Goal: Task Accomplishment & Management: Use online tool/utility

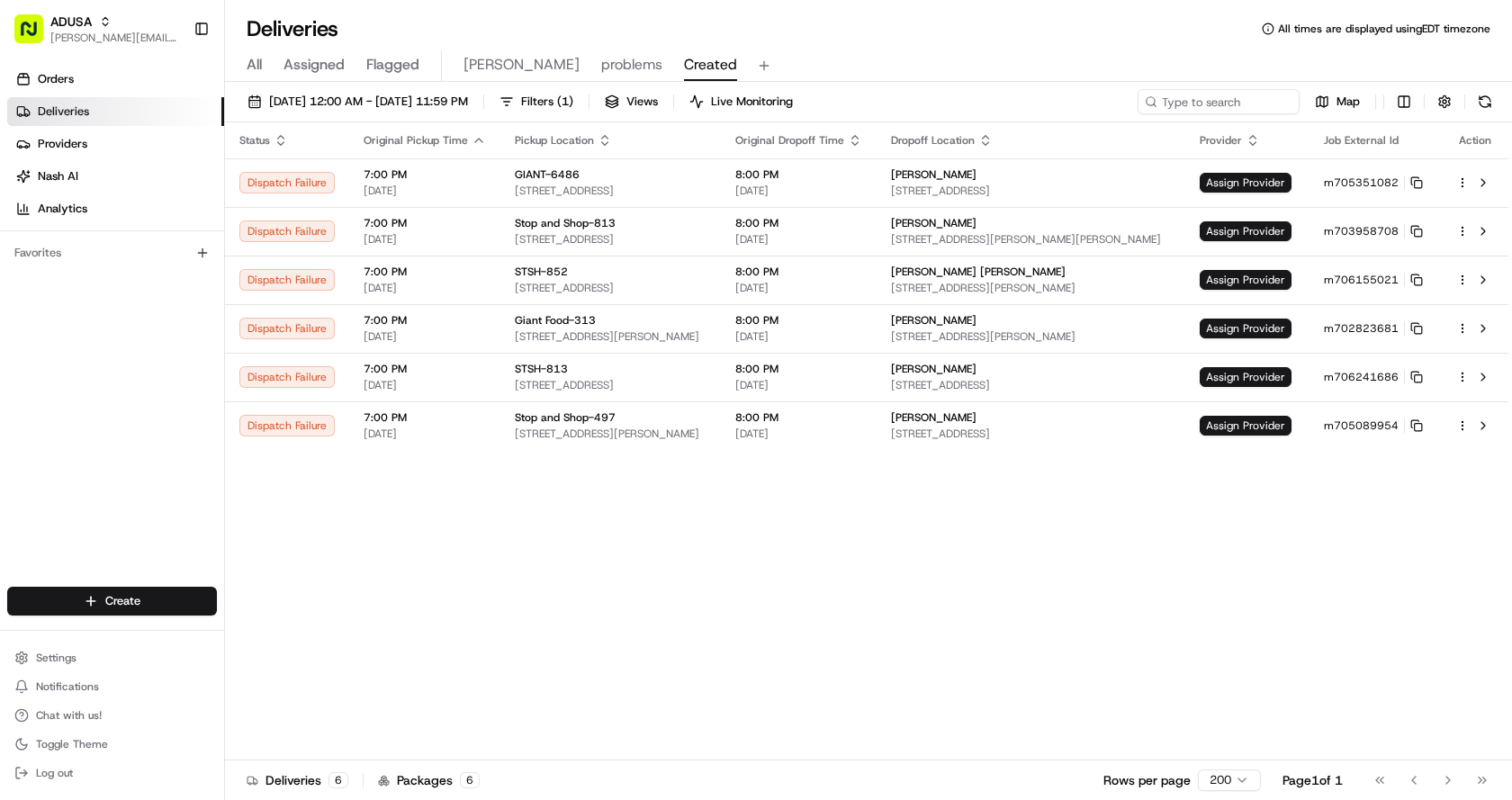
click at [870, 538] on div "Status Original Pickup Time Pickup Location Original Dropoff Time Dropoff Locat…" at bounding box center [867, 441] width 1283 height 638
click at [934, 42] on div "Deliveries All times are displayed using EDT timezone" at bounding box center [869, 28] width 1287 height 29
click at [1224, 182] on span "Assign Provider" at bounding box center [1244, 182] width 91 height 20
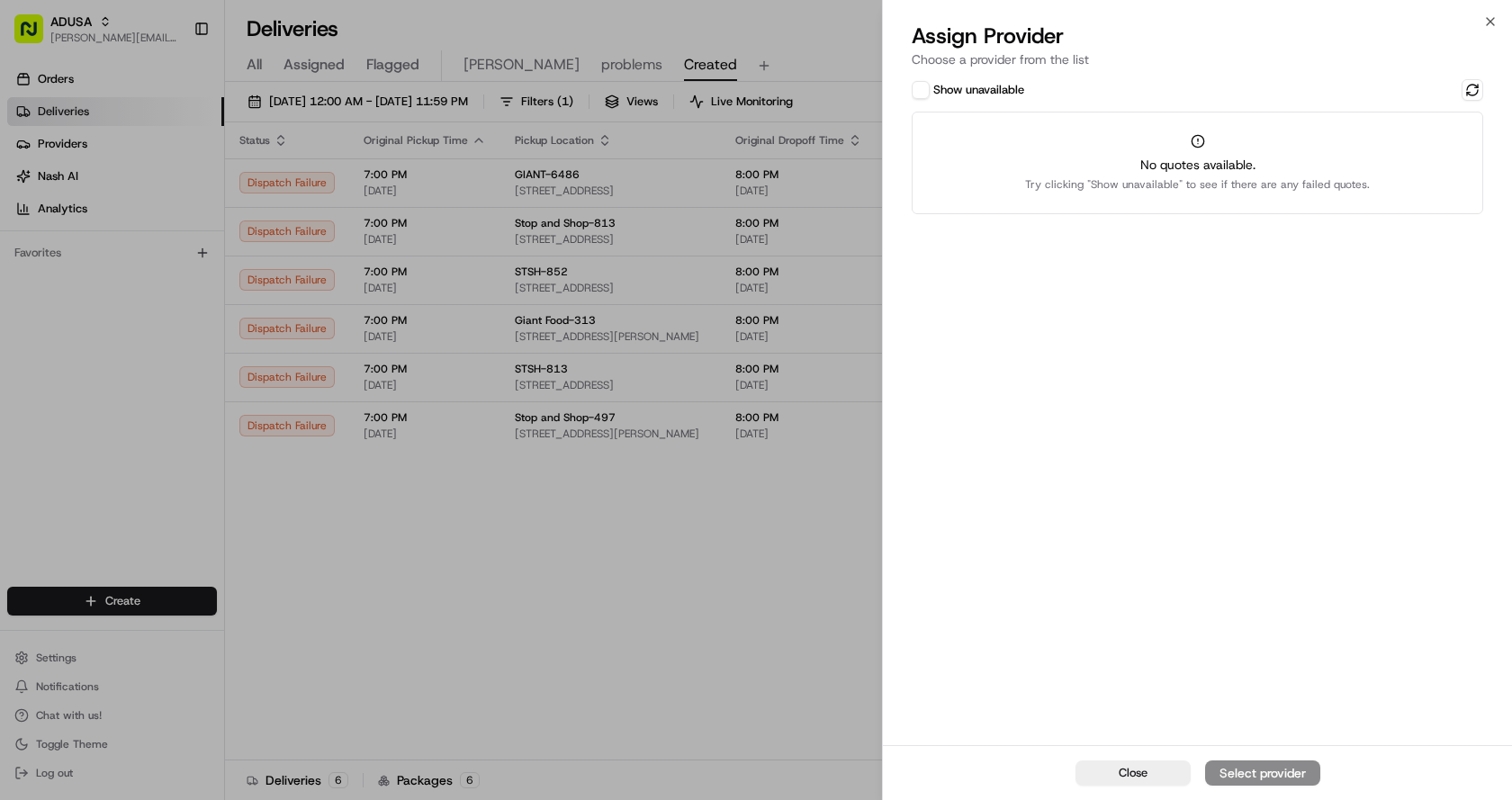
click at [914, 80] on div "Show unavailable" at bounding box center [1197, 90] width 572 height 22
click at [929, 92] on button "Show unavailable" at bounding box center [920, 90] width 18 height 18
click at [1471, 90] on button at bounding box center [1471, 90] width 22 height 22
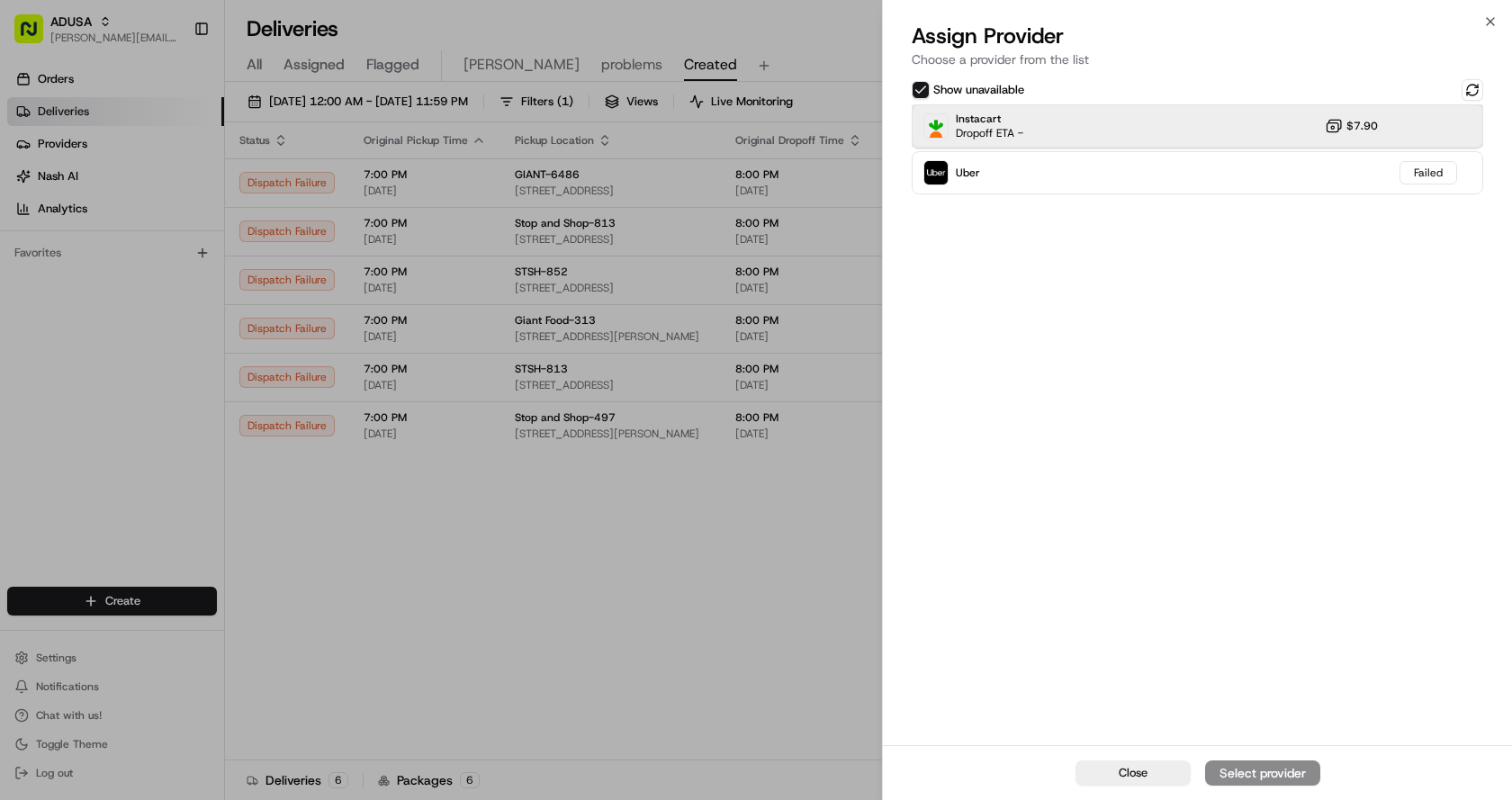
click at [1059, 131] on div "Instacart Dropoff ETA - $7.90" at bounding box center [1197, 126] width 572 height 43
click at [1268, 770] on div "Assign Provider" at bounding box center [1262, 773] width 89 height 18
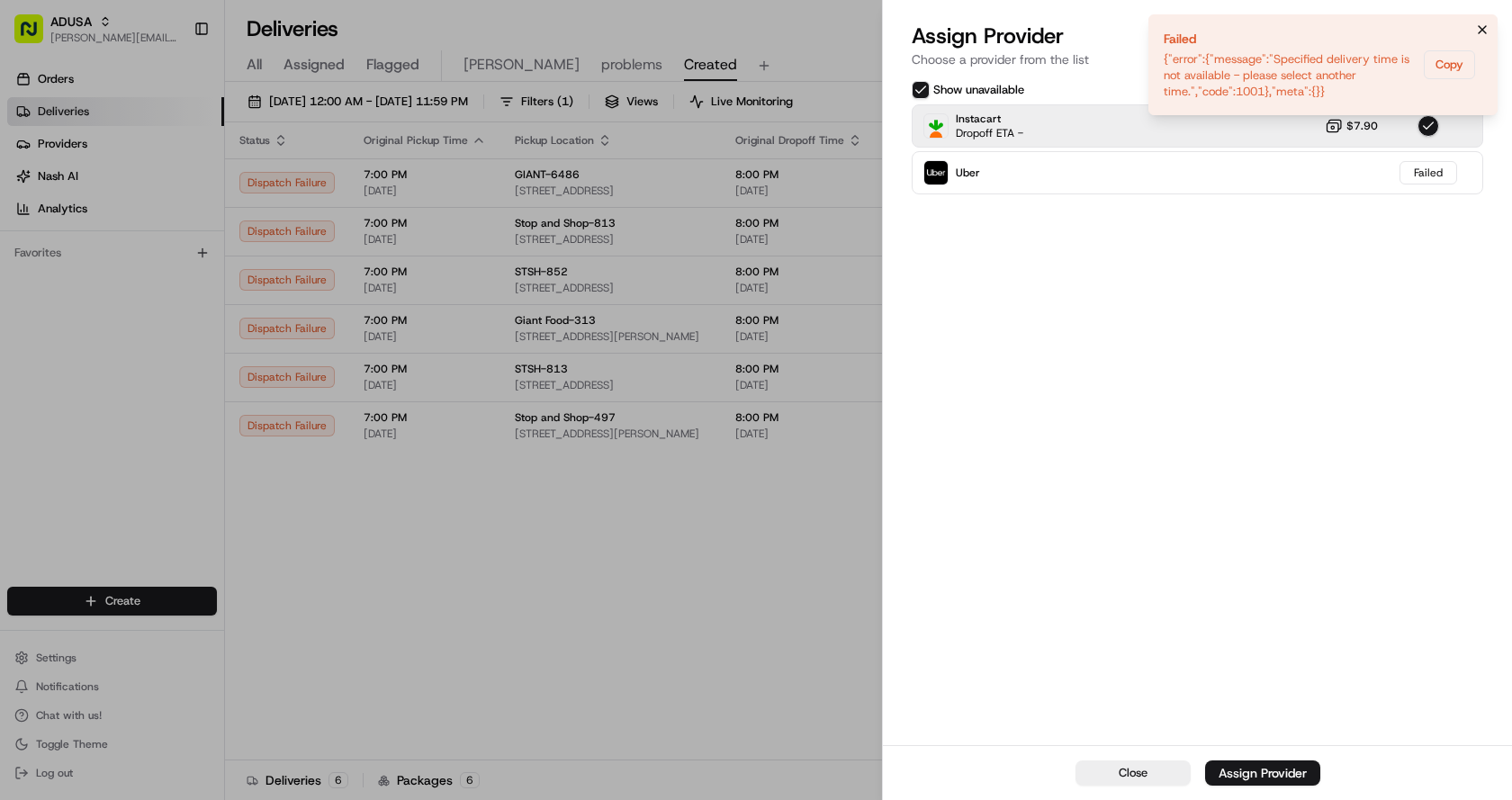
click at [1481, 29] on icon "Notifications (F8)" at bounding box center [1482, 30] width 8 height 8
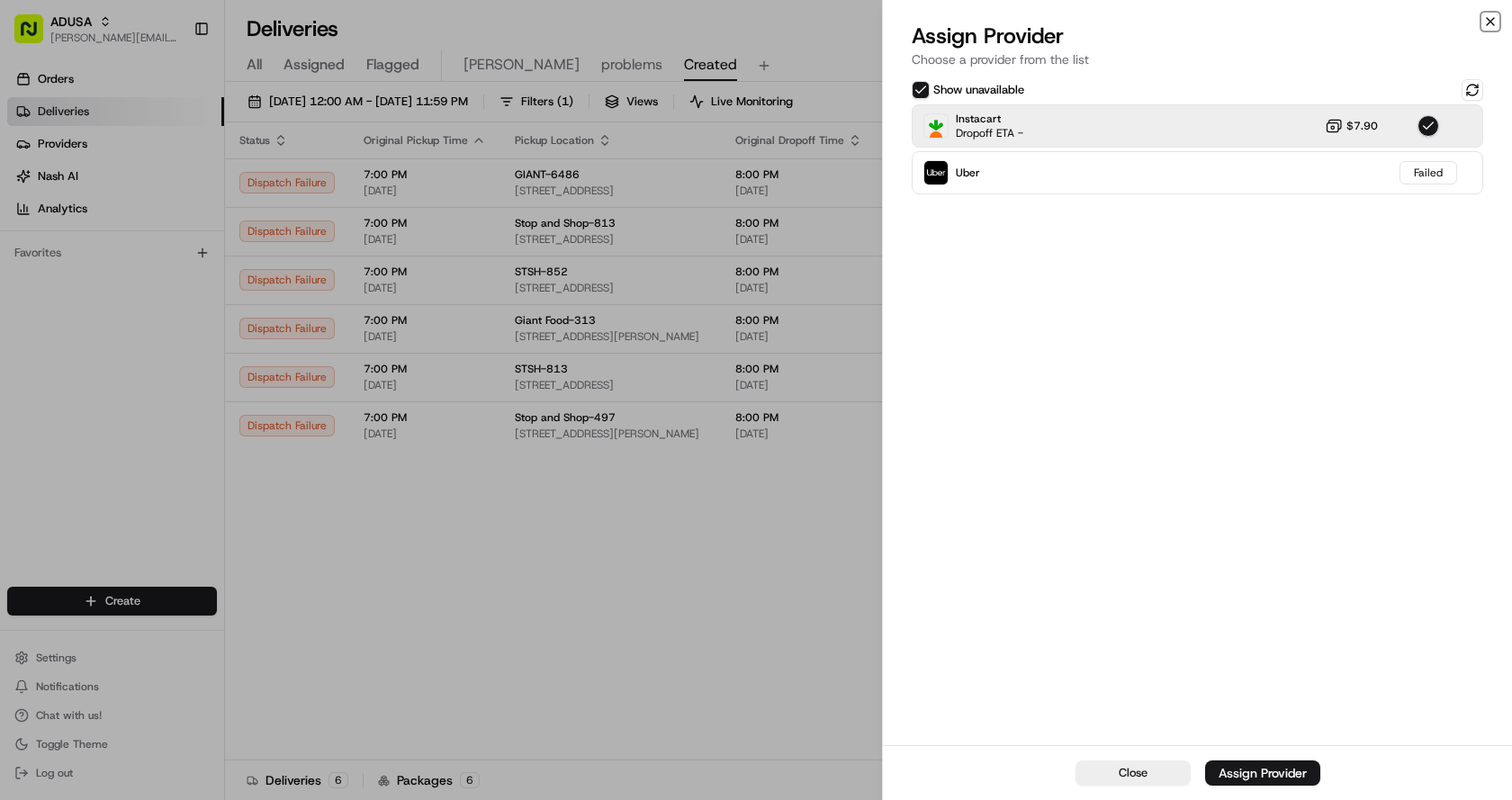
click at [1486, 24] on icon "button" at bounding box center [1489, 21] width 14 height 14
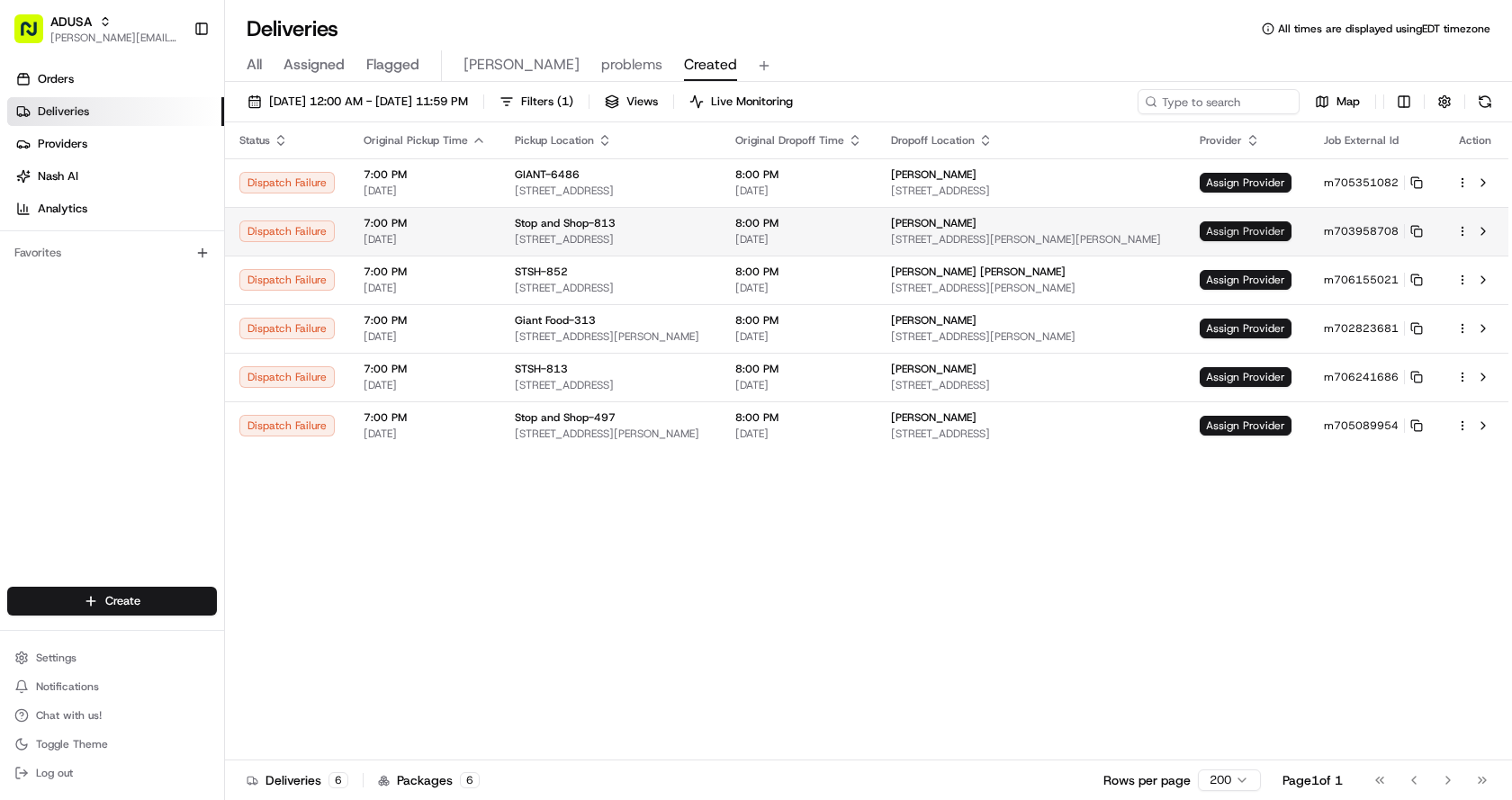
click at [1250, 229] on span "Assign Provider" at bounding box center [1244, 231] width 91 height 20
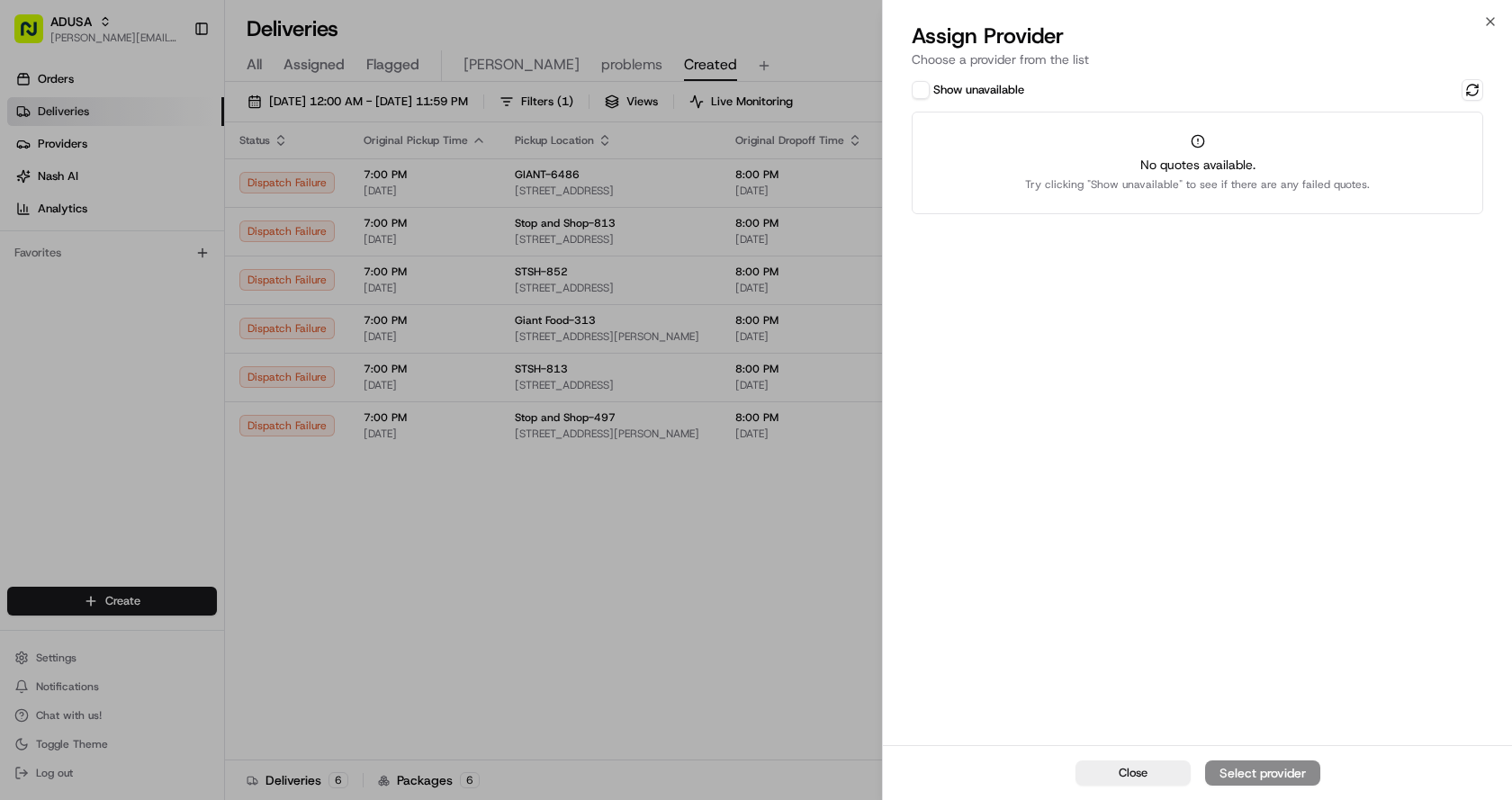
click at [925, 88] on button "Show unavailable" at bounding box center [920, 90] width 18 height 18
click at [1475, 88] on button at bounding box center [1471, 90] width 22 height 22
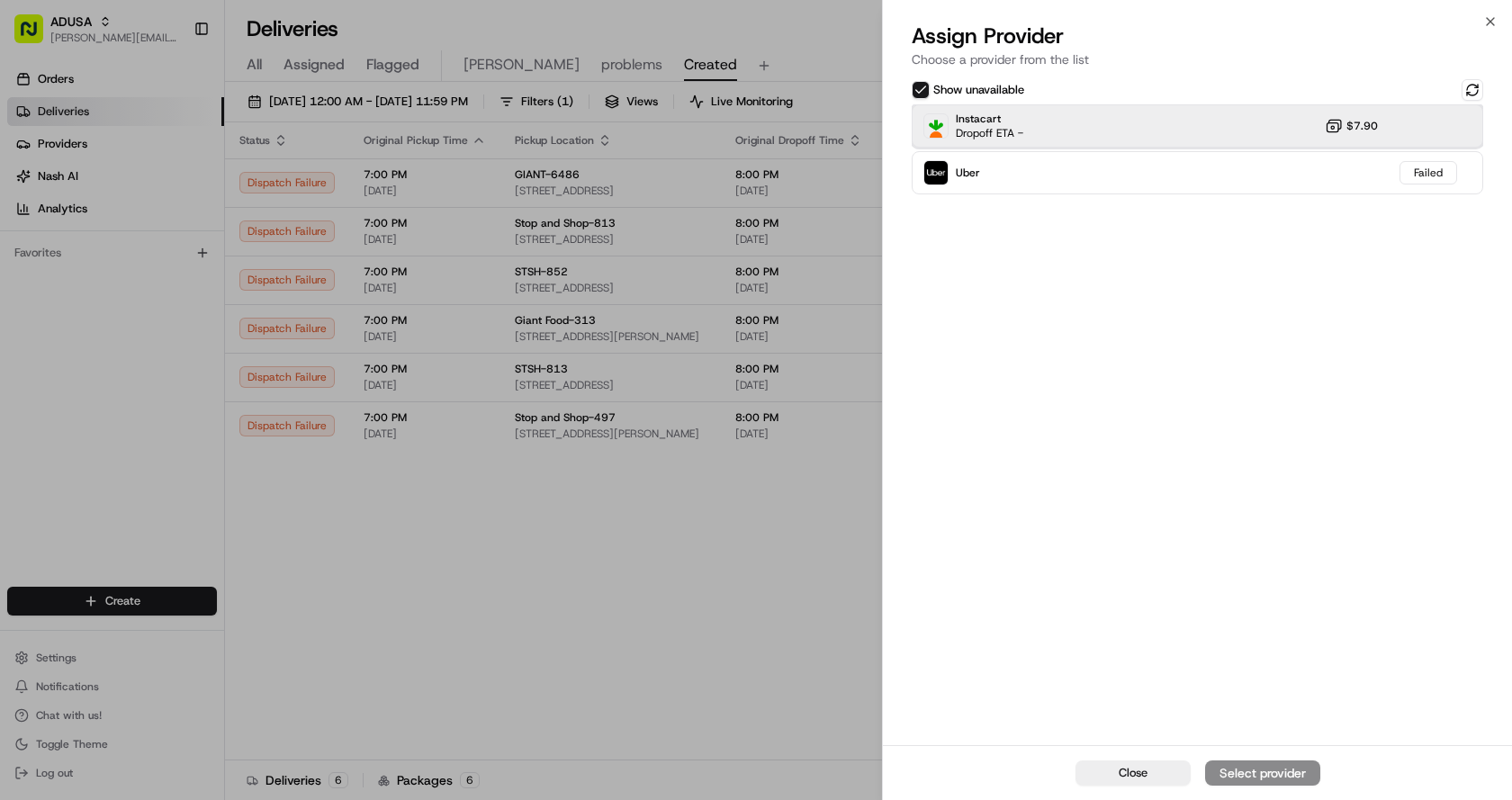
click at [1103, 131] on div "Instacart Dropoff ETA - $7.90" at bounding box center [1197, 126] width 572 height 43
click at [1240, 776] on div "Assign Provider" at bounding box center [1262, 773] width 89 height 18
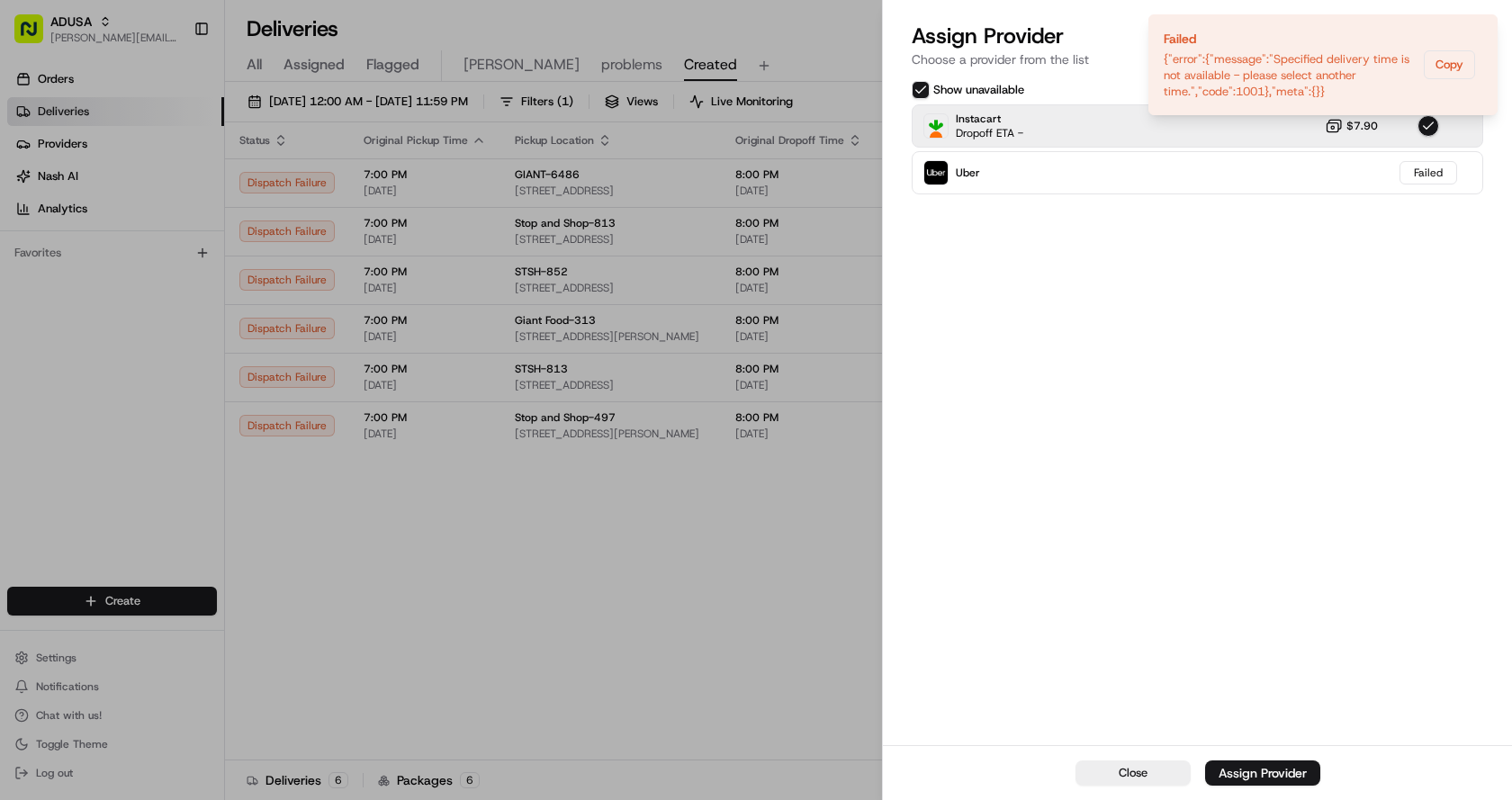
click at [1479, 27] on icon "Notifications (F8)" at bounding box center [1482, 29] width 14 height 14
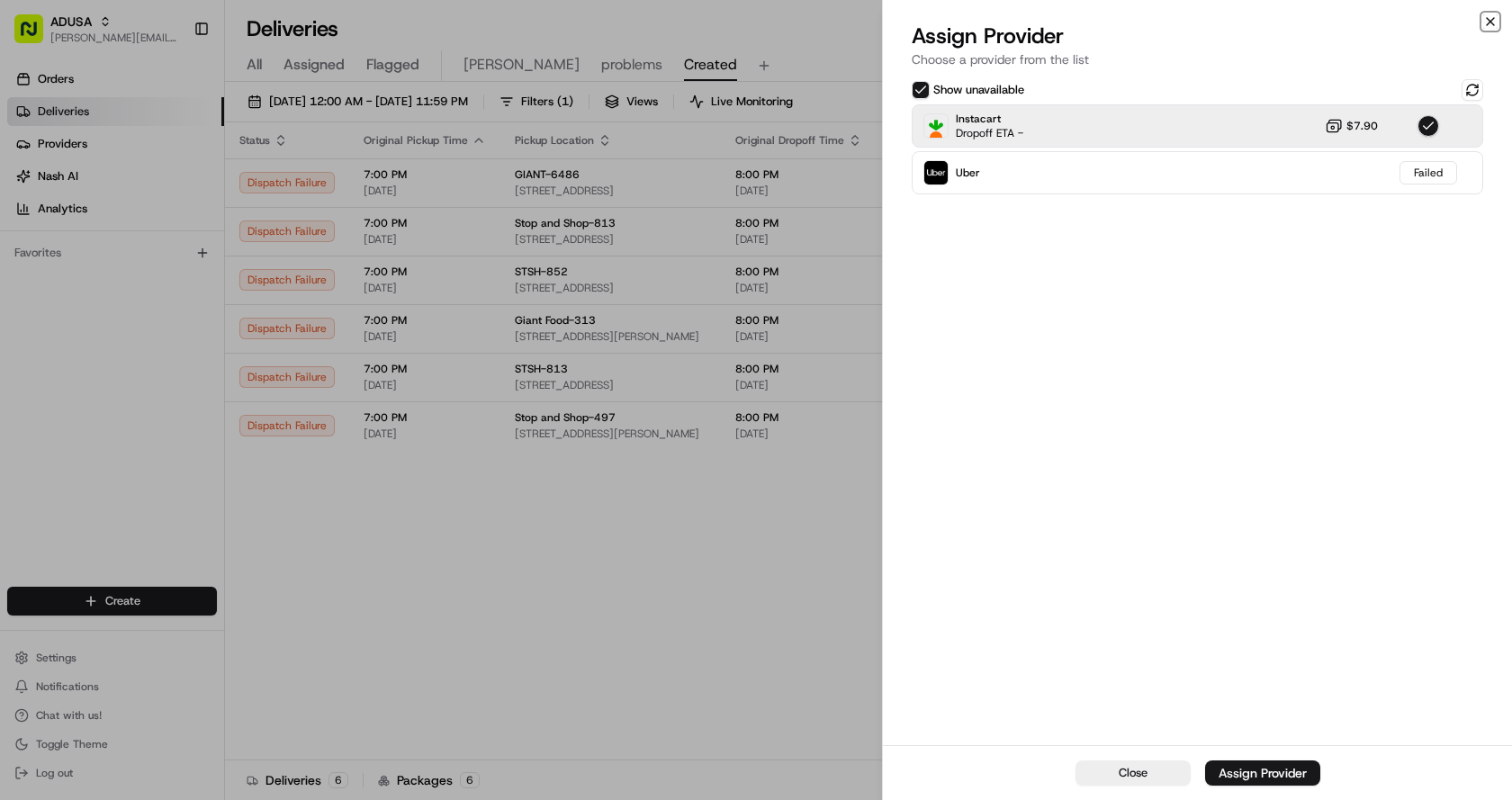
click at [1486, 27] on icon "button" at bounding box center [1489, 21] width 14 height 14
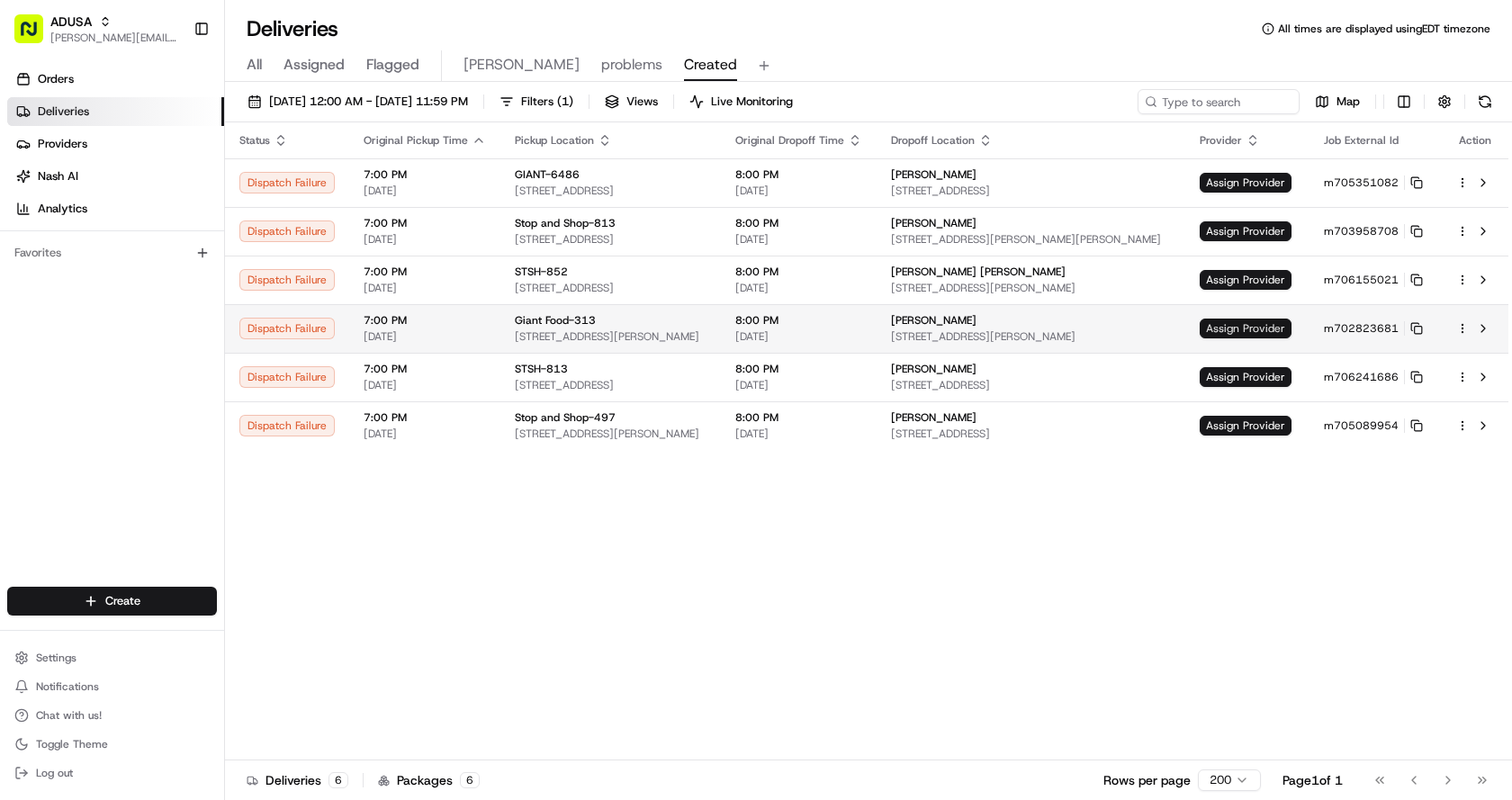
click at [1244, 337] on span "Assign Provider" at bounding box center [1244, 328] width 91 height 20
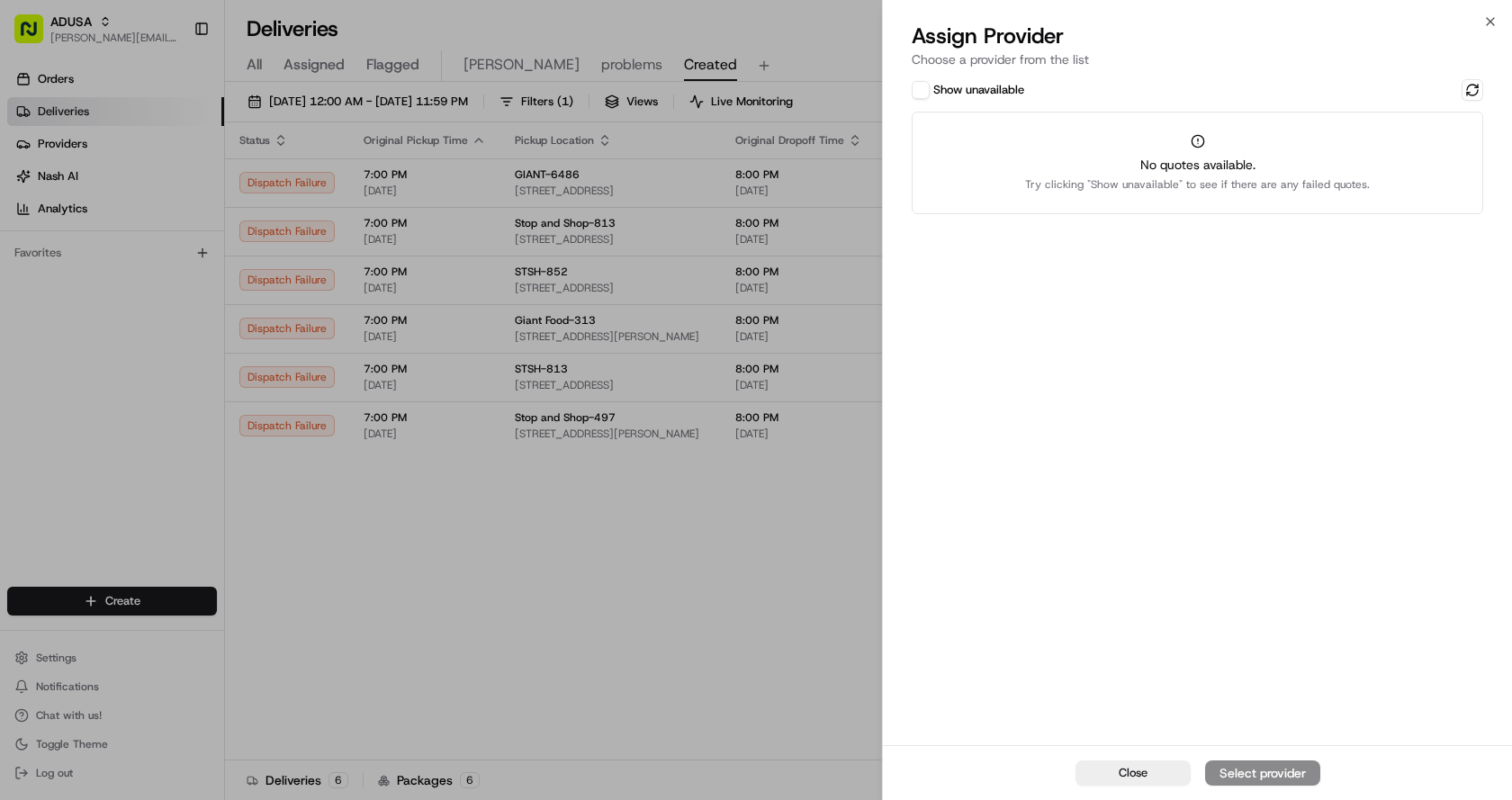
click at [929, 93] on button "Show unavailable" at bounding box center [920, 90] width 18 height 18
click at [1470, 90] on button at bounding box center [1471, 90] width 22 height 22
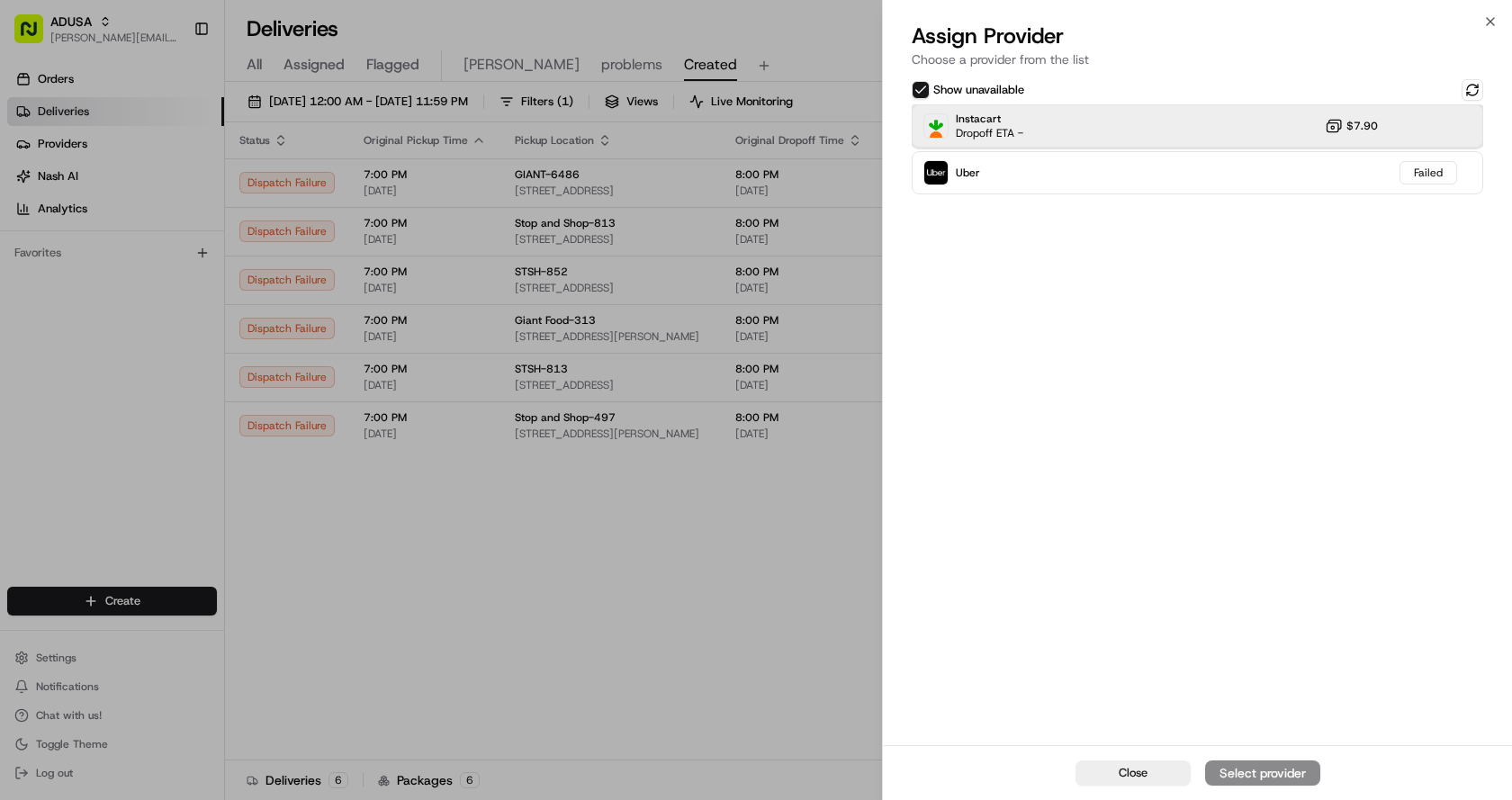
click at [1163, 130] on div "Instacart Dropoff ETA - $7.90" at bounding box center [1197, 126] width 572 height 43
click at [1259, 776] on div "Assign Provider" at bounding box center [1262, 773] width 89 height 18
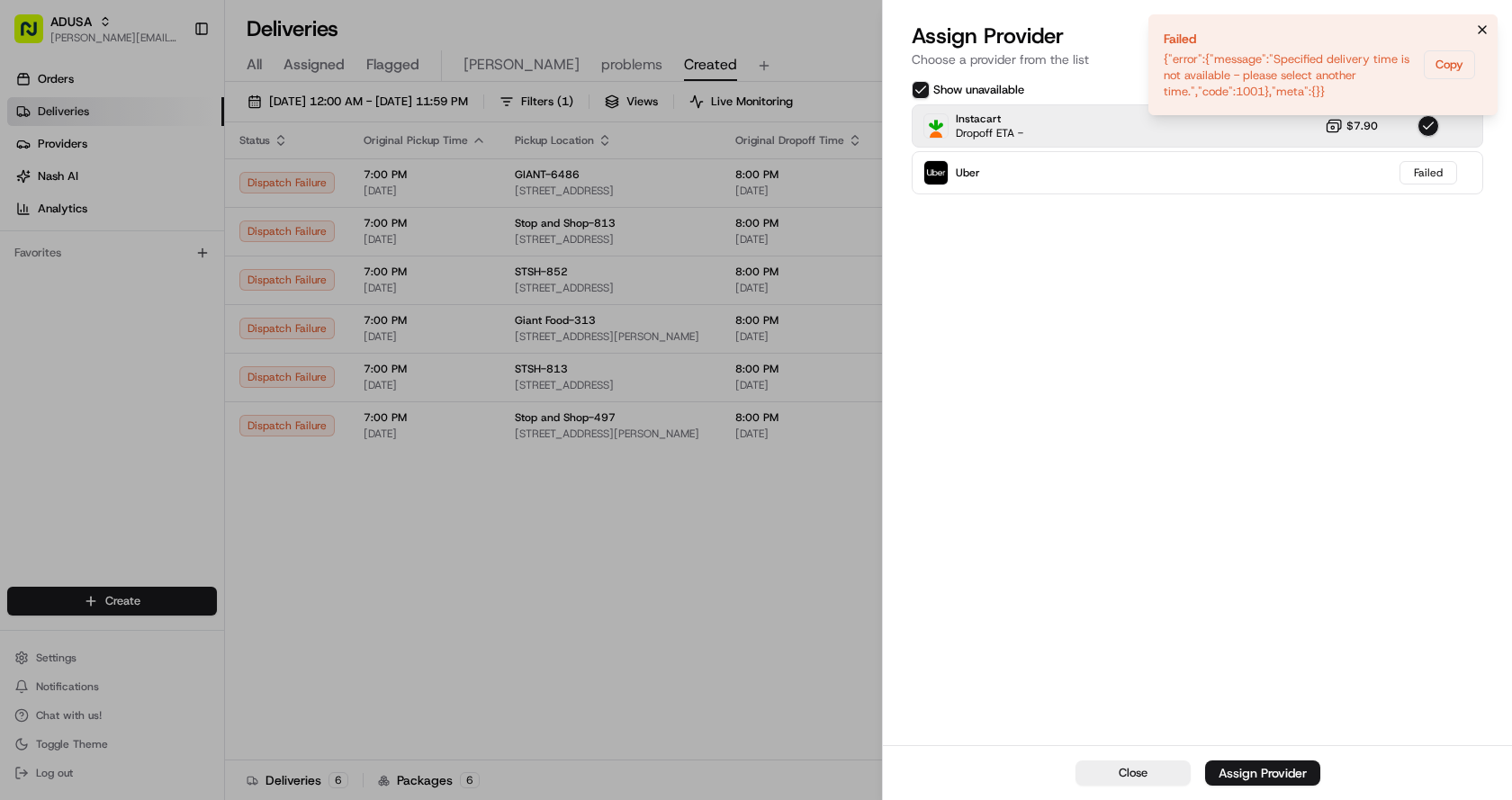
click at [1480, 28] on icon "Notifications (F8)" at bounding box center [1482, 30] width 8 height 8
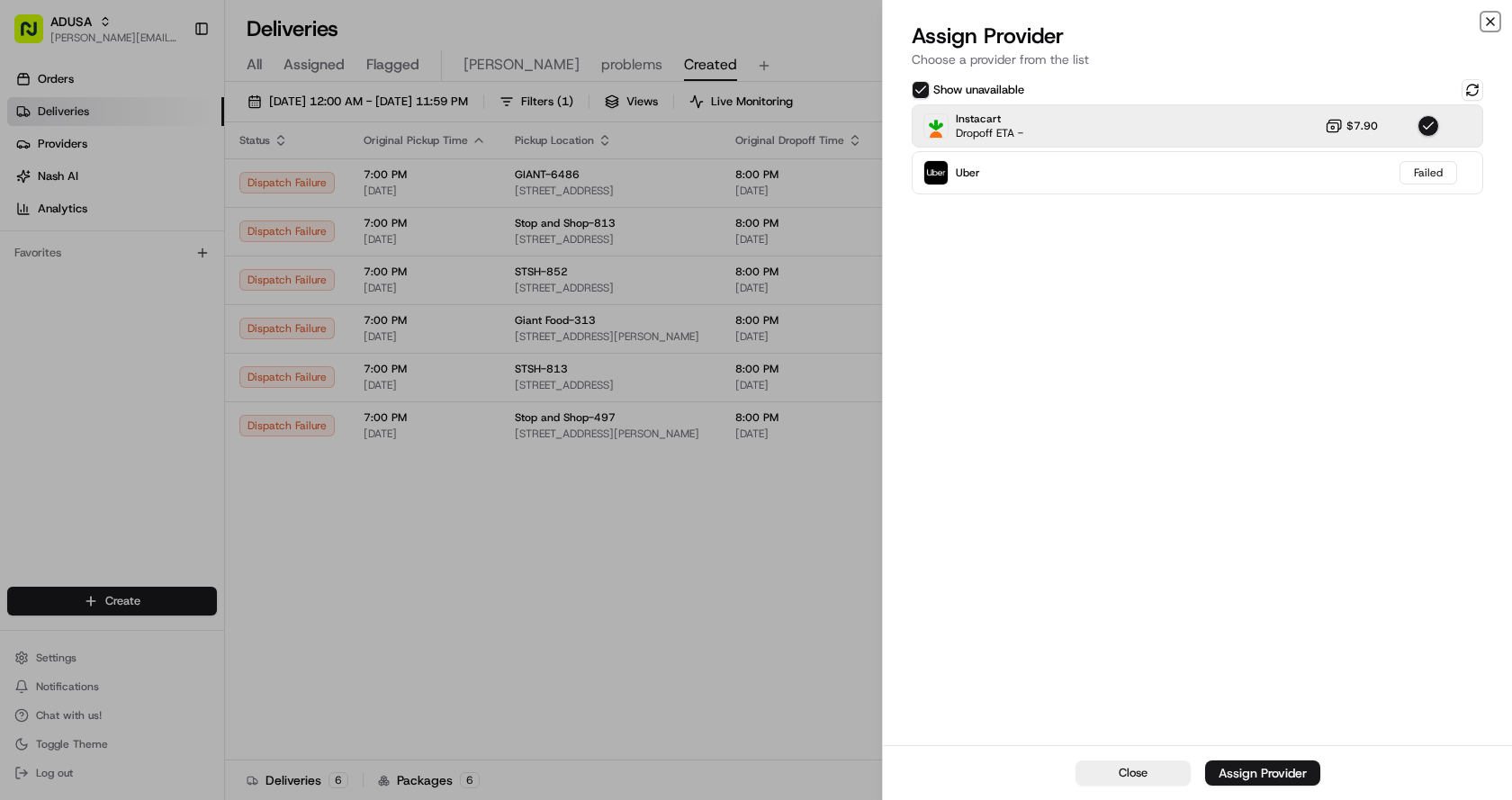
click at [1485, 23] on icon "button" at bounding box center [1489, 21] width 14 height 14
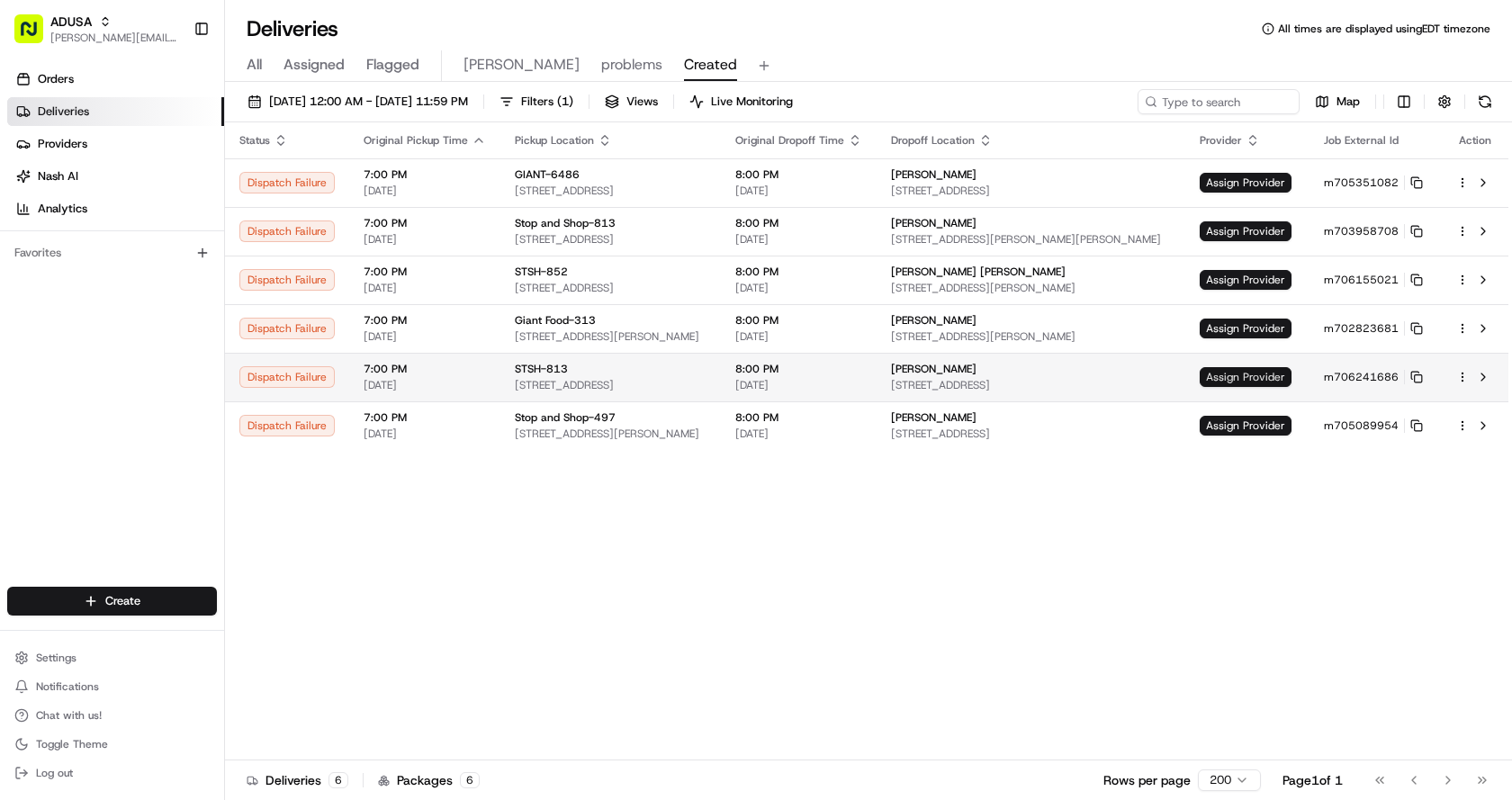
click at [1271, 374] on span "Assign Provider" at bounding box center [1244, 377] width 91 height 20
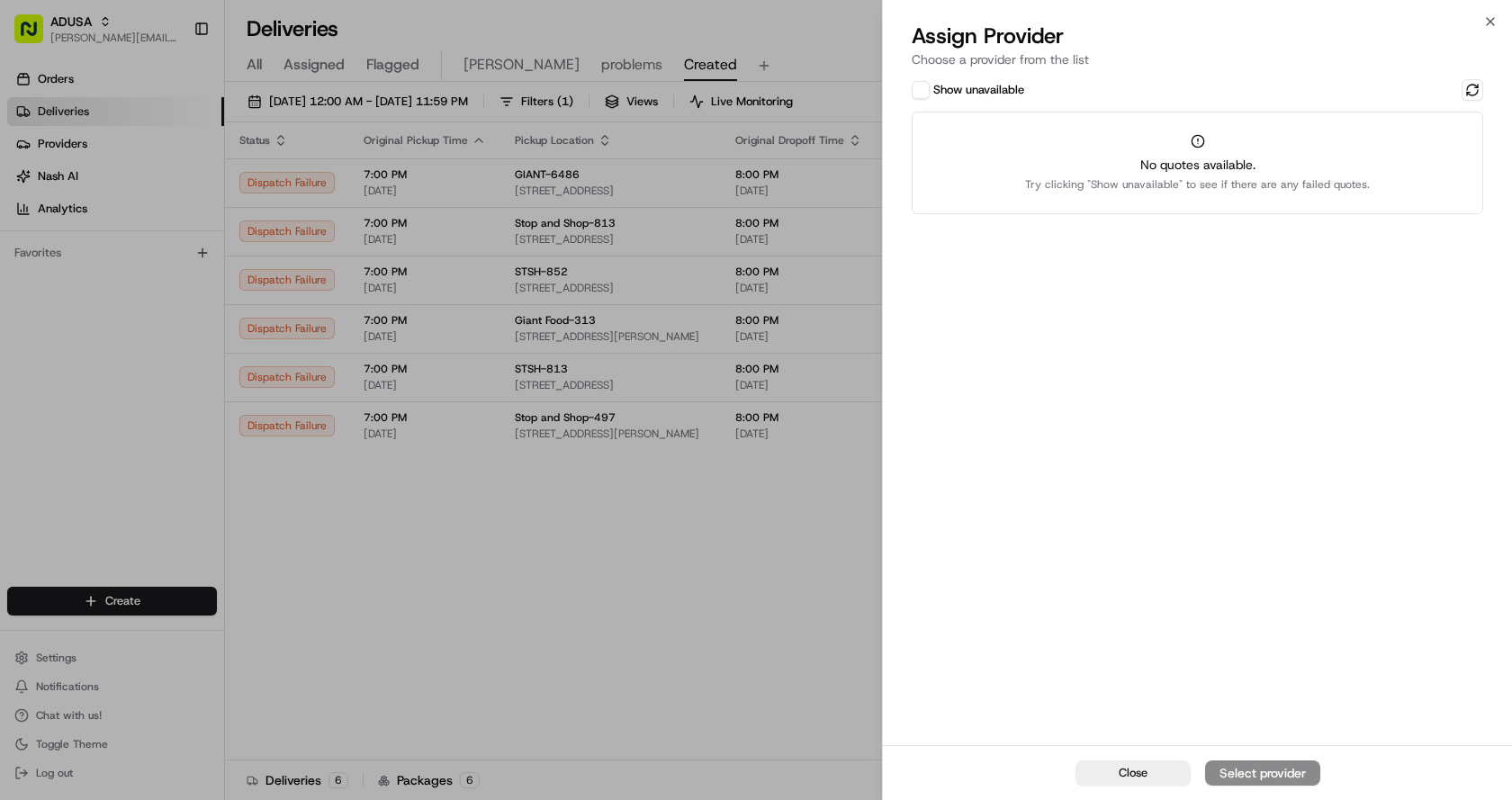
click at [930, 92] on div "Show unavailable" at bounding box center [967, 90] width 112 height 18
click at [915, 89] on button "Show unavailable" at bounding box center [920, 90] width 18 height 18
click at [1466, 85] on button at bounding box center [1471, 90] width 22 height 22
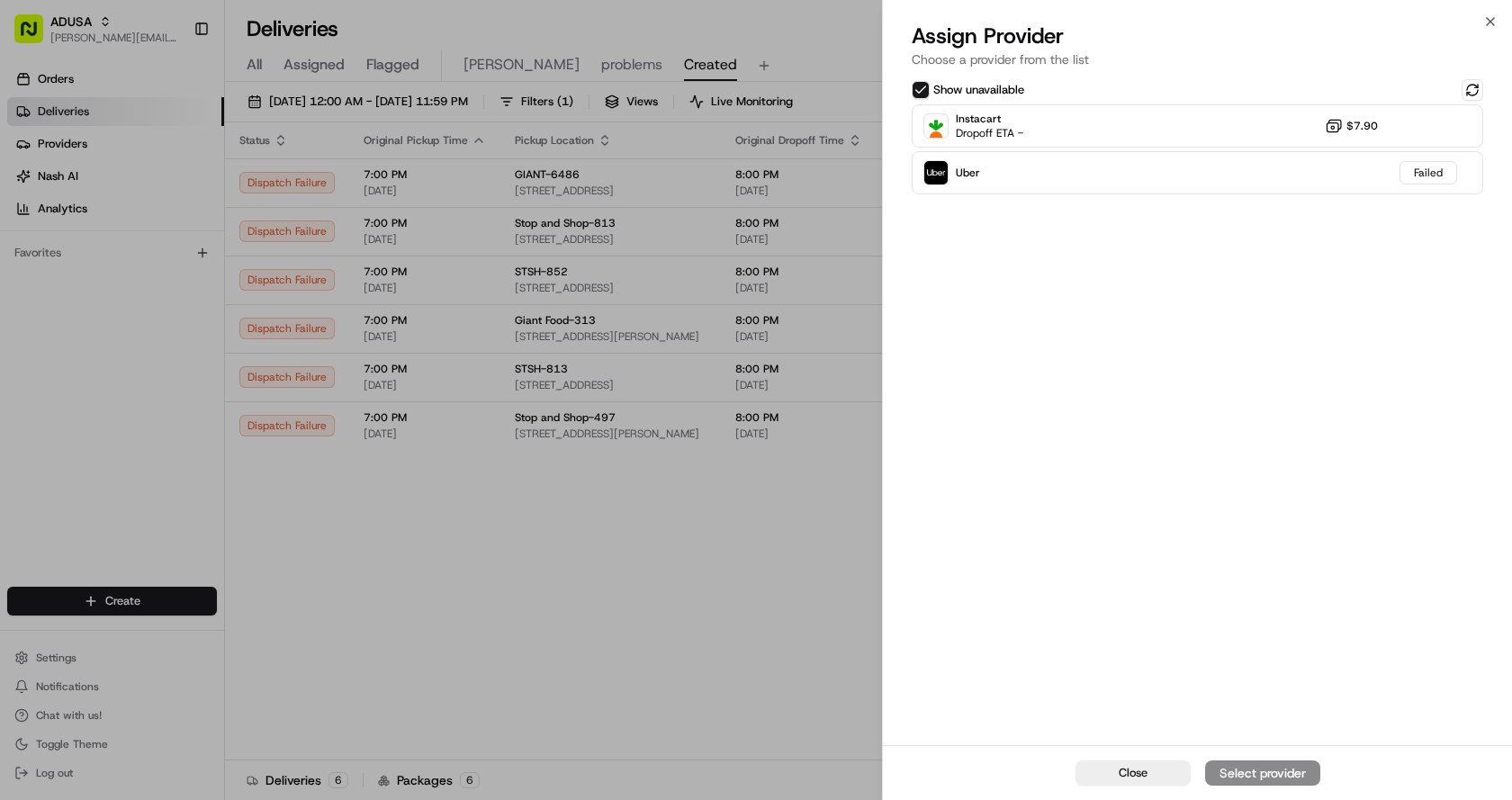
click at [1135, 149] on div "Instacart Dropoff ETA - $7.90 Uber Failed" at bounding box center [1197, 150] width 572 height 90
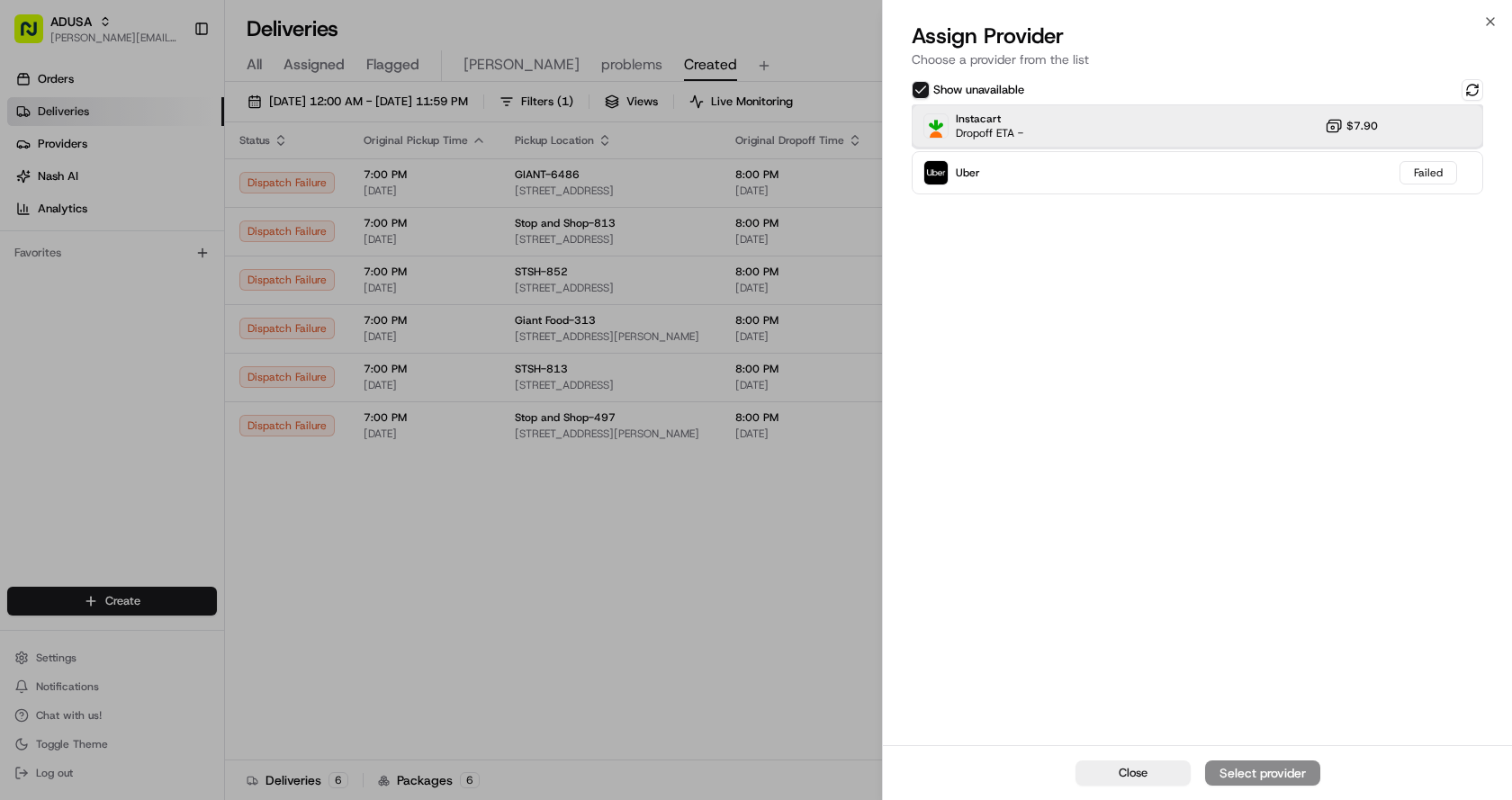
click at [1117, 121] on div "Instacart Dropoff ETA - $7.90" at bounding box center [1197, 126] width 572 height 43
click at [1261, 774] on div "Assign Provider" at bounding box center [1262, 773] width 89 height 18
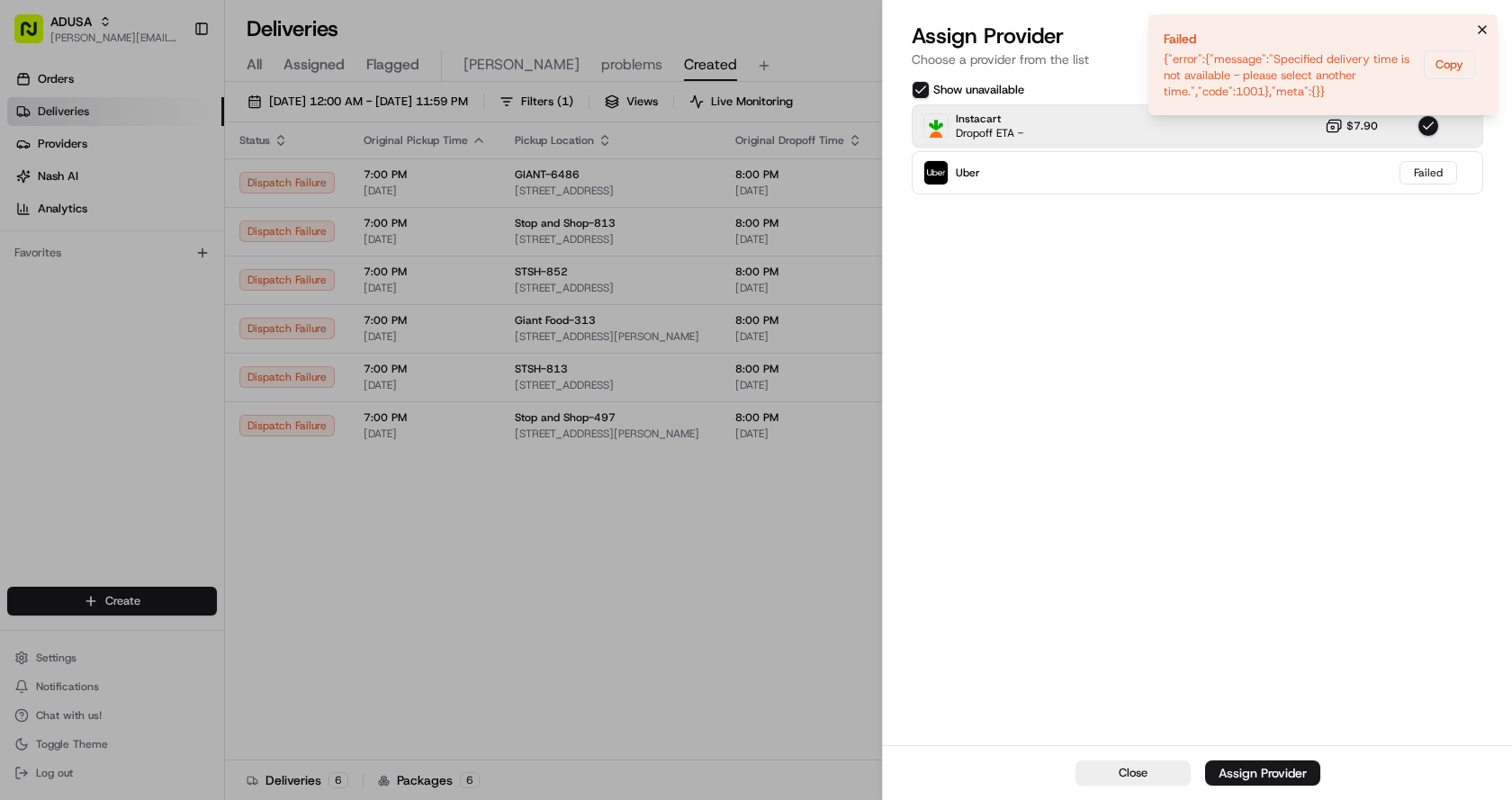
click at [1482, 26] on icon "Notifications (F8)" at bounding box center [1482, 29] width 14 height 14
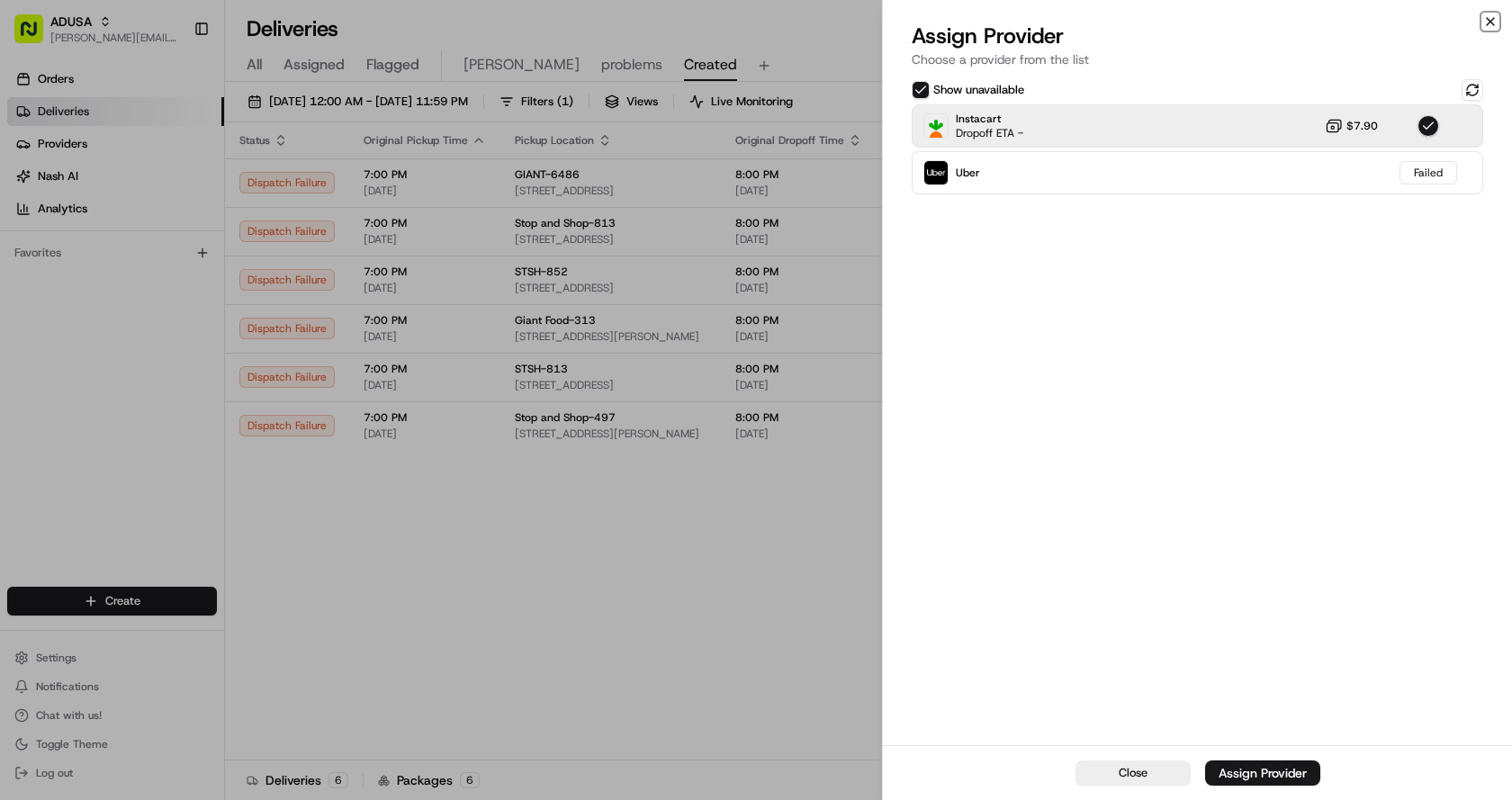
click at [1488, 24] on icon "button" at bounding box center [1489, 21] width 14 height 14
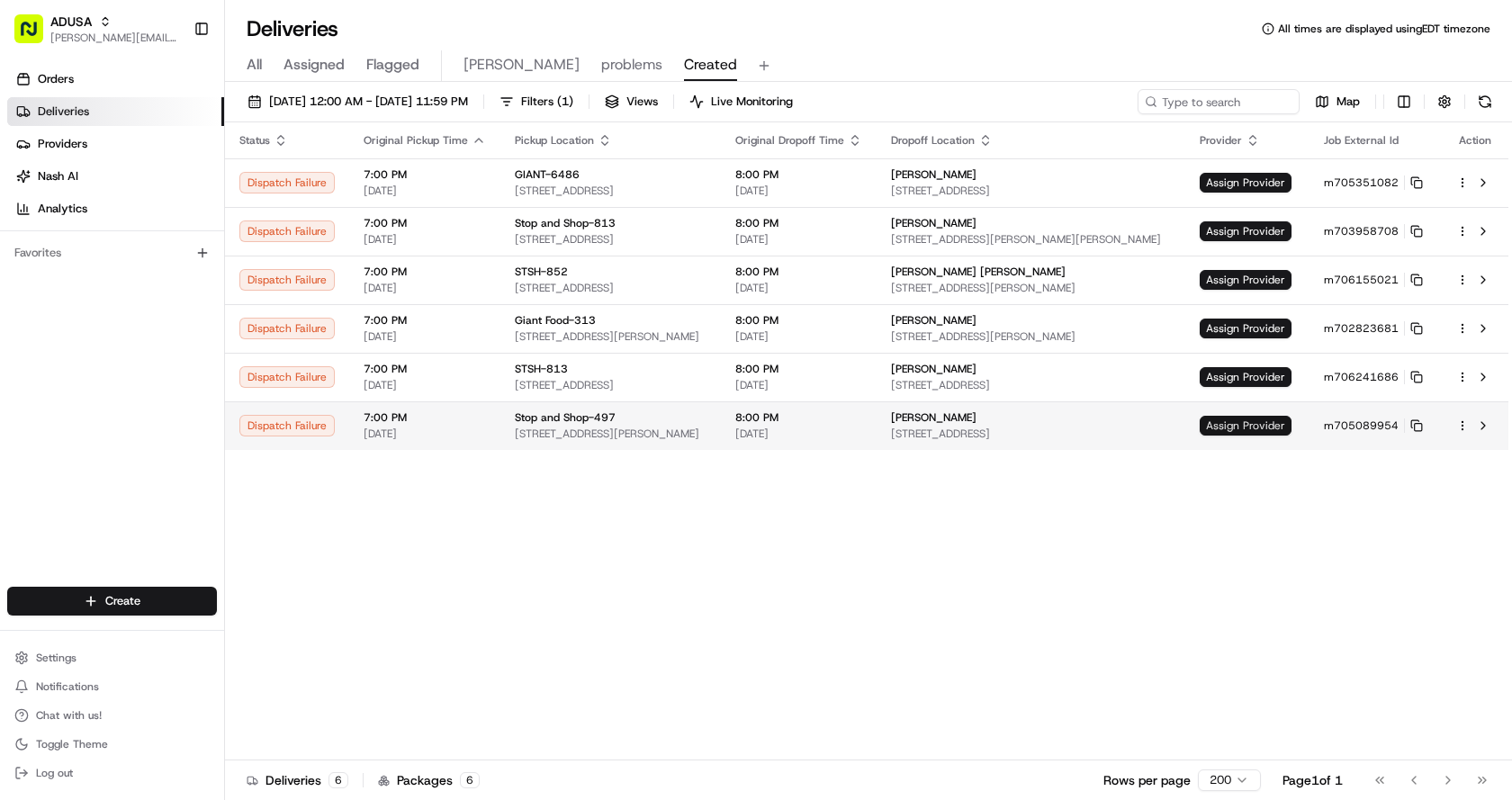
click at [1239, 420] on span "Assign Provider" at bounding box center [1244, 425] width 91 height 20
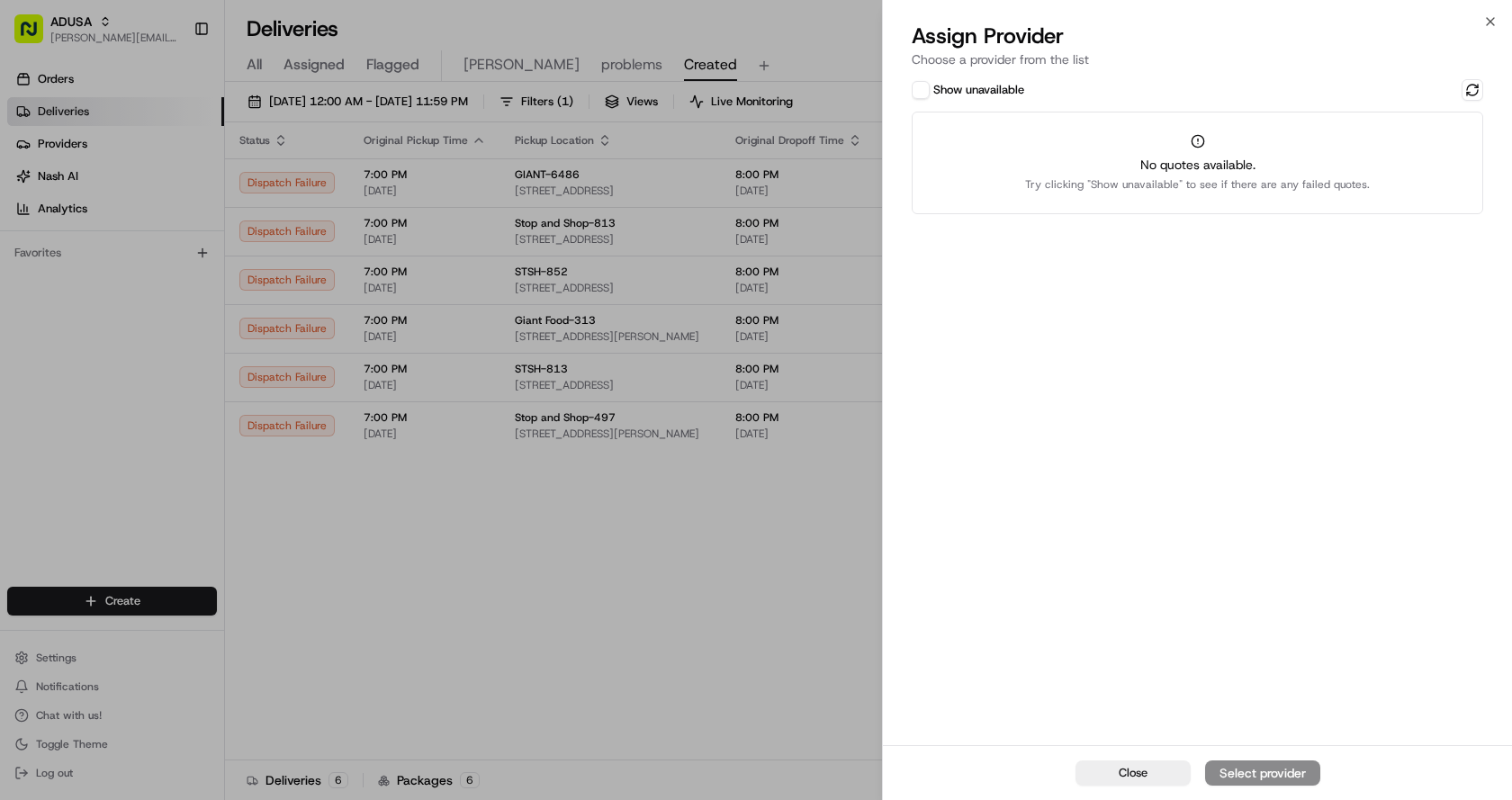
click at [914, 89] on button "Show unavailable" at bounding box center [920, 90] width 18 height 18
click at [1469, 90] on button at bounding box center [1471, 90] width 22 height 22
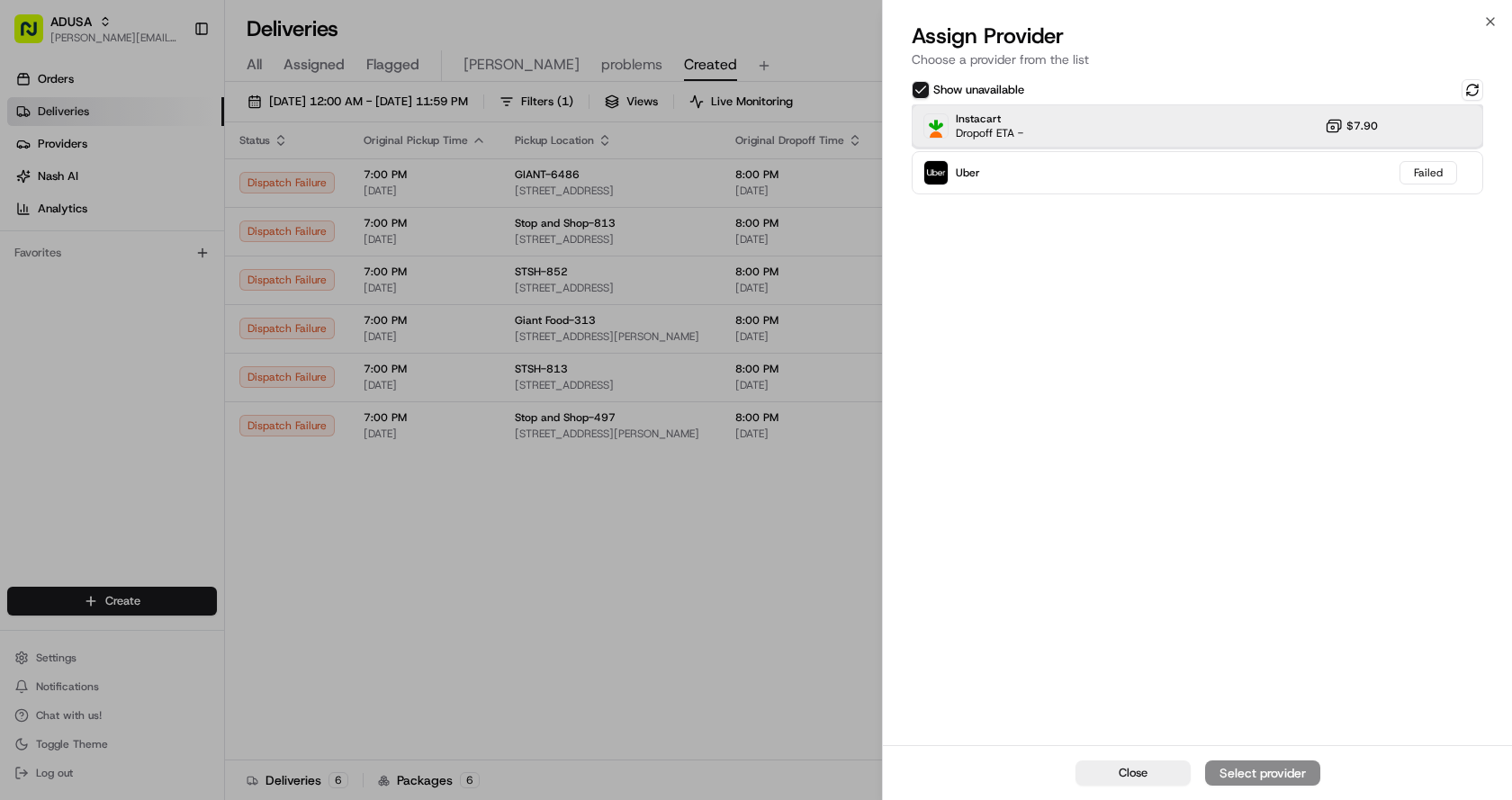
click at [1185, 132] on div "Instacart Dropoff ETA - $7.90" at bounding box center [1197, 126] width 572 height 43
click at [1242, 773] on div "Assign Provider" at bounding box center [1262, 773] width 89 height 18
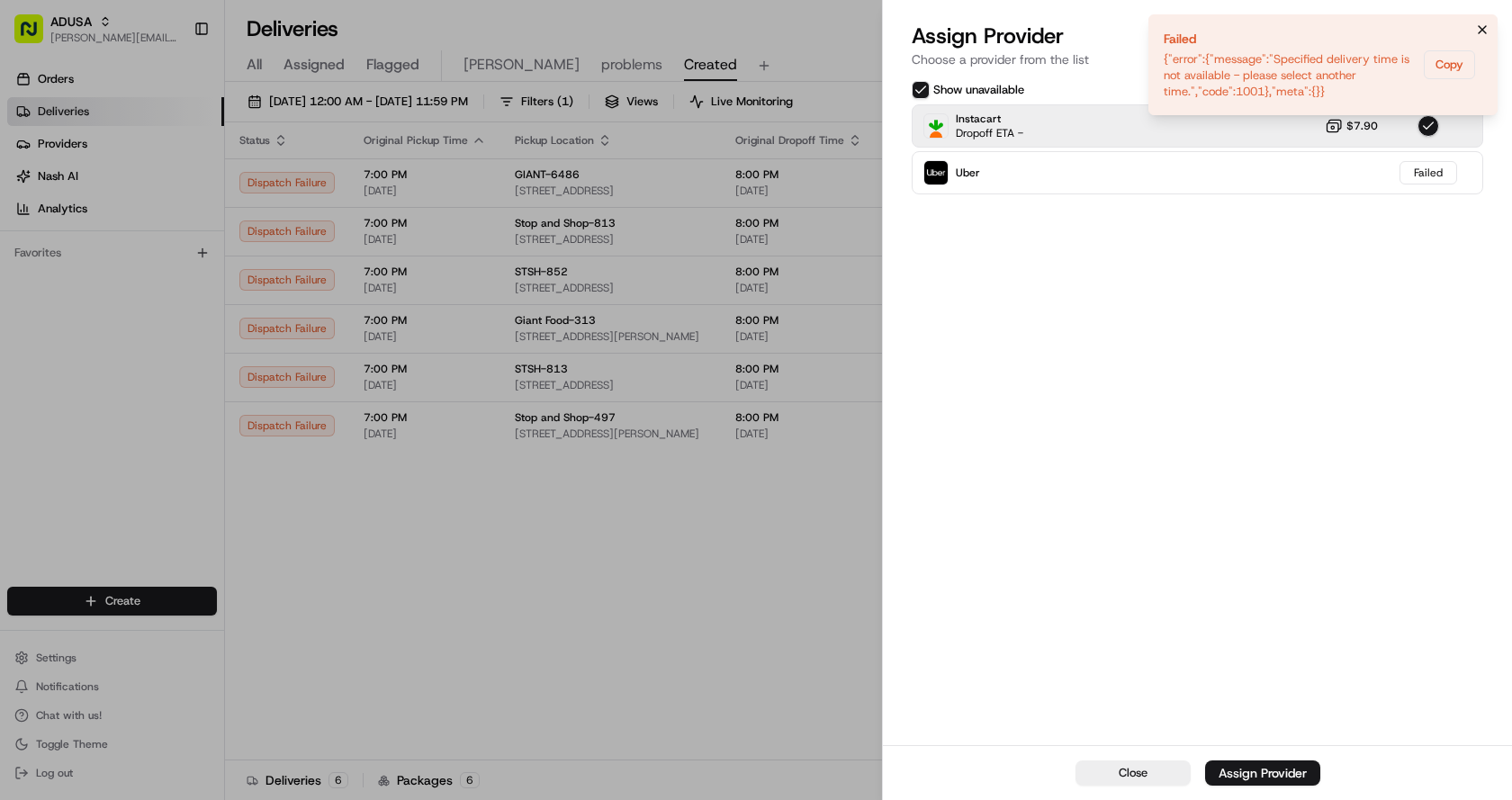
click at [1490, 28] on button "Notifications (F8)" at bounding box center [1482, 29] width 22 height 22
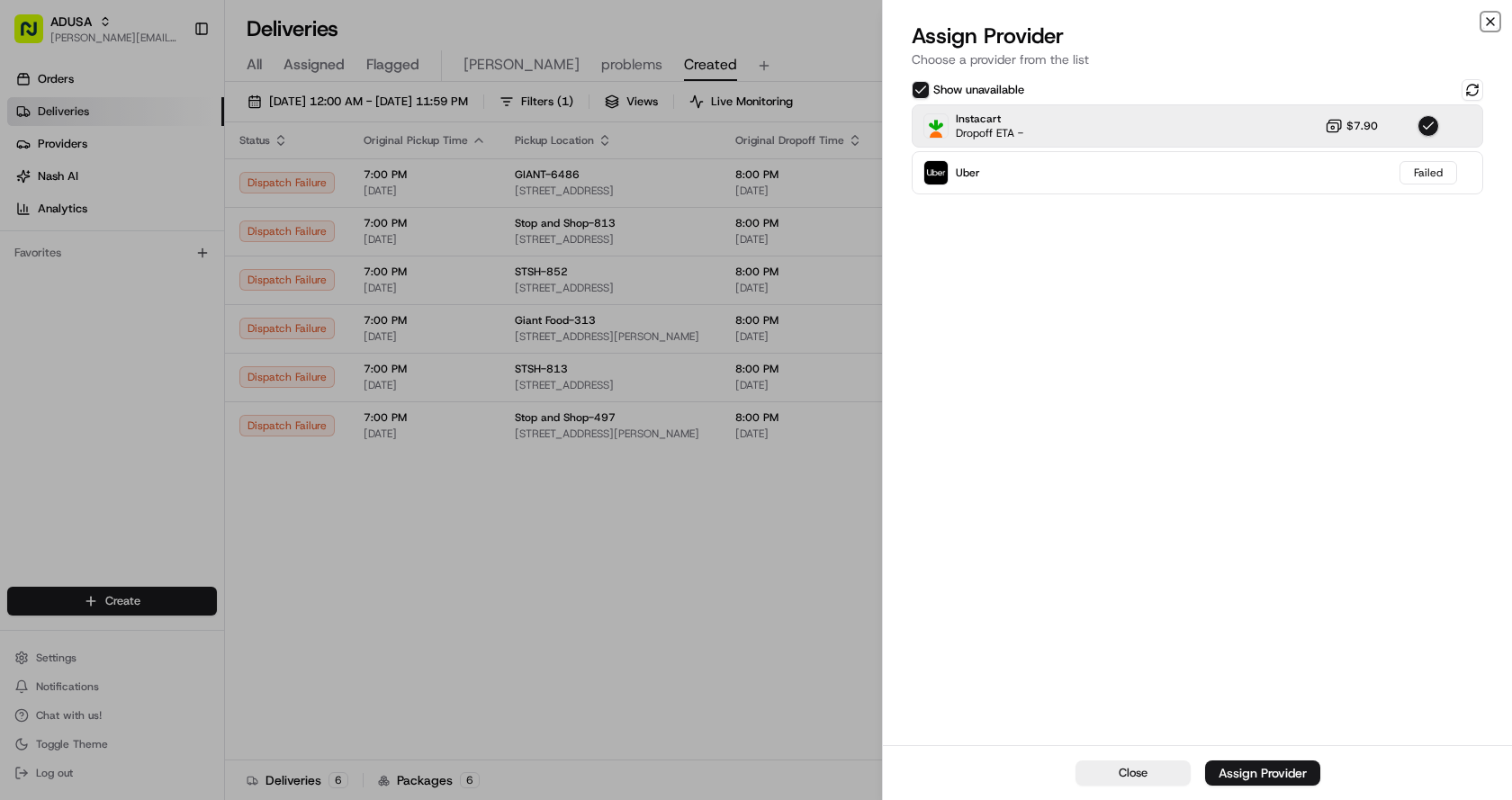
click at [1488, 19] on icon "button" at bounding box center [1489, 21] width 14 height 14
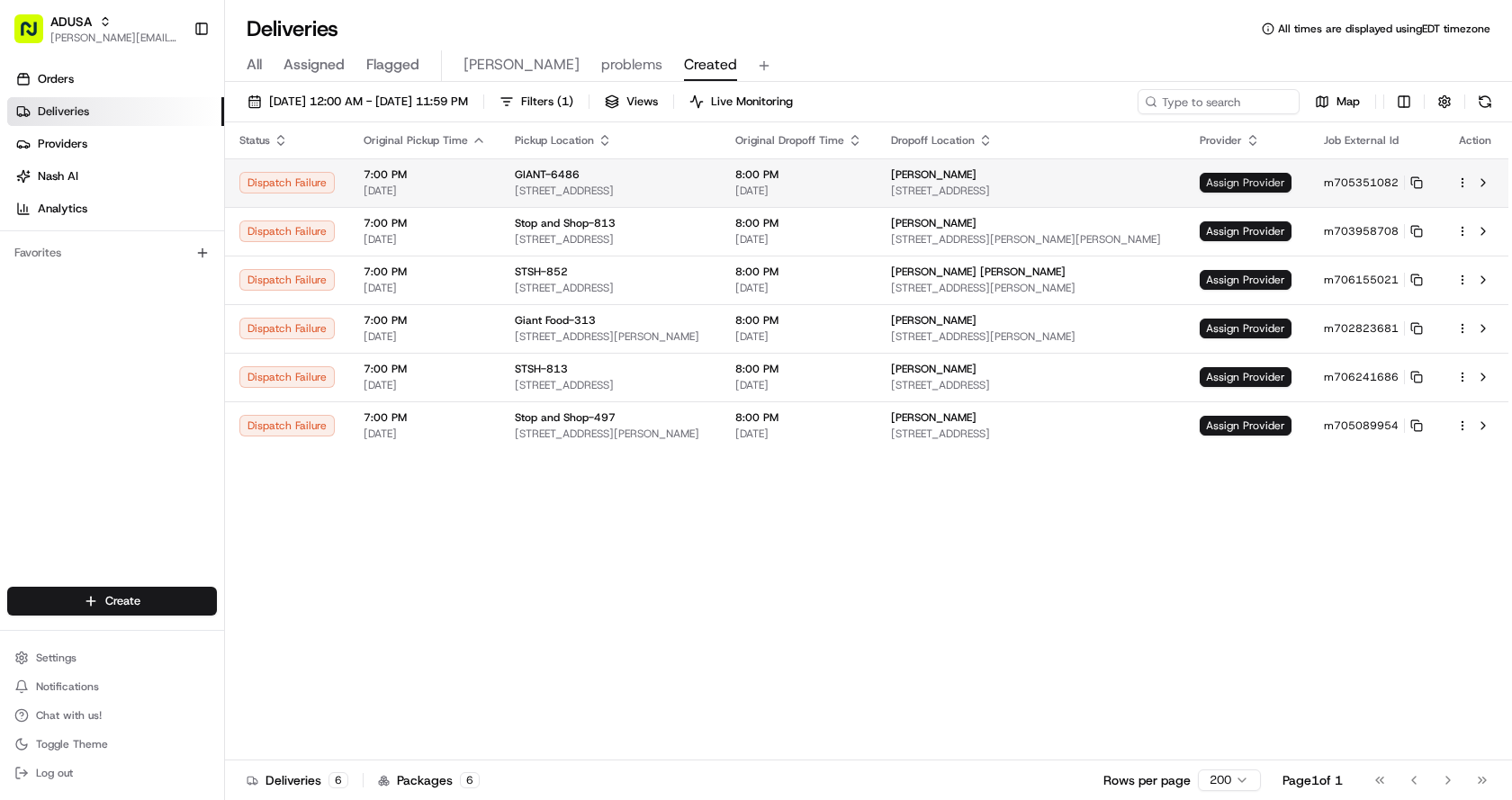
click at [1283, 183] on span "Assign Provider" at bounding box center [1244, 182] width 91 height 20
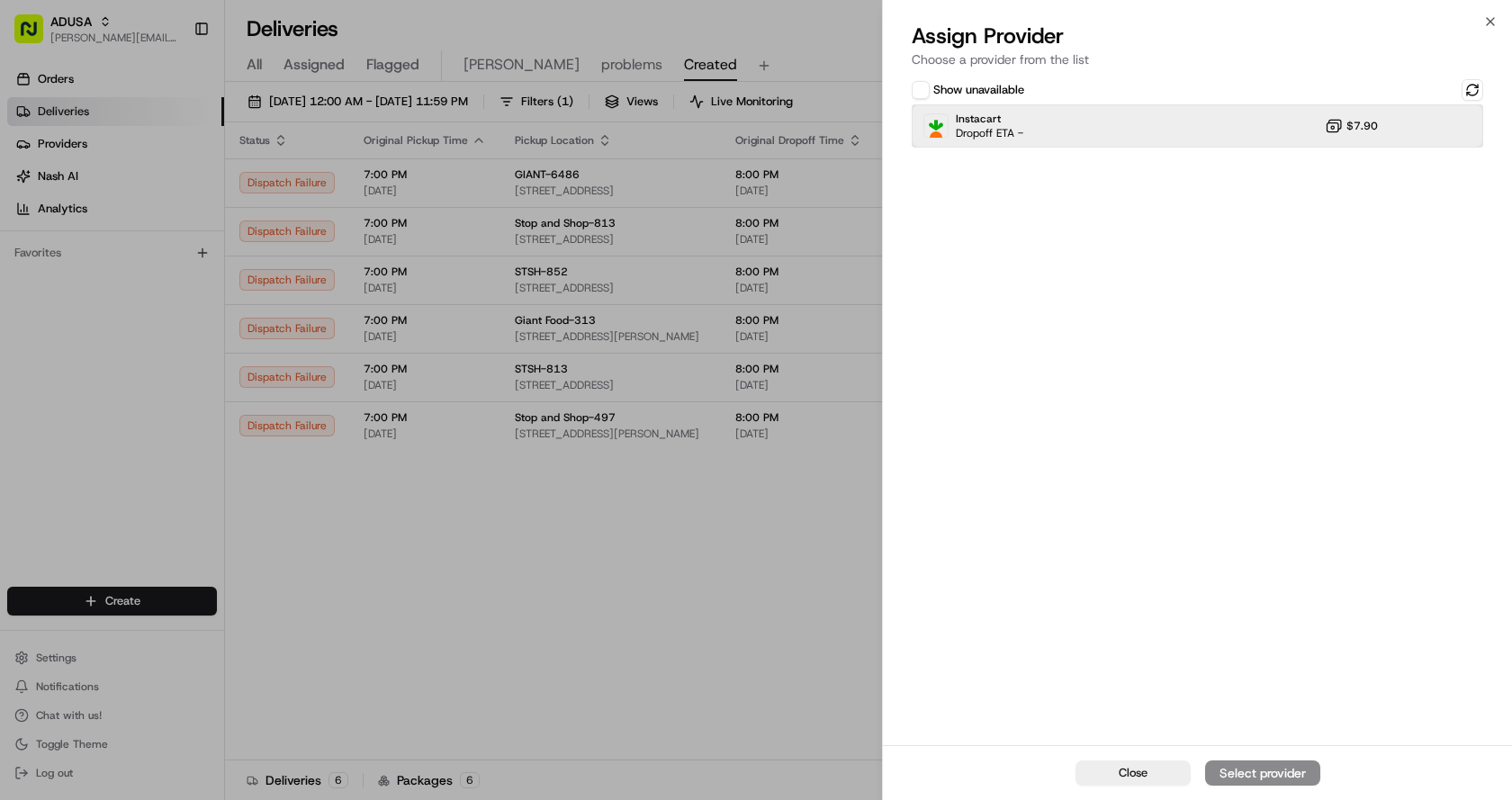
drag, startPoint x: 1083, startPoint y: 128, endPoint x: 1096, endPoint y: 145, distance: 21.4
click at [1084, 128] on div "Instacart Dropoff ETA - $7.90" at bounding box center [1197, 126] width 572 height 43
click at [1275, 769] on div "Assign Provider" at bounding box center [1262, 773] width 89 height 18
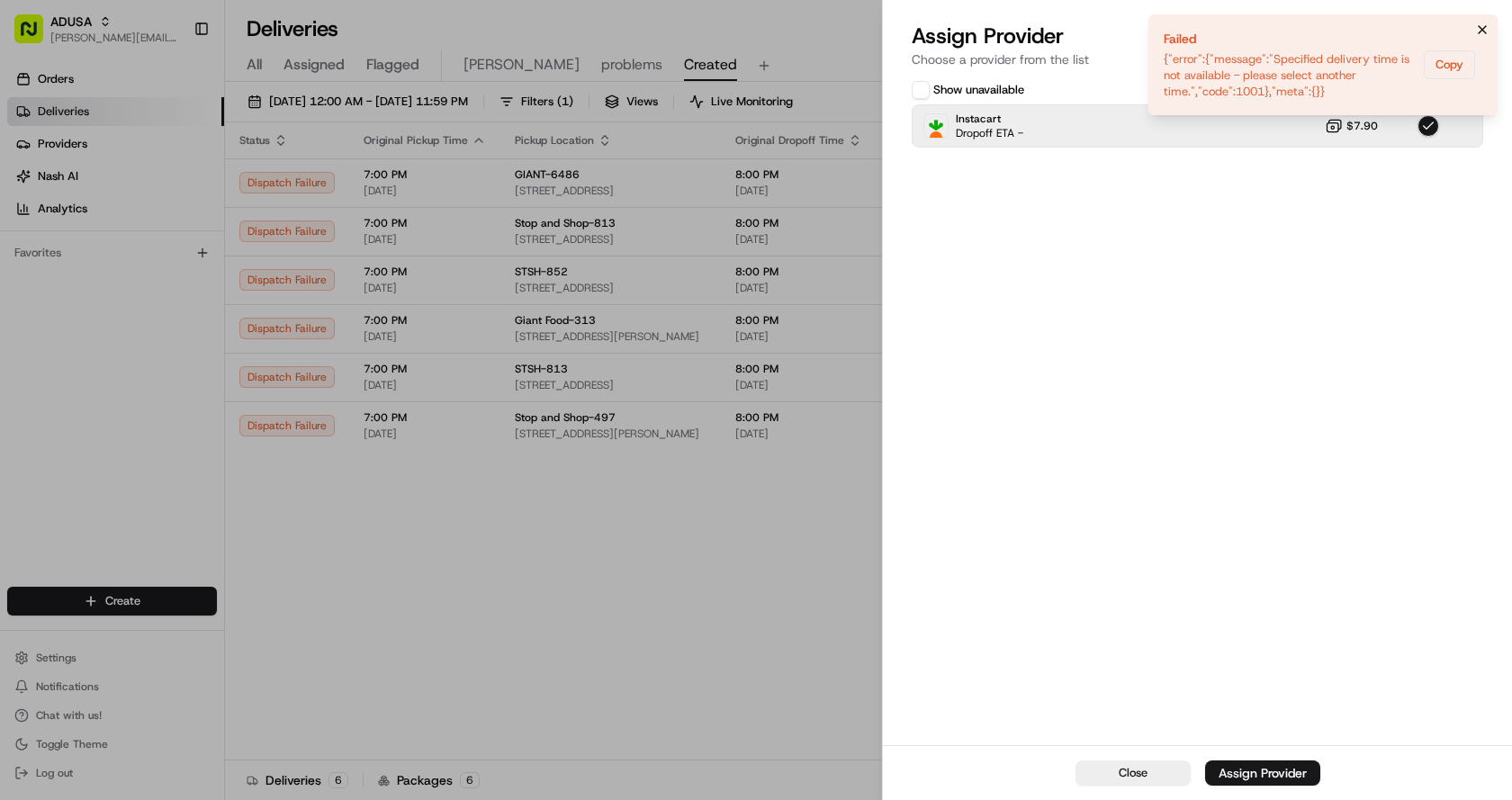
click at [1478, 26] on icon "Notifications (F8)" at bounding box center [1482, 30] width 8 height 8
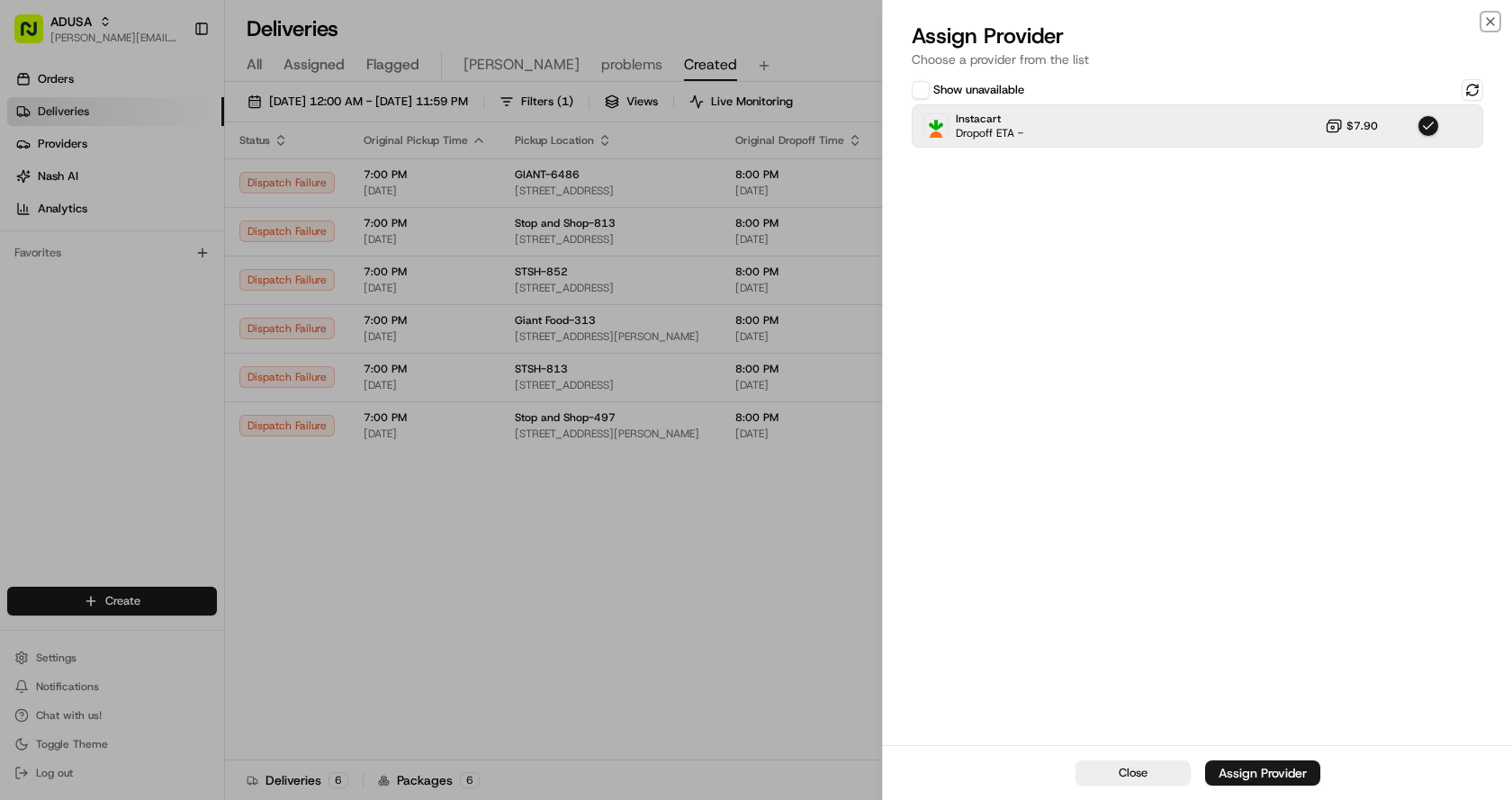
click at [1488, 21] on icon "button" at bounding box center [1489, 21] width 14 height 14
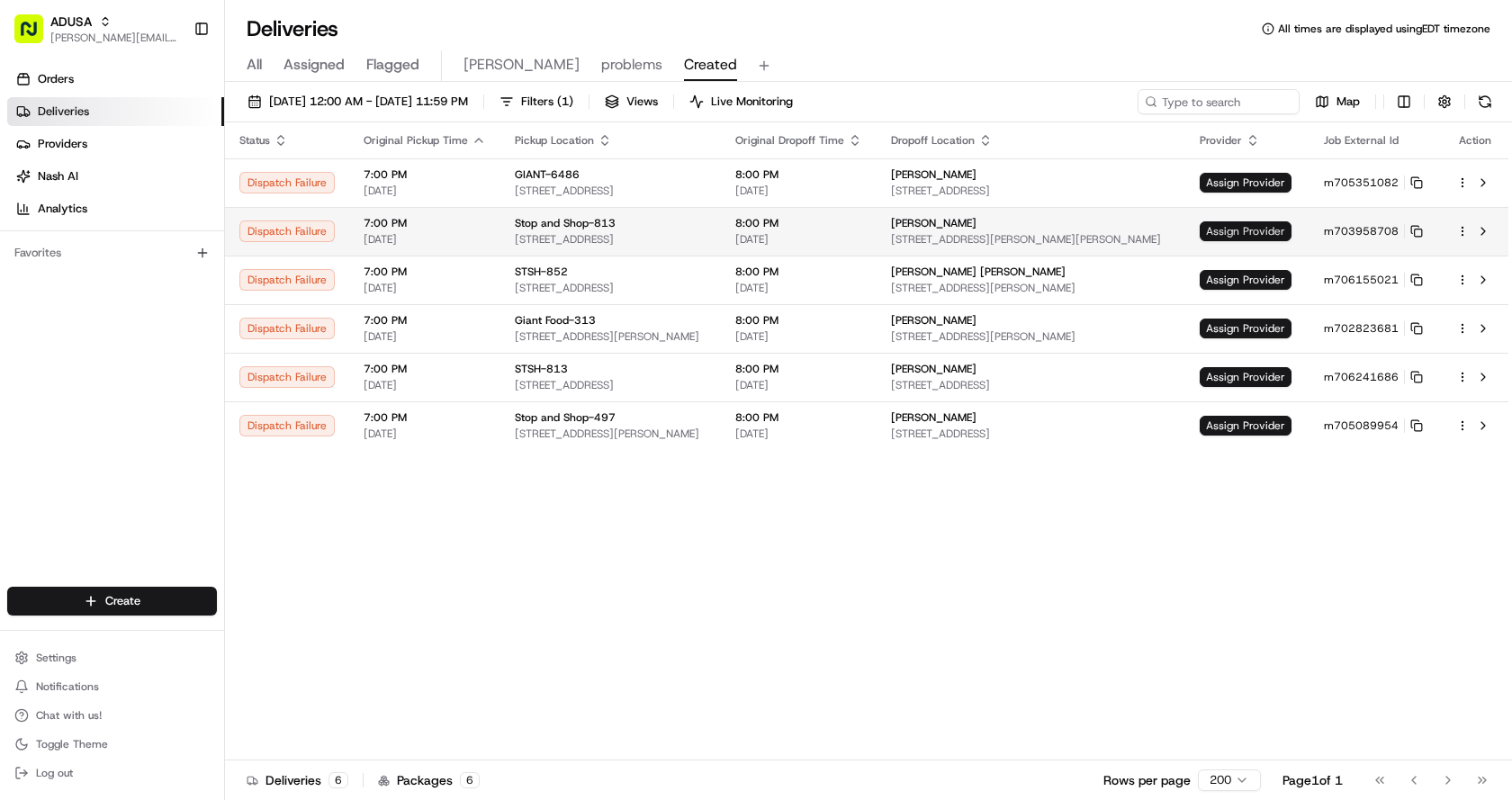
click at [1272, 226] on span "Assign Provider" at bounding box center [1244, 231] width 91 height 20
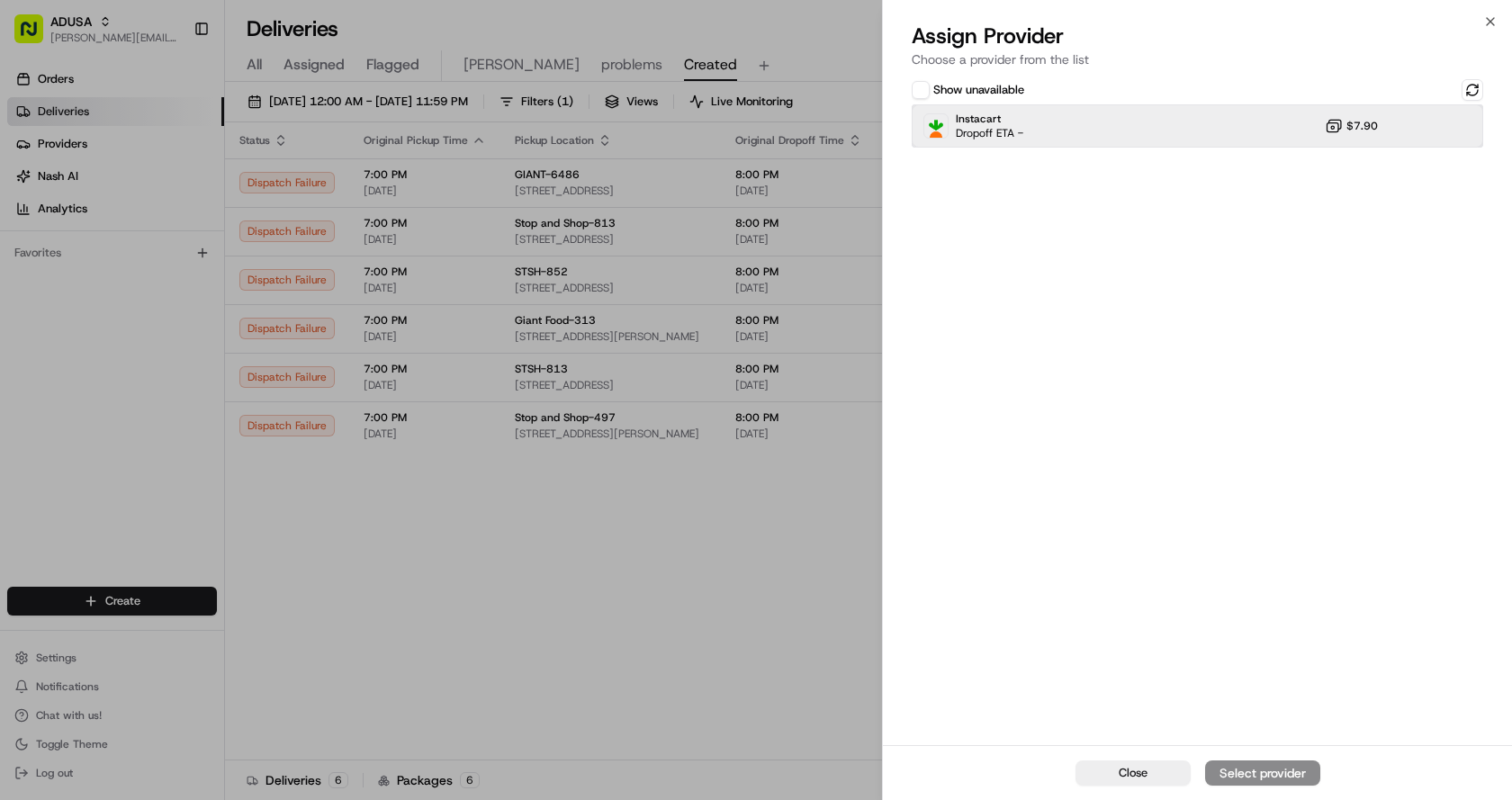
click at [1171, 127] on div "Instacart Dropoff ETA - $7.90" at bounding box center [1197, 126] width 572 height 43
click at [1293, 768] on div "Assign Provider" at bounding box center [1262, 773] width 89 height 18
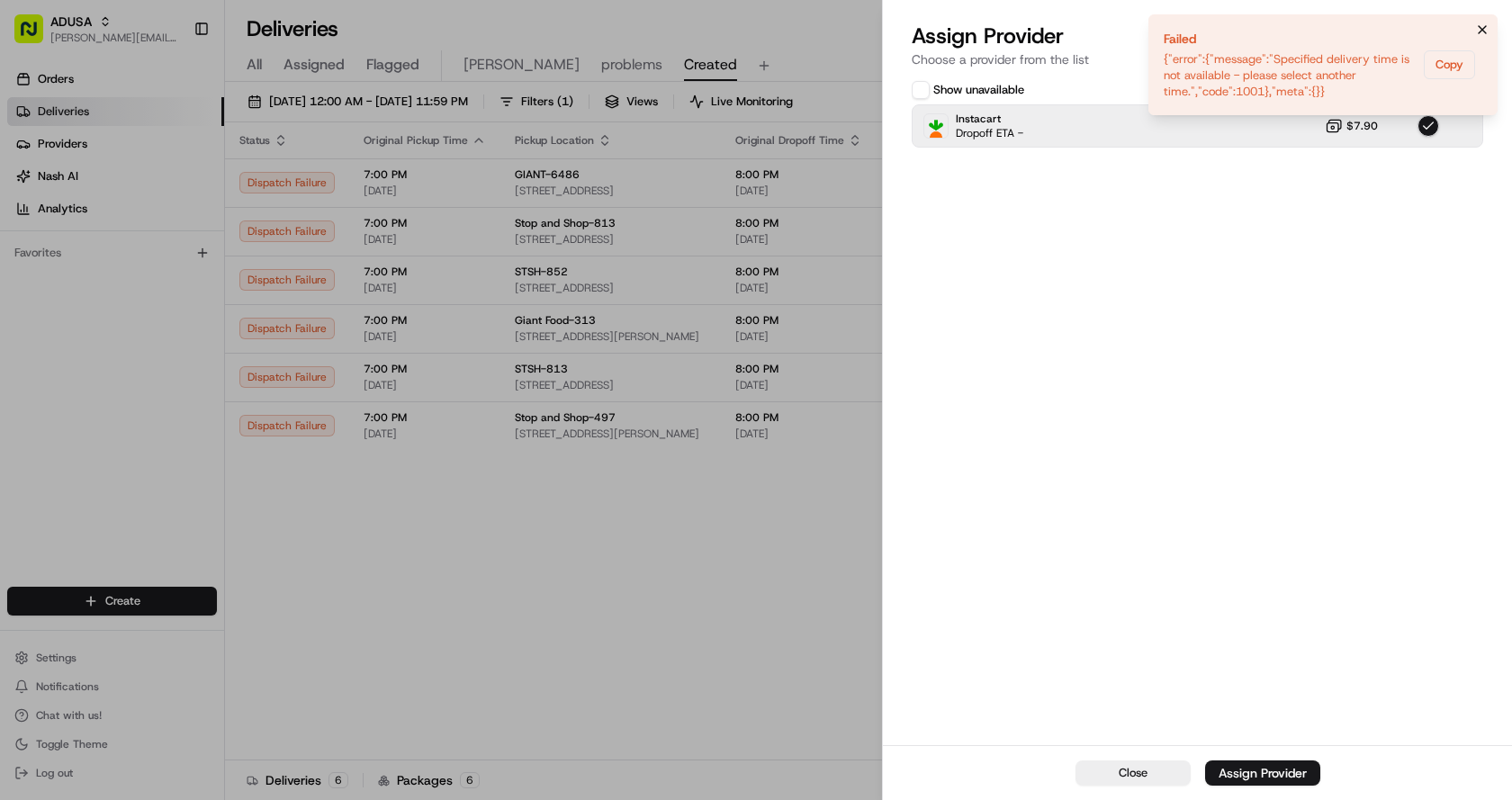
click at [1488, 30] on icon "Notifications (F8)" at bounding box center [1482, 29] width 14 height 14
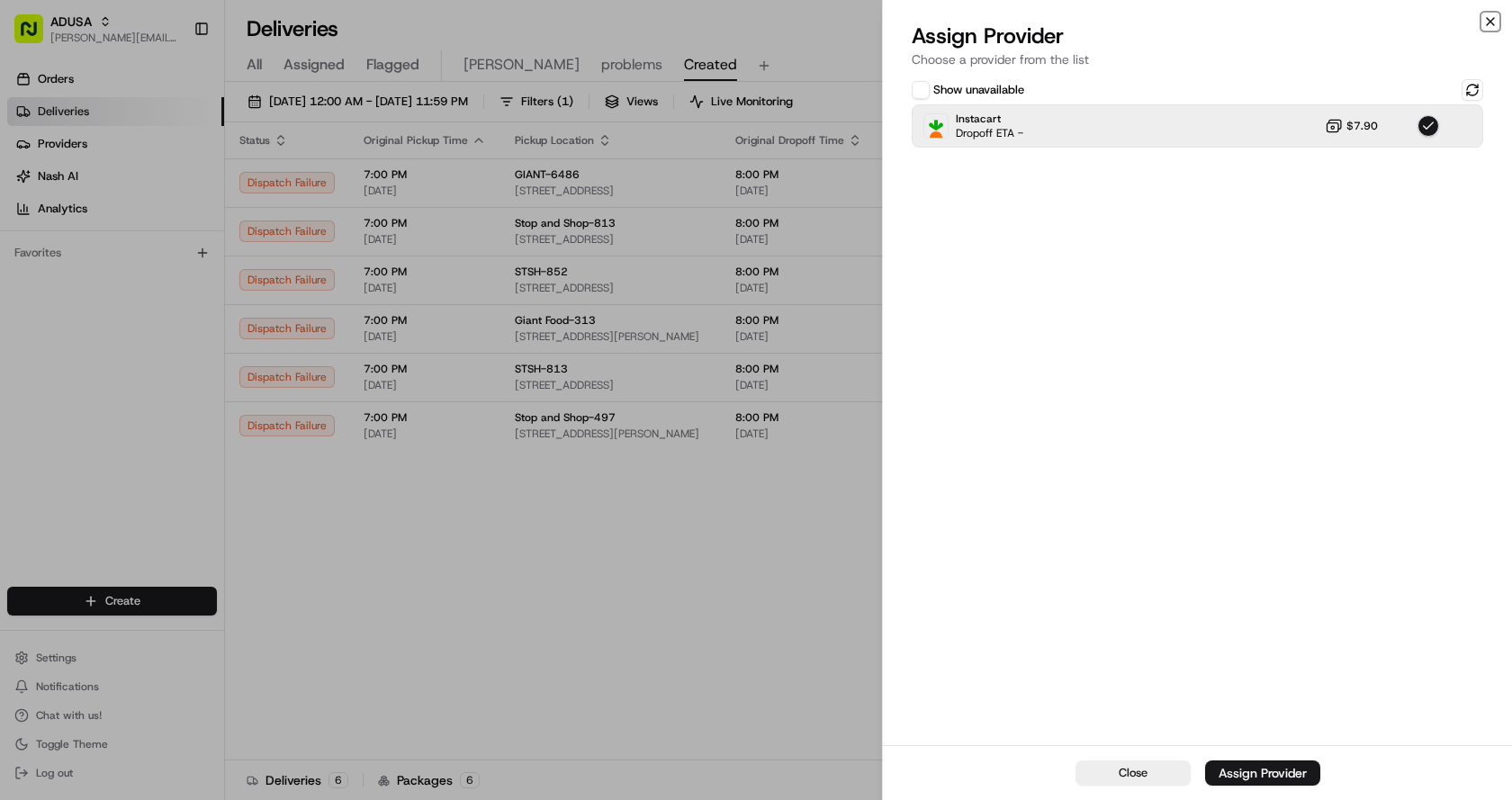
click at [1488, 24] on icon "button" at bounding box center [1489, 21] width 14 height 14
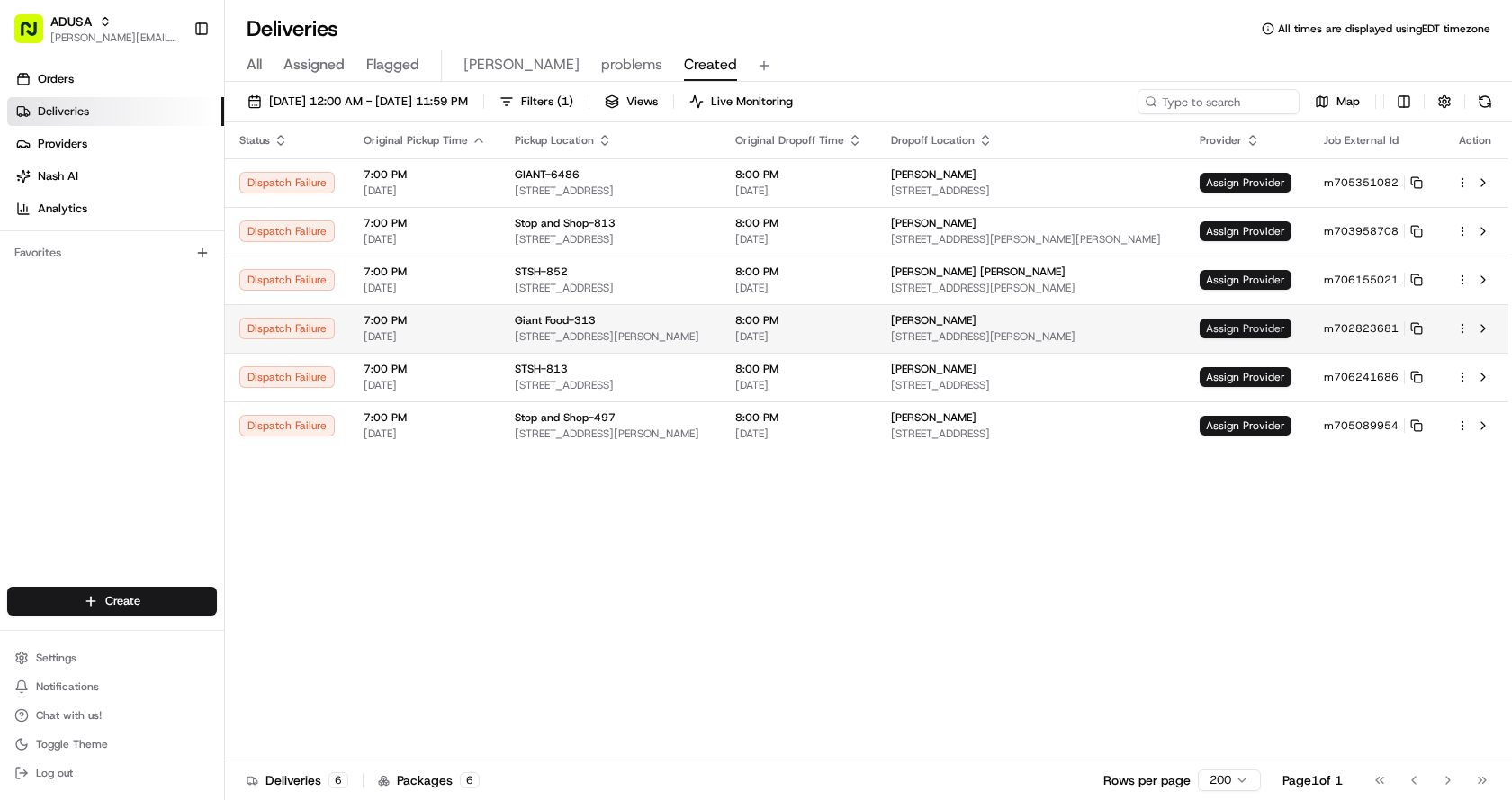
click at [1270, 326] on span "Assign Provider" at bounding box center [1244, 328] width 91 height 20
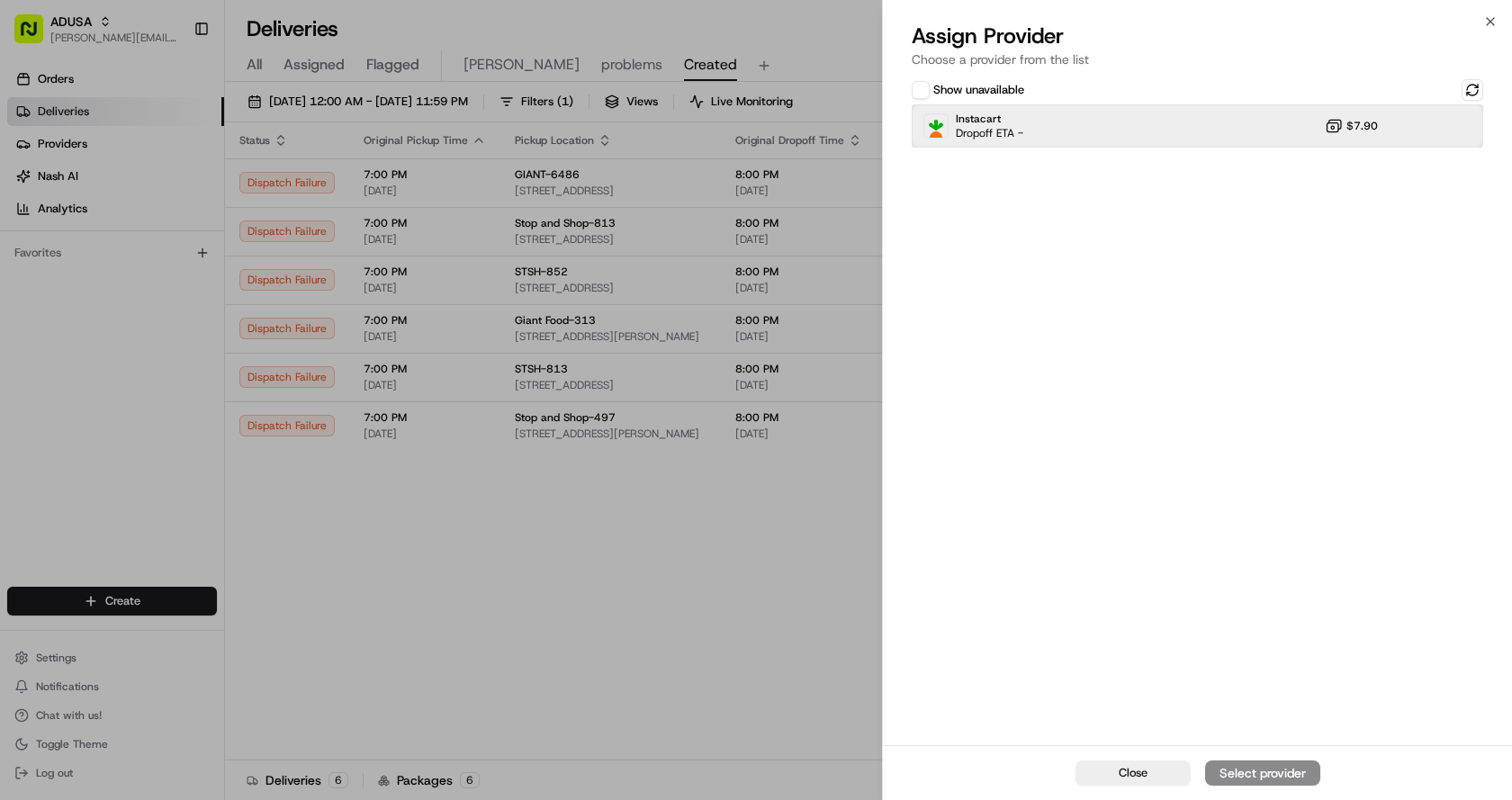
click at [1205, 131] on div "Instacart Dropoff ETA - $7.90" at bounding box center [1197, 126] width 572 height 43
click at [1251, 763] on button "Assign Provider" at bounding box center [1262, 773] width 115 height 25
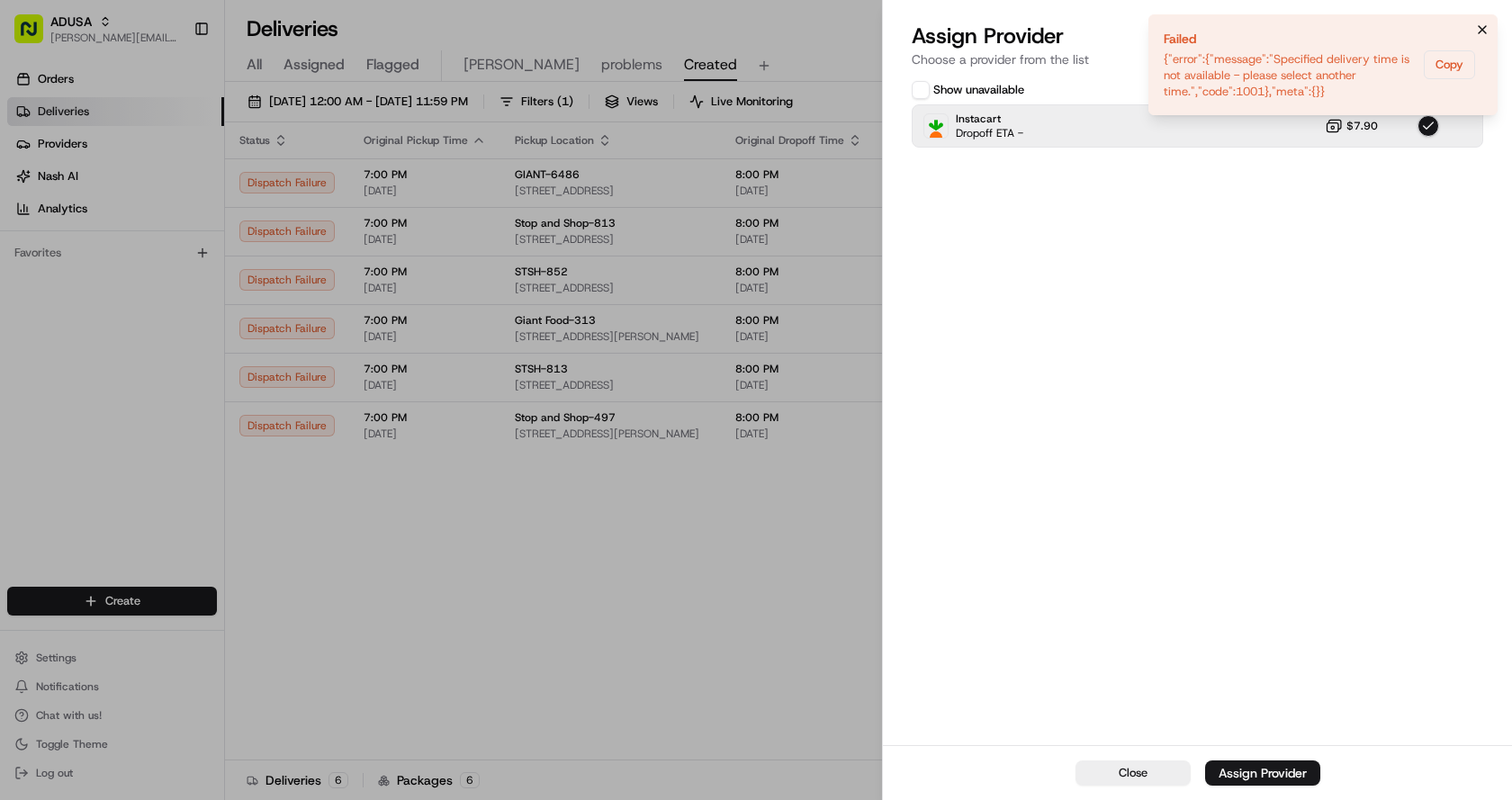
click at [1480, 27] on icon "Notifications (F8)" at bounding box center [1482, 29] width 14 height 14
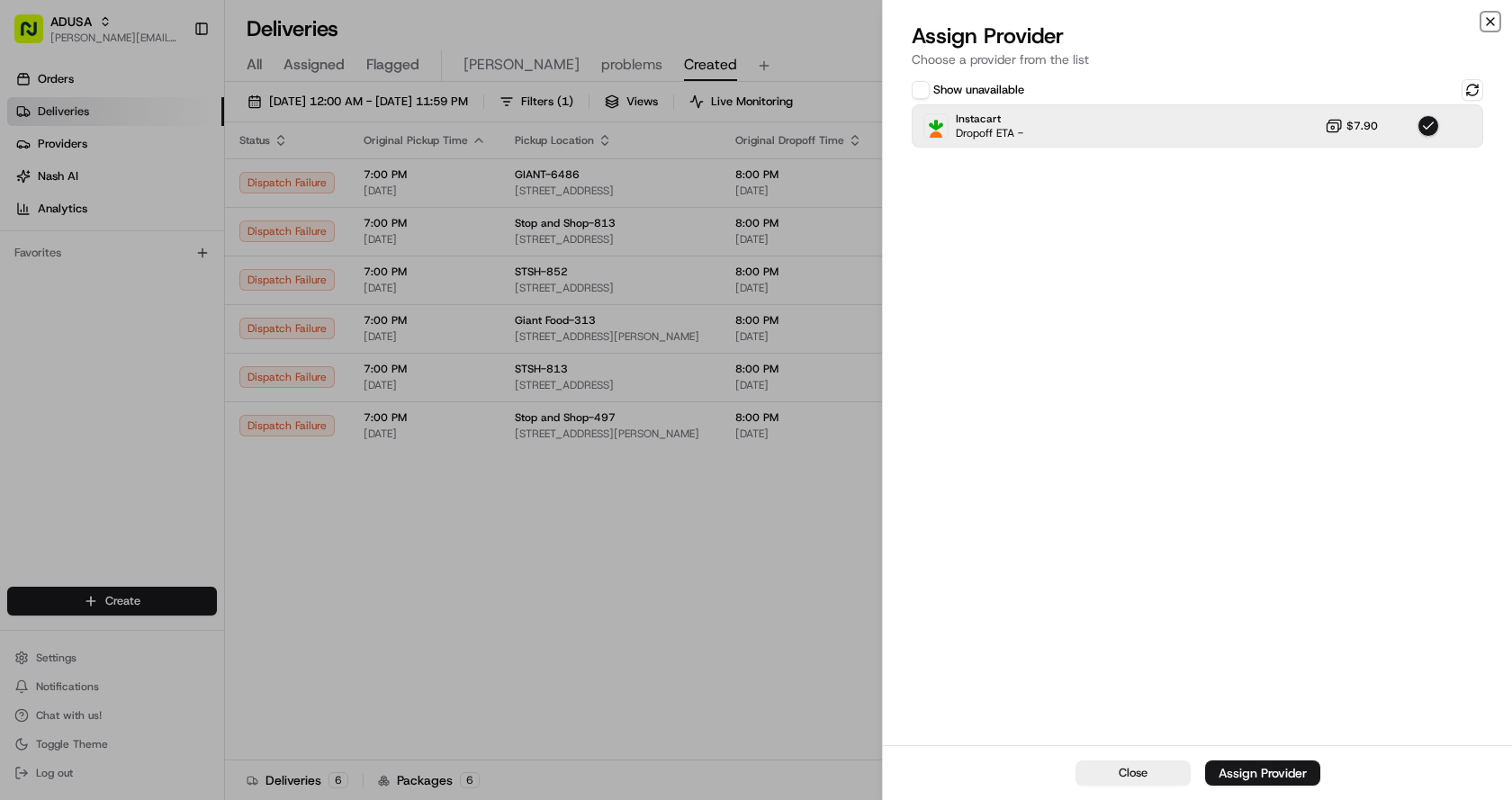
click at [1486, 19] on icon "button" at bounding box center [1489, 21] width 14 height 14
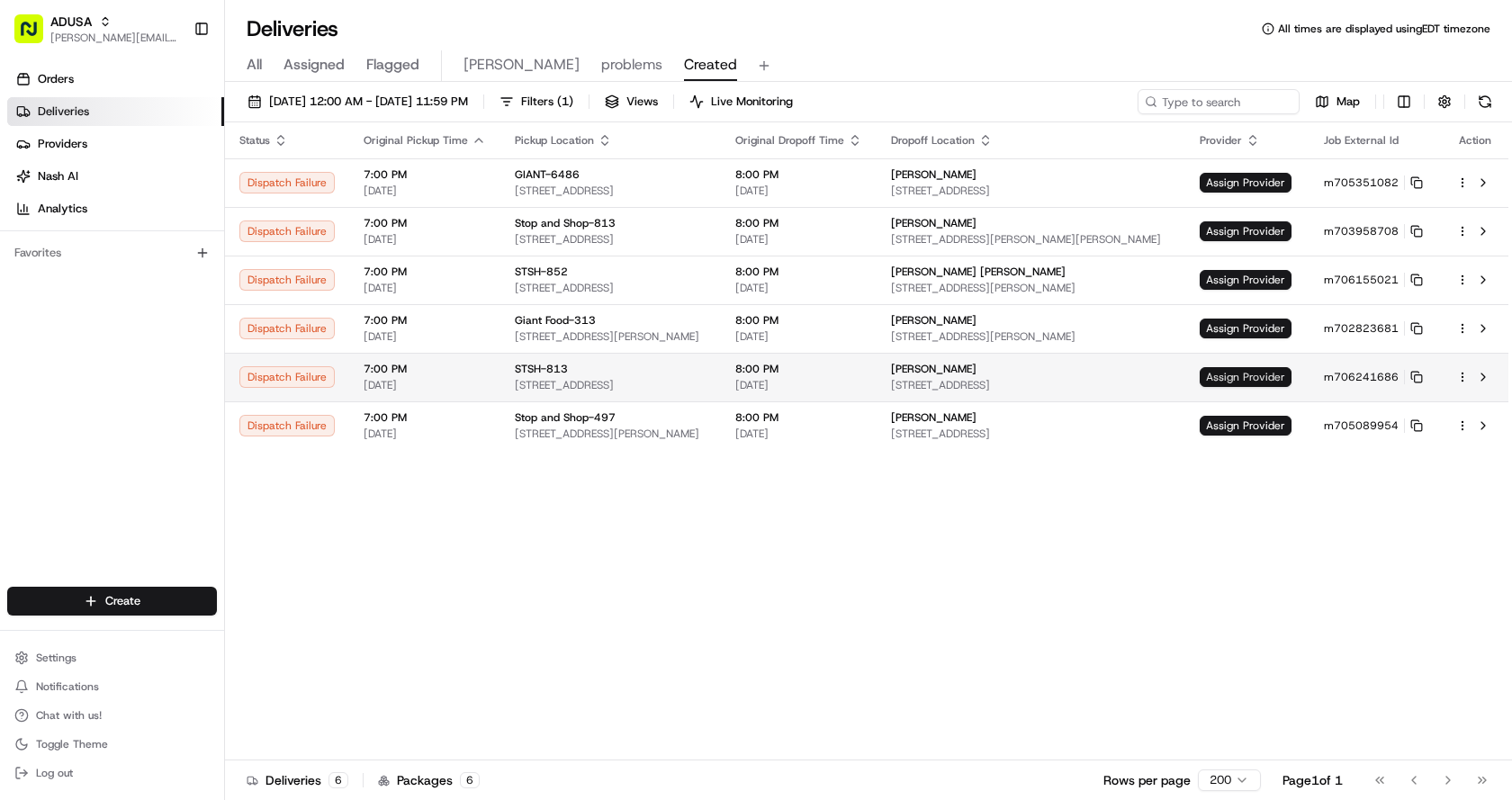
click at [1232, 386] on span "Assign Provider" at bounding box center [1244, 377] width 91 height 20
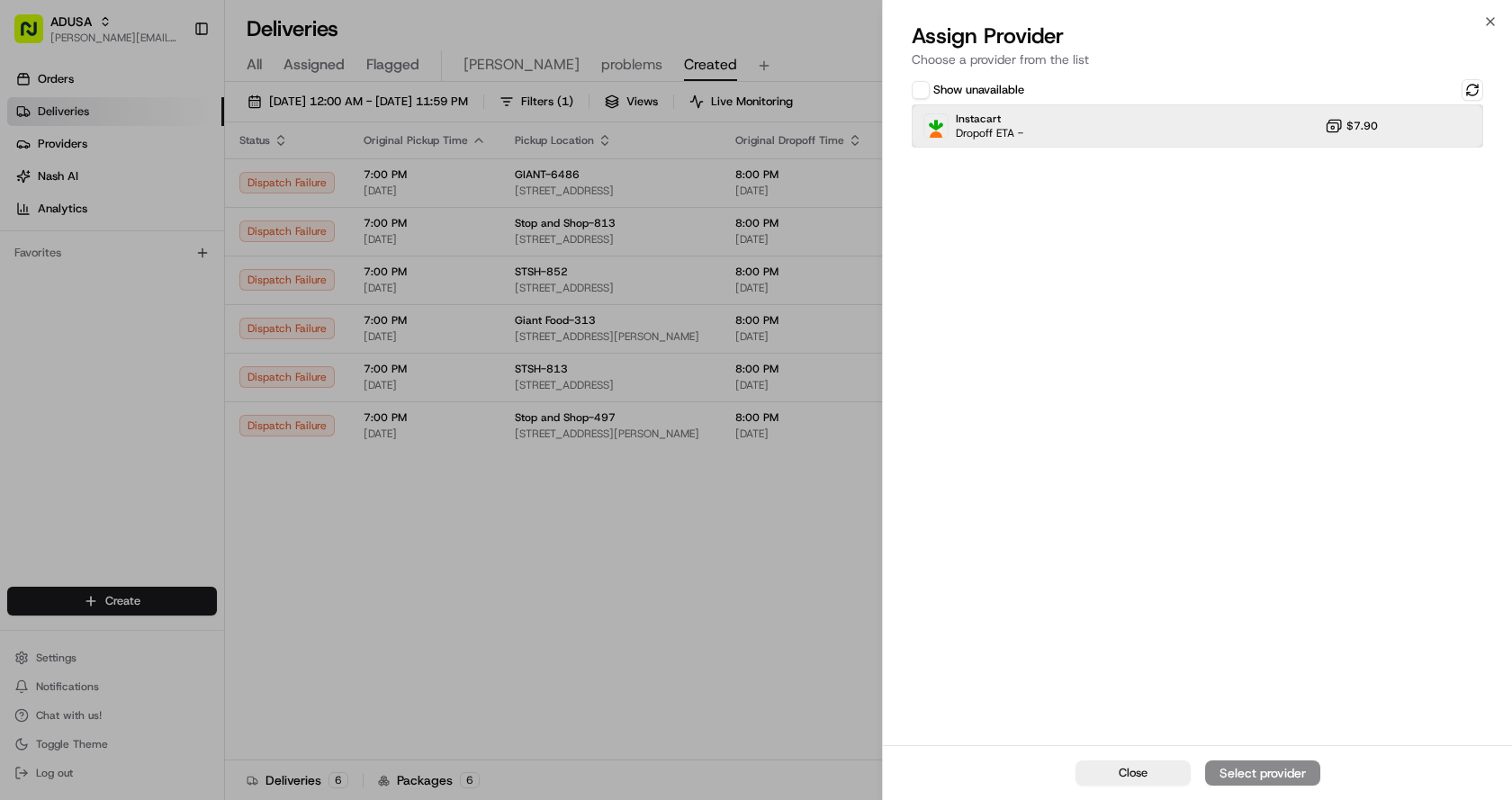
click at [1246, 134] on div "Instacart Dropoff ETA - $7.90" at bounding box center [1197, 126] width 572 height 43
click at [1293, 777] on div "Assign Provider" at bounding box center [1262, 773] width 89 height 18
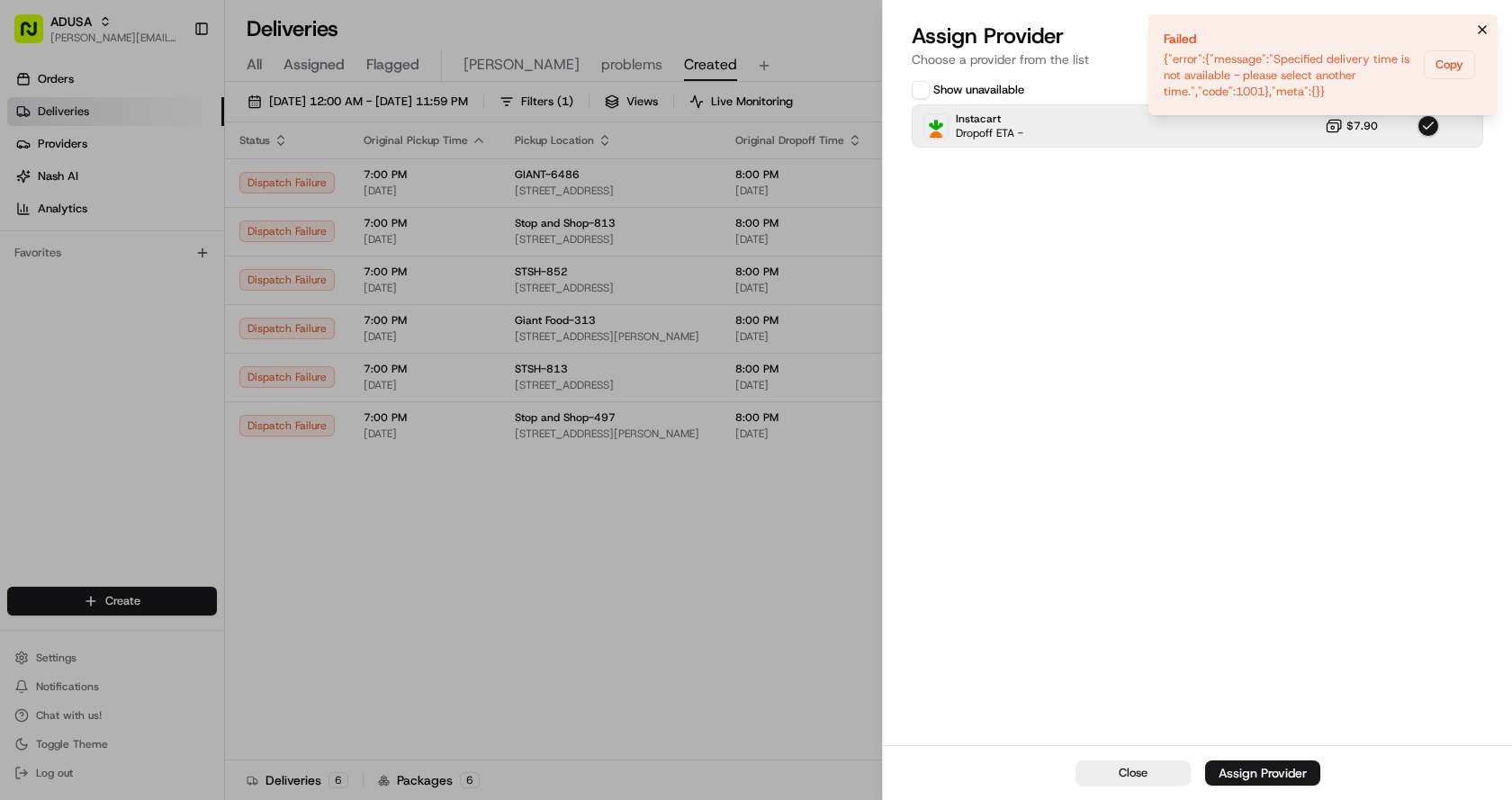
click at [1487, 26] on icon "Notifications (F8)" at bounding box center [1482, 29] width 14 height 14
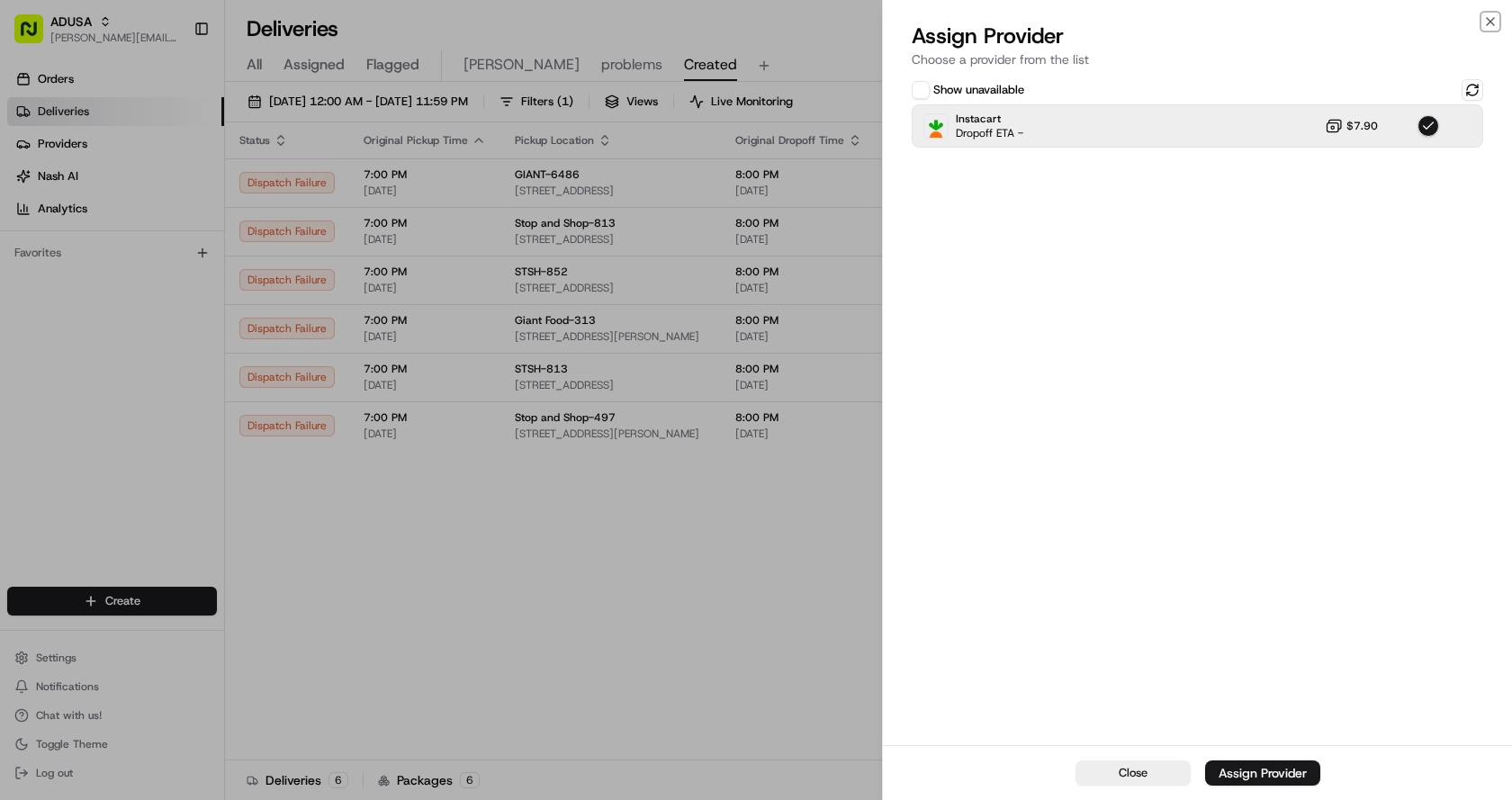
click at [1487, 26] on icon "button" at bounding box center [1489, 21] width 14 height 14
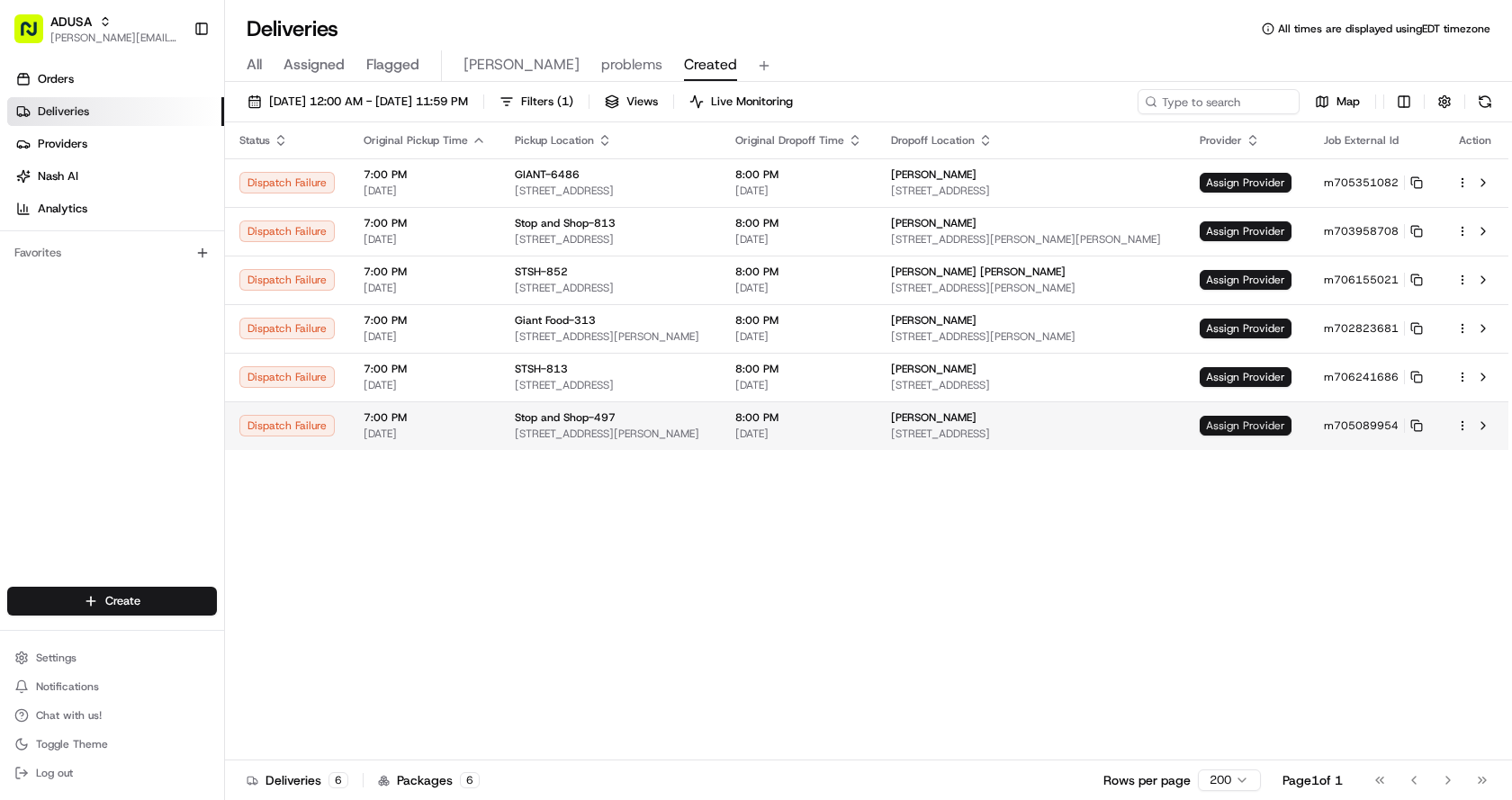
click at [1244, 422] on span "Assign Provider" at bounding box center [1244, 425] width 91 height 20
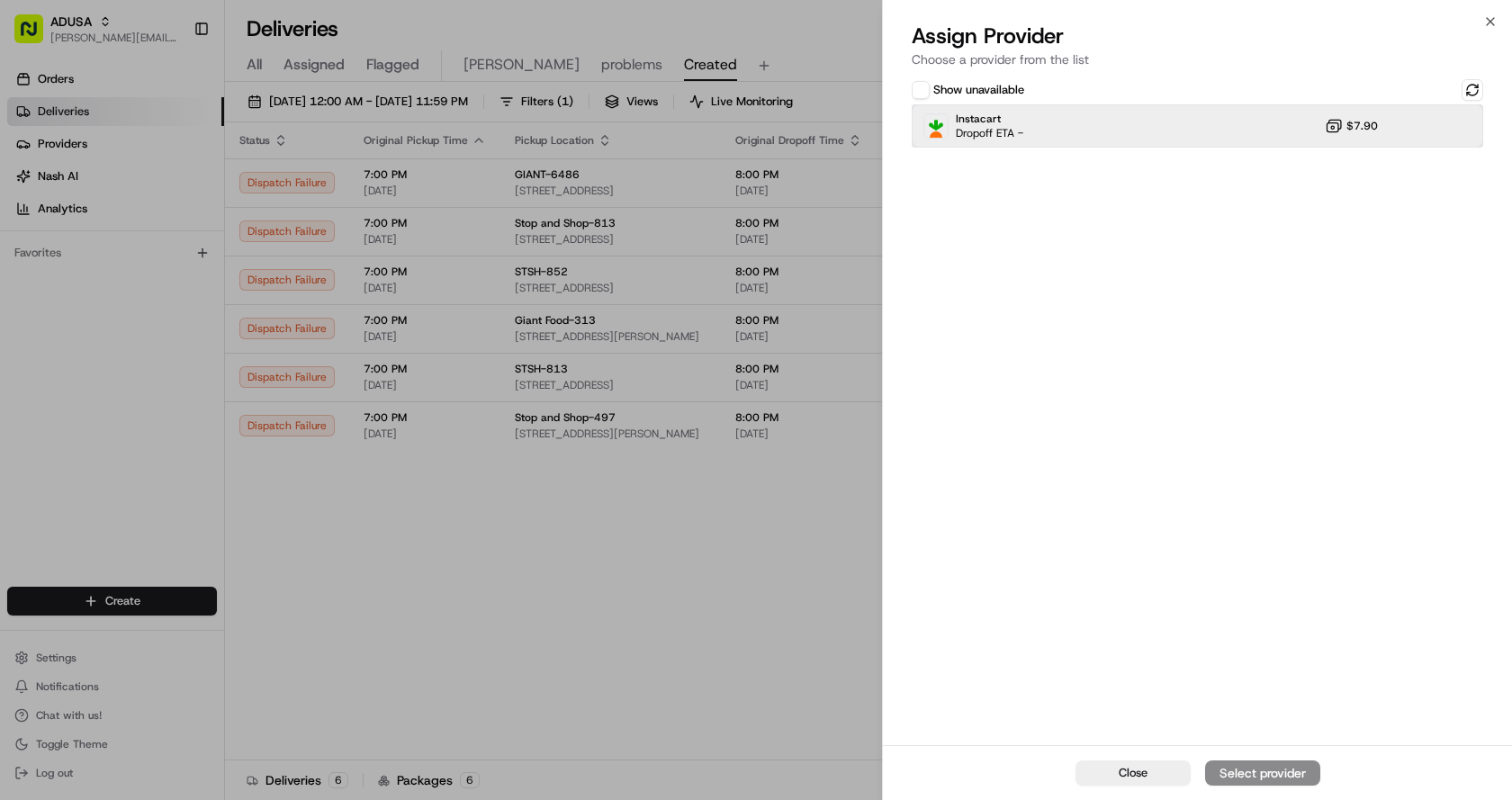
click at [1101, 106] on div "Instacart Dropoff ETA - $7.90" at bounding box center [1197, 126] width 572 height 43
click at [1270, 779] on div "Assign Provider" at bounding box center [1262, 773] width 89 height 18
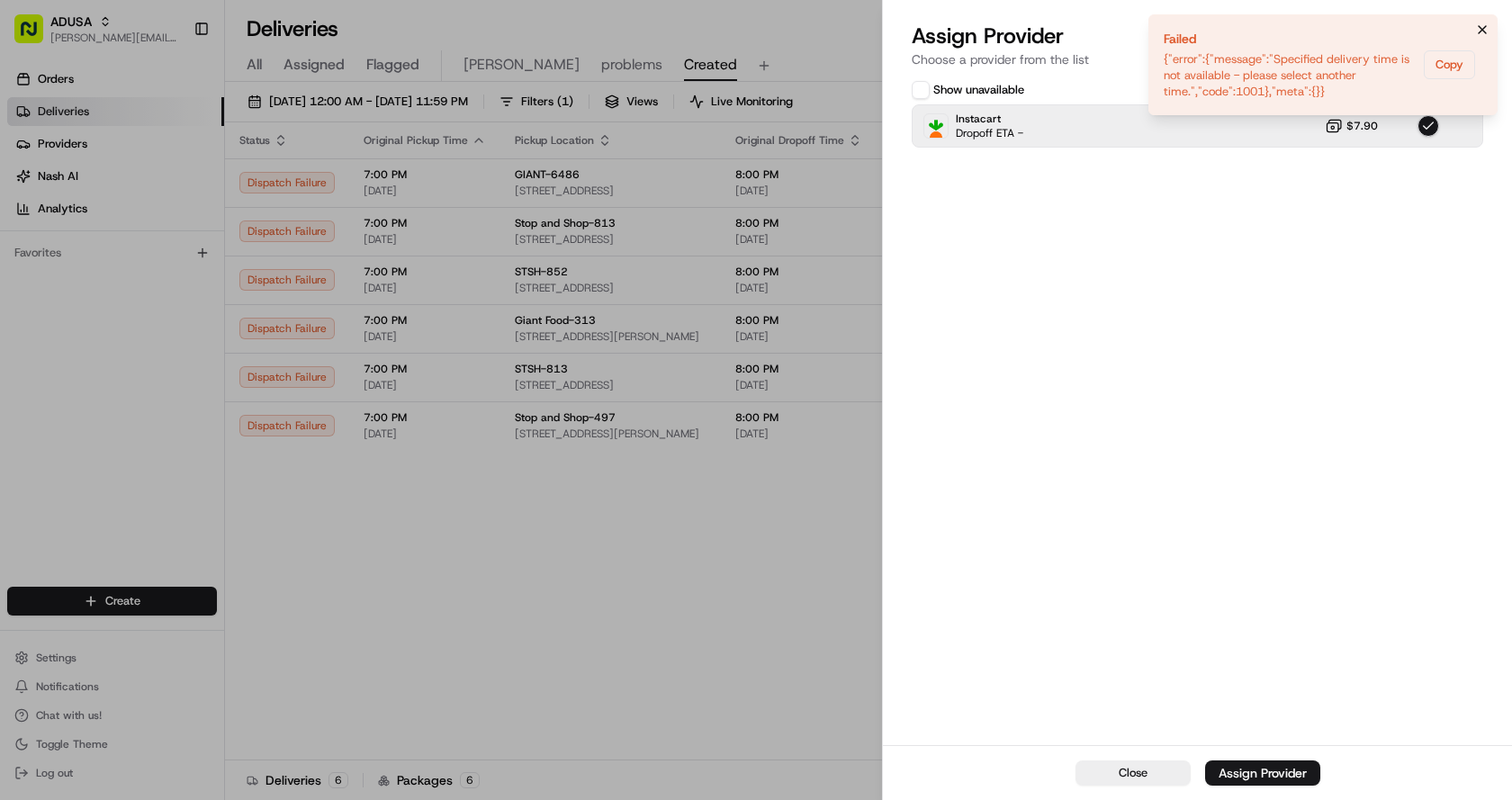
click at [1481, 28] on icon "Notifications (F8)" at bounding box center [1482, 29] width 14 height 14
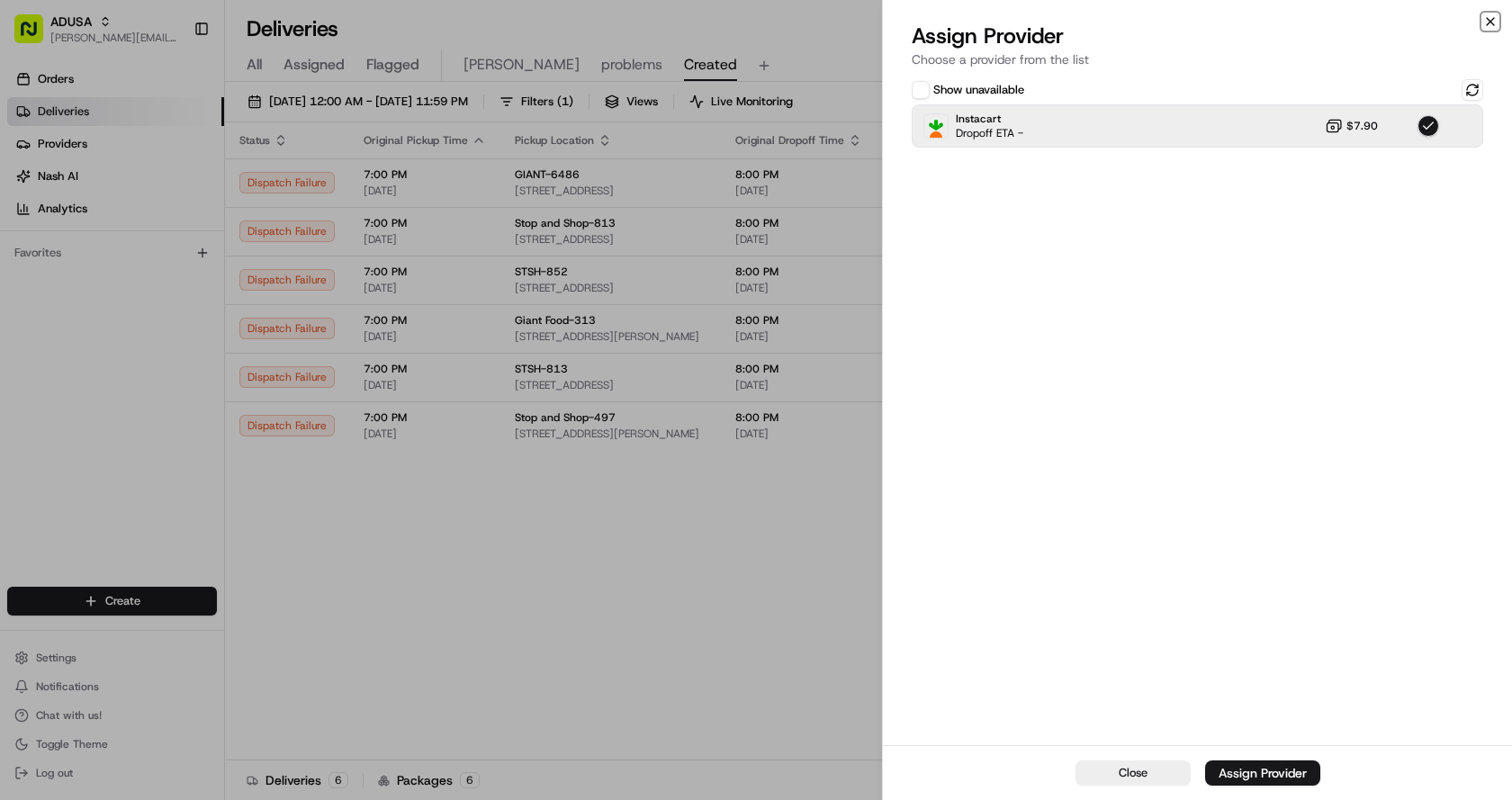
click at [1487, 15] on icon "button" at bounding box center [1489, 21] width 14 height 14
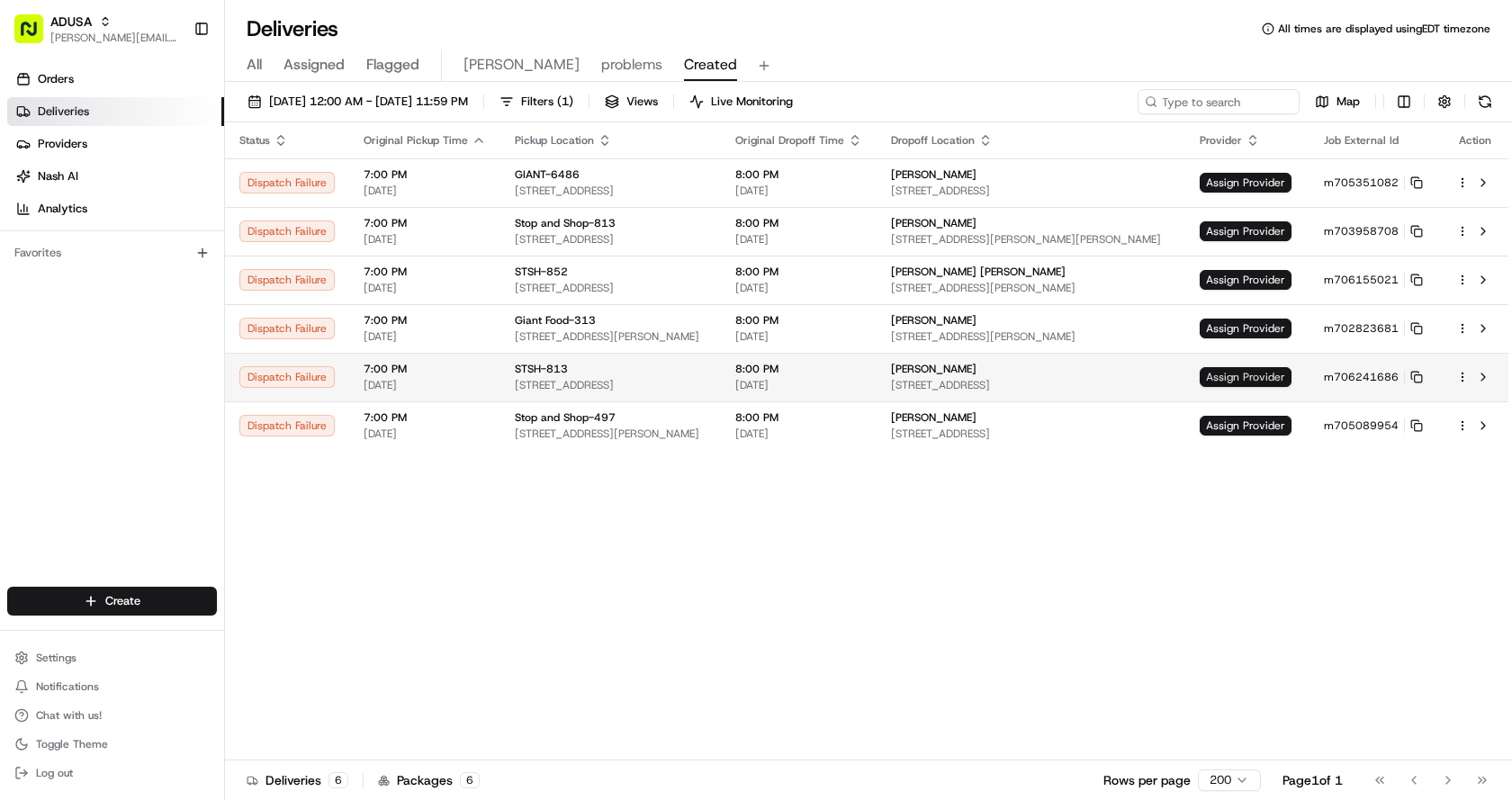
click at [1263, 382] on span "Assign Provider" at bounding box center [1244, 377] width 91 height 20
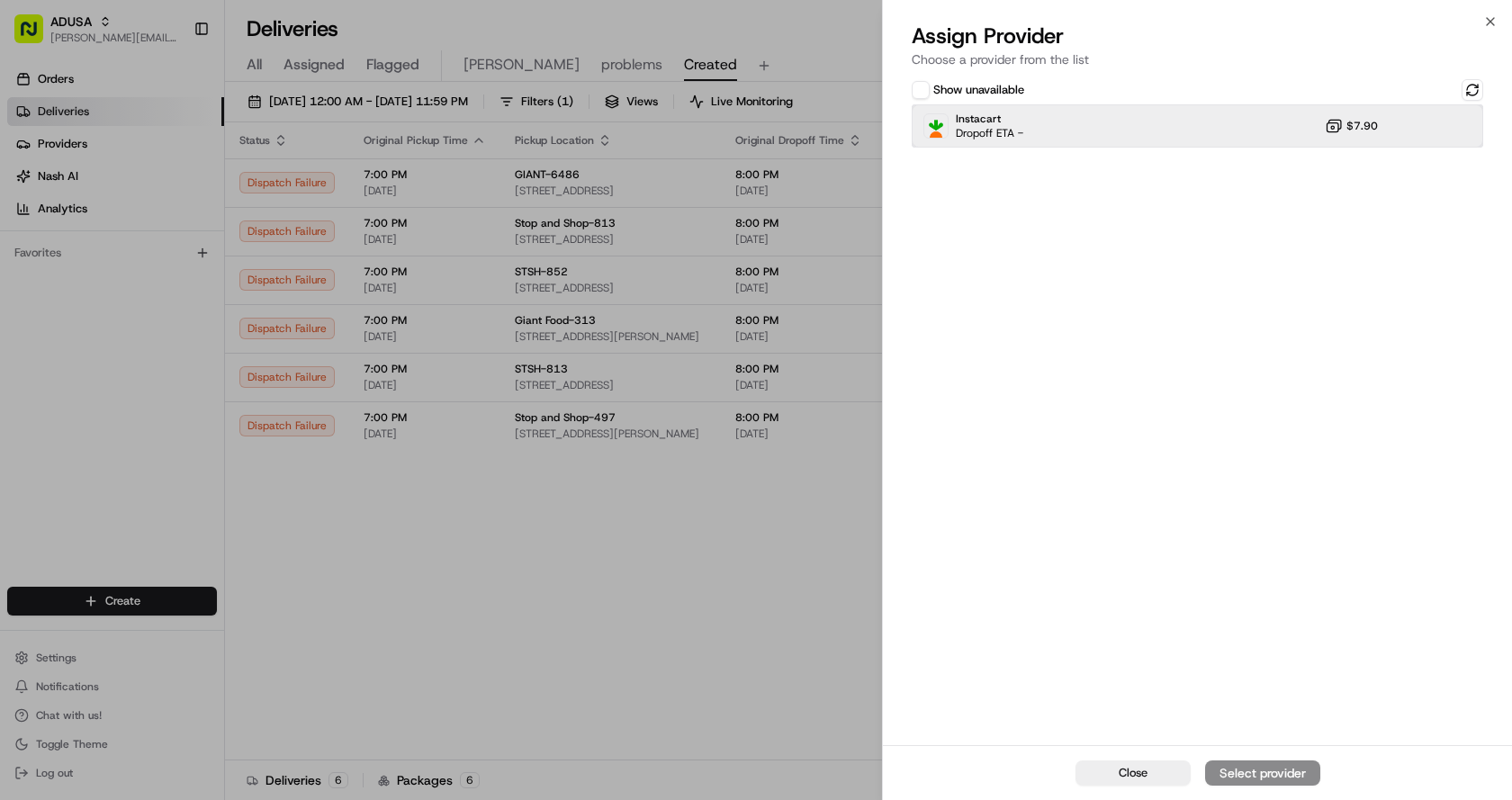
click at [1201, 126] on div "Instacart Dropoff ETA - $7.90" at bounding box center [1197, 126] width 572 height 43
click at [1247, 774] on div "Assign Provider" at bounding box center [1262, 773] width 89 height 18
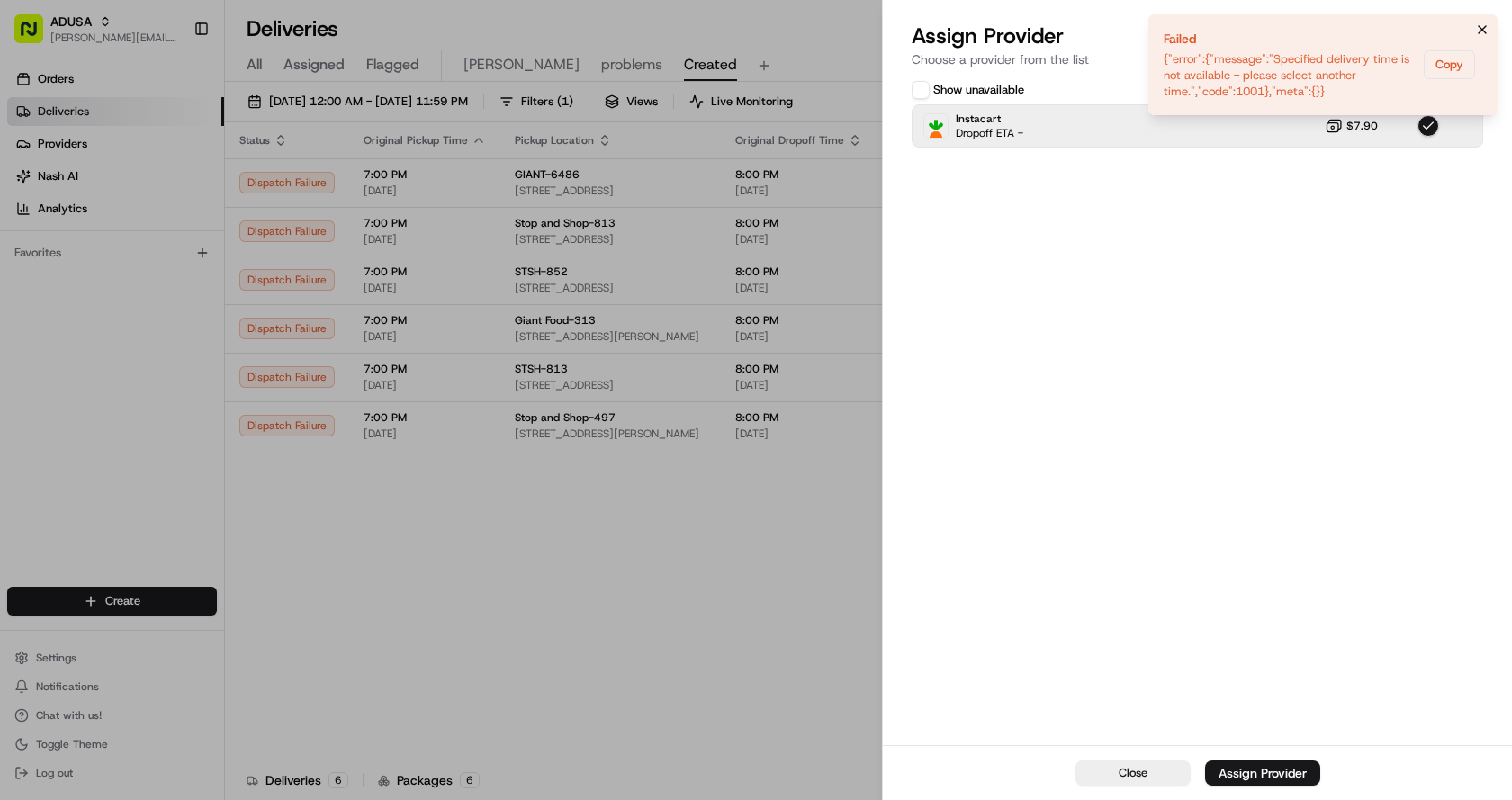
click at [1484, 34] on icon "Notifications (F8)" at bounding box center [1482, 29] width 14 height 14
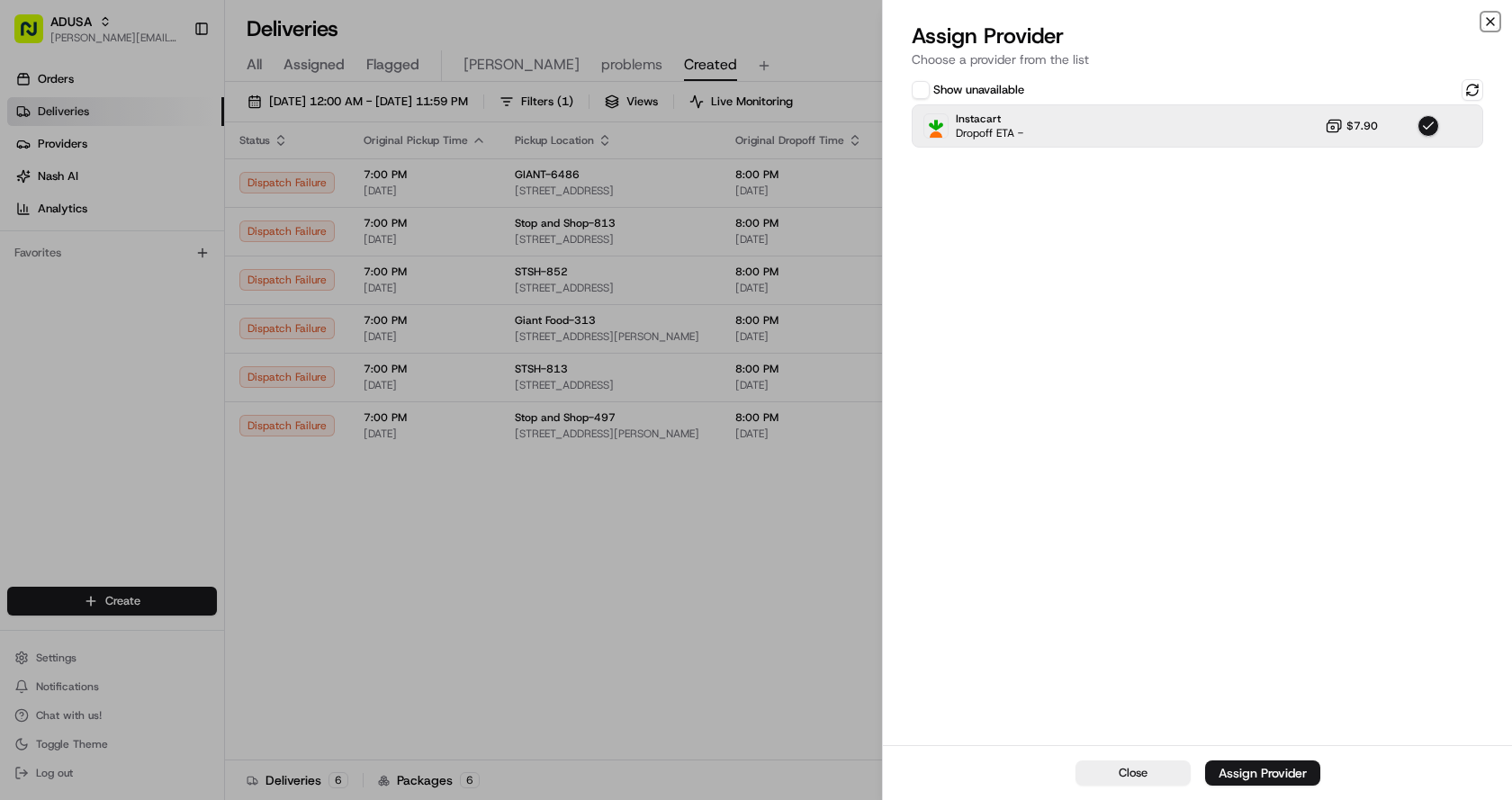
click at [1490, 24] on icon "button" at bounding box center [1489, 21] width 14 height 14
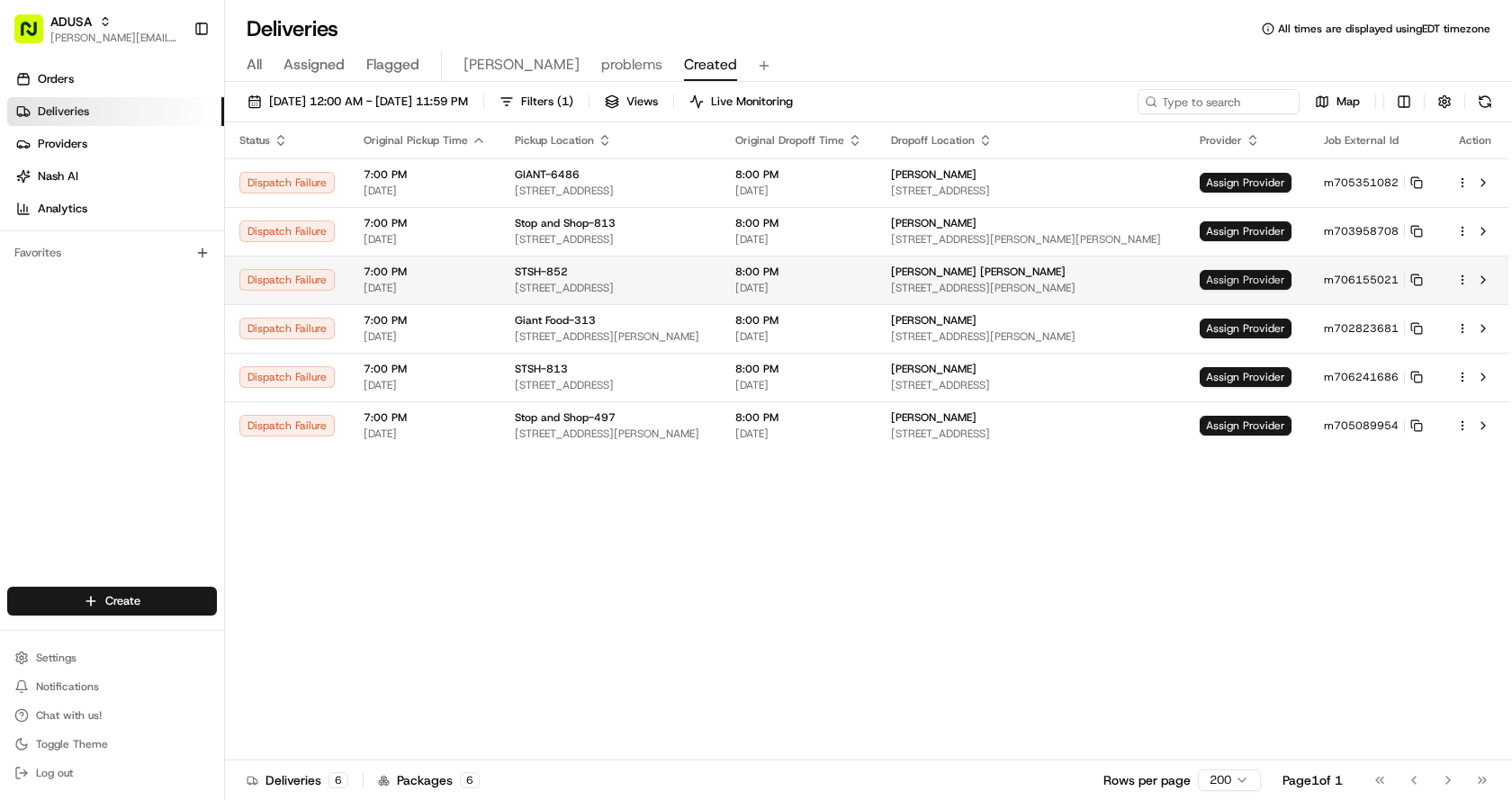
click at [1262, 271] on span "Assign Provider" at bounding box center [1244, 280] width 91 height 20
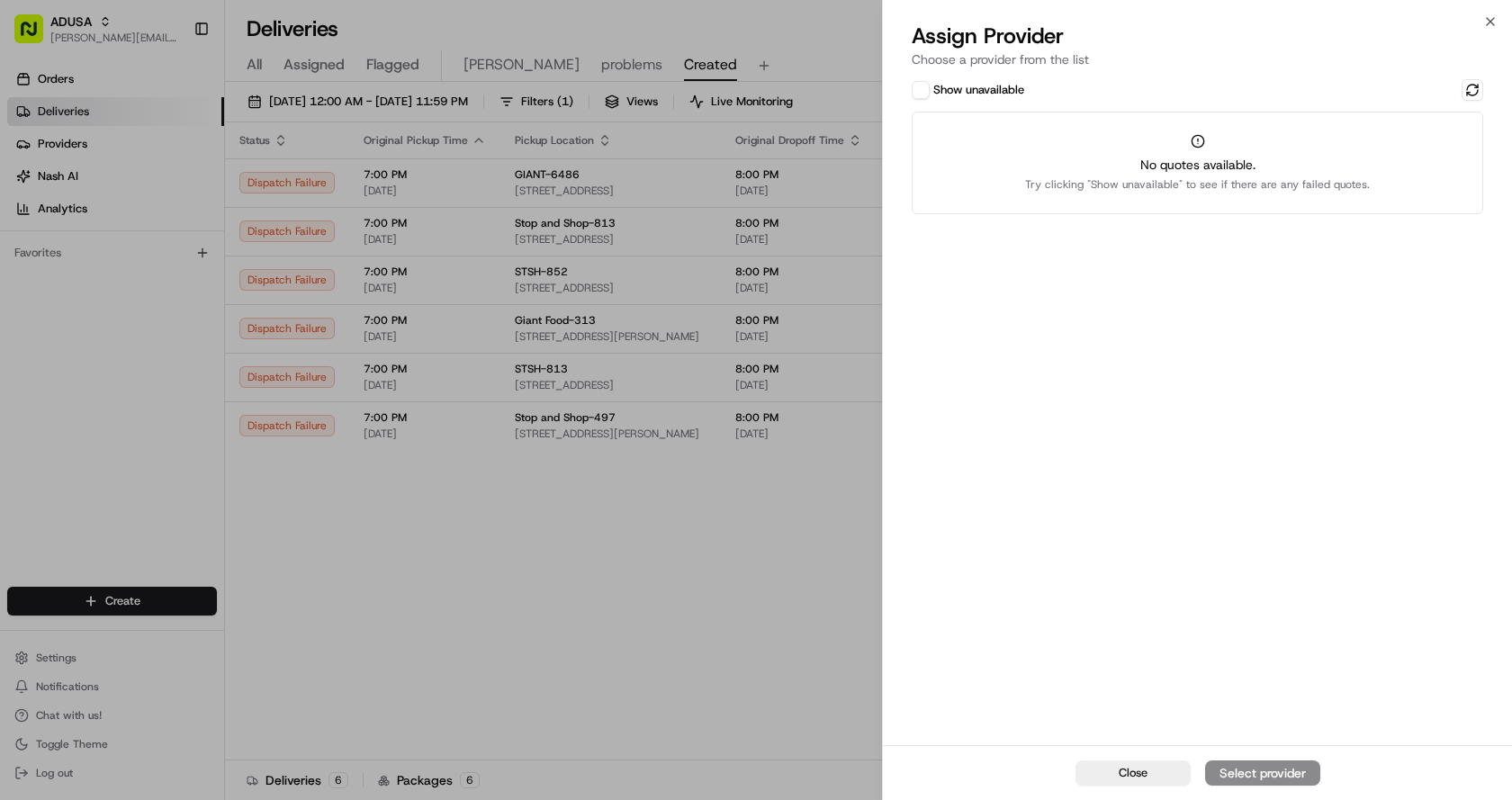
click at [922, 87] on button "Show unavailable" at bounding box center [920, 90] width 18 height 18
click at [1470, 91] on button at bounding box center [1471, 90] width 22 height 22
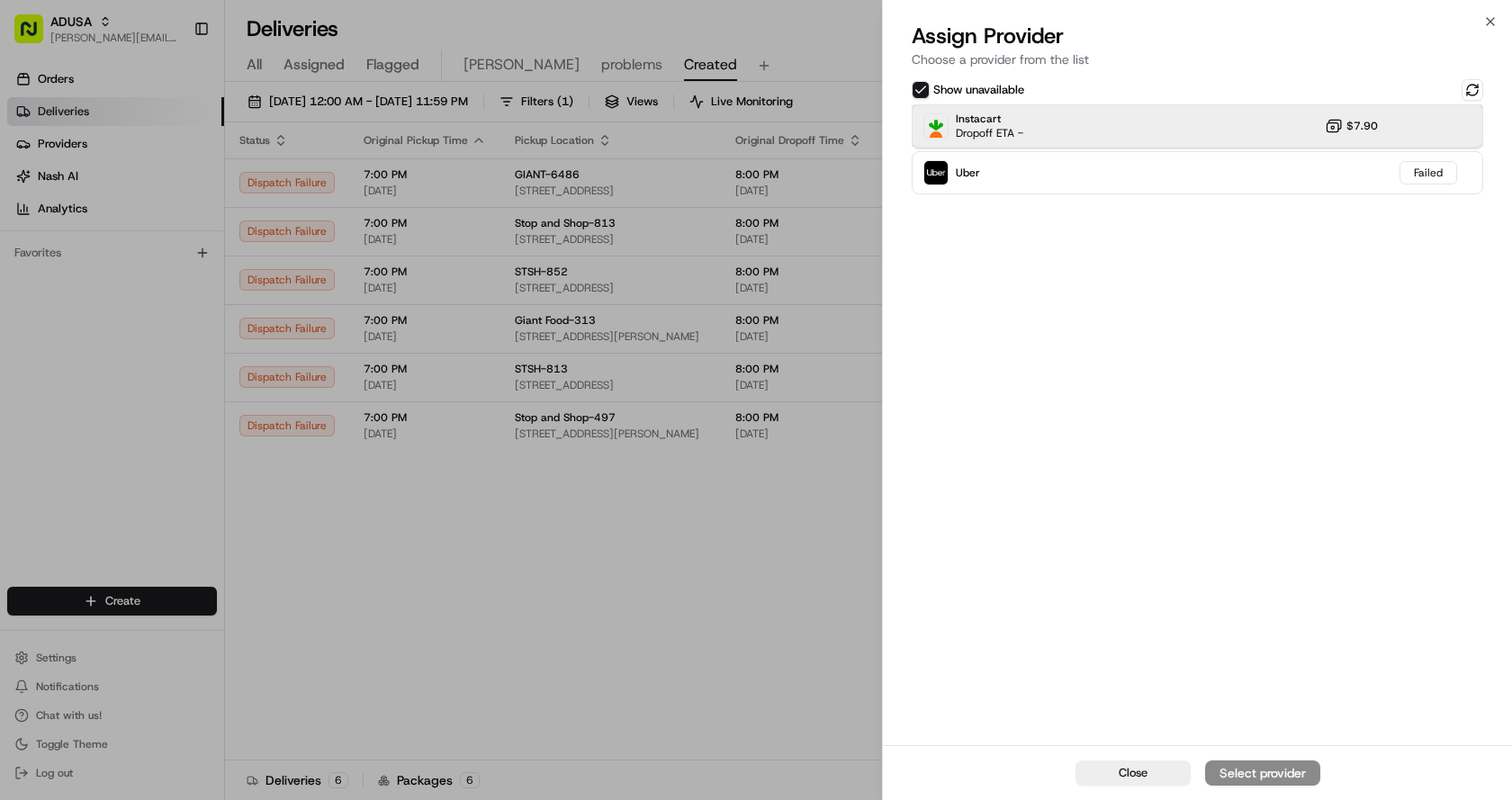
click at [1126, 120] on div "Instacart Dropoff ETA - $7.90" at bounding box center [1197, 126] width 572 height 43
click at [1240, 768] on div "Assign Provider" at bounding box center [1262, 773] width 89 height 18
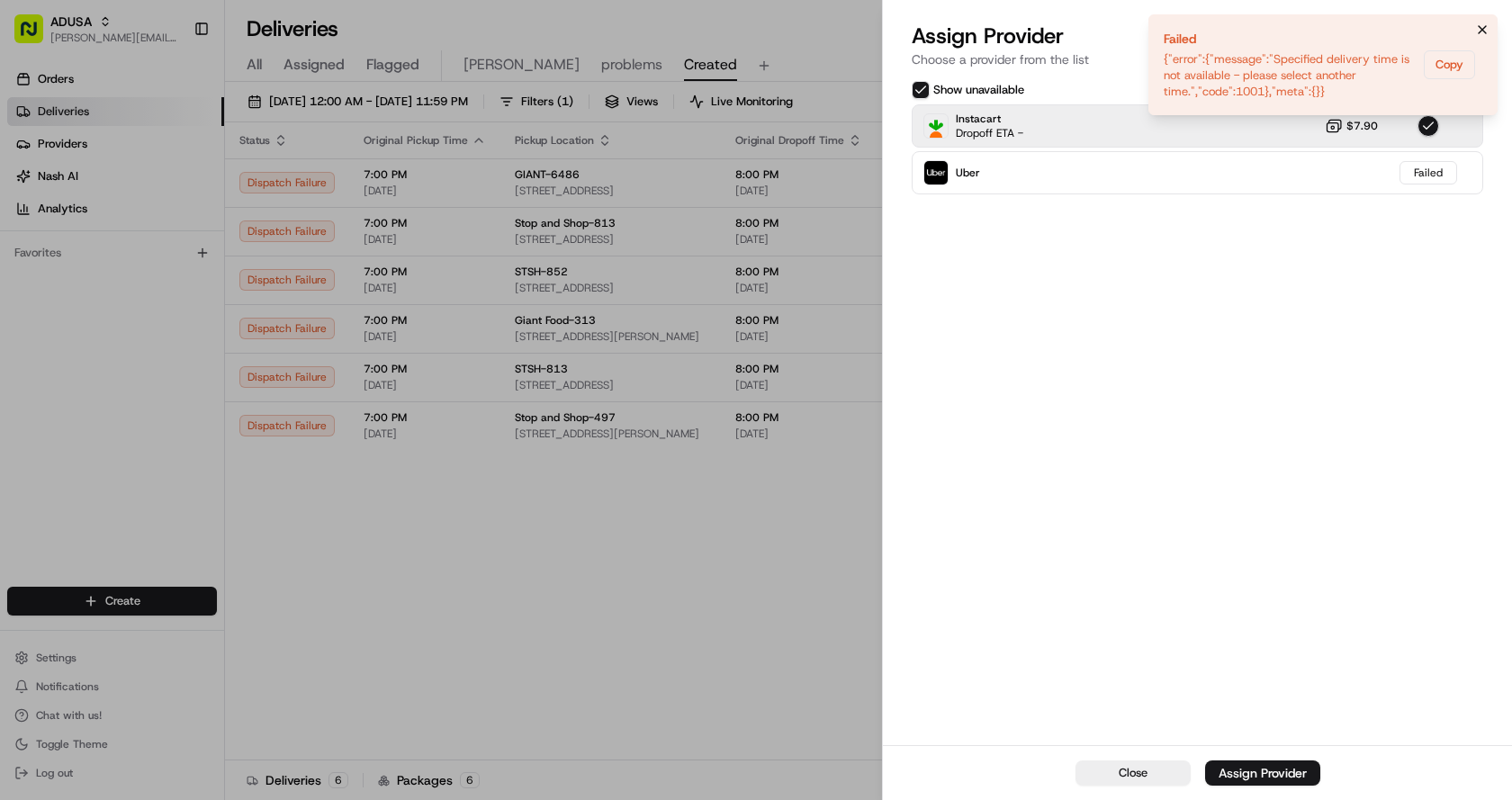
click at [1483, 19] on button "Notifications (F8)" at bounding box center [1482, 29] width 22 height 22
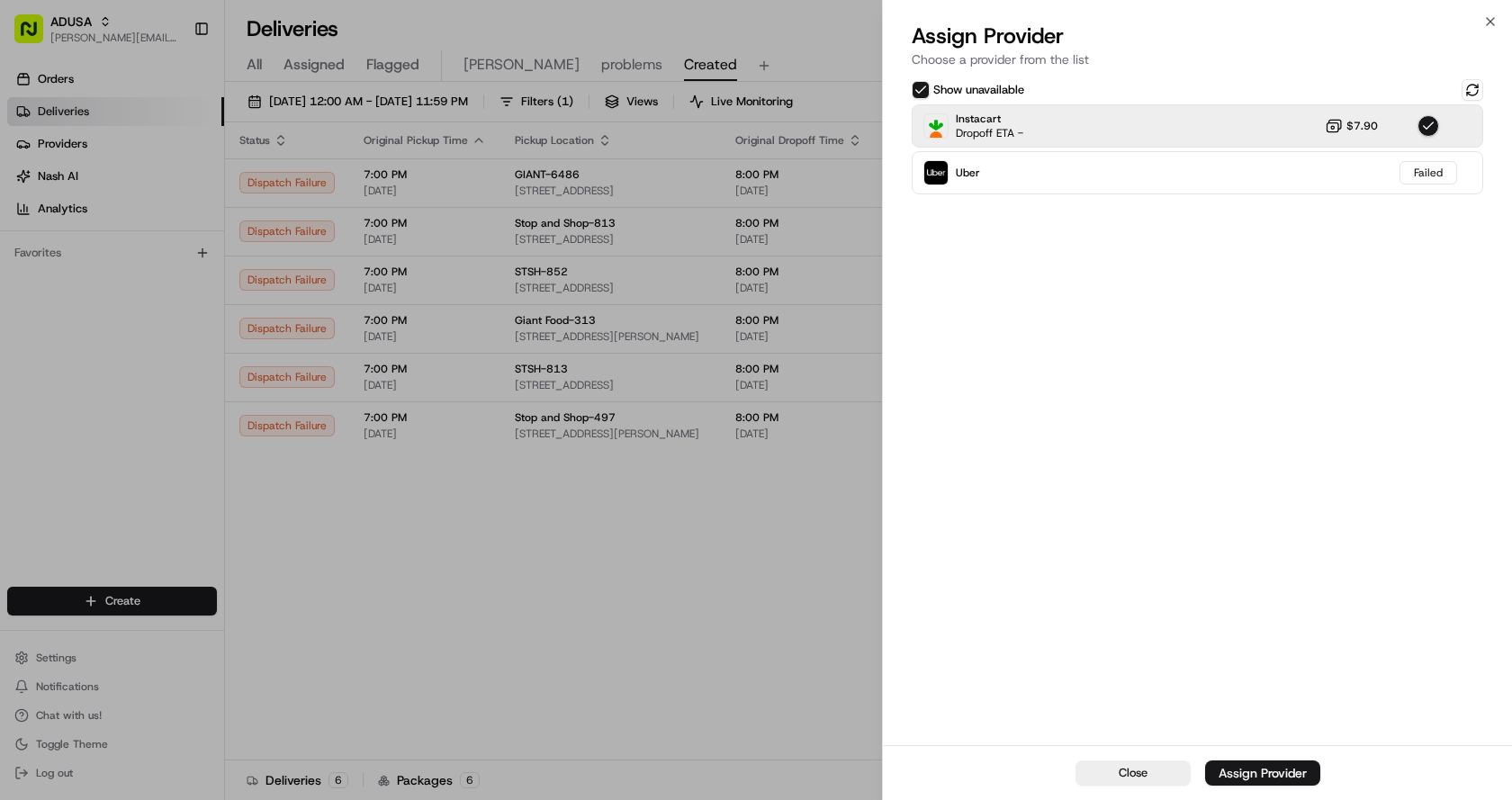
click at [1497, 15] on div "Close Assign Provider Choose a provider from the list Show unavailable Instacar…" at bounding box center [1196, 400] width 630 height 800
click at [1494, 20] on icon "button" at bounding box center [1489, 21] width 14 height 14
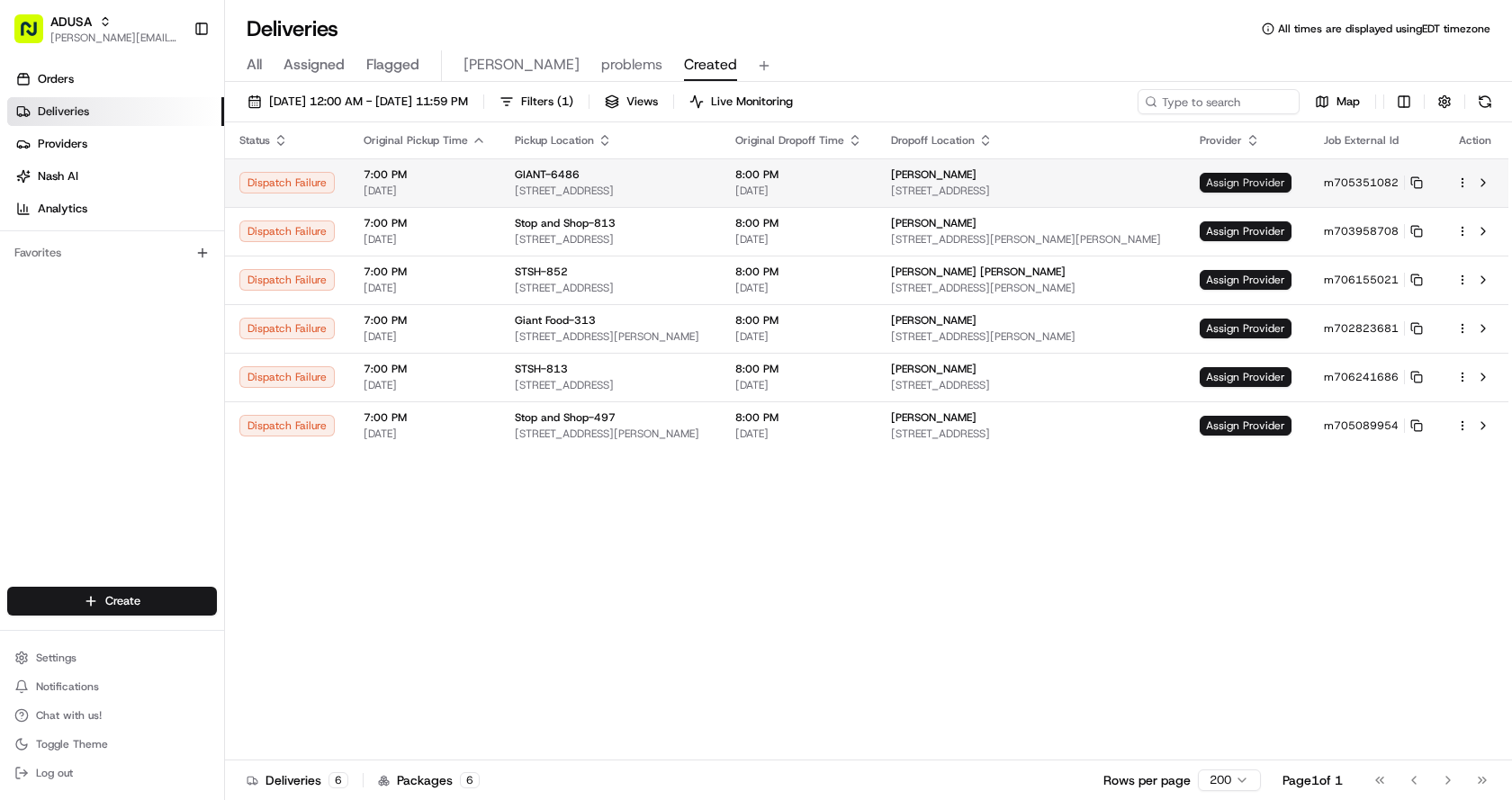
click at [1256, 176] on span "Assign Provider" at bounding box center [1244, 182] width 91 height 20
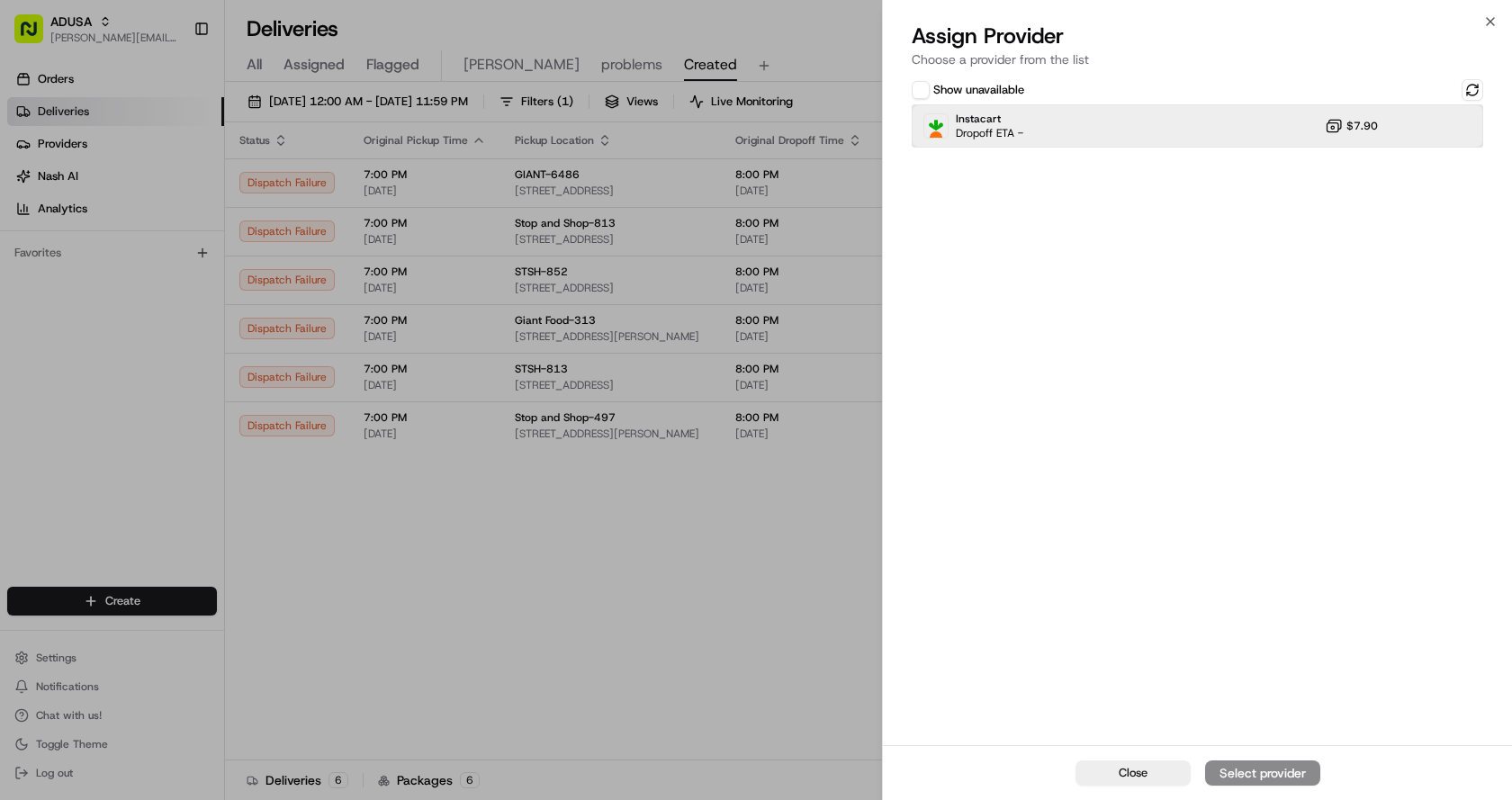
click at [1156, 114] on div "Instacart Dropoff ETA - $7.90" at bounding box center [1197, 126] width 572 height 43
click at [1278, 775] on div "Assign Provider" at bounding box center [1262, 773] width 89 height 18
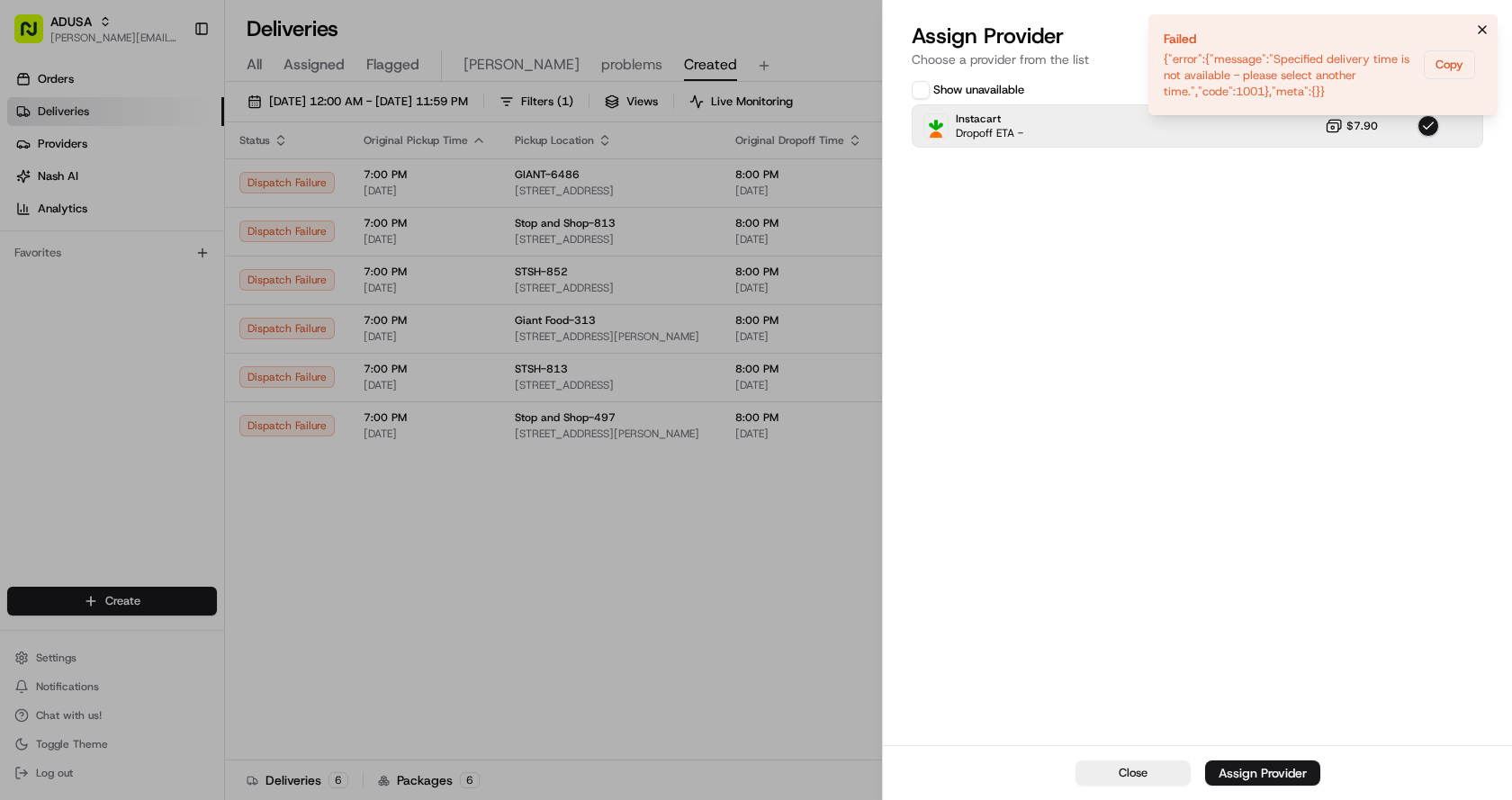
click at [1482, 25] on icon "Notifications (F8)" at bounding box center [1482, 29] width 14 height 14
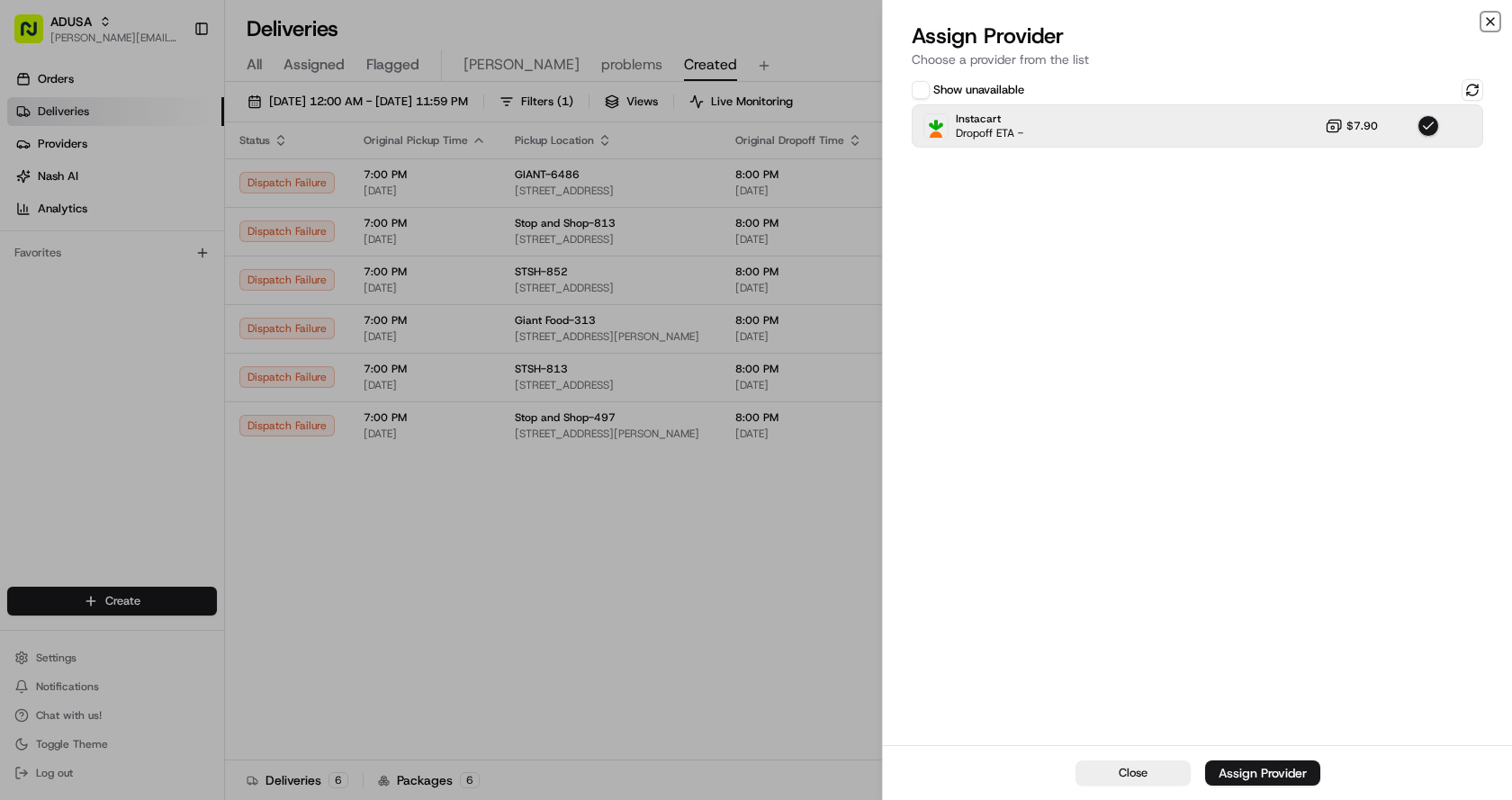
click at [1489, 24] on icon "button" at bounding box center [1489, 21] width 14 height 14
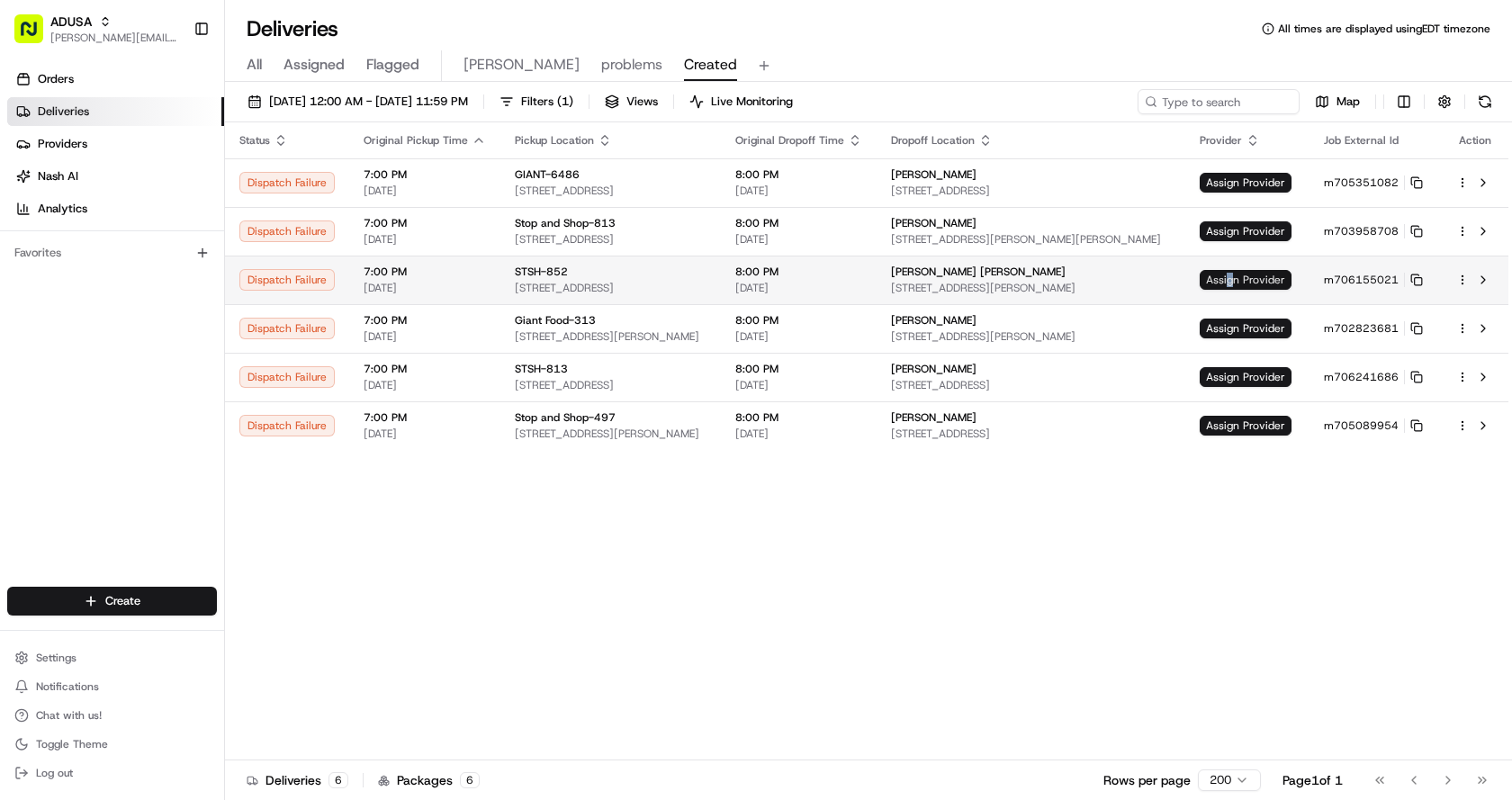
click at [1244, 274] on span "Assign Provider" at bounding box center [1244, 280] width 91 height 20
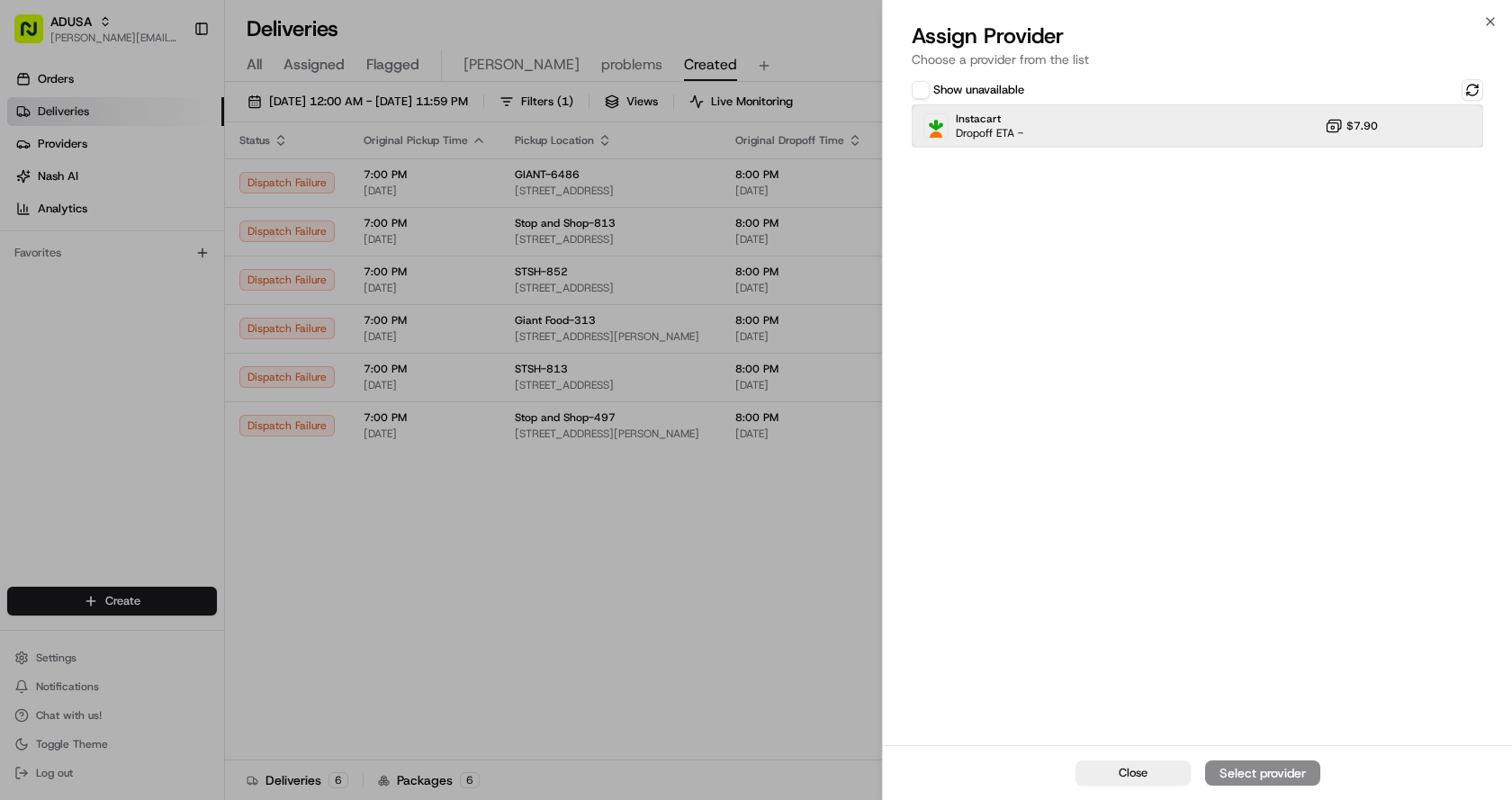
click at [1064, 131] on div "Instacart Dropoff ETA - $7.90" at bounding box center [1197, 126] width 572 height 43
click at [1279, 774] on div "Assign Provider" at bounding box center [1262, 773] width 89 height 18
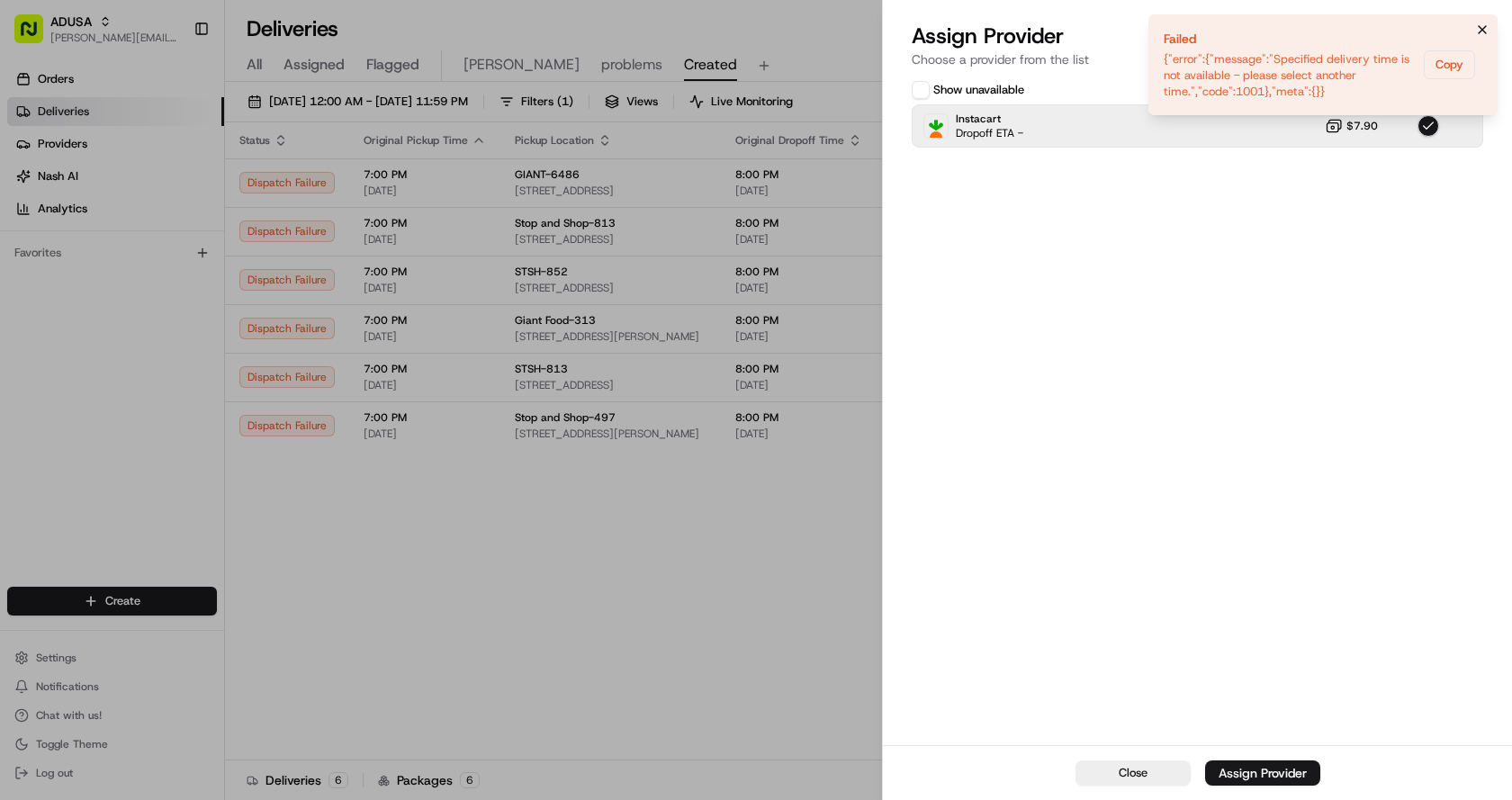
click at [1488, 30] on icon "Notifications (F8)" at bounding box center [1482, 29] width 14 height 14
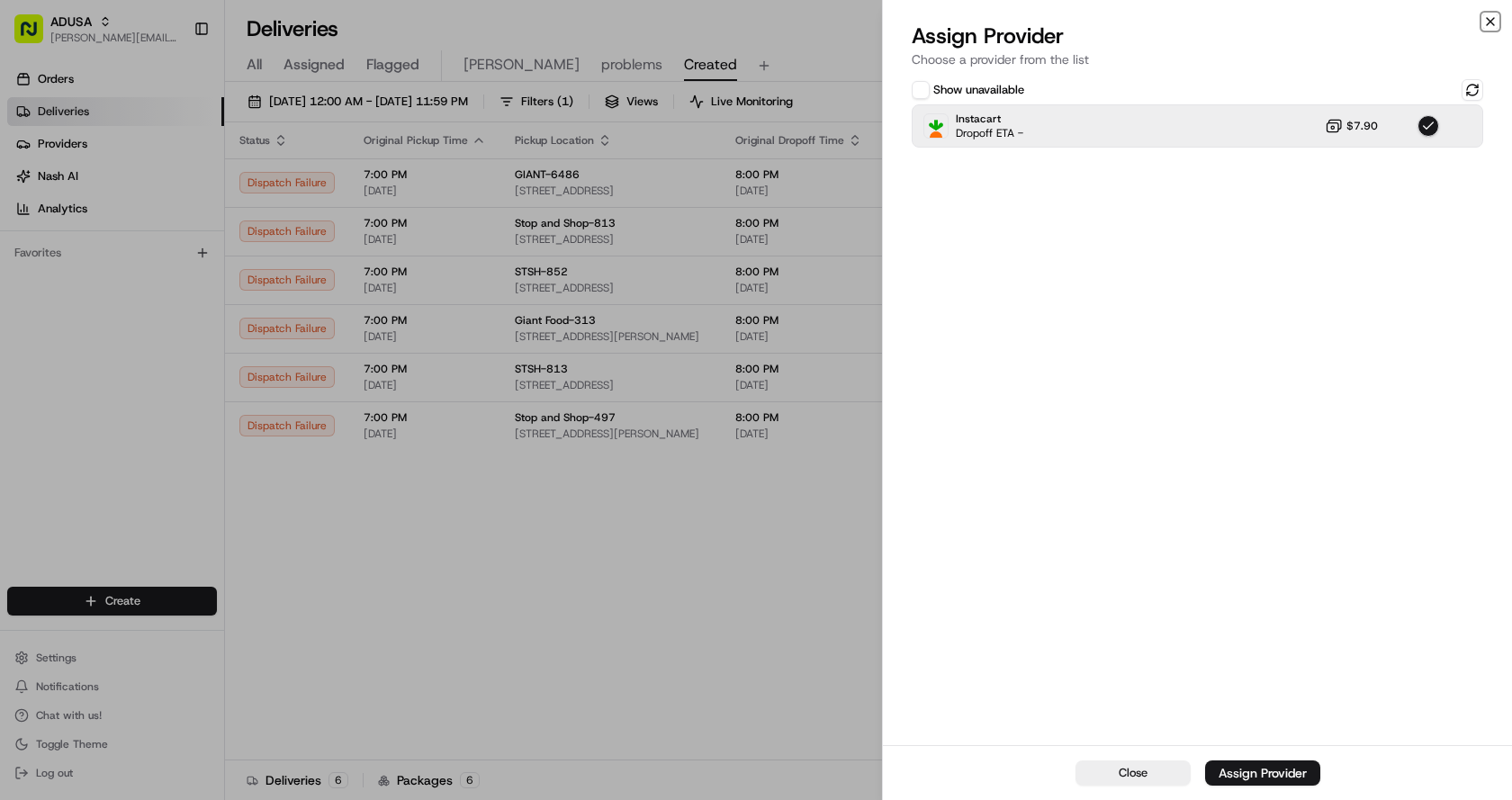
click at [1490, 16] on icon "button" at bounding box center [1489, 21] width 14 height 14
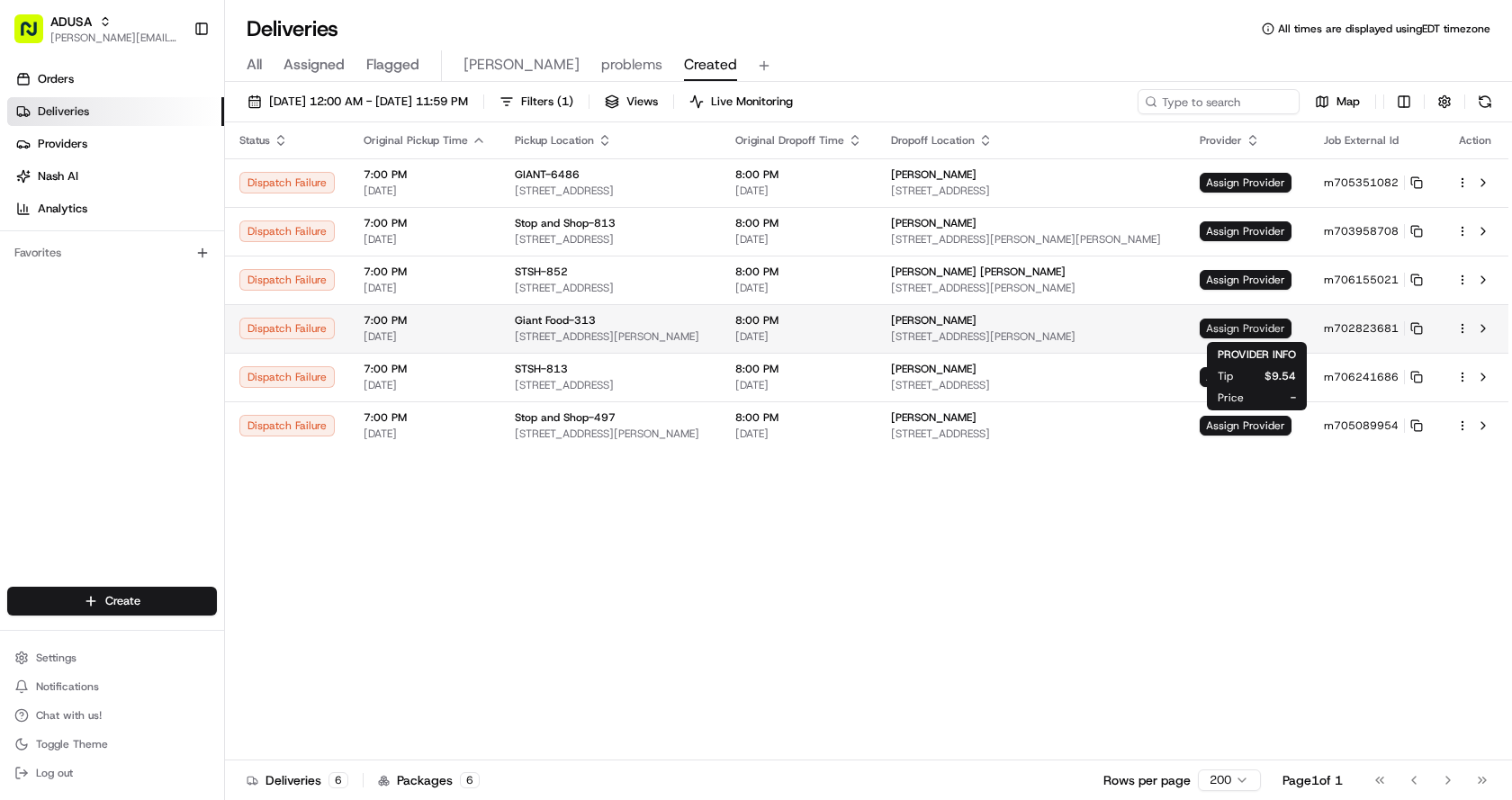
click at [1276, 328] on span "Assign Provider" at bounding box center [1244, 328] width 91 height 20
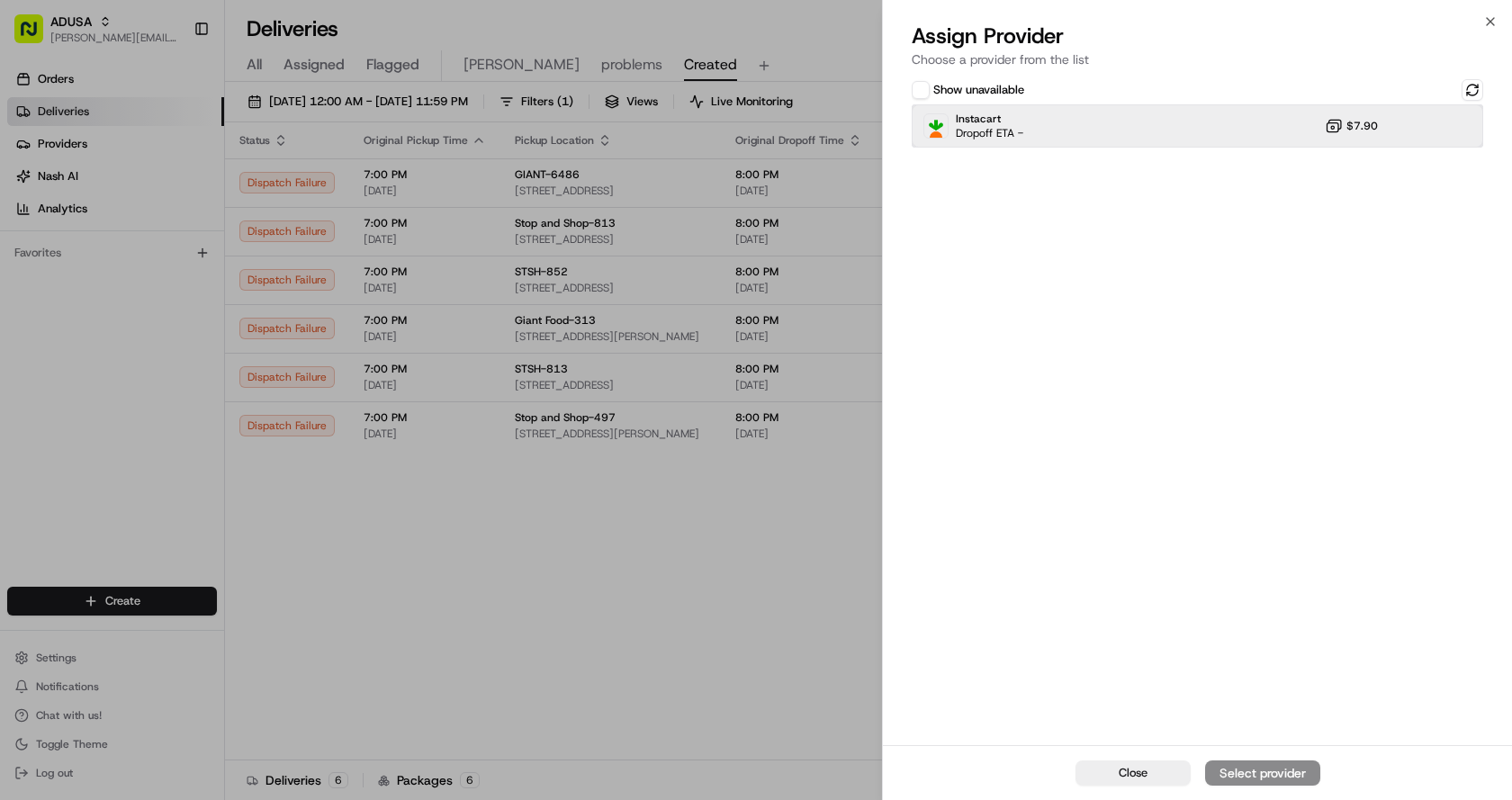
click at [1205, 122] on div "Instacart Dropoff ETA - $7.90" at bounding box center [1197, 126] width 572 height 43
click at [1276, 768] on div "Assign Provider" at bounding box center [1262, 773] width 89 height 18
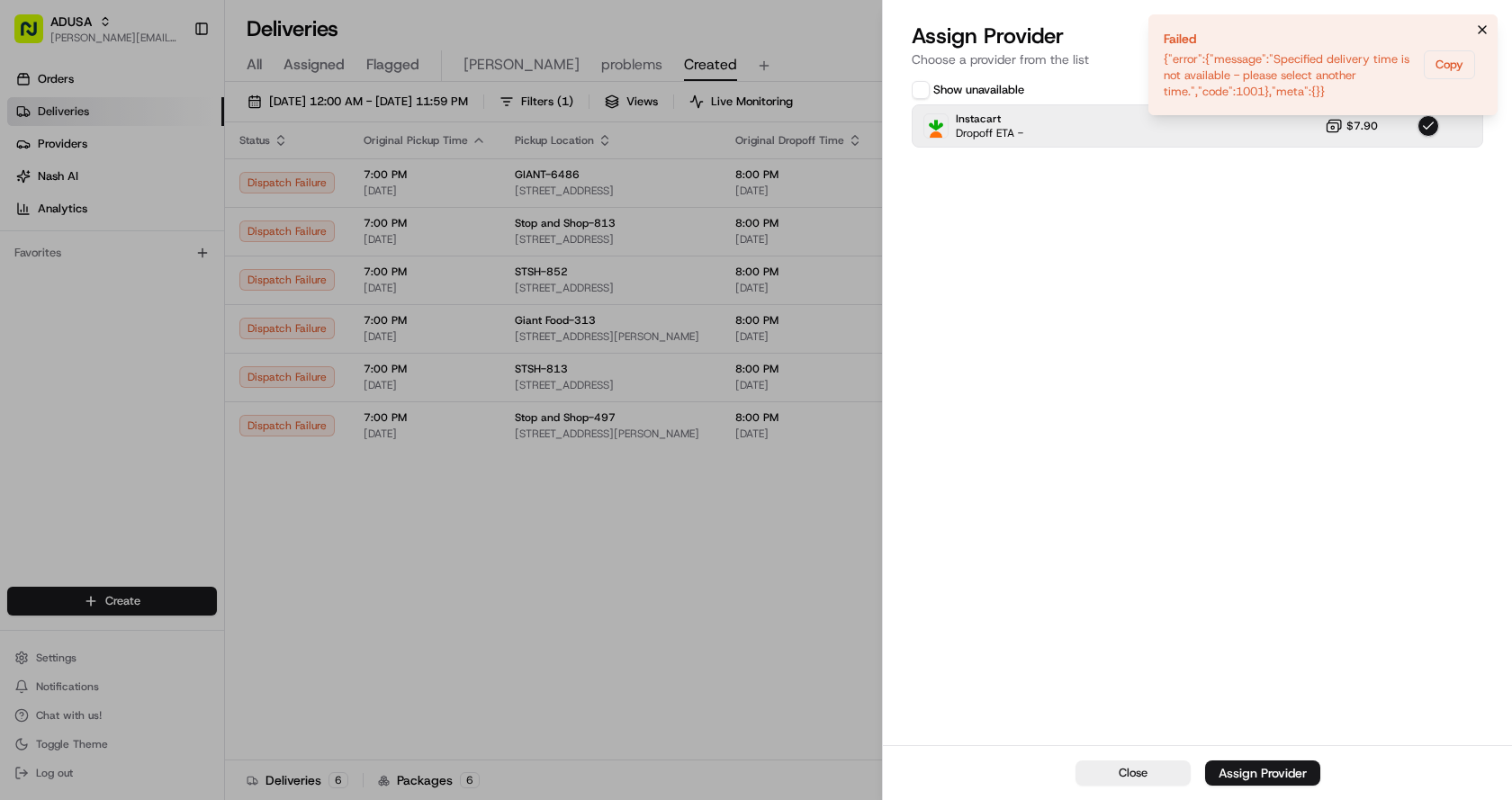
click at [1481, 28] on icon "Notifications (F8)" at bounding box center [1482, 29] width 14 height 14
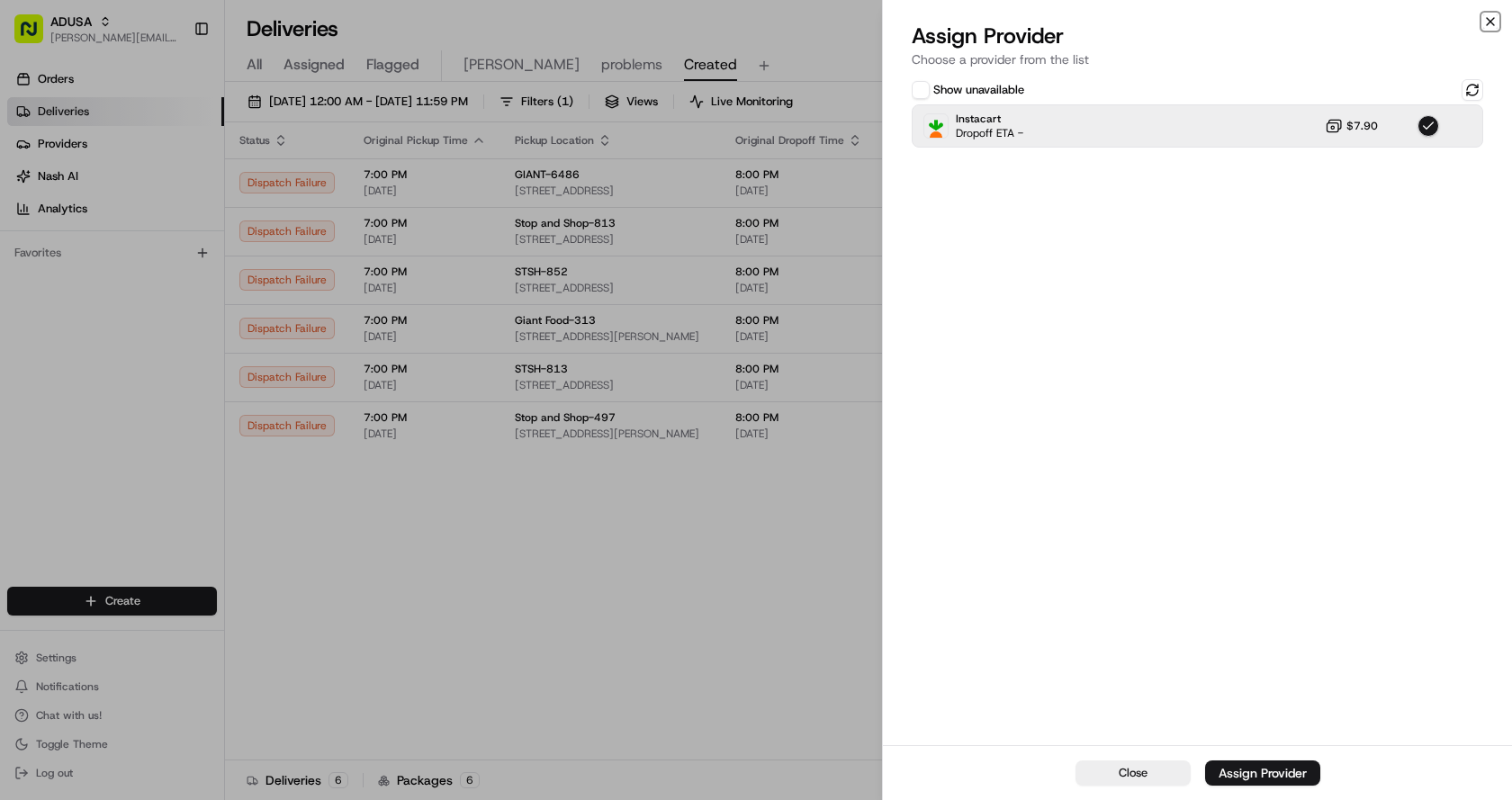
click at [1488, 19] on icon "button" at bounding box center [1490, 22] width 8 height 8
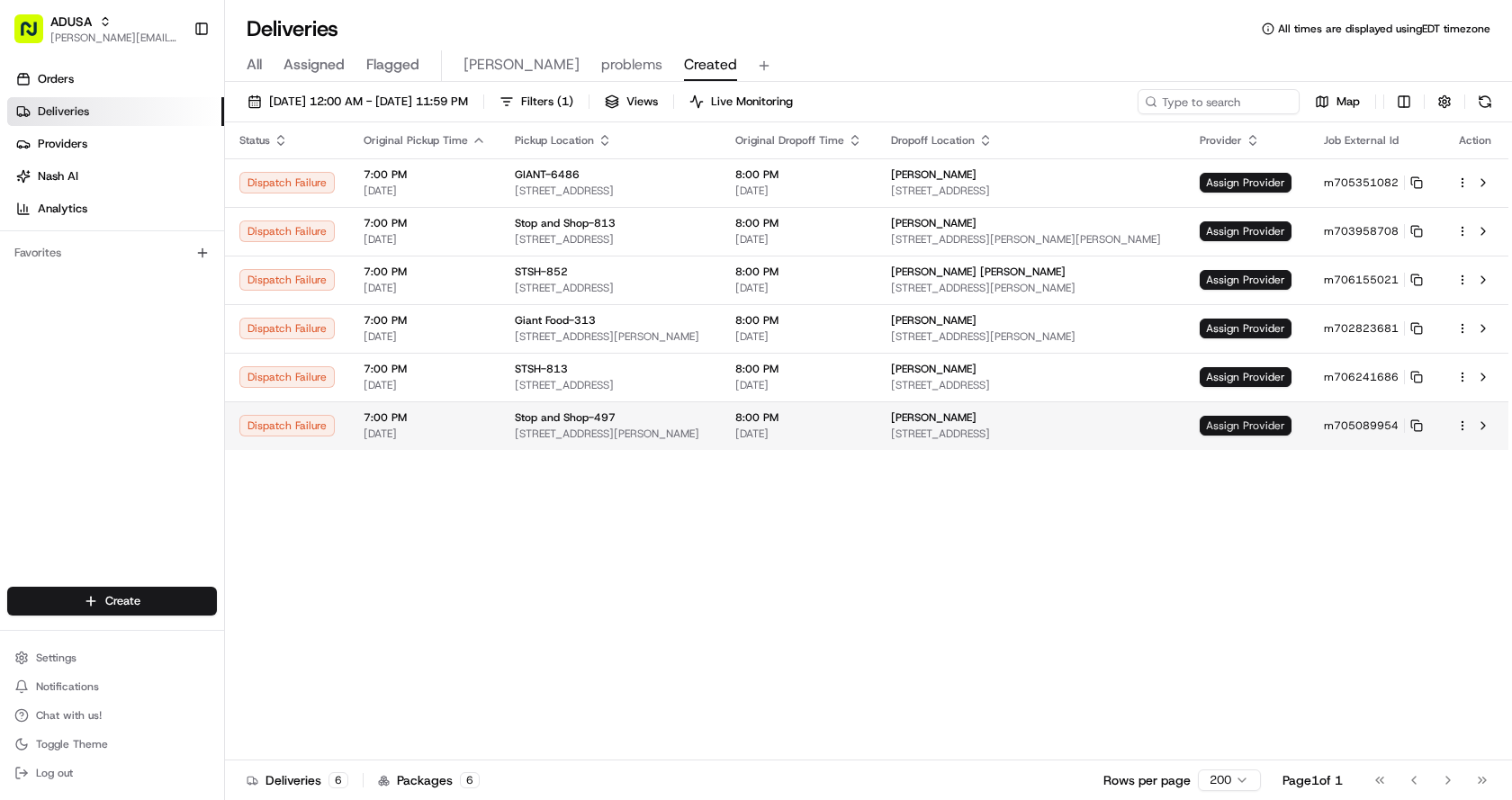
click at [1243, 428] on span "Assign Provider" at bounding box center [1244, 425] width 91 height 20
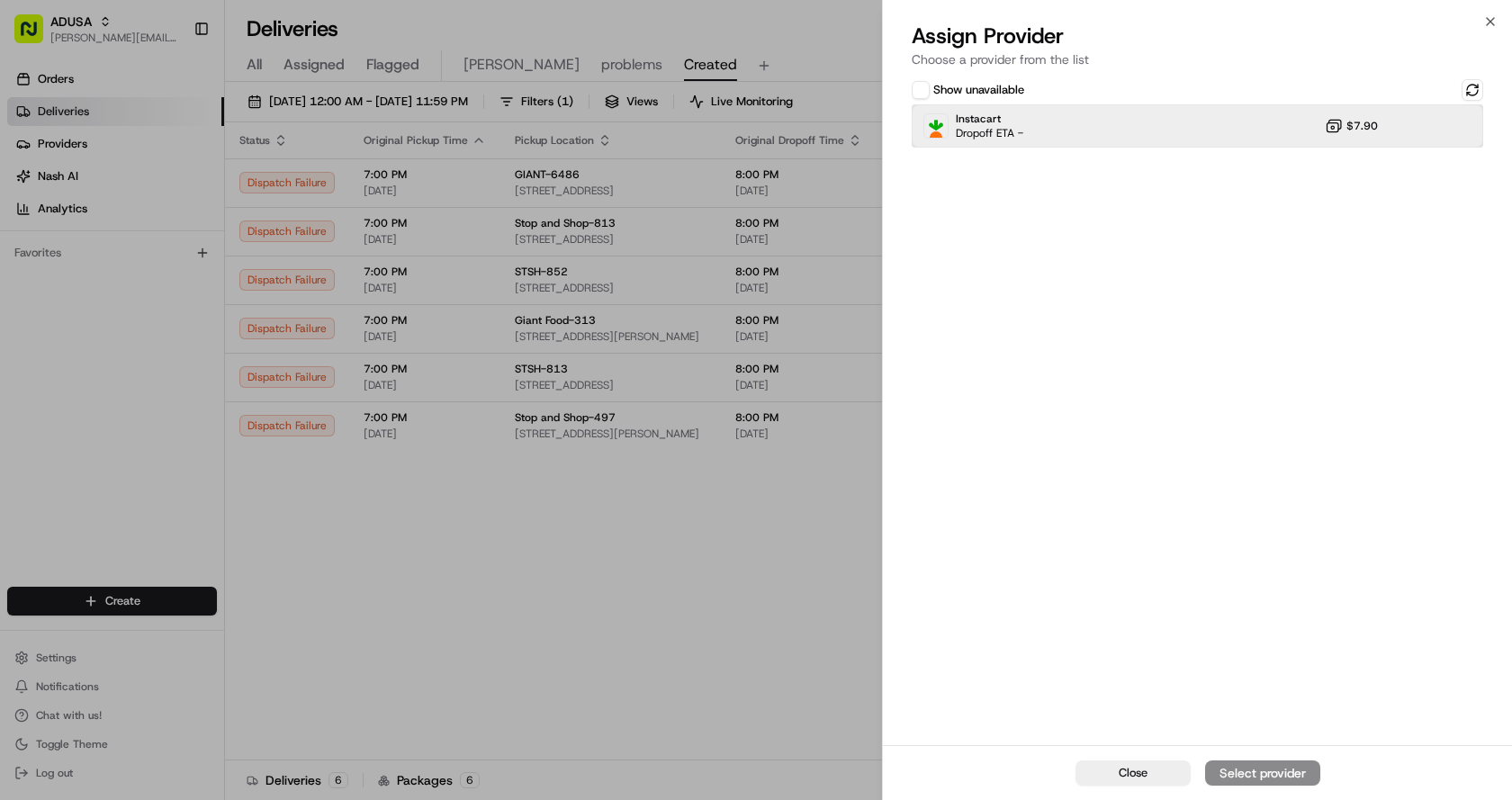
click at [1206, 109] on div "Instacart Dropoff ETA - $7.90" at bounding box center [1197, 126] width 572 height 43
click at [1293, 775] on div "Assign Provider" at bounding box center [1262, 773] width 89 height 18
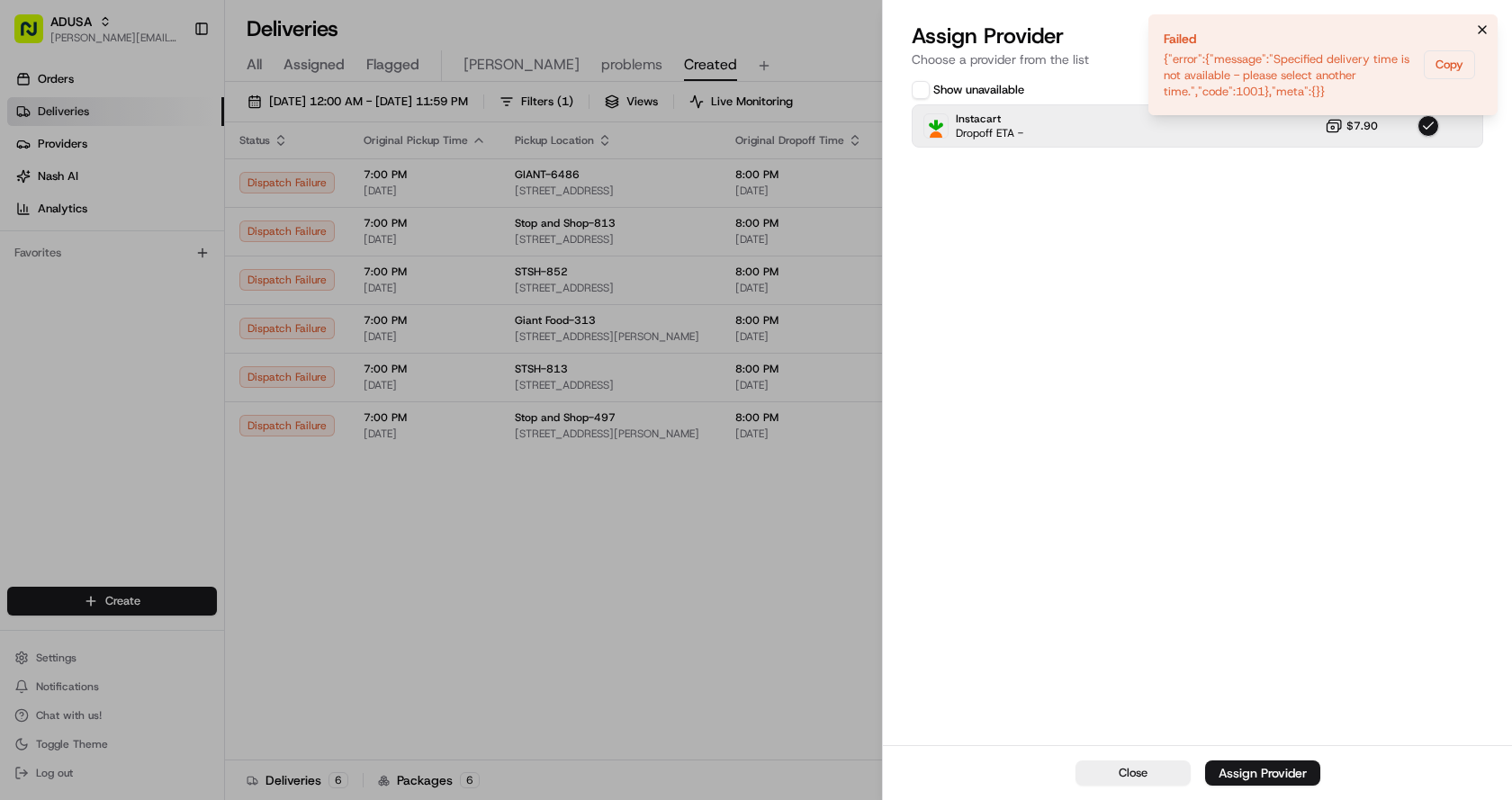
click at [1482, 29] on icon "Notifications (F8)" at bounding box center [1482, 29] width 14 height 14
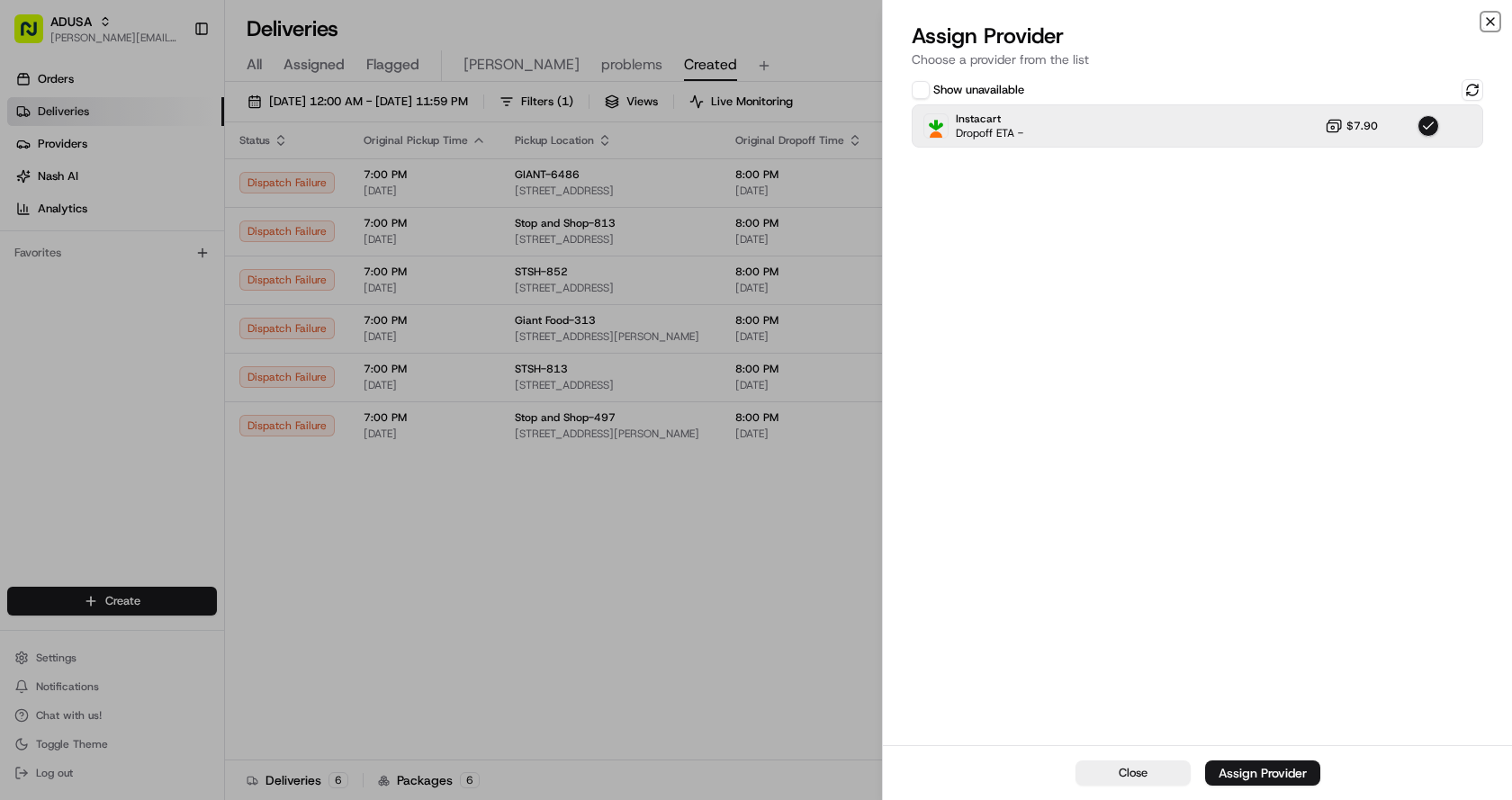
click at [1487, 19] on icon "button" at bounding box center [1489, 21] width 14 height 14
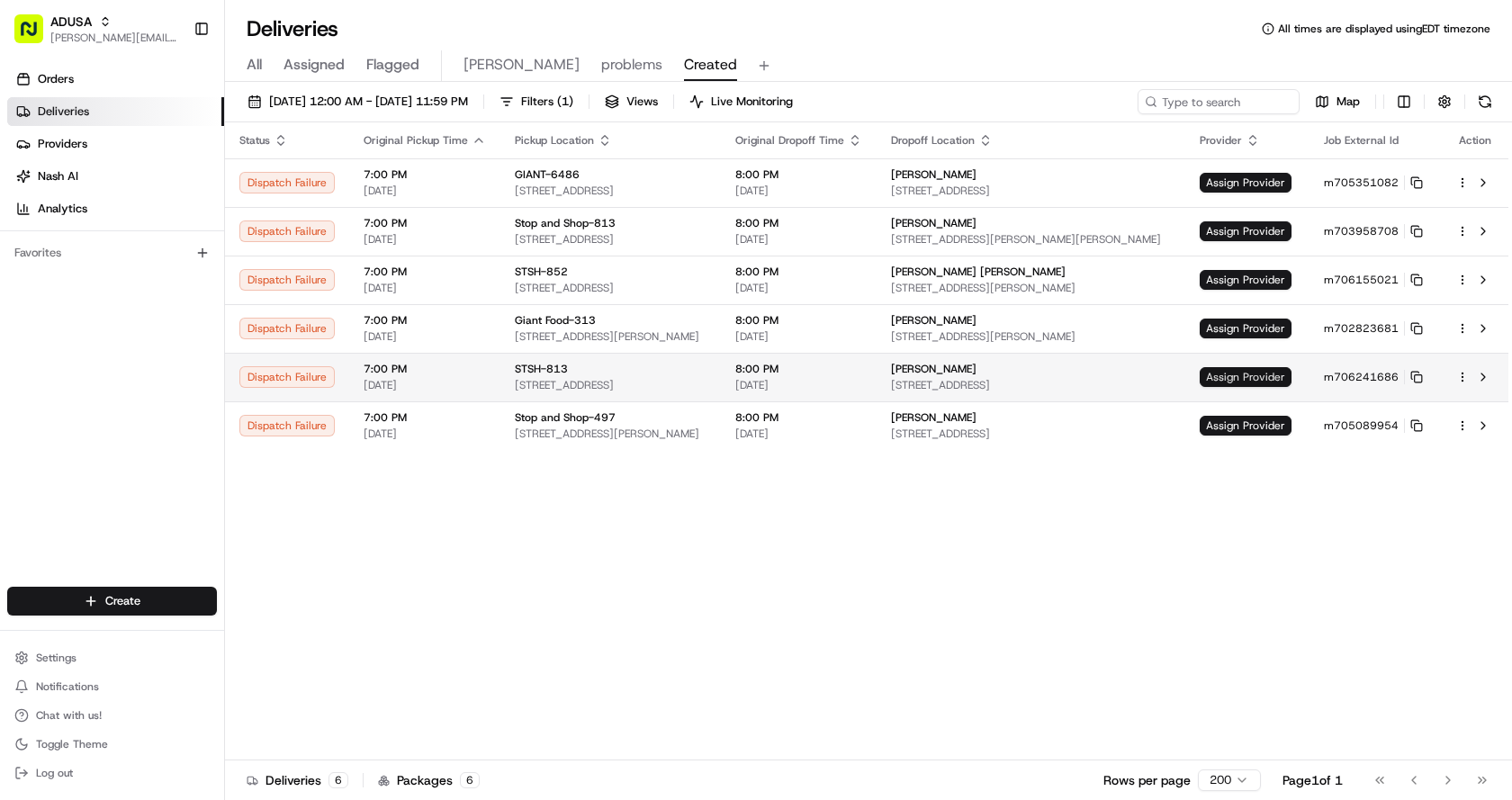
click at [1285, 378] on span "Assign Provider" at bounding box center [1244, 377] width 91 height 20
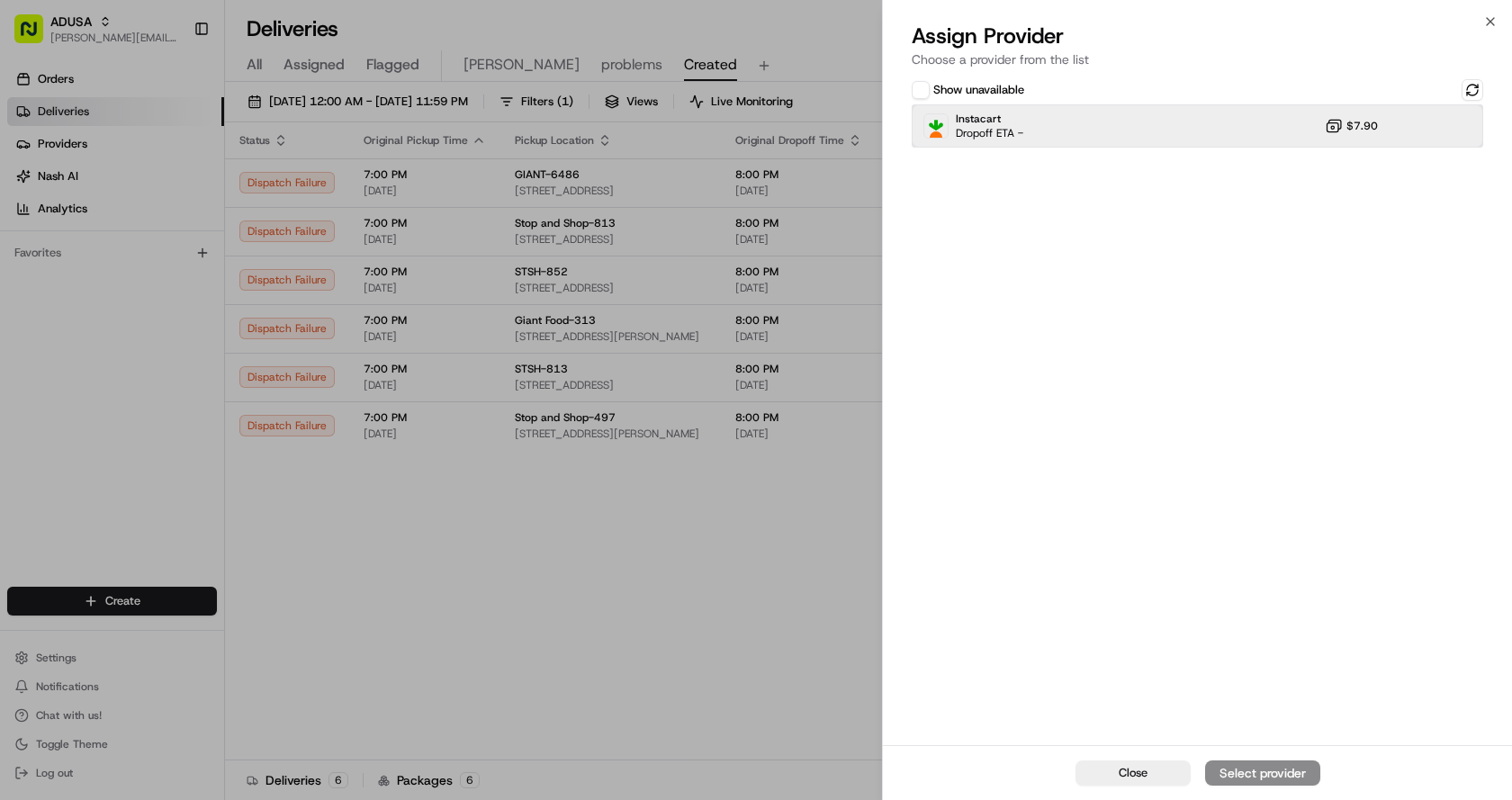
click at [1181, 124] on div "Instacart Dropoff ETA - $7.90" at bounding box center [1197, 126] width 572 height 43
click at [1303, 763] on button "Assign Provider" at bounding box center [1262, 773] width 115 height 25
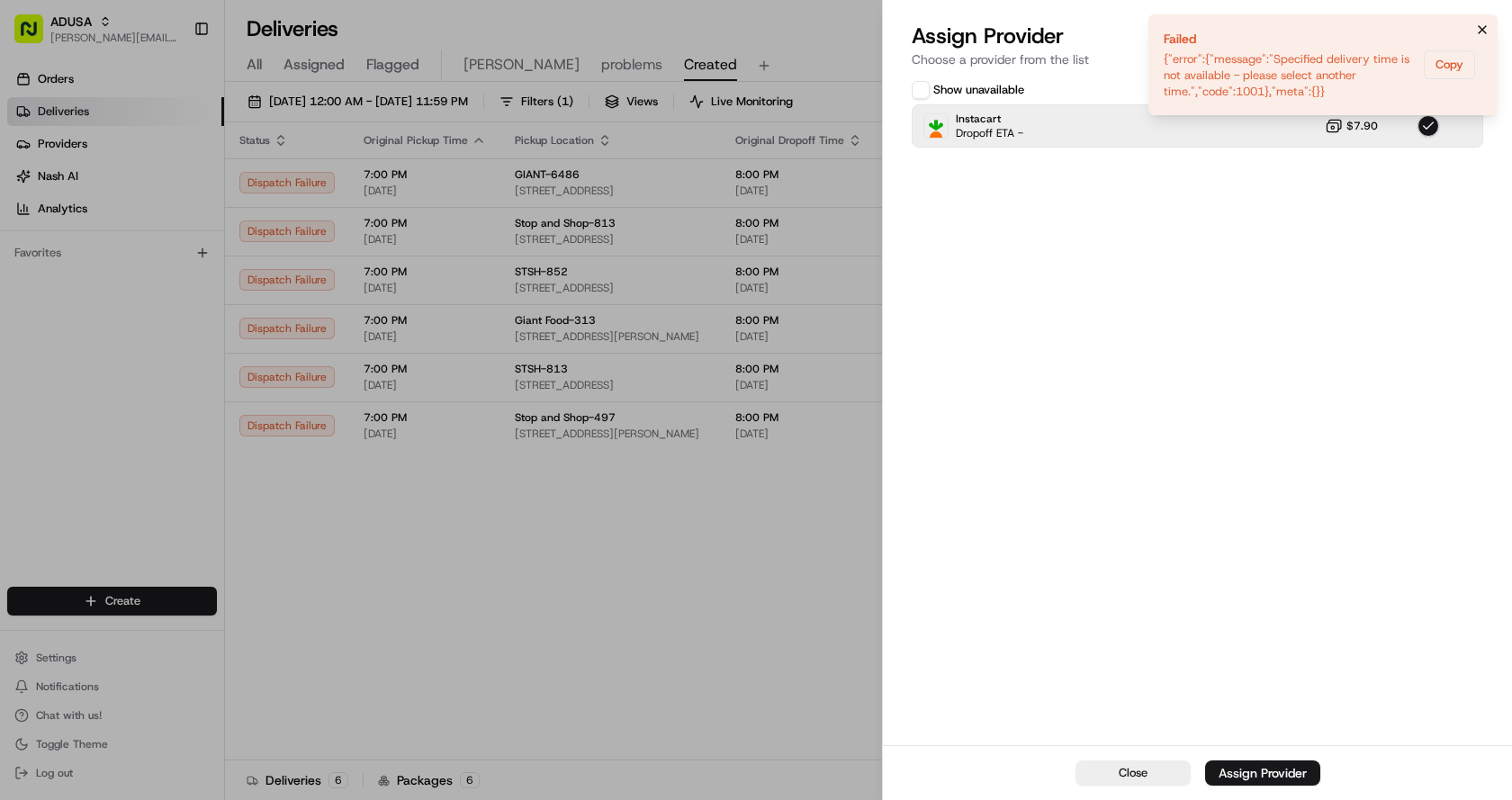
click at [1487, 27] on icon "Notifications (F8)" at bounding box center [1482, 29] width 14 height 14
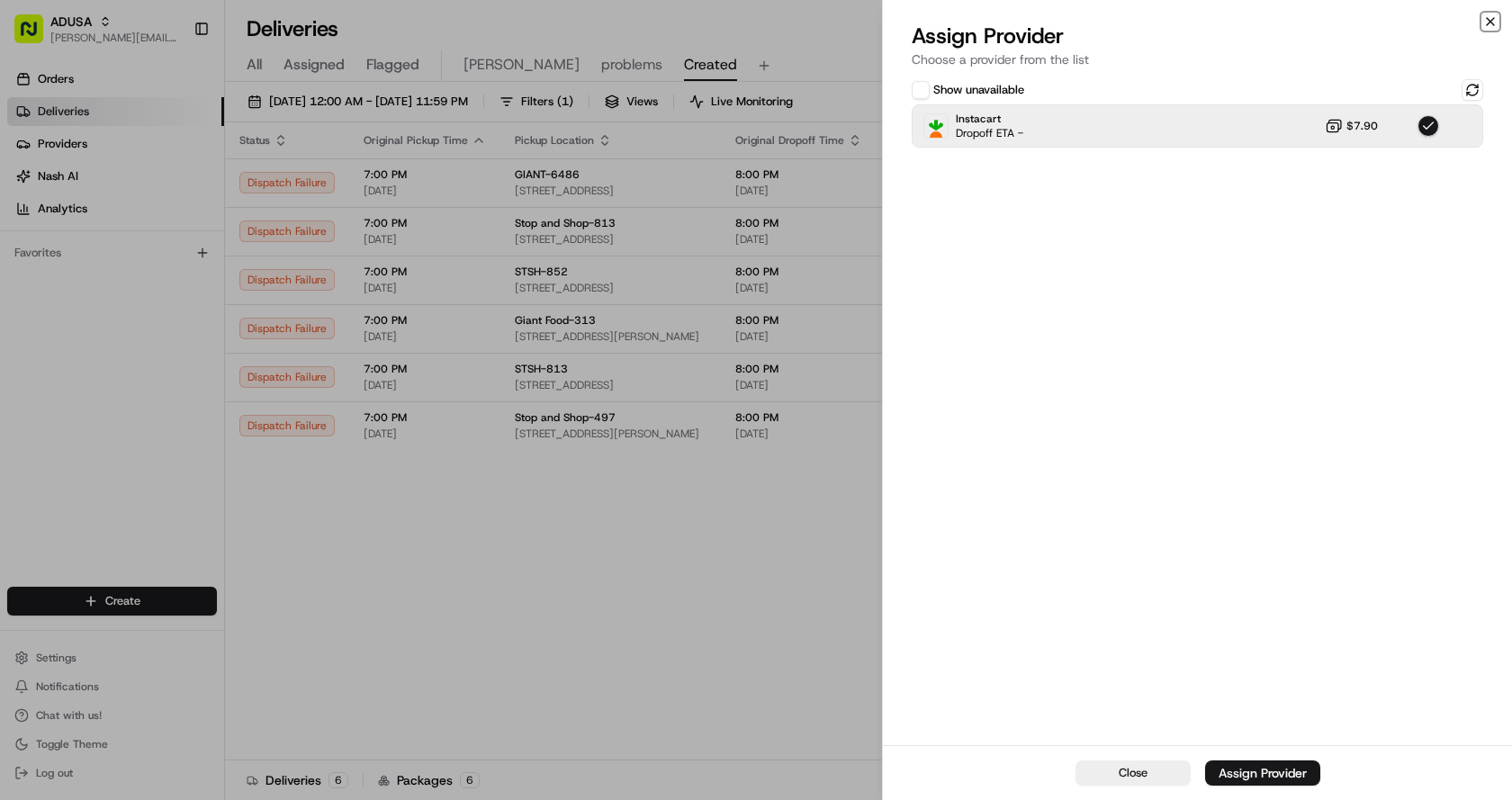
click at [1492, 23] on icon "button" at bounding box center [1489, 21] width 14 height 14
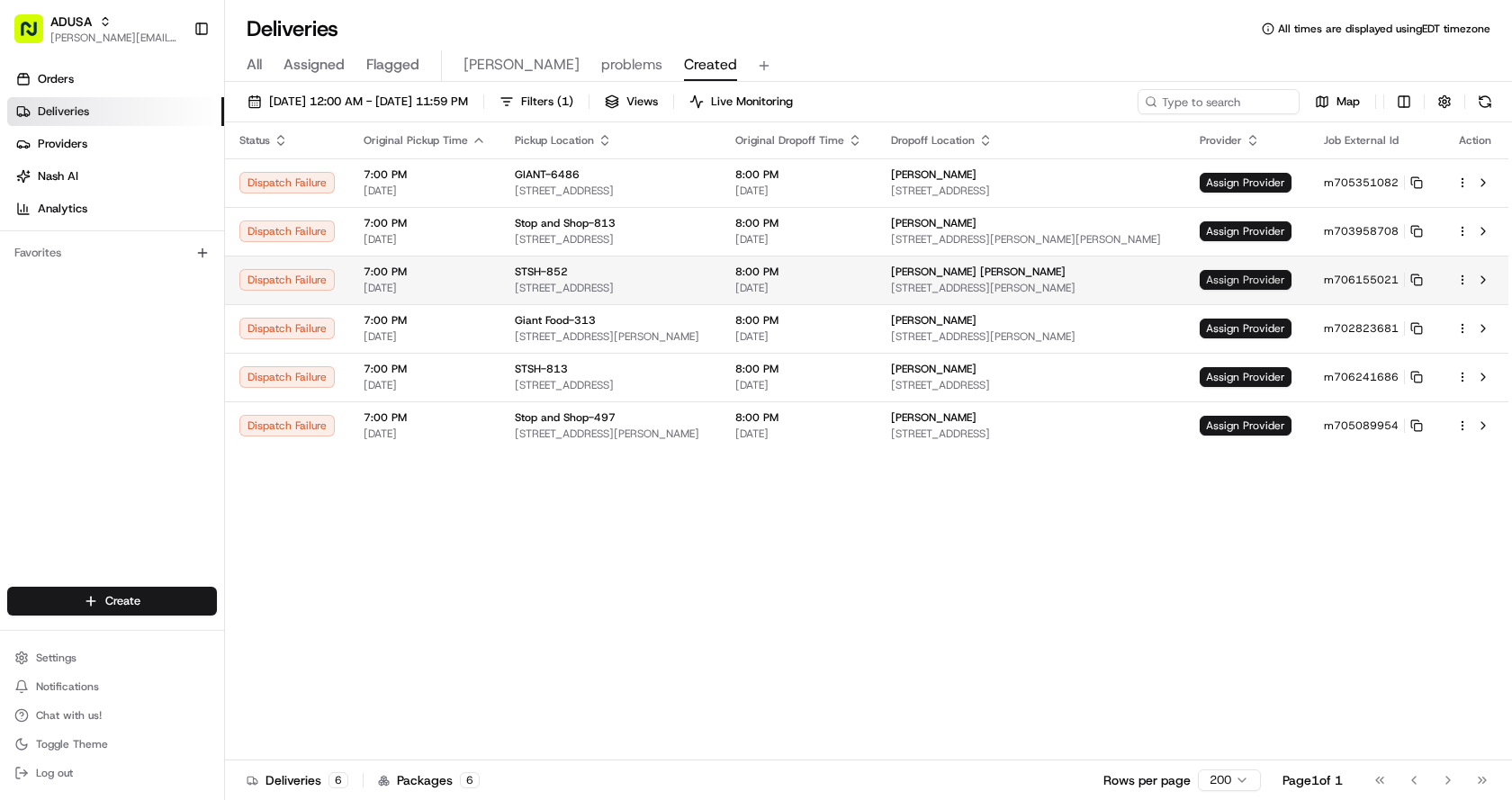
click at [1260, 281] on span "Assign Provider" at bounding box center [1244, 280] width 91 height 20
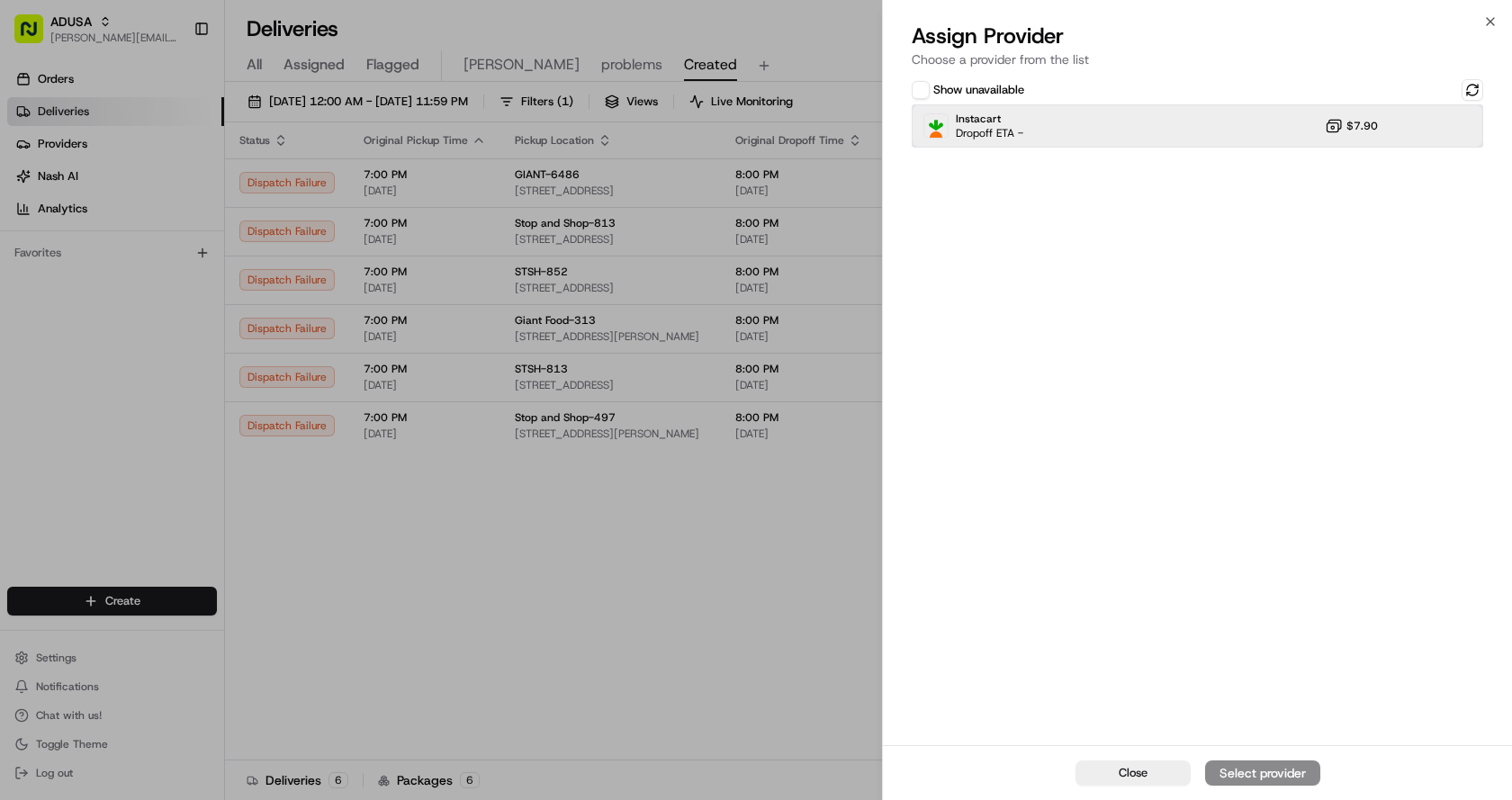
click at [1180, 125] on div "Instacart Dropoff ETA - $7.90" at bounding box center [1197, 126] width 572 height 43
click at [1251, 762] on button "Assign Provider" at bounding box center [1262, 773] width 115 height 25
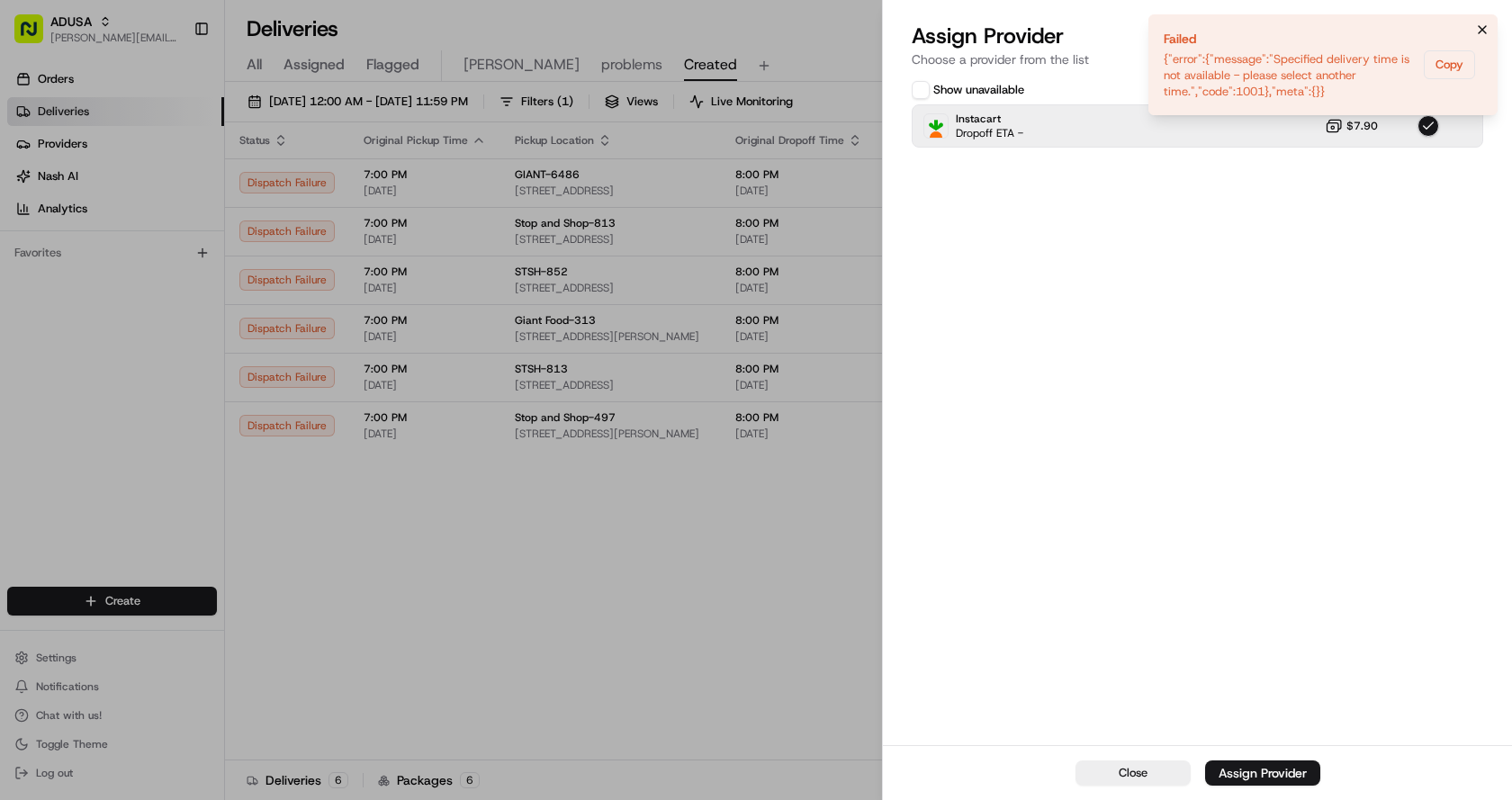
click at [1485, 24] on icon "Notifications (F8)" at bounding box center [1482, 29] width 14 height 14
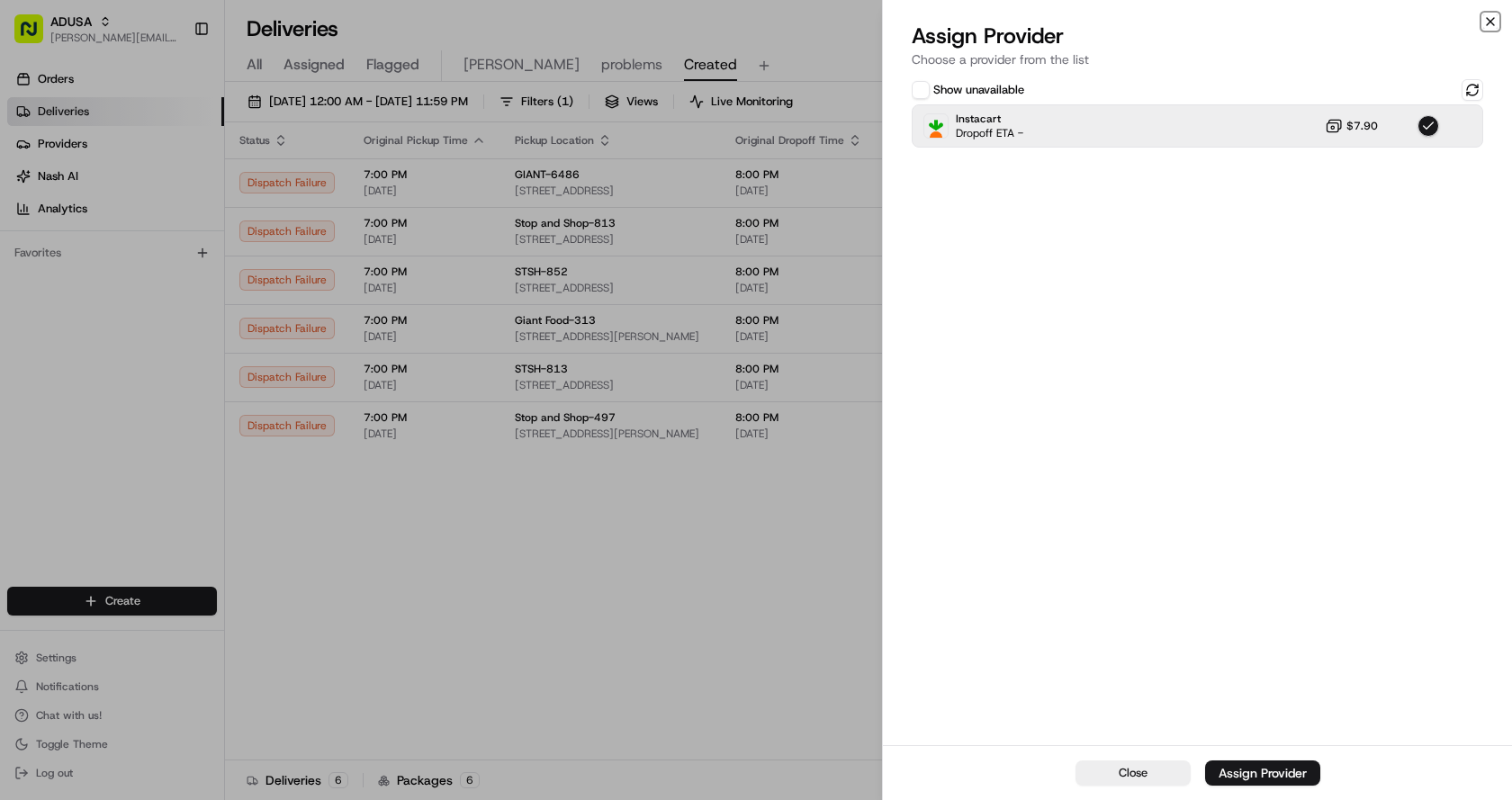
click at [1495, 21] on icon "button" at bounding box center [1489, 21] width 14 height 14
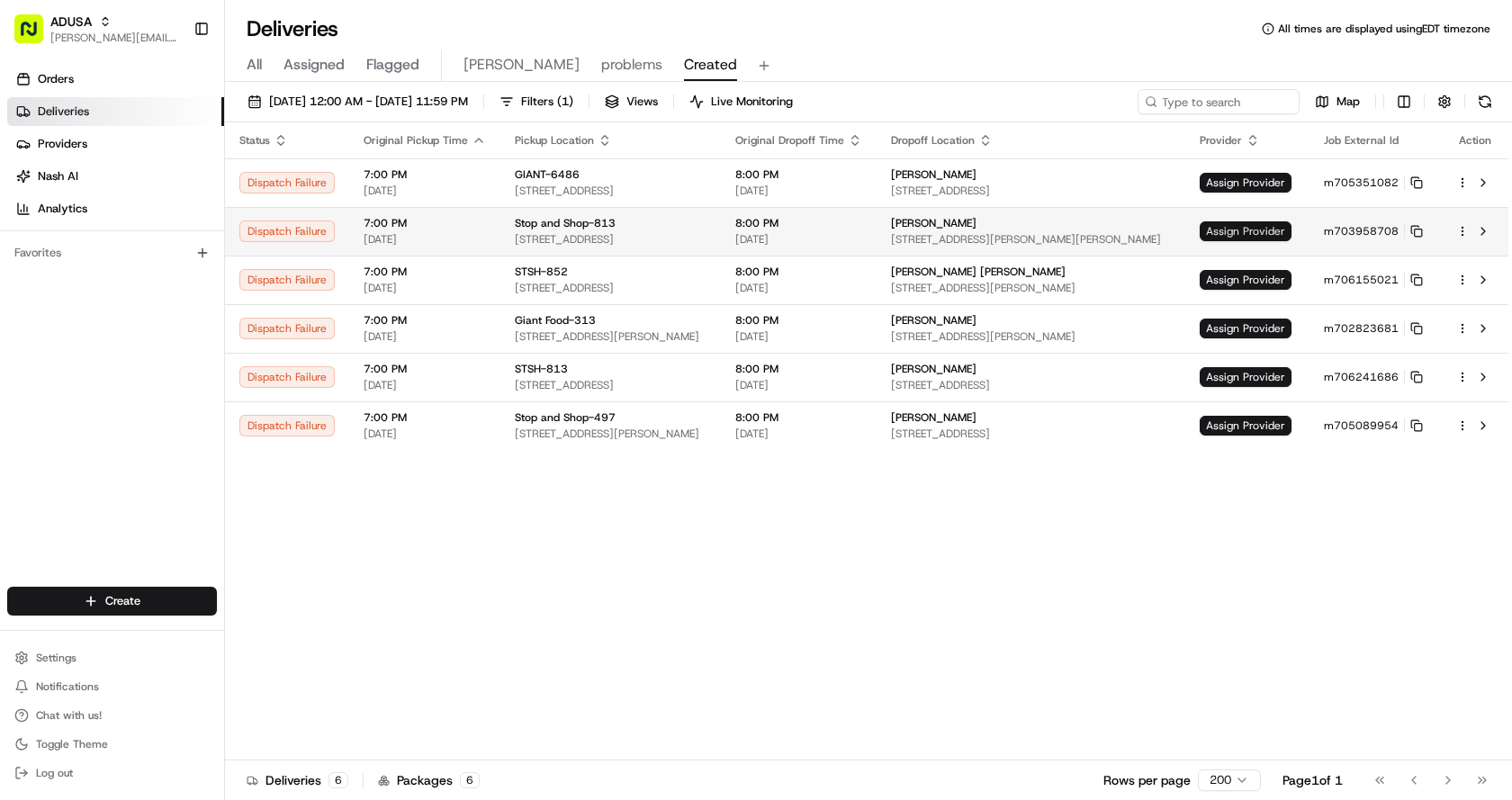
click at [1228, 223] on span "Assign Provider" at bounding box center [1244, 231] width 91 height 20
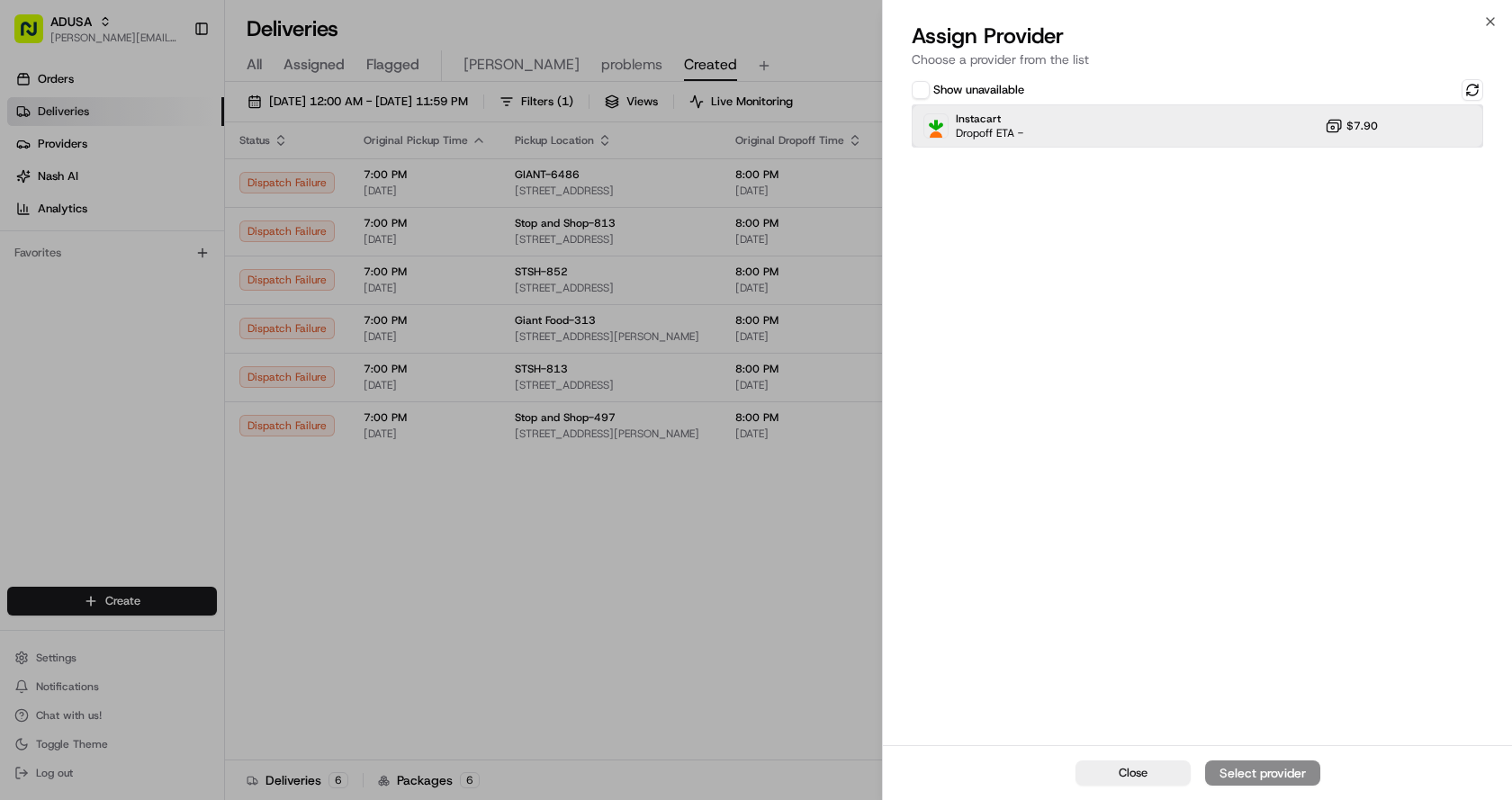
click at [1118, 123] on div "Instacart Dropoff ETA - $7.90" at bounding box center [1197, 126] width 572 height 43
click at [1271, 769] on div "Assign Provider" at bounding box center [1262, 773] width 89 height 18
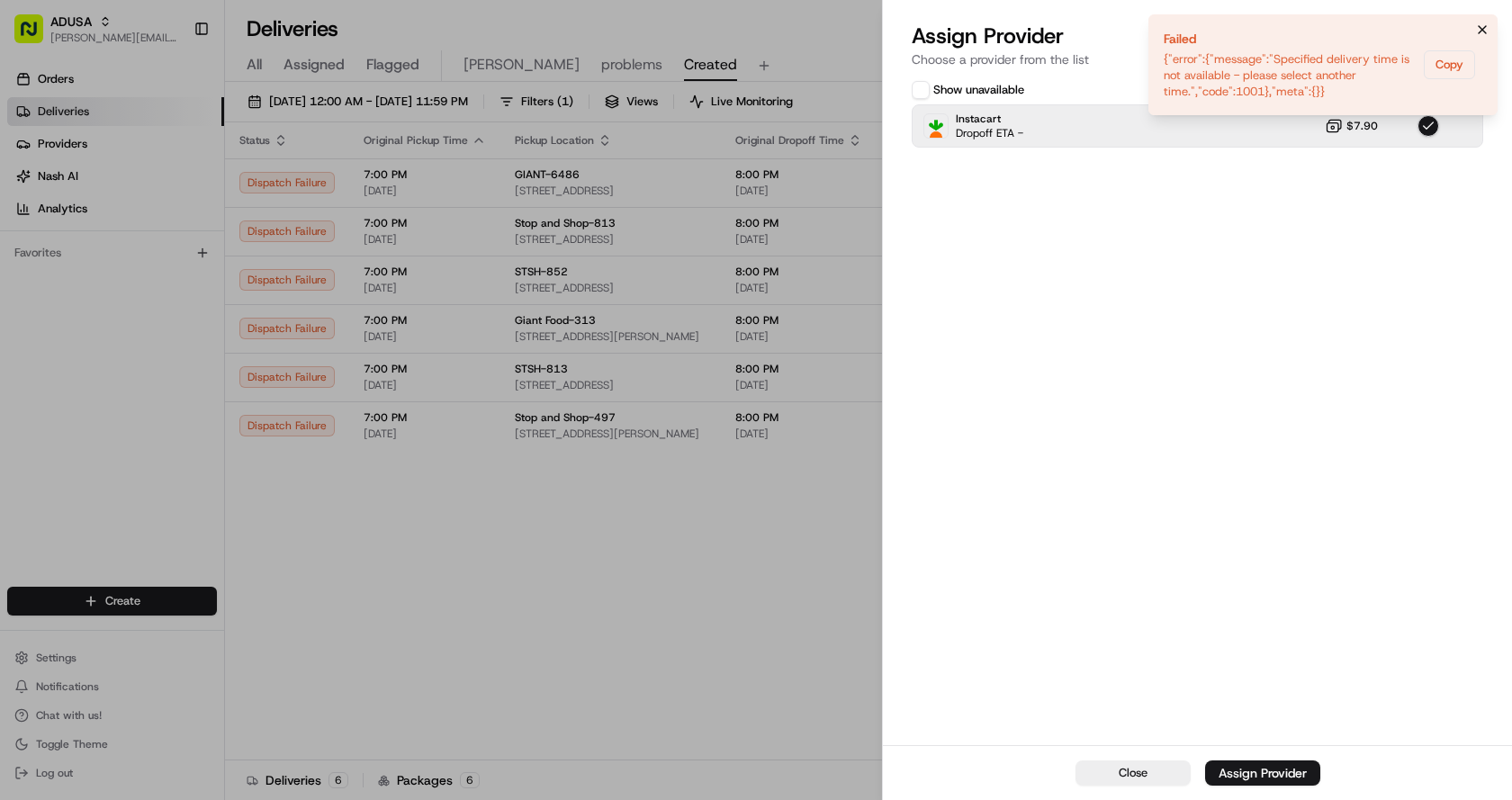
click at [1486, 33] on icon "Notifications (F8)" at bounding box center [1482, 30] width 8 height 8
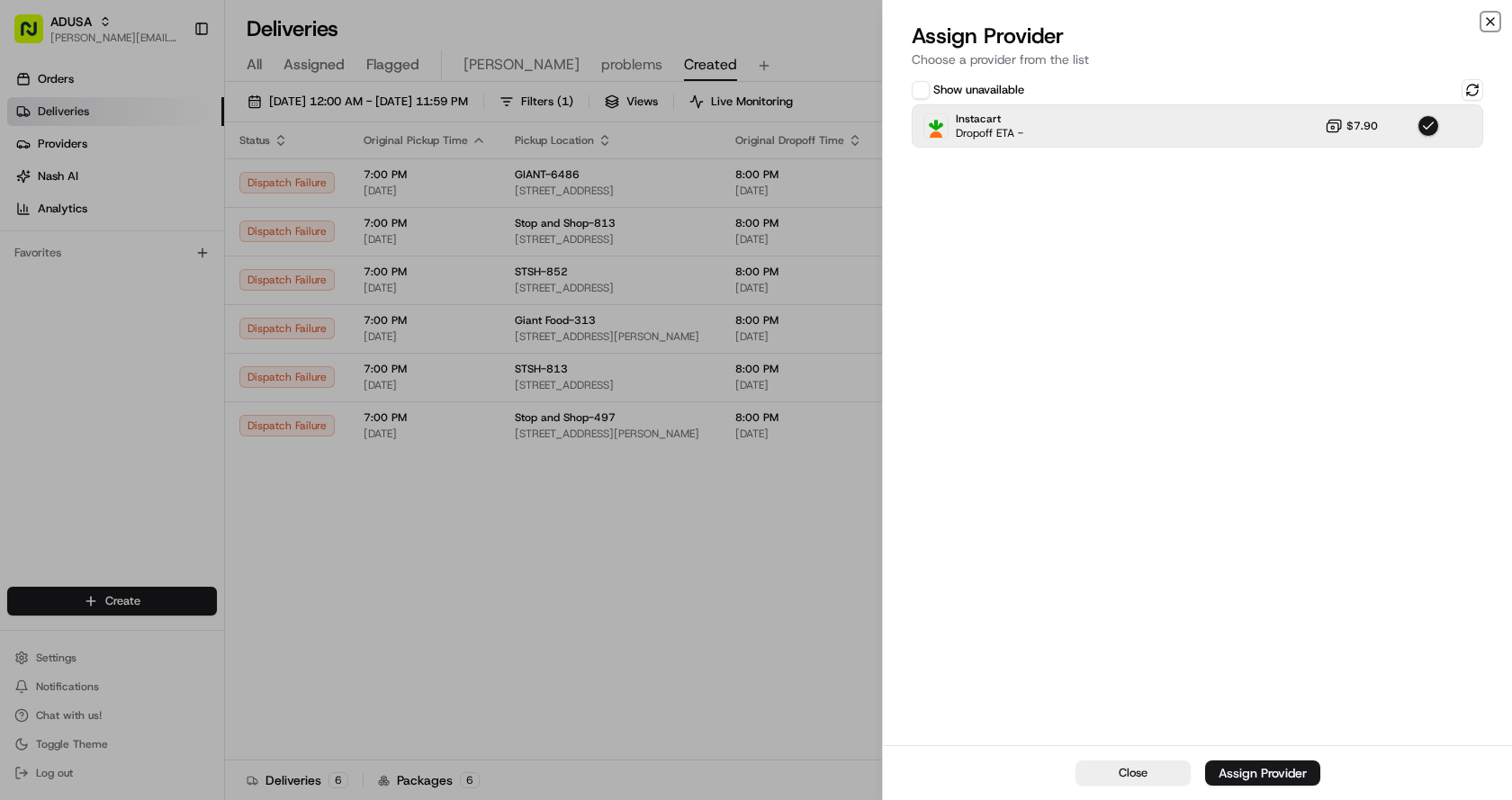
click at [1491, 17] on icon "button" at bounding box center [1489, 21] width 14 height 14
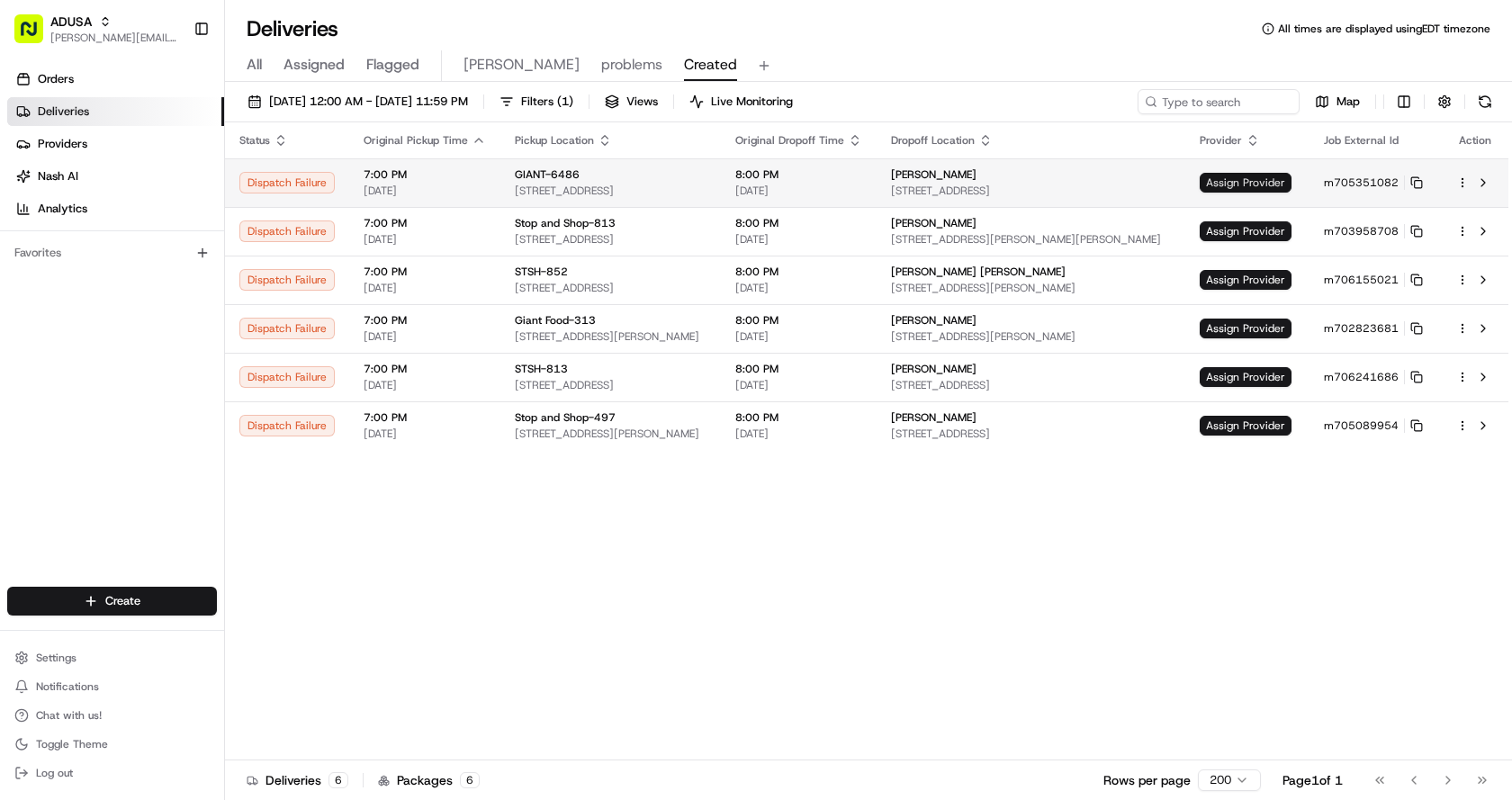
click at [1255, 175] on span "Assign Provider" at bounding box center [1244, 182] width 91 height 20
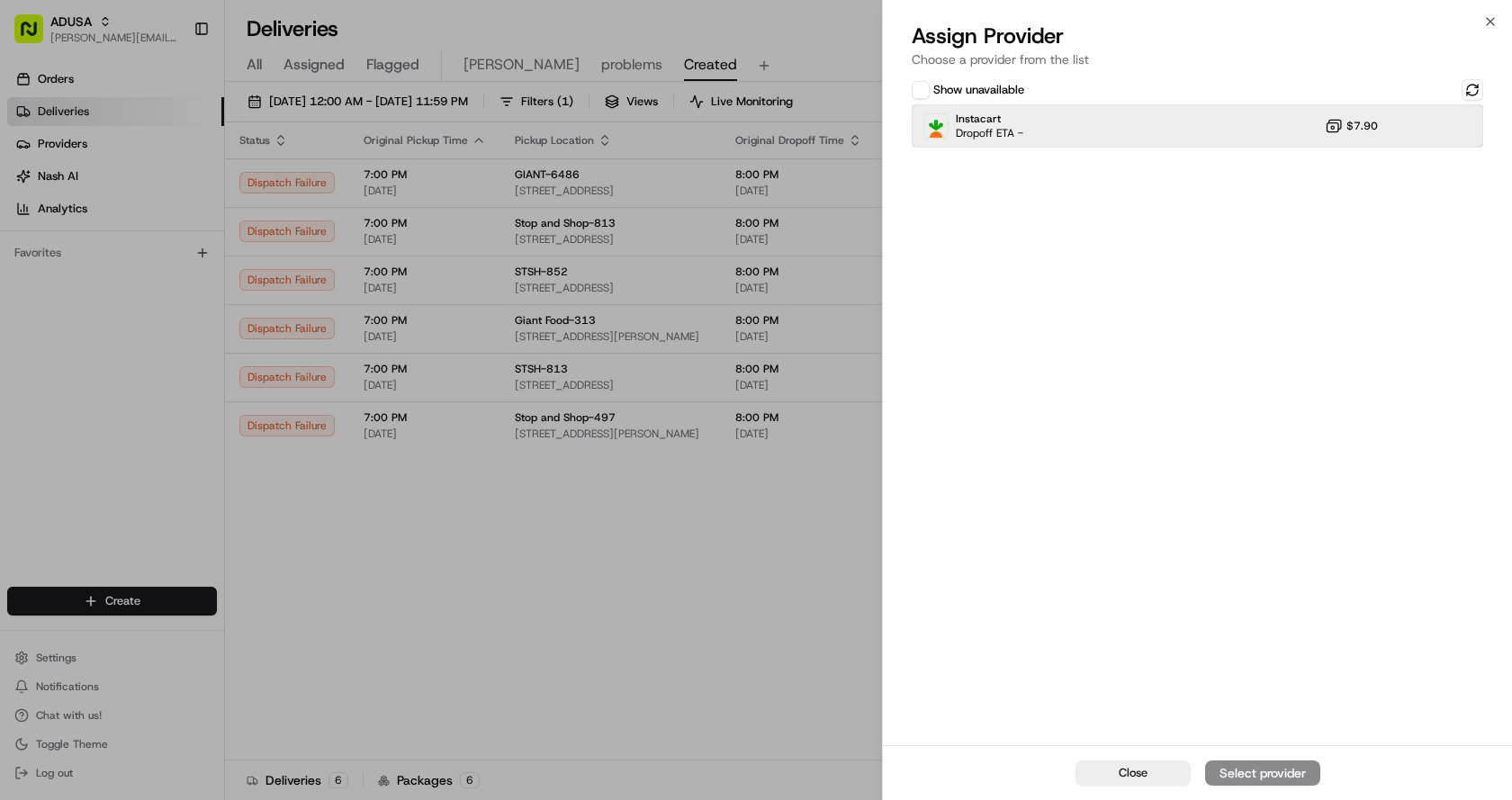
drag, startPoint x: 1182, startPoint y: 134, endPoint x: 1208, endPoint y: 241, distance: 110.1
click at [1184, 143] on div "Instacart Dropoff ETA - $7.90" at bounding box center [1197, 126] width 572 height 43
click at [1235, 775] on div "Assign Provider" at bounding box center [1262, 773] width 89 height 18
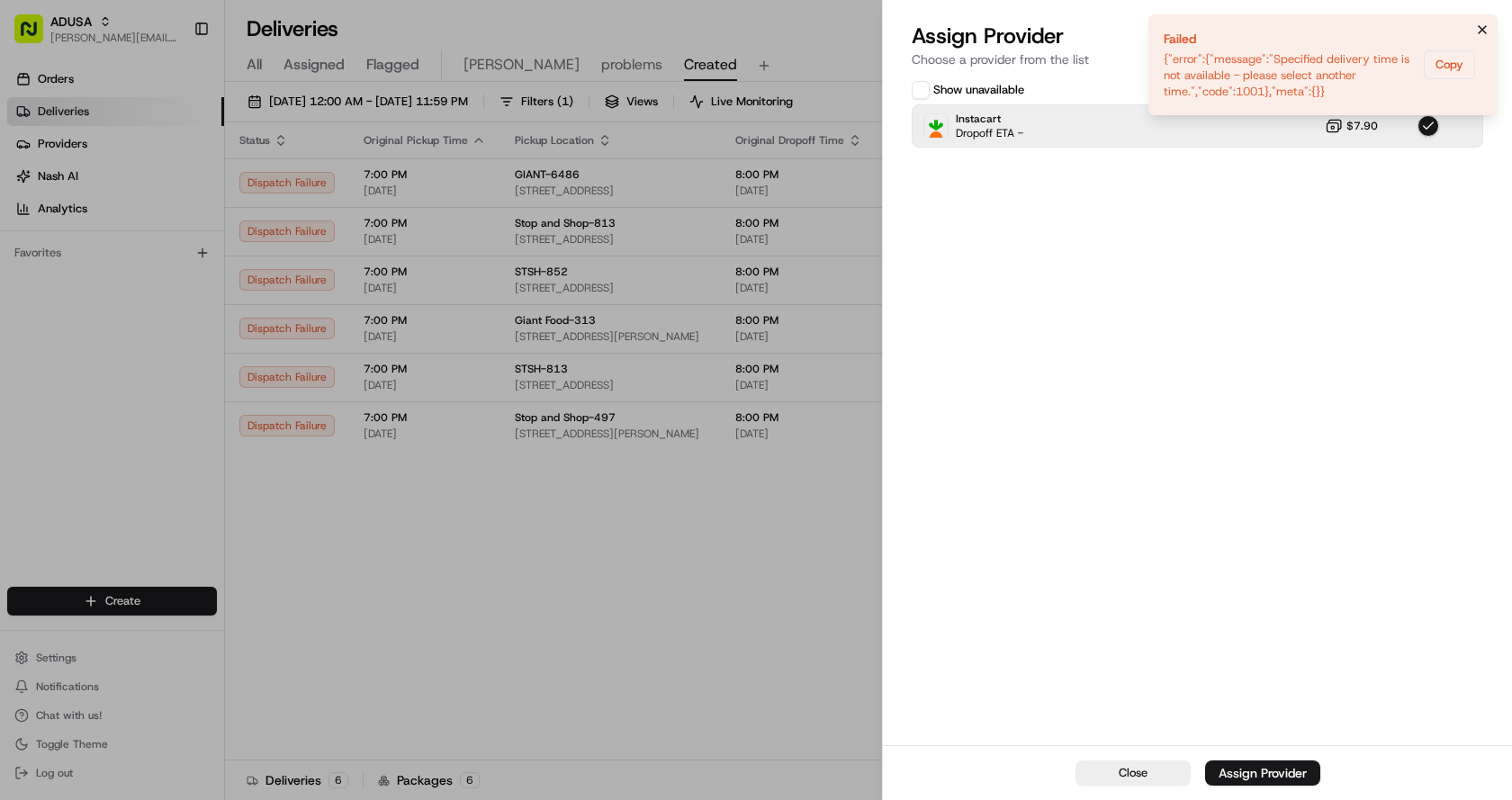
click at [1481, 30] on icon "Notifications (F8)" at bounding box center [1482, 29] width 14 height 14
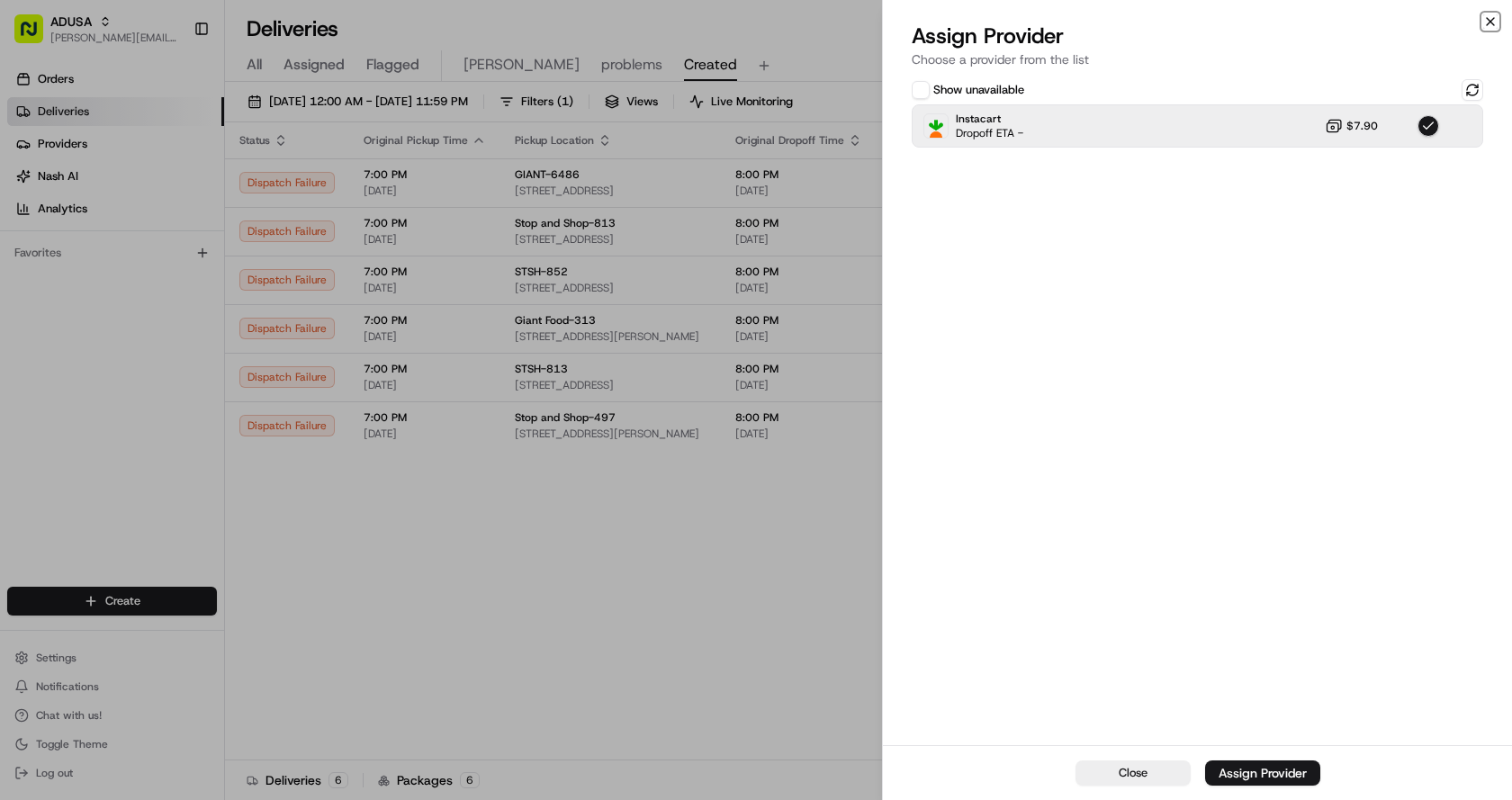
click at [1492, 21] on icon "button" at bounding box center [1489, 21] width 14 height 14
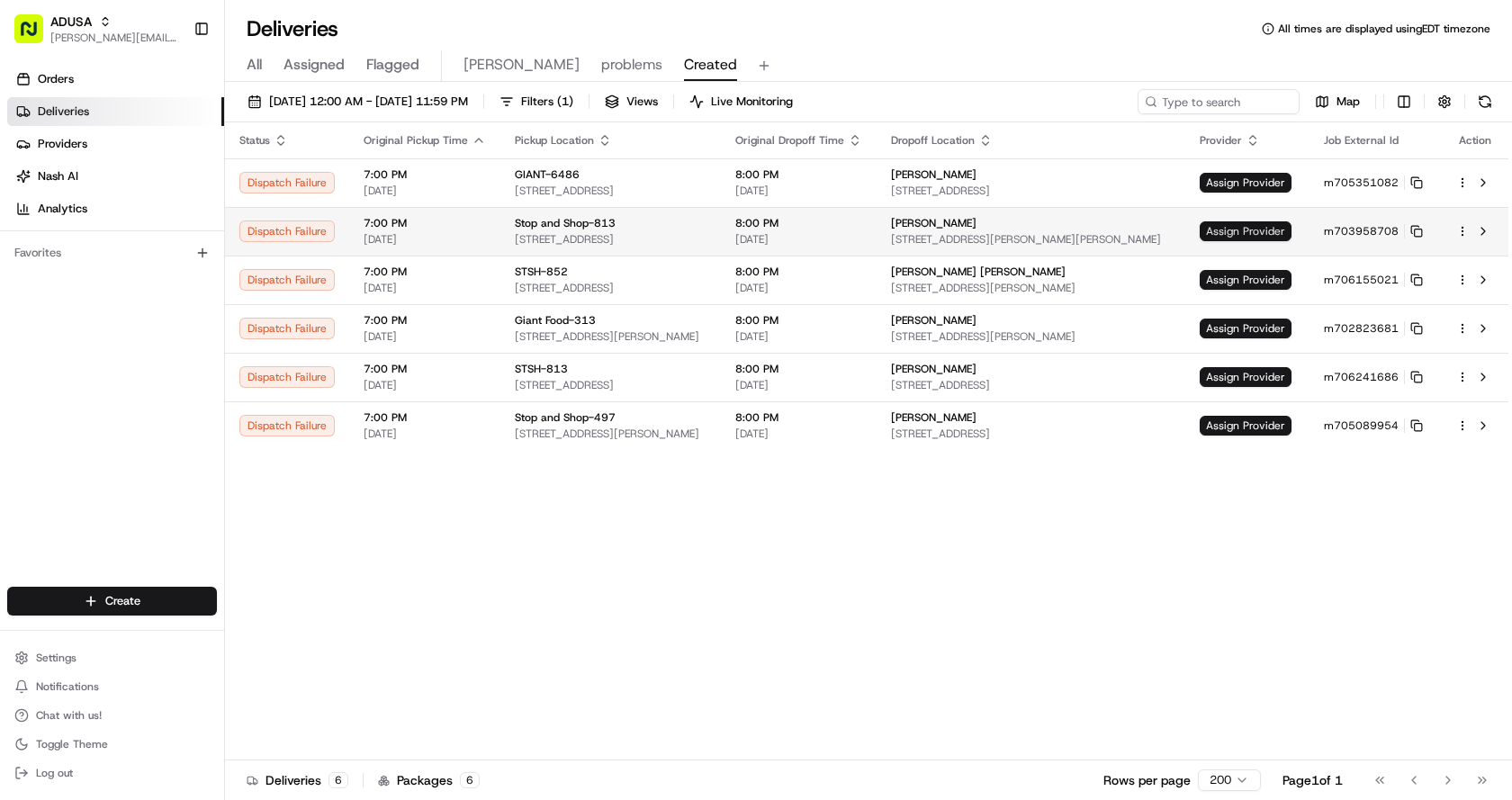
click at [1260, 225] on span "Assign Provider" at bounding box center [1244, 231] width 91 height 20
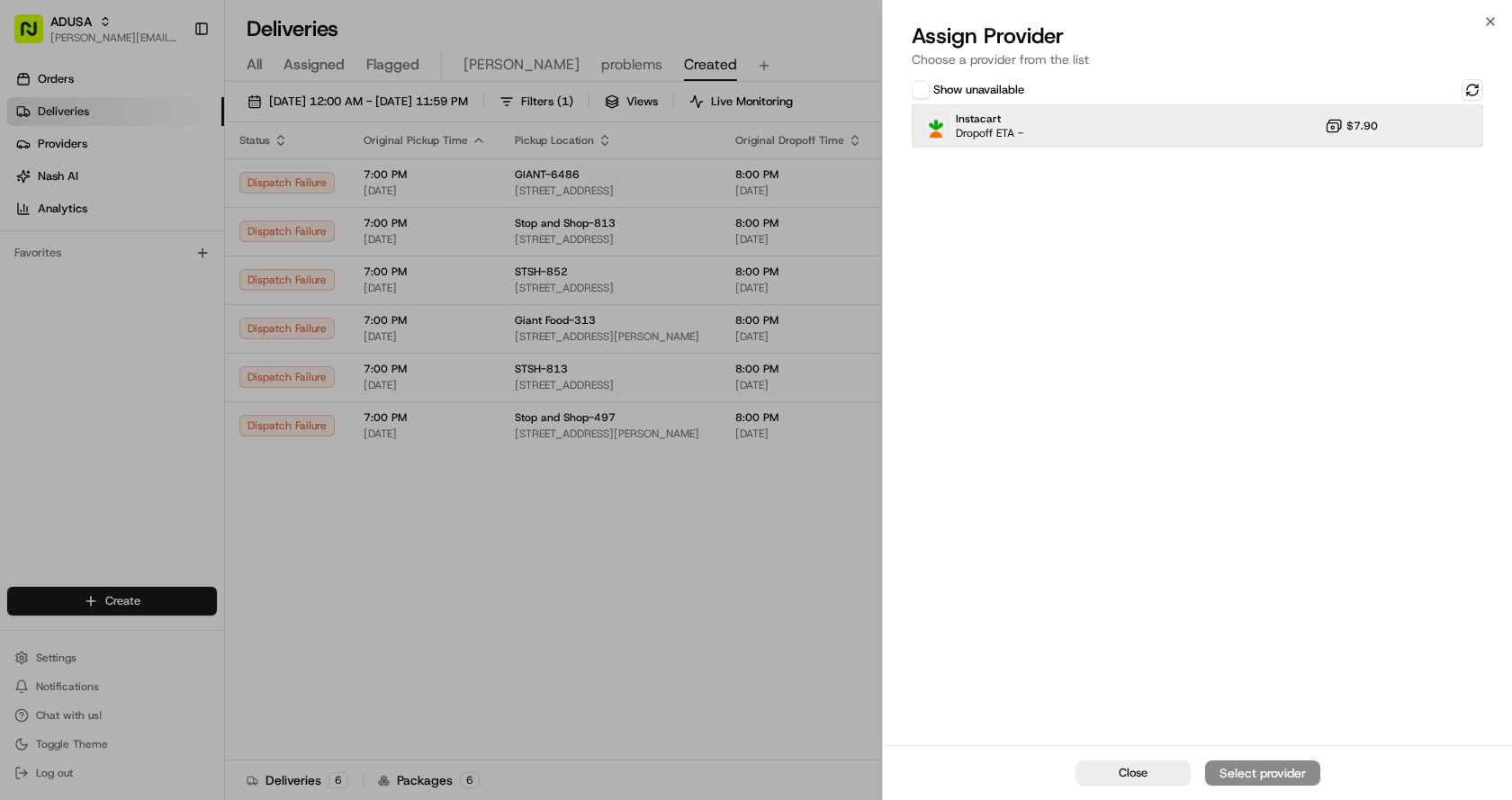
click at [1145, 111] on div "Instacart Dropoff ETA - $7.90" at bounding box center [1197, 126] width 572 height 43
click at [1276, 784] on button "Assign Provider" at bounding box center [1262, 773] width 115 height 25
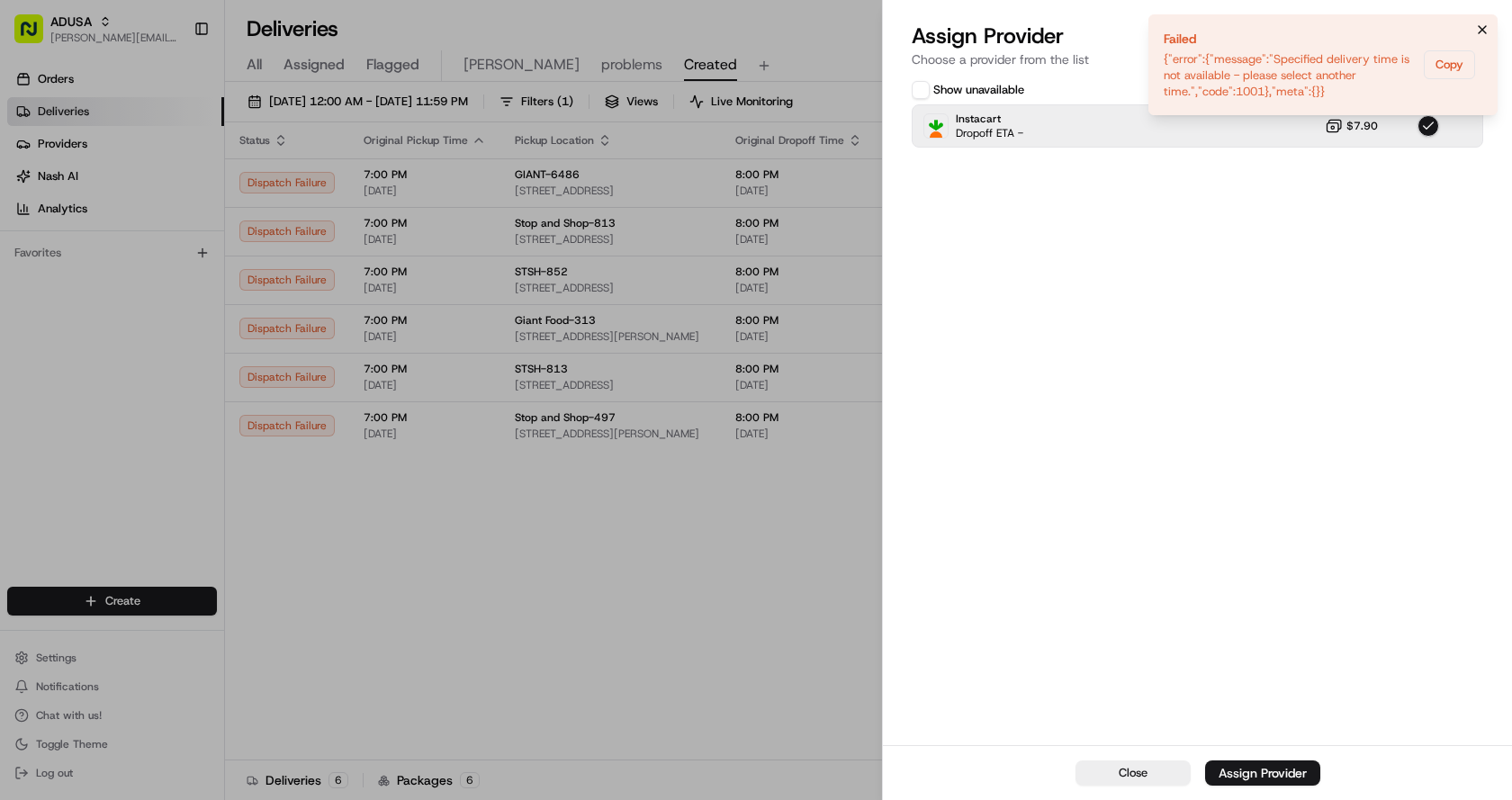
click at [1479, 34] on icon "Notifications (F8)" at bounding box center [1482, 29] width 14 height 14
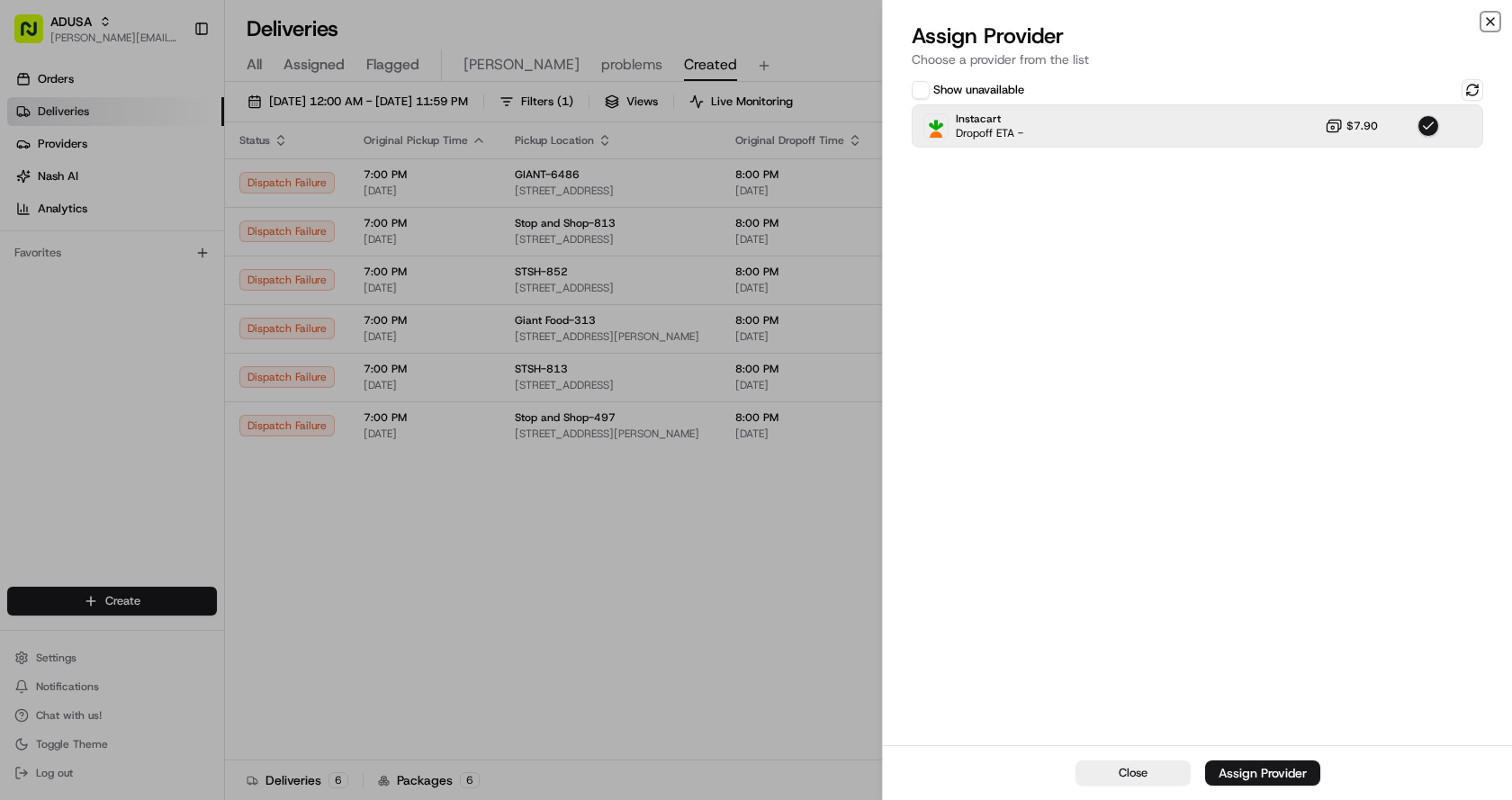
click at [1496, 16] on icon "button" at bounding box center [1489, 21] width 14 height 14
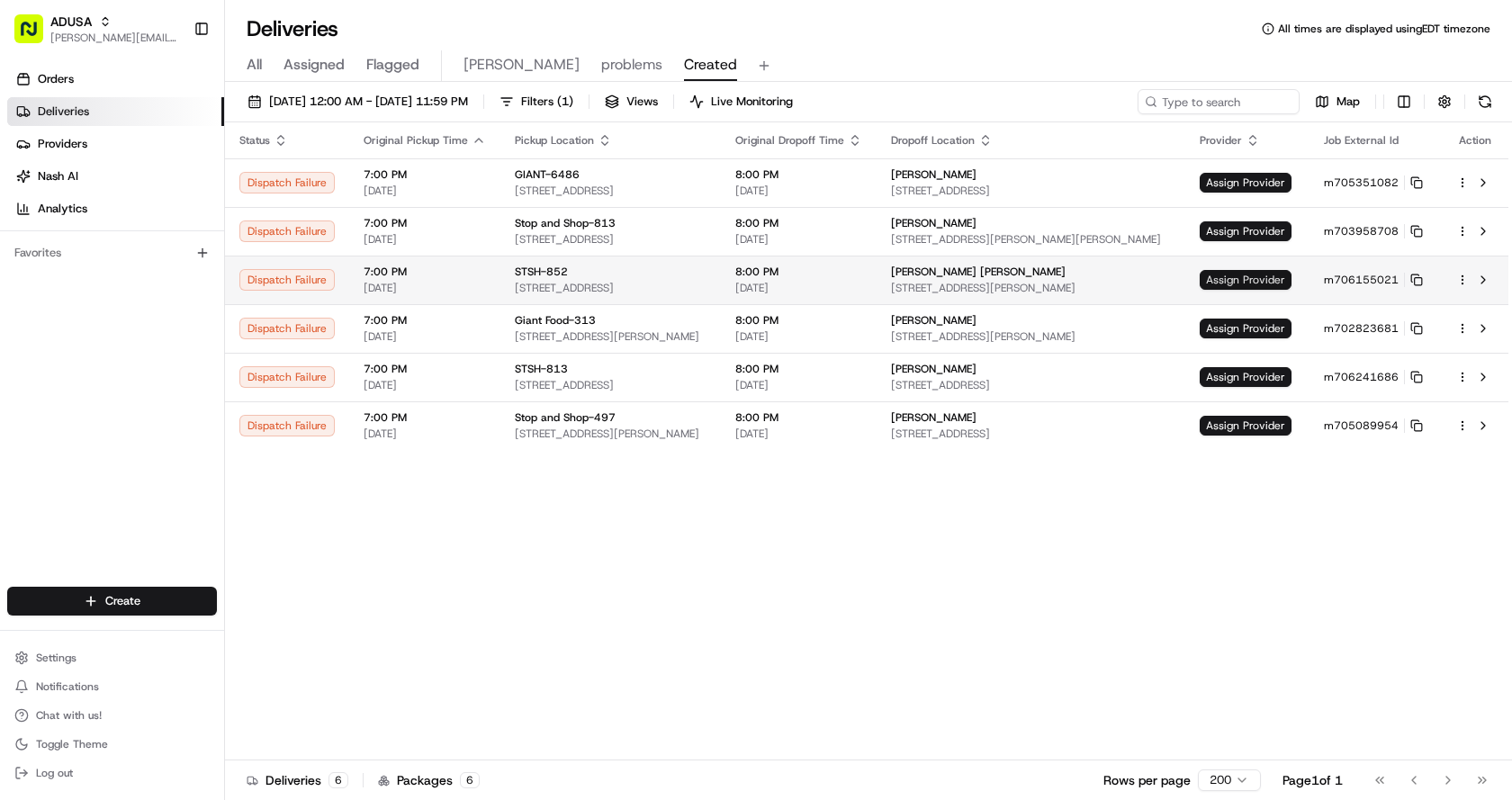
click at [1258, 282] on span "Assign Provider" at bounding box center [1244, 280] width 91 height 20
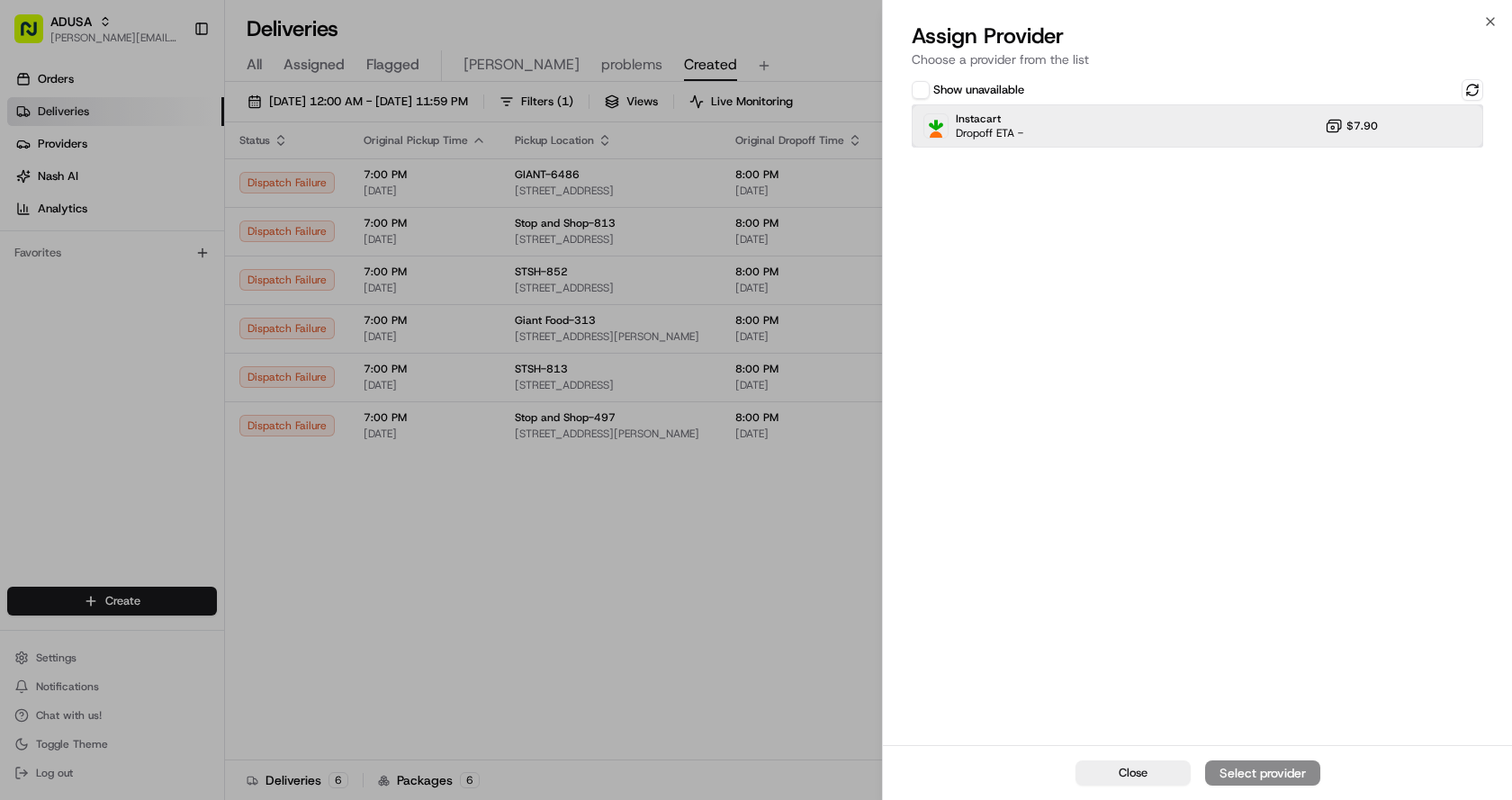
click at [1215, 118] on div "Instacart Dropoff ETA - $7.90" at bounding box center [1197, 126] width 572 height 43
click at [1273, 782] on button "Assign Provider" at bounding box center [1262, 773] width 115 height 25
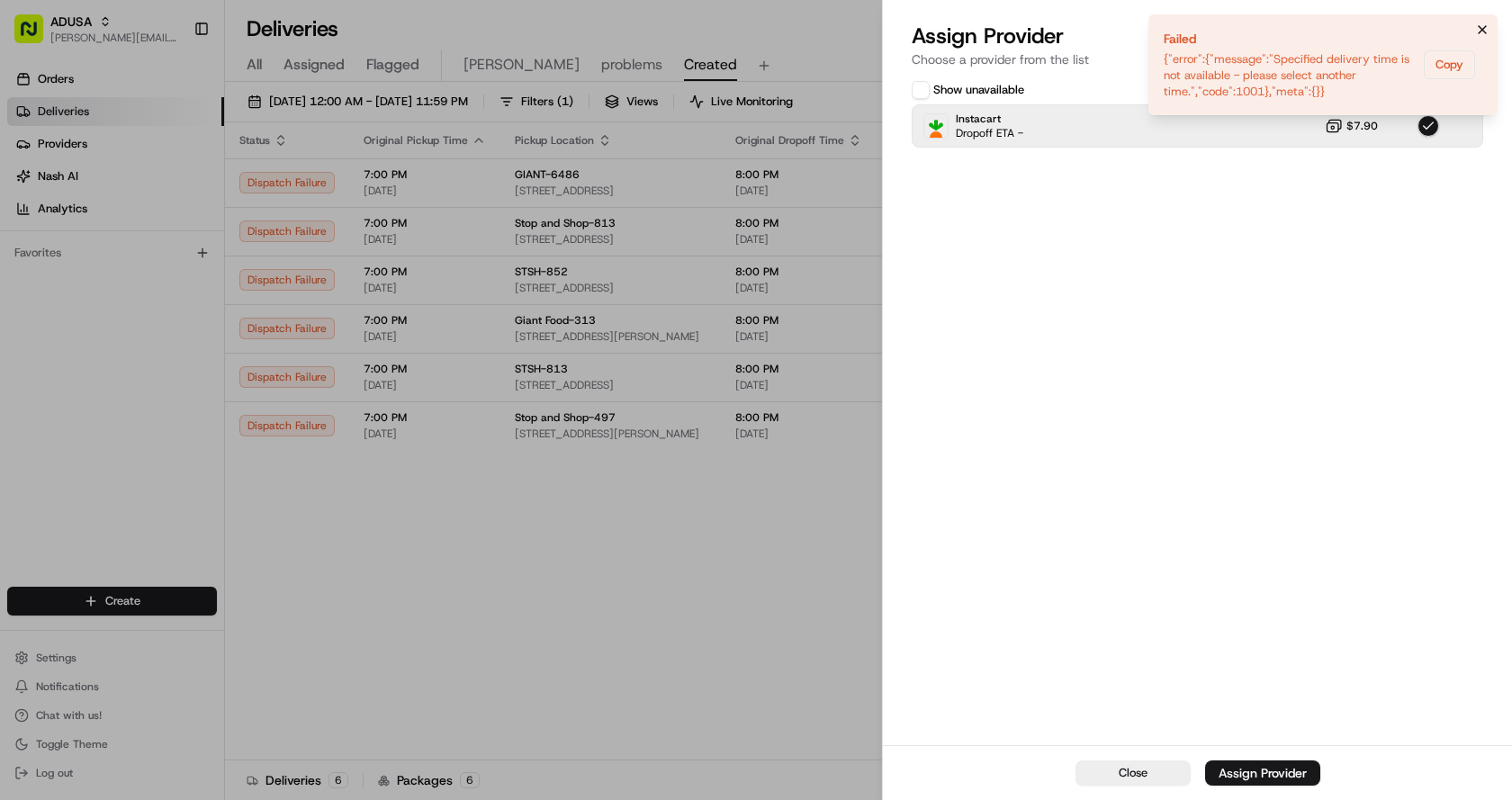
click at [1484, 27] on icon "Notifications (F8)" at bounding box center [1482, 29] width 14 height 14
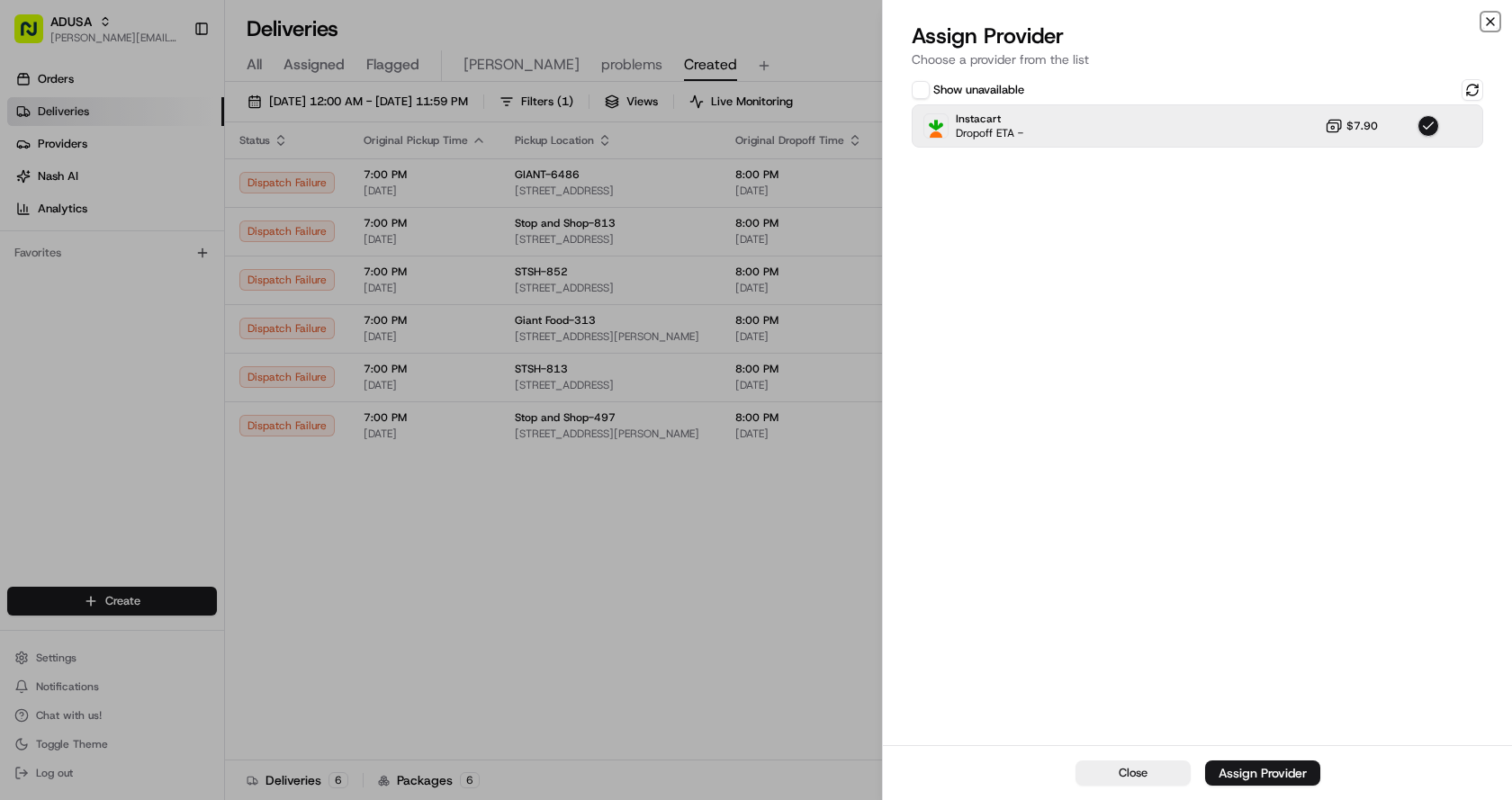
click at [1489, 26] on icon "button" at bounding box center [1489, 21] width 14 height 14
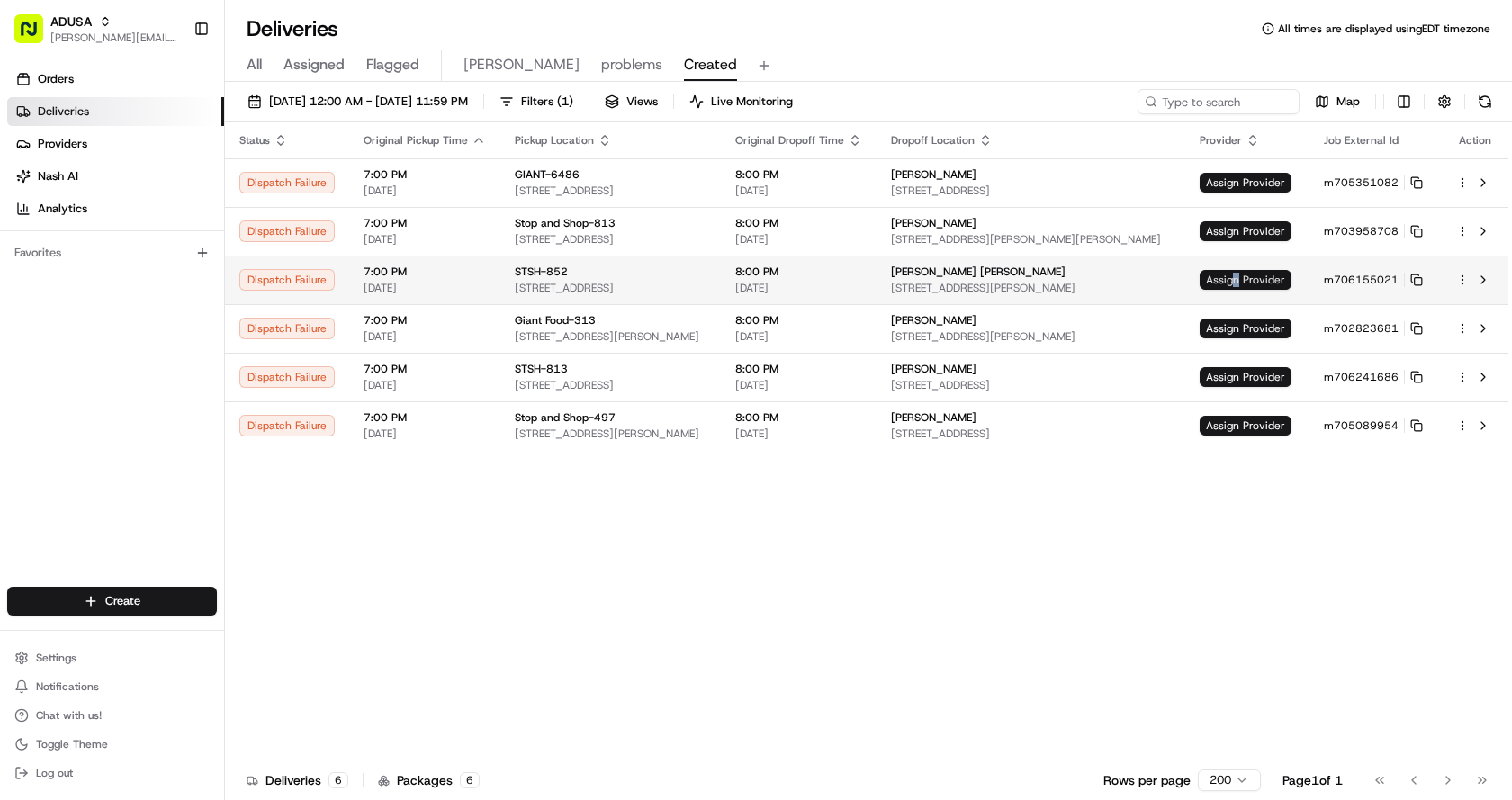
click at [1248, 280] on span "Assign Provider" at bounding box center [1244, 280] width 91 height 20
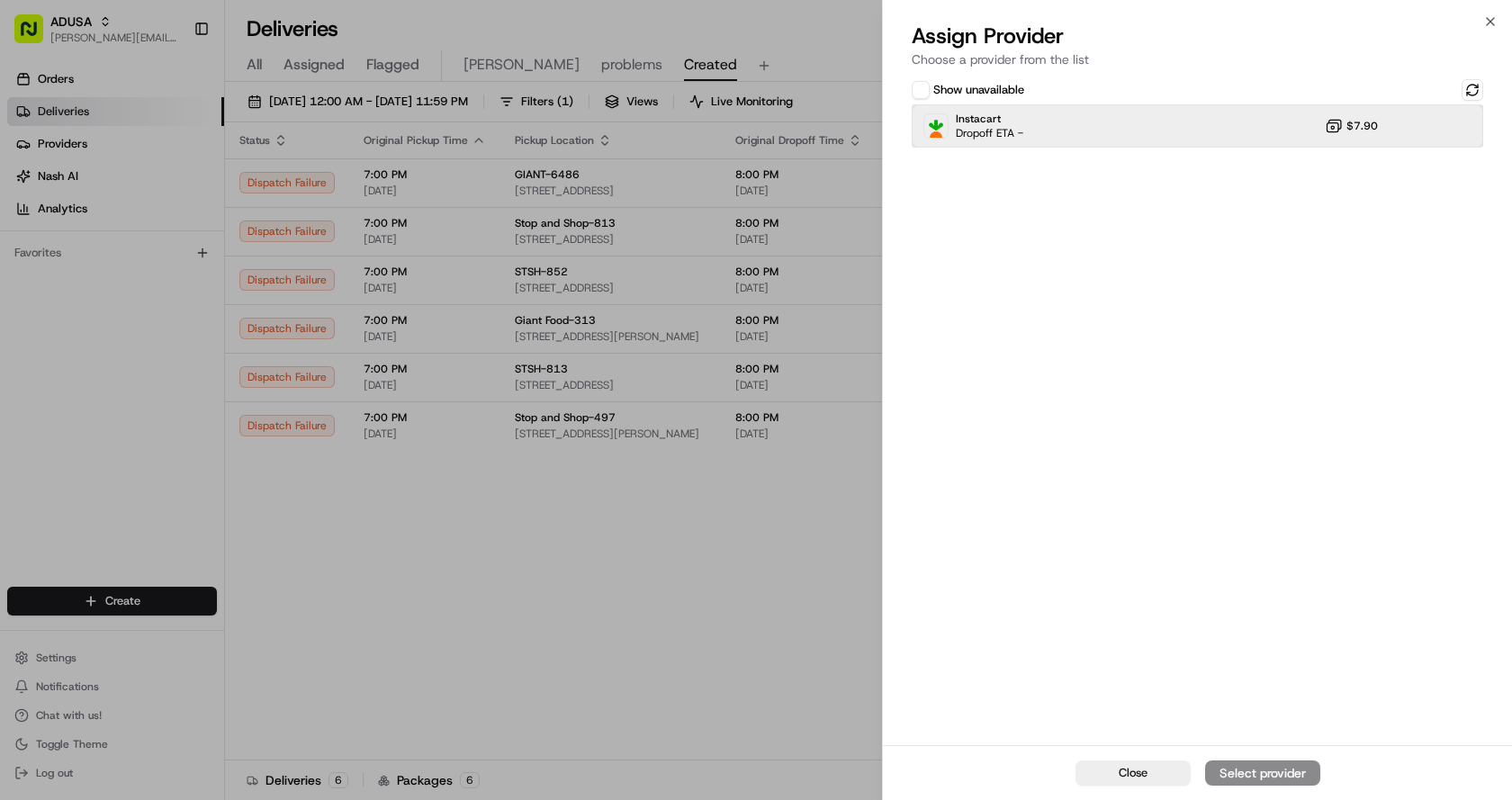
click at [1161, 119] on div "Instacart Dropoff ETA - $7.90" at bounding box center [1197, 126] width 572 height 43
click at [1281, 772] on div "Assign Provider" at bounding box center [1262, 773] width 89 height 18
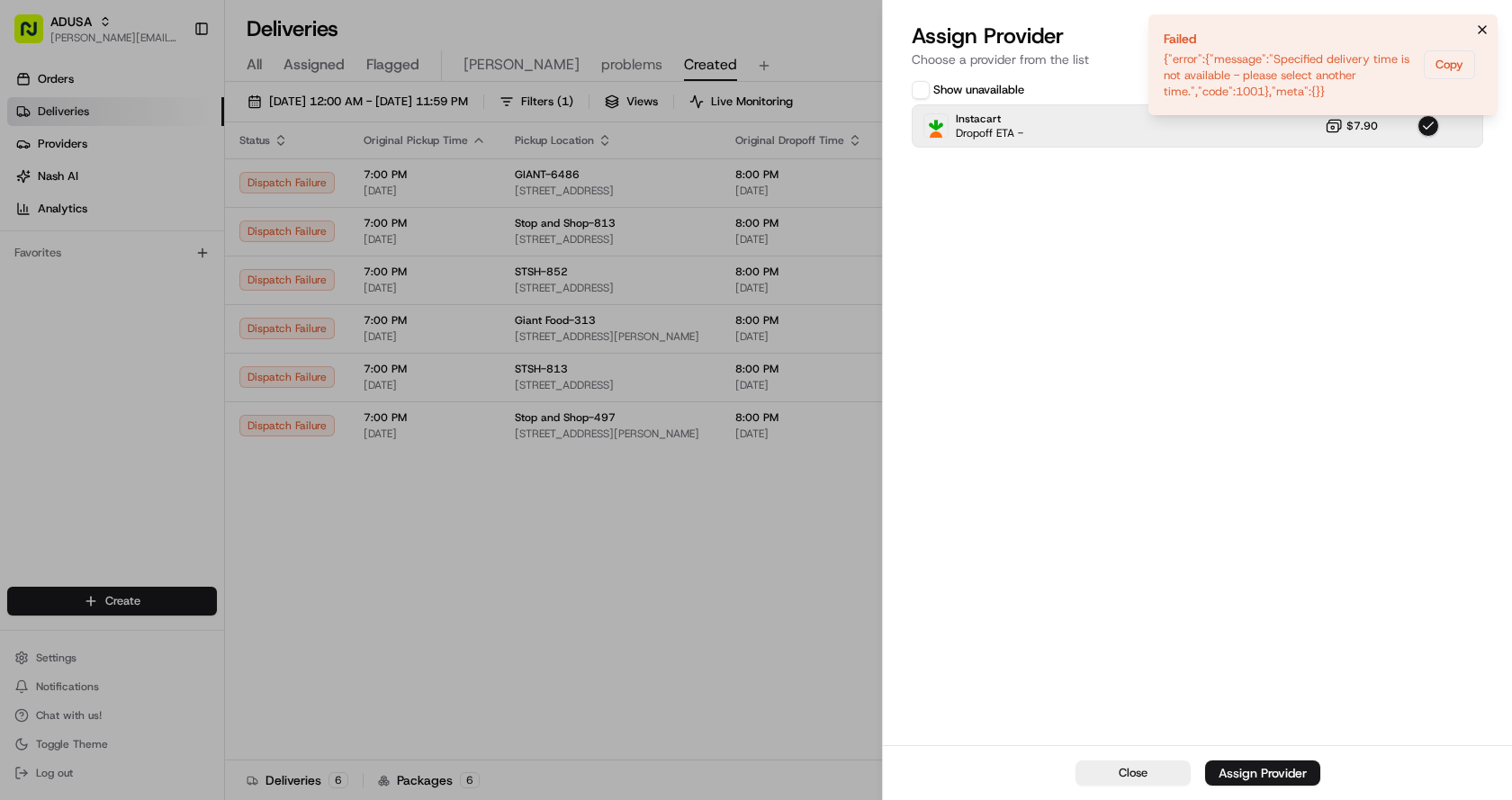
click at [1481, 27] on icon "Notifications (F8)" at bounding box center [1482, 29] width 14 height 14
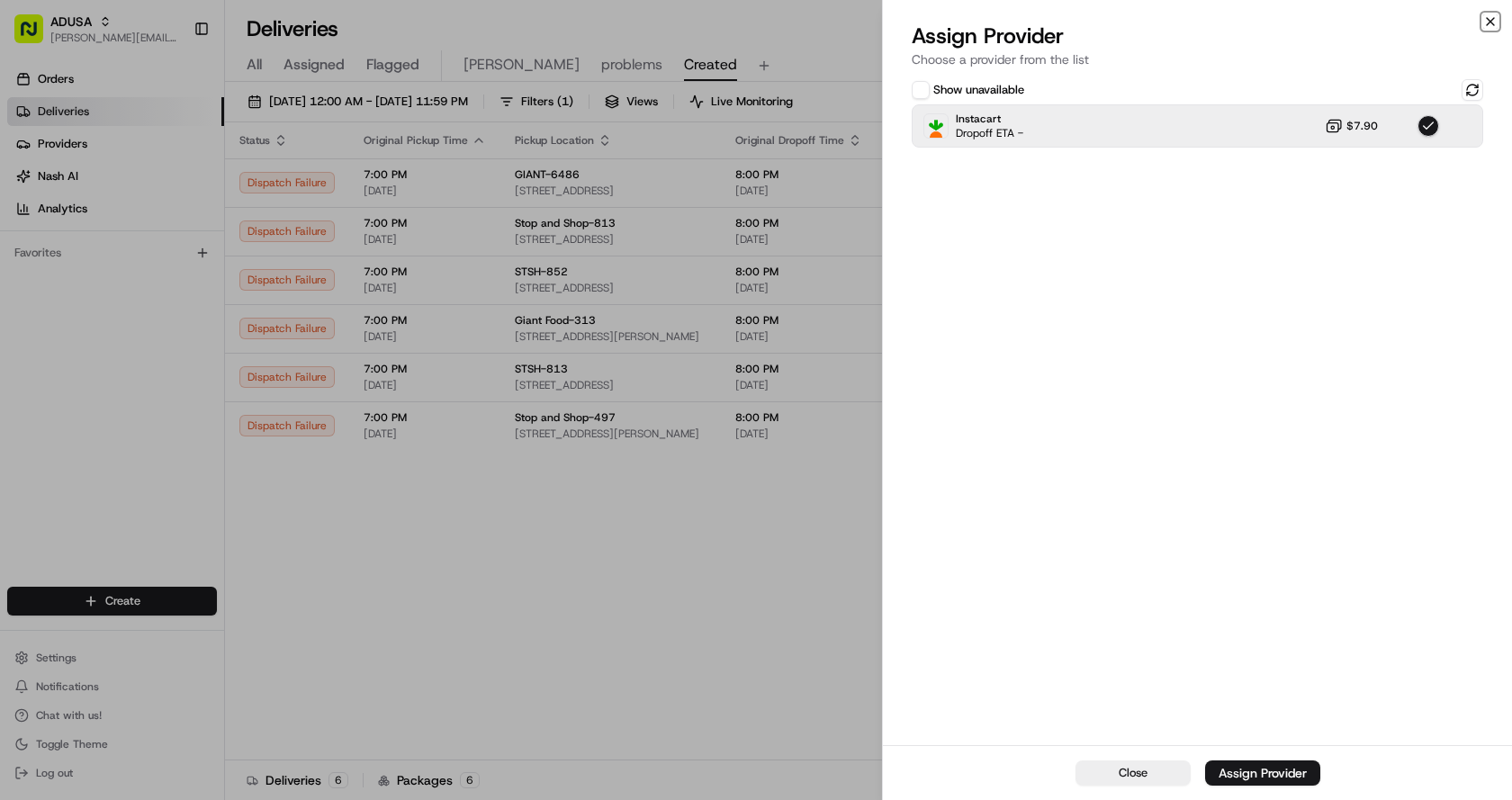
click at [1489, 24] on icon "button" at bounding box center [1489, 21] width 14 height 14
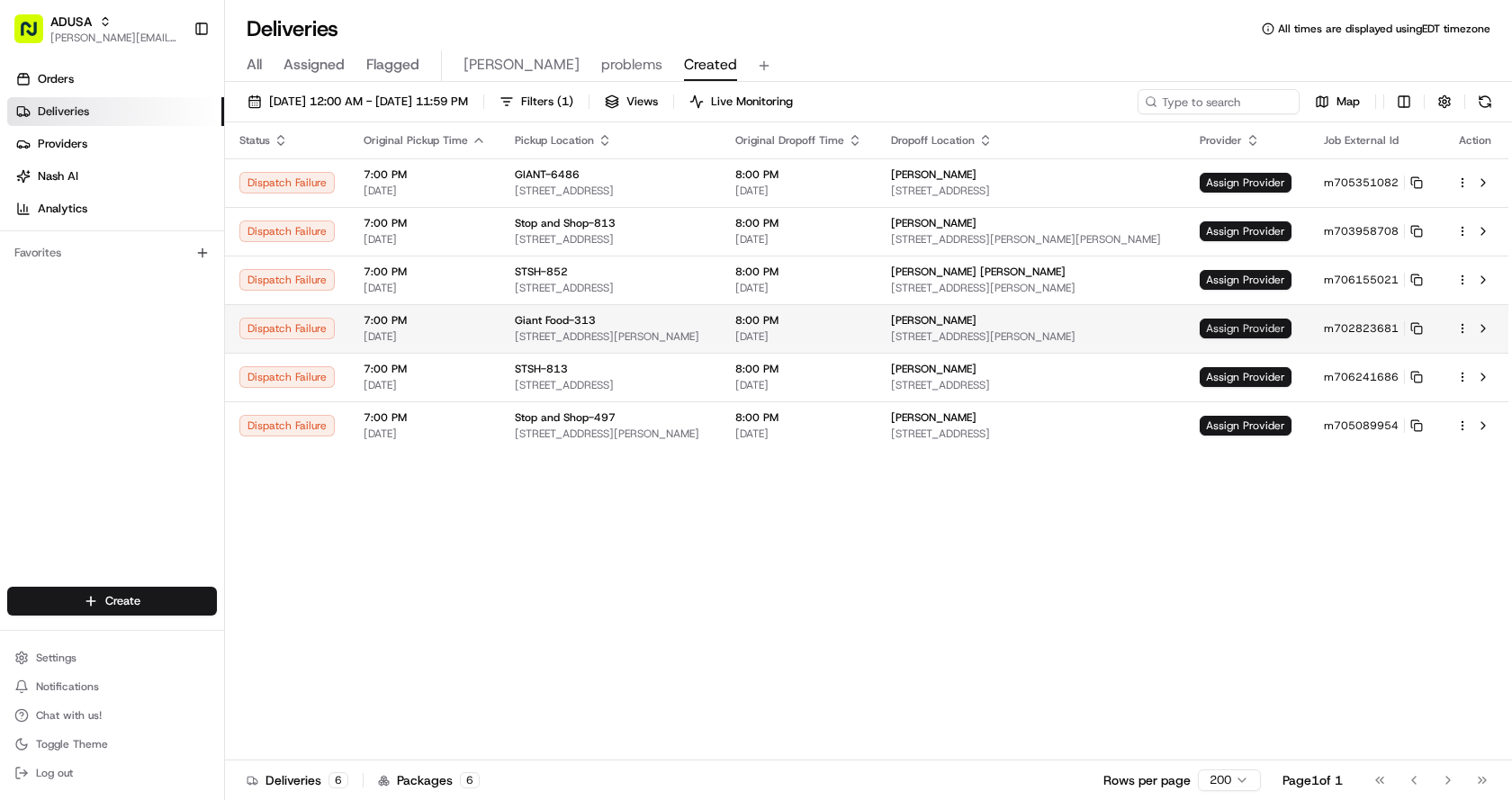
click at [1240, 328] on span "Assign Provider" at bounding box center [1244, 328] width 91 height 20
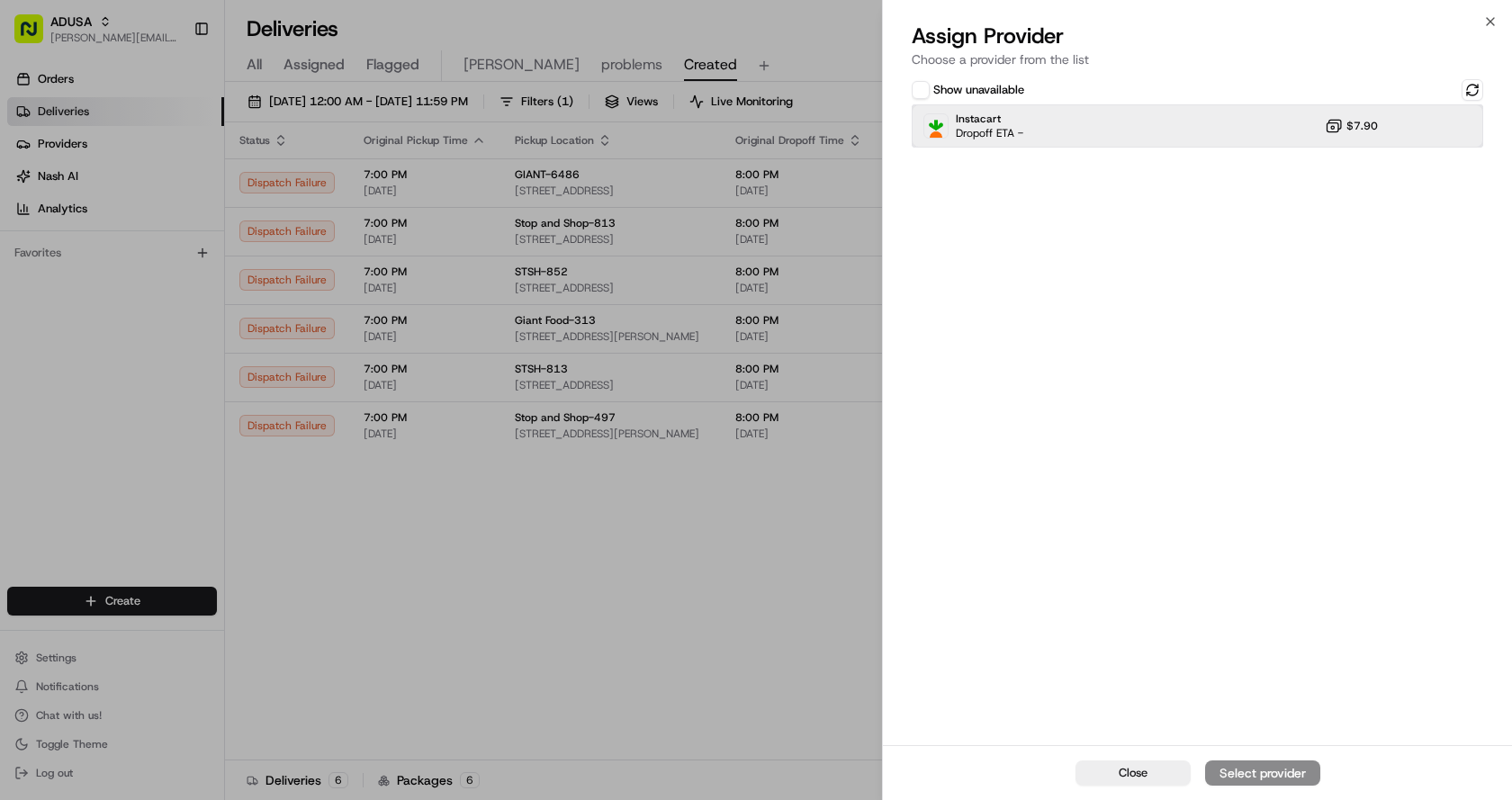
click at [1166, 131] on div "Instacart Dropoff ETA - $7.90" at bounding box center [1197, 126] width 572 height 43
click at [1298, 774] on div "Assign Provider" at bounding box center [1262, 773] width 89 height 18
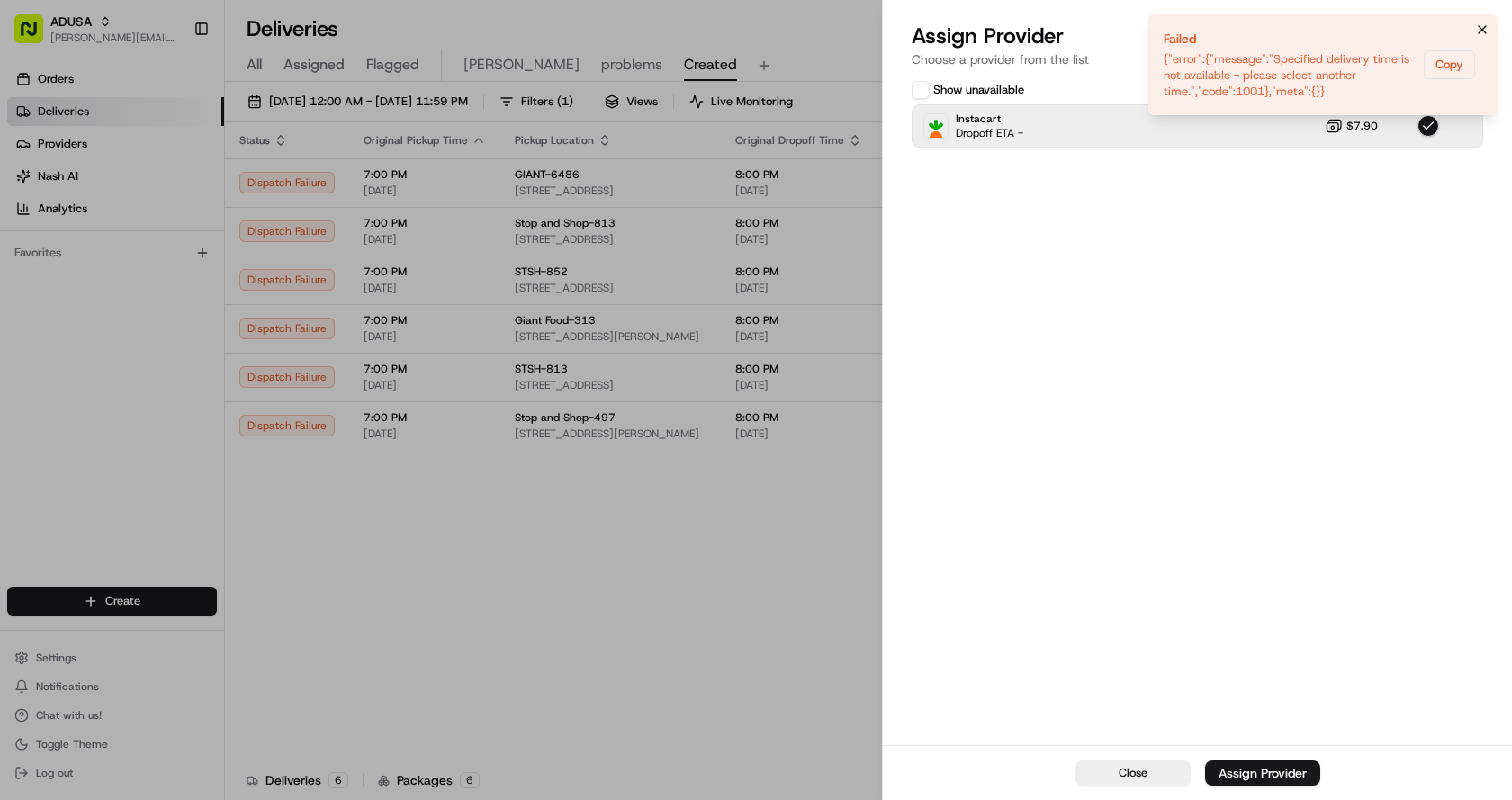
click at [1480, 22] on button "Notifications (F8)" at bounding box center [1482, 29] width 22 height 22
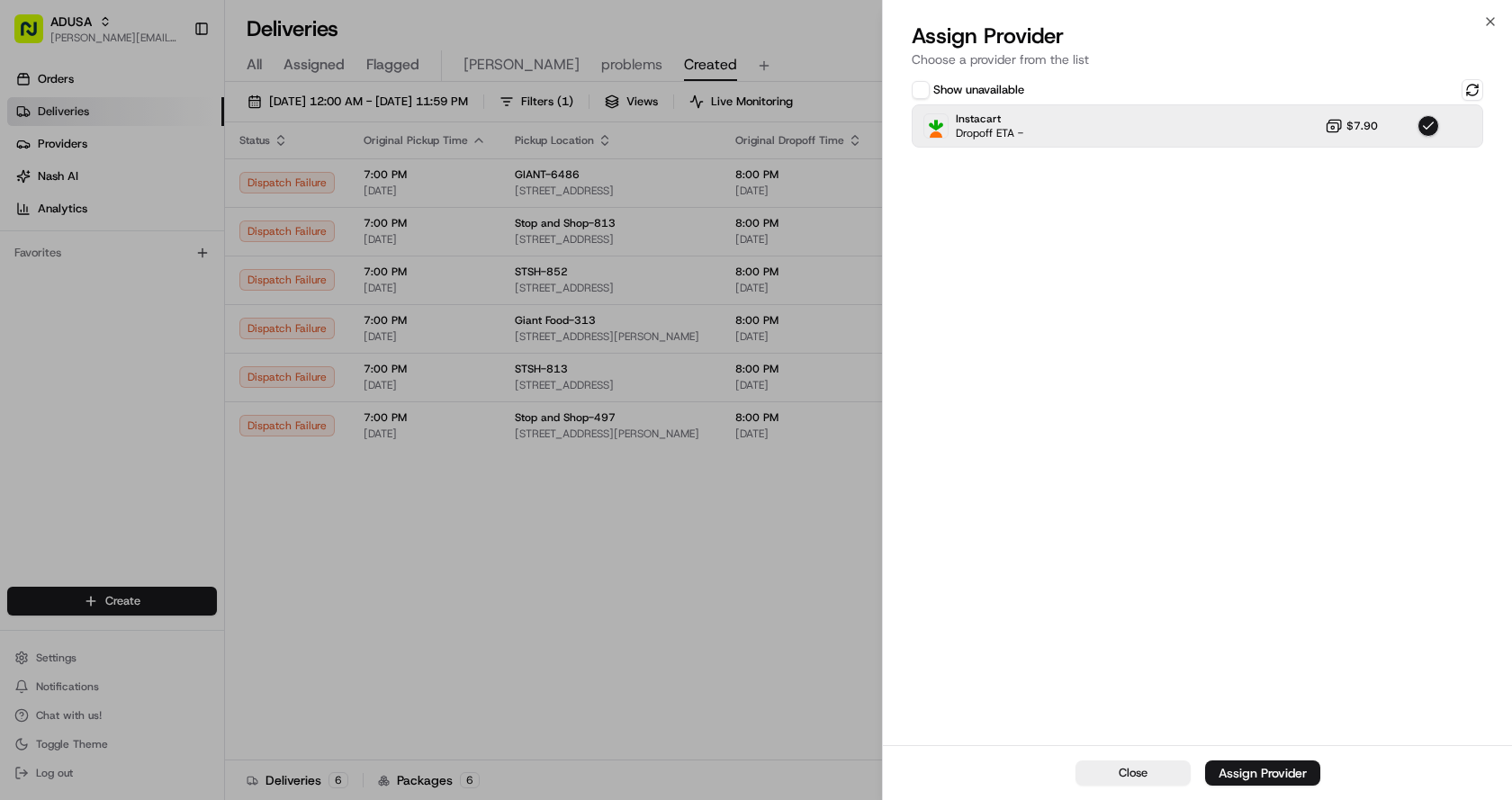
click at [1498, 18] on div "Close Assign Provider Choose a provider from the list Show unavailable Instacar…" at bounding box center [1196, 400] width 630 height 800
click at [1490, 19] on icon "button" at bounding box center [1489, 21] width 14 height 14
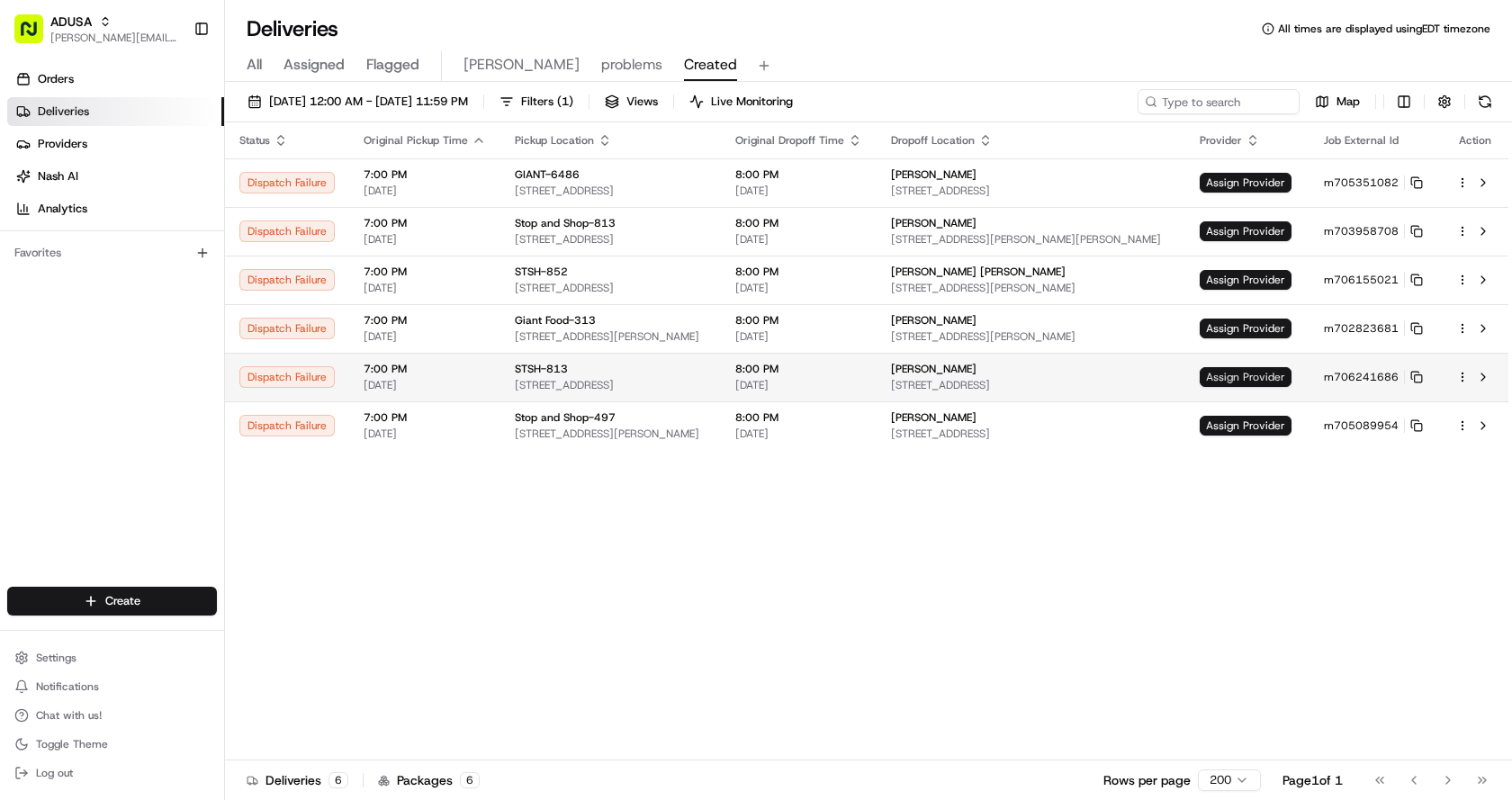
click at [1276, 371] on span "Assign Provider" at bounding box center [1244, 377] width 91 height 20
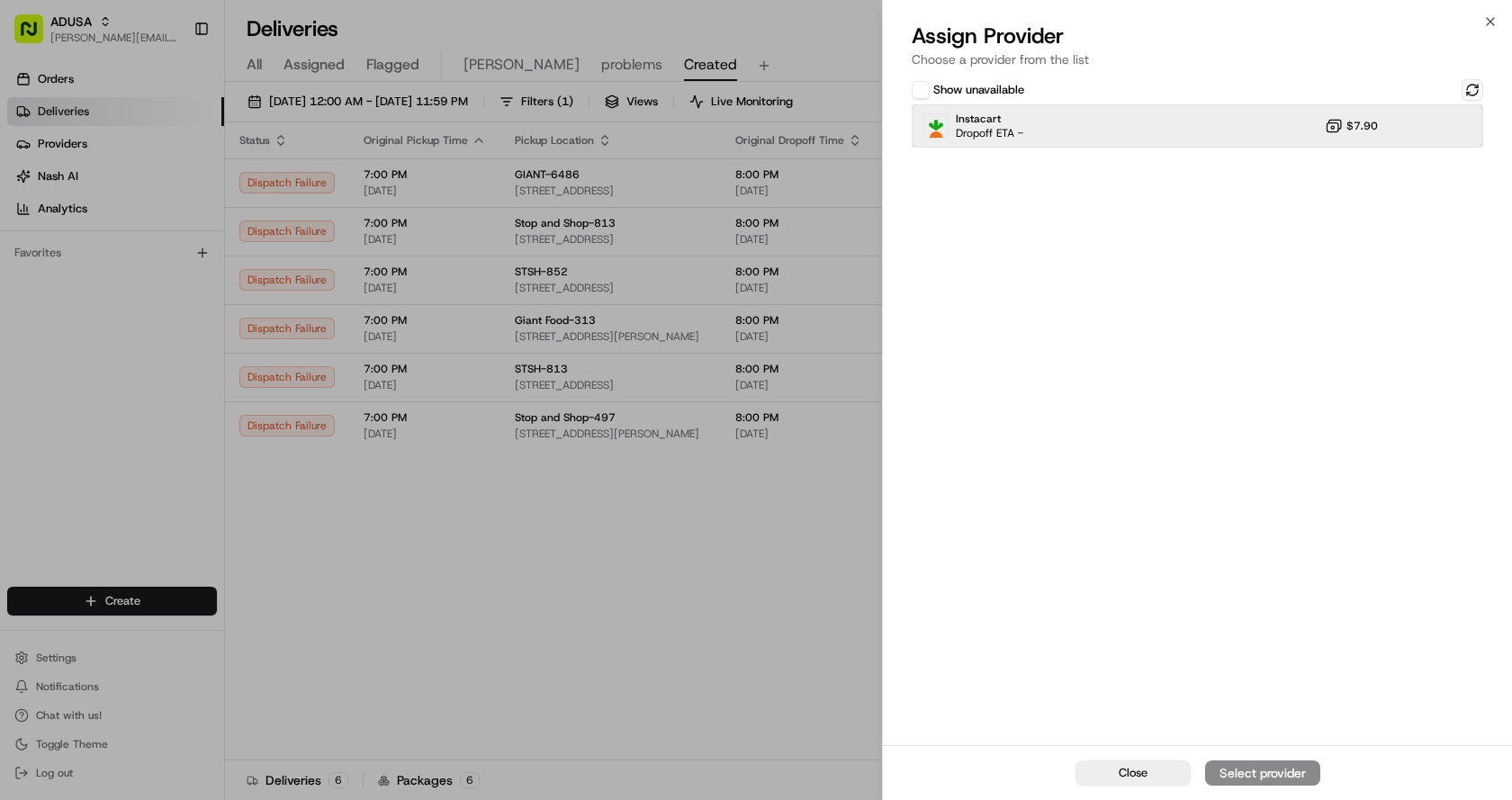
click at [1265, 125] on div "Instacart Dropoff ETA - $7.90" at bounding box center [1197, 126] width 572 height 43
click at [1248, 776] on div "Assign Provider" at bounding box center [1262, 773] width 89 height 18
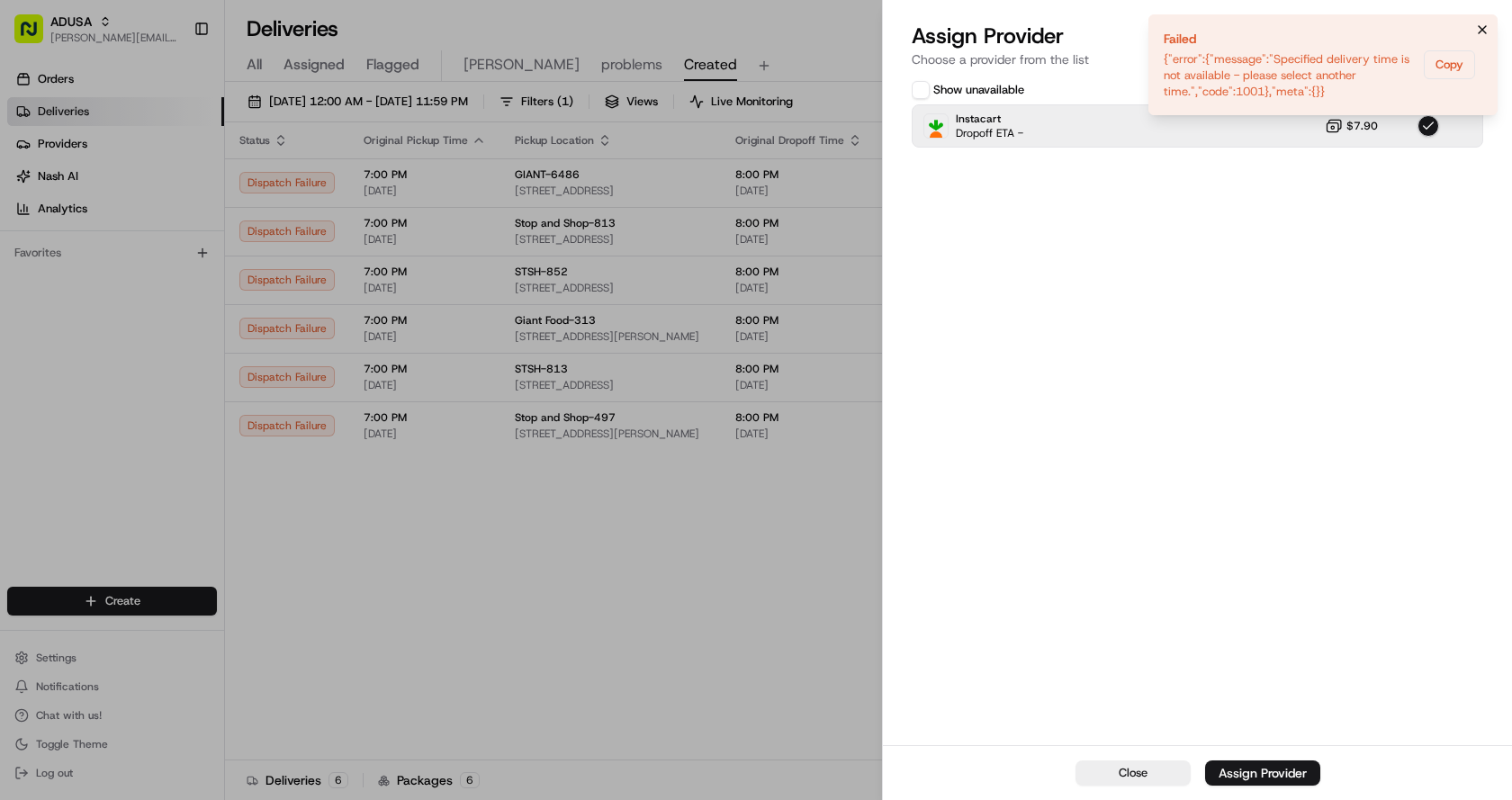
click at [1486, 30] on icon "Notifications (F8)" at bounding box center [1482, 29] width 14 height 14
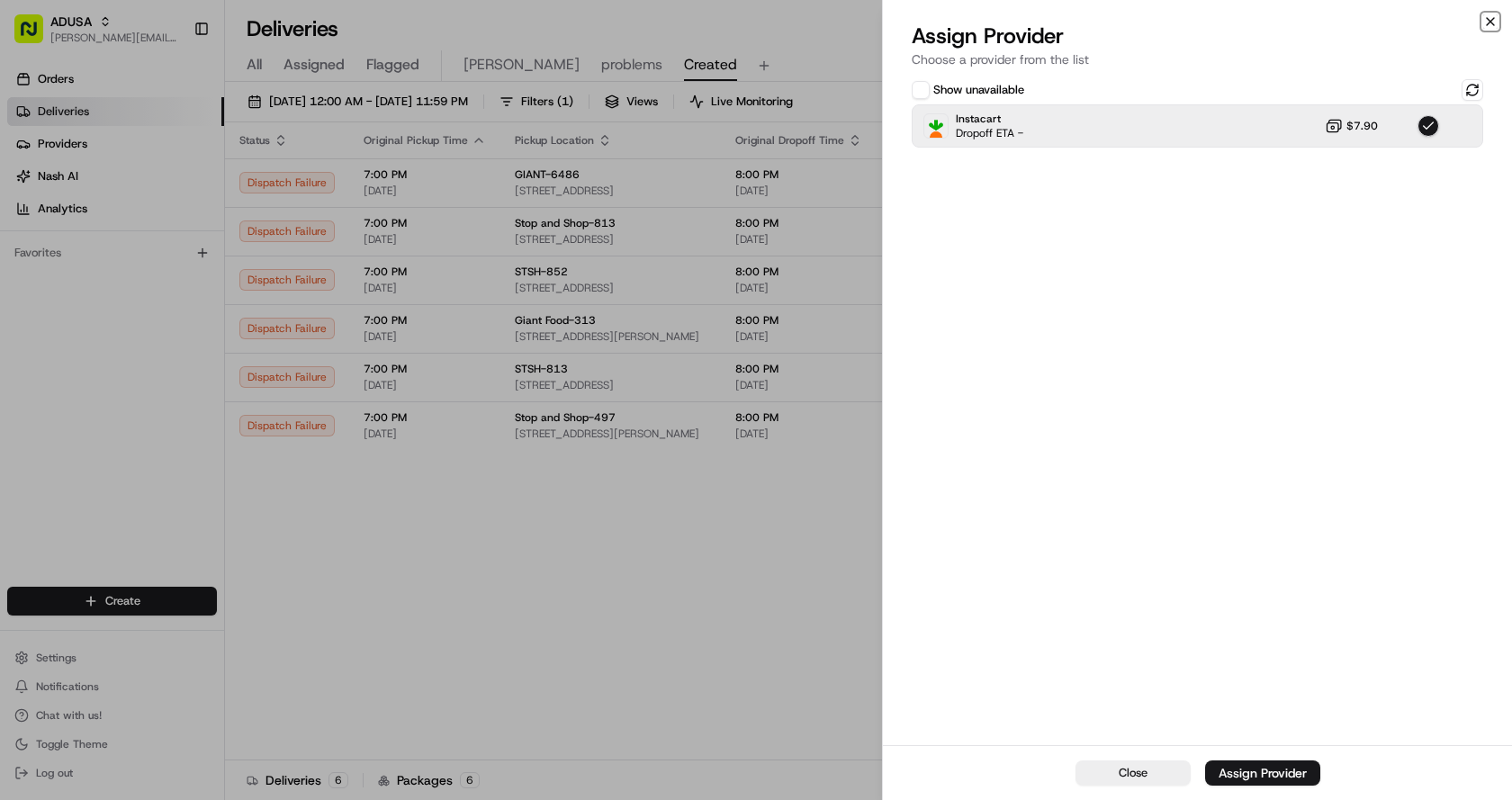
click at [1488, 21] on icon "button" at bounding box center [1489, 21] width 14 height 14
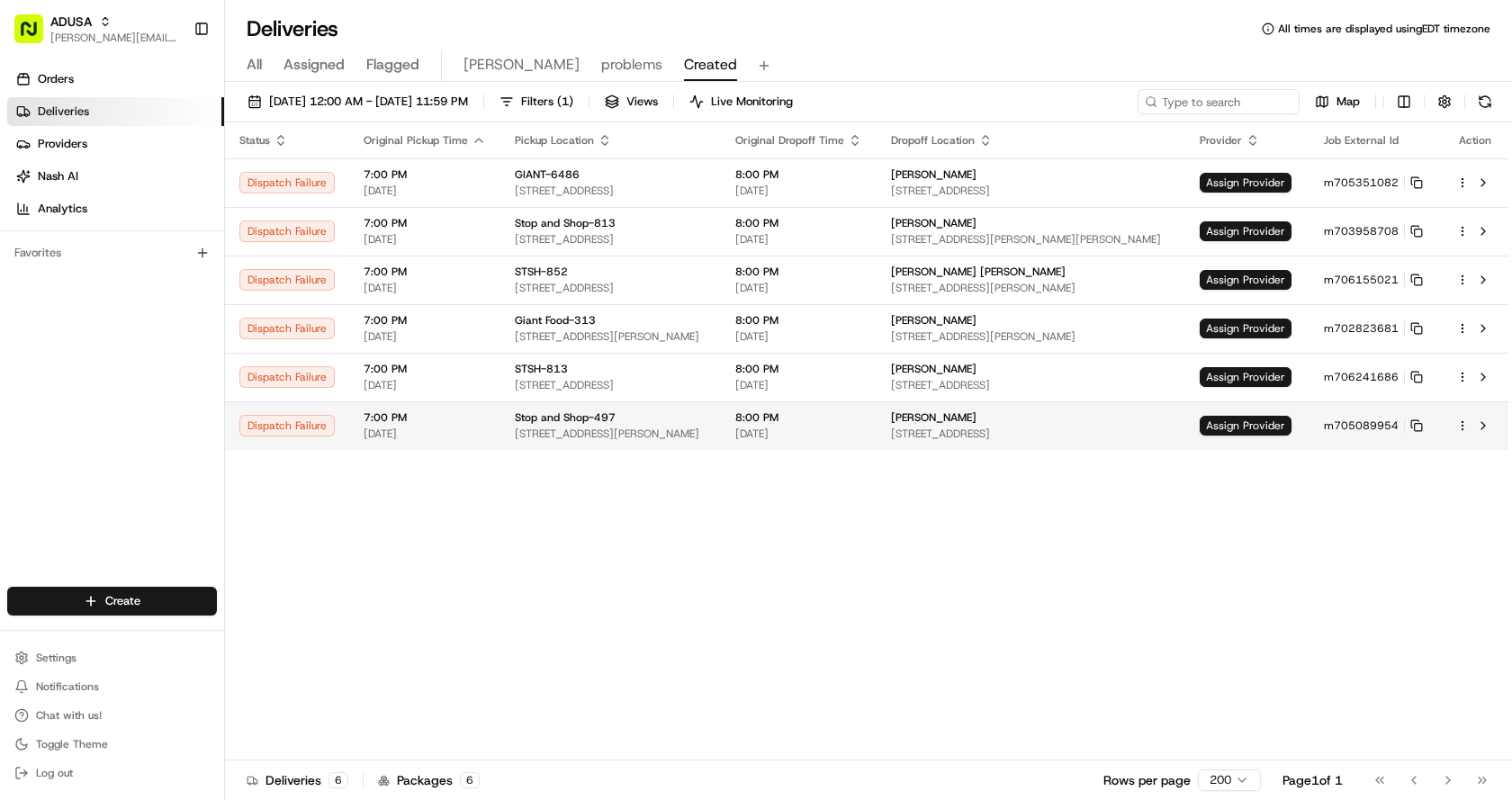
click at [1242, 414] on td "Assign Provider" at bounding box center [1247, 426] width 124 height 49
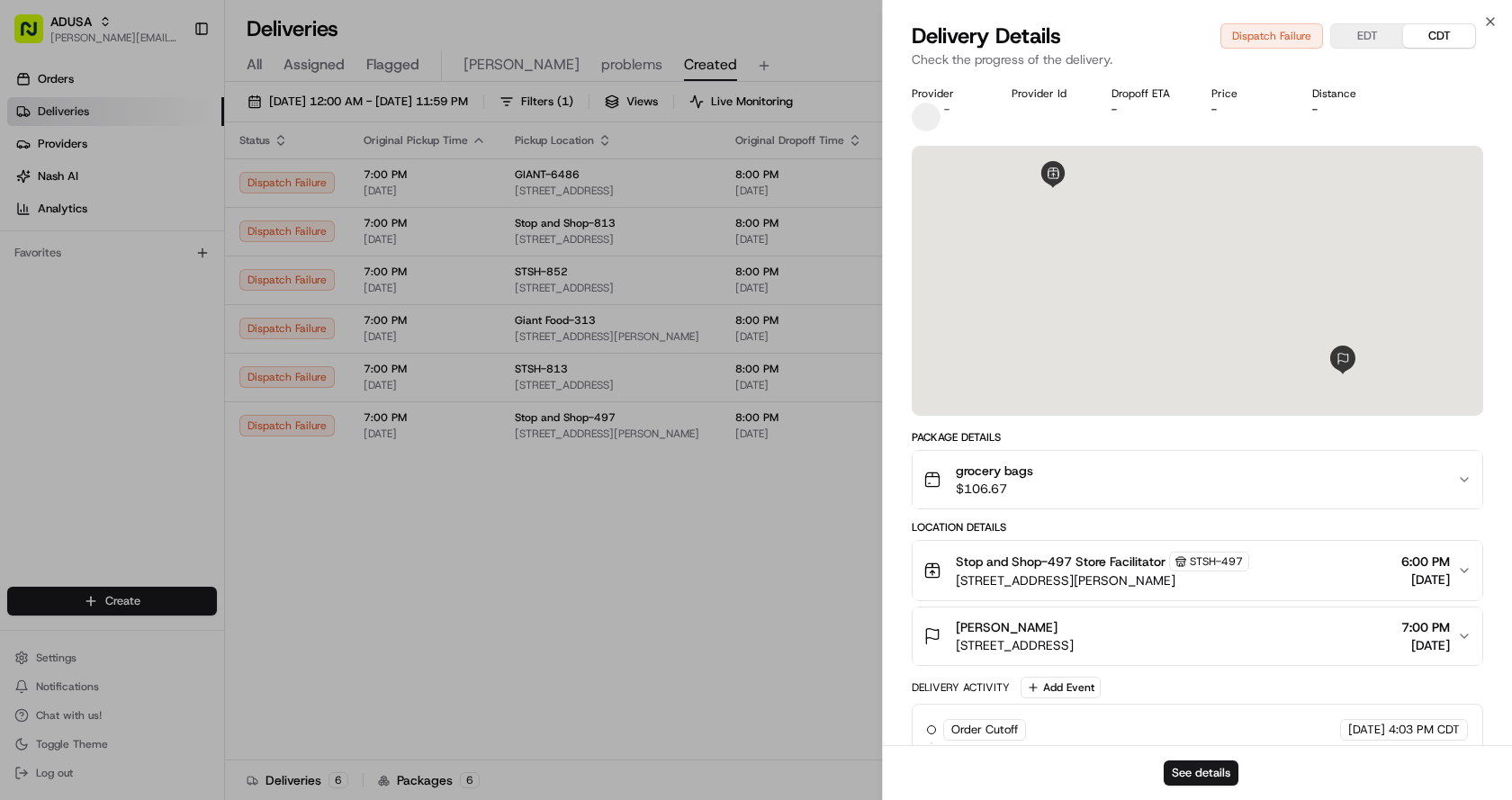
click at [1478, 18] on div "Close Delivery Details Dispatch Failure EDT CDT Check the progress of the deliv…" at bounding box center [1196, 400] width 630 height 800
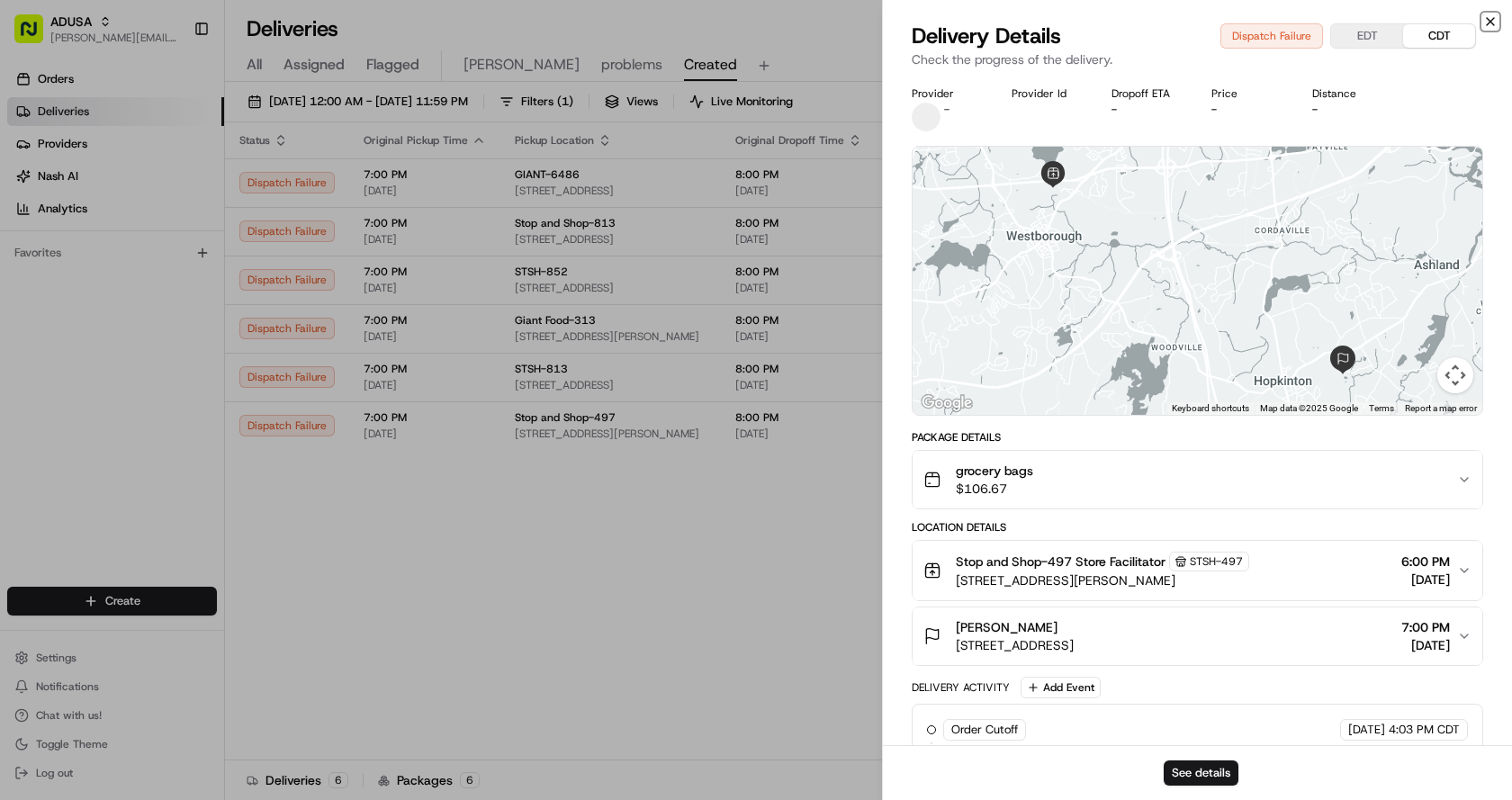
click at [1488, 18] on icon "button" at bounding box center [1489, 21] width 14 height 14
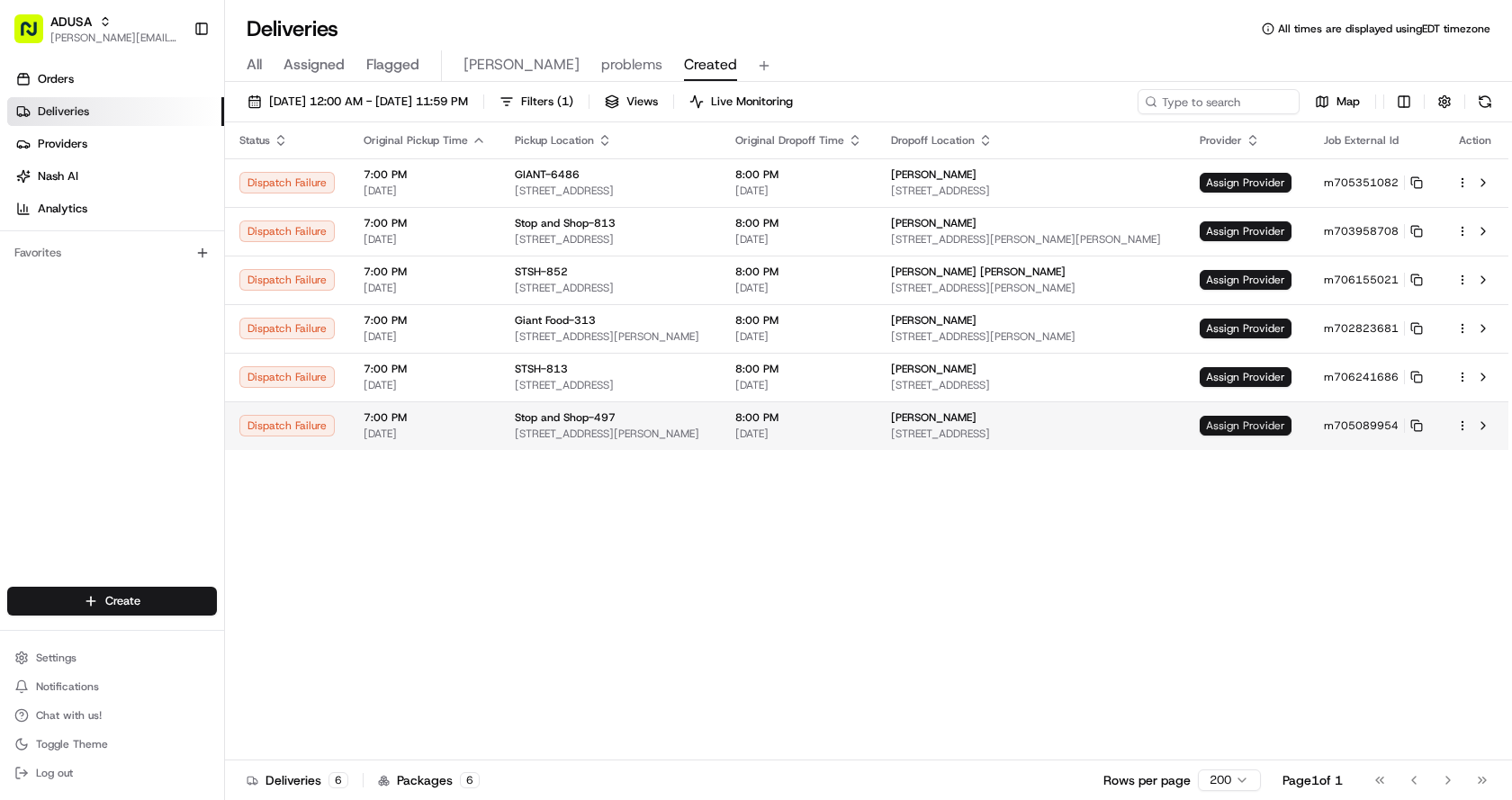
click at [1244, 418] on span "Assign Provider" at bounding box center [1244, 425] width 91 height 20
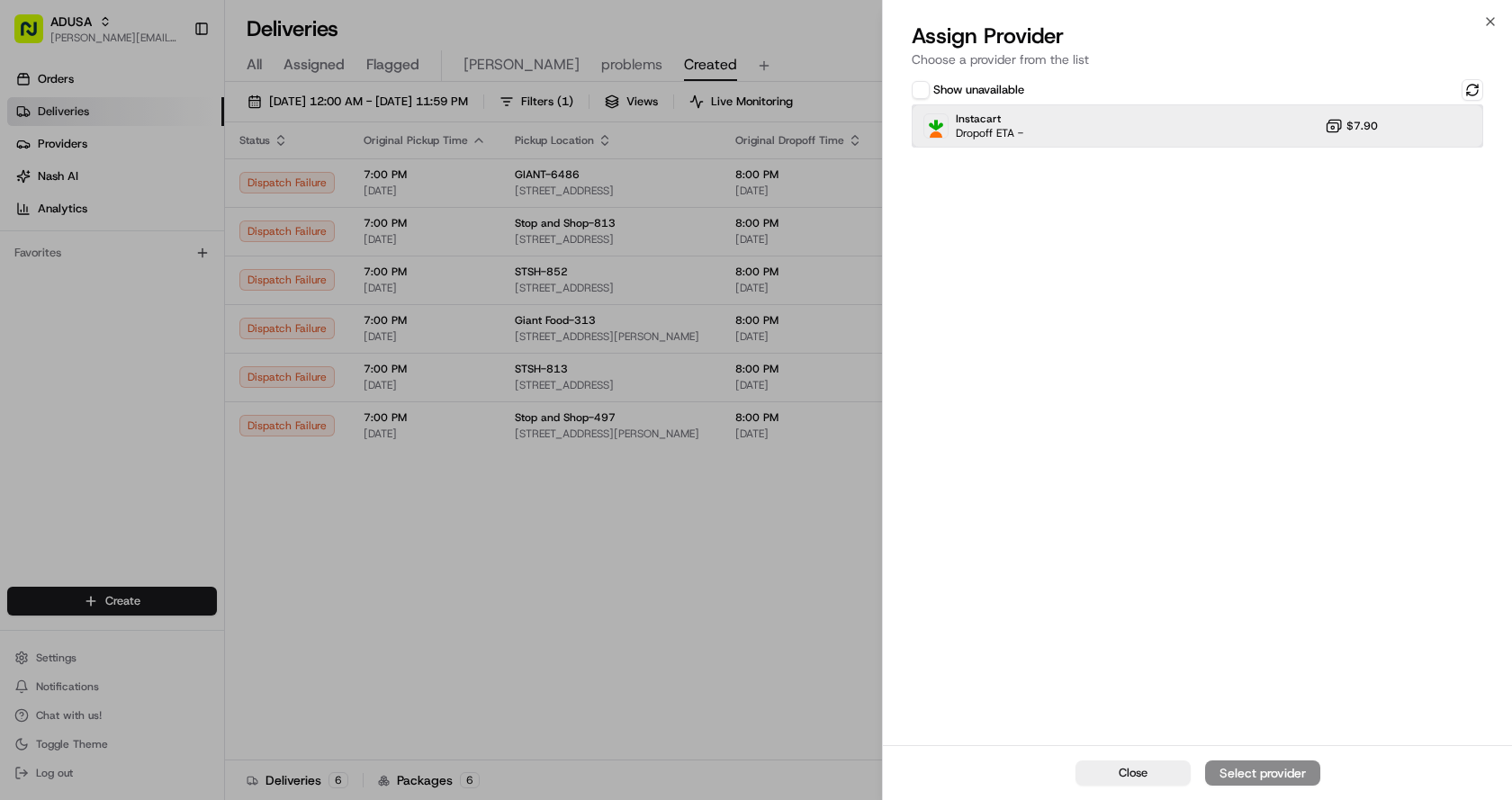
click at [1122, 130] on div "Instacart Dropoff ETA - $7.90" at bounding box center [1197, 126] width 572 height 43
click at [1279, 777] on div "Assign Provider" at bounding box center [1262, 773] width 89 height 18
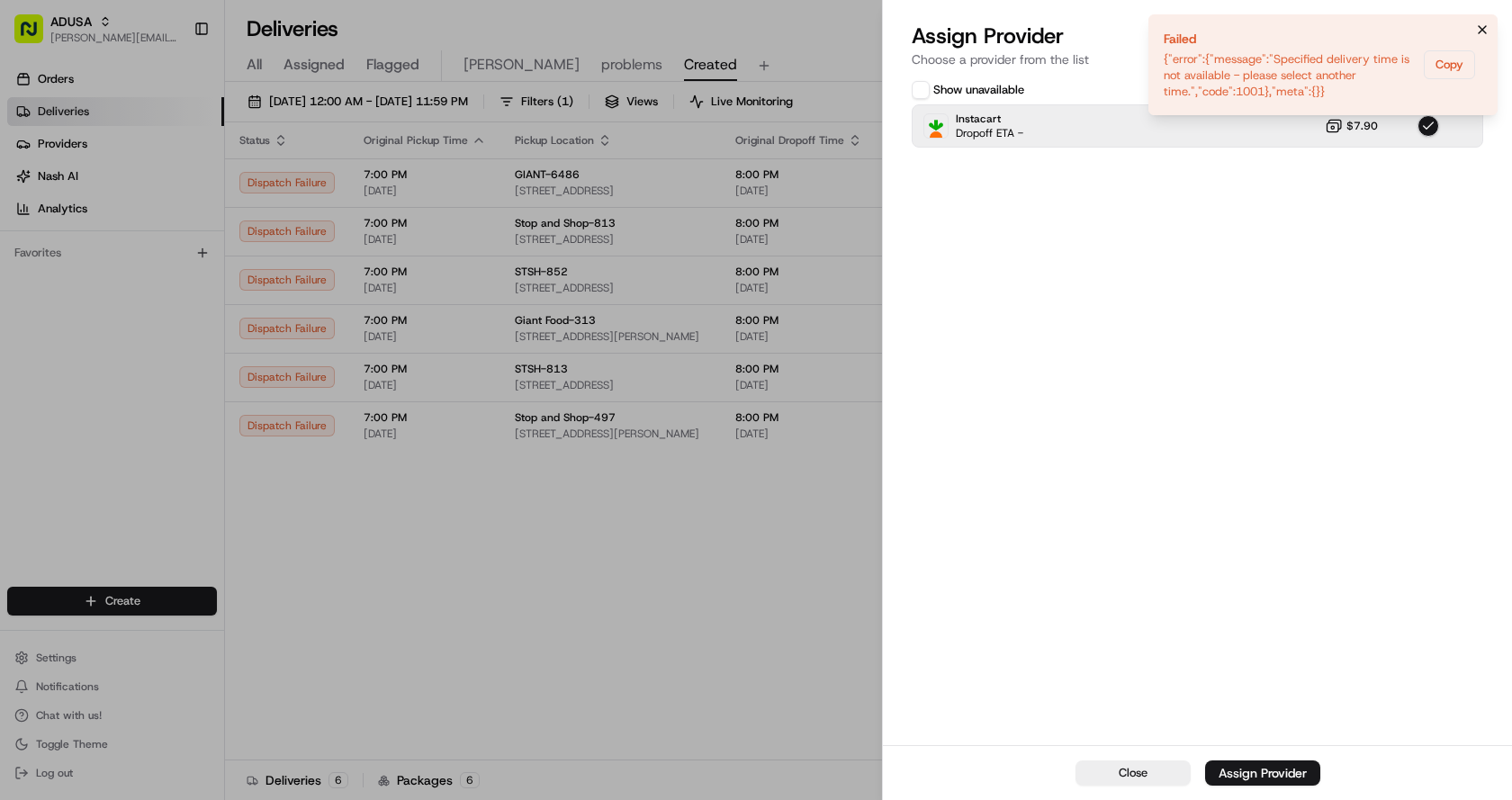
click at [1482, 25] on icon "Notifications (F8)" at bounding box center [1482, 29] width 14 height 14
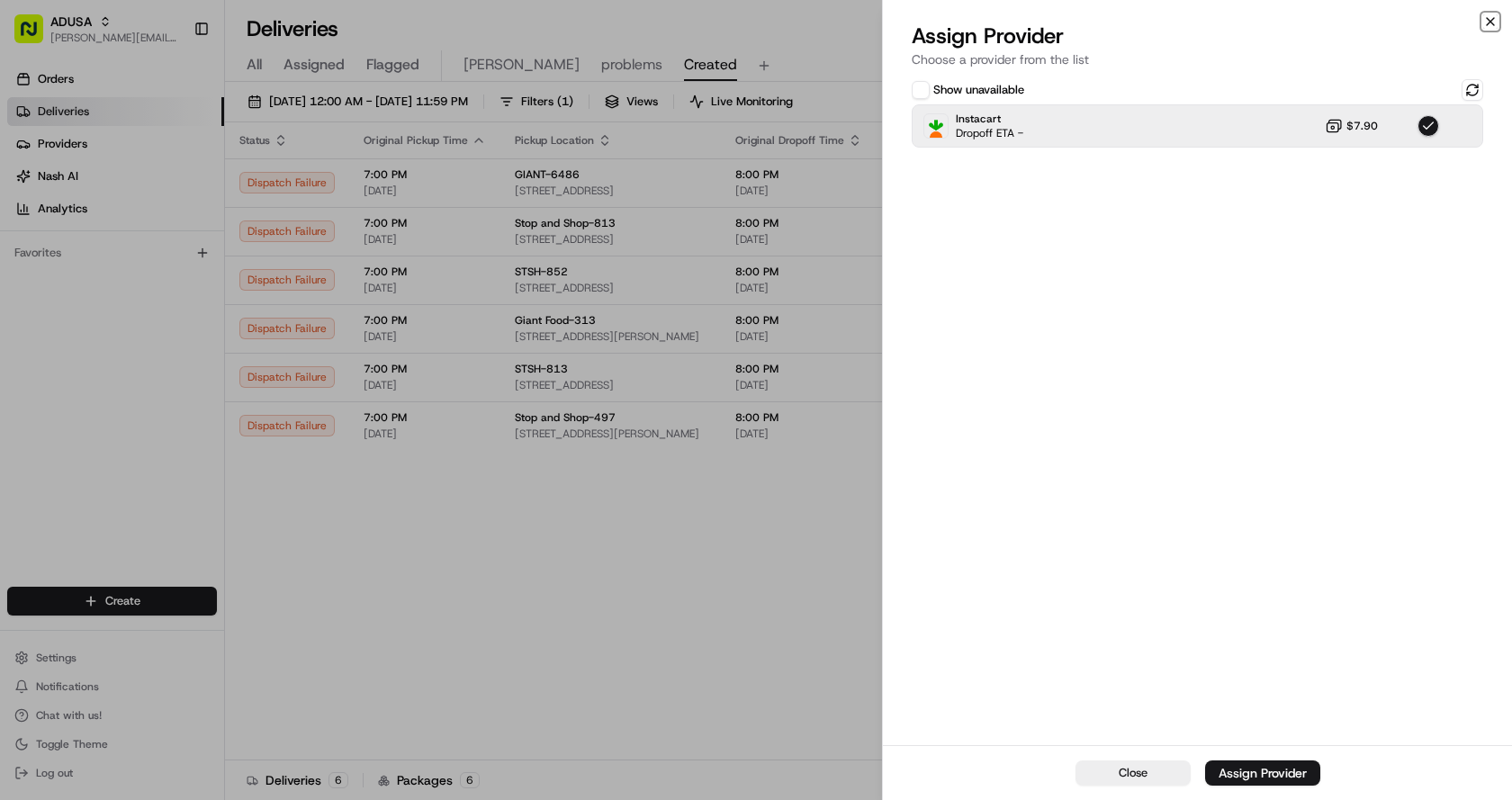
click at [1494, 24] on icon "button" at bounding box center [1489, 21] width 14 height 14
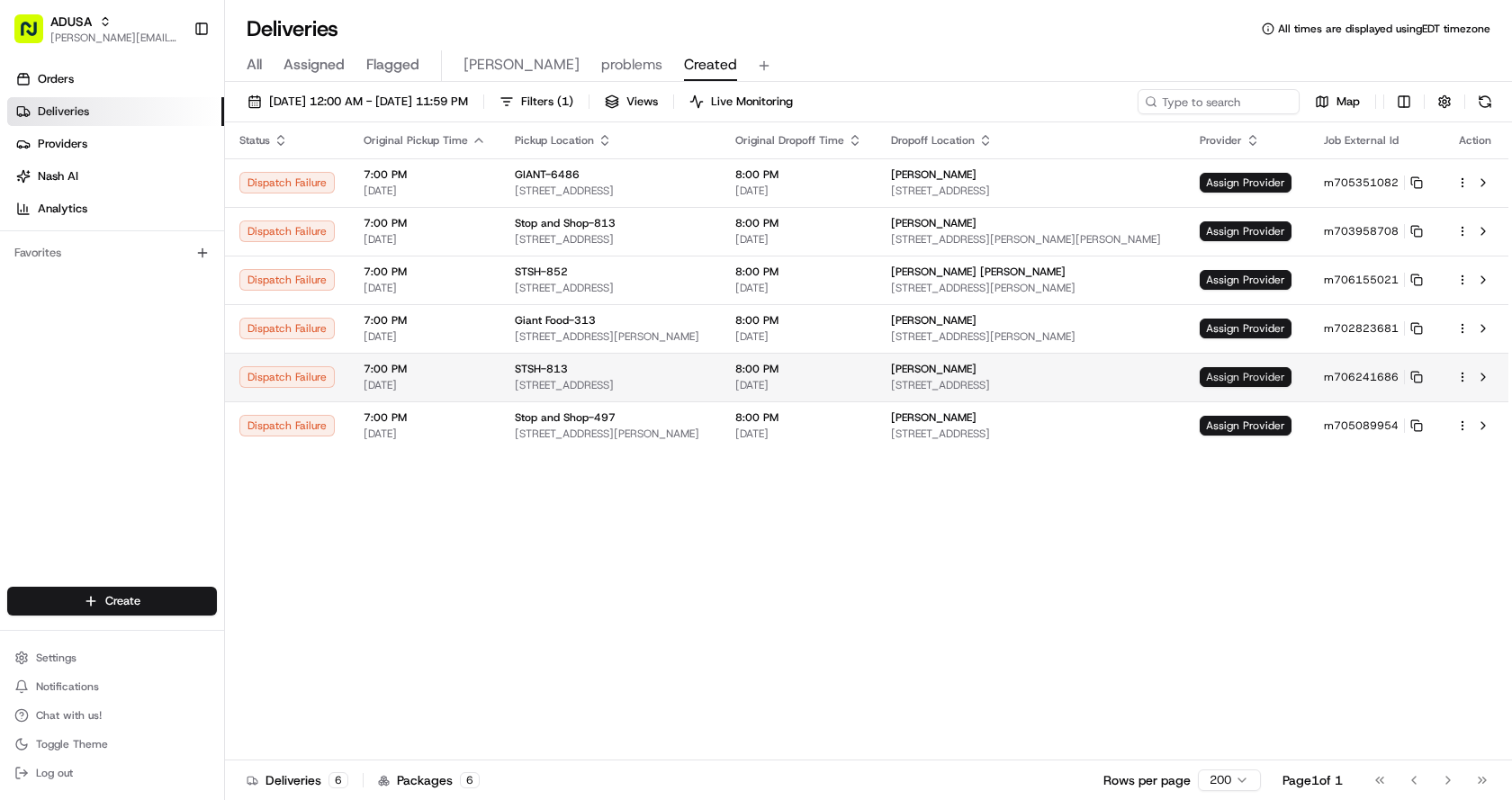
click at [1235, 379] on span "Assign Provider" at bounding box center [1244, 377] width 91 height 20
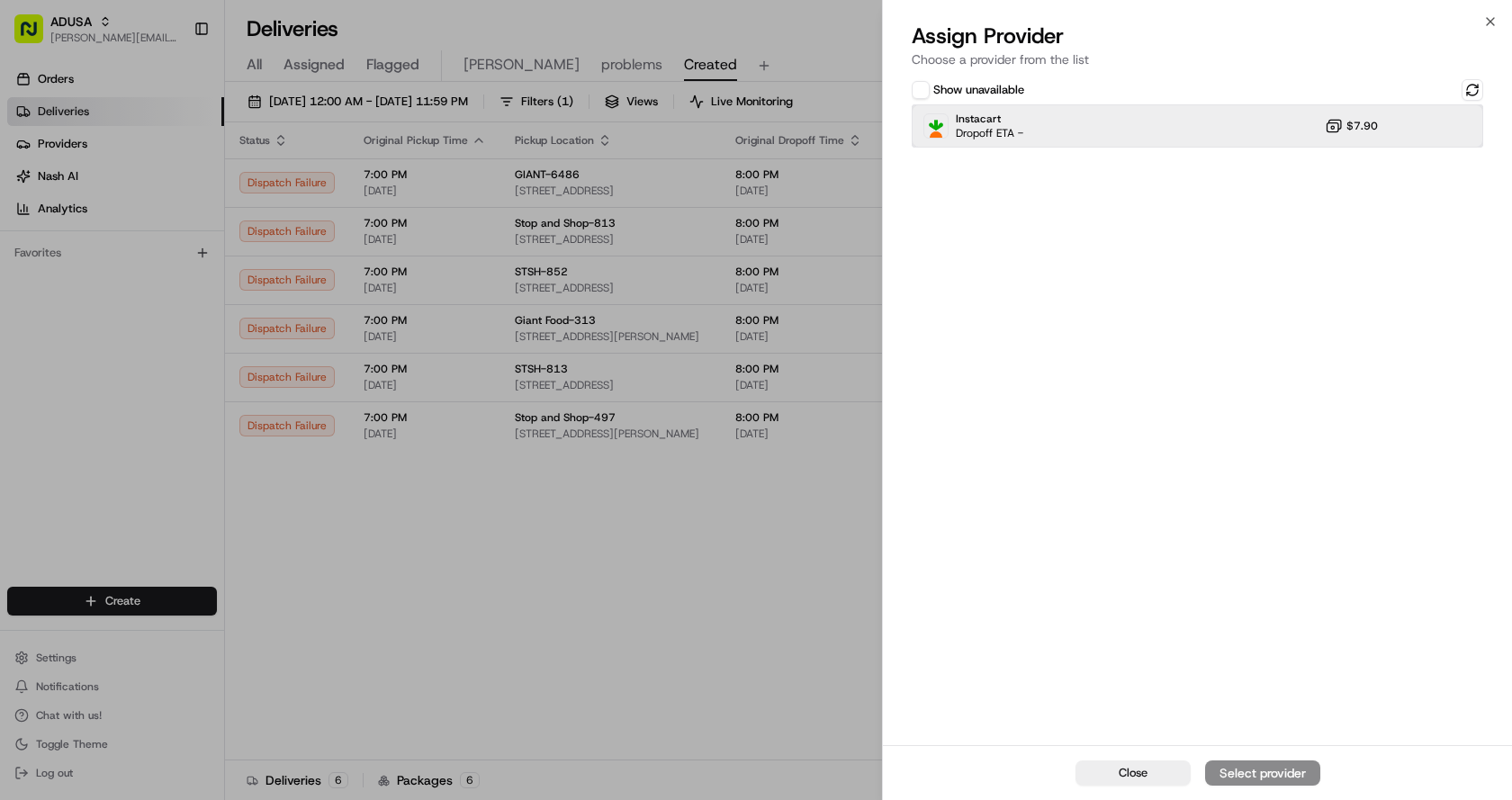
click at [1191, 131] on div "Instacart Dropoff ETA - $7.90" at bounding box center [1197, 126] width 572 height 43
click at [1252, 761] on button "Assign Provider" at bounding box center [1262, 773] width 115 height 25
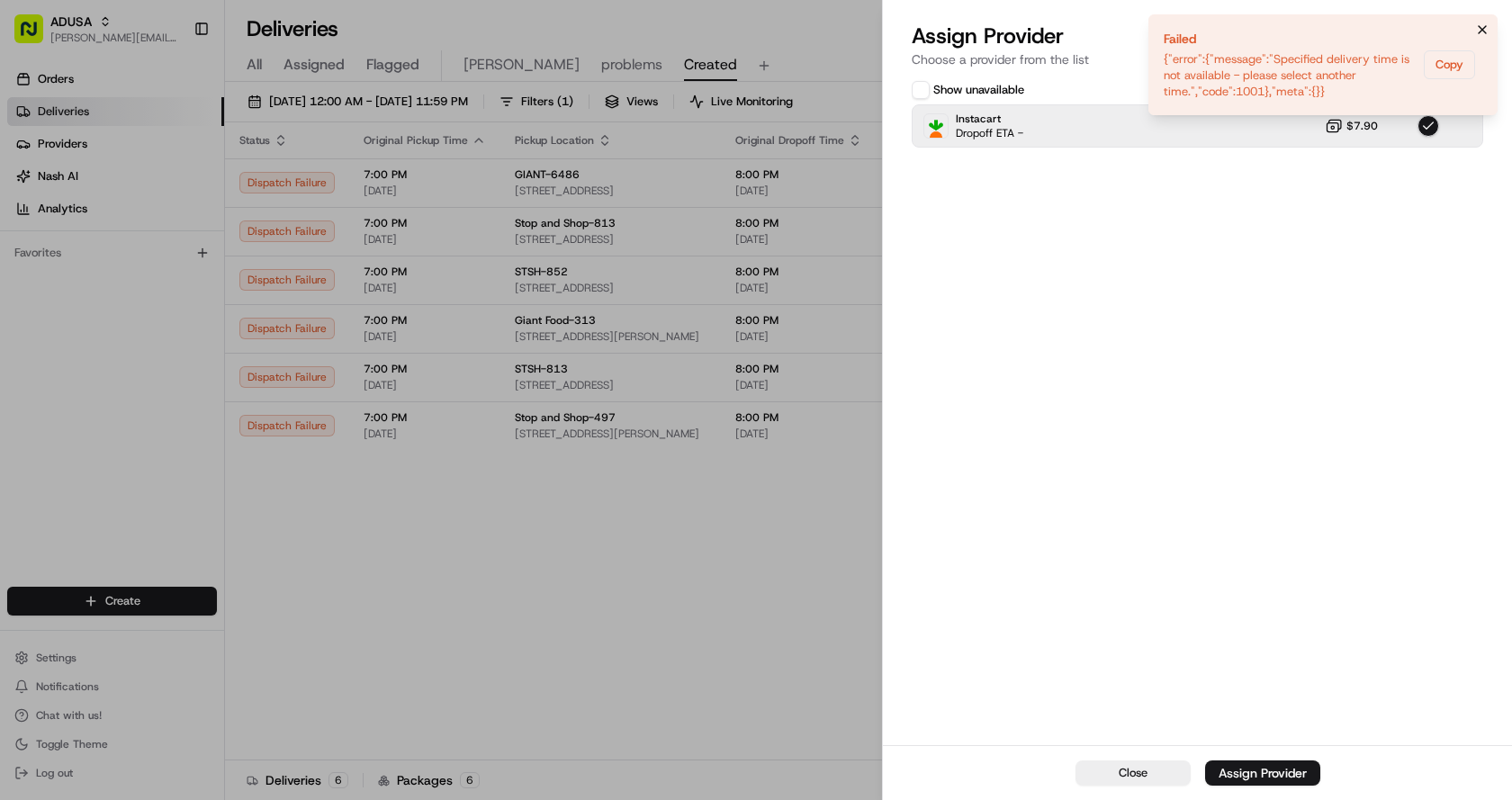
click at [1472, 24] on button "Notifications (F8)" at bounding box center [1482, 29] width 22 height 22
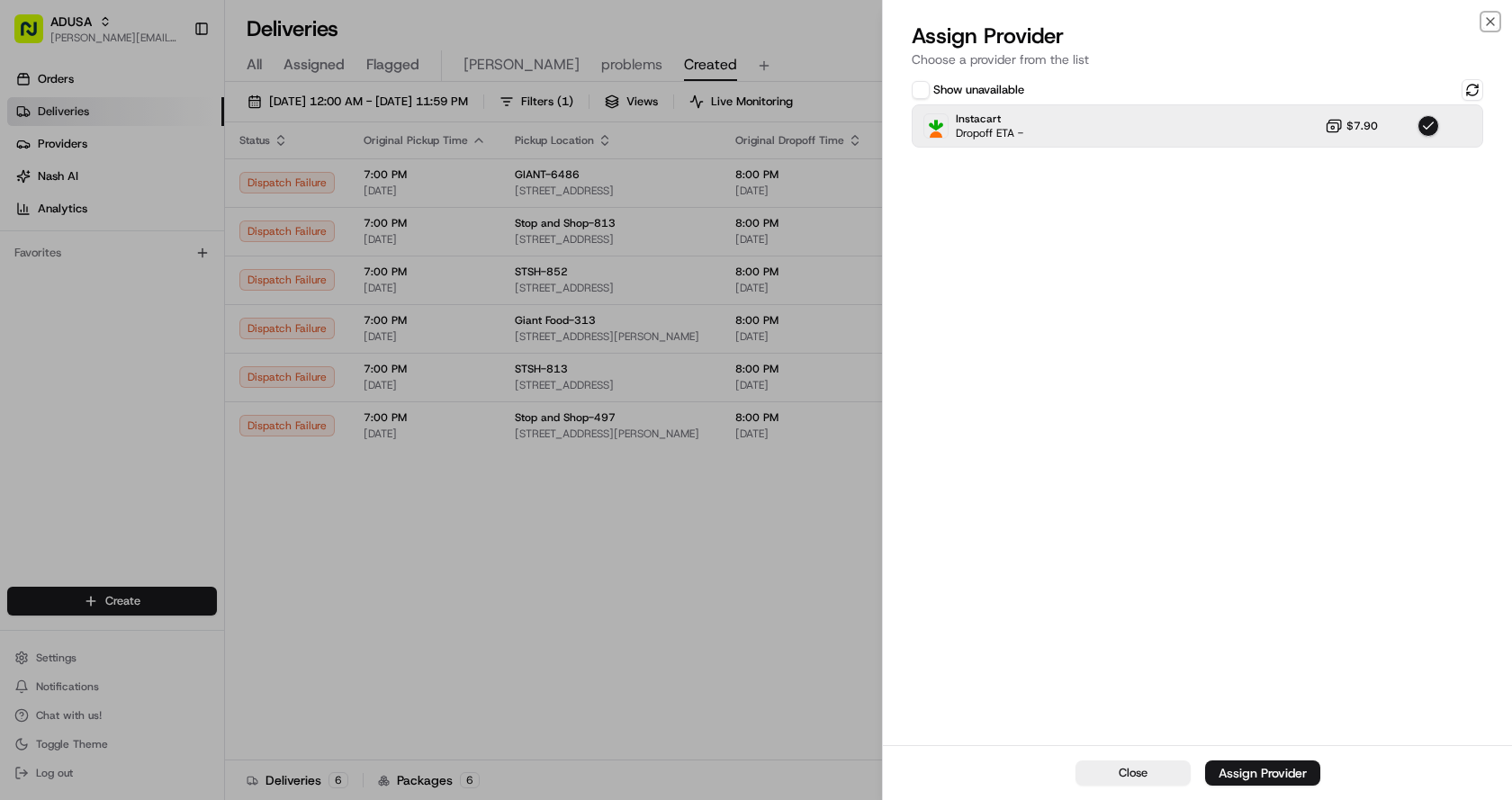
click at [1491, 21] on icon "button" at bounding box center [1489, 21] width 14 height 14
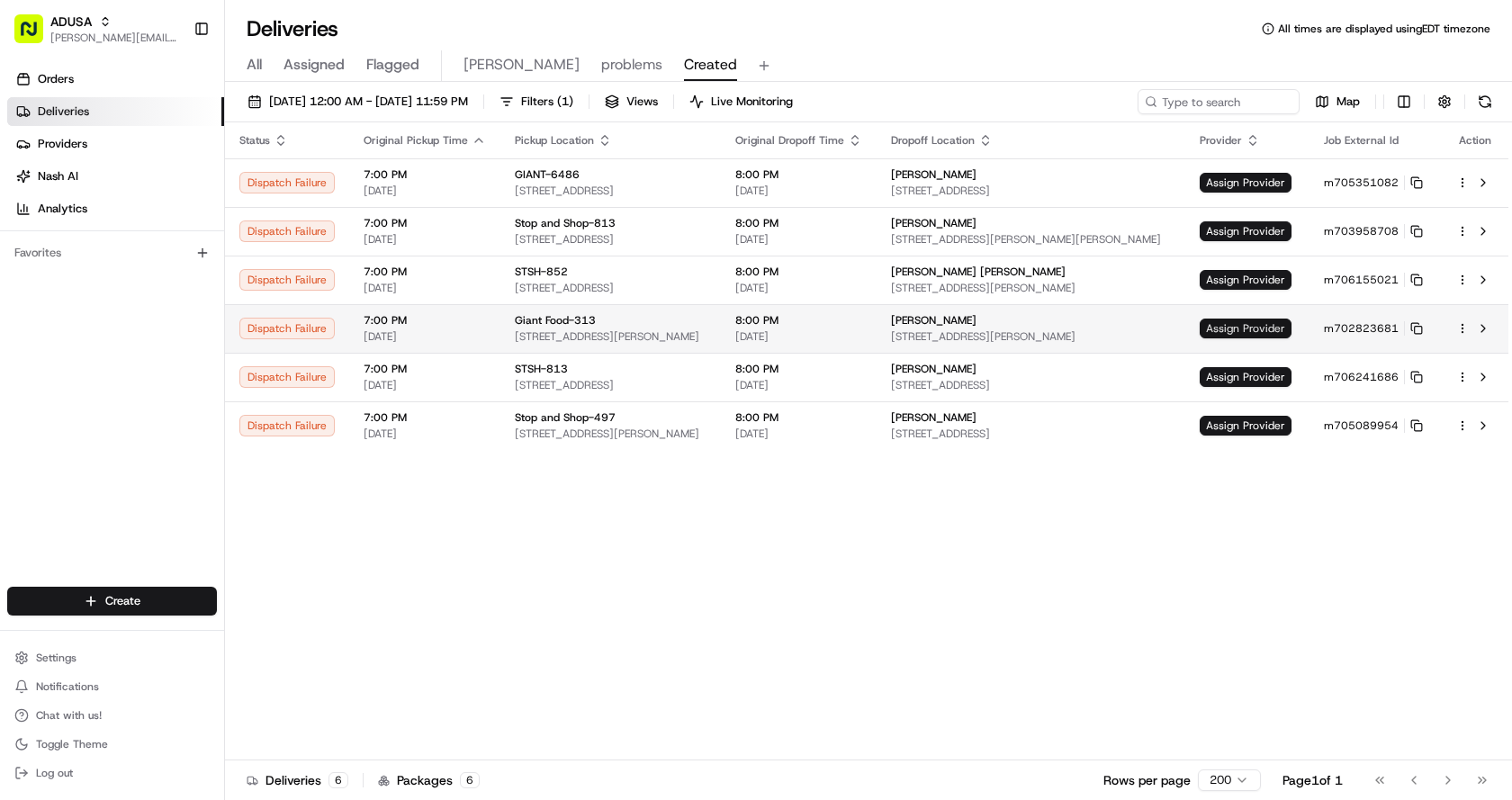
click at [1280, 332] on span "Assign Provider" at bounding box center [1244, 328] width 91 height 20
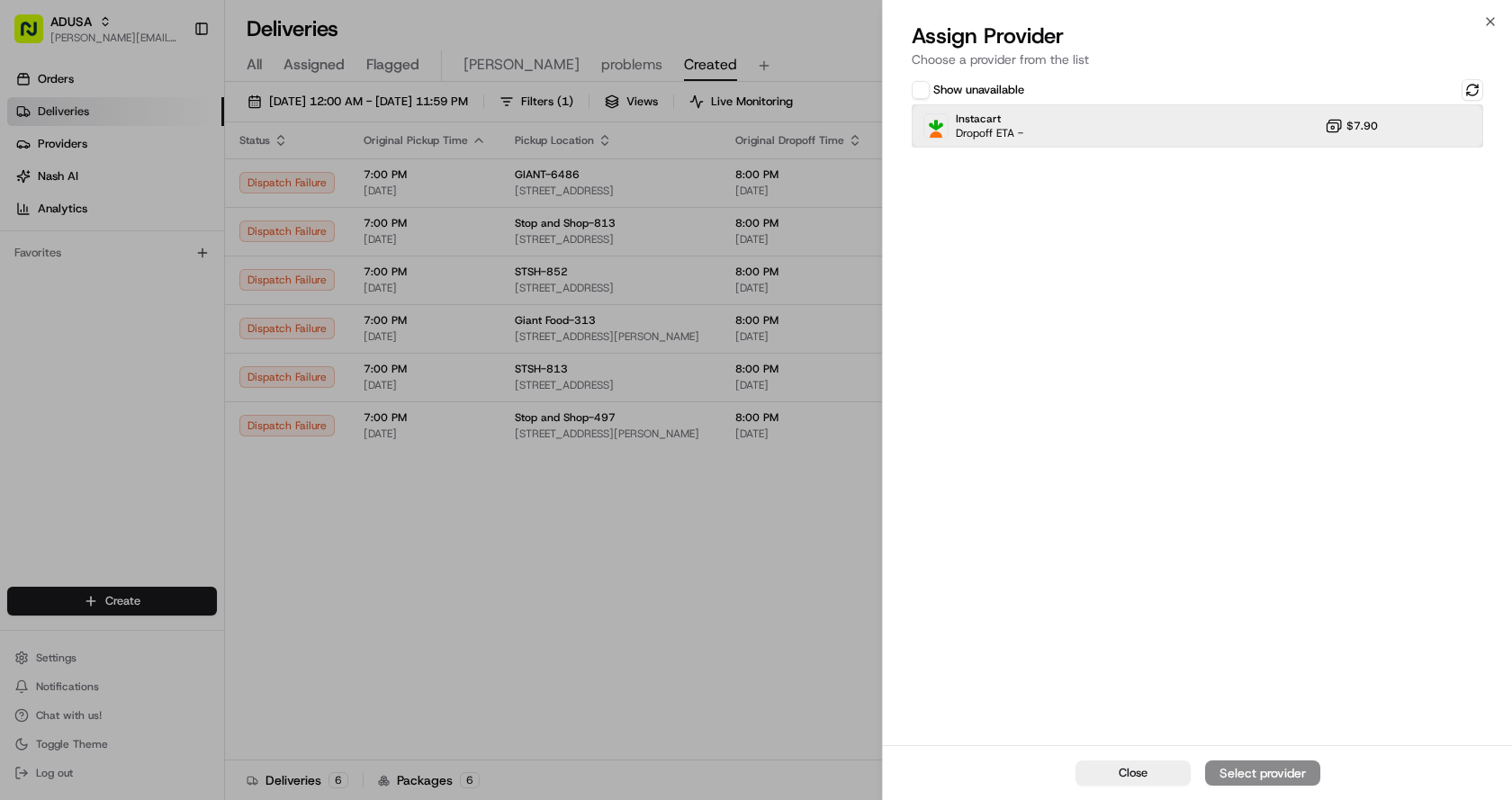
click at [1190, 118] on div "Instacart Dropoff ETA - $7.90" at bounding box center [1197, 126] width 572 height 43
drag, startPoint x: 1243, startPoint y: 764, endPoint x: 1207, endPoint y: 378, distance: 387.7
click at [1244, 764] on div "Assign Provider" at bounding box center [1262, 773] width 89 height 18
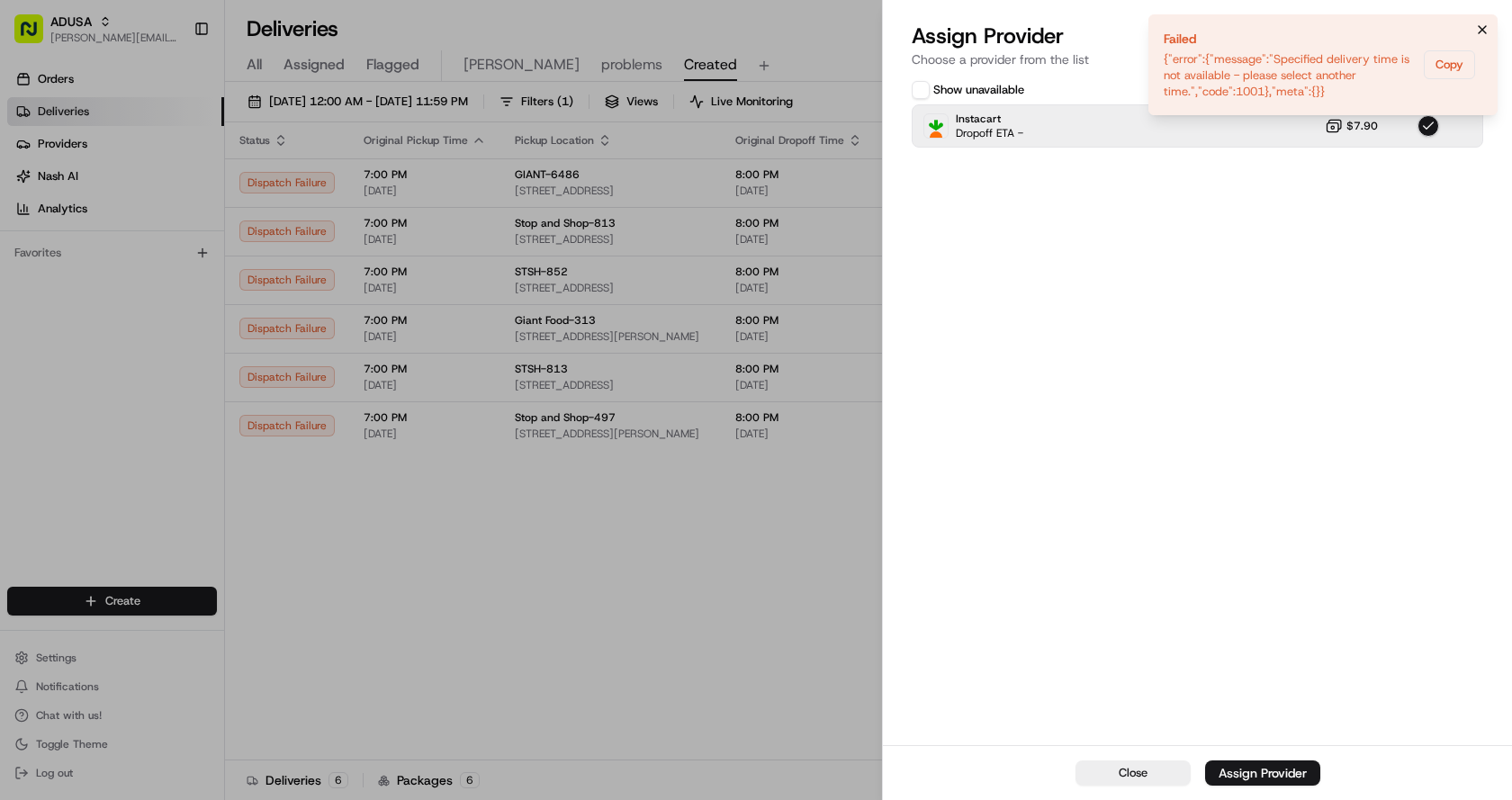
click at [1471, 30] on button "Notifications (F8)" at bounding box center [1482, 29] width 22 height 22
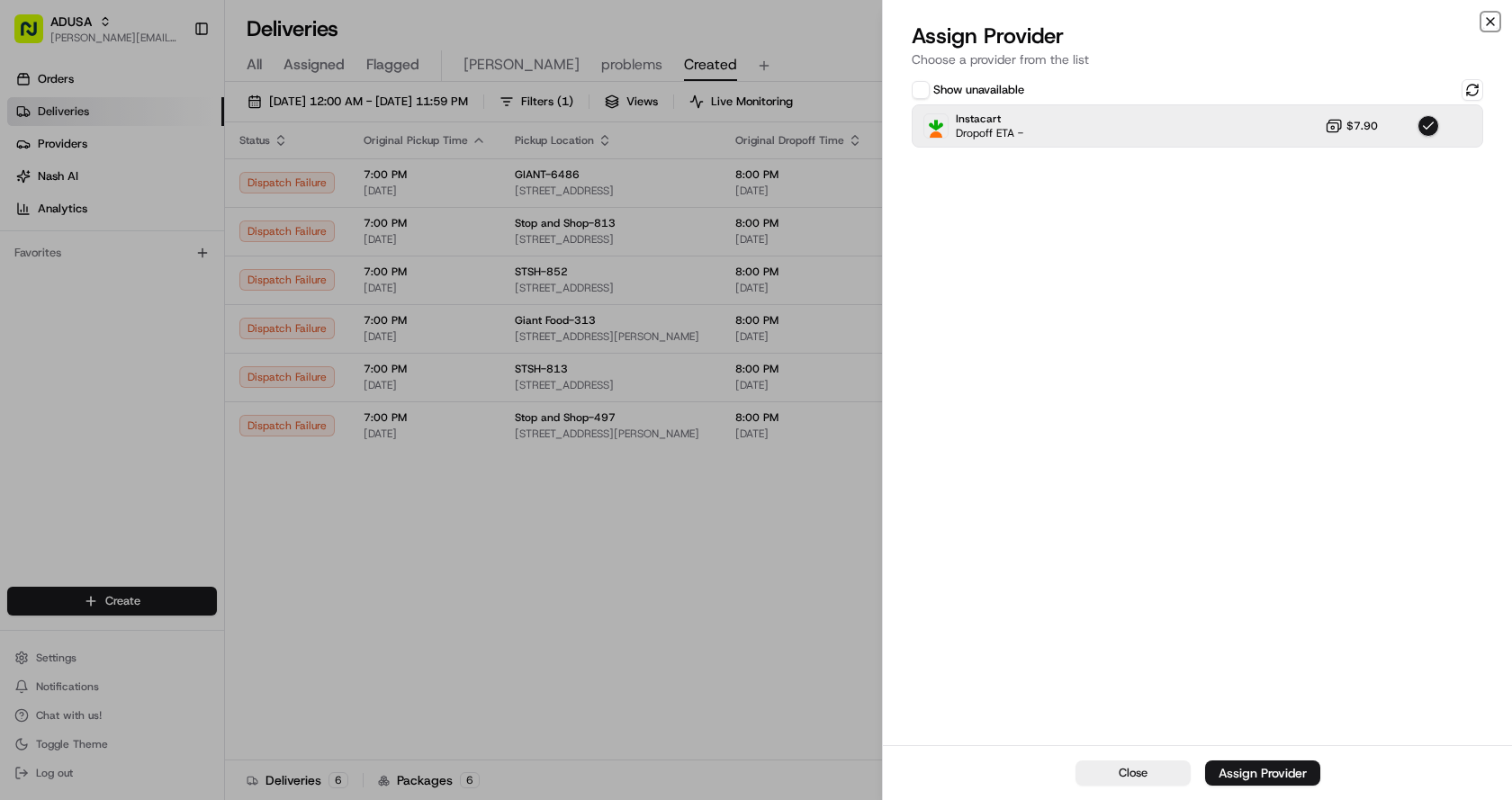
click at [1484, 21] on icon "button" at bounding box center [1489, 21] width 14 height 14
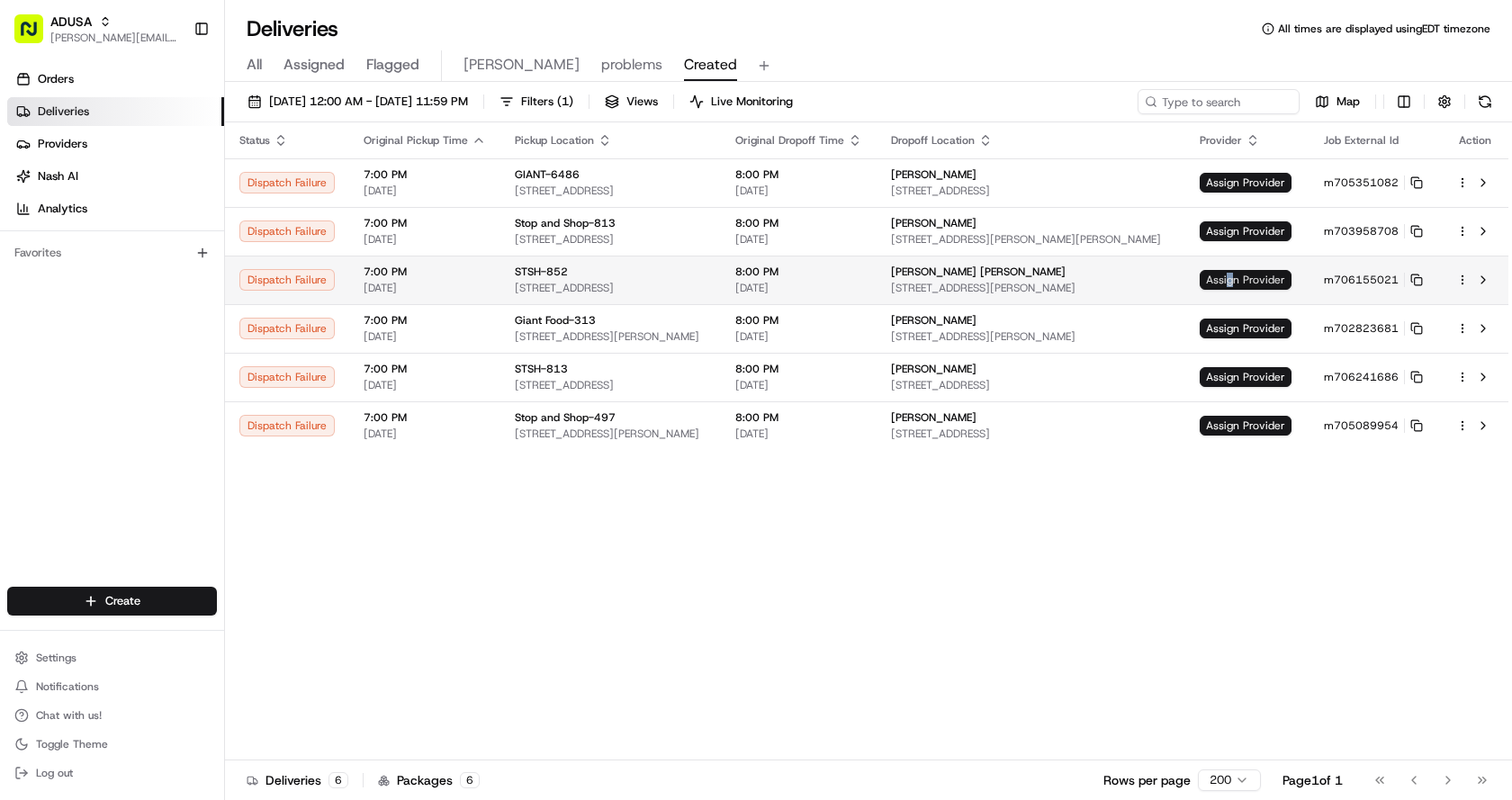
click at [1242, 273] on span "Assign Provider" at bounding box center [1244, 280] width 91 height 20
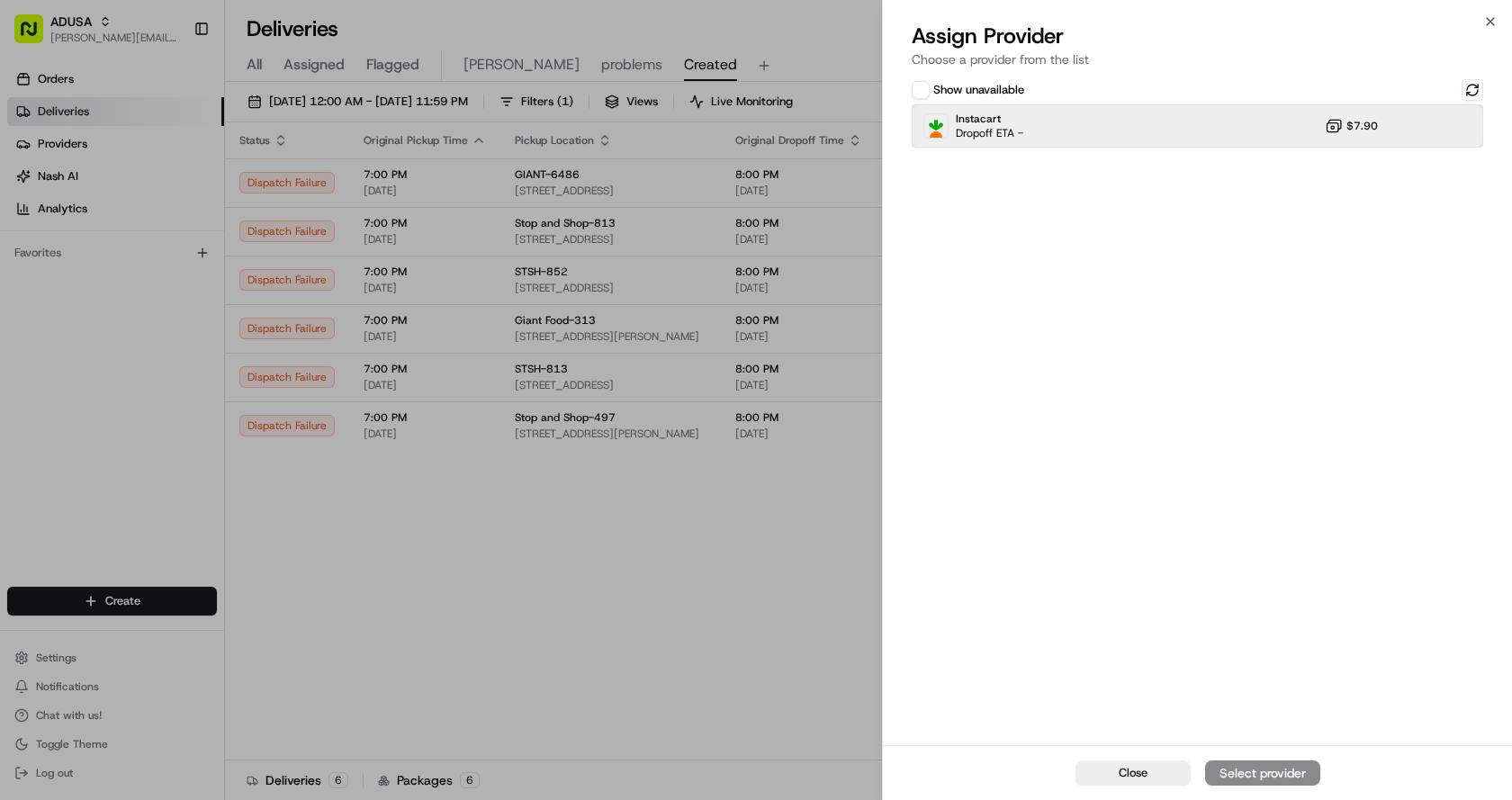
click at [1065, 140] on div "Instacart Dropoff ETA - $7.90" at bounding box center [1197, 126] width 572 height 43
click at [1242, 766] on div "Assign Provider" at bounding box center [1262, 773] width 89 height 18
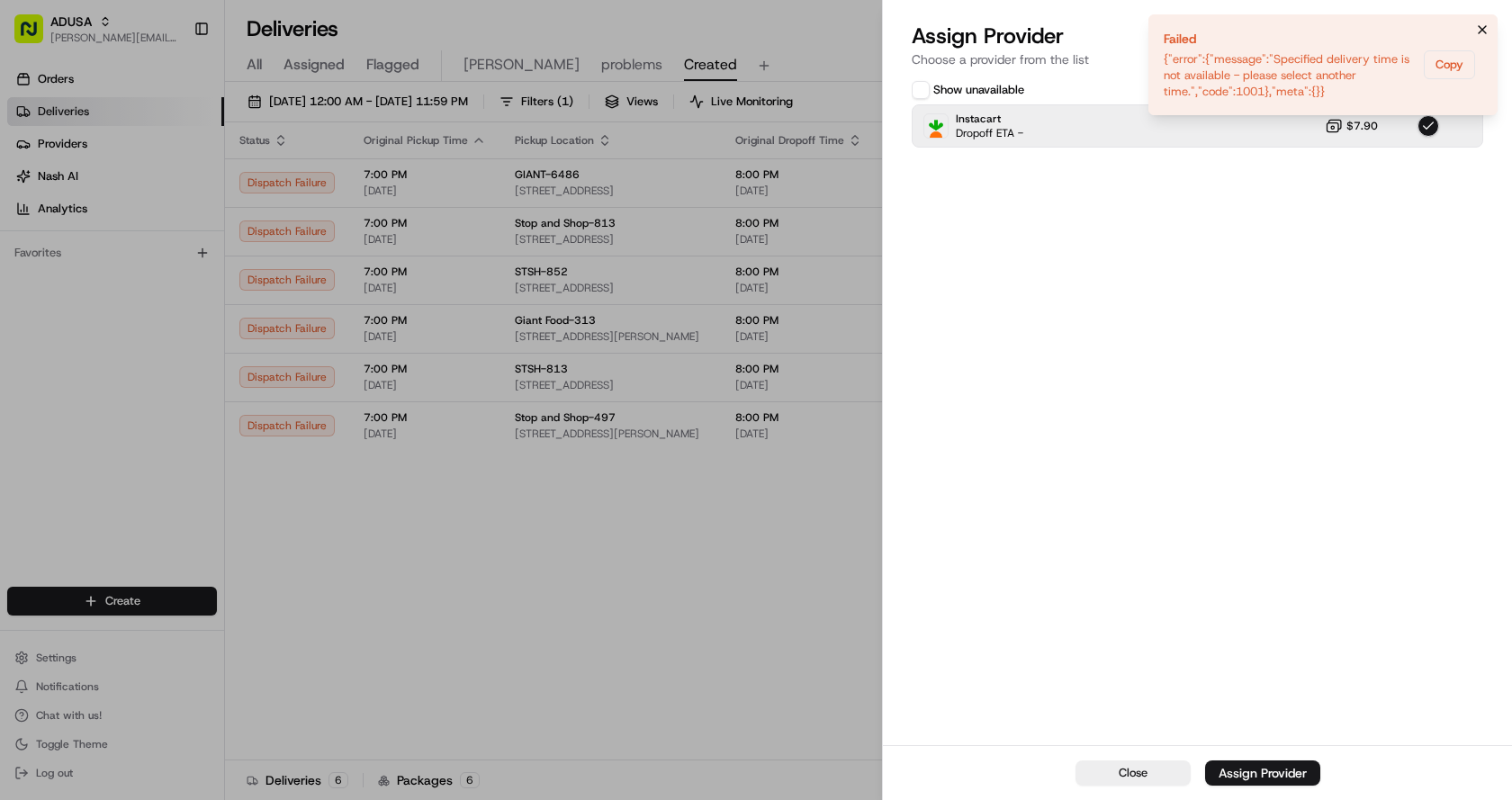
click at [1482, 26] on icon "Notifications (F8)" at bounding box center [1482, 29] width 14 height 14
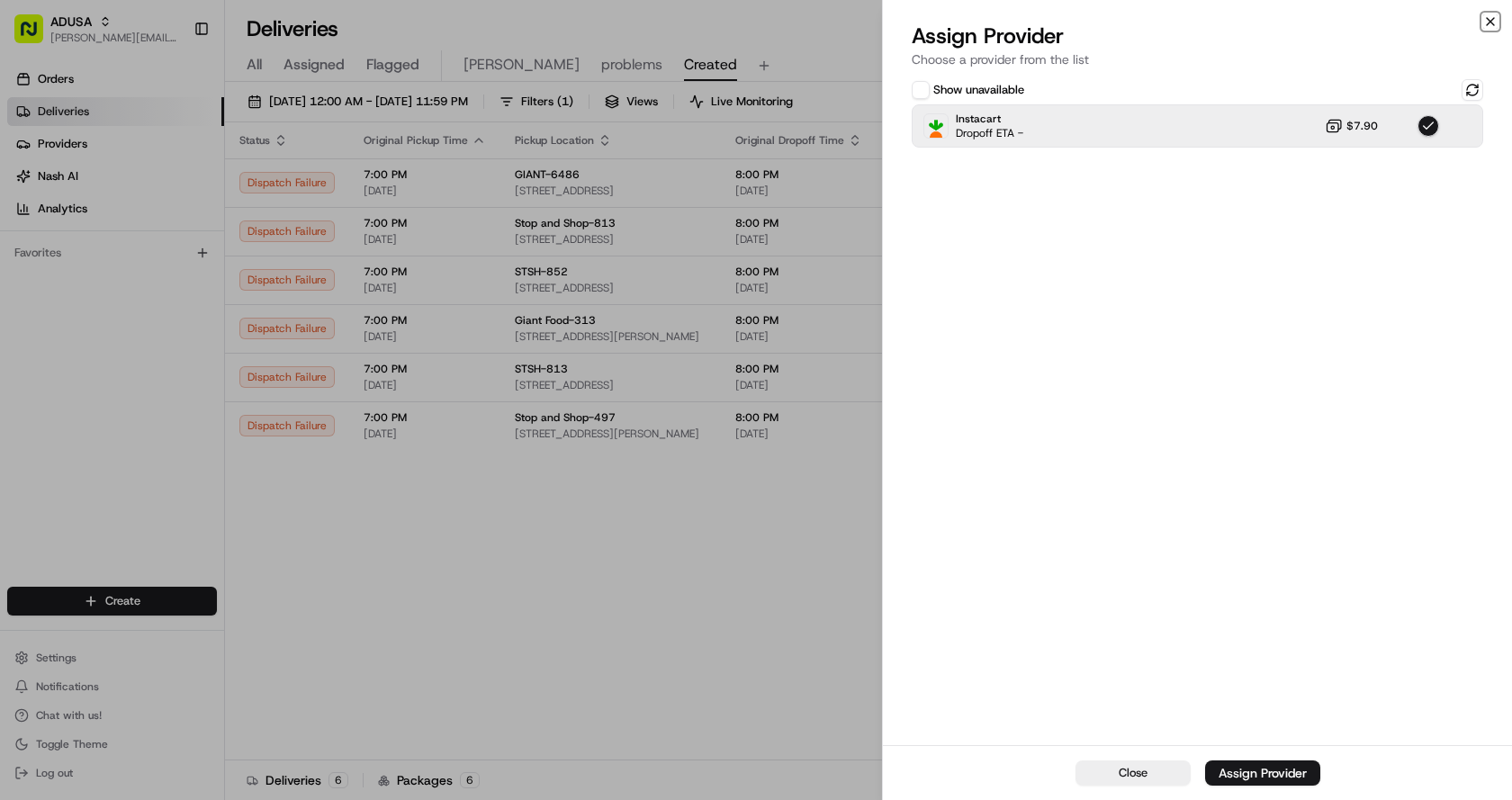
click at [1494, 25] on icon "button" at bounding box center [1490, 22] width 8 height 8
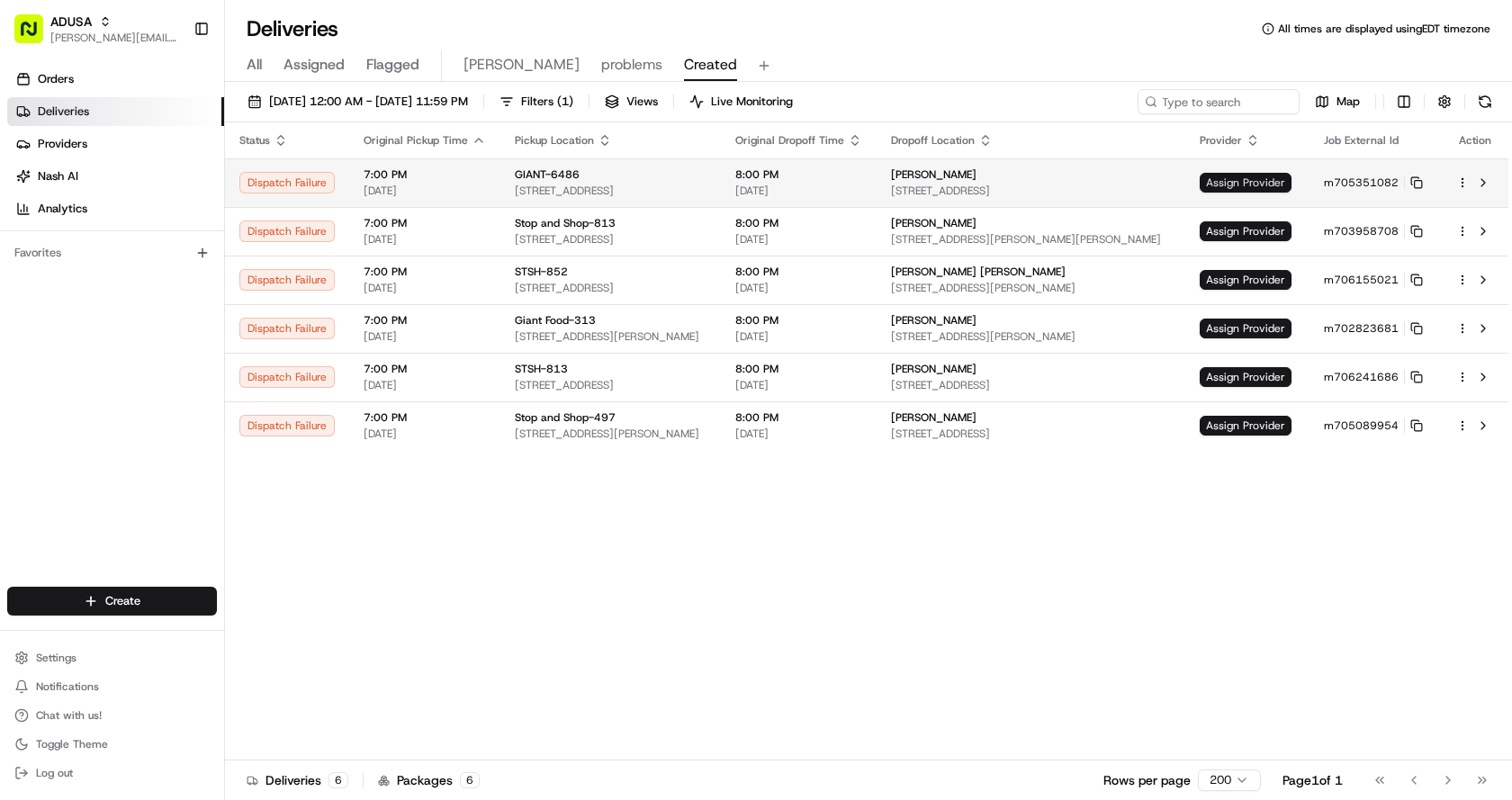
click at [1258, 173] on span "Assign Provider" at bounding box center [1244, 182] width 91 height 20
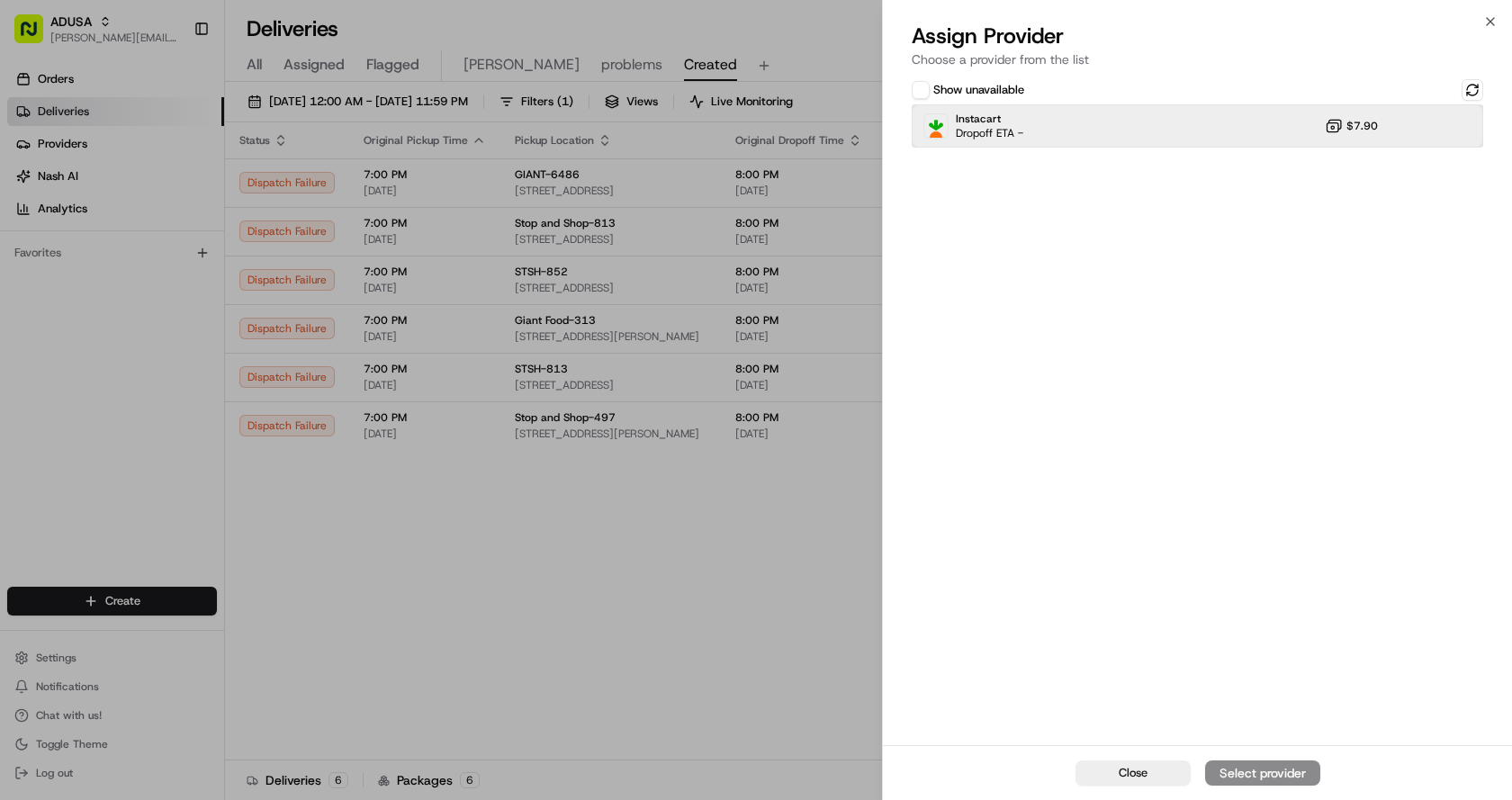
click at [1106, 136] on div "Instacart Dropoff ETA - $7.90" at bounding box center [1197, 126] width 572 height 43
click at [1261, 775] on div "Assign Provider" at bounding box center [1262, 773] width 89 height 18
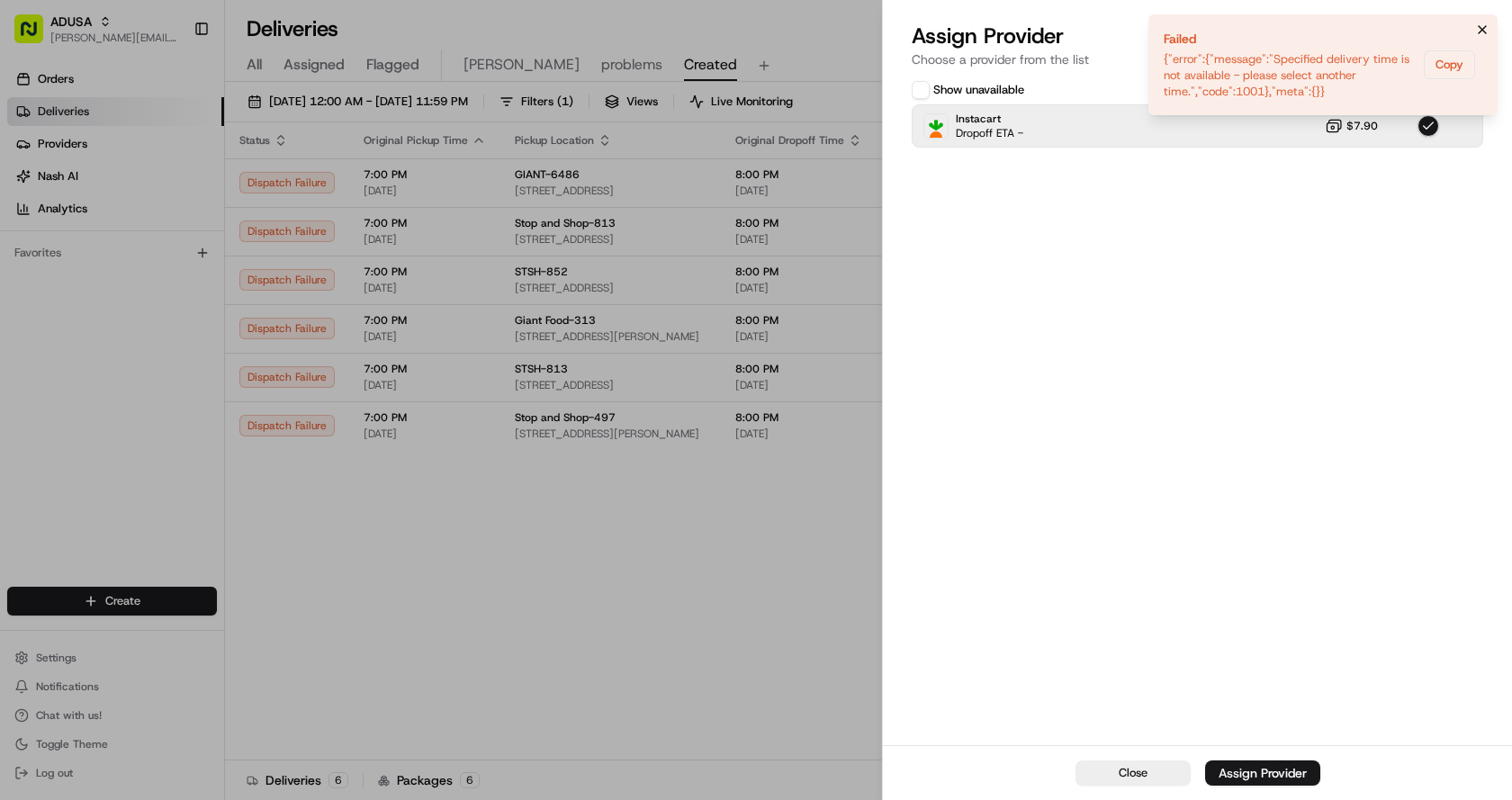
click at [1482, 32] on icon "Notifications (F8)" at bounding box center [1482, 29] width 14 height 14
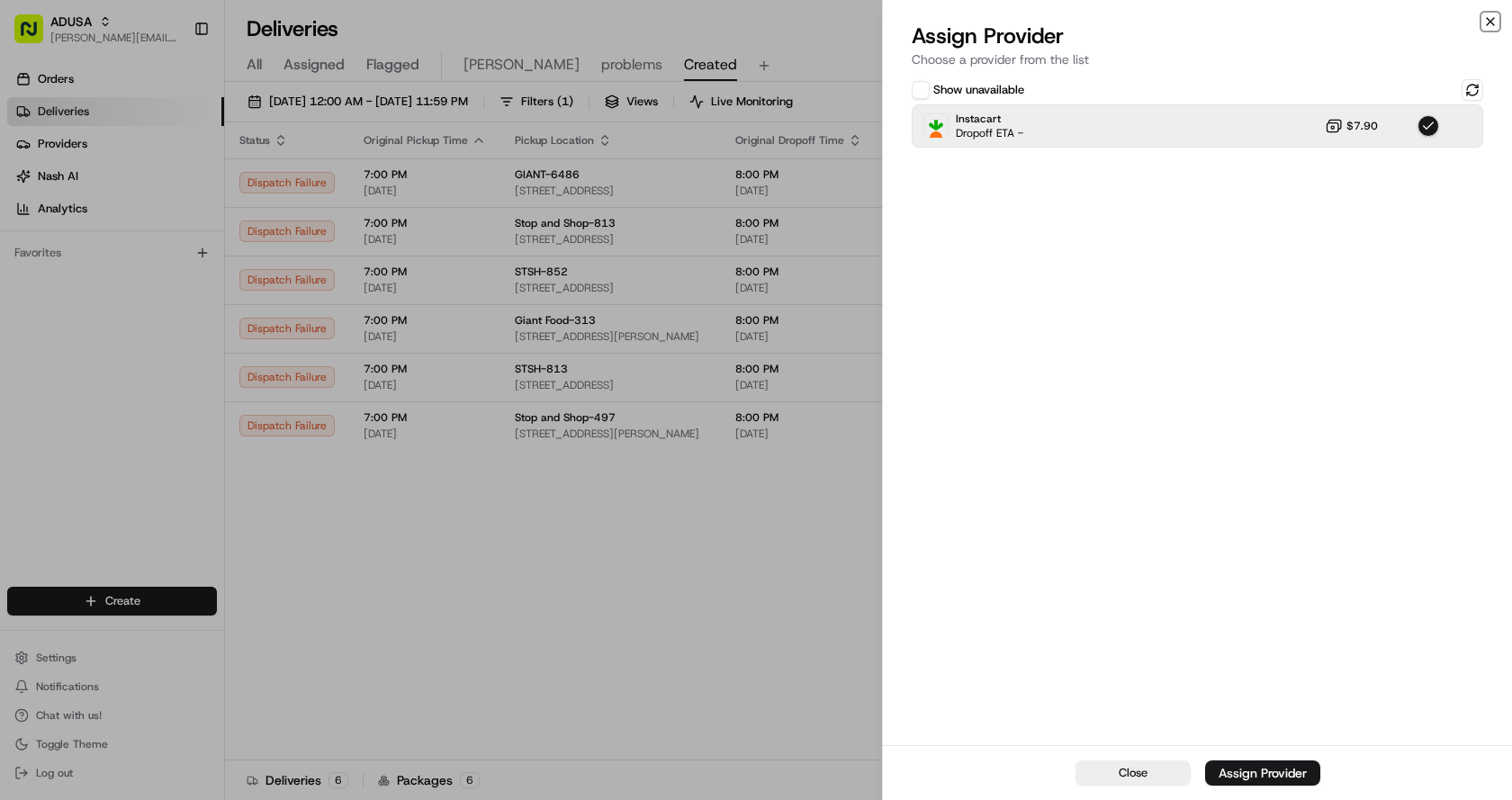
click at [1495, 21] on icon "button" at bounding box center [1489, 21] width 14 height 14
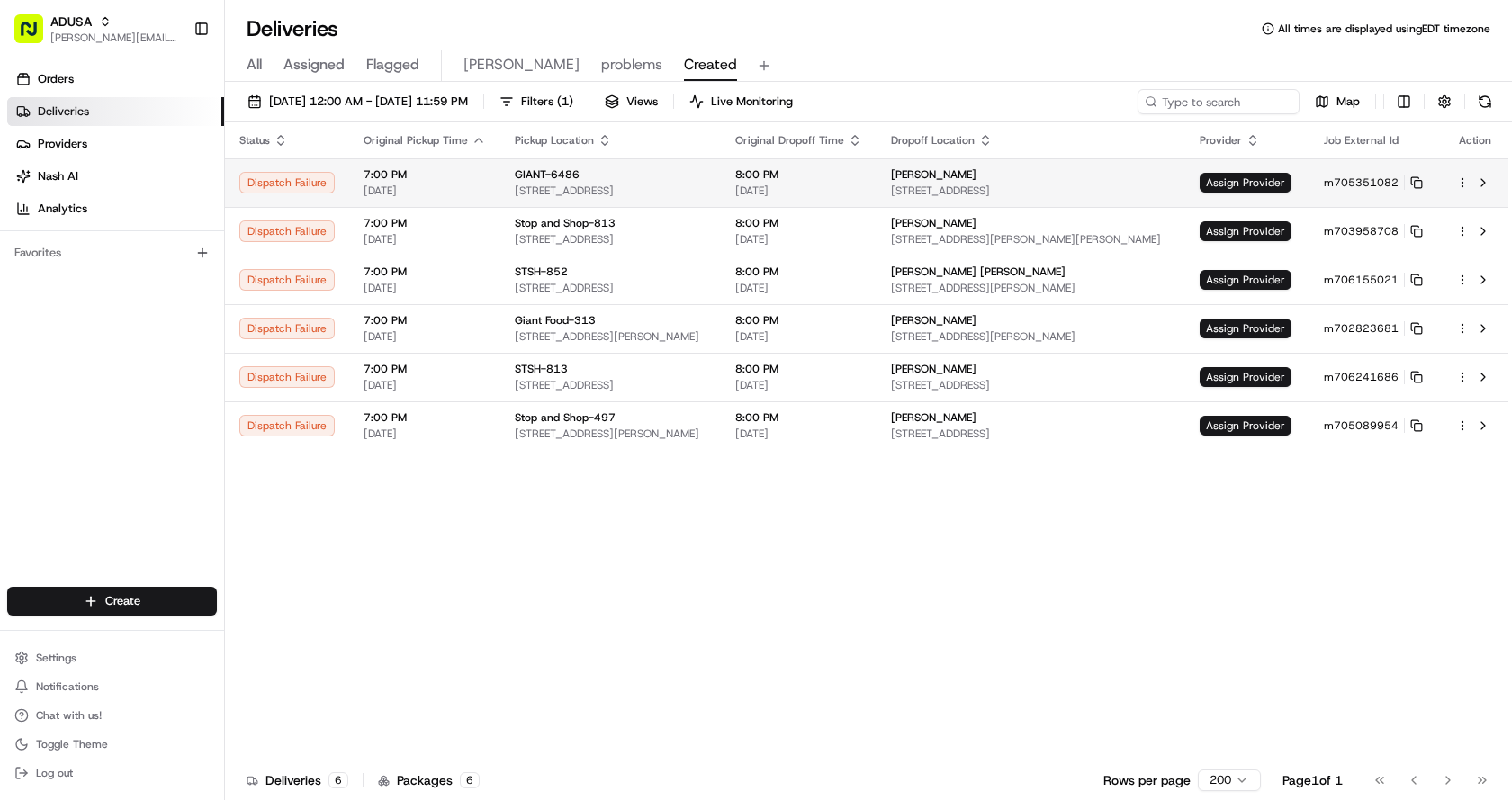
click at [1276, 171] on td "Assign Provider" at bounding box center [1247, 183] width 124 height 49
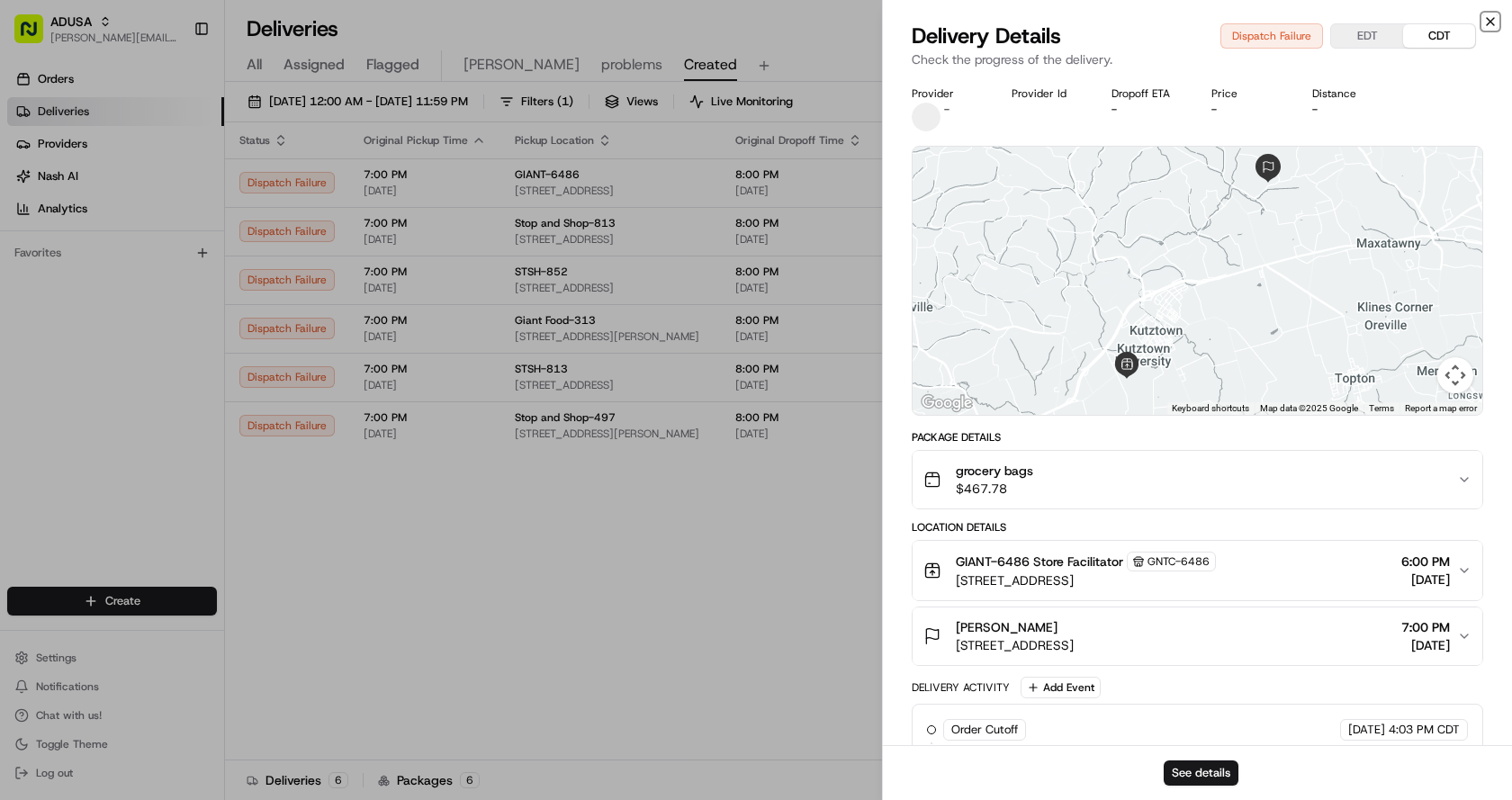
click at [1485, 19] on icon "button" at bounding box center [1489, 21] width 14 height 14
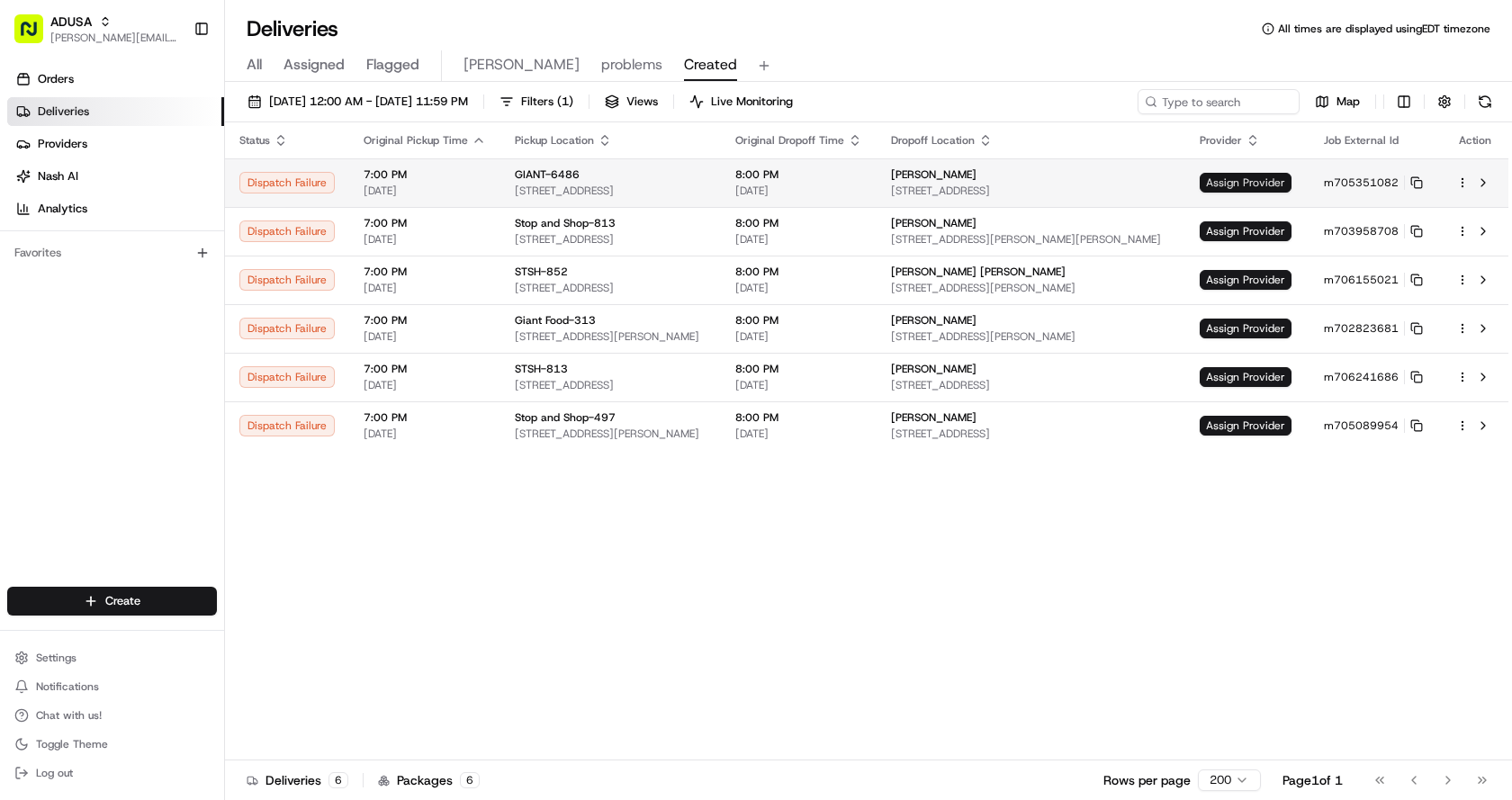
click at [1270, 191] on span "Assign Provider" at bounding box center [1244, 182] width 91 height 20
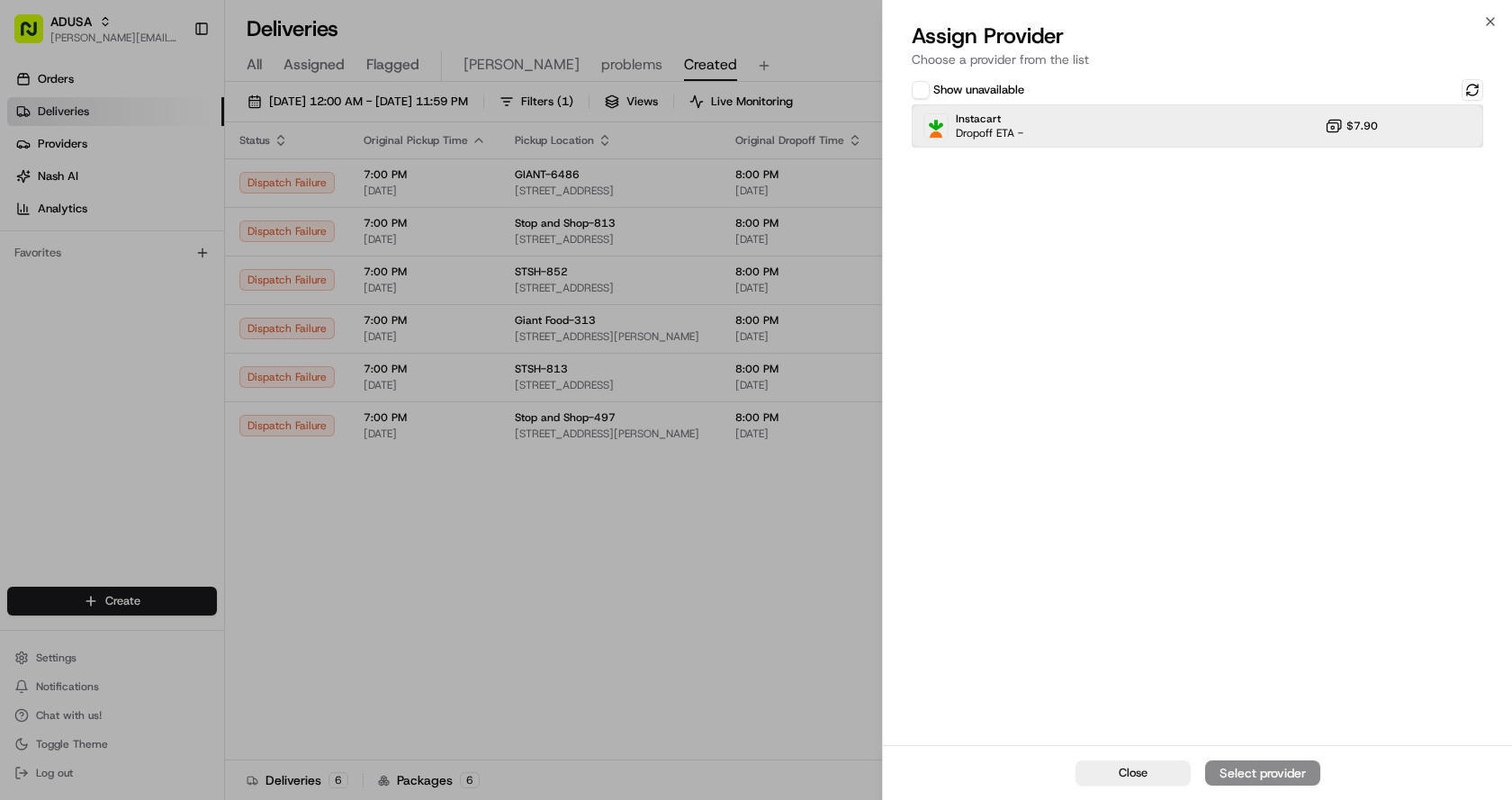
click at [1180, 124] on div "Instacart Dropoff ETA - $7.90" at bounding box center [1197, 126] width 572 height 43
click at [1267, 771] on div "Assign Provider" at bounding box center [1262, 773] width 89 height 18
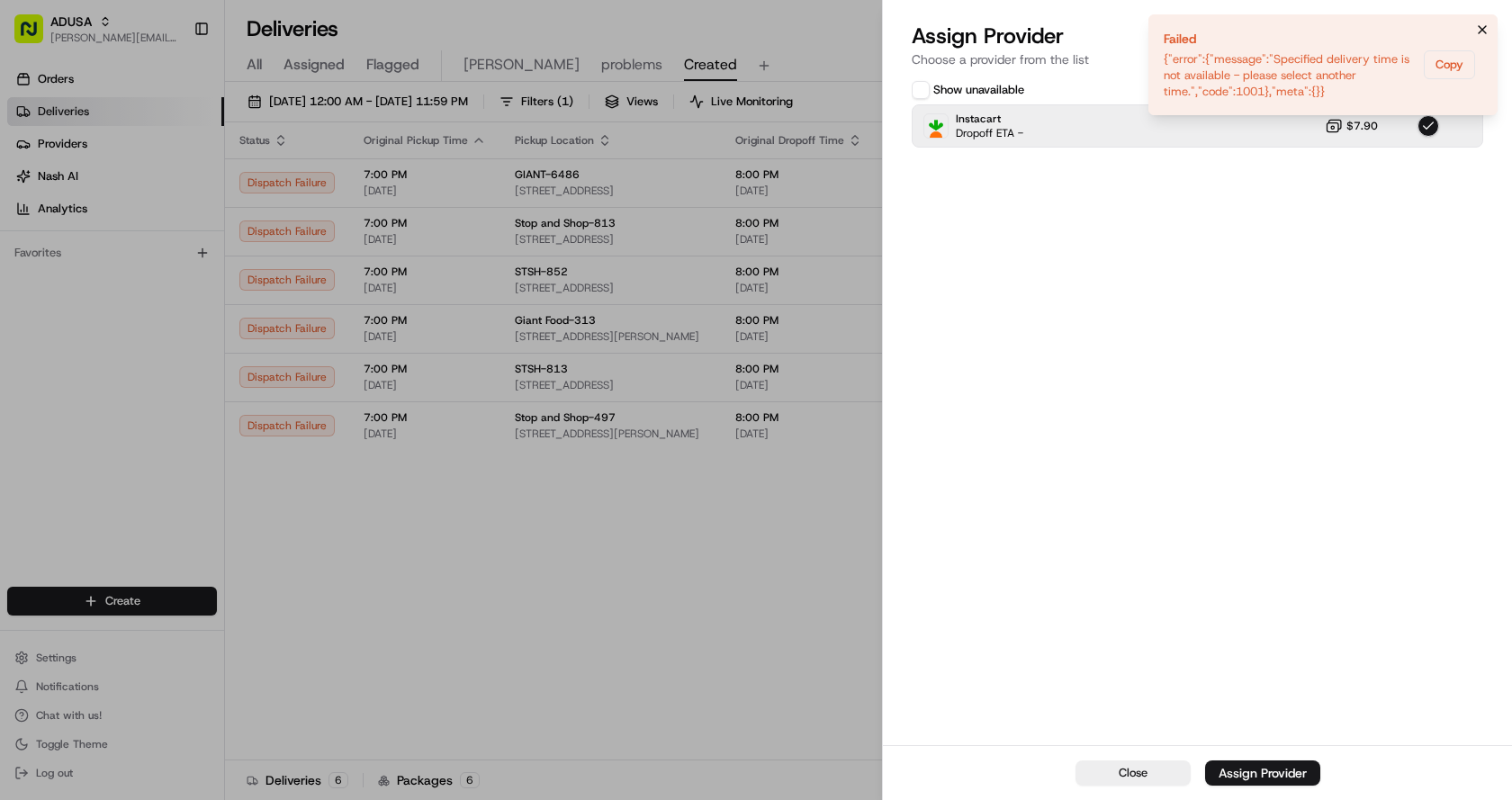
click at [1489, 27] on button "Notifications (F8)" at bounding box center [1482, 29] width 22 height 22
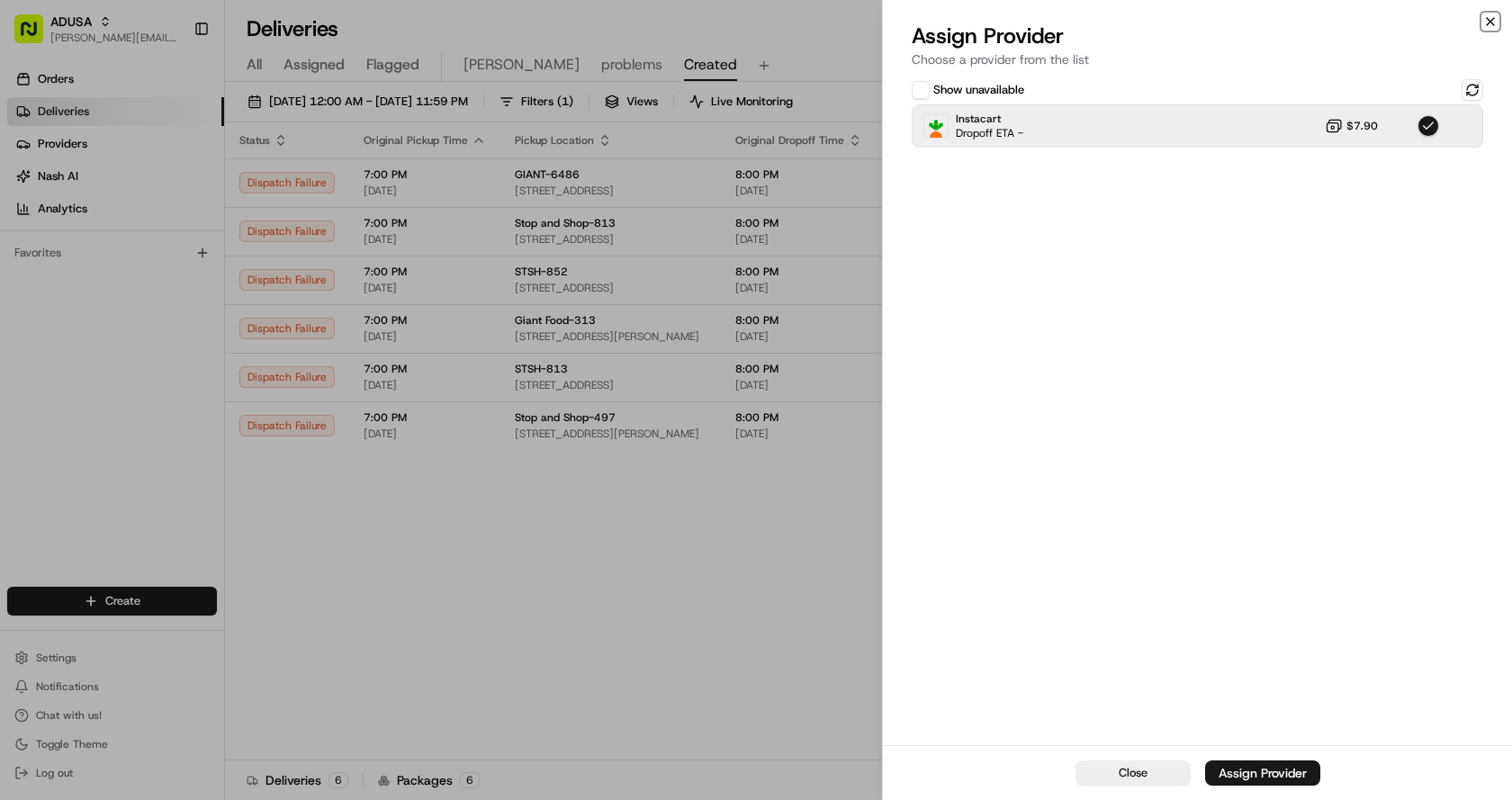
click at [1489, 23] on icon "button" at bounding box center [1490, 22] width 8 height 8
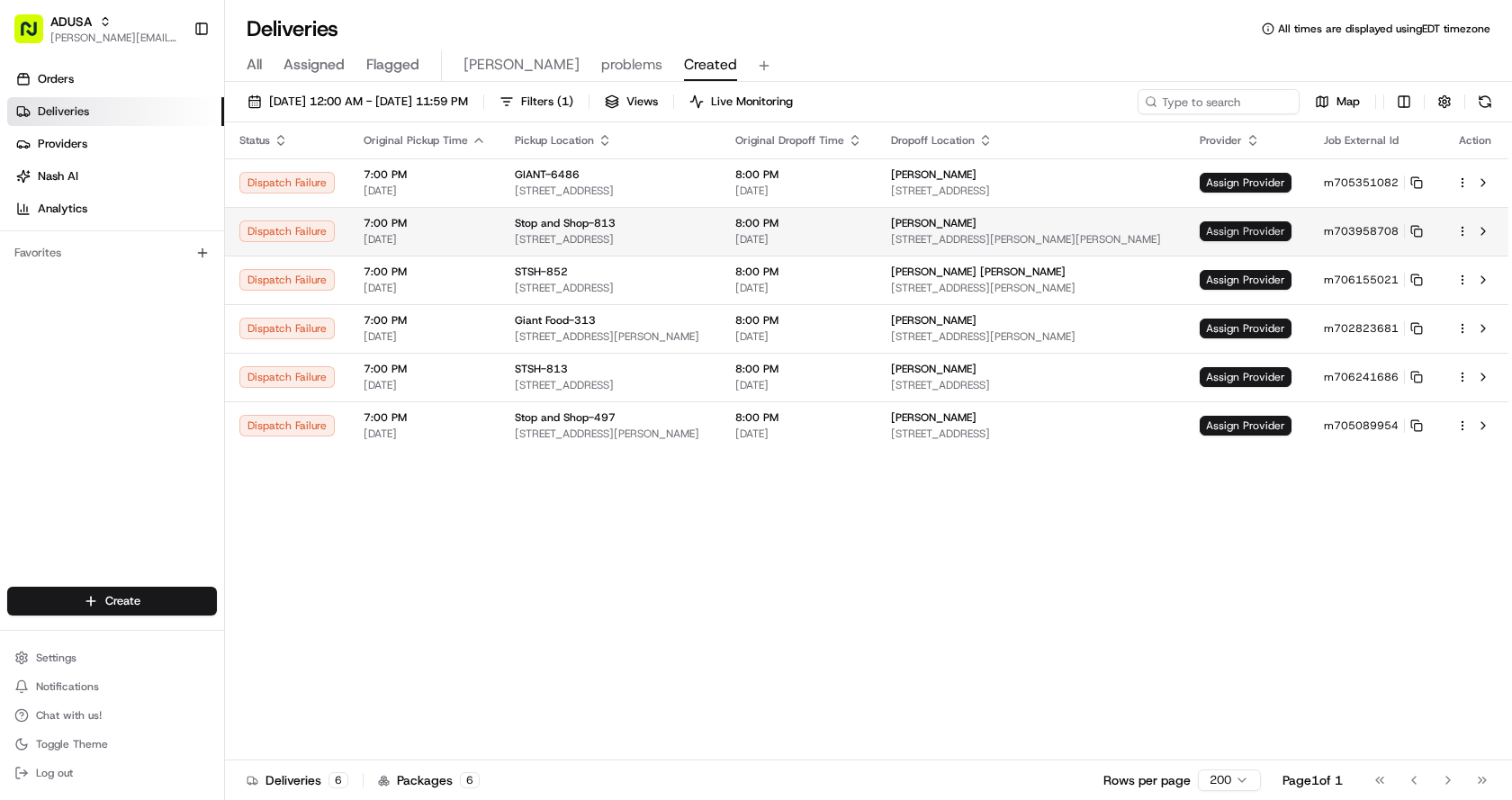
click at [1283, 229] on span "Assign Provider" at bounding box center [1244, 231] width 91 height 20
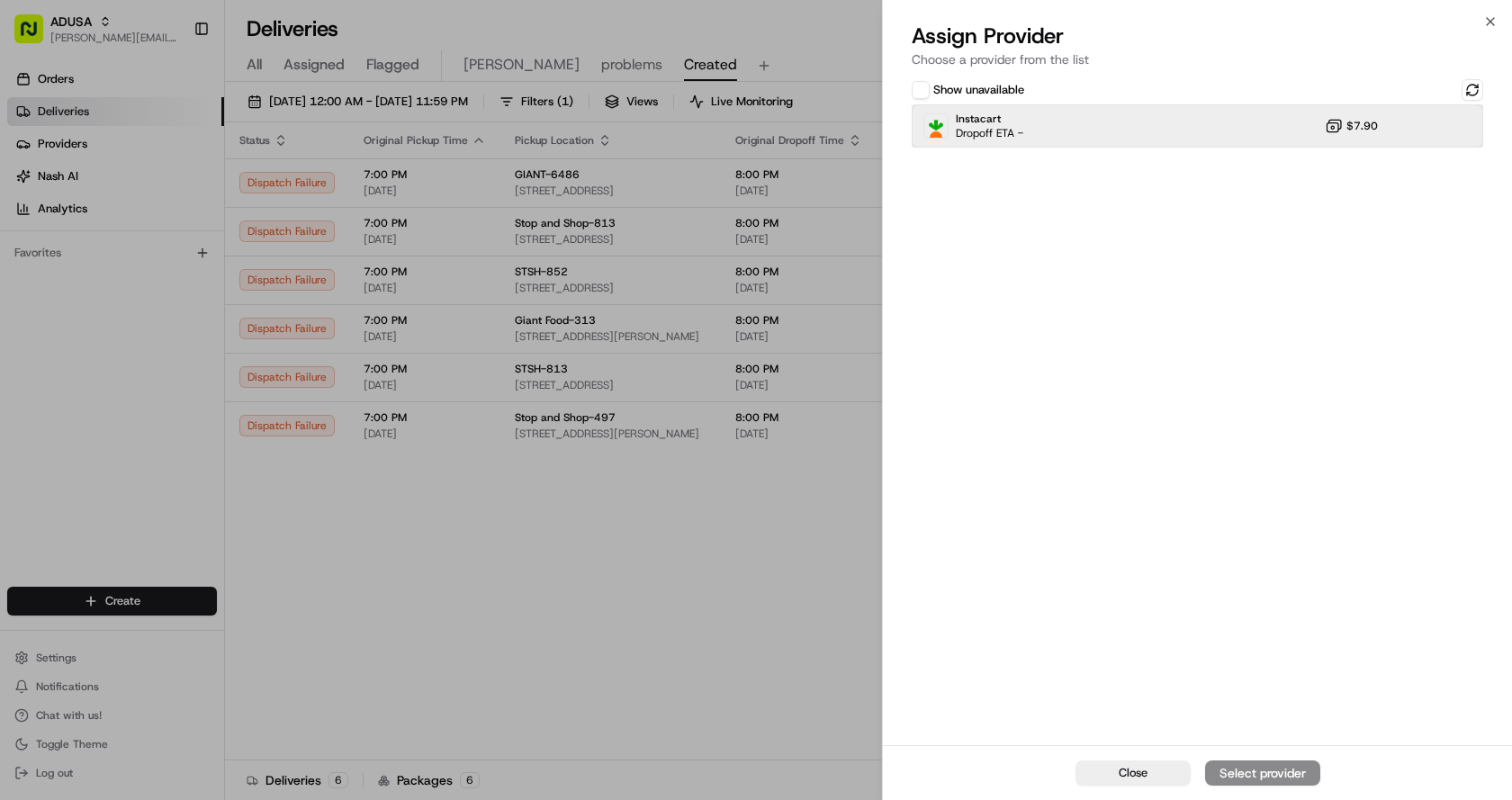
click at [1067, 129] on div "Instacart Dropoff ETA - $7.90" at bounding box center [1197, 126] width 572 height 43
click at [1279, 758] on div "Close Assign Provider" at bounding box center [1197, 773] width 629 height 55
click at [1275, 767] on div "Assign Provider" at bounding box center [1262, 773] width 89 height 18
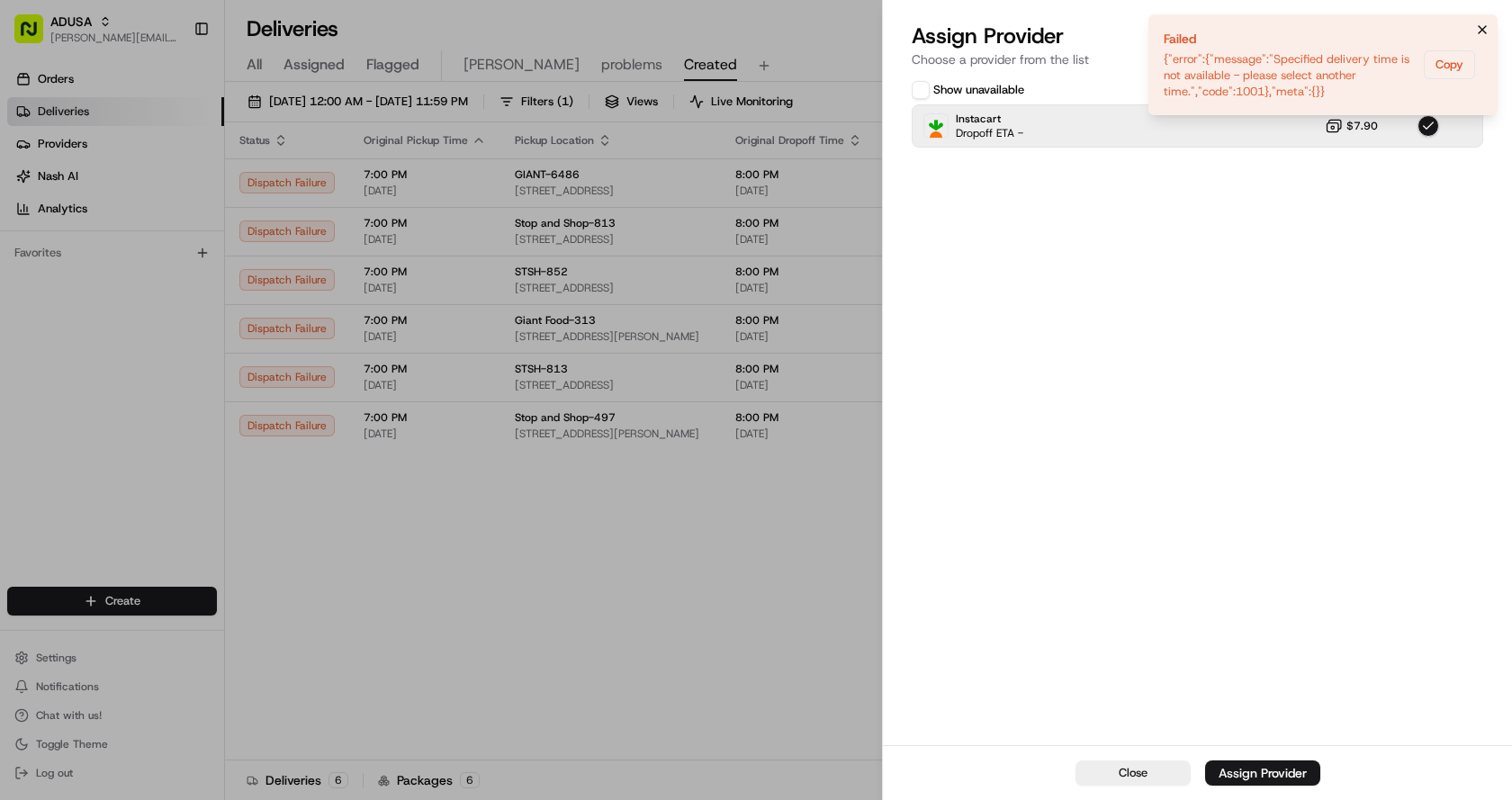
click at [1477, 27] on icon "Notifications (F8)" at bounding box center [1482, 29] width 14 height 14
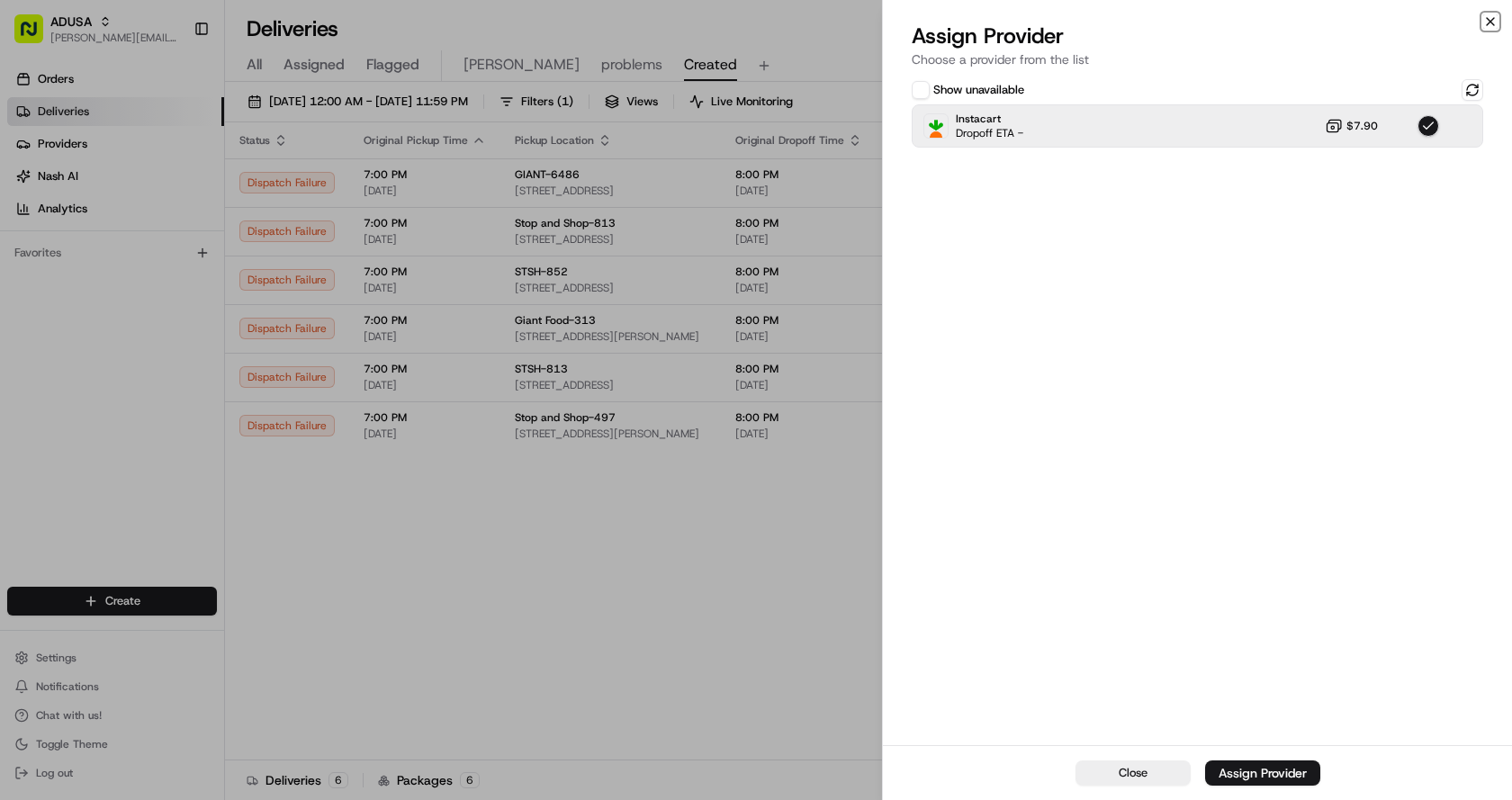
click at [1489, 16] on icon "button" at bounding box center [1489, 21] width 14 height 14
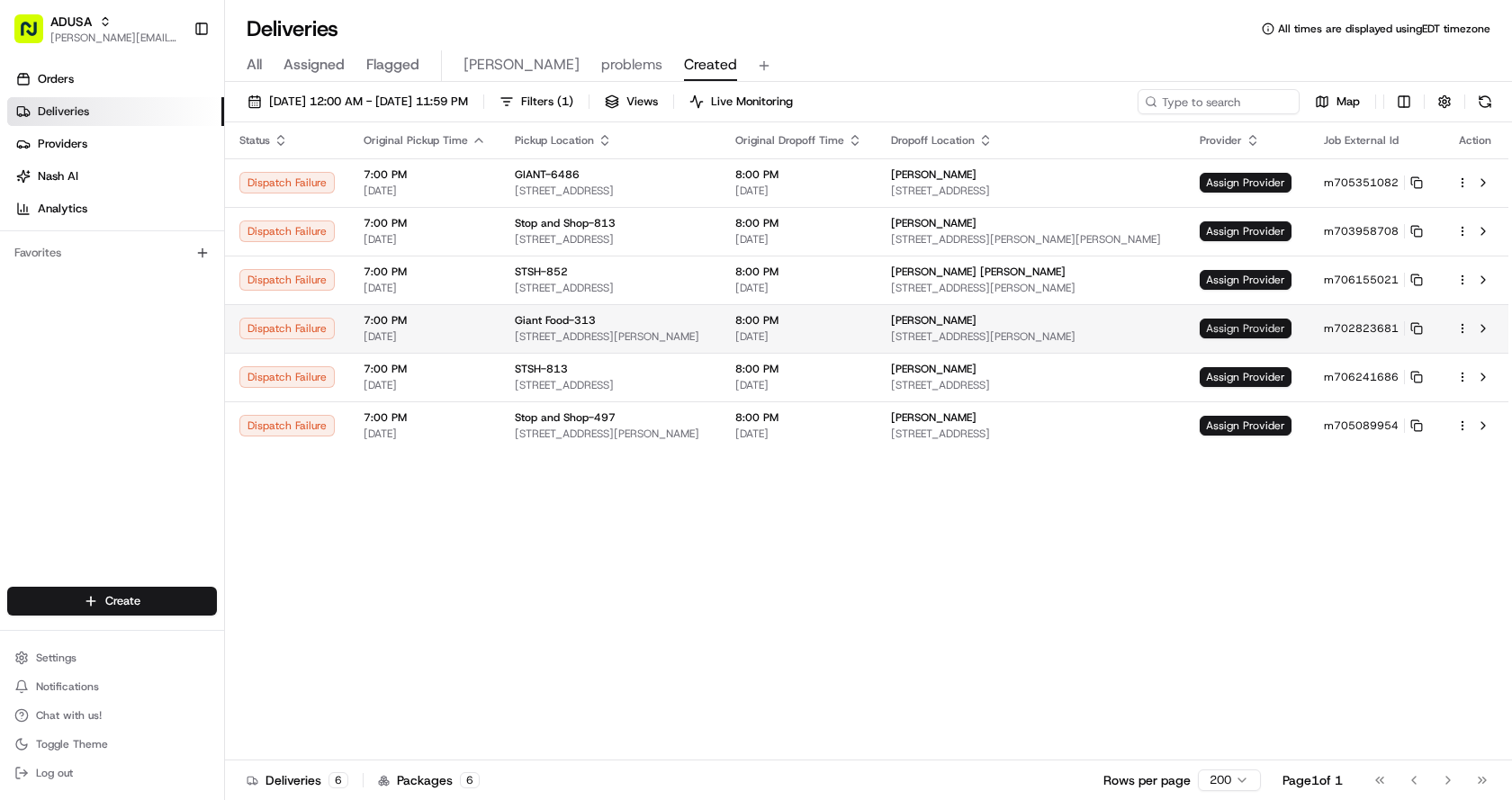
click at [1272, 330] on span "Assign Provider" at bounding box center [1244, 328] width 91 height 20
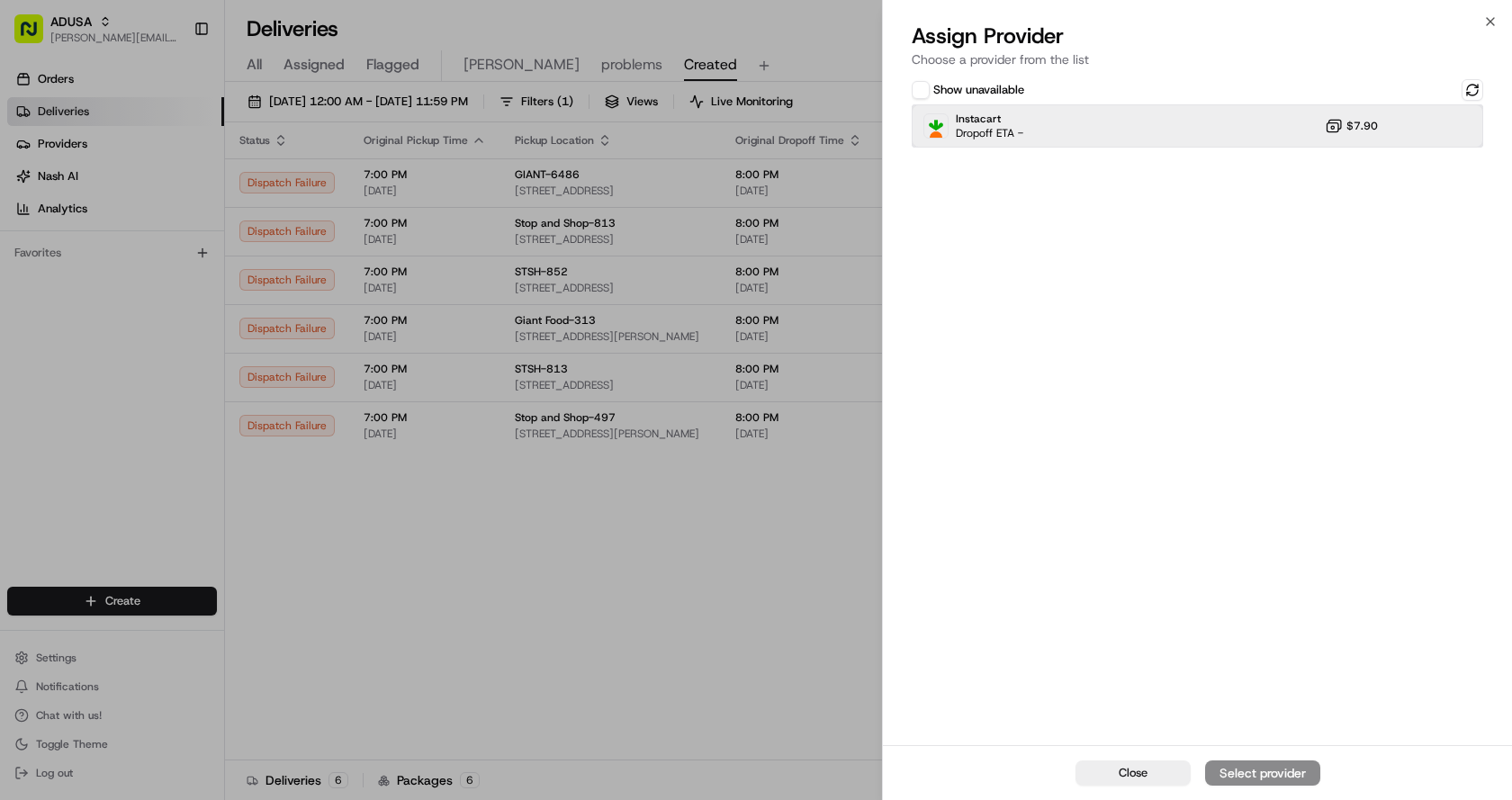
click at [1076, 129] on div "Instacart Dropoff ETA - $7.90" at bounding box center [1197, 126] width 572 height 43
click at [1250, 759] on div "Close Assign Provider" at bounding box center [1197, 773] width 629 height 55
click at [1249, 774] on div "Assign Provider" at bounding box center [1262, 773] width 89 height 18
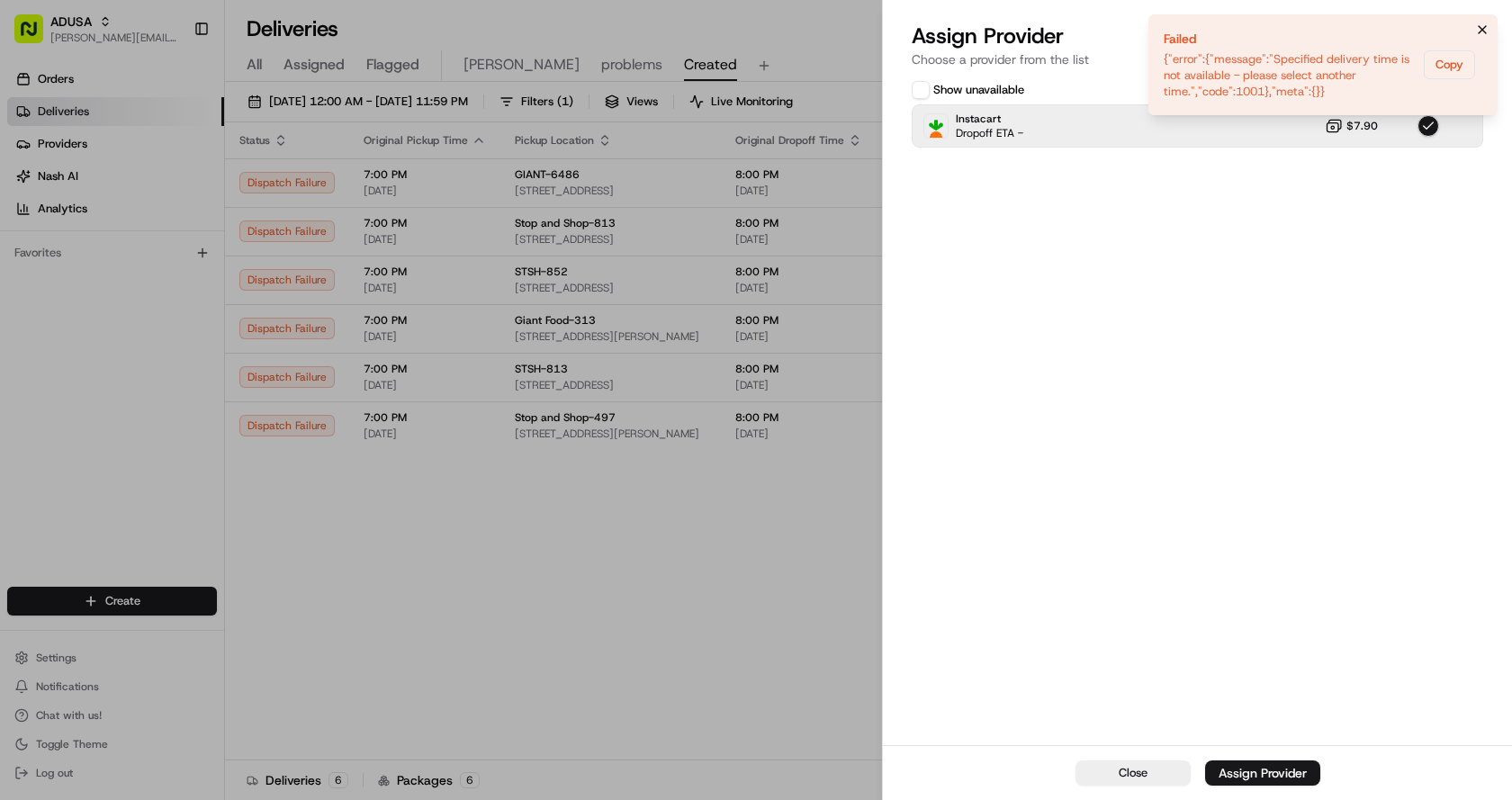
click at [1478, 24] on icon "Notifications (F8)" at bounding box center [1482, 29] width 14 height 14
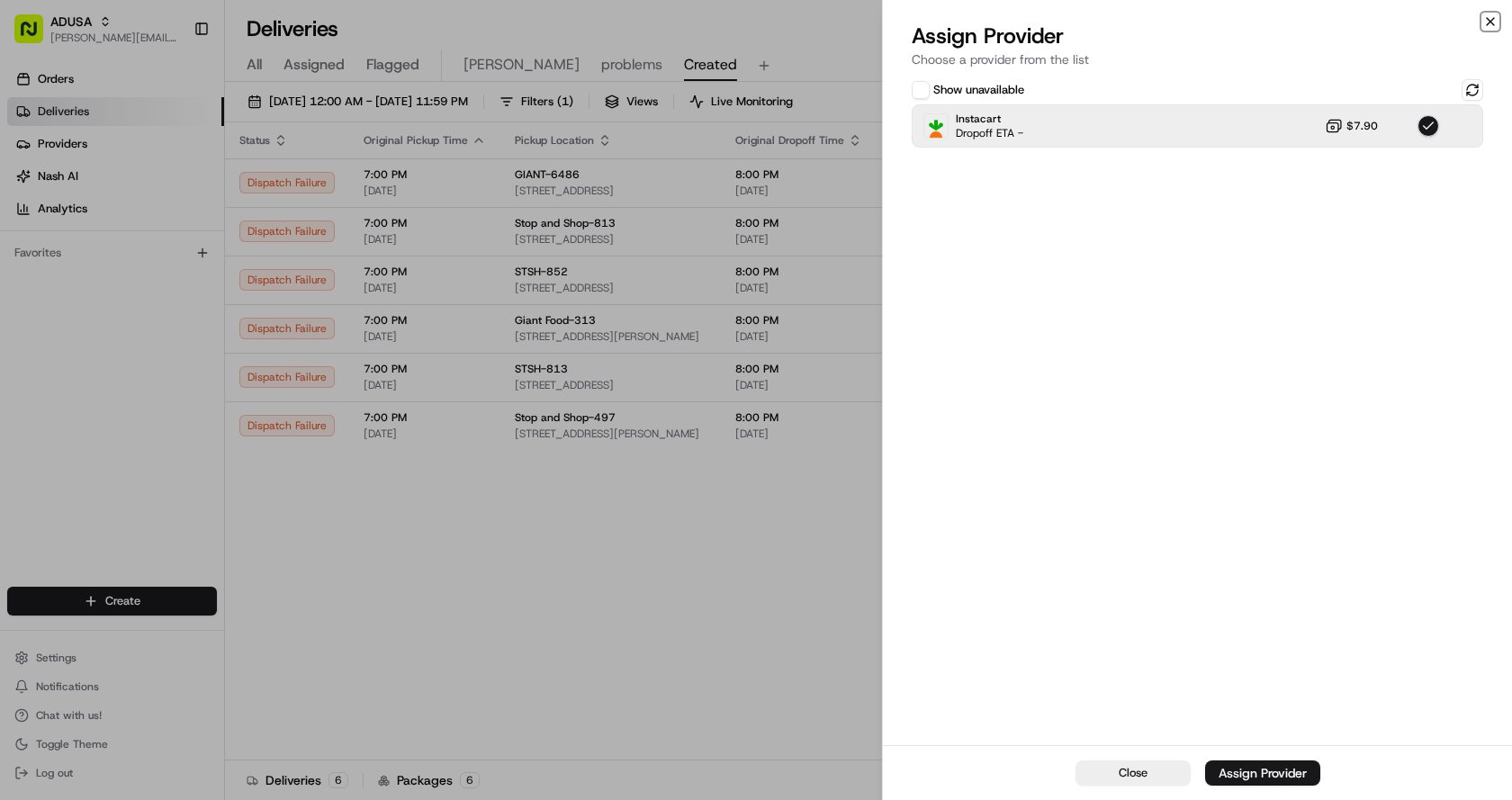
click at [1489, 22] on icon "button" at bounding box center [1489, 21] width 14 height 14
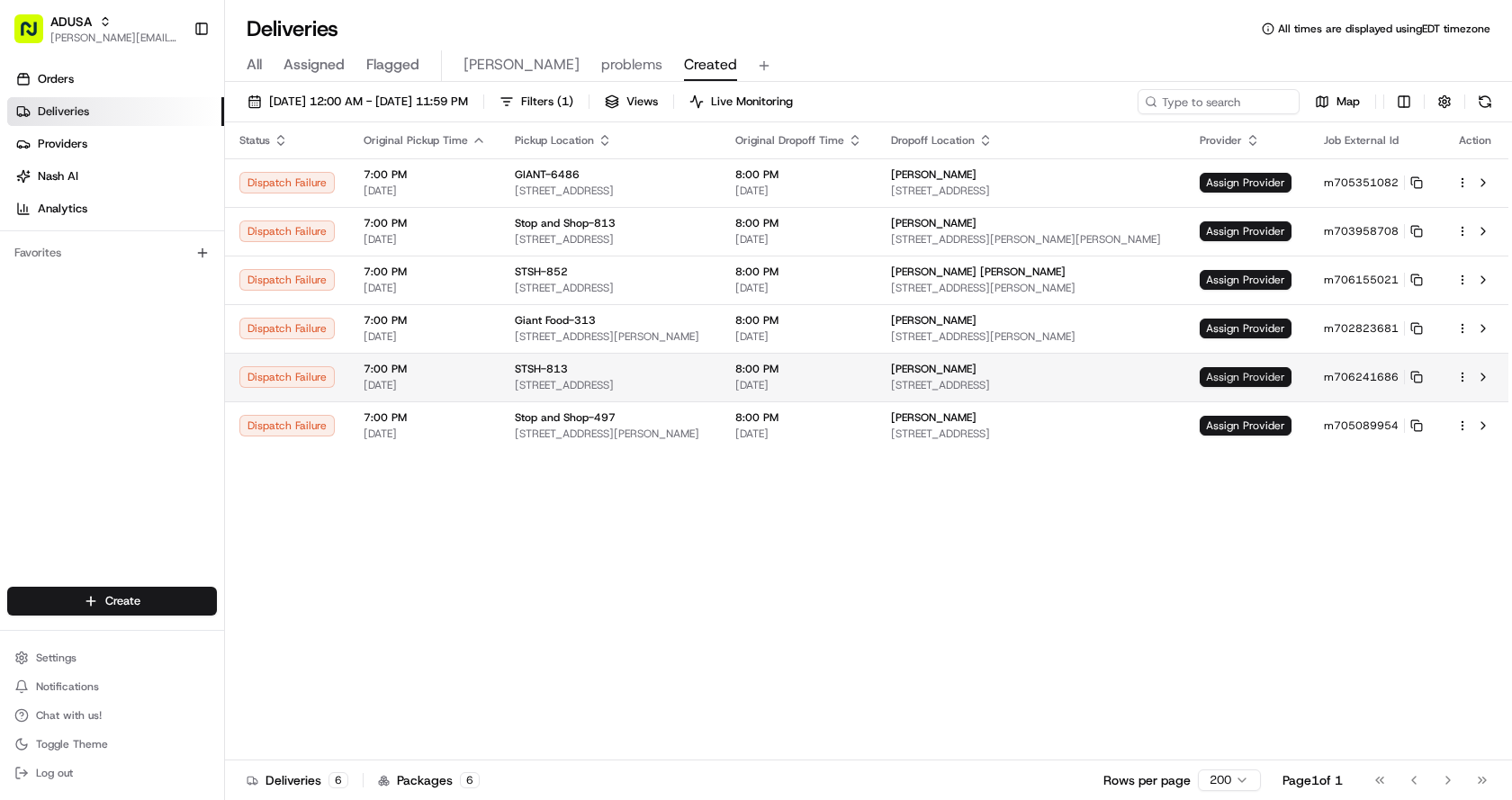
click at [1255, 370] on span "Assign Provider" at bounding box center [1244, 377] width 91 height 20
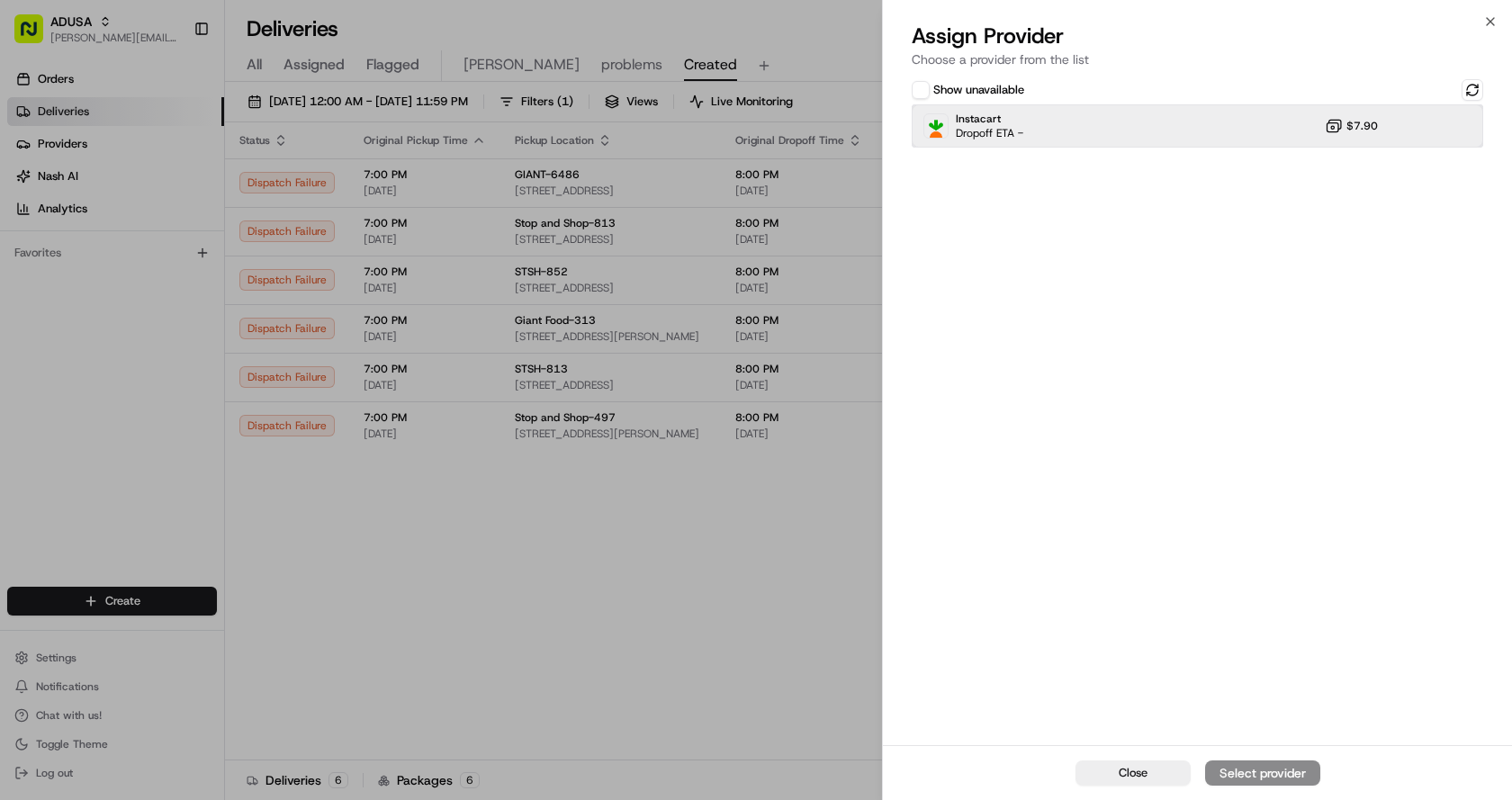
drag, startPoint x: 1138, startPoint y: 112, endPoint x: 1139, endPoint y: 122, distance: 10.0
click at [1138, 116] on div "Instacart Dropoff ETA - $7.90" at bounding box center [1197, 126] width 572 height 43
click at [1281, 759] on div "Close Assign Provider" at bounding box center [1197, 773] width 629 height 55
click at [1281, 767] on div "Assign Provider" at bounding box center [1262, 773] width 89 height 18
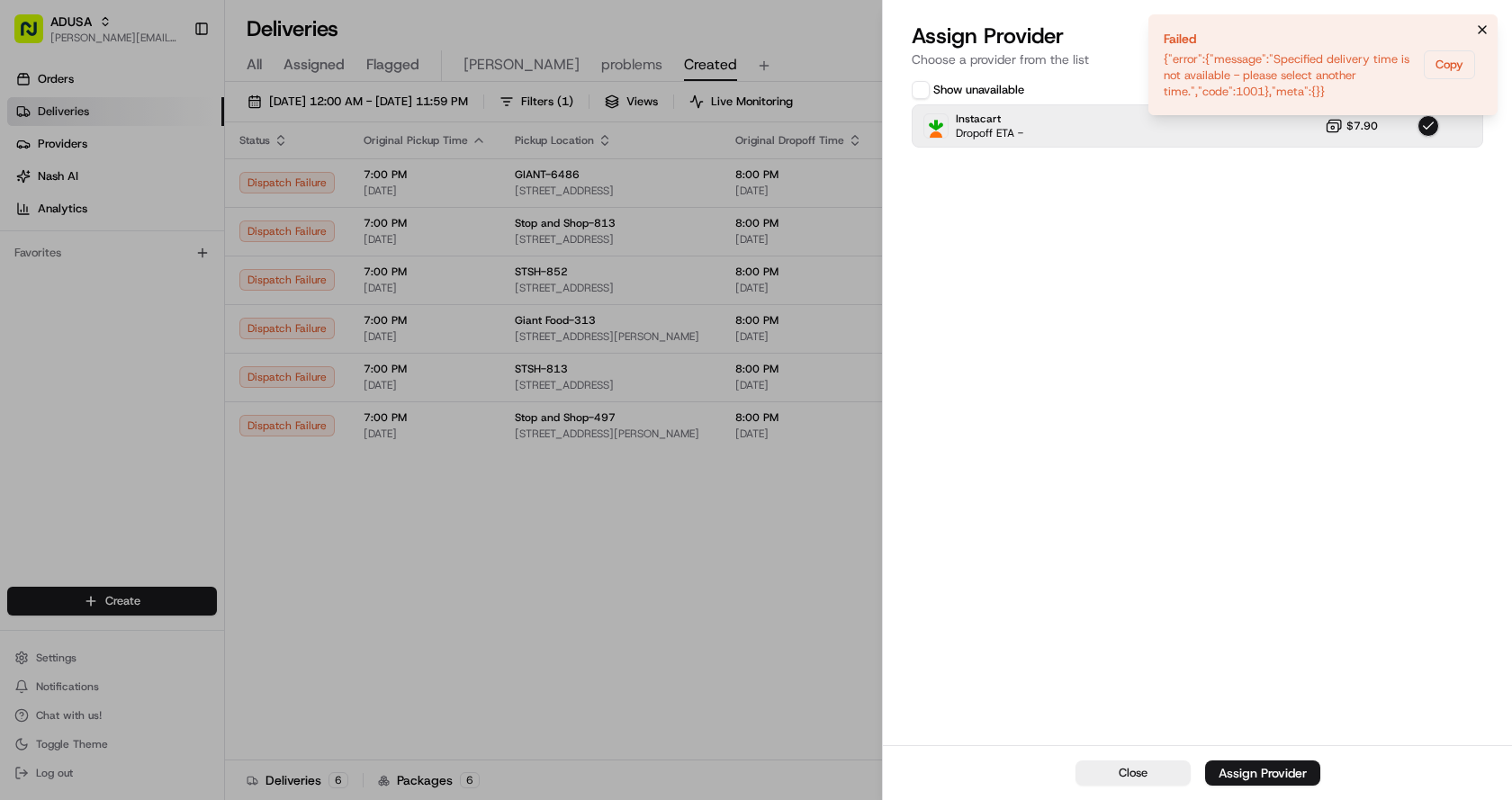
click at [1473, 28] on button "Notifications (F8)" at bounding box center [1482, 29] width 22 height 22
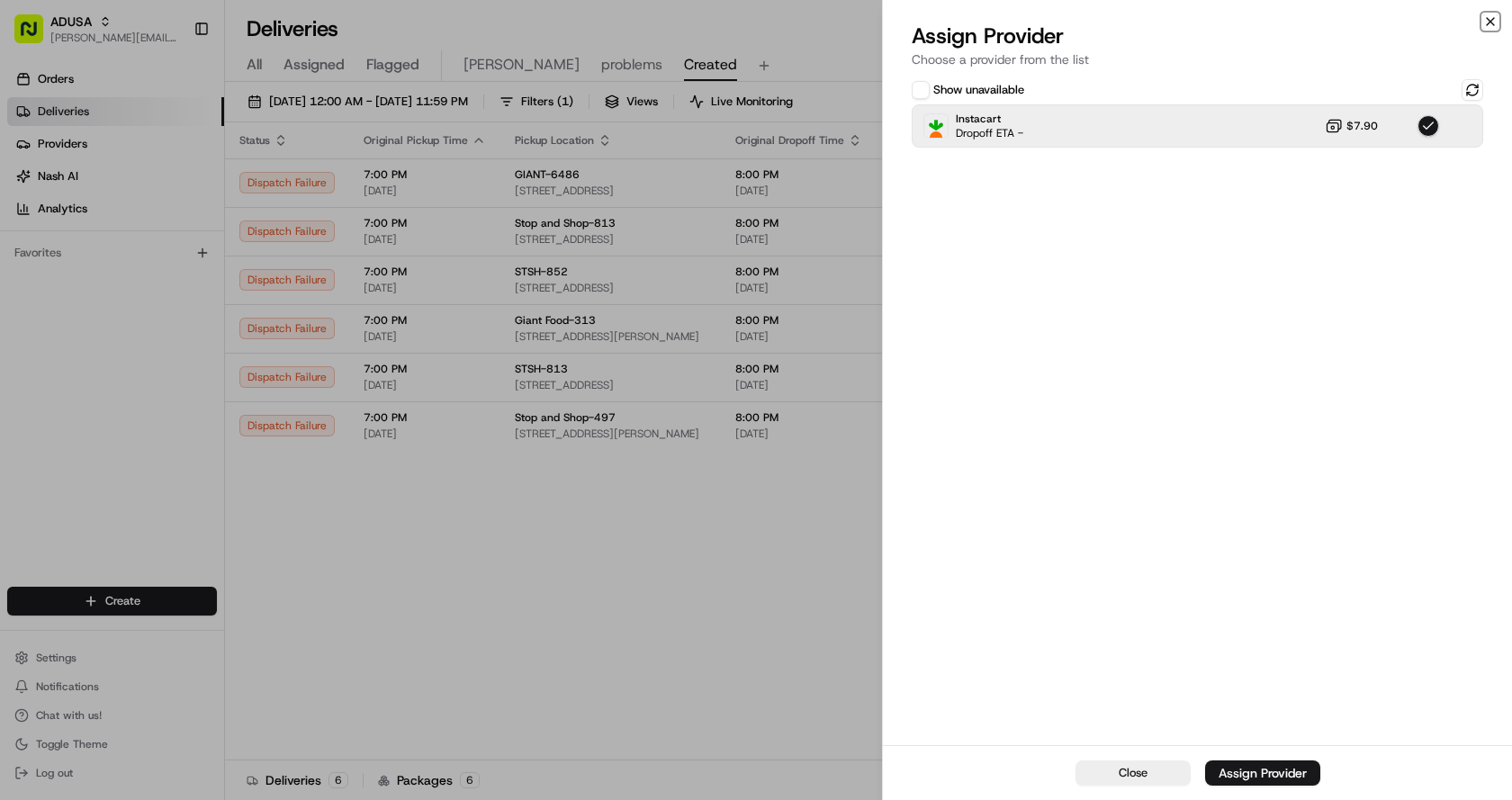
click at [1484, 22] on icon "button" at bounding box center [1489, 21] width 14 height 14
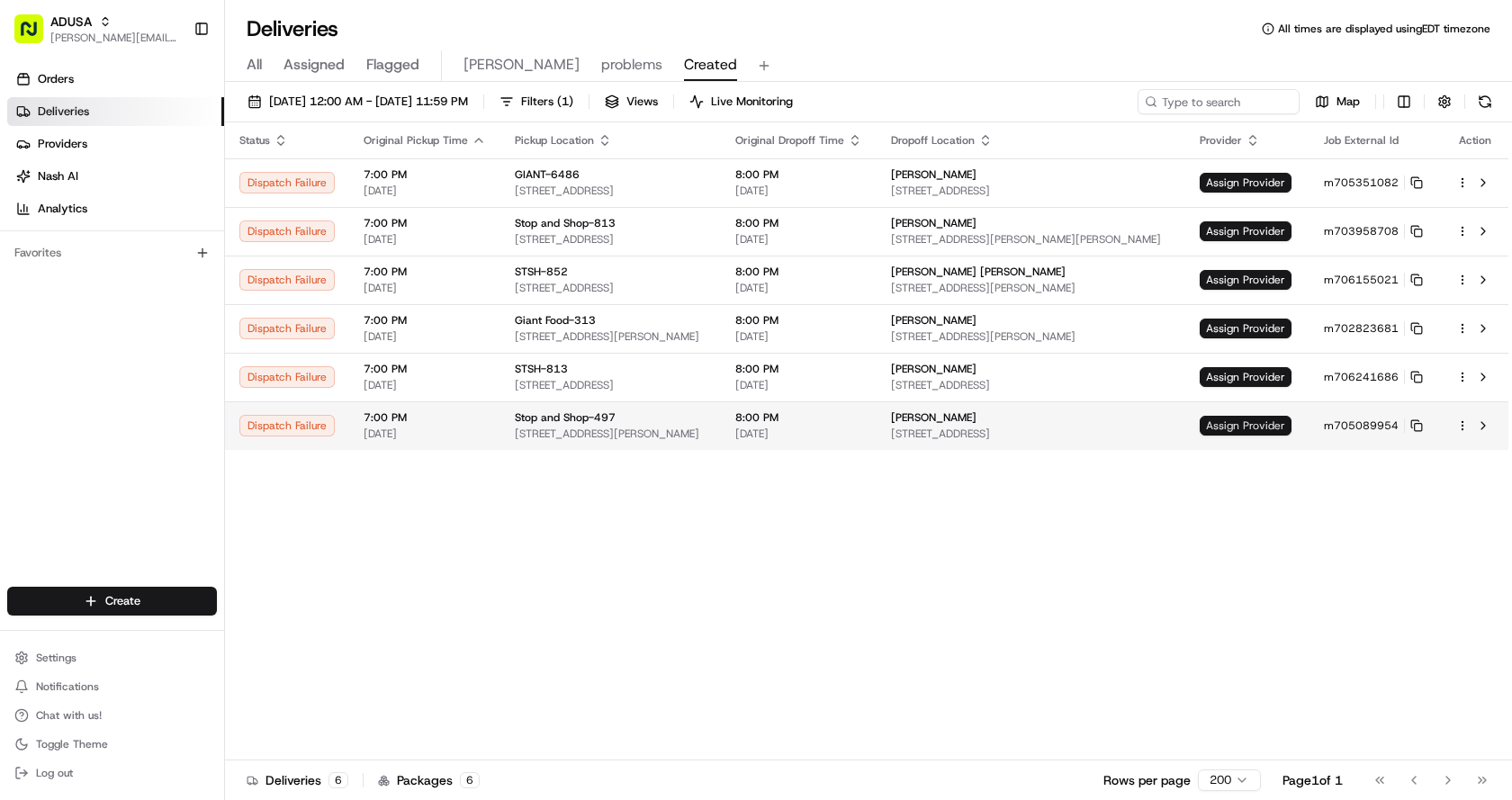
click at [1281, 419] on span "Assign Provider" at bounding box center [1244, 425] width 91 height 20
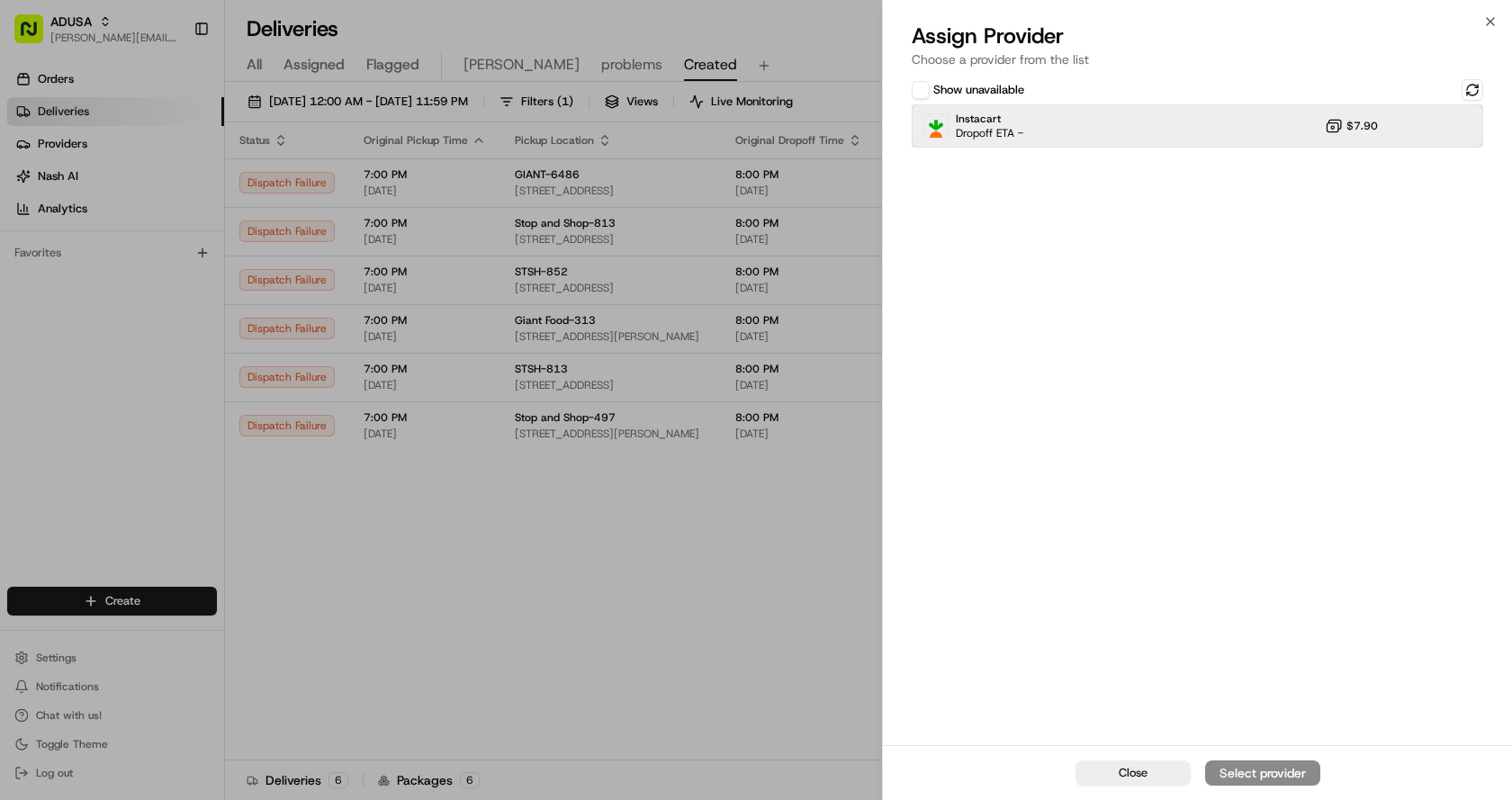
click at [1054, 120] on div "Instacart Dropoff ETA - $7.90" at bounding box center [1197, 126] width 572 height 43
click at [1274, 777] on div "Assign Provider" at bounding box center [1262, 773] width 89 height 18
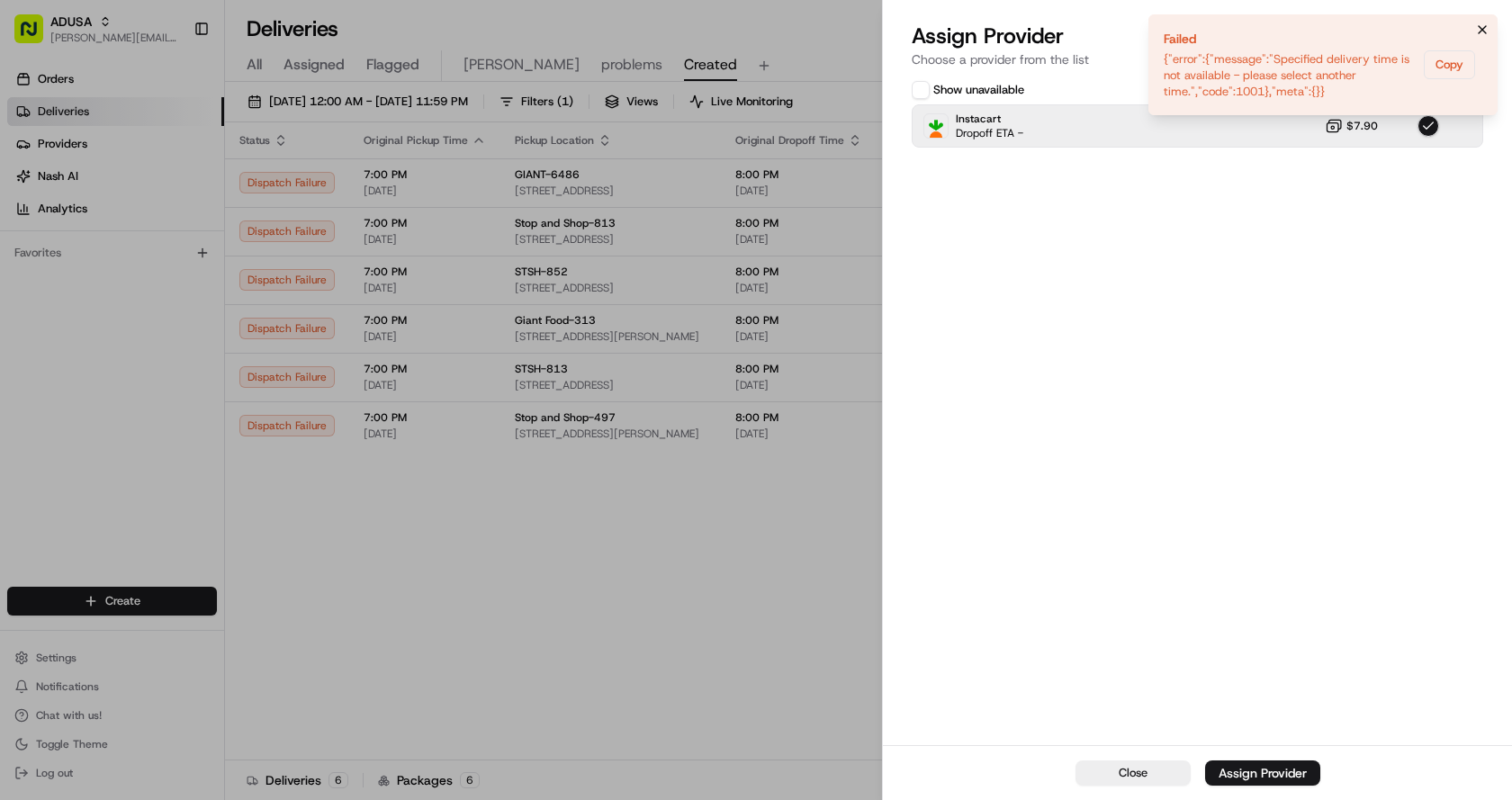
click at [1487, 30] on icon "Notifications (F8)" at bounding box center [1482, 29] width 14 height 14
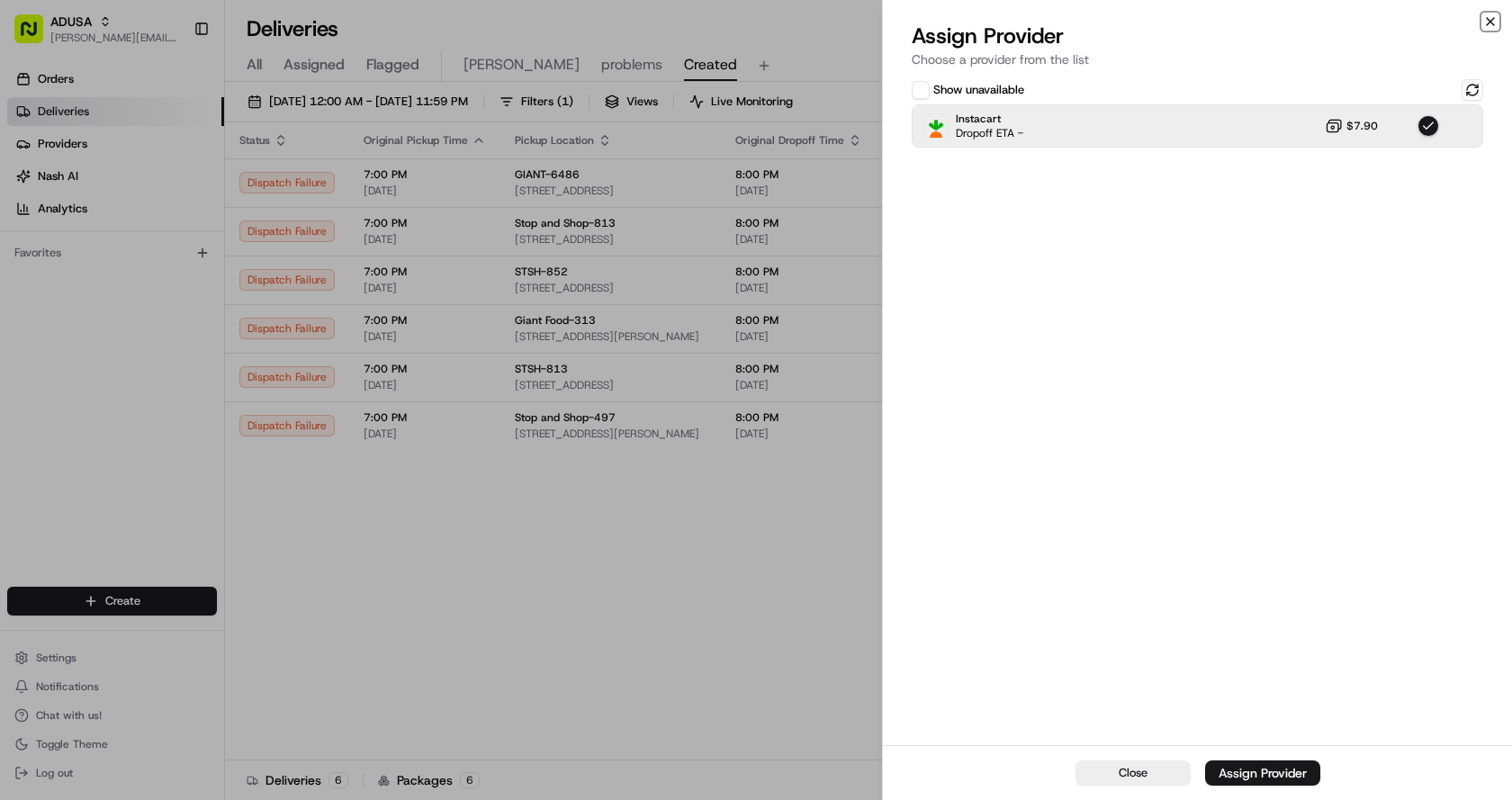
click at [1490, 24] on icon "button" at bounding box center [1489, 21] width 14 height 14
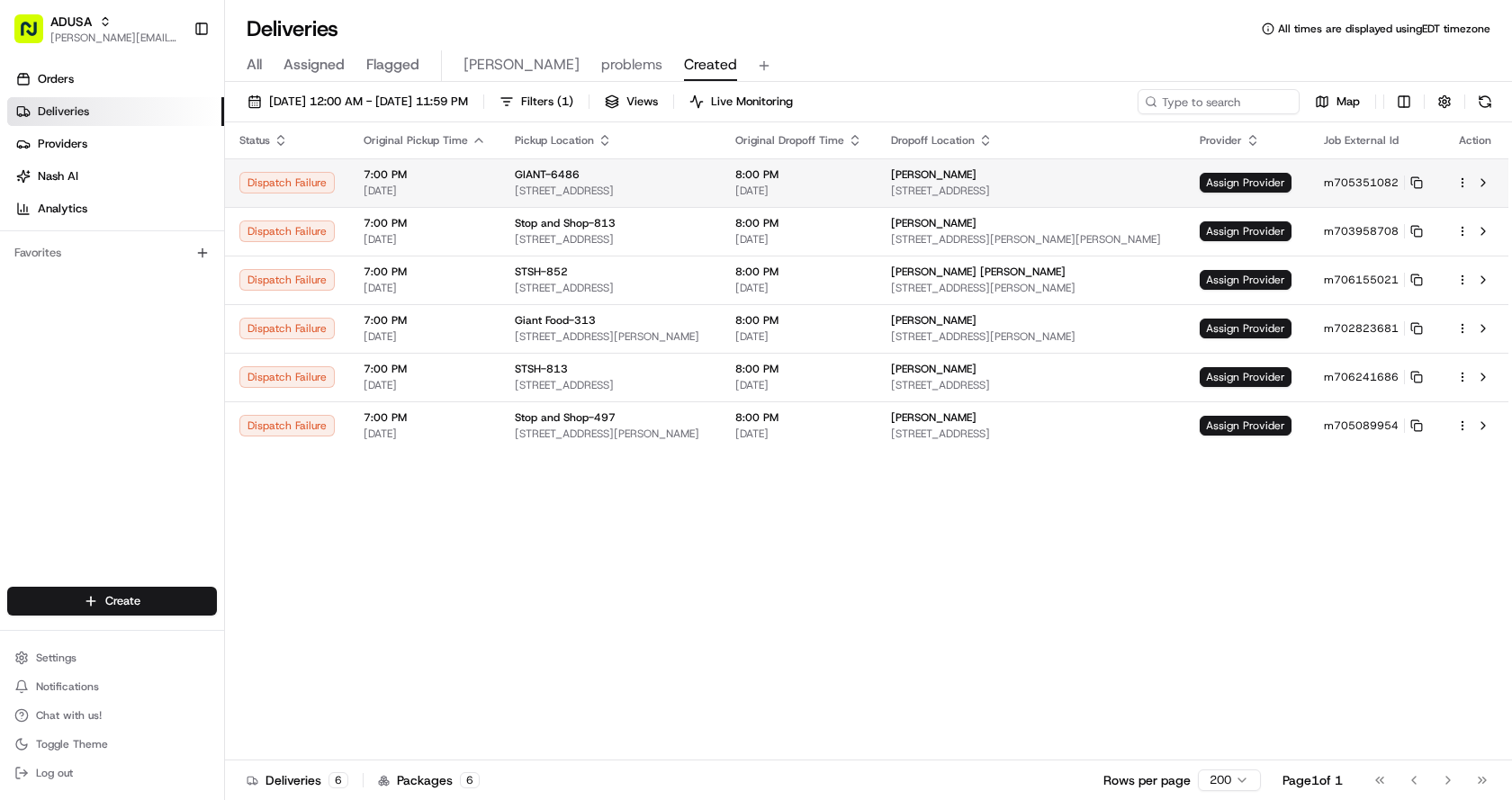
click at [1263, 170] on td "Assign Provider" at bounding box center [1247, 183] width 124 height 49
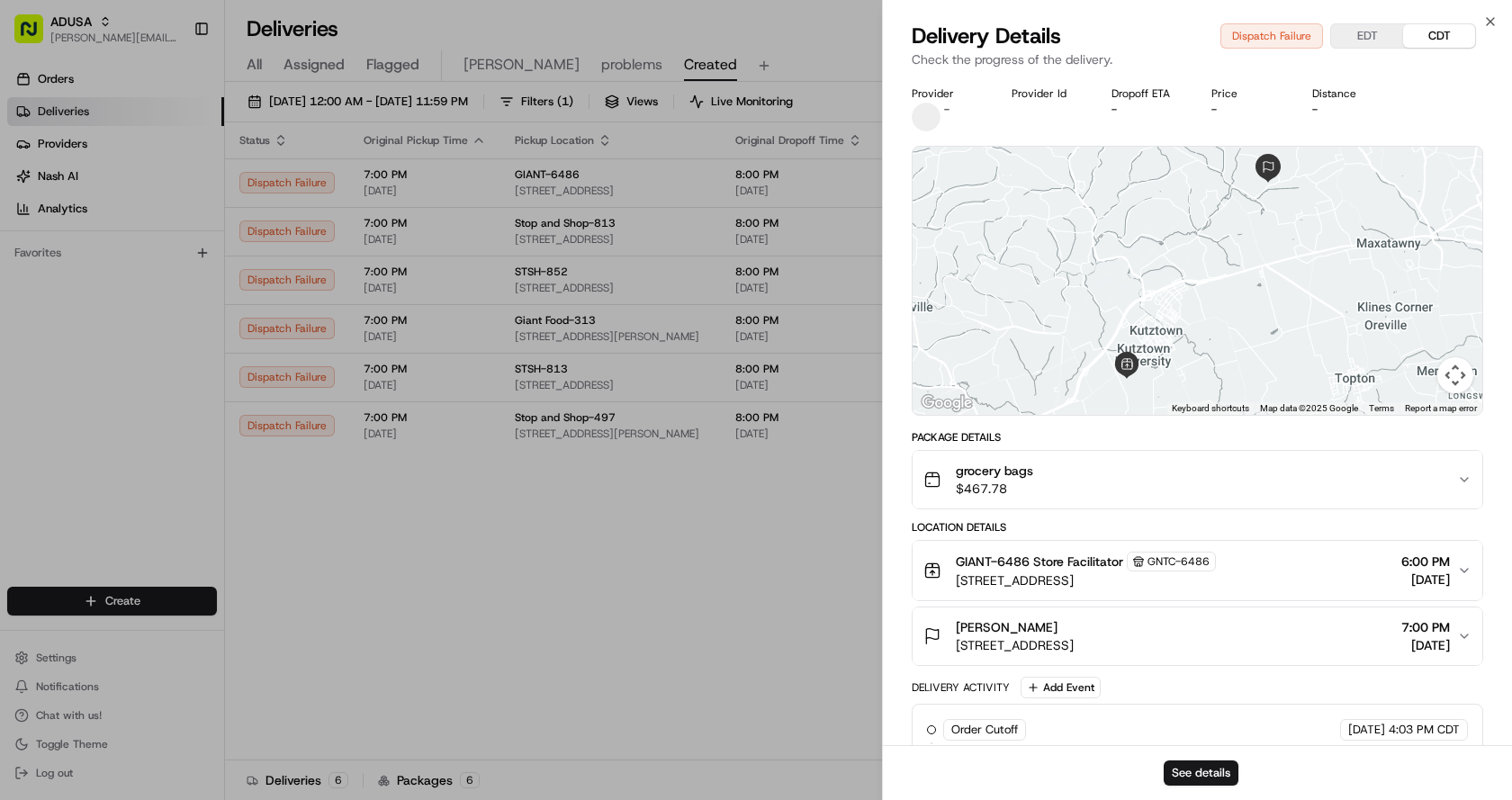
click at [1482, 25] on div "Delivery Details Dispatch Failure EDT CDT" at bounding box center [1197, 36] width 572 height 29
click at [1496, 28] on icon "button" at bounding box center [1489, 21] width 14 height 14
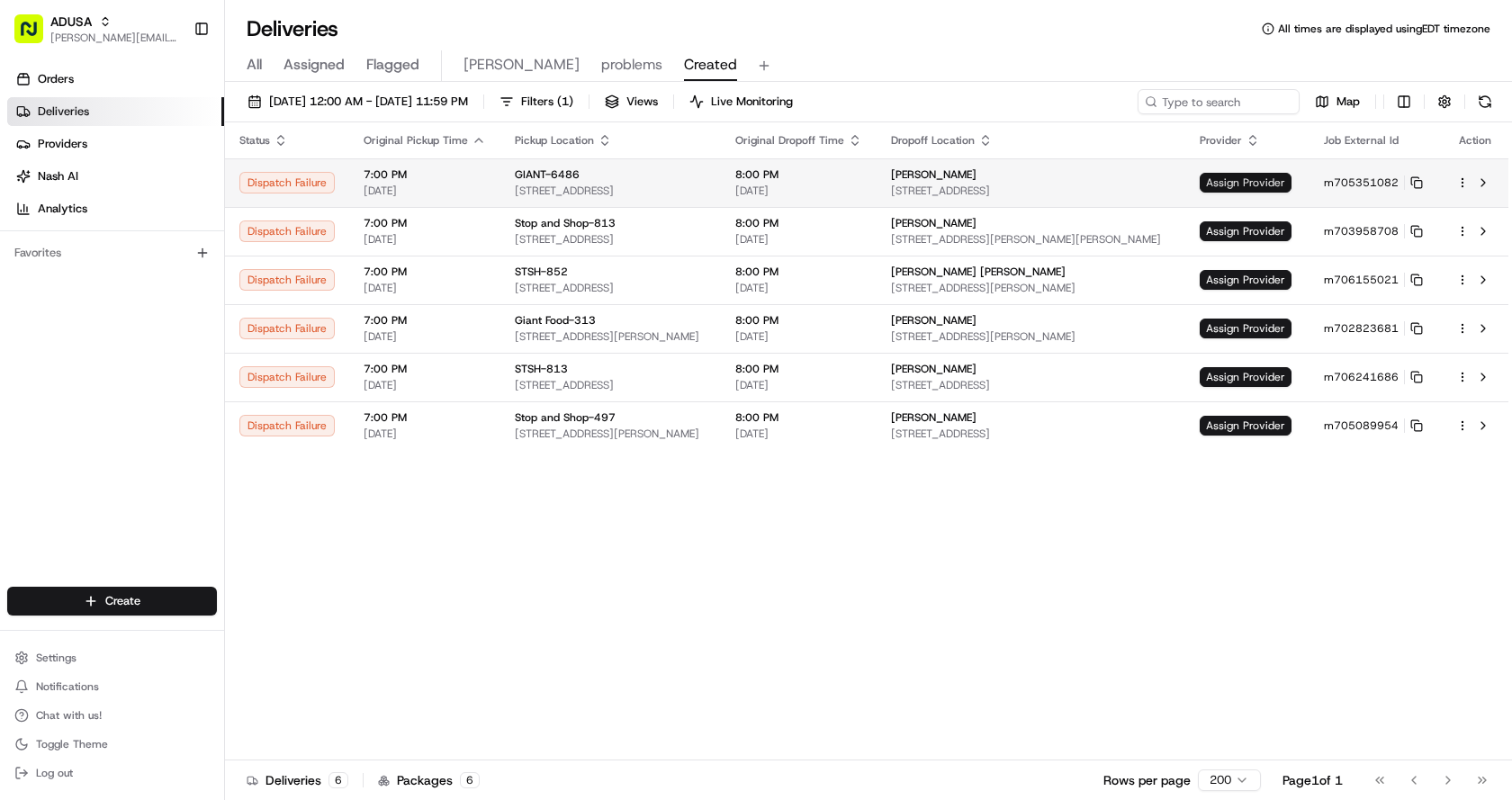
click at [1247, 175] on span "Assign Provider" at bounding box center [1244, 182] width 91 height 20
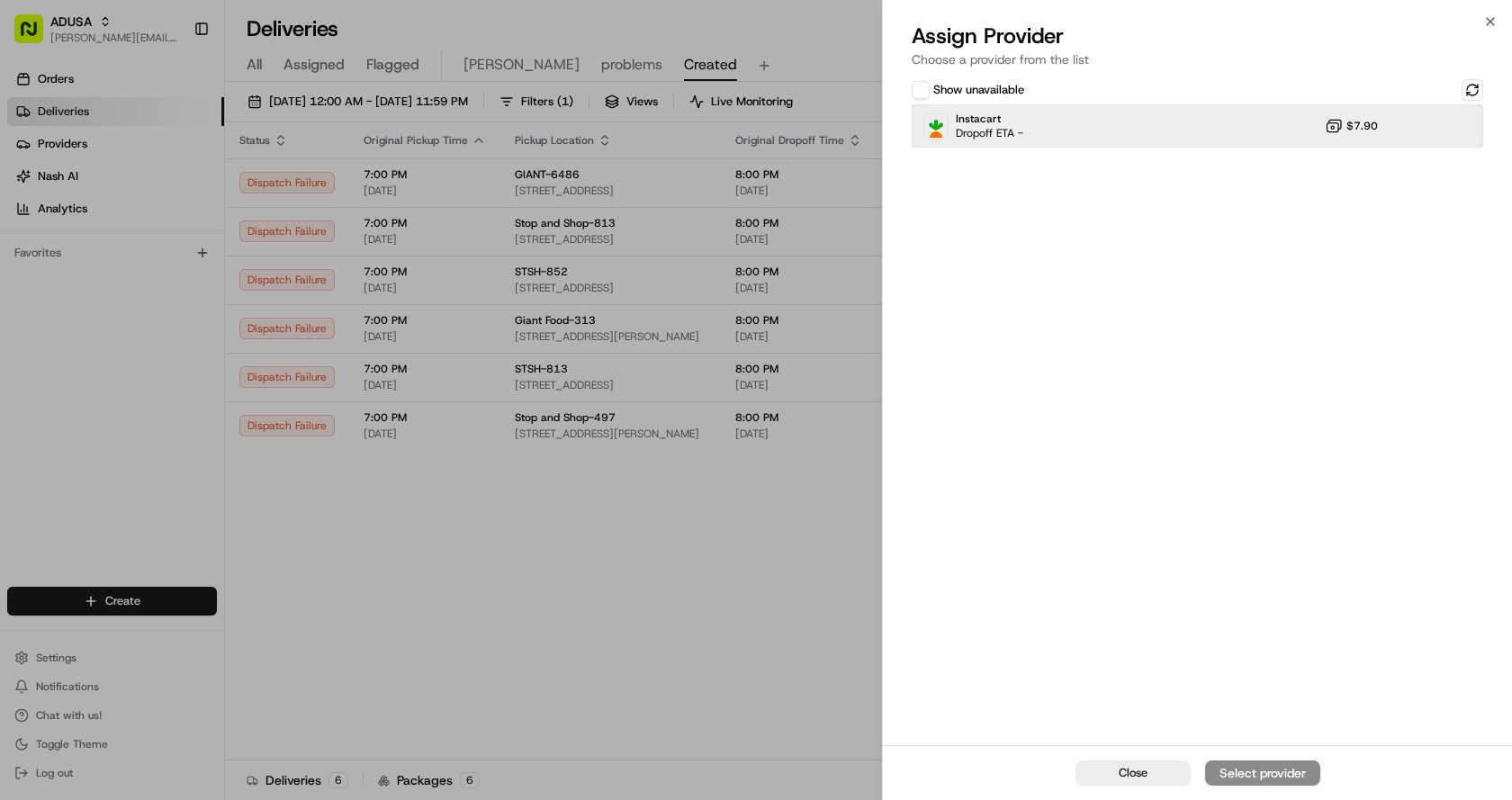
drag, startPoint x: 1233, startPoint y: 130, endPoint x: 1247, endPoint y: 192, distance: 63.6
click at [1235, 134] on div "Instacart Dropoff ETA - $7.90" at bounding box center [1197, 126] width 572 height 43
click at [1292, 778] on div "Assign Provider" at bounding box center [1262, 773] width 89 height 18
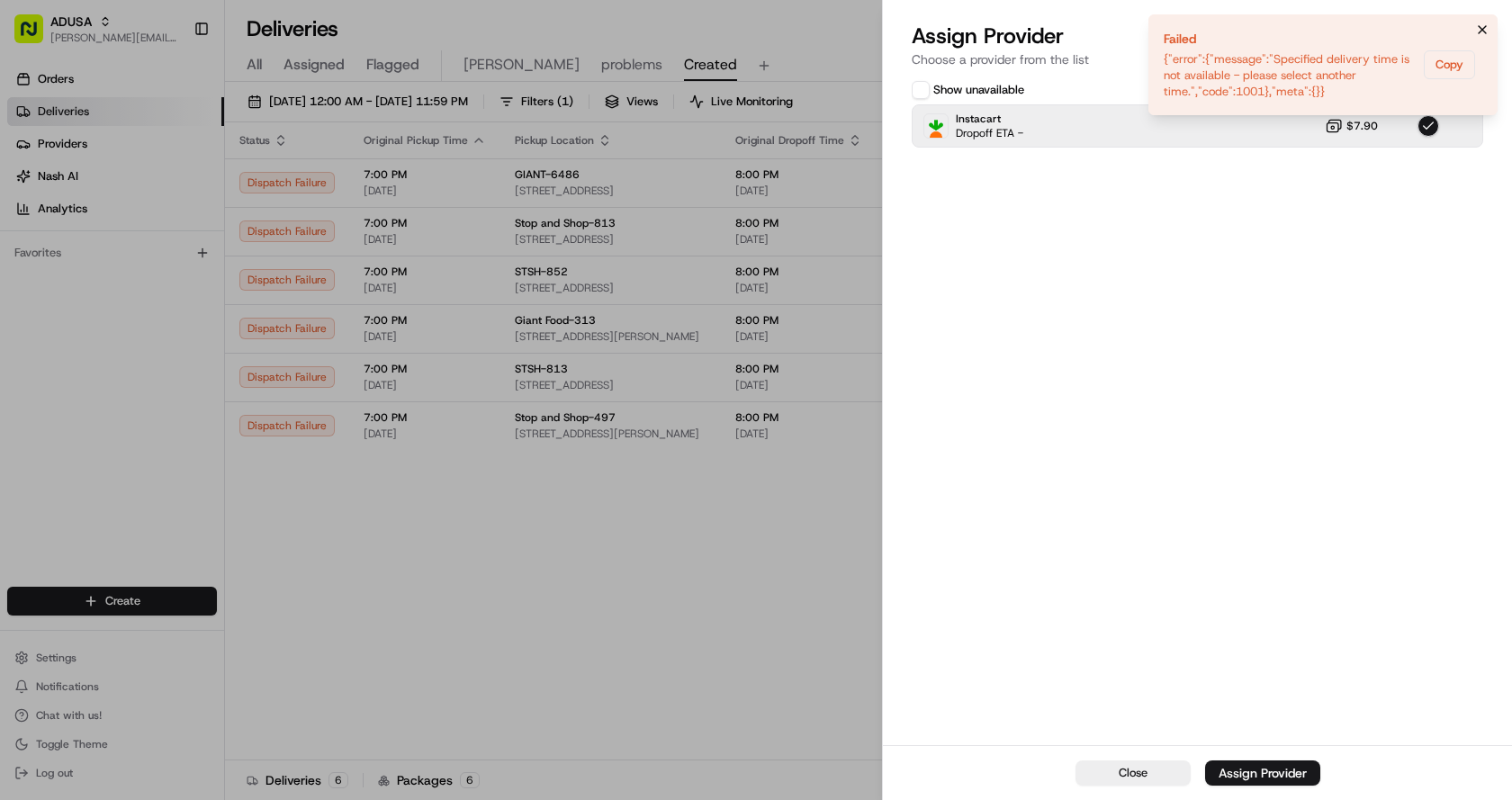
click at [1485, 29] on icon "Notifications (F8)" at bounding box center [1482, 29] width 14 height 14
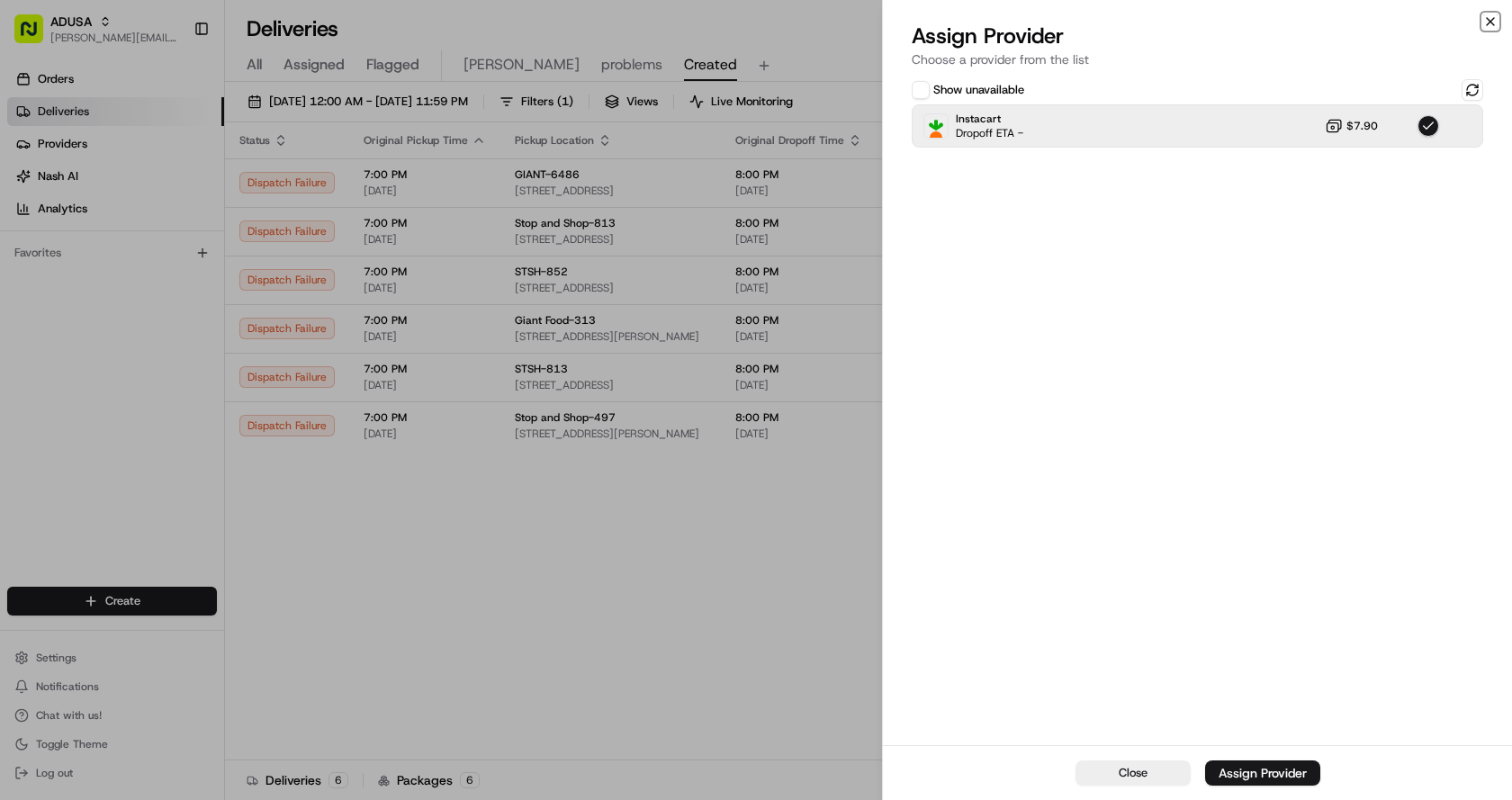
click at [1492, 15] on icon "button" at bounding box center [1489, 21] width 14 height 14
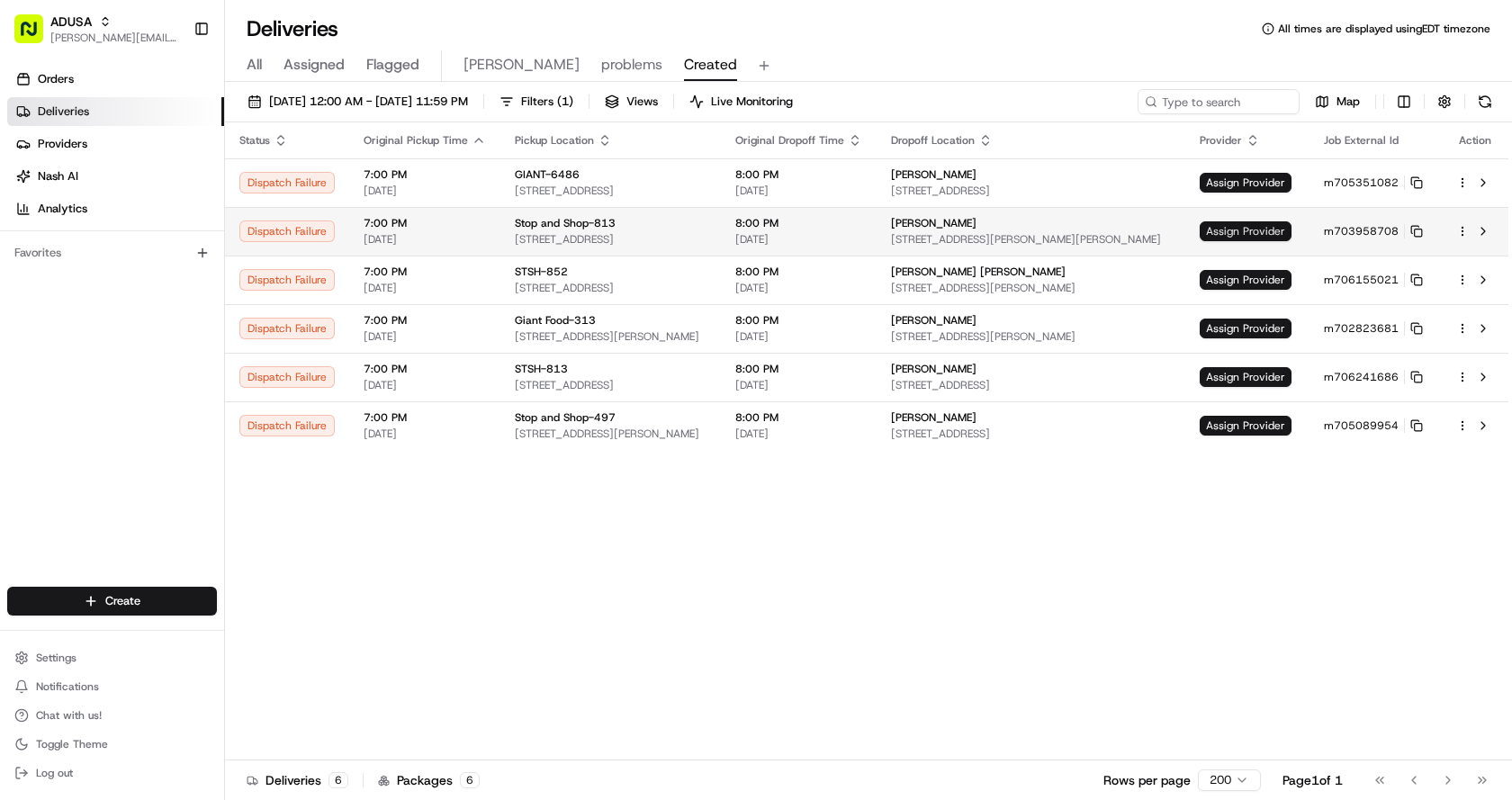
click at [1237, 229] on span "Assign Provider" at bounding box center [1244, 231] width 91 height 20
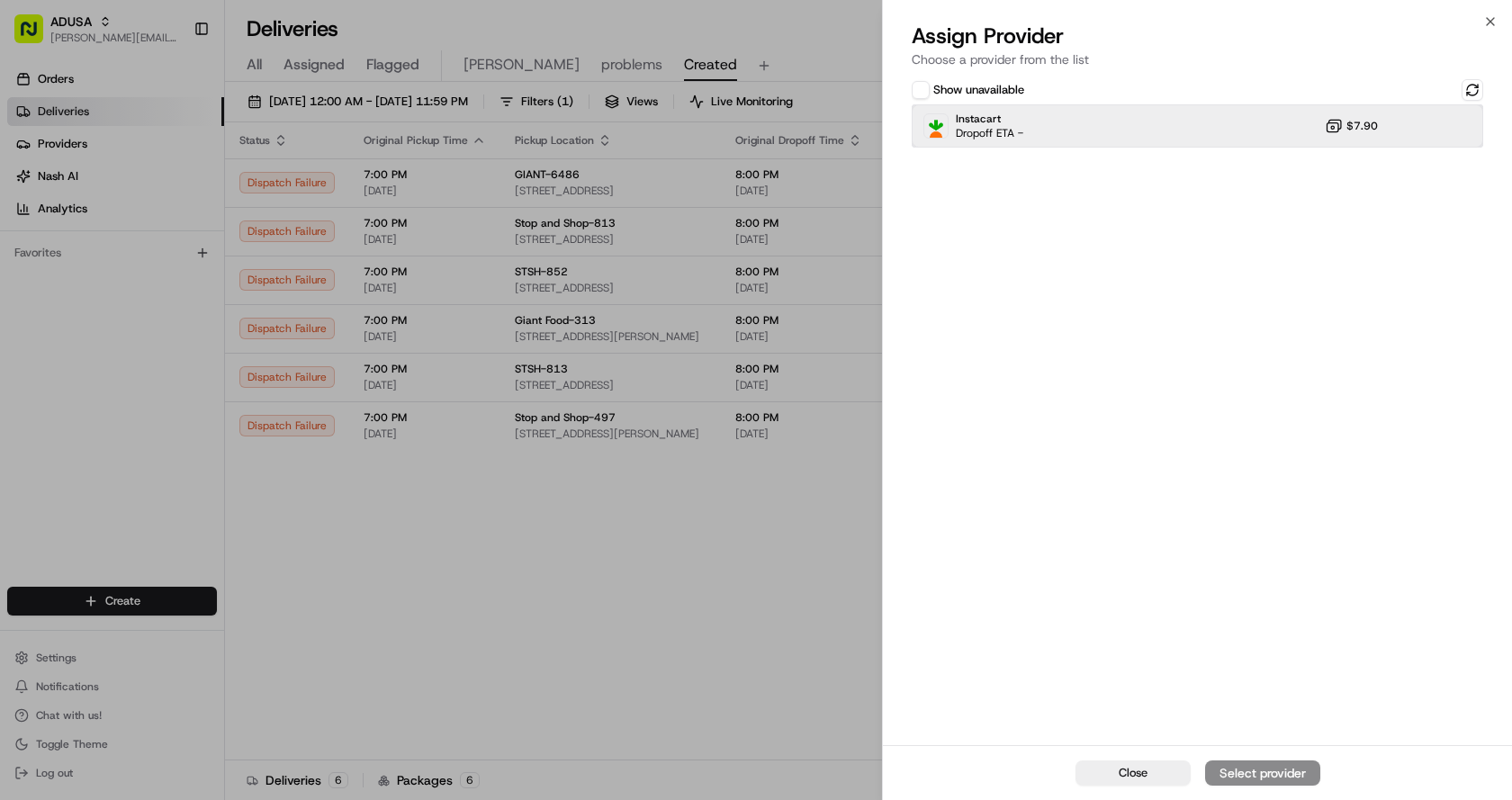
click at [1236, 139] on div "Instacart Dropoff ETA - $7.90" at bounding box center [1197, 126] width 572 height 43
click at [1259, 772] on div "Assign Provider" at bounding box center [1262, 773] width 89 height 18
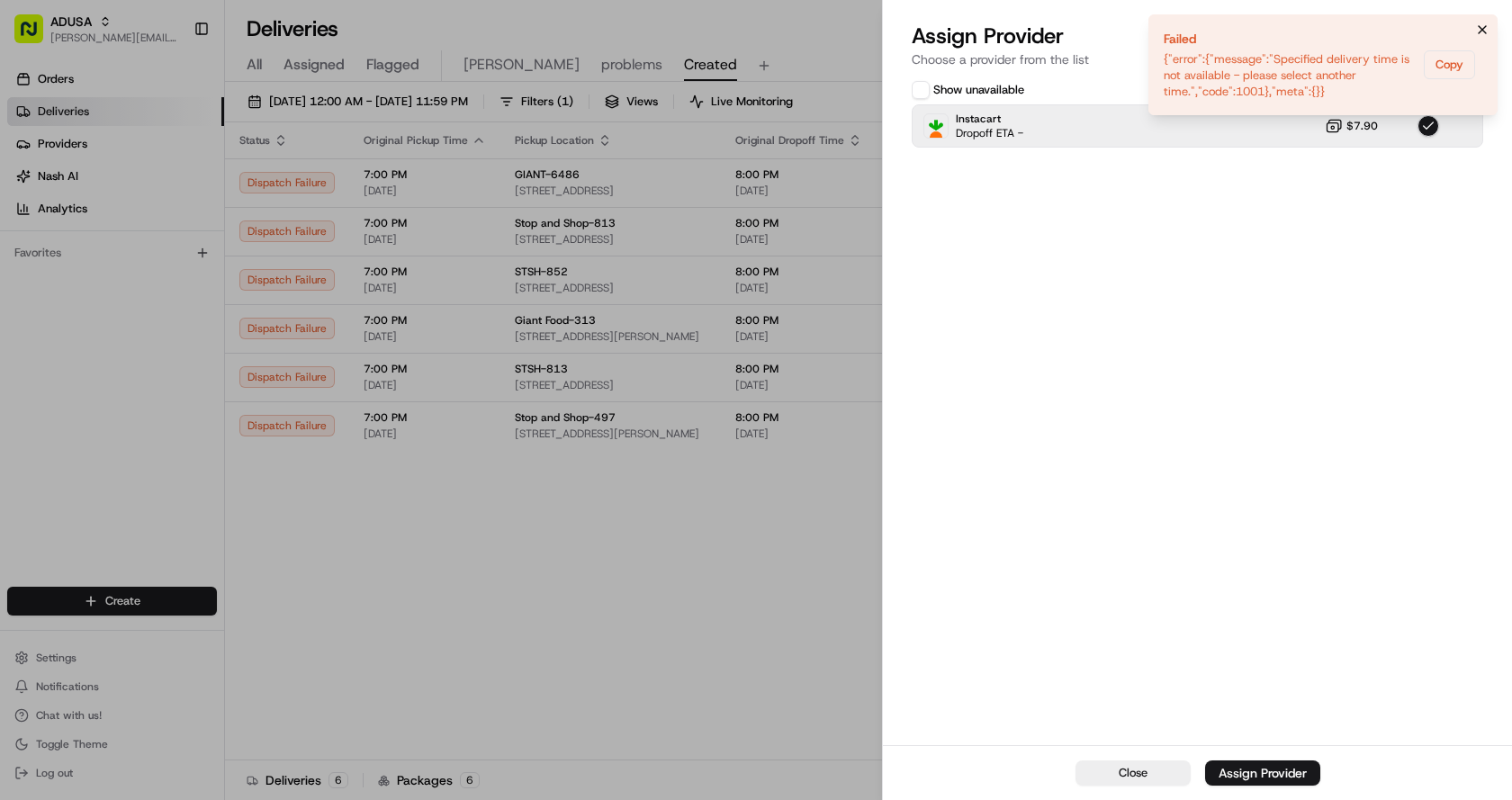
click at [1475, 26] on button "Notifications (F8)" at bounding box center [1482, 29] width 22 height 22
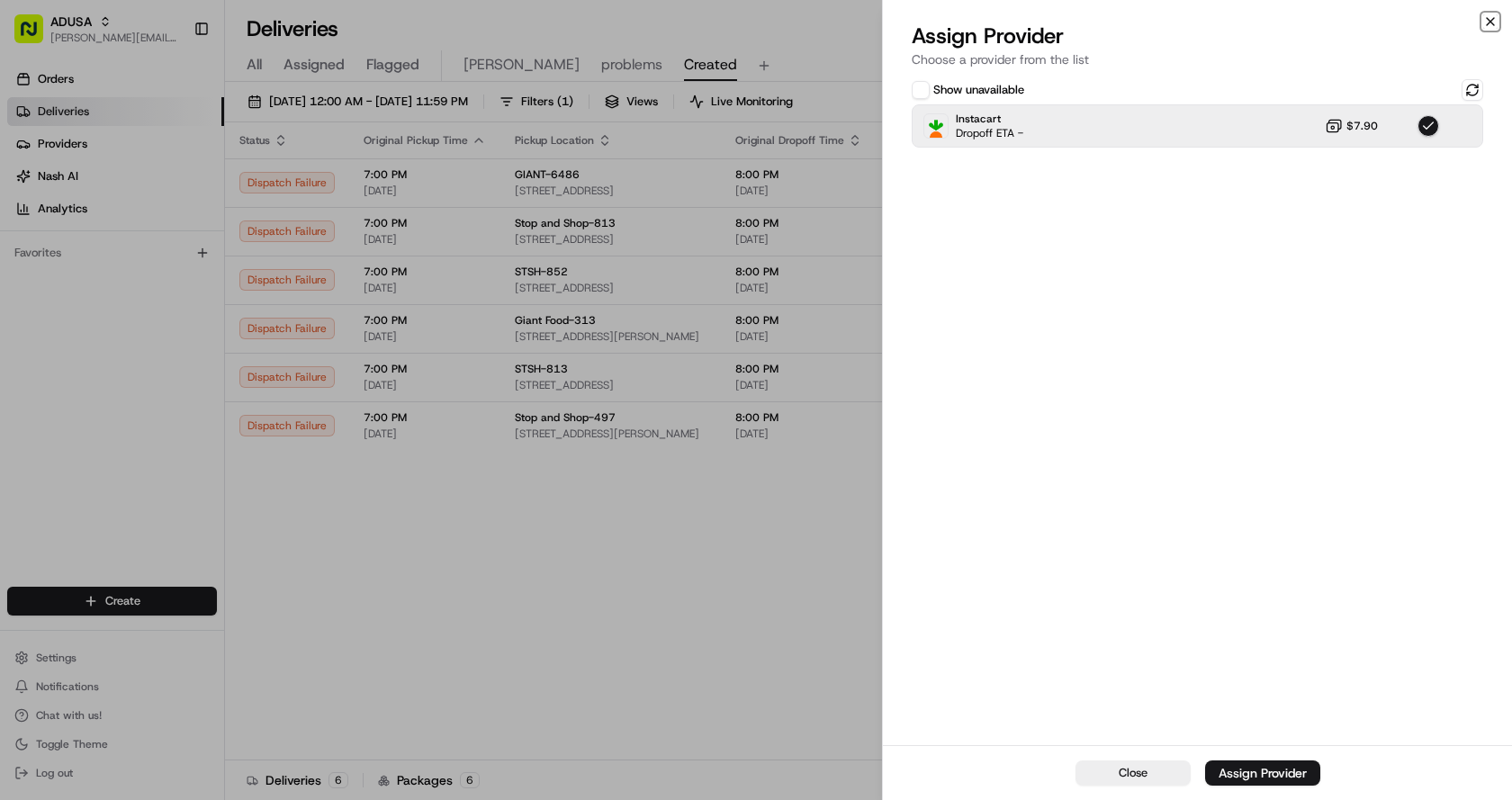
click at [1496, 25] on icon "button" at bounding box center [1489, 21] width 14 height 14
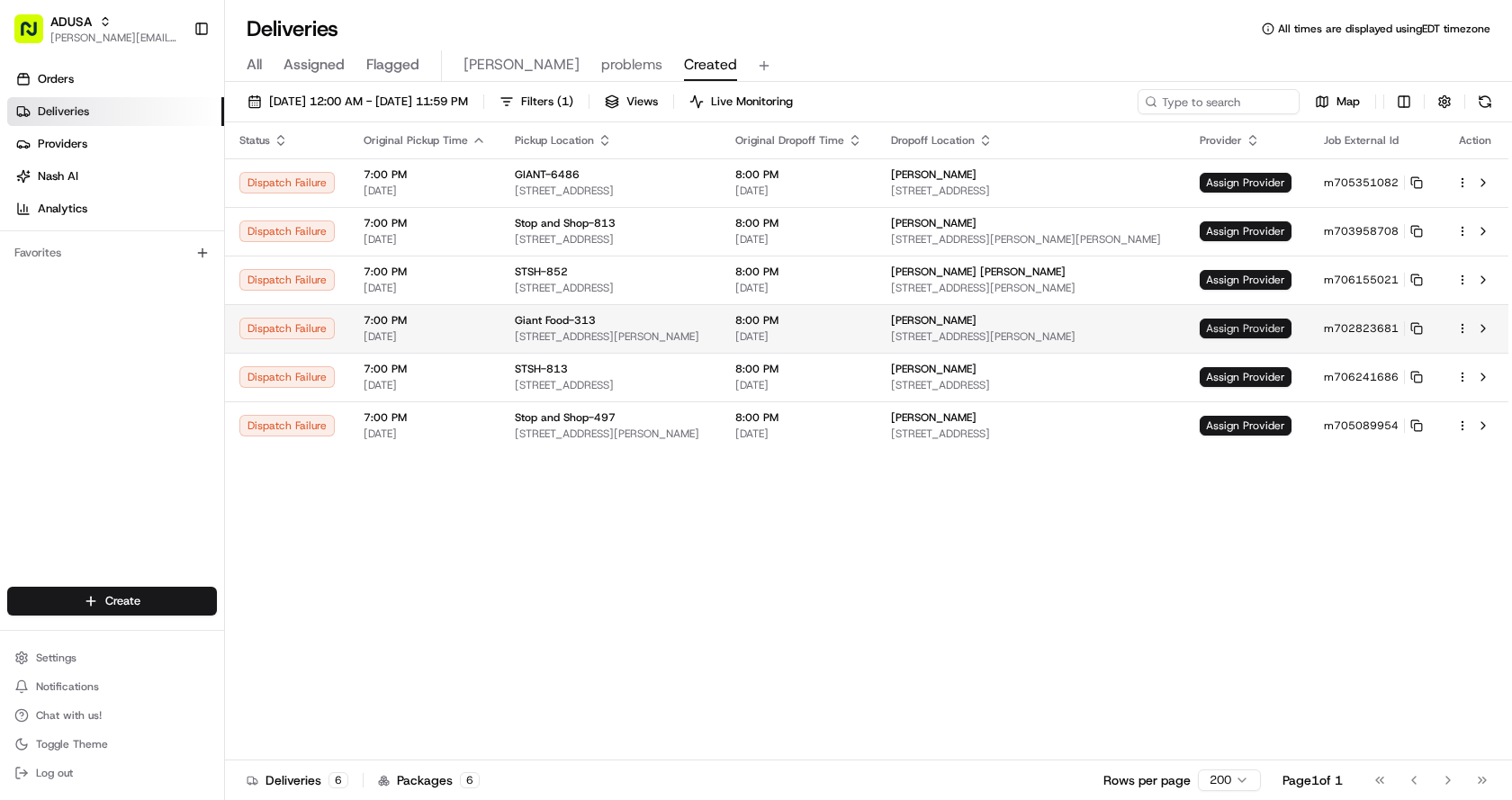
click at [1239, 329] on span "Assign Provider" at bounding box center [1244, 328] width 91 height 20
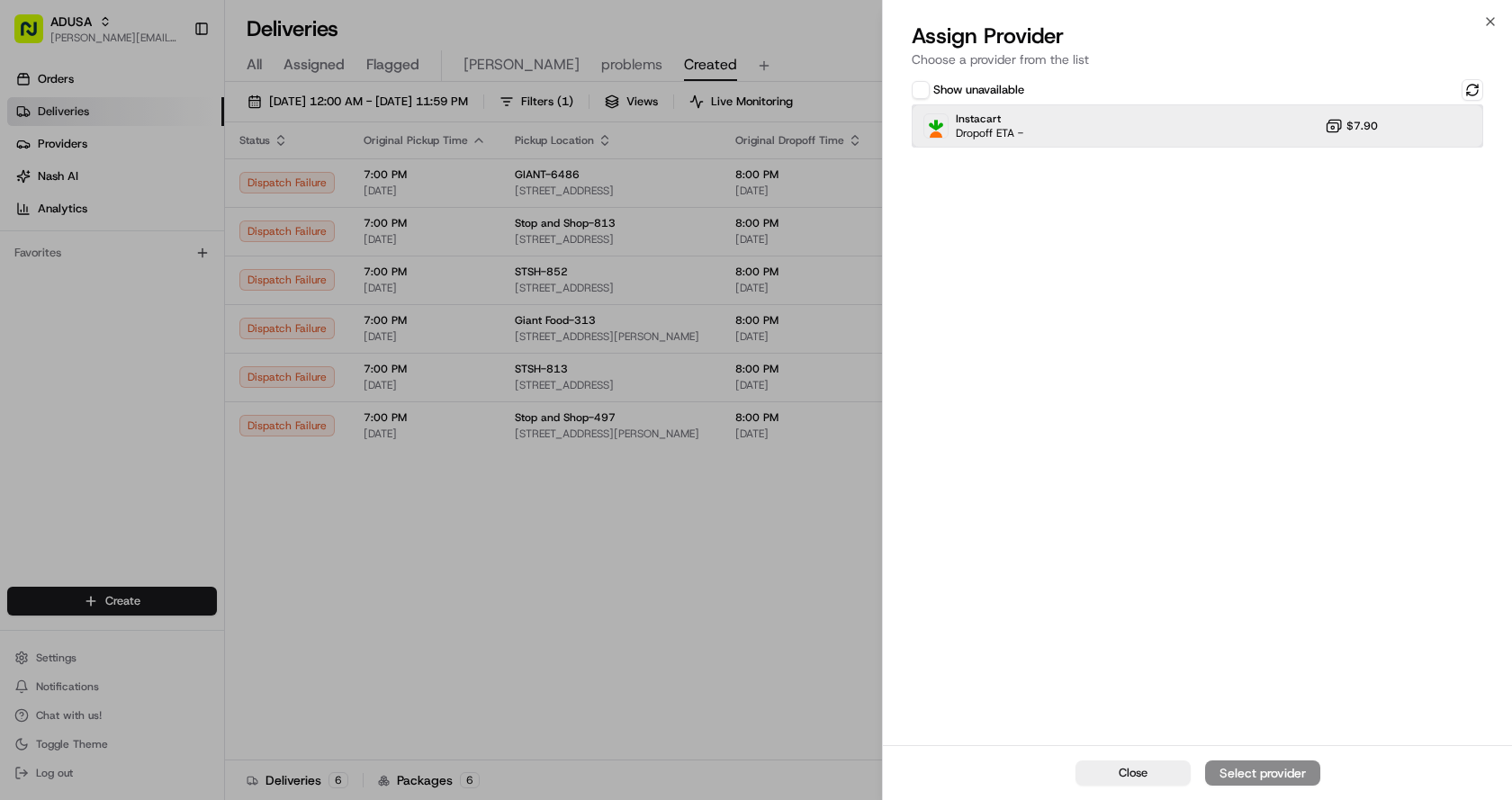
click at [1130, 134] on div "Instacart Dropoff ETA - $7.90" at bounding box center [1197, 126] width 572 height 43
click at [1249, 781] on div "Assign Provider" at bounding box center [1262, 773] width 89 height 18
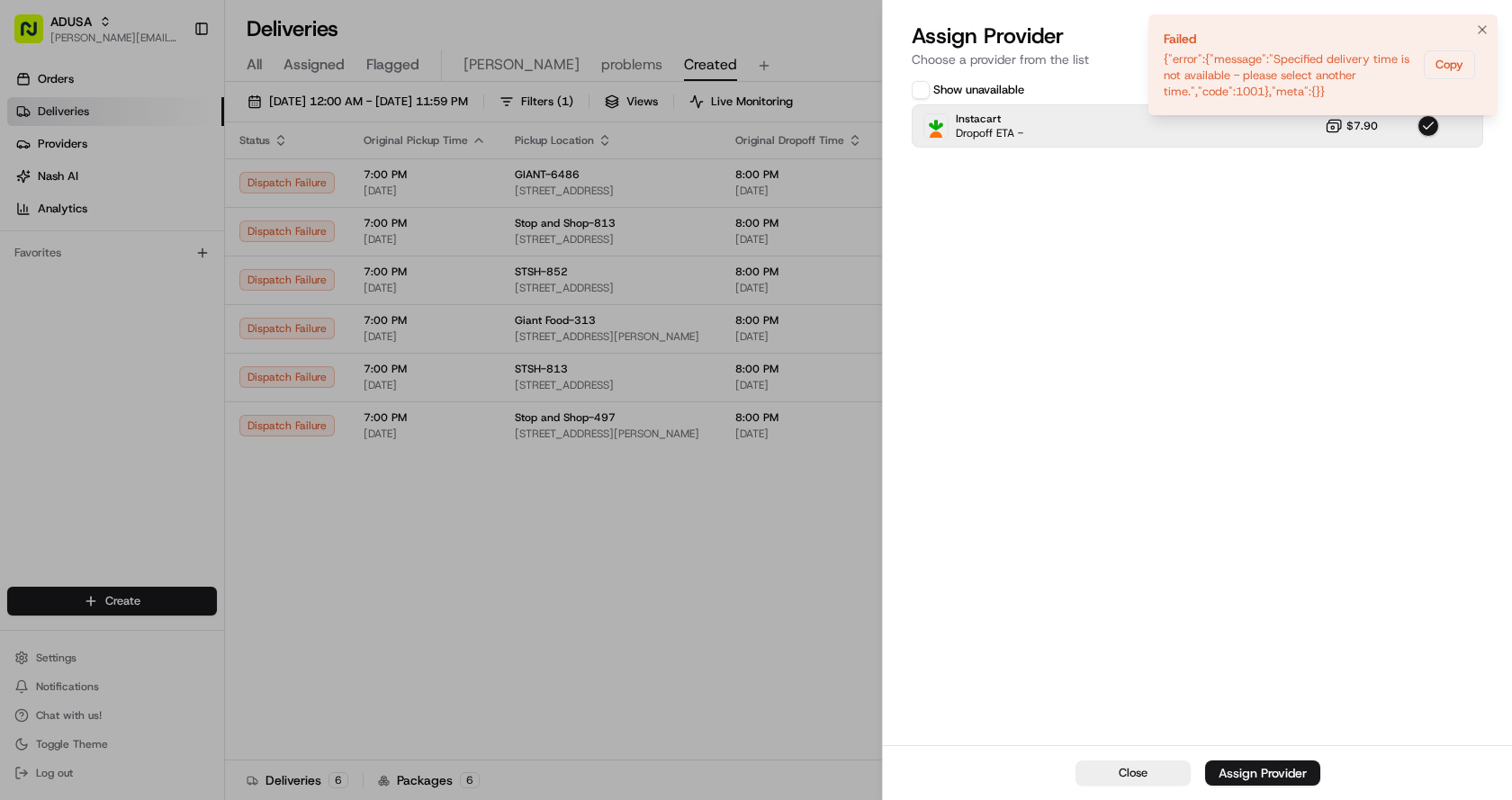
click at [1481, 18] on li "Failed {"error":{"message":"Specified delivery time is not available - please s…" at bounding box center [1323, 64] width 350 height 101
click at [1488, 34] on icon "Notifications (F8)" at bounding box center [1482, 29] width 14 height 14
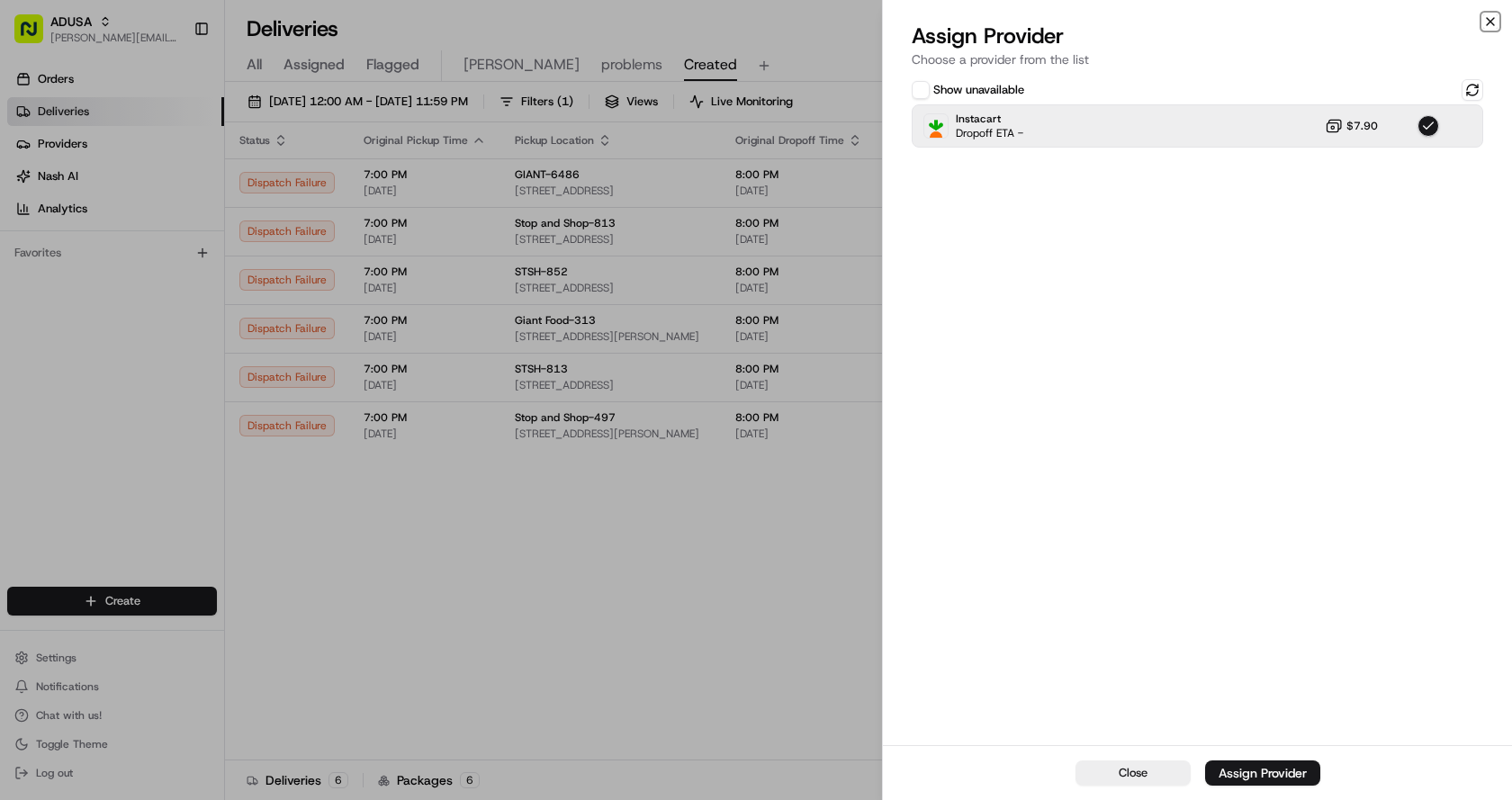
click at [1490, 18] on icon "button" at bounding box center [1489, 21] width 14 height 14
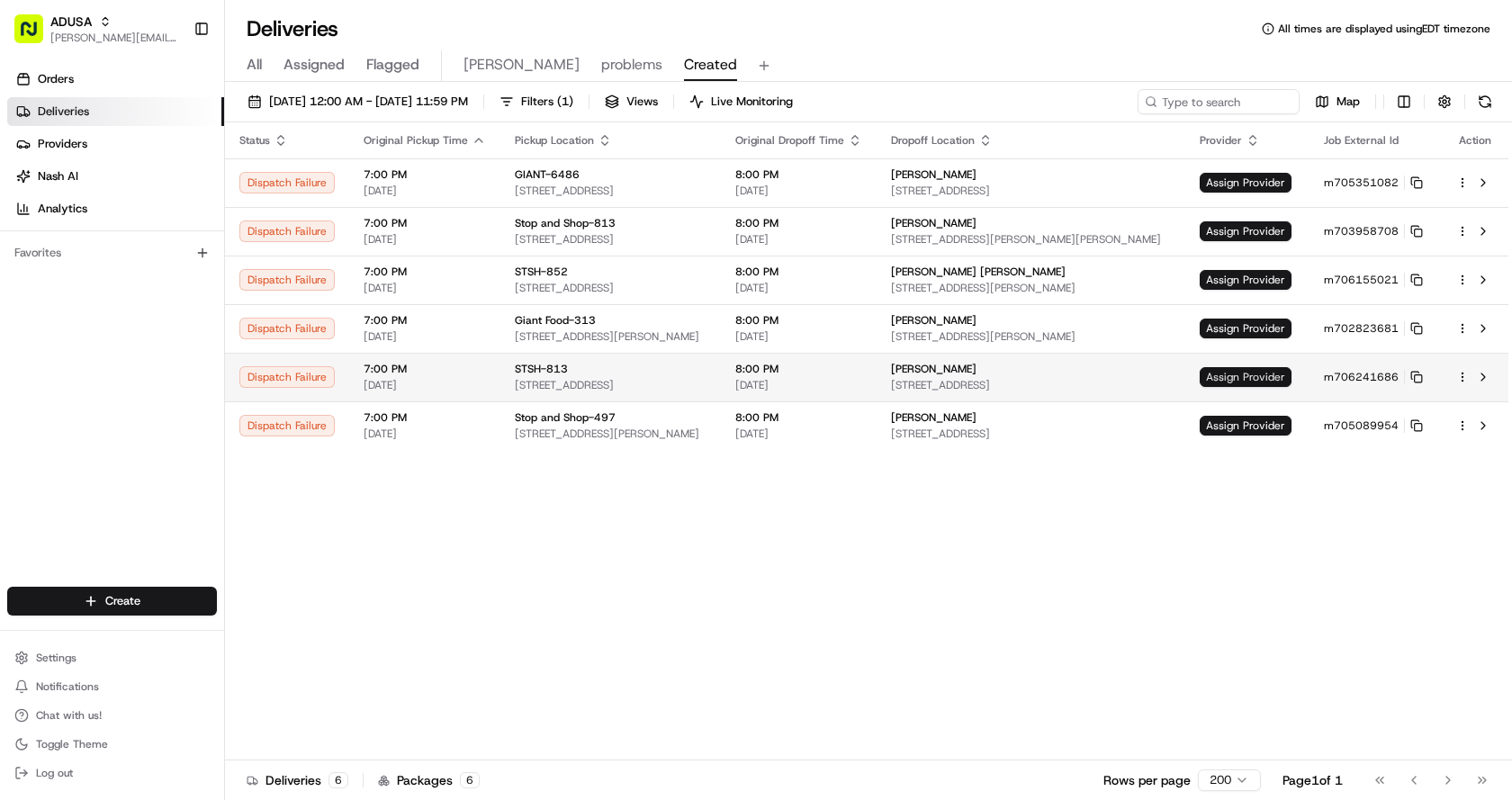
click at [1246, 372] on span "Assign Provider" at bounding box center [1244, 377] width 91 height 20
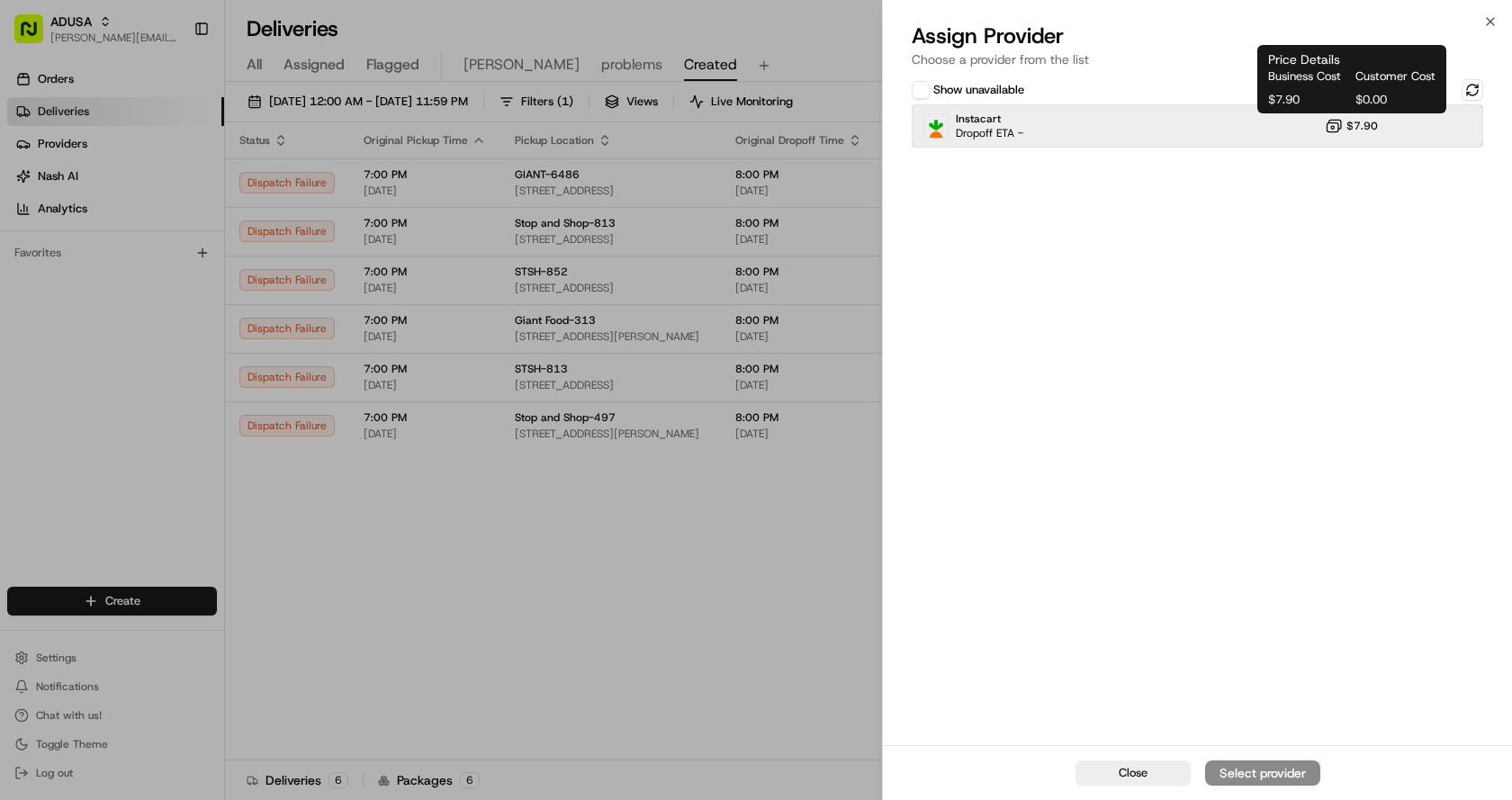
drag, startPoint x: 1225, startPoint y: 147, endPoint x: 1336, endPoint y: 129, distance: 112.4
click at [1226, 147] on div "Instacart Dropoff ETA - $7.90" at bounding box center [1197, 126] width 572 height 43
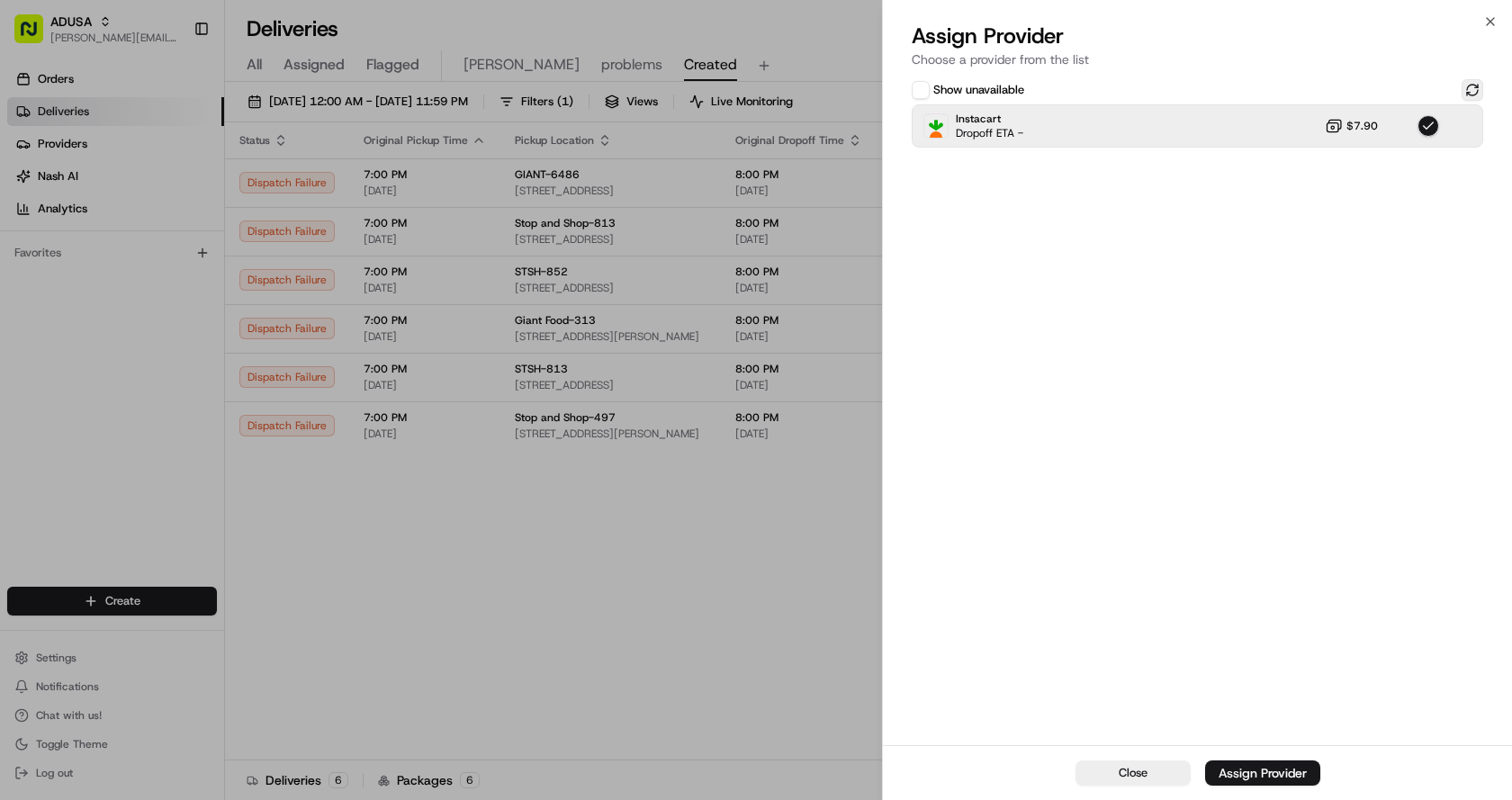
click at [1470, 92] on button at bounding box center [1471, 90] width 22 height 22
click at [1261, 770] on div "Close Select provider" at bounding box center [1197, 773] width 629 height 55
click at [1110, 103] on div "Show unavailable Instacart Dropoff ETA - $7.90" at bounding box center [1197, 113] width 572 height 69
click at [1099, 122] on div "Instacart Dropoff ETA - $7.90" at bounding box center [1197, 126] width 572 height 43
drag, startPoint x: 1191, startPoint y: 111, endPoint x: 1195, endPoint y: 125, distance: 14.6
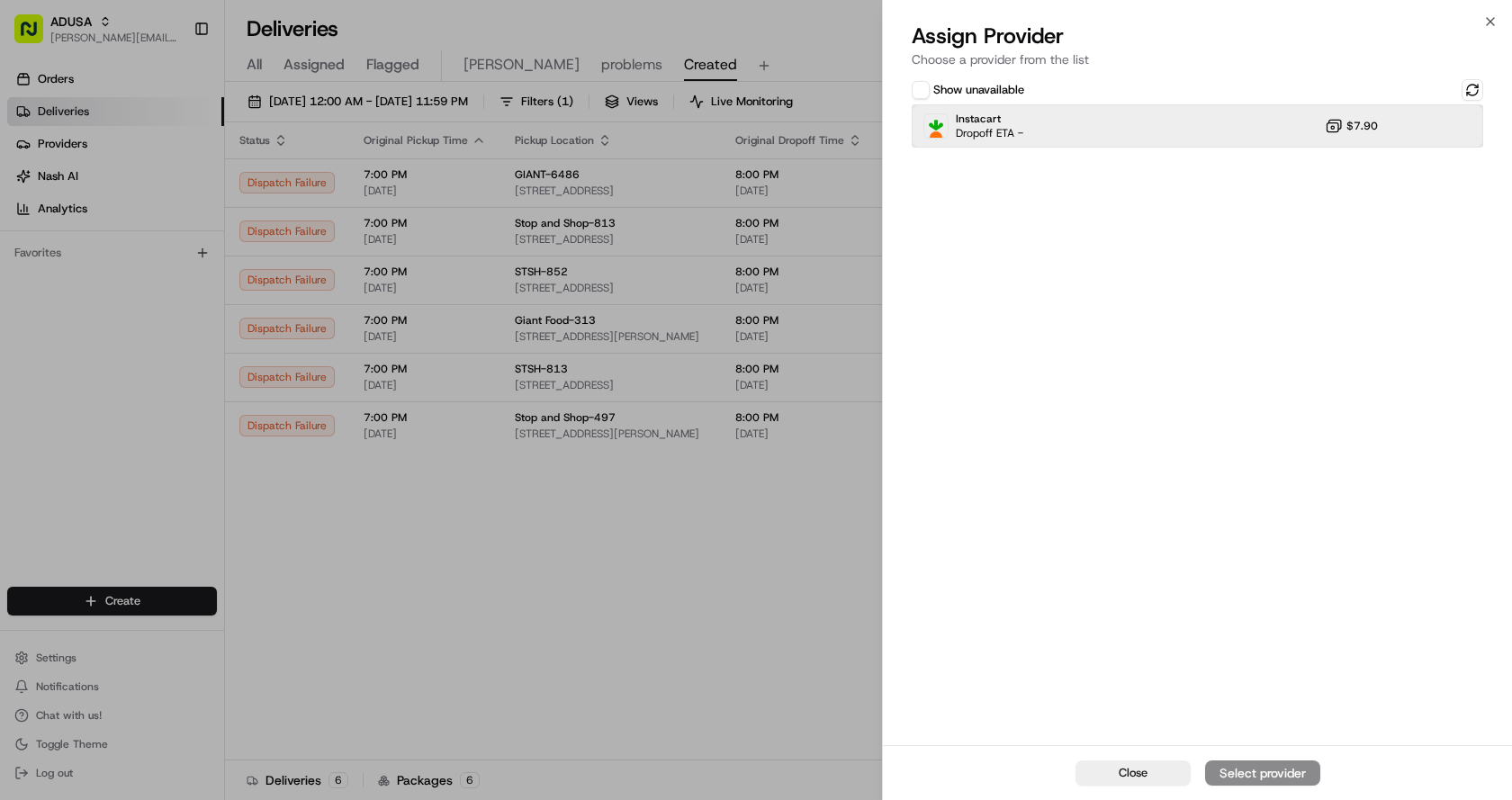
click at [1193, 119] on div "Instacart Dropoff ETA - $7.90" at bounding box center [1197, 126] width 572 height 43
click at [1277, 770] on div "Assign Provider" at bounding box center [1262, 773] width 89 height 18
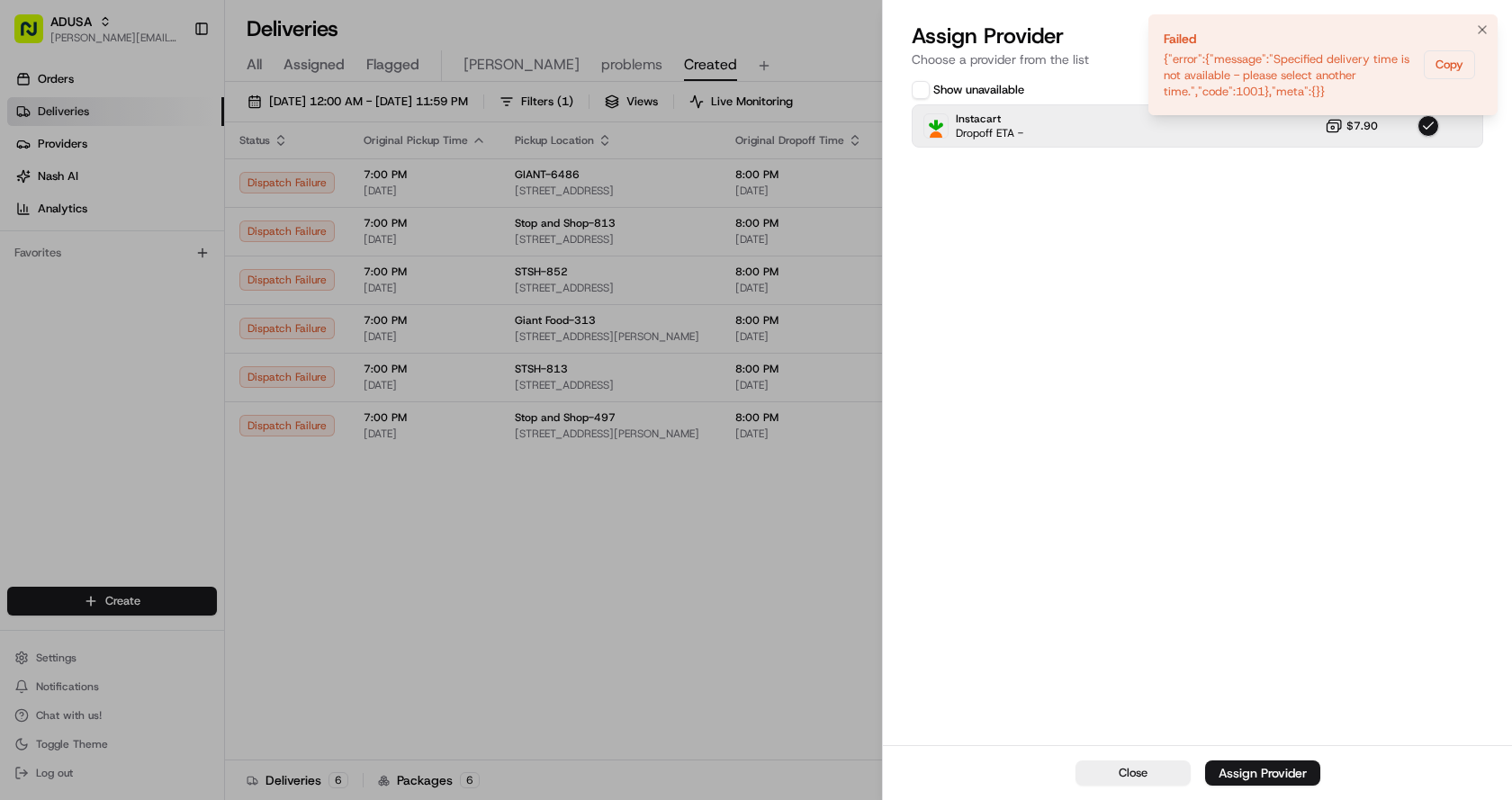
drag, startPoint x: 1205, startPoint y: 216, endPoint x: 1301, endPoint y: 38, distance: 202.2
click at [1206, 216] on div "Show unavailable Instacart Dropoff ETA - $7.90" at bounding box center [1197, 410] width 629 height 670
click at [1481, 30] on icon "Notifications (F8)" at bounding box center [1482, 29] width 14 height 14
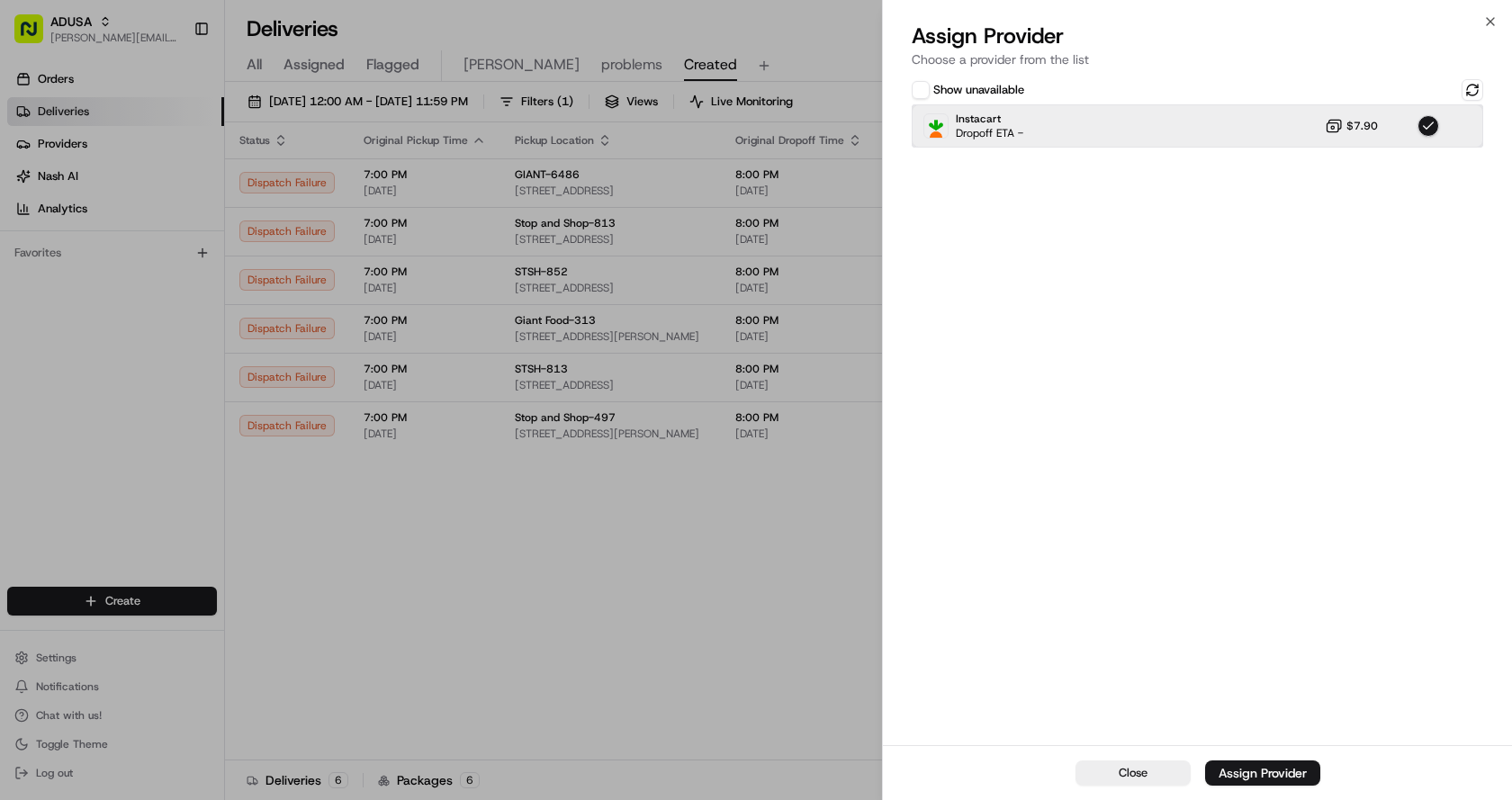
click at [1221, 124] on div "Instacart Dropoff ETA - $7.90" at bounding box center [1197, 126] width 572 height 43
click at [1134, 142] on div "Instacart Dropoff ETA - $7.90" at bounding box center [1197, 126] width 572 height 43
click at [1283, 759] on div "Close Assign Provider" at bounding box center [1197, 773] width 629 height 55
click at [1273, 771] on div "Assign Provider" at bounding box center [1262, 773] width 89 height 18
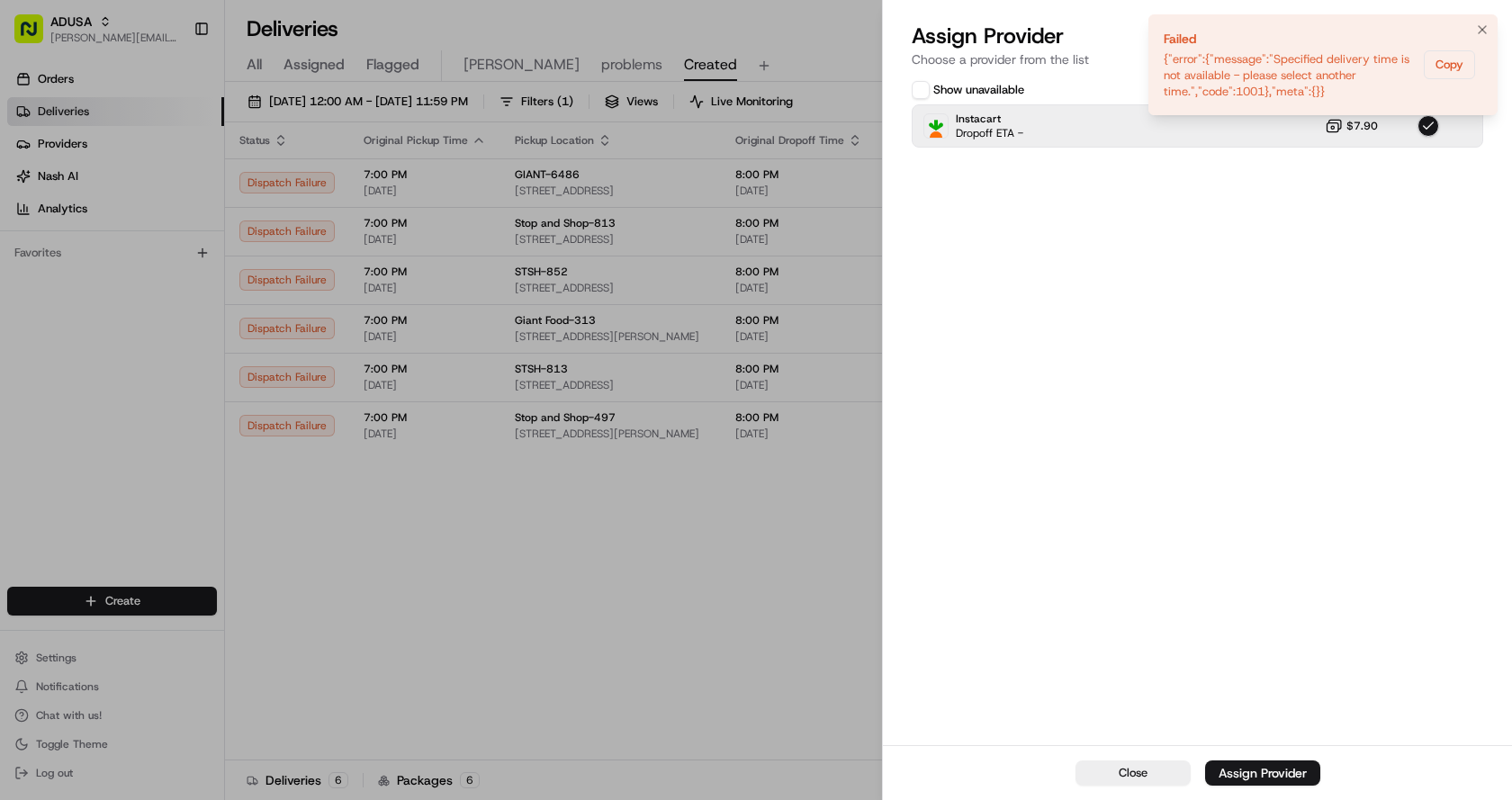
click at [1481, 32] on icon "Notifications (F8)" at bounding box center [1482, 29] width 14 height 14
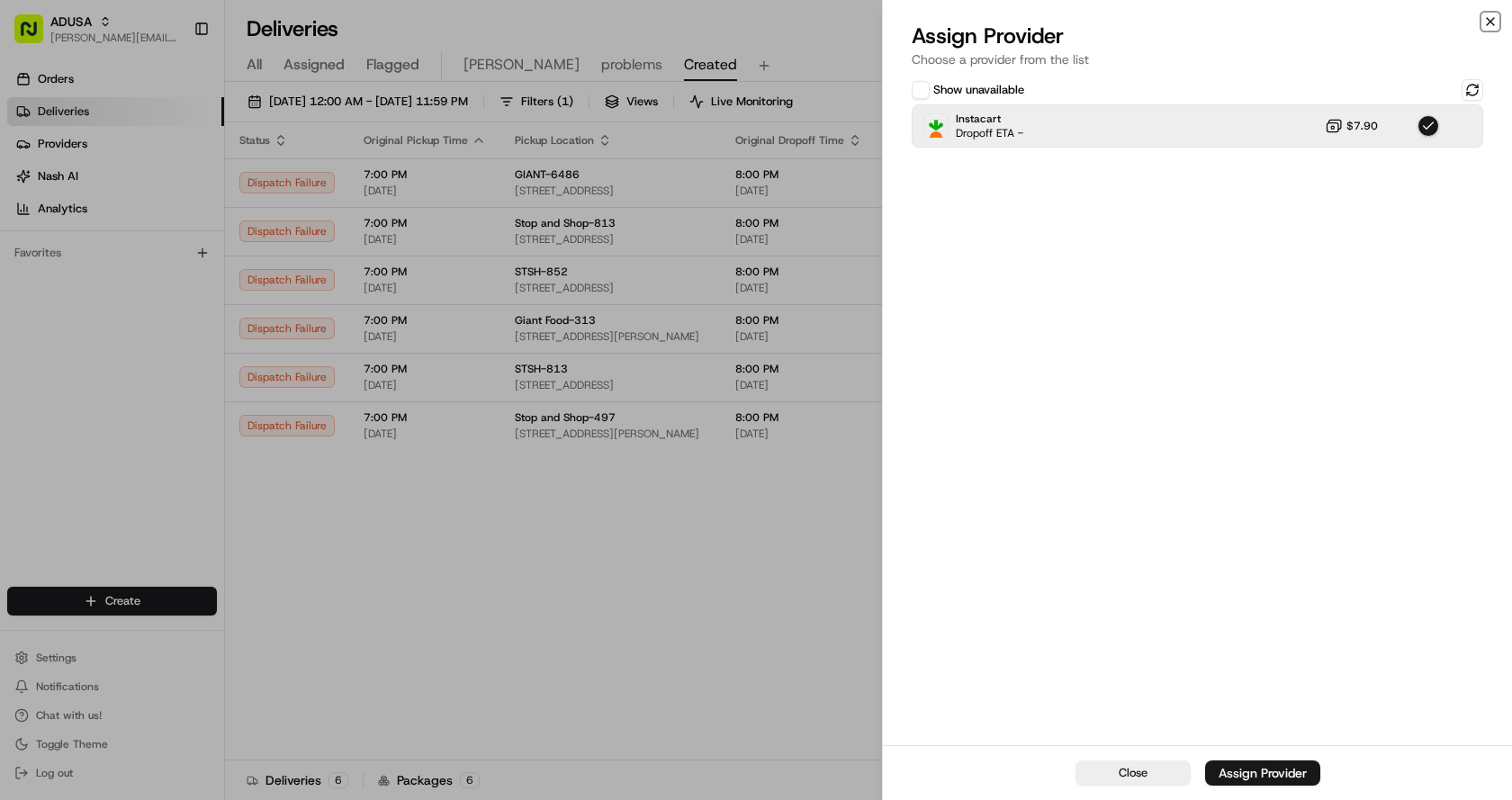
click at [1491, 24] on icon "button" at bounding box center [1489, 21] width 14 height 14
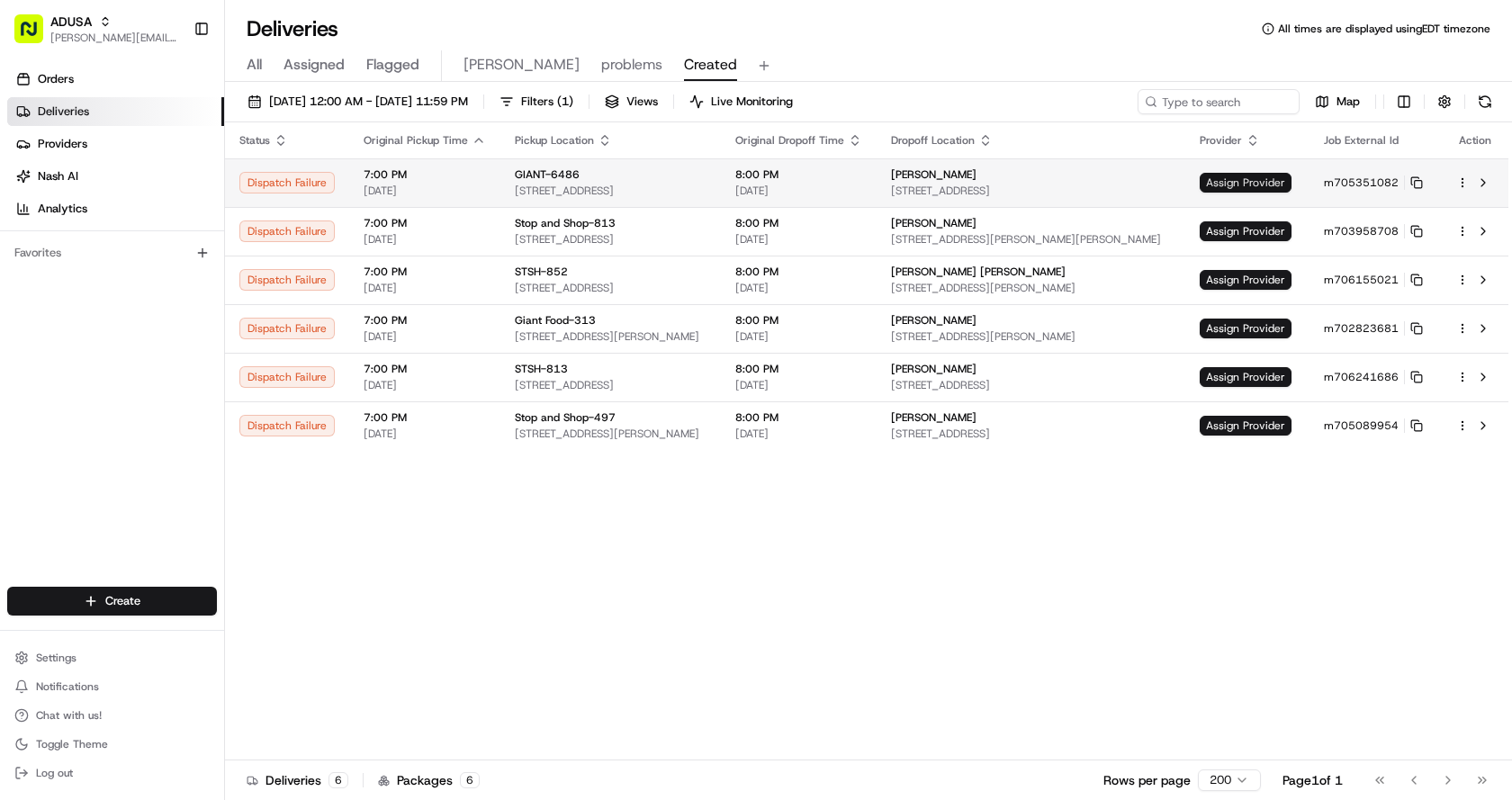
click at [1270, 186] on span "Assign Provider" at bounding box center [1244, 182] width 91 height 20
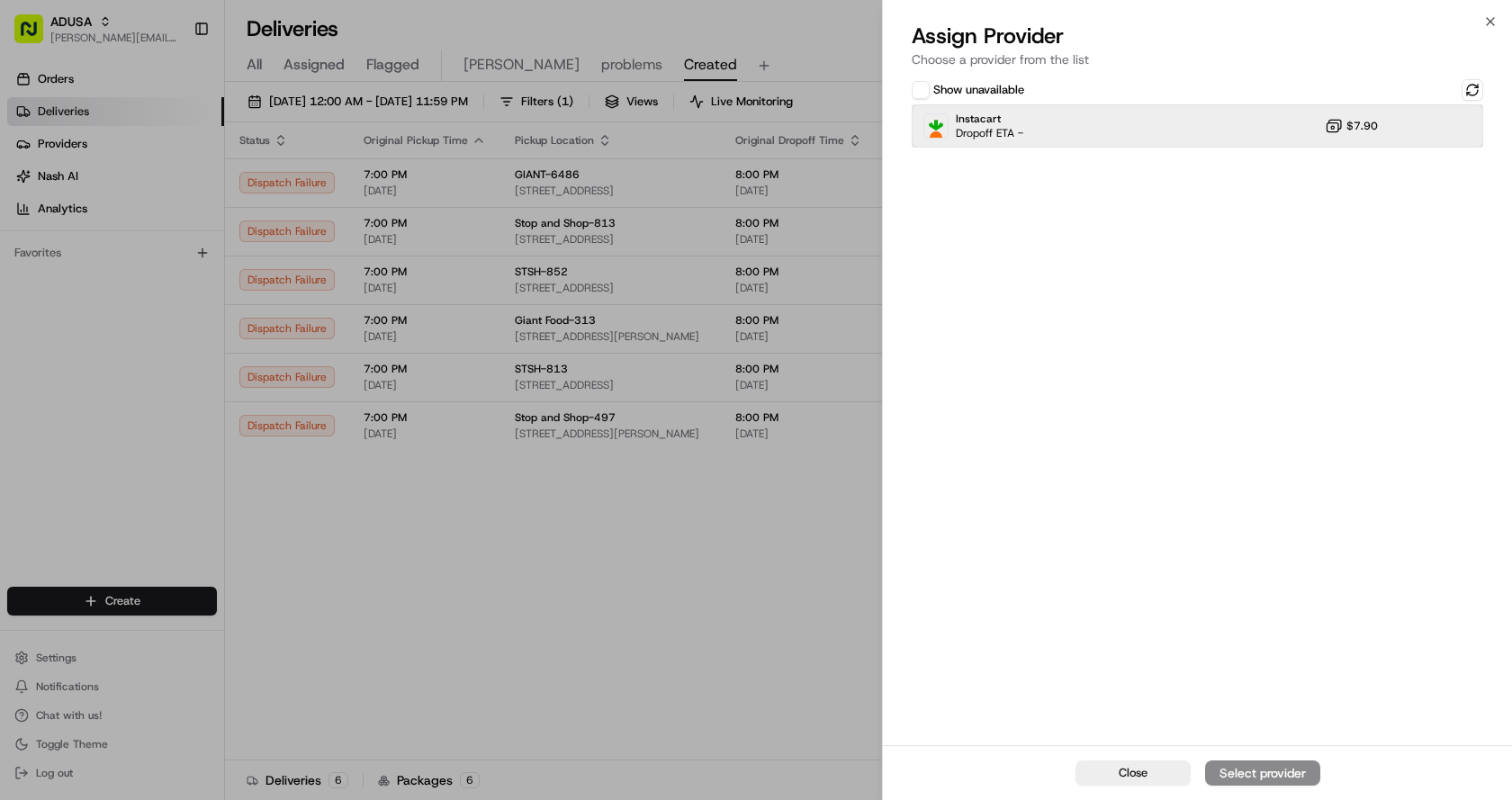
click at [1044, 134] on div "Instacart Dropoff ETA - $7.90" at bounding box center [1197, 126] width 572 height 43
click at [1277, 762] on button "Assign Provider" at bounding box center [1262, 773] width 115 height 25
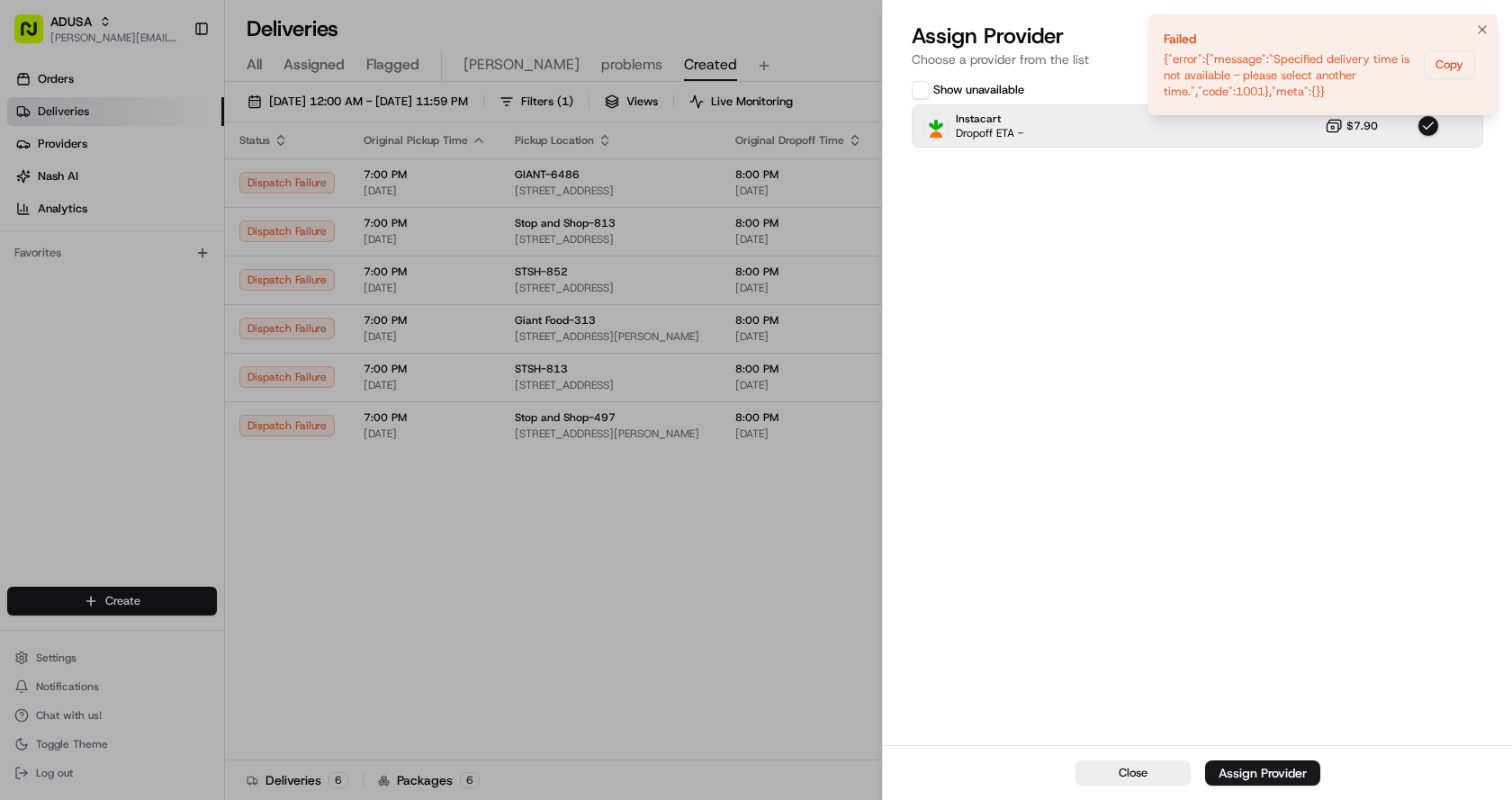
click at [1496, 30] on li "Failed {"error":{"message":"Specified delivery time is not available - please s…" at bounding box center [1323, 64] width 350 height 101
click at [1489, 28] on button "Notifications (F8)" at bounding box center [1482, 29] width 22 height 22
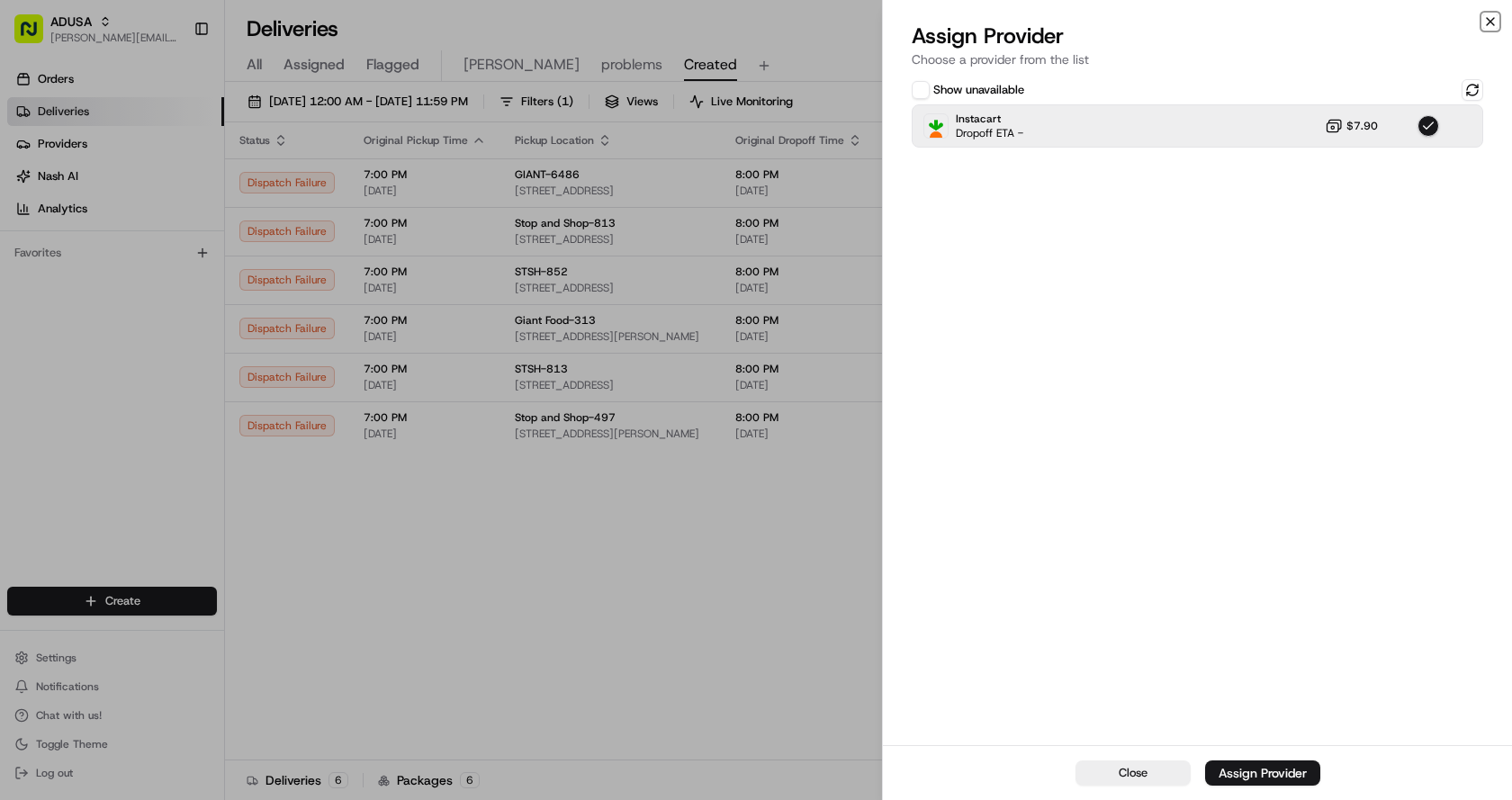
click at [1492, 20] on icon "button" at bounding box center [1490, 22] width 8 height 8
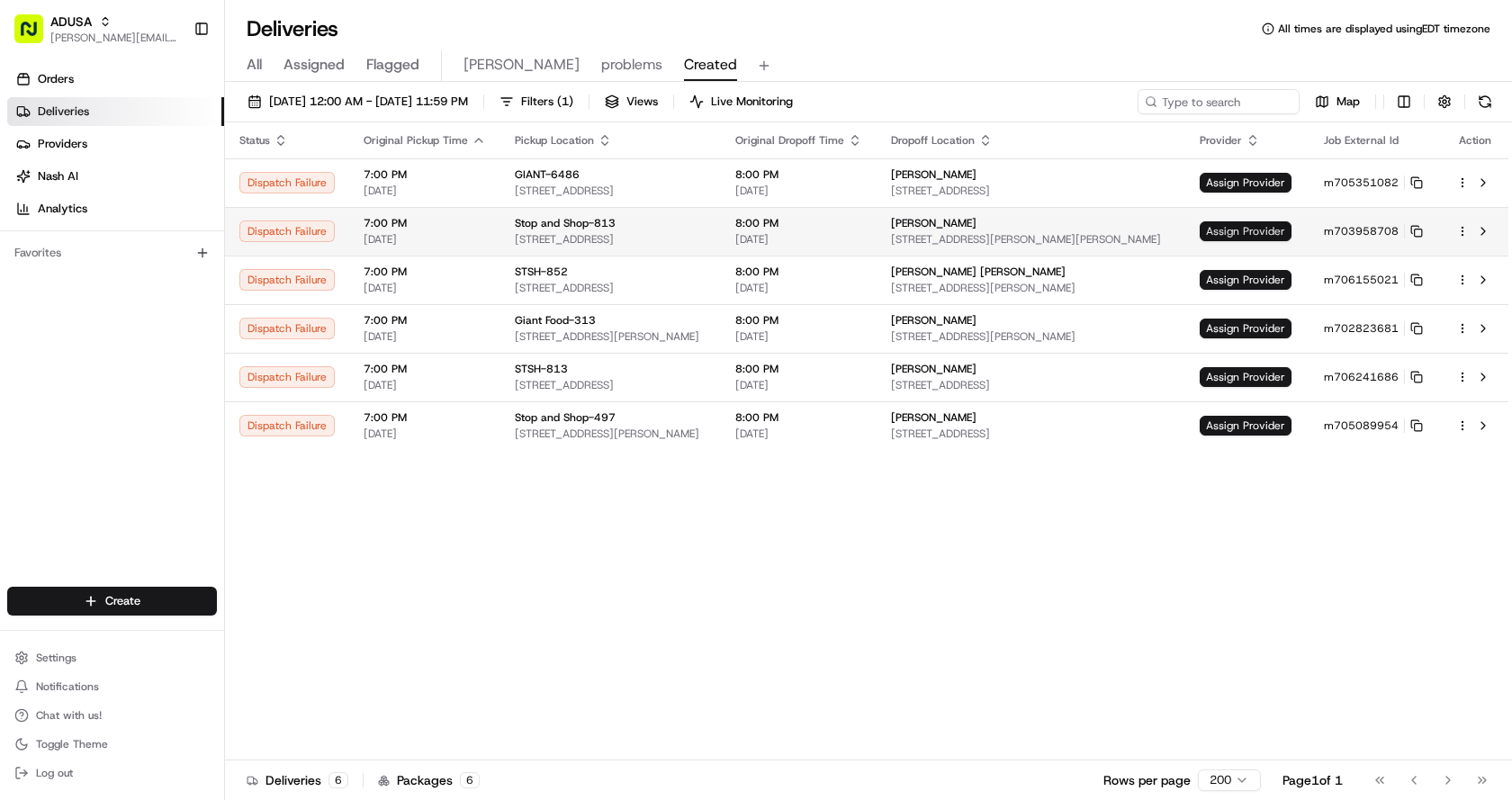
click at [1252, 227] on span "Assign Provider" at bounding box center [1244, 231] width 91 height 20
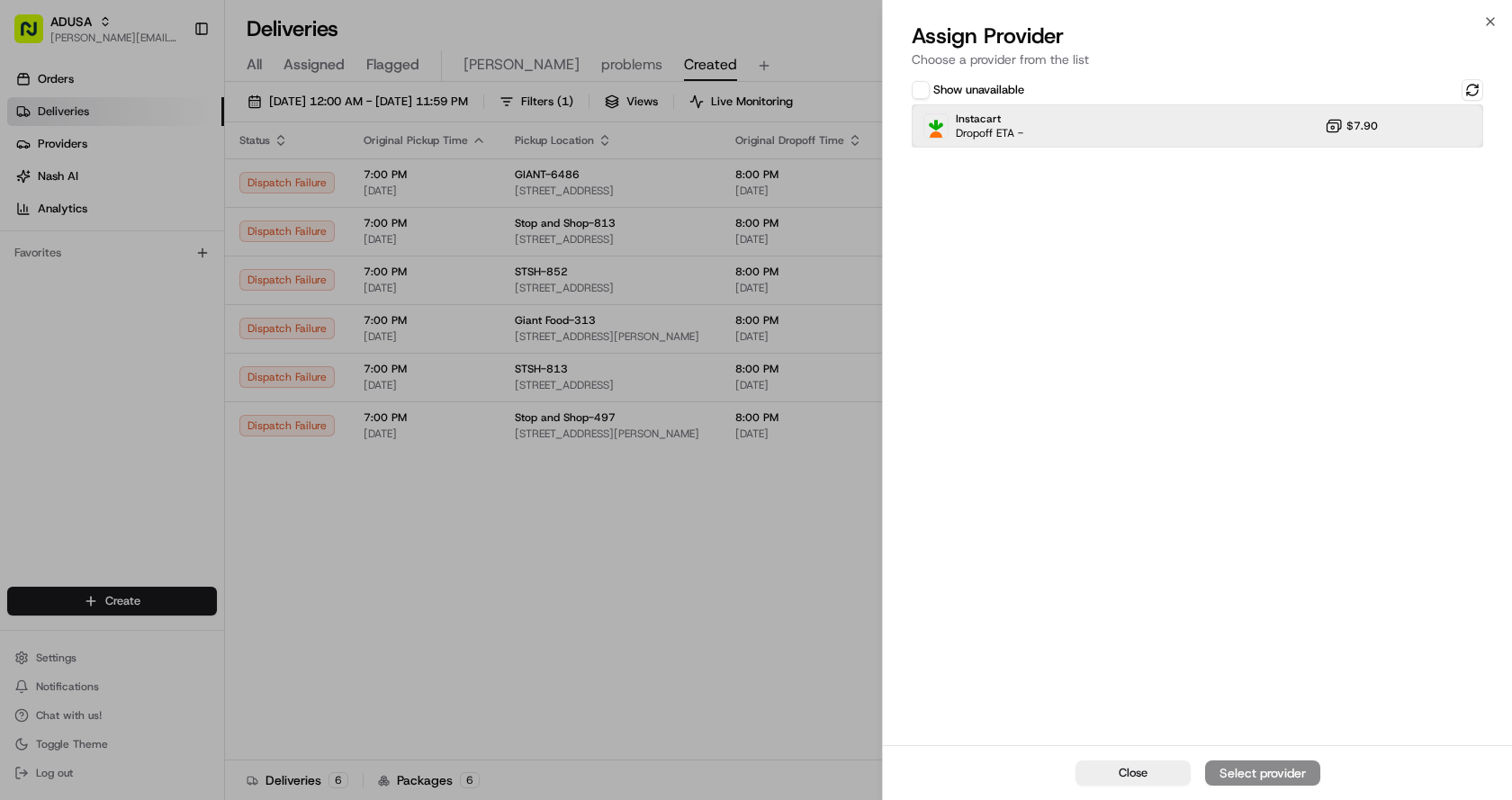
click at [1112, 113] on div "Instacart Dropoff ETA - $7.90" at bounding box center [1197, 126] width 572 height 43
click at [1266, 759] on div "Close Assign Provider" at bounding box center [1197, 773] width 629 height 55
click at [1255, 764] on div "Assign Provider" at bounding box center [1262, 773] width 89 height 18
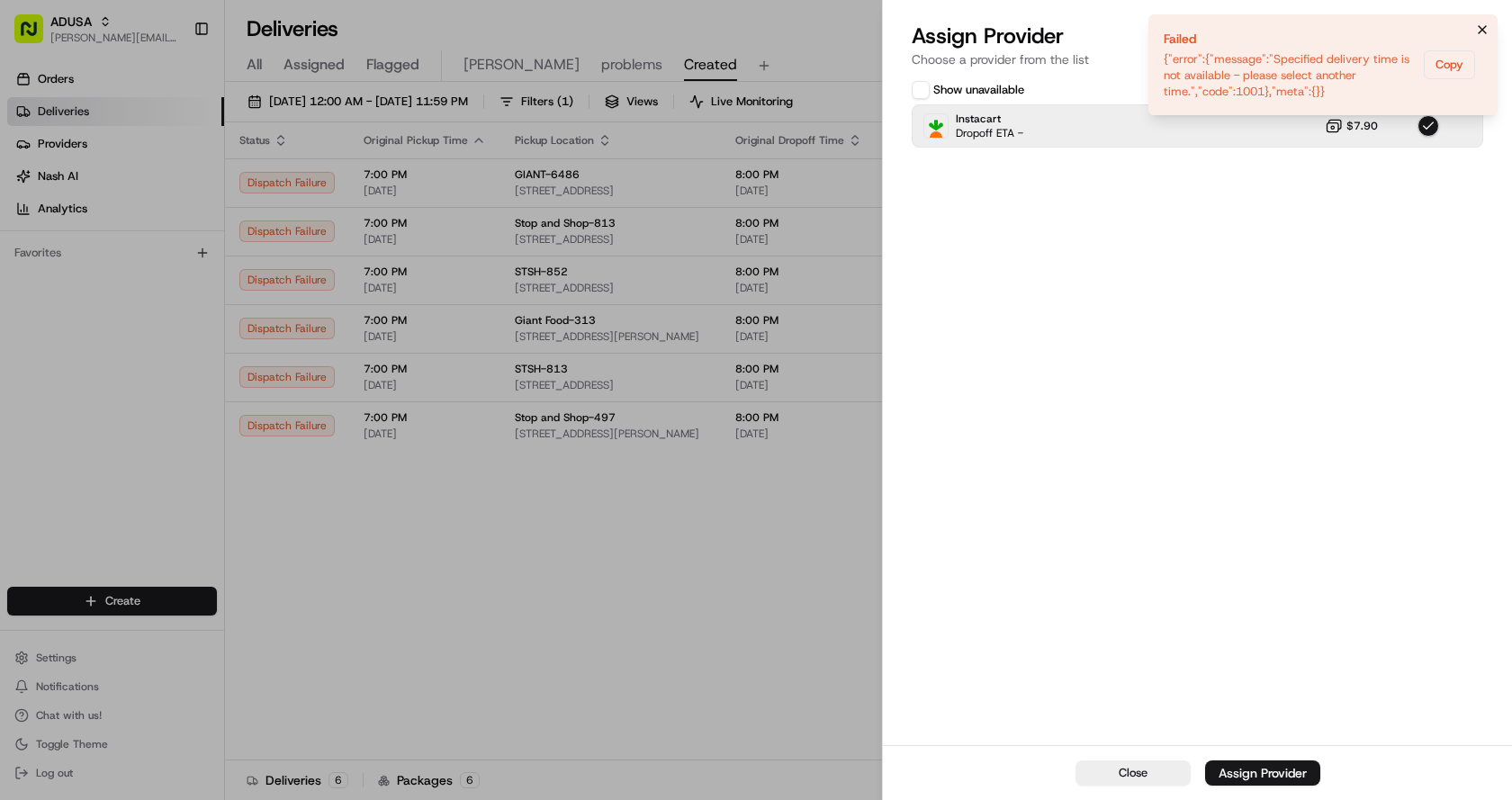
click at [1489, 23] on button "Notifications (F8)" at bounding box center [1482, 29] width 22 height 22
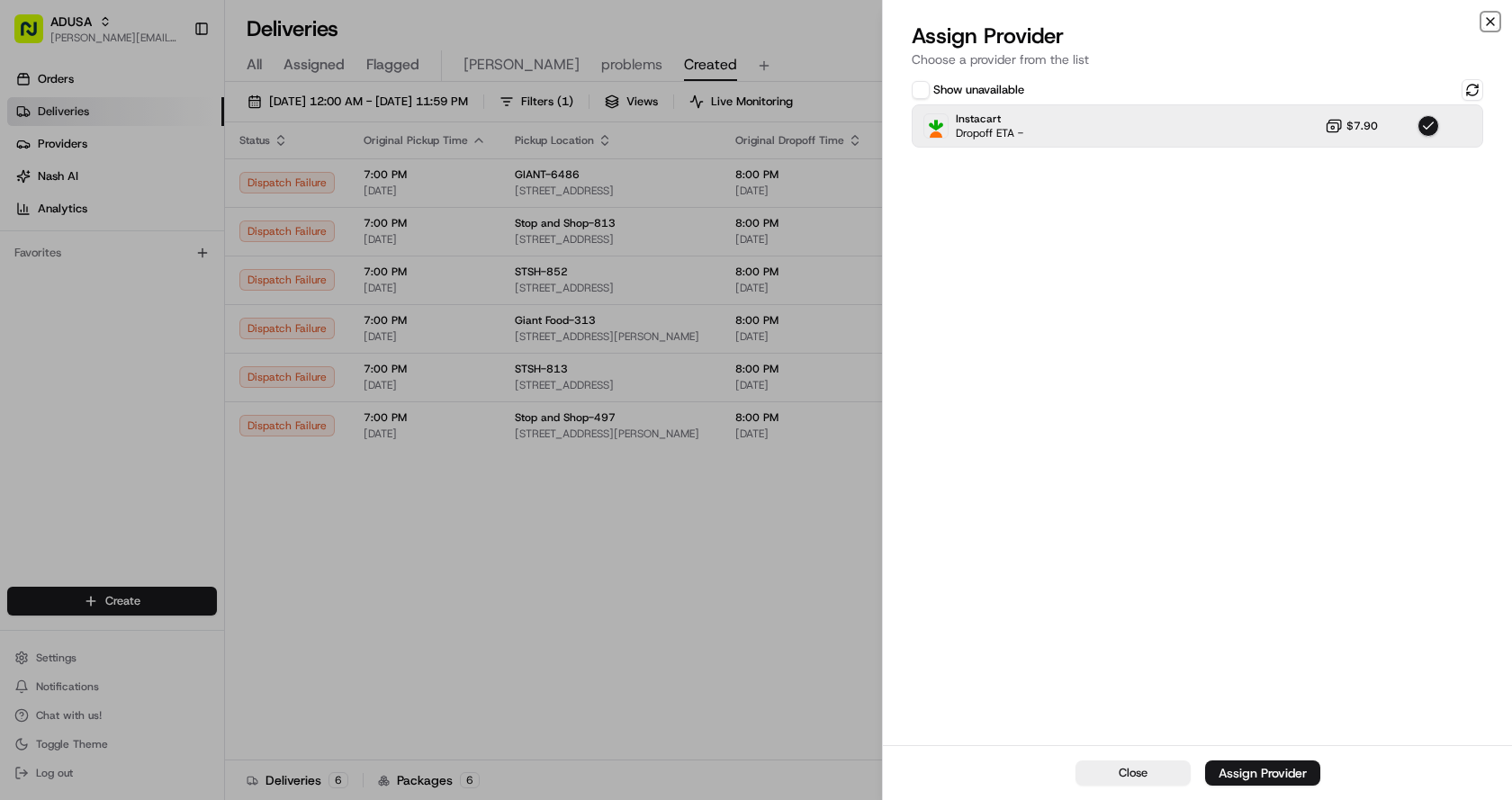
click at [1487, 23] on icon "button" at bounding box center [1489, 21] width 14 height 14
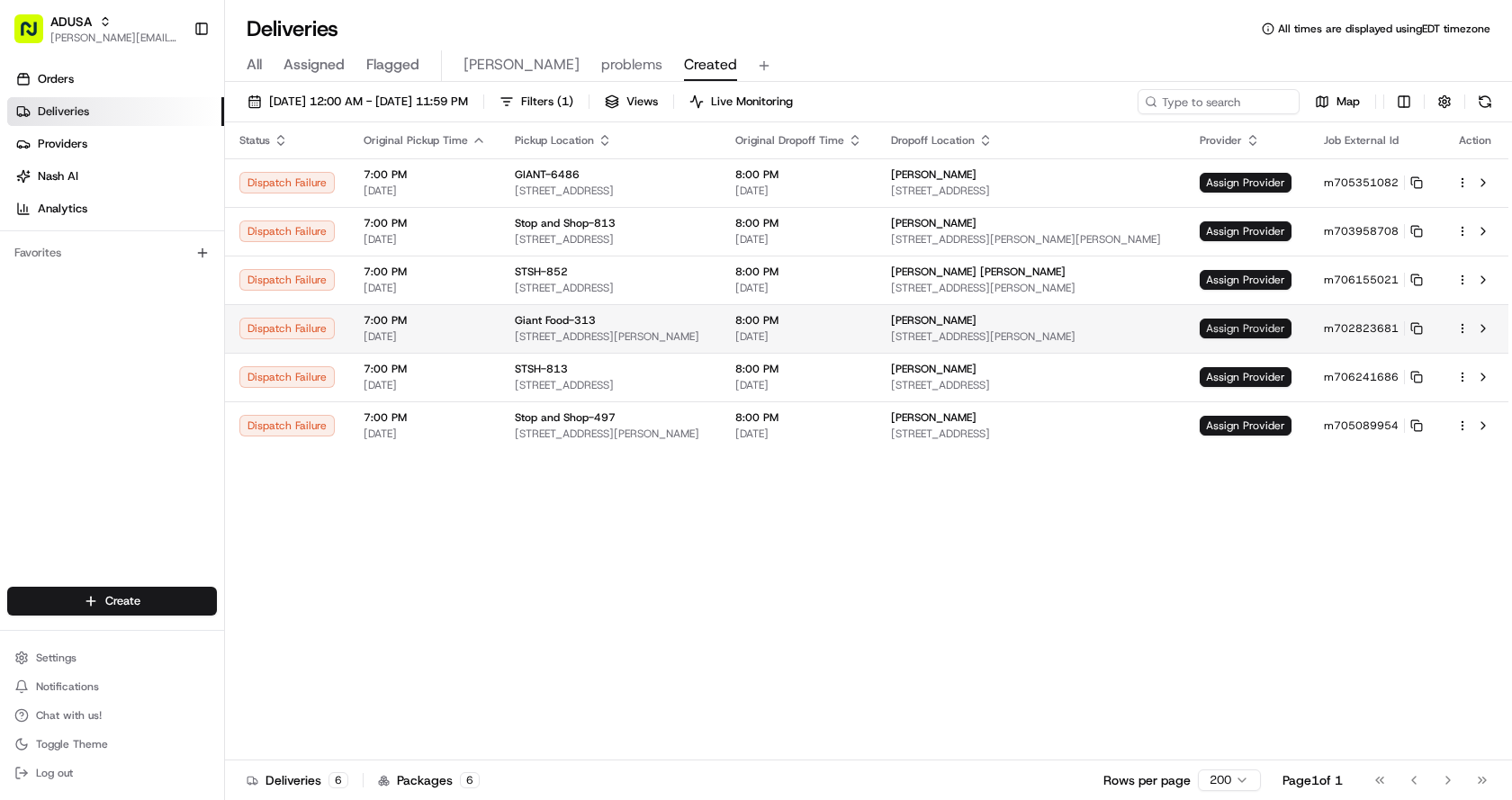
click at [1239, 331] on span "Assign Provider" at bounding box center [1244, 328] width 91 height 20
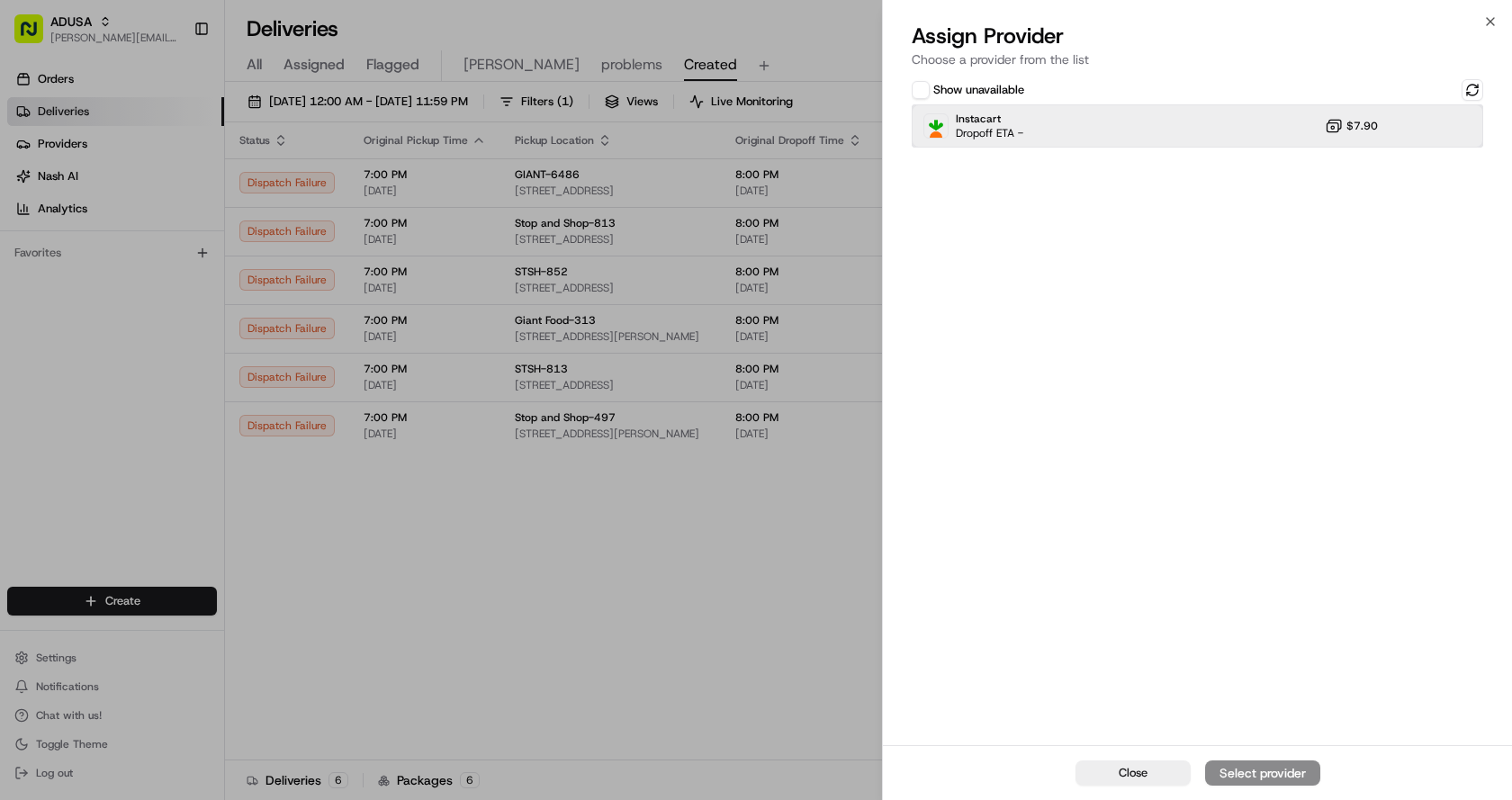
click at [1049, 122] on div "Instacart Dropoff ETA - $7.90" at bounding box center [1197, 126] width 572 height 43
click at [1306, 780] on div "Assign Provider" at bounding box center [1262, 773] width 89 height 18
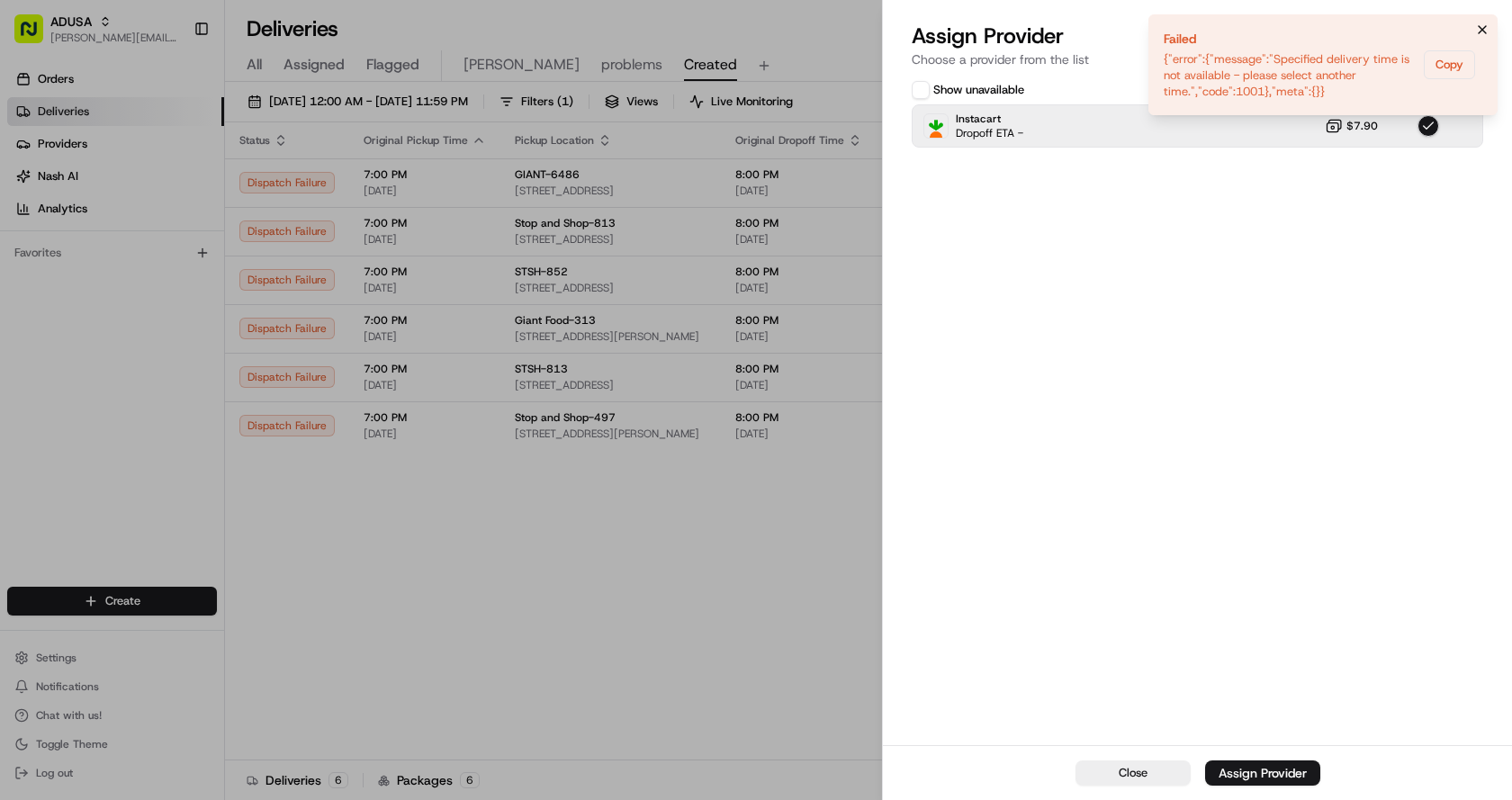
click at [1486, 28] on icon "Notifications (F8)" at bounding box center [1482, 29] width 14 height 14
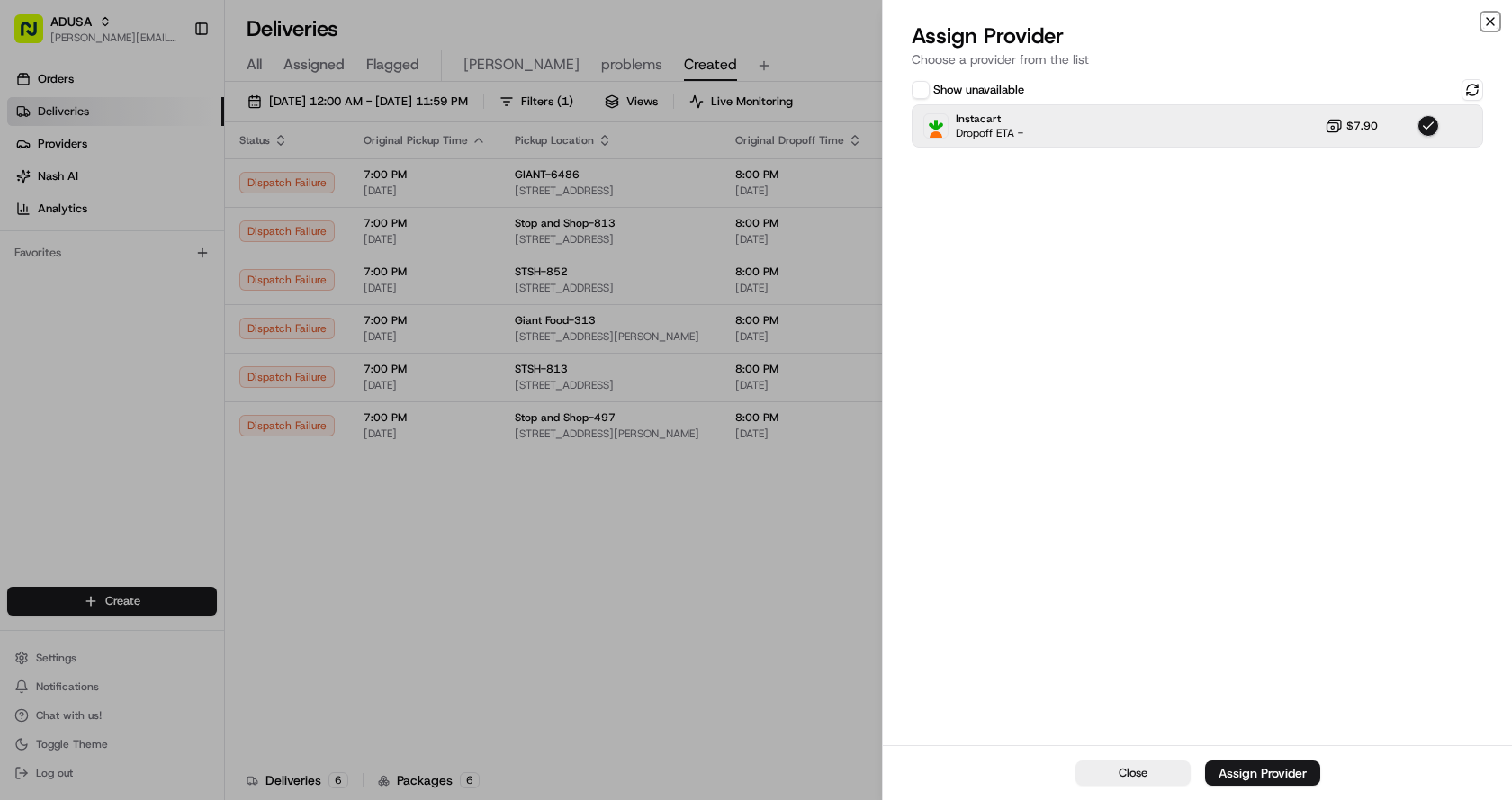
click at [1494, 14] on icon "button" at bounding box center [1489, 21] width 14 height 14
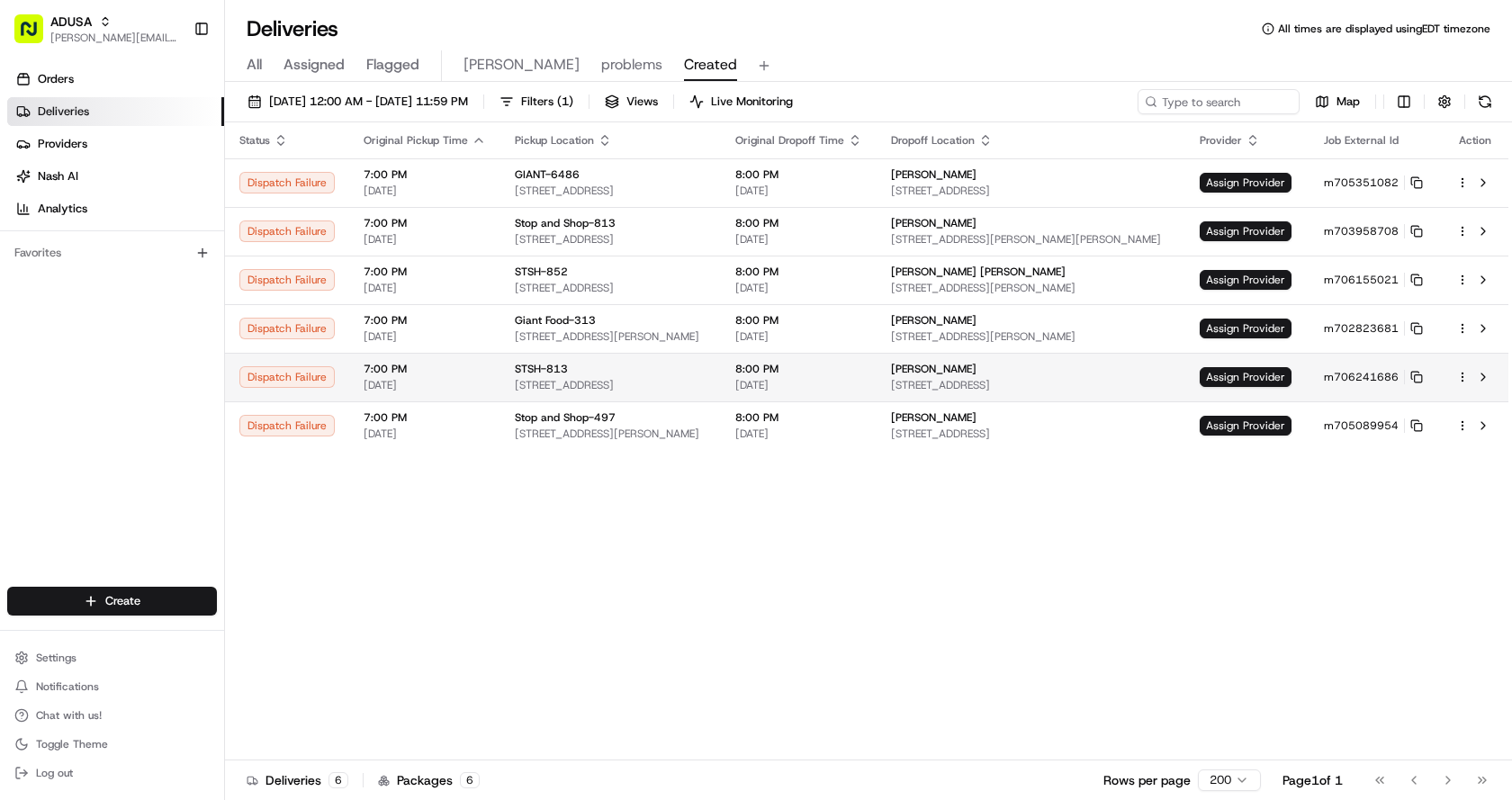
click at [1288, 396] on td "Assign Provider" at bounding box center [1247, 377] width 124 height 49
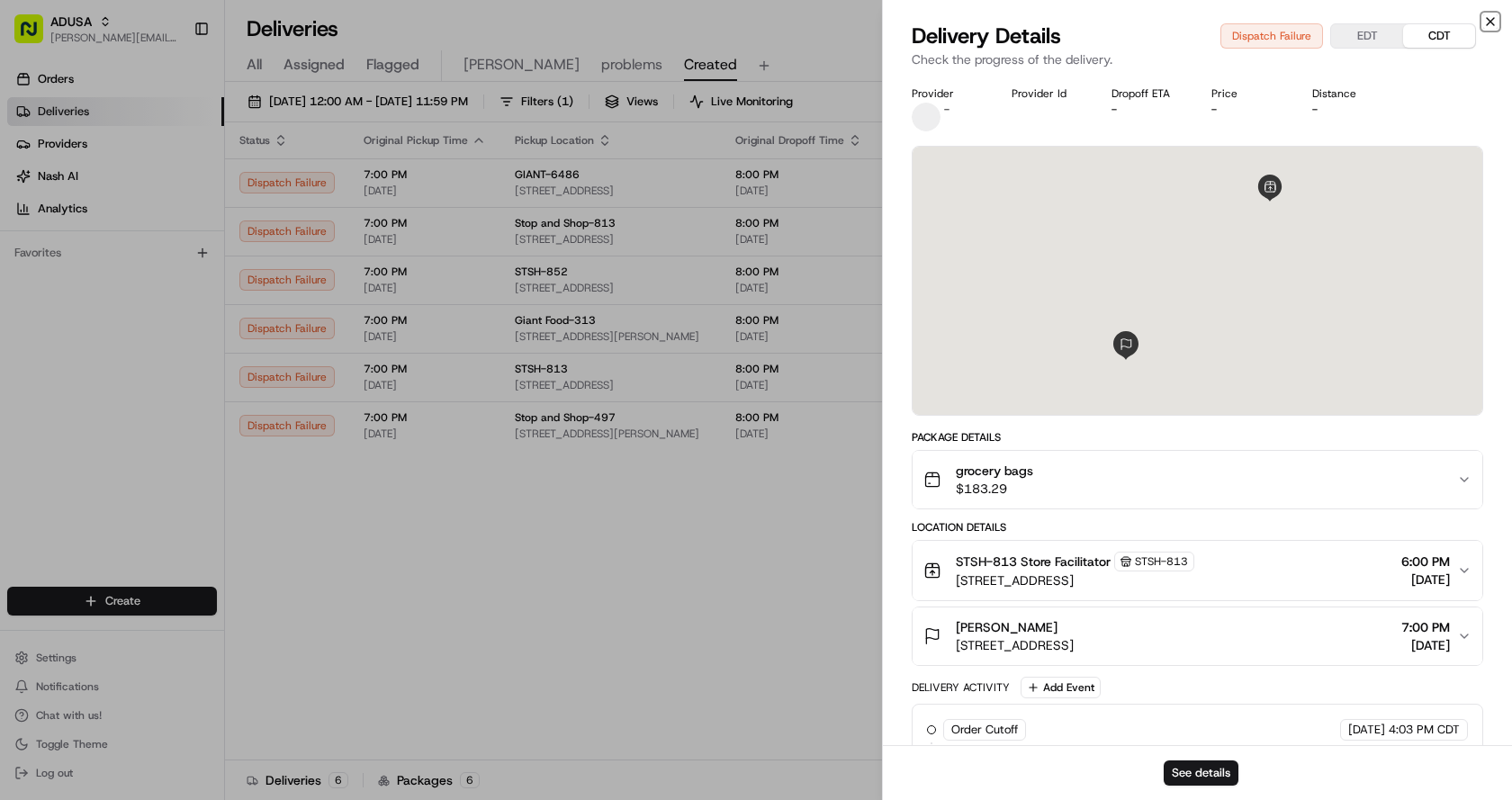
click at [1490, 14] on icon "button" at bounding box center [1489, 21] width 14 height 14
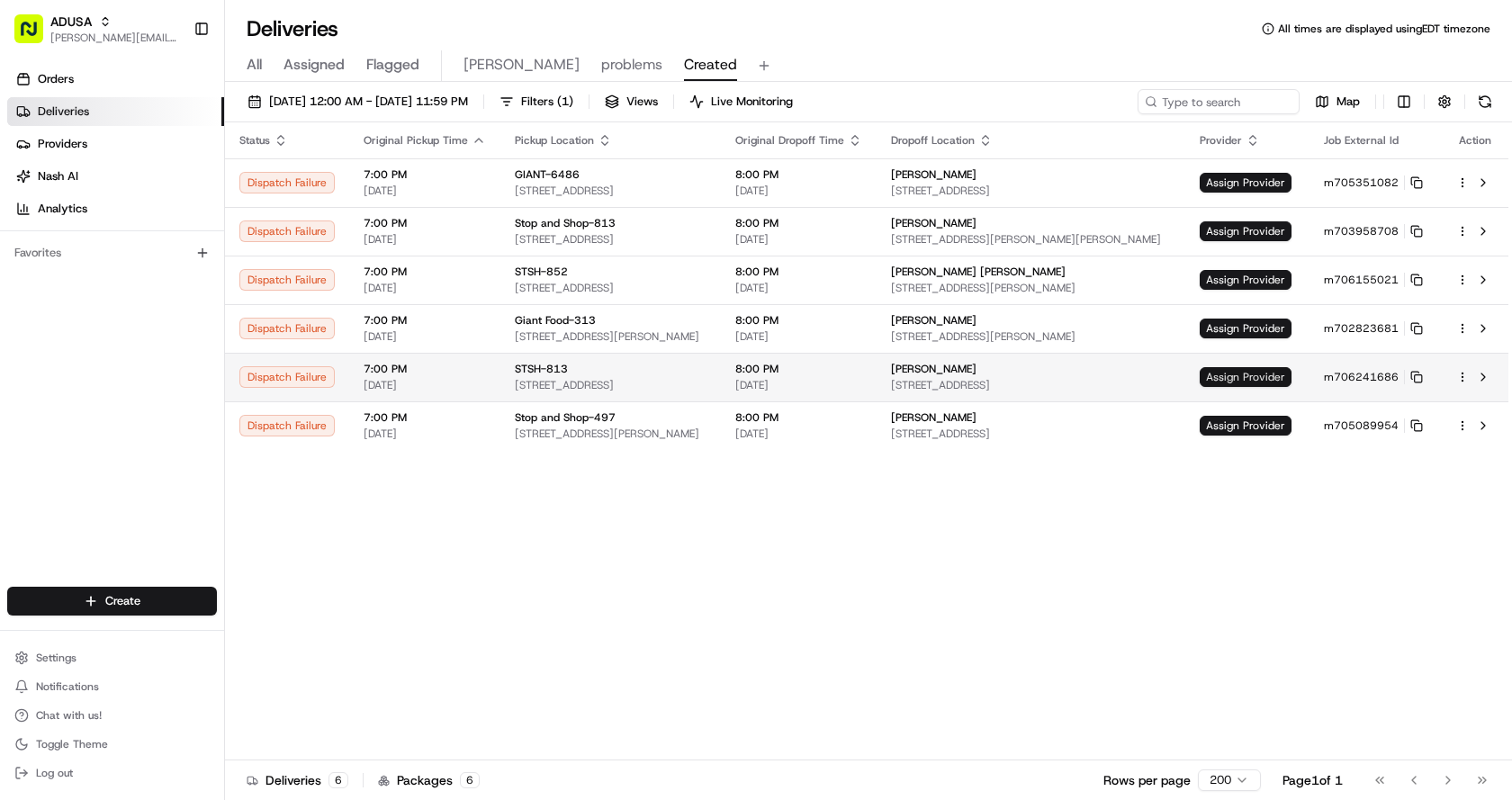
click at [1240, 368] on span "Assign Provider" at bounding box center [1244, 377] width 91 height 20
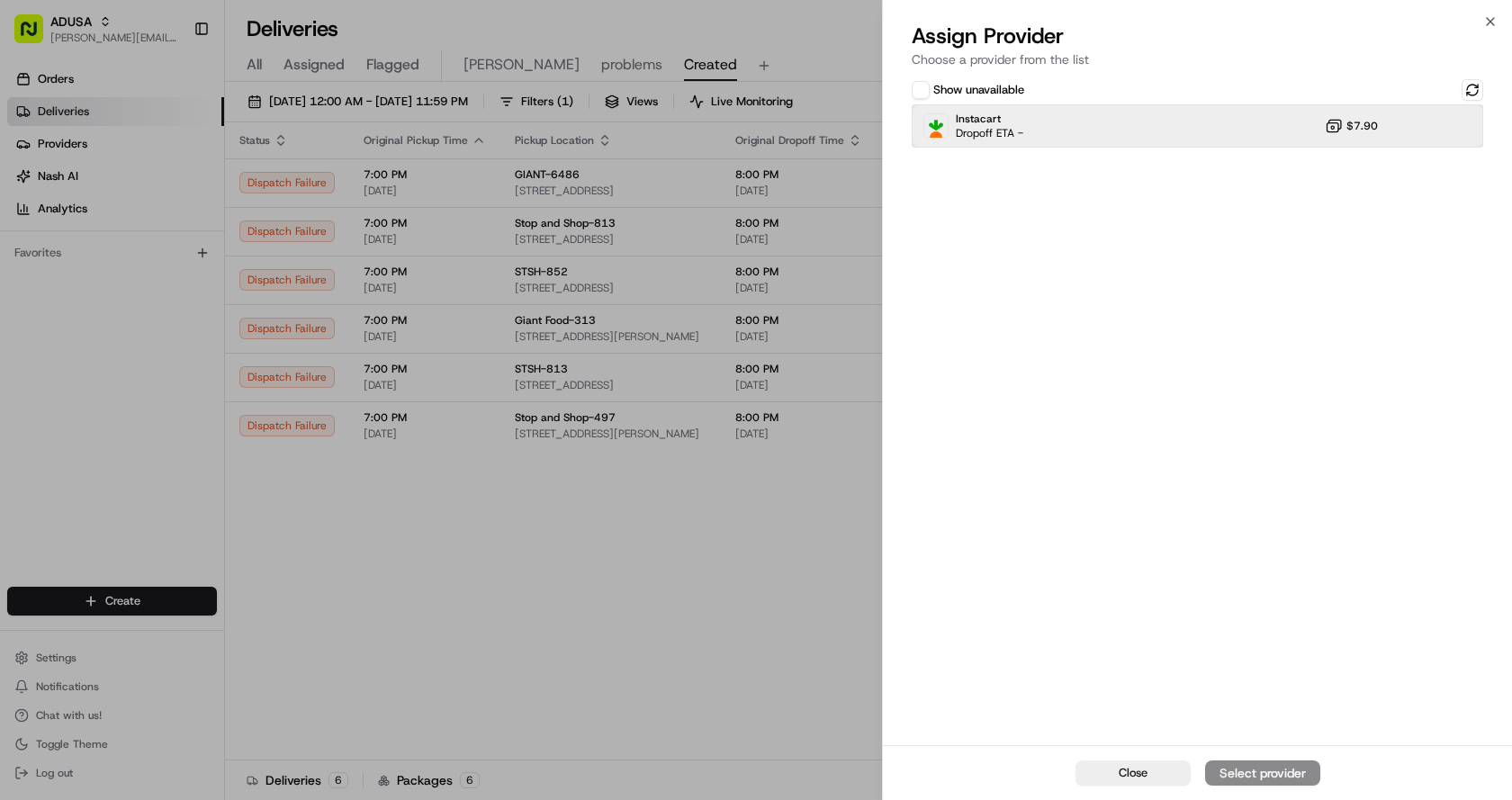
click at [1146, 122] on div "Instacart Dropoff ETA - $7.90" at bounding box center [1197, 126] width 572 height 43
click at [1302, 770] on div "Assign Provider" at bounding box center [1262, 773] width 89 height 18
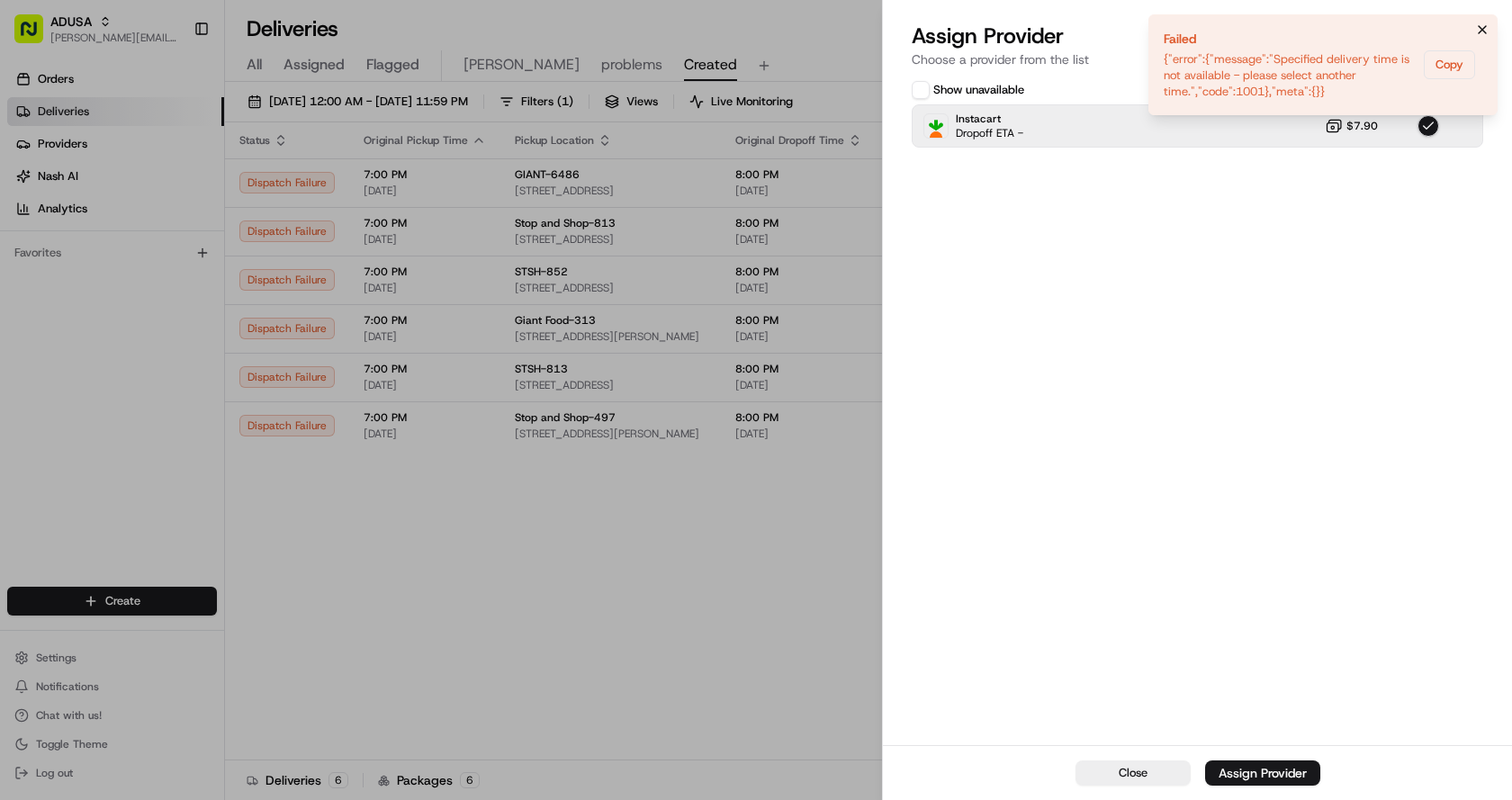
click at [1481, 26] on icon "Notifications (F8)" at bounding box center [1482, 29] width 14 height 14
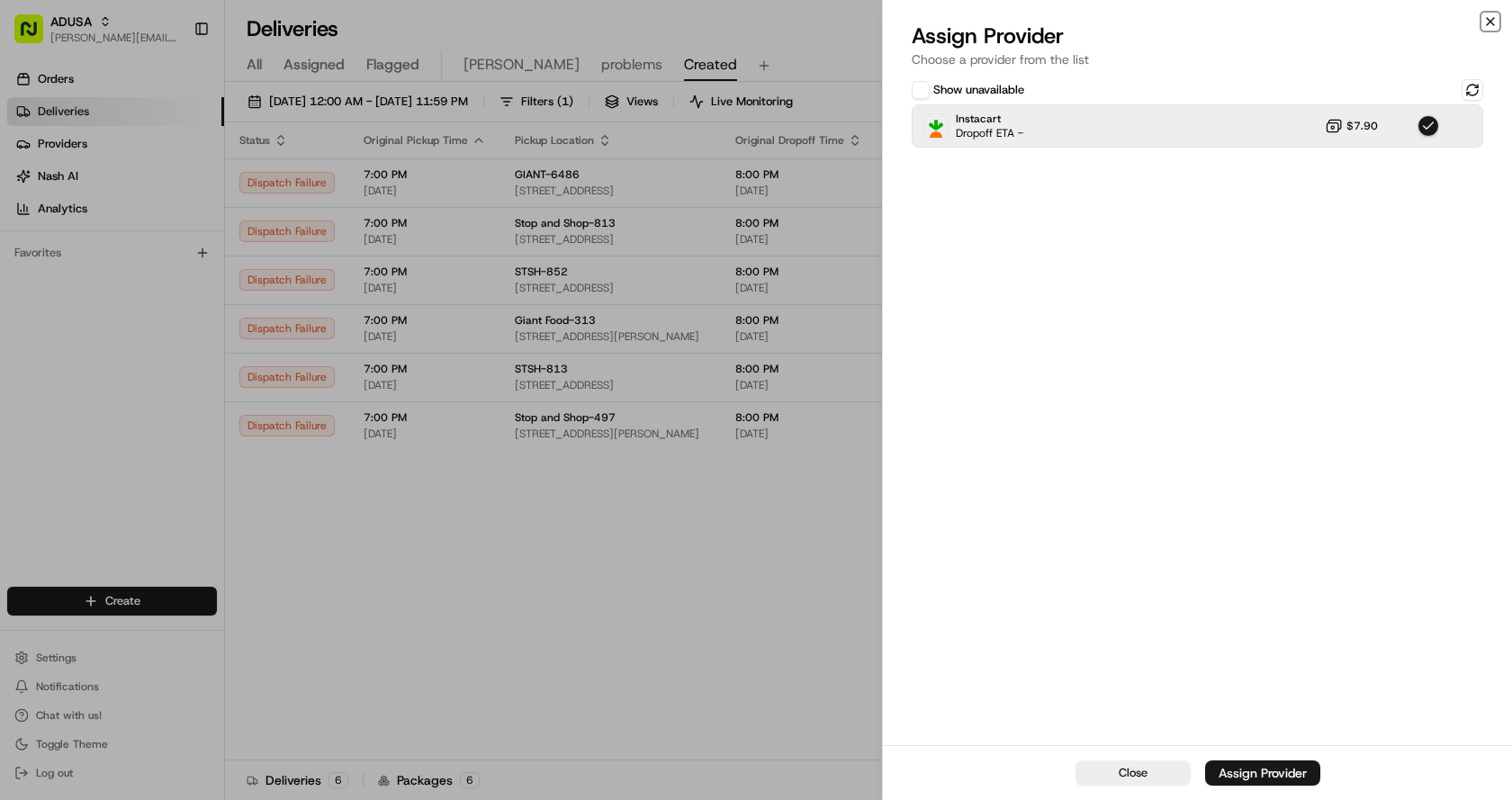
click at [1489, 21] on icon "button" at bounding box center [1490, 22] width 8 height 8
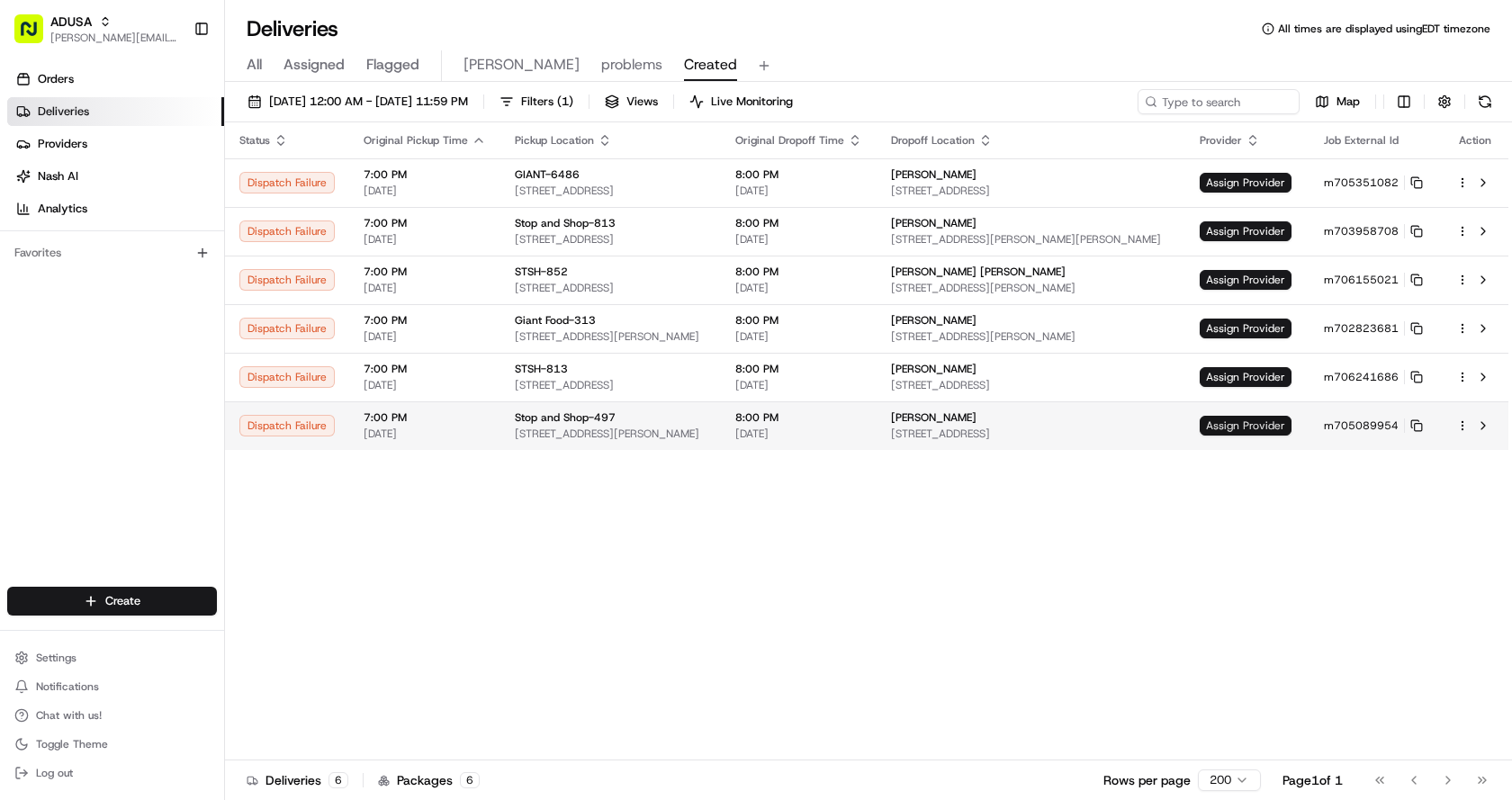
click at [1277, 434] on span "Assign Provider" at bounding box center [1244, 425] width 91 height 20
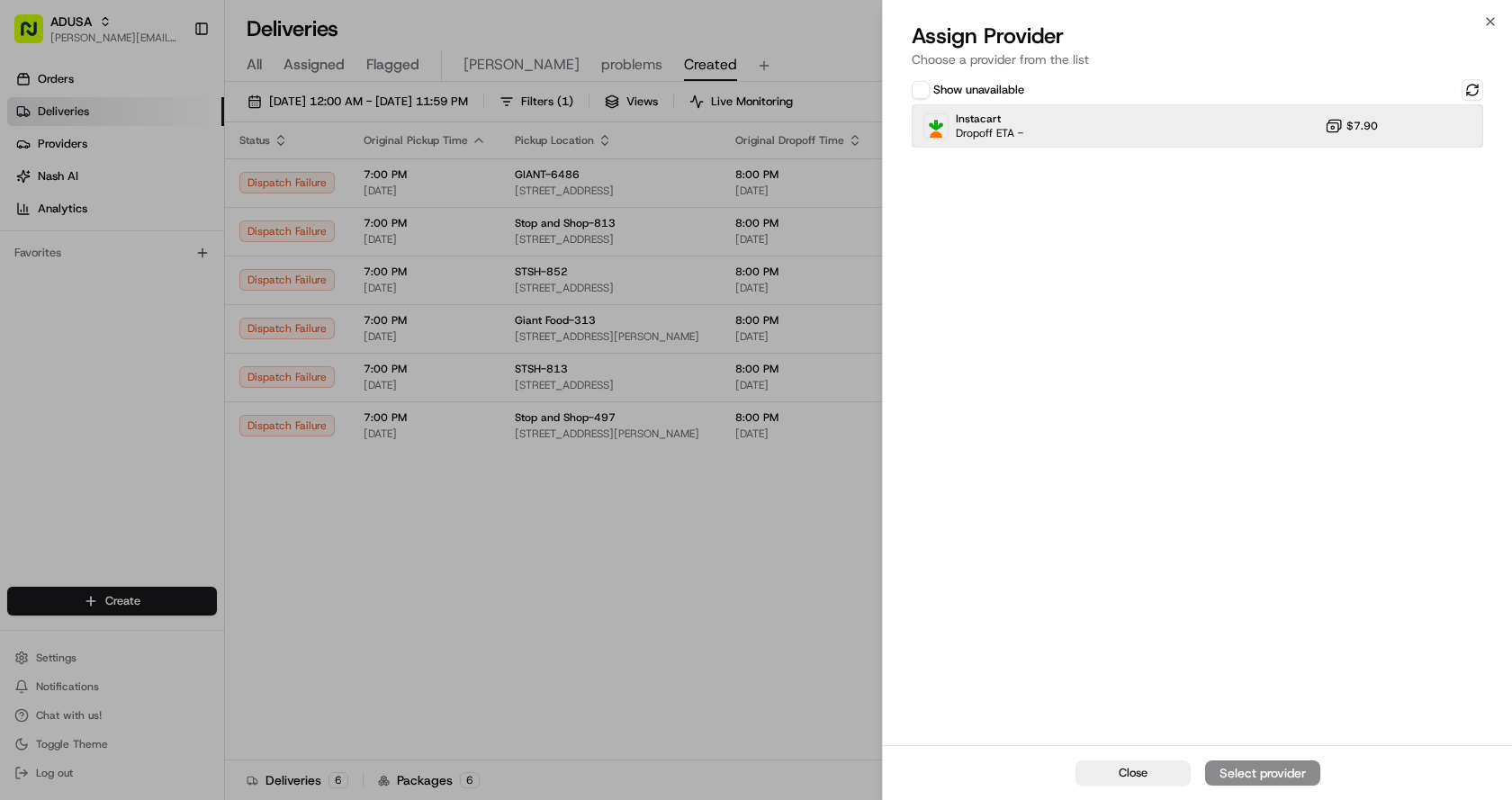
click at [1026, 132] on div "Instacart Dropoff ETA - $7.90" at bounding box center [1197, 126] width 572 height 43
click at [1255, 779] on div "Assign Provider" at bounding box center [1262, 773] width 89 height 18
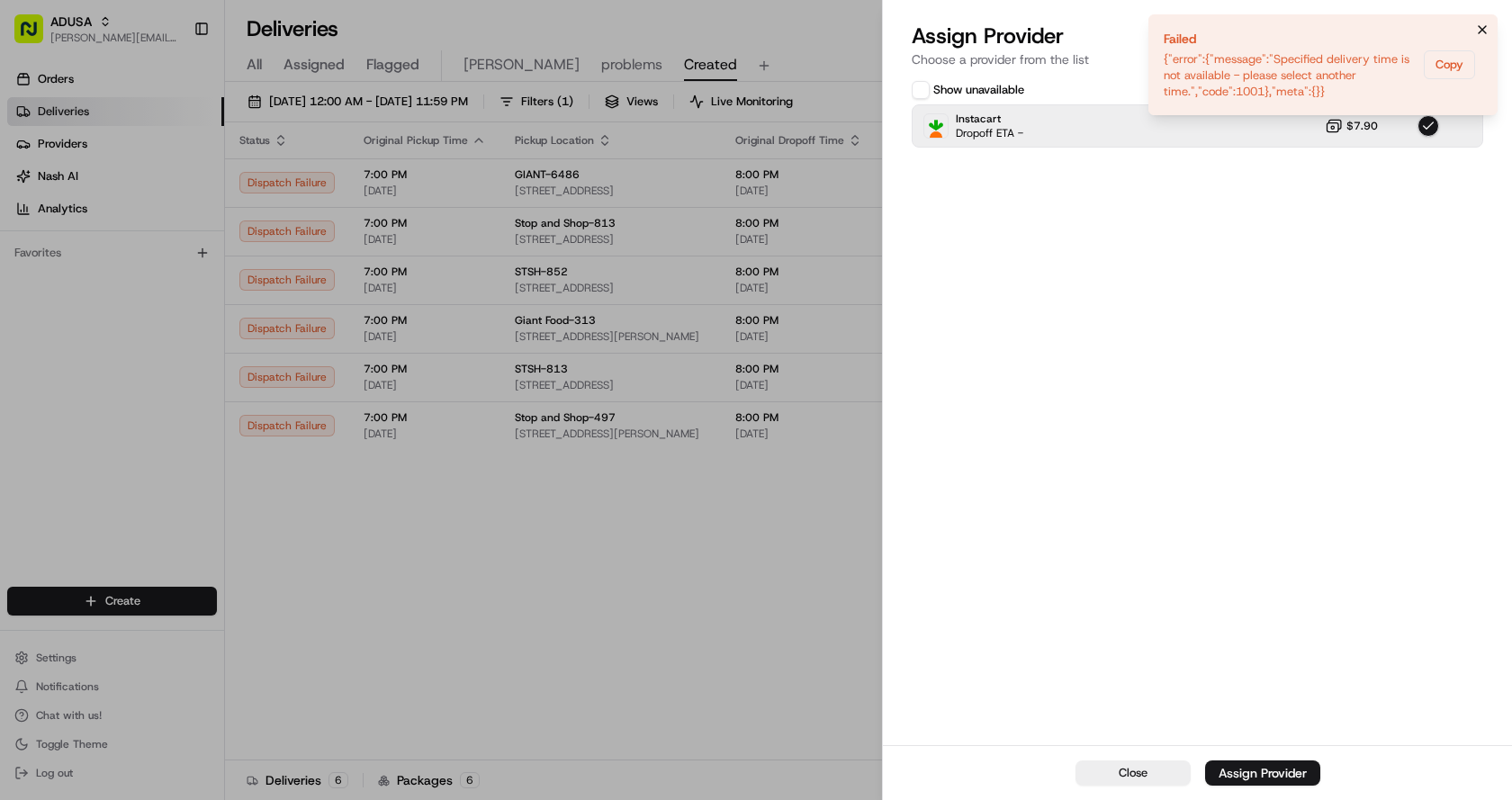
click at [1481, 24] on icon "Notifications (F8)" at bounding box center [1482, 29] width 14 height 14
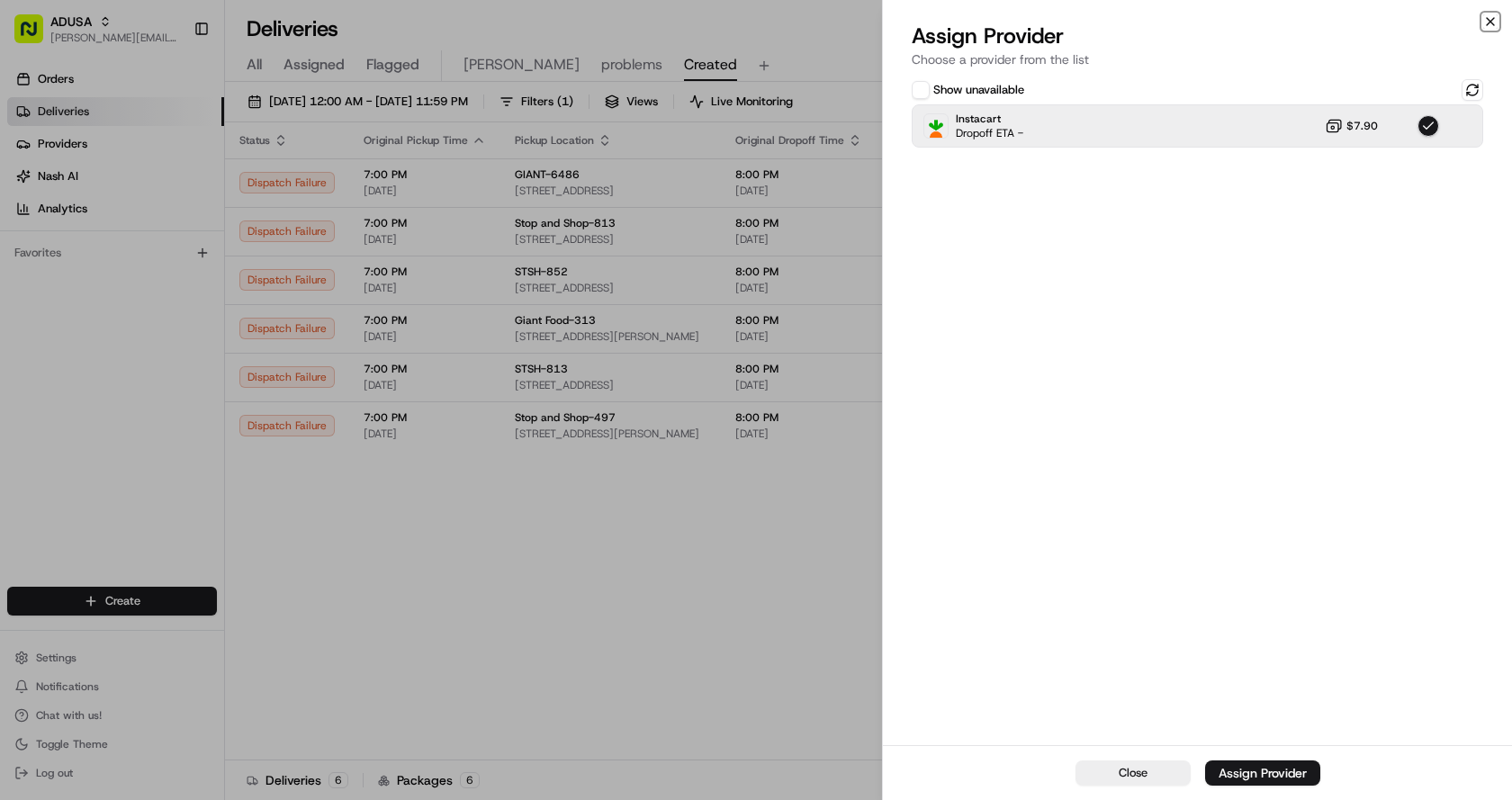
click at [1488, 20] on icon "button" at bounding box center [1490, 22] width 8 height 8
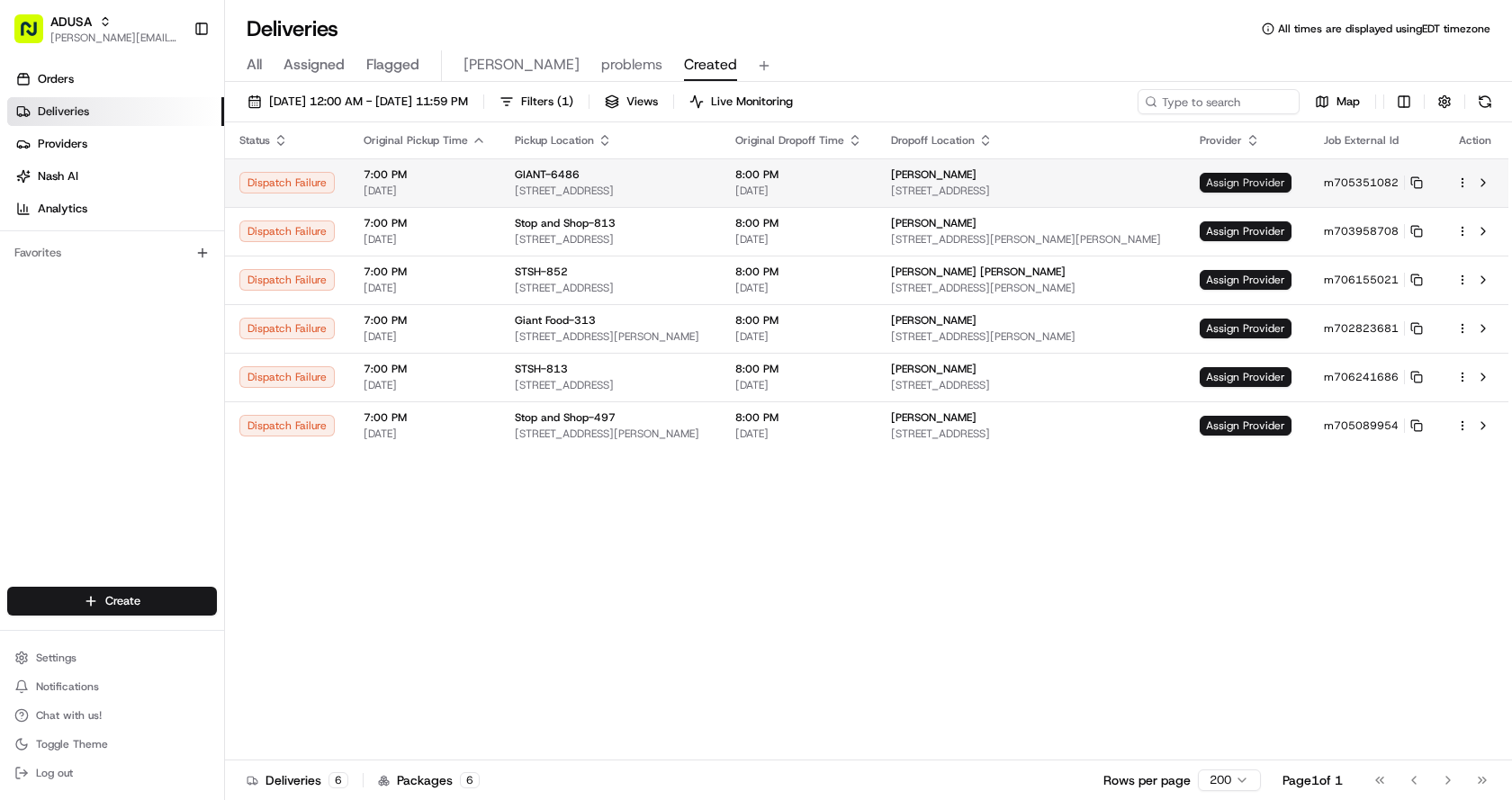
click at [1242, 184] on span "Assign Provider" at bounding box center [1244, 182] width 91 height 20
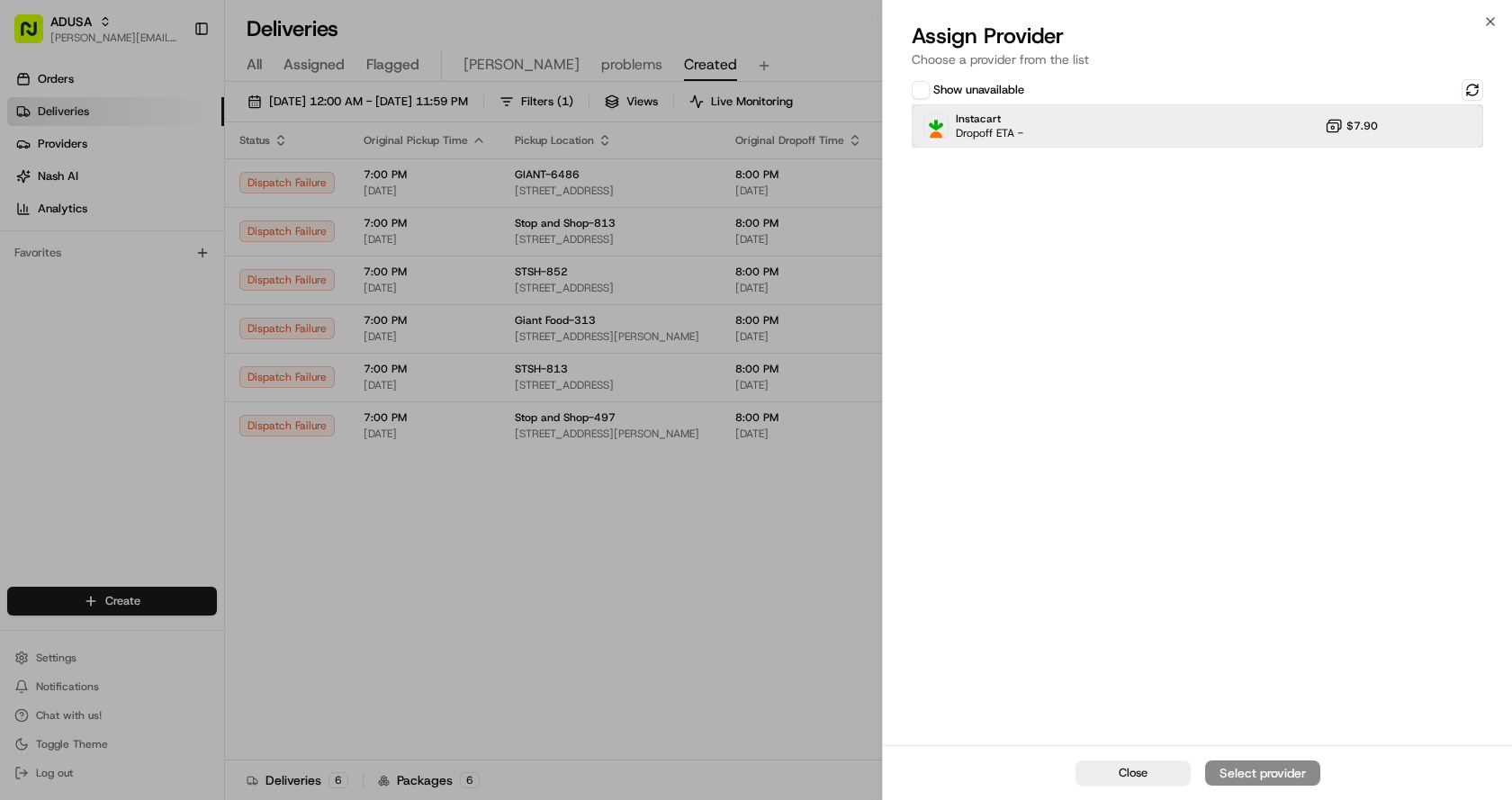
click at [1117, 133] on div "Instacart Dropoff ETA - $7.90" at bounding box center [1197, 126] width 572 height 43
click at [1268, 774] on div "Assign Provider" at bounding box center [1262, 773] width 89 height 18
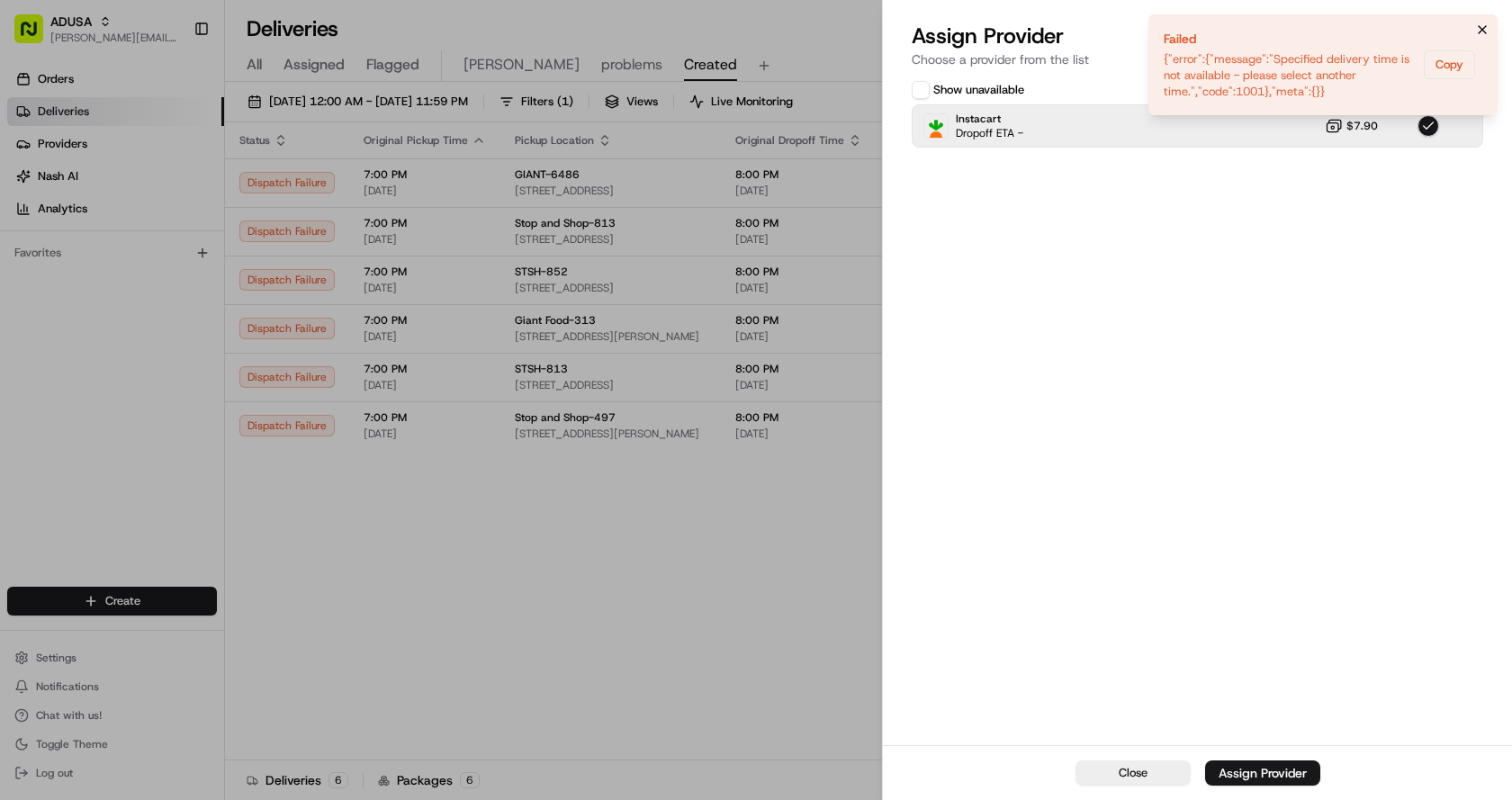
click at [1476, 27] on icon "Notifications (F8)" at bounding box center [1482, 29] width 14 height 14
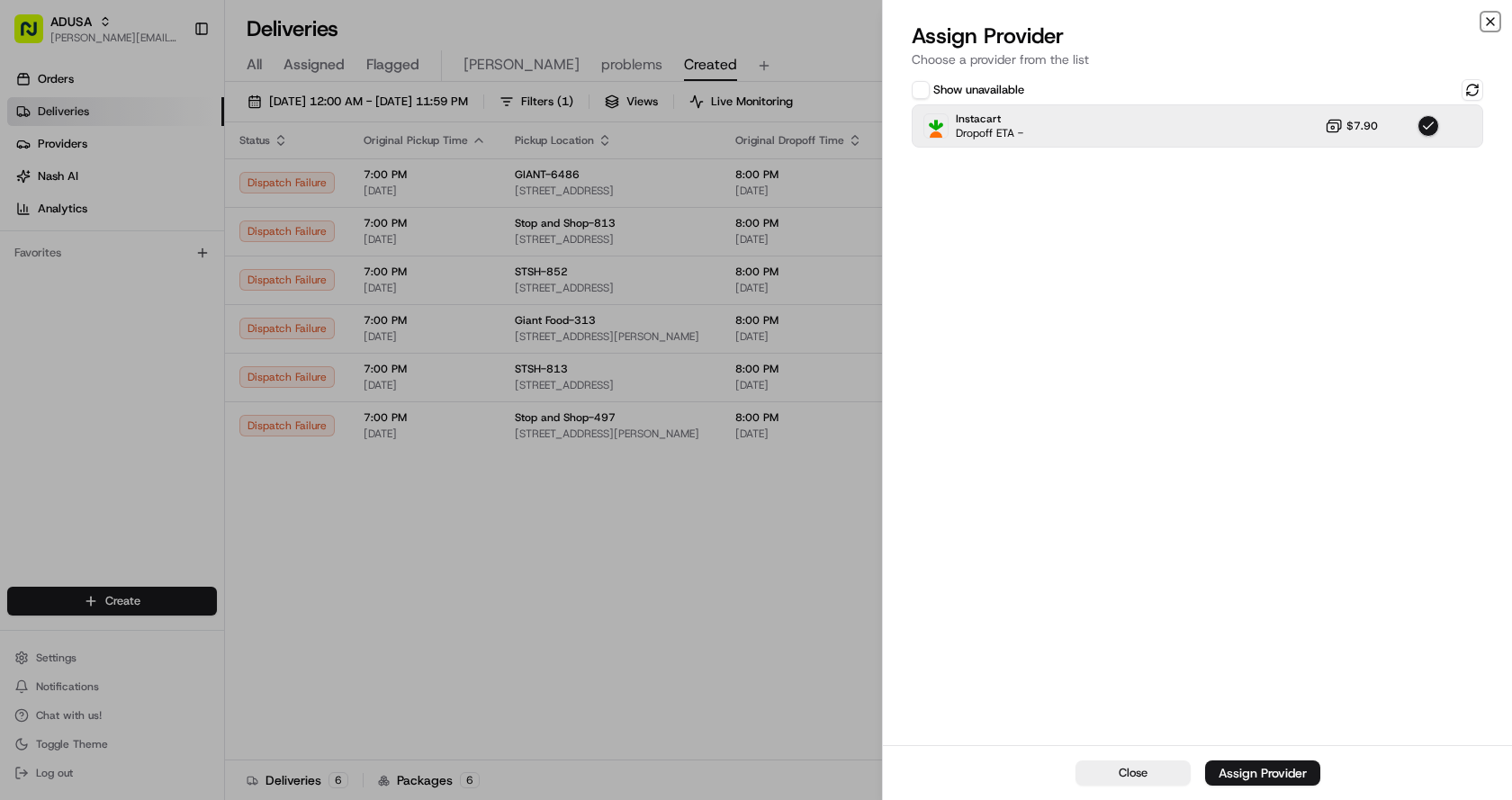
click at [1493, 23] on icon "button" at bounding box center [1489, 21] width 14 height 14
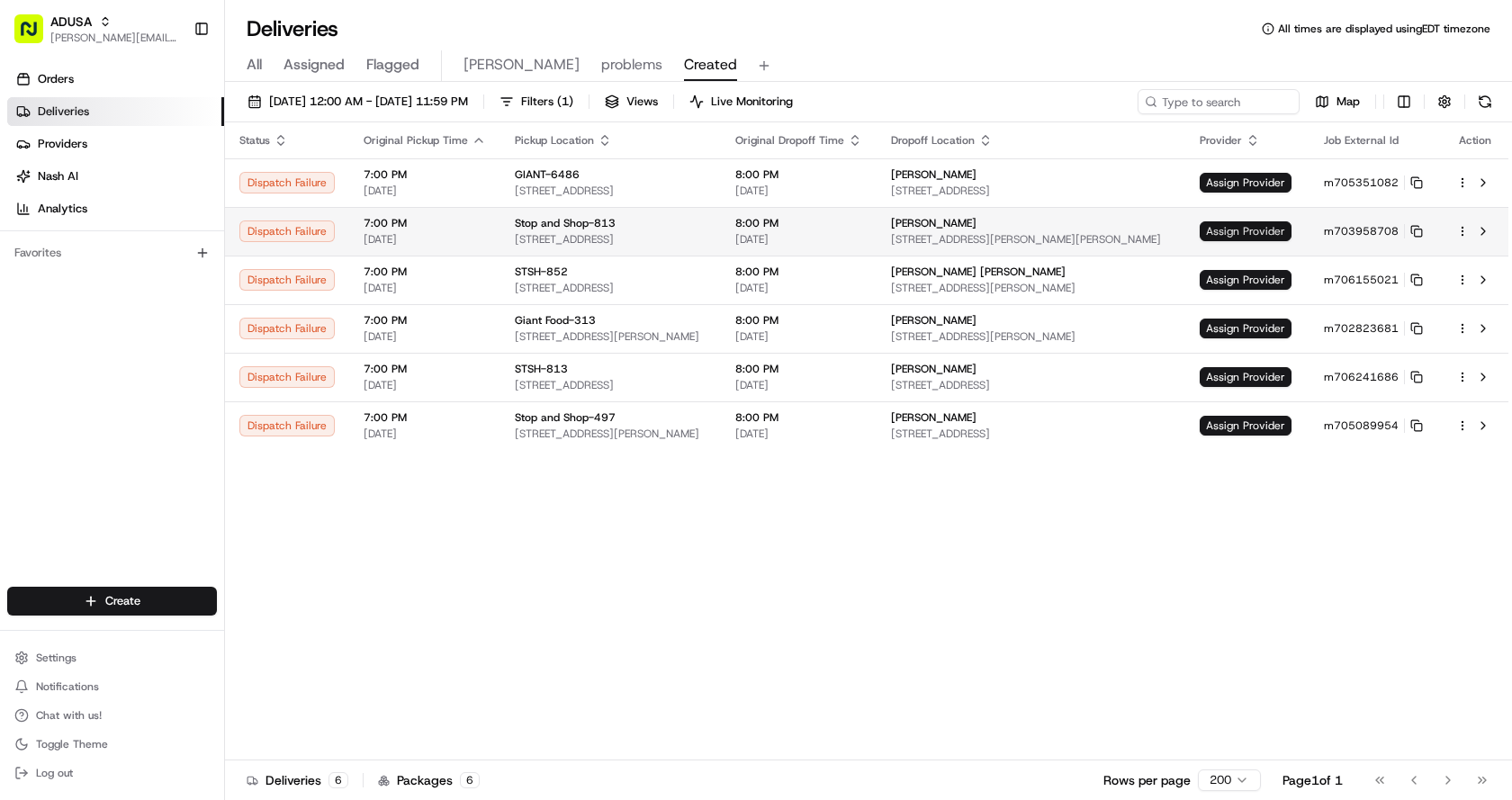
click at [1261, 238] on span "Assign Provider" at bounding box center [1244, 231] width 91 height 20
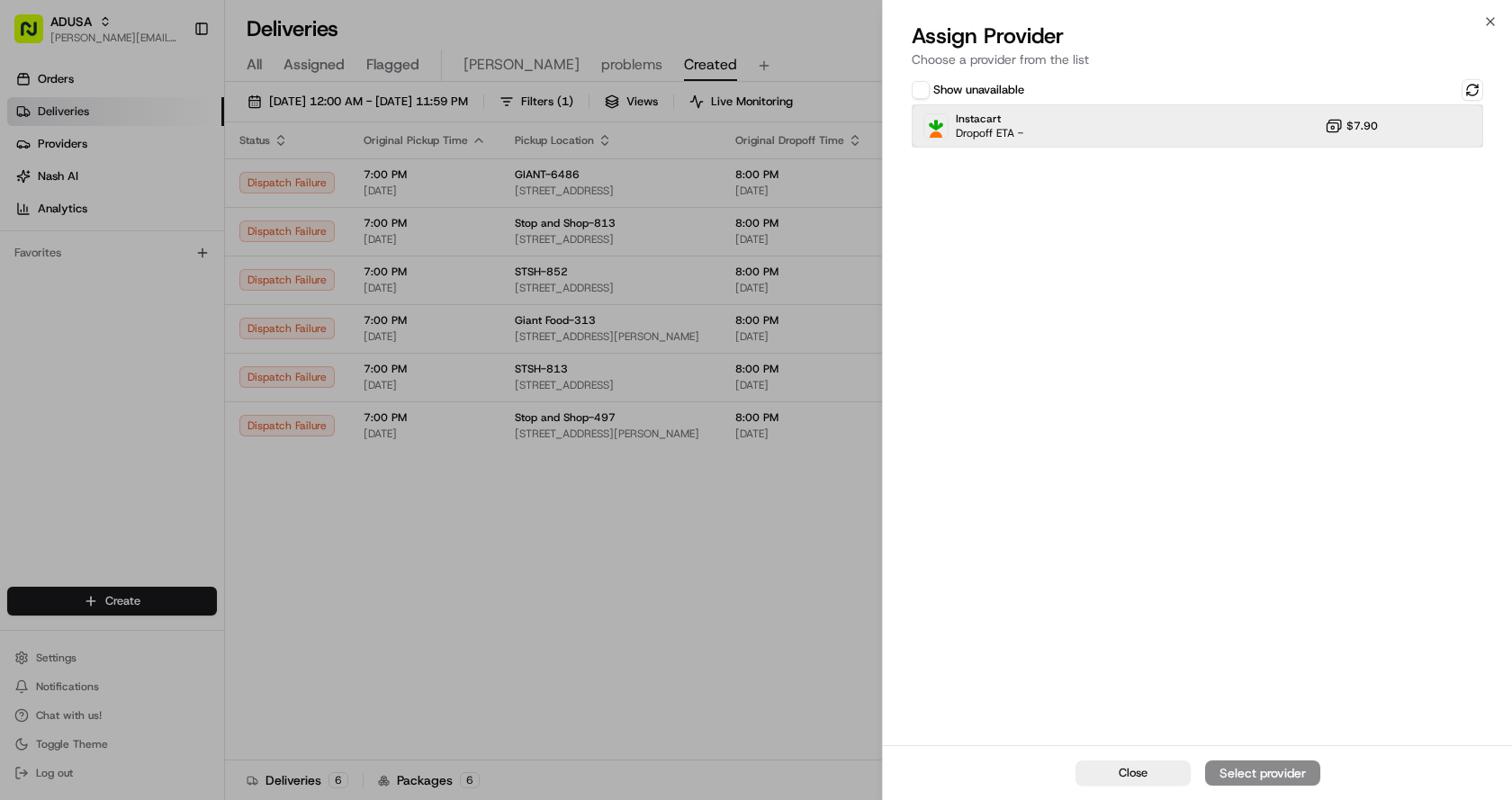
drag, startPoint x: 1166, startPoint y: 110, endPoint x: 1170, endPoint y: 138, distance: 28.3
click at [1168, 110] on div "Instacart Dropoff ETA - $7.90" at bounding box center [1197, 126] width 572 height 43
click at [1243, 765] on div "Assign Provider" at bounding box center [1262, 773] width 89 height 18
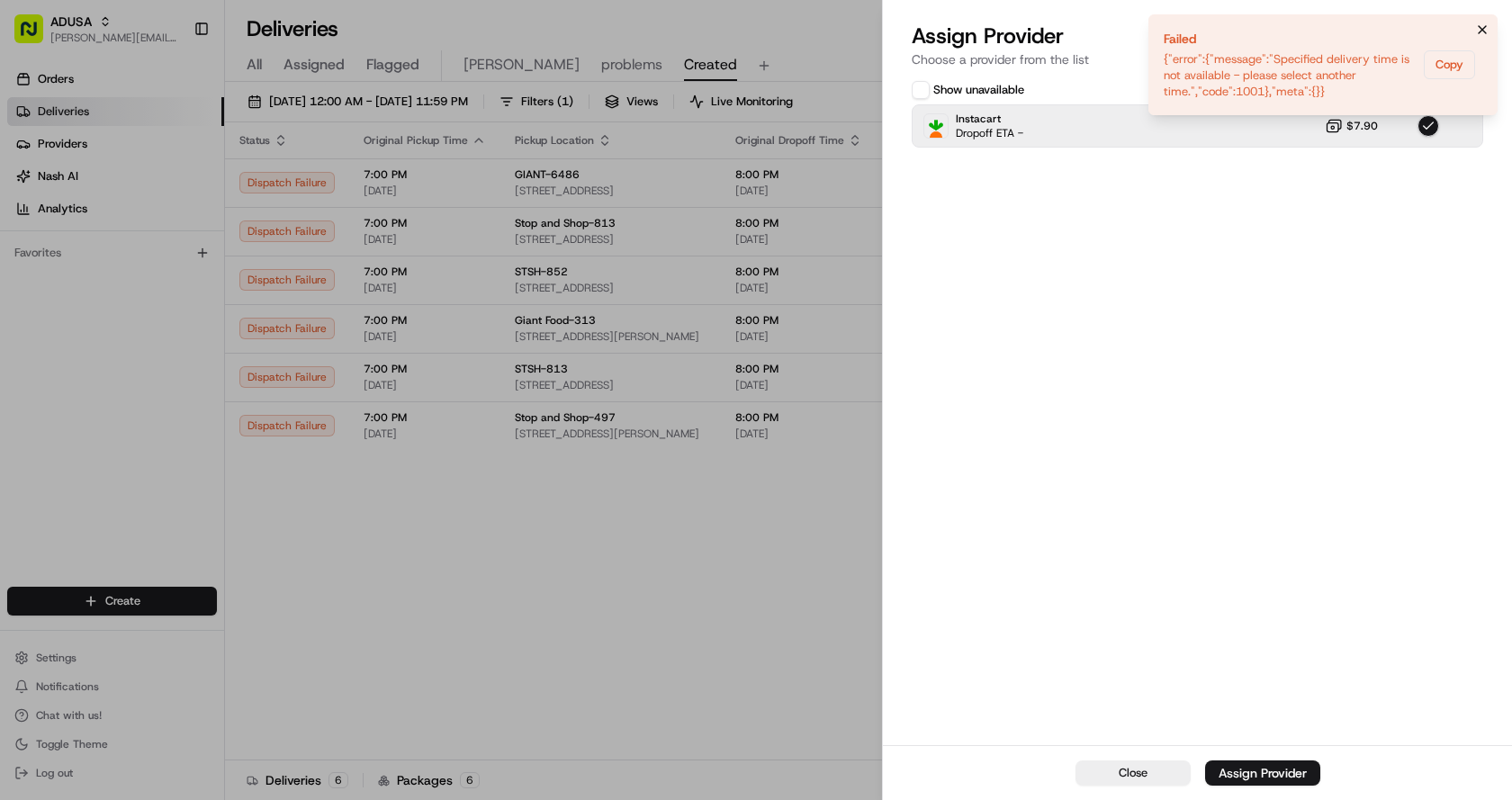
click at [1491, 26] on button "Notifications (F8)" at bounding box center [1482, 29] width 22 height 22
click at [1477, 25] on icon "Notifications (F8)" at bounding box center [1482, 29] width 14 height 14
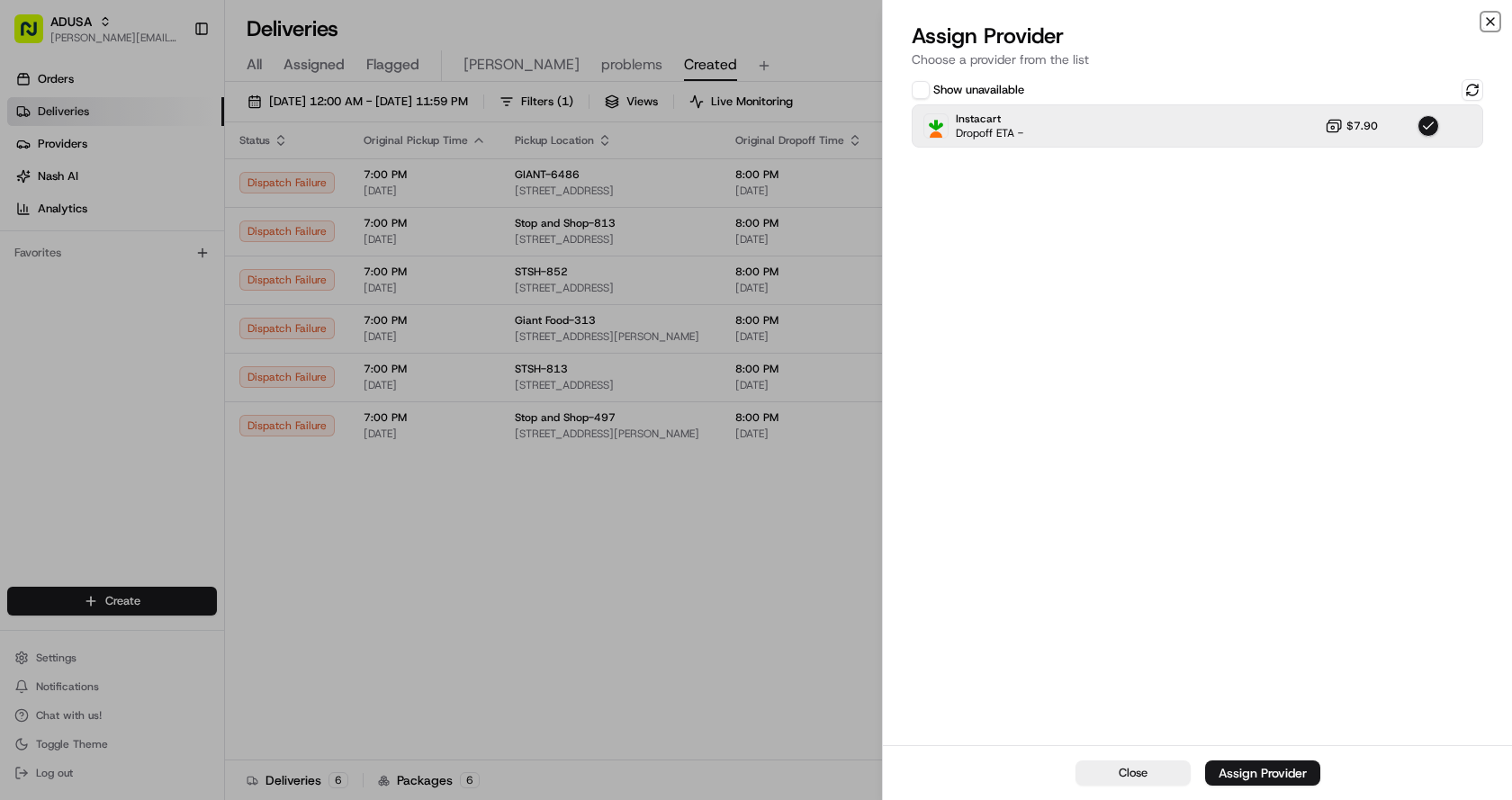
click at [1484, 24] on icon "button" at bounding box center [1489, 21] width 14 height 14
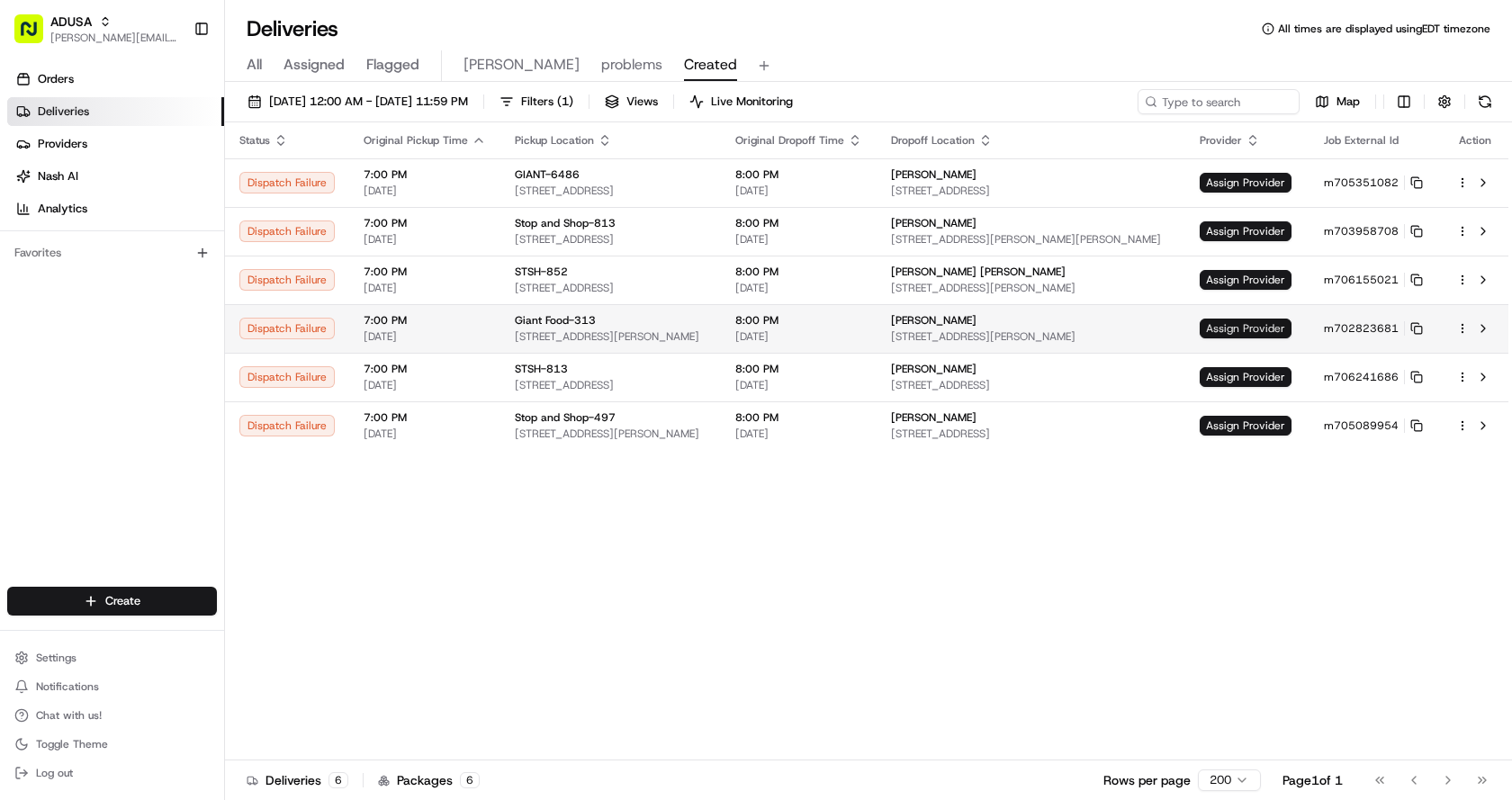
click at [1248, 335] on span "Assign Provider" at bounding box center [1244, 328] width 91 height 20
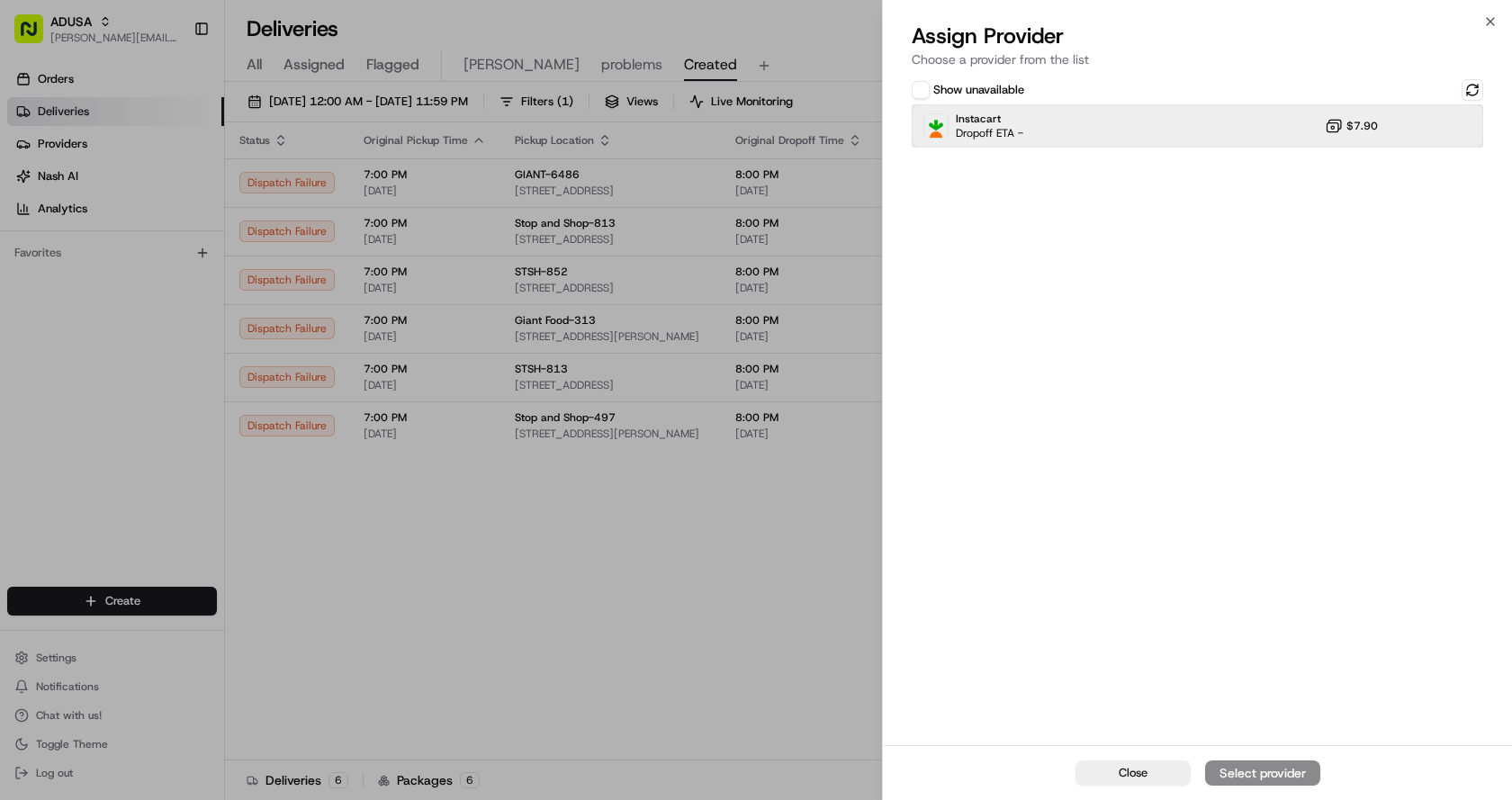
click at [1187, 113] on div "Instacart Dropoff ETA - $7.90" at bounding box center [1197, 126] width 572 height 43
click at [1283, 774] on div "Assign Provider" at bounding box center [1262, 773] width 89 height 18
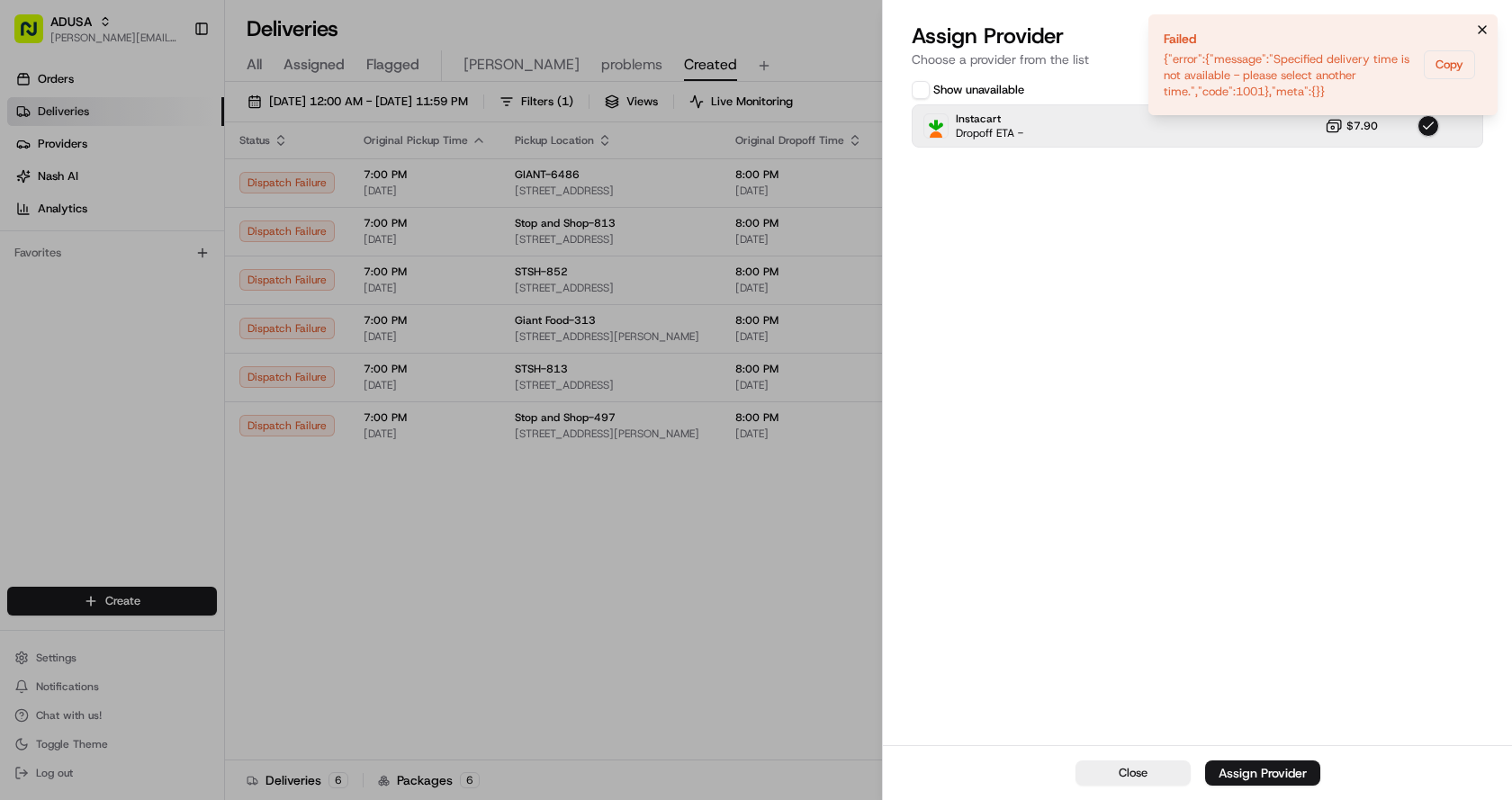
click at [1488, 29] on icon "Notifications (F8)" at bounding box center [1482, 29] width 14 height 14
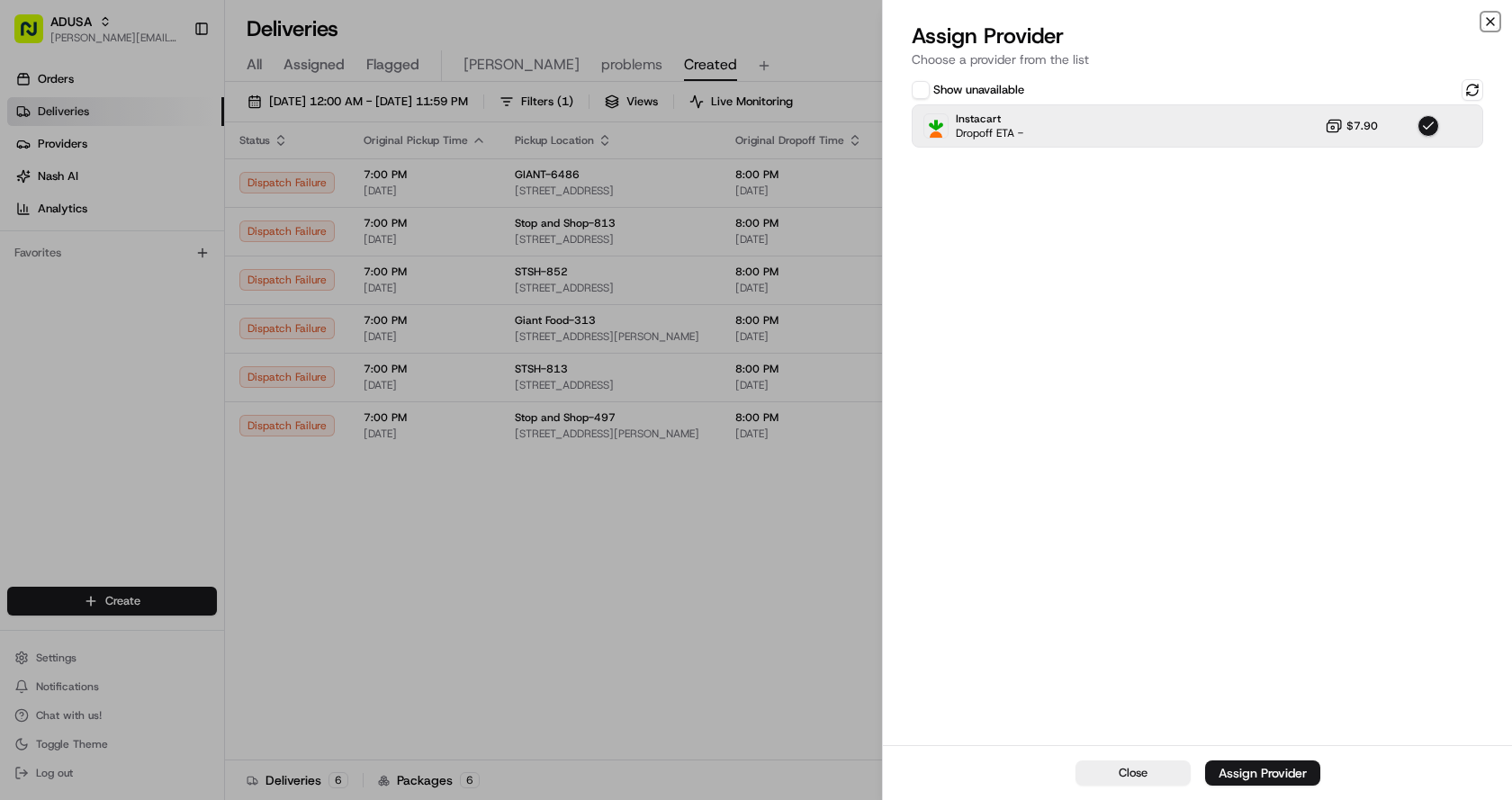
click at [1491, 21] on icon "button" at bounding box center [1490, 22] width 8 height 8
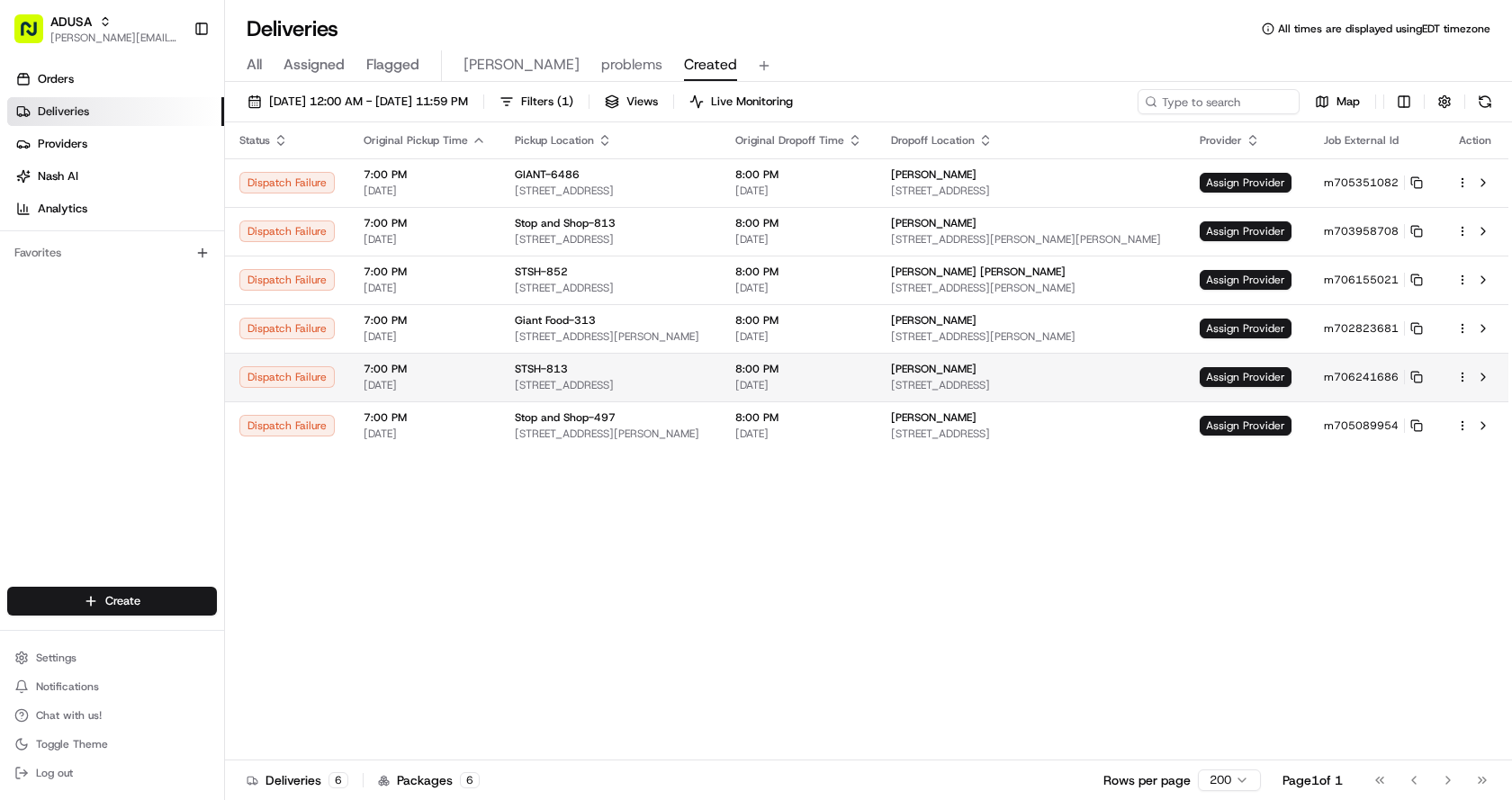
click at [1260, 366] on td "Assign Provider" at bounding box center [1247, 377] width 124 height 49
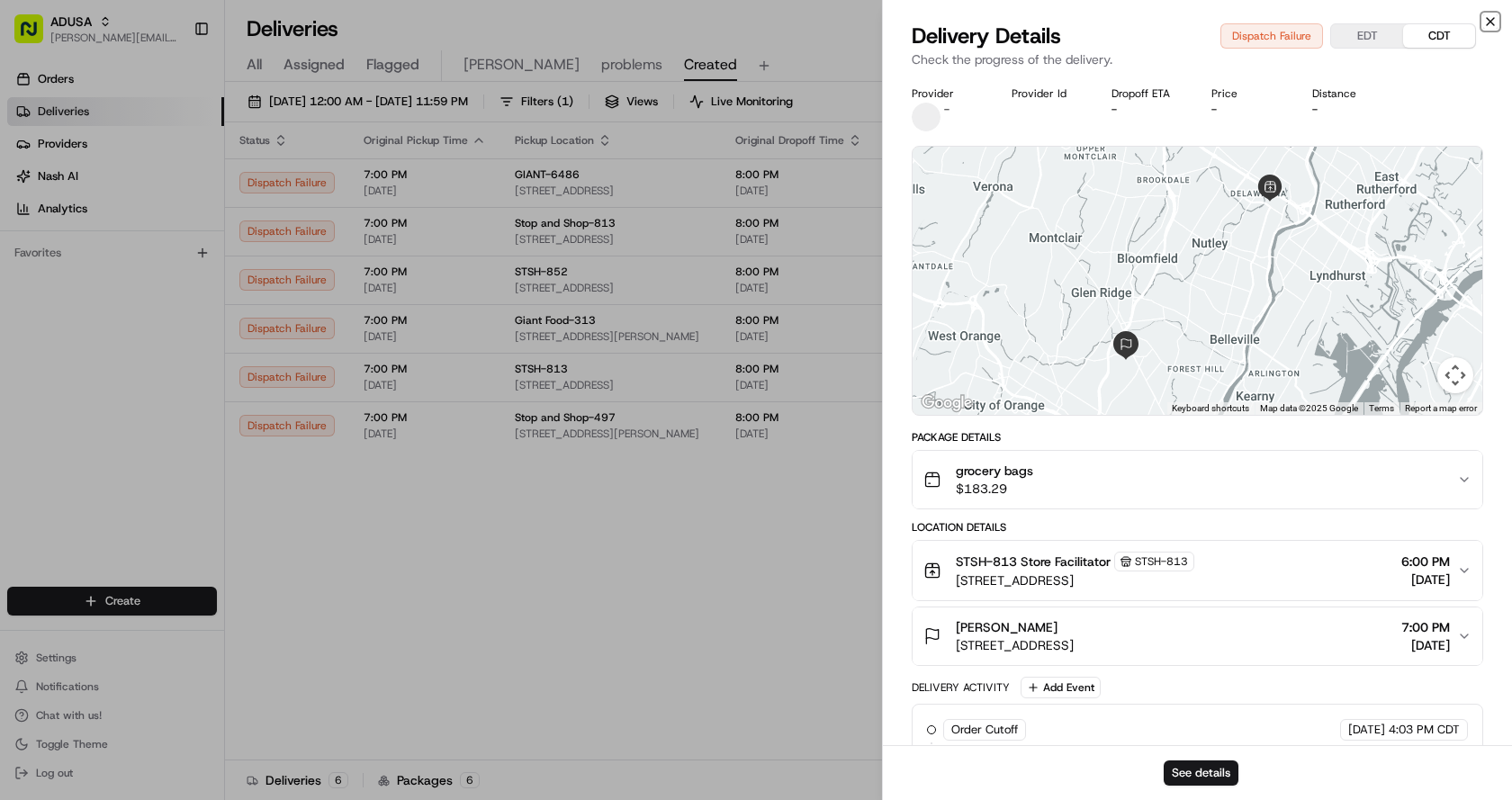
click at [1488, 24] on icon "button" at bounding box center [1490, 22] width 8 height 8
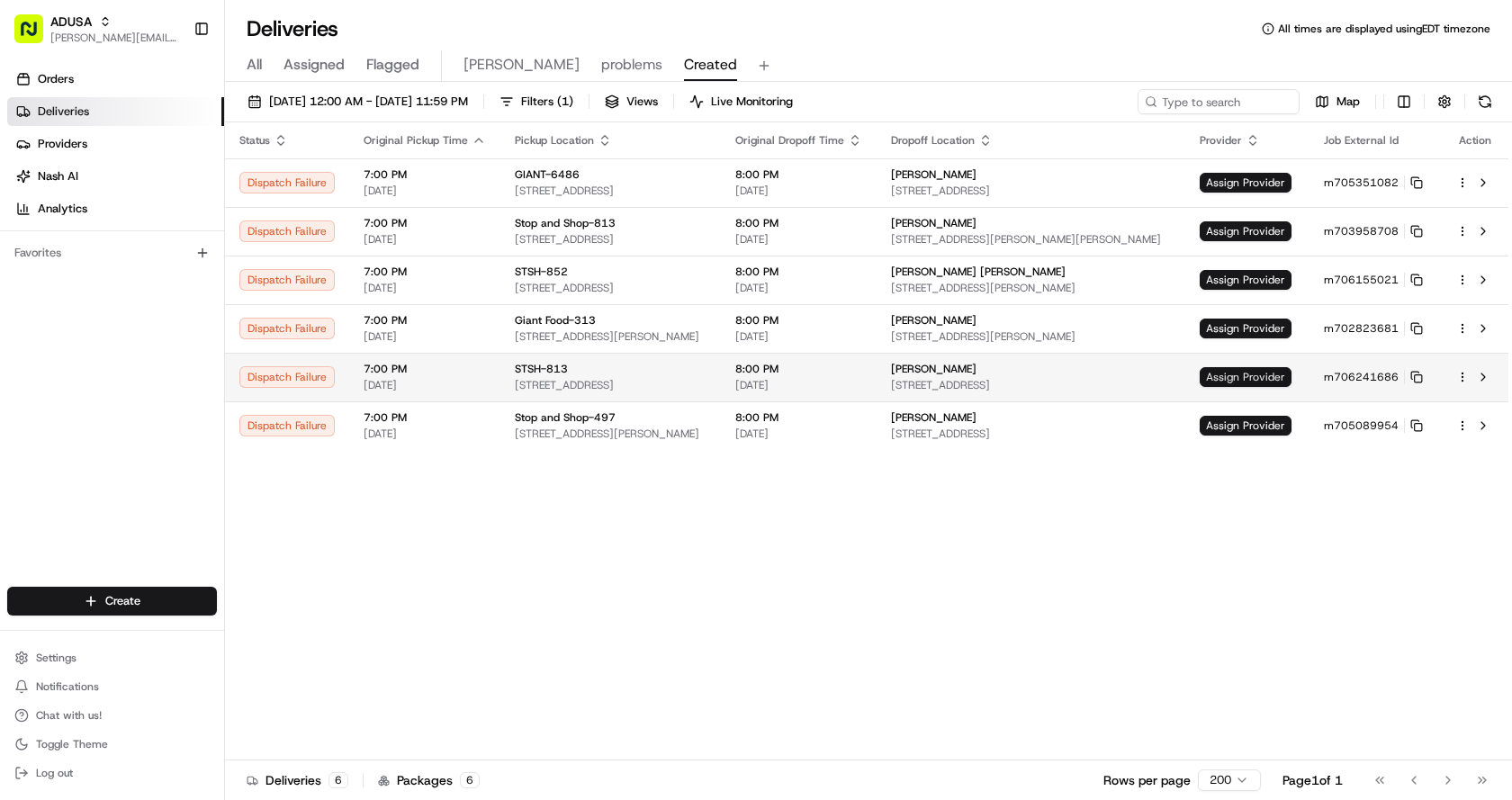
click at [1239, 370] on span "Assign Provider" at bounding box center [1244, 377] width 91 height 20
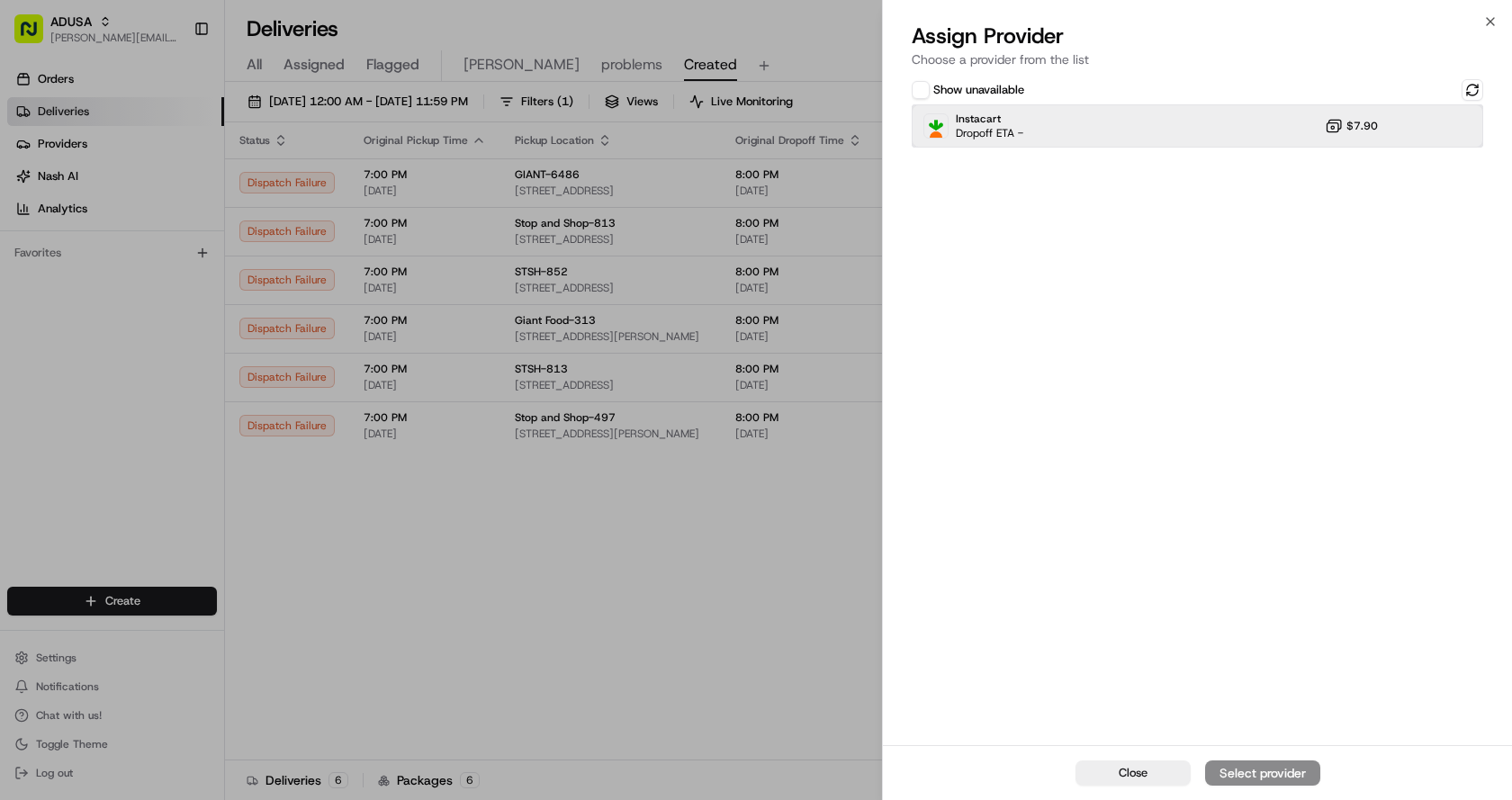
click at [1047, 113] on div "Instacart Dropoff ETA - $7.90" at bounding box center [1197, 126] width 572 height 43
click at [1255, 776] on div "Assign Provider" at bounding box center [1262, 773] width 89 height 18
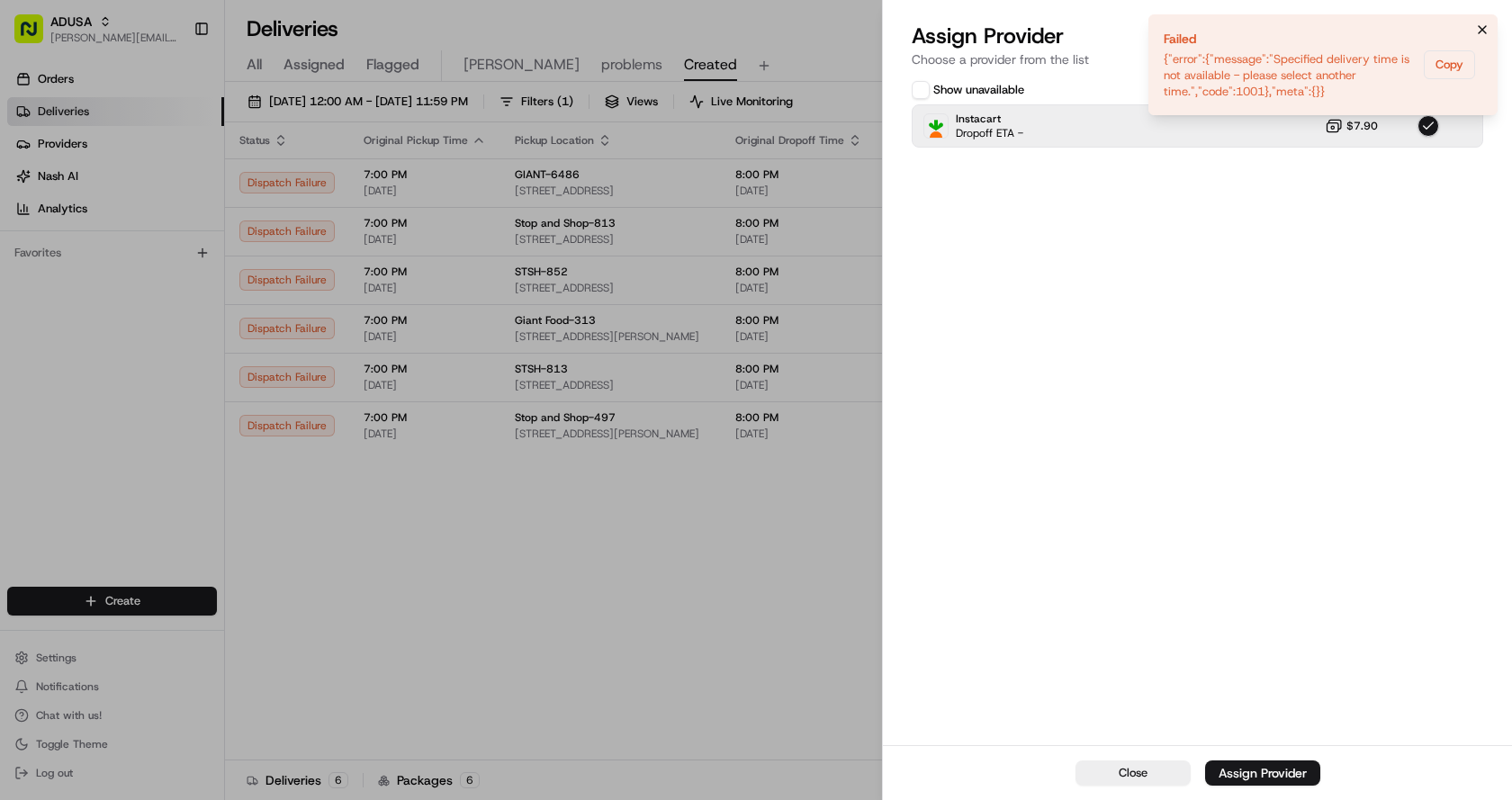
click at [1486, 27] on icon "Notifications (F8)" at bounding box center [1482, 29] width 14 height 14
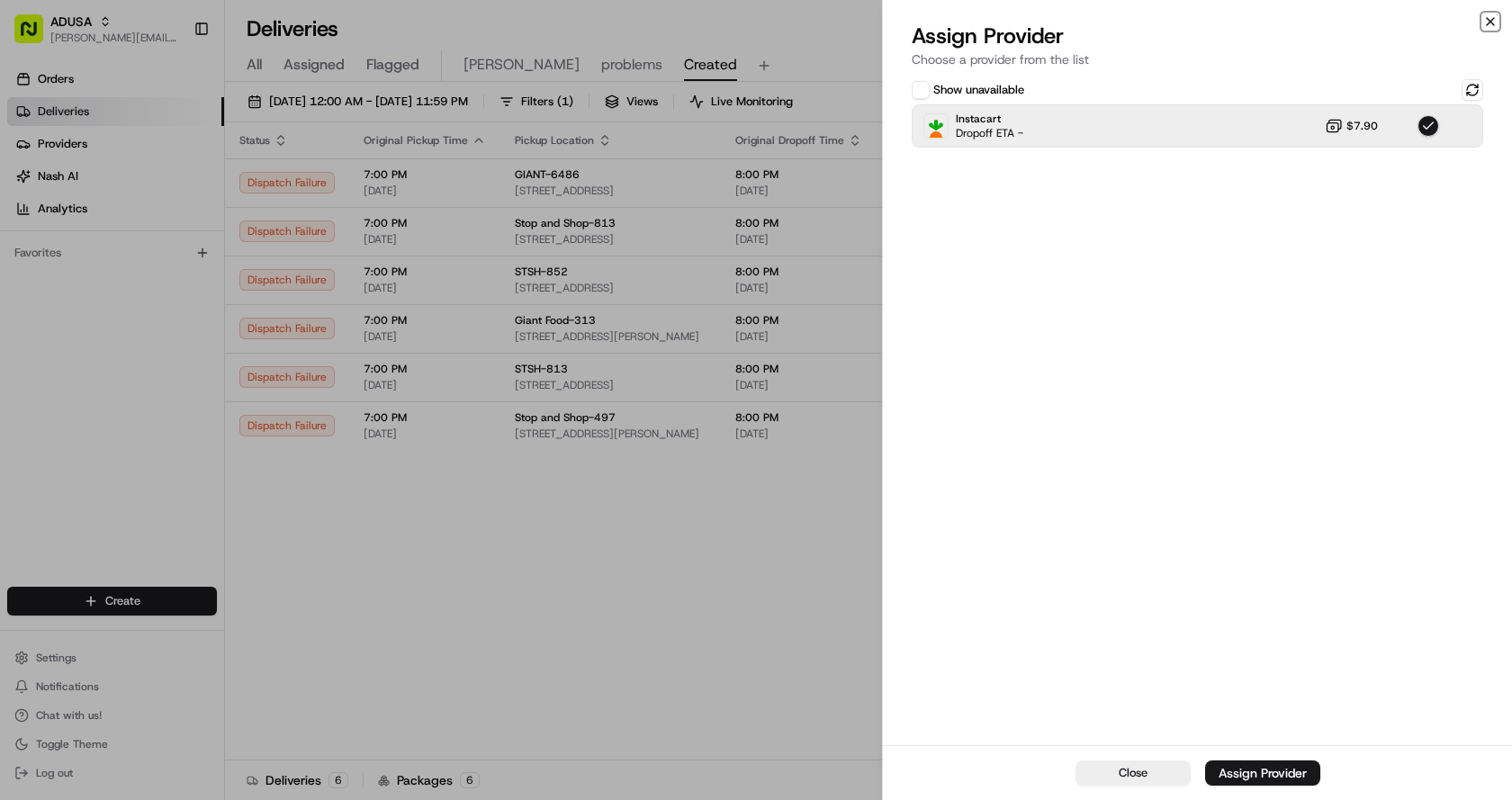
click at [1485, 15] on icon "button" at bounding box center [1489, 21] width 14 height 14
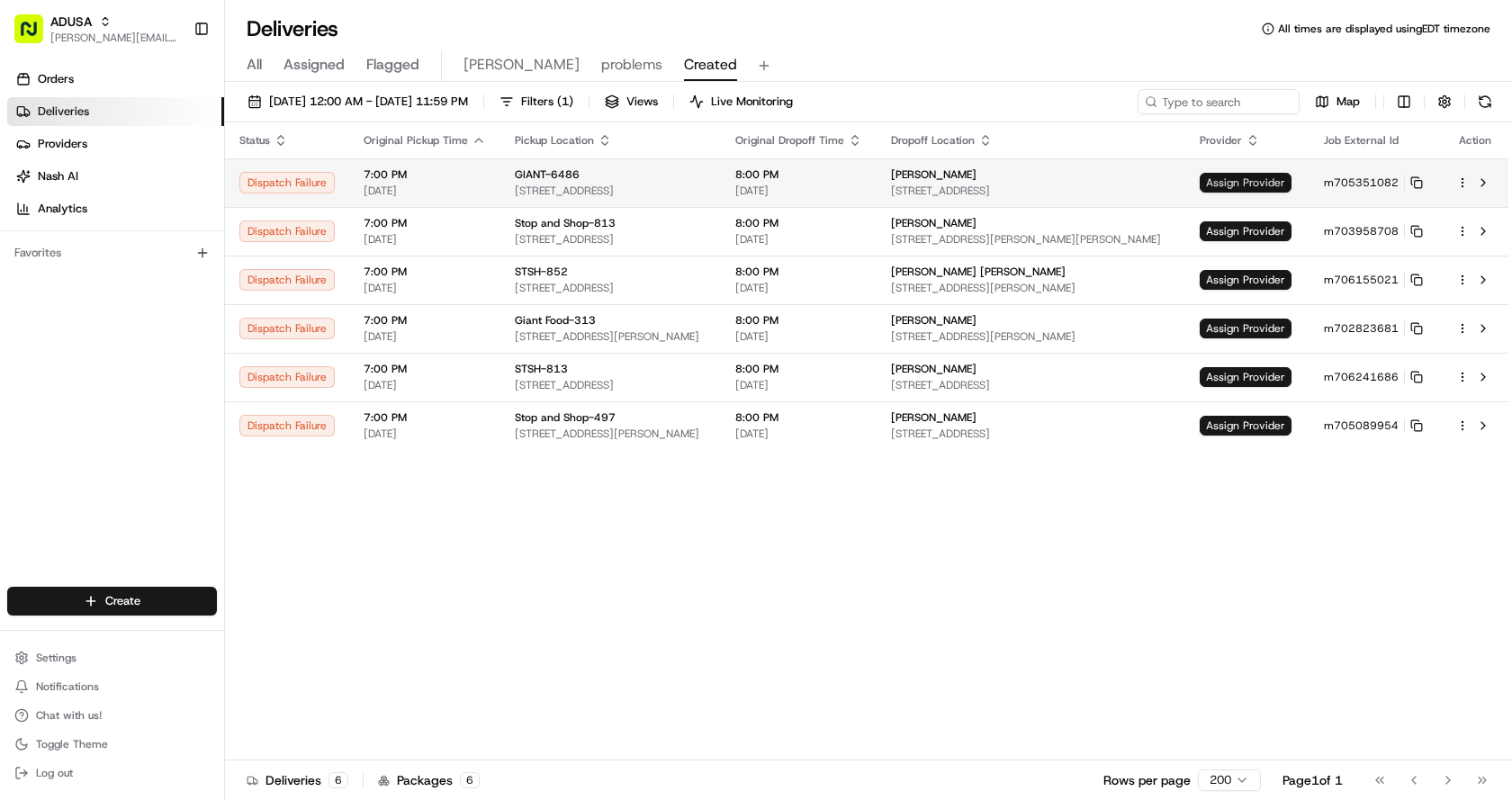
click at [1276, 178] on span "Assign Provider" at bounding box center [1244, 182] width 91 height 20
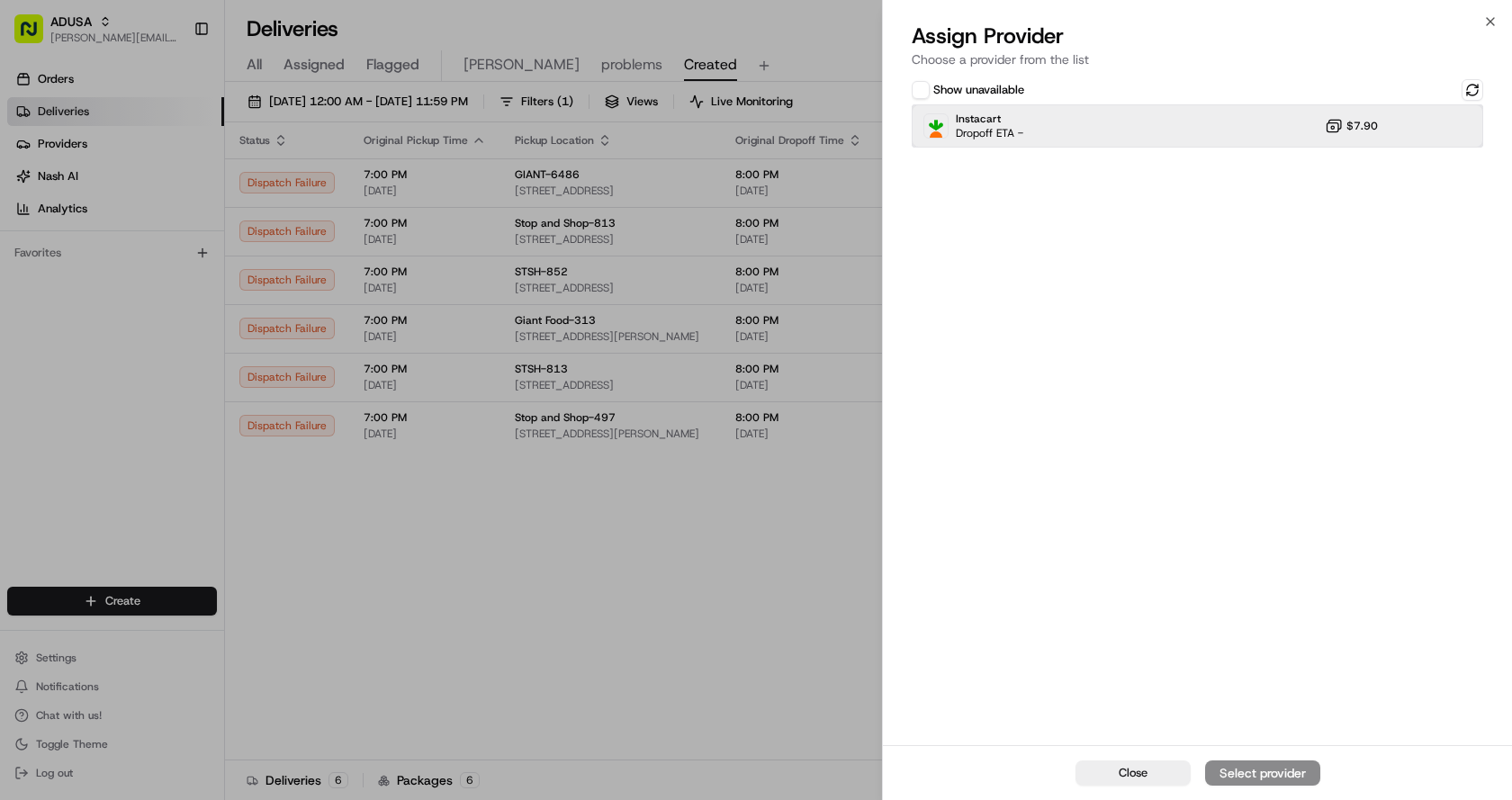
click at [1109, 126] on div "Instacart Dropoff ETA - $7.90" at bounding box center [1197, 126] width 572 height 43
click at [1269, 771] on div "Assign Provider" at bounding box center [1262, 773] width 89 height 18
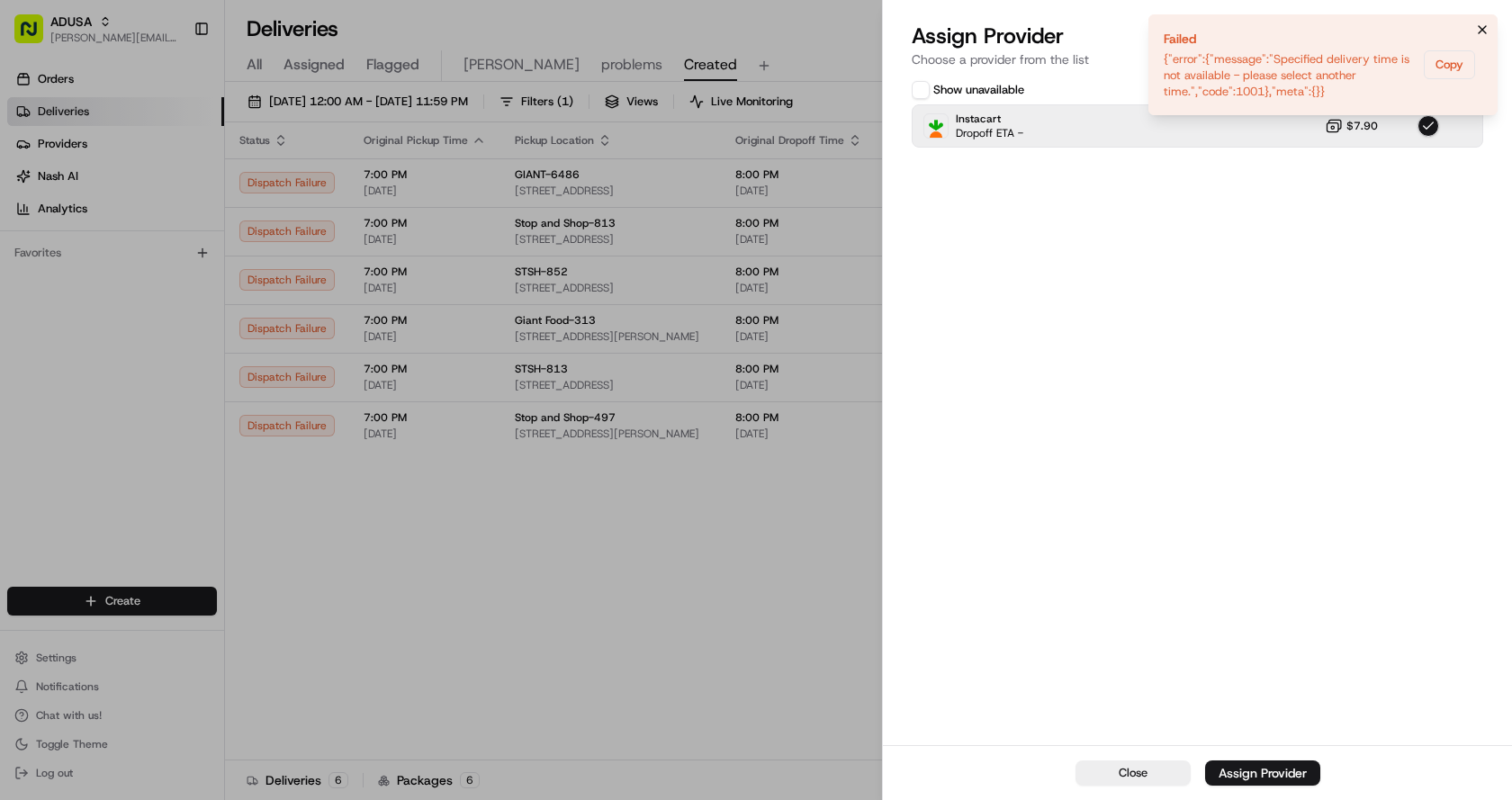
click at [1486, 22] on button "Notifications (F8)" at bounding box center [1482, 29] width 22 height 22
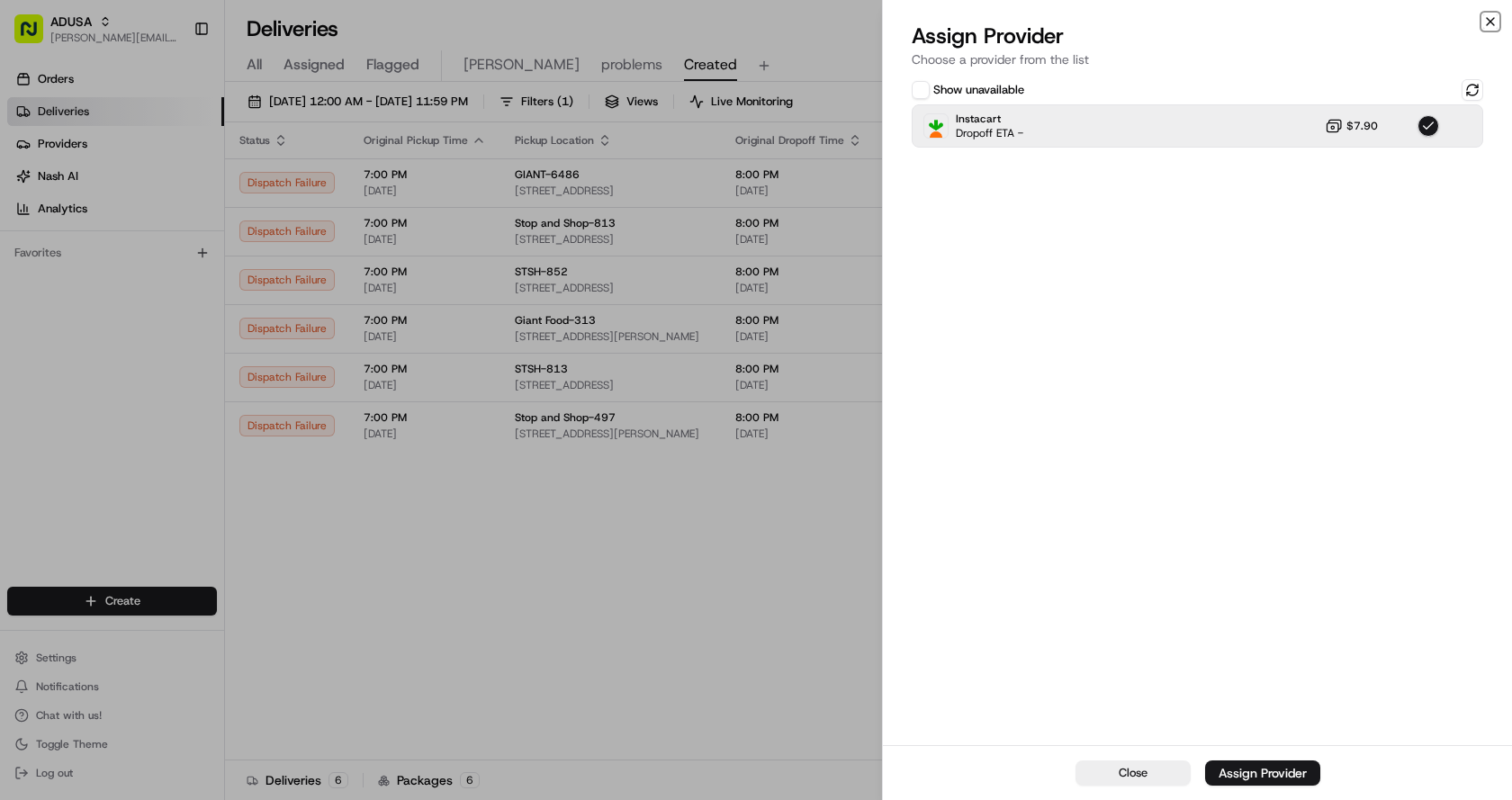
click at [1485, 25] on icon "button" at bounding box center [1489, 21] width 14 height 14
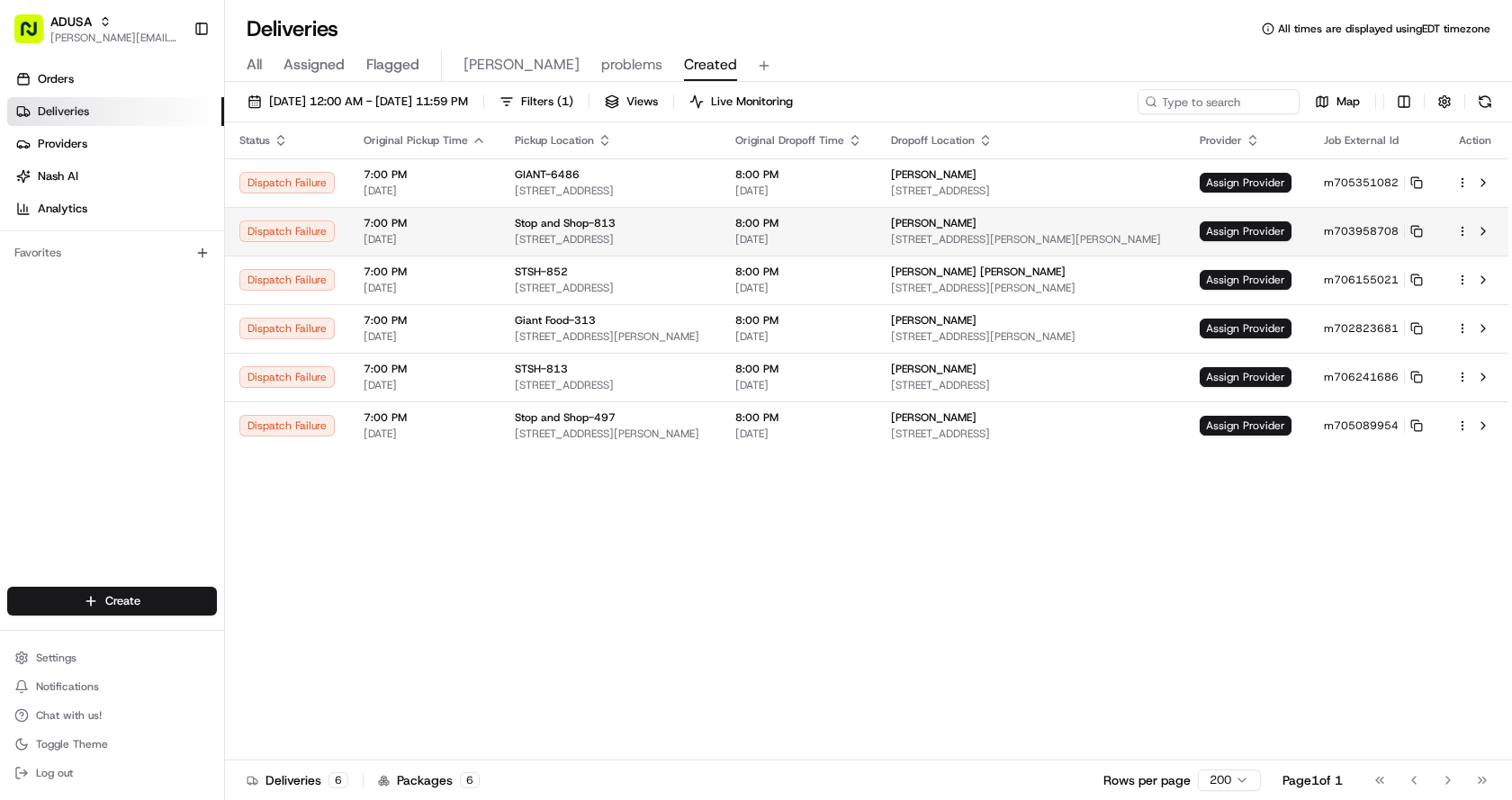
click at [1295, 218] on td "Assign Provider" at bounding box center [1247, 232] width 124 height 49
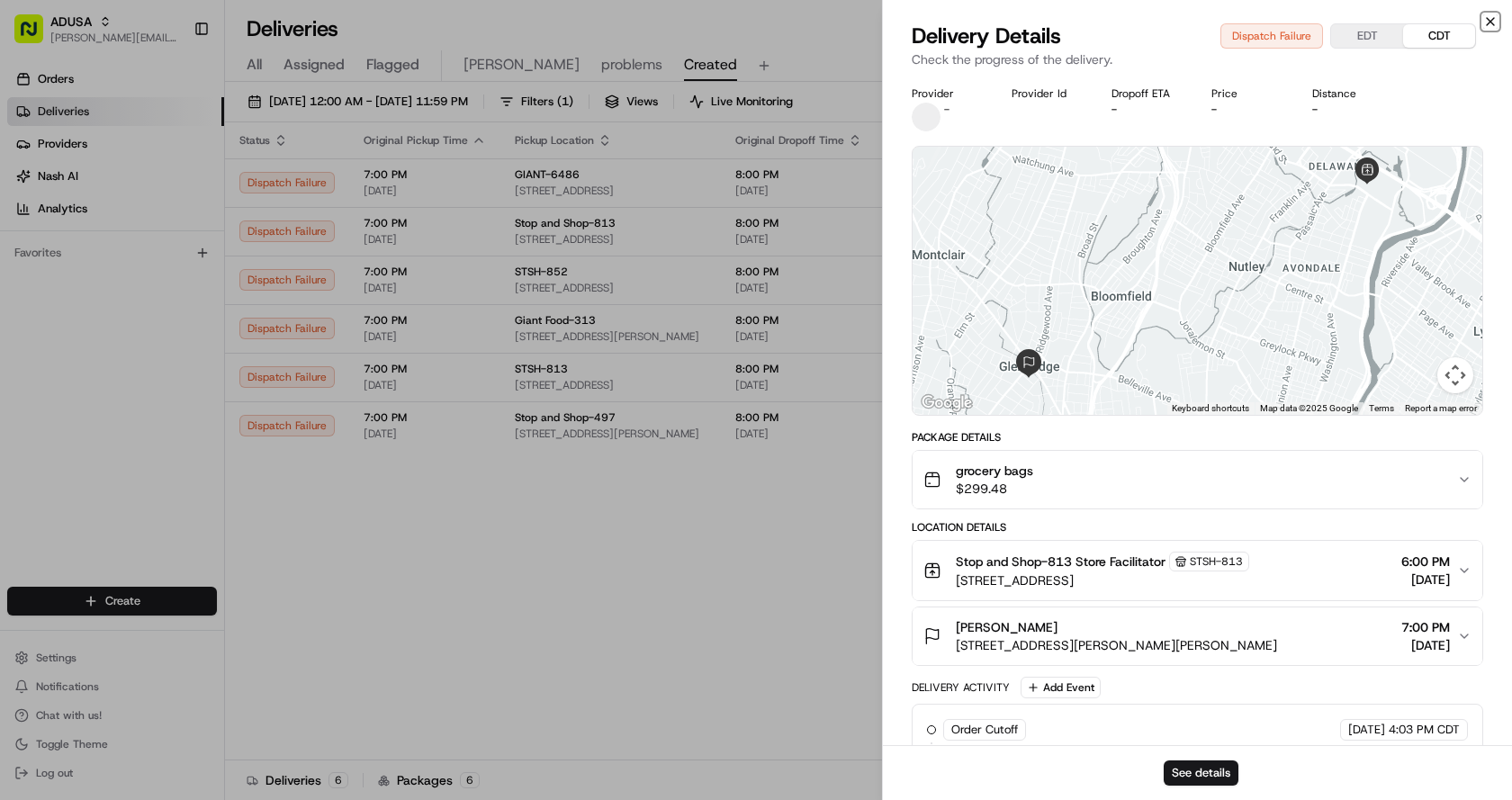
click at [1487, 18] on icon "button" at bounding box center [1489, 21] width 14 height 14
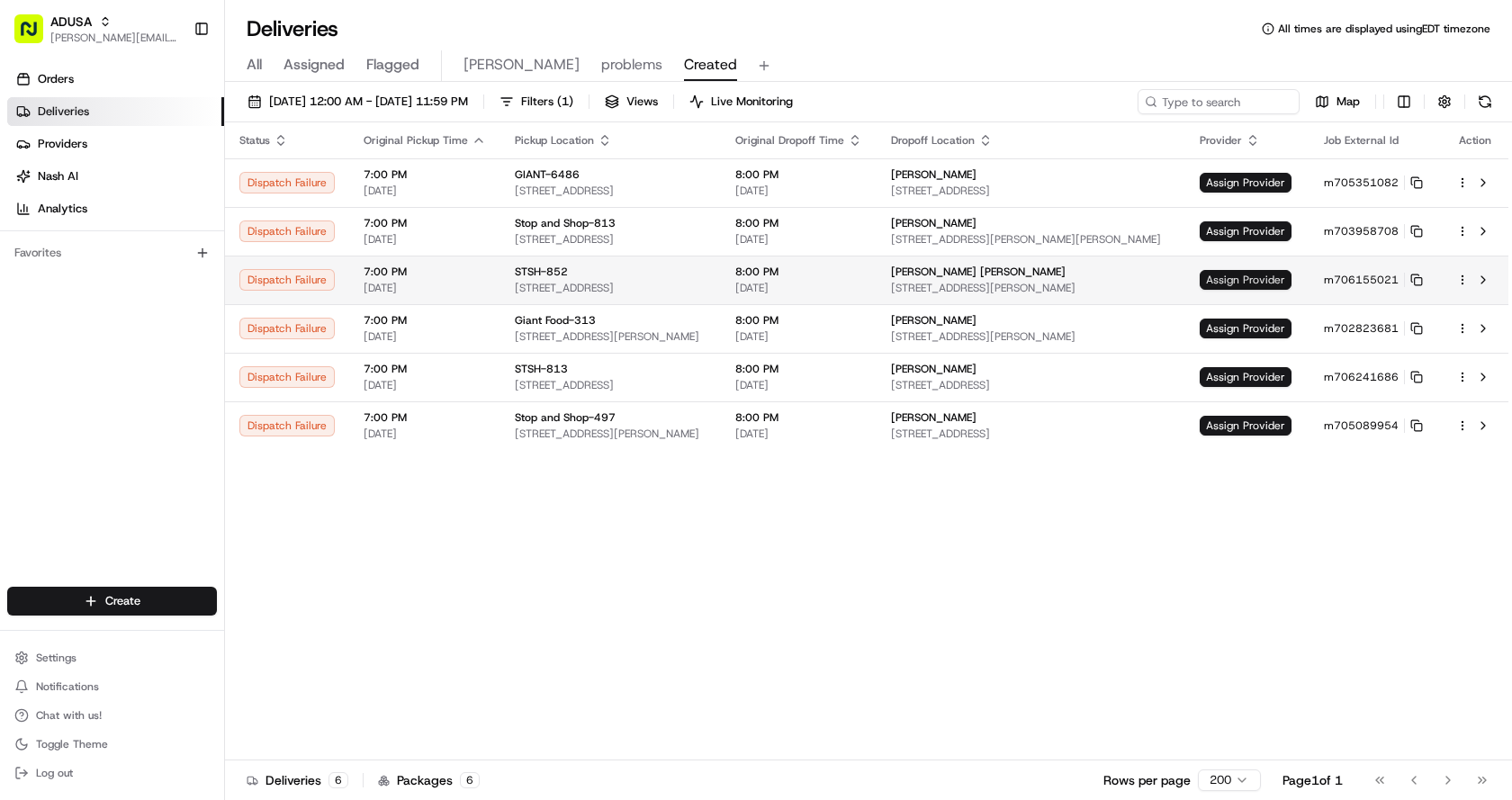
click at [1245, 276] on span "Assign Provider" at bounding box center [1244, 280] width 91 height 20
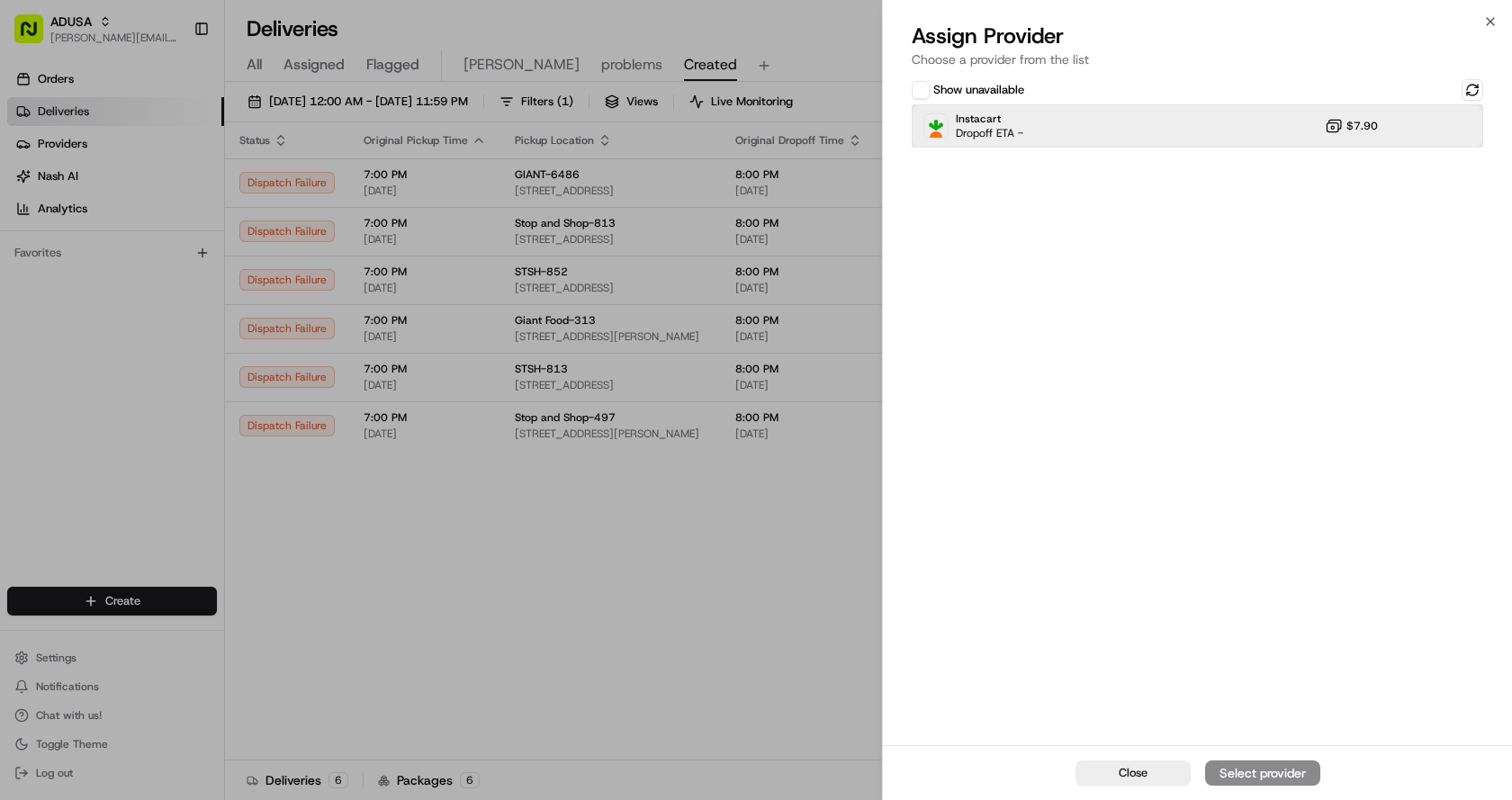
click at [1044, 127] on div "Instacart Dropoff ETA - $7.90" at bounding box center [1197, 126] width 572 height 43
click at [1255, 773] on div "Assign Provider" at bounding box center [1262, 773] width 89 height 18
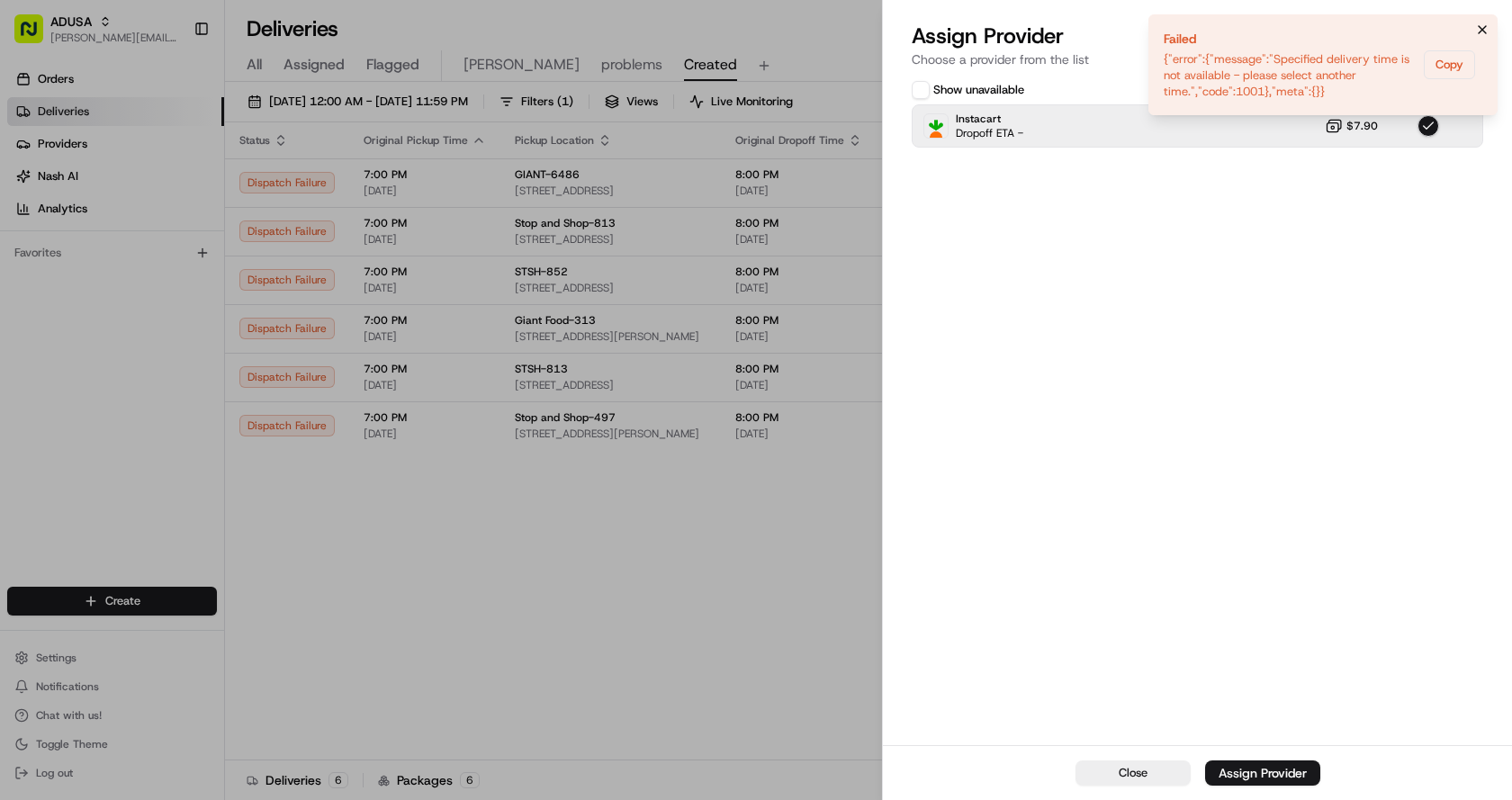
click at [1477, 29] on icon "Notifications (F8)" at bounding box center [1482, 29] width 14 height 14
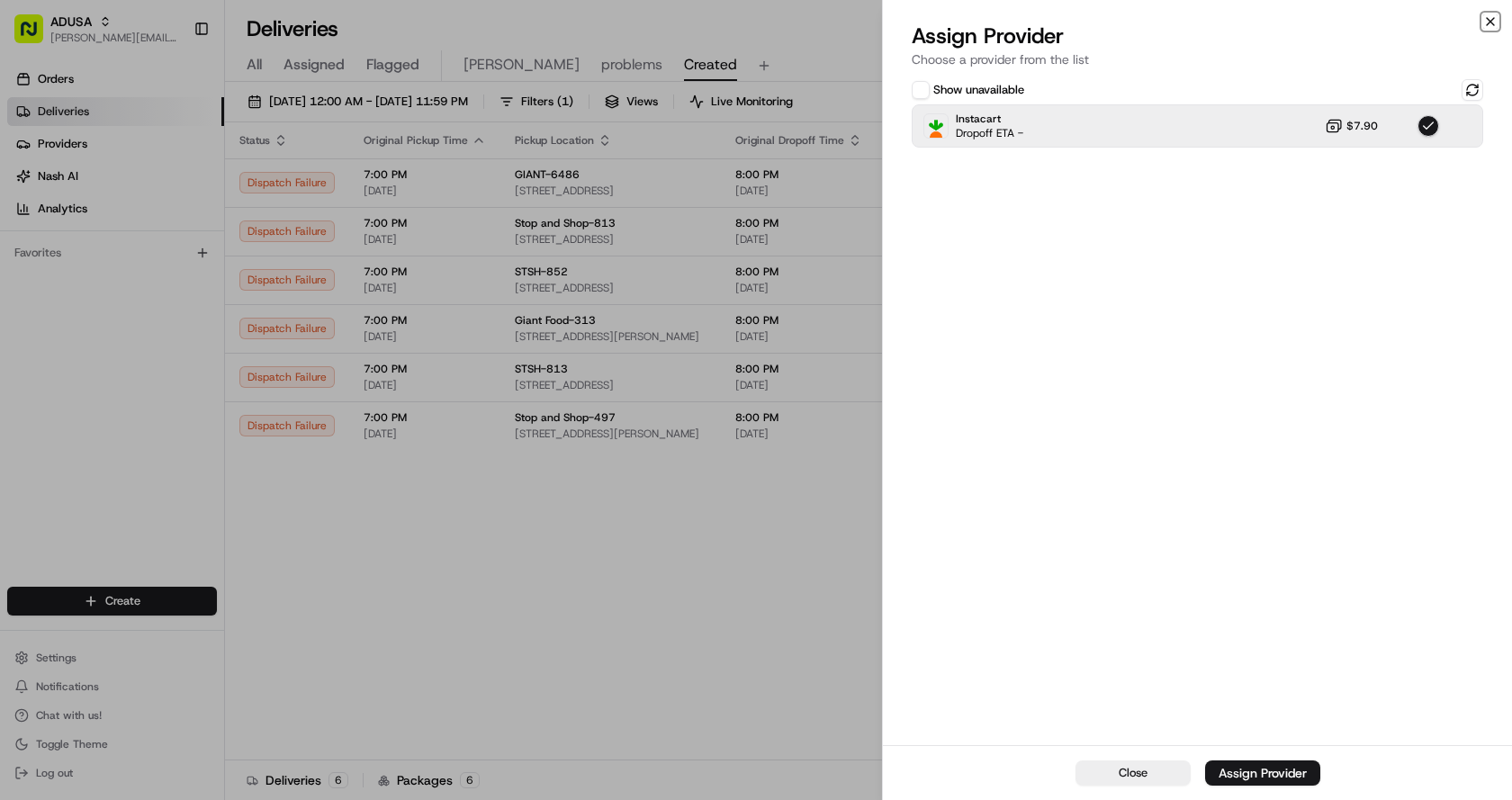
click at [1494, 18] on icon "button" at bounding box center [1490, 22] width 8 height 8
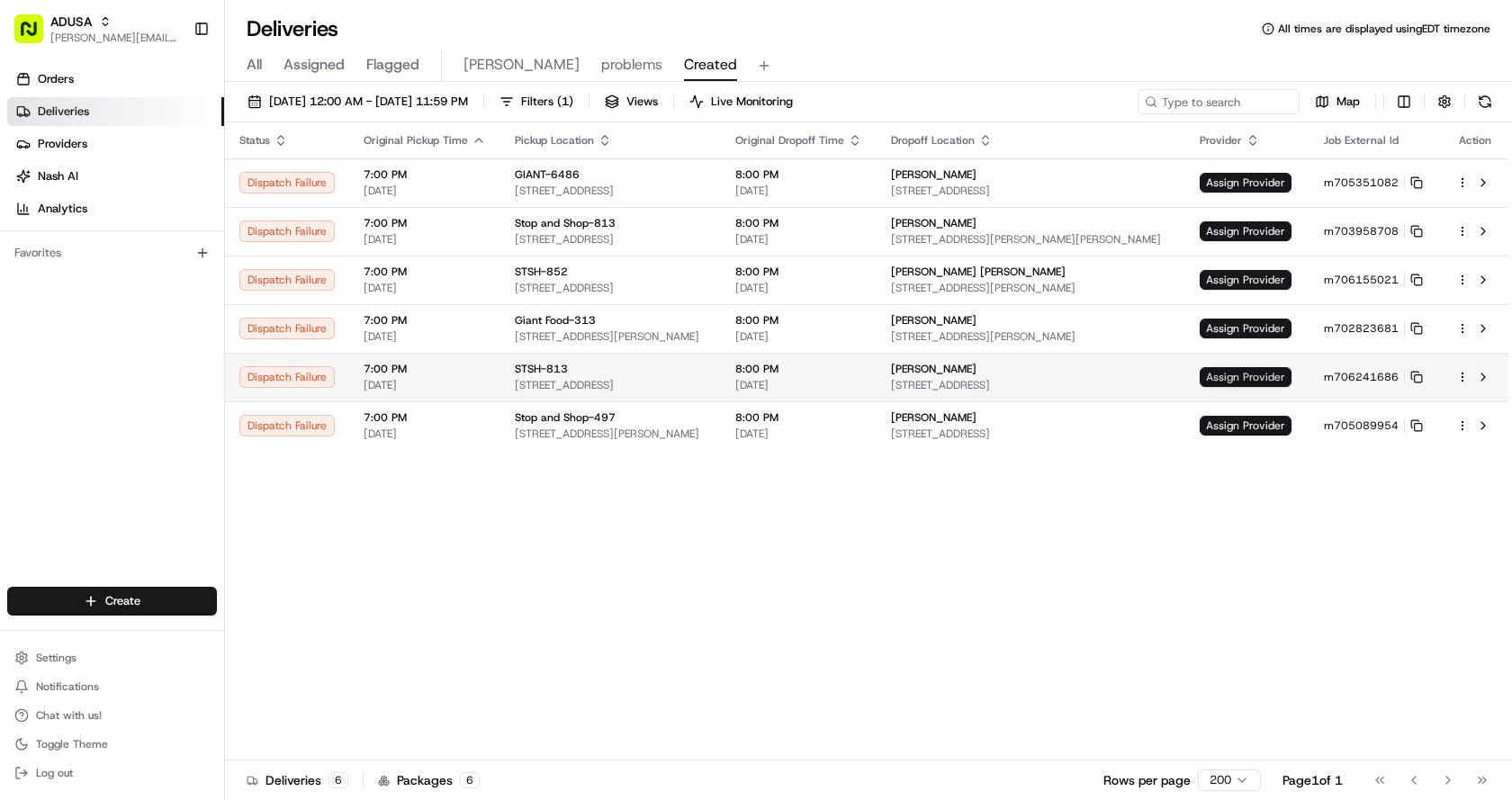
click at [1255, 373] on span "Assign Provider" at bounding box center [1244, 377] width 91 height 20
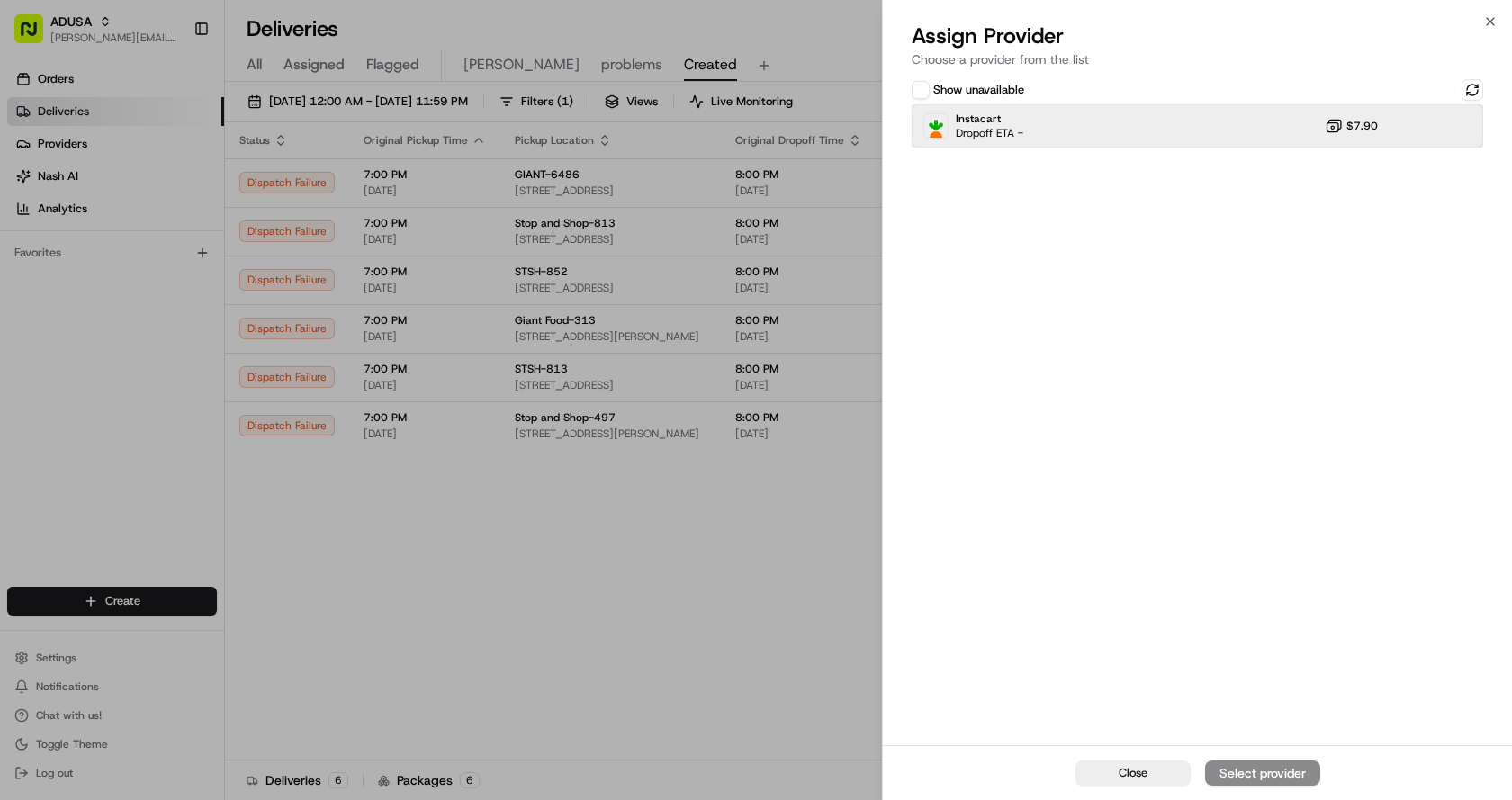
drag, startPoint x: 1075, startPoint y: 132, endPoint x: 1104, endPoint y: 168, distance: 46.2
click at [1078, 132] on div "Instacart Dropoff ETA - $7.90" at bounding box center [1197, 126] width 572 height 43
click at [1293, 776] on div "Assign Provider" at bounding box center [1262, 773] width 89 height 18
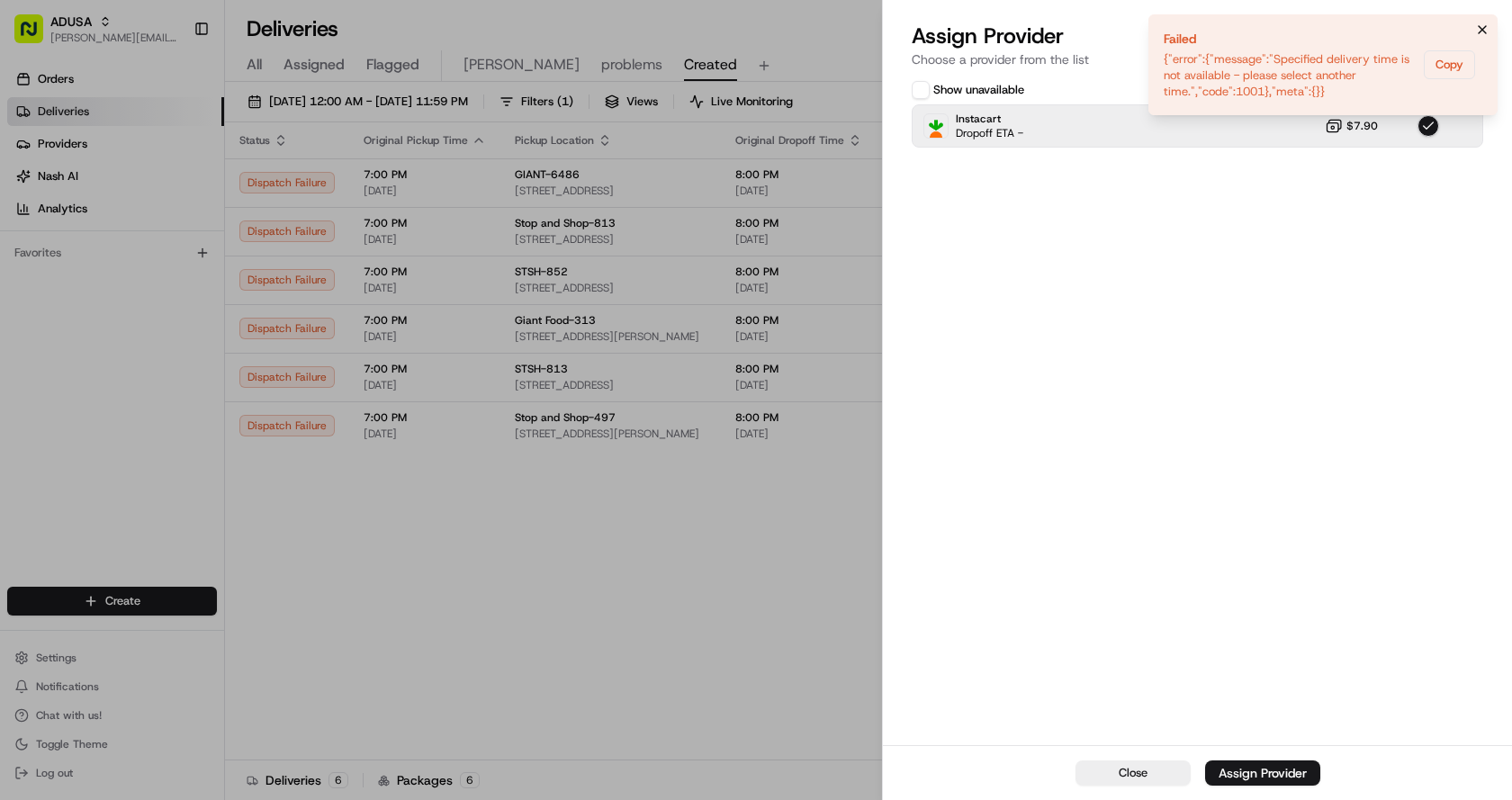
click at [1478, 31] on icon "Notifications (F8)" at bounding box center [1482, 29] width 14 height 14
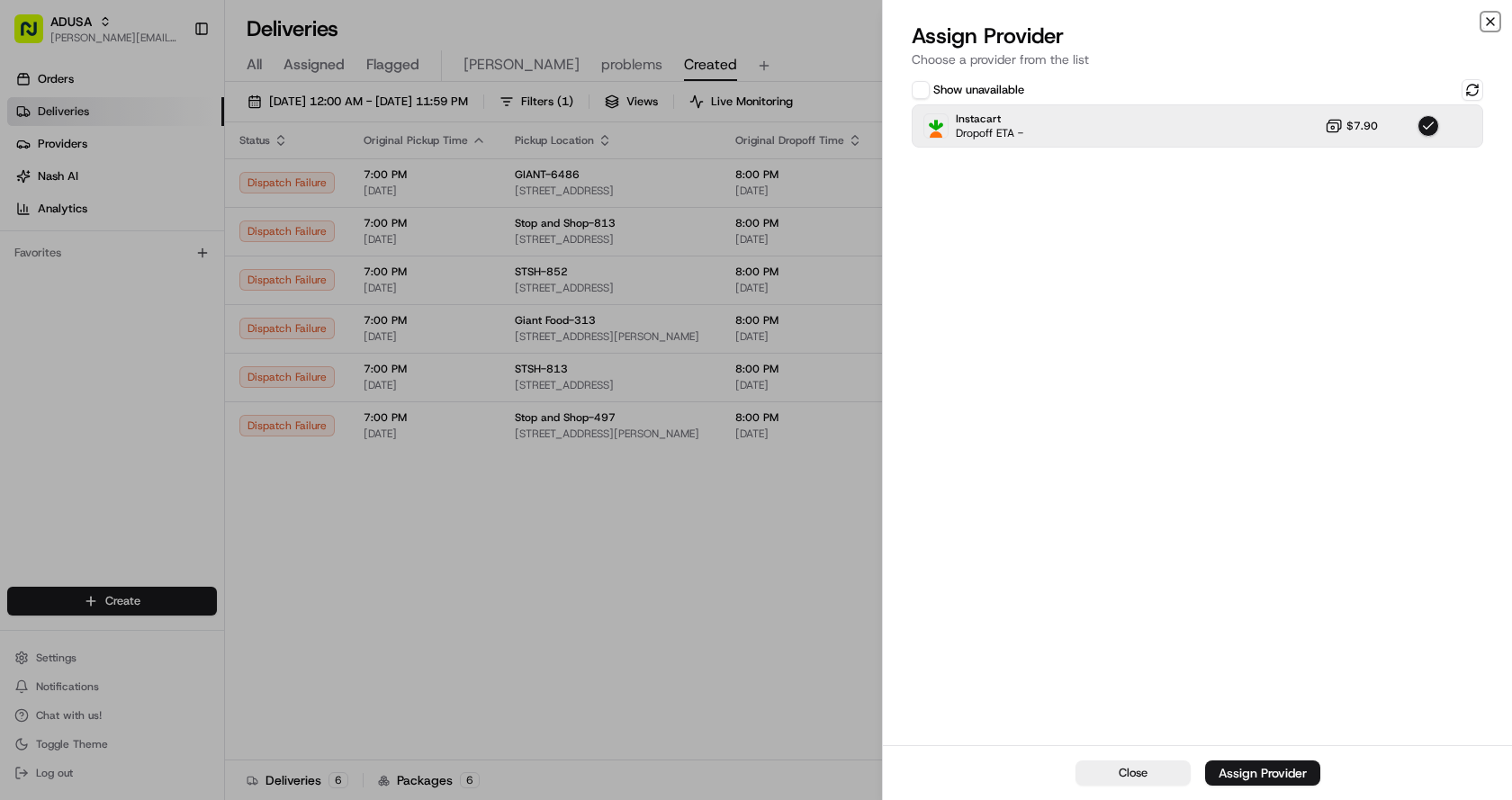
click at [1495, 18] on icon "button" at bounding box center [1489, 21] width 14 height 14
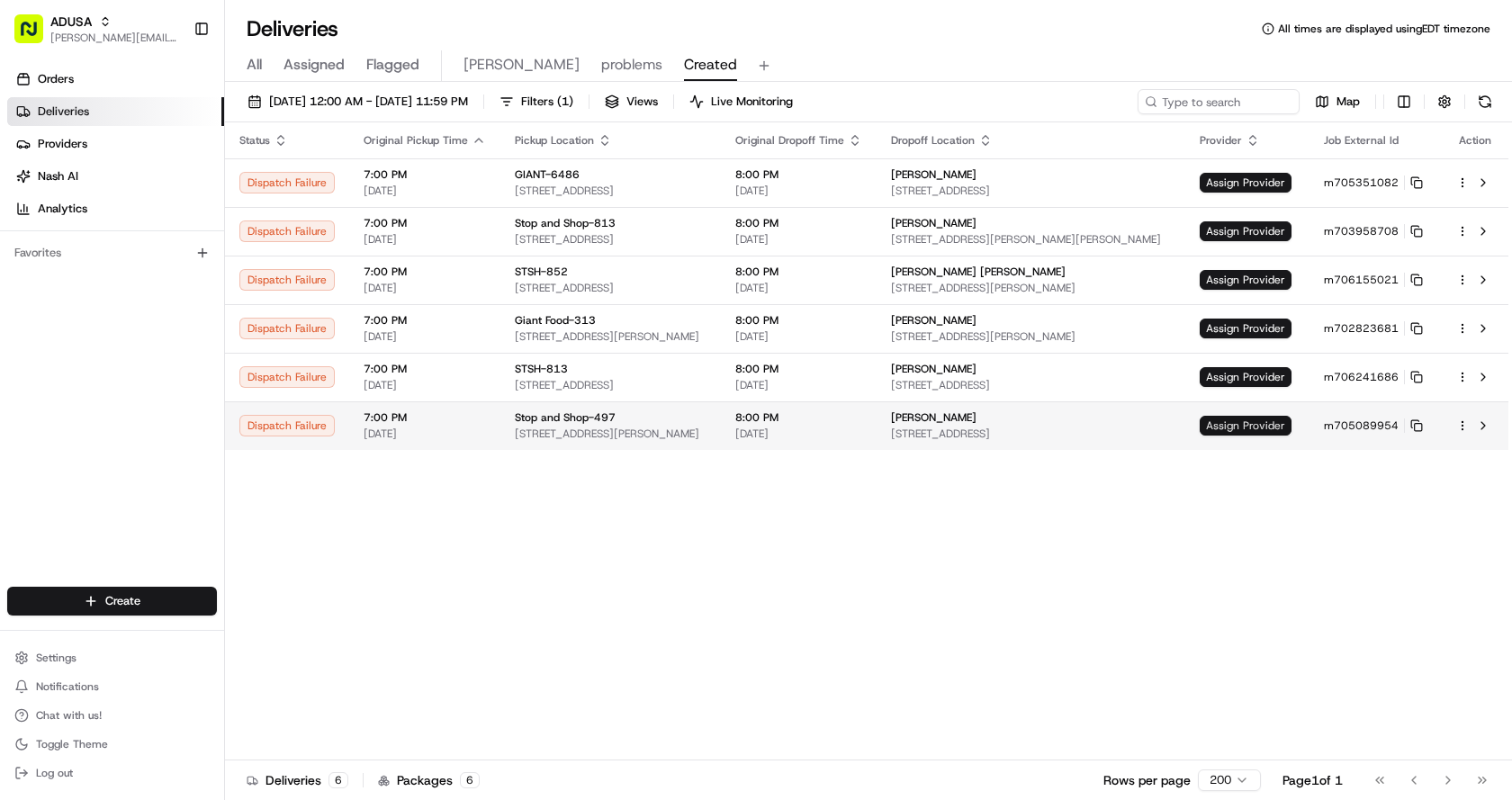
click at [1270, 431] on span "Assign Provider" at bounding box center [1244, 425] width 91 height 20
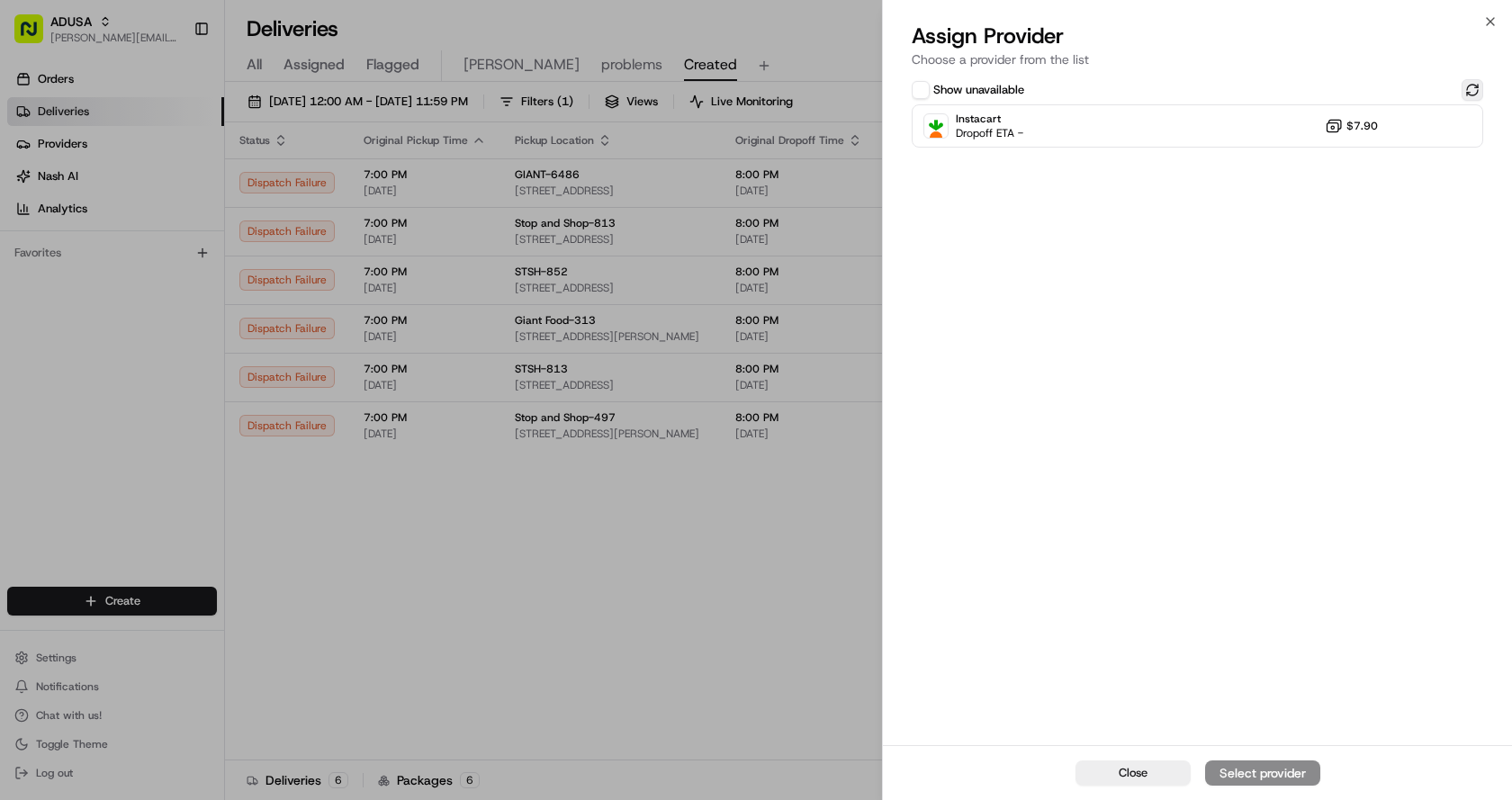
click at [1475, 88] on button at bounding box center [1471, 90] width 22 height 22
click at [1253, 138] on div "Instacart Dropoff ETA - $7.90" at bounding box center [1197, 126] width 572 height 43
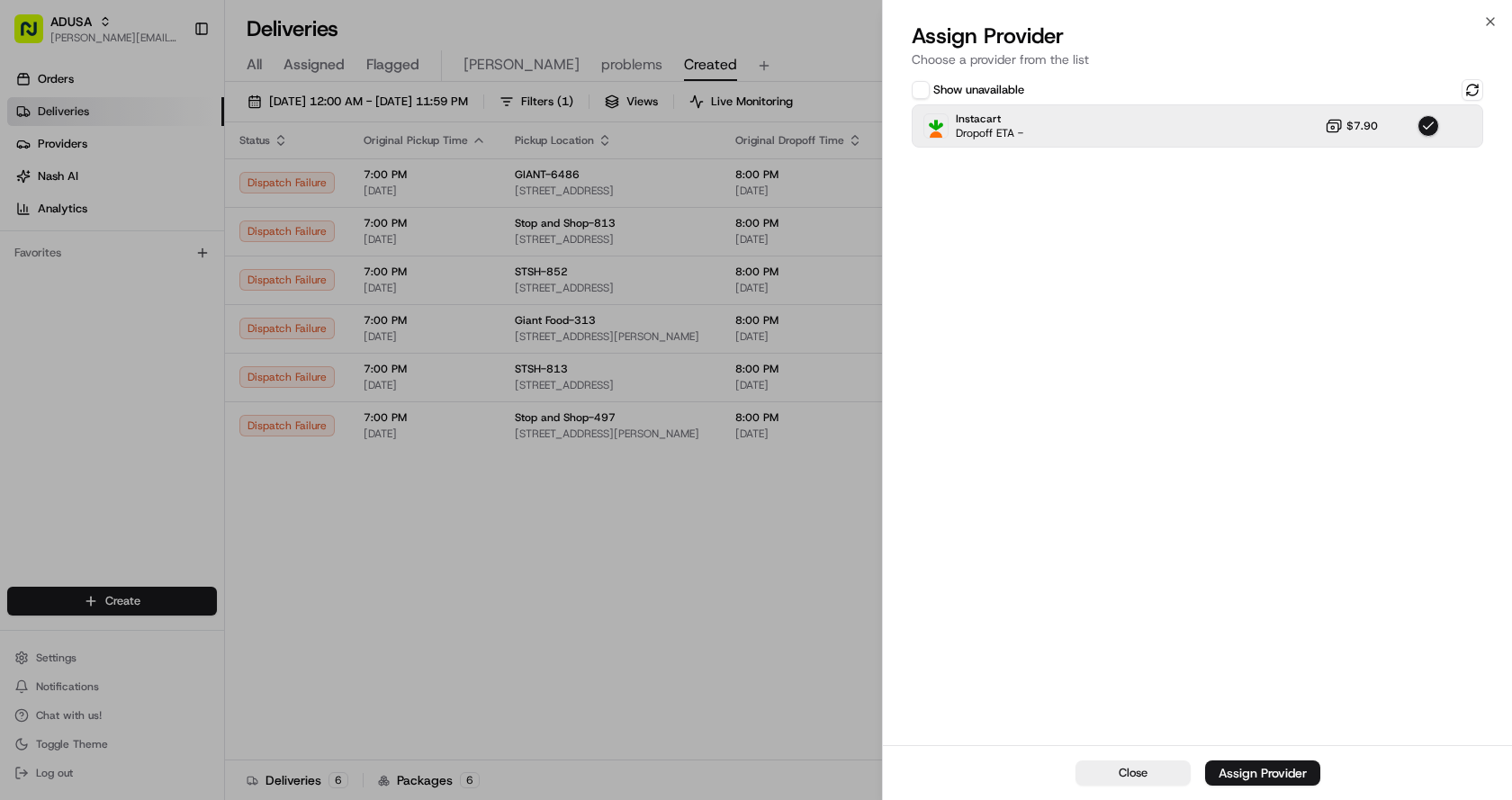
click at [1272, 769] on div "Assign Provider" at bounding box center [1262, 773] width 89 height 18
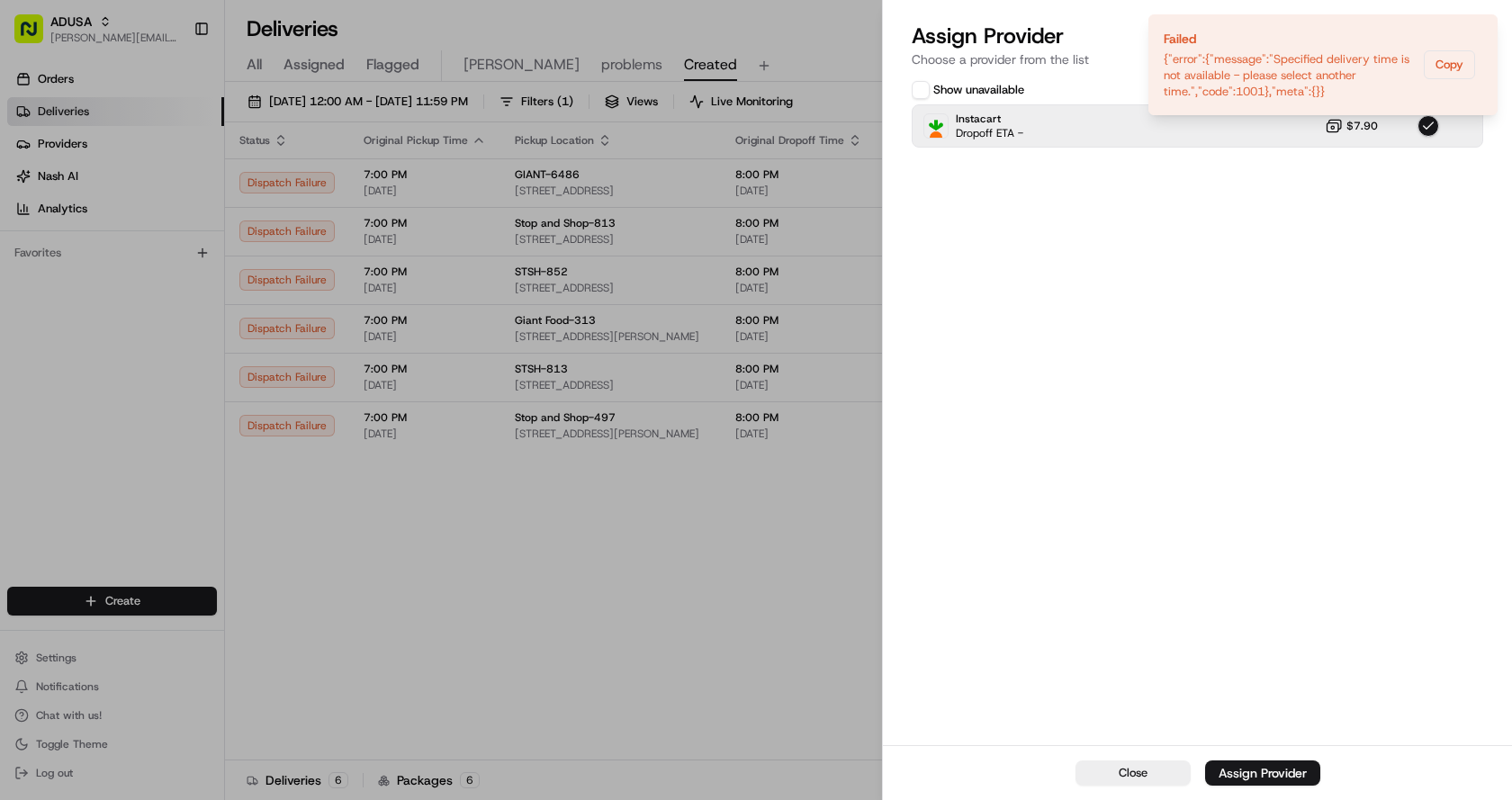
drag, startPoint x: 1476, startPoint y: 30, endPoint x: 1506, endPoint y: 7, distance: 37.8
click at [1477, 30] on icon "Notifications (F8)" at bounding box center [1482, 29] width 14 height 14
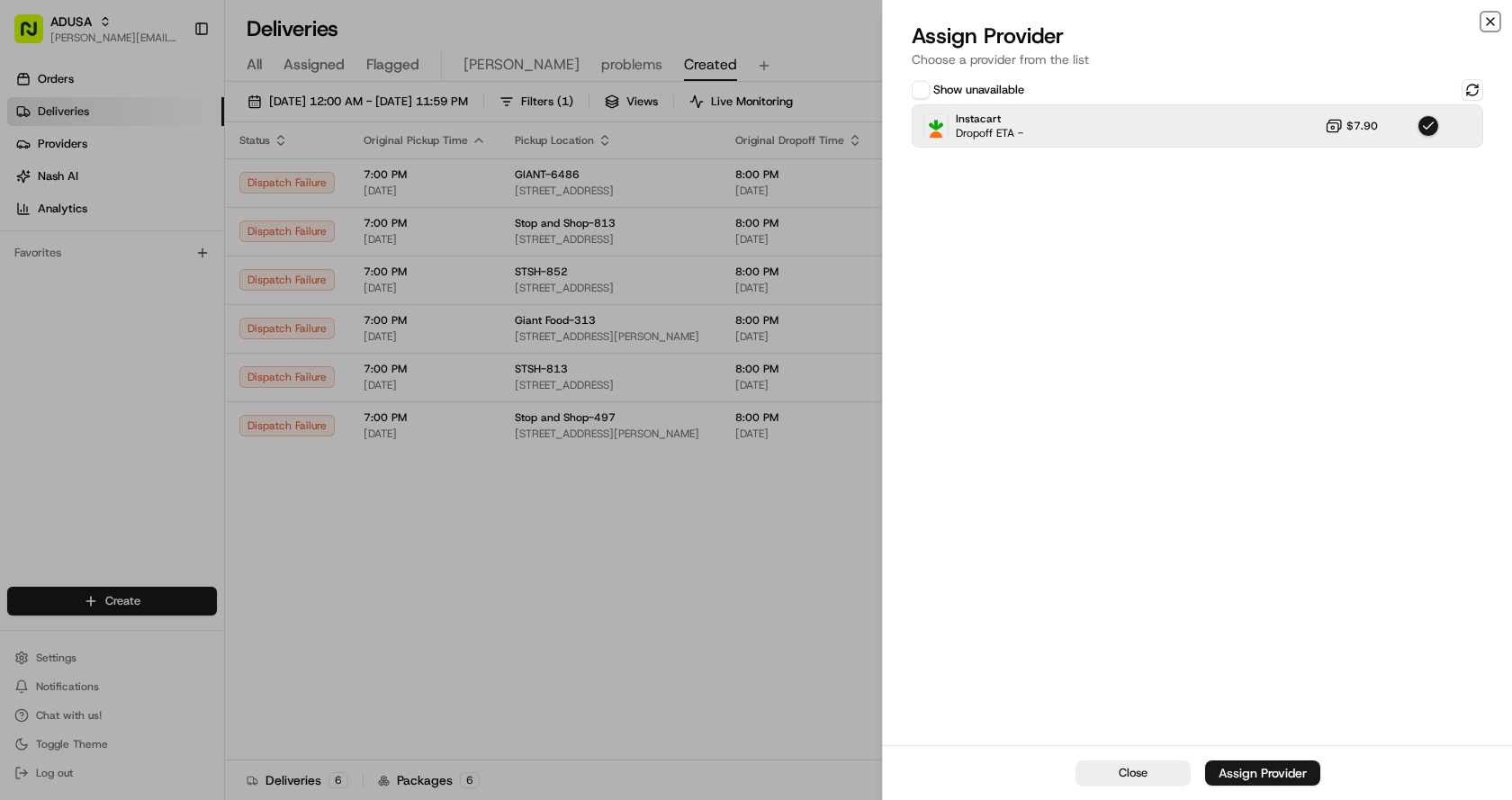
click at [1487, 24] on icon "button" at bounding box center [1489, 21] width 14 height 14
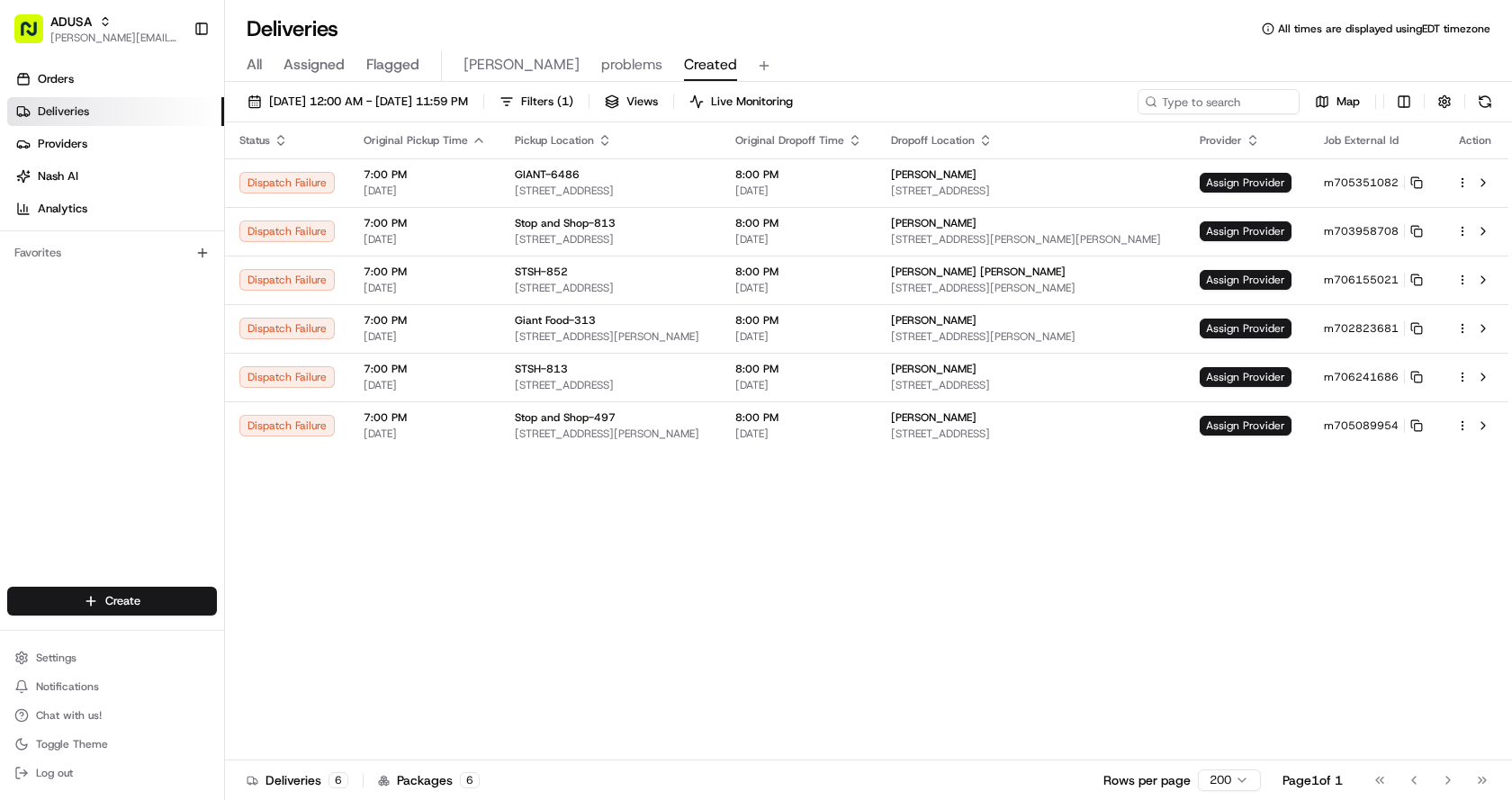
click at [953, 606] on div "Status Original Pickup Time Pickup Location Original Dropoff Time Dropoff Locat…" at bounding box center [867, 441] width 1283 height 638
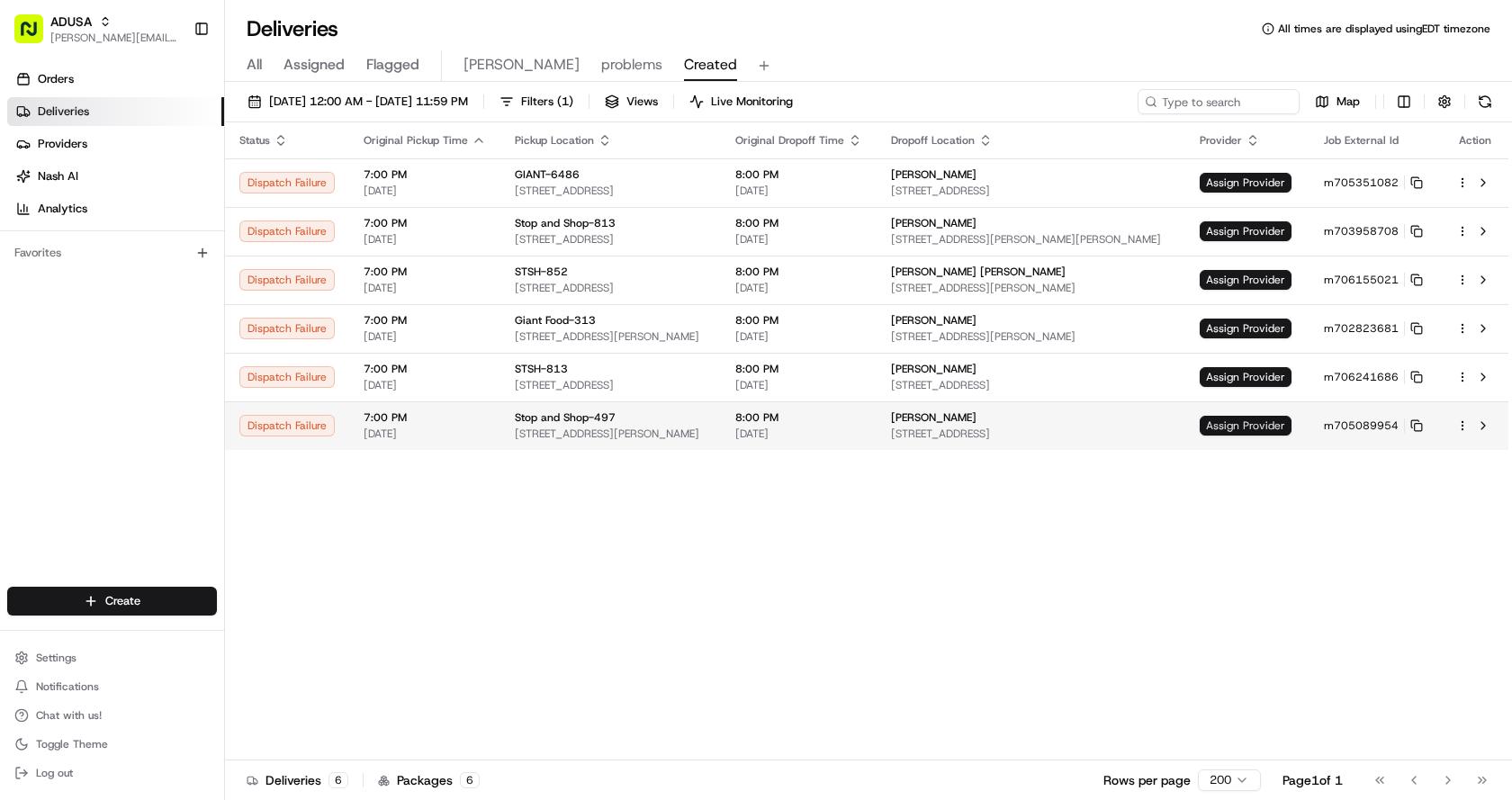
click at [1241, 425] on span "Assign Provider" at bounding box center [1244, 425] width 91 height 20
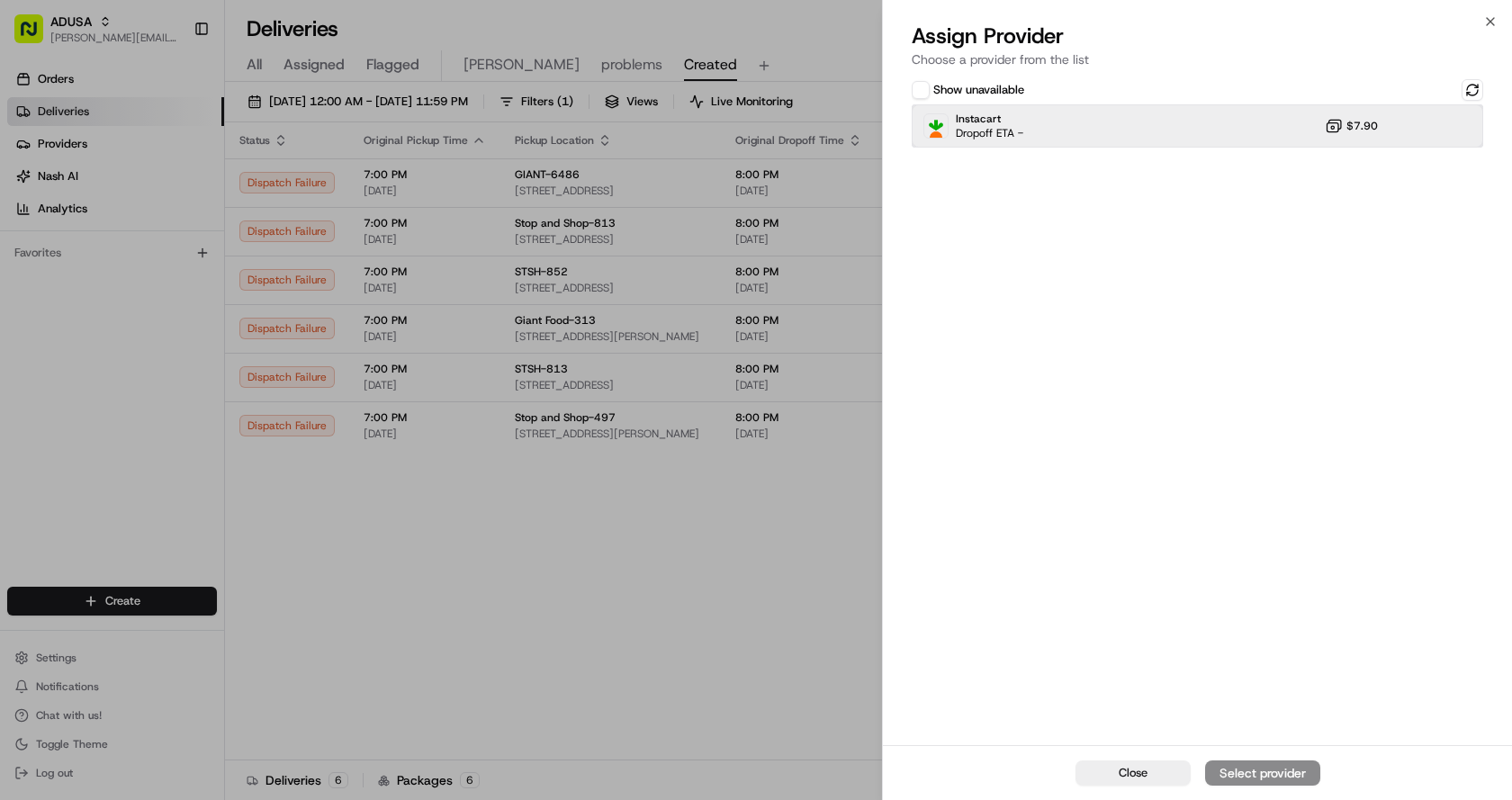
click at [1150, 123] on div "Instacart Dropoff ETA - $7.90" at bounding box center [1197, 126] width 572 height 43
click at [1302, 761] on button "Assign Provider" at bounding box center [1262, 773] width 115 height 25
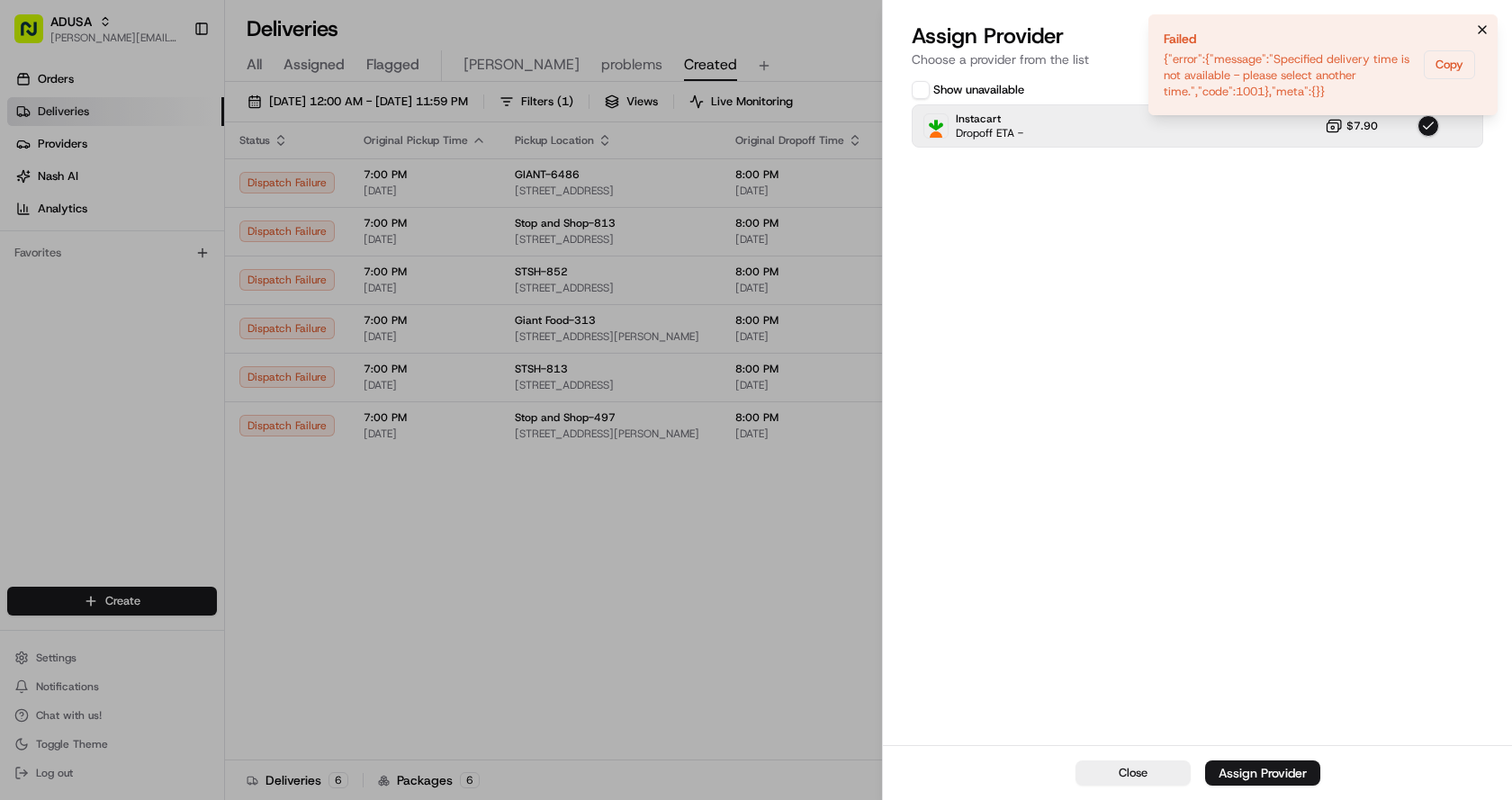
click at [1481, 30] on icon "Notifications (F8)" at bounding box center [1482, 29] width 14 height 14
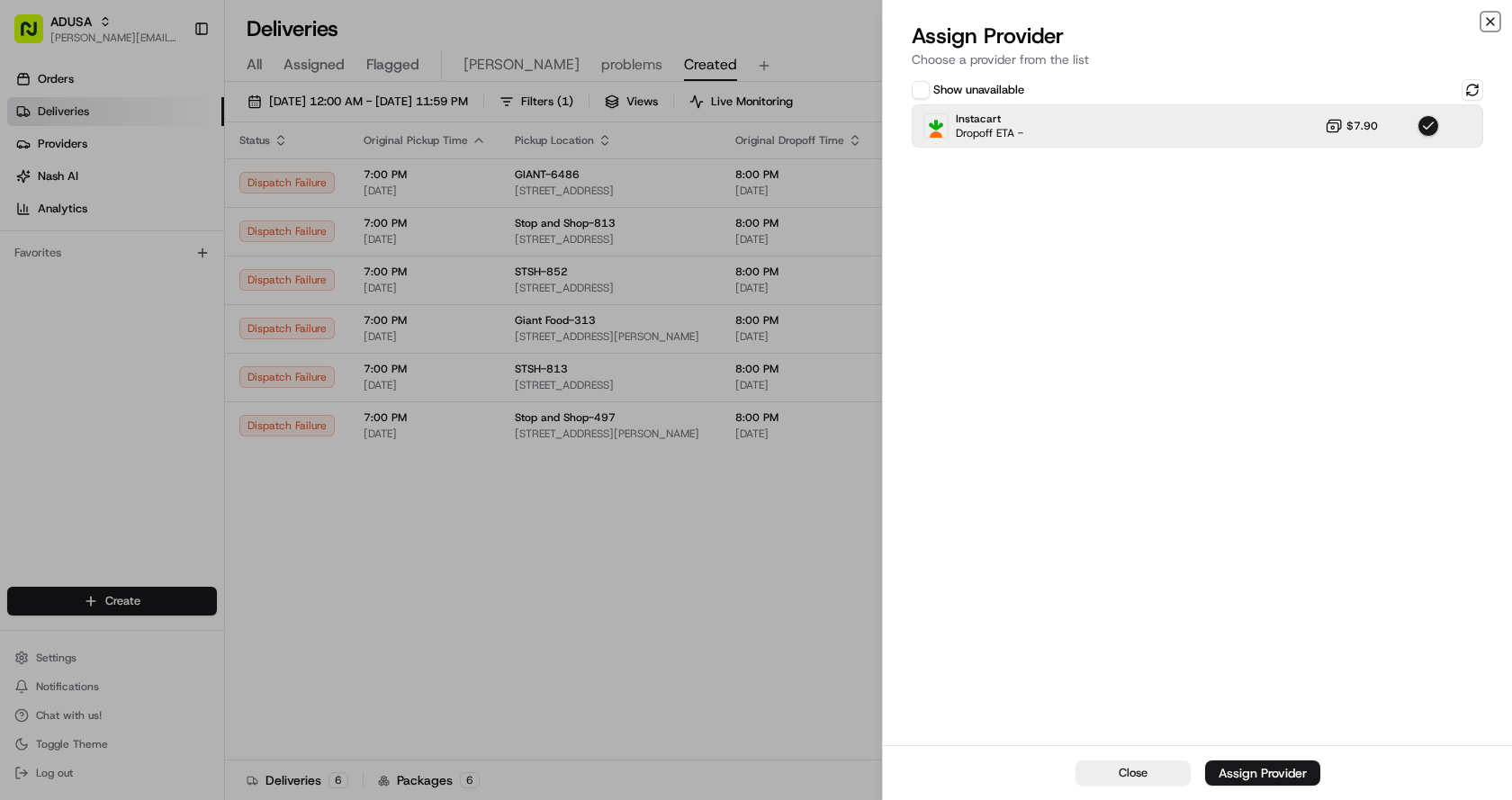
click at [1494, 23] on icon "button" at bounding box center [1489, 21] width 14 height 14
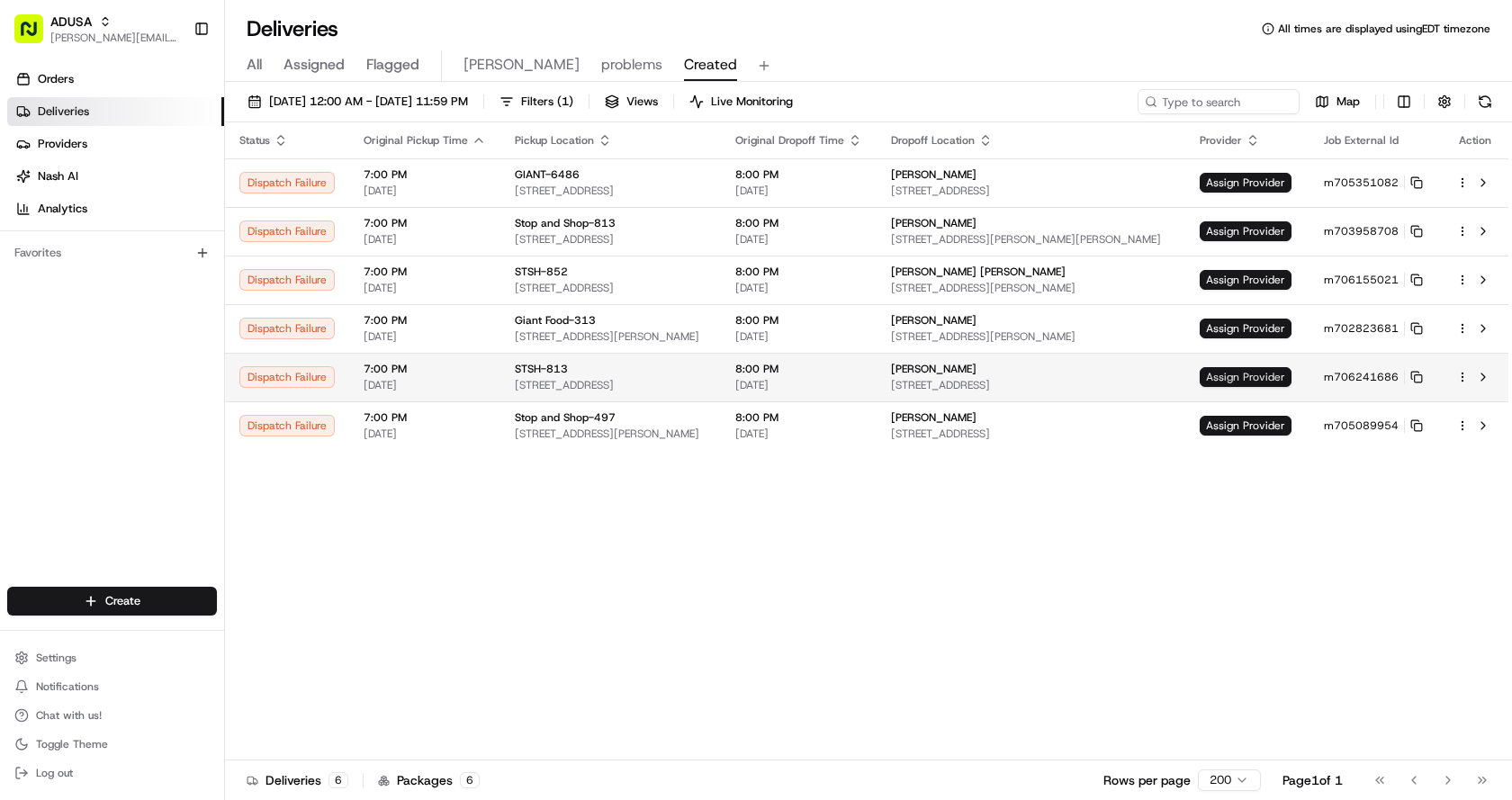
click at [1268, 376] on span "Assign Provider" at bounding box center [1244, 377] width 91 height 20
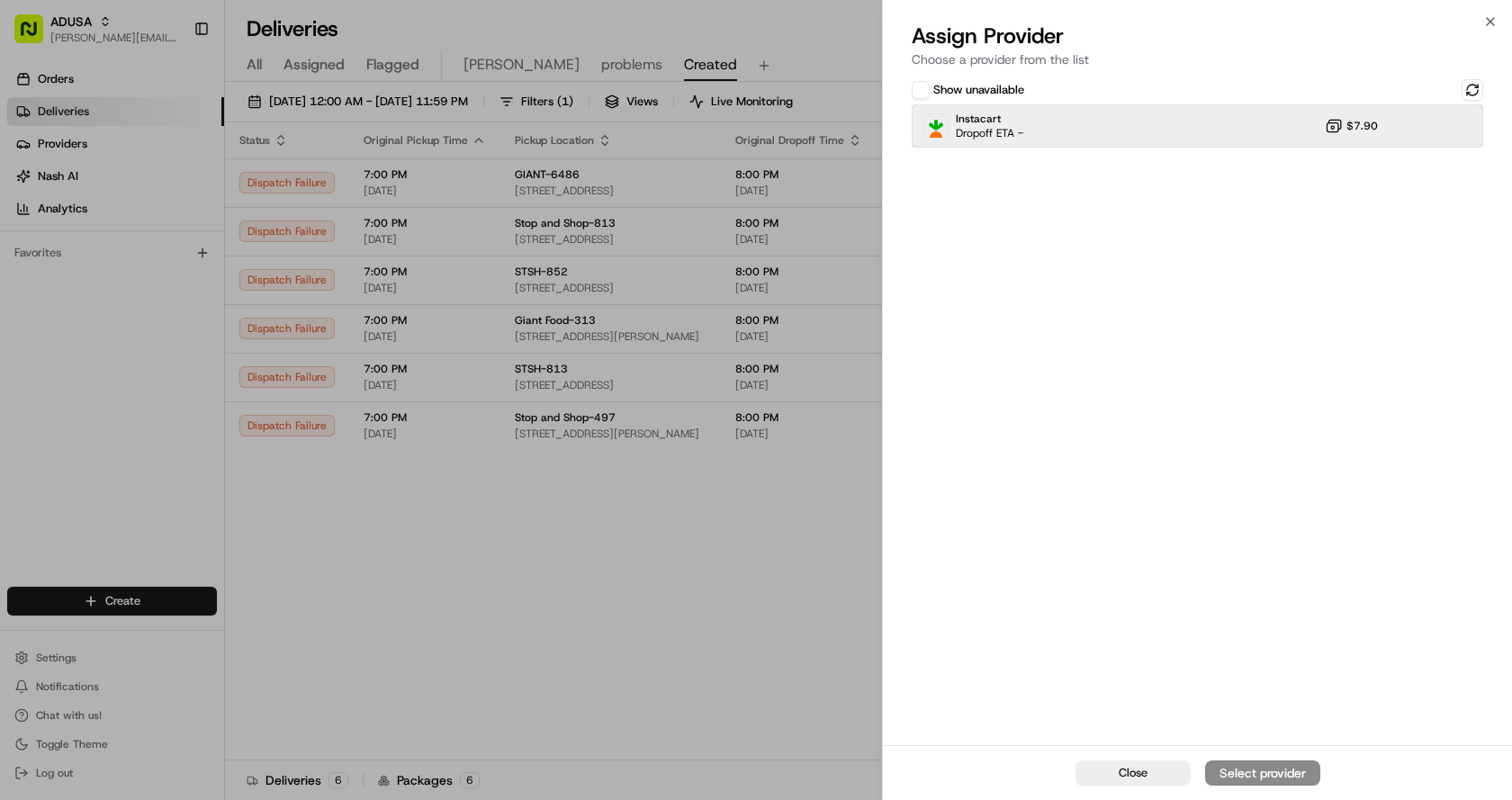
click at [1214, 131] on div "Instacart Dropoff ETA - $7.90" at bounding box center [1197, 126] width 572 height 43
click at [1283, 768] on div "Assign Provider" at bounding box center [1262, 773] width 89 height 18
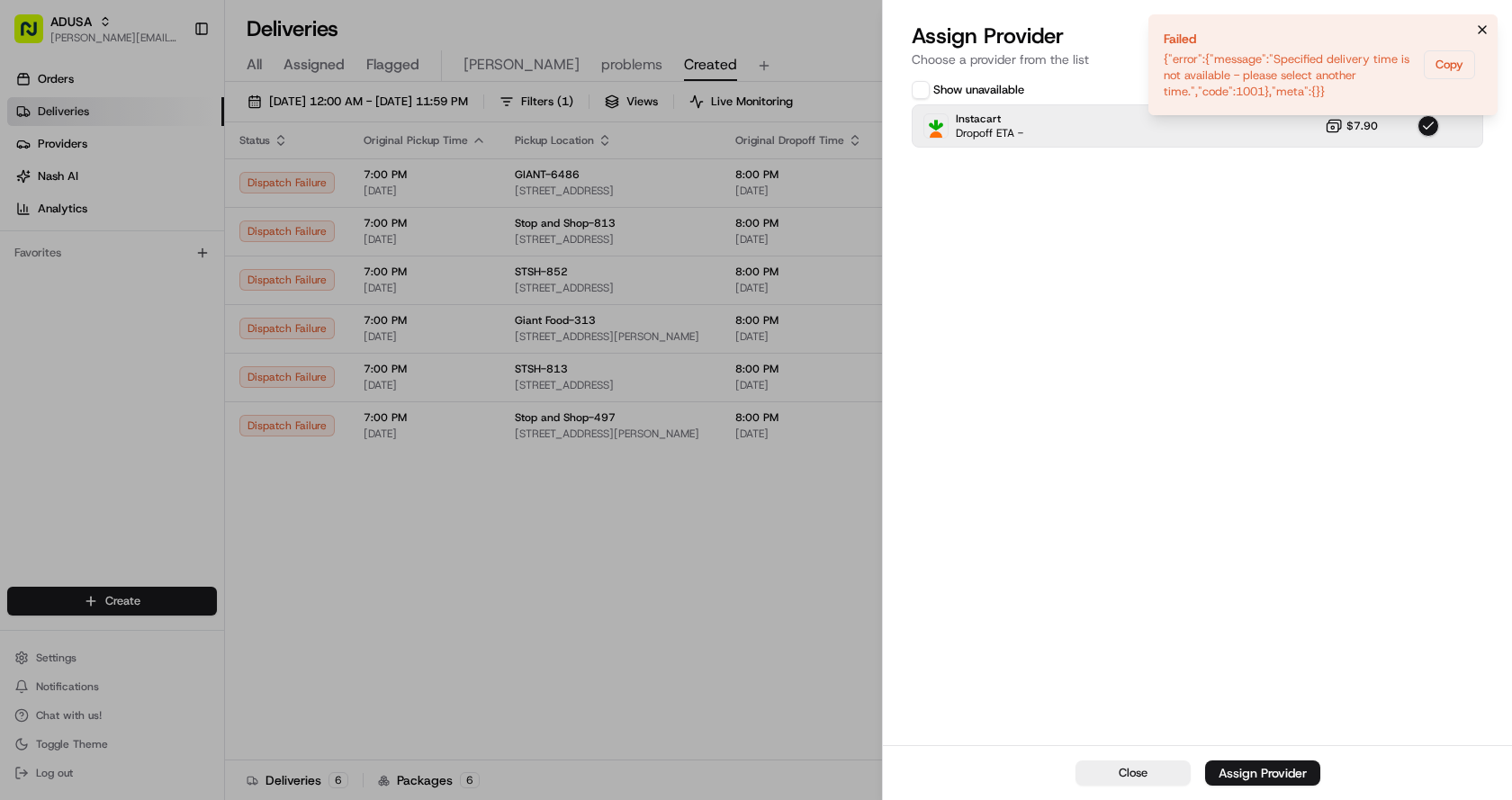
click at [1491, 31] on button "Notifications (F8)" at bounding box center [1482, 29] width 22 height 22
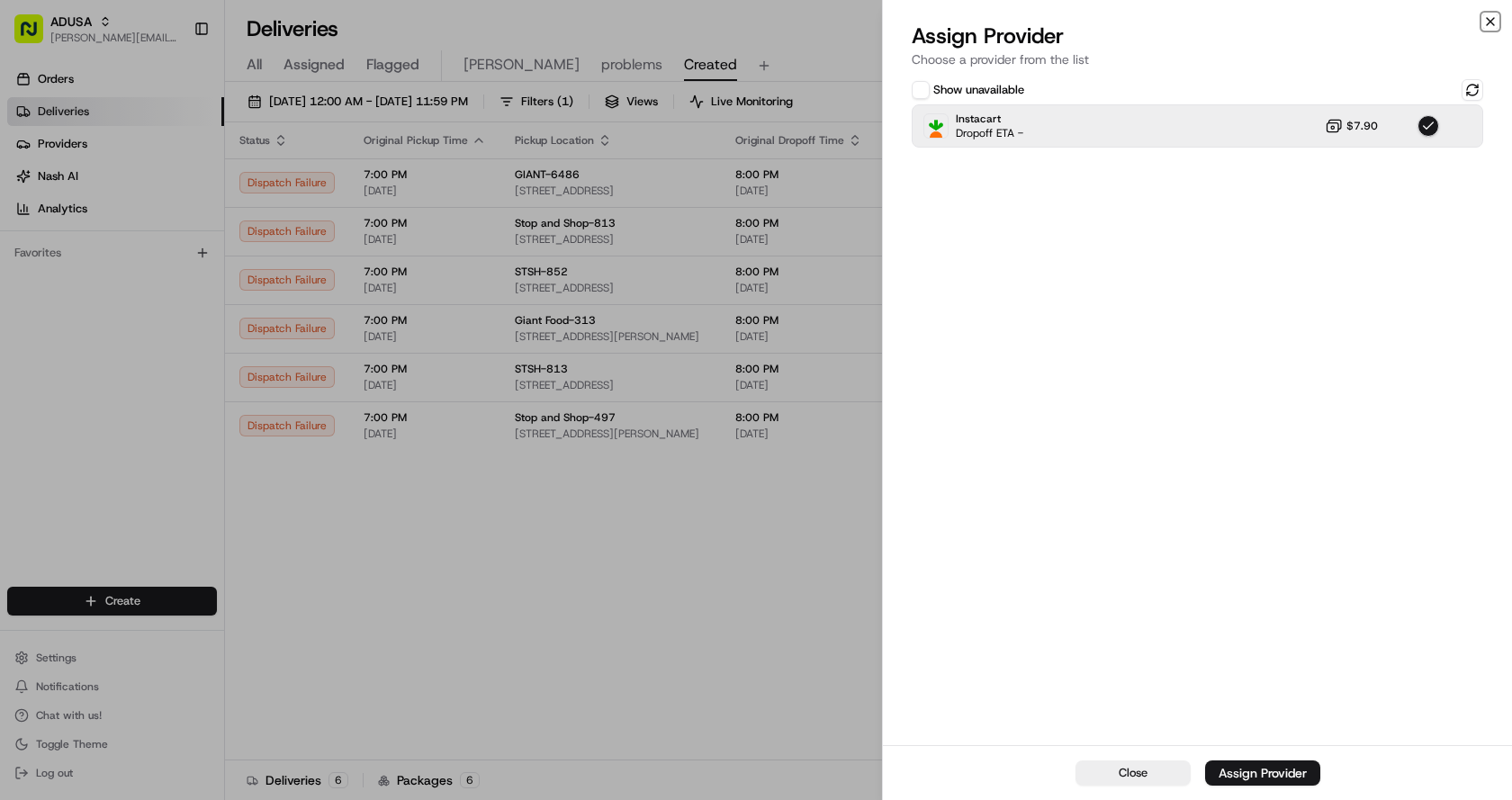
click at [1488, 18] on icon "button" at bounding box center [1489, 21] width 14 height 14
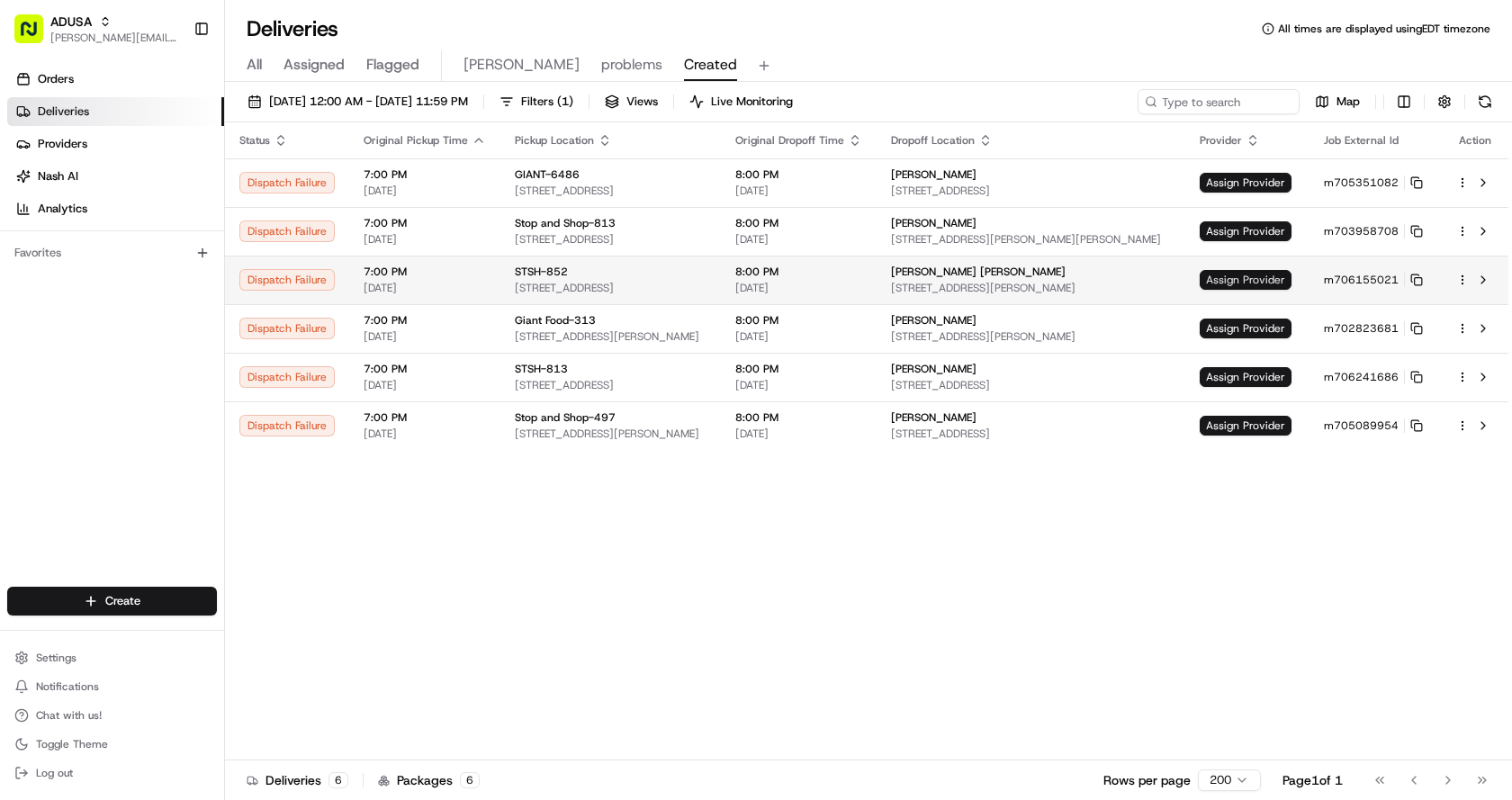
click at [1260, 280] on span "Assign Provider" at bounding box center [1244, 280] width 91 height 20
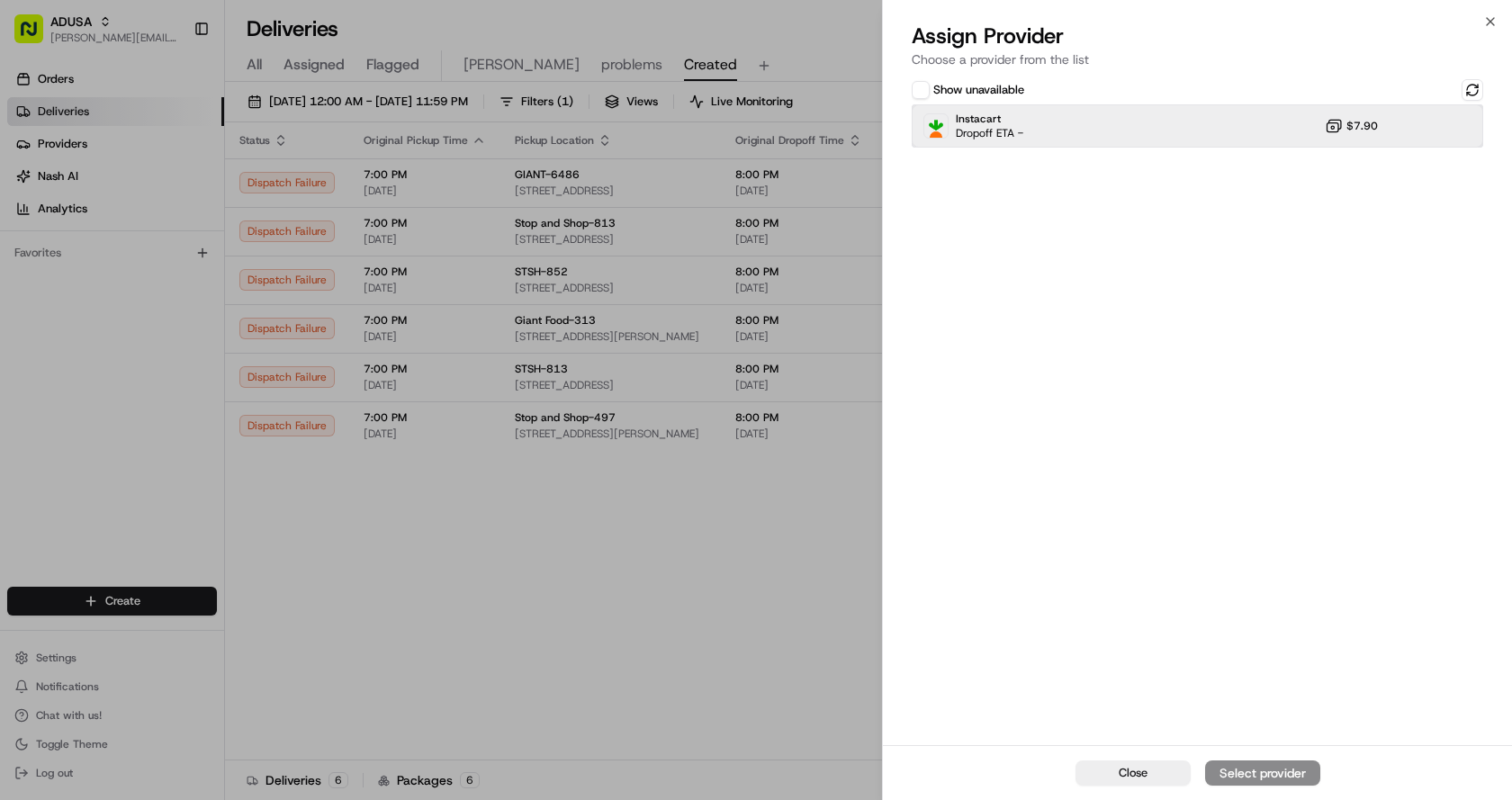
click at [1108, 122] on div "Instacart Dropoff ETA - $7.90" at bounding box center [1197, 126] width 572 height 43
click at [1235, 781] on div "Assign Provider" at bounding box center [1262, 773] width 89 height 18
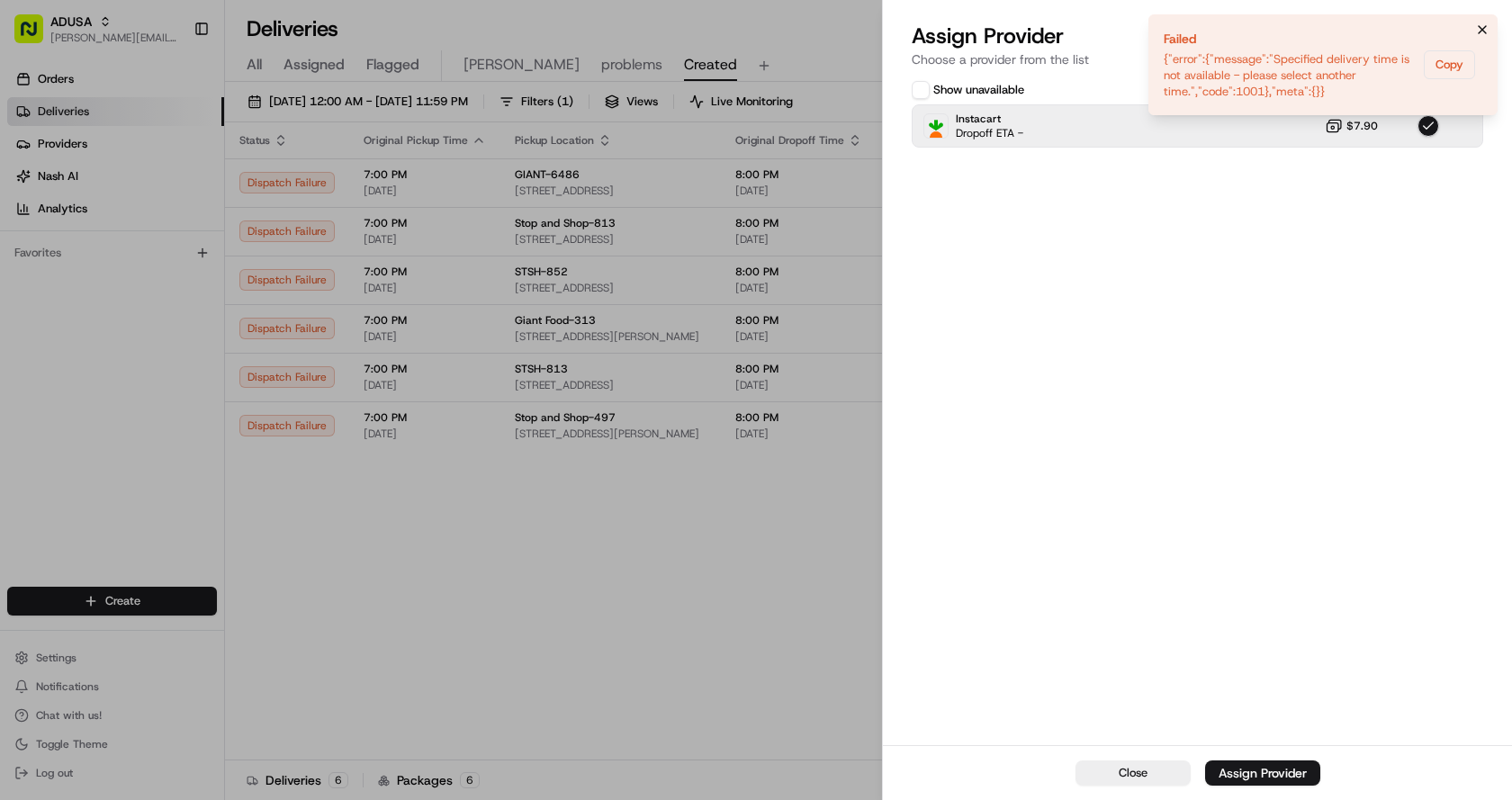
click at [1485, 39] on button "Notifications (F8)" at bounding box center [1482, 29] width 22 height 22
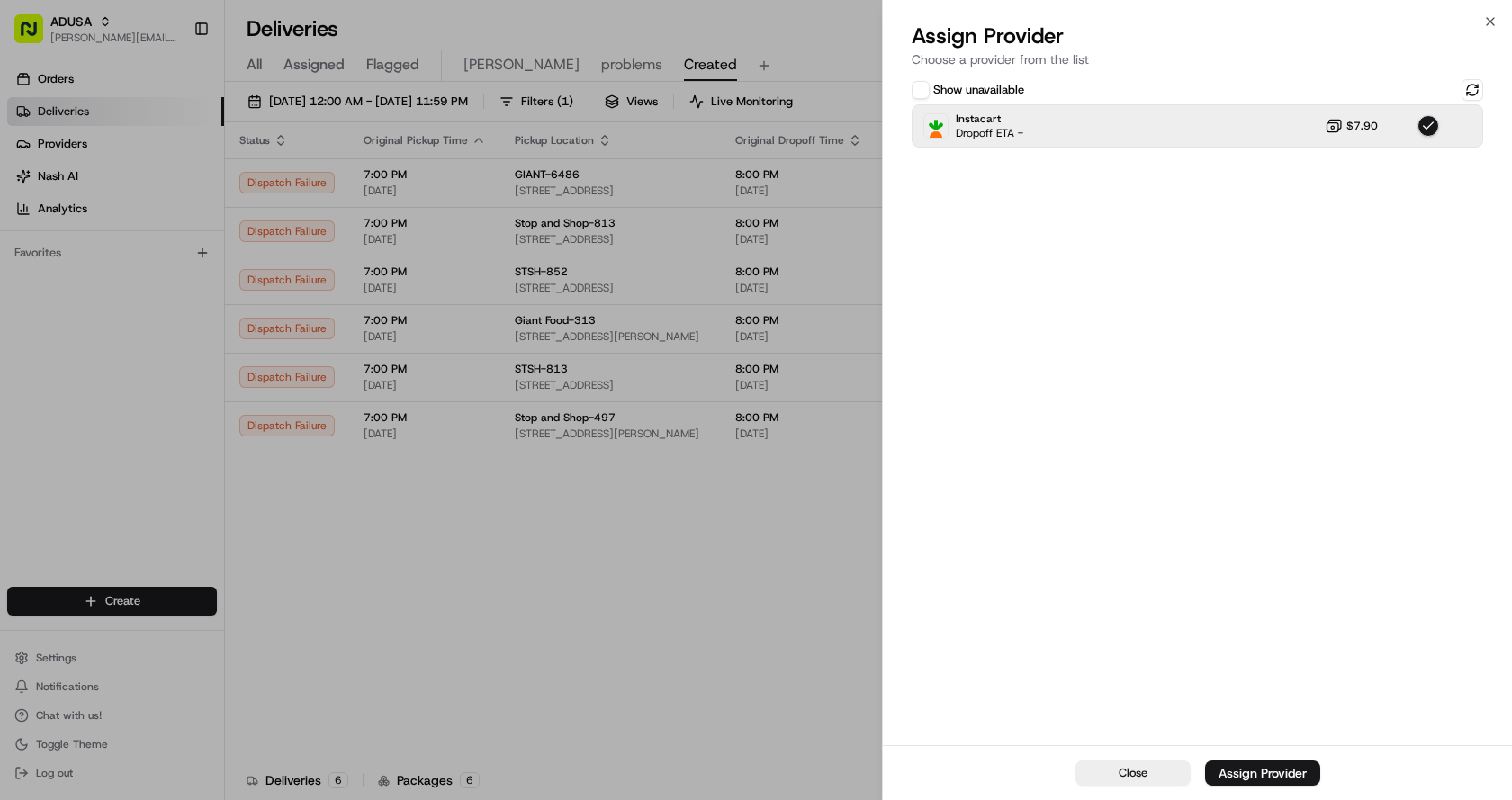
click at [1482, 25] on h2 "Assign Provider" at bounding box center [1197, 36] width 572 height 29
click at [1486, 21] on icon "button" at bounding box center [1489, 21] width 14 height 14
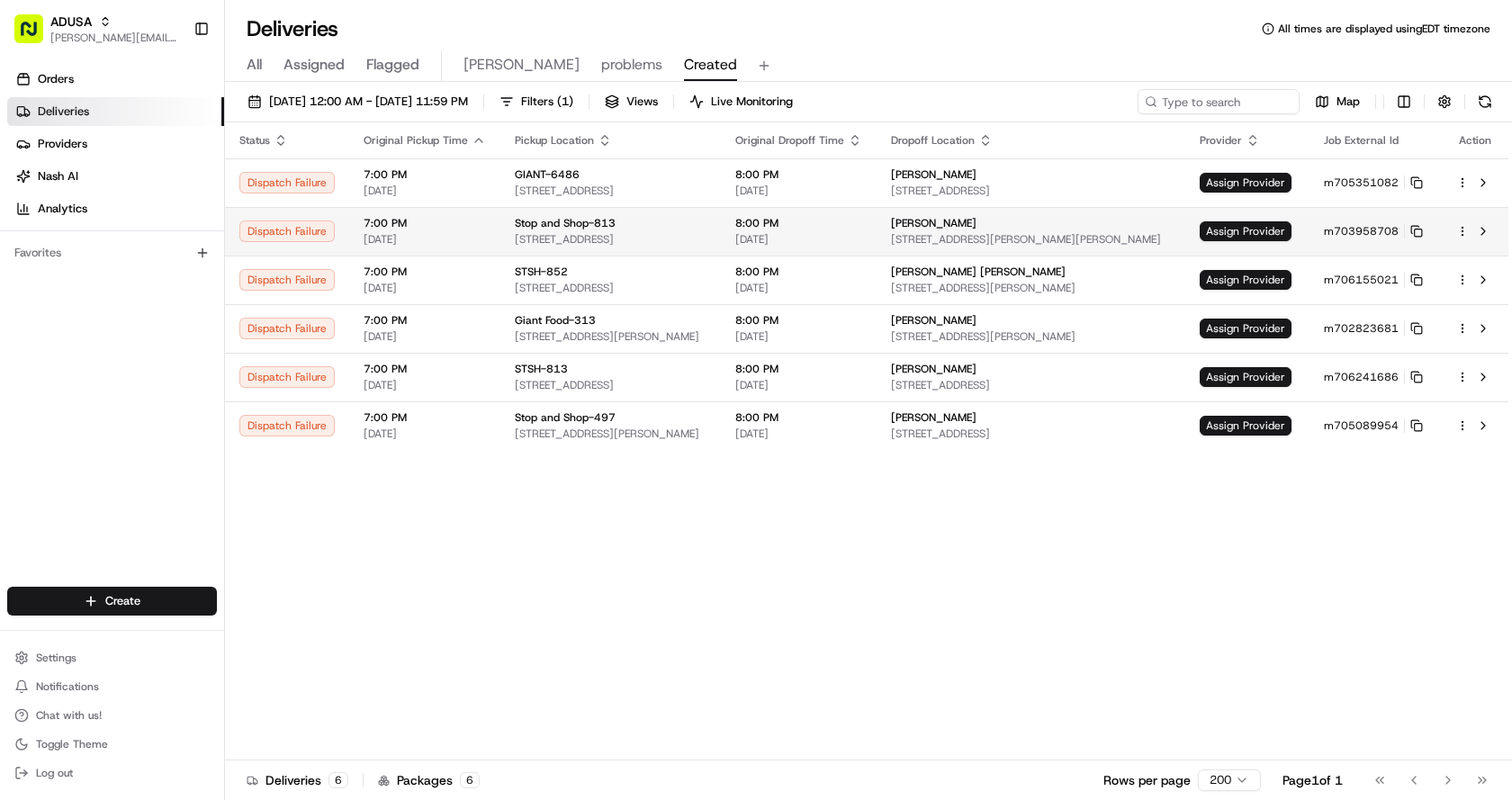
click at [1247, 246] on td "Assign Provider" at bounding box center [1247, 232] width 124 height 49
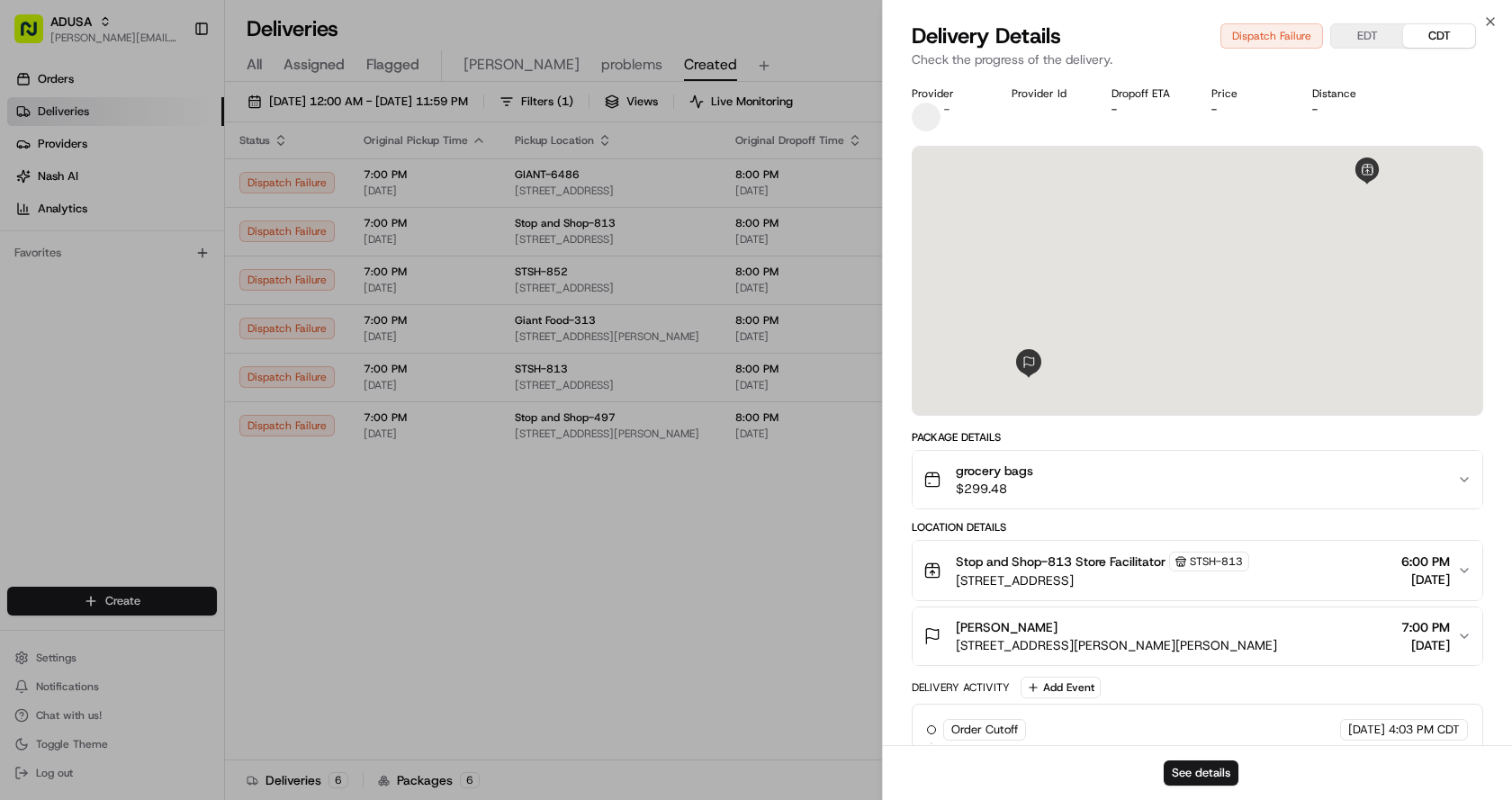
click at [1260, 229] on div at bounding box center [1197, 281] width 570 height 269
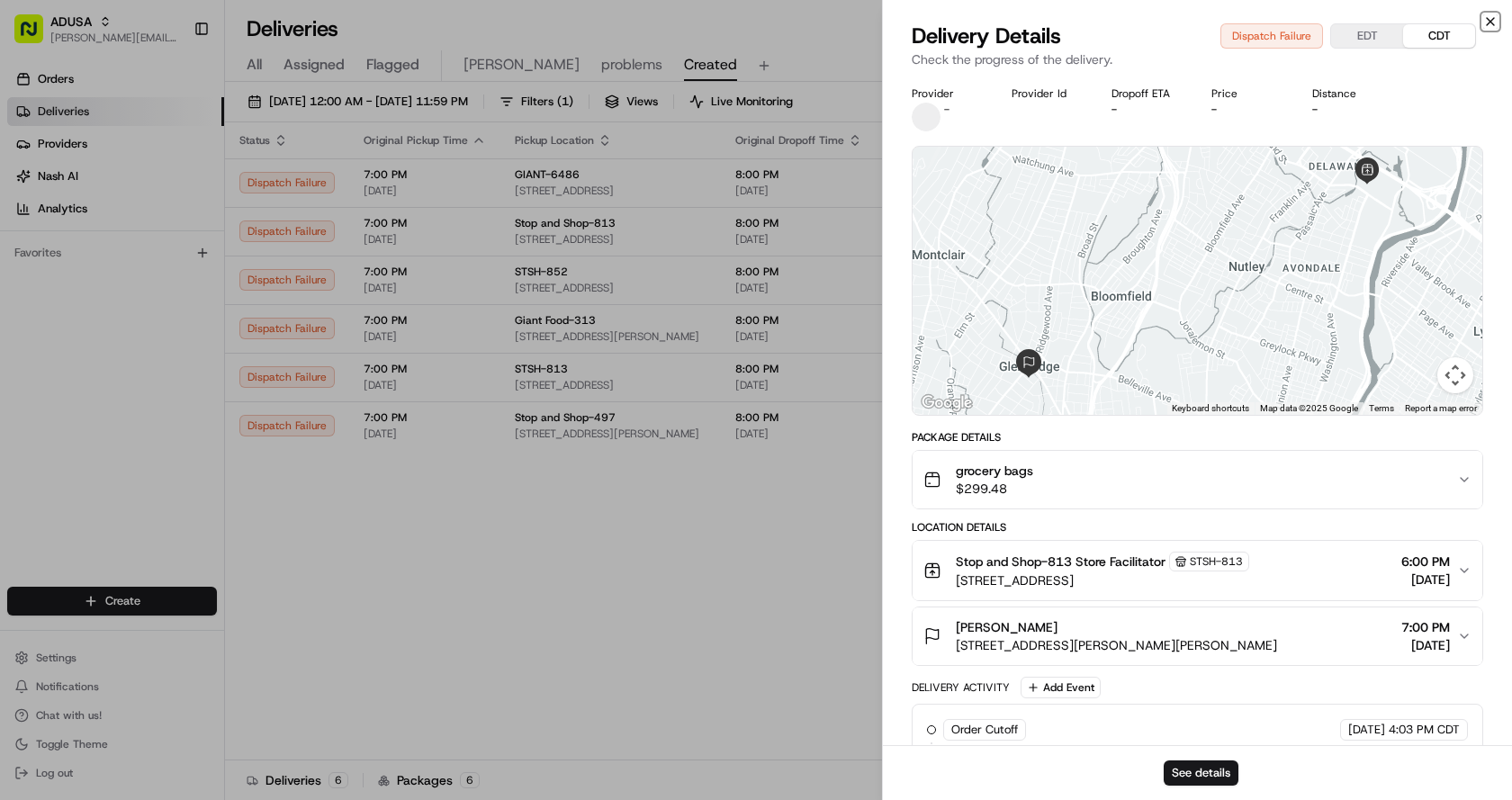
click at [1489, 18] on icon "button" at bounding box center [1489, 21] width 14 height 14
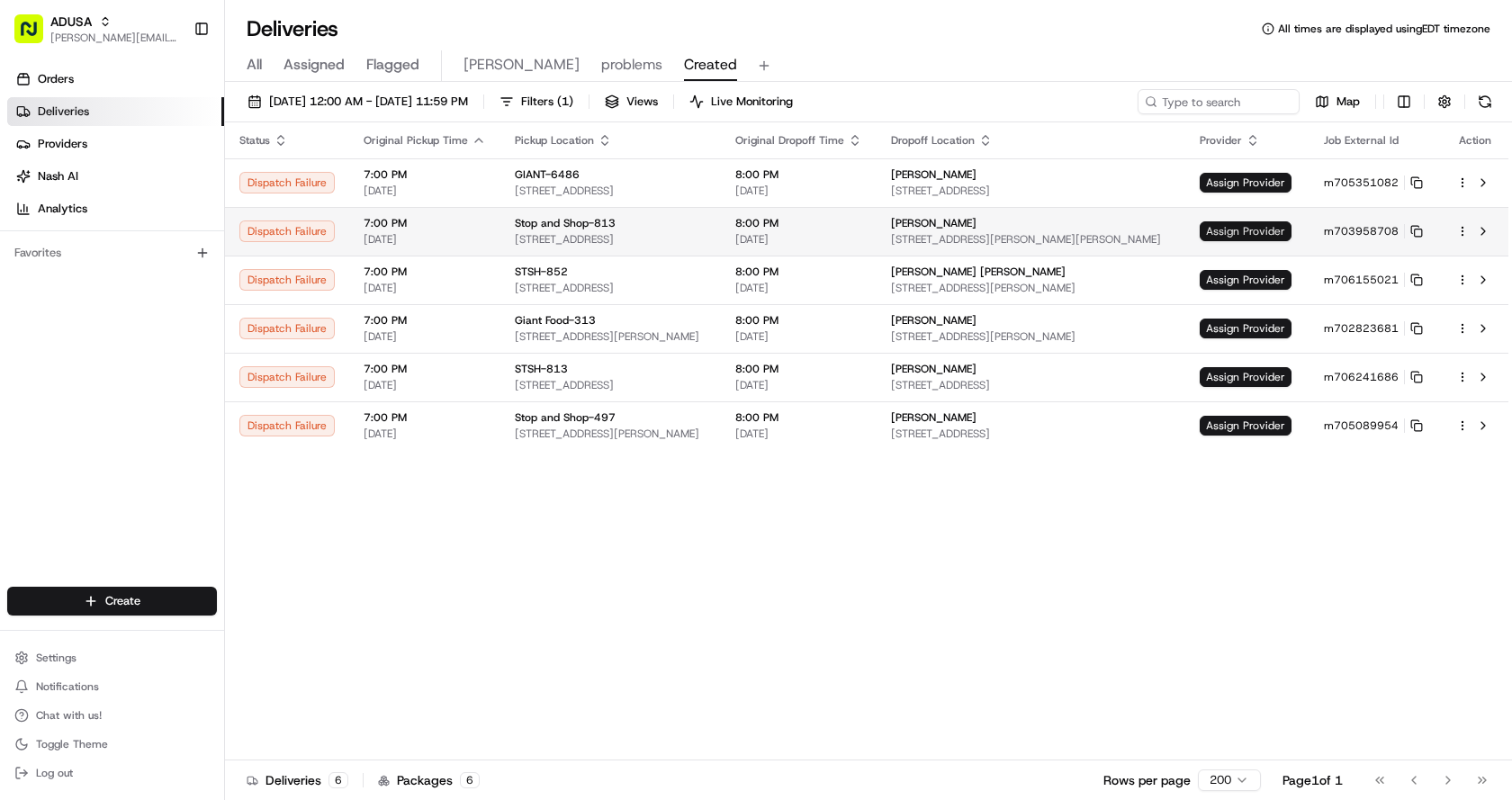
click at [1247, 234] on span "Assign Provider" at bounding box center [1244, 231] width 91 height 20
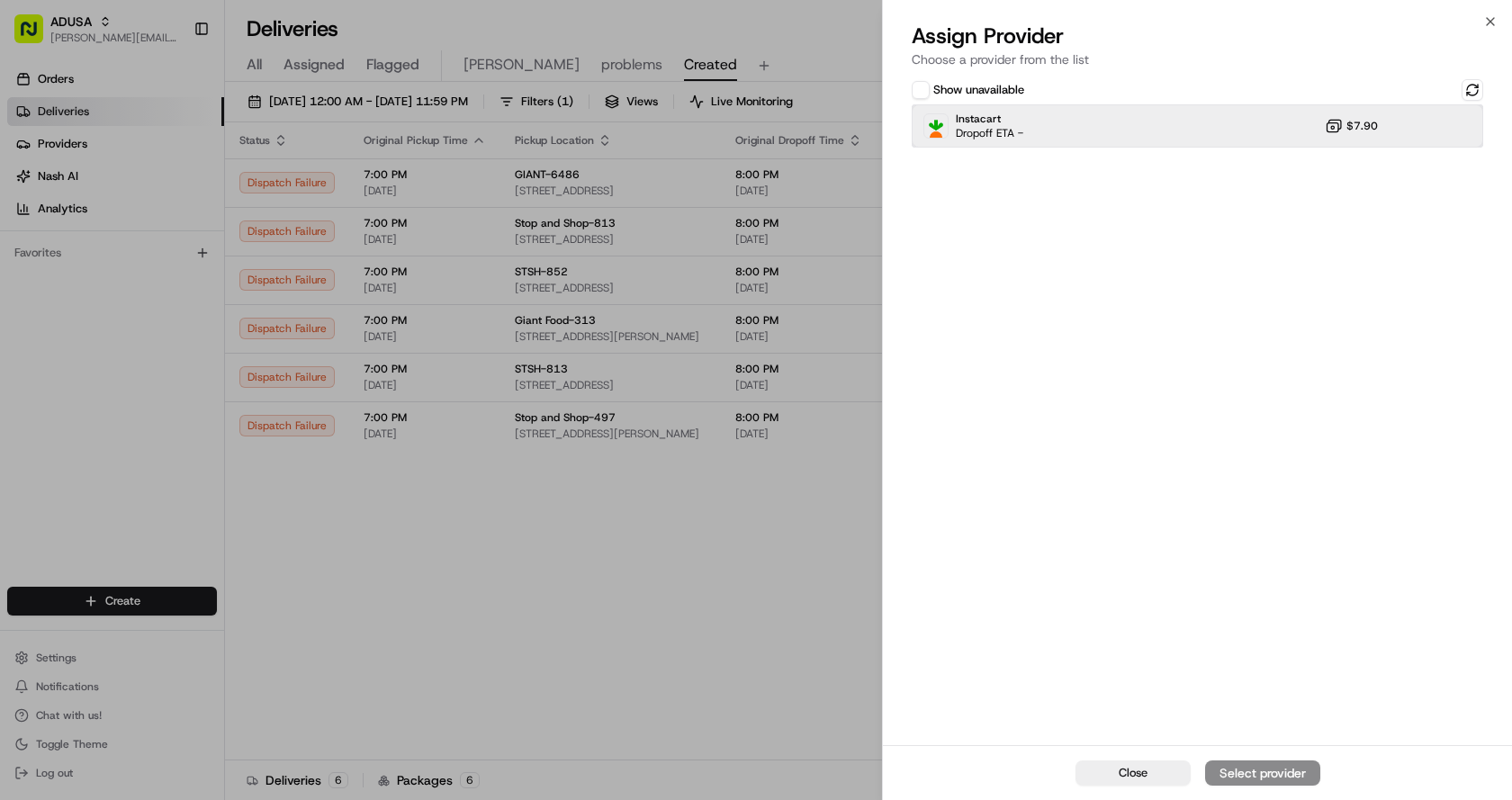
click at [1281, 114] on div "Instacart Dropoff ETA - $7.90" at bounding box center [1197, 126] width 572 height 43
click at [1237, 762] on button "Assign Provider" at bounding box center [1262, 773] width 115 height 25
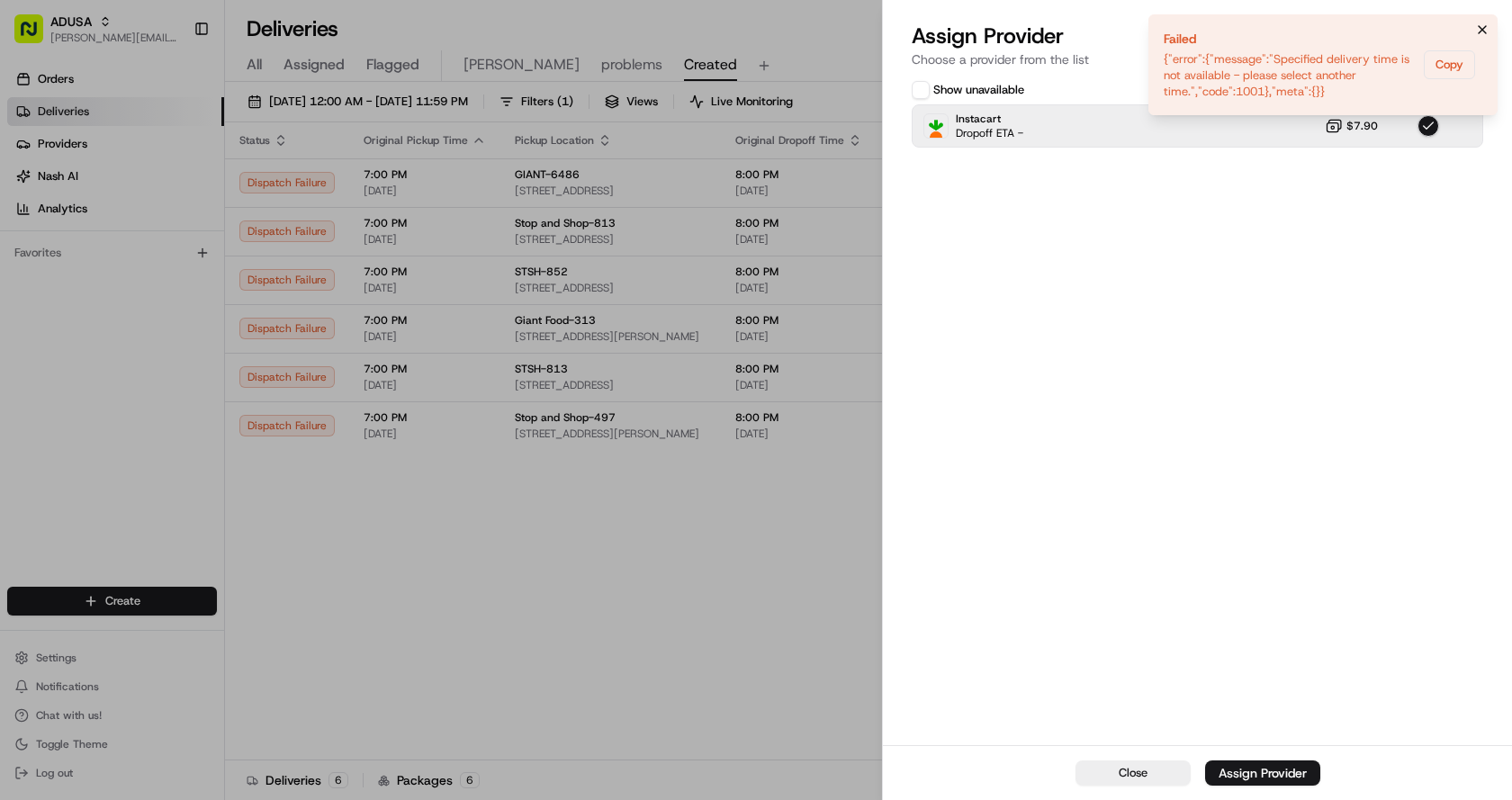
click at [1482, 30] on icon "Notifications (F8)" at bounding box center [1482, 29] width 14 height 14
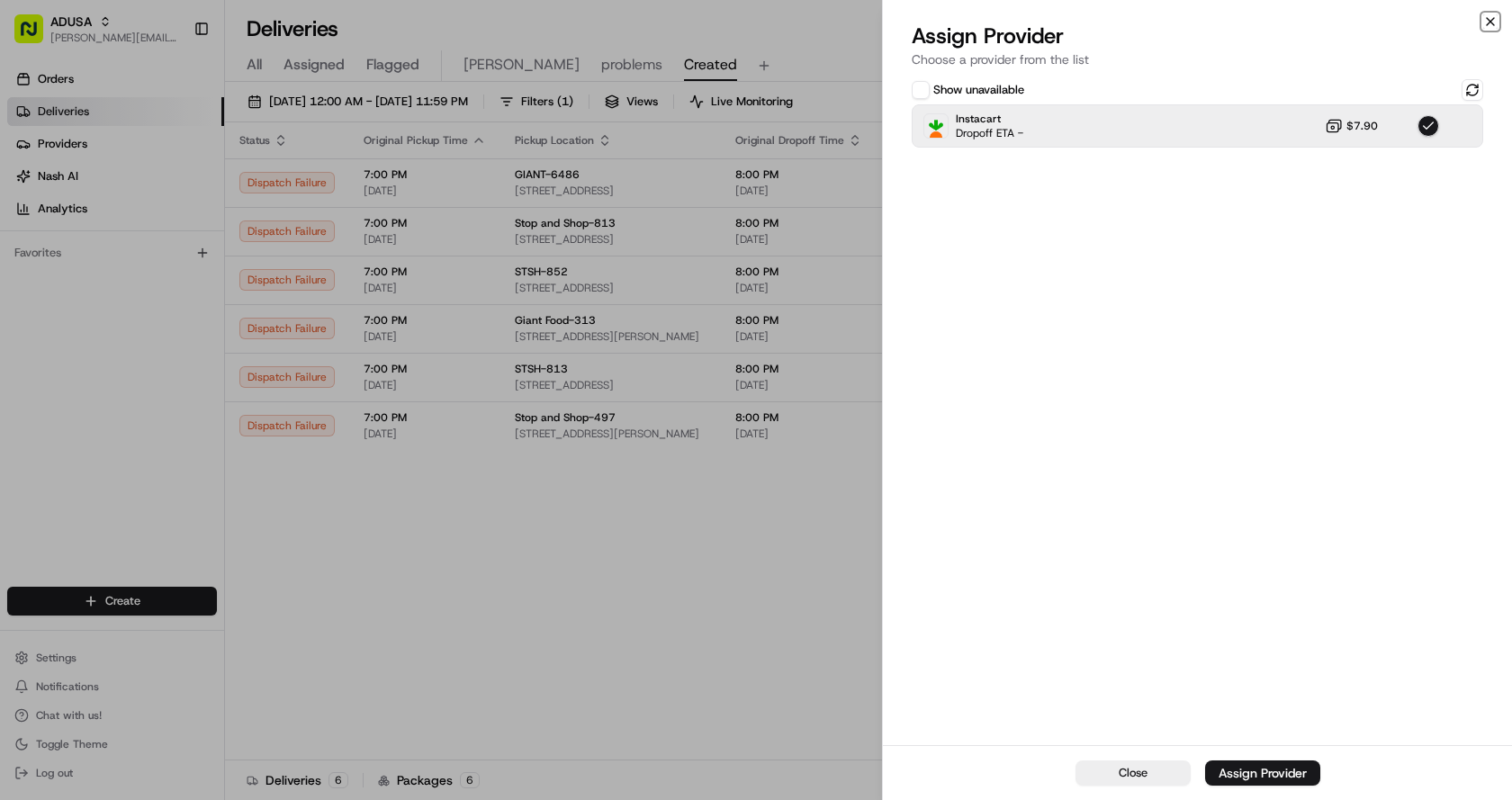
click at [1485, 22] on icon "button" at bounding box center [1489, 21] width 14 height 14
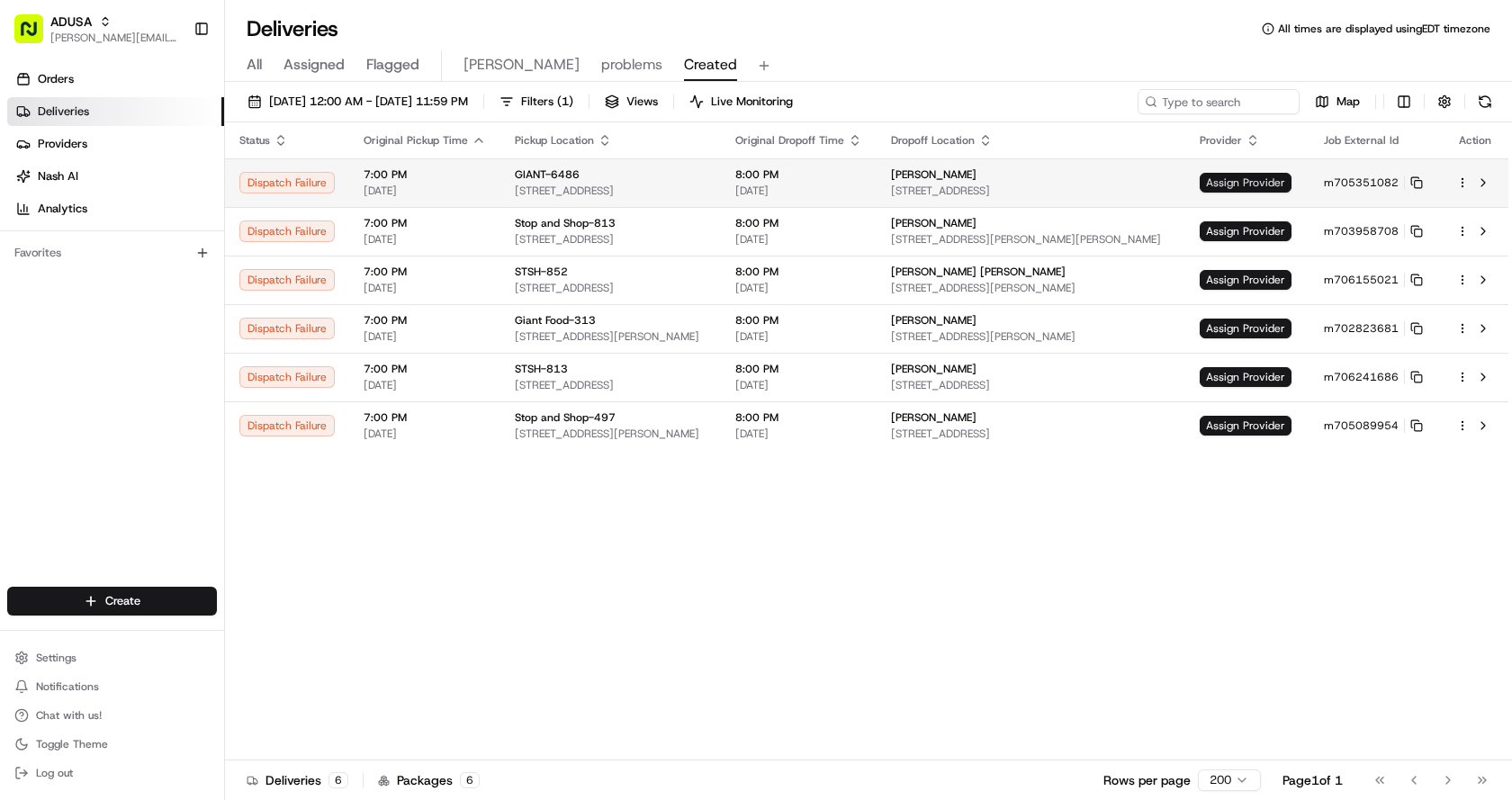
click at [1235, 191] on span "Assign Provider" at bounding box center [1244, 182] width 91 height 20
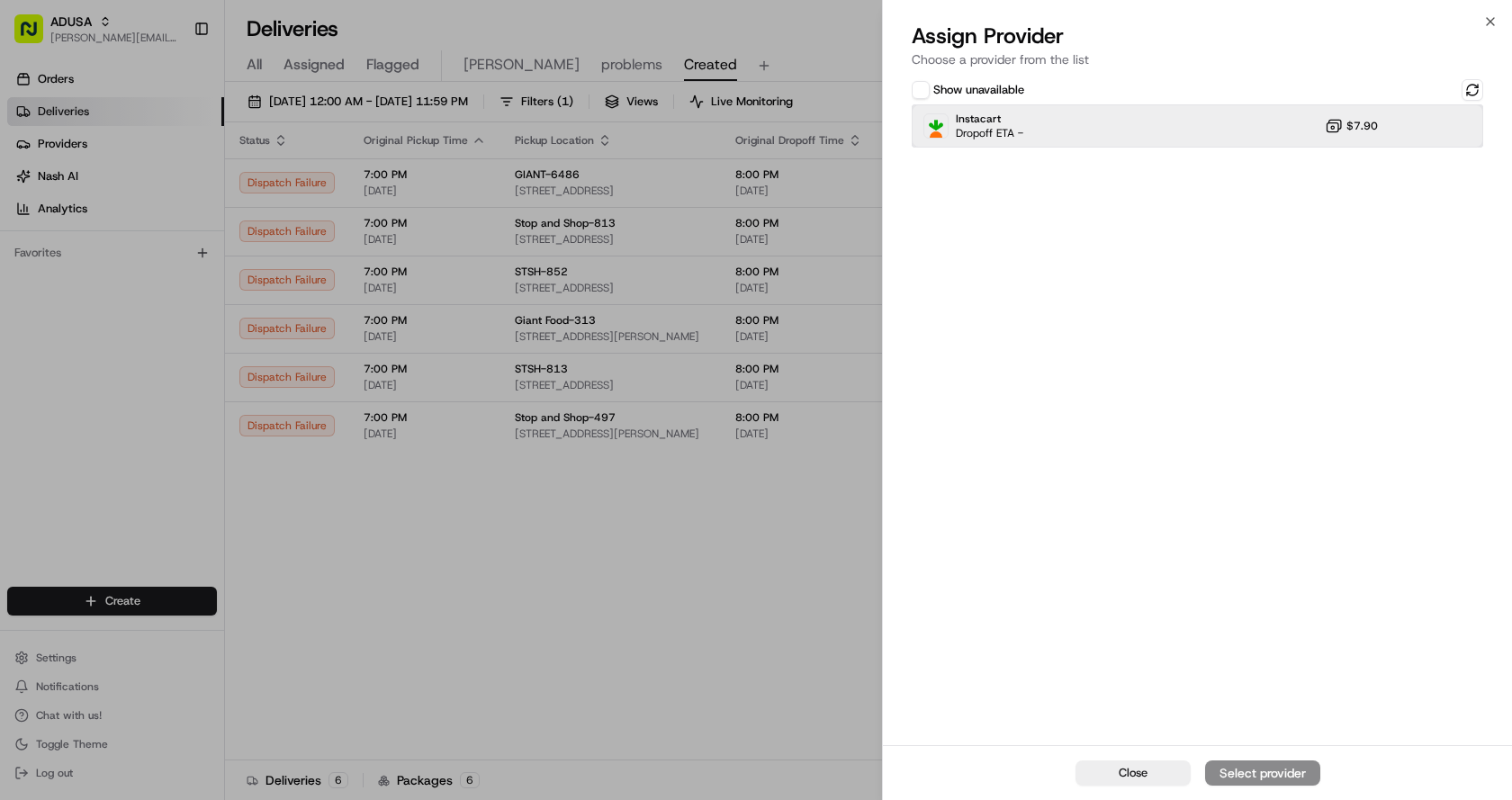
click at [1160, 129] on div "Instacart Dropoff ETA - $7.90" at bounding box center [1197, 126] width 572 height 43
click at [1250, 774] on div "Assign Provider" at bounding box center [1262, 773] width 89 height 18
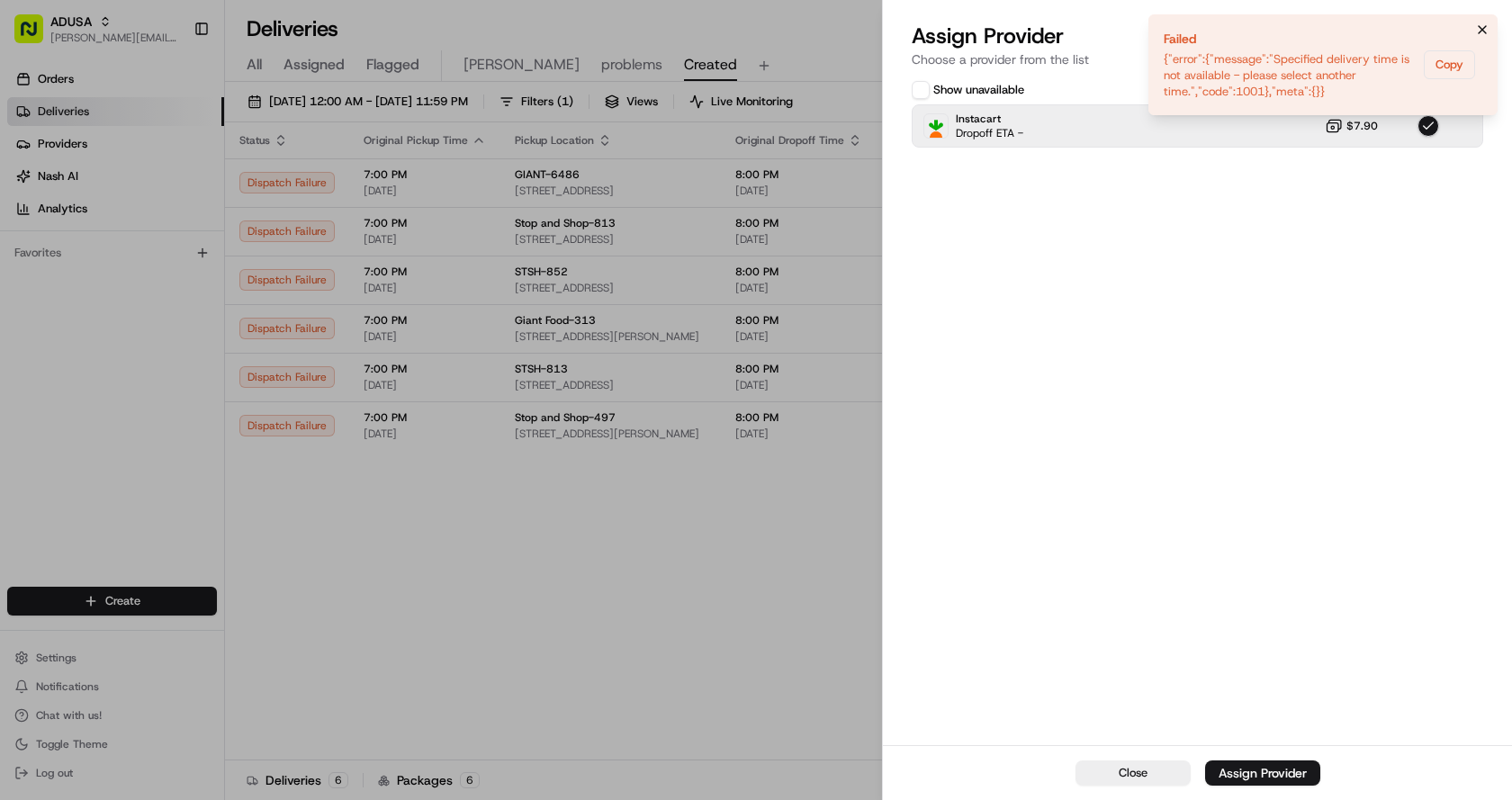
click at [1488, 31] on icon "Notifications (F8)" at bounding box center [1482, 29] width 14 height 14
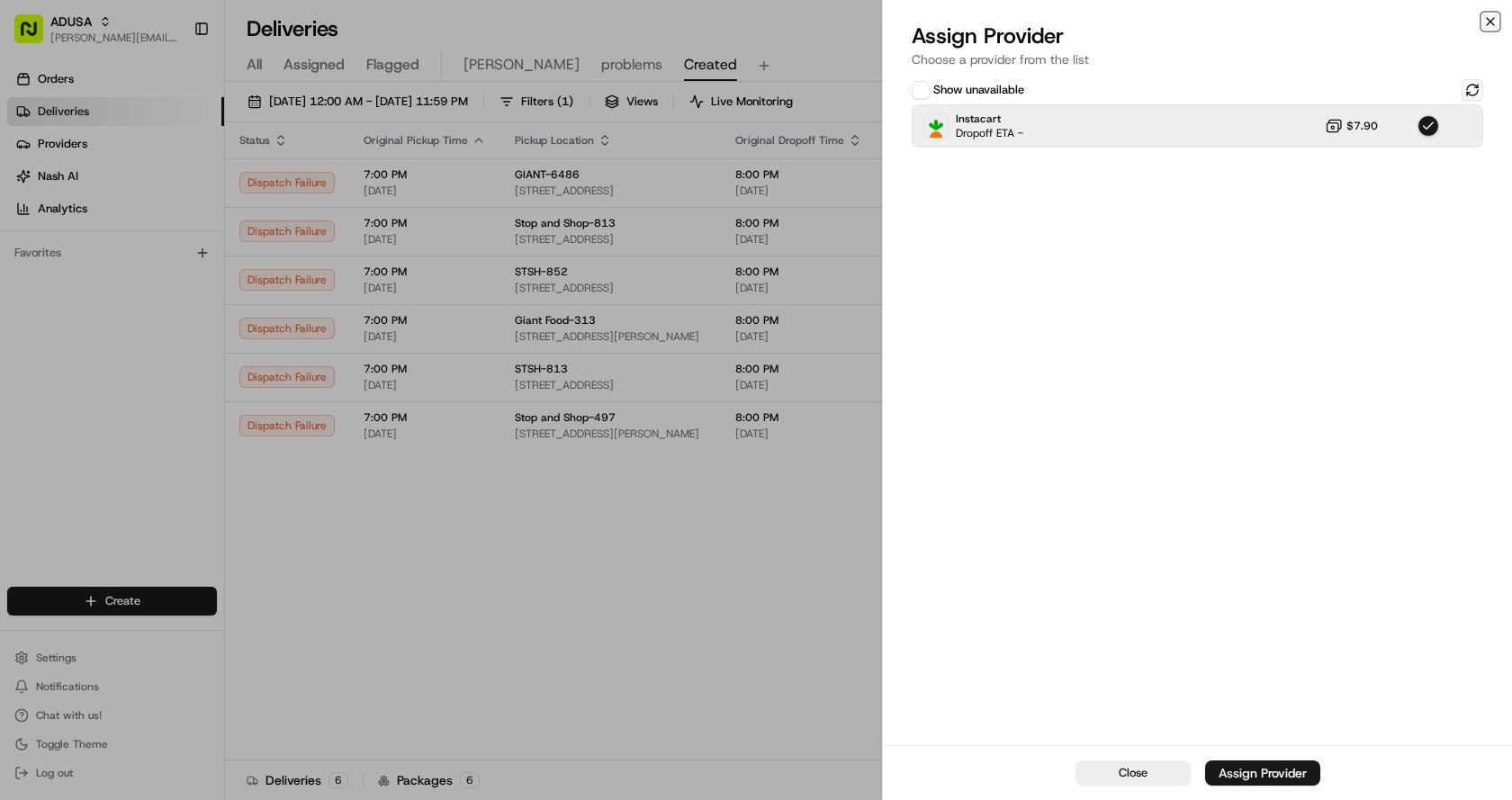
click at [1493, 20] on icon "button" at bounding box center [1489, 21] width 14 height 14
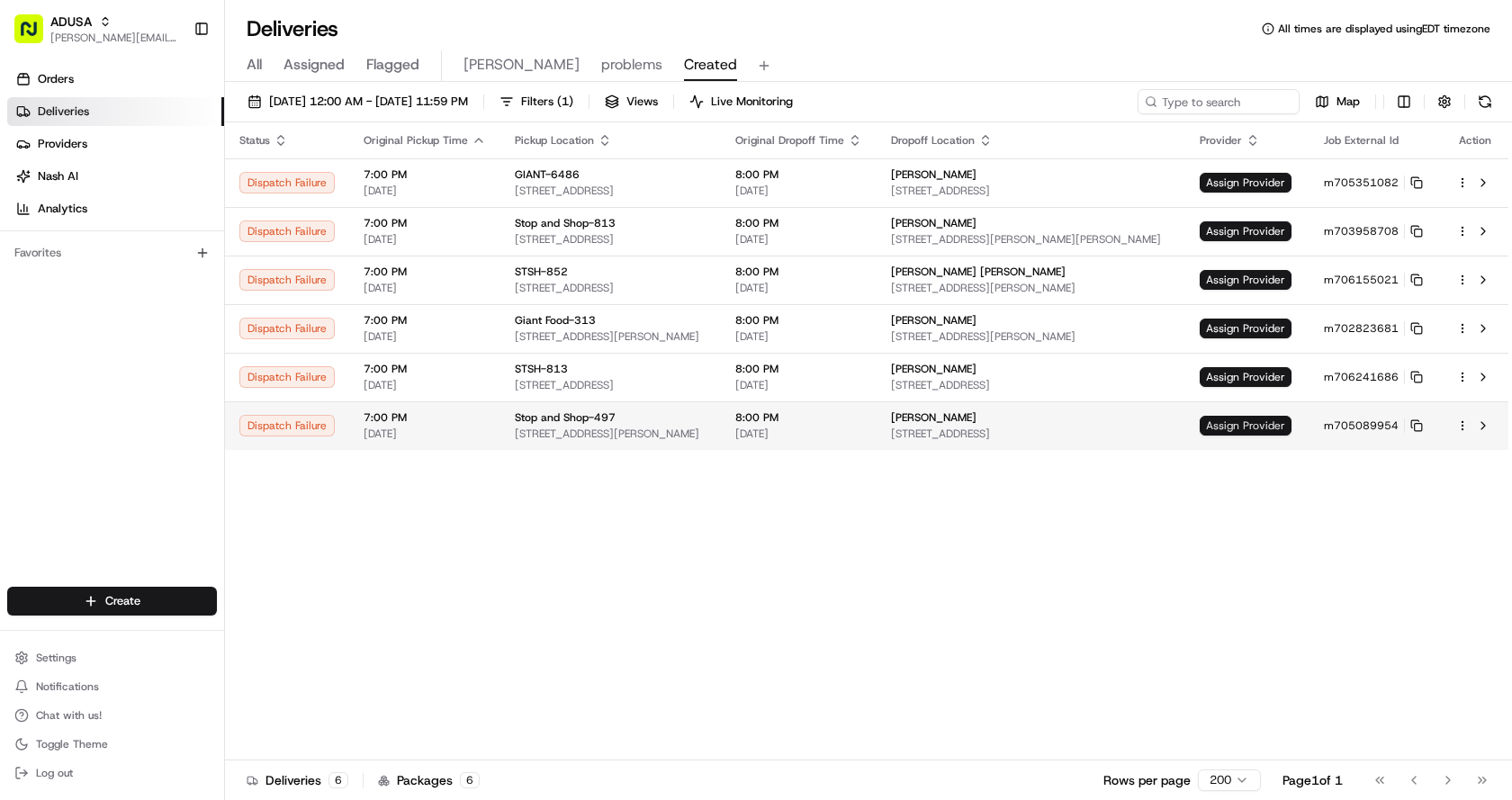
click at [1258, 427] on span "Assign Provider" at bounding box center [1244, 425] width 91 height 20
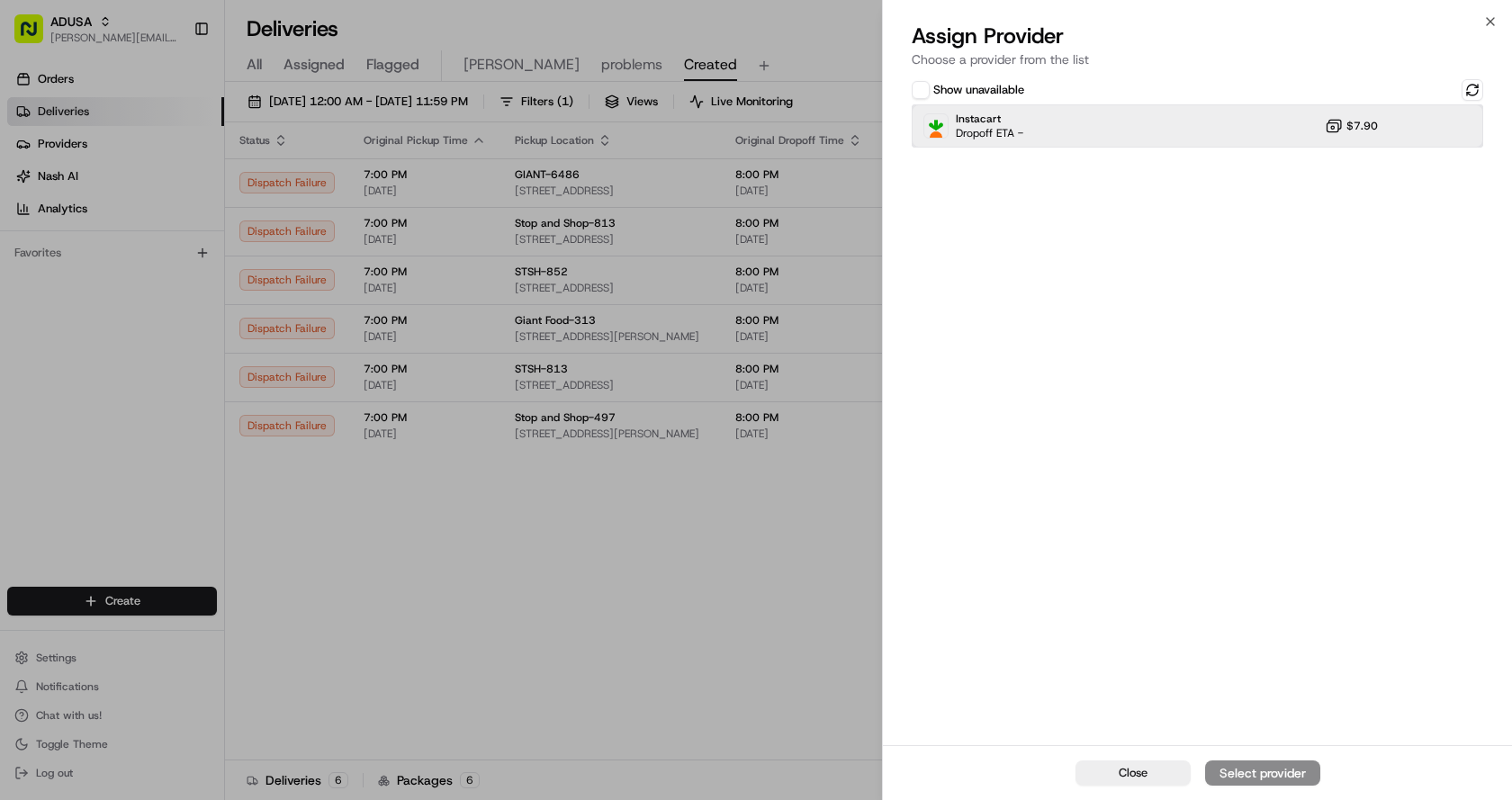
click at [1145, 120] on div "Instacart Dropoff ETA - $7.90" at bounding box center [1197, 126] width 572 height 43
drag, startPoint x: 1234, startPoint y: 756, endPoint x: 1235, endPoint y: 765, distance: 9.1
click at [1235, 756] on div "Close Assign Provider" at bounding box center [1197, 773] width 629 height 55
click at [1235, 766] on div "Assign Provider" at bounding box center [1262, 773] width 89 height 18
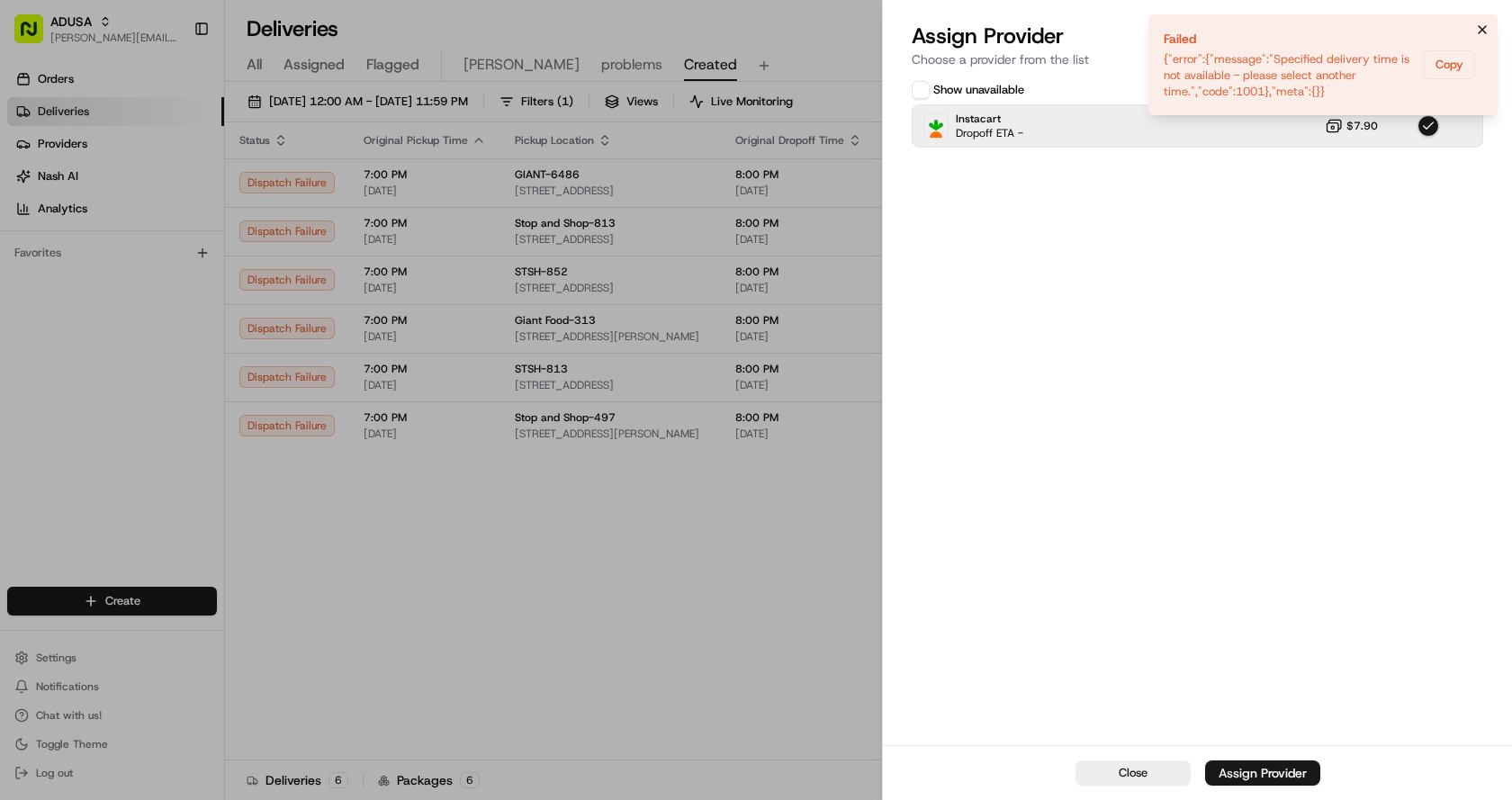
click at [1483, 32] on icon "Notifications (F8)" at bounding box center [1482, 29] width 14 height 14
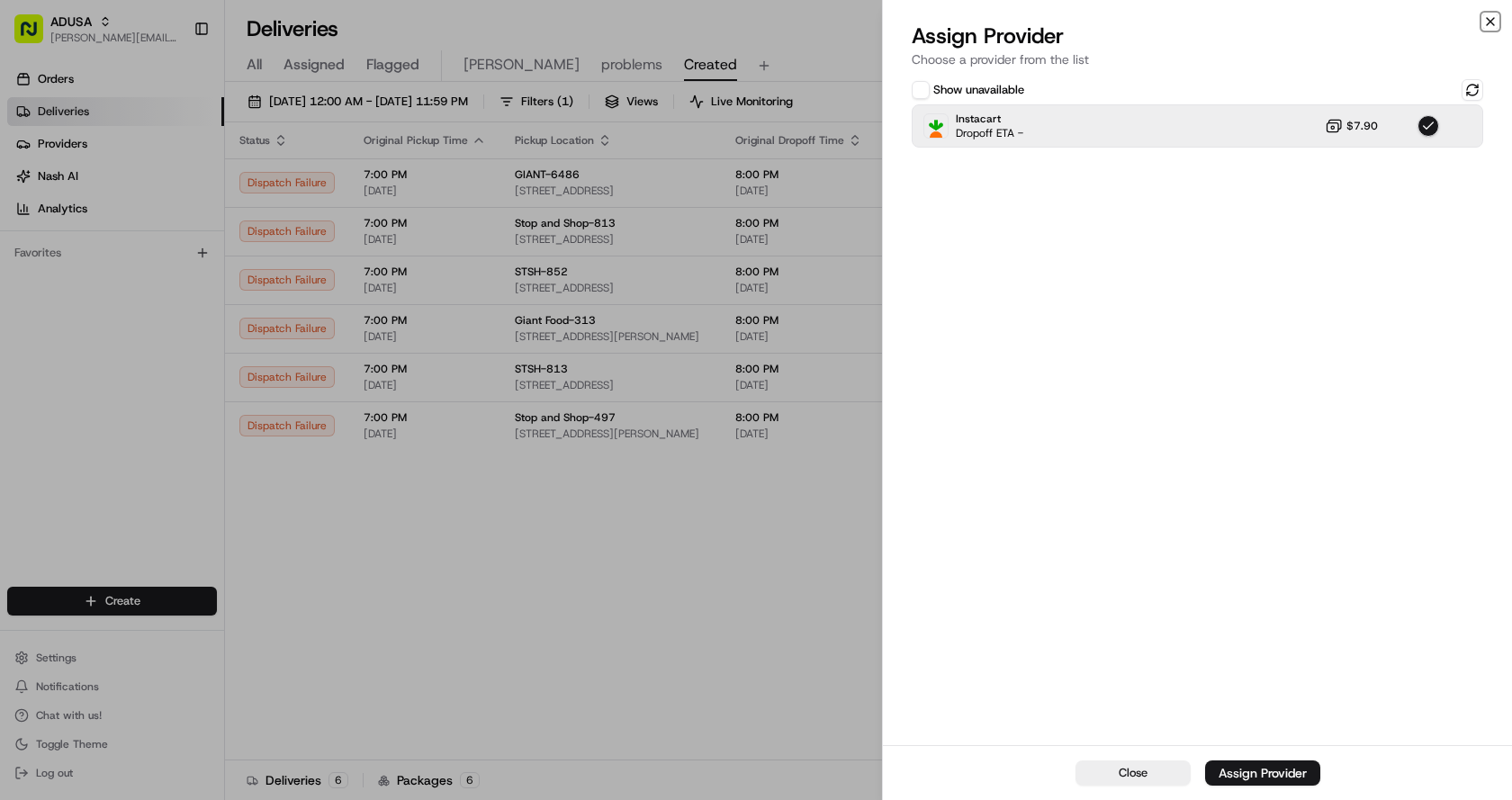
click at [1494, 25] on icon "button" at bounding box center [1490, 22] width 8 height 8
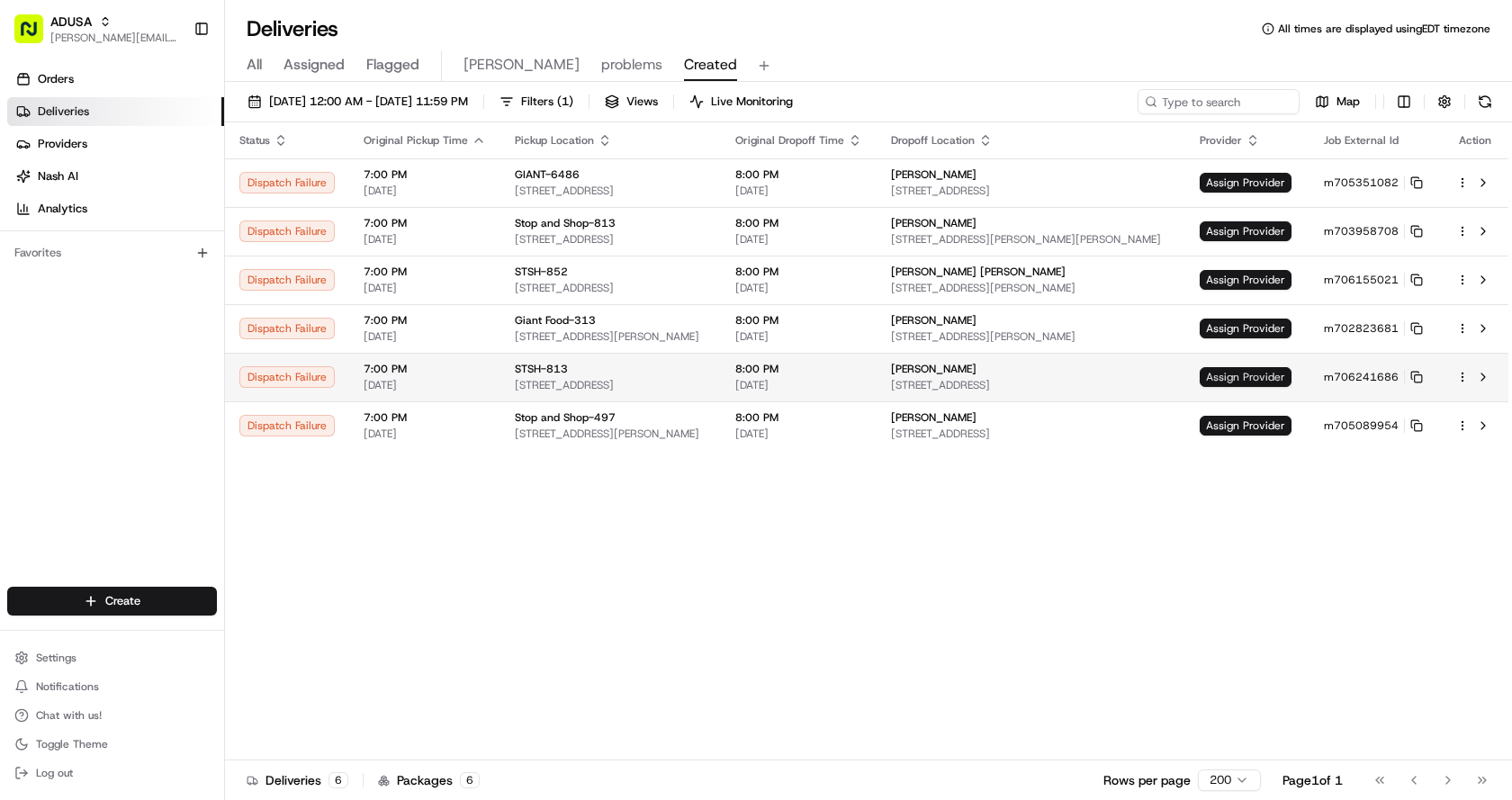
click at [1245, 370] on span "Assign Provider" at bounding box center [1244, 377] width 91 height 20
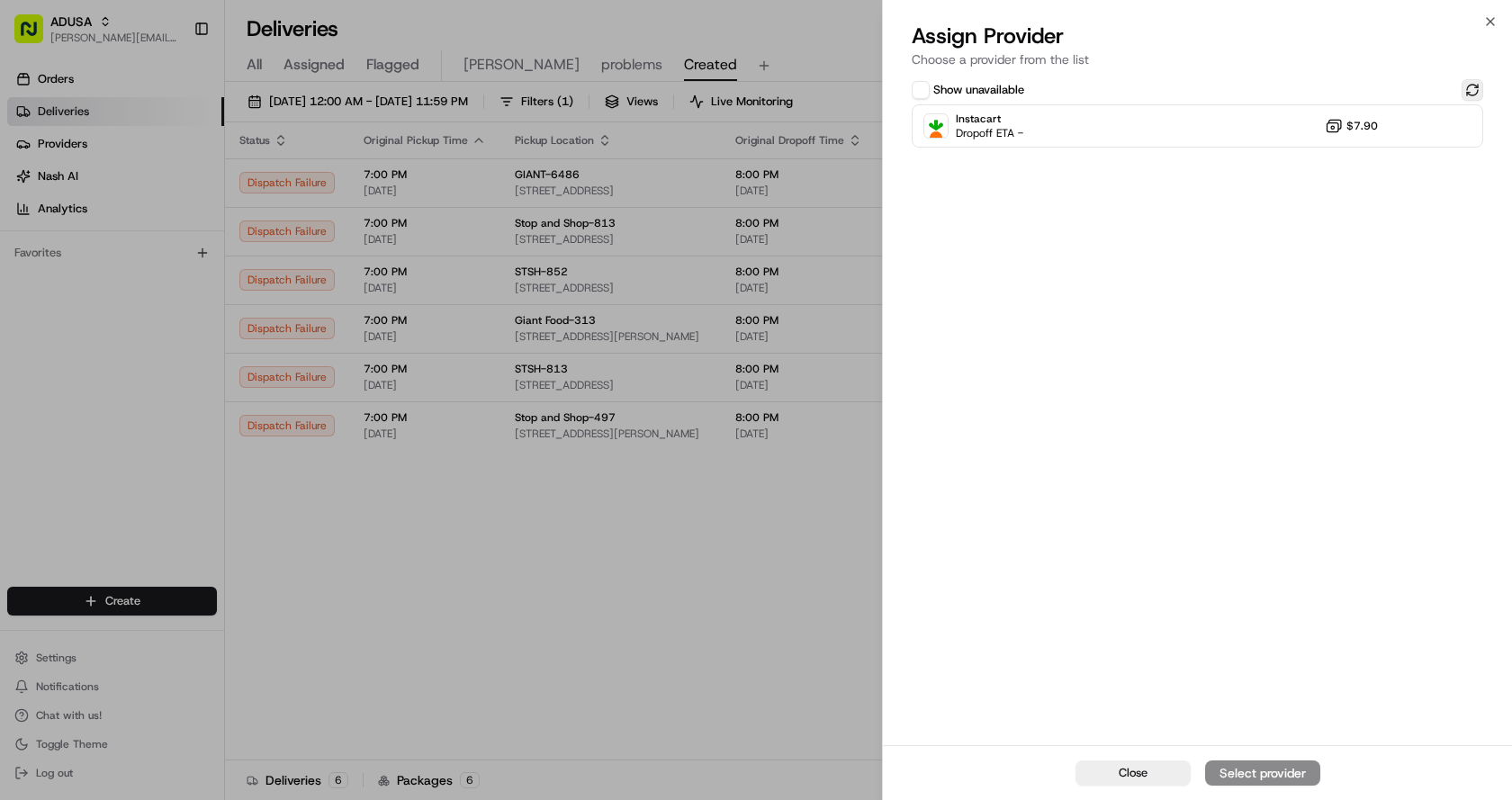
click at [1472, 90] on button at bounding box center [1471, 90] width 22 height 22
click at [1175, 133] on div "Instacart Dropoff ETA - $7.90" at bounding box center [1197, 126] width 572 height 43
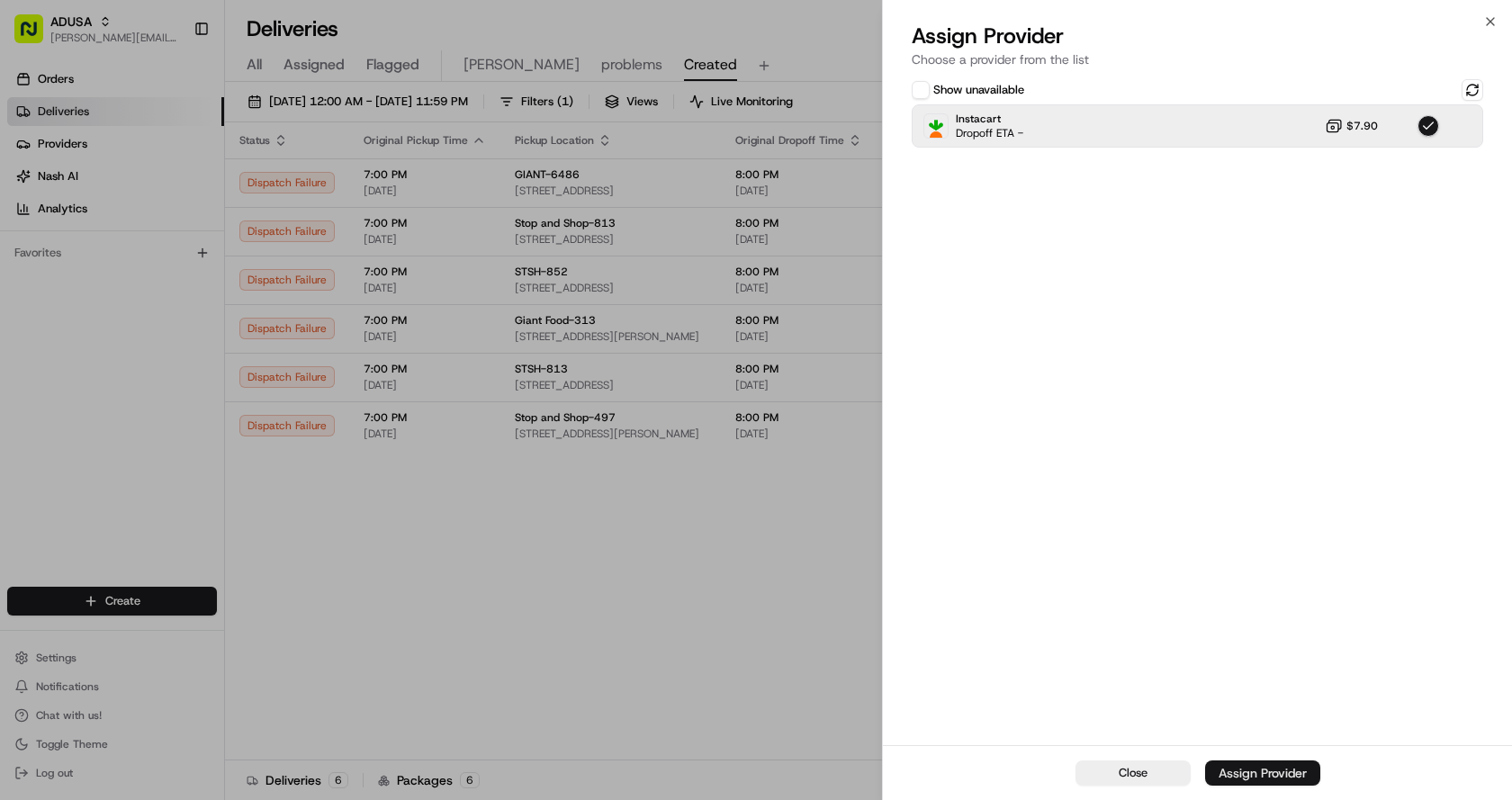
click at [1275, 783] on button "Assign Provider" at bounding box center [1262, 773] width 115 height 25
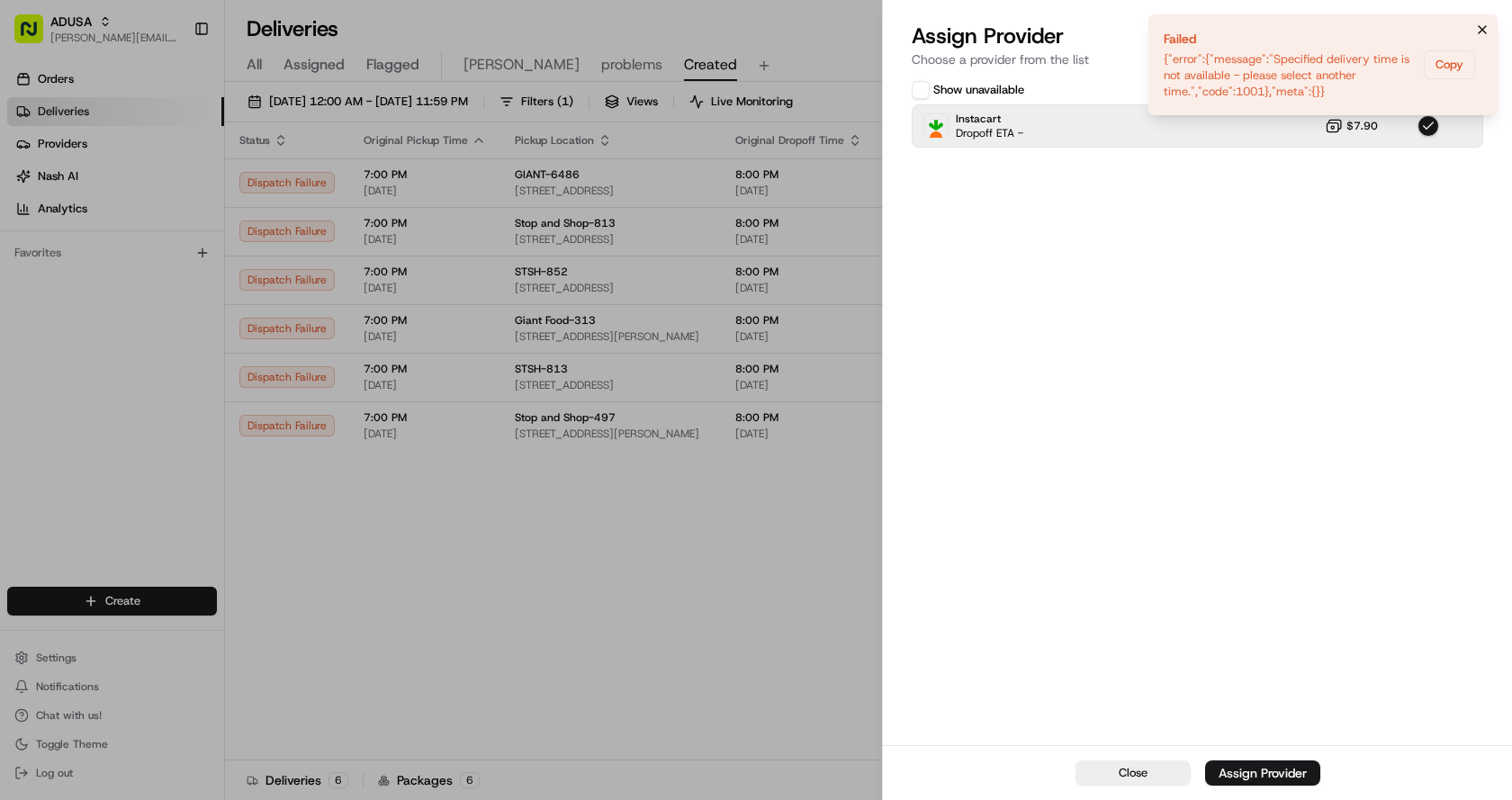
click at [1482, 26] on icon "Notifications (F8)" at bounding box center [1482, 29] width 14 height 14
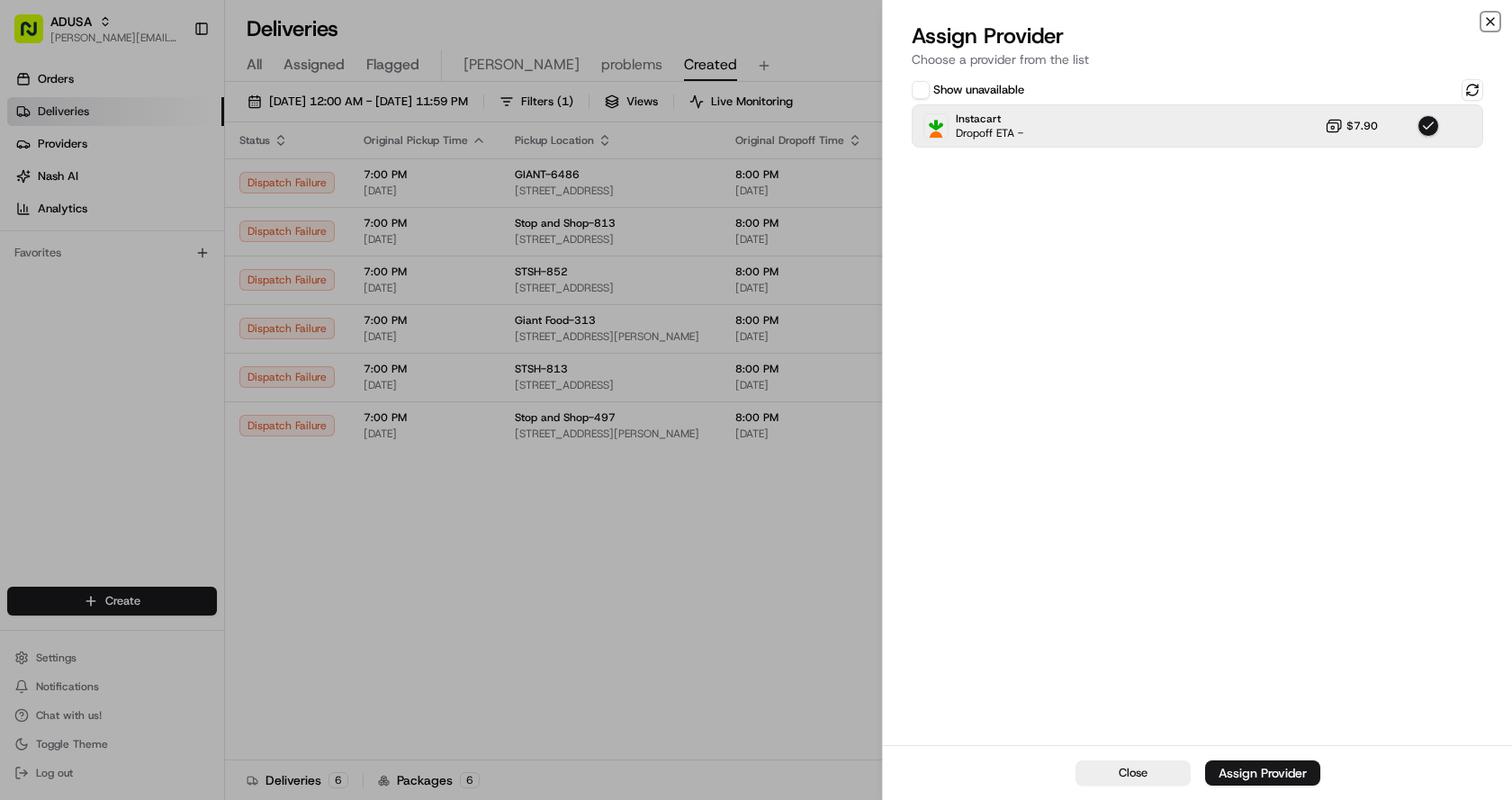
click at [1486, 22] on icon "button" at bounding box center [1489, 21] width 14 height 14
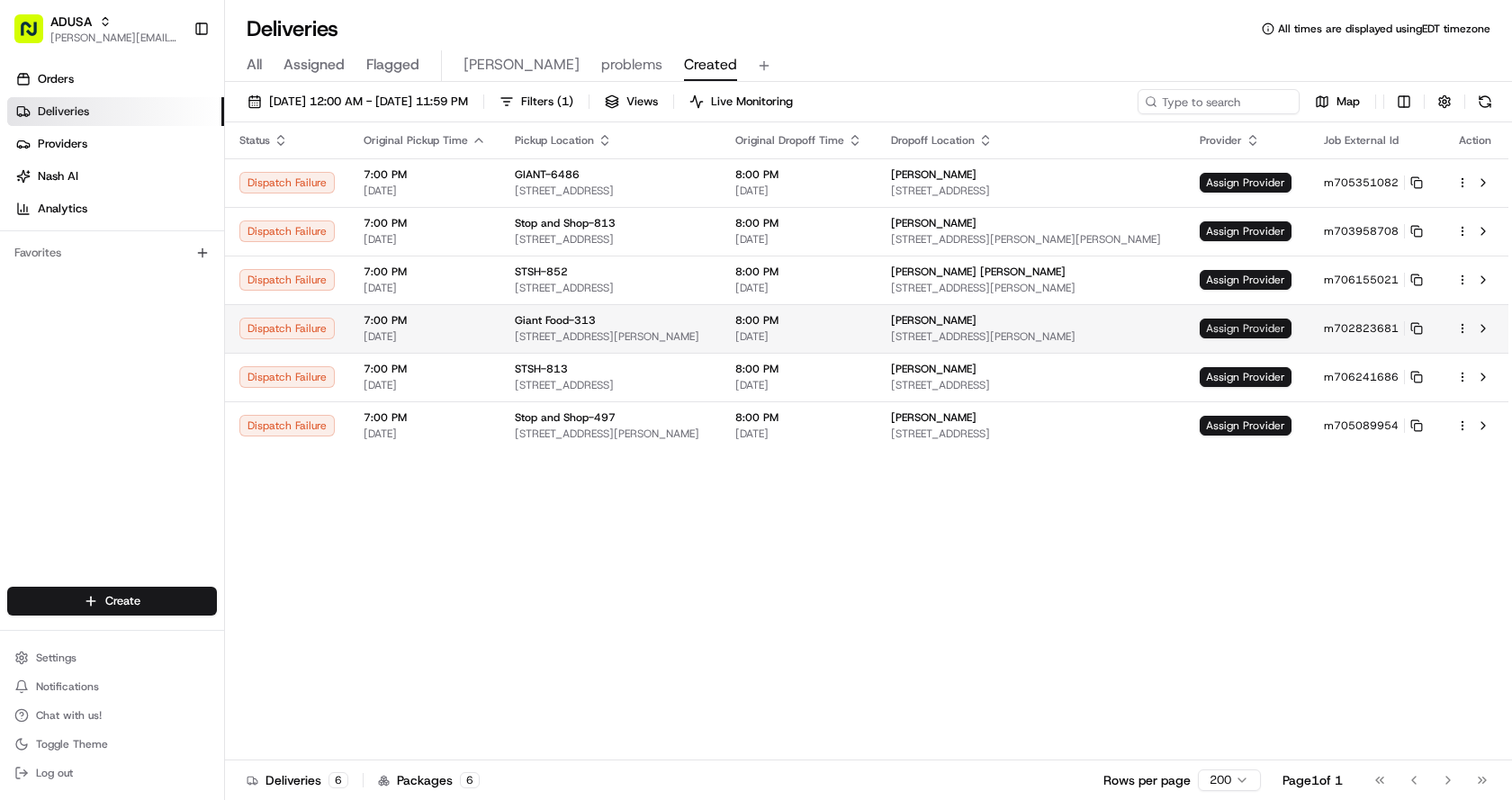
click at [1244, 320] on span "Assign Provider" at bounding box center [1244, 328] width 91 height 20
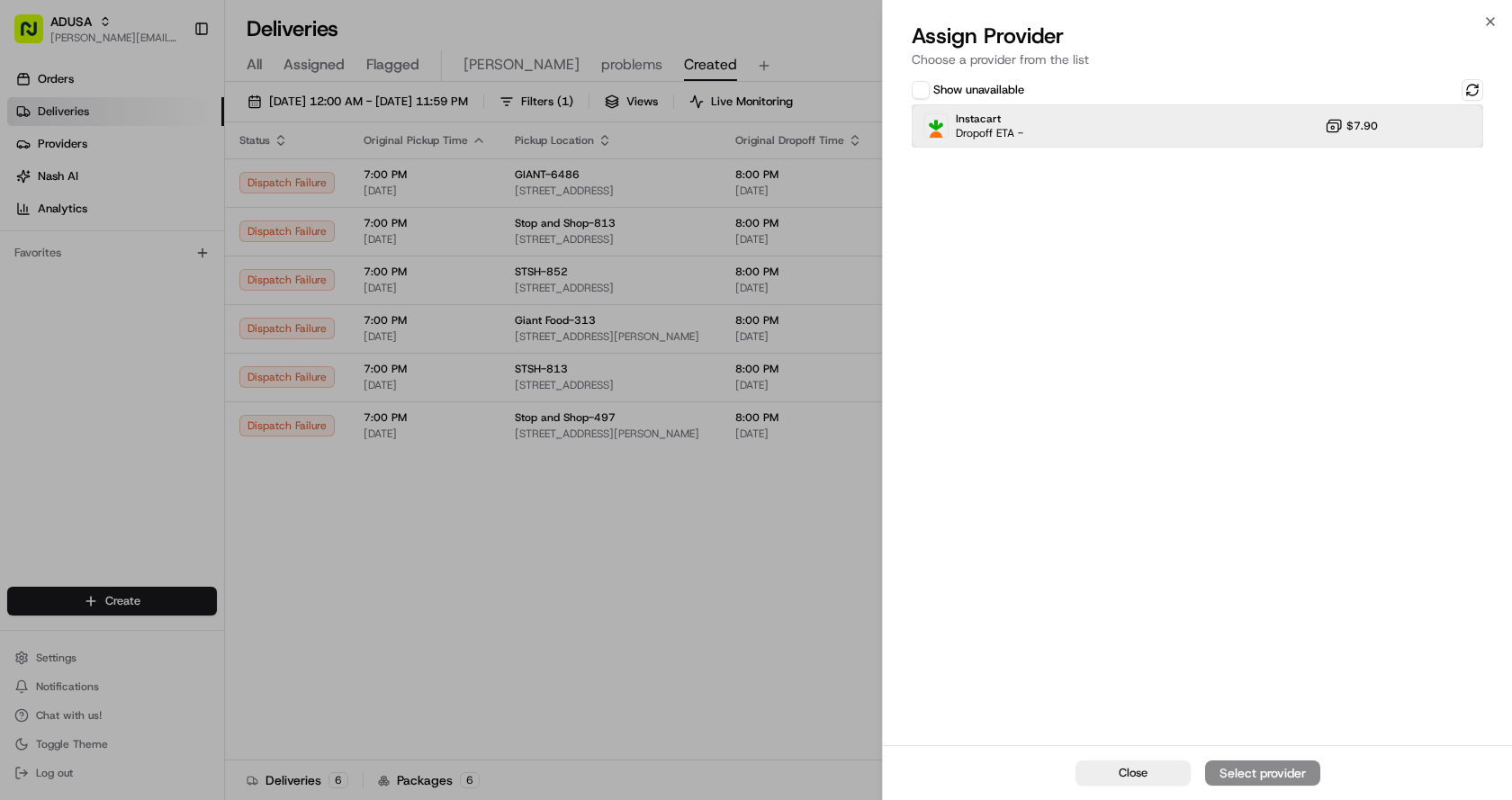
drag, startPoint x: 1206, startPoint y: 115, endPoint x: 1244, endPoint y: 220, distance: 111.7
click at [1208, 115] on div "Instacart Dropoff ETA - $7.90" at bounding box center [1197, 126] width 572 height 43
click at [1423, 123] on button "button" at bounding box center [1427, 125] width 22 height 22
click at [1475, 89] on button at bounding box center [1471, 90] width 22 height 22
click at [1211, 141] on div "Instacart Dropoff ETA - $7.90" at bounding box center [1197, 126] width 572 height 43
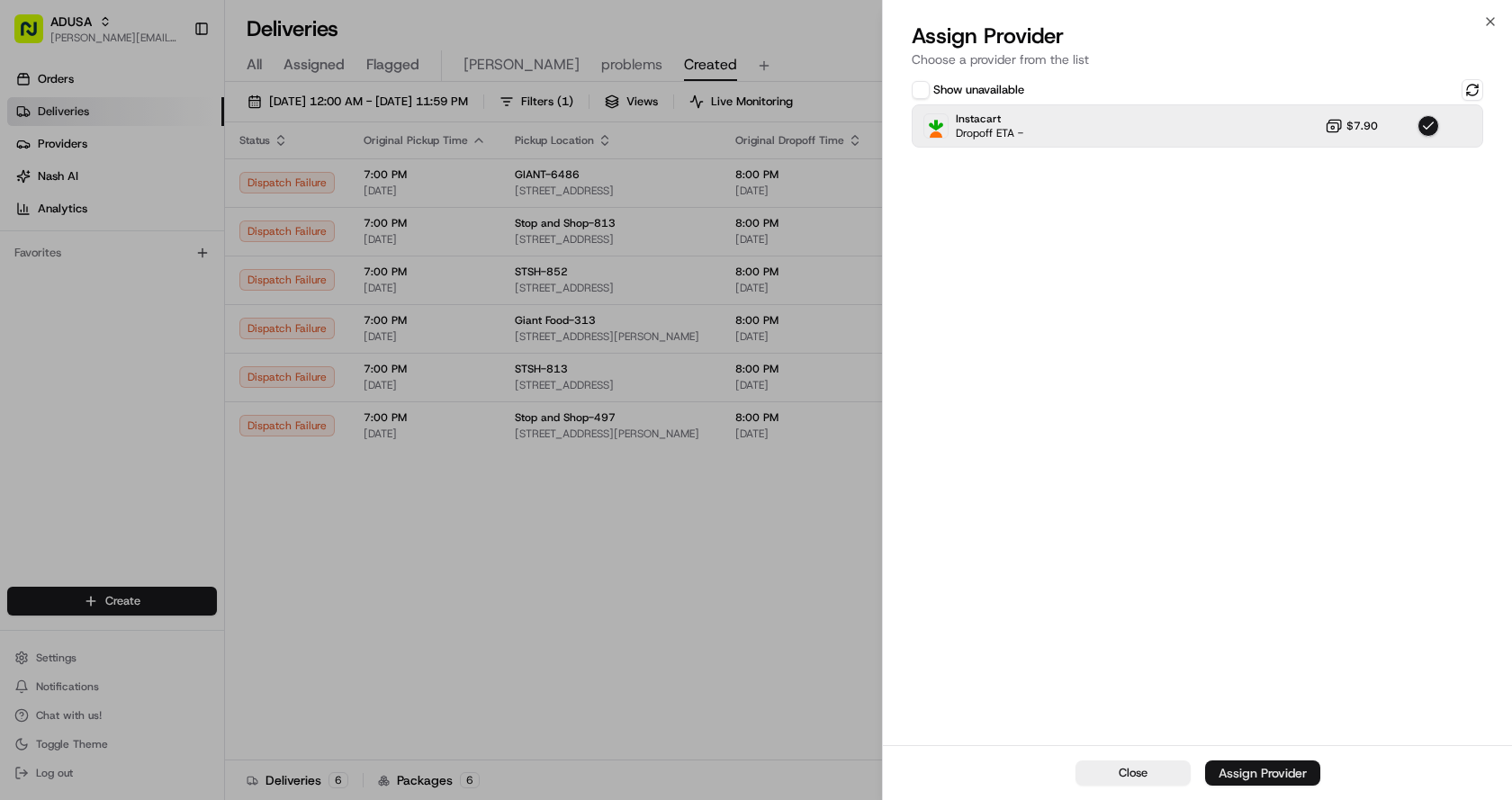
click at [1266, 774] on div "Assign Provider" at bounding box center [1262, 773] width 89 height 18
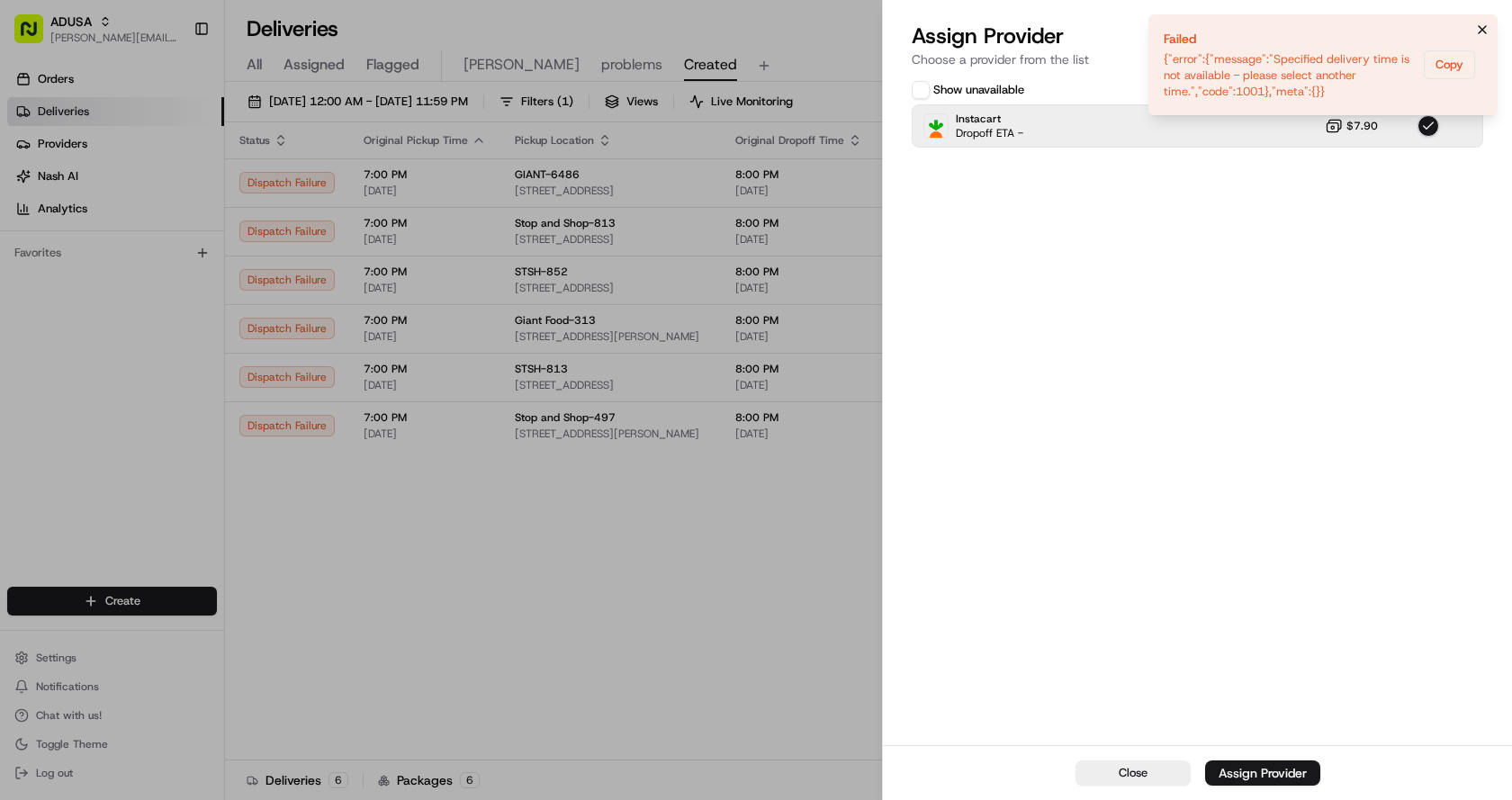
click at [1479, 25] on icon "Notifications (F8)" at bounding box center [1482, 29] width 14 height 14
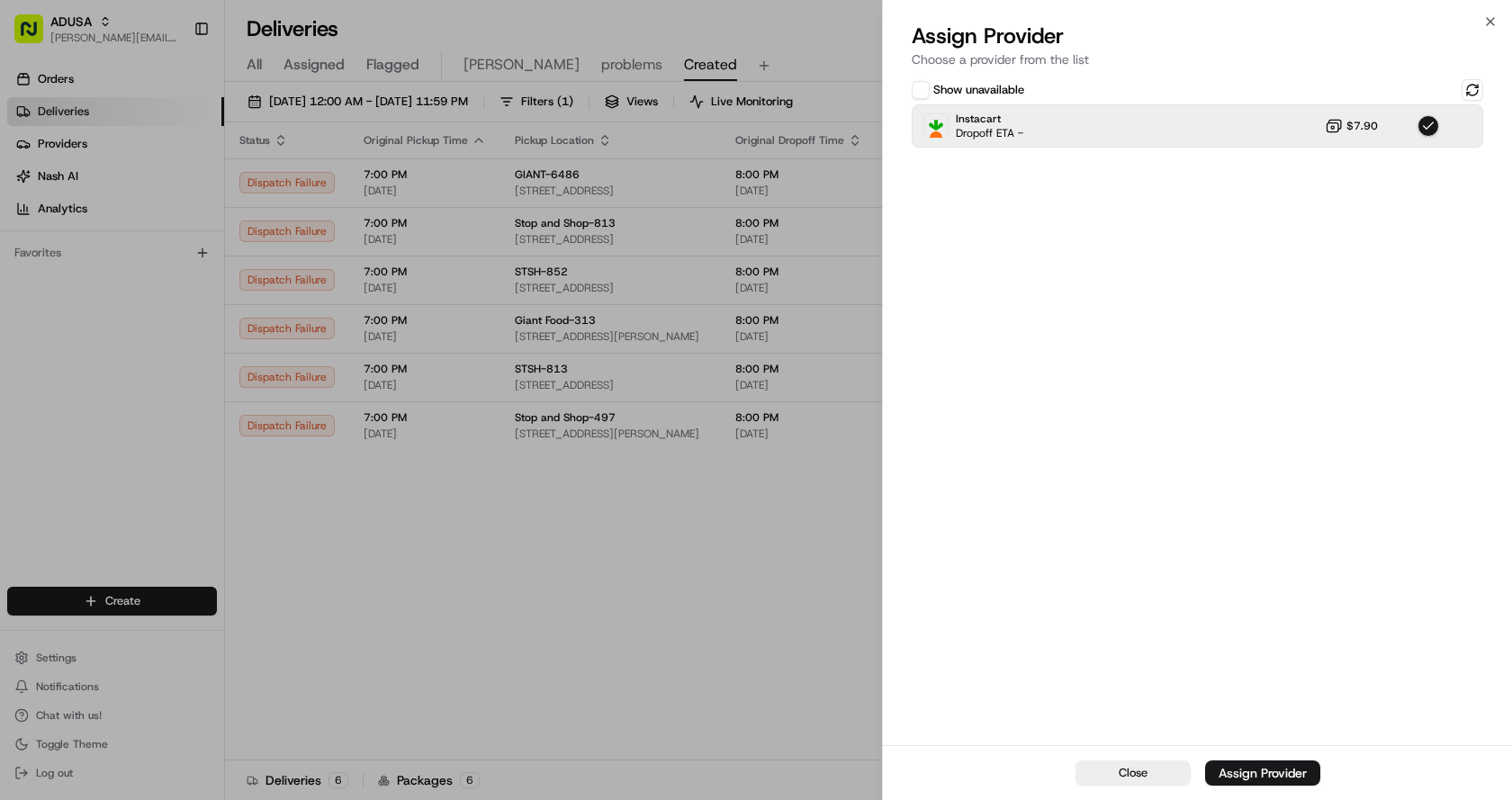
click at [1492, 12] on div "Close Assign Provider Choose a provider from the list Show unavailable Instacar…" at bounding box center [1196, 400] width 630 height 800
click at [1490, 19] on icon "button" at bounding box center [1489, 21] width 14 height 14
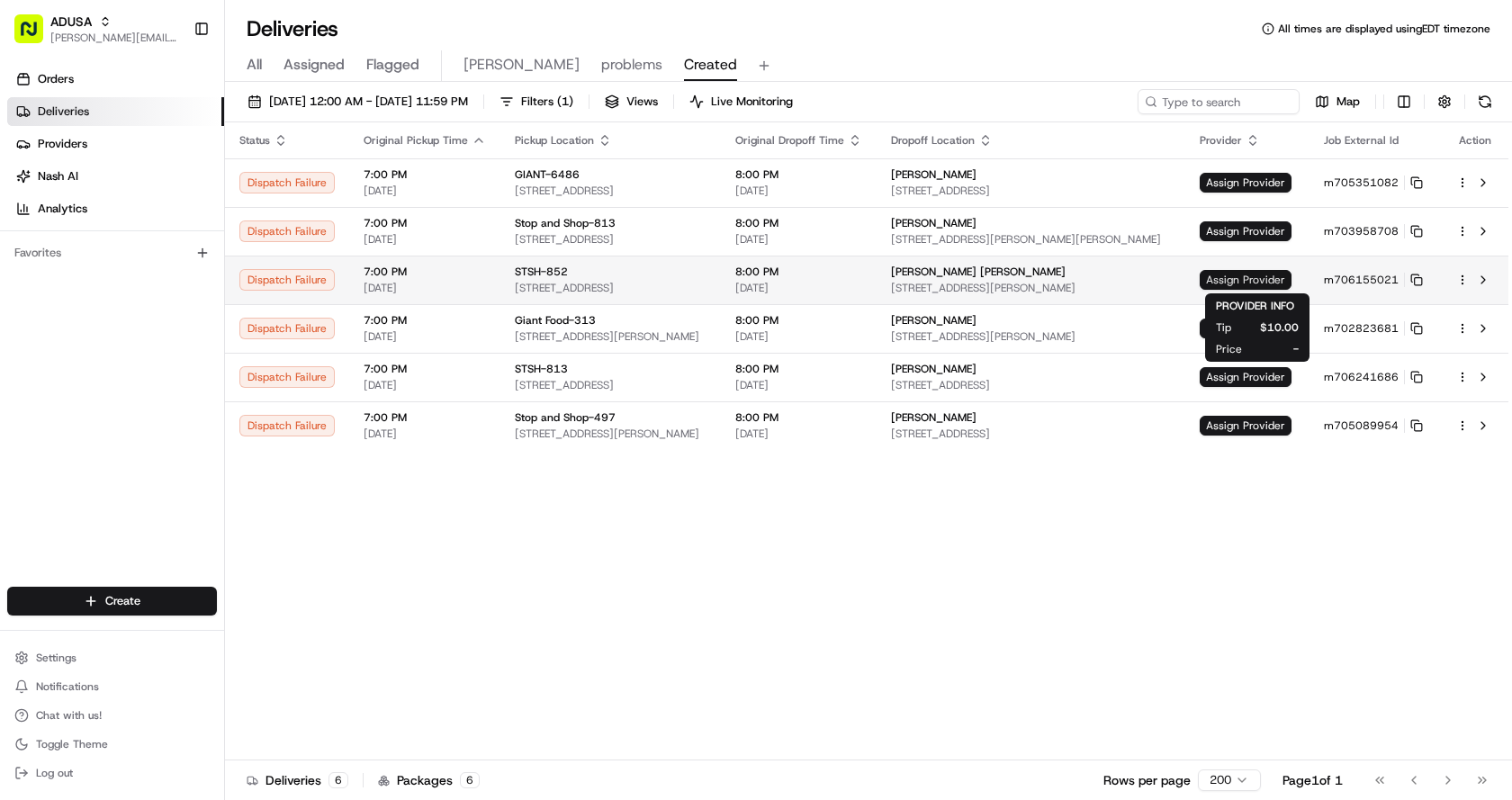
click at [1256, 276] on span "Assign Provider" at bounding box center [1244, 280] width 91 height 20
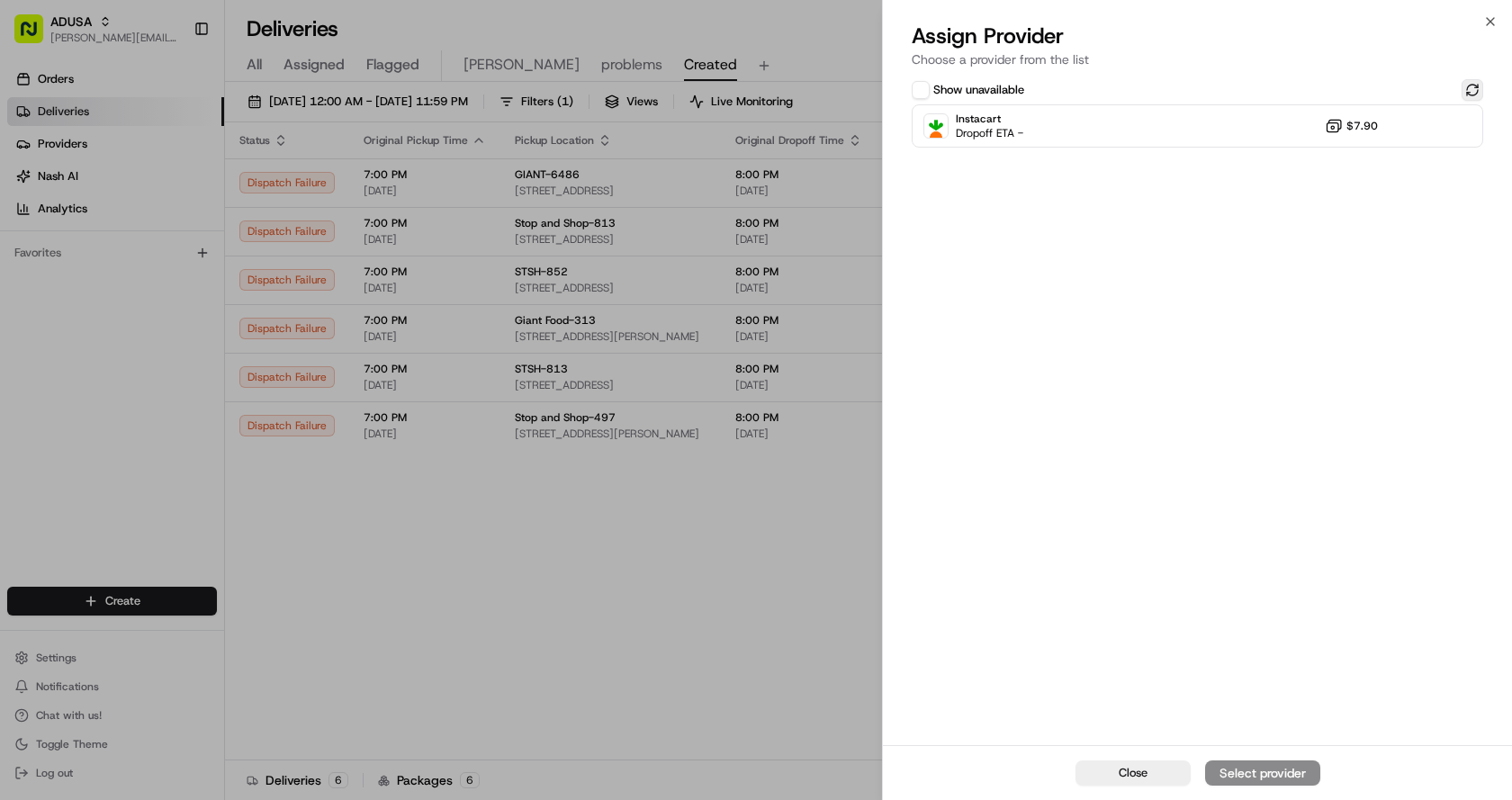
click at [1466, 92] on button at bounding box center [1471, 90] width 22 height 22
click at [1097, 132] on div "Instacart Dropoff ETA - $7.90" at bounding box center [1197, 126] width 572 height 43
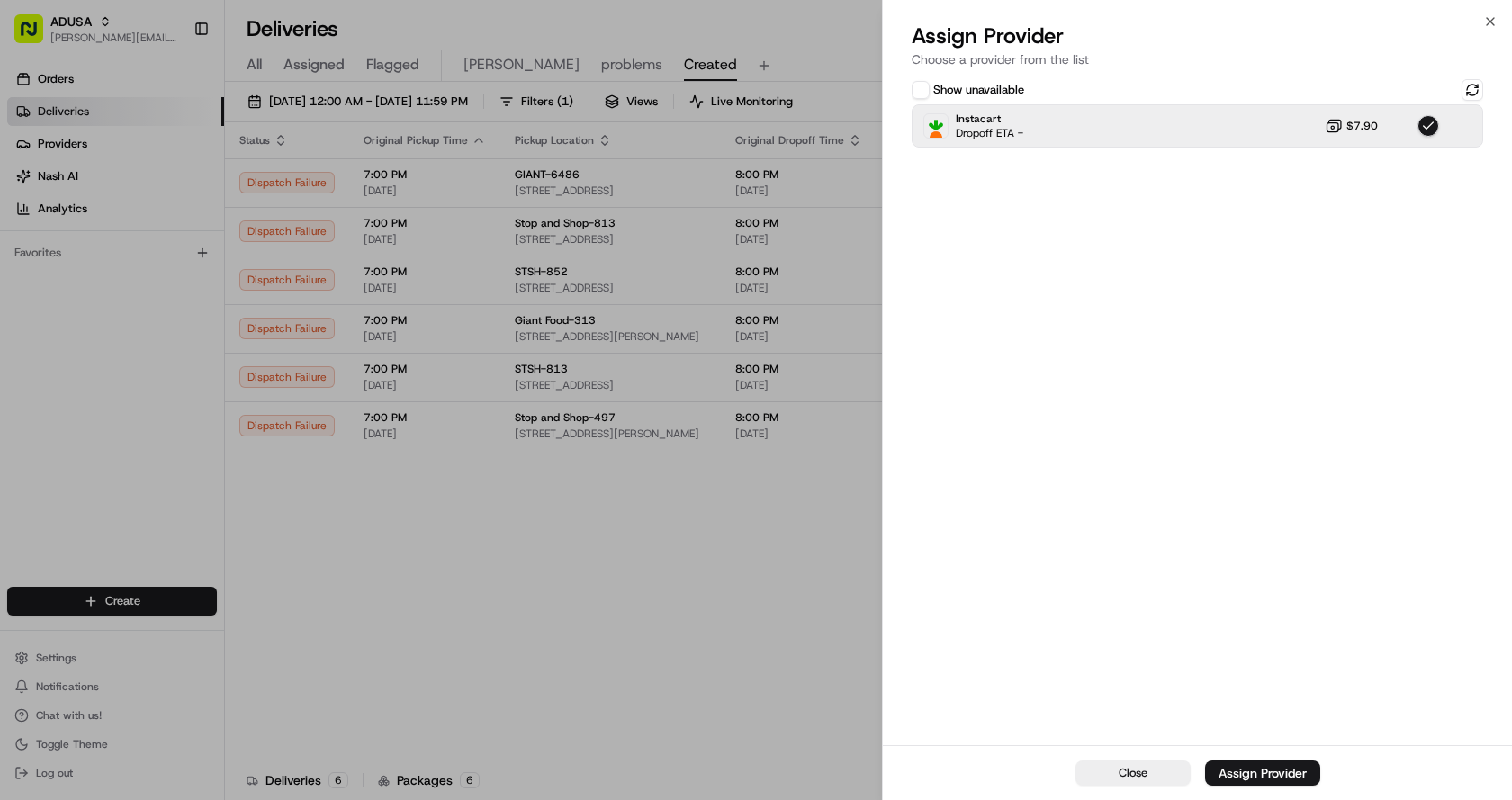
click at [1258, 789] on div "Close Assign Provider" at bounding box center [1197, 773] width 629 height 55
click at [1256, 776] on div "Assign Provider" at bounding box center [1262, 773] width 89 height 18
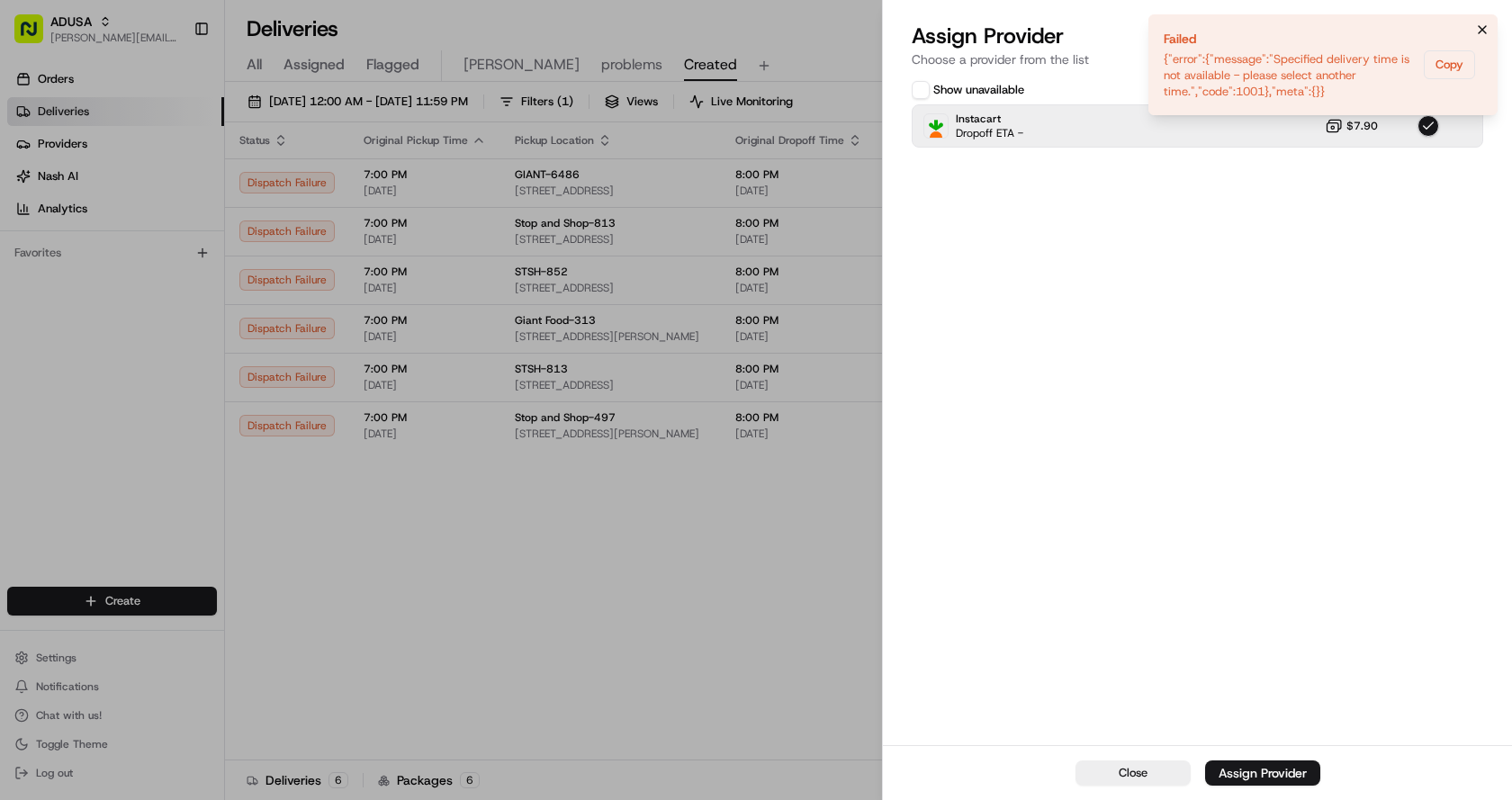
click at [1483, 33] on icon "Notifications (F8)" at bounding box center [1482, 29] width 14 height 14
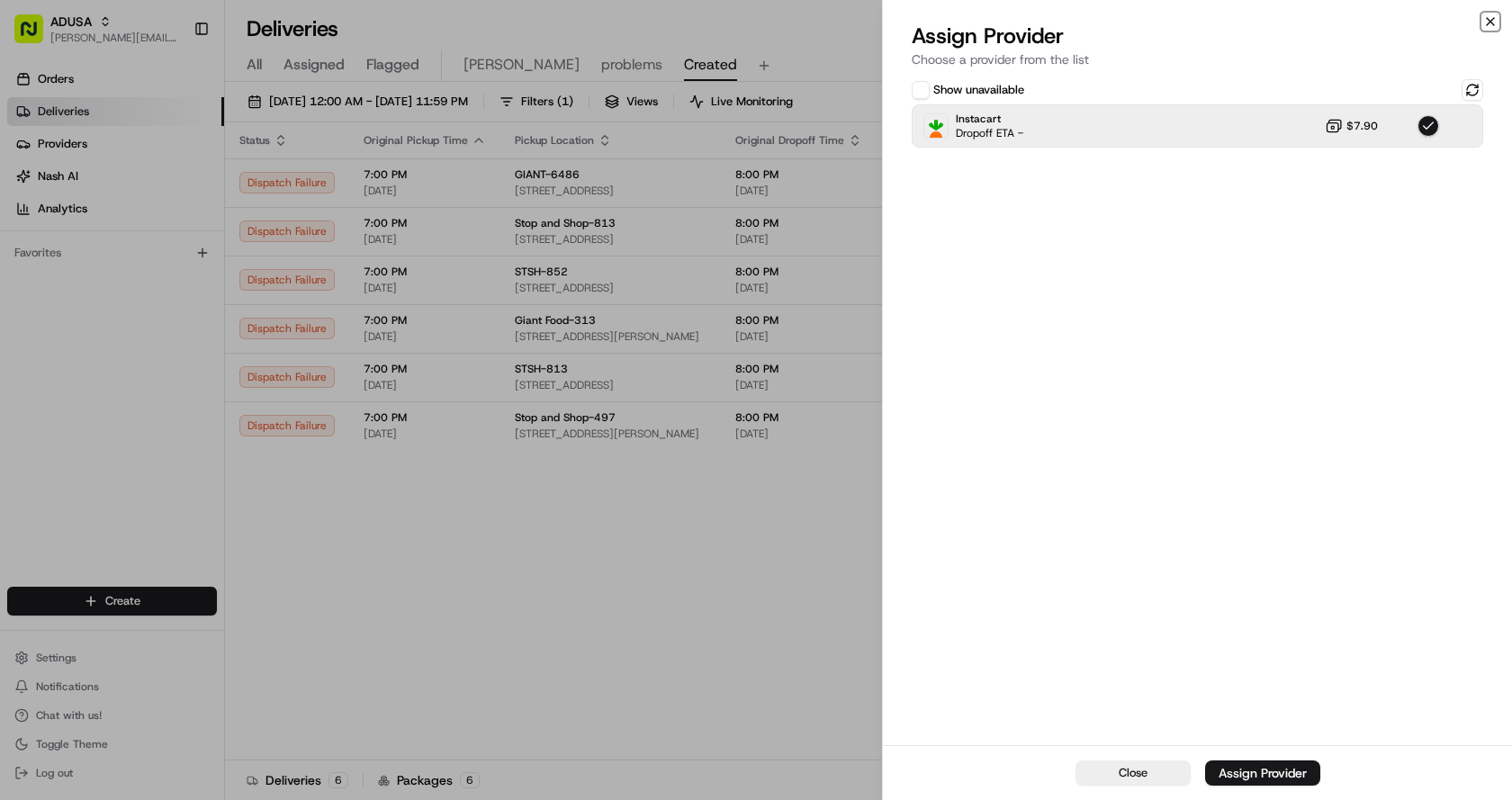
click at [1492, 19] on icon "button" at bounding box center [1489, 21] width 14 height 14
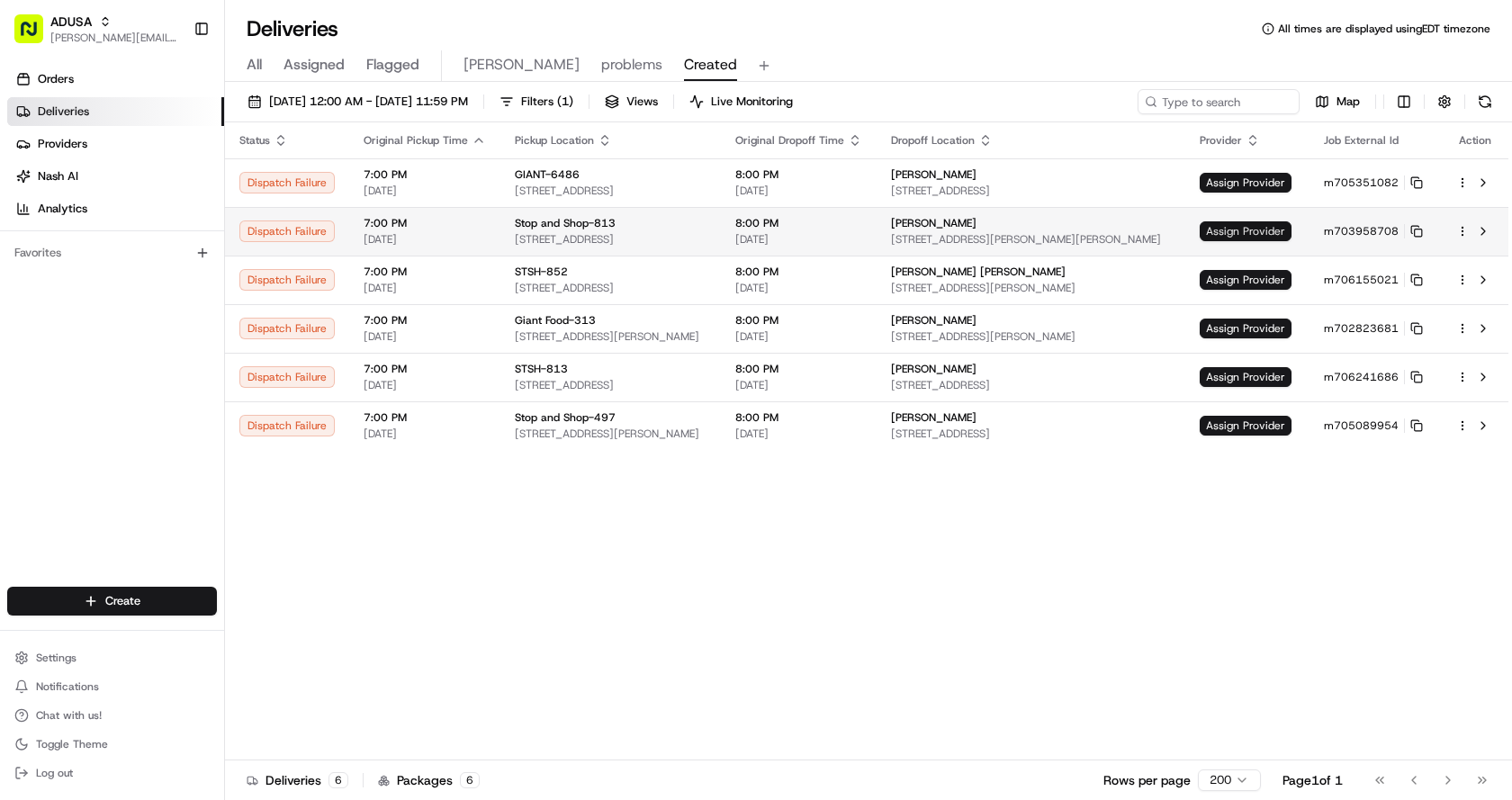
click at [1266, 221] on span "Assign Provider" at bounding box center [1244, 231] width 91 height 20
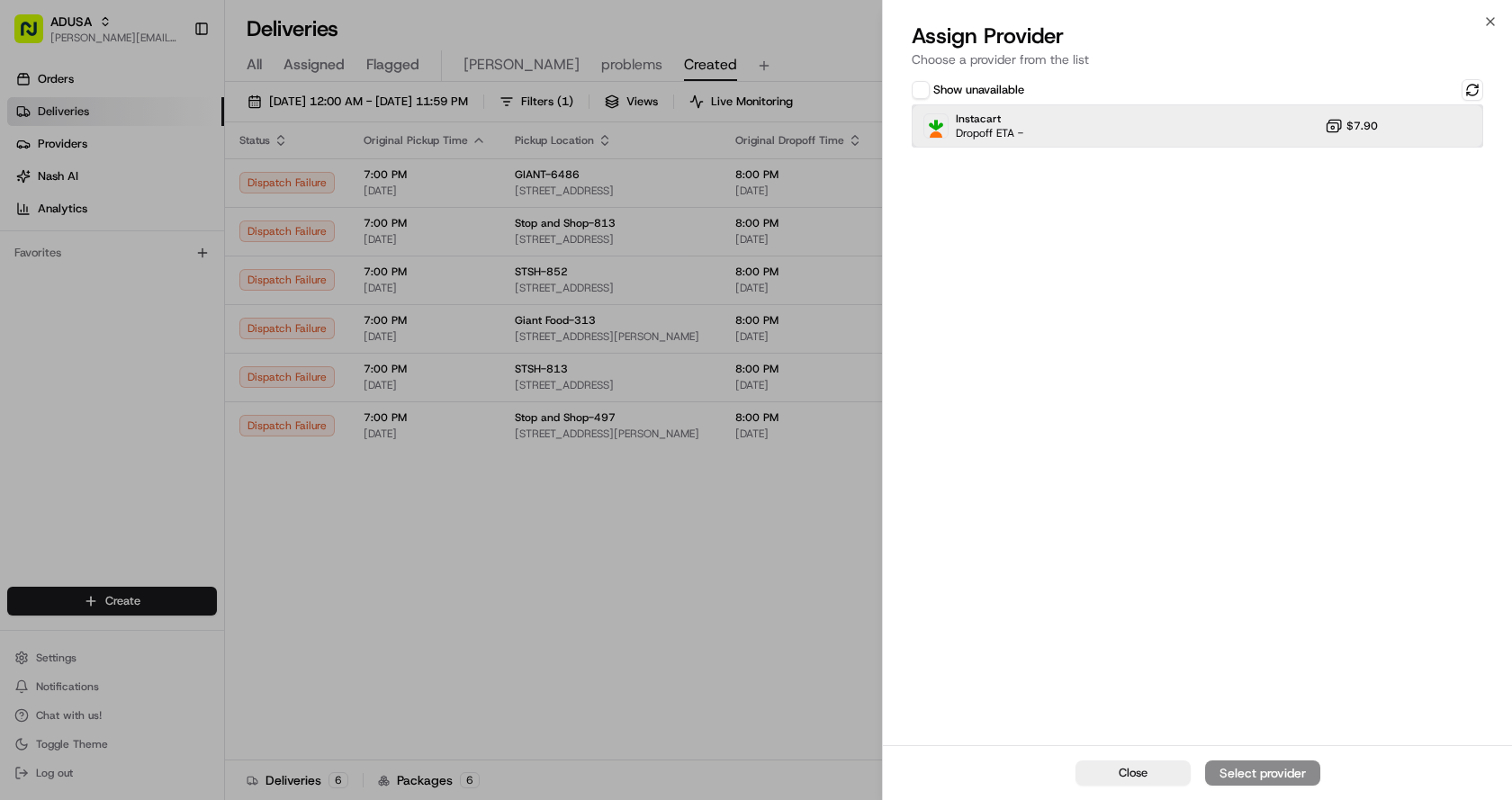
click at [1216, 122] on div "Instacart Dropoff ETA - $7.90" at bounding box center [1197, 126] width 572 height 43
click at [1248, 768] on div "Assign Provider" at bounding box center [1262, 773] width 89 height 18
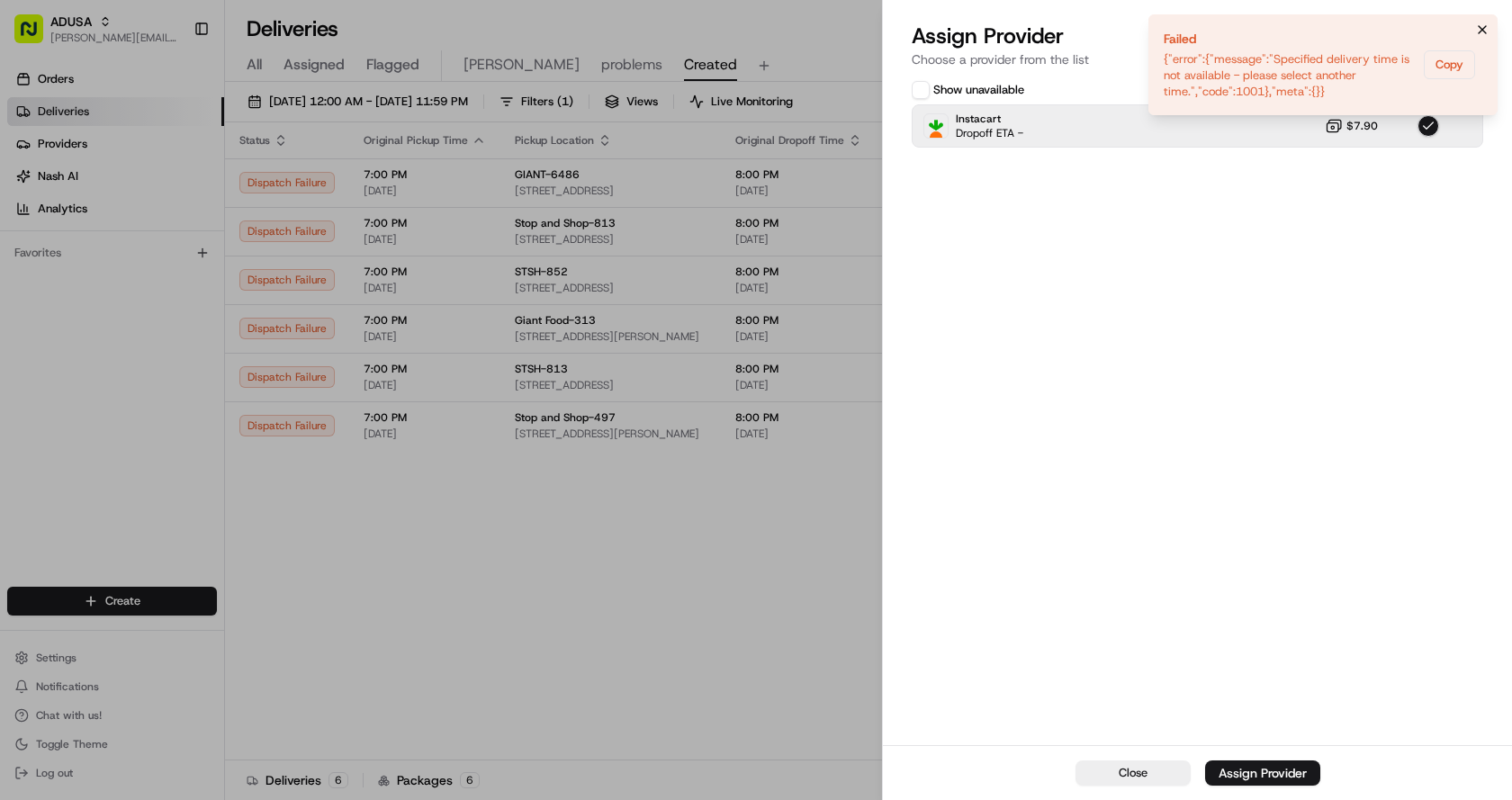
click at [1477, 27] on icon "Notifications (F8)" at bounding box center [1482, 29] width 14 height 14
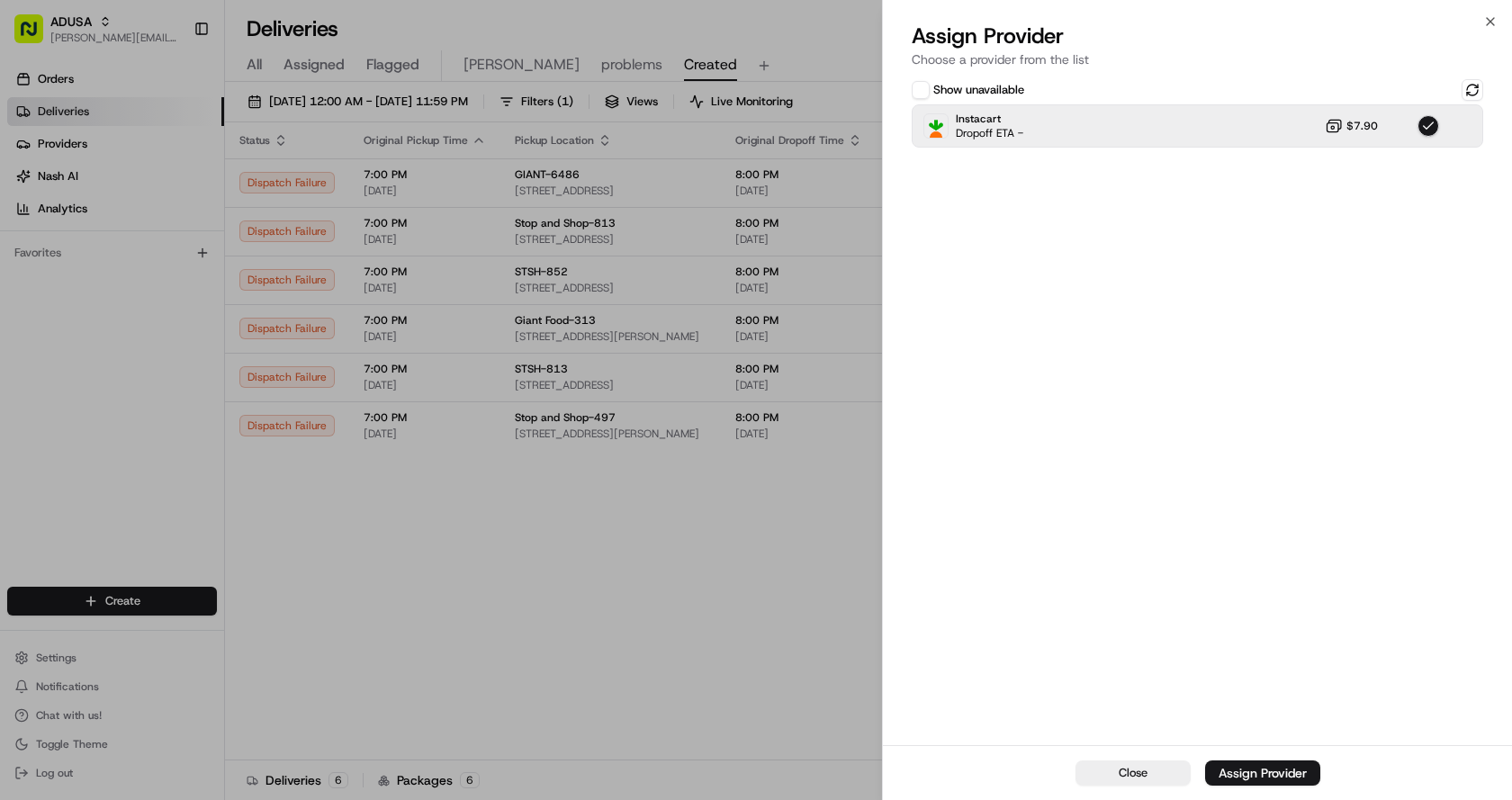
click at [1497, 20] on div "Close Assign Provider Choose a provider from the list Show unavailable Instacar…" at bounding box center [1196, 400] width 630 height 800
click at [1493, 20] on icon "button" at bounding box center [1489, 21] width 14 height 14
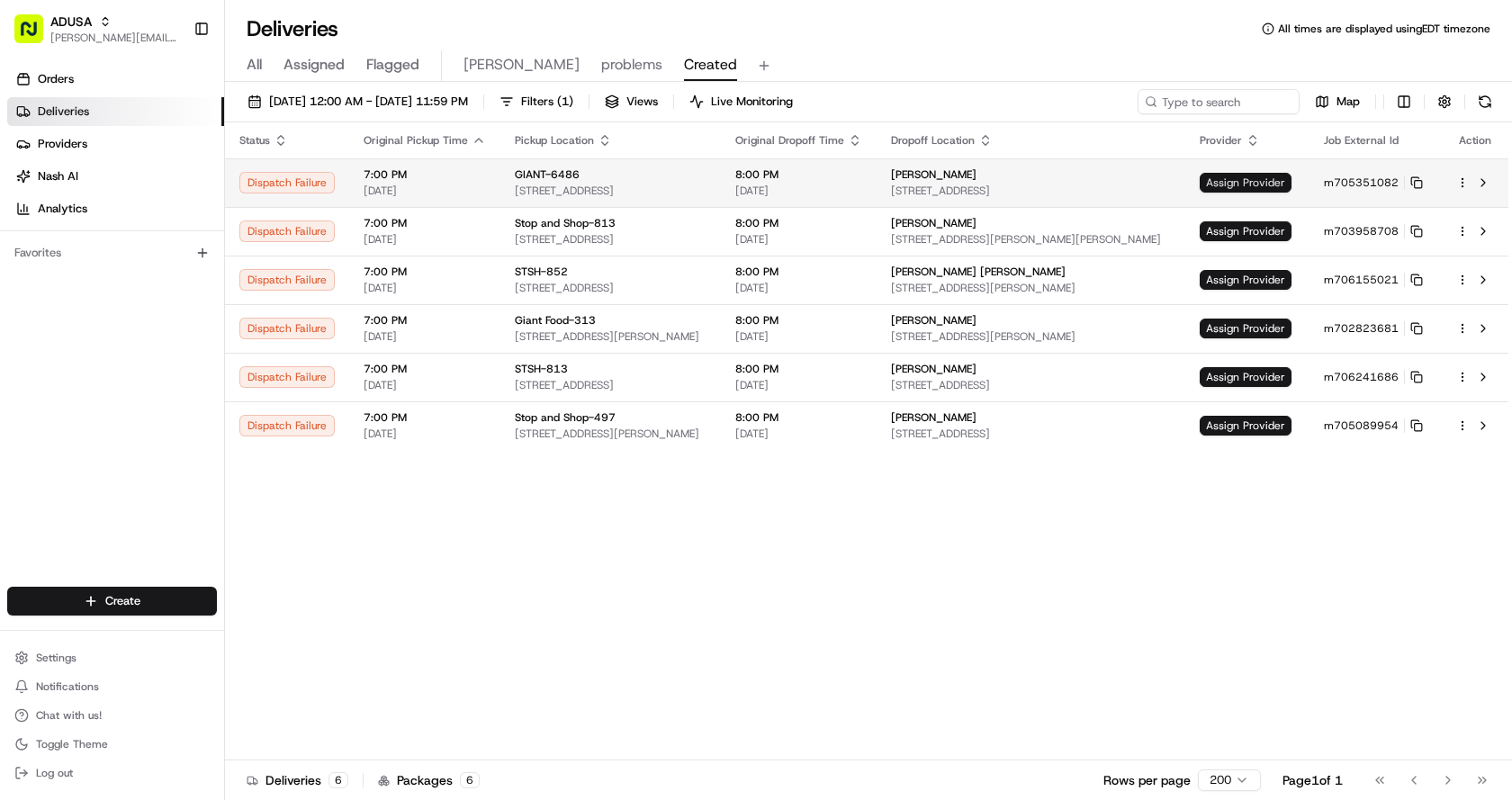
click at [1250, 173] on td "Assign Provider" at bounding box center [1247, 183] width 124 height 49
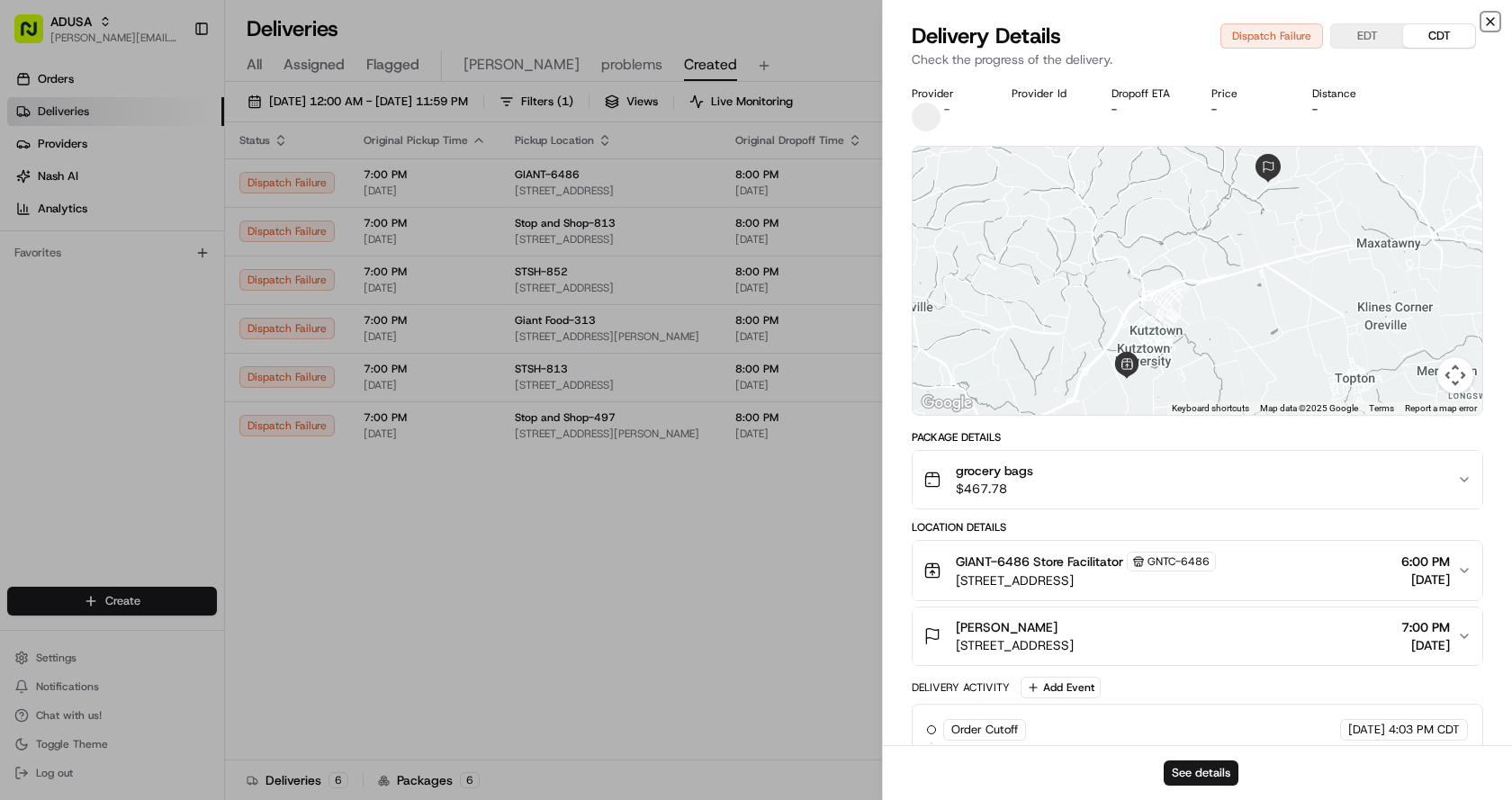
click at [1494, 20] on icon "button" at bounding box center [1489, 21] width 14 height 14
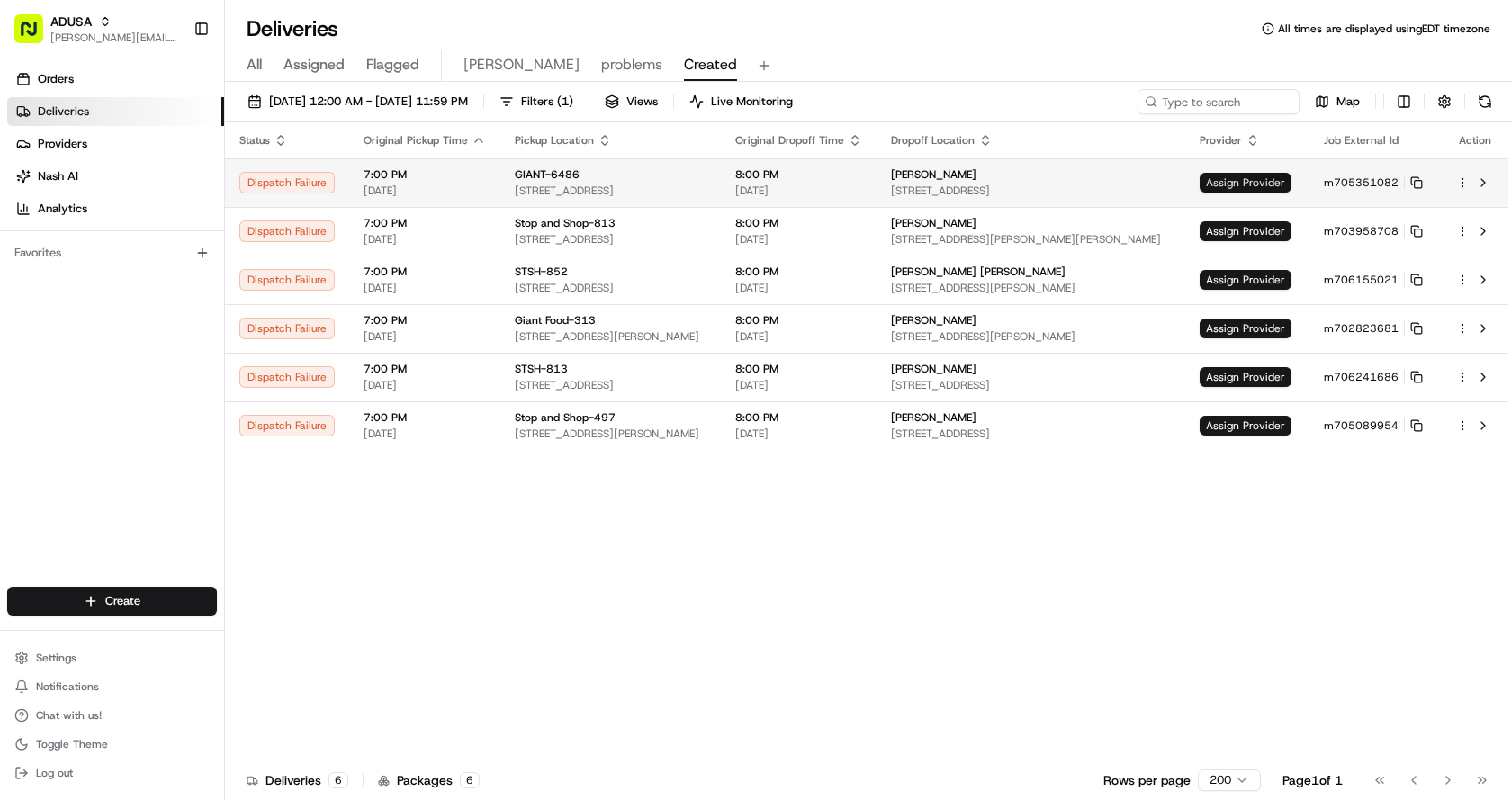
click at [1271, 177] on span "Assign Provider" at bounding box center [1244, 182] width 91 height 20
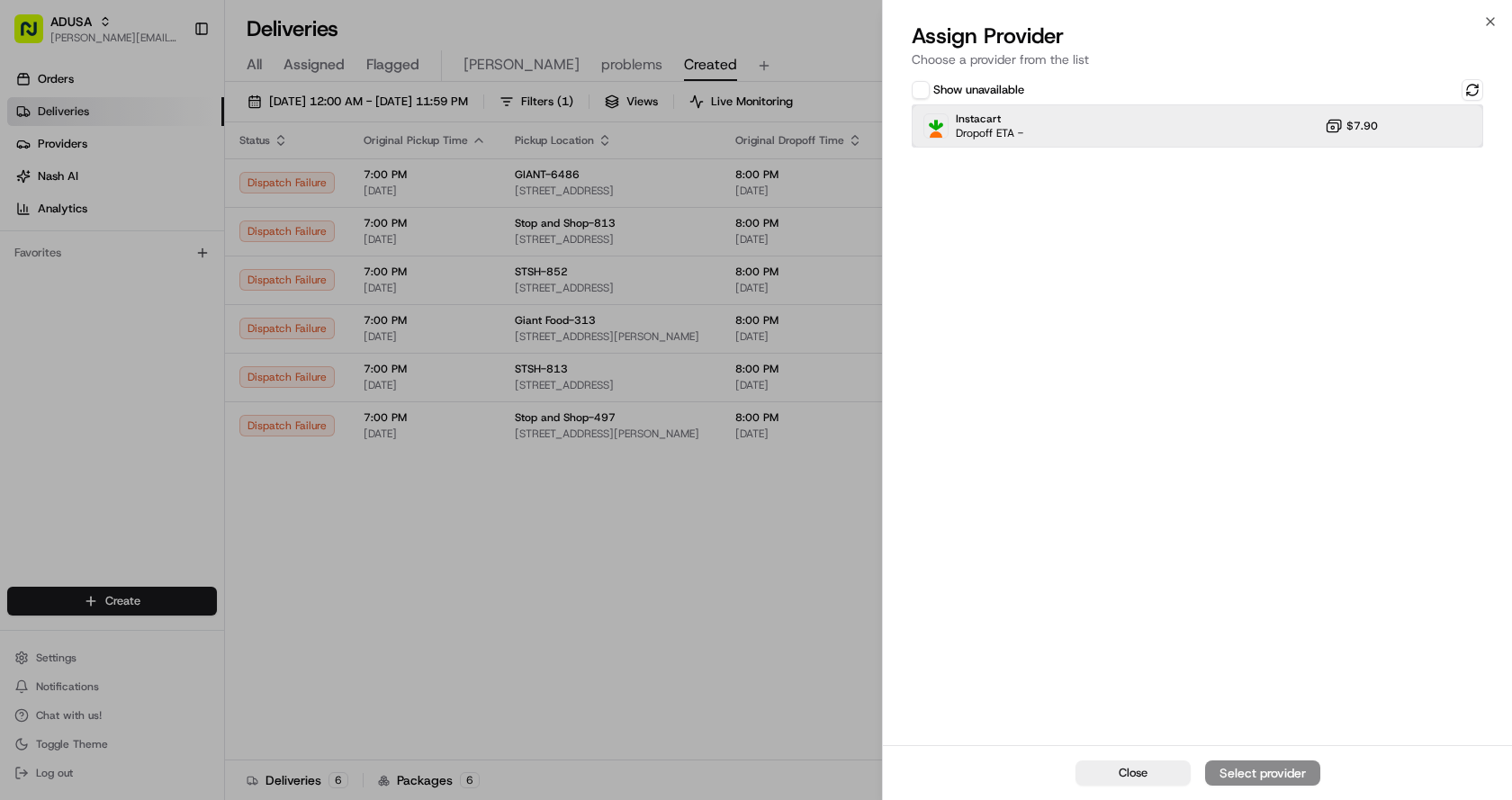
drag, startPoint x: 1182, startPoint y: 127, endPoint x: 1310, endPoint y: 332, distance: 241.7
click at [1183, 127] on div "Instacart Dropoff ETA - $7.90" at bounding box center [1197, 126] width 572 height 43
click at [1256, 754] on div "Close Assign Provider" at bounding box center [1197, 773] width 629 height 55
click at [1252, 763] on button "Assign Provider" at bounding box center [1262, 773] width 115 height 25
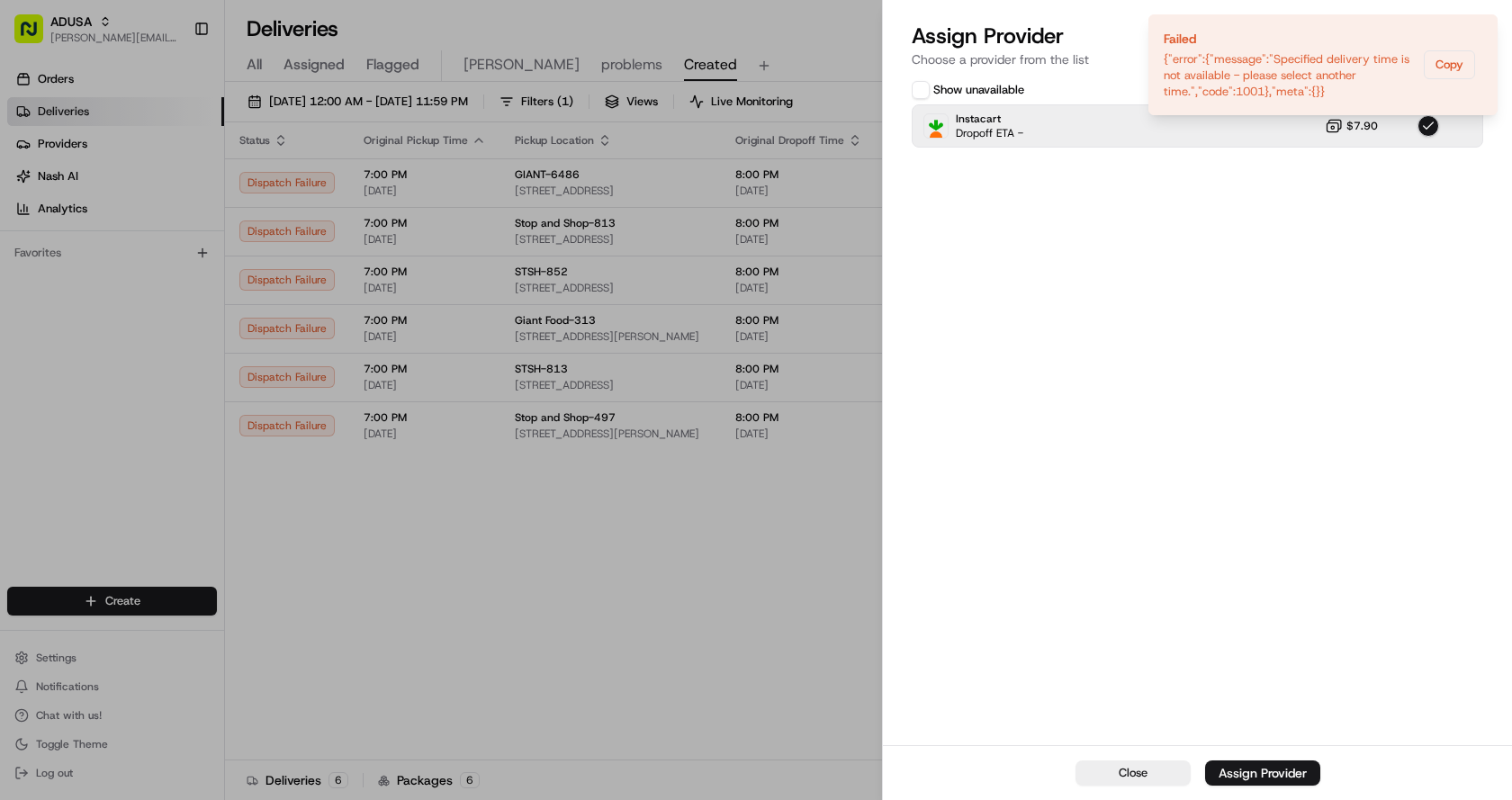
click at [1497, 21] on div "Close Assign Provider Choose a provider from the list Show unavailable Instacar…" at bounding box center [1196, 400] width 630 height 800
click at [1487, 24] on icon "Notifications (F8)" at bounding box center [1482, 29] width 14 height 14
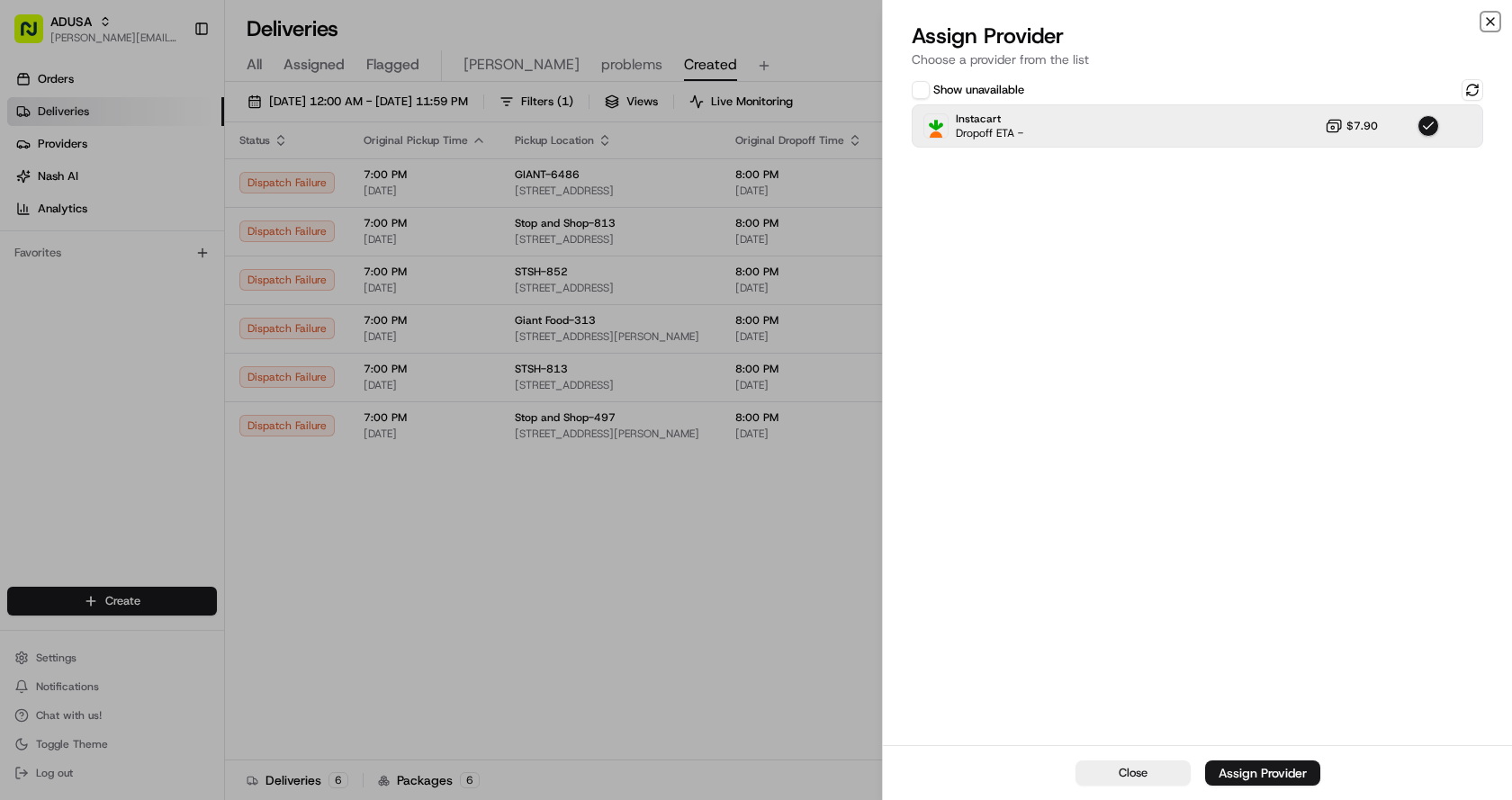
click at [1493, 18] on icon "button" at bounding box center [1489, 21] width 14 height 14
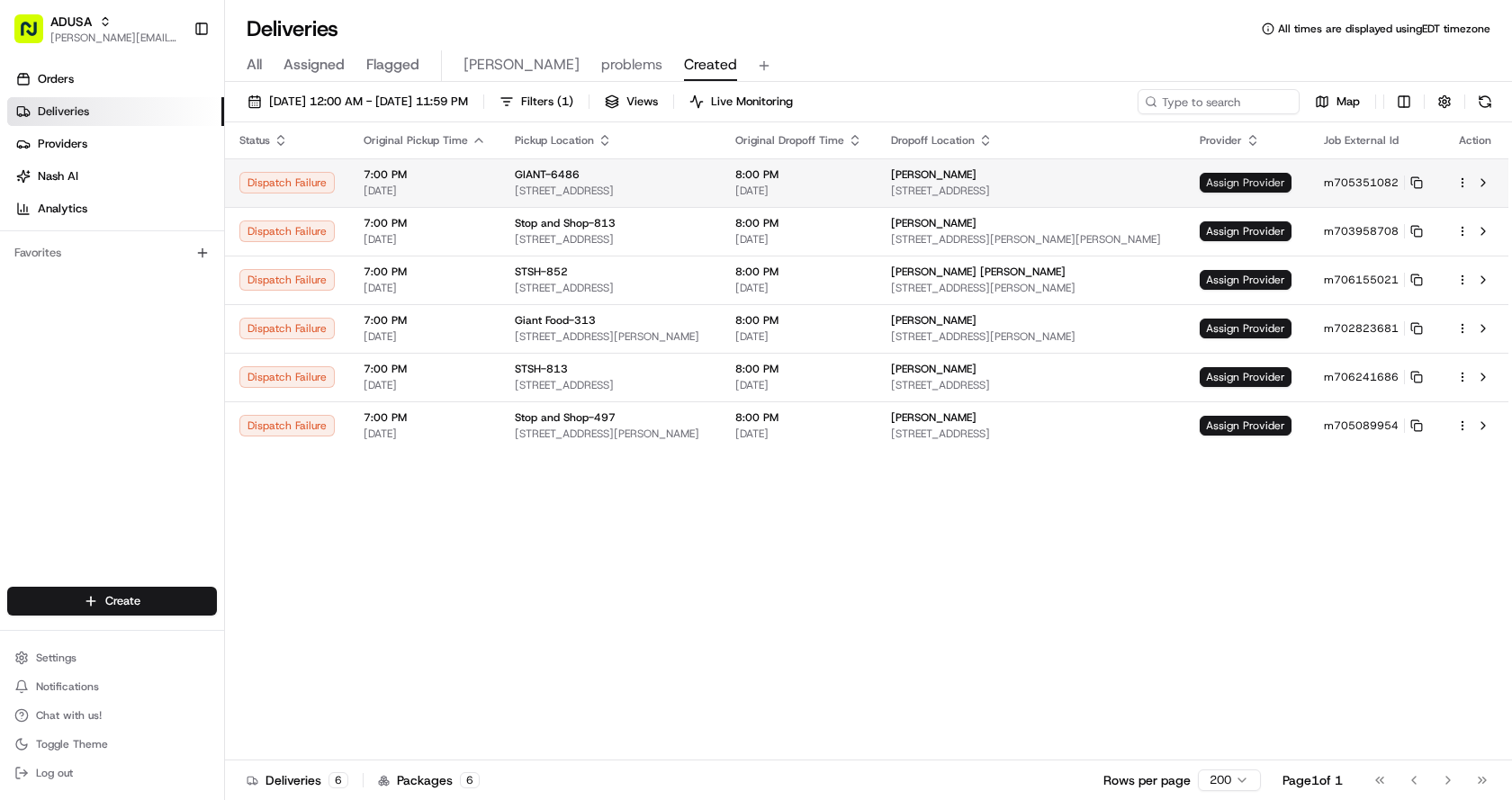
click at [1222, 179] on span "Assign Provider" at bounding box center [1244, 182] width 91 height 20
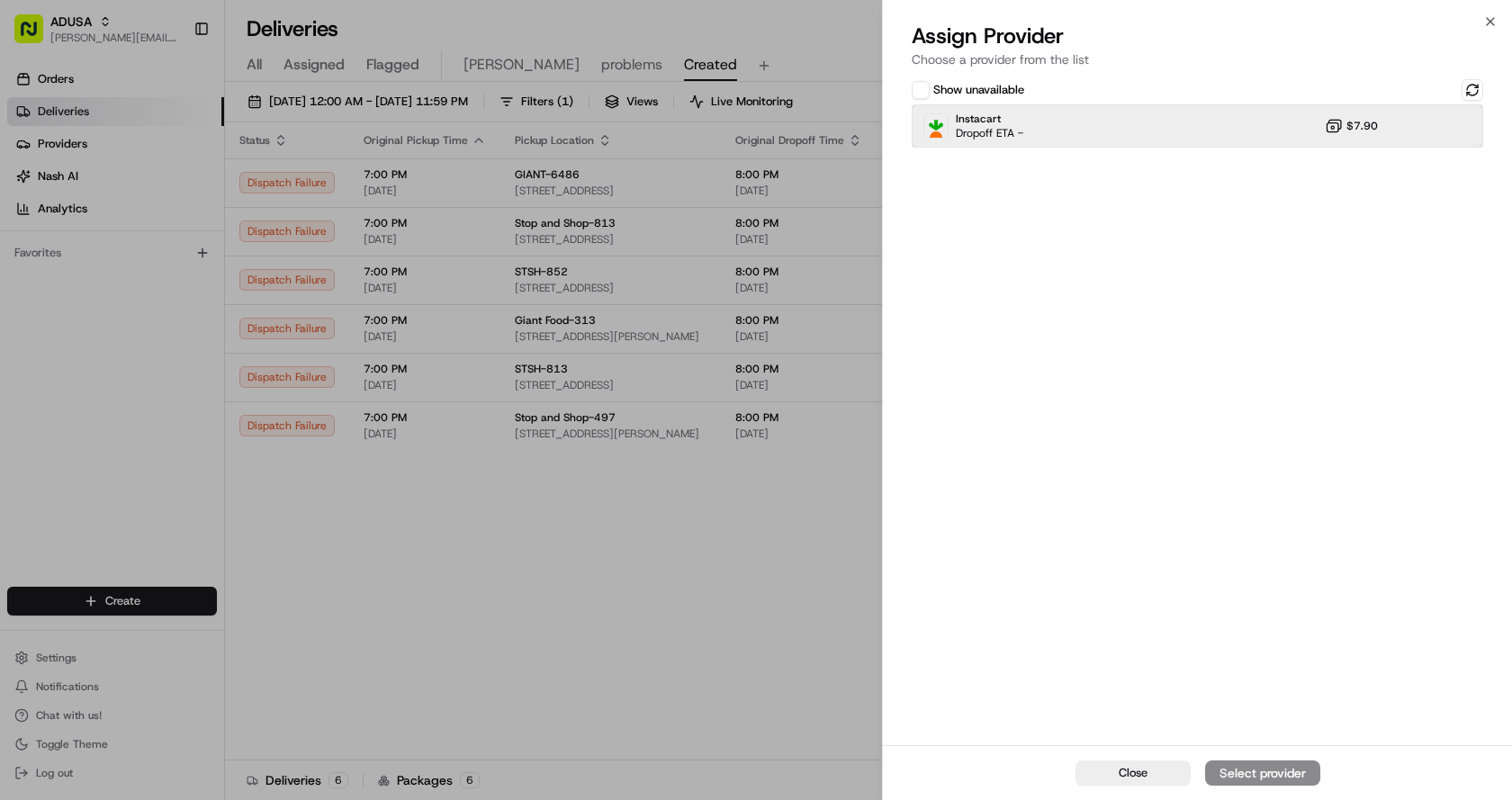
click at [1101, 122] on div "Instacart Dropoff ETA - $7.90" at bounding box center [1197, 126] width 572 height 43
click at [1261, 772] on div "Assign Provider" at bounding box center [1262, 773] width 89 height 18
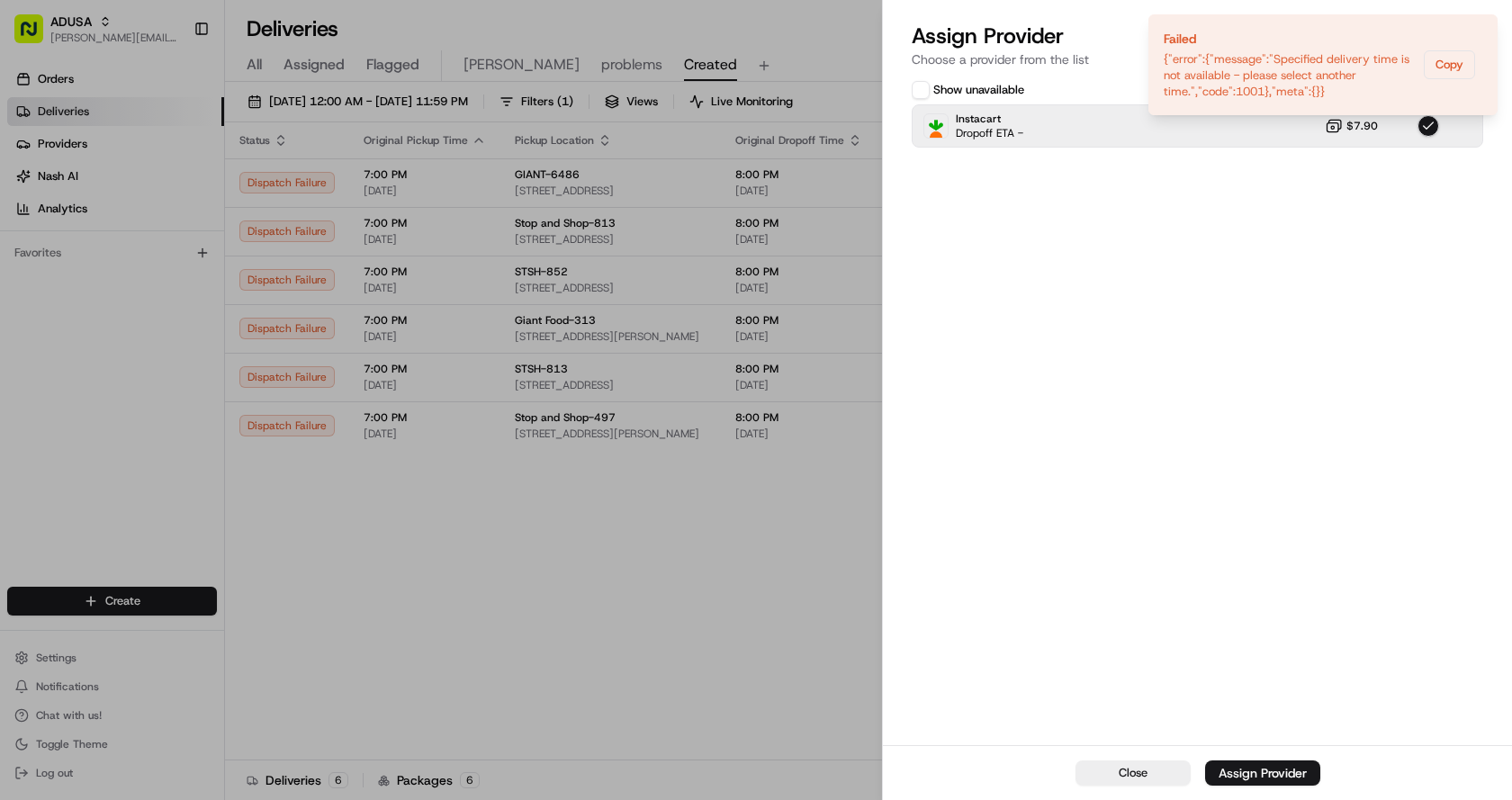
click at [1222, 240] on div "Show unavailable Instacart Dropoff ETA - $7.90" at bounding box center [1197, 410] width 629 height 670
drag, startPoint x: 1081, startPoint y: 244, endPoint x: 1114, endPoint y: 205, distance: 51.1
click at [1095, 228] on div "Show unavailable Instacart Dropoff ETA - $7.90" at bounding box center [1197, 410] width 629 height 670
click at [1479, 26] on icon "Notifications (F8)" at bounding box center [1482, 29] width 14 height 14
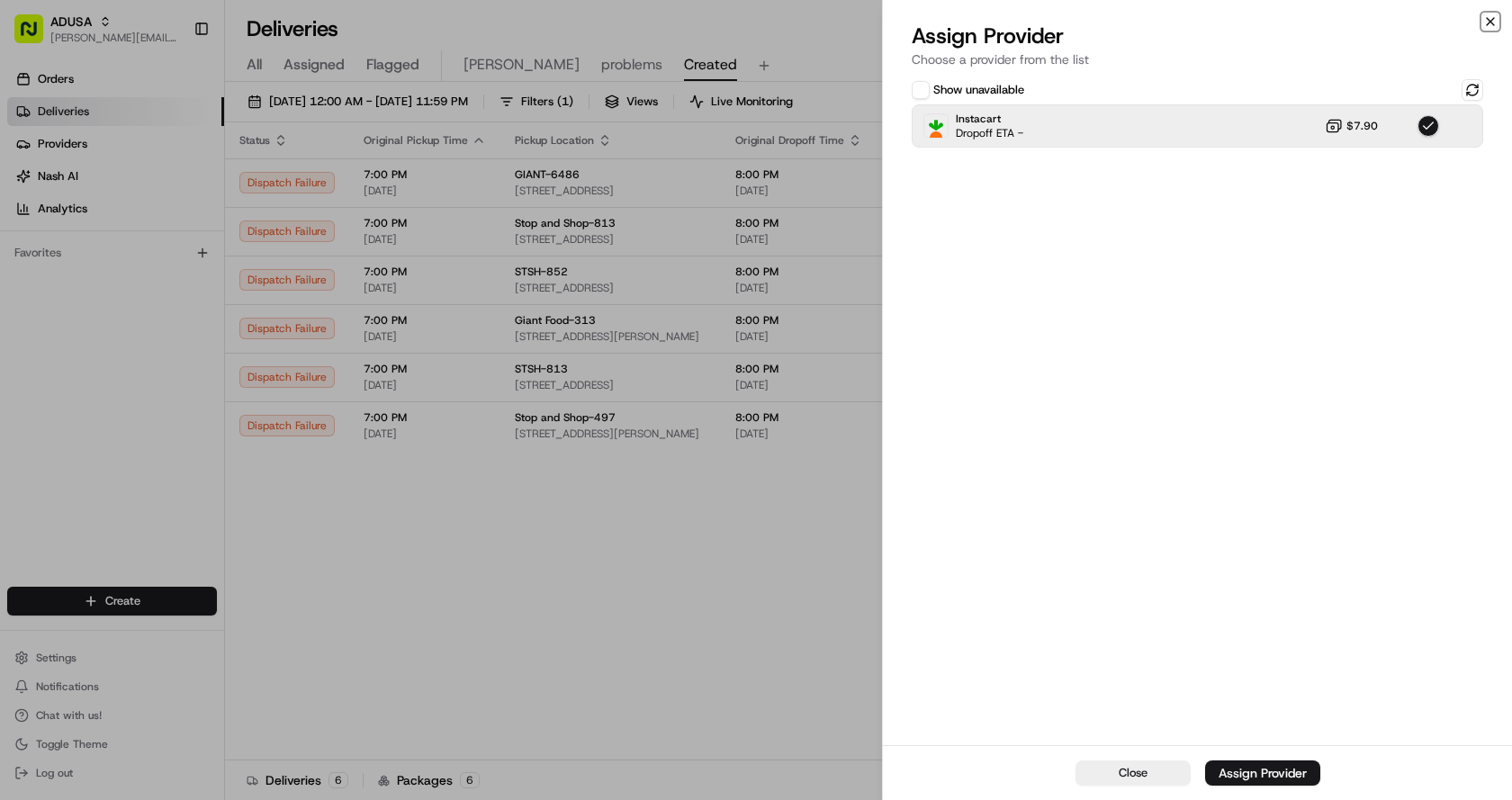
click at [1486, 23] on icon "button" at bounding box center [1489, 21] width 14 height 14
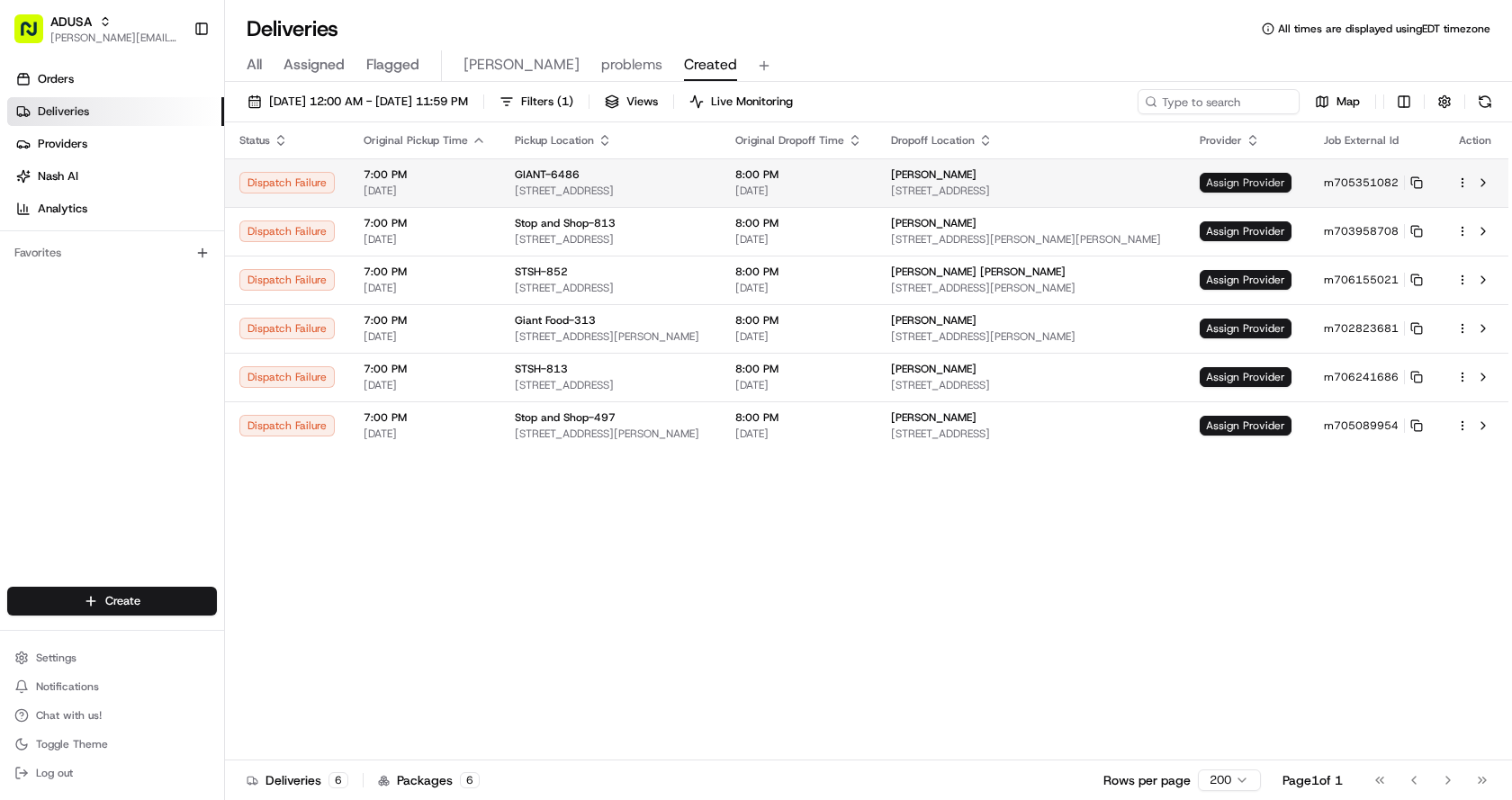
click at [1238, 177] on span "Assign Provider" at bounding box center [1244, 182] width 91 height 20
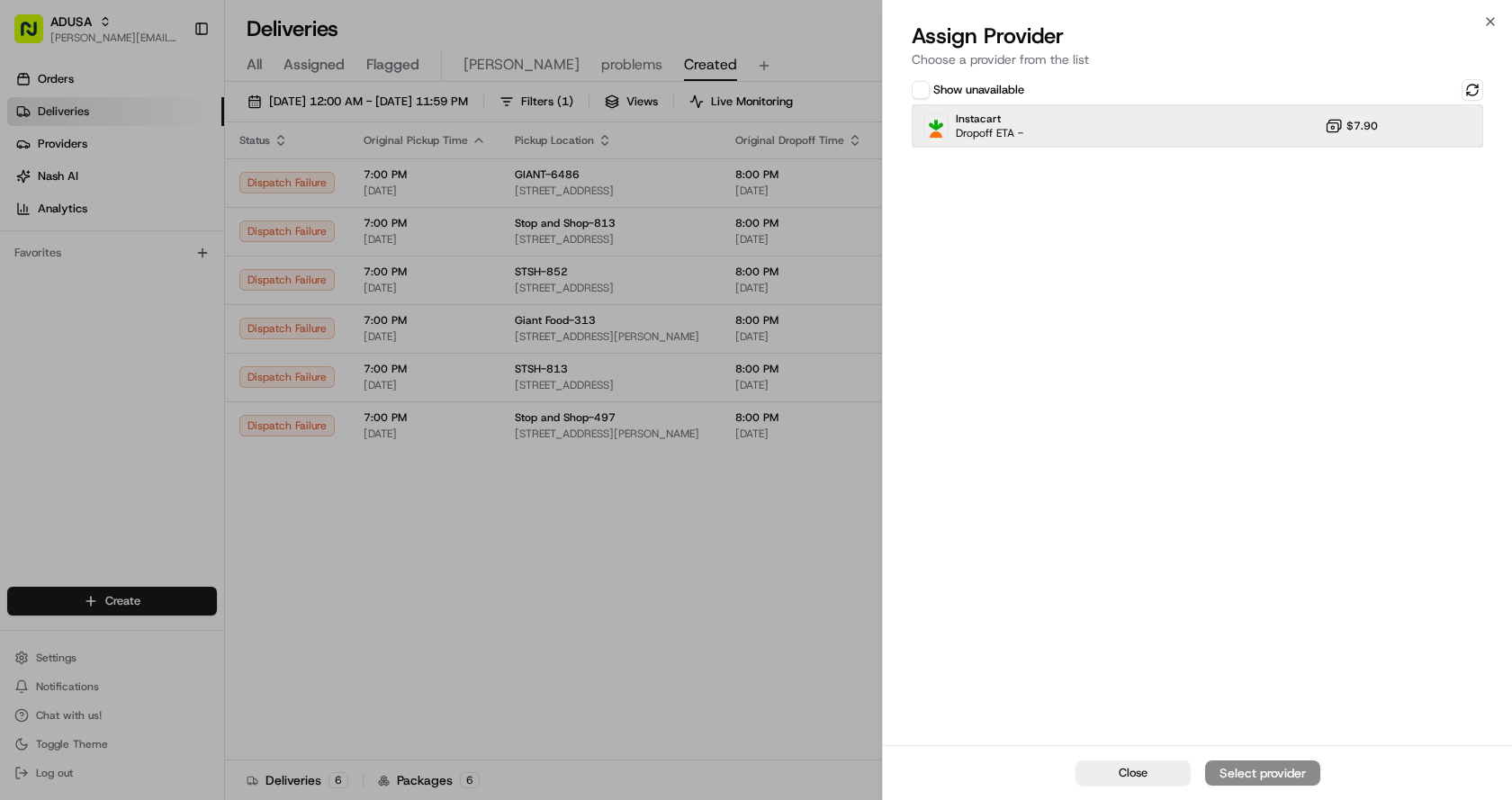
click at [1086, 128] on div "Instacart Dropoff ETA - $7.90" at bounding box center [1197, 126] width 572 height 43
click at [1247, 764] on div "Assign Provider" at bounding box center [1262, 773] width 89 height 18
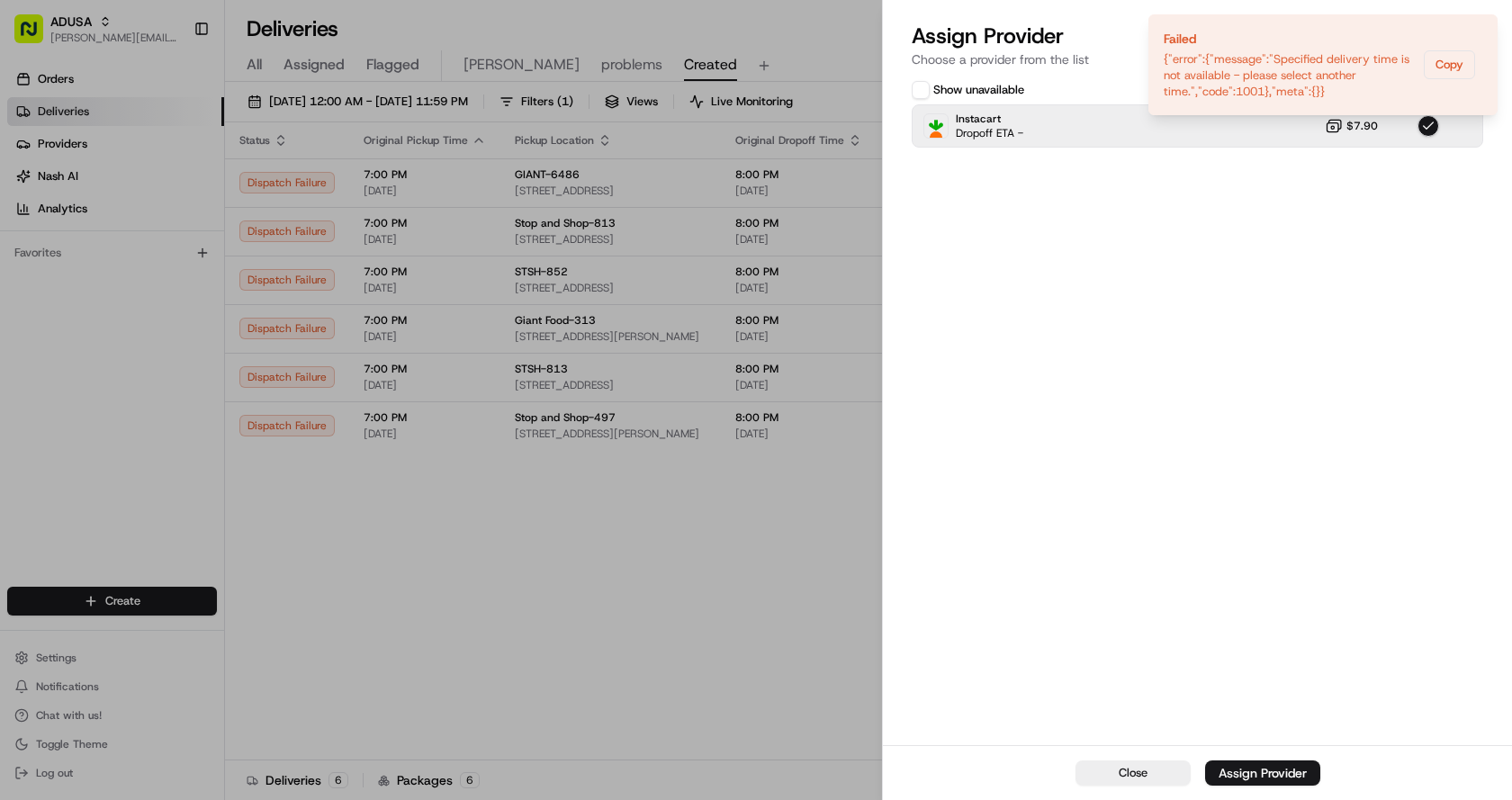
click at [1130, 400] on div "Show unavailable Instacart Dropoff ETA - $7.90" at bounding box center [1197, 410] width 629 height 670
click at [1483, 29] on icon "Notifications (F8)" at bounding box center [1482, 30] width 8 height 8
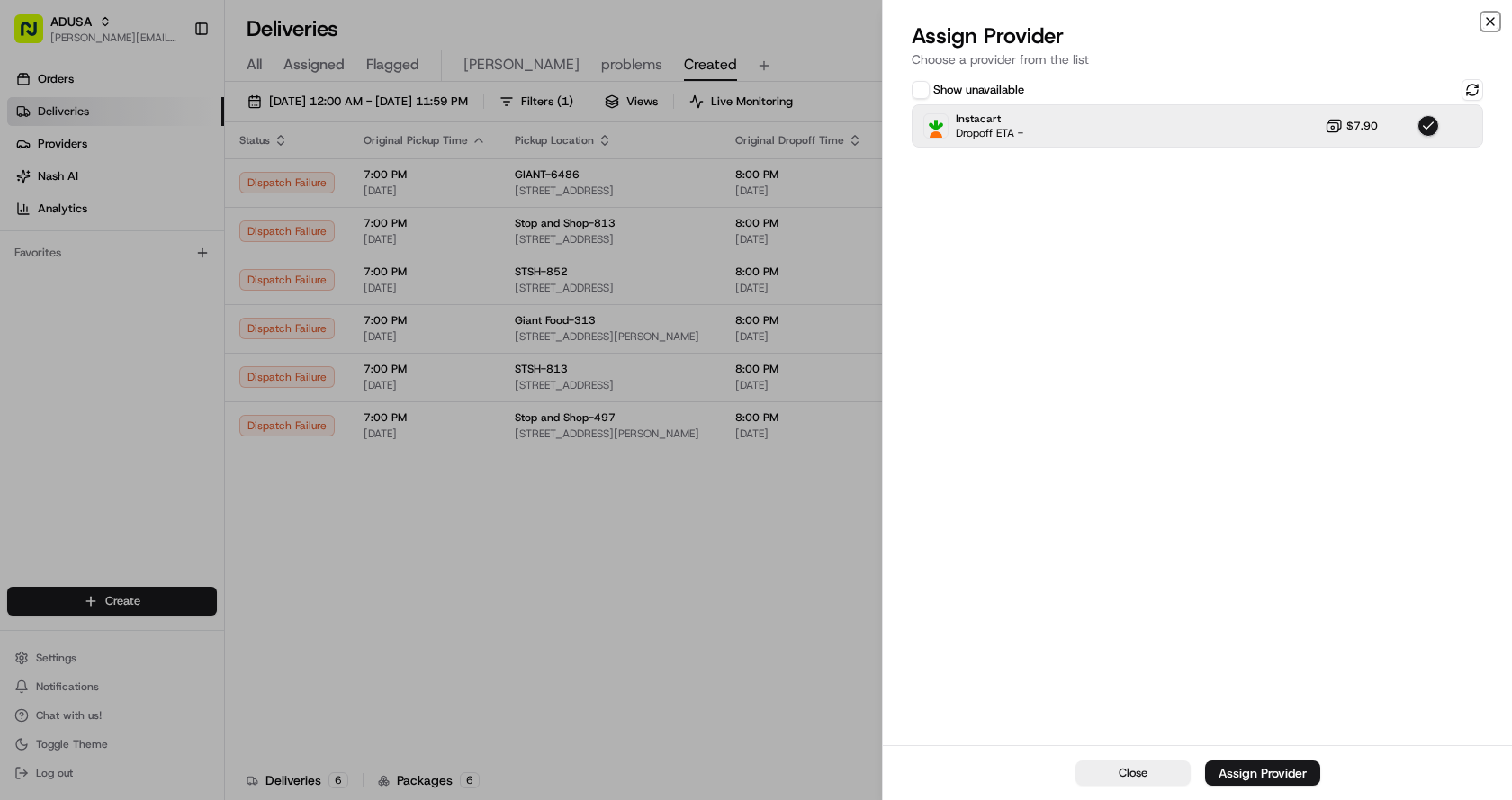
click at [1490, 19] on icon "button" at bounding box center [1489, 21] width 14 height 14
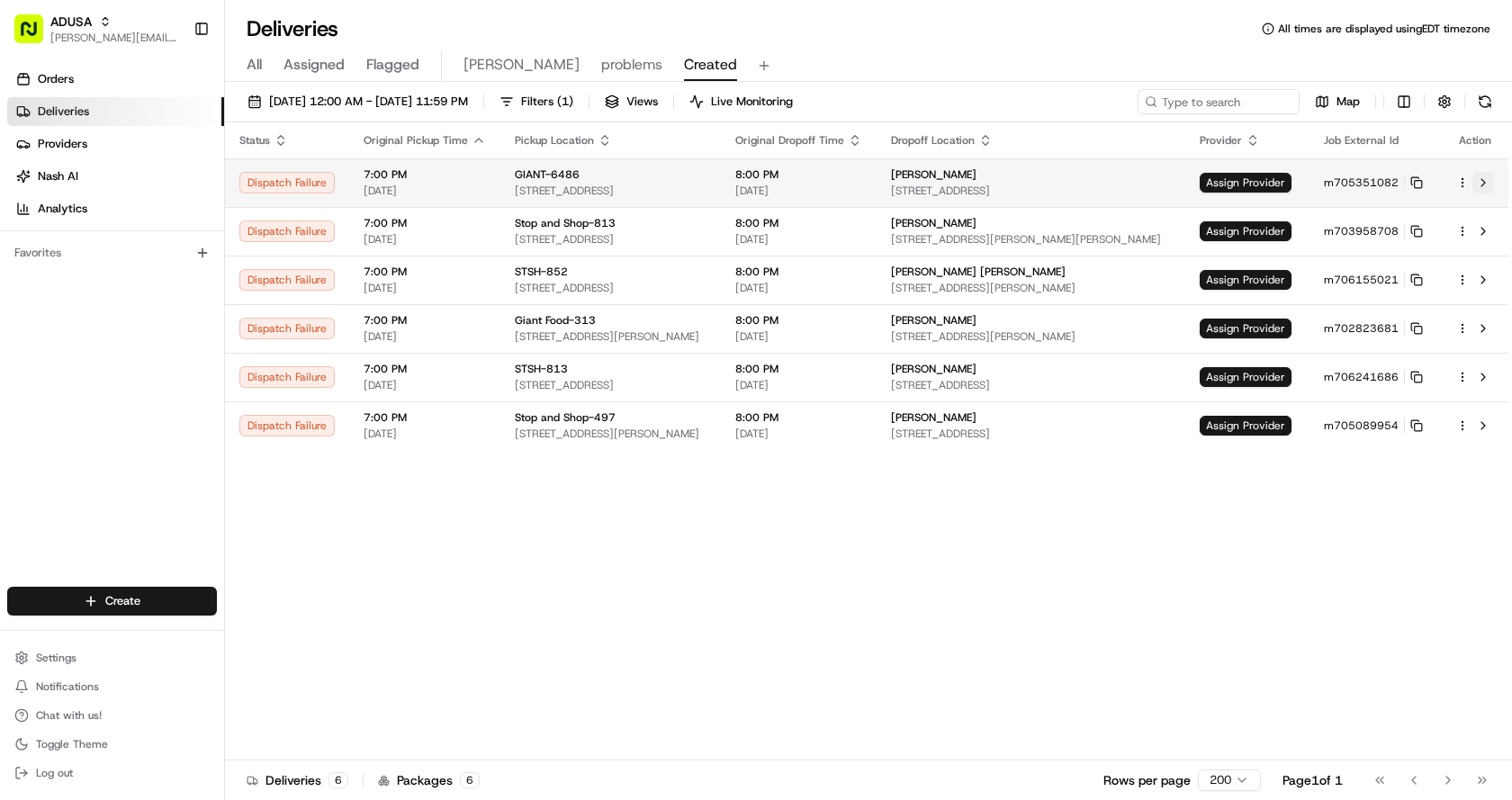
click at [1485, 180] on button at bounding box center [1483, 182] width 22 height 22
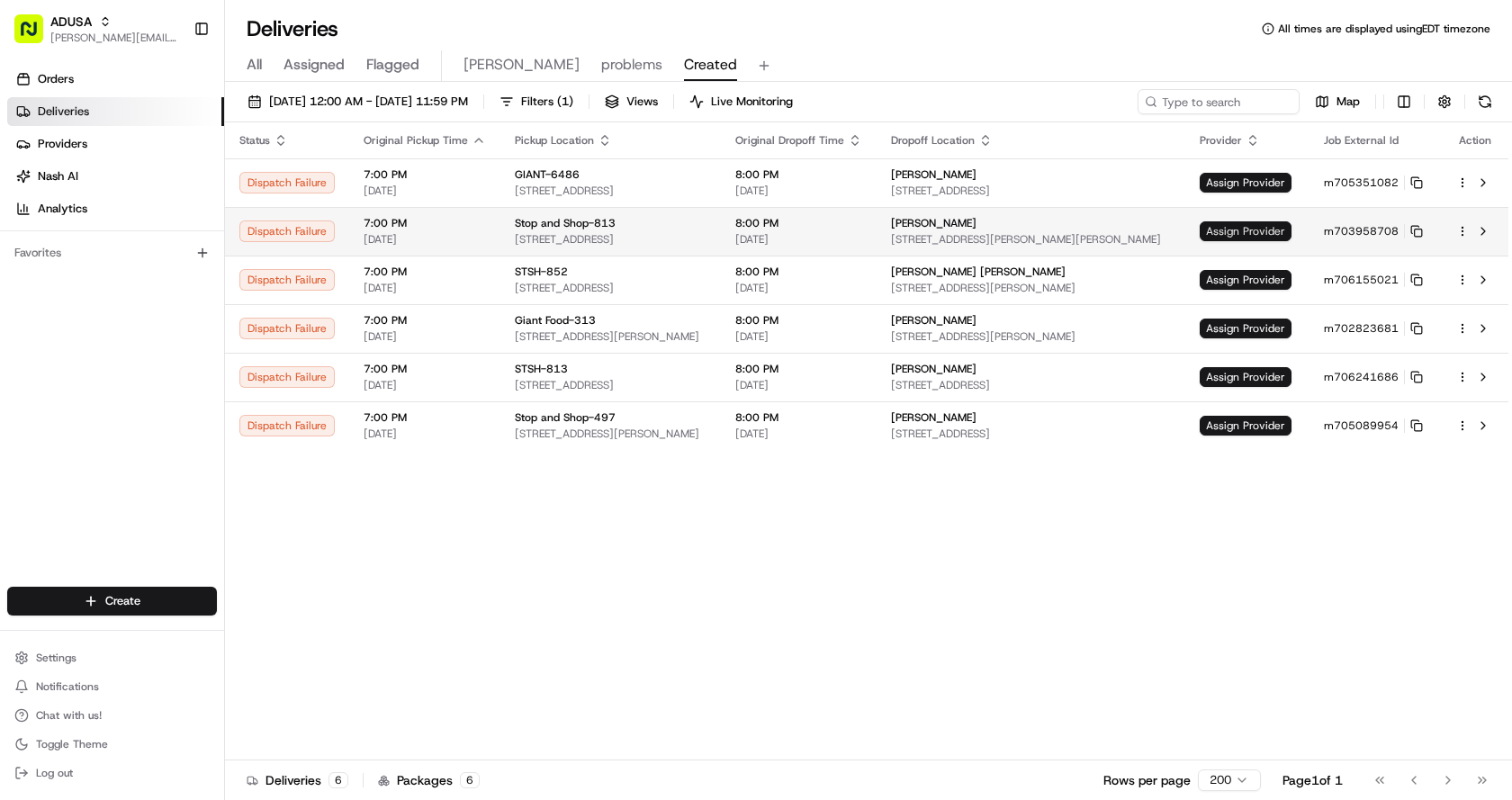
click at [1267, 222] on span "Assign Provider" at bounding box center [1244, 231] width 91 height 20
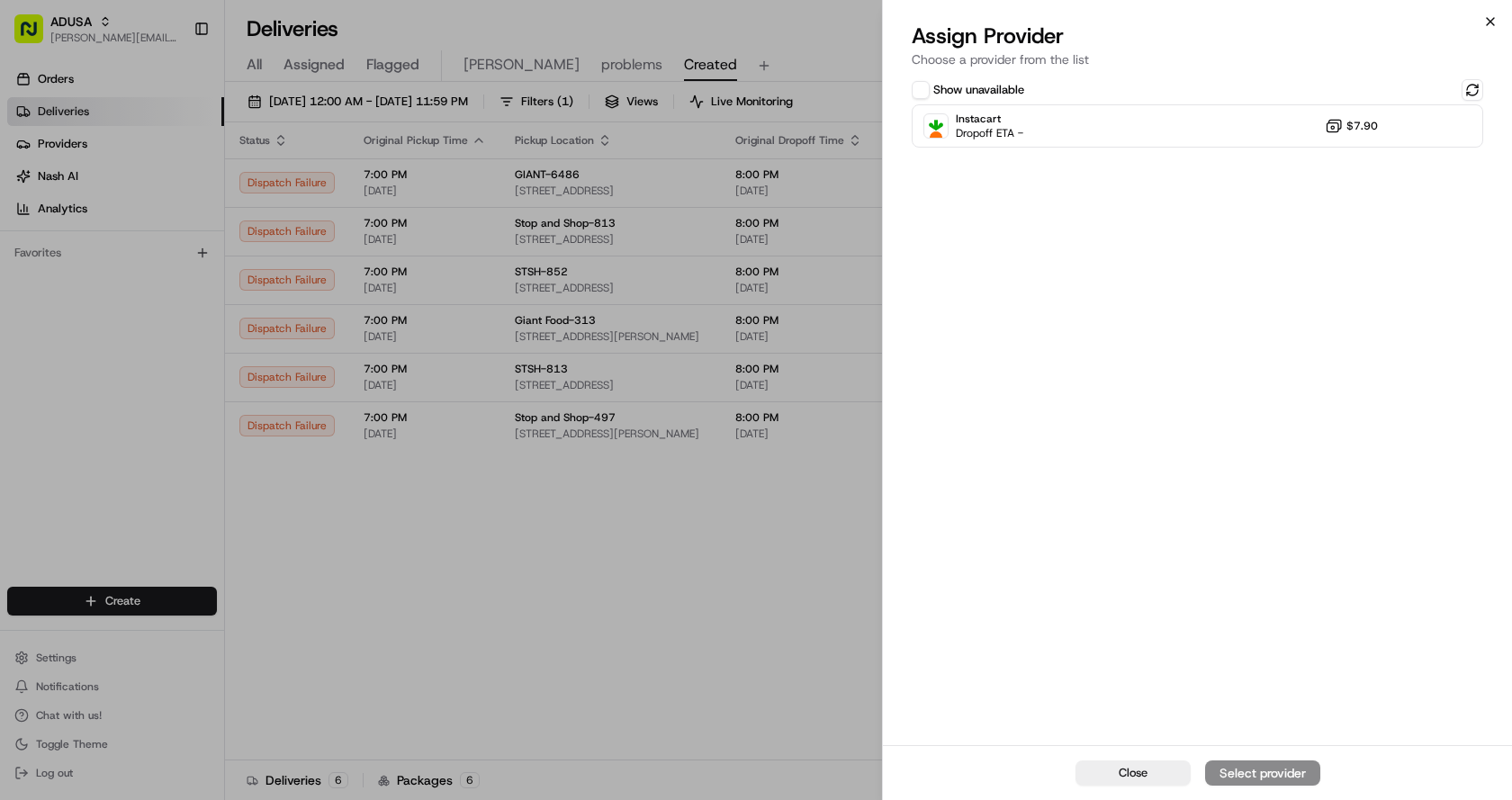
click at [1492, 23] on icon "button" at bounding box center [1489, 21] width 14 height 14
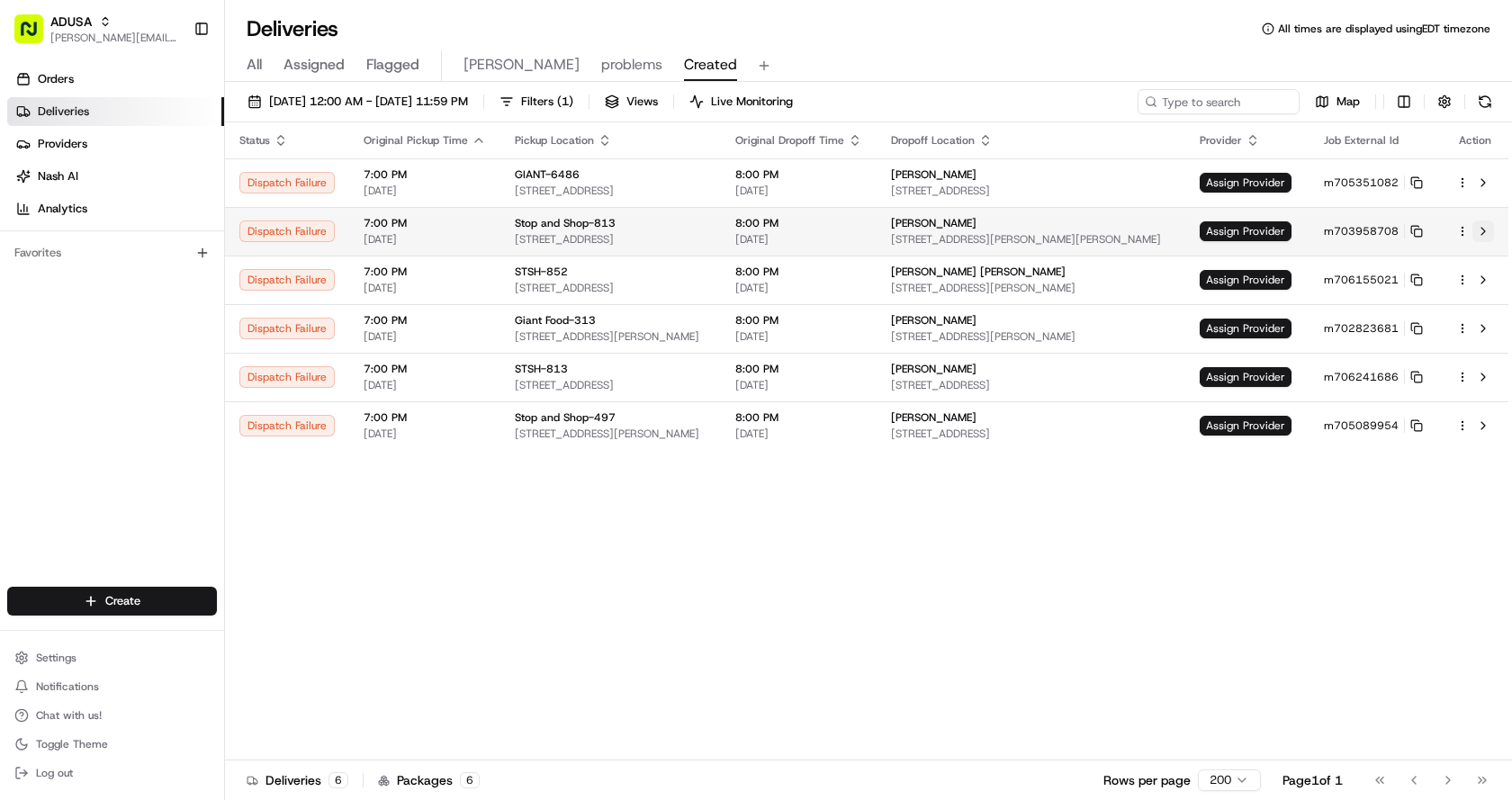
click at [1484, 230] on button at bounding box center [1483, 231] width 22 height 22
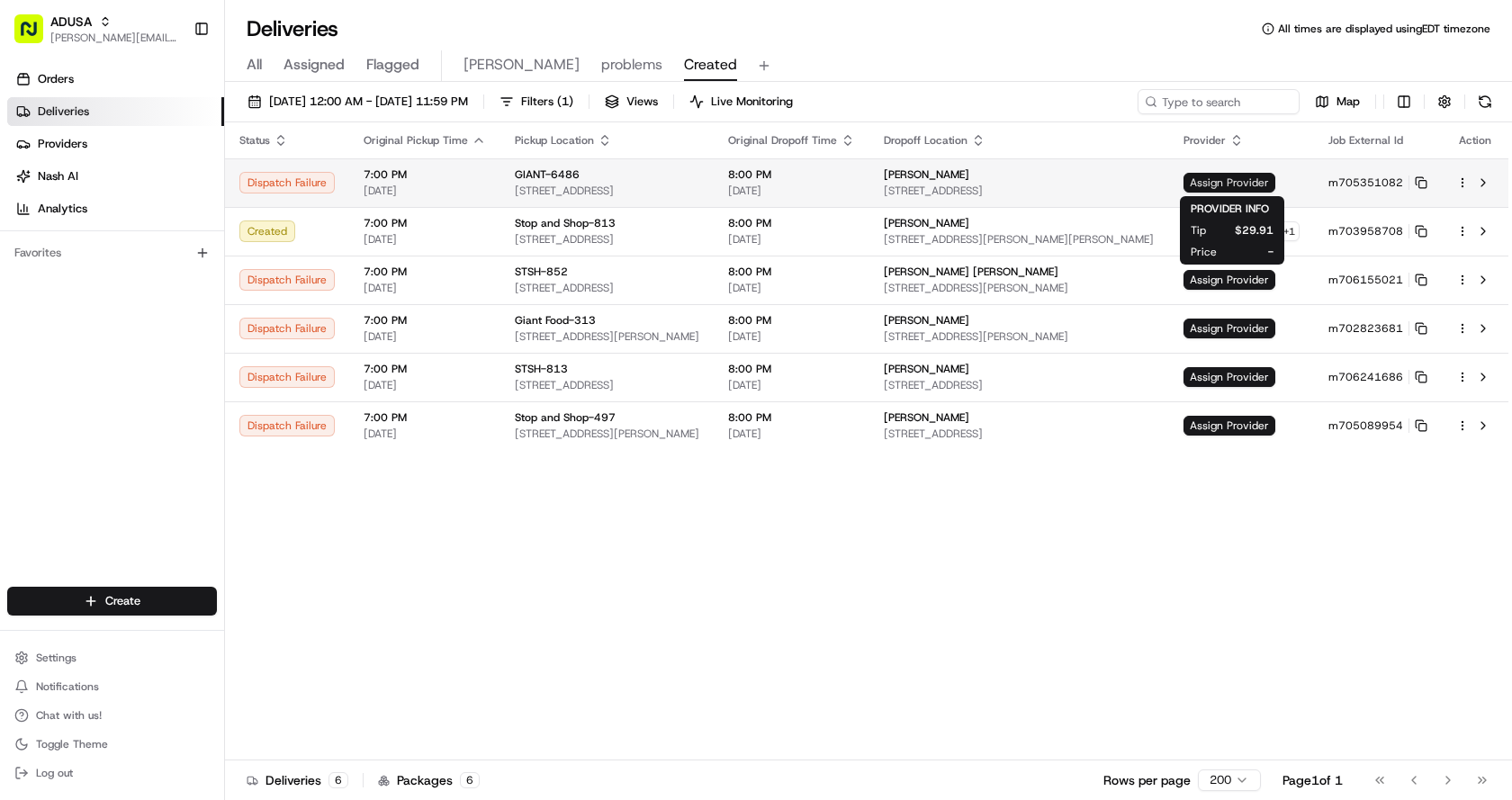
click at [1229, 185] on span "Assign Provider" at bounding box center [1228, 182] width 91 height 20
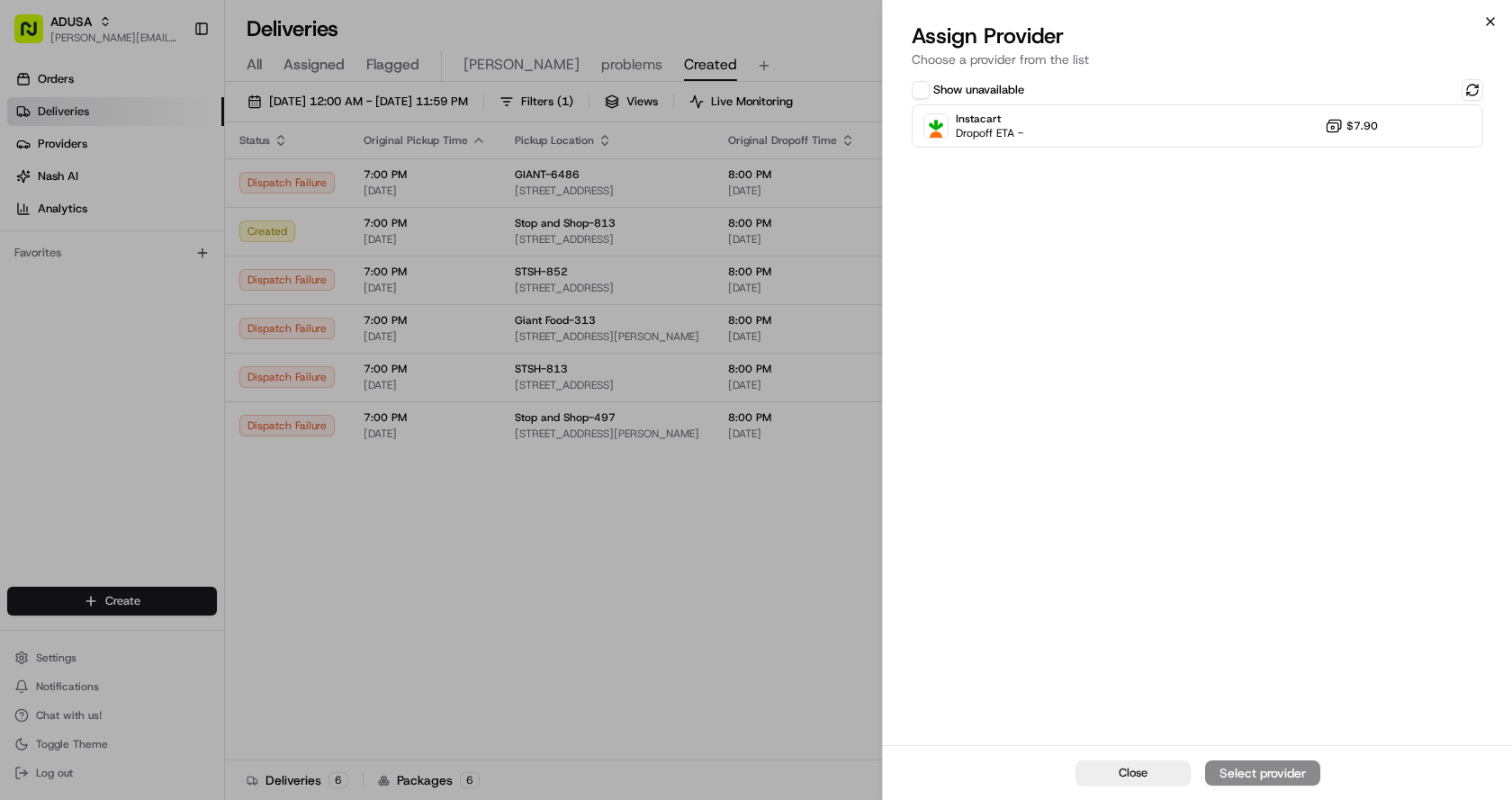
click at [1495, 26] on icon "button" at bounding box center [1489, 21] width 14 height 14
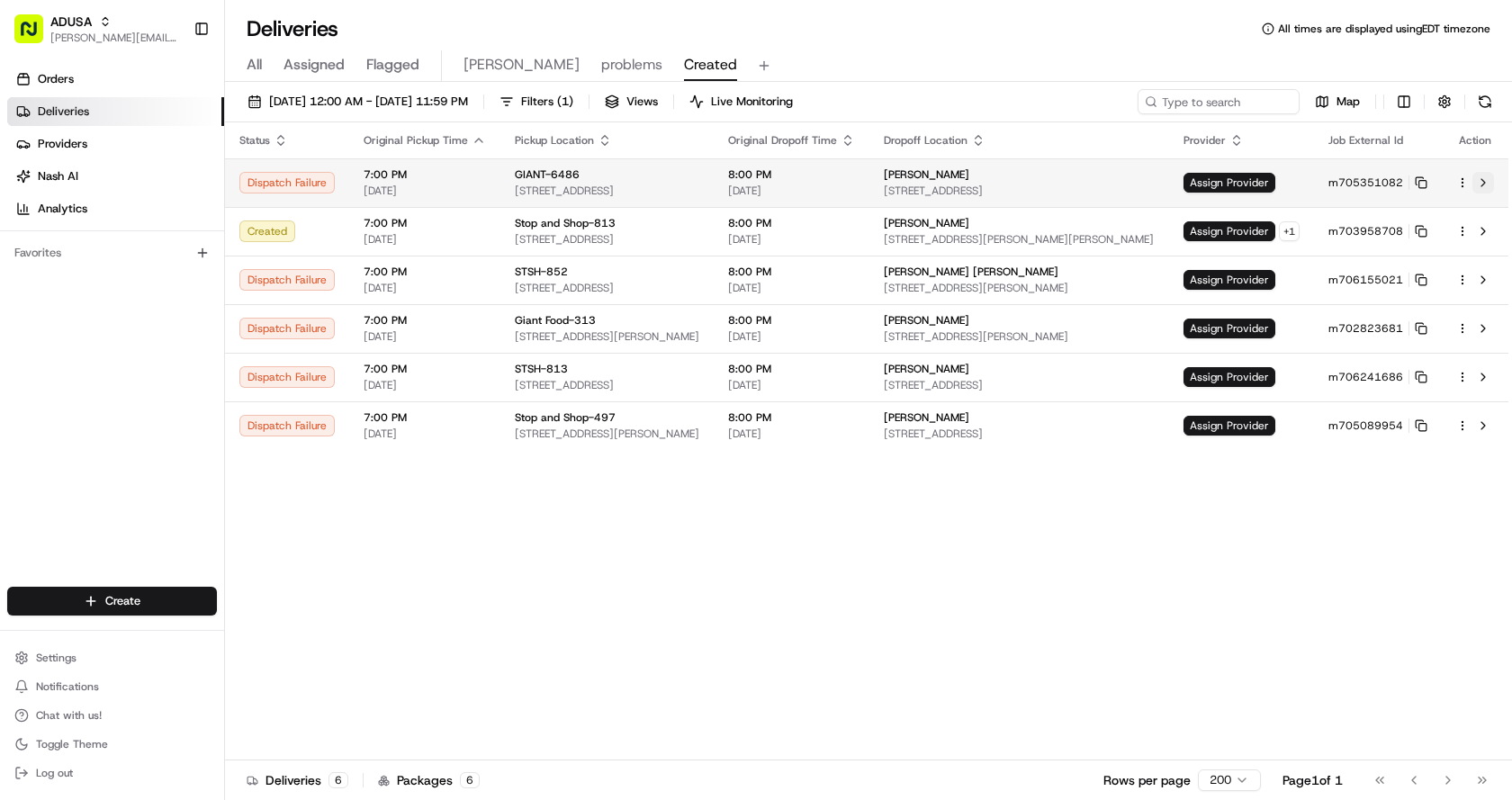
click at [1478, 183] on button at bounding box center [1483, 182] width 22 height 22
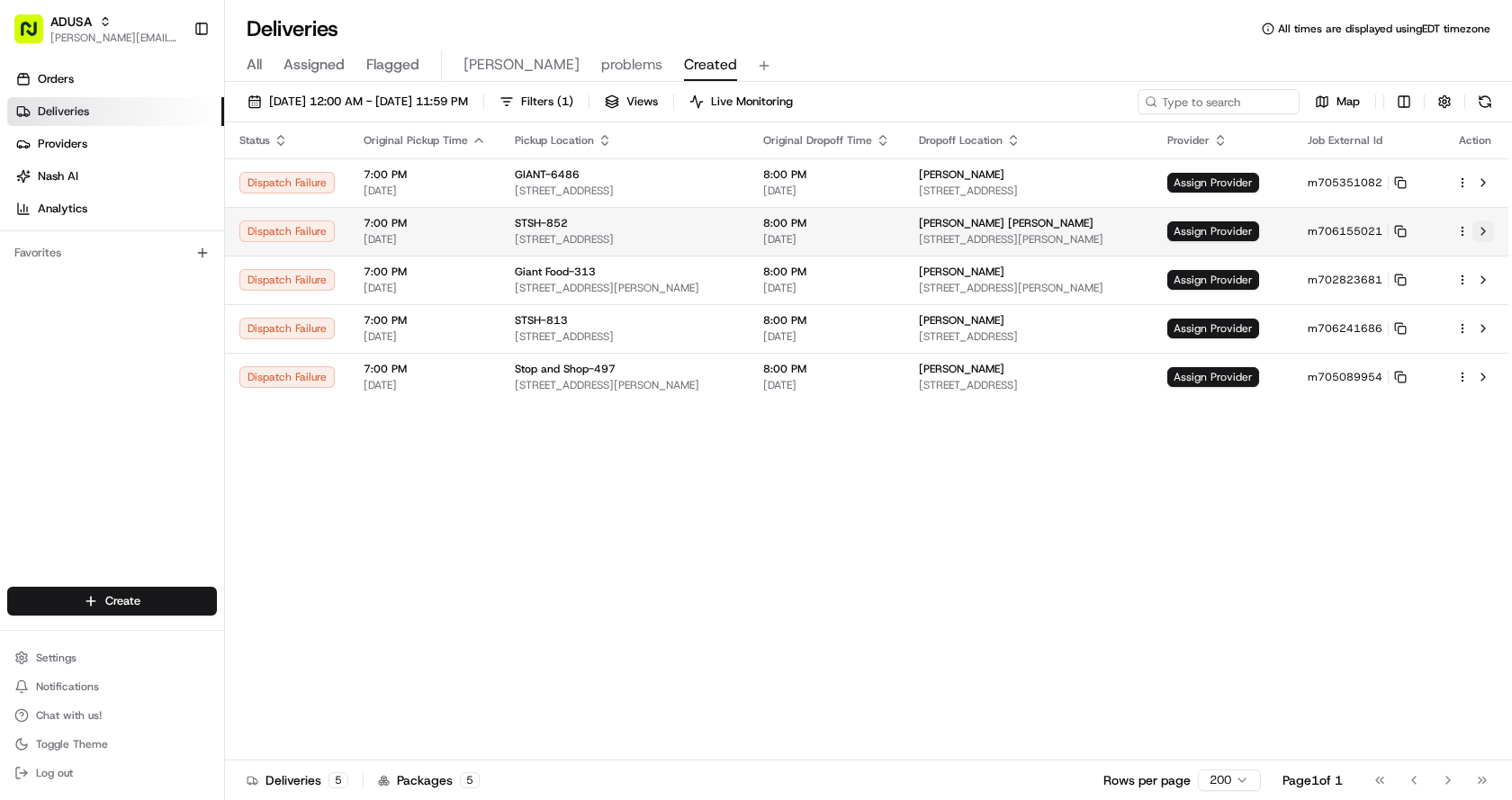
click at [1484, 231] on button at bounding box center [1483, 231] width 22 height 22
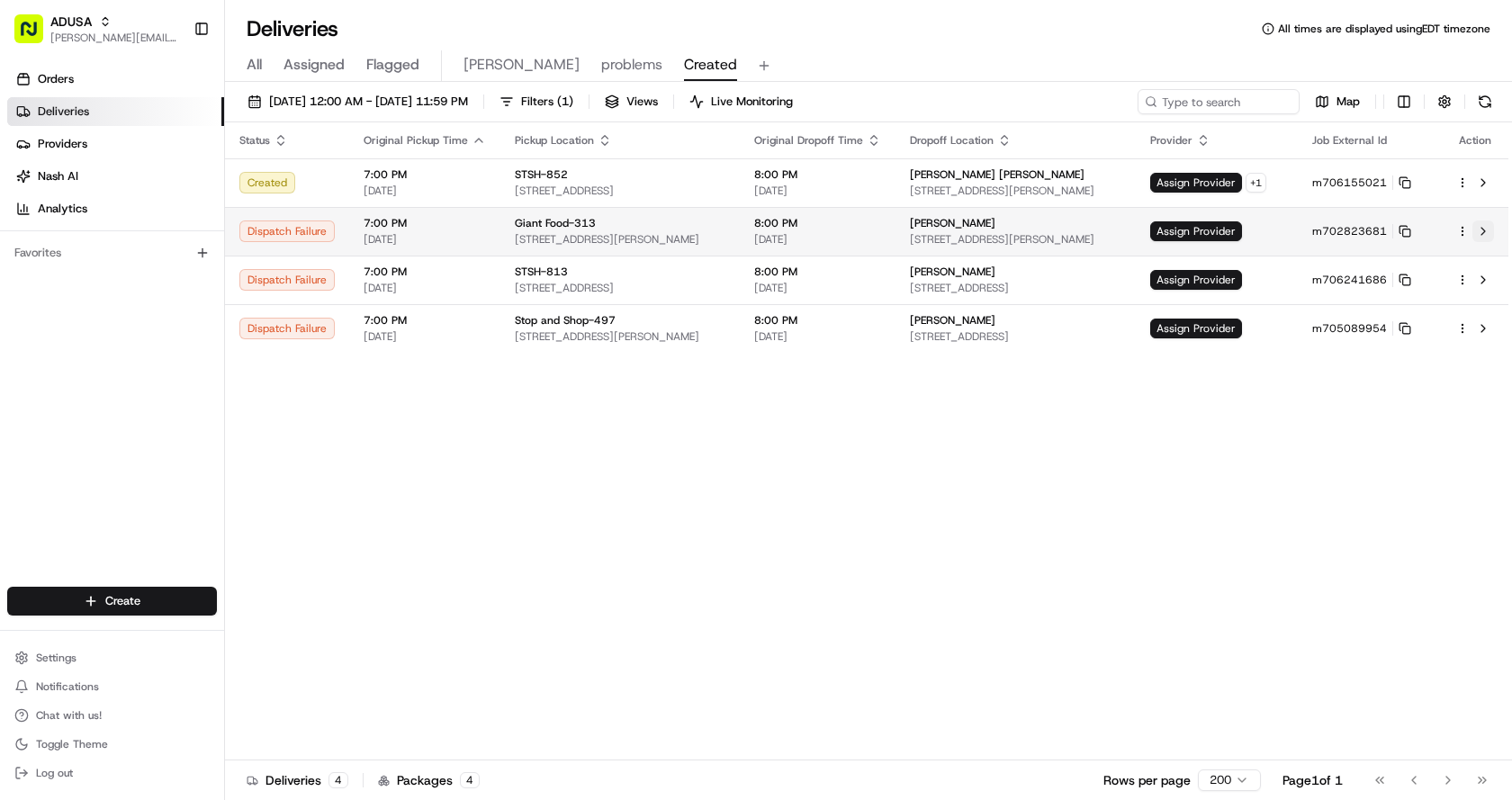
click at [1483, 227] on button at bounding box center [1483, 231] width 22 height 22
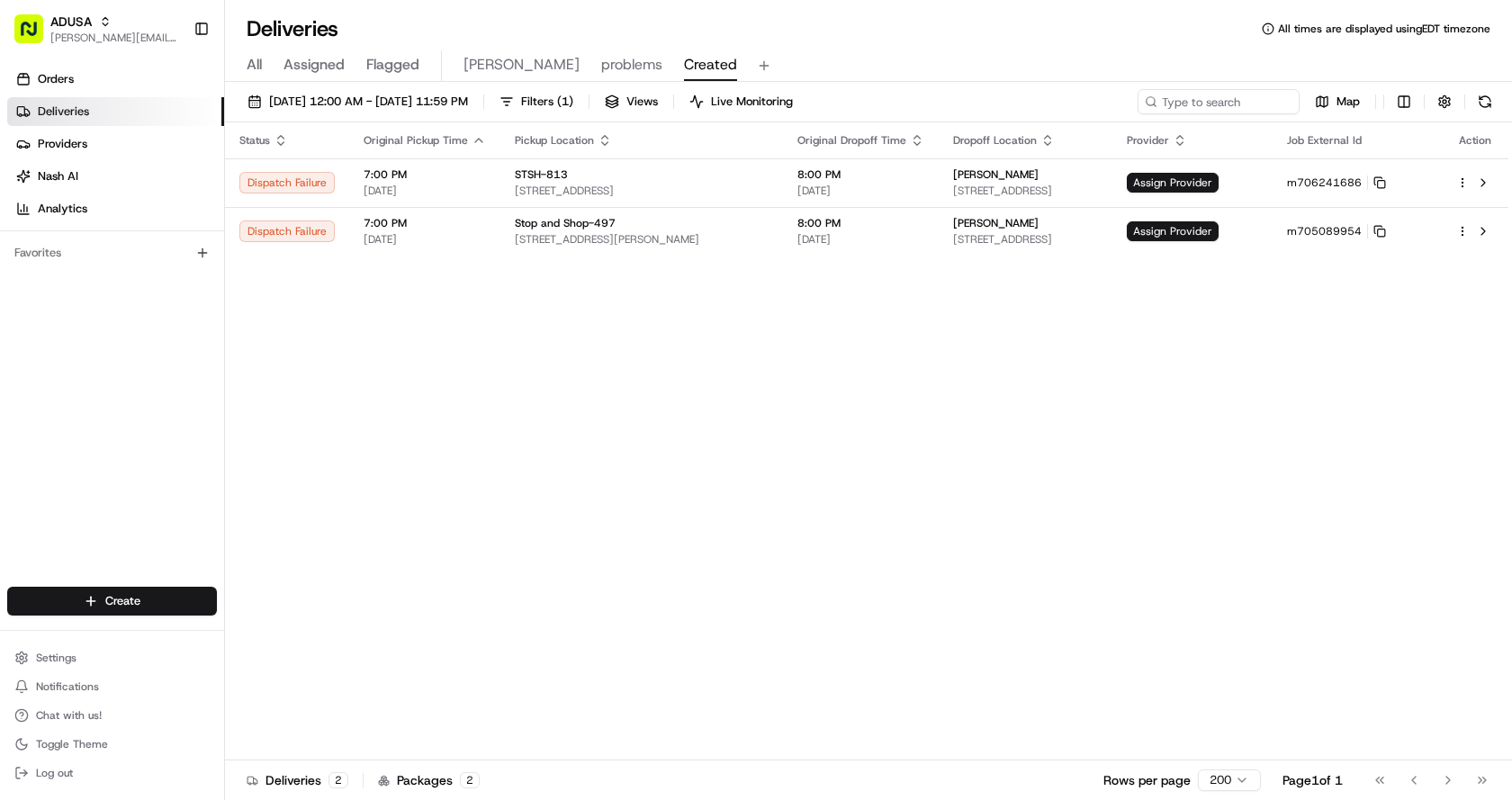
drag, startPoint x: 995, startPoint y: 417, endPoint x: 1004, endPoint y: 400, distance: 19.2
click at [995, 417] on div "Status Original Pickup Time Pickup Location Original Dropoff Time Dropoff Locat…" at bounding box center [867, 441] width 1283 height 638
click at [1218, 179] on span "Assign Provider" at bounding box center [1172, 182] width 91 height 20
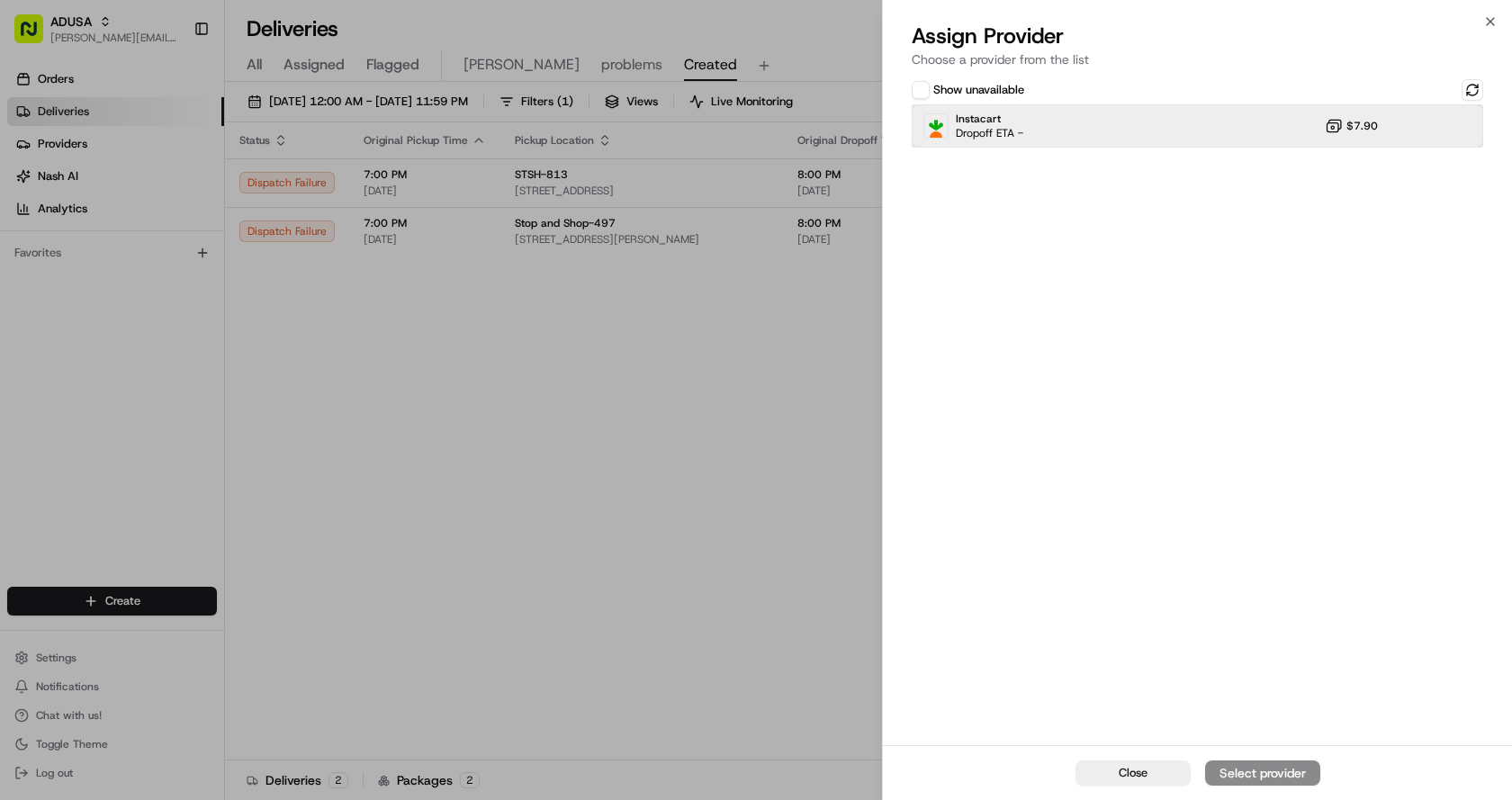
click at [1094, 125] on div "Instacart Dropoff ETA - $7.90" at bounding box center [1197, 126] width 572 height 43
click at [1477, 88] on button at bounding box center [1471, 90] width 22 height 22
click at [1220, 138] on div "Instacart Dropoff ETA - $7.90" at bounding box center [1197, 126] width 572 height 43
click at [1225, 123] on div "Instacart Dropoff ETA - $7.90" at bounding box center [1197, 126] width 572 height 43
click at [1252, 768] on div "Assign Provider" at bounding box center [1262, 773] width 89 height 18
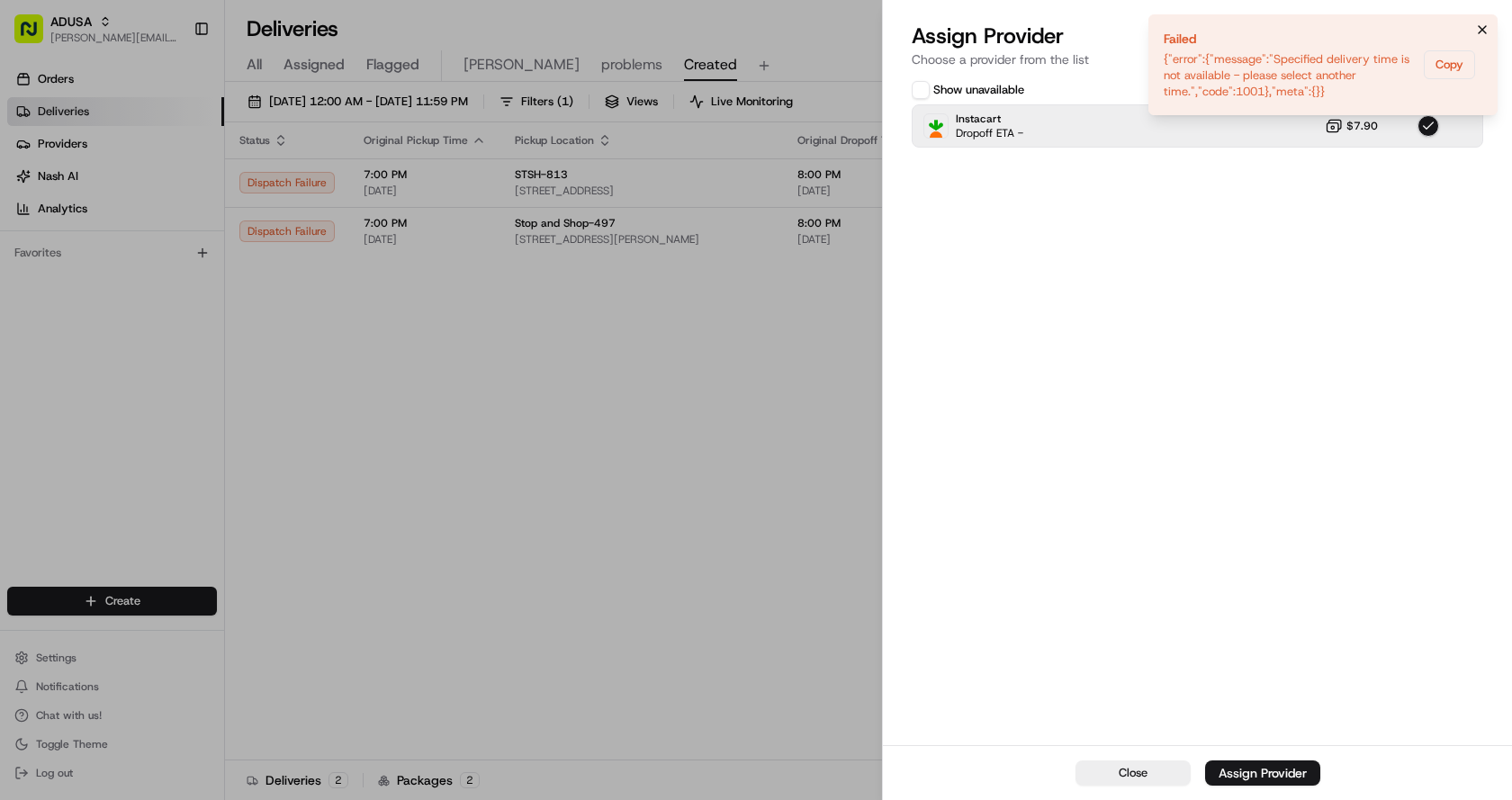
click at [1481, 30] on icon "Notifications (F8)" at bounding box center [1482, 30] width 8 height 8
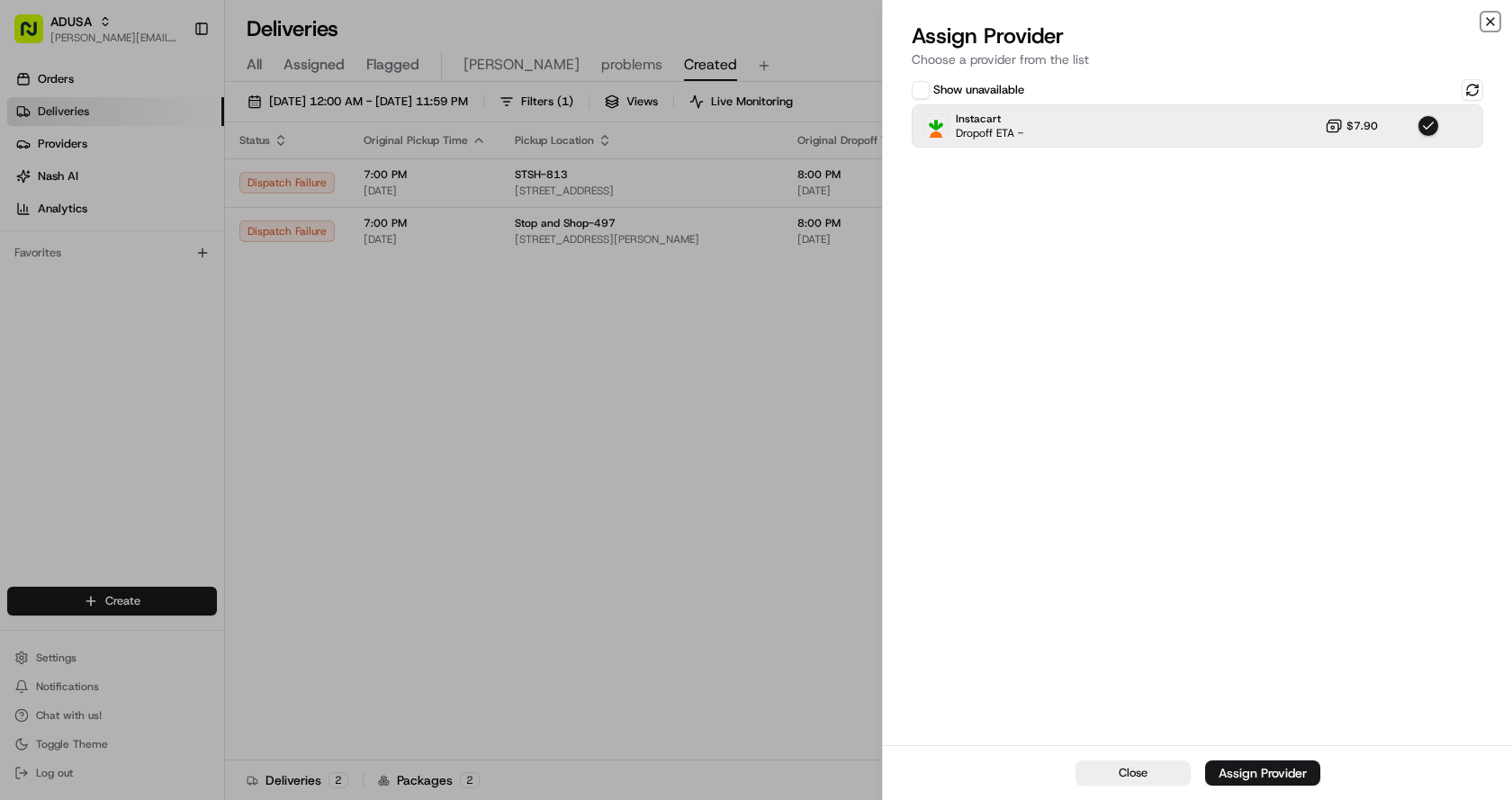
click at [1491, 18] on icon "button" at bounding box center [1489, 21] width 14 height 14
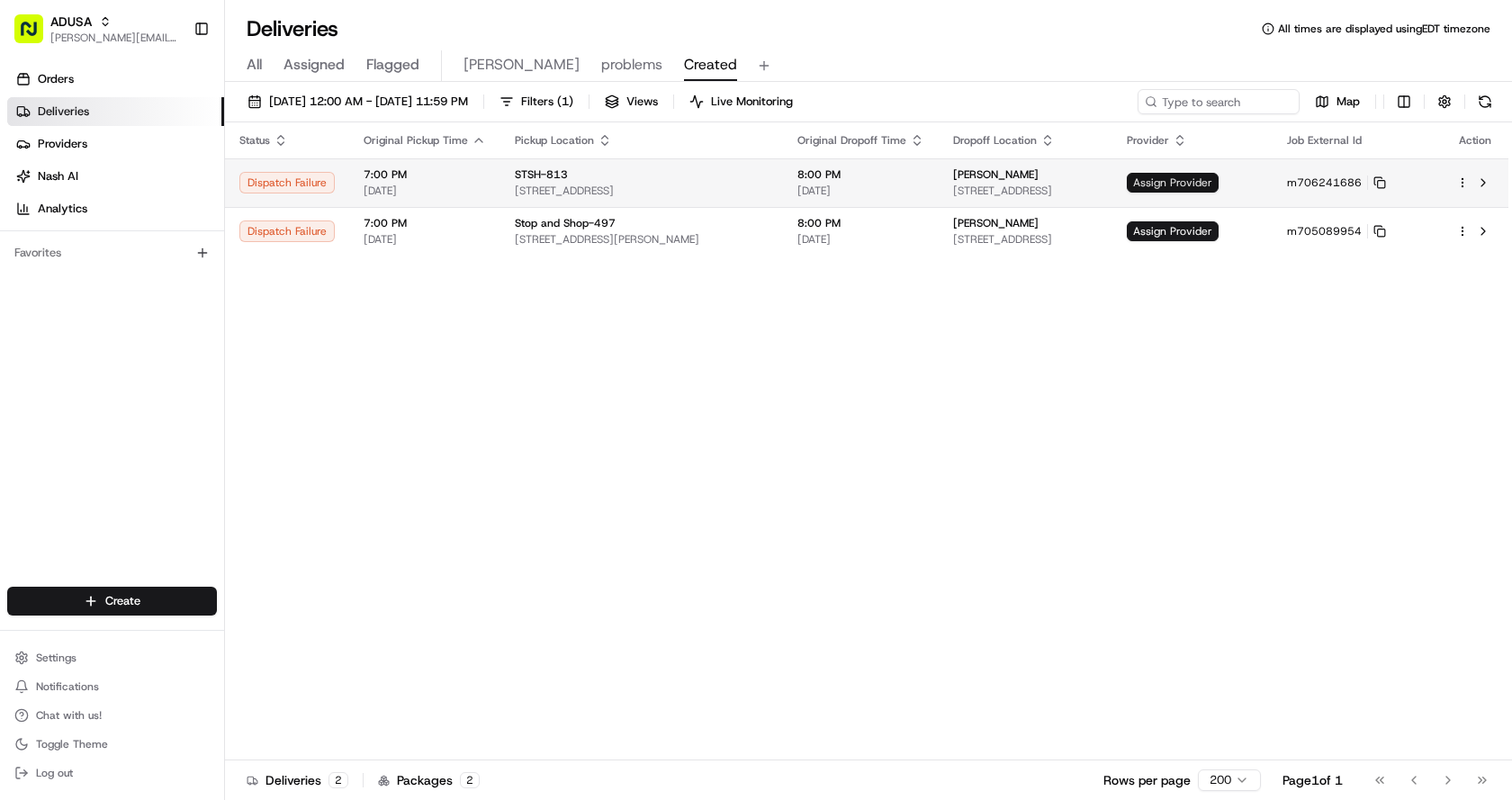
click at [1218, 183] on span "Assign Provider" at bounding box center [1172, 182] width 91 height 20
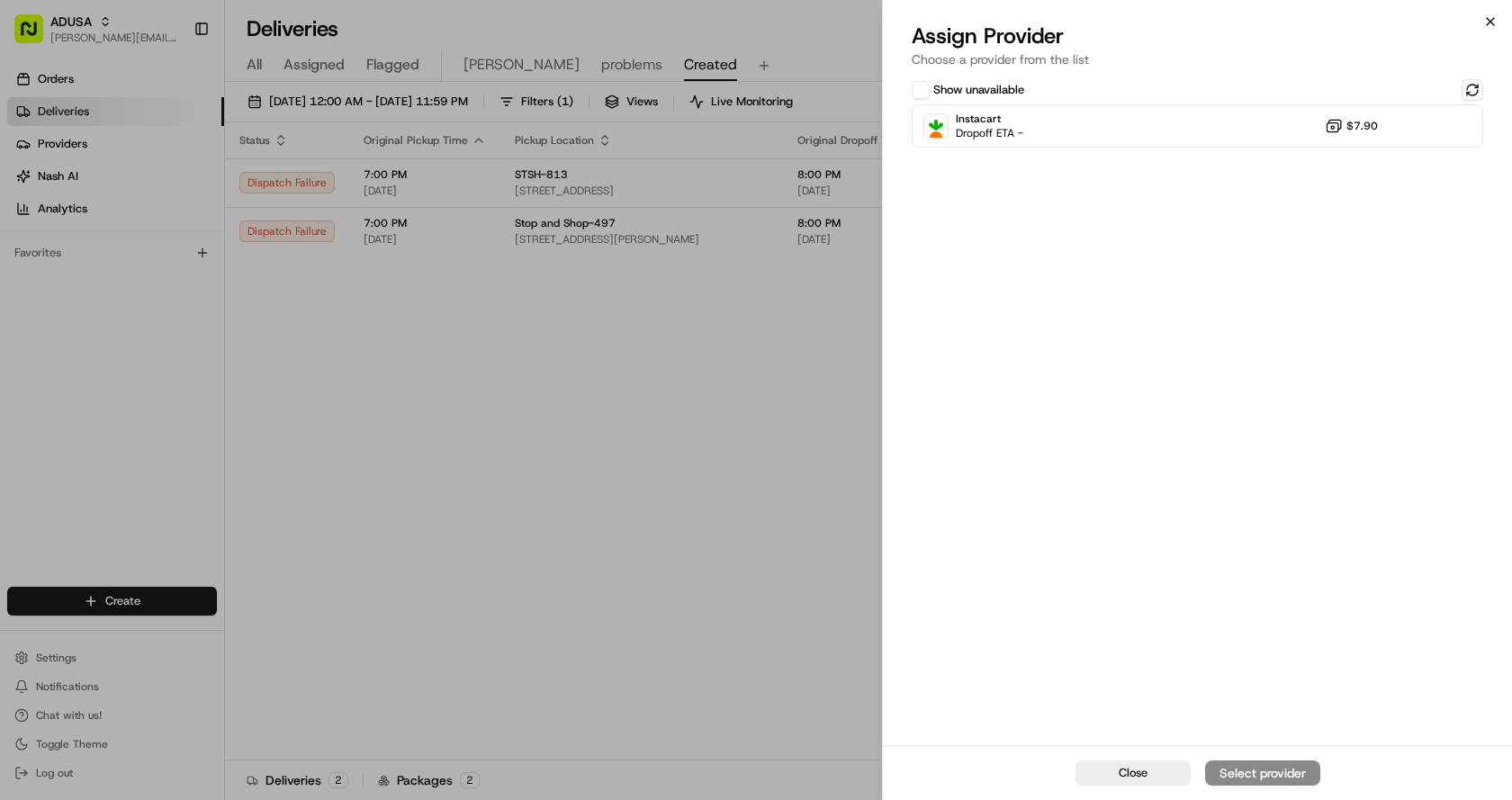
click at [1490, 14] on icon "button" at bounding box center [1489, 21] width 14 height 14
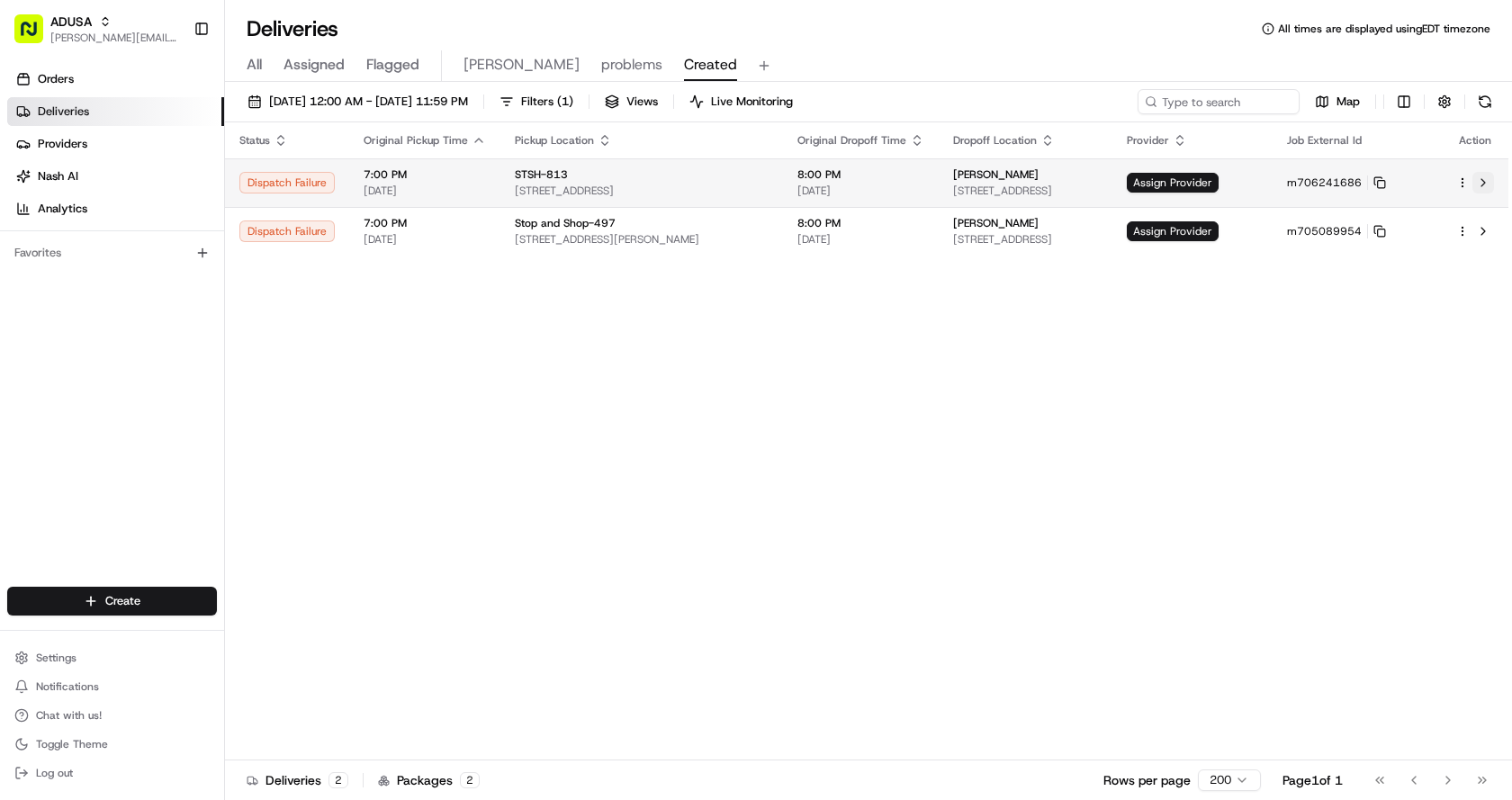
click at [1480, 179] on button at bounding box center [1483, 182] width 22 height 22
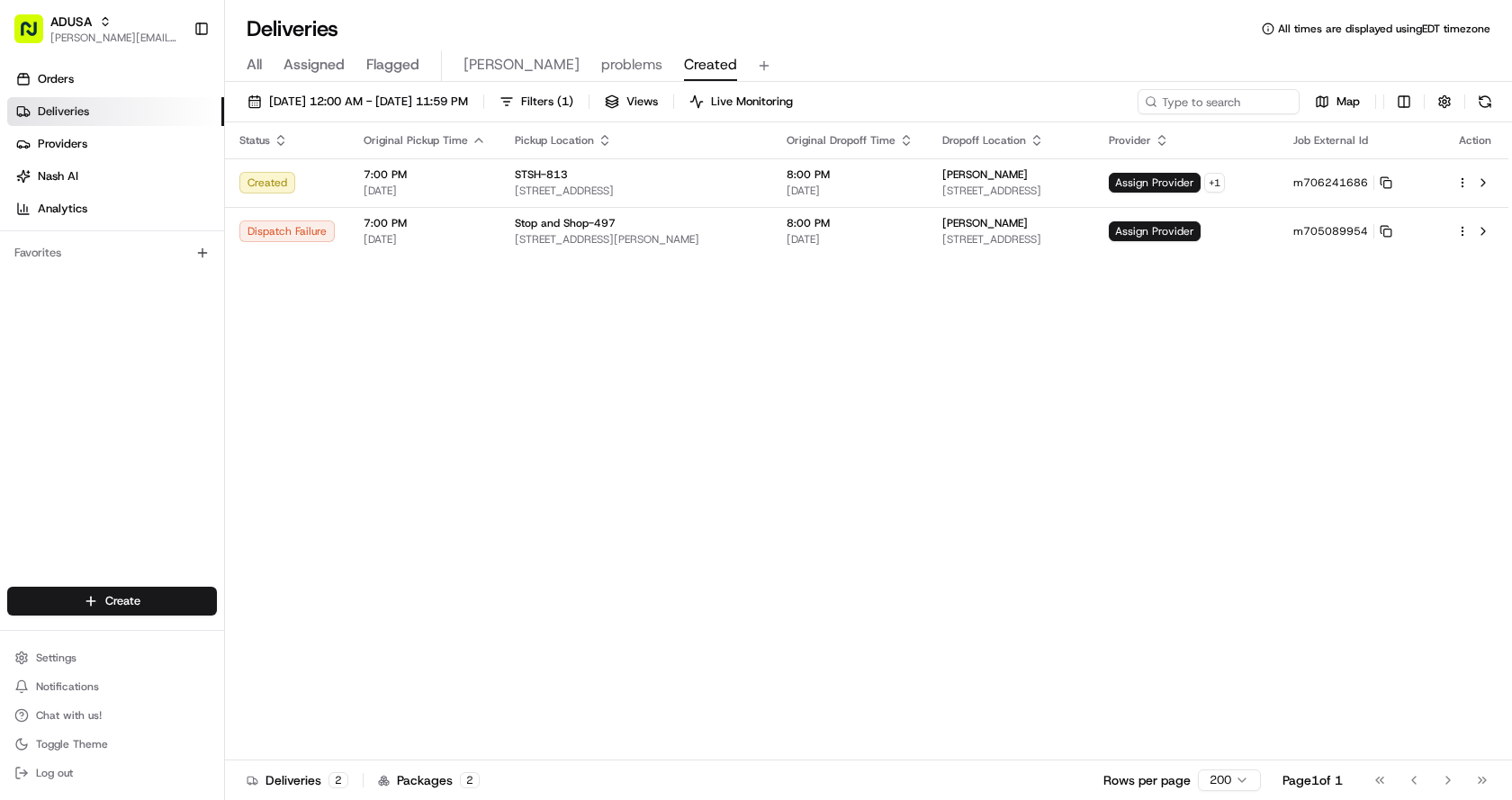
click at [994, 435] on div "Status Original Pickup Time Pickup Location Original Dropoff Time Dropoff Locat…" at bounding box center [867, 441] width 1283 height 638
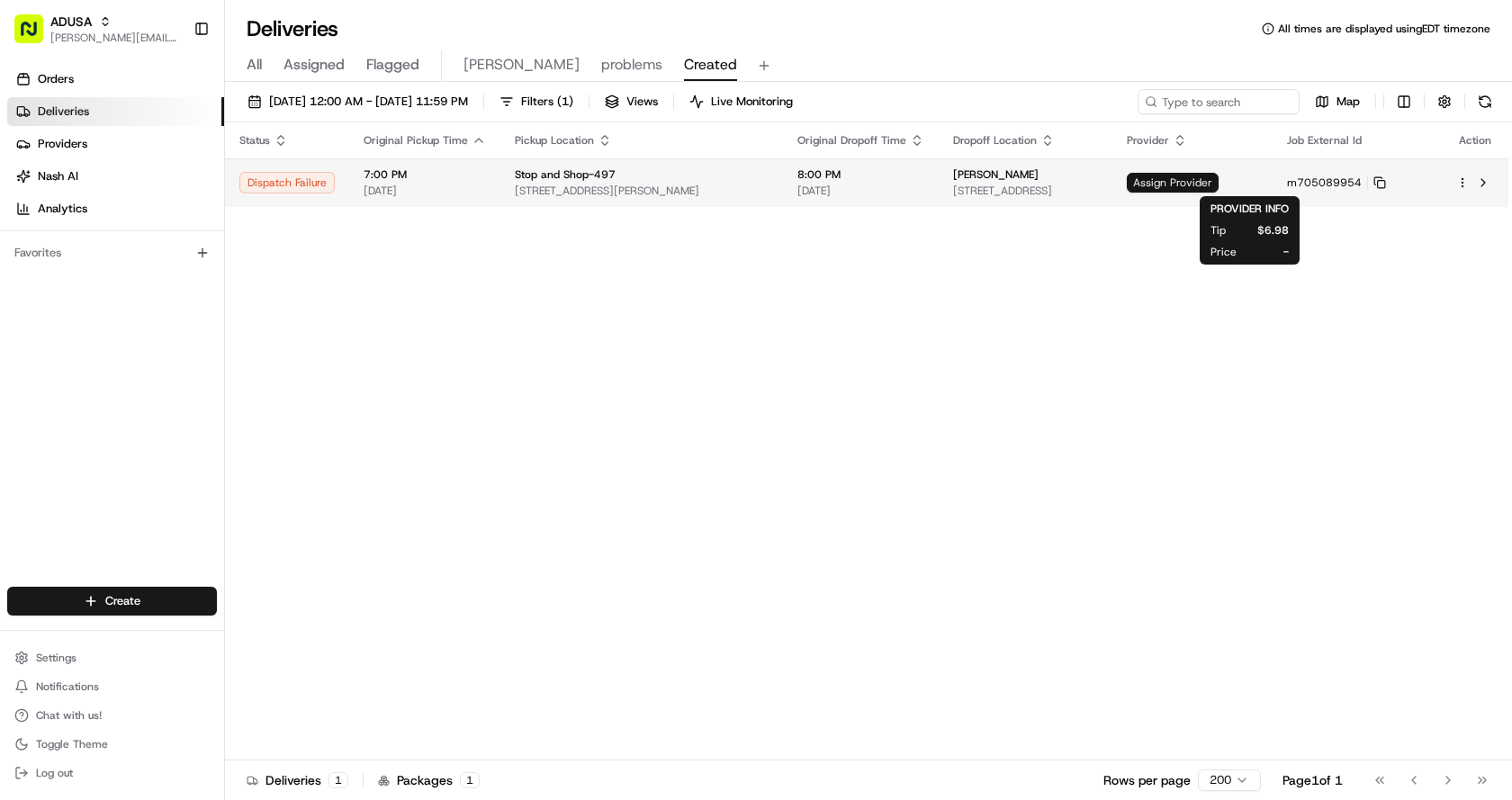
click at [1218, 184] on span "Assign Provider" at bounding box center [1172, 182] width 91 height 20
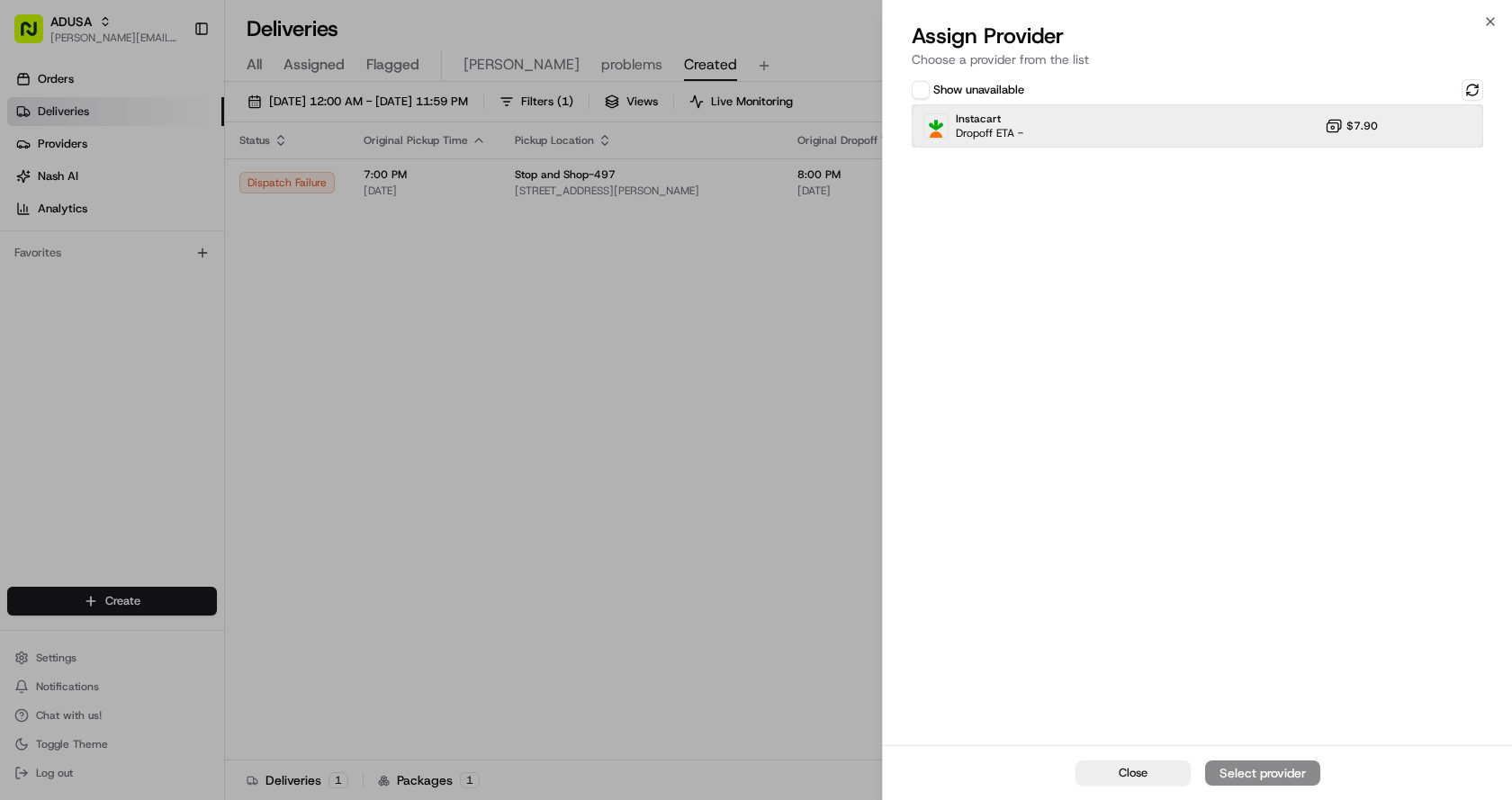
click at [1095, 113] on div "Instacart Dropoff ETA - $7.90" at bounding box center [1197, 126] width 572 height 43
click at [1487, 22] on icon "button" at bounding box center [1489, 21] width 14 height 14
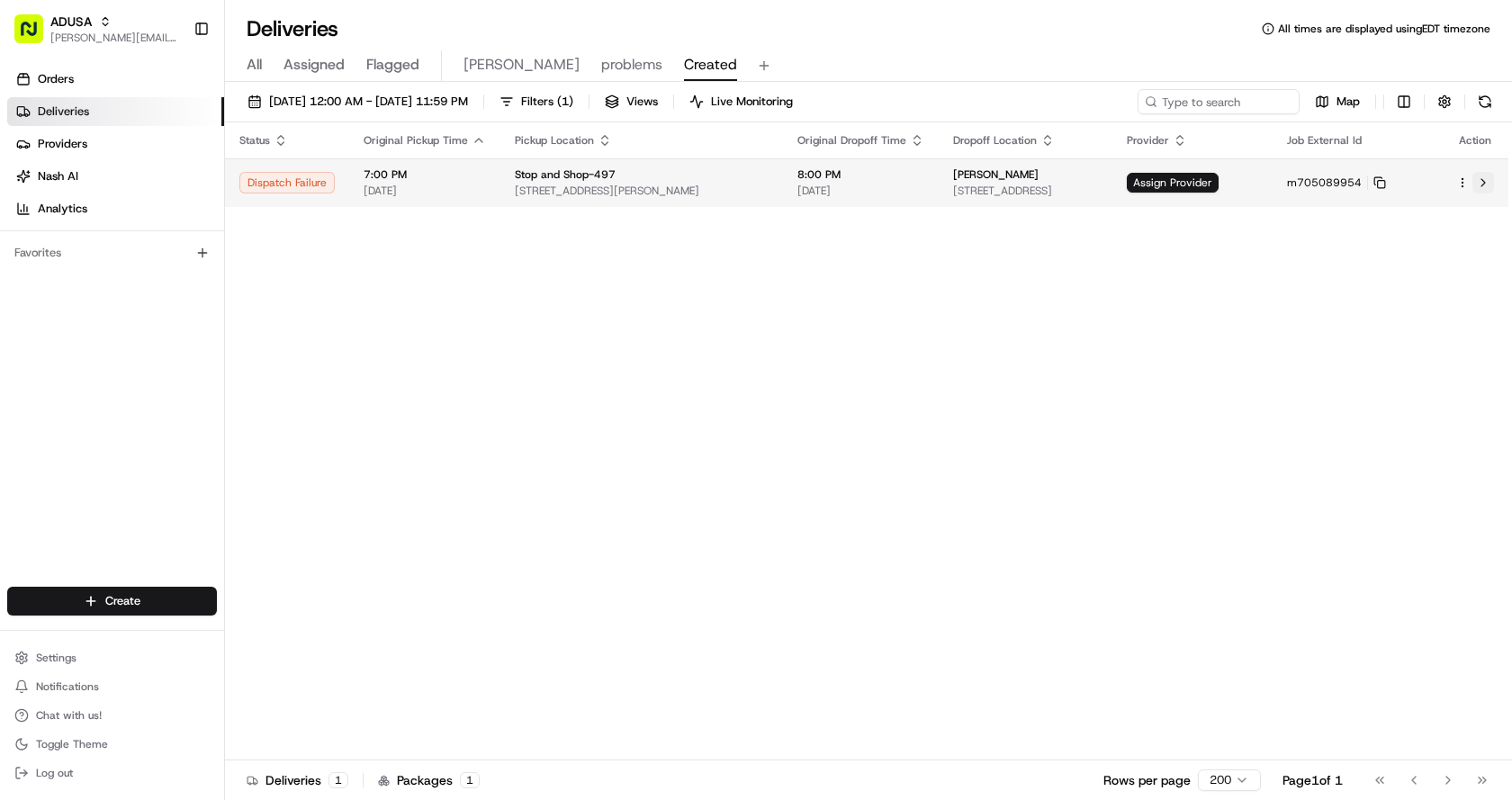
click at [1486, 184] on button at bounding box center [1483, 182] width 22 height 22
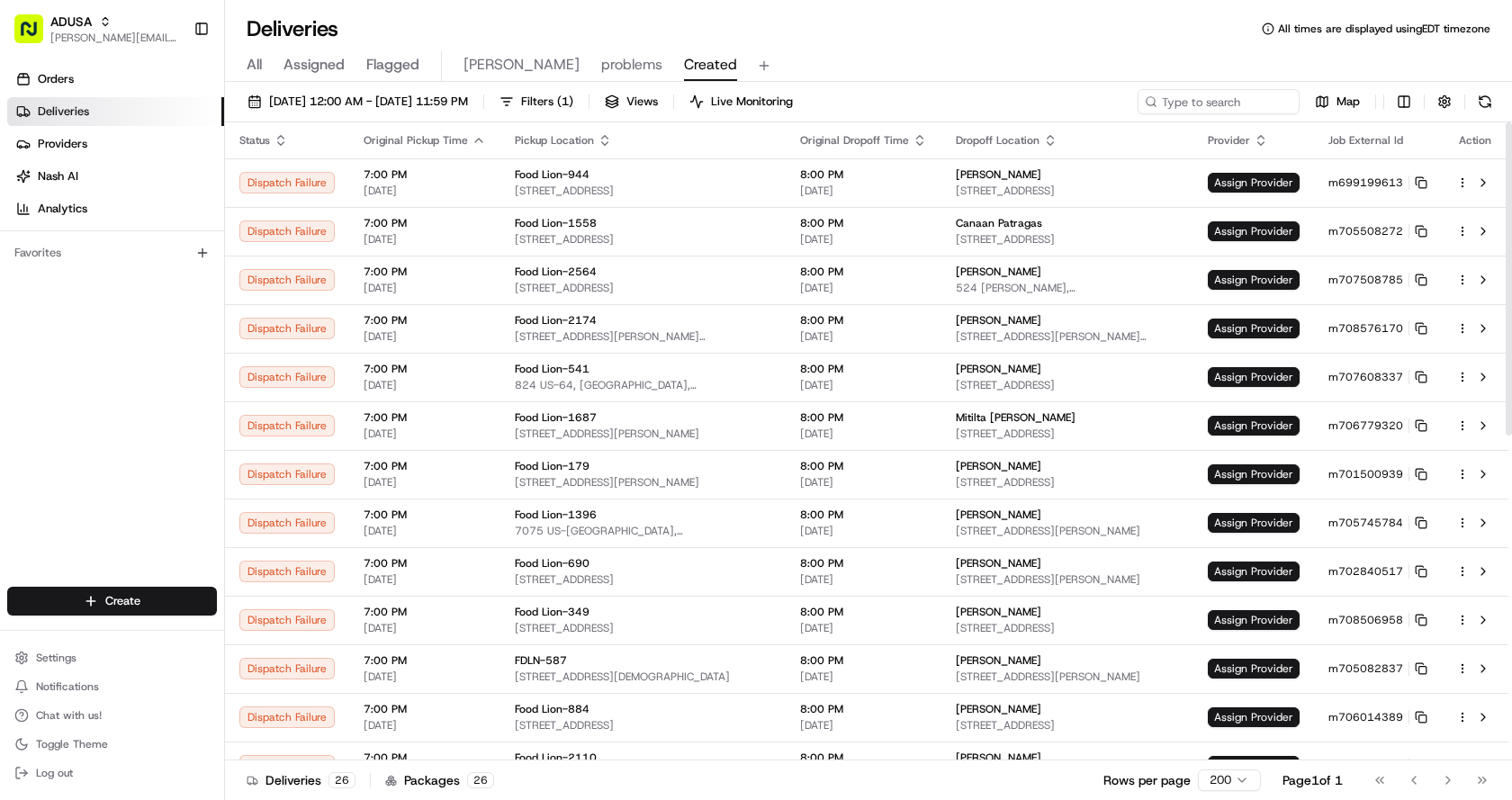
click at [926, 36] on div "Deliveries All times are displayed using EDT timezone All Assigned Flagged Chri…" at bounding box center [869, 400] width 1287 height 800
click at [1250, 186] on span "Assign Provider" at bounding box center [1253, 182] width 91 height 20
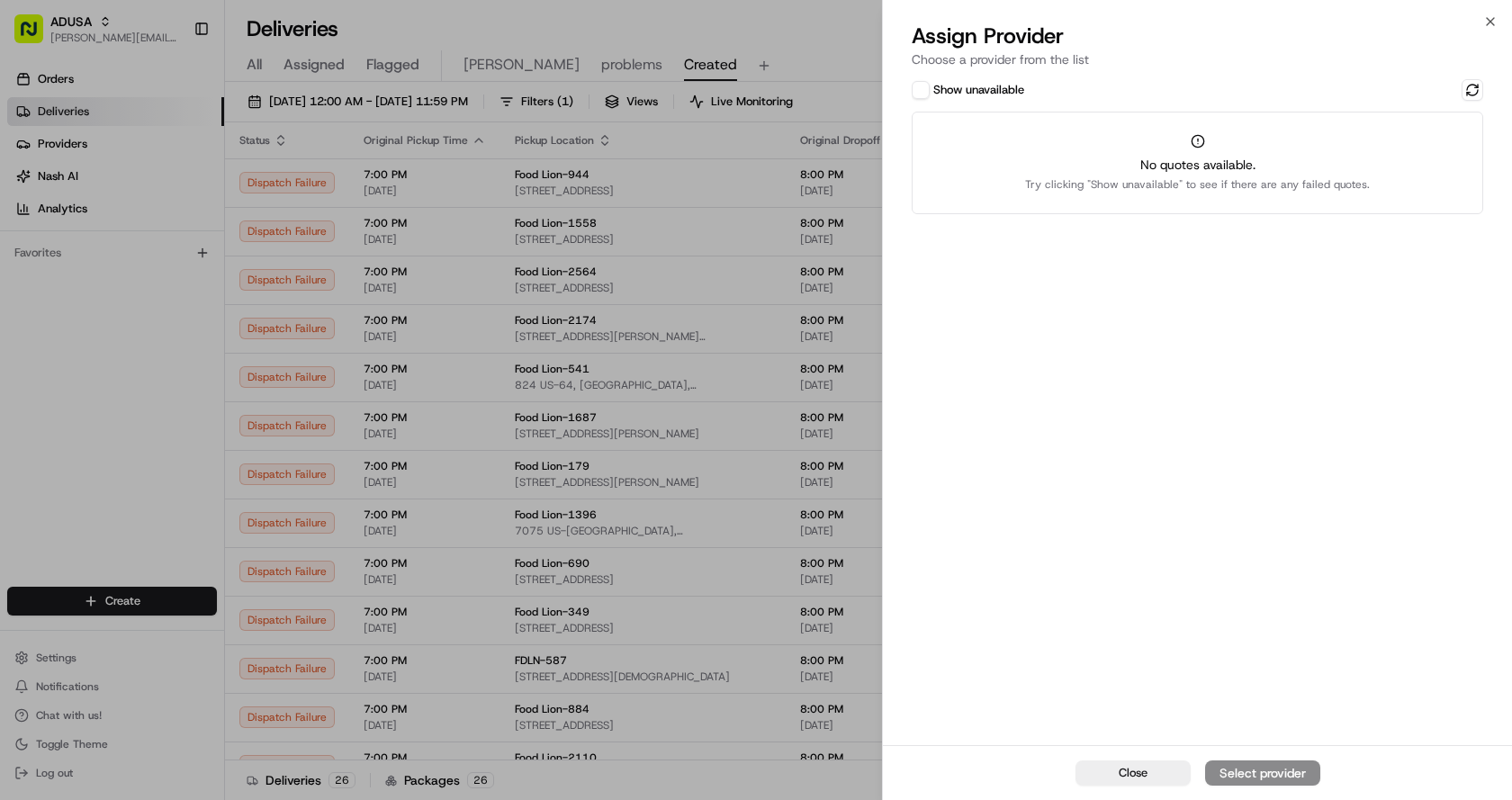
click at [925, 92] on button "Show unavailable" at bounding box center [920, 90] width 18 height 18
click at [1407, 35] on h2 "Assign Provider" at bounding box center [1197, 36] width 572 height 29
click at [1468, 90] on button at bounding box center [1471, 90] width 22 height 22
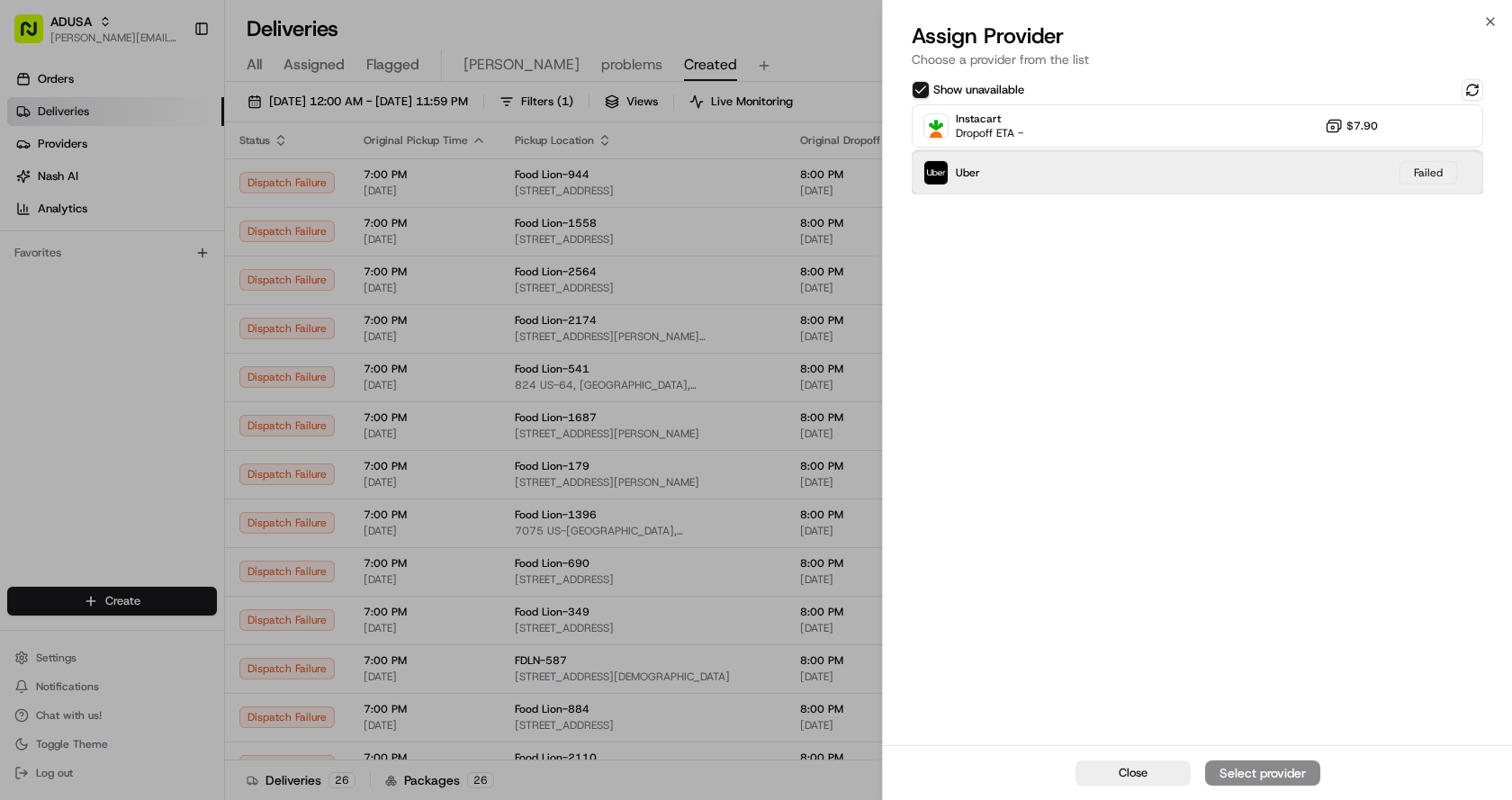
click at [1131, 174] on div "Uber Failed" at bounding box center [1197, 172] width 572 height 43
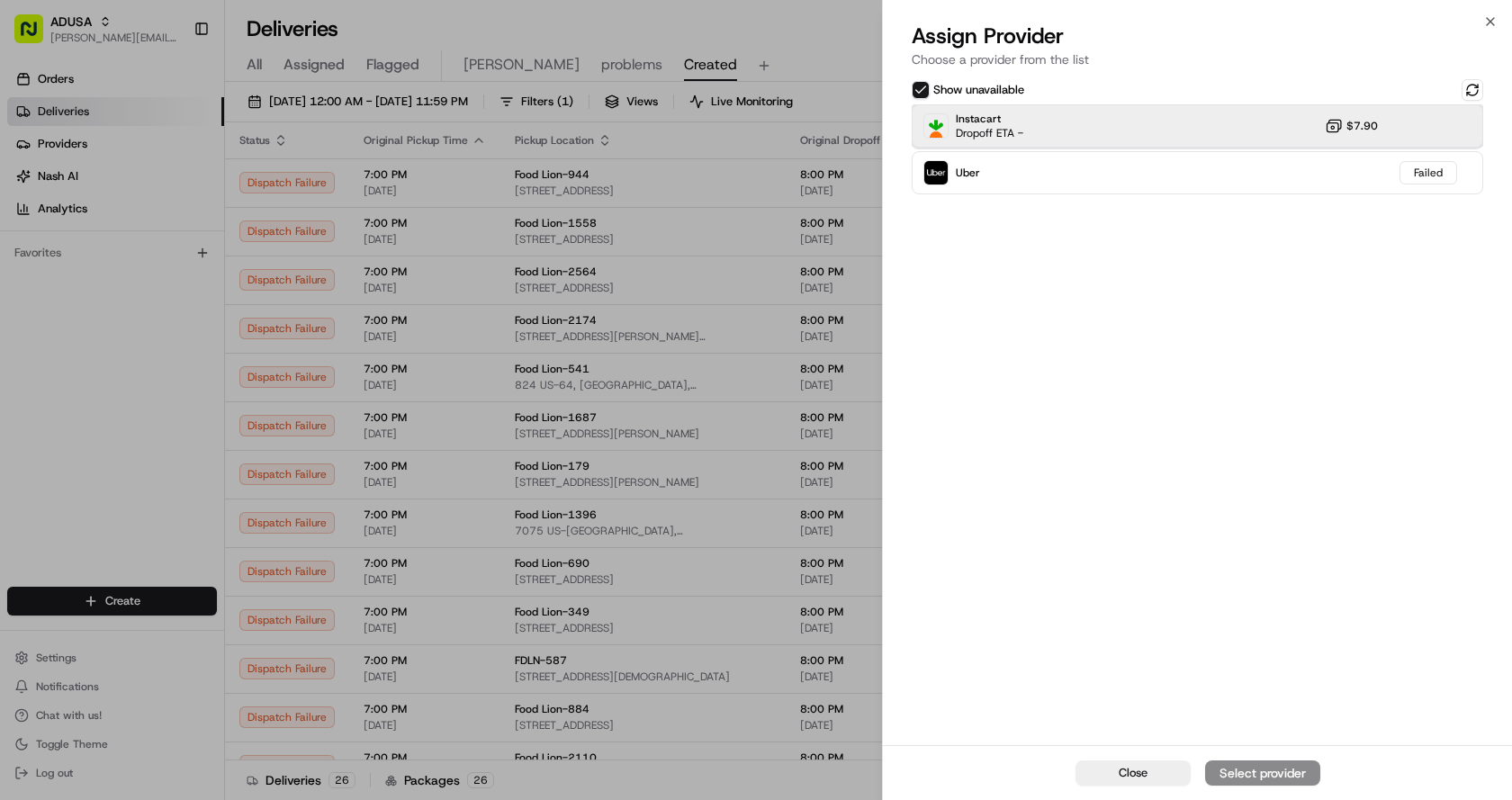
click at [1101, 120] on div "Instacart Dropoff ETA - $7.90" at bounding box center [1197, 126] width 572 height 43
click at [1288, 770] on div "Assign Provider" at bounding box center [1262, 773] width 89 height 18
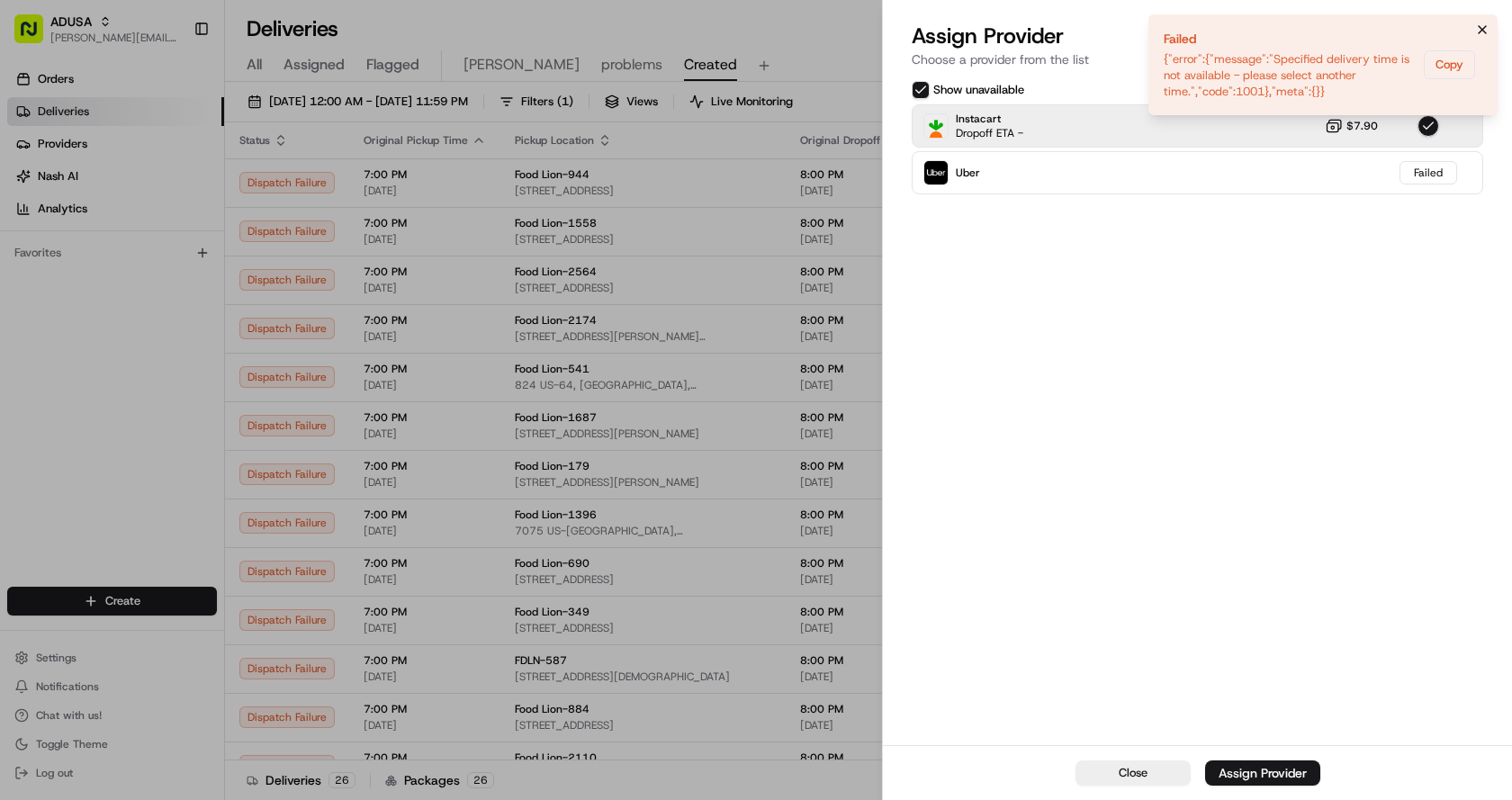
click at [1485, 26] on icon "Notifications (F8)" at bounding box center [1482, 29] width 14 height 14
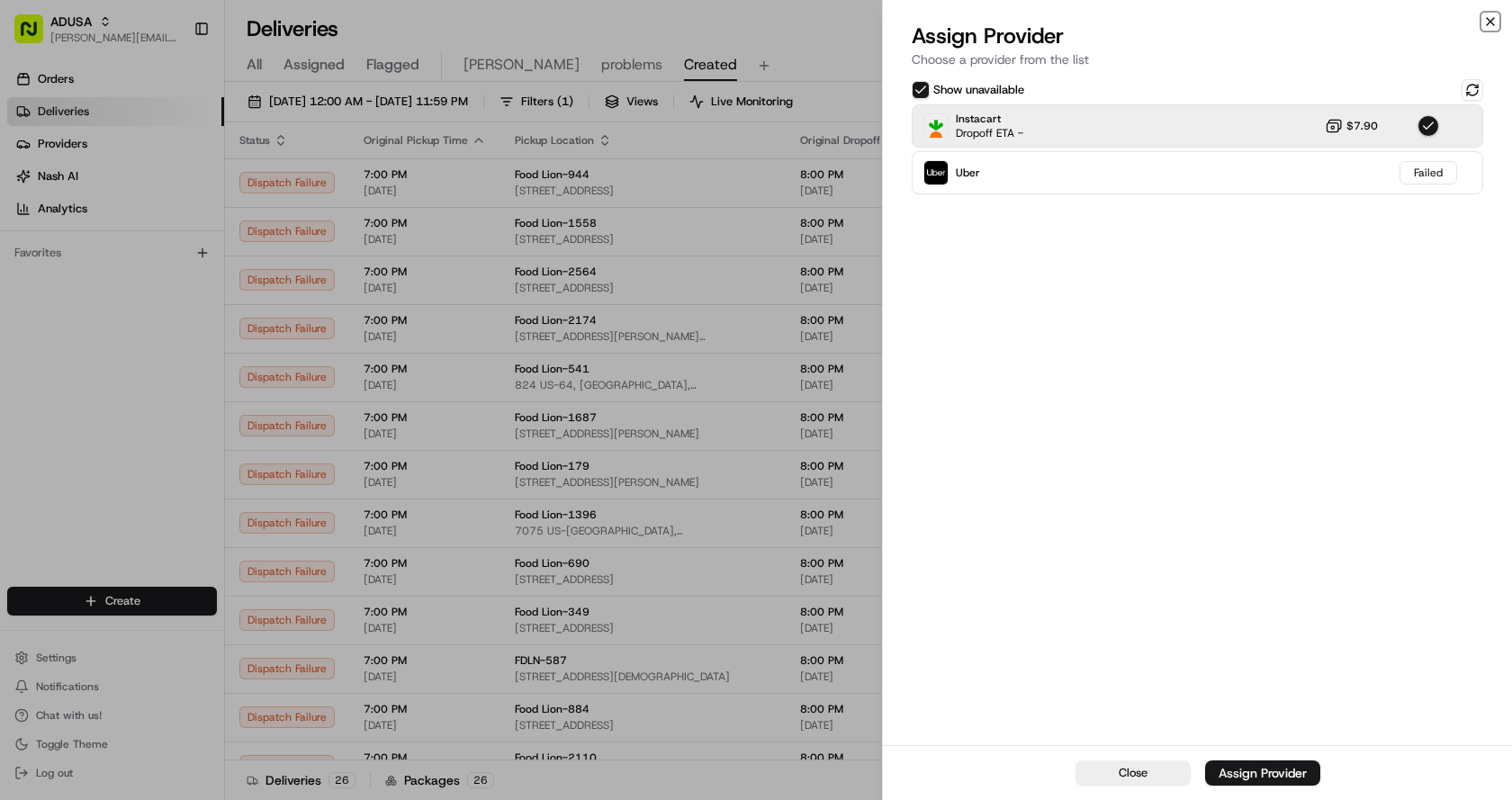
click at [1489, 23] on icon "button" at bounding box center [1490, 22] width 8 height 8
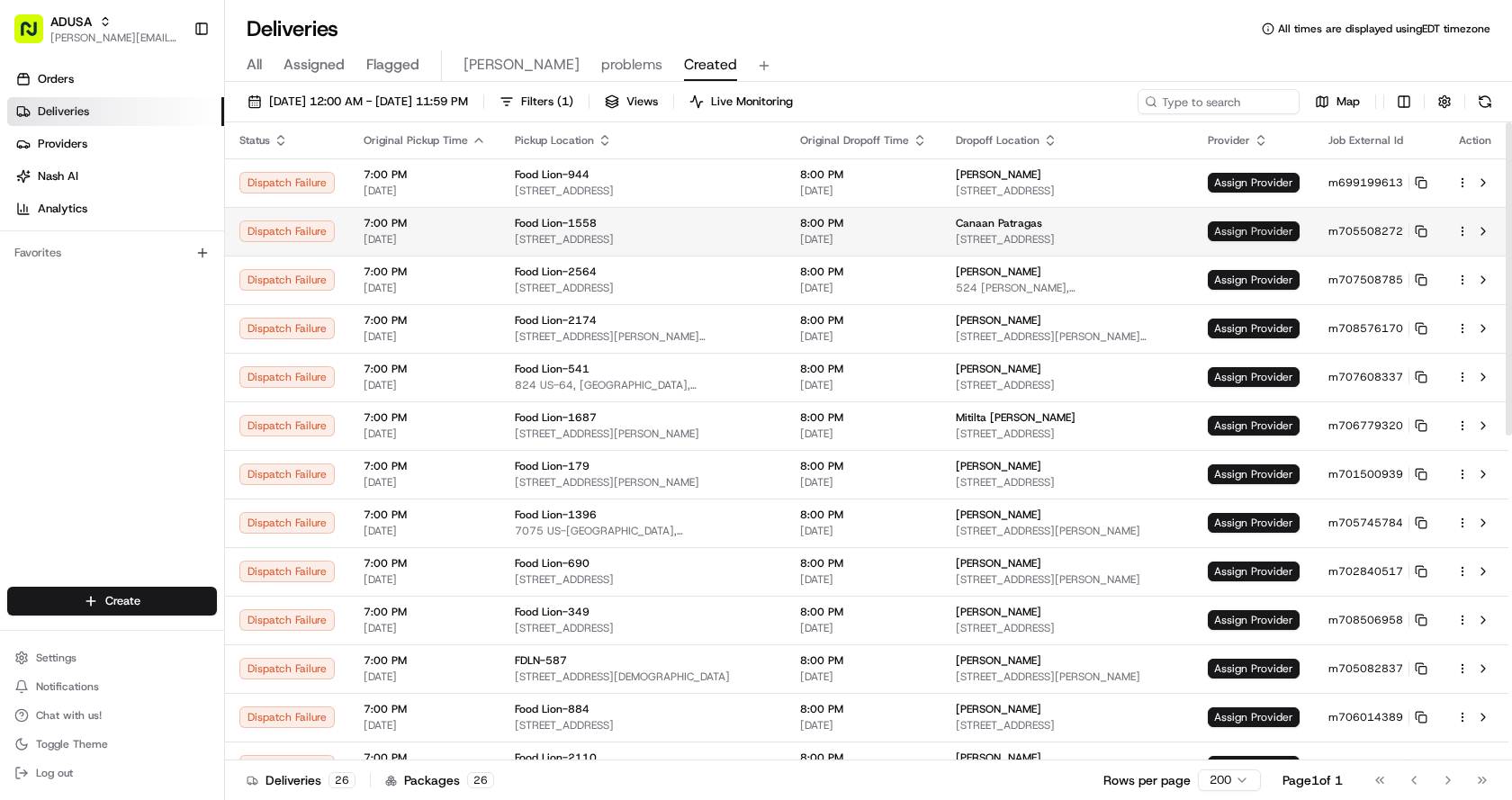
click at [1262, 236] on span "Assign Provider" at bounding box center [1253, 231] width 91 height 20
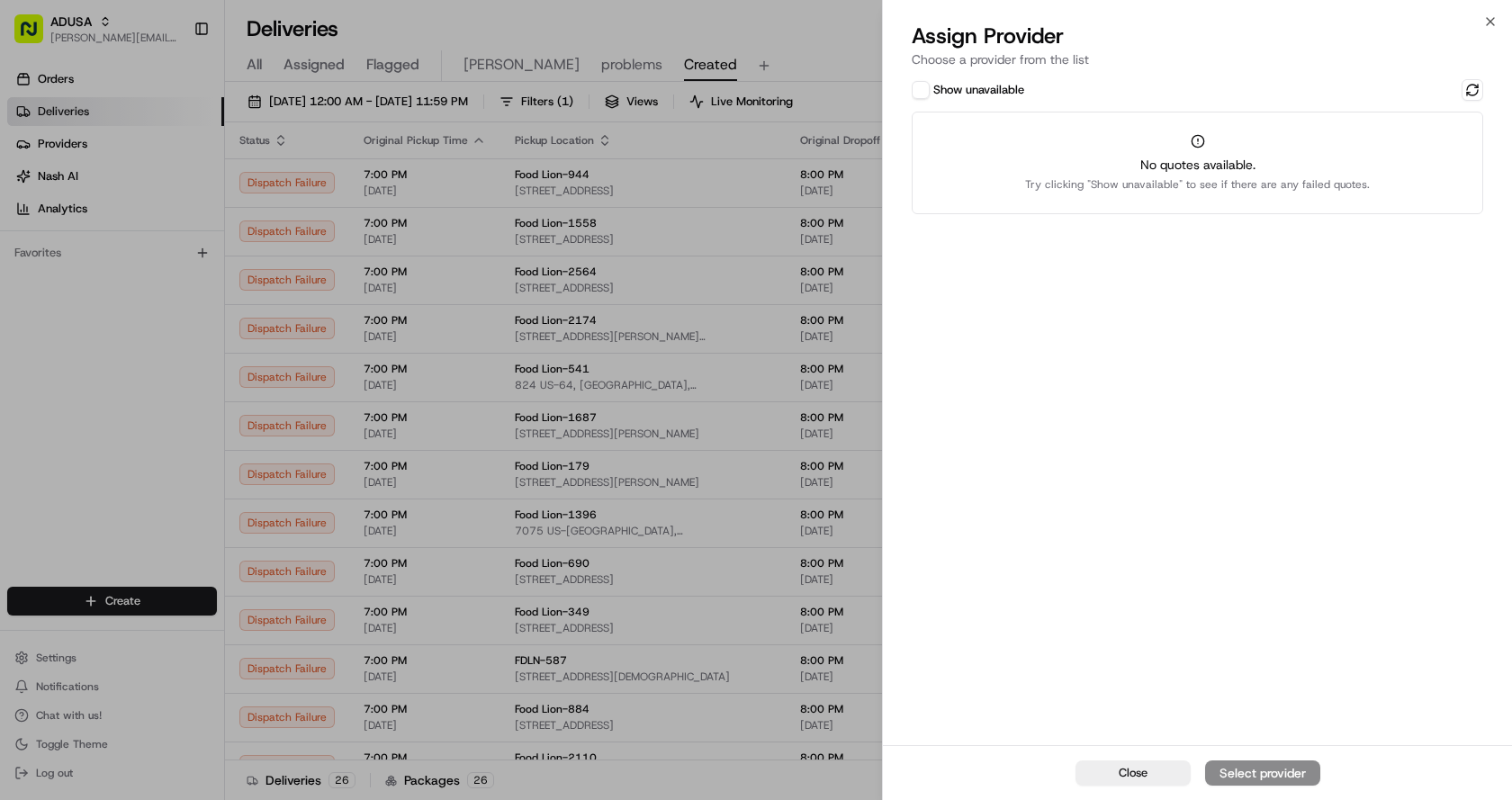
click at [927, 87] on button "Show unavailable" at bounding box center [920, 90] width 18 height 18
click at [1471, 87] on button at bounding box center [1471, 90] width 22 height 22
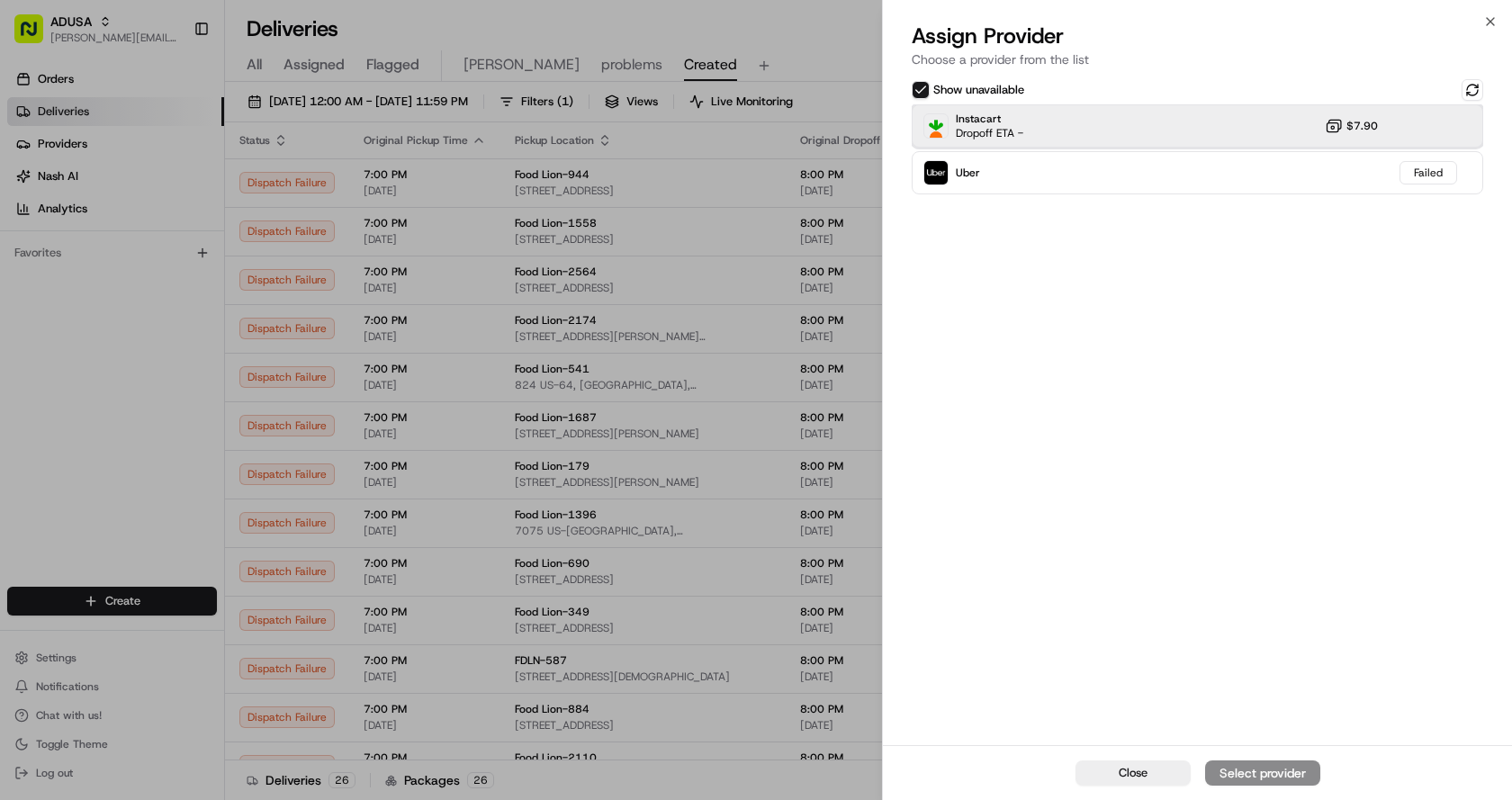
click at [1065, 121] on div "Instacart Dropoff ETA - $7.90" at bounding box center [1197, 126] width 572 height 43
click at [1276, 769] on div "Assign Provider" at bounding box center [1262, 773] width 89 height 18
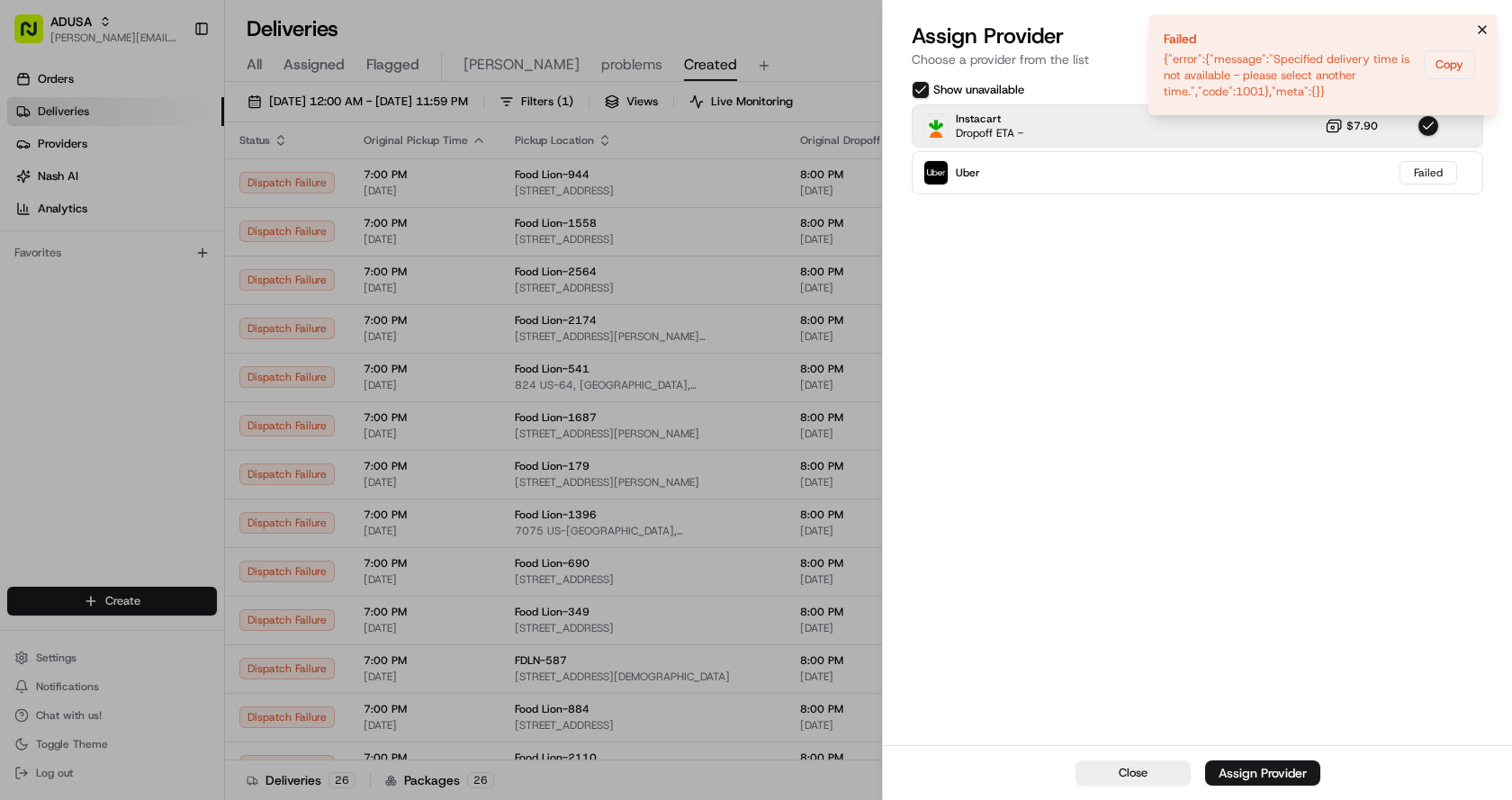
click at [1476, 24] on icon "Notifications (F8)" at bounding box center [1482, 29] width 14 height 14
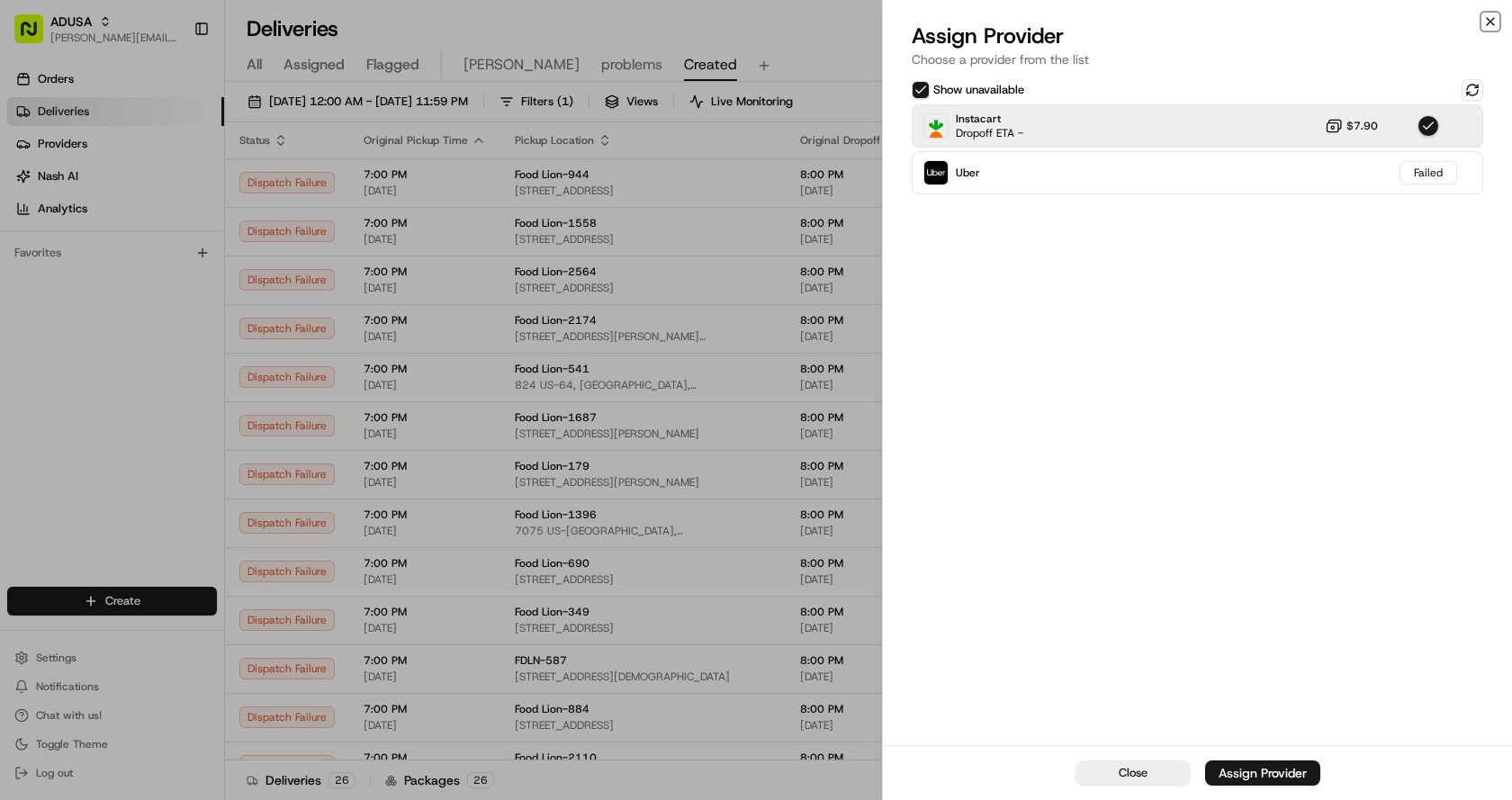
click at [1487, 22] on icon "button" at bounding box center [1489, 21] width 14 height 14
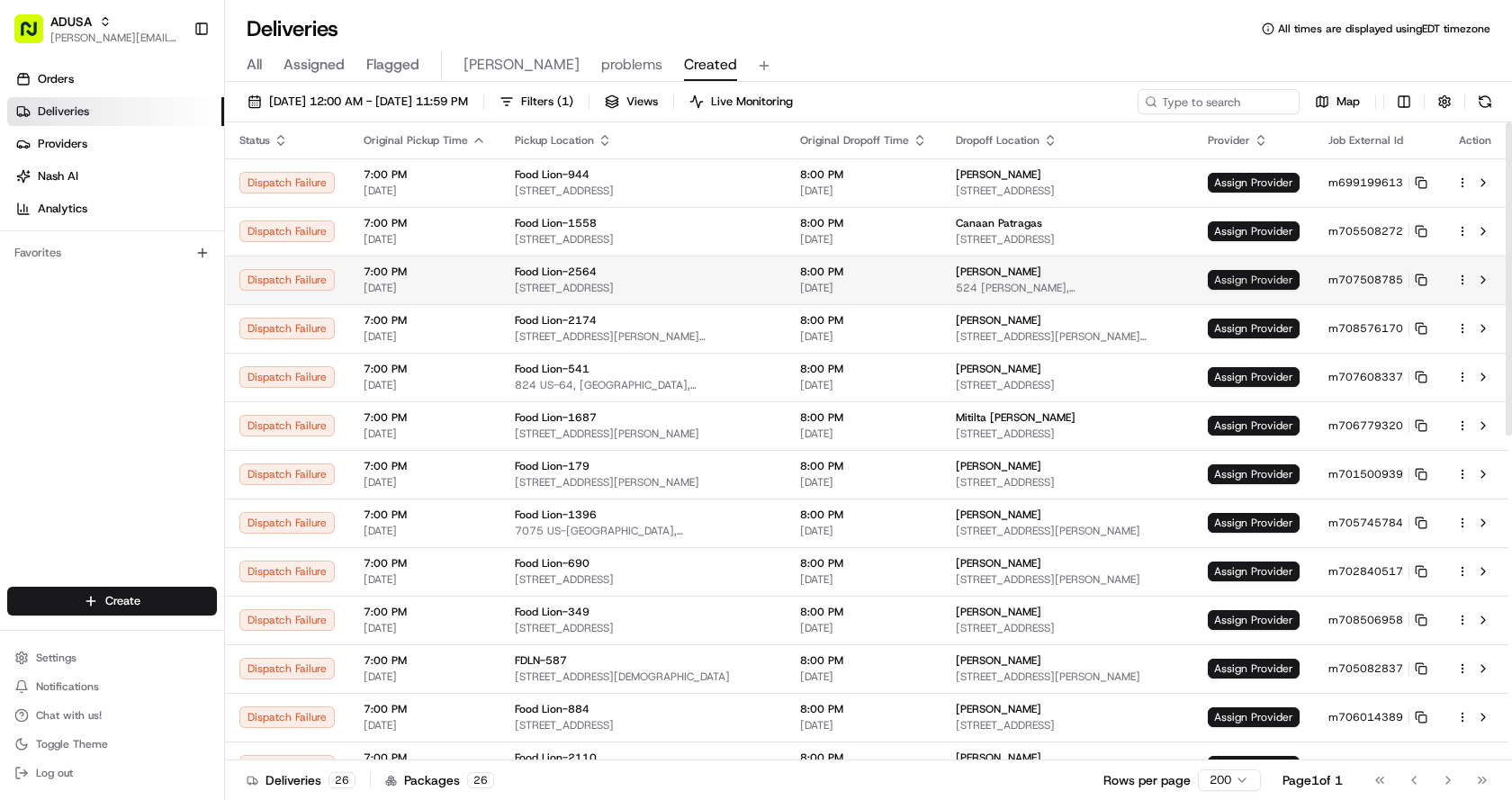
click at [1249, 284] on span "Assign Provider" at bounding box center [1253, 280] width 91 height 20
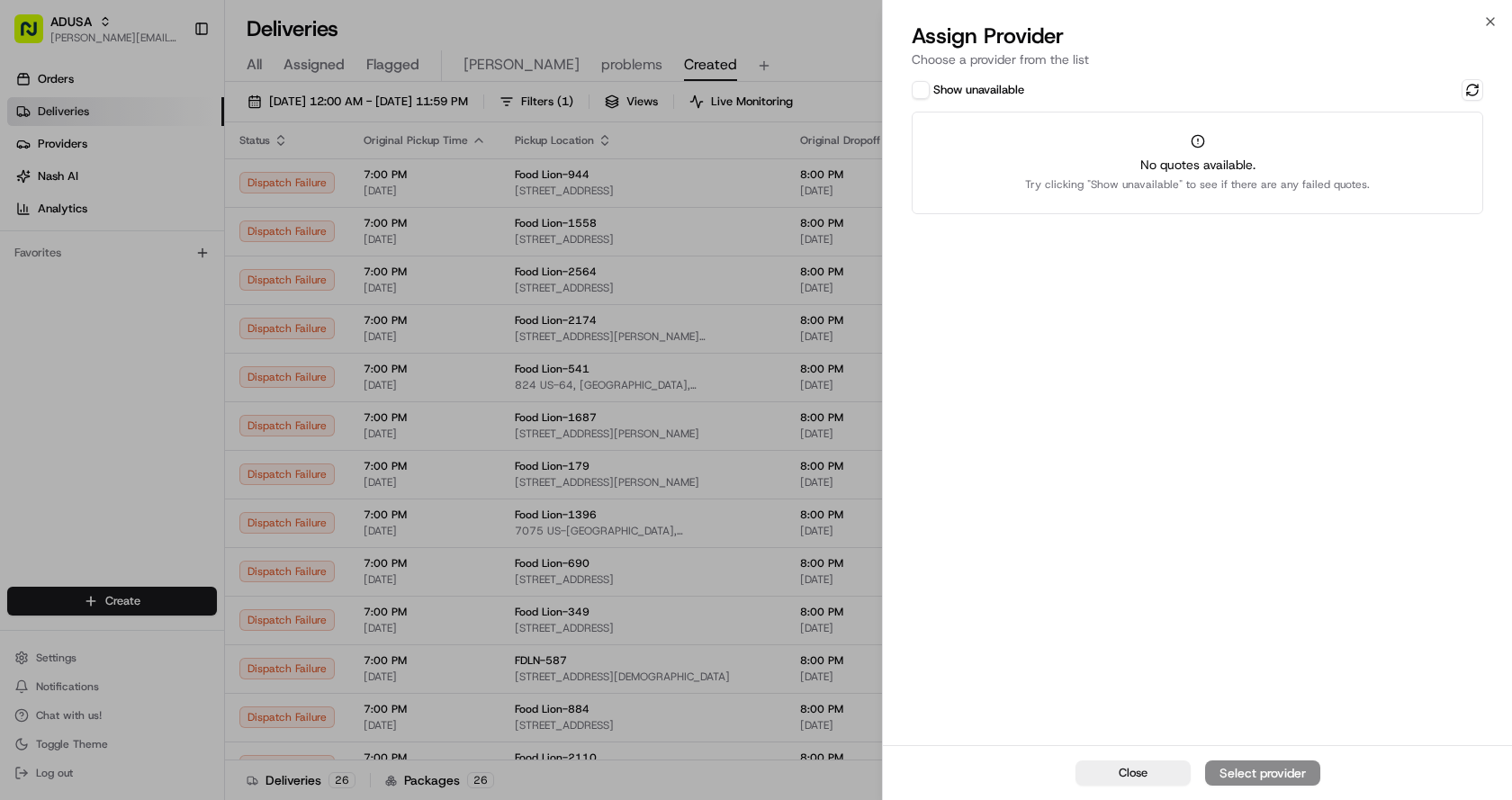
click at [924, 86] on button "Show unavailable" at bounding box center [920, 90] width 18 height 18
click at [1474, 94] on button at bounding box center [1471, 90] width 22 height 22
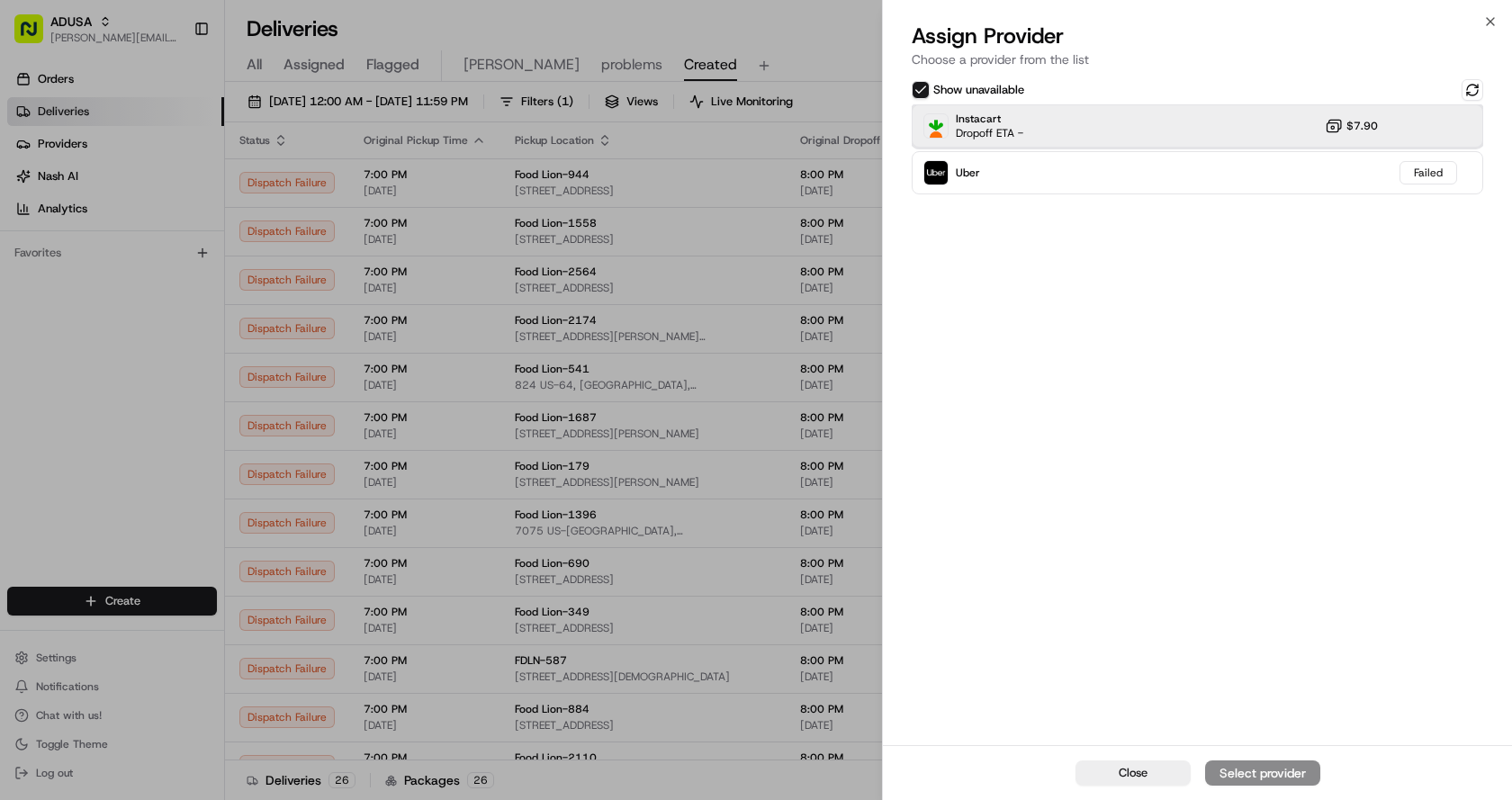
click at [1297, 115] on div "Instacart Dropoff ETA - $7.90" at bounding box center [1197, 126] width 572 height 43
click at [1266, 762] on button "Assign Provider" at bounding box center [1262, 773] width 115 height 25
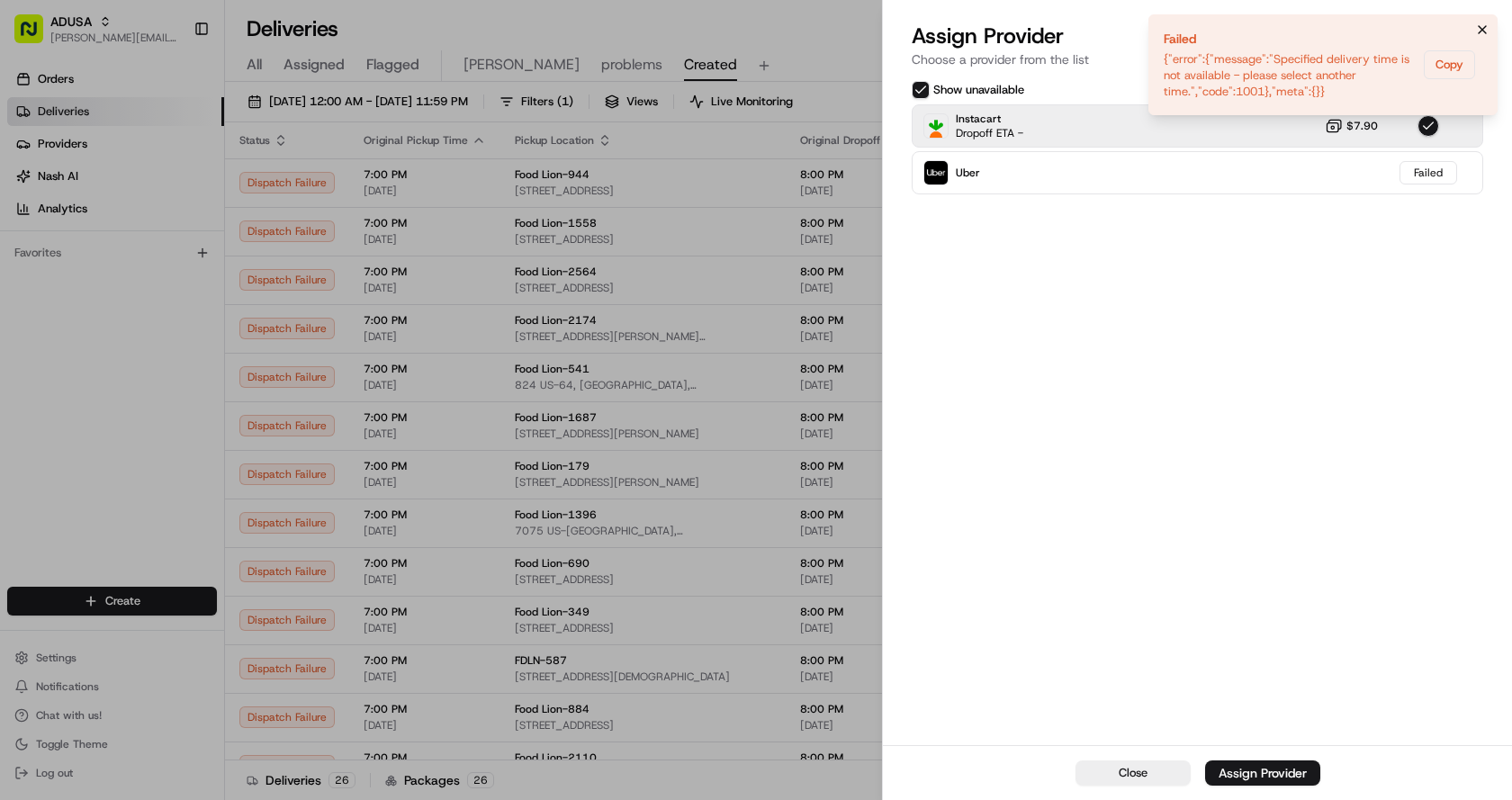
click at [1483, 26] on icon "Notifications (F8)" at bounding box center [1482, 29] width 14 height 14
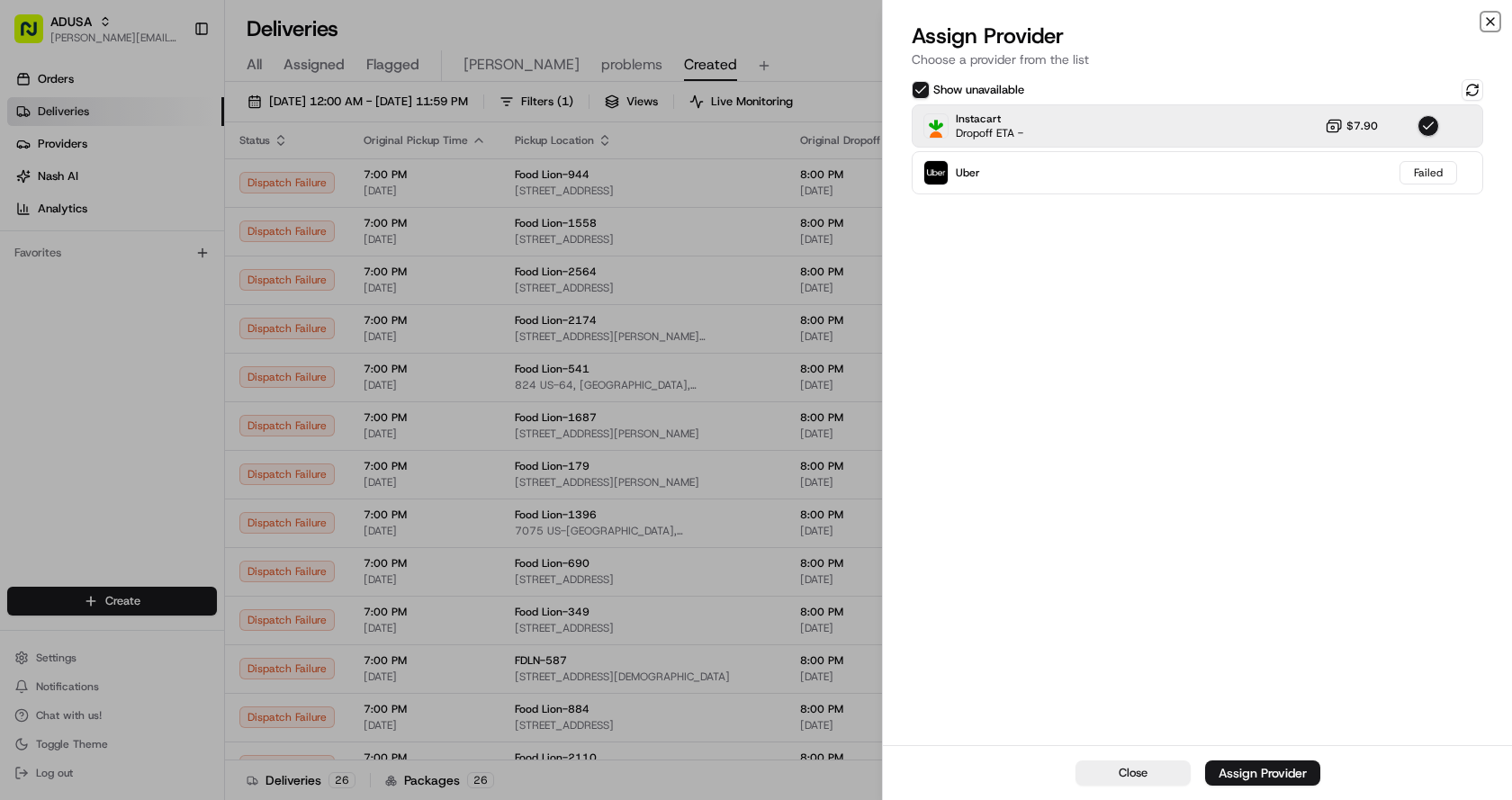
click at [1485, 25] on icon "button" at bounding box center [1489, 21] width 14 height 14
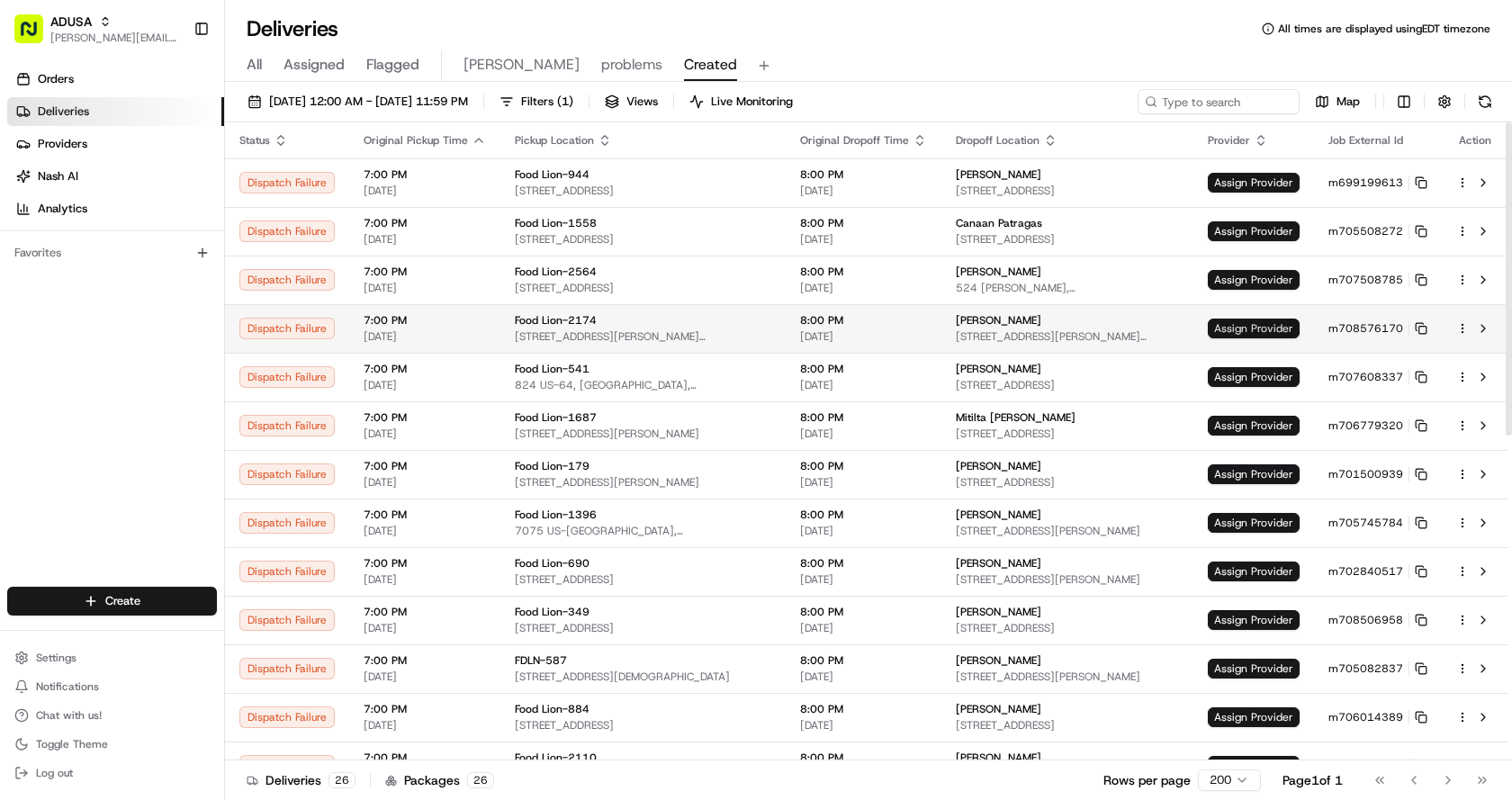
click at [1276, 322] on span "Assign Provider" at bounding box center [1253, 328] width 91 height 20
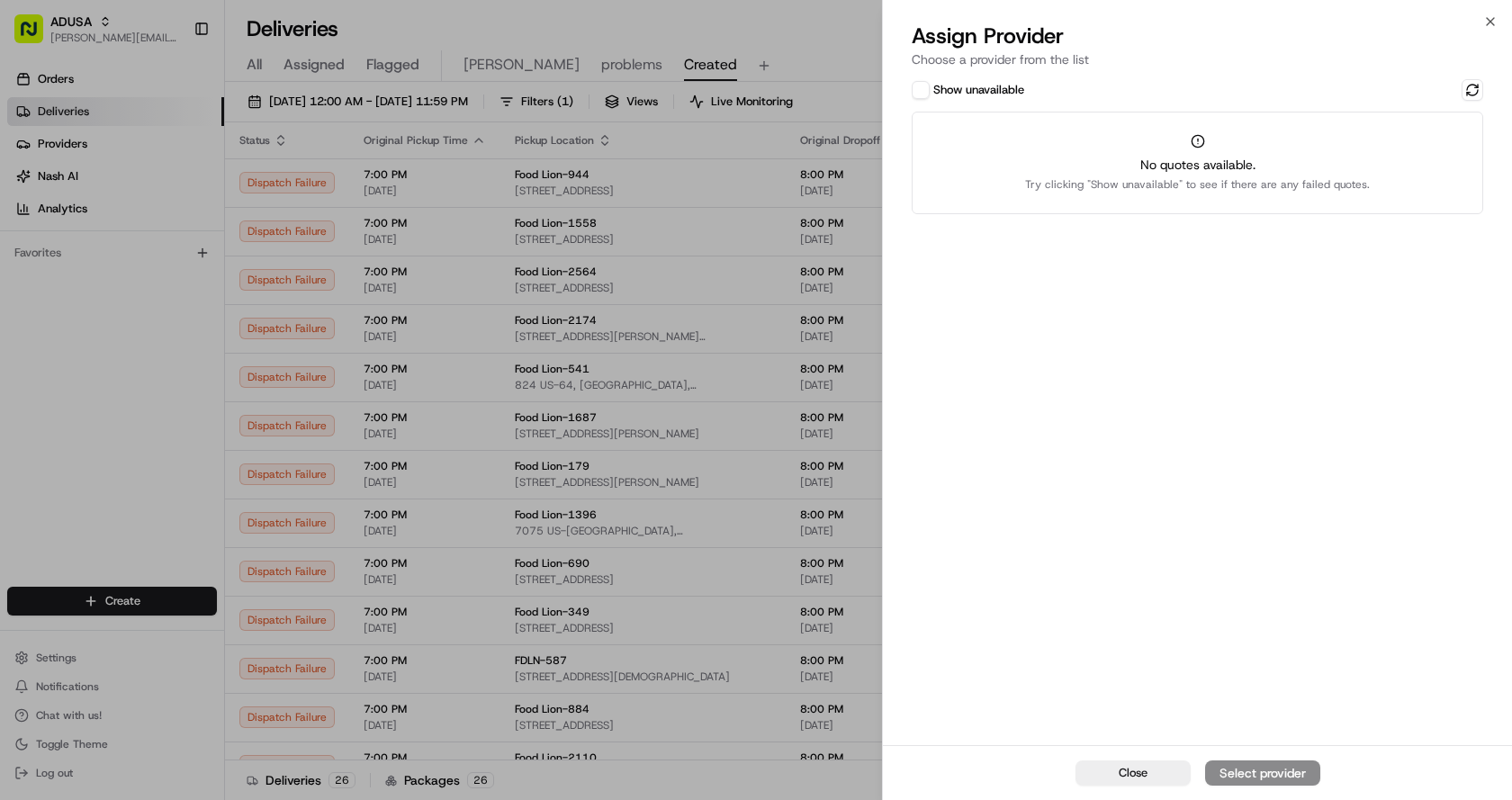
click at [930, 88] on div "Show unavailable" at bounding box center [967, 90] width 112 height 18
click at [916, 90] on button "Show unavailable" at bounding box center [920, 90] width 18 height 18
click at [1469, 90] on button at bounding box center [1471, 90] width 22 height 22
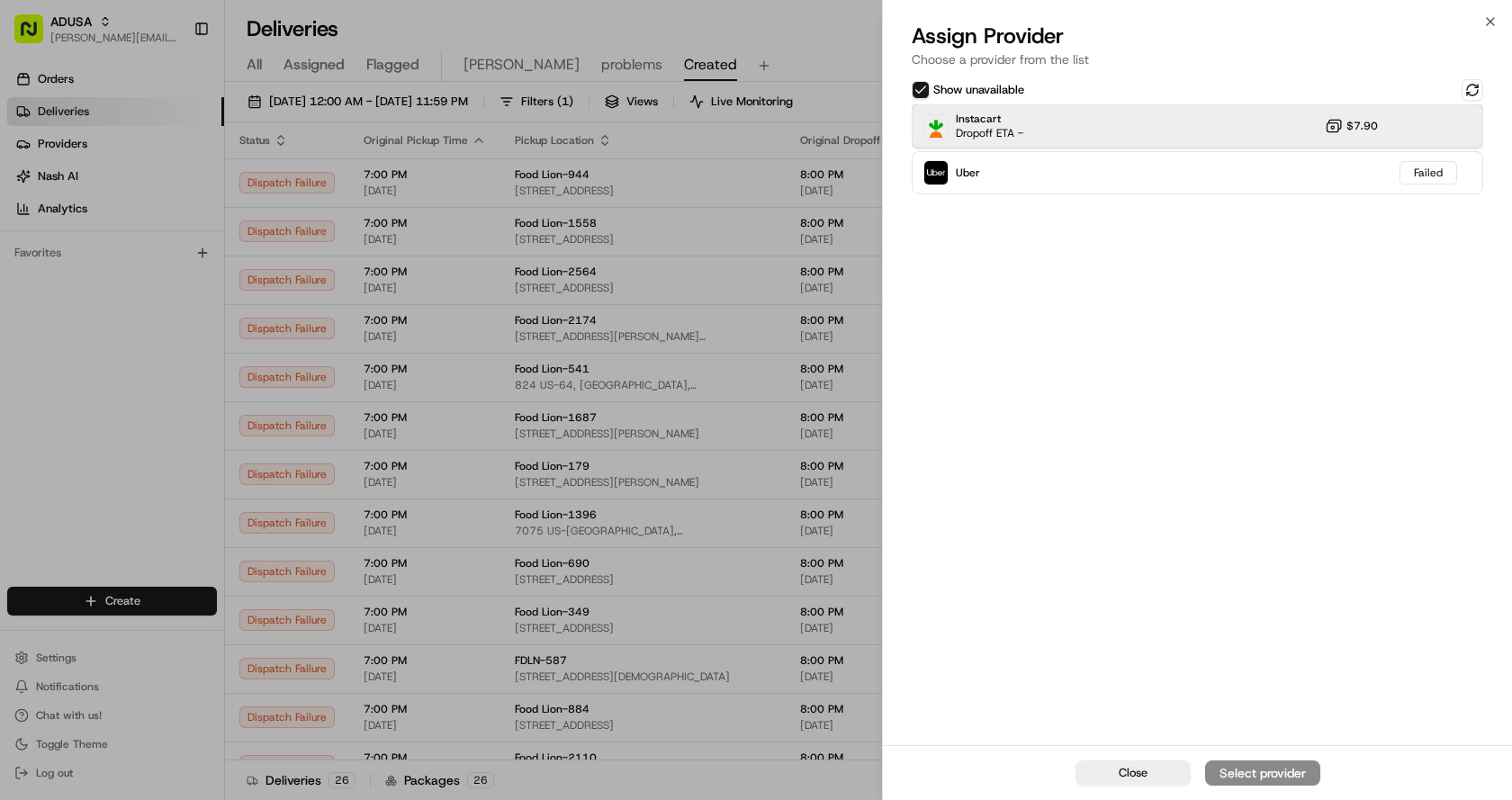
drag, startPoint x: 1237, startPoint y: 120, endPoint x: 1310, endPoint y: 245, distance: 144.8
click at [1238, 120] on div "Instacart Dropoff ETA - $7.90" at bounding box center [1197, 126] width 572 height 43
click at [1254, 769] on div "Assign Provider" at bounding box center [1262, 773] width 89 height 18
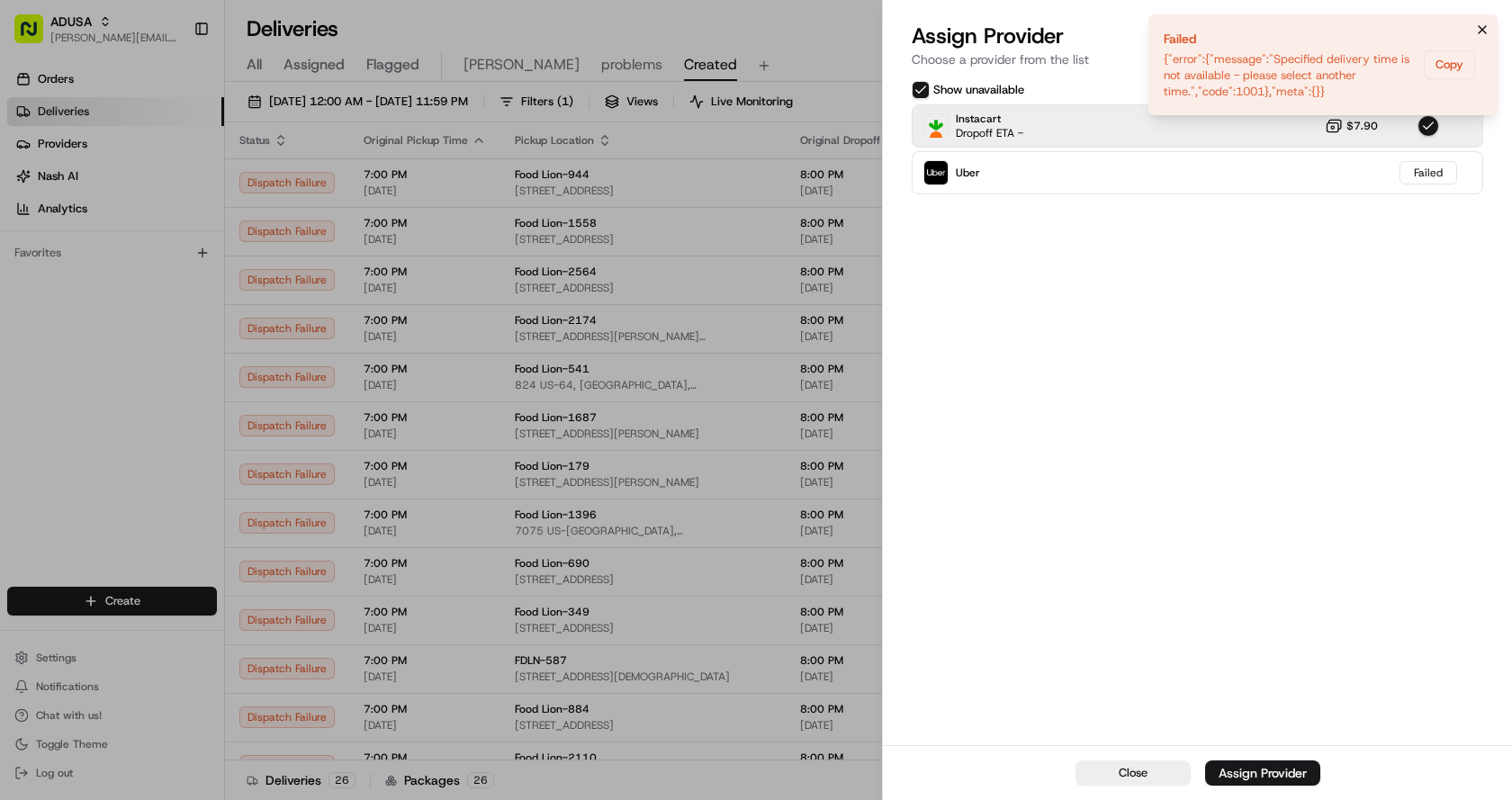
click at [1478, 31] on icon "Notifications (F8)" at bounding box center [1482, 29] width 14 height 14
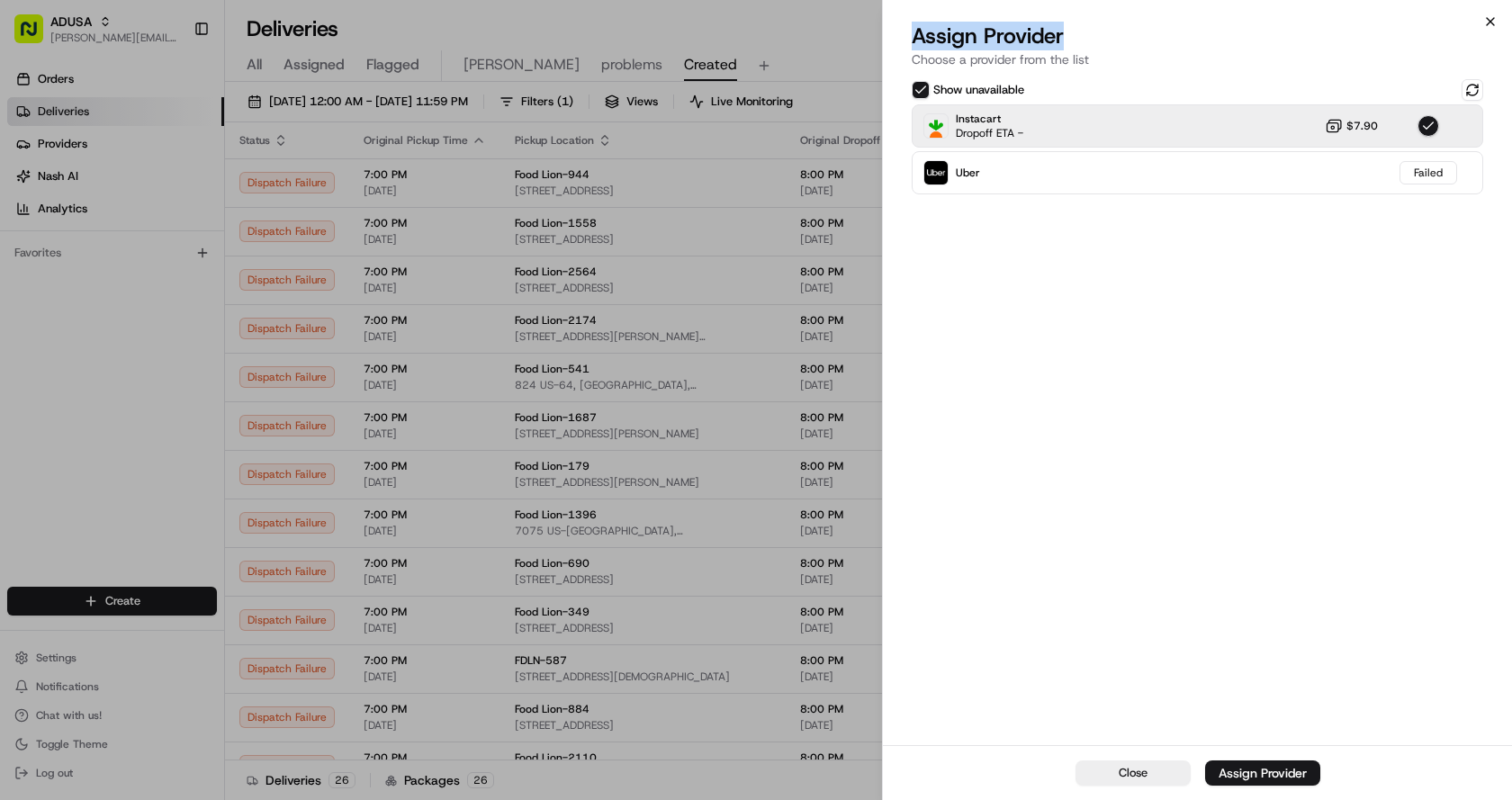
click at [1488, 14] on div "Close Assign Provider Choose a provider from the list Show unavailable Instacar…" at bounding box center [1196, 400] width 630 height 800
click at [1488, 19] on icon "button" at bounding box center [1489, 21] width 14 height 14
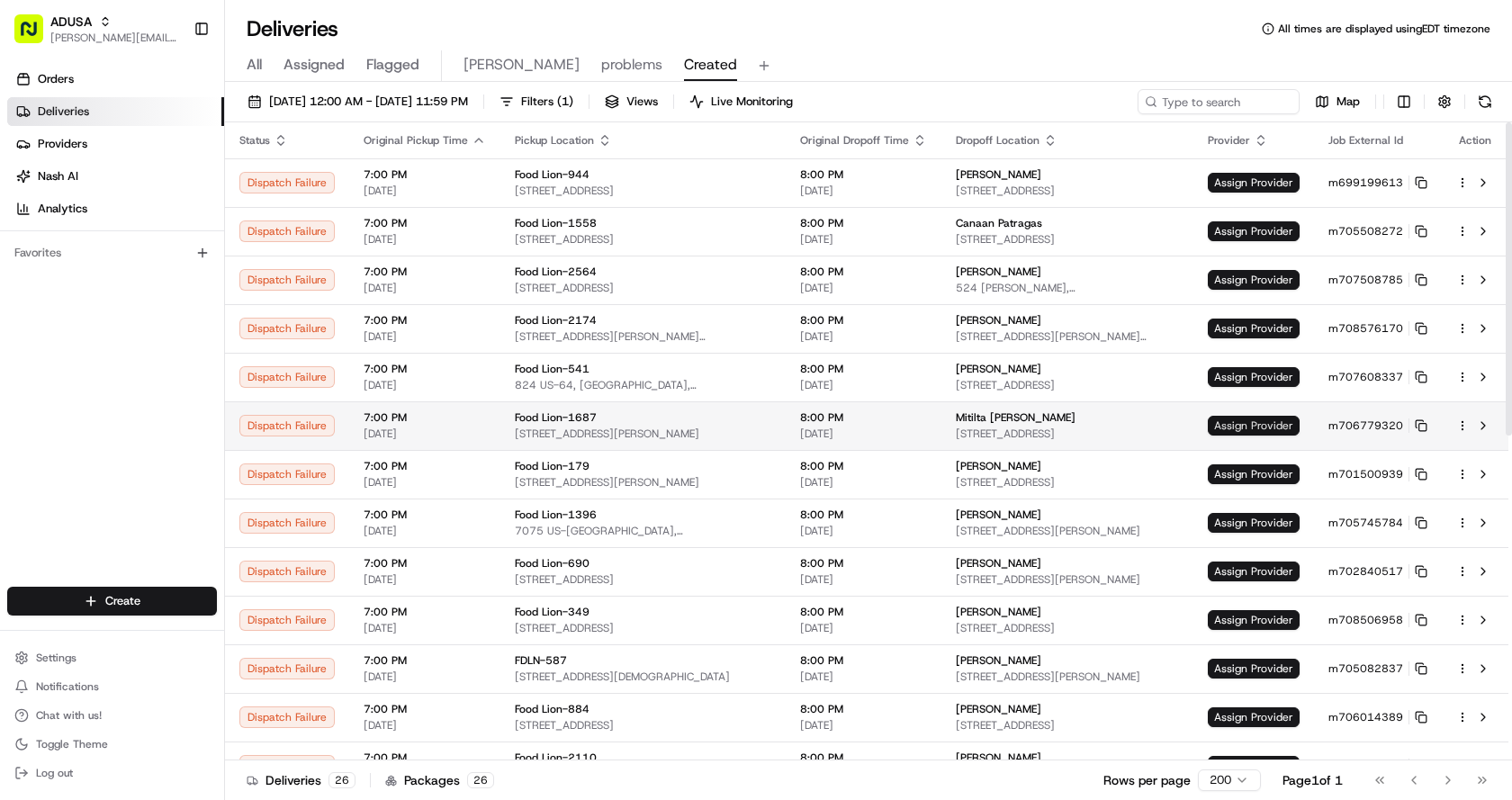
click at [1260, 424] on span "Assign Provider" at bounding box center [1253, 425] width 91 height 20
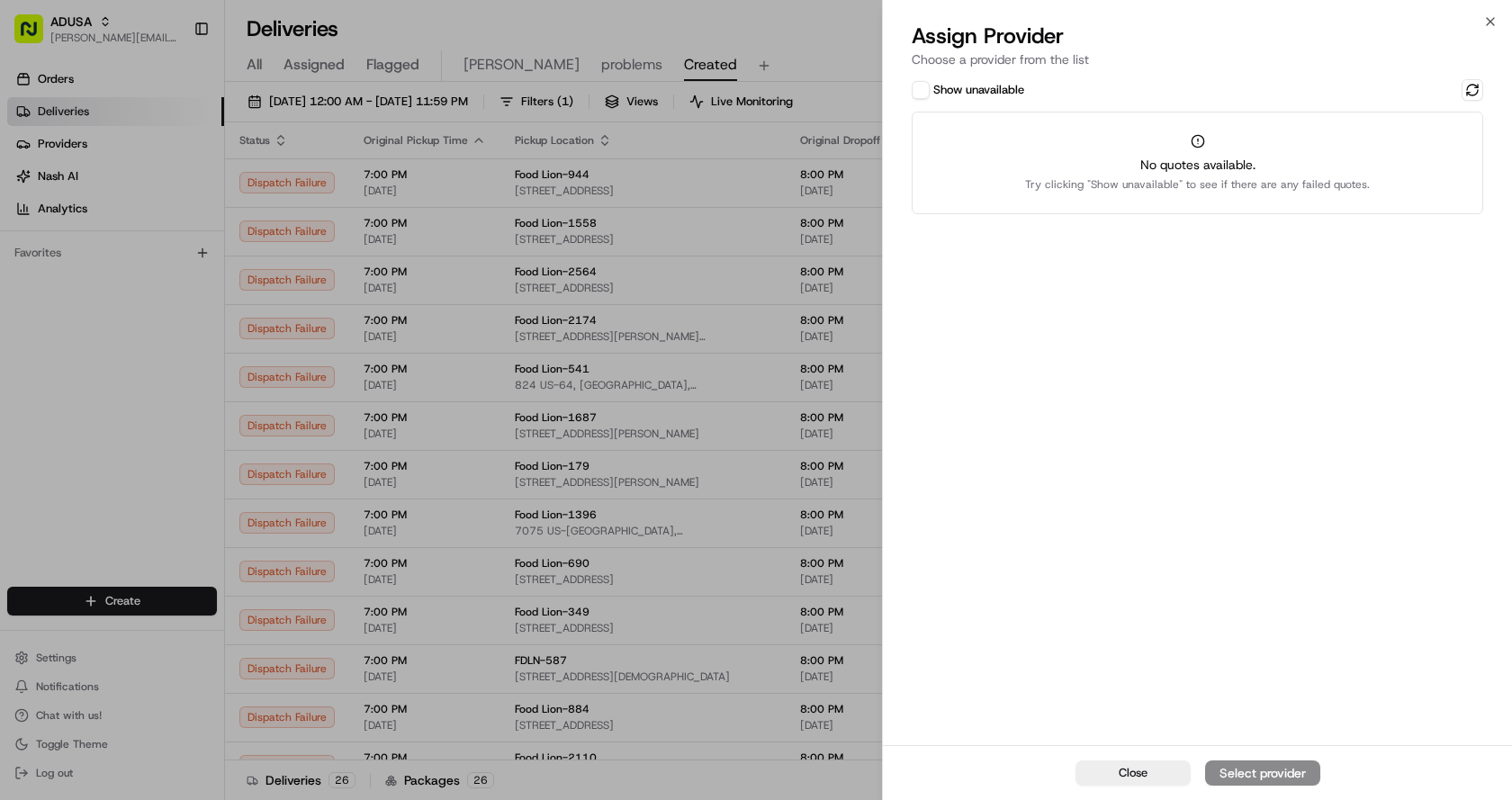
click at [918, 89] on button "Show unavailable" at bounding box center [920, 90] width 18 height 18
click at [1476, 90] on button at bounding box center [1471, 90] width 22 height 22
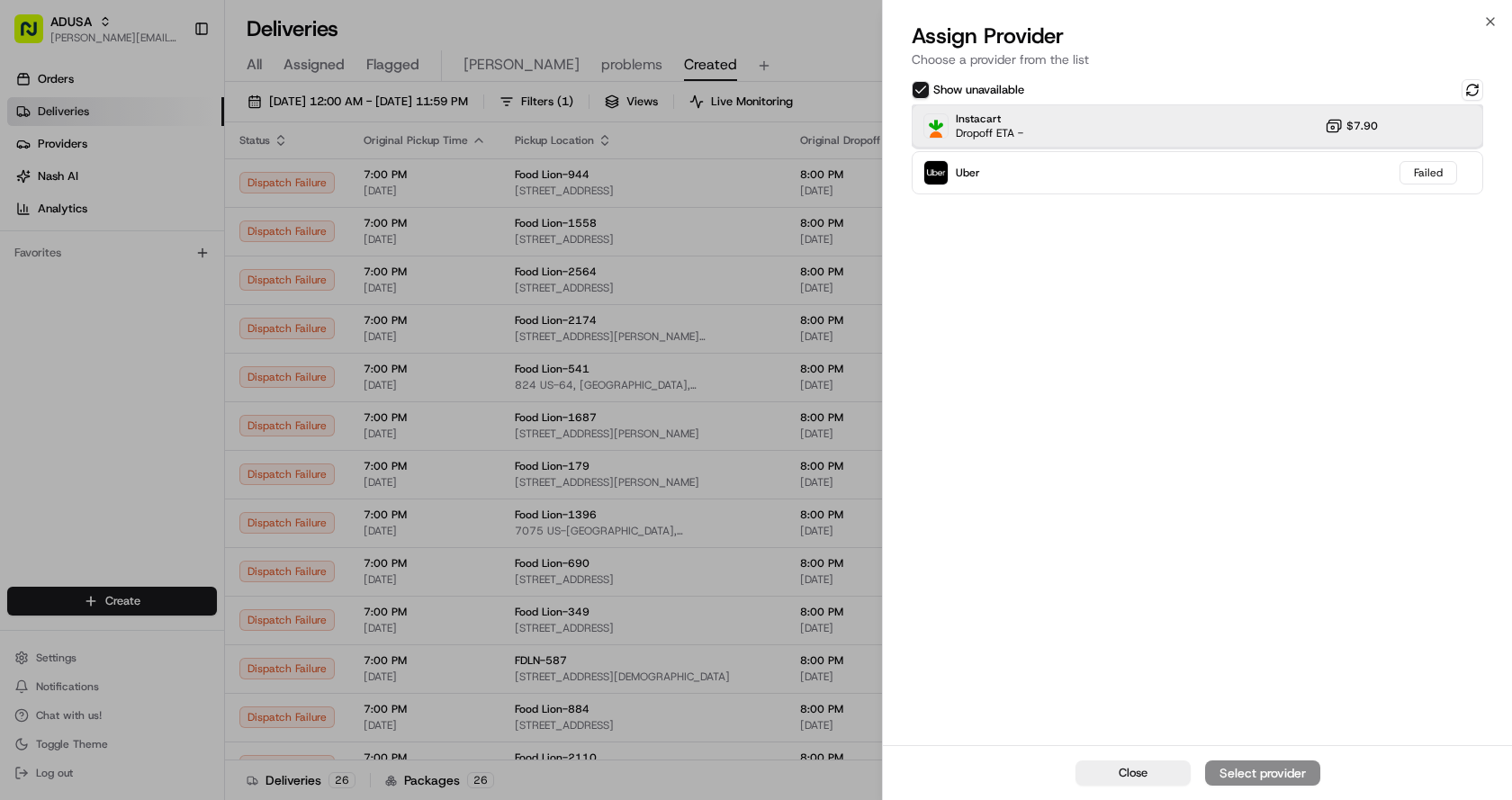
click at [1132, 114] on div "Instacart Dropoff ETA - $7.90" at bounding box center [1197, 126] width 572 height 43
click at [1269, 774] on div "Assign Provider" at bounding box center [1262, 773] width 89 height 18
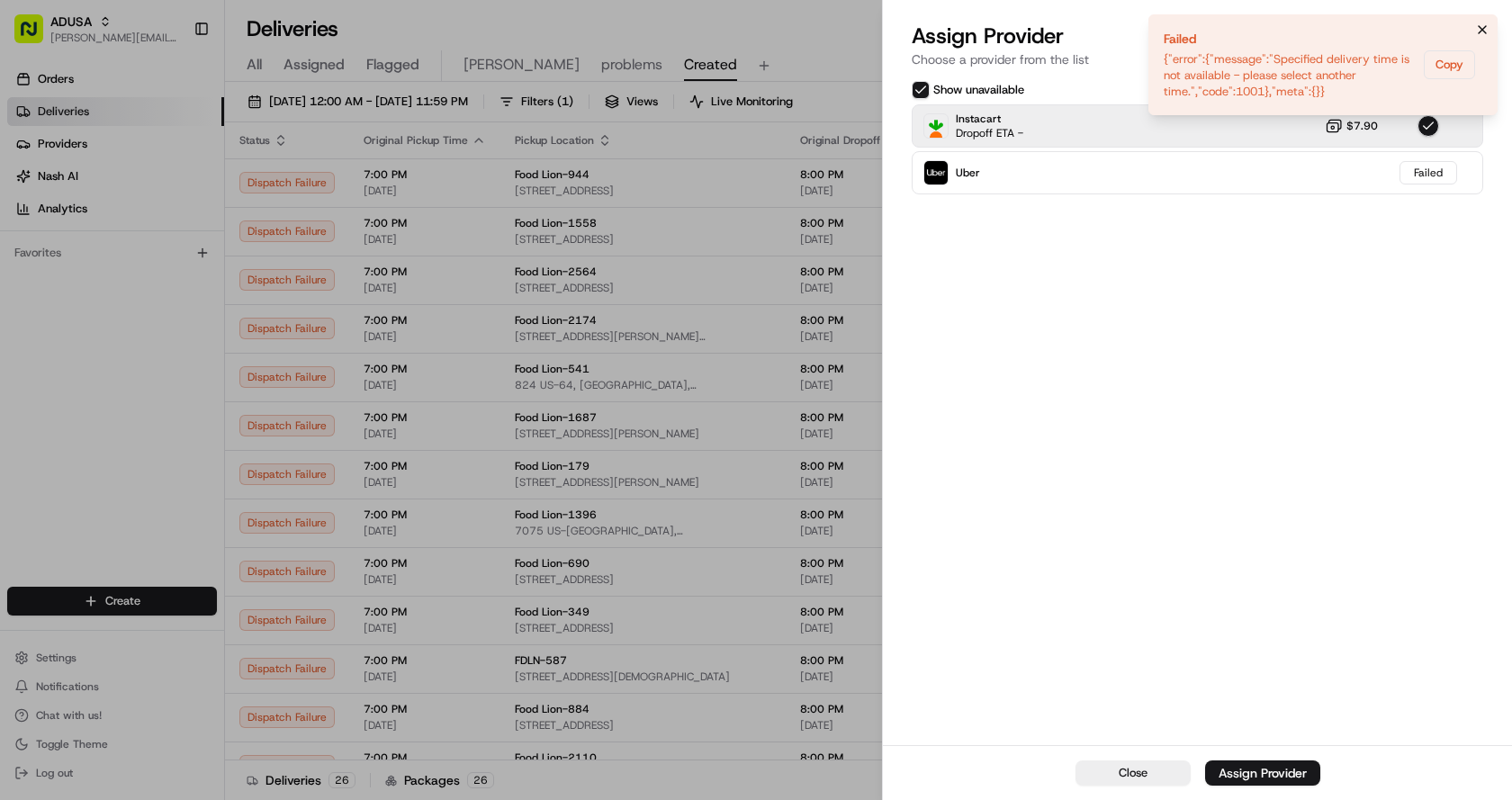
click at [1492, 29] on li "Failed {"error":{"message":"Specified delivery time is not available - please s…" at bounding box center [1323, 64] width 350 height 101
click at [1481, 27] on icon "Notifications (F8)" at bounding box center [1482, 29] width 14 height 14
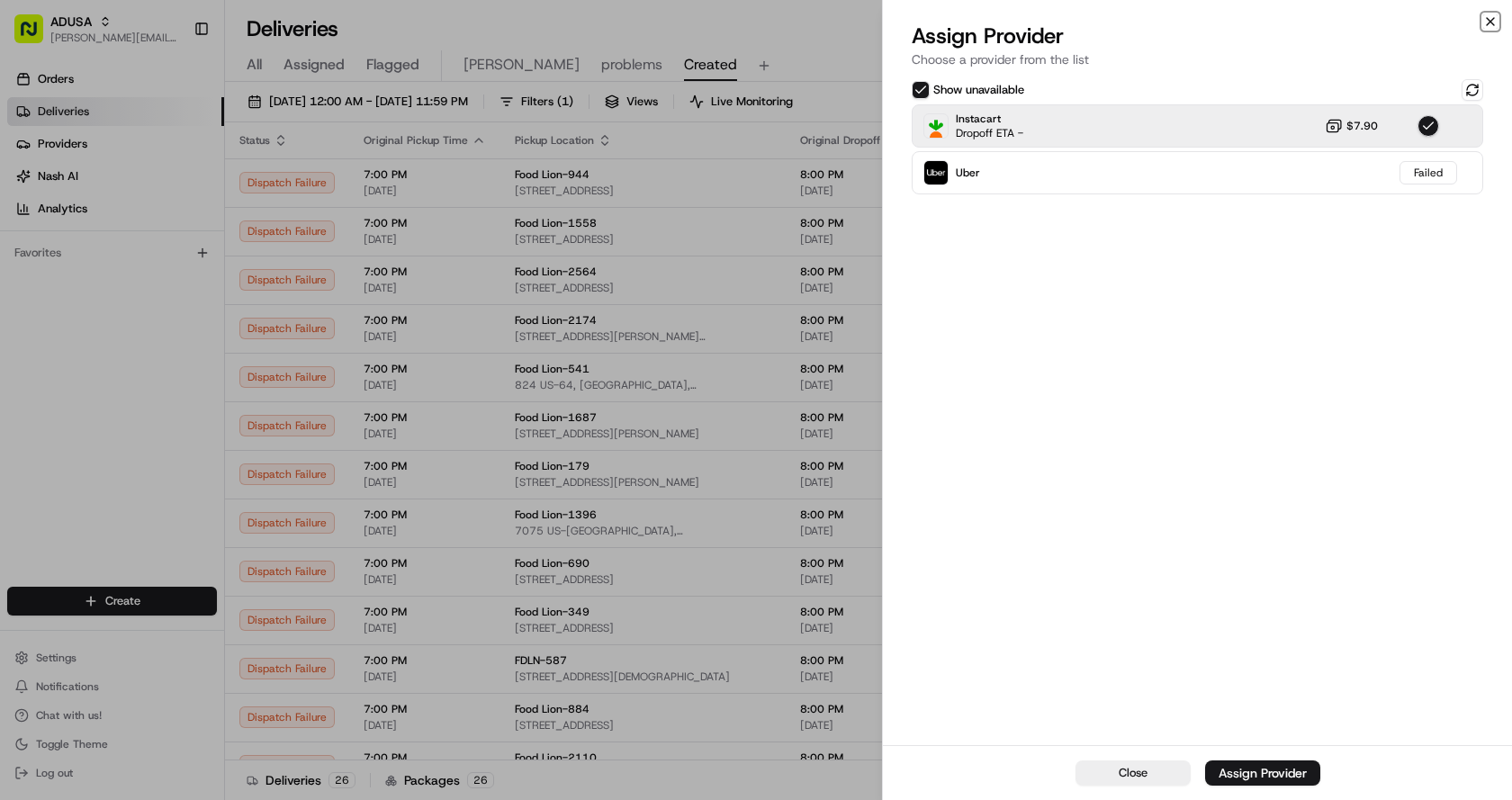
click at [1488, 24] on icon "button" at bounding box center [1490, 22] width 8 height 8
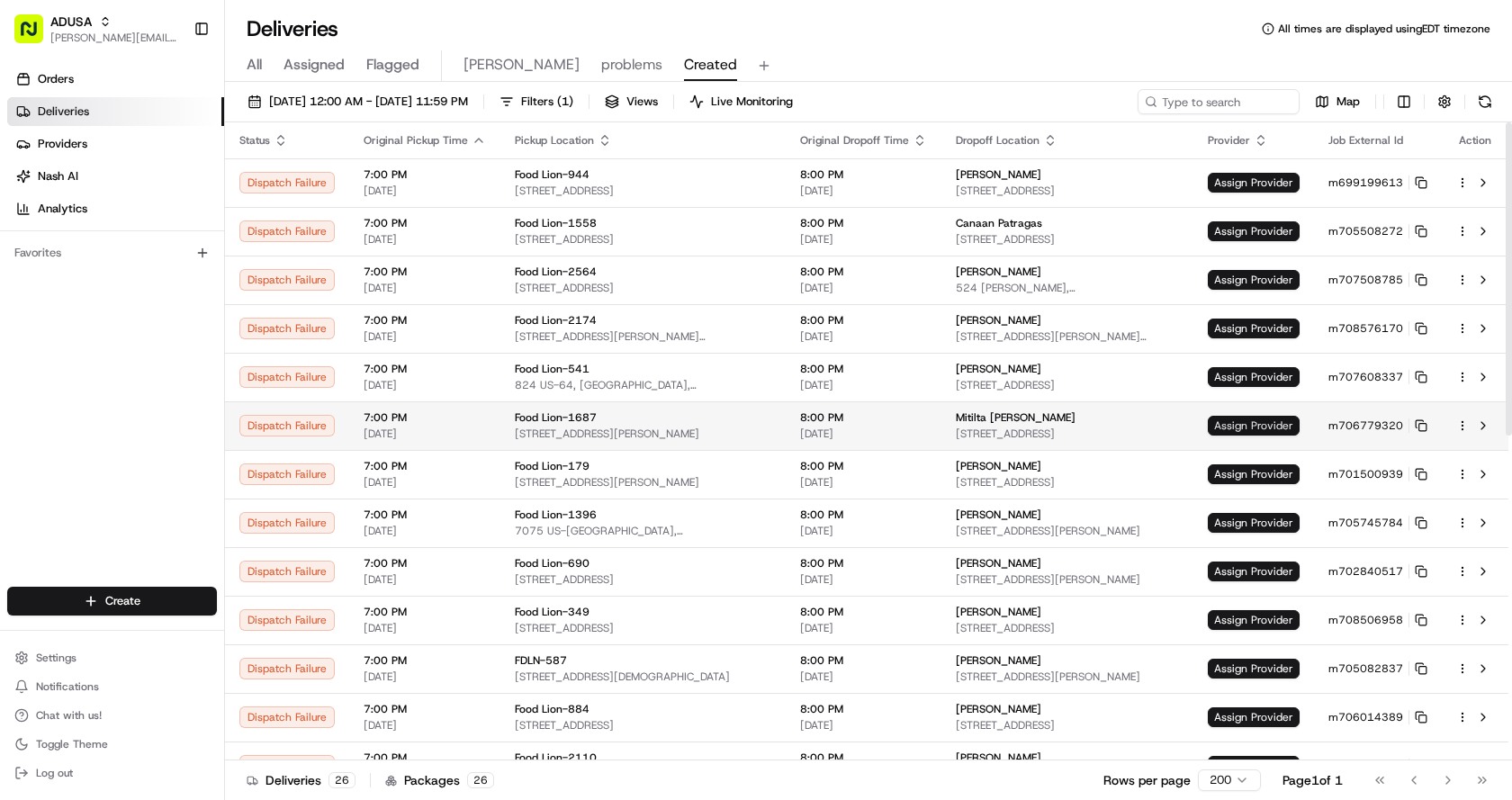
click at [1277, 422] on span "Assign Provider" at bounding box center [1253, 425] width 91 height 20
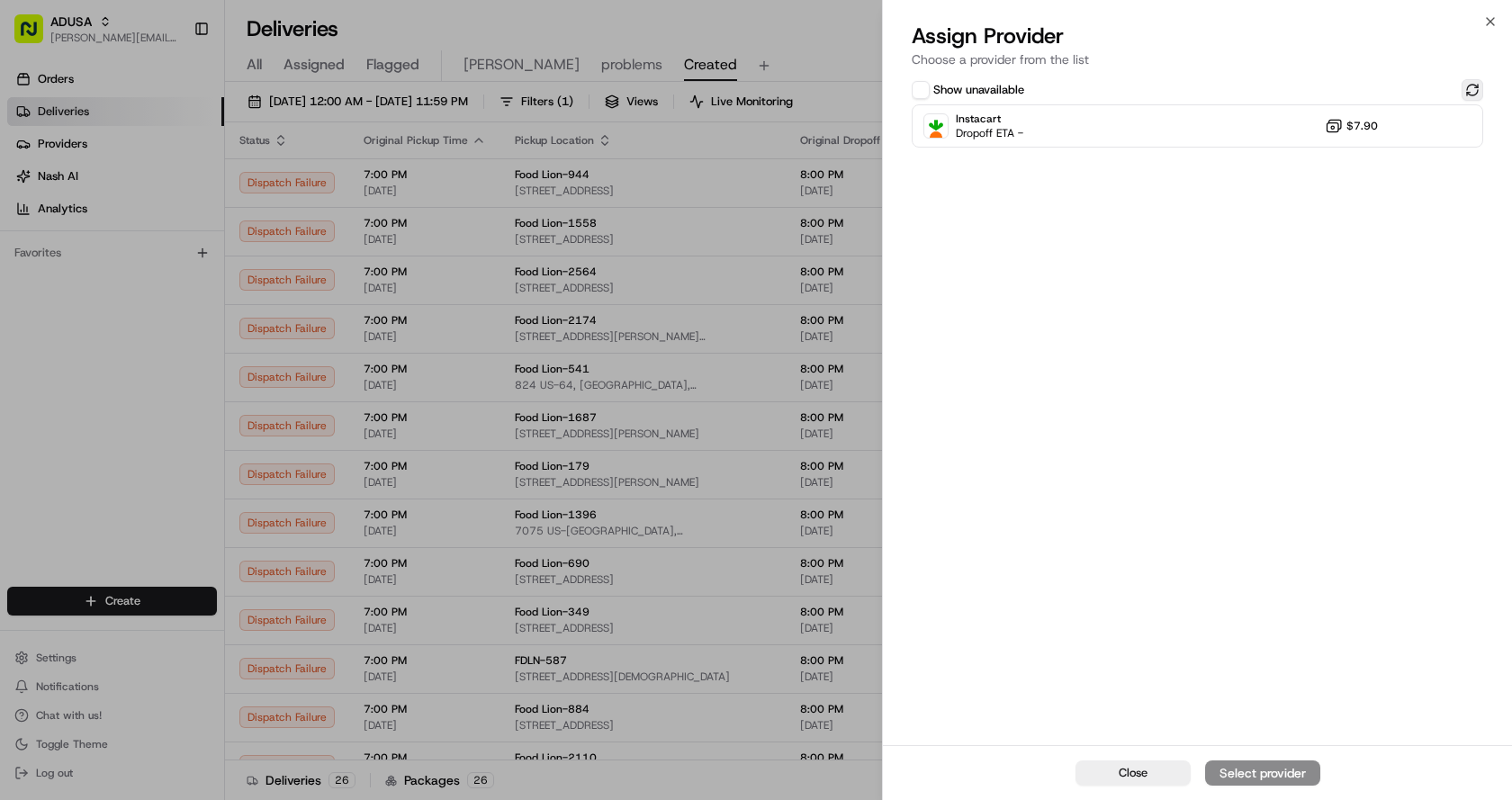
click at [1472, 85] on button at bounding box center [1471, 90] width 22 height 22
click at [1227, 123] on div "Instacart Dropoff ETA - $7.90" at bounding box center [1197, 126] width 572 height 43
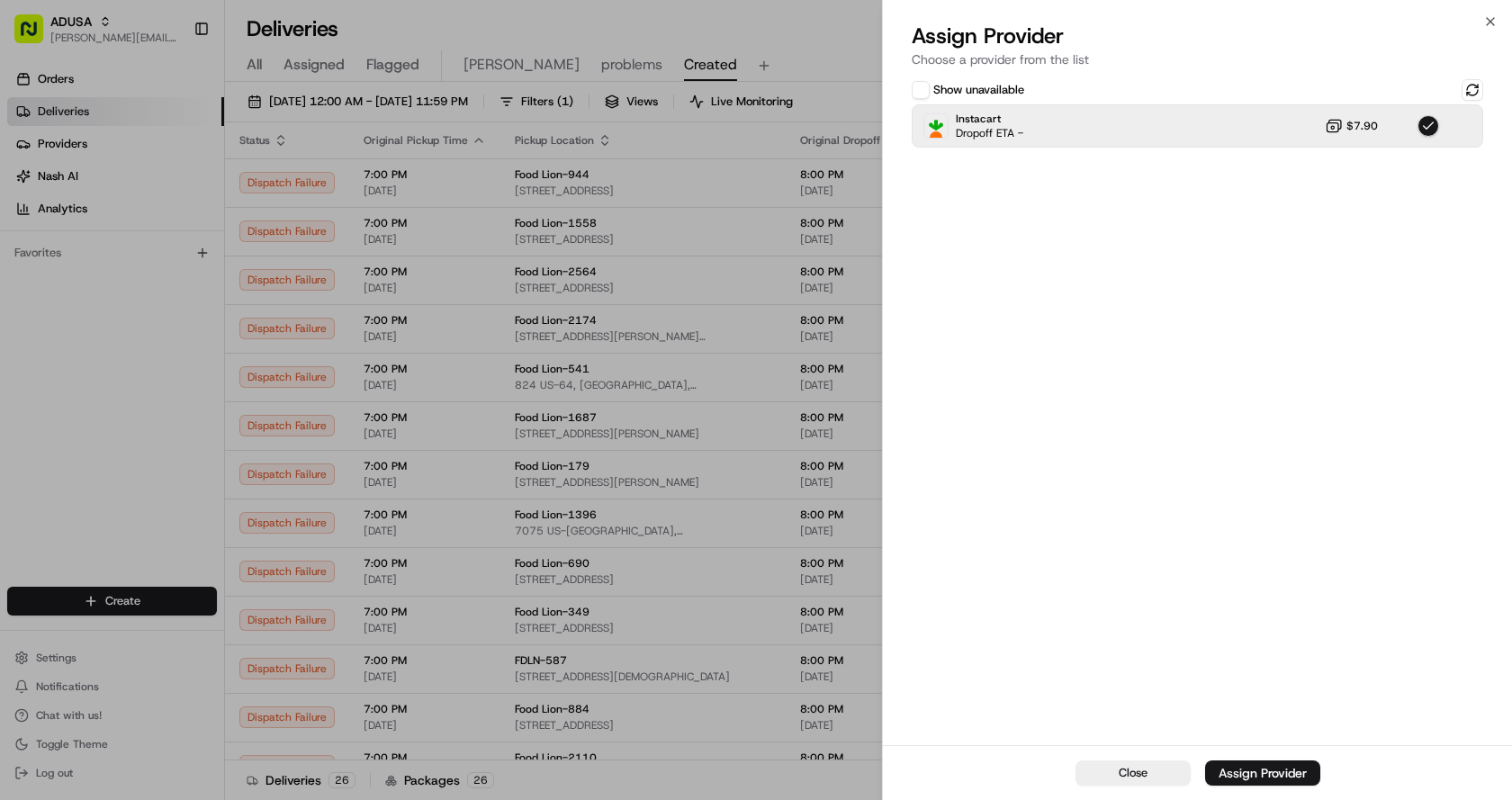
click at [1275, 774] on div "Assign Provider" at bounding box center [1262, 773] width 89 height 18
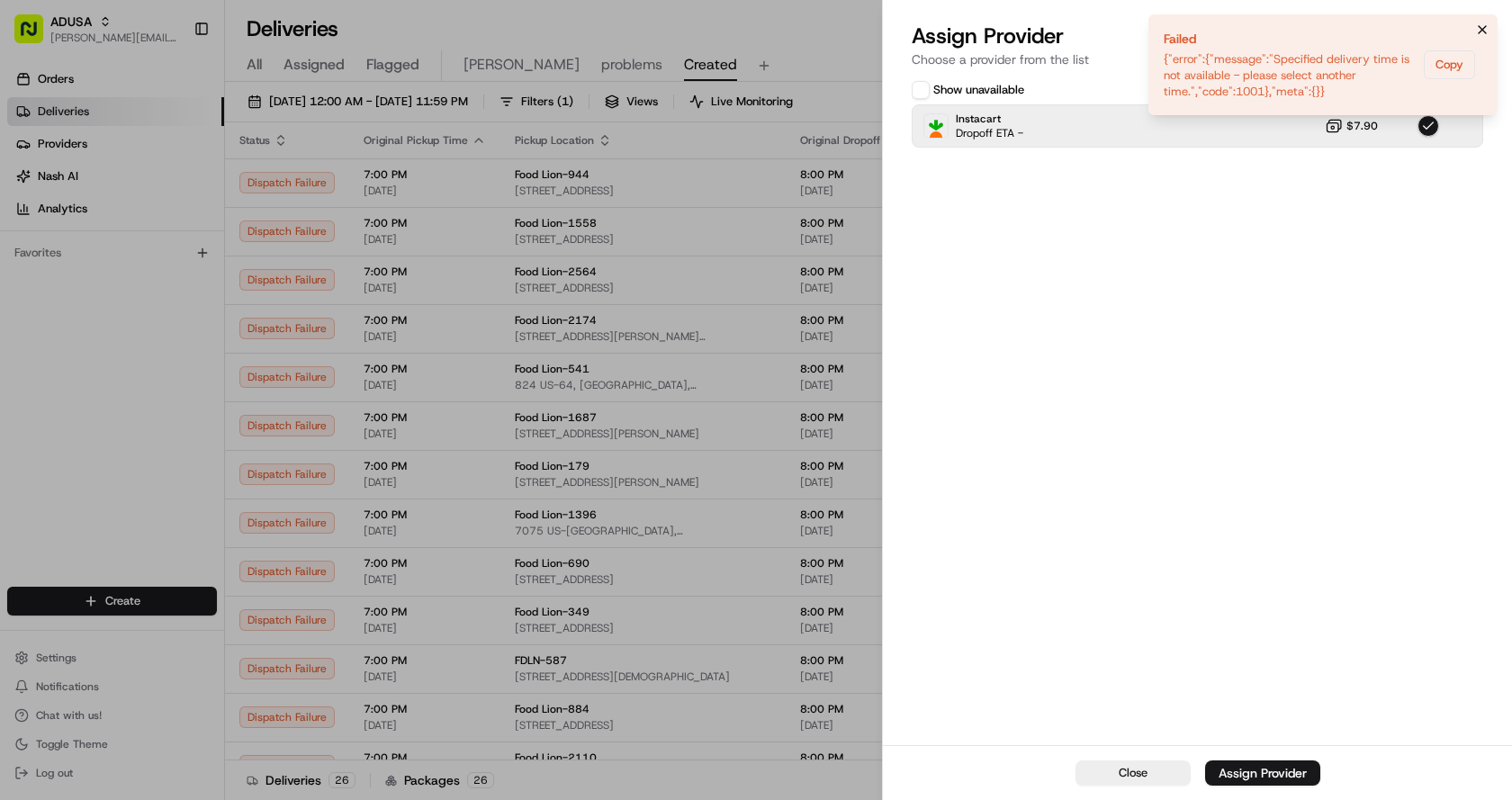
click at [1485, 33] on icon "Notifications (F8)" at bounding box center [1482, 29] width 14 height 14
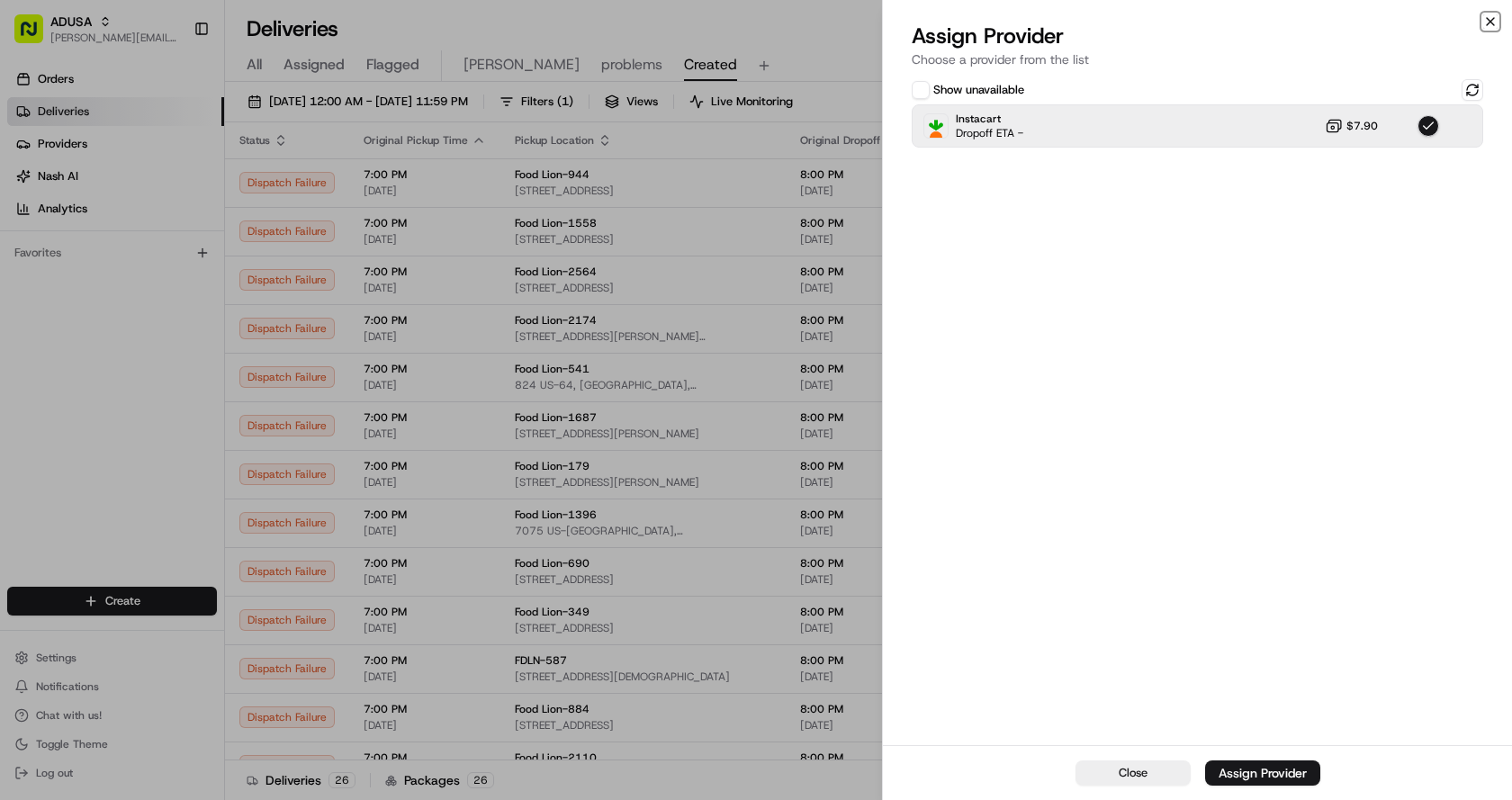
click at [1492, 20] on icon "button" at bounding box center [1490, 22] width 8 height 8
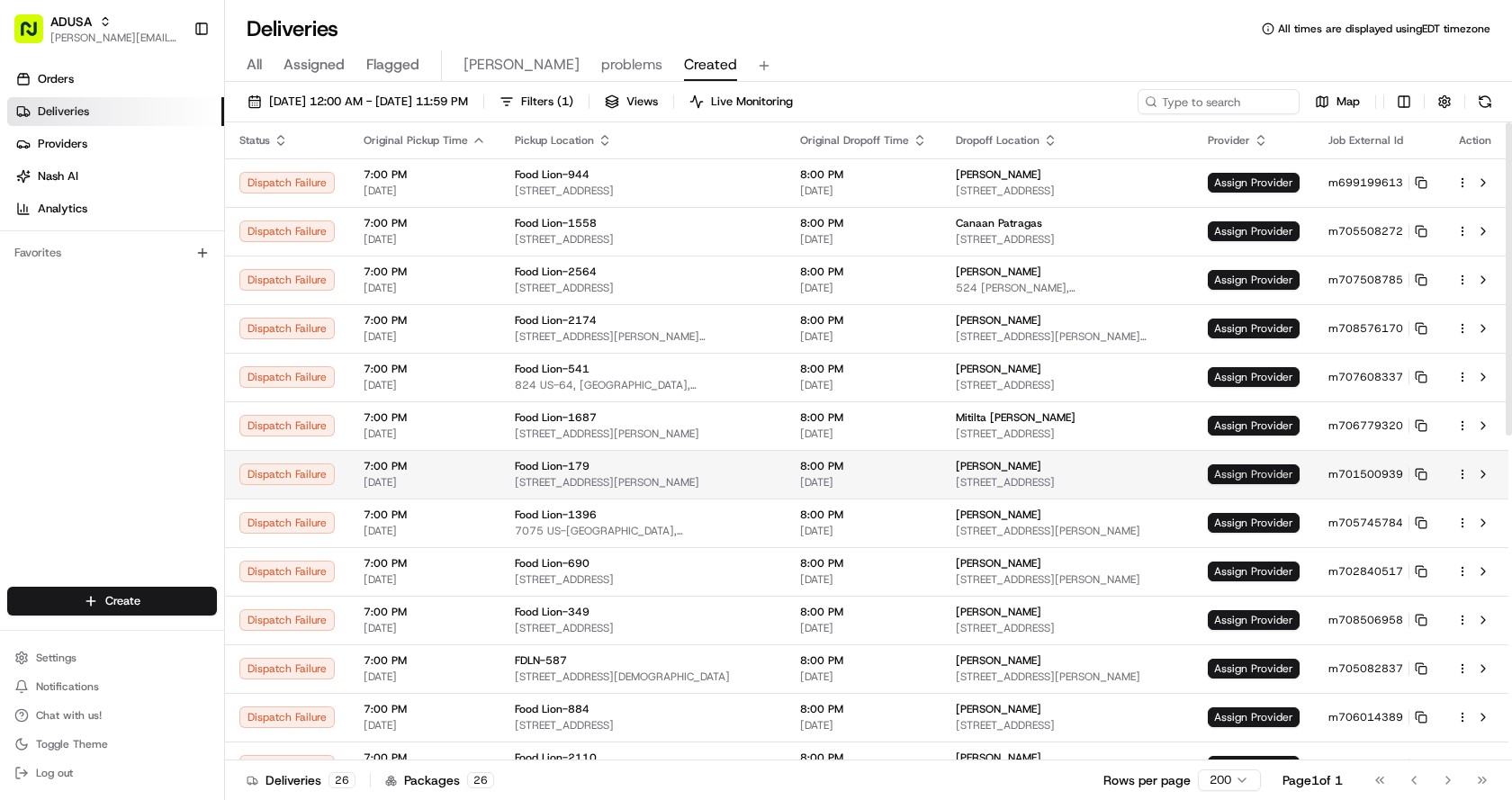
click at [1254, 471] on span "Assign Provider" at bounding box center [1253, 474] width 91 height 20
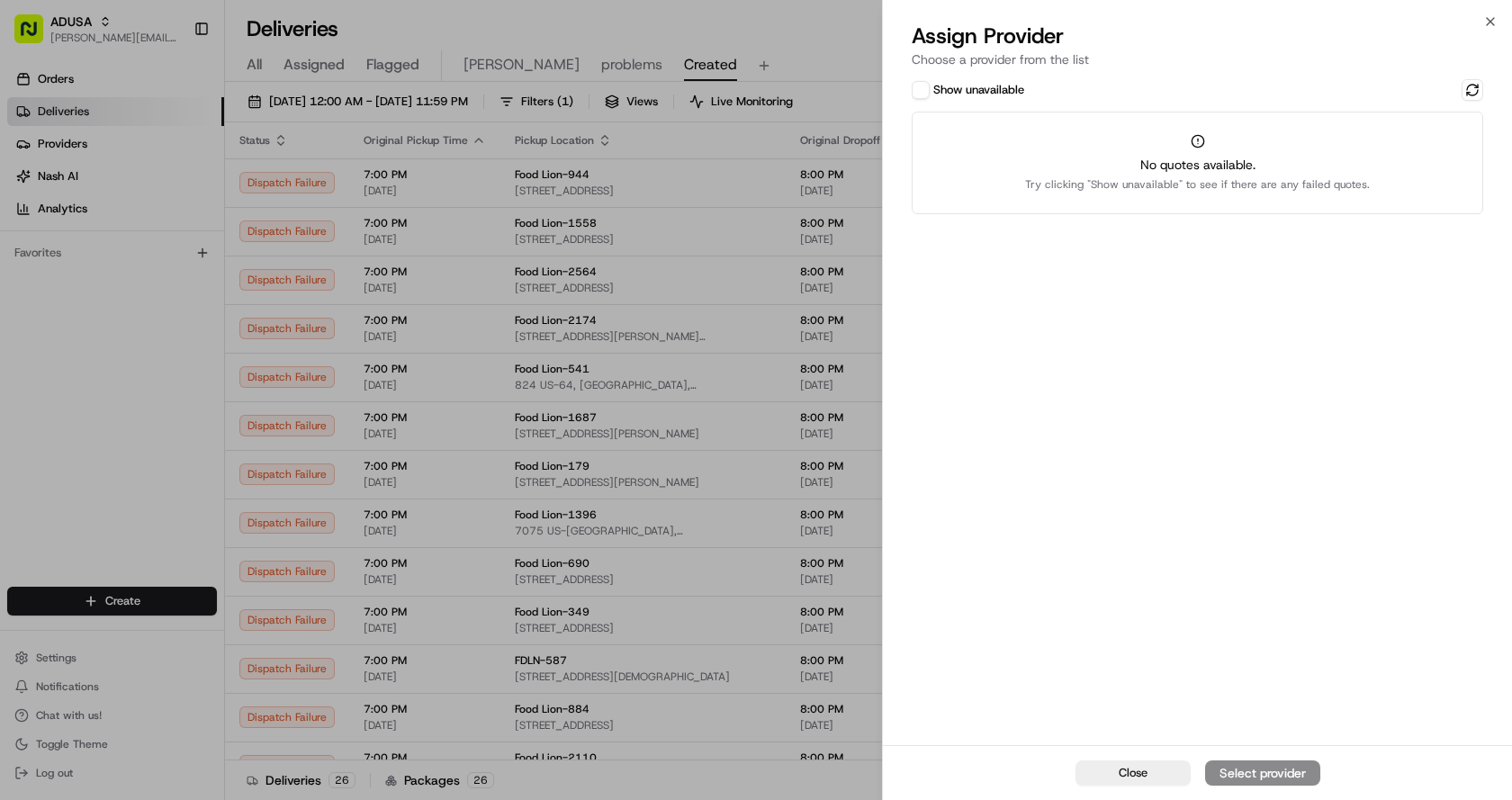
click at [1117, 170] on span "No quotes available." at bounding box center [1197, 164] width 345 height 18
click at [934, 86] on label "Show unavailable" at bounding box center [979, 90] width 90 height 16
click at [930, 86] on button "Show unavailable" at bounding box center [920, 90] width 18 height 18
click at [1475, 89] on button at bounding box center [1471, 90] width 22 height 22
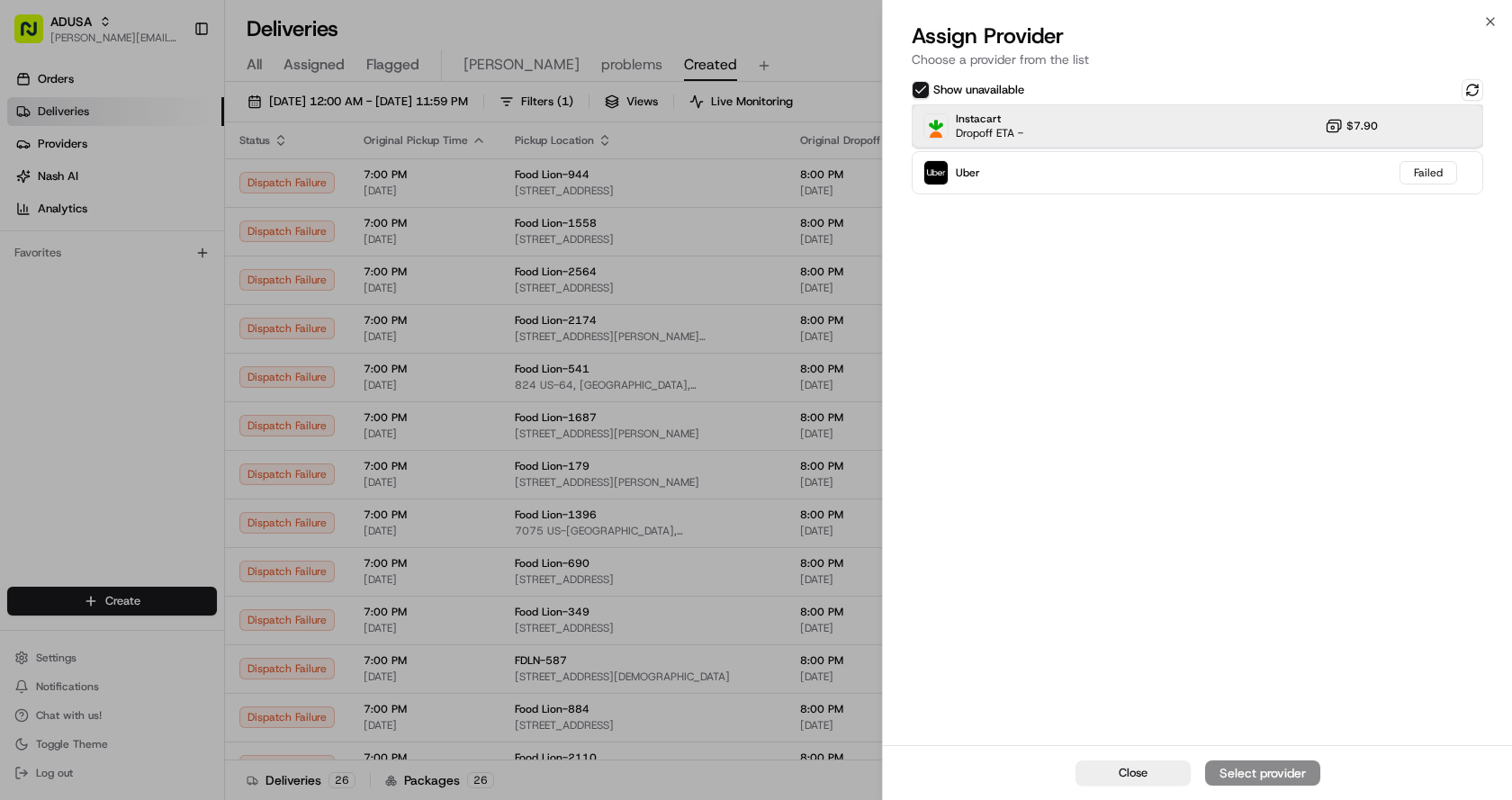
click at [1105, 131] on div "Instacart Dropoff ETA - $7.90" at bounding box center [1197, 126] width 572 height 43
click at [1290, 774] on div "Assign Provider" at bounding box center [1262, 773] width 89 height 18
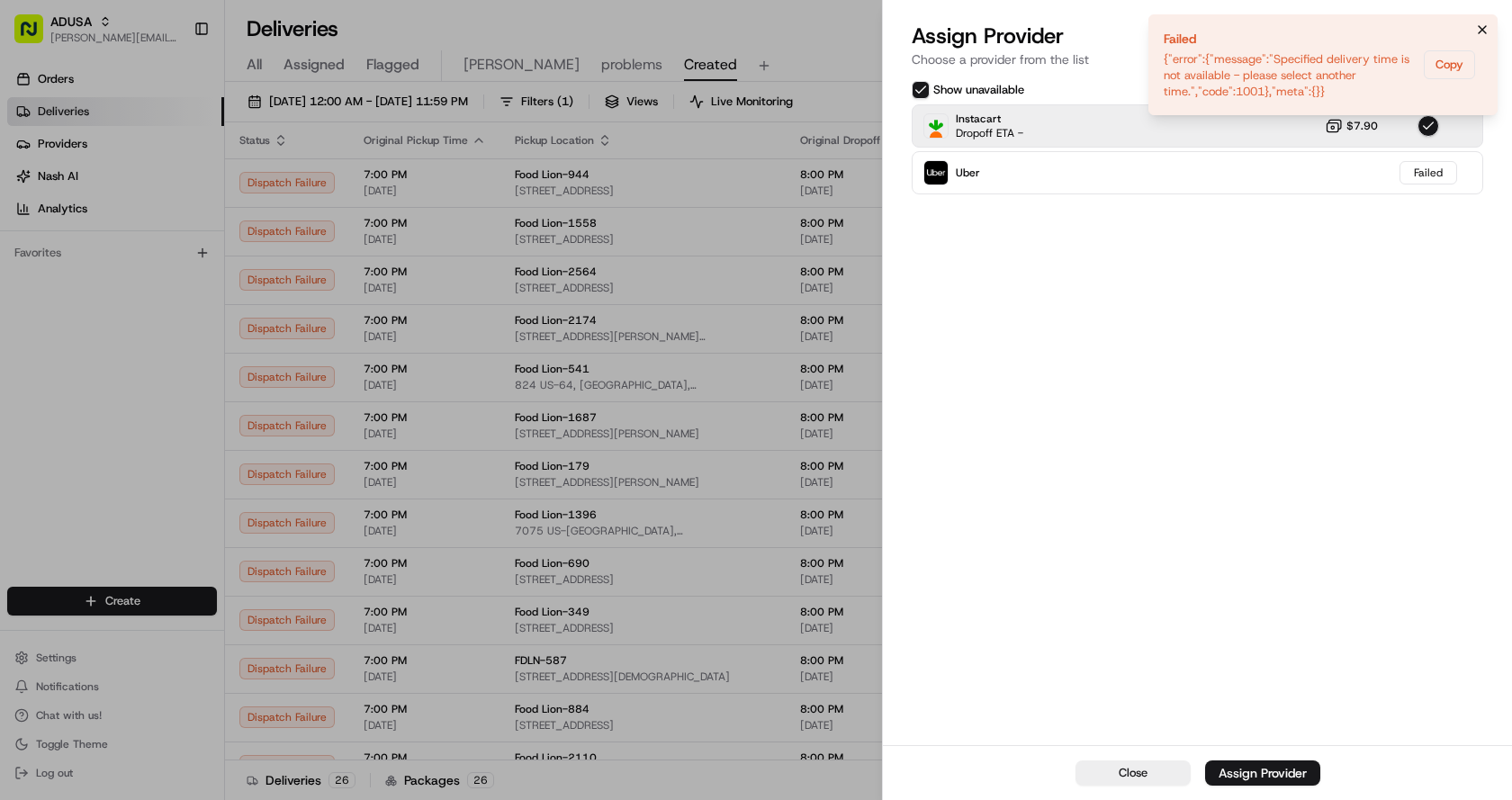
click at [1483, 30] on icon "Notifications (F8)" at bounding box center [1482, 30] width 8 height 8
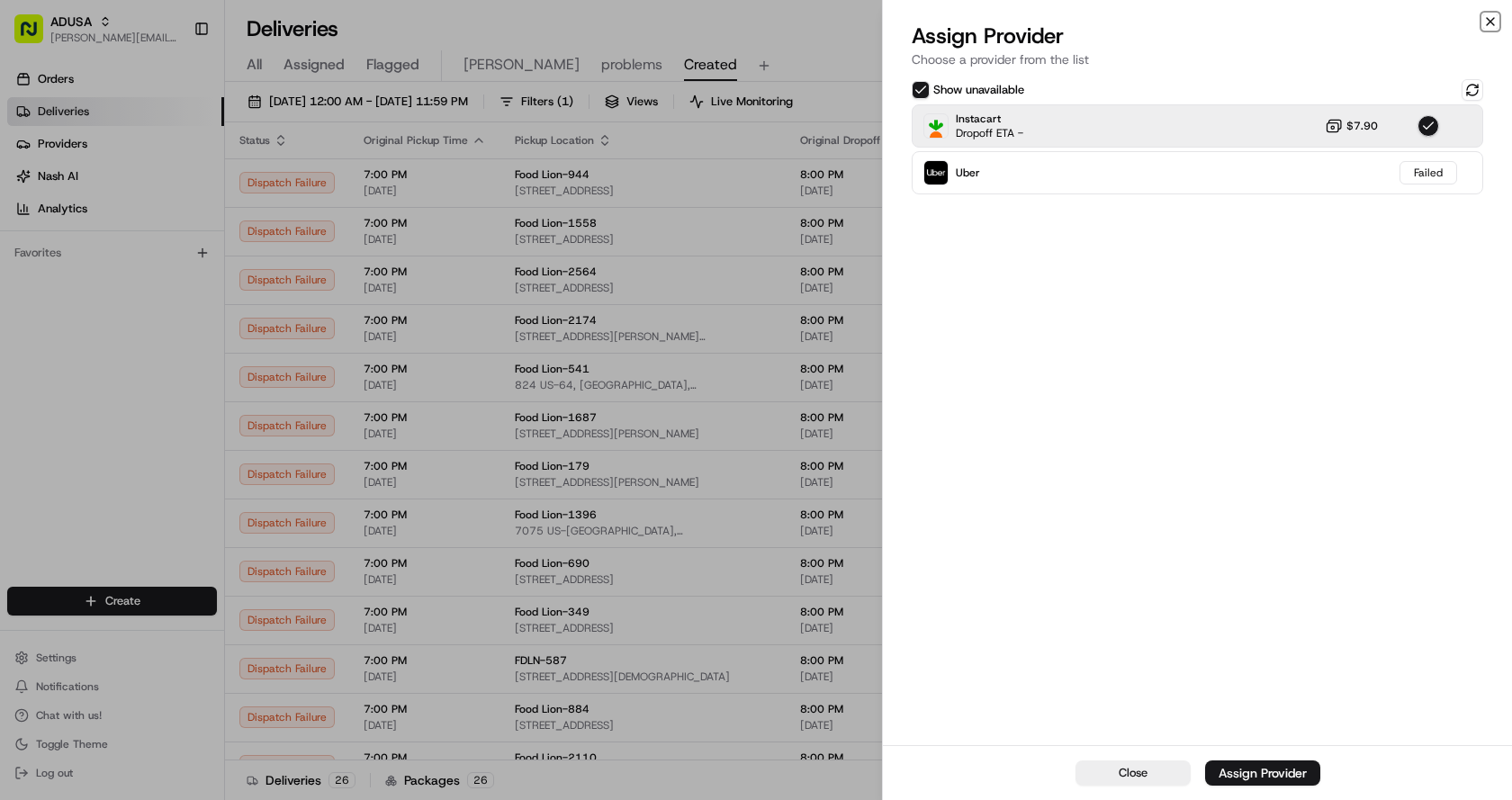
click at [1491, 22] on icon "button" at bounding box center [1489, 21] width 14 height 14
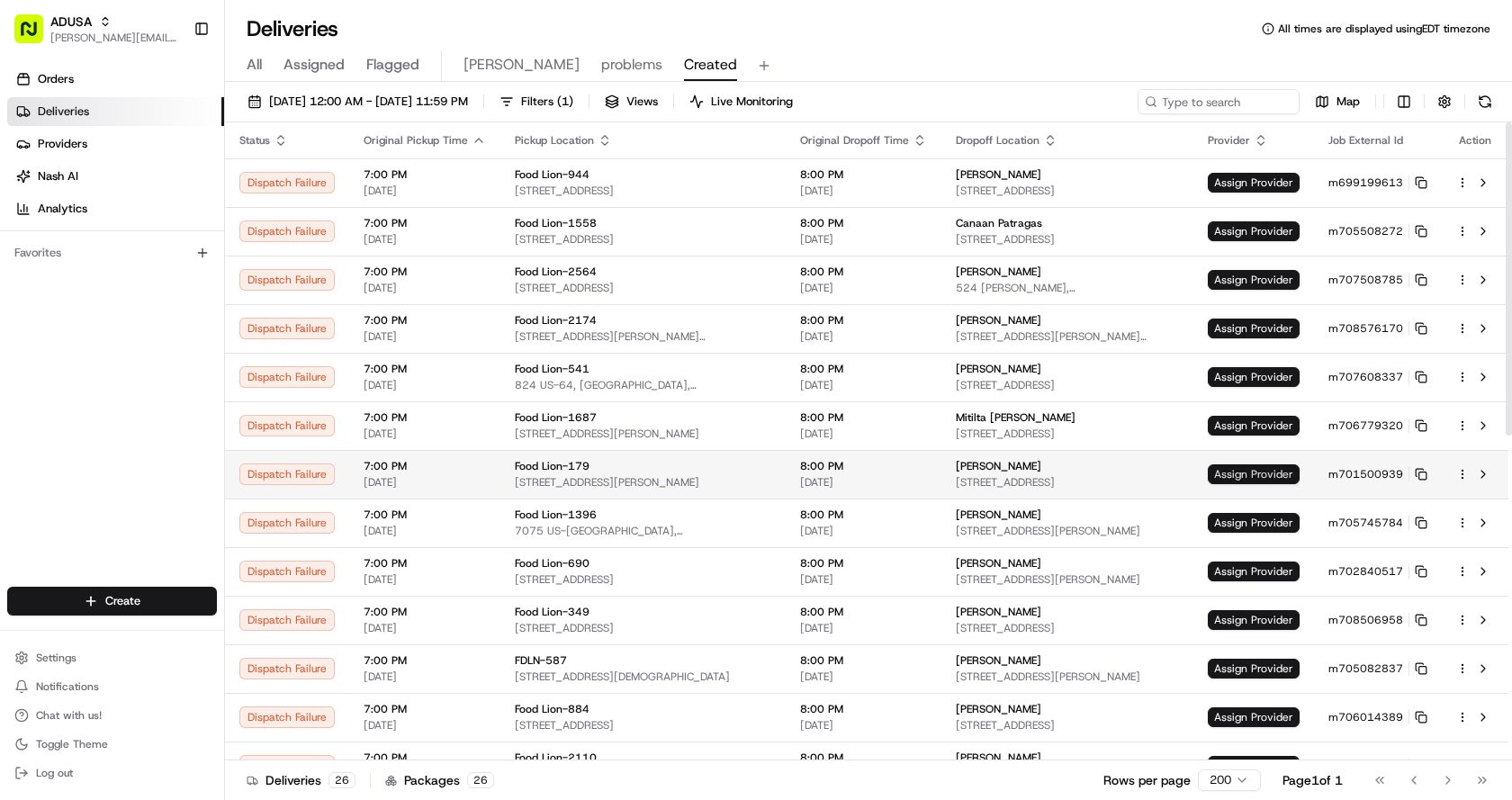
click at [1264, 468] on span "Assign Provider" at bounding box center [1253, 474] width 91 height 20
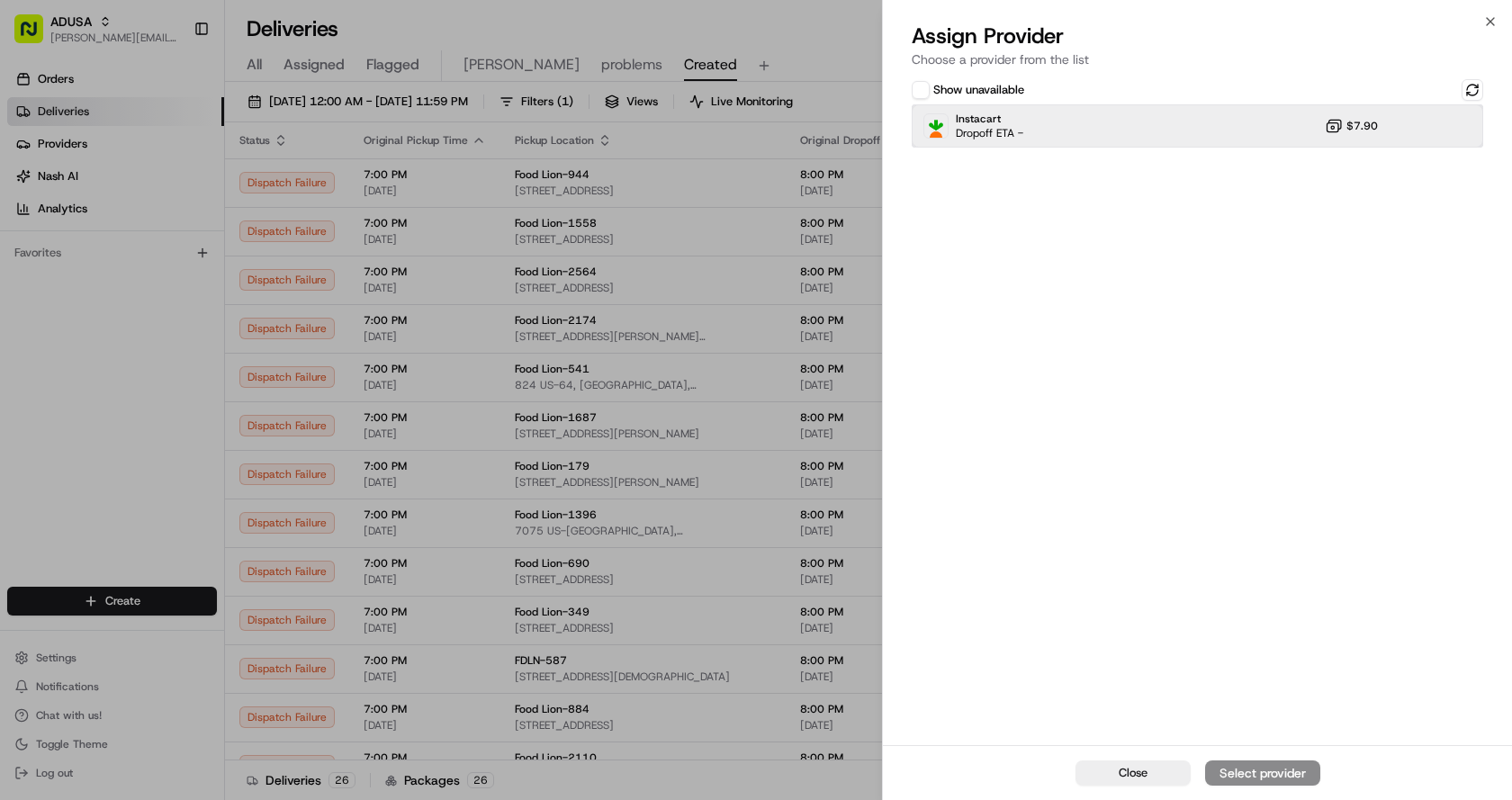
click at [1291, 110] on div "Instacart Dropoff ETA - $7.90" at bounding box center [1197, 126] width 572 height 43
click at [1255, 772] on div "Assign Provider" at bounding box center [1262, 773] width 89 height 18
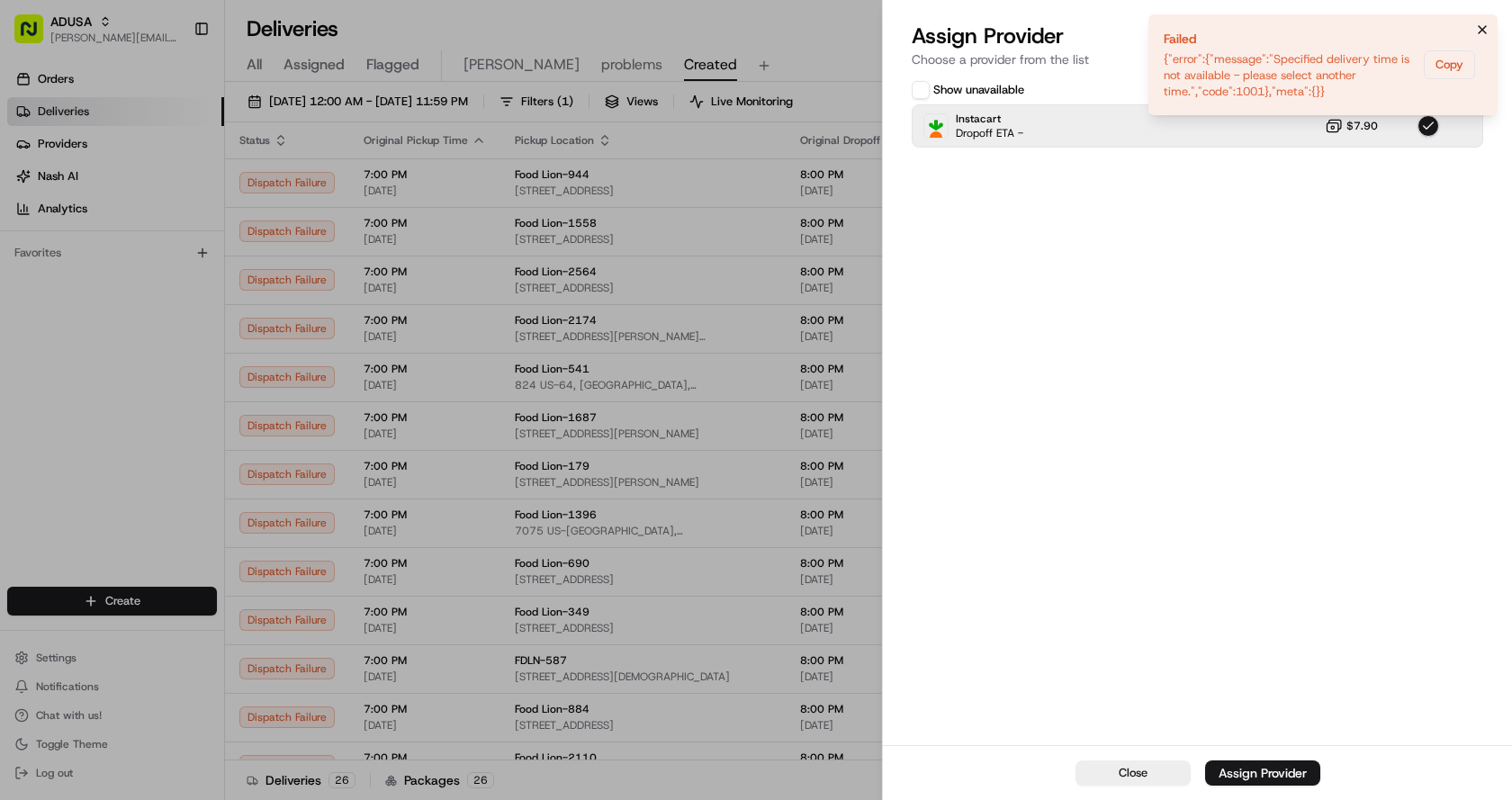
click at [1480, 25] on icon "Notifications (F8)" at bounding box center [1482, 29] width 14 height 14
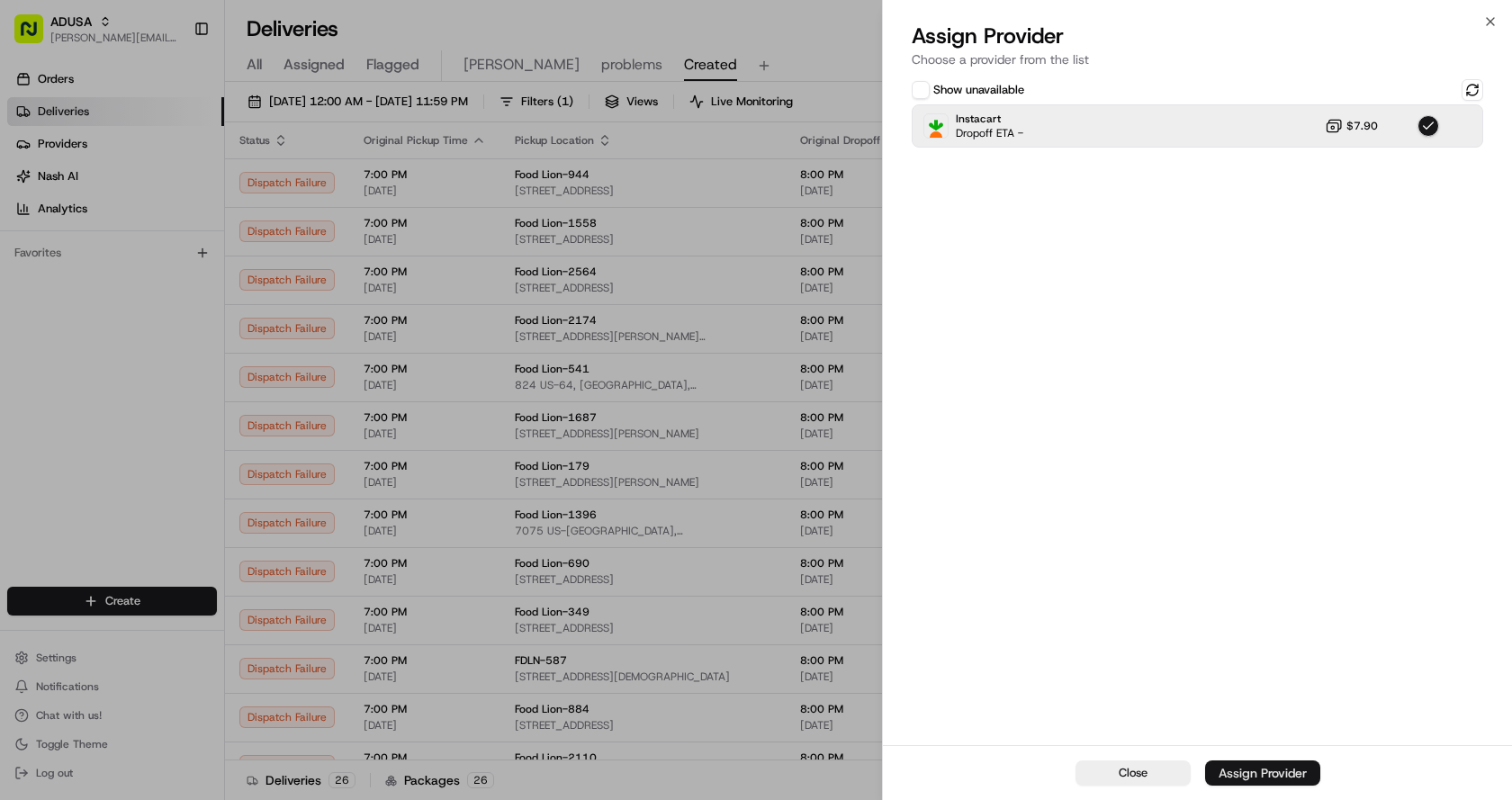
click at [1267, 775] on div "Assign Provider" at bounding box center [1262, 773] width 89 height 18
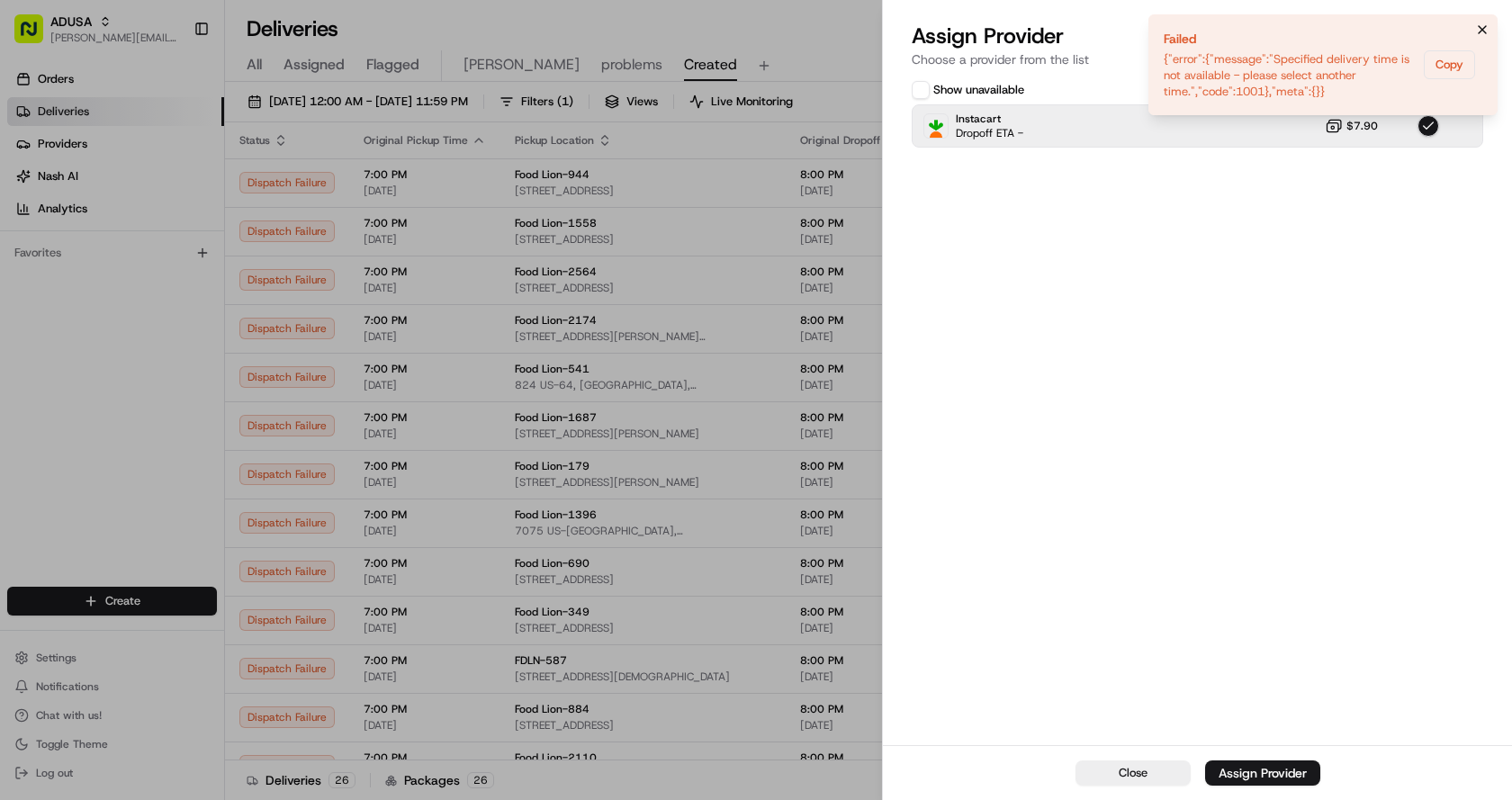
click at [1484, 25] on icon "Notifications (F8)" at bounding box center [1482, 29] width 14 height 14
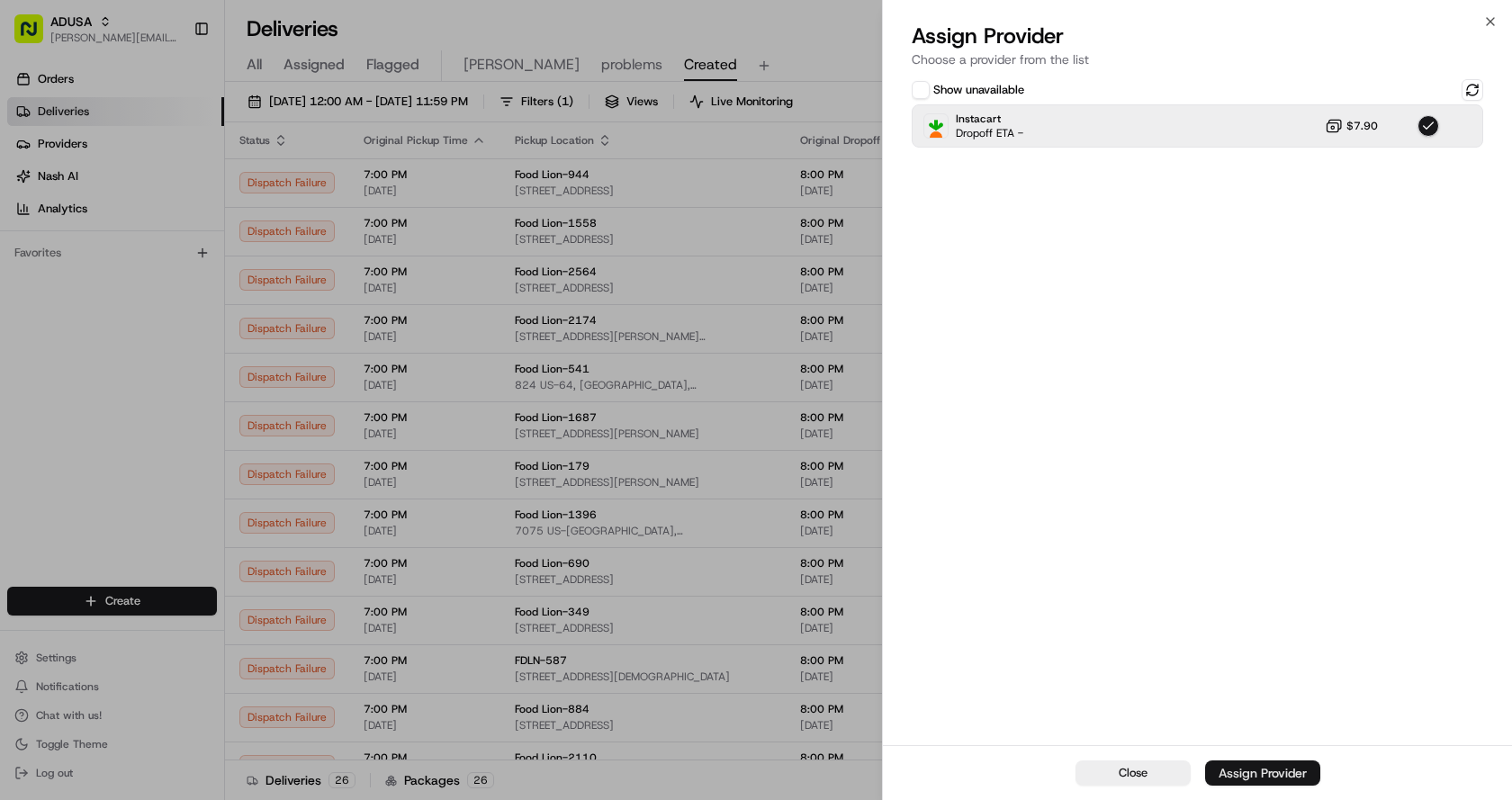
click at [1258, 771] on div "Assign Provider" at bounding box center [1262, 773] width 89 height 18
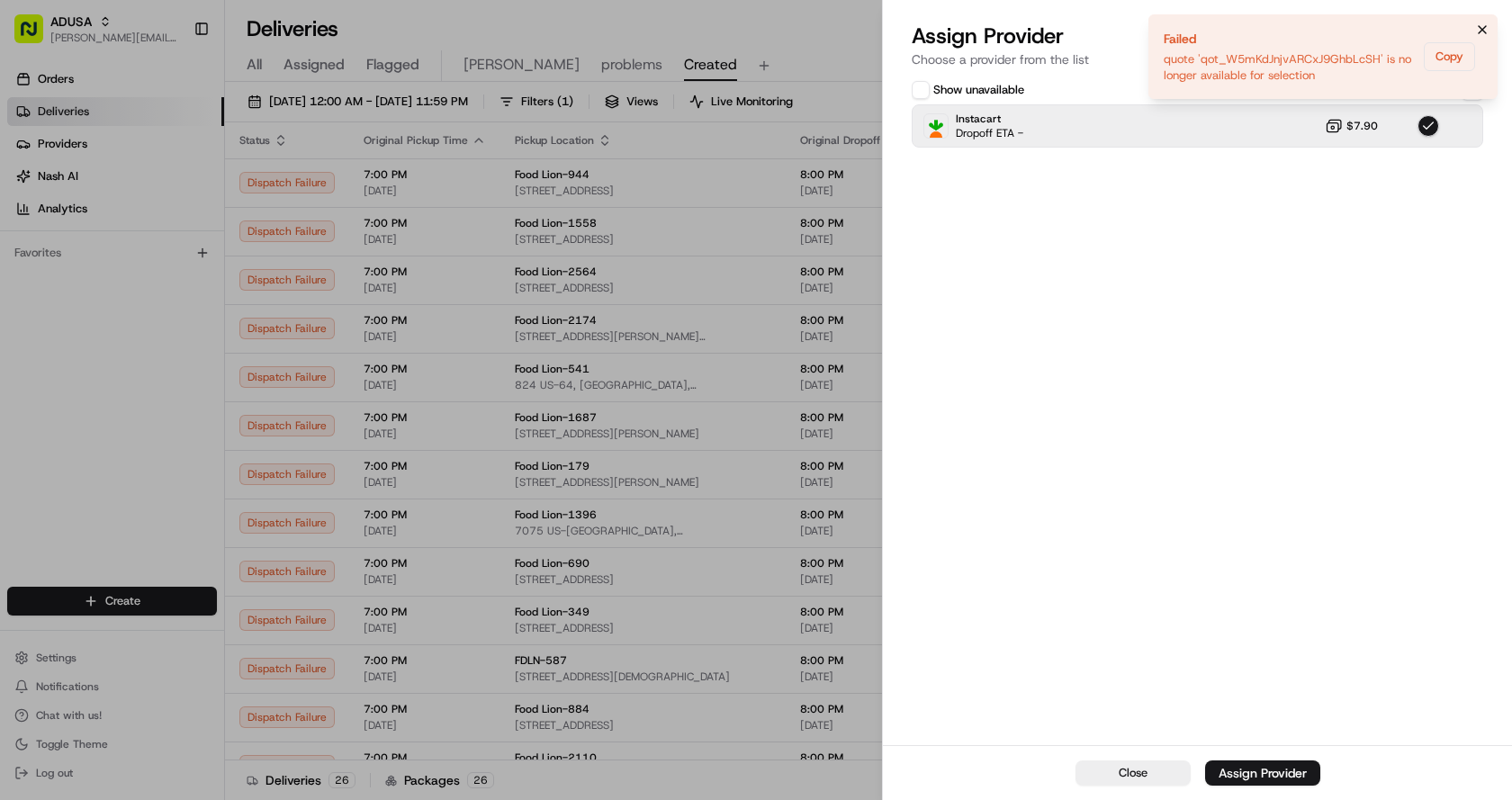
click at [1476, 29] on icon "Notifications (F8)" at bounding box center [1482, 29] width 14 height 14
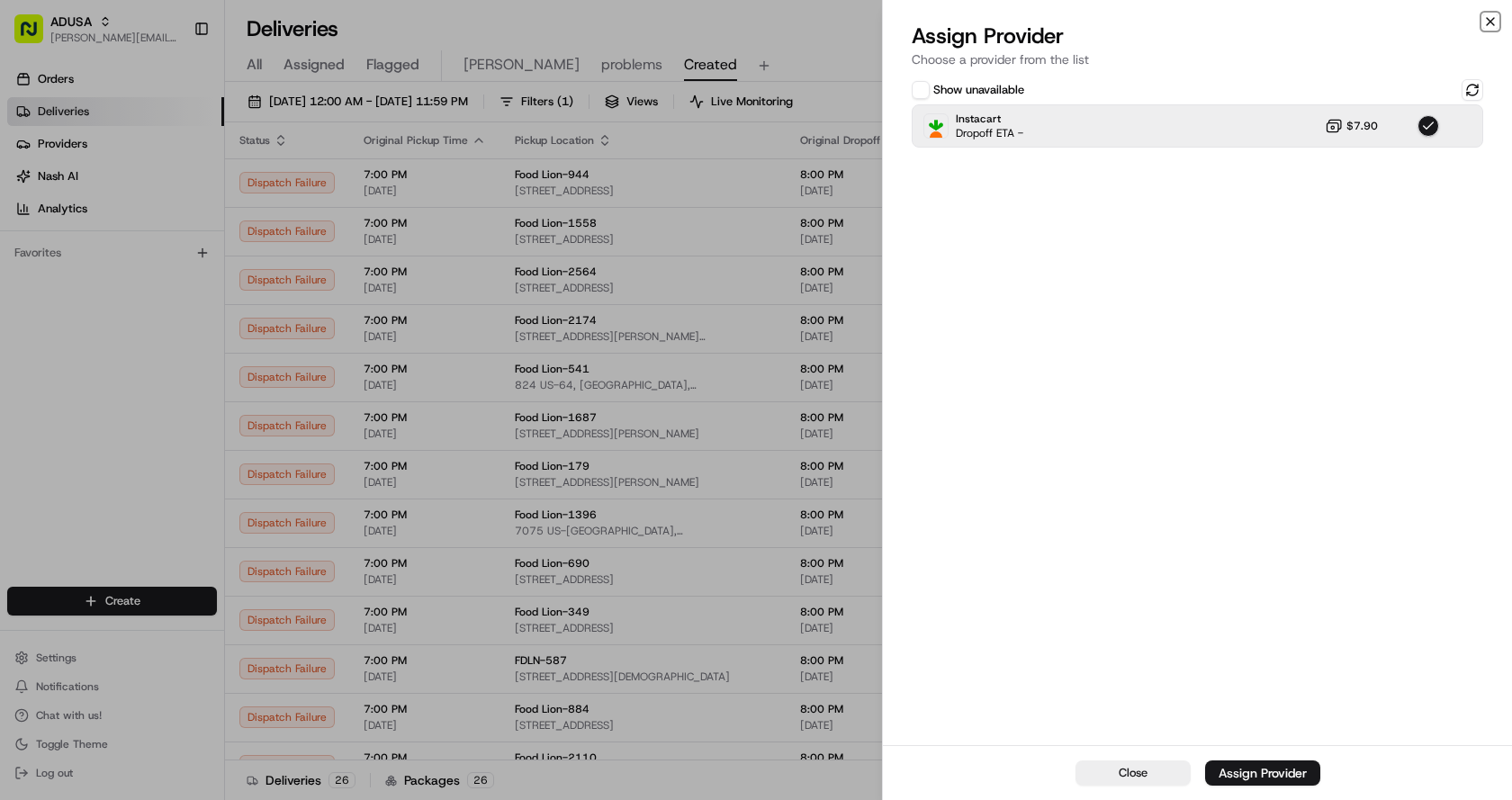
click at [1490, 18] on icon "button" at bounding box center [1489, 21] width 14 height 14
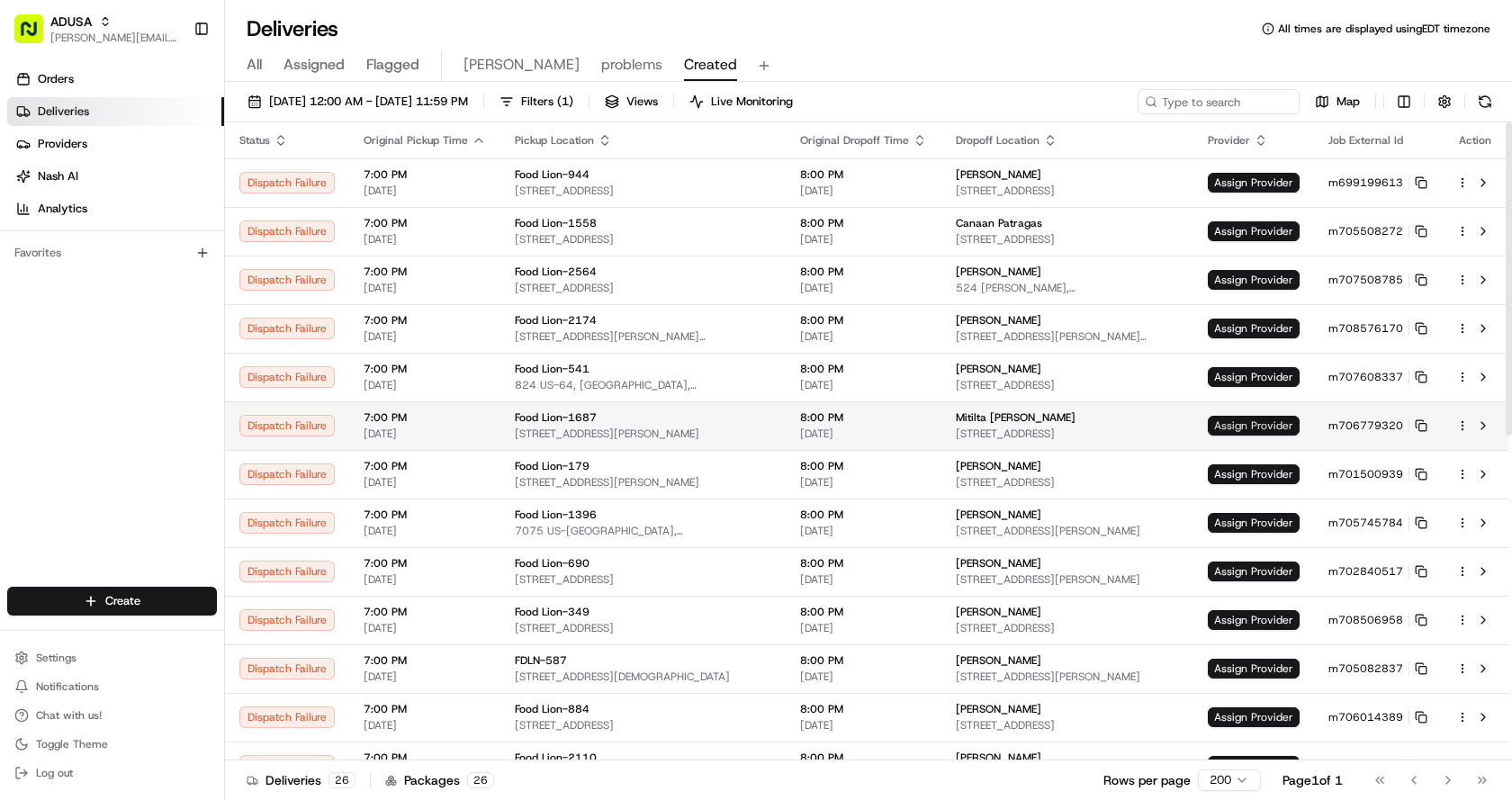
click at [1272, 416] on span "Assign Provider" at bounding box center [1253, 425] width 91 height 20
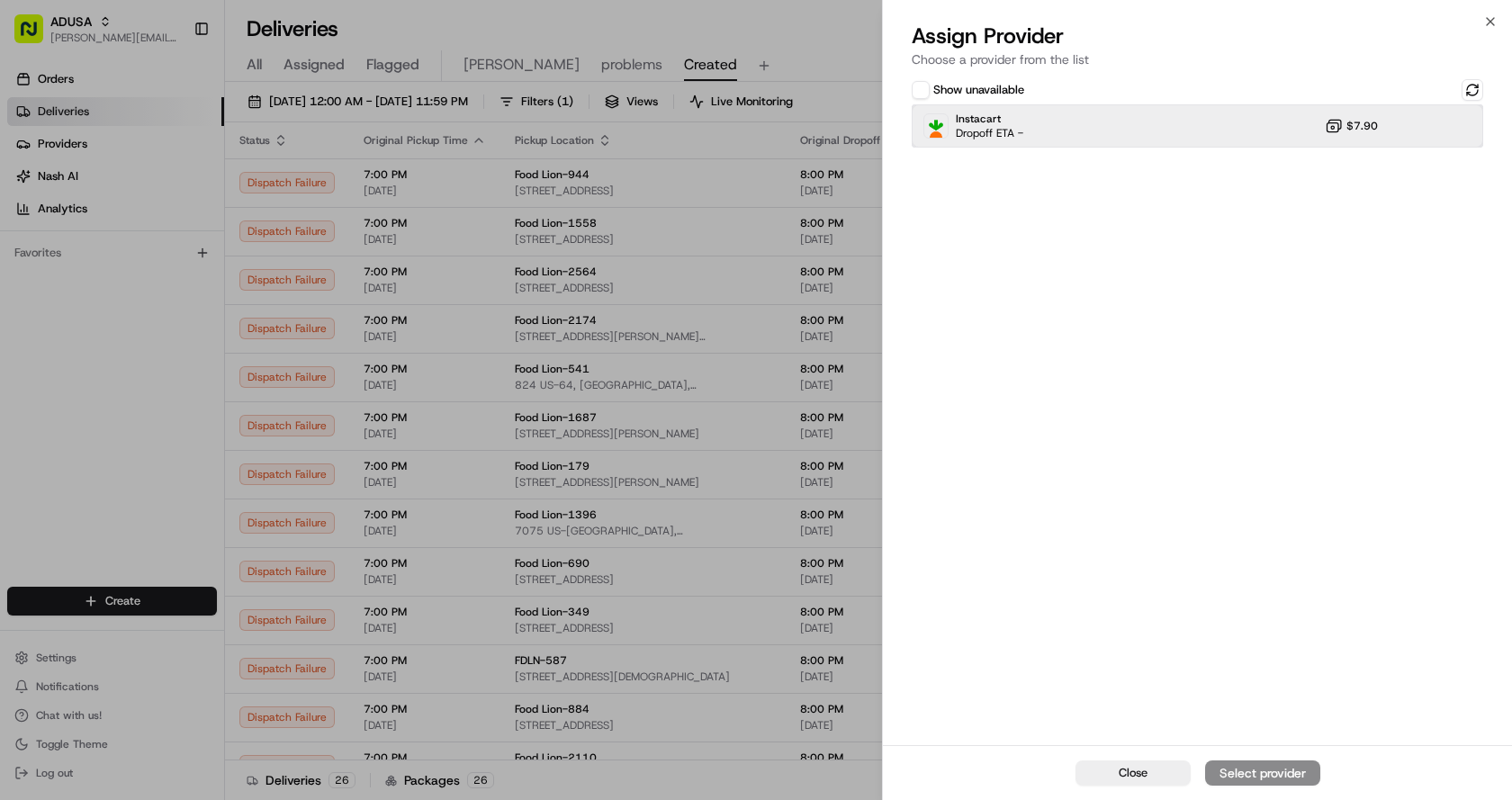
click at [1077, 117] on div "Instacart Dropoff ETA - $7.90" at bounding box center [1197, 126] width 572 height 43
click at [1300, 771] on div "Assign Provider" at bounding box center [1262, 773] width 89 height 18
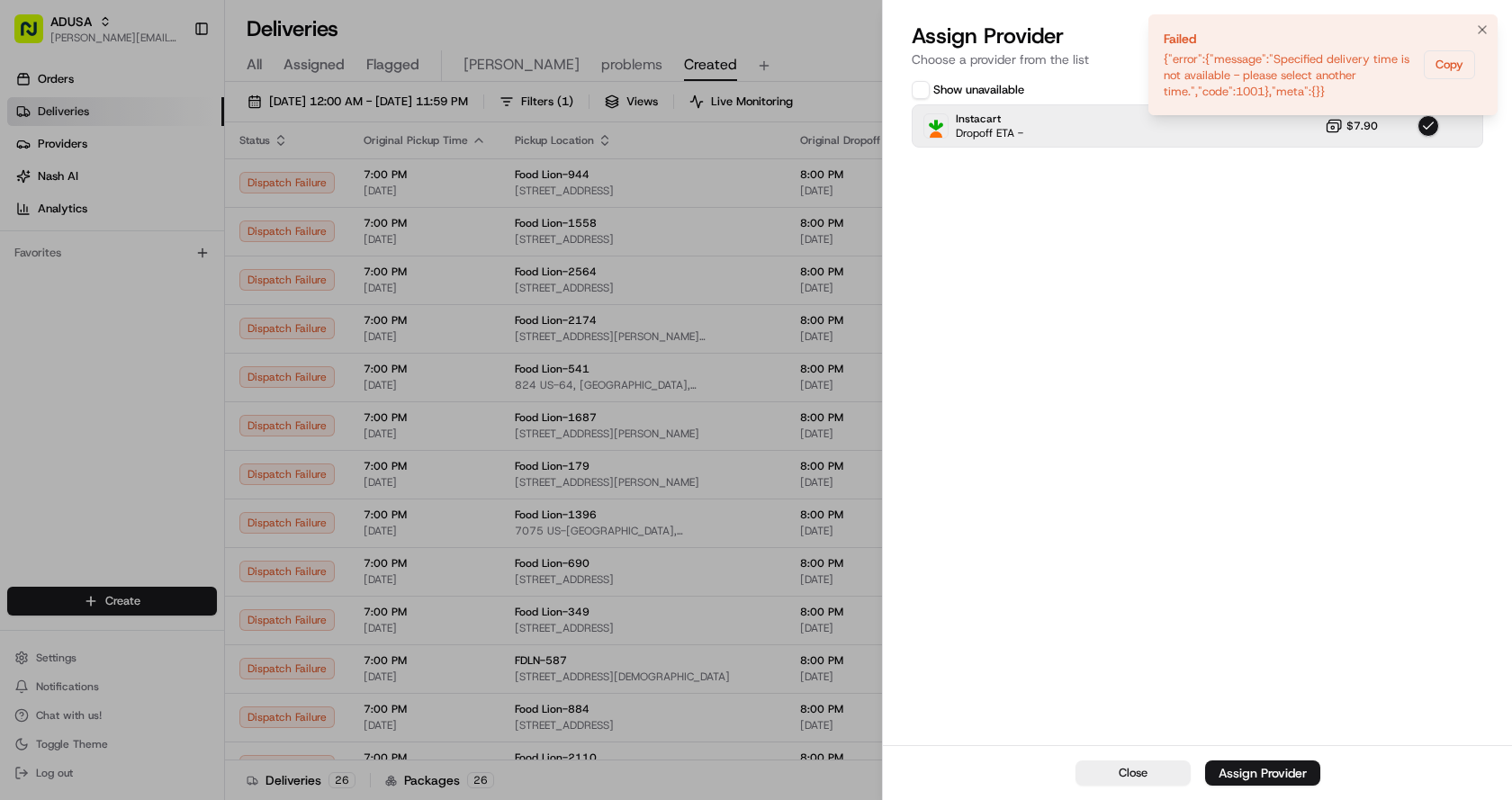
drag, startPoint x: 1482, startPoint y: 20, endPoint x: 1496, endPoint y: 22, distance: 14.1
click at [1482, 21] on button "Notifications (F8)" at bounding box center [1482, 29] width 22 height 22
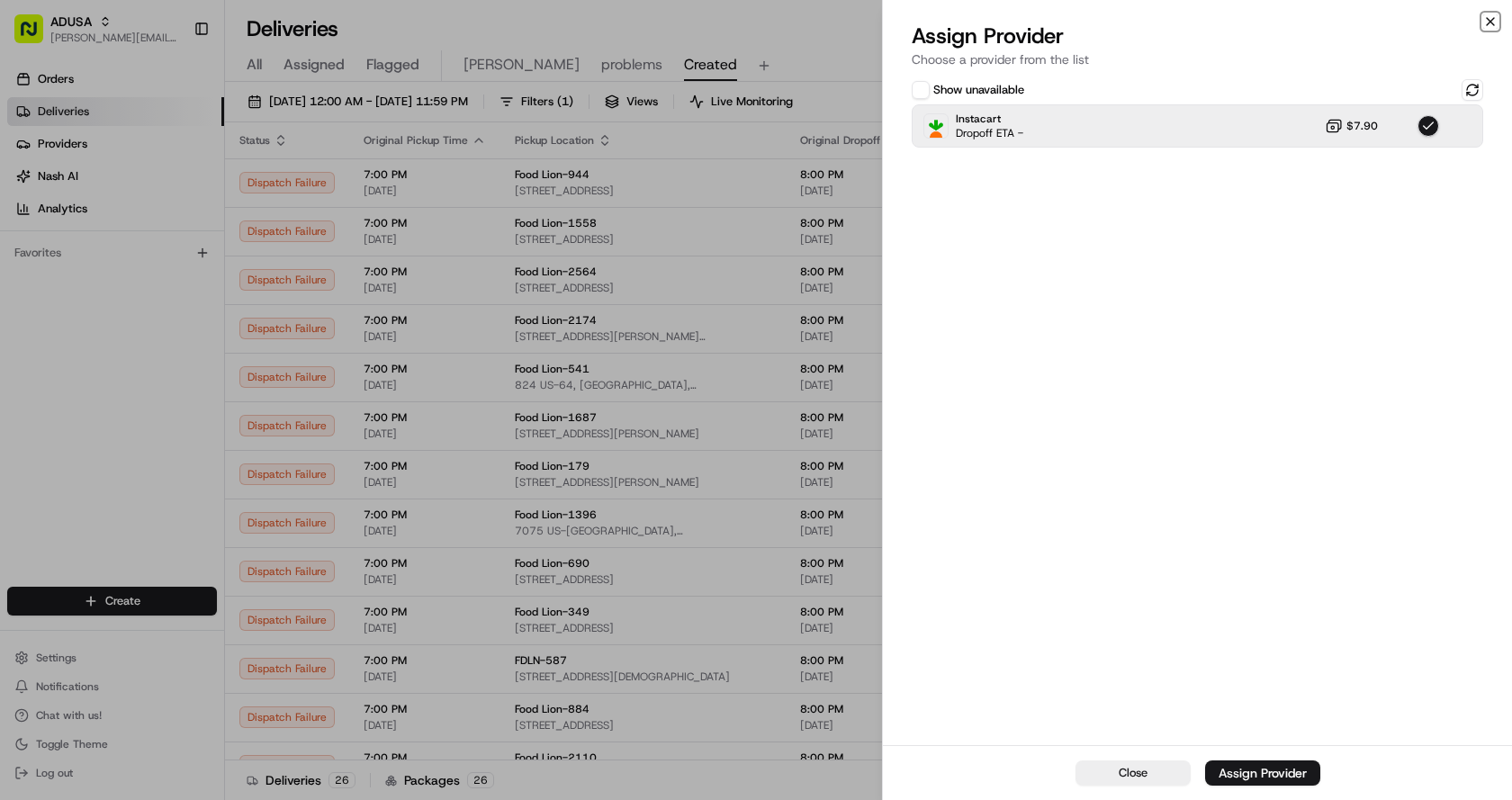
click at [1489, 22] on icon "button" at bounding box center [1489, 21] width 14 height 14
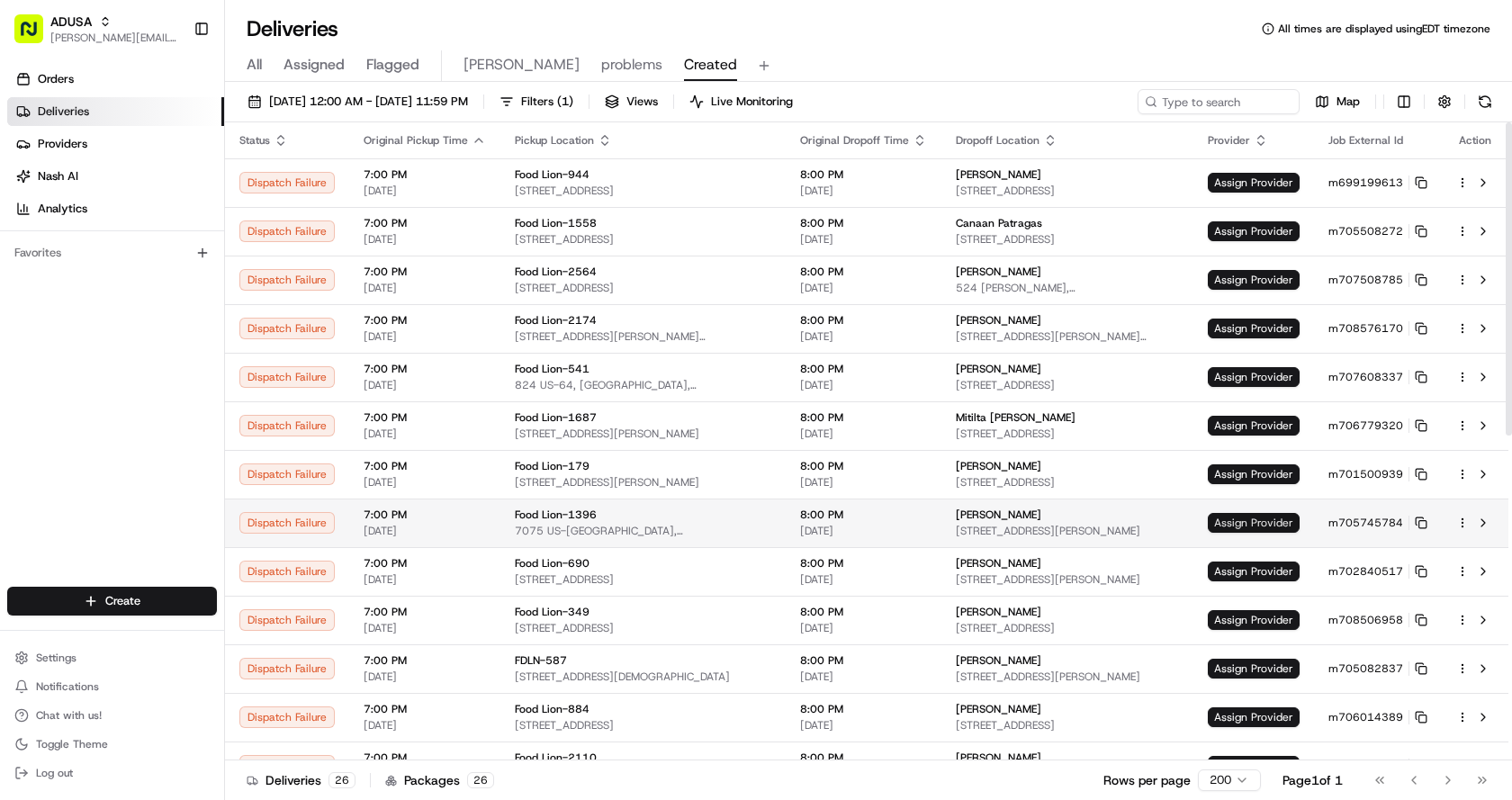
click at [1258, 516] on span "Assign Provider" at bounding box center [1253, 522] width 91 height 20
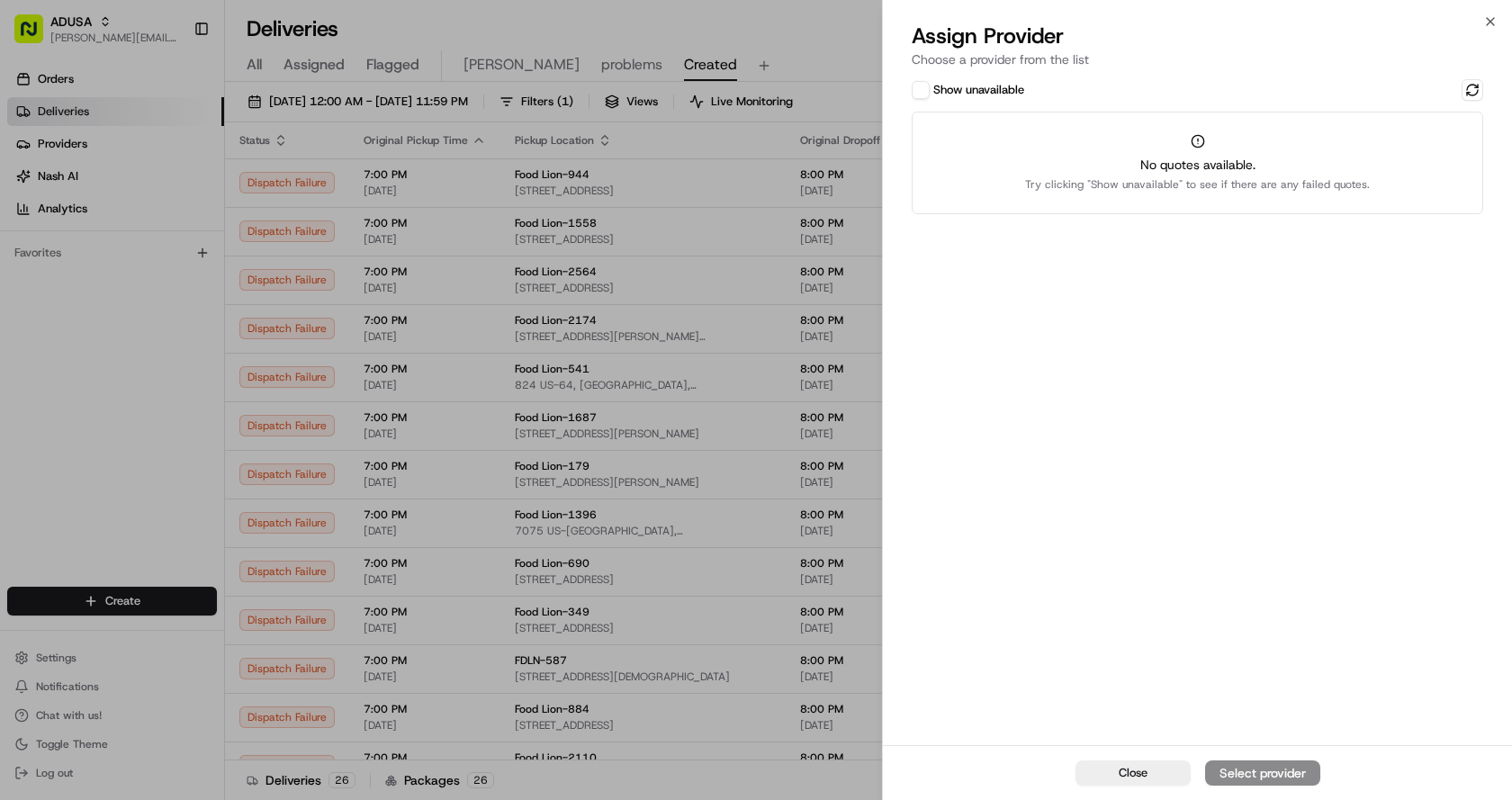
click at [914, 88] on button "Show unavailable" at bounding box center [920, 90] width 18 height 18
click at [1464, 90] on button at bounding box center [1471, 90] width 22 height 22
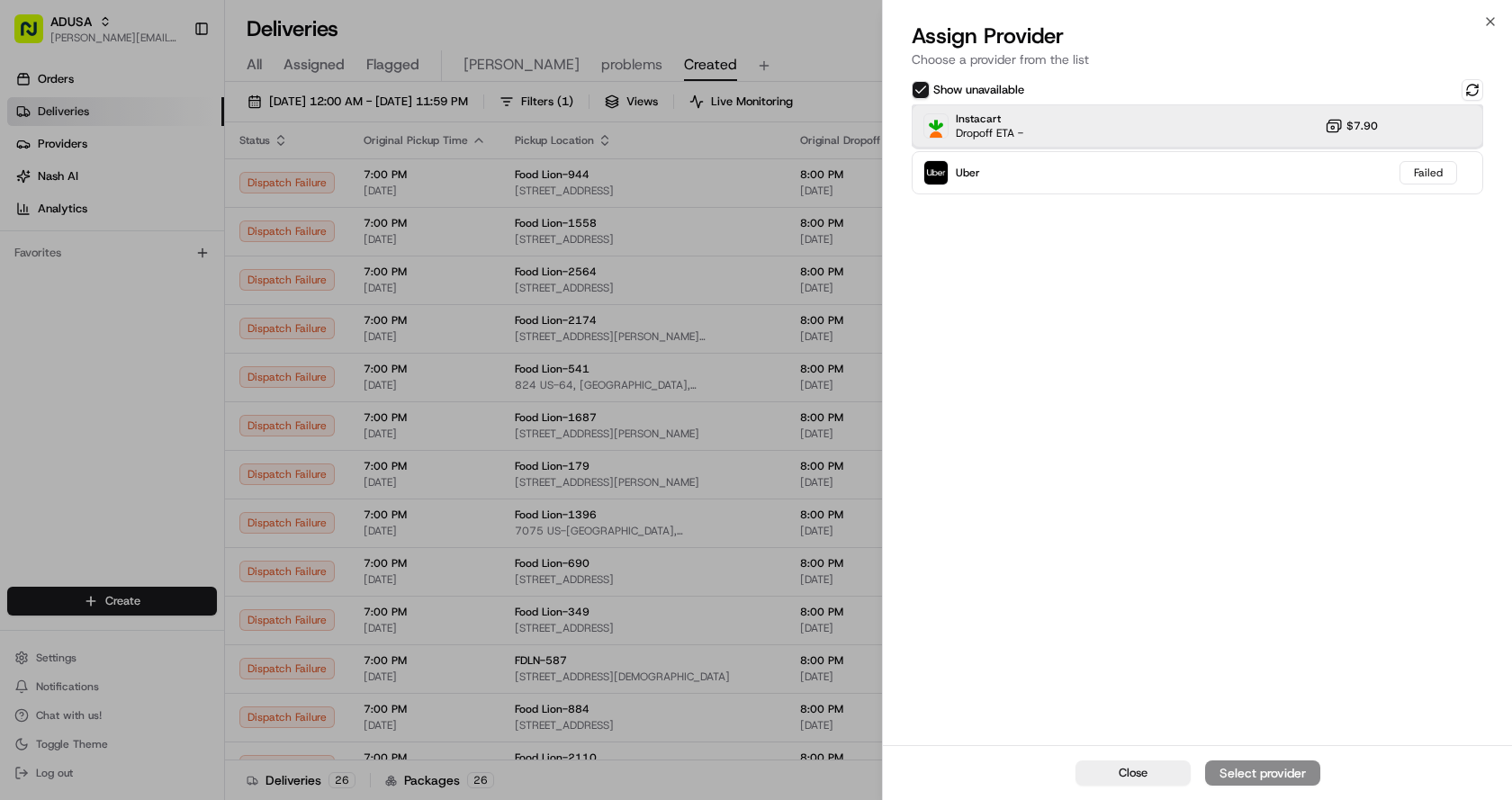
click at [1080, 128] on div "Instacart Dropoff ETA - $7.90" at bounding box center [1197, 126] width 572 height 43
click at [1272, 766] on div "Assign Provider" at bounding box center [1262, 773] width 89 height 18
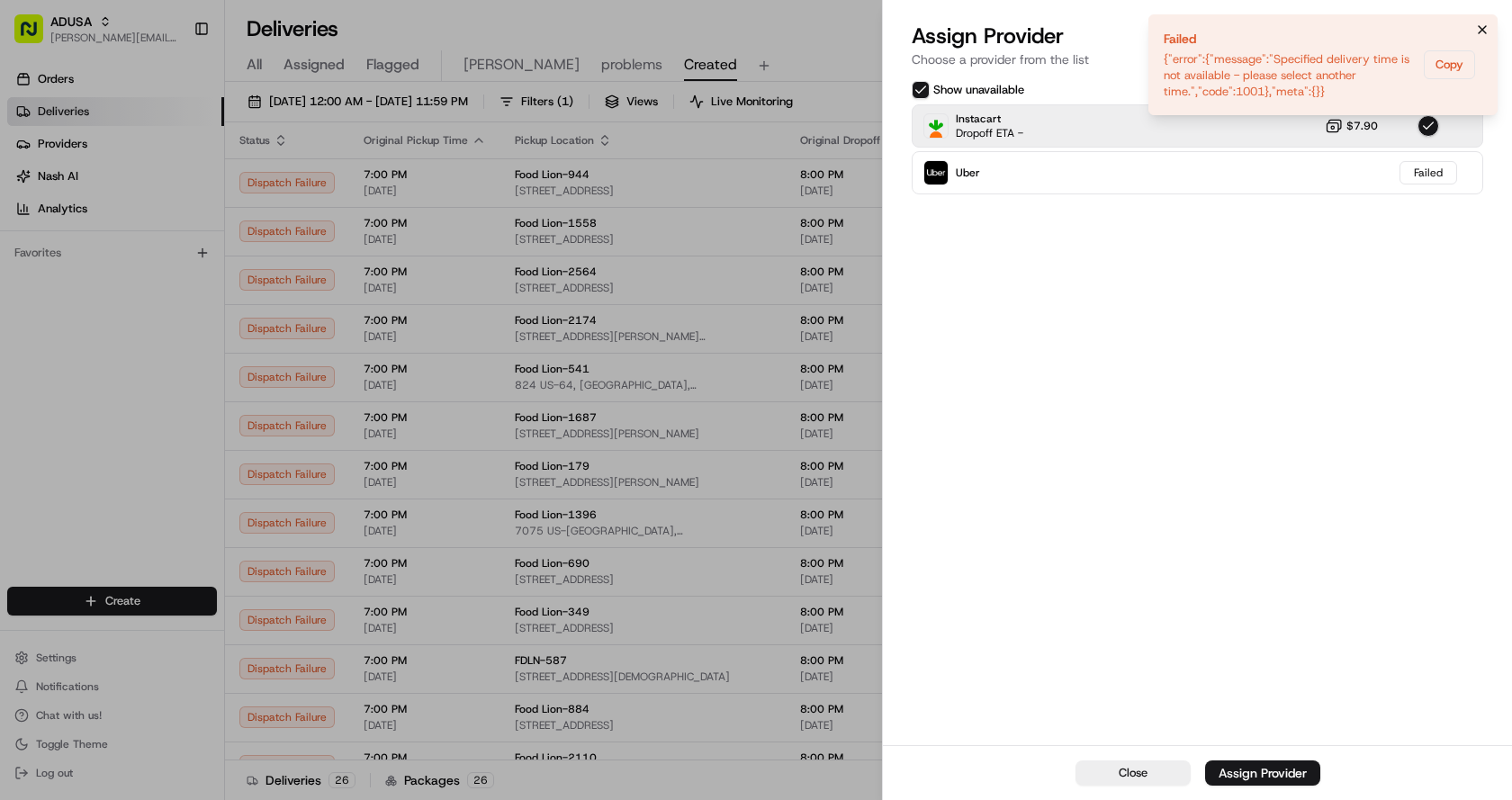
click at [1484, 36] on icon "Notifications (F8)" at bounding box center [1482, 29] width 14 height 14
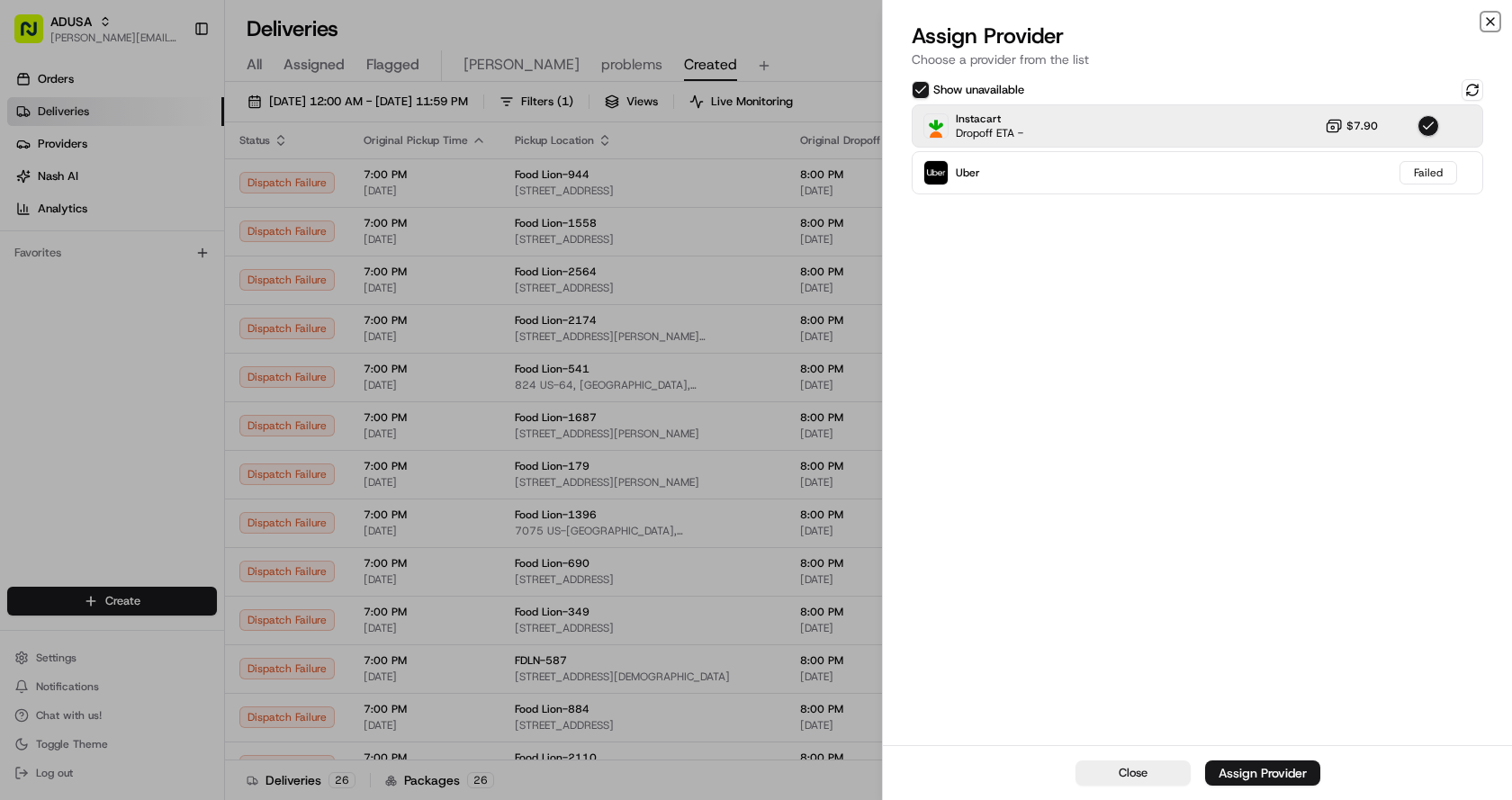
click at [1488, 24] on icon "button" at bounding box center [1490, 22] width 8 height 8
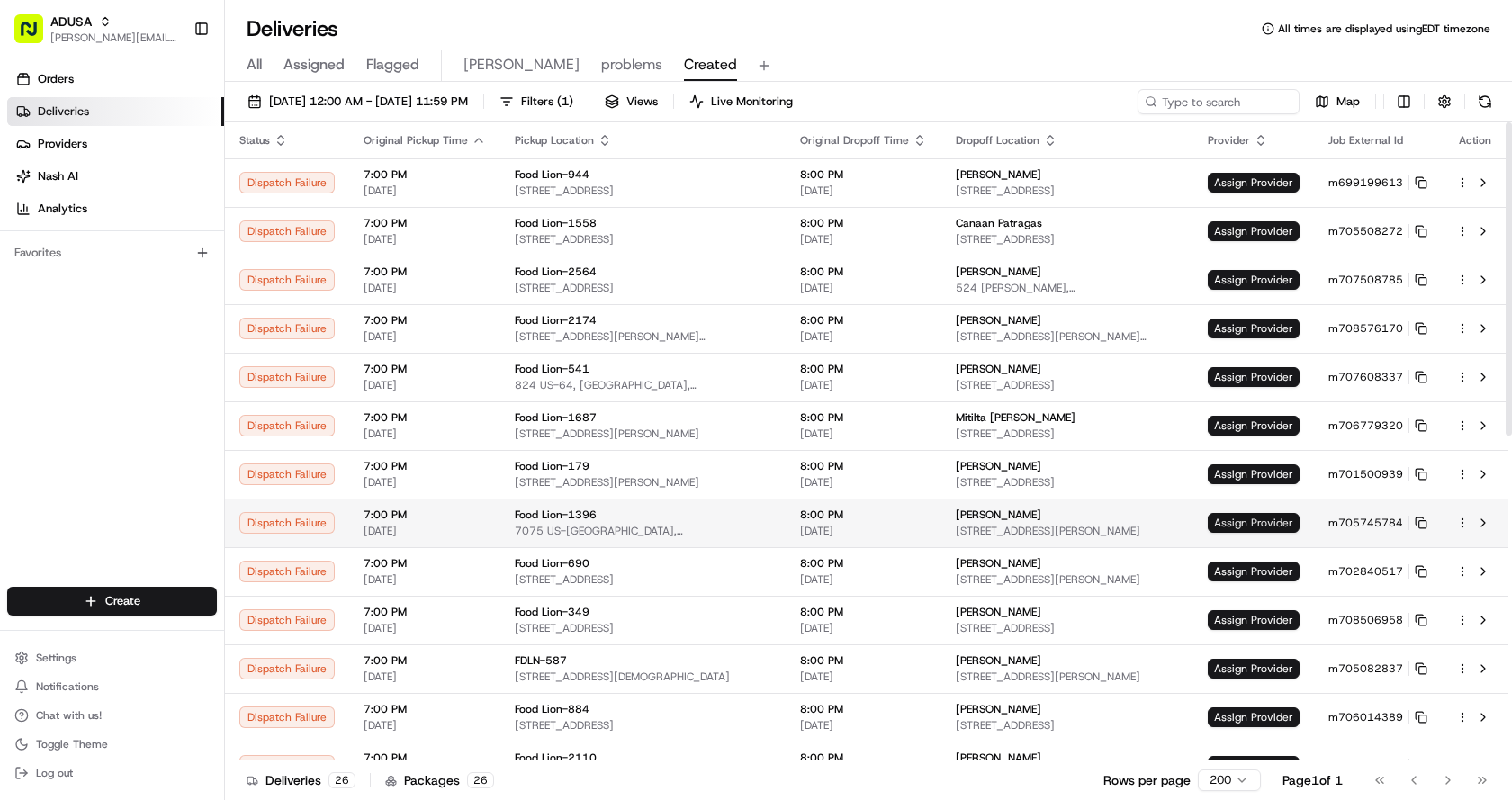
click at [1261, 525] on span "Assign Provider" at bounding box center [1253, 522] width 91 height 20
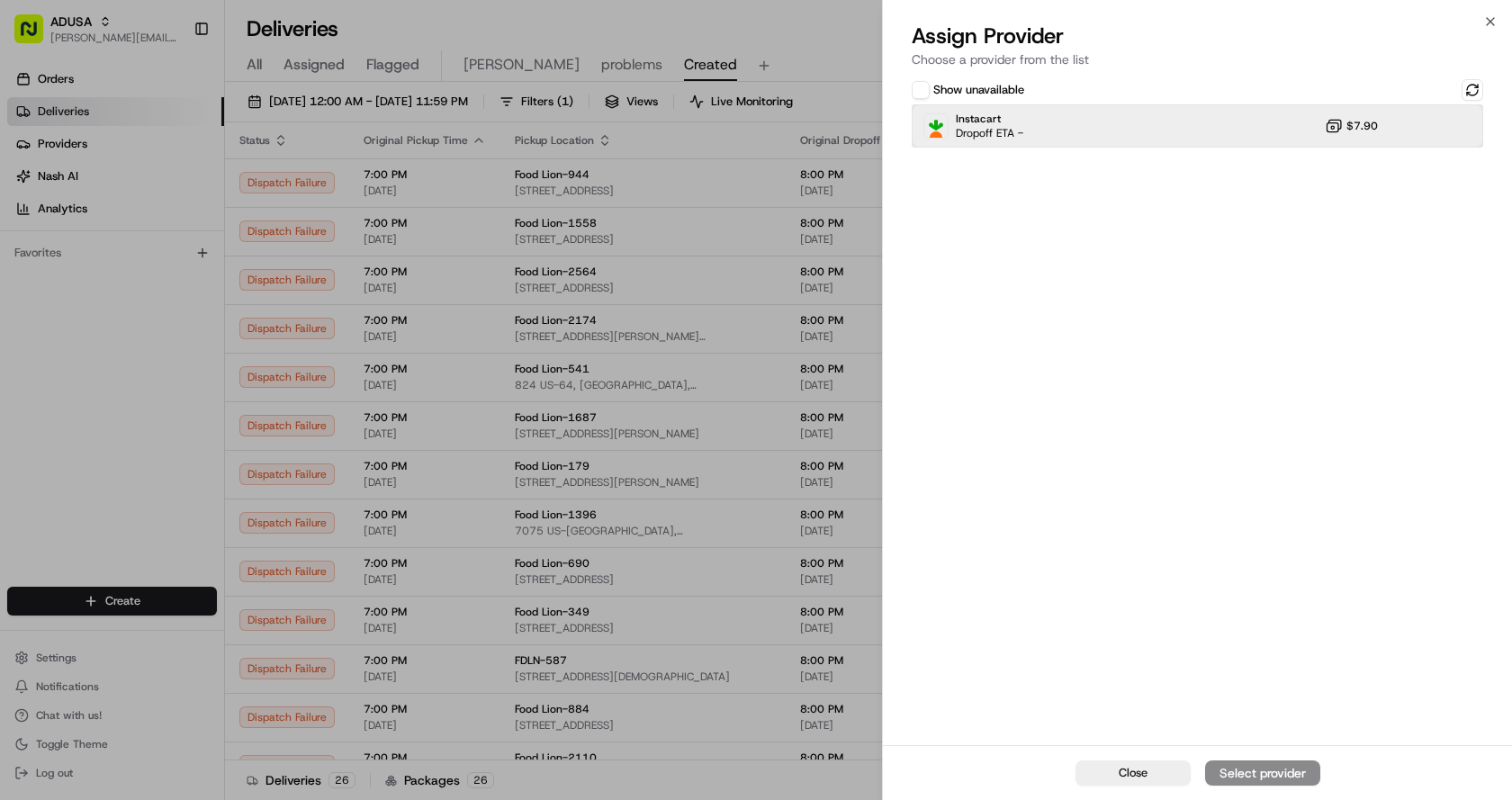
click at [1218, 121] on div "Instacart Dropoff ETA - $7.90" at bounding box center [1197, 126] width 572 height 43
click at [1276, 772] on div "Assign Provider" at bounding box center [1262, 773] width 89 height 18
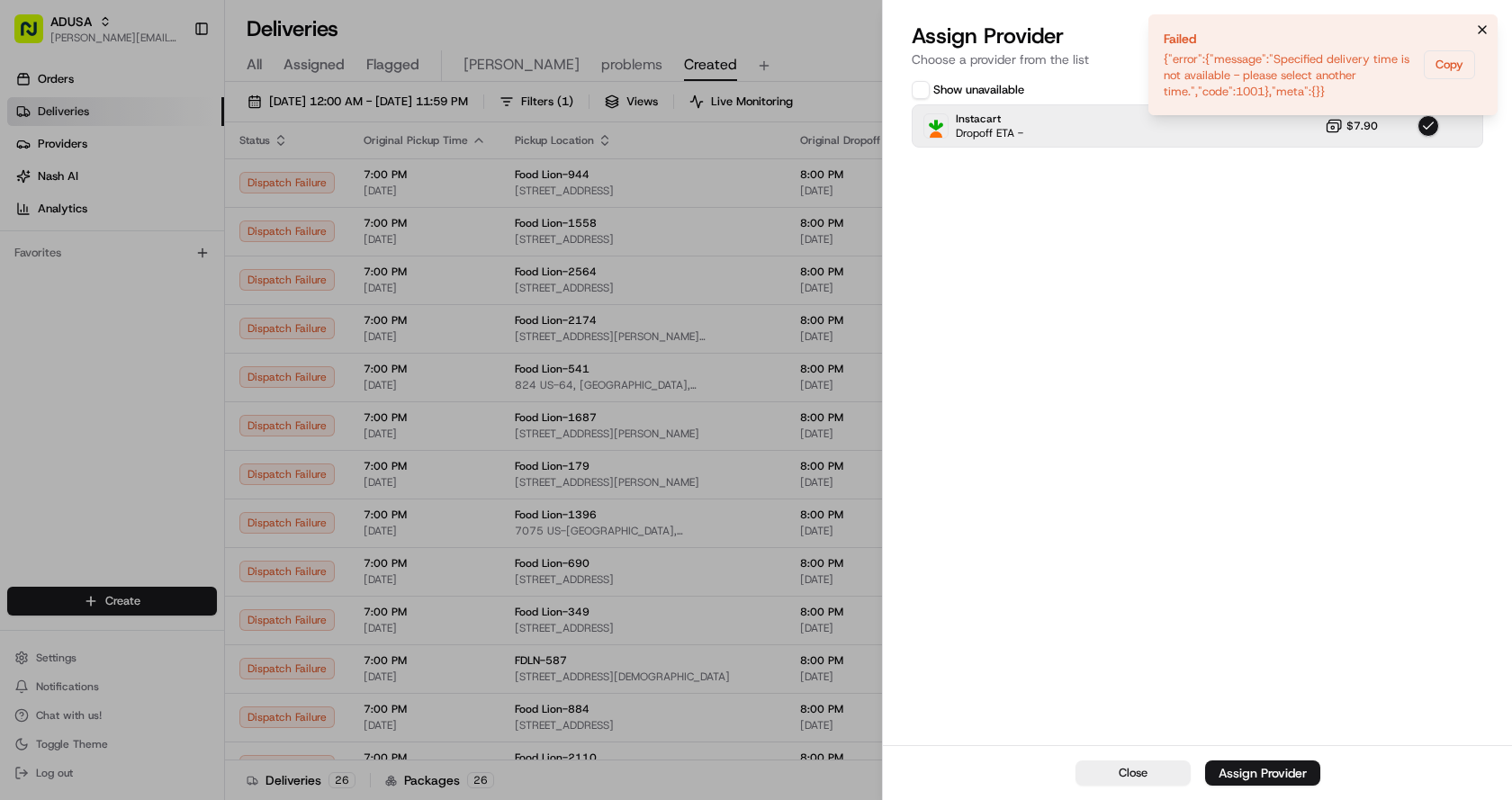
click at [1479, 30] on icon "Notifications (F8)" at bounding box center [1482, 29] width 14 height 14
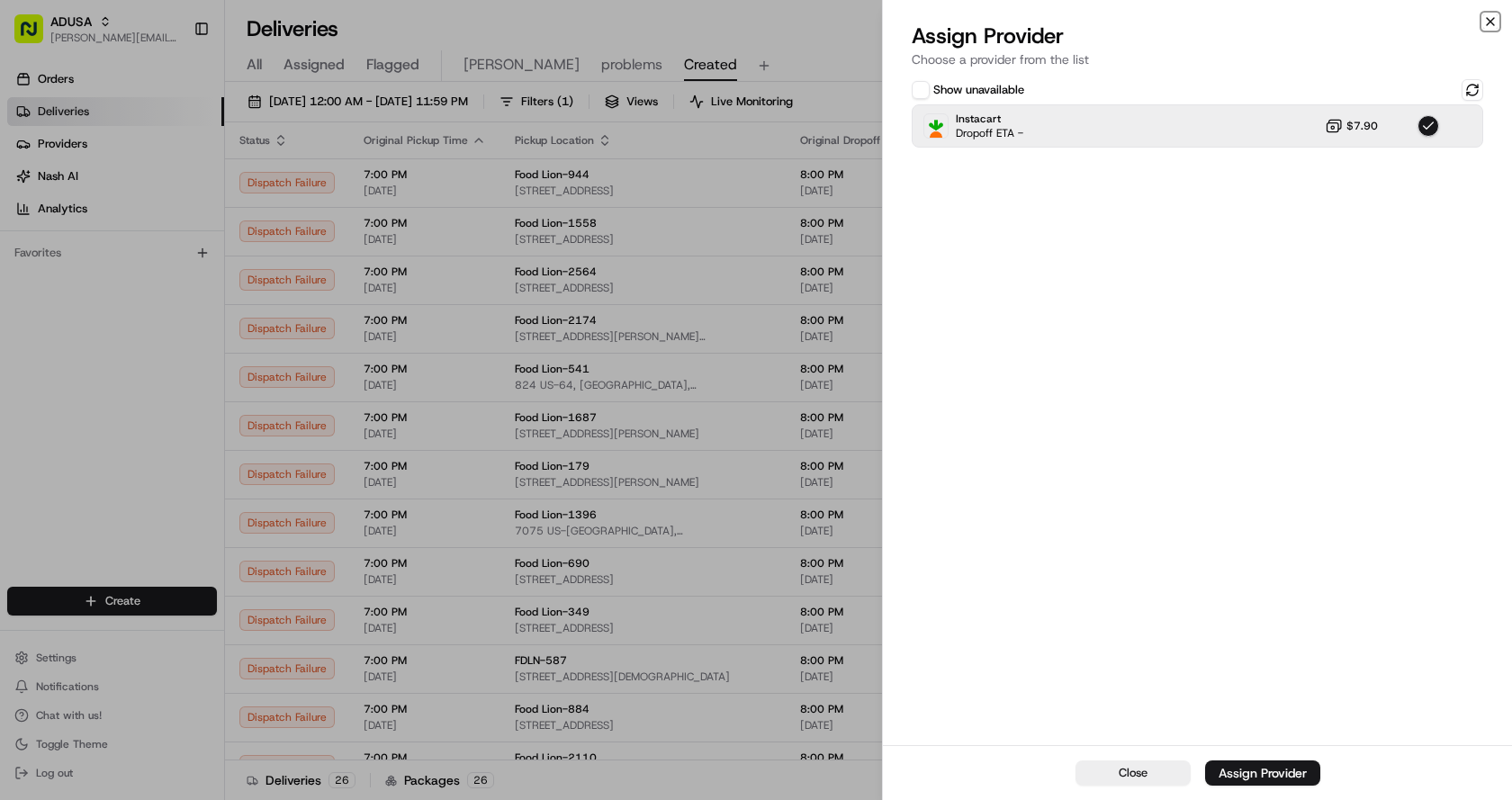
click at [1487, 25] on icon "button" at bounding box center [1490, 22] width 8 height 8
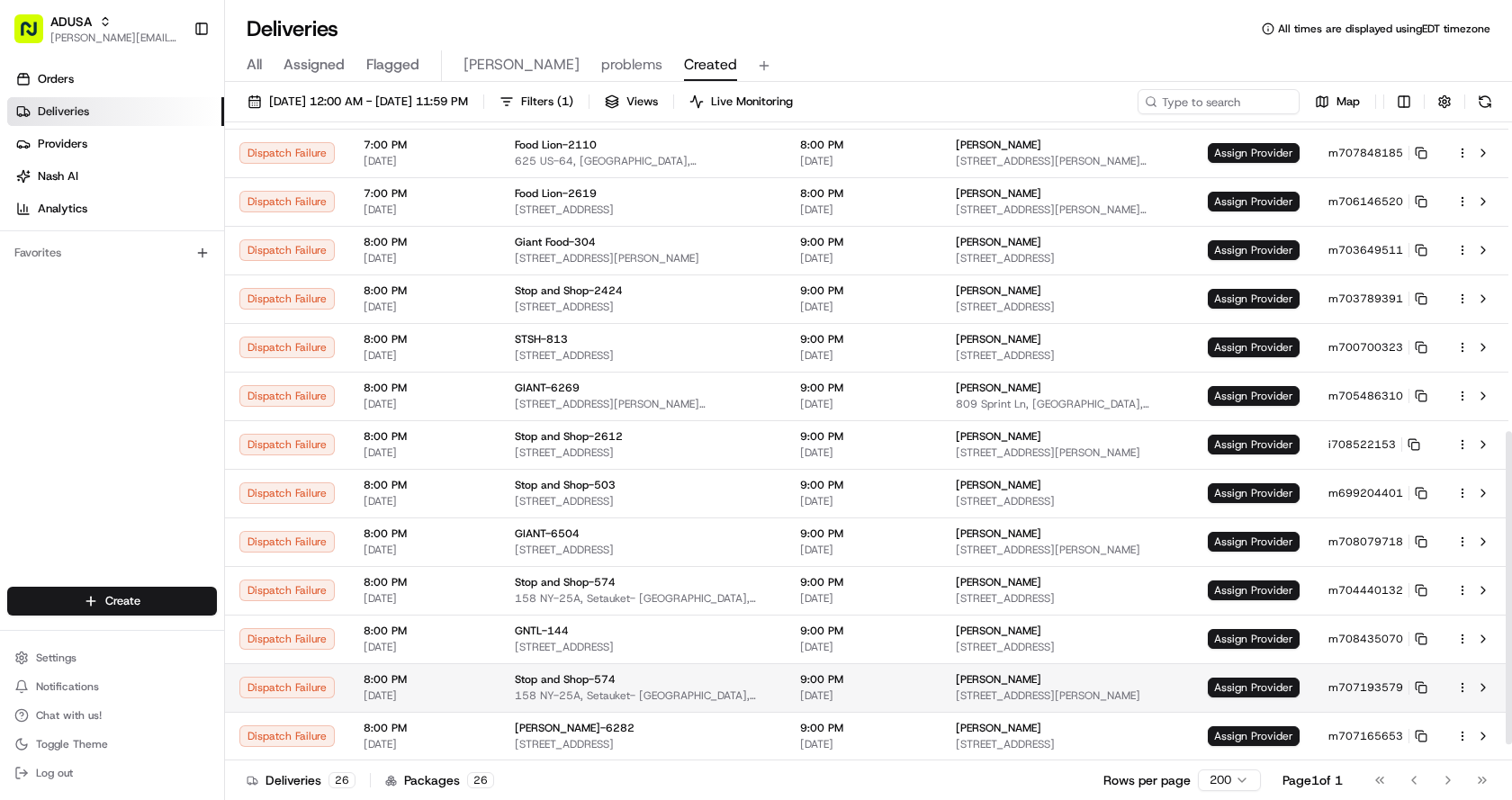
scroll to position [661, 0]
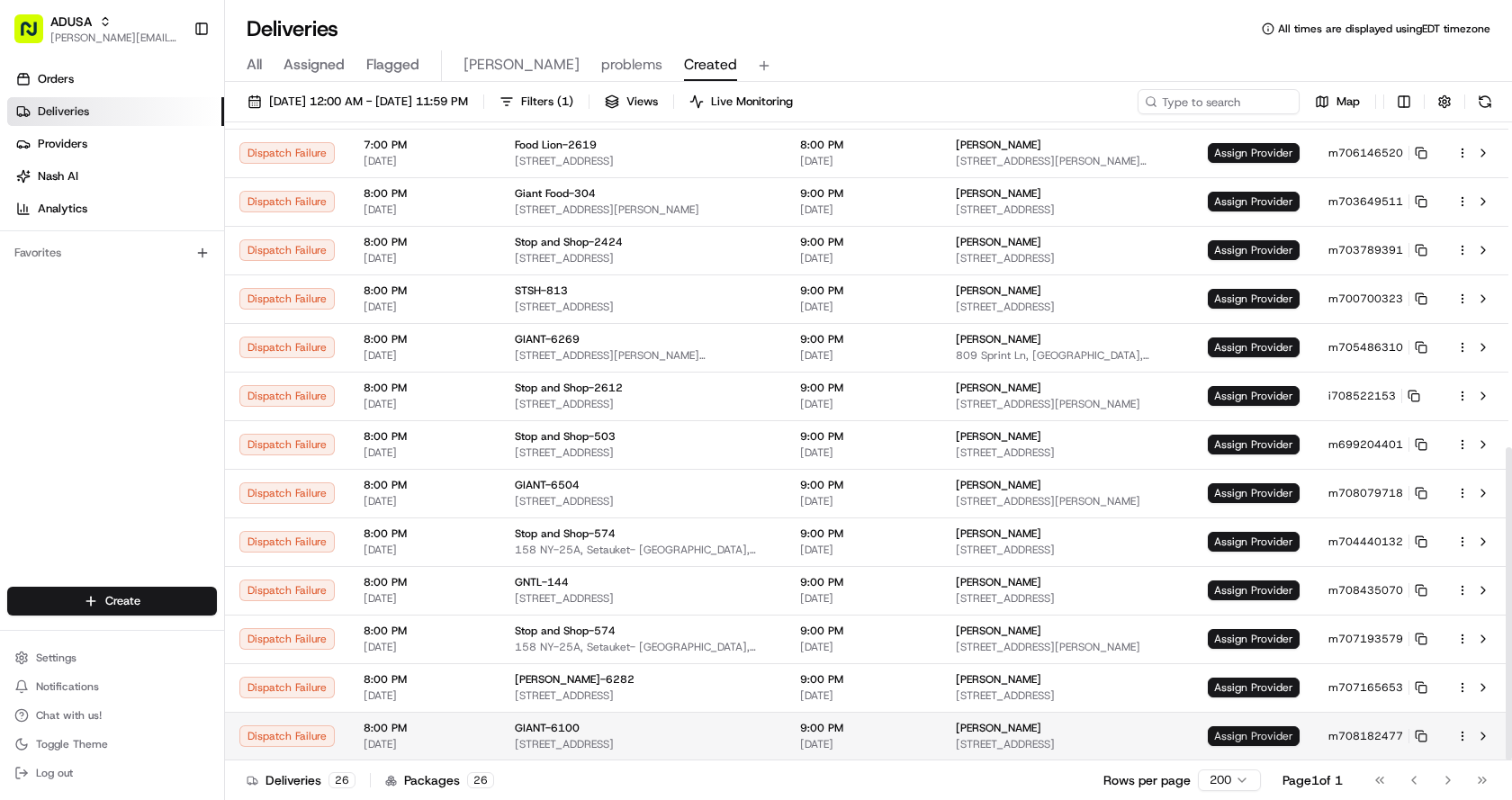
click at [1262, 730] on span "Assign Provider" at bounding box center [1253, 736] width 91 height 20
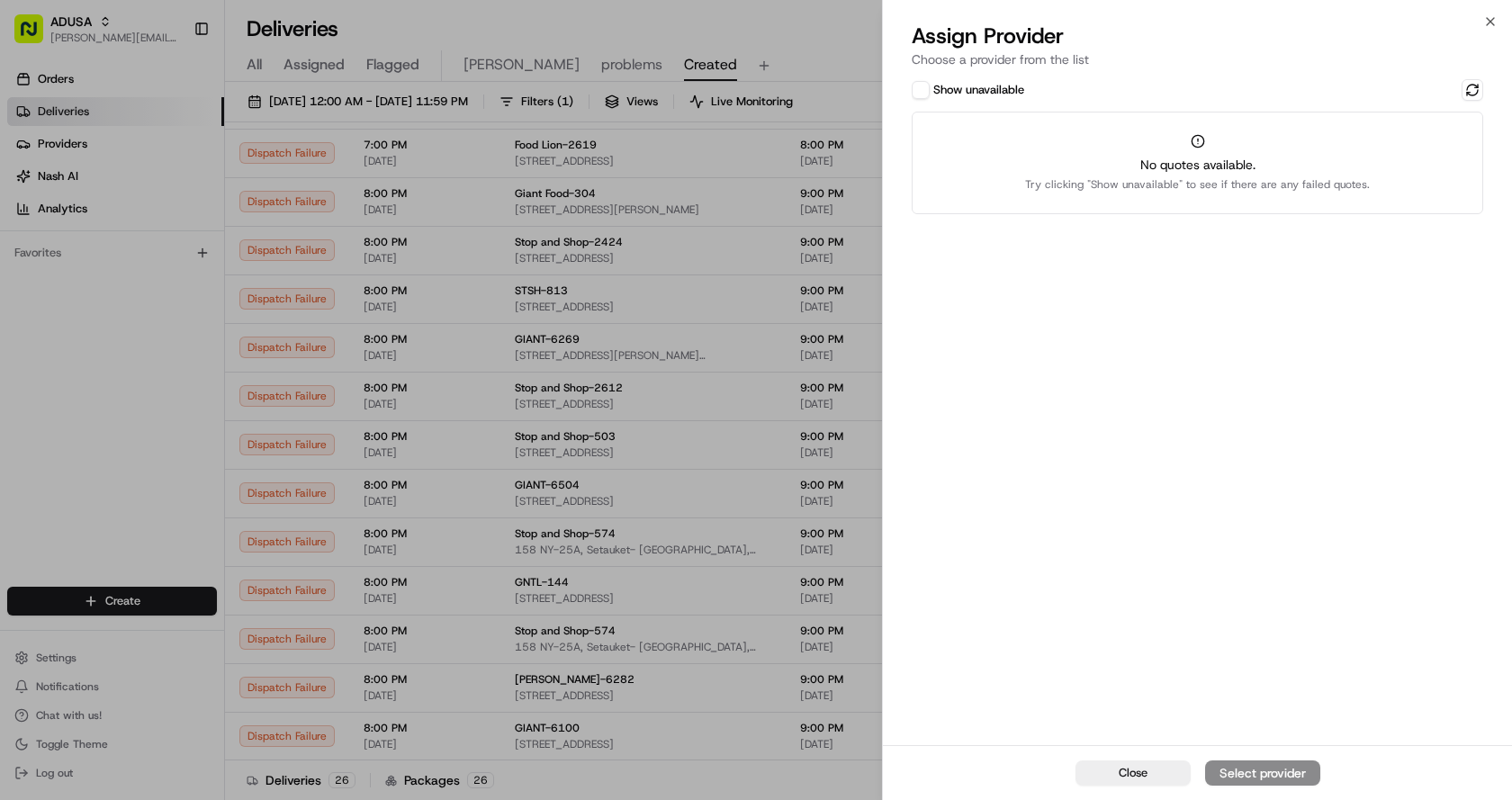
click at [927, 87] on button "Show unavailable" at bounding box center [920, 90] width 18 height 18
click at [1469, 90] on button at bounding box center [1471, 90] width 22 height 22
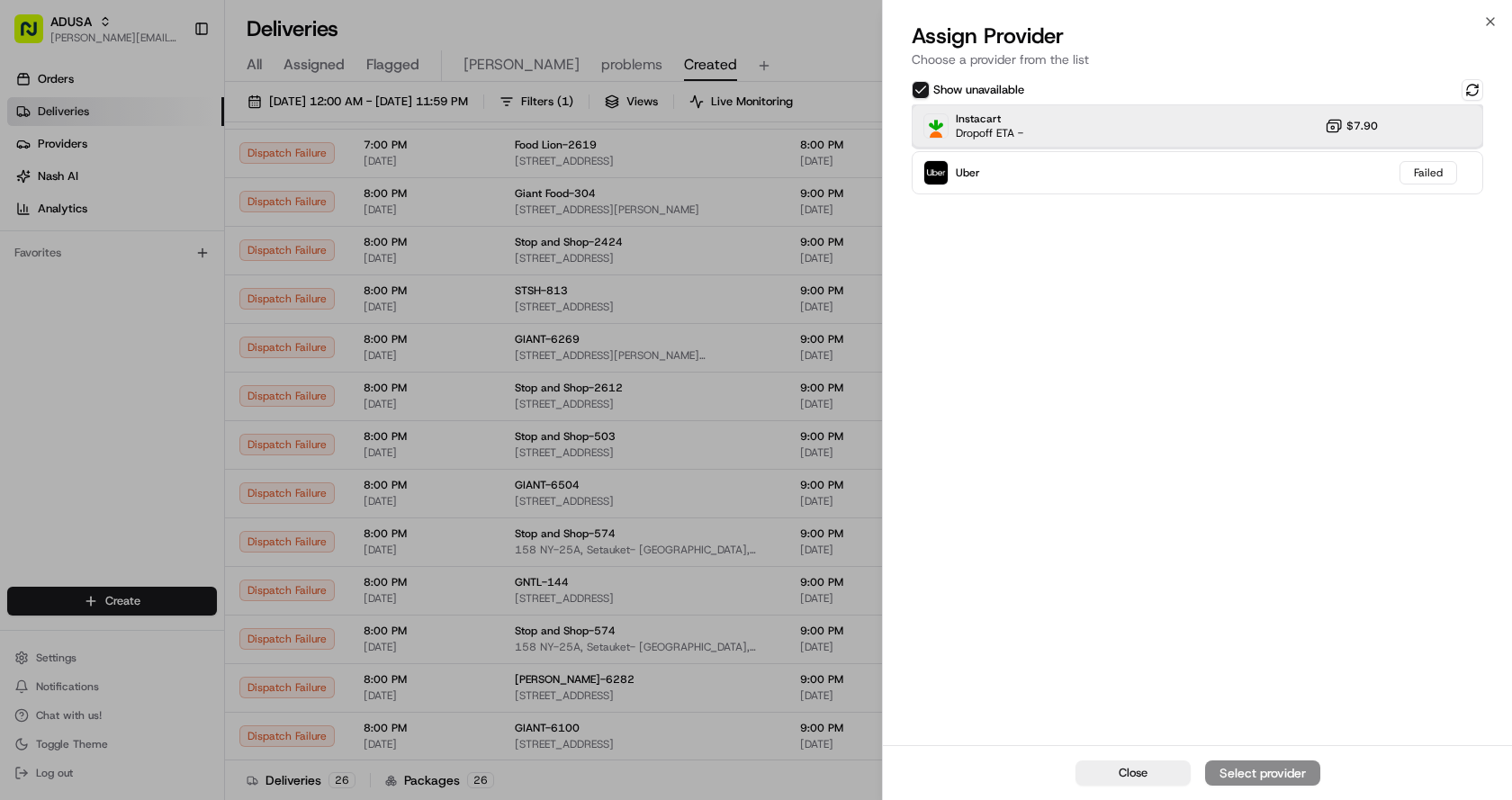
click at [1099, 116] on div "Instacart Dropoff ETA - $7.90" at bounding box center [1197, 126] width 572 height 43
click at [1239, 764] on div "Assign Provider" at bounding box center [1262, 773] width 89 height 18
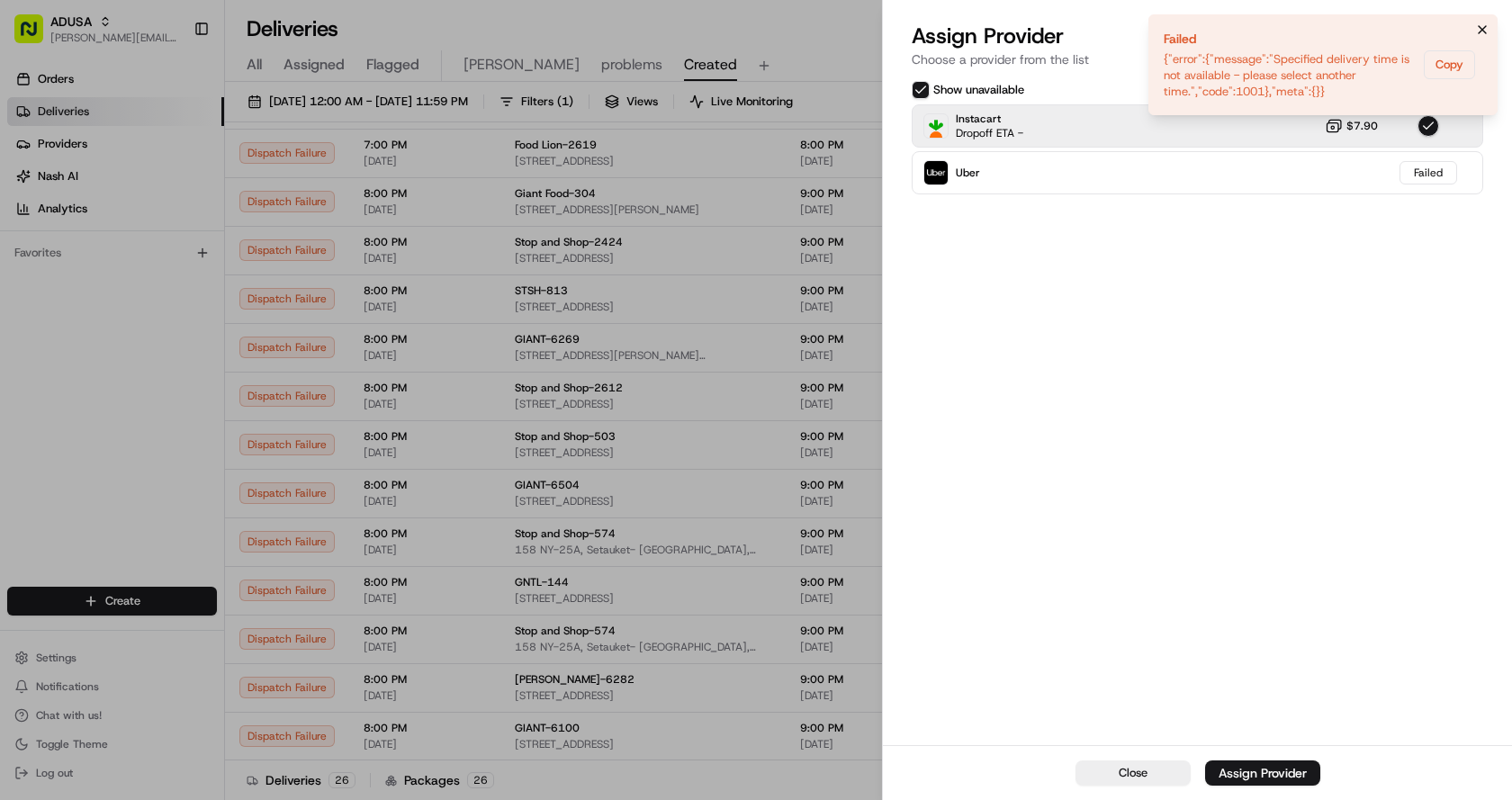
click at [1483, 27] on icon "Notifications (F8)" at bounding box center [1482, 29] width 14 height 14
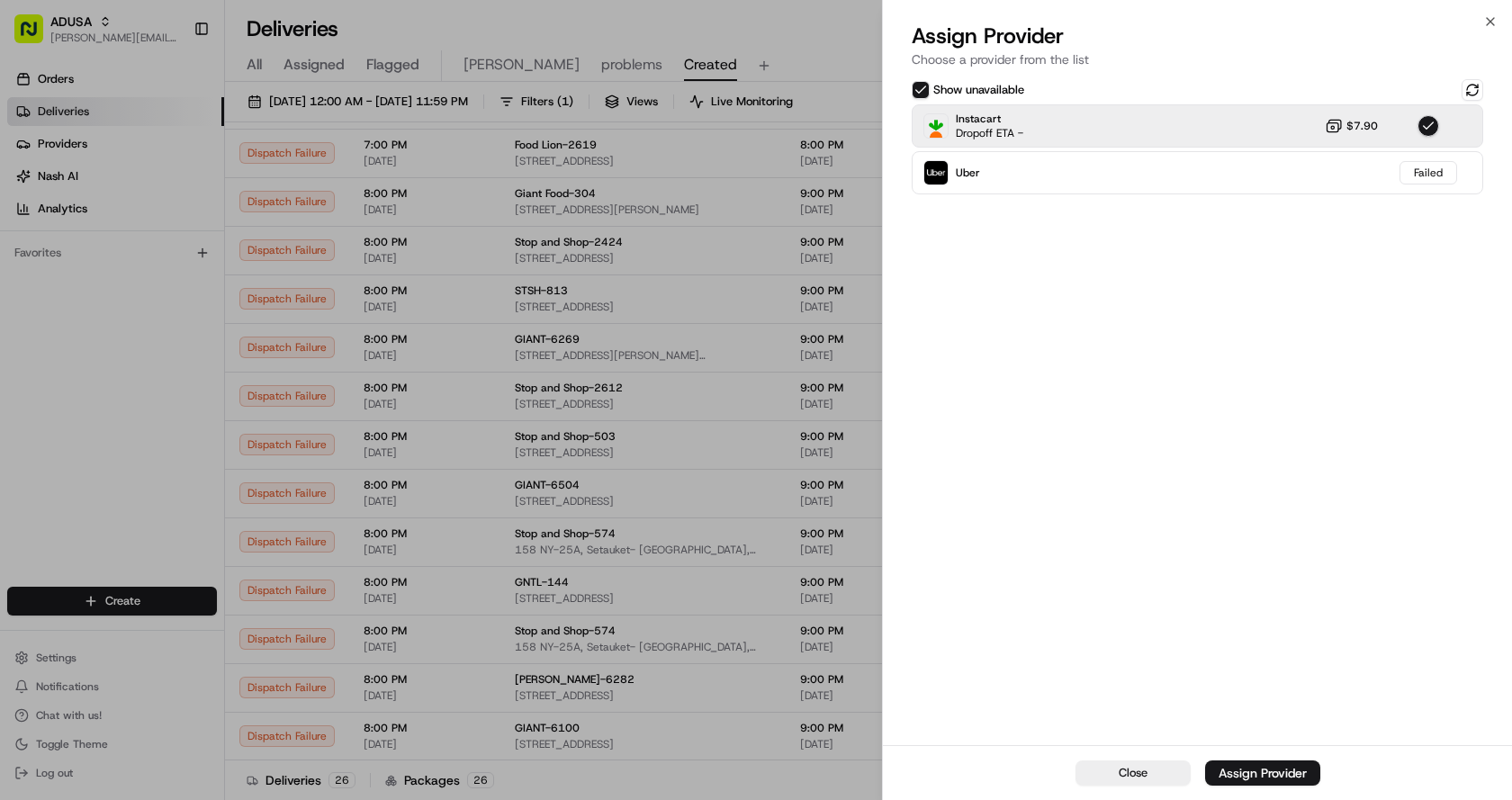
click at [1490, 13] on div "Close Assign Provider Choose a provider from the list Show unavailable Instacar…" at bounding box center [1196, 400] width 630 height 800
click at [1490, 17] on icon "button" at bounding box center [1489, 21] width 14 height 14
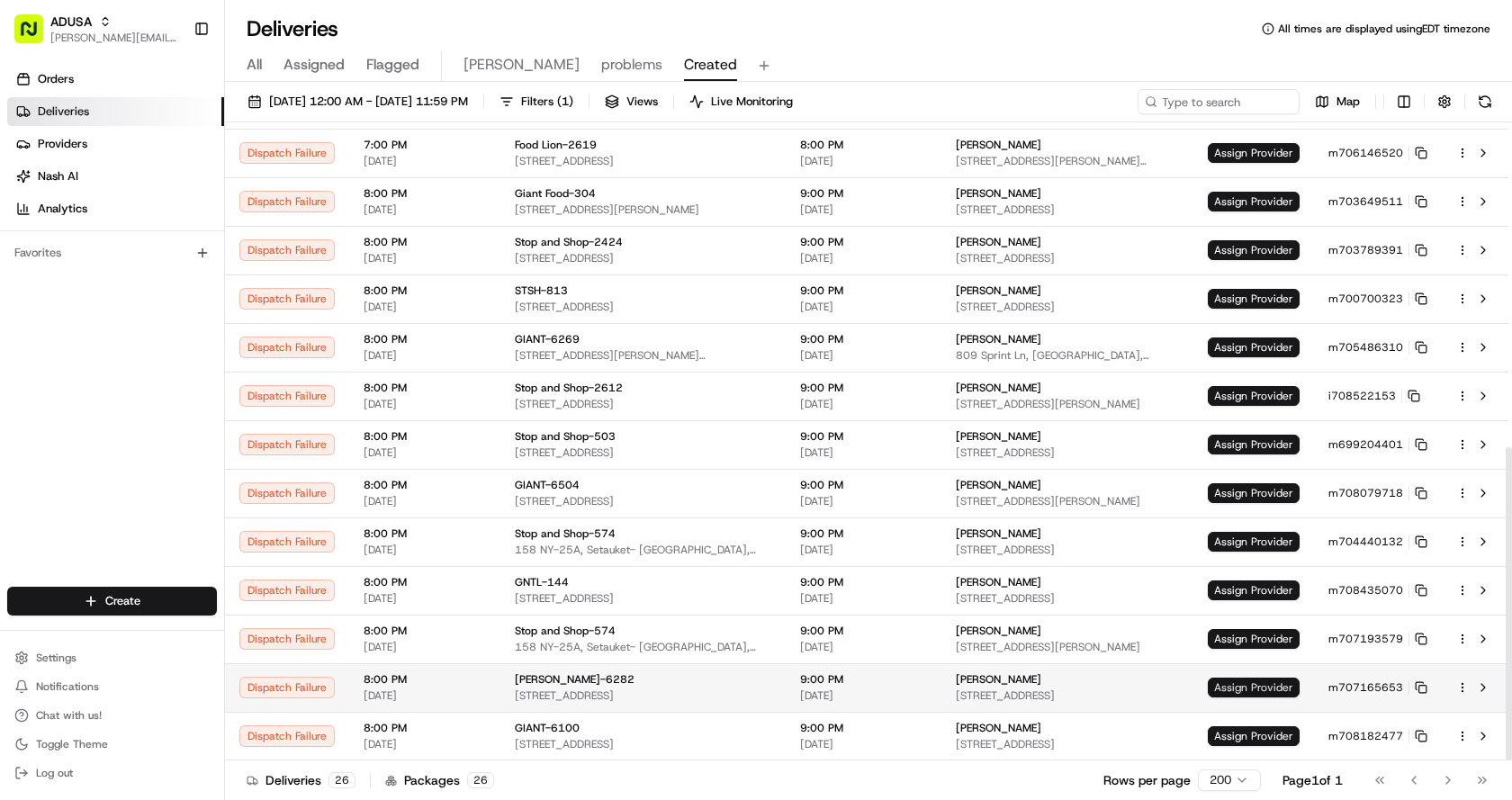
click at [1223, 682] on span "Assign Provider" at bounding box center [1253, 687] width 91 height 20
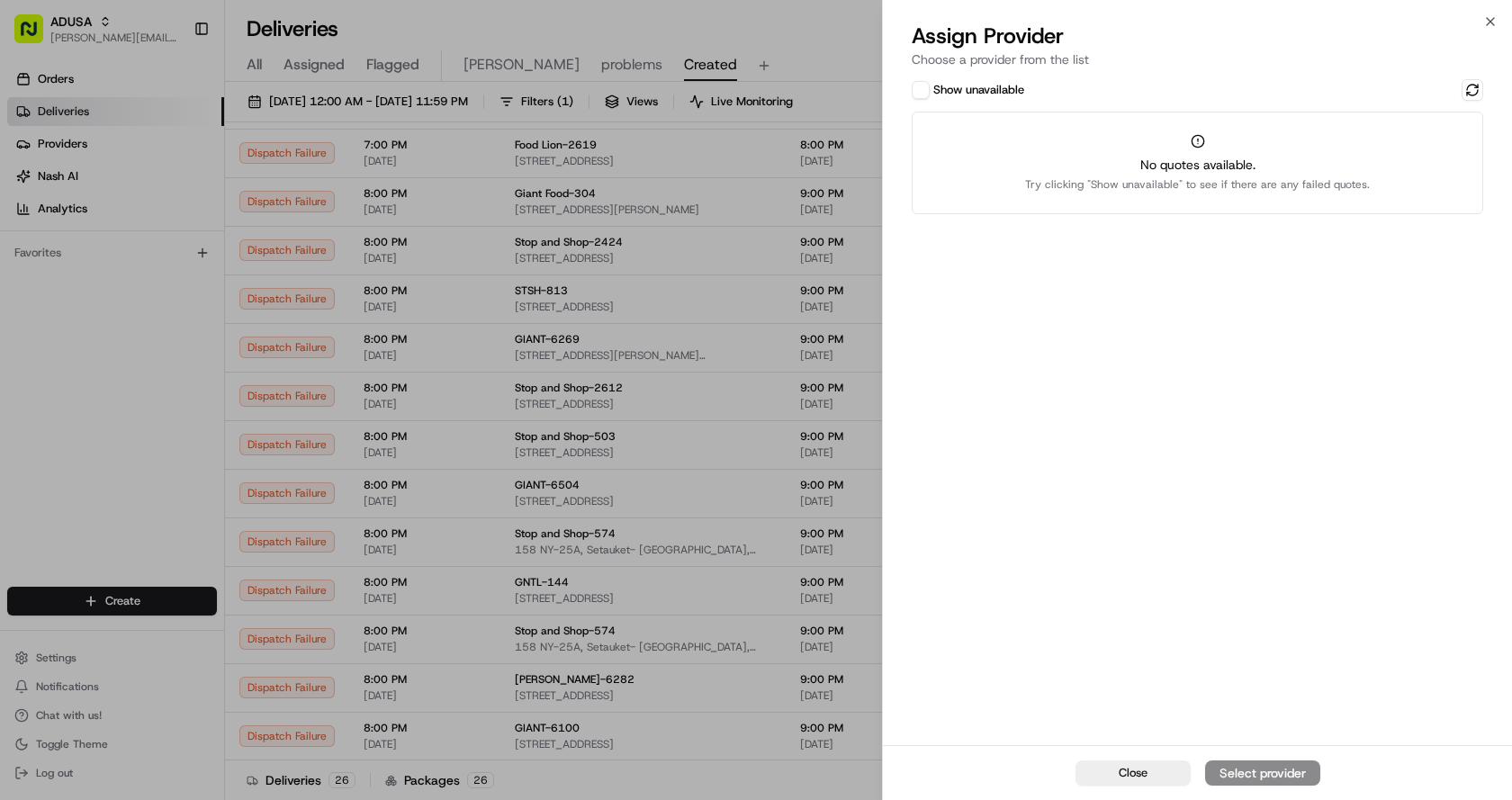
click at [918, 90] on button "Show unavailable" at bounding box center [920, 90] width 18 height 18
click at [1476, 90] on button at bounding box center [1471, 90] width 22 height 22
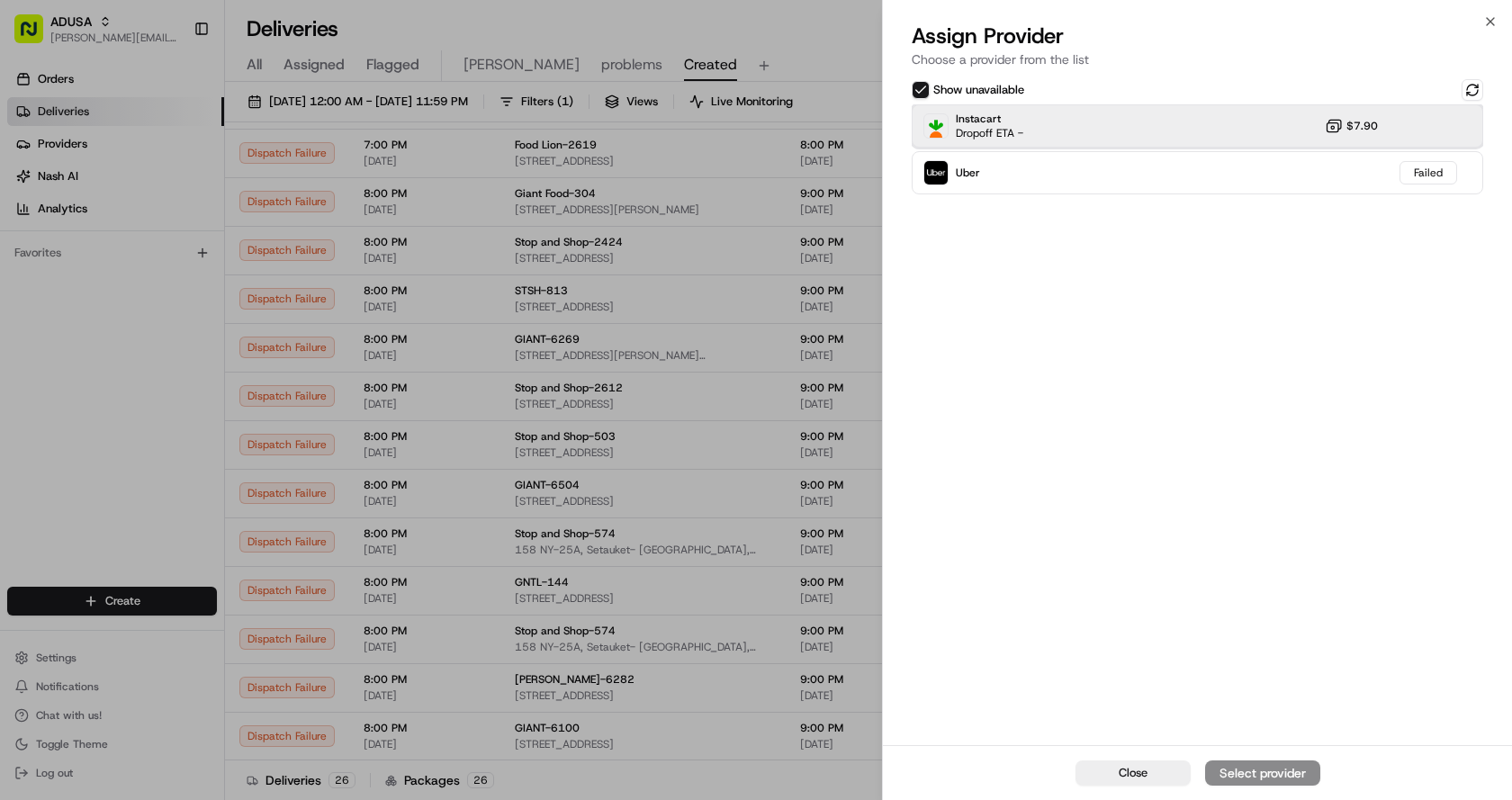
click at [1098, 116] on div "Instacart Dropoff ETA - $7.90" at bounding box center [1197, 126] width 572 height 43
click at [1250, 769] on div "Assign Provider" at bounding box center [1262, 773] width 89 height 18
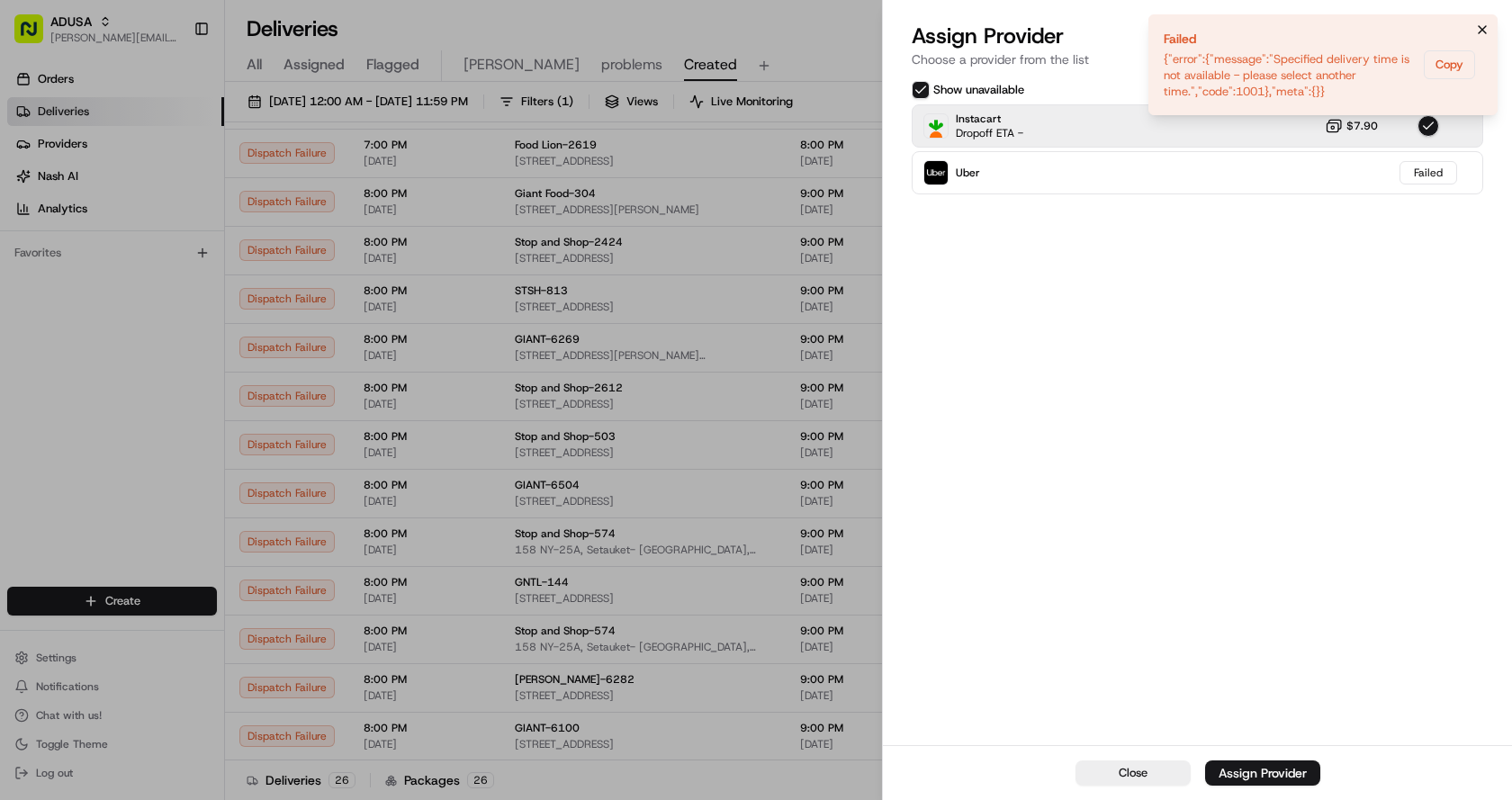
click at [1485, 30] on icon "Notifications (F8)" at bounding box center [1482, 29] width 14 height 14
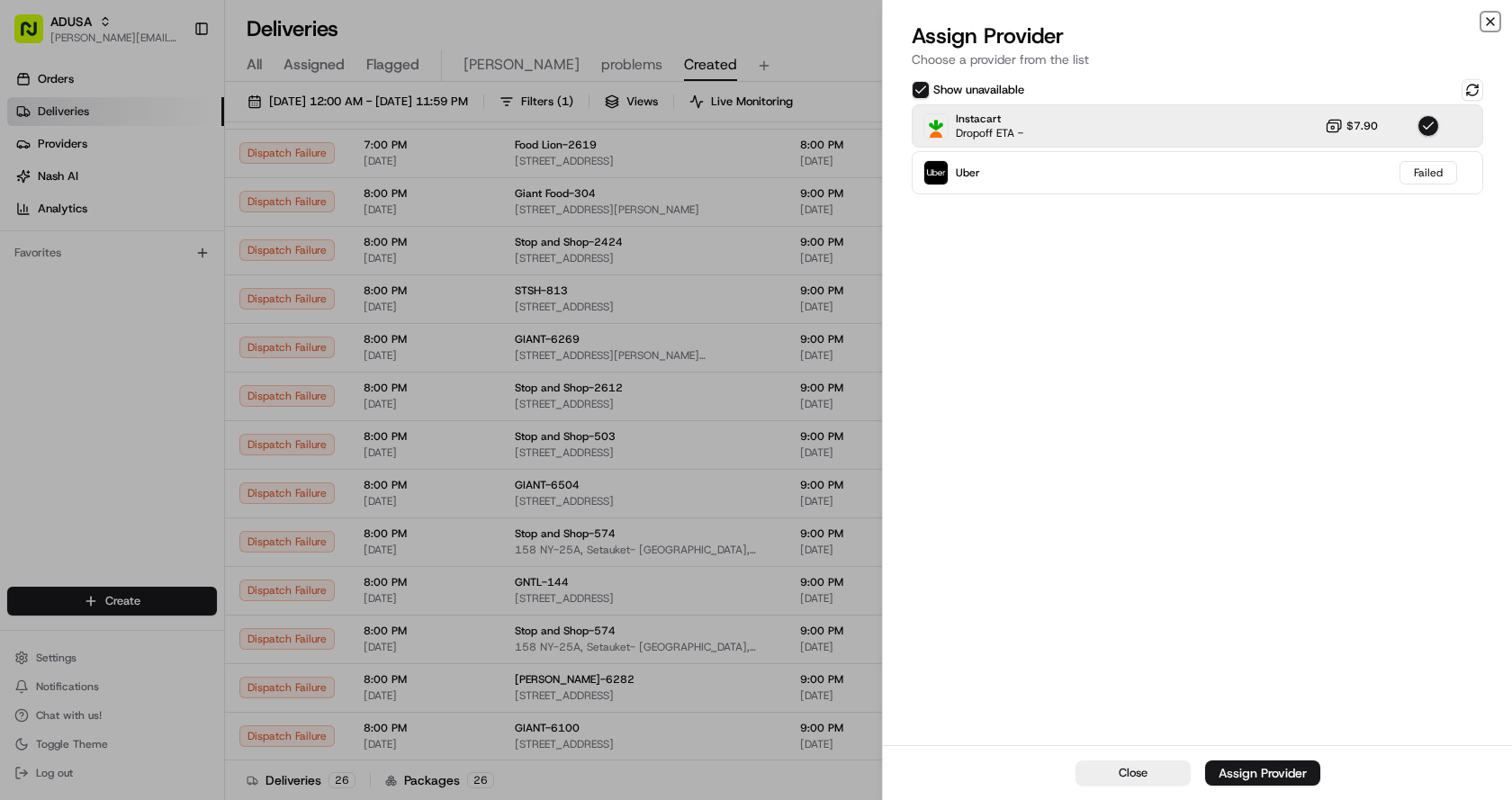
click at [1488, 19] on icon "button" at bounding box center [1489, 21] width 14 height 14
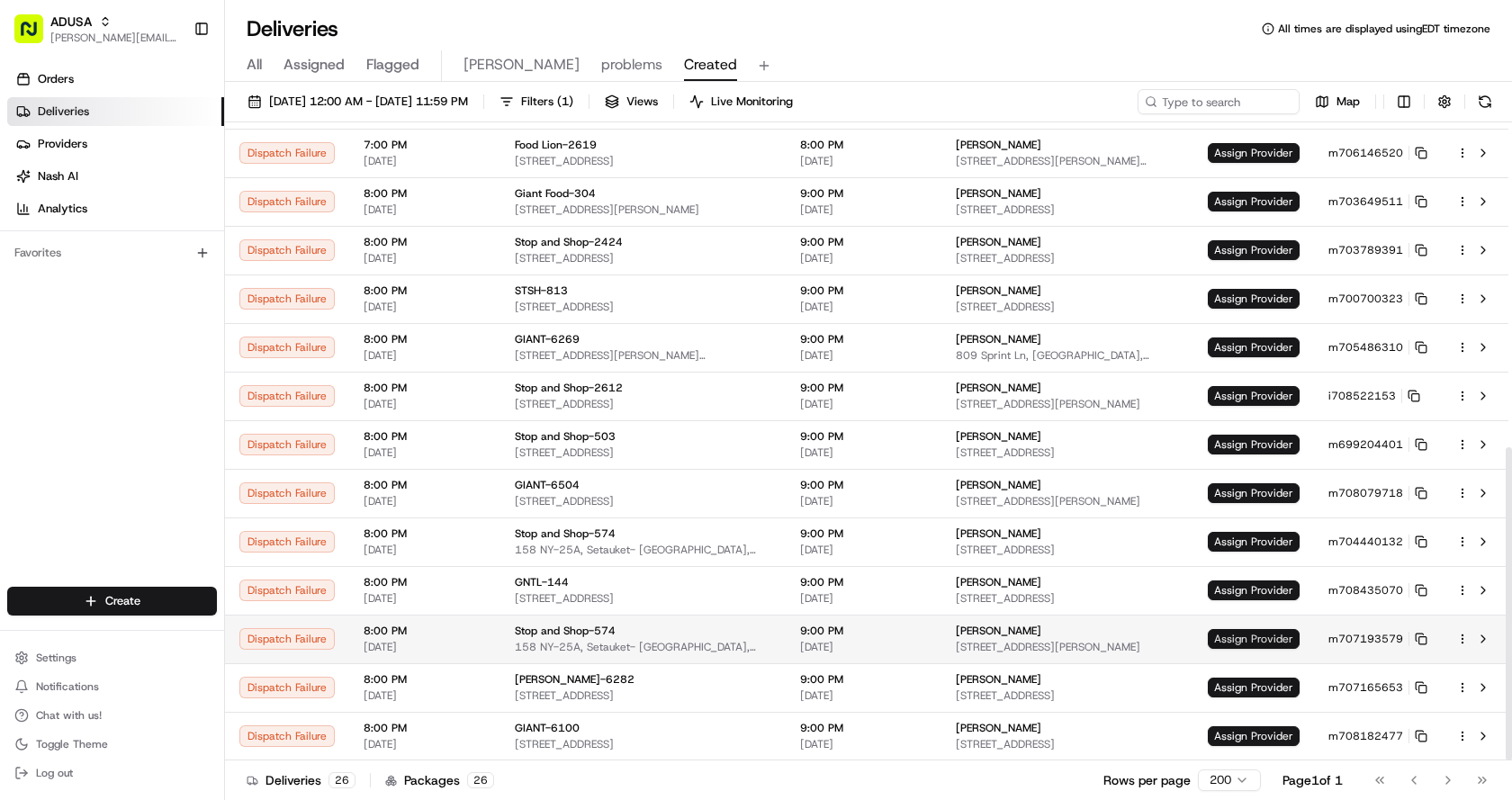
click at [1251, 641] on span "Assign Provider" at bounding box center [1253, 639] width 91 height 20
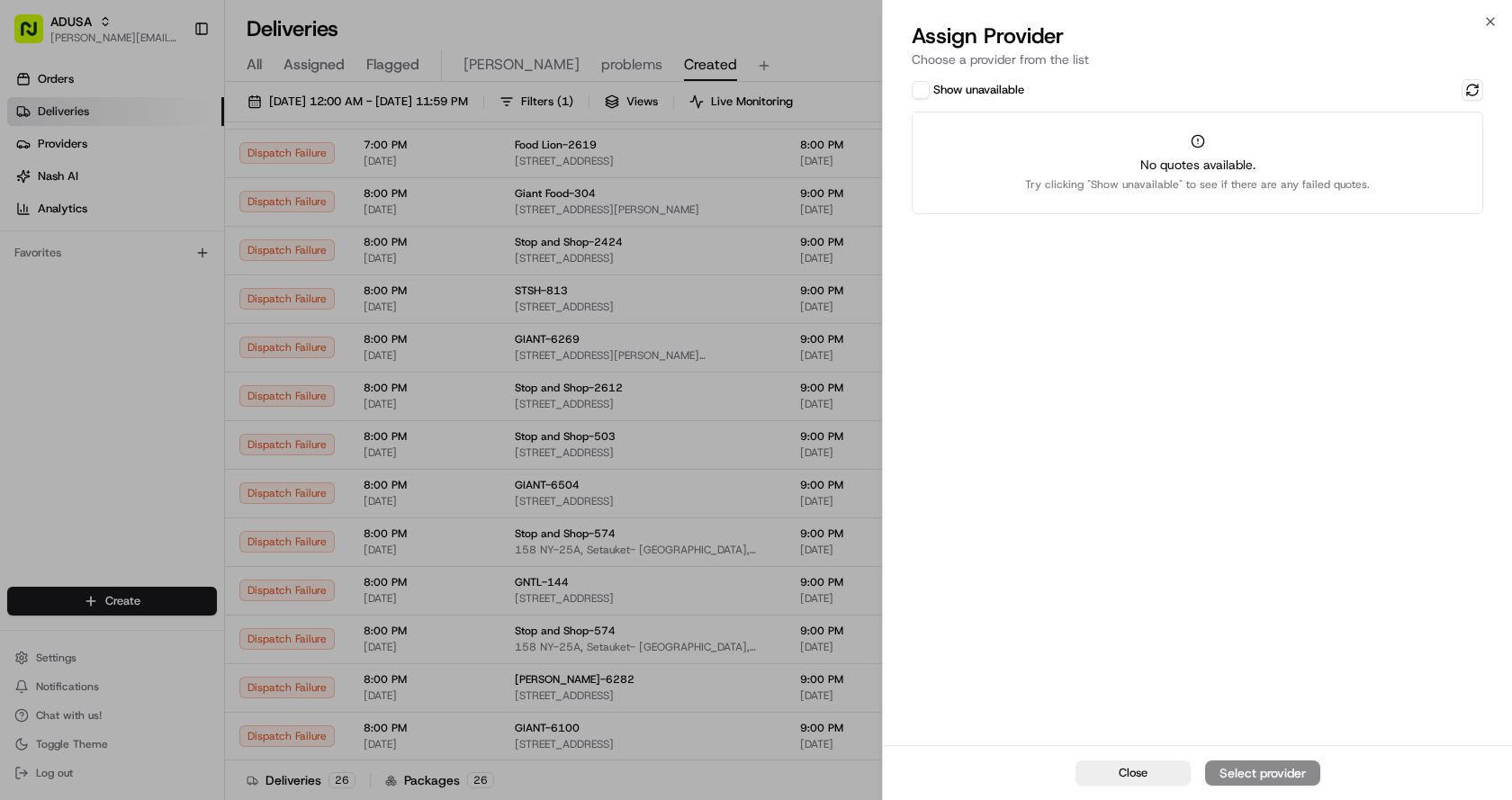
click at [925, 89] on button "Show unavailable" at bounding box center [920, 90] width 18 height 18
click at [1476, 82] on button at bounding box center [1471, 90] width 22 height 22
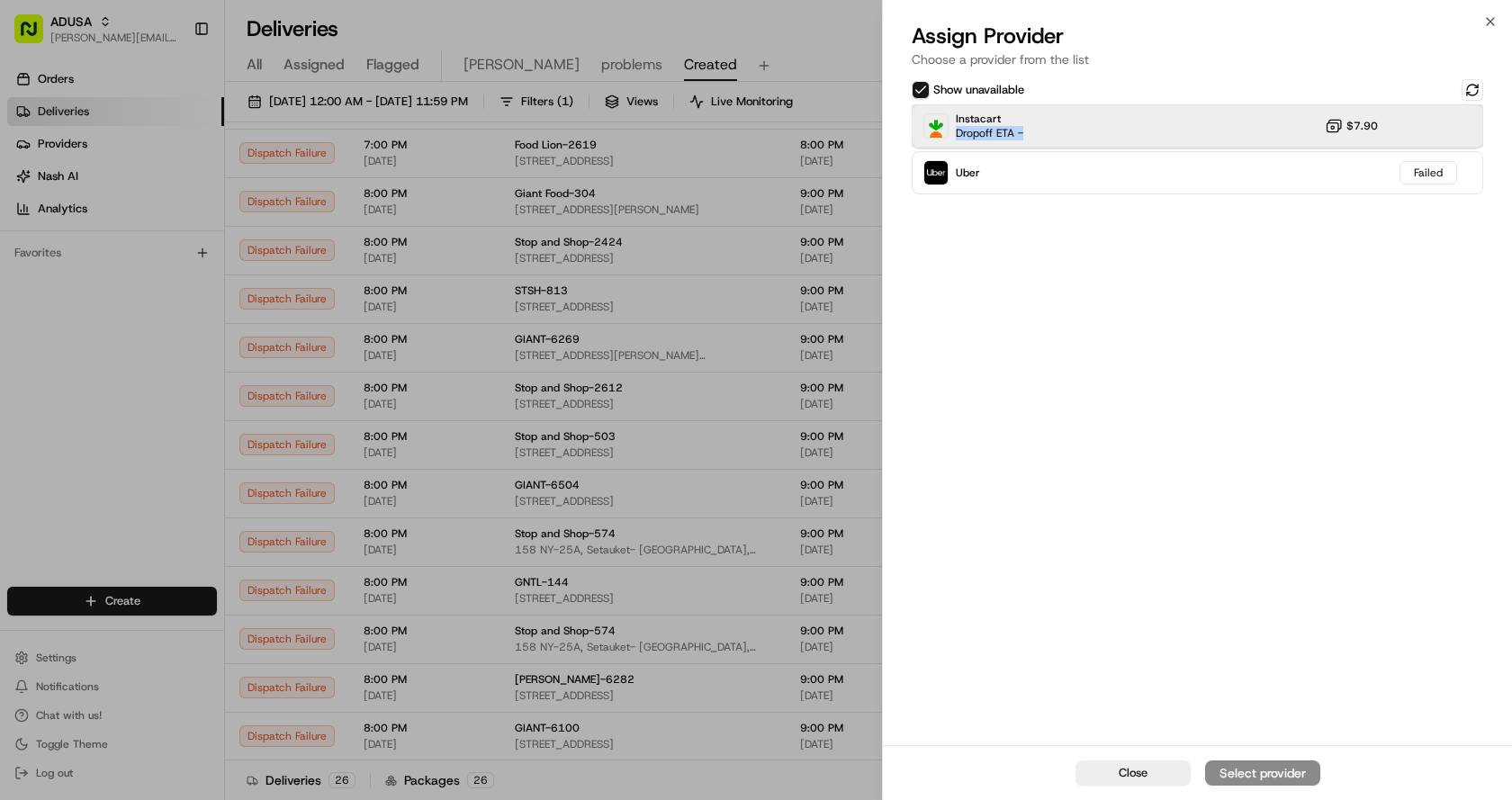
drag, startPoint x: 1155, startPoint y: 125, endPoint x: 1210, endPoint y: 218, distance: 108.0
click at [1155, 128] on div "Instacart Dropoff ETA - $7.90" at bounding box center [1197, 126] width 572 height 43
click at [1243, 771] on div "Assign Provider" at bounding box center [1262, 773] width 89 height 18
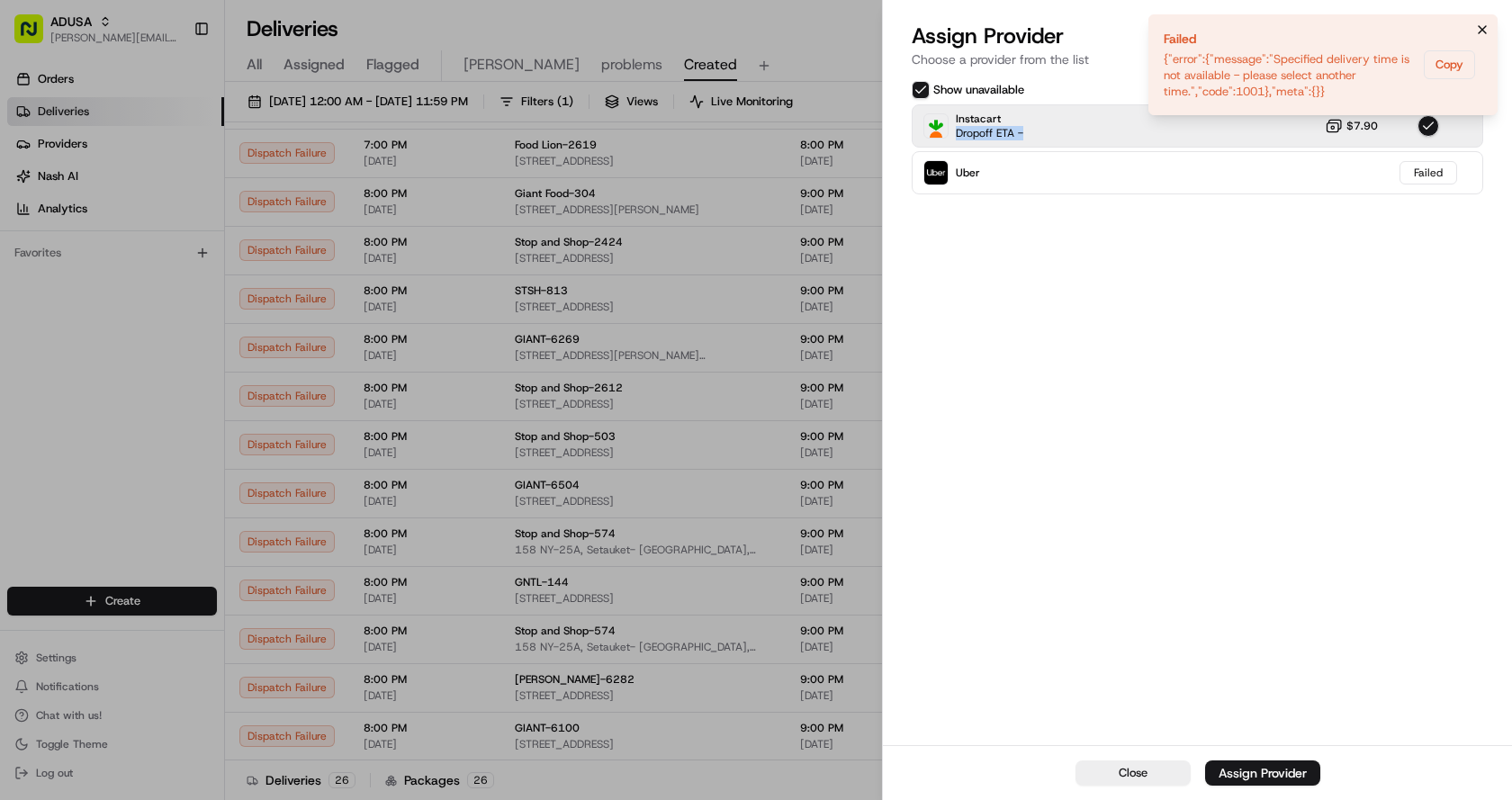
click at [1476, 30] on icon "Notifications (F8)" at bounding box center [1482, 29] width 14 height 14
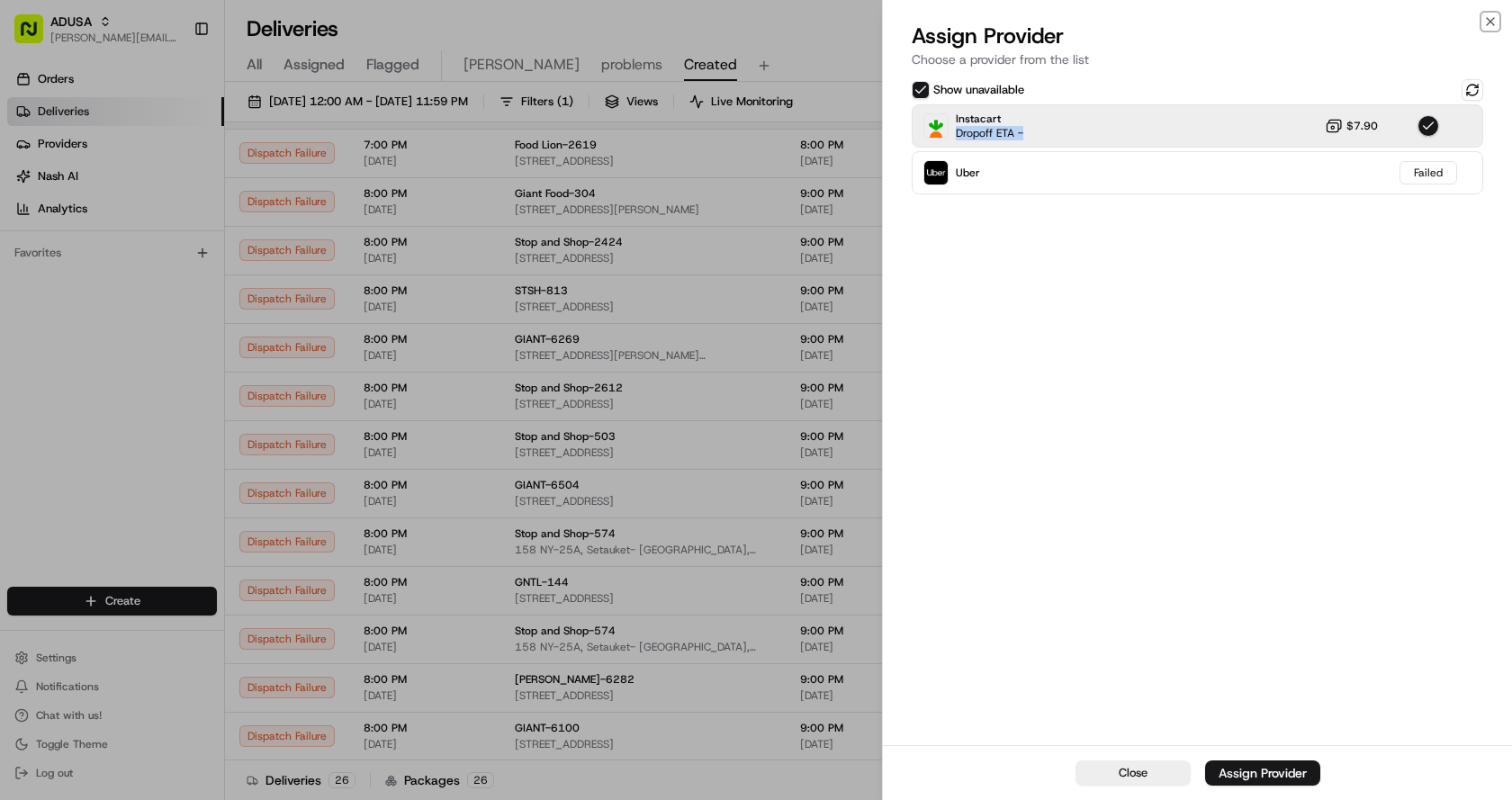
drag, startPoint x: 1489, startPoint y: 15, endPoint x: 1496, endPoint y: 124, distance: 109.2
click at [1490, 22] on icon "button" at bounding box center [1489, 21] width 14 height 14
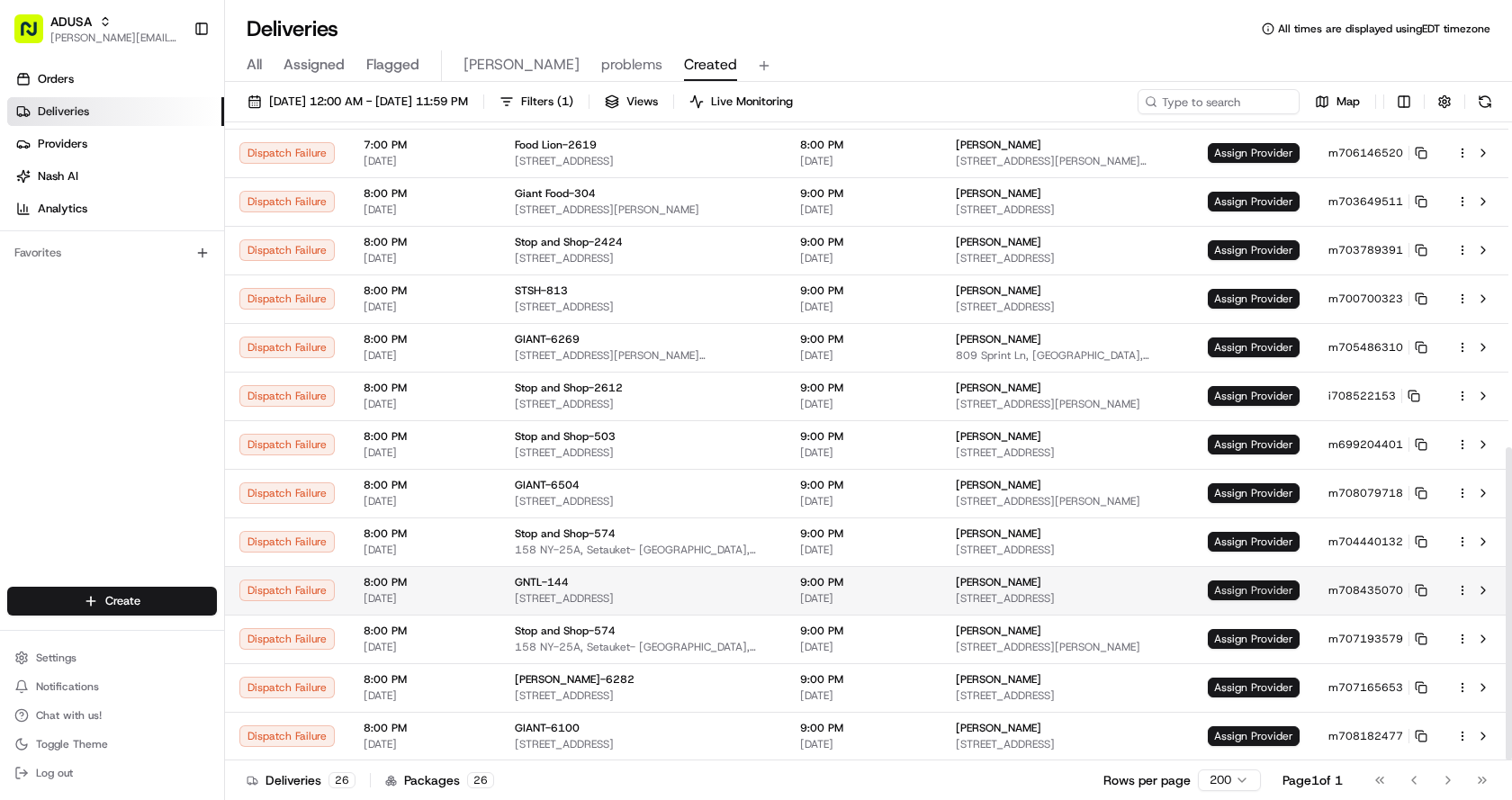
click at [1249, 585] on span "Assign Provider" at bounding box center [1253, 590] width 91 height 20
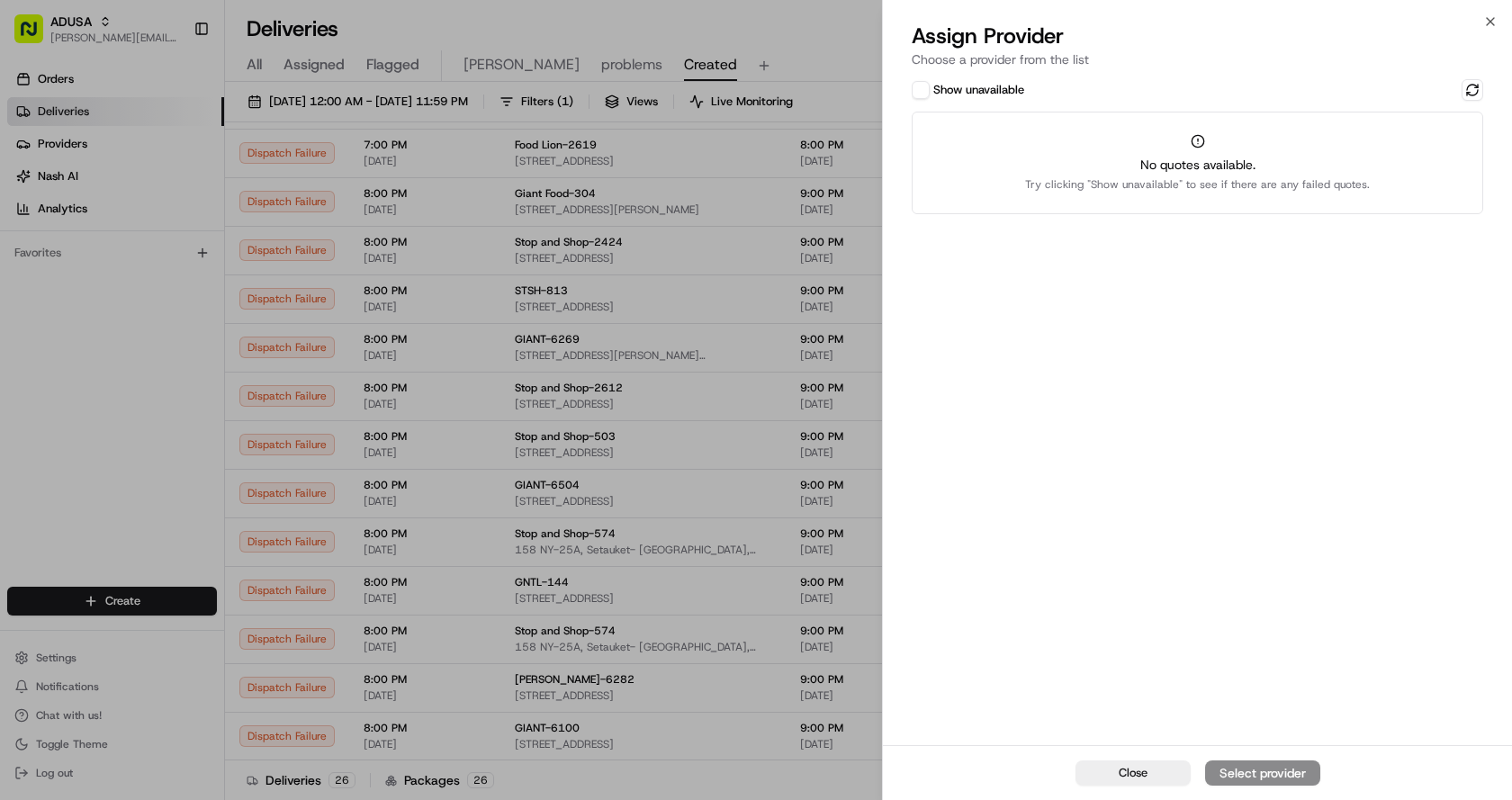
drag, startPoint x: 926, startPoint y: 90, endPoint x: 934, endPoint y: 102, distance: 14.4
click at [928, 96] on button "Show unavailable" at bounding box center [920, 90] width 18 height 18
click at [1467, 95] on button at bounding box center [1471, 90] width 22 height 22
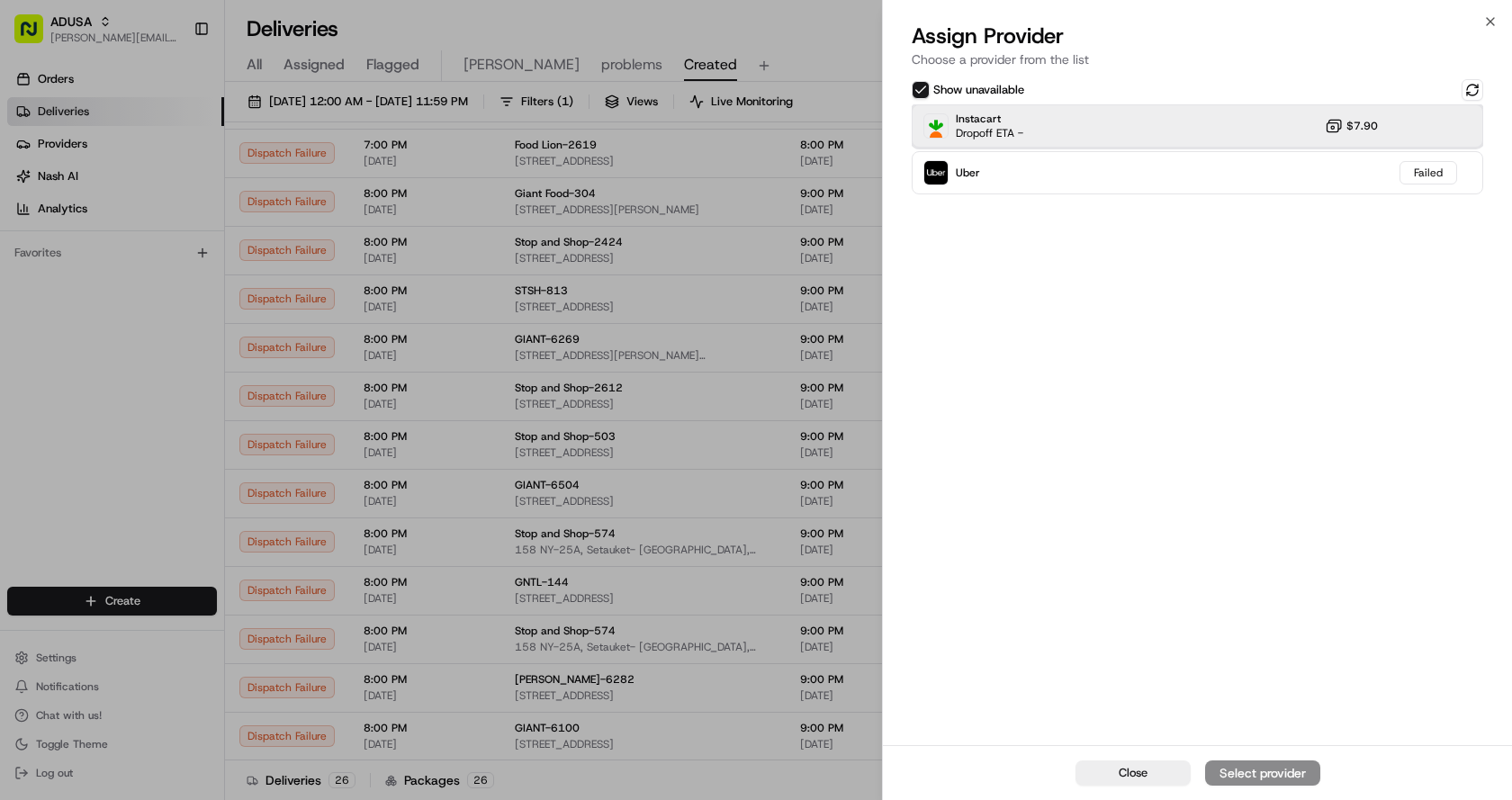
click at [1156, 117] on div "Instacart Dropoff ETA - $7.90" at bounding box center [1197, 126] width 572 height 43
click at [1290, 768] on div "Assign Provider" at bounding box center [1262, 773] width 89 height 18
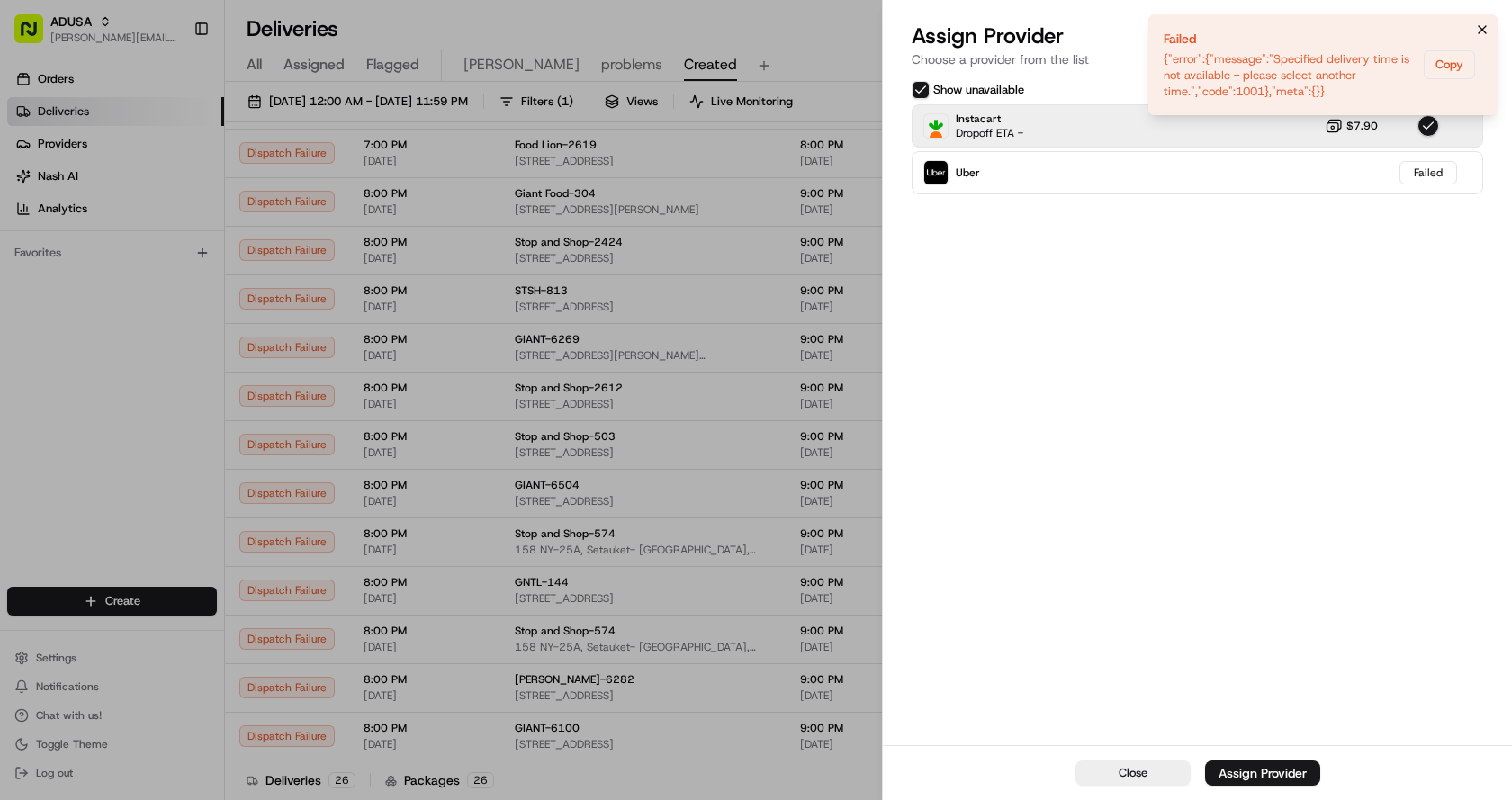
click at [1480, 31] on icon "Notifications (F8)" at bounding box center [1482, 30] width 8 height 8
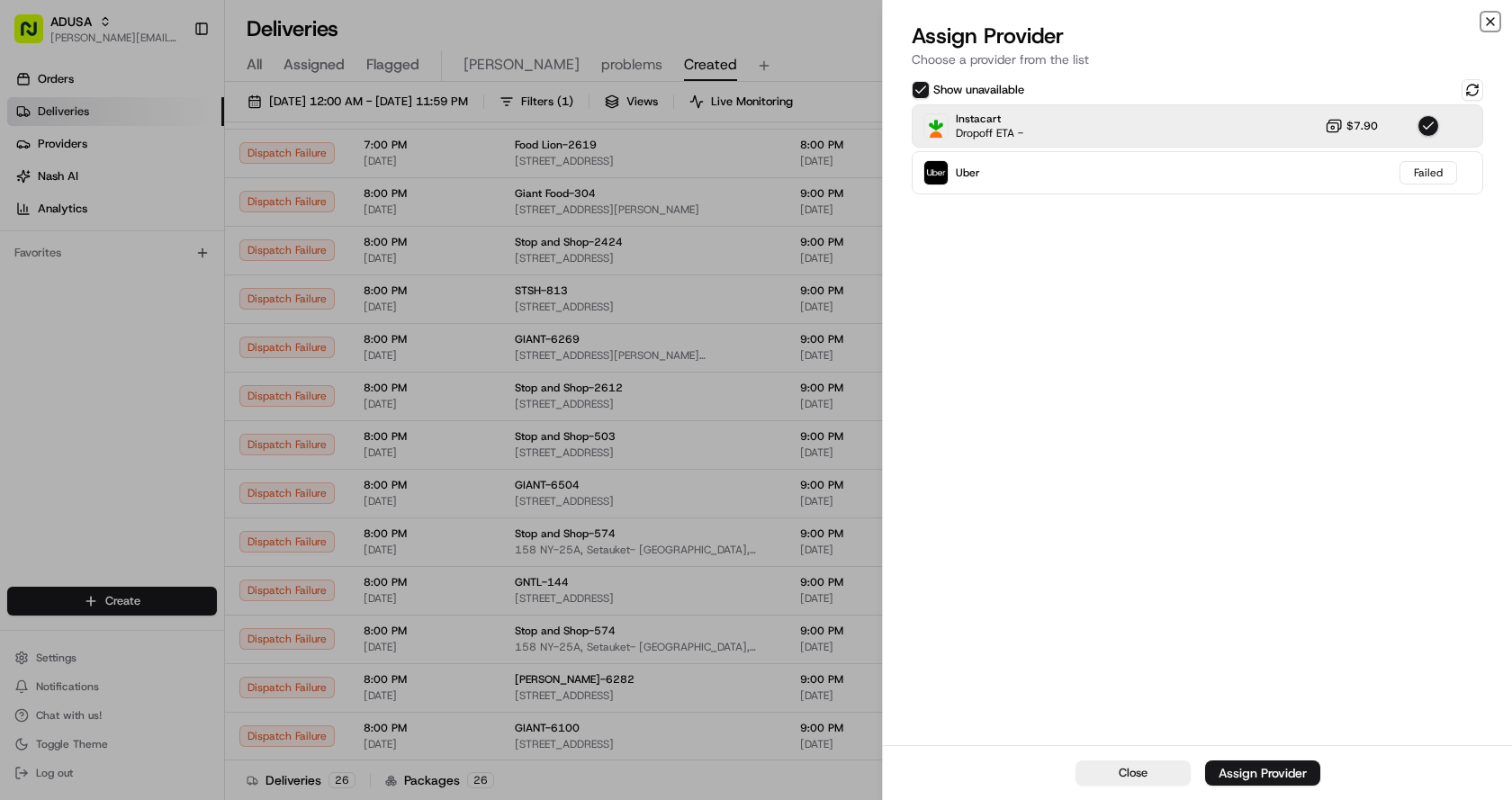
click at [1485, 19] on icon "button" at bounding box center [1489, 21] width 14 height 14
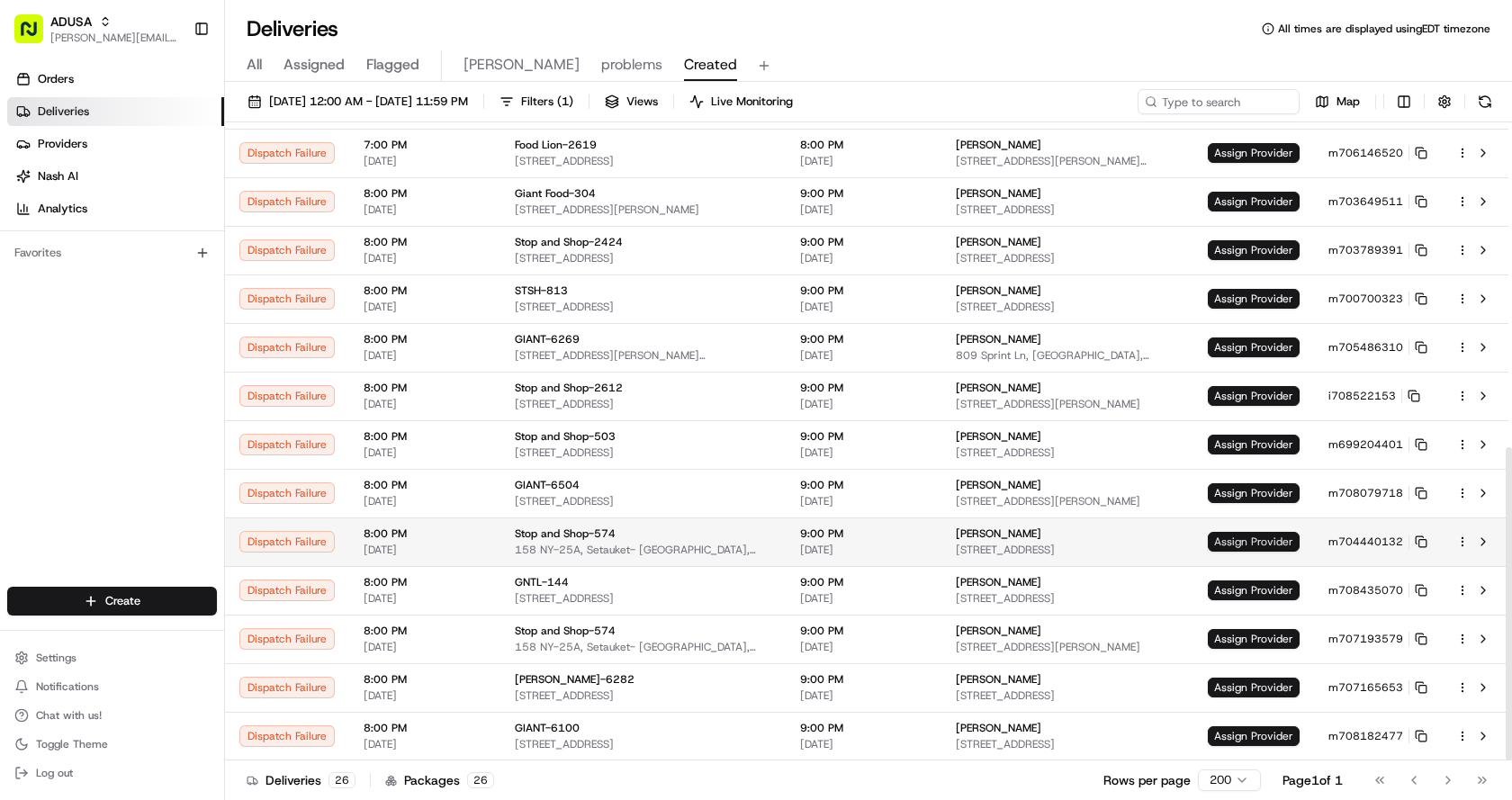
click at [1253, 538] on span "Assign Provider" at bounding box center [1253, 542] width 91 height 20
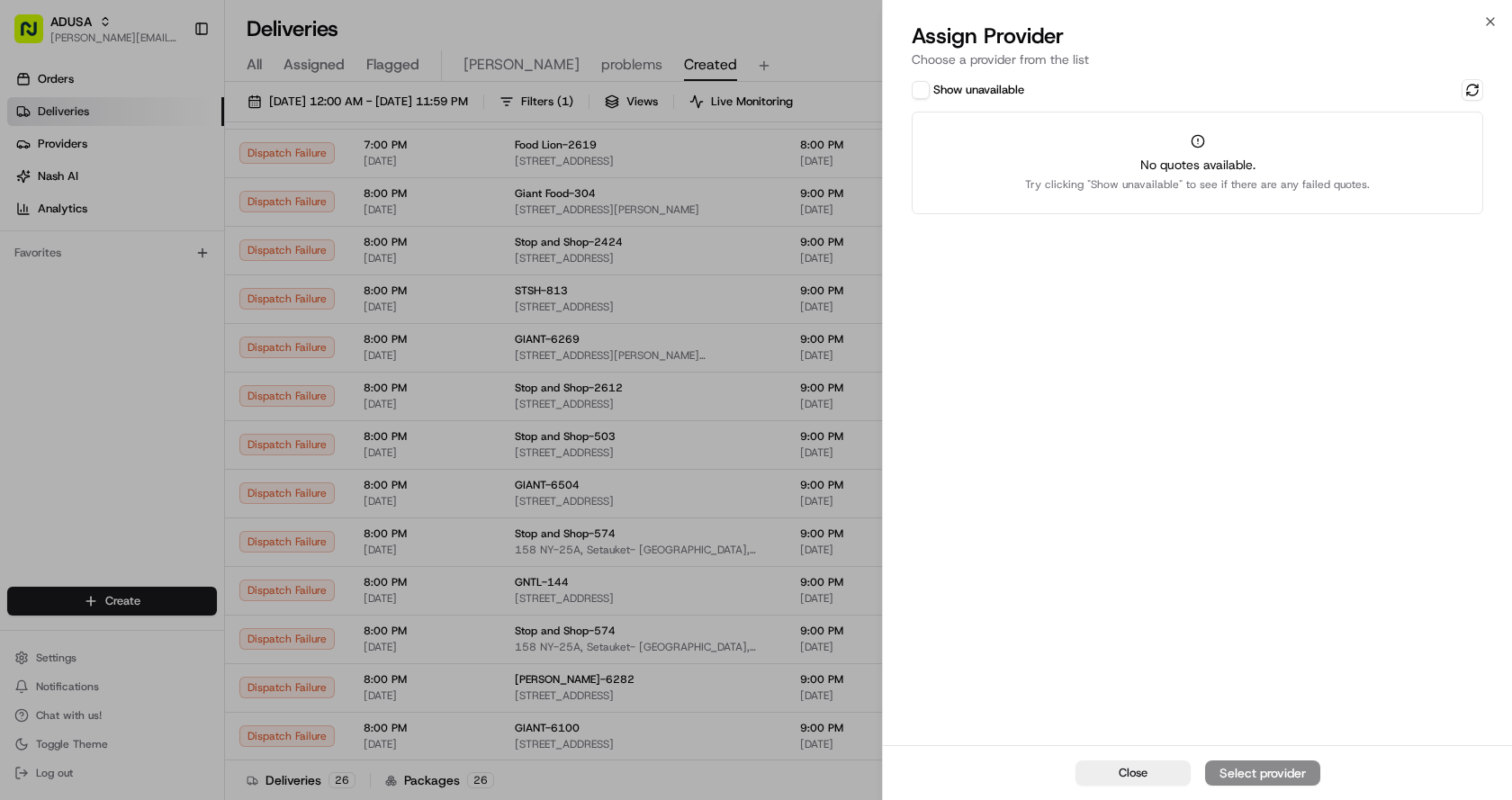
click at [917, 90] on button "Show unavailable" at bounding box center [920, 90] width 18 height 18
click at [1475, 90] on button at bounding box center [1471, 90] width 22 height 22
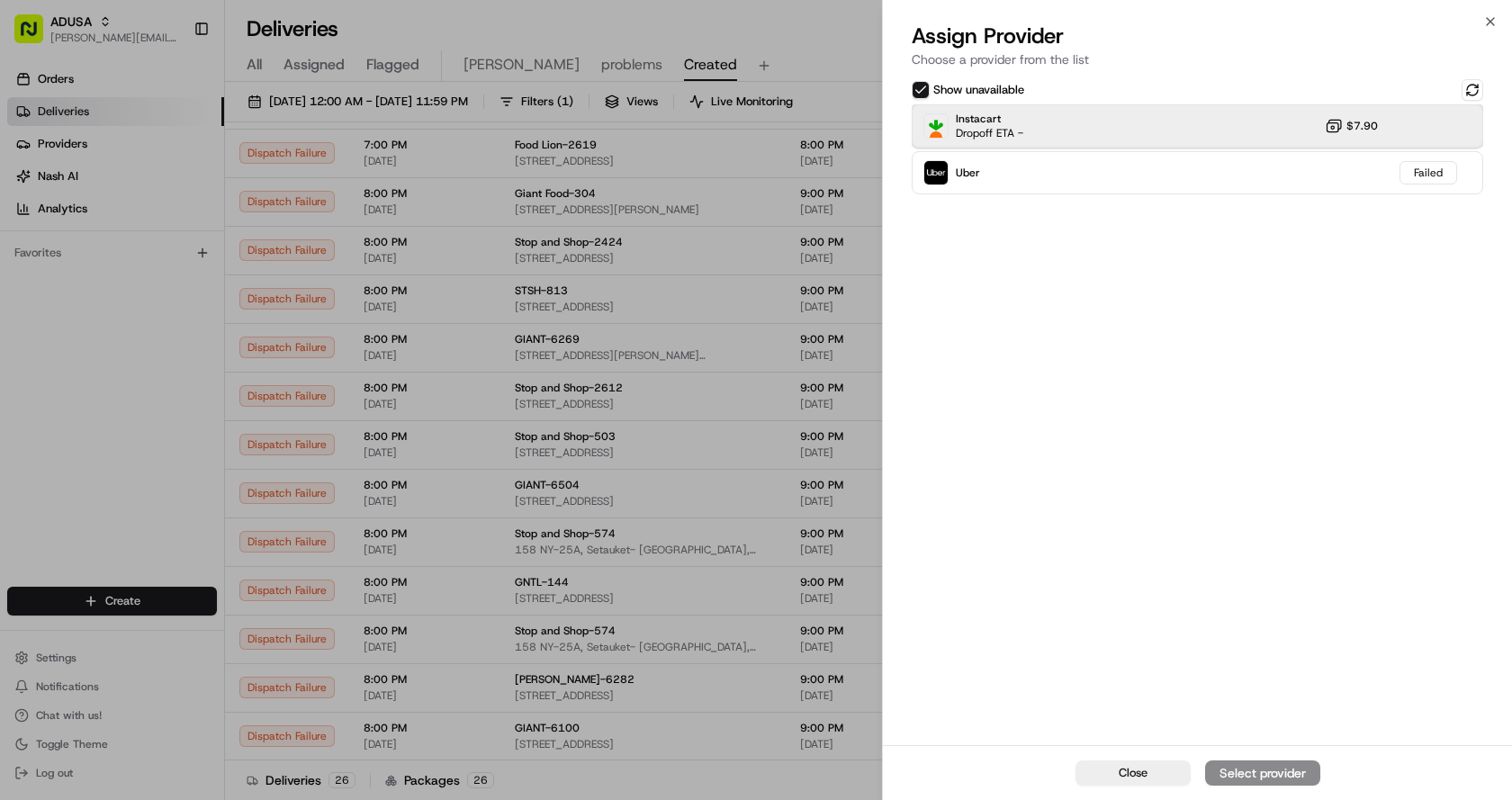
click at [1208, 122] on div "Instacart Dropoff ETA - $7.90" at bounding box center [1197, 126] width 572 height 43
click at [1235, 770] on div "Assign Provider" at bounding box center [1262, 773] width 89 height 18
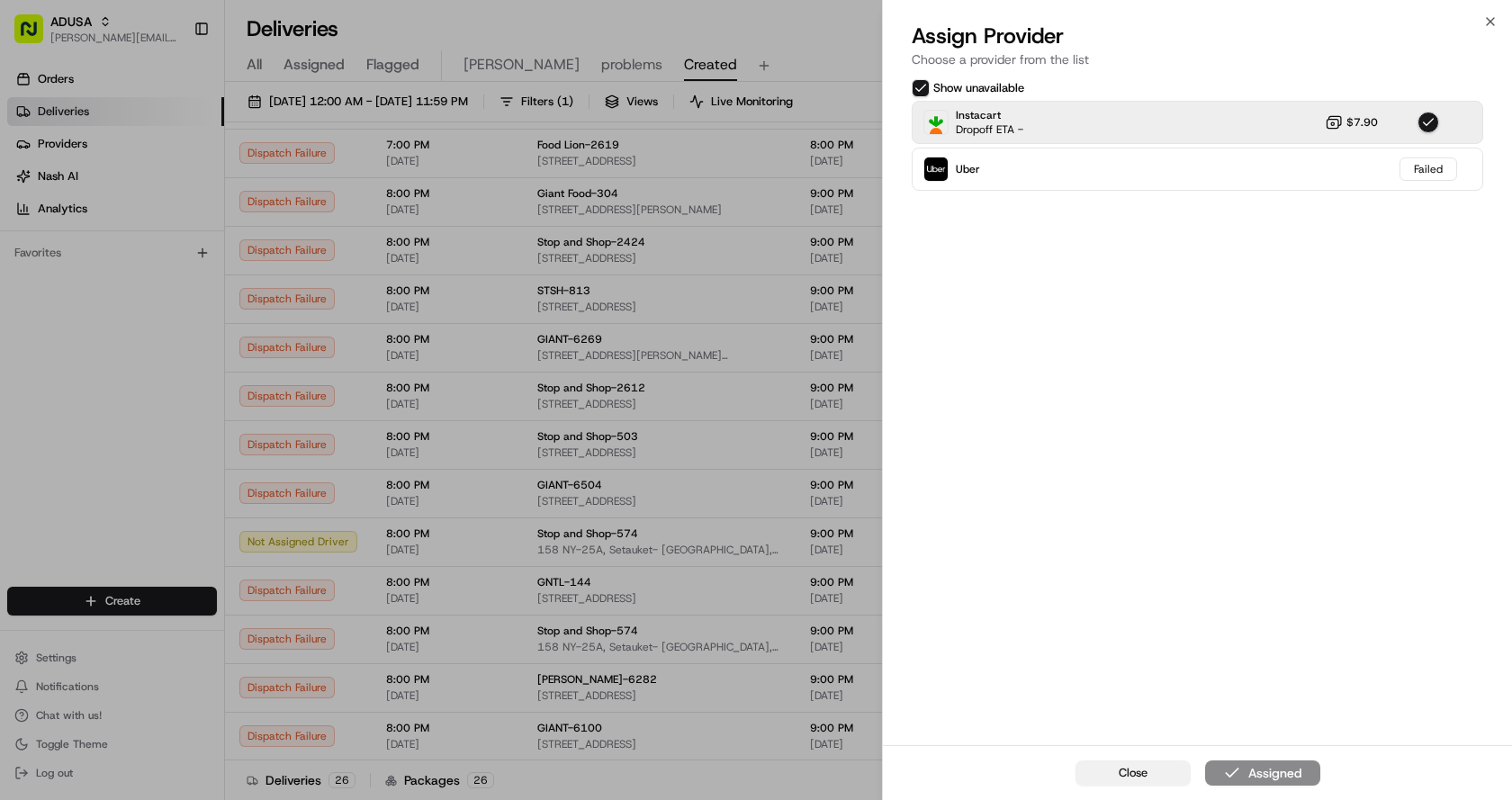
click at [1141, 773] on span "Close" at bounding box center [1132, 773] width 29 height 16
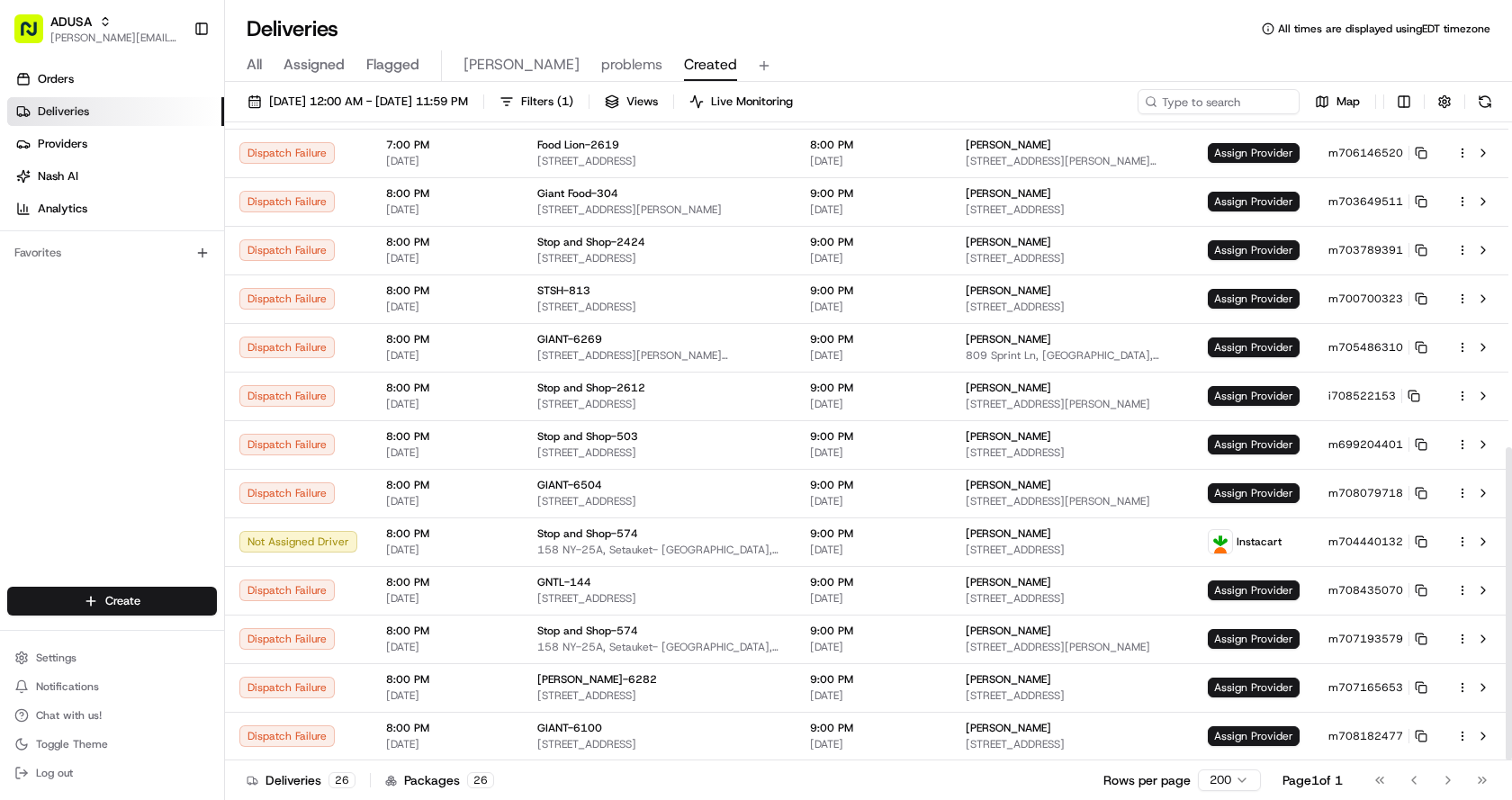
click at [946, 24] on div "Deliveries All times are displayed using EDT timezone" at bounding box center [869, 28] width 1287 height 29
click at [1260, 577] on td "Assign Provider" at bounding box center [1254, 591] width 121 height 49
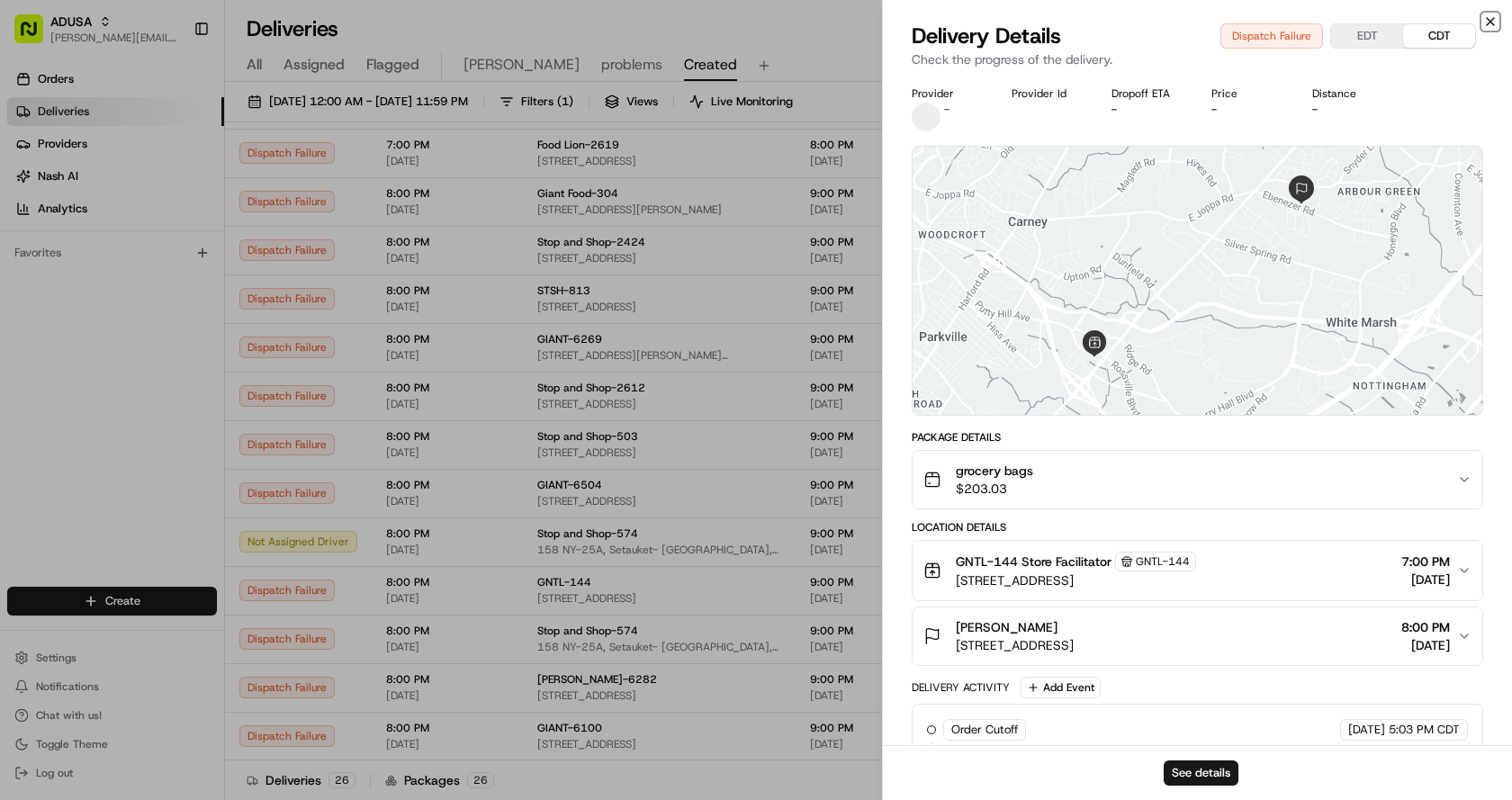
click at [1488, 14] on icon "button" at bounding box center [1489, 21] width 14 height 14
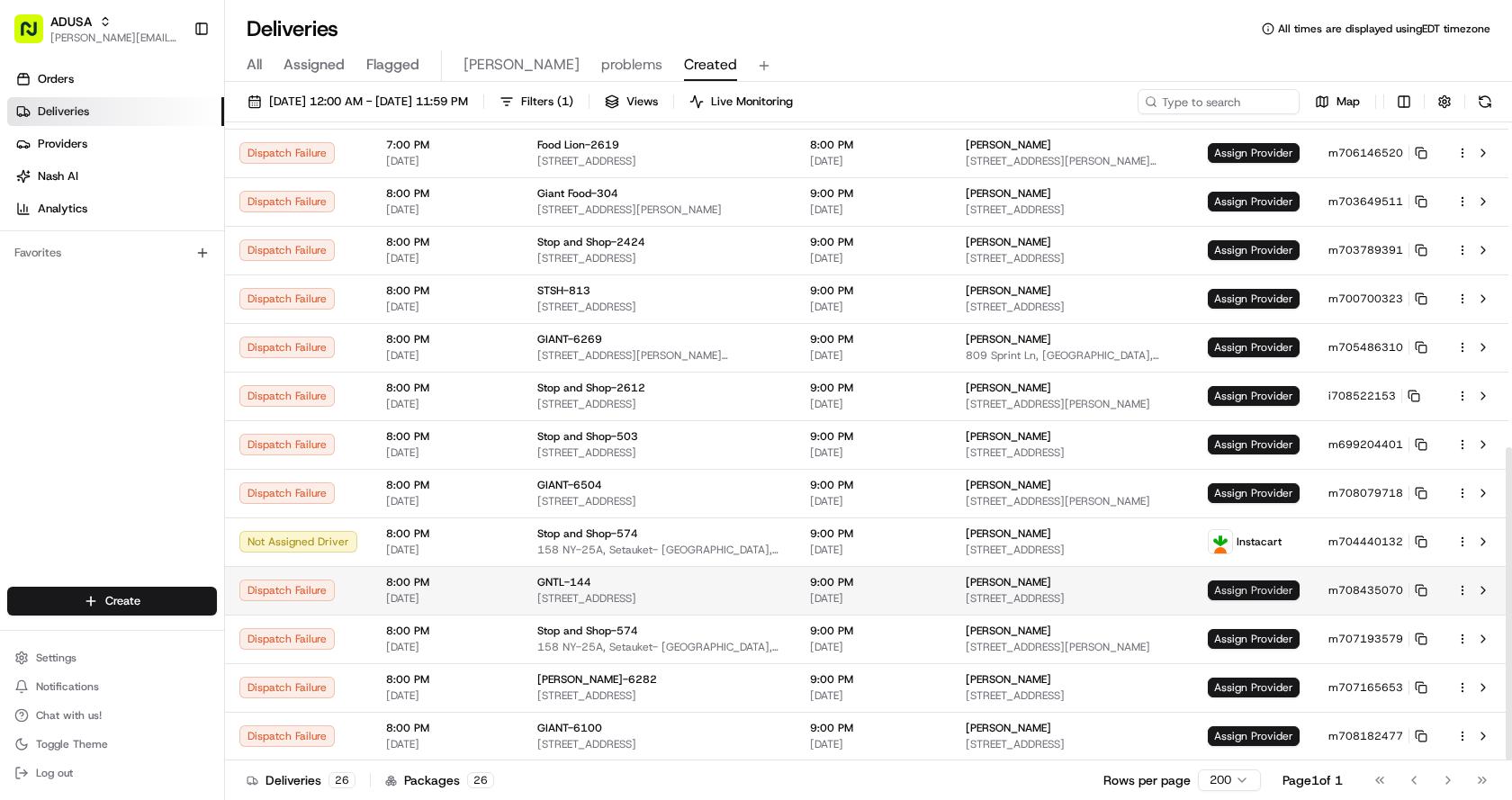
click at [1273, 592] on span "Assign Provider" at bounding box center [1253, 590] width 91 height 20
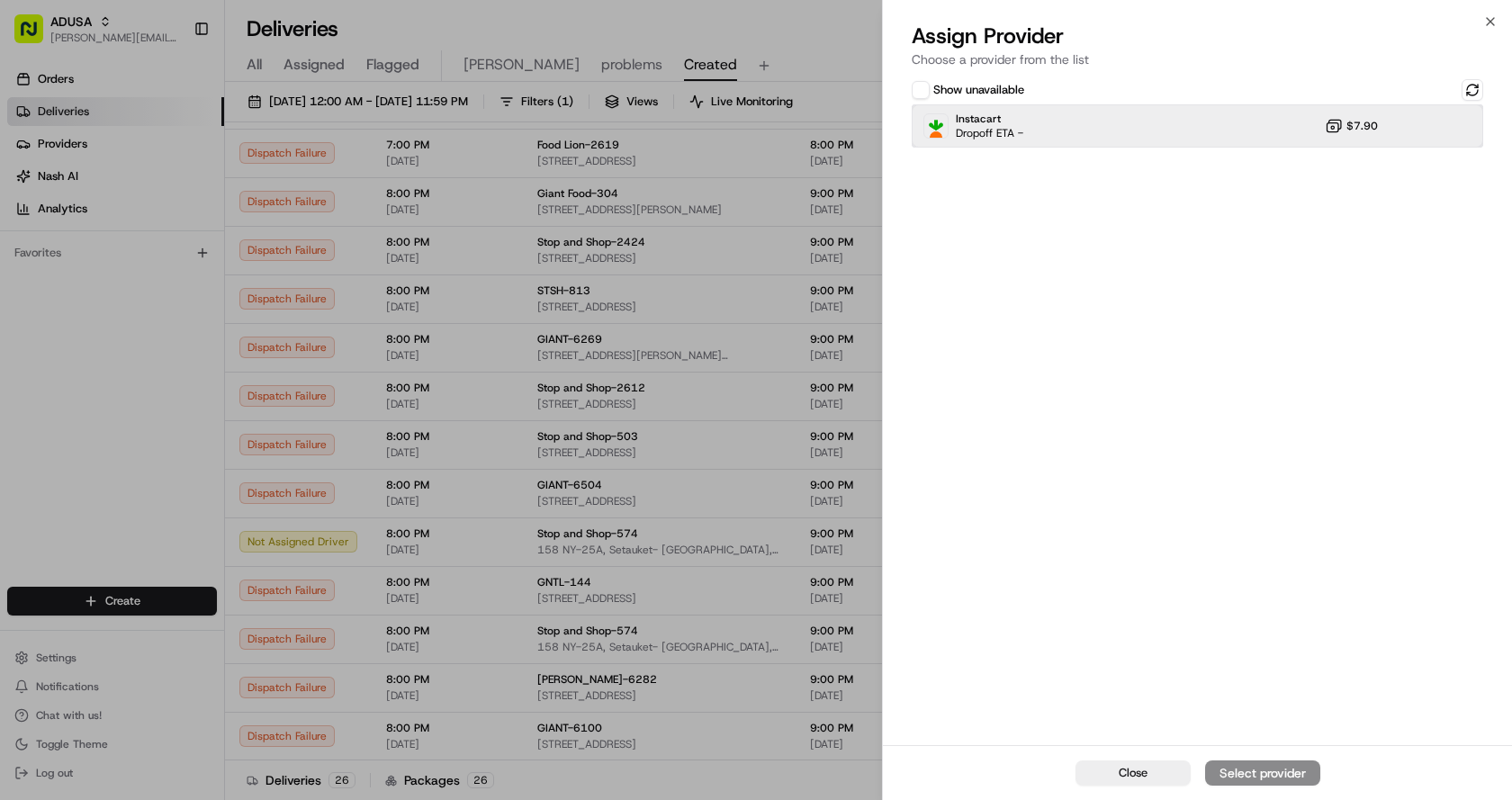
click at [1108, 128] on div "Instacart Dropoff ETA - $7.90" at bounding box center [1197, 126] width 572 height 43
click at [1281, 775] on div "Assign Provider" at bounding box center [1262, 773] width 89 height 18
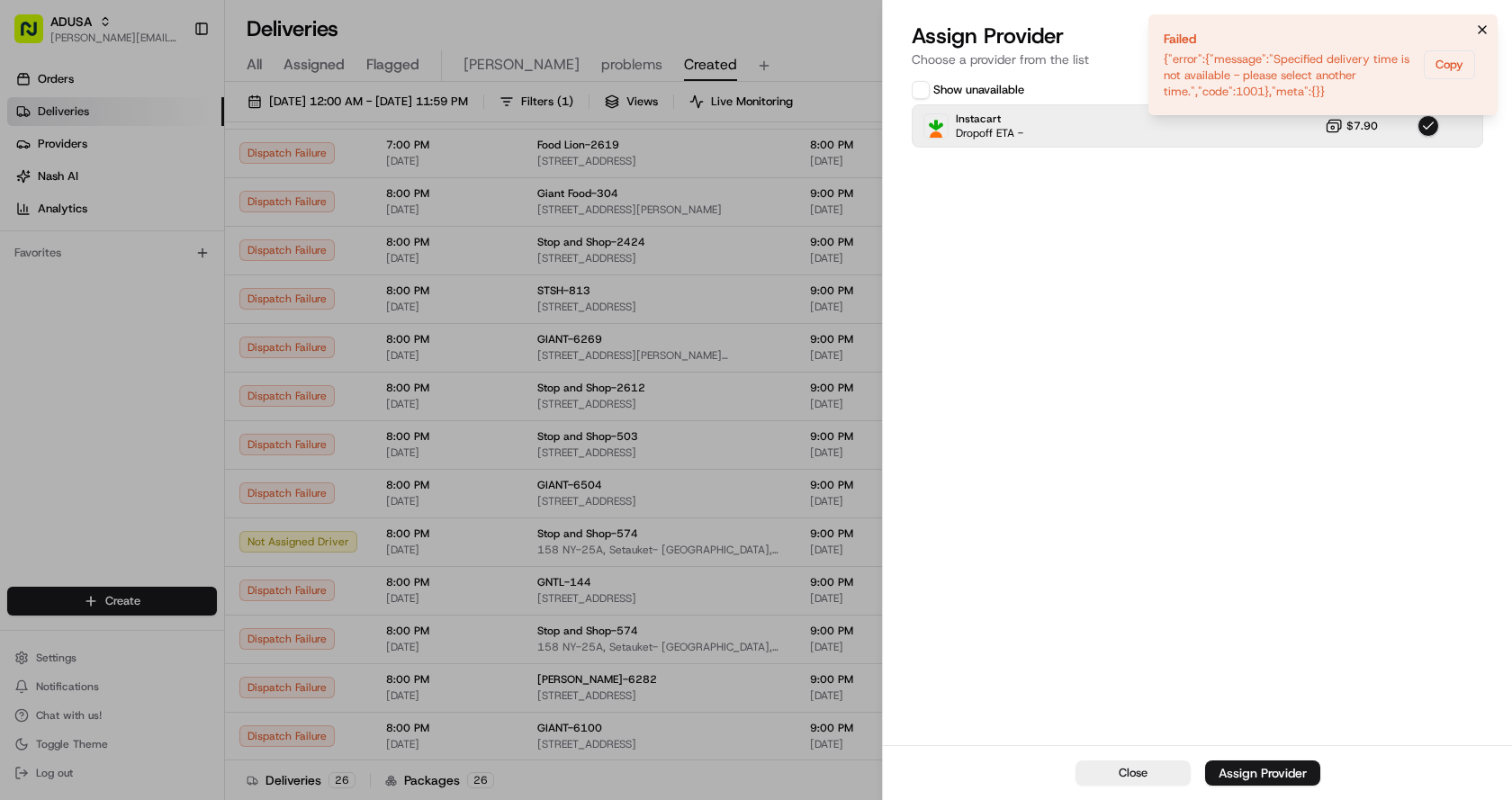
click at [1485, 25] on icon "Notifications (F8)" at bounding box center [1482, 29] width 14 height 14
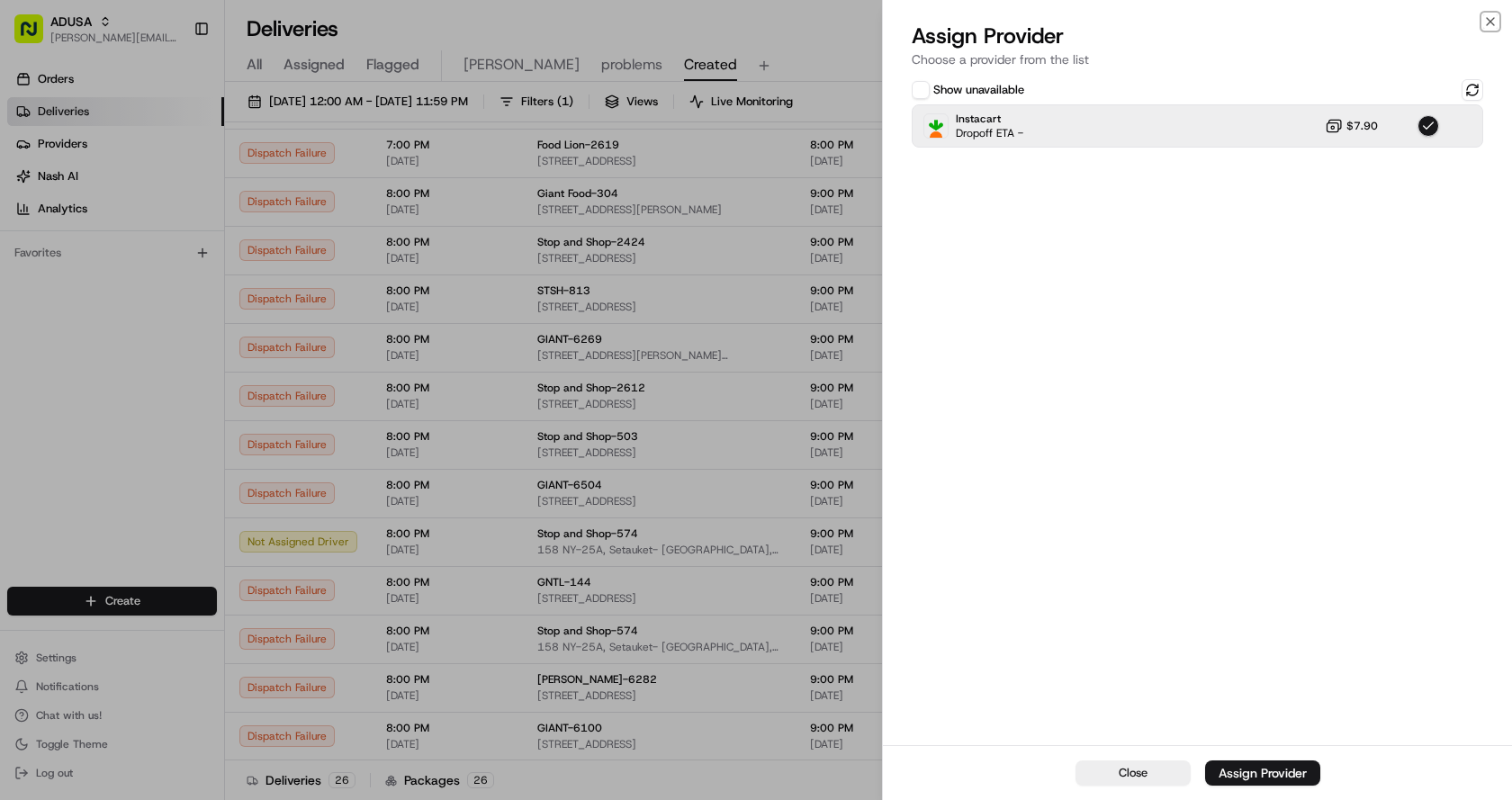
click at [1489, 19] on icon "button" at bounding box center [1489, 21] width 14 height 14
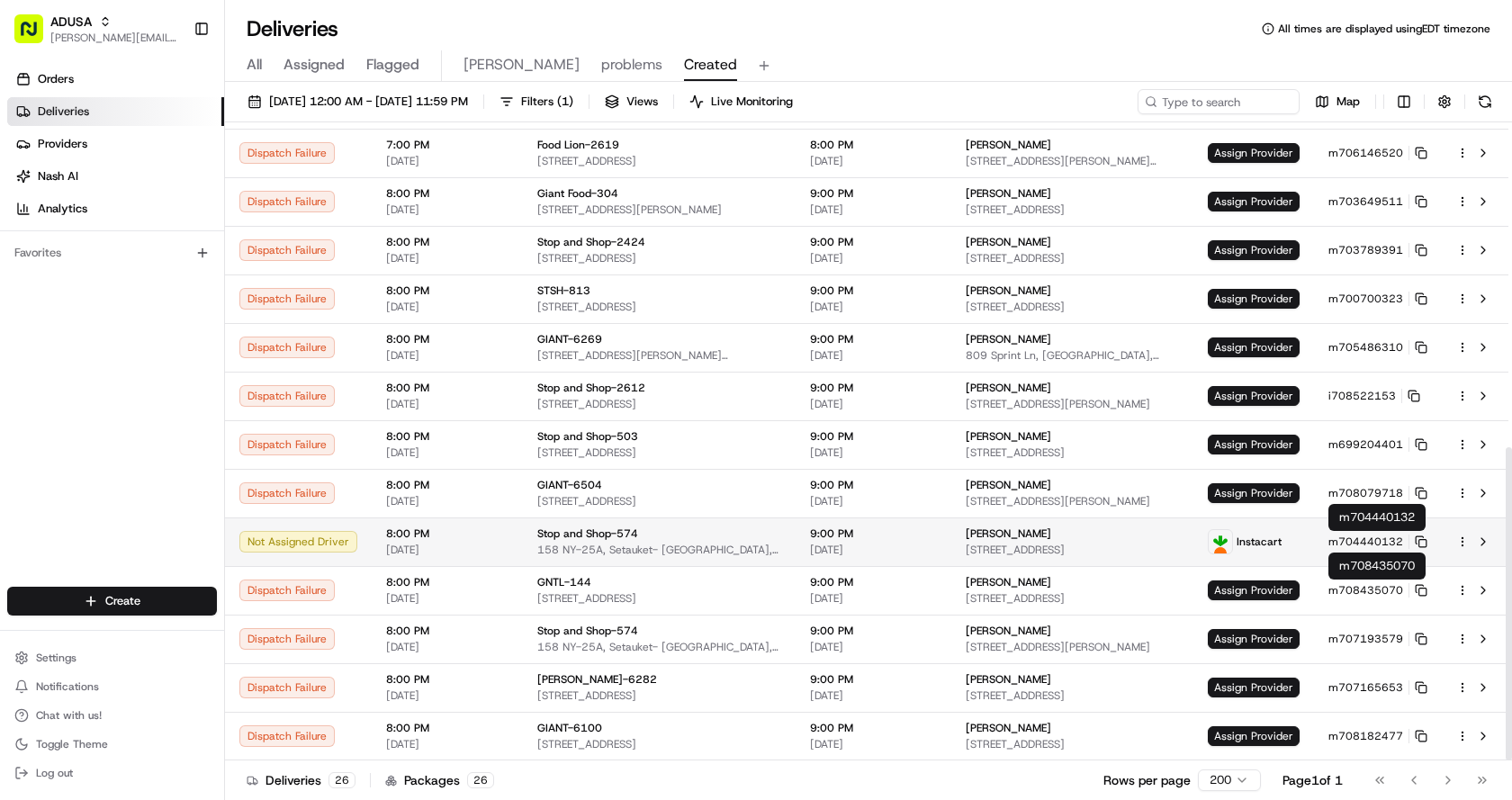
scroll to position [612, 0]
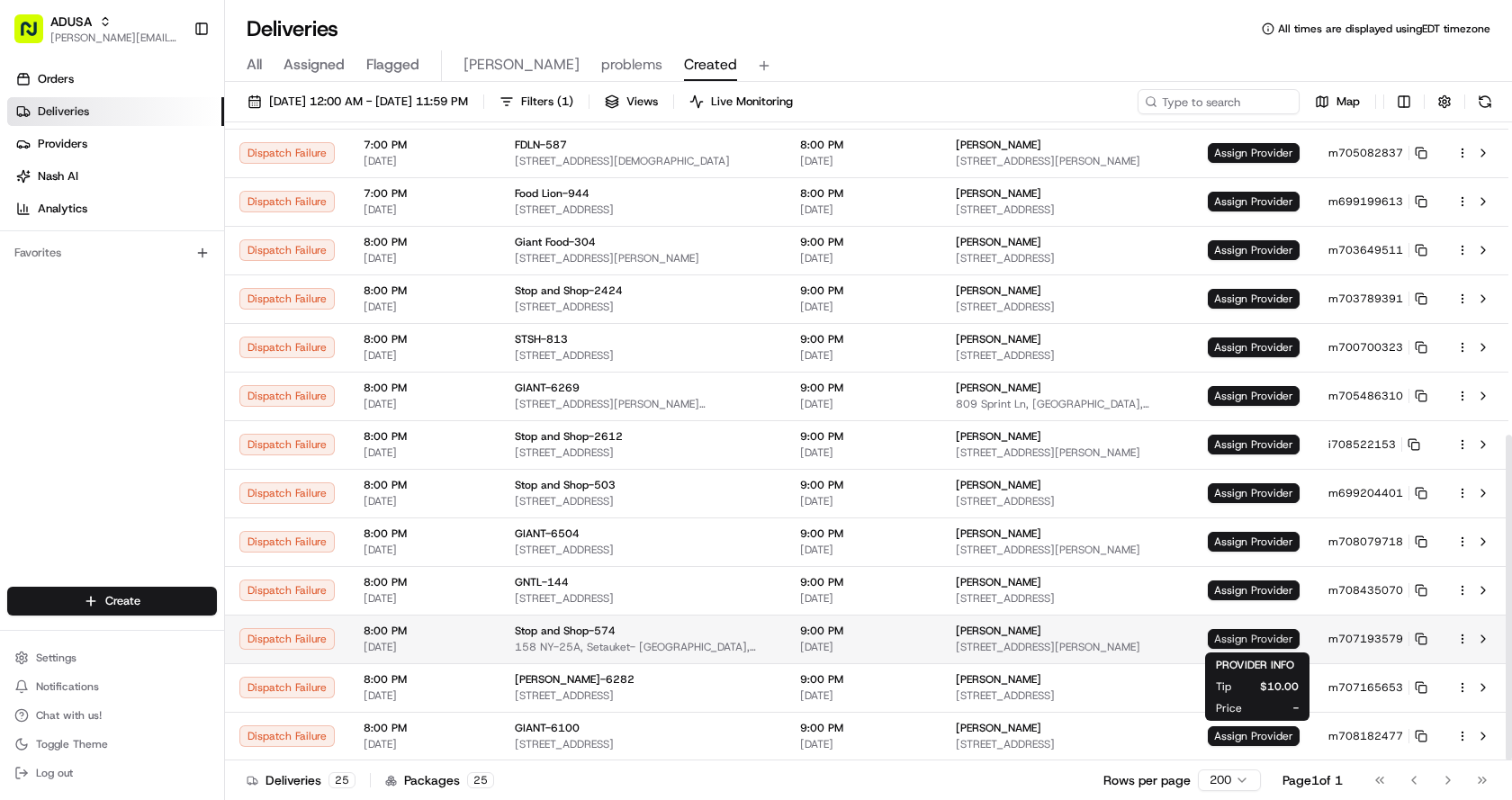
click at [1235, 645] on span "Assign Provider" at bounding box center [1253, 639] width 91 height 20
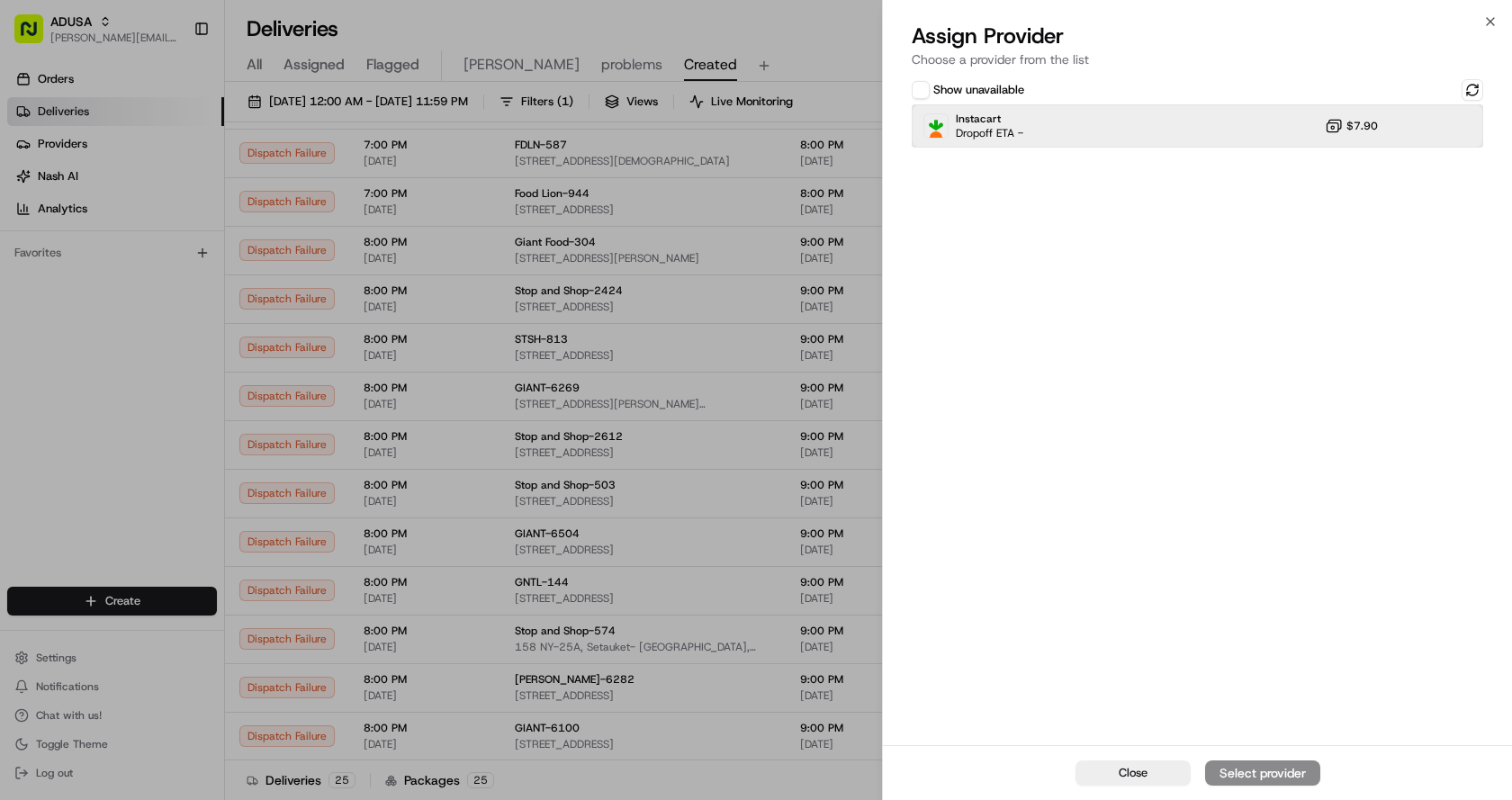
click at [1182, 136] on div "Instacart Dropoff ETA - $7.90" at bounding box center [1197, 126] width 572 height 43
click at [1296, 773] on div "Assign Provider" at bounding box center [1262, 773] width 89 height 18
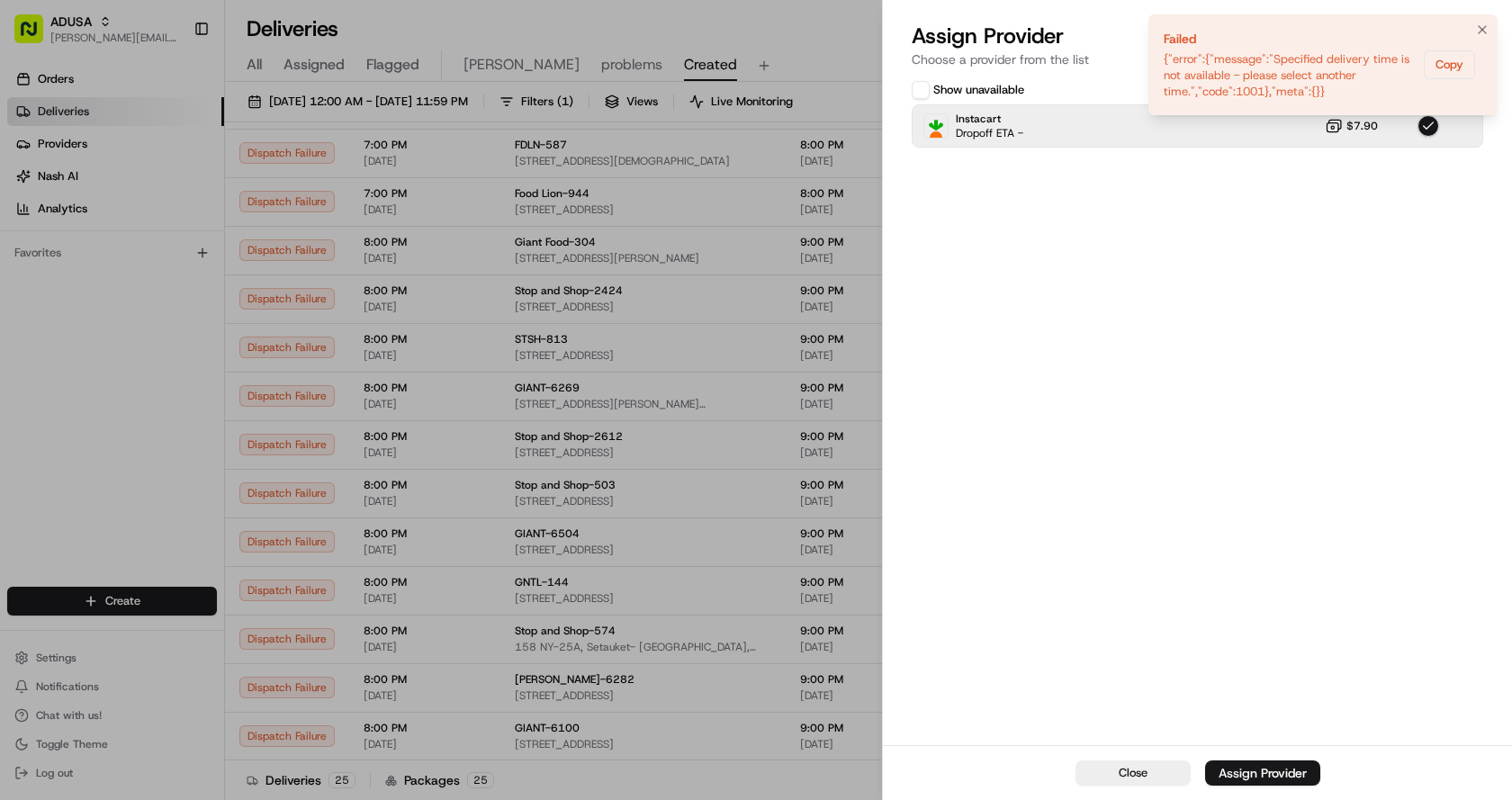
click at [1479, 26] on icon "Notifications (F8)" at bounding box center [1482, 29] width 14 height 14
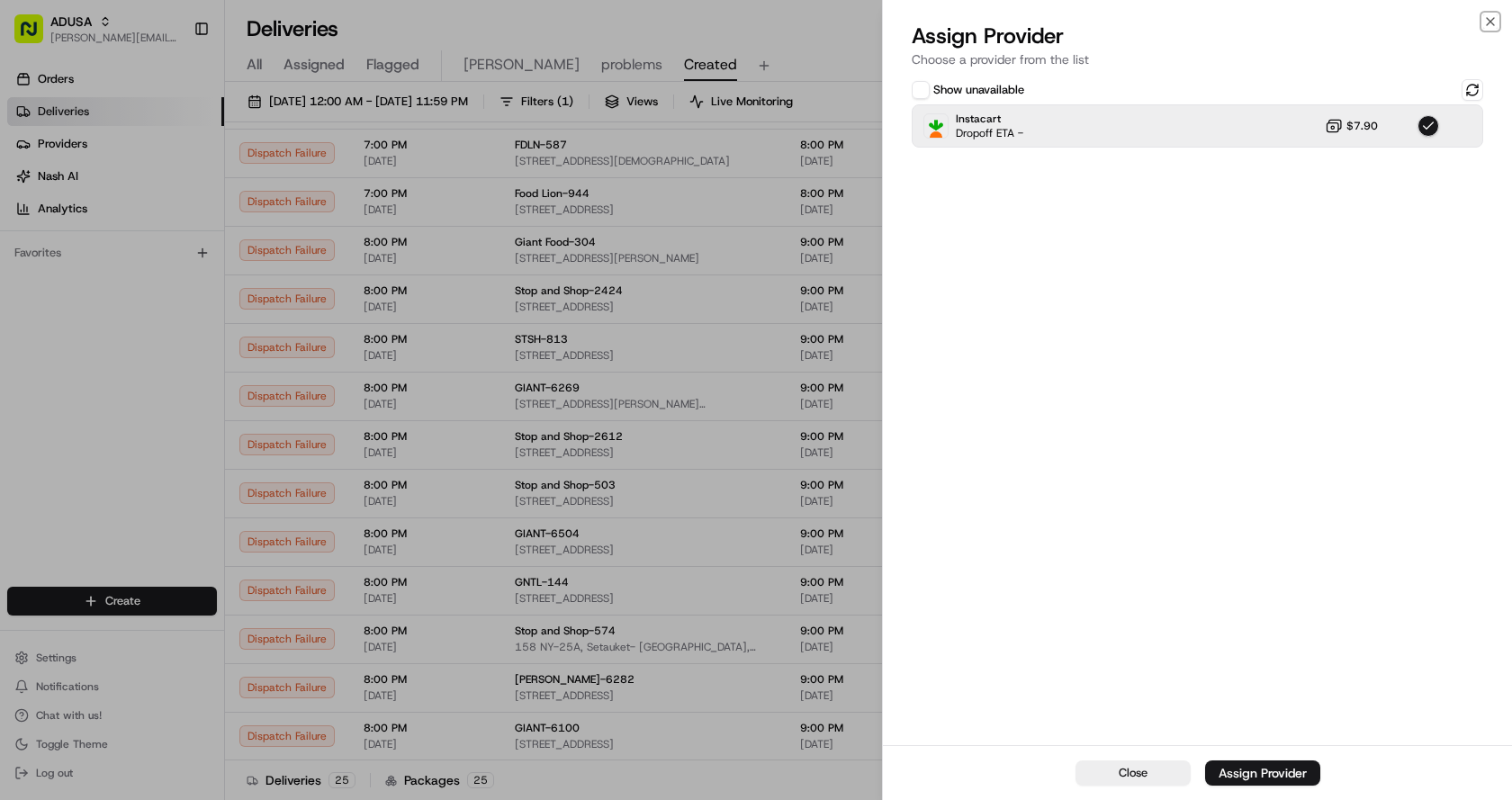
click at [1488, 24] on icon "button" at bounding box center [1490, 22] width 8 height 8
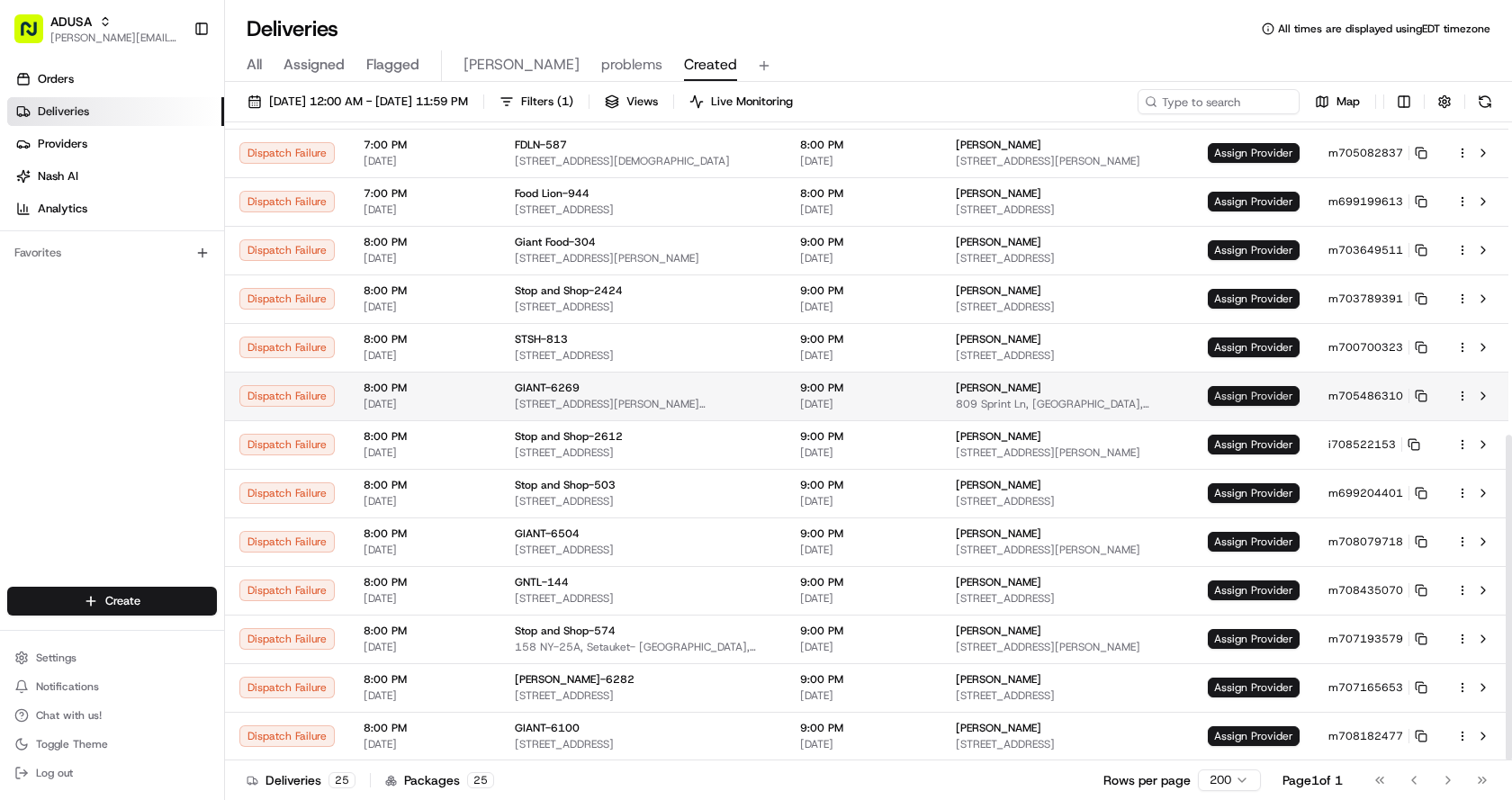
click at [1264, 400] on span "Assign Provider" at bounding box center [1253, 396] width 91 height 20
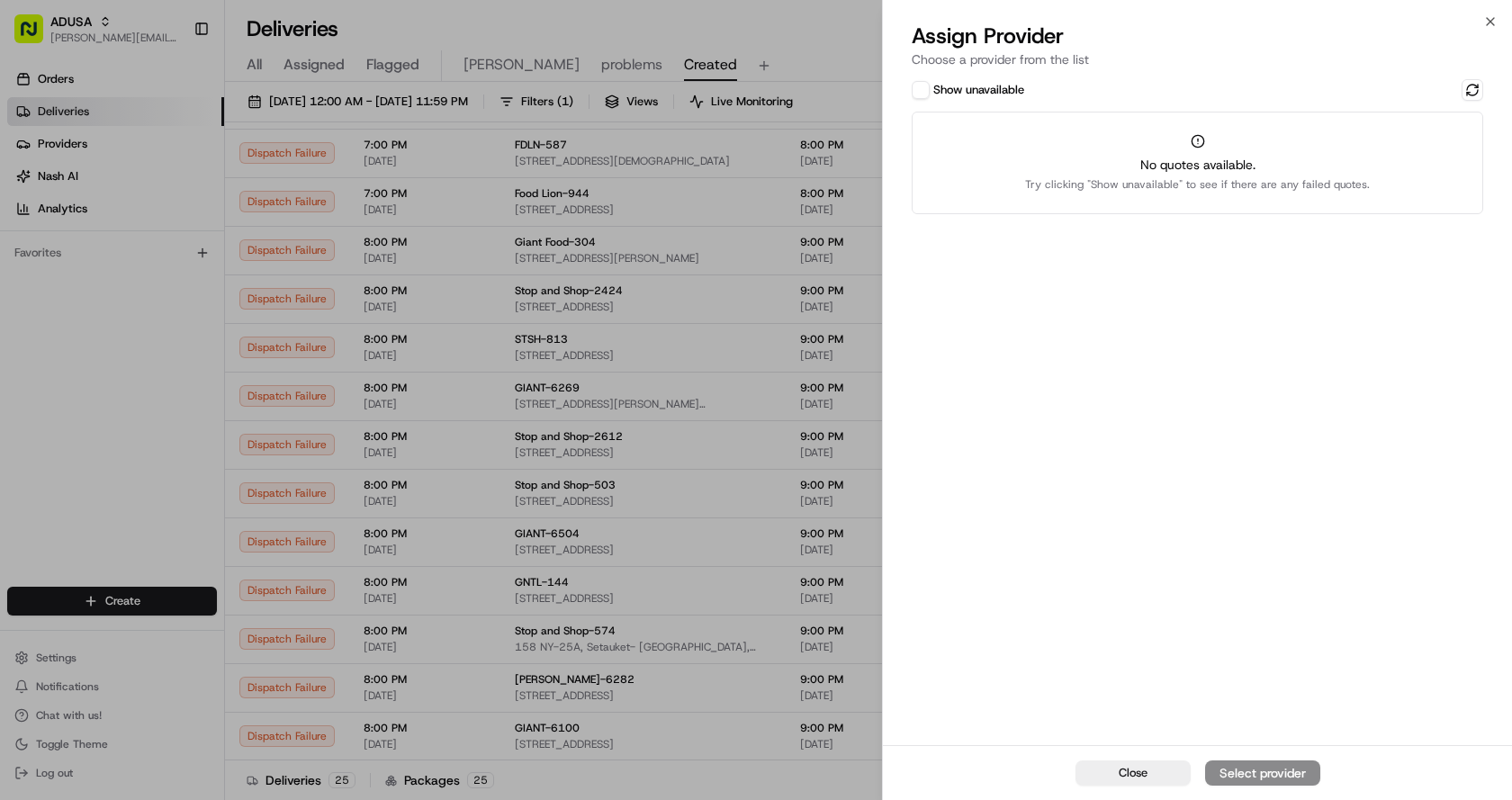
drag, startPoint x: 916, startPoint y: 92, endPoint x: 918, endPoint y: 102, distance: 10.2
click at [916, 97] on button "Show unavailable" at bounding box center [920, 90] width 18 height 18
click at [1464, 92] on button at bounding box center [1471, 90] width 22 height 22
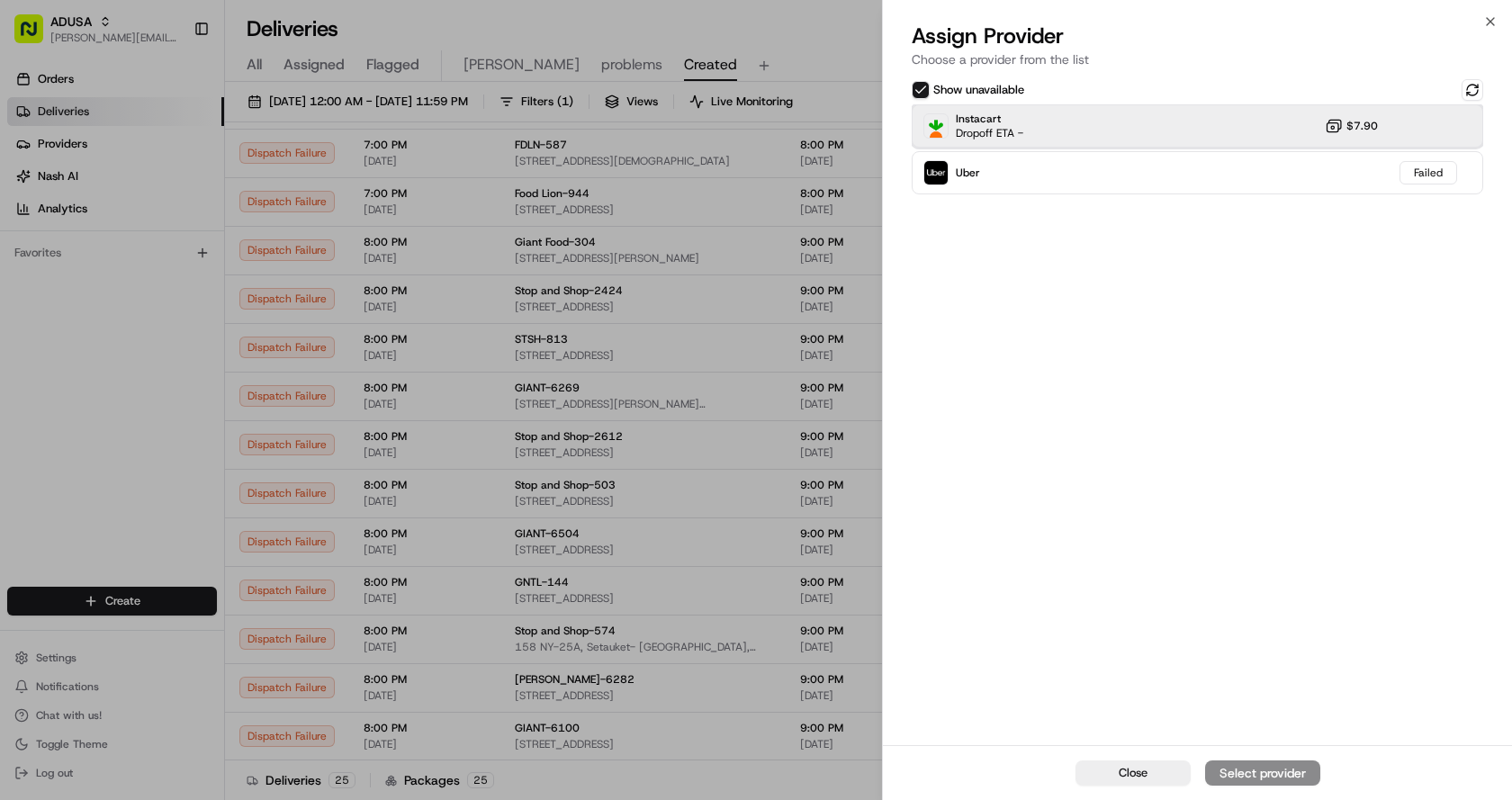
click at [1094, 124] on div "Instacart Dropoff ETA - $7.90" at bounding box center [1197, 126] width 572 height 43
click at [1238, 780] on div "Assign Provider" at bounding box center [1262, 773] width 89 height 18
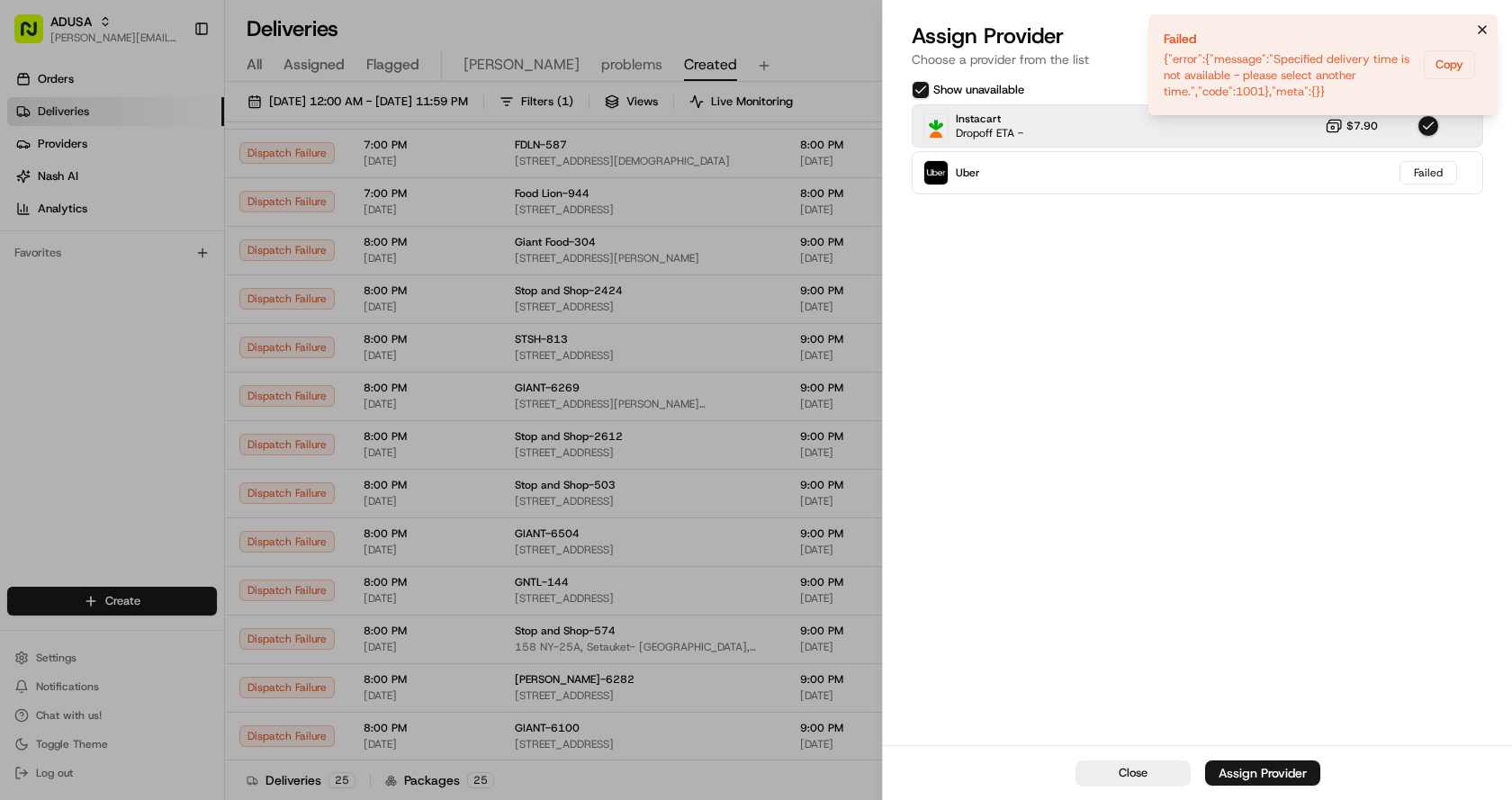
click at [1484, 24] on icon "Notifications (F8)" at bounding box center [1482, 29] width 14 height 14
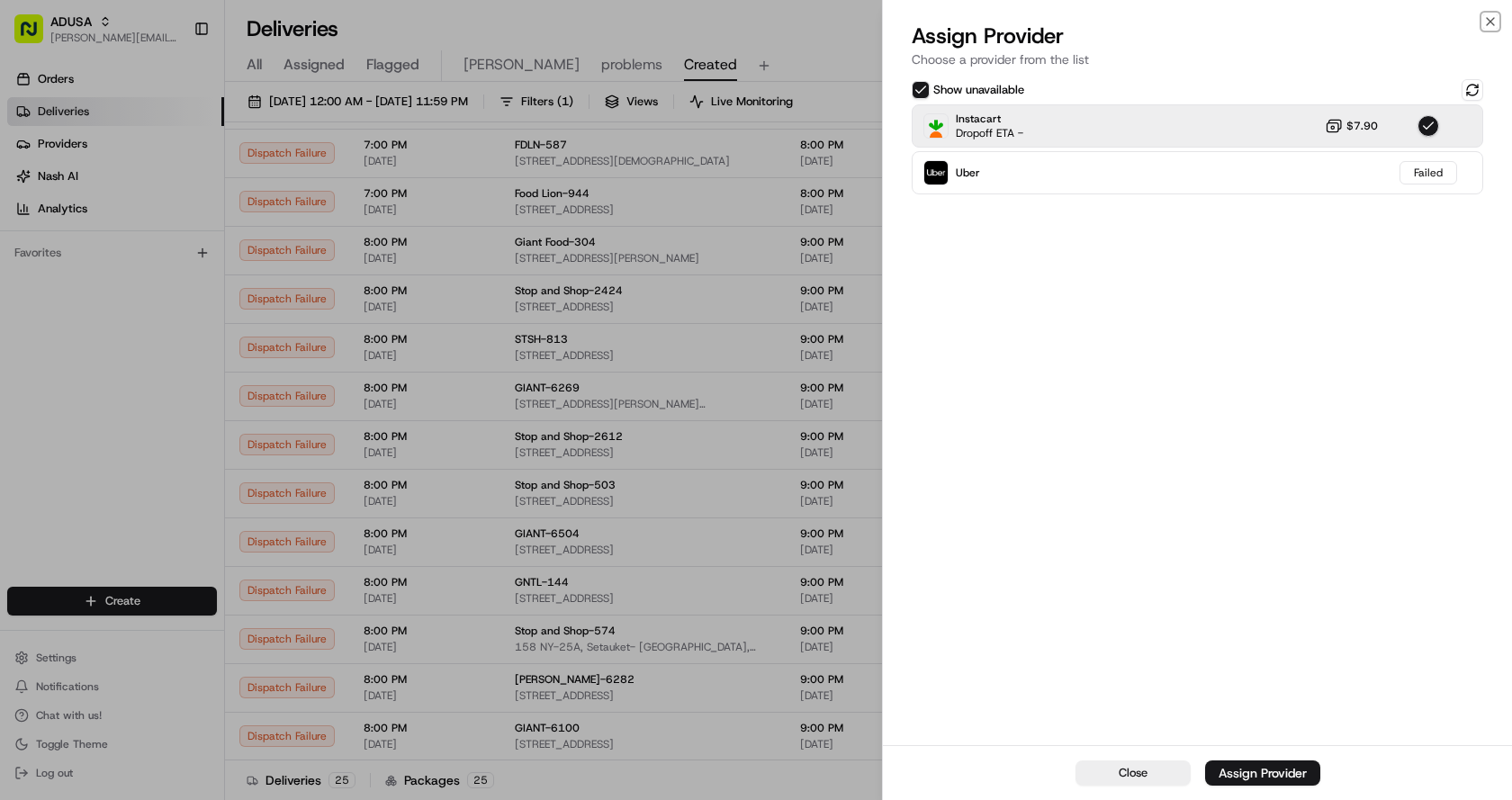
click at [1486, 24] on icon "button" at bounding box center [1489, 21] width 14 height 14
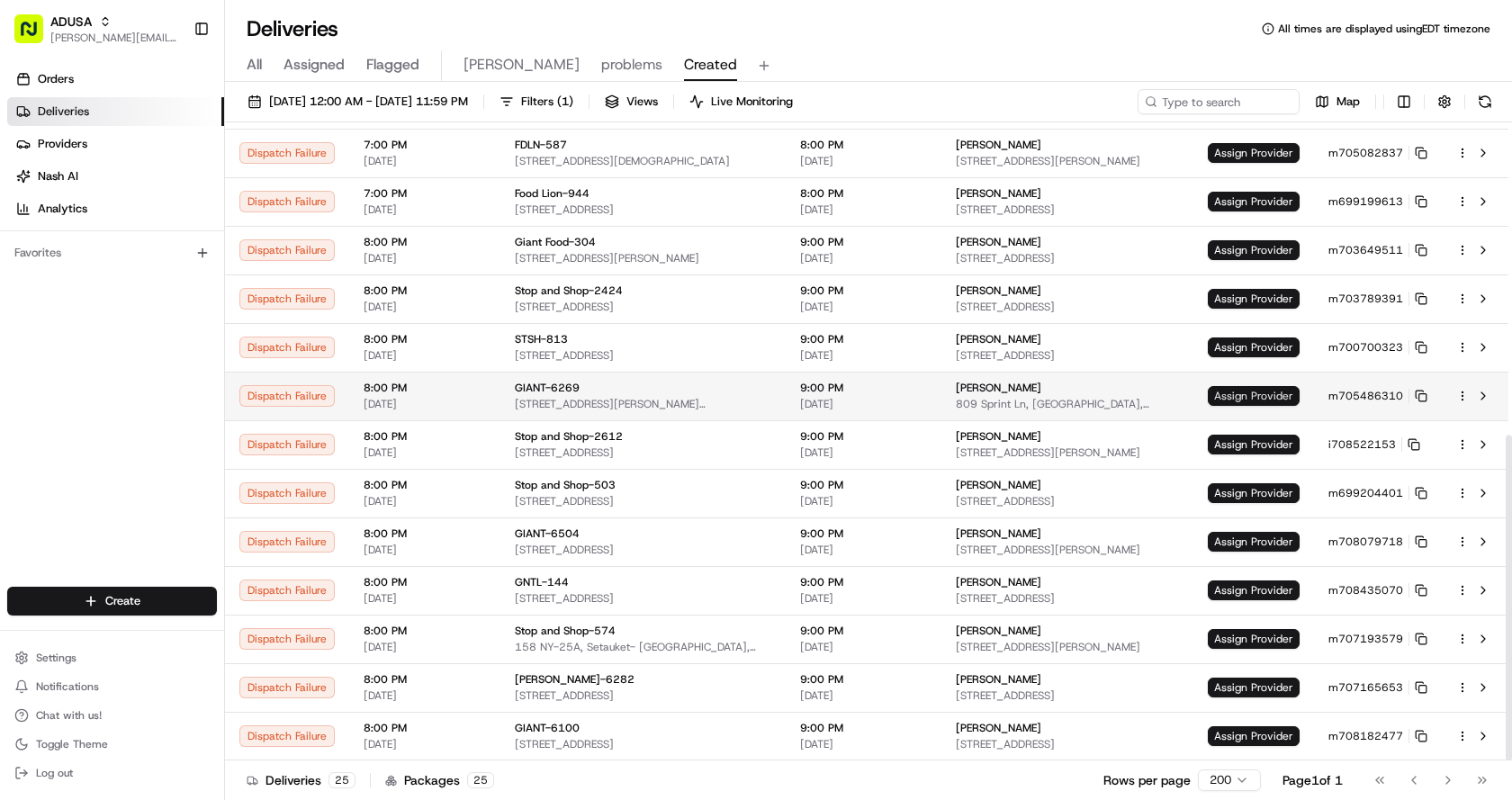
click at [1235, 390] on span "Assign Provider" at bounding box center [1253, 396] width 91 height 20
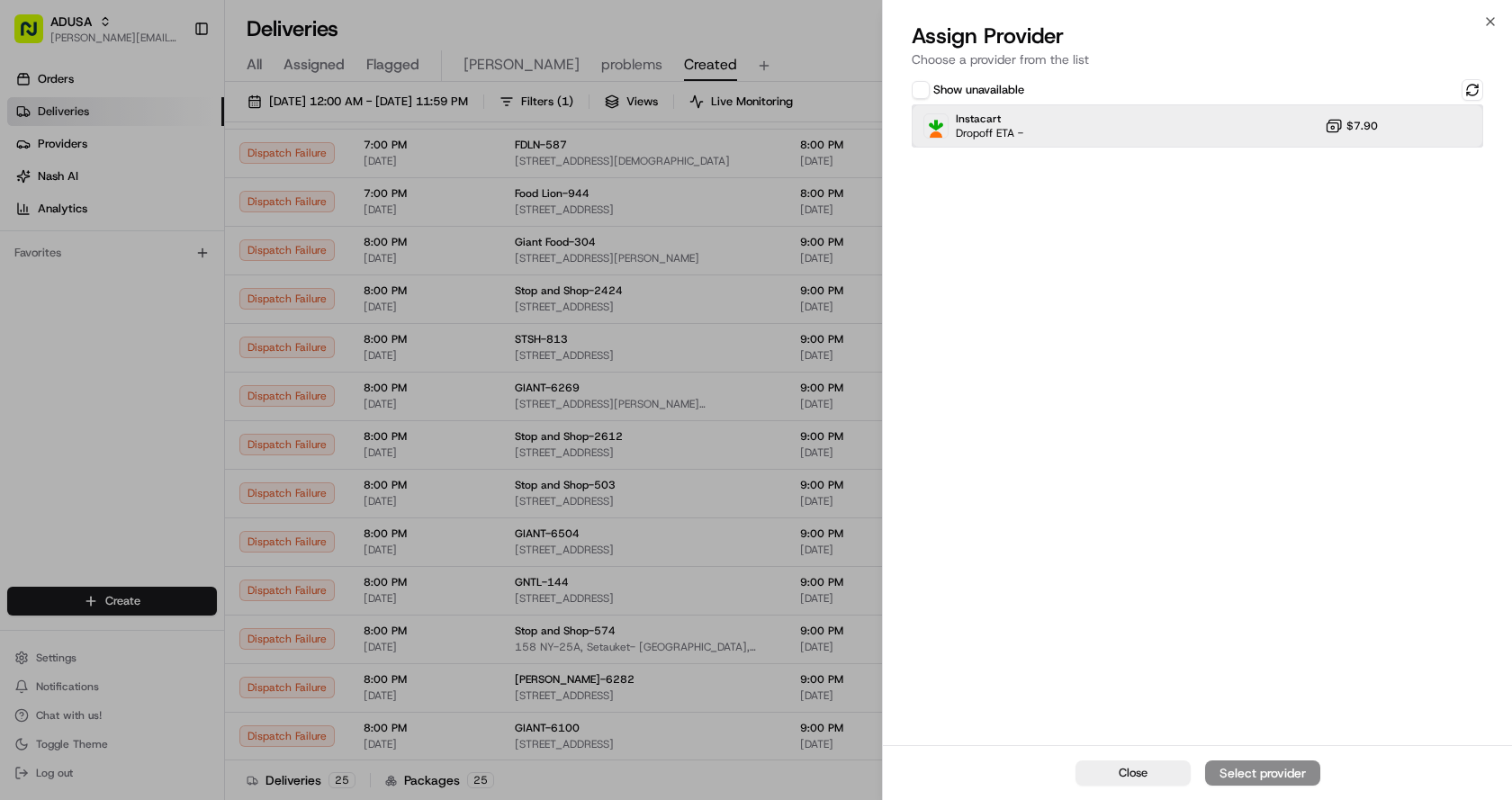
click at [1108, 114] on div "Instacart Dropoff ETA - $7.90" at bounding box center [1197, 126] width 572 height 43
click at [1245, 766] on div "Assign Provider" at bounding box center [1262, 773] width 89 height 18
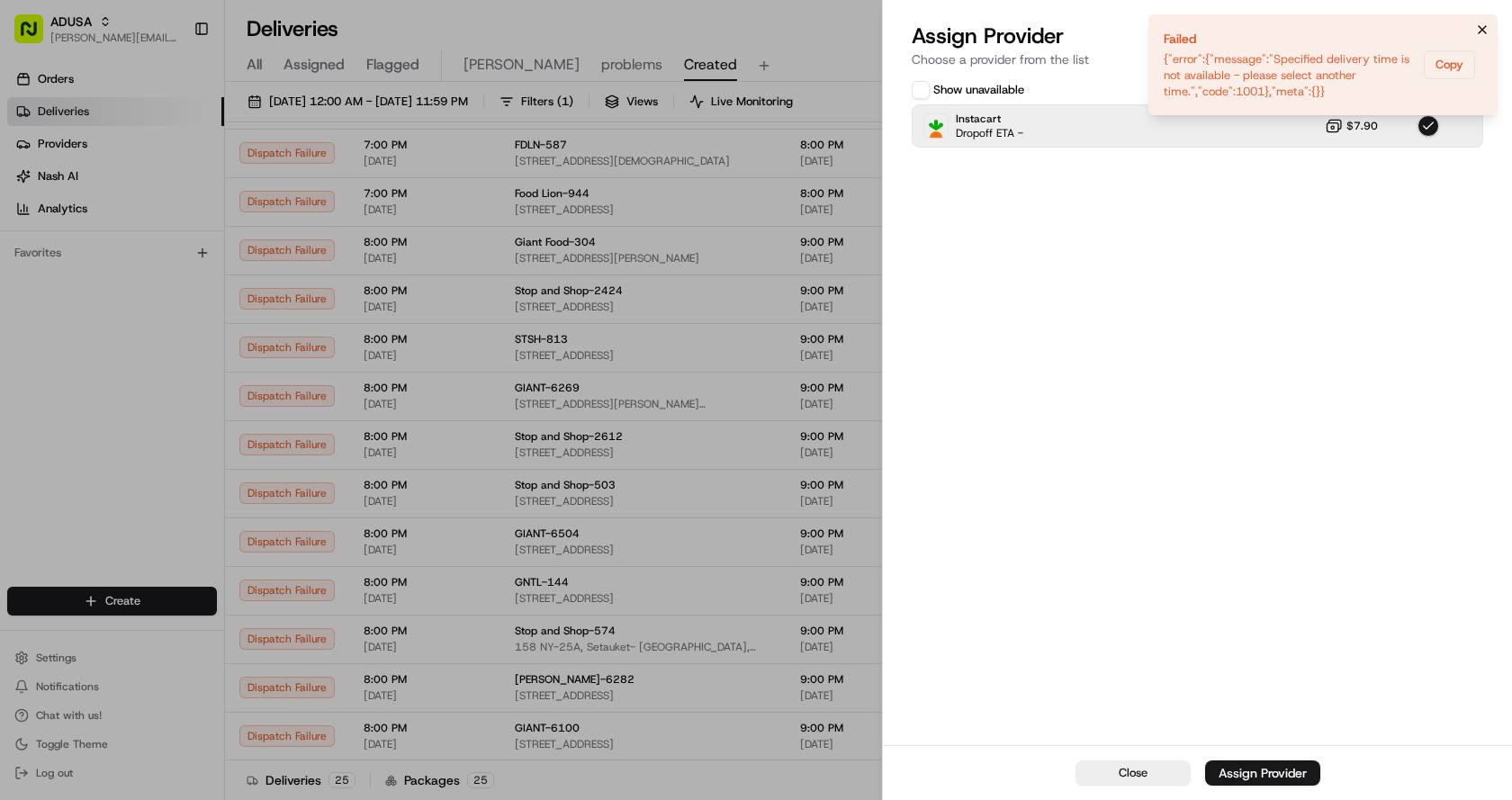
click at [1481, 24] on icon "Notifications (F8)" at bounding box center [1482, 29] width 14 height 14
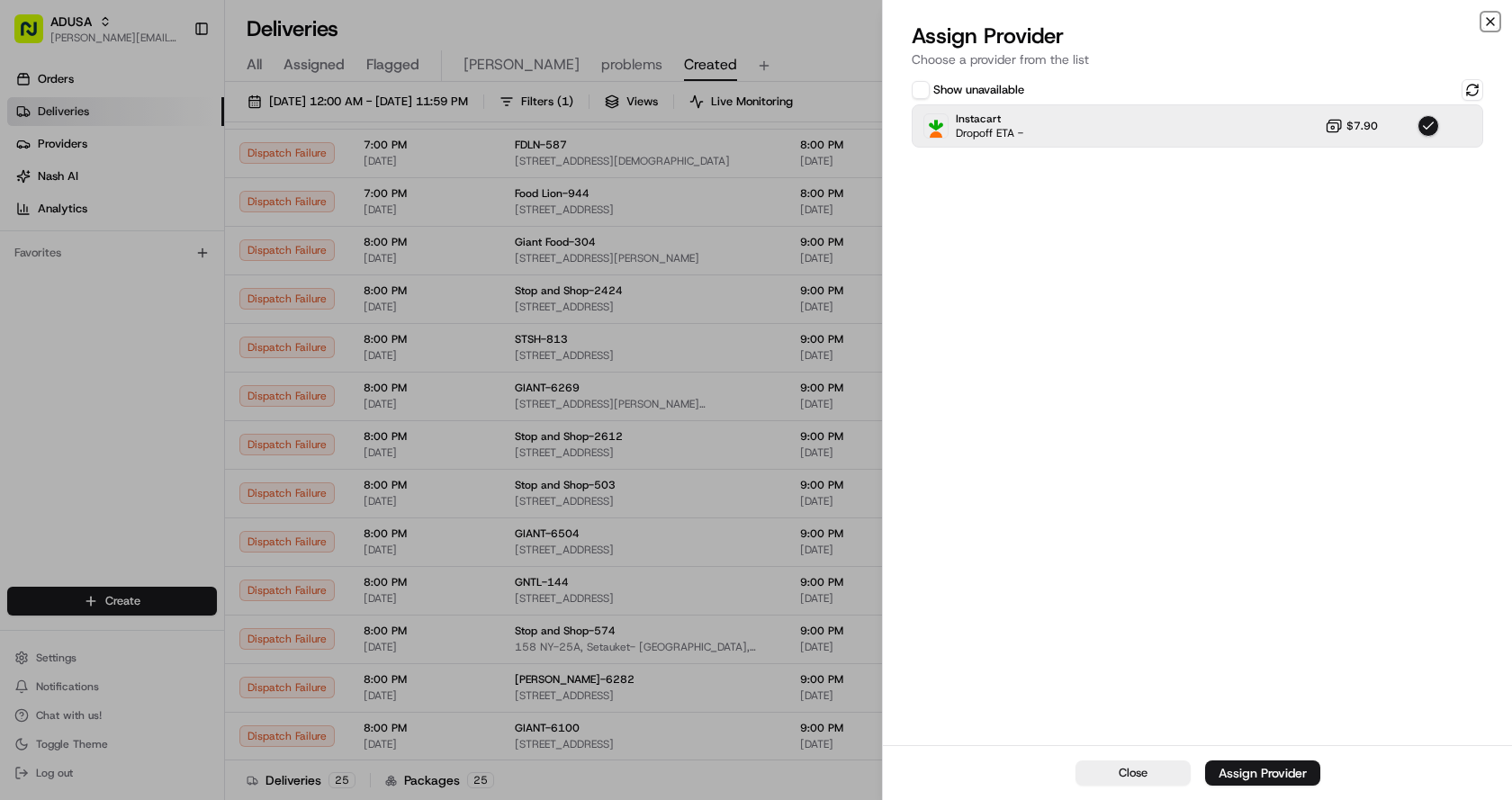
click at [1487, 20] on icon "button" at bounding box center [1489, 21] width 14 height 14
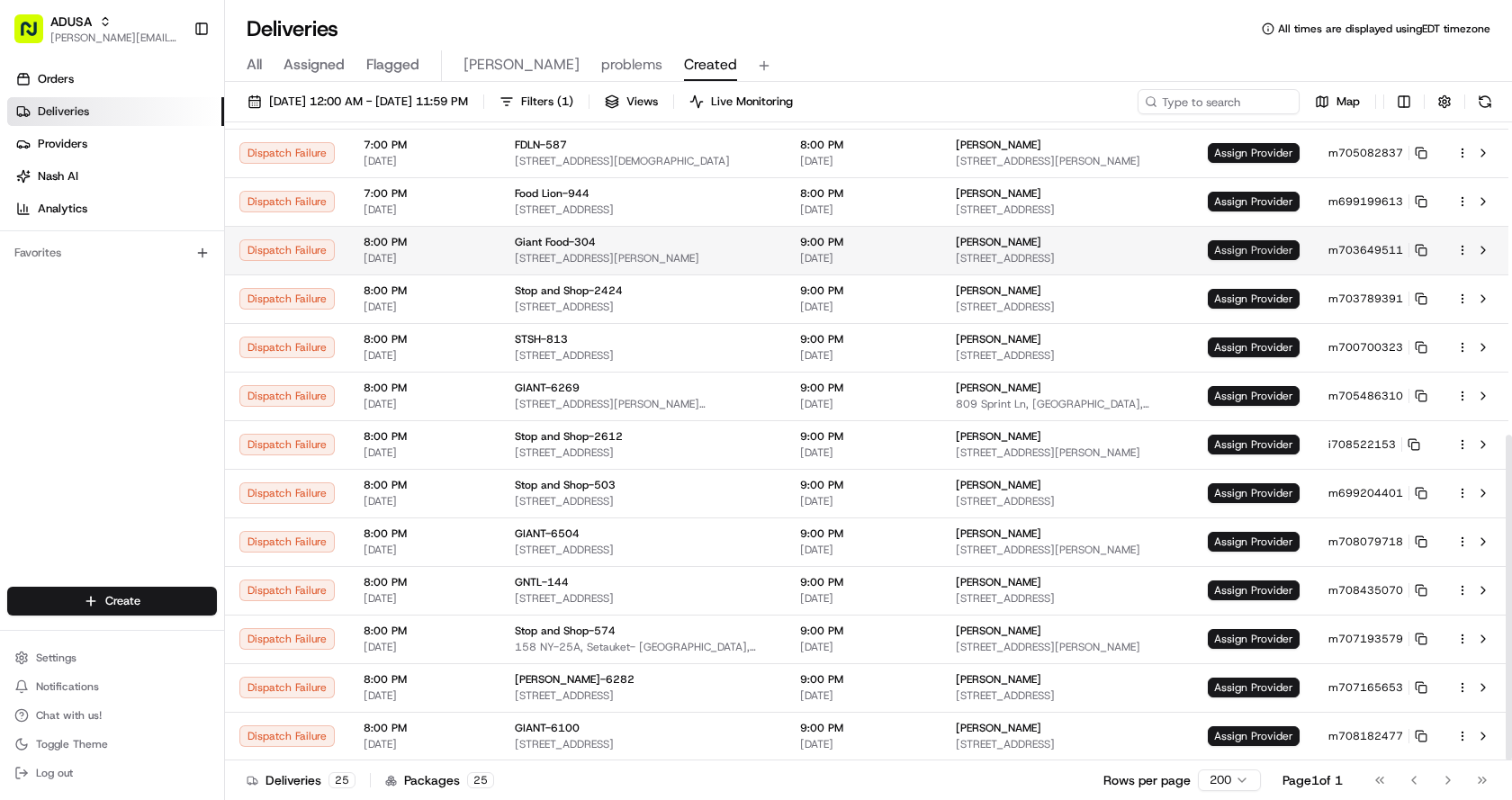
click at [1254, 251] on span "Assign Provider" at bounding box center [1253, 250] width 91 height 20
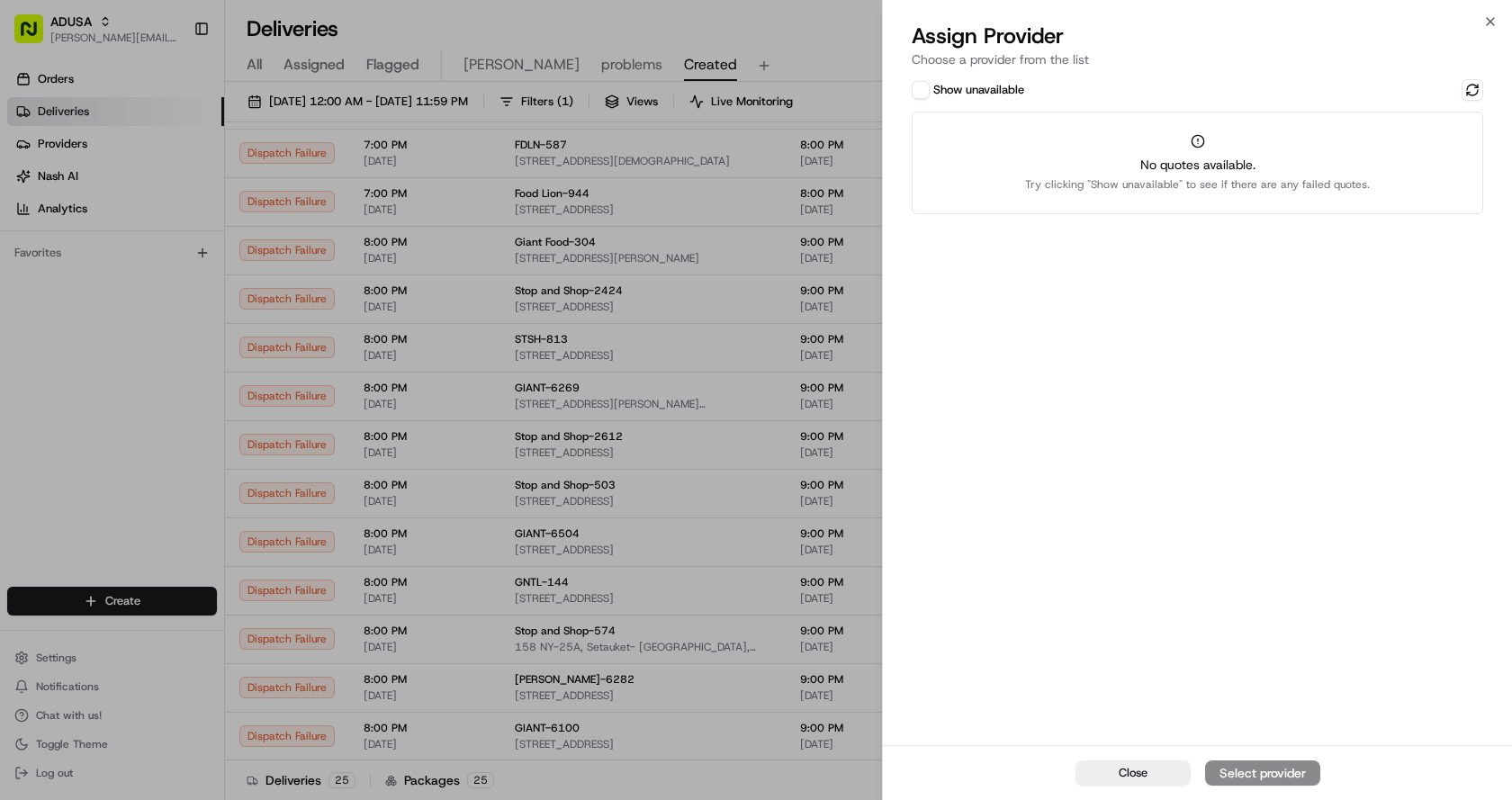
click at [927, 93] on button "Show unavailable" at bounding box center [920, 90] width 18 height 18
click at [1469, 90] on button at bounding box center [1471, 90] width 22 height 22
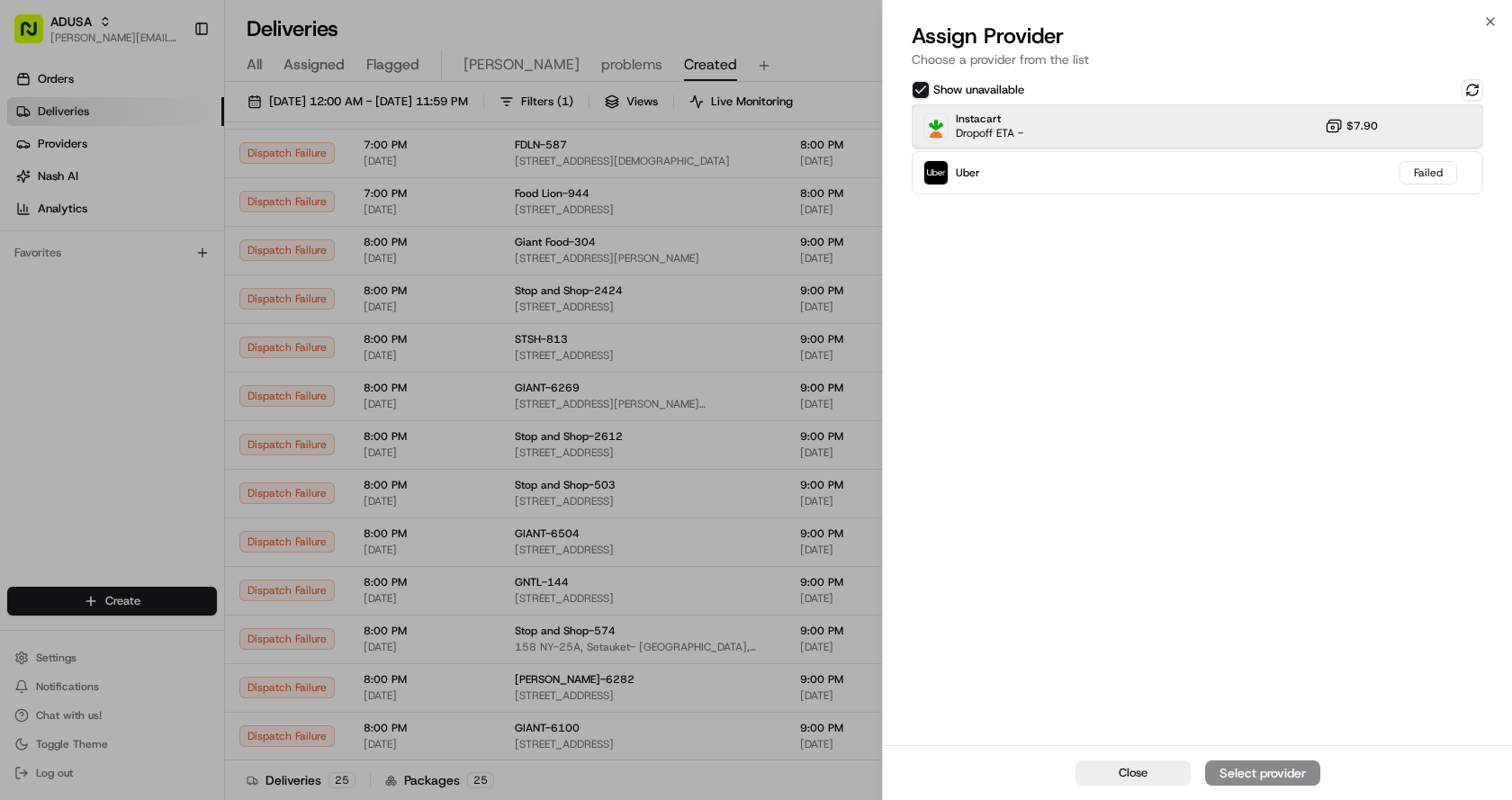
click at [1084, 120] on div "Instacart Dropoff ETA - $7.90" at bounding box center [1197, 126] width 572 height 43
click at [1274, 764] on div "Assign Provider" at bounding box center [1262, 773] width 89 height 18
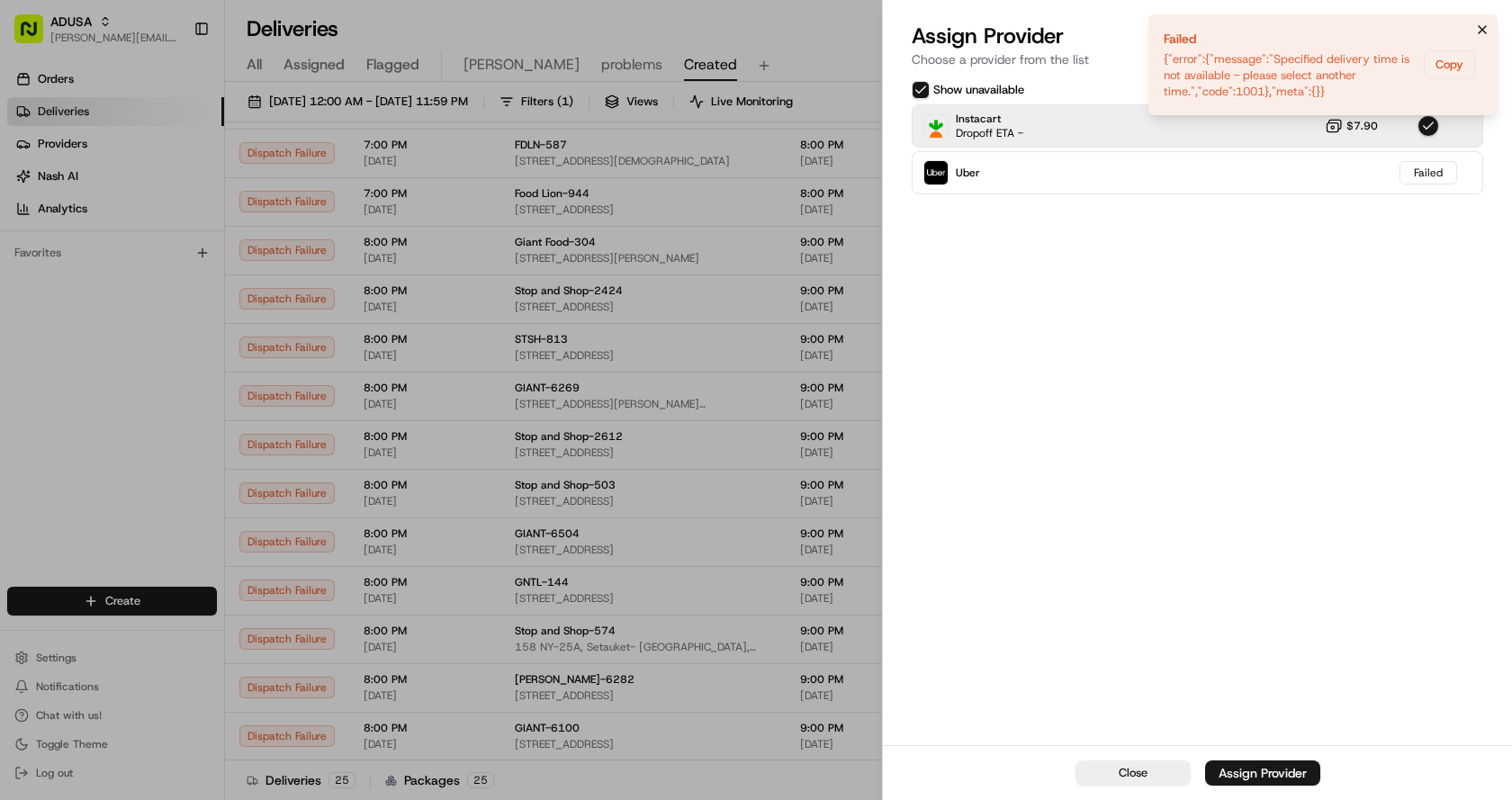
click at [1475, 28] on icon "Notifications (F8)" at bounding box center [1482, 29] width 14 height 14
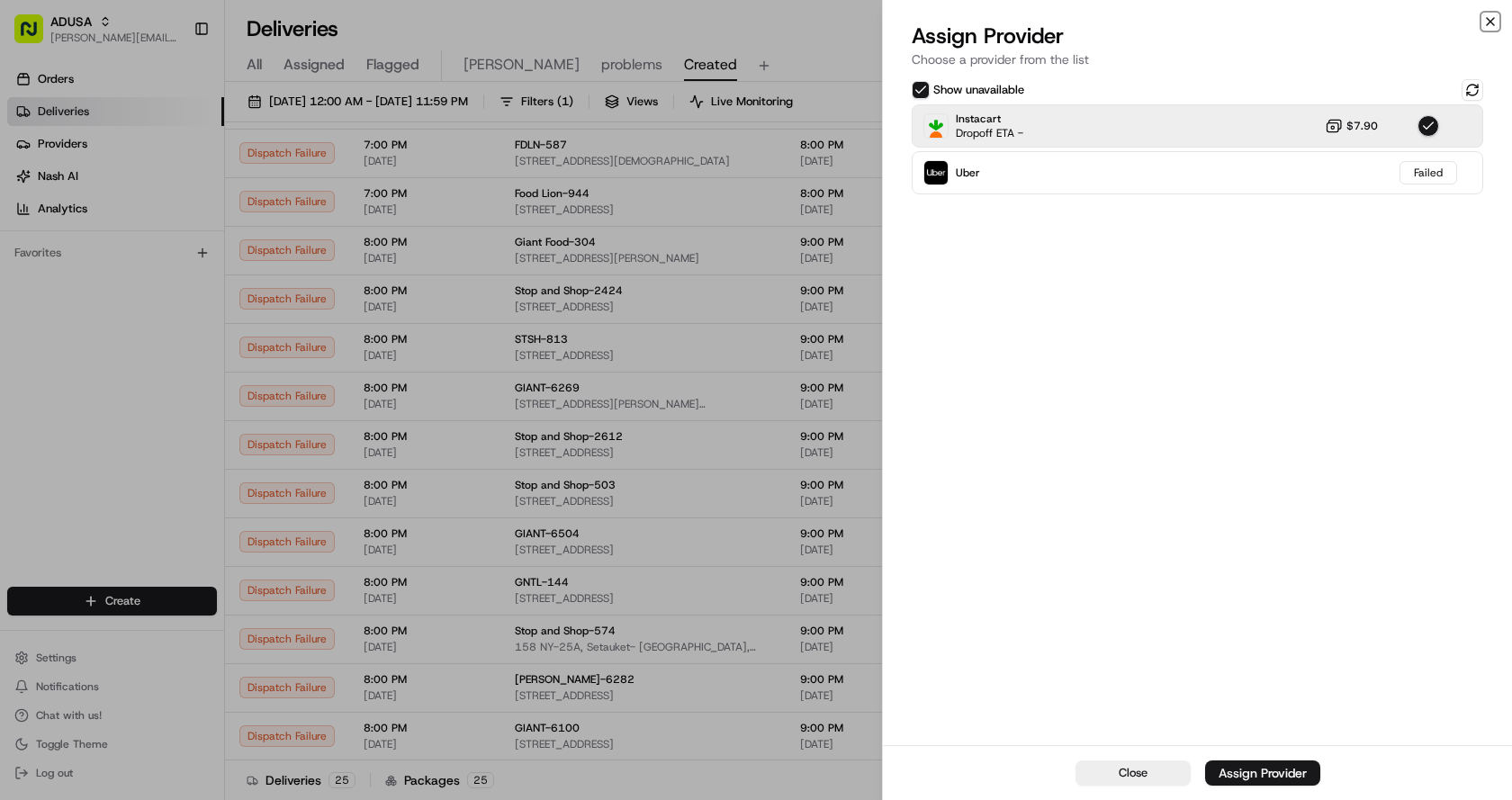
click at [1486, 16] on icon "button" at bounding box center [1489, 21] width 14 height 14
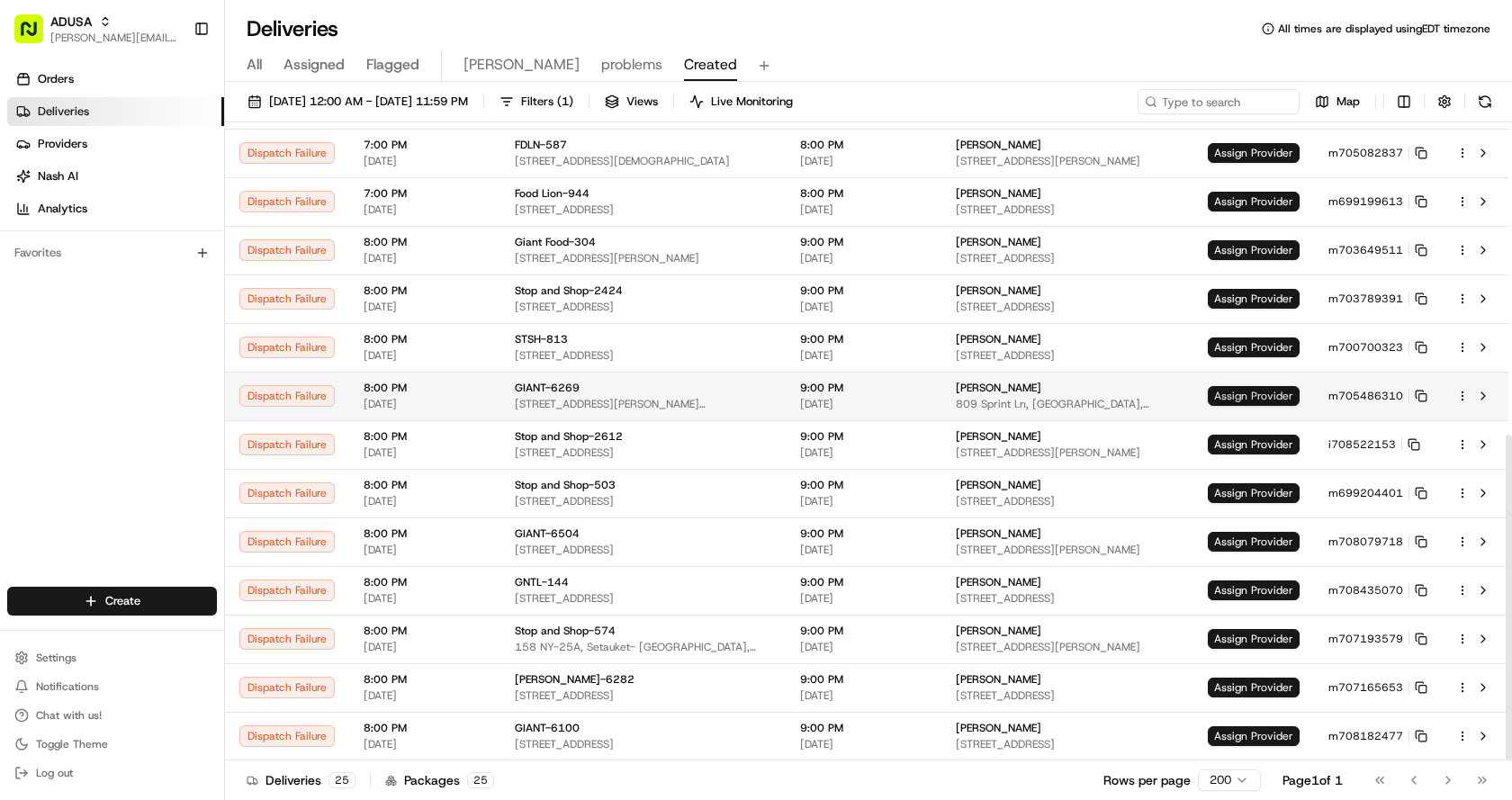
click at [1248, 392] on span "Assign Provider" at bounding box center [1253, 396] width 91 height 20
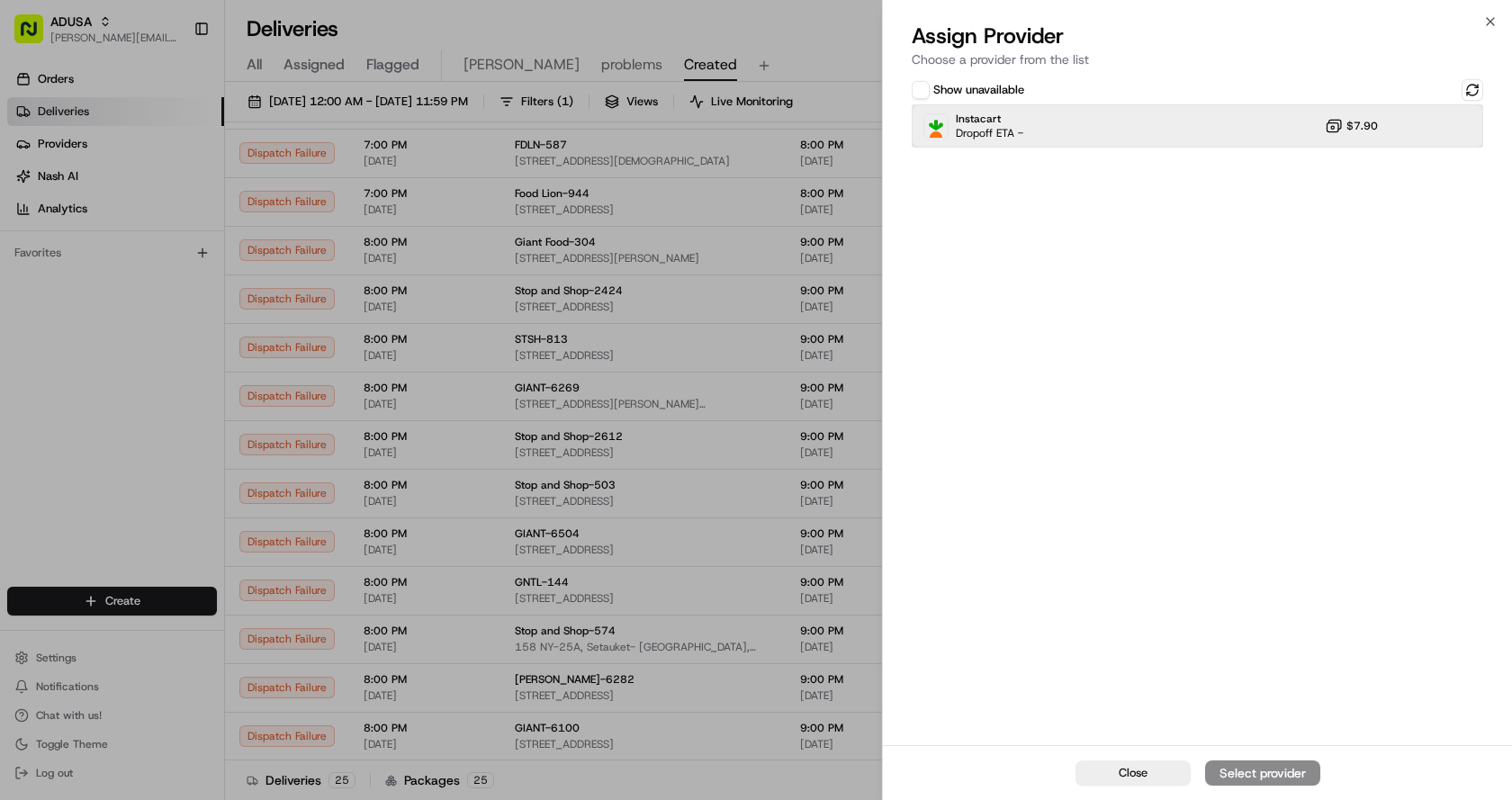
click at [1131, 122] on div "Instacart Dropoff ETA - $7.90" at bounding box center [1197, 126] width 572 height 43
click at [1253, 779] on div "Assign Provider" at bounding box center [1262, 773] width 89 height 18
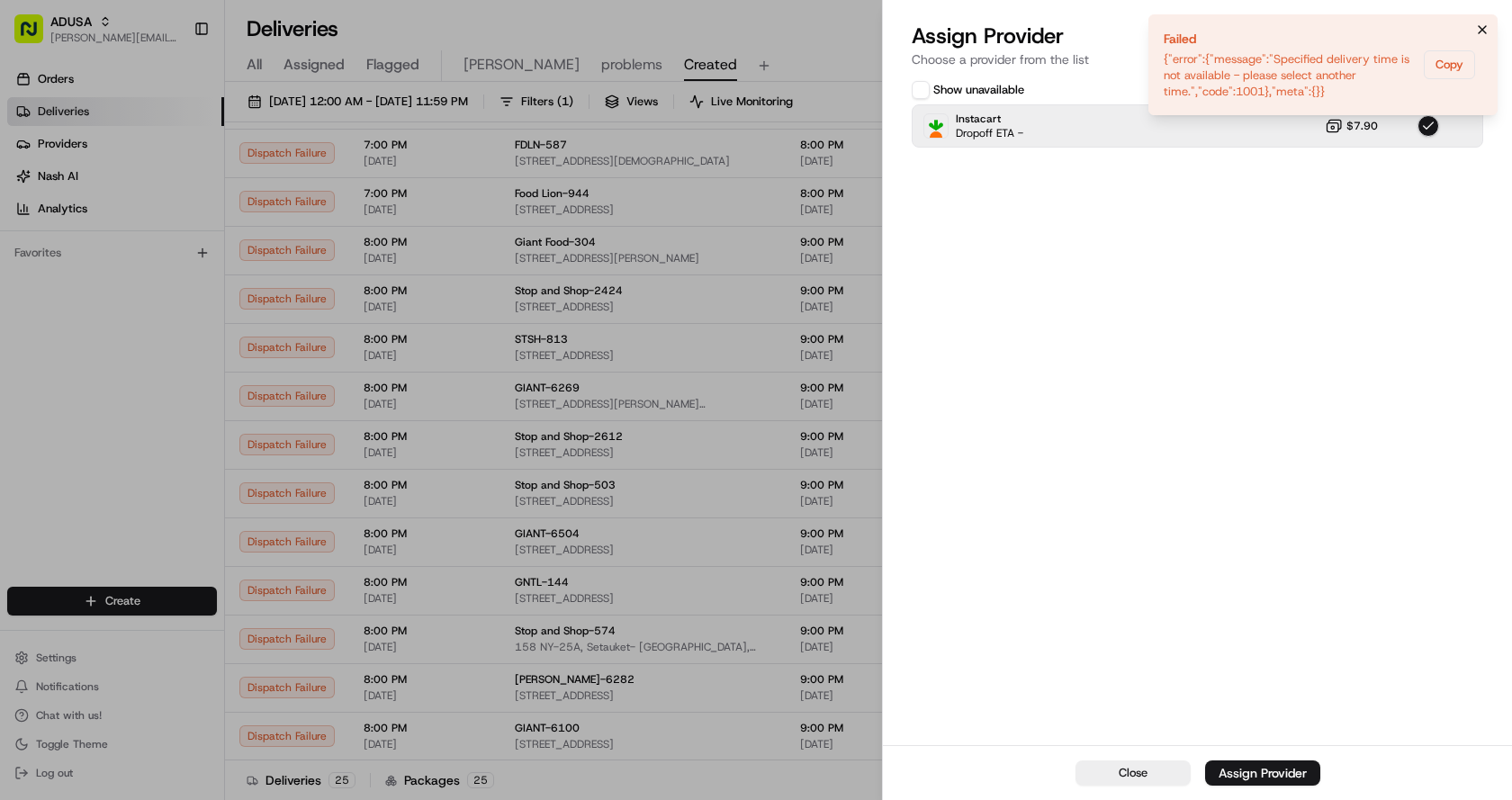
click at [1484, 30] on icon "Notifications (F8)" at bounding box center [1482, 29] width 14 height 14
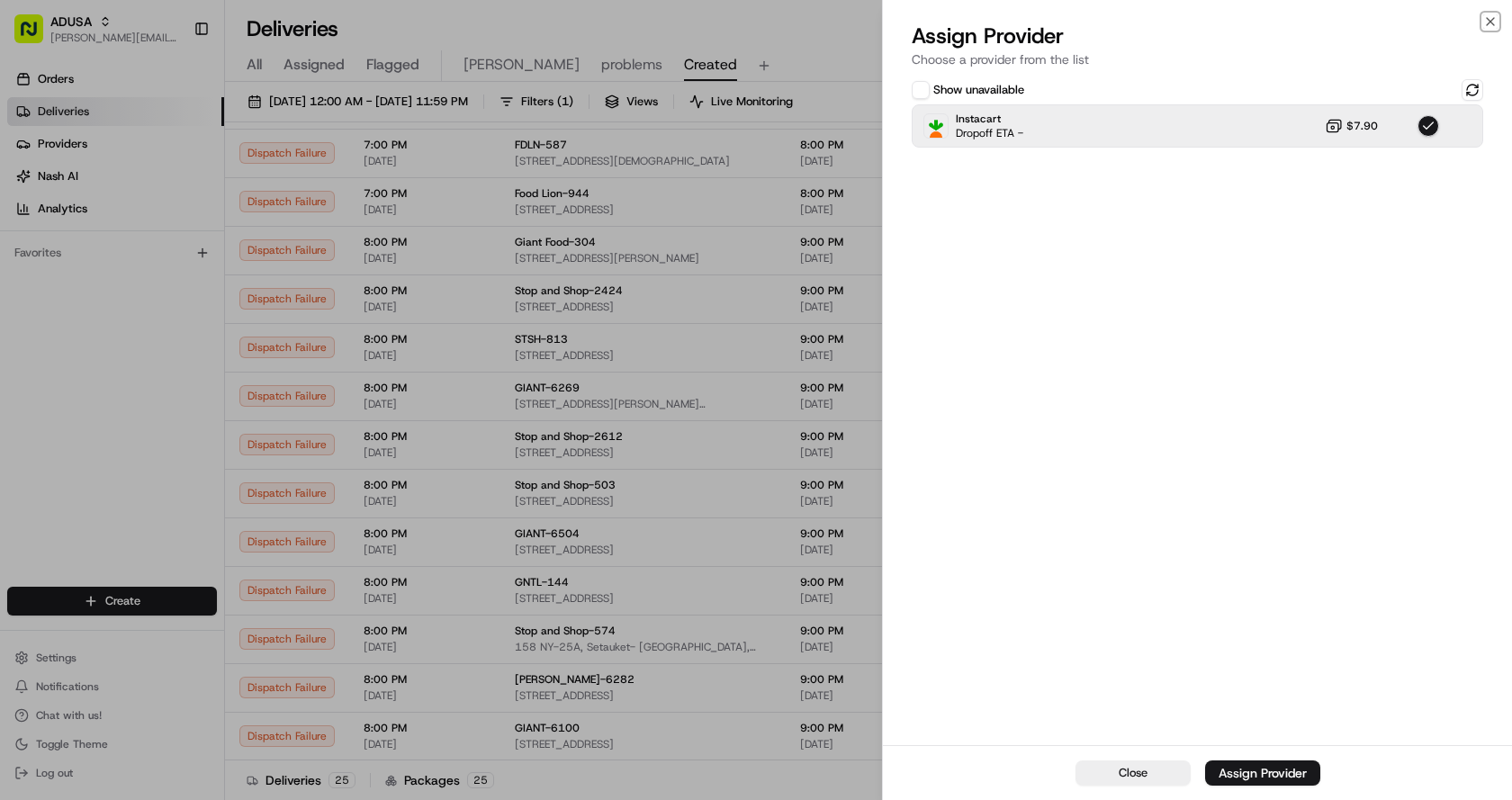
click at [1491, 18] on icon "button" at bounding box center [1489, 21] width 14 height 14
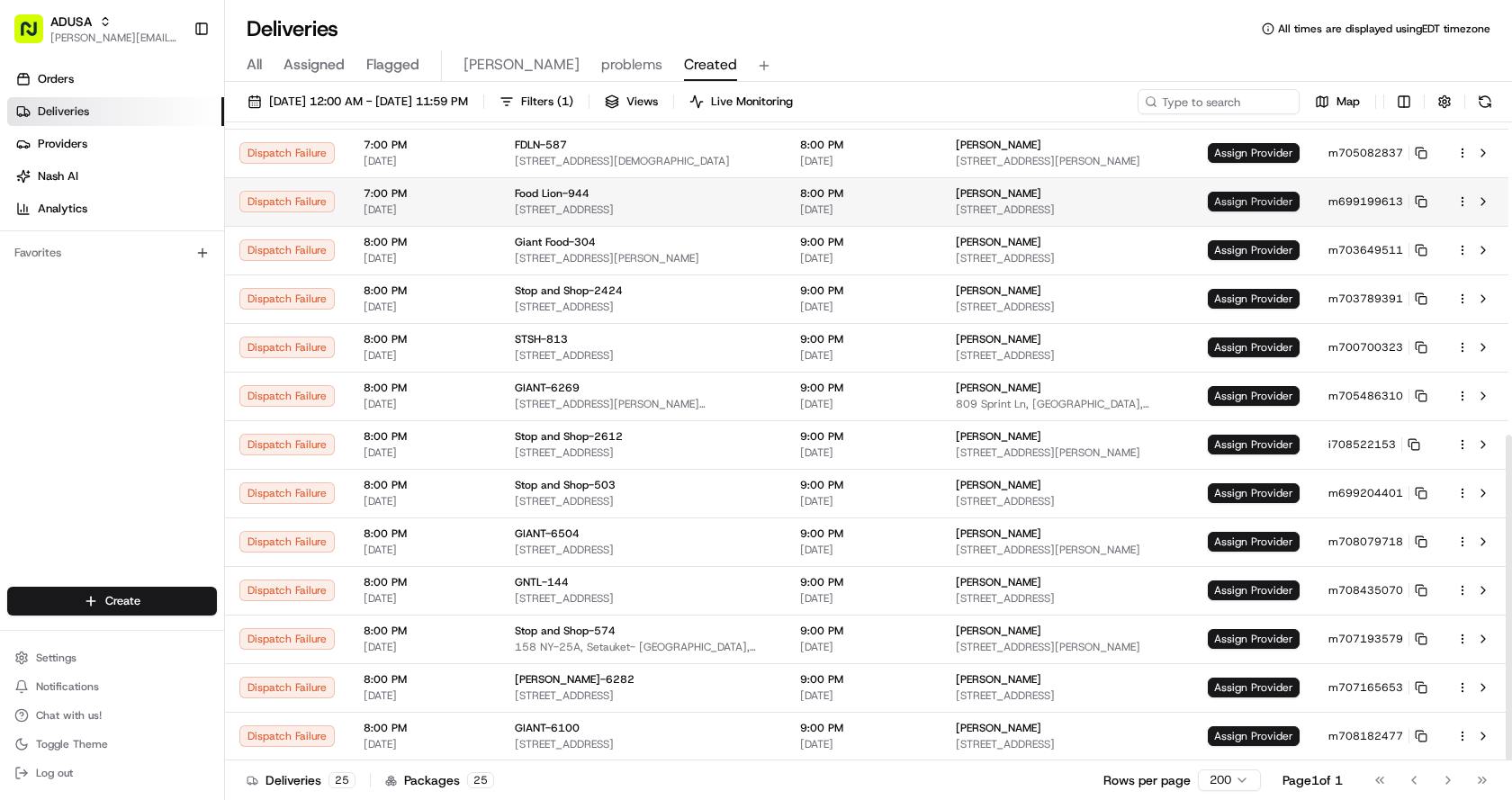
click at [1251, 195] on span "Assign Provider" at bounding box center [1253, 201] width 91 height 20
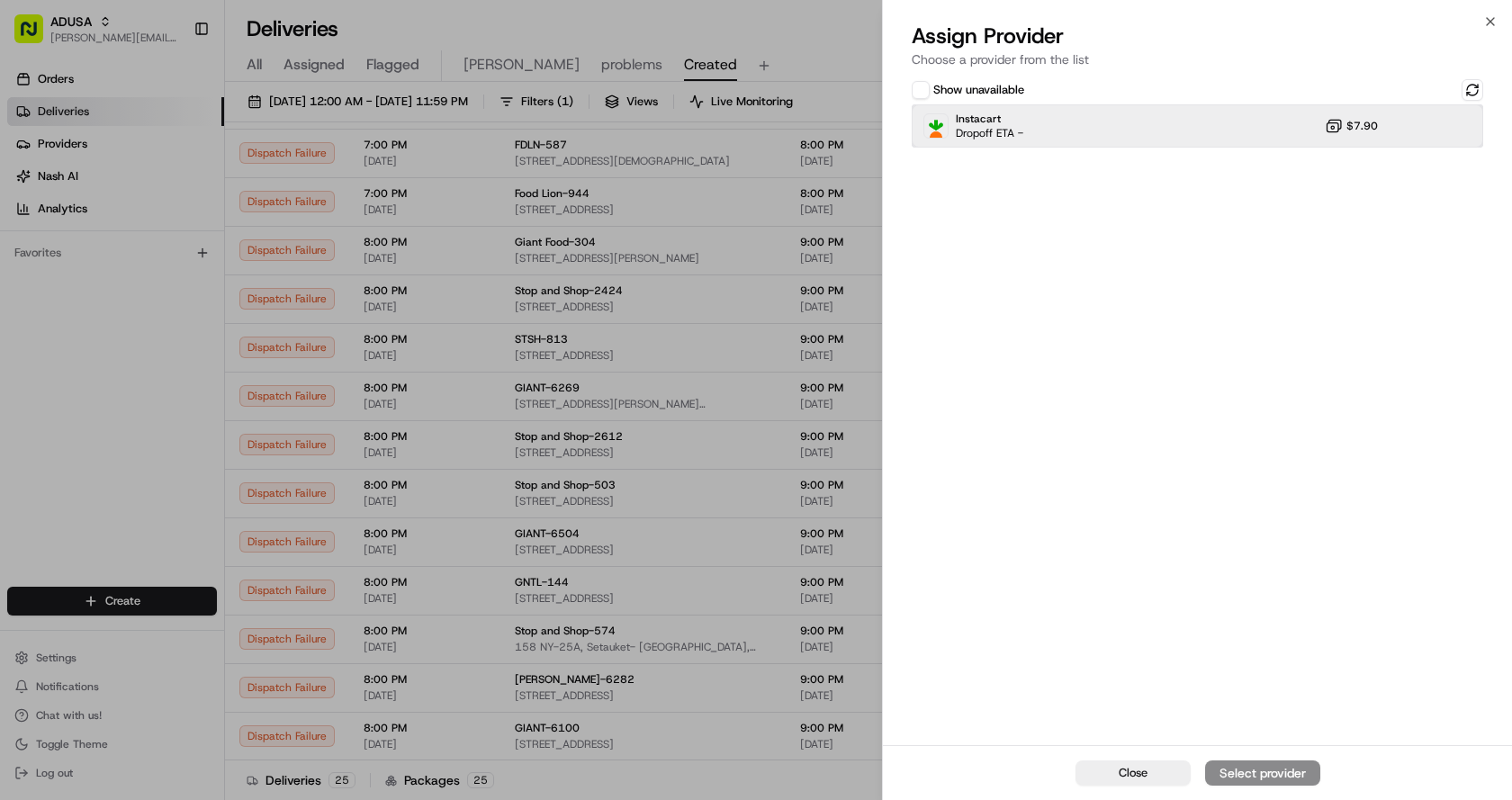
click at [1054, 129] on div "Instacart Dropoff ETA - $7.90" at bounding box center [1197, 126] width 572 height 43
click at [1260, 763] on button "Assign Provider" at bounding box center [1262, 773] width 115 height 25
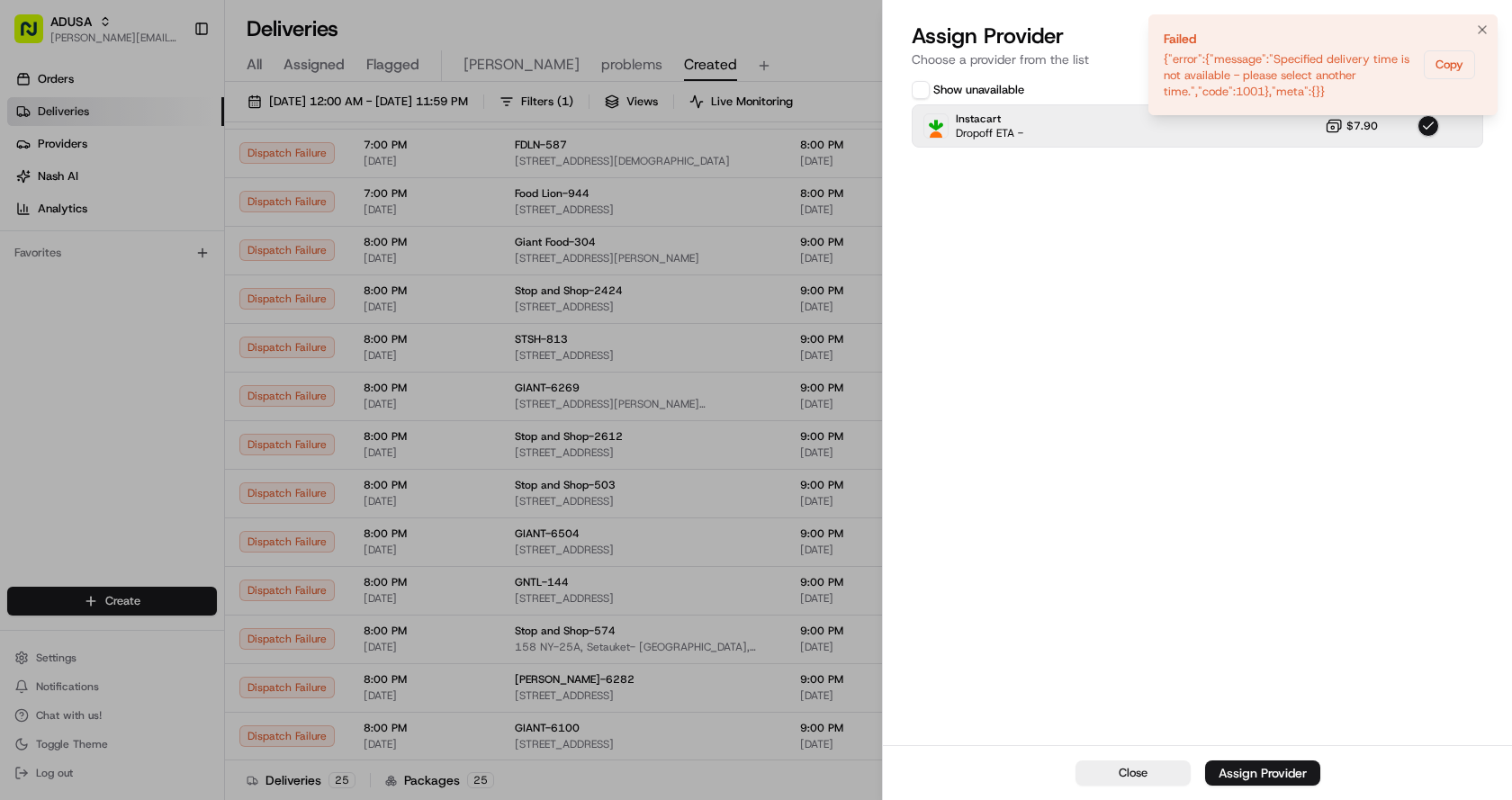
click at [1481, 15] on li "Failed {"error":{"message":"Specified delivery time is not available - please s…" at bounding box center [1323, 64] width 350 height 101
click at [1488, 26] on icon "Notifications (F8)" at bounding box center [1482, 29] width 14 height 14
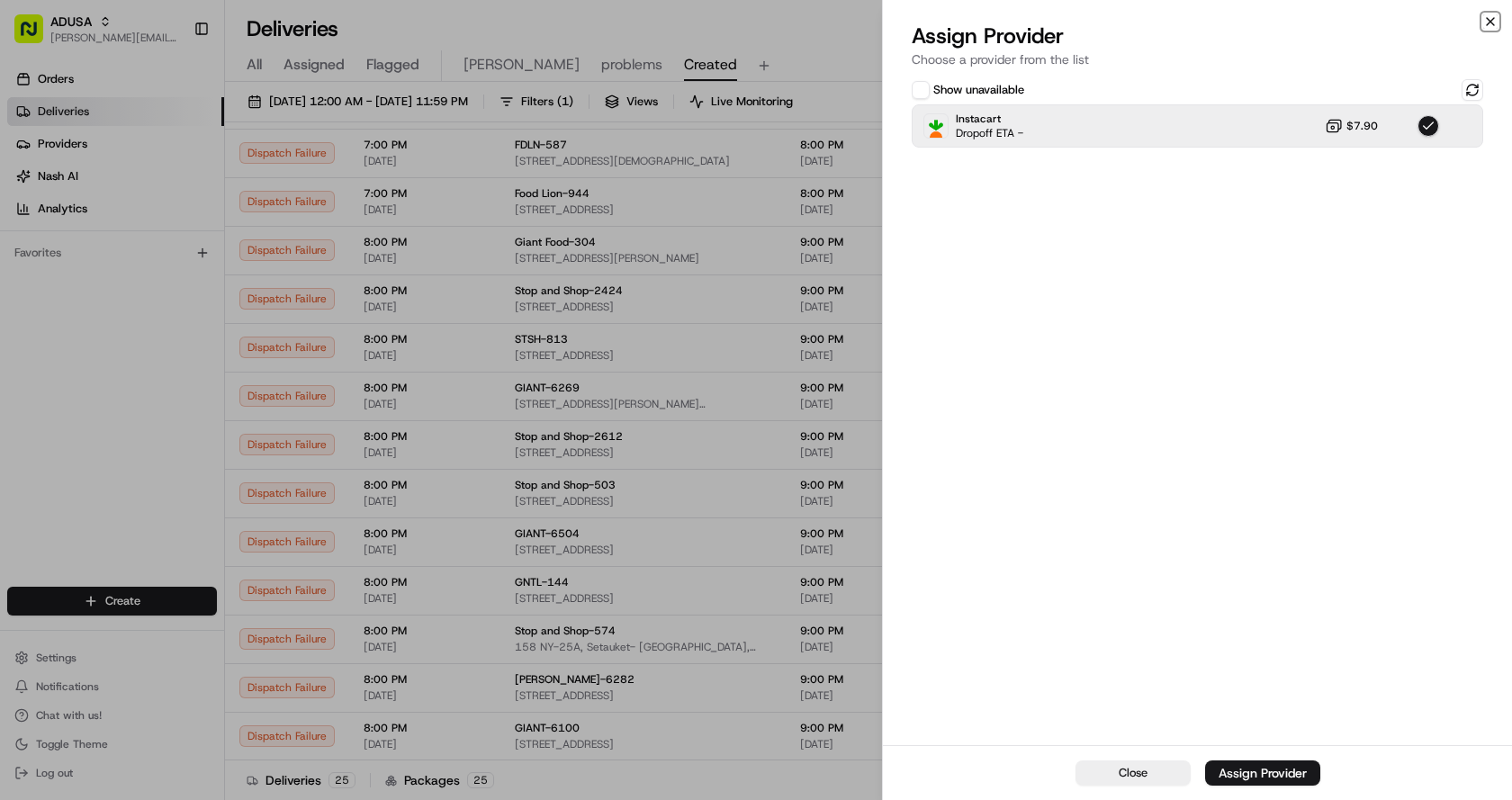
click at [1487, 21] on icon "button" at bounding box center [1489, 21] width 14 height 14
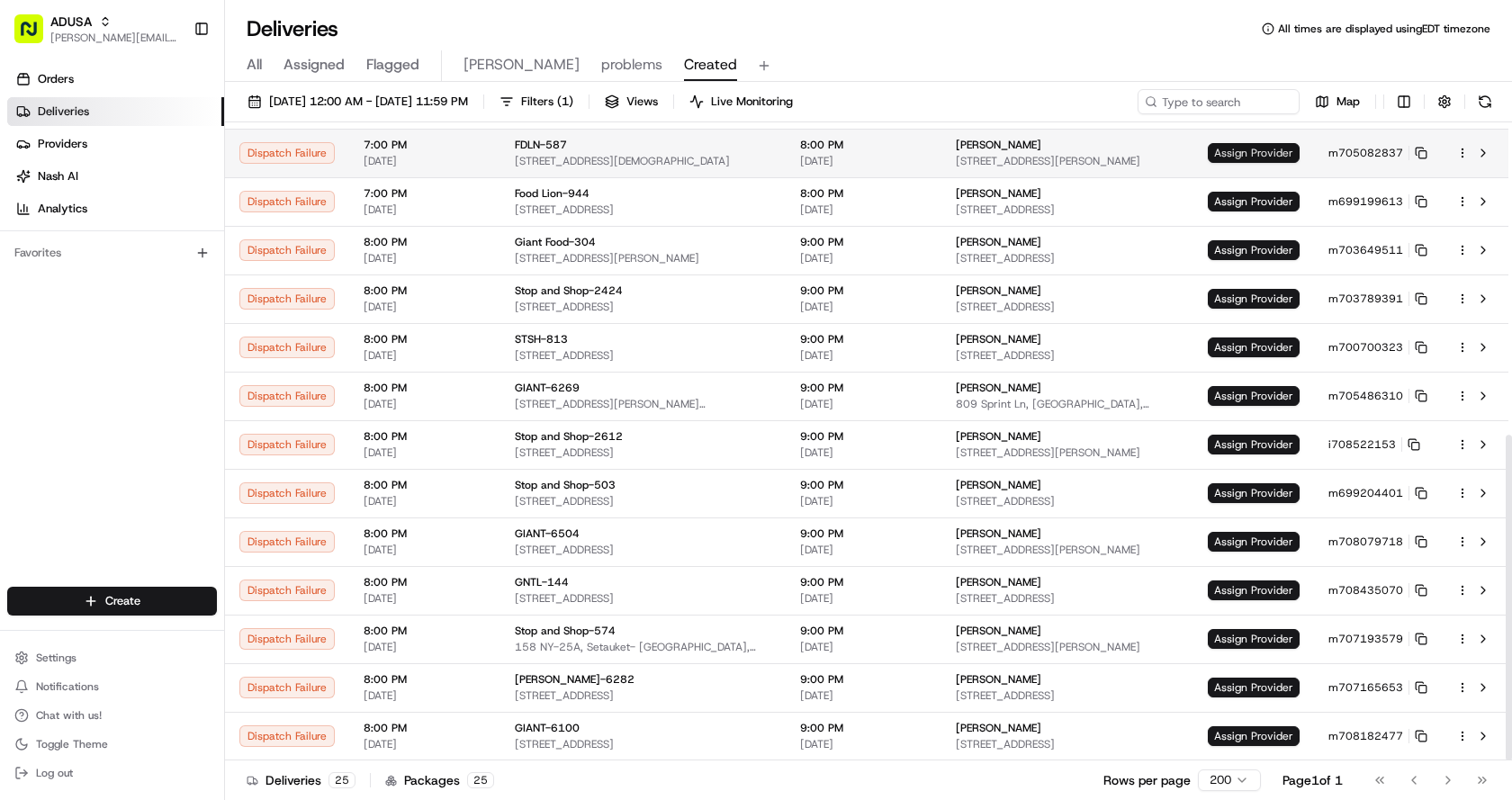
click at [1248, 144] on span "Assign Provider" at bounding box center [1253, 153] width 91 height 20
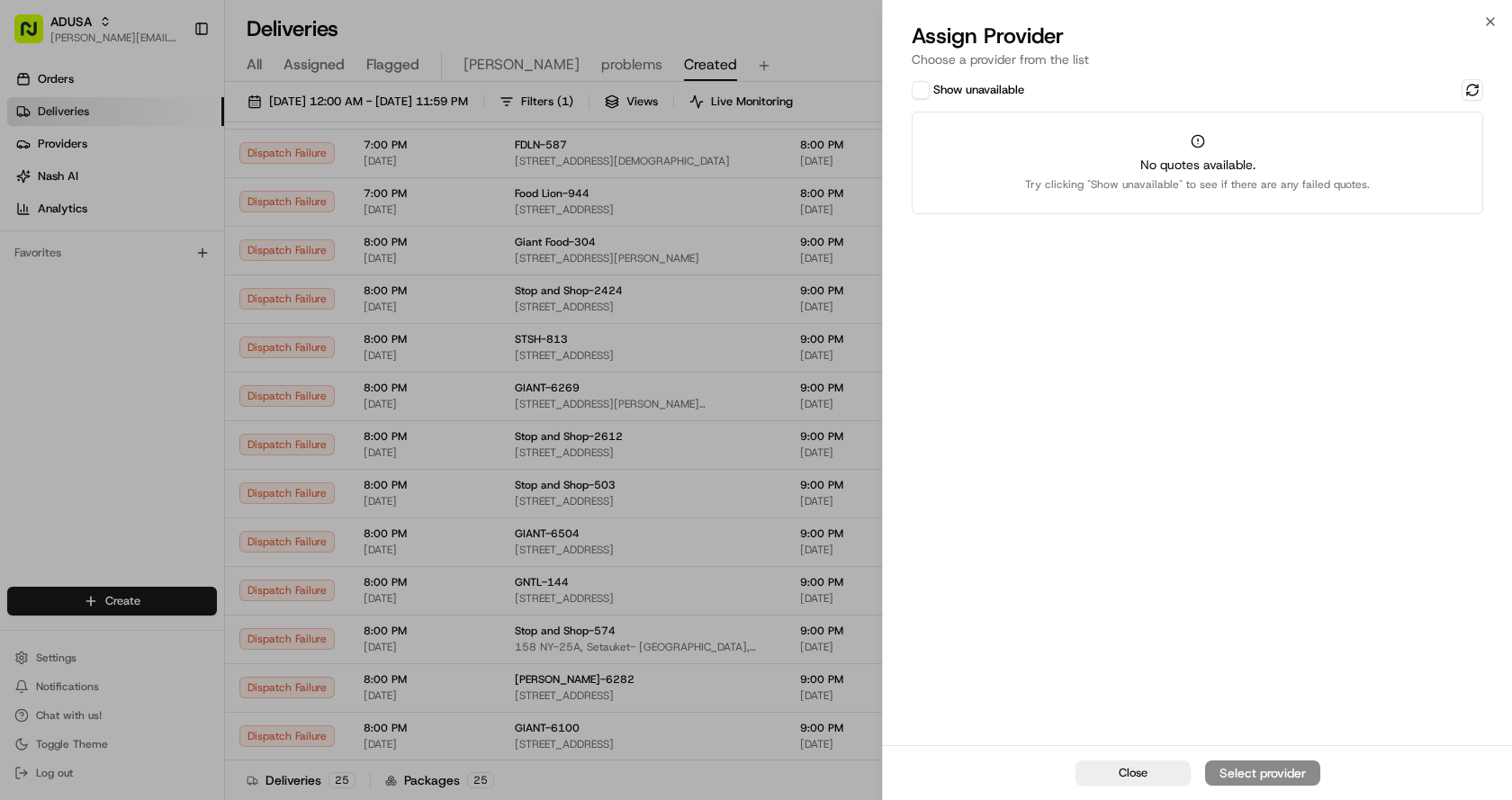
drag, startPoint x: 934, startPoint y: 93, endPoint x: 936, endPoint y: 104, distance: 11.2
click at [934, 94] on label "Show unavailable" at bounding box center [979, 90] width 90 height 16
click at [930, 94] on button "Show unavailable" at bounding box center [920, 90] width 18 height 18
click at [1473, 90] on button at bounding box center [1471, 90] width 22 height 22
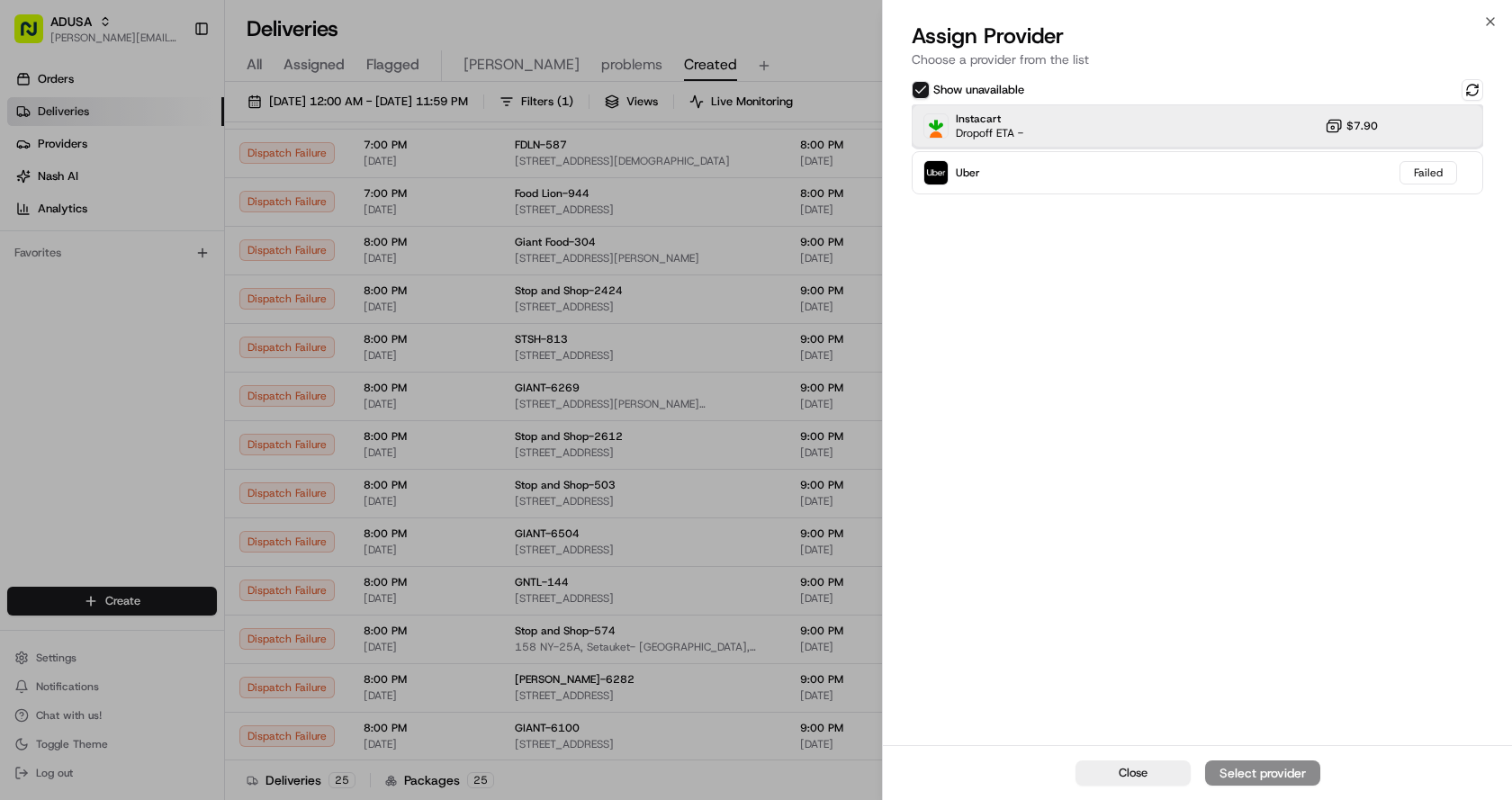
click at [1132, 117] on div "Instacart Dropoff ETA - $7.90" at bounding box center [1197, 126] width 572 height 43
click at [1252, 766] on div "Assign Provider" at bounding box center [1262, 773] width 89 height 18
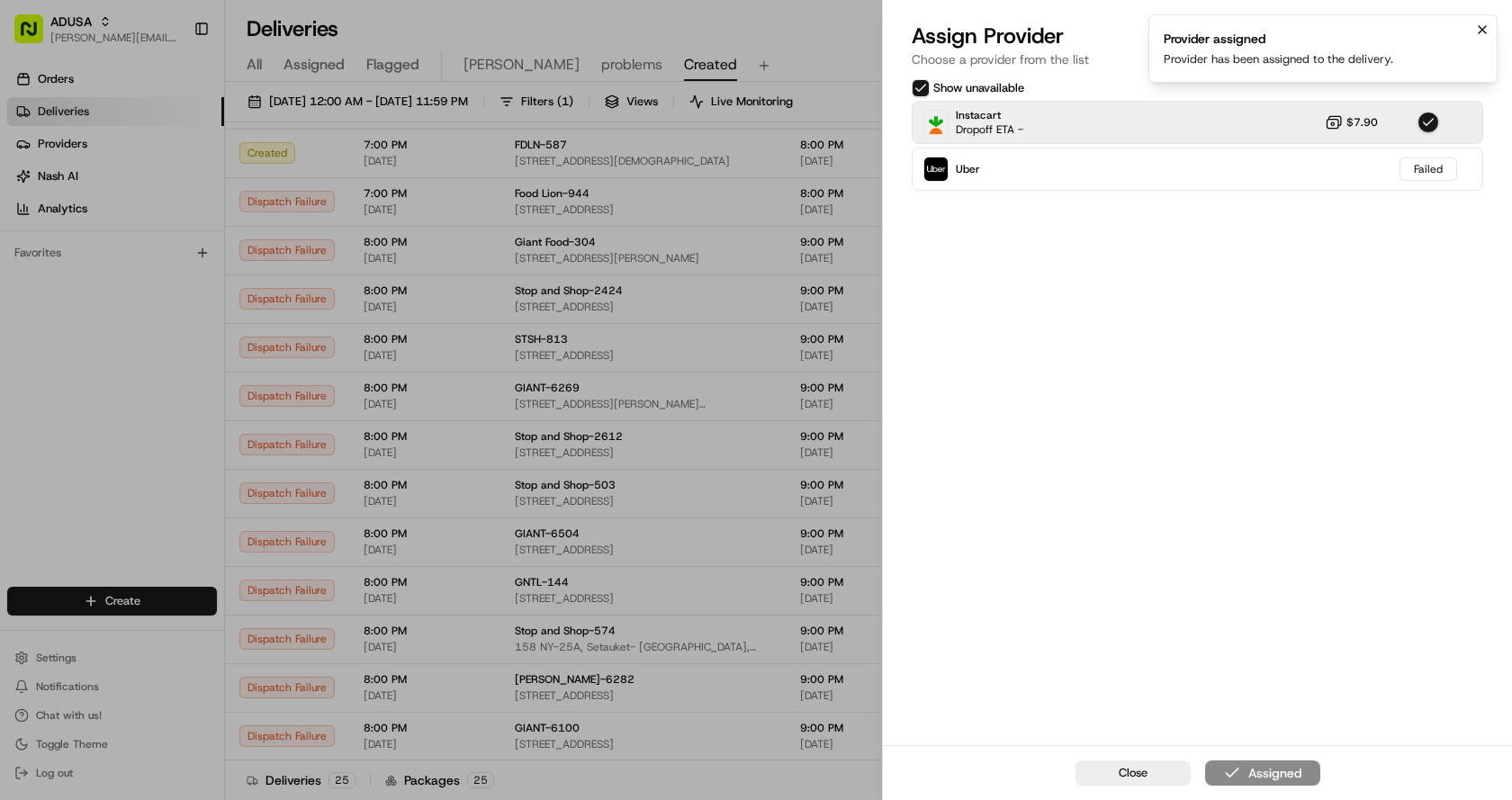
click at [1482, 28] on icon "Notifications (F8)" at bounding box center [1482, 29] width 14 height 14
click at [1484, 17] on icon "button" at bounding box center [1489, 21] width 14 height 14
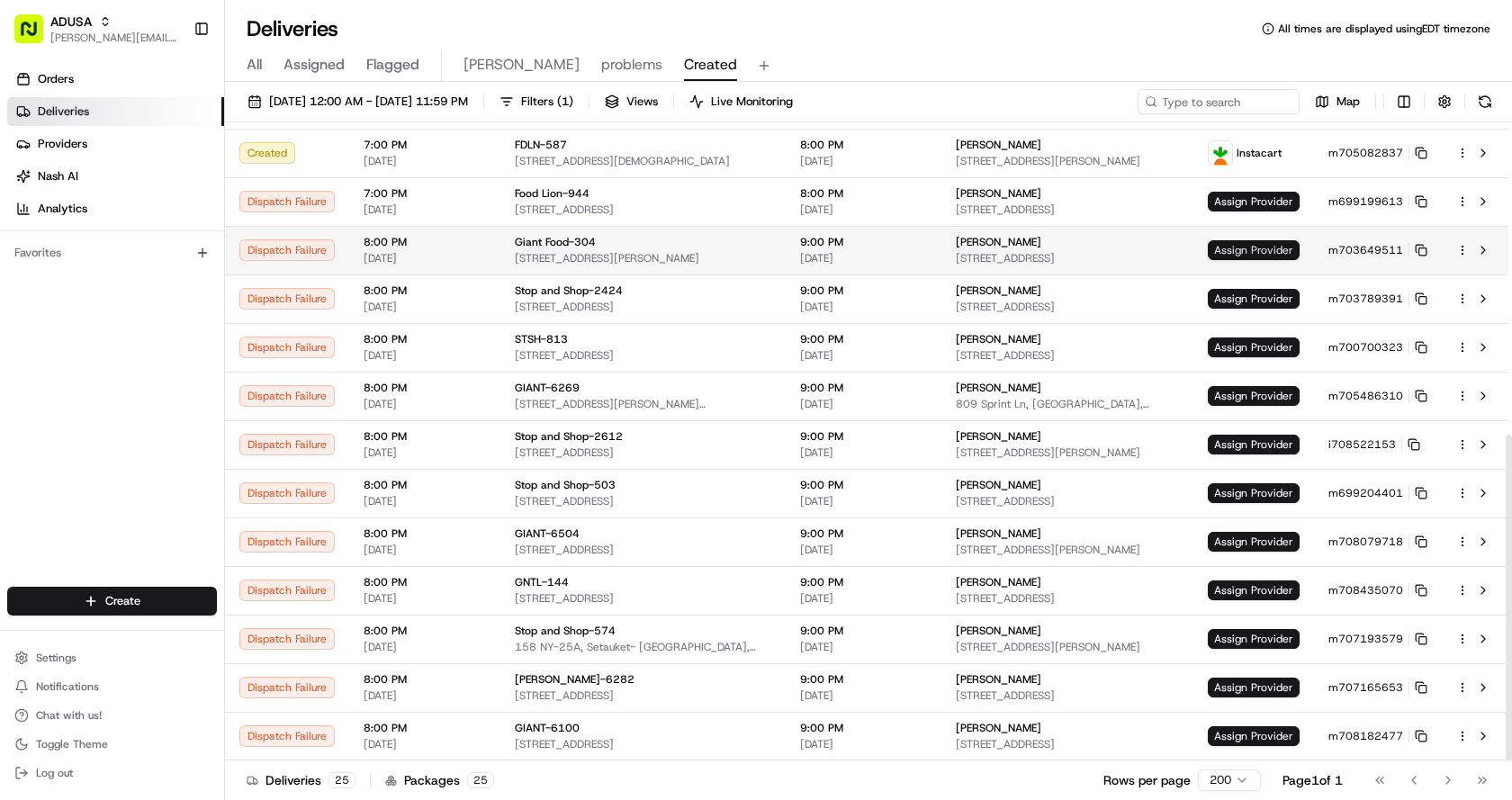
click at [1246, 249] on span "Assign Provider" at bounding box center [1253, 250] width 91 height 20
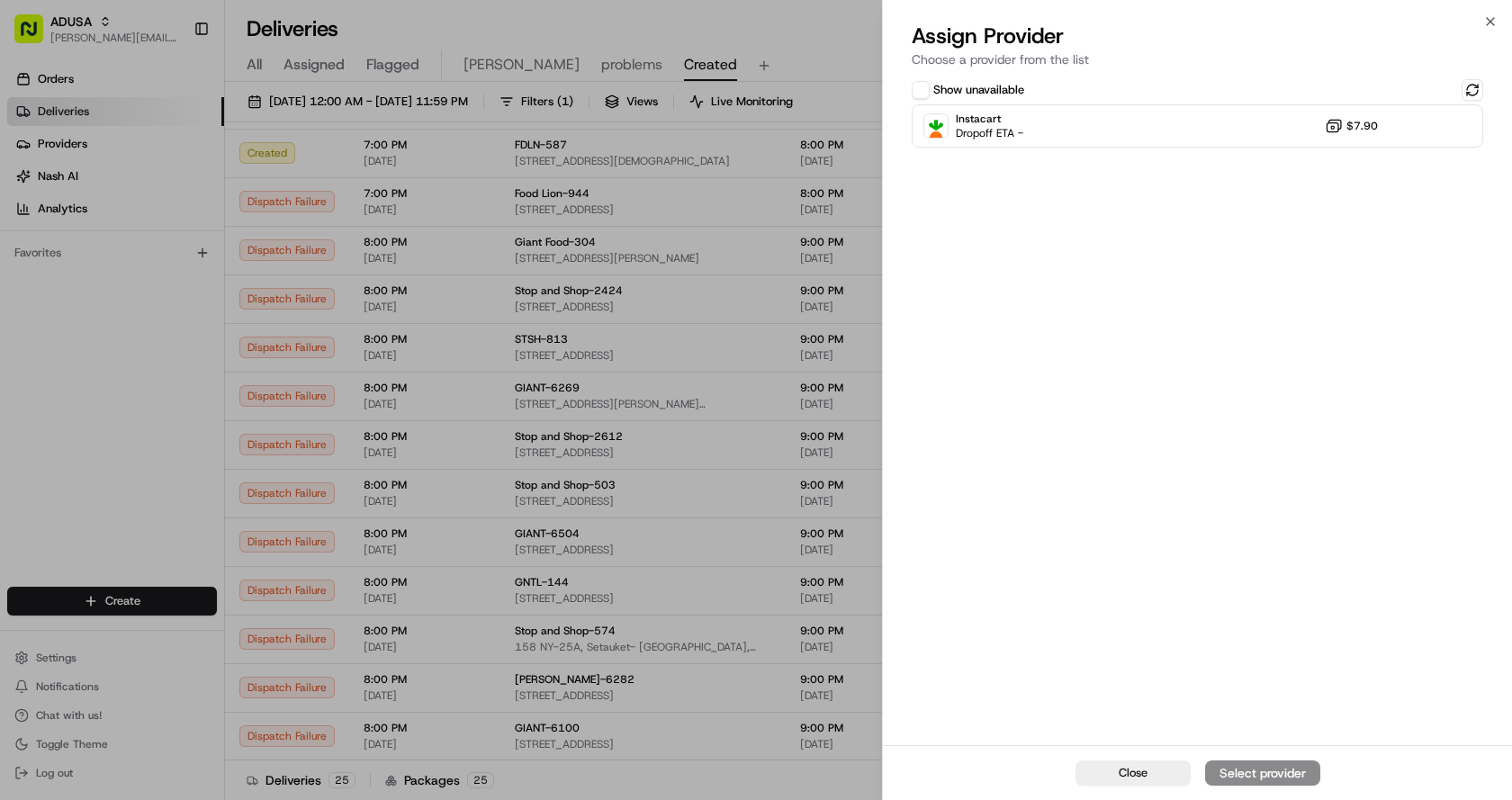
click at [918, 91] on button "Show unavailable" at bounding box center [920, 90] width 18 height 18
click at [1471, 90] on button at bounding box center [1471, 90] width 22 height 22
click at [920, 88] on button "Show unavailable" at bounding box center [920, 90] width 18 height 18
click at [1226, 119] on div "Instacart Dropoff ETA - $7.90" at bounding box center [1197, 126] width 572 height 43
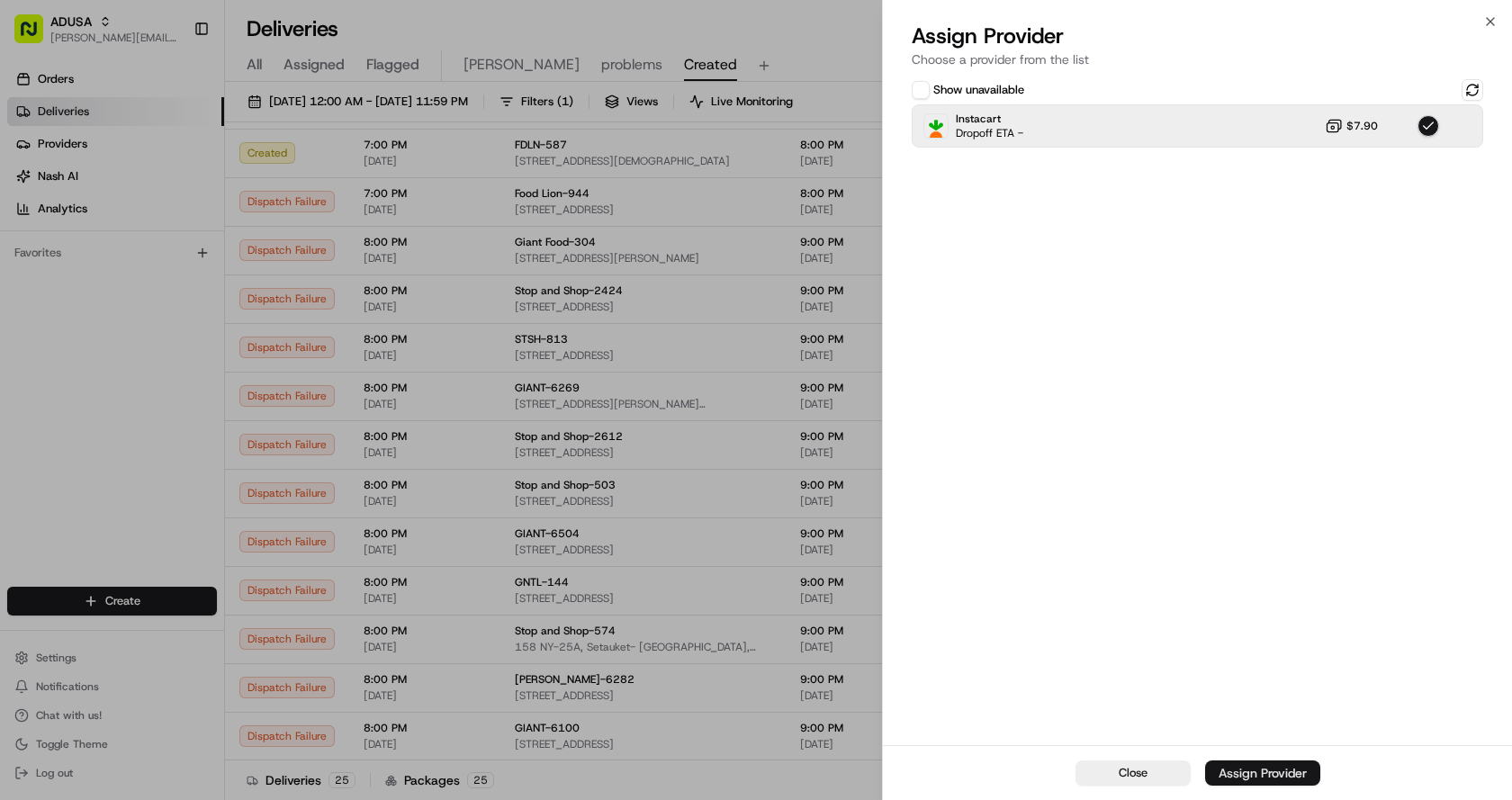
click at [1276, 774] on div "Assign Provider" at bounding box center [1262, 773] width 89 height 18
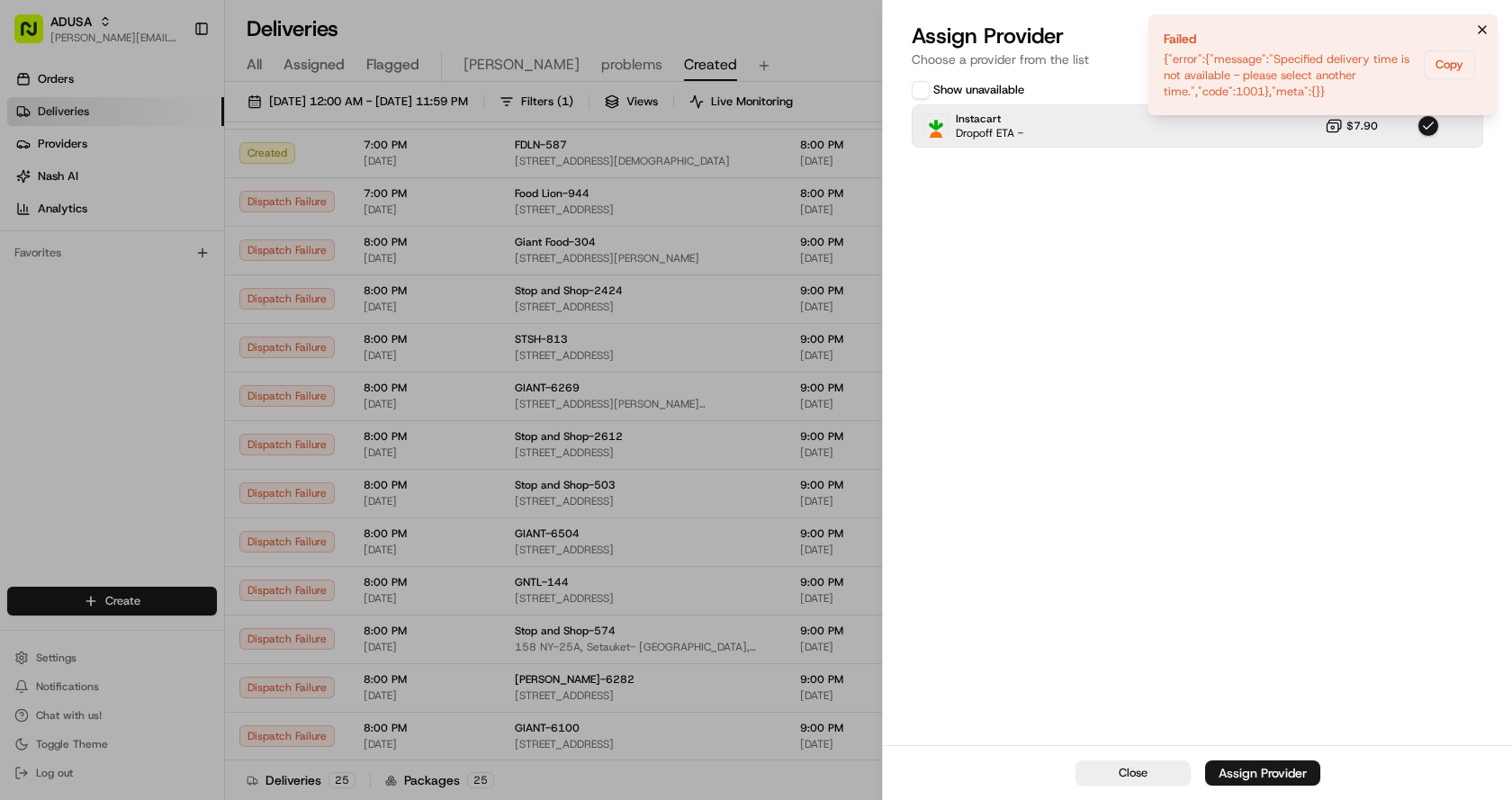
click at [1479, 30] on icon "Notifications (F8)" at bounding box center [1482, 29] width 14 height 14
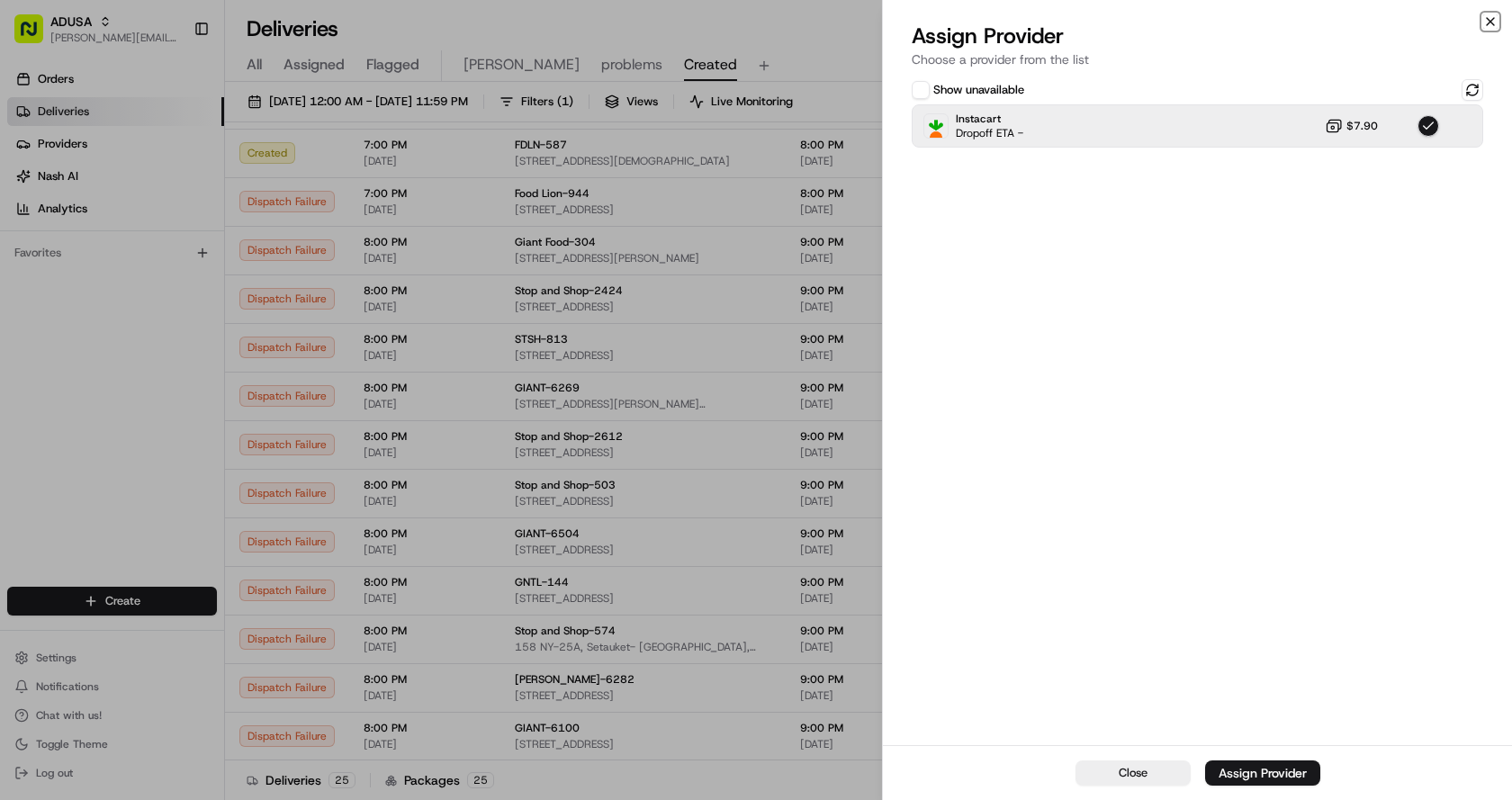
click at [1488, 24] on icon "button" at bounding box center [1490, 22] width 8 height 8
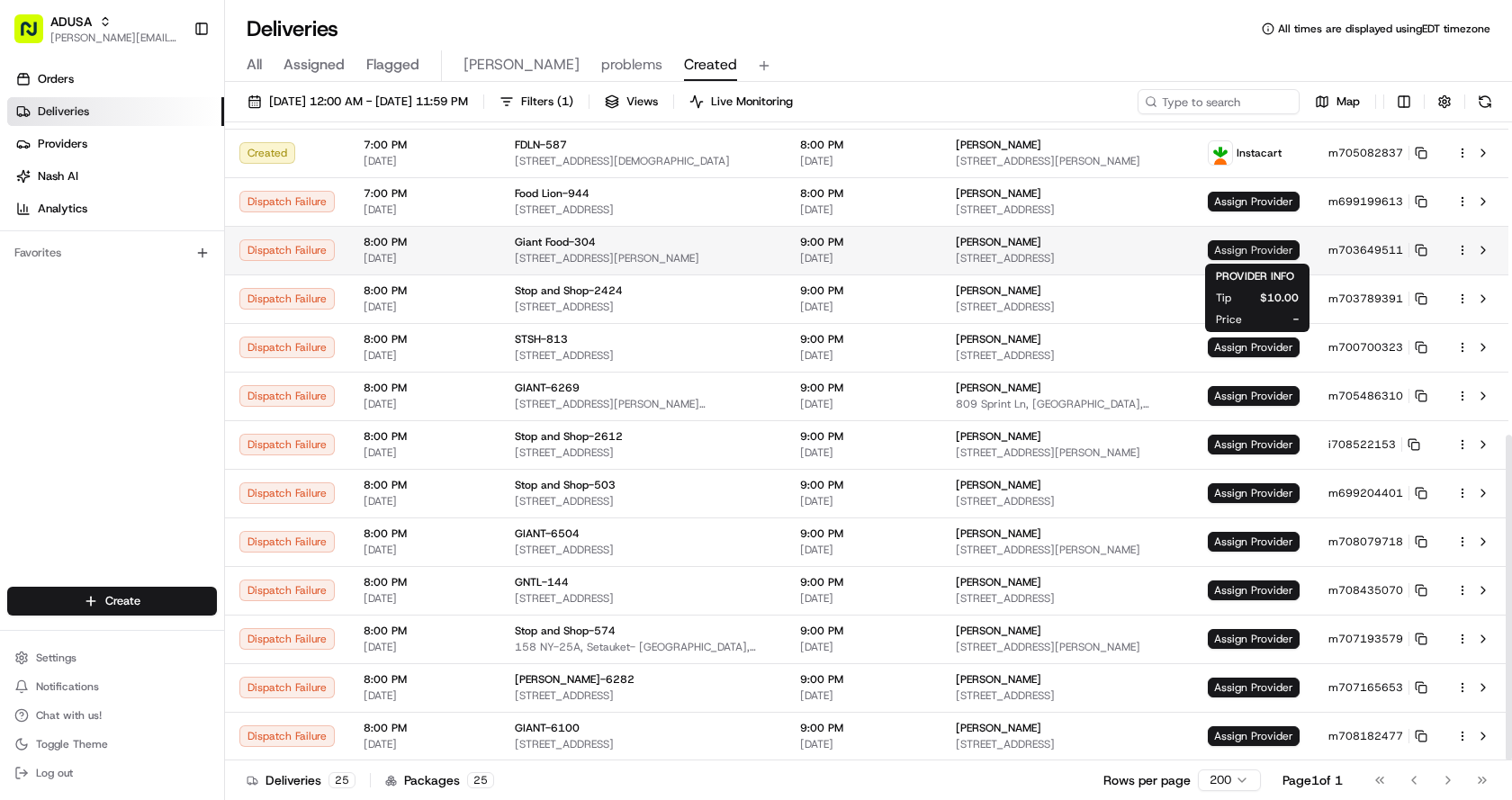
click at [1269, 245] on span "Assign Provider" at bounding box center [1253, 250] width 91 height 20
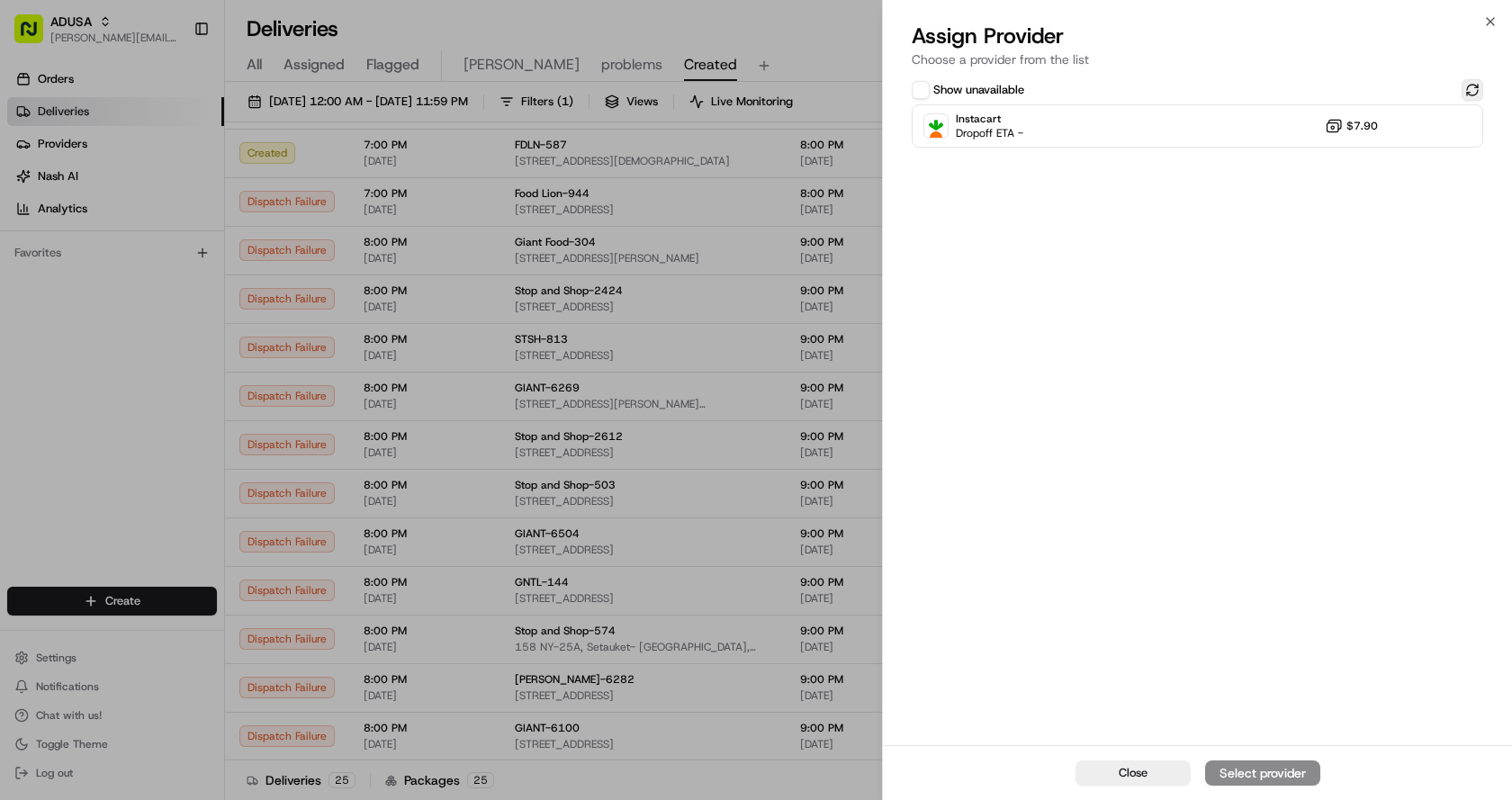
click at [1475, 88] on button at bounding box center [1471, 90] width 22 height 22
click at [1135, 124] on div "Instacart Dropoff ETA - $7.90" at bounding box center [1197, 126] width 572 height 43
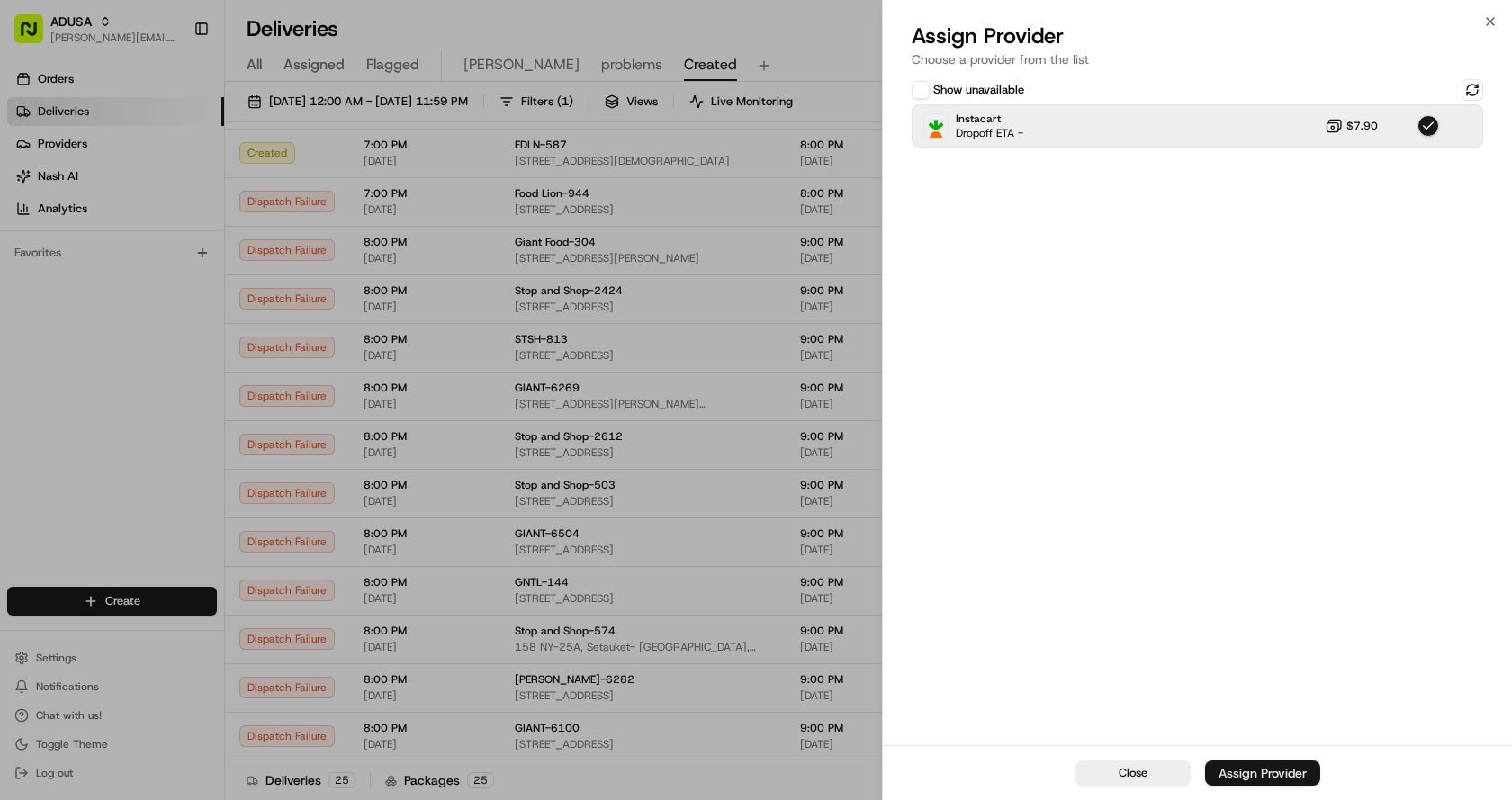
click at [1279, 773] on div "Assign Provider" at bounding box center [1262, 773] width 89 height 18
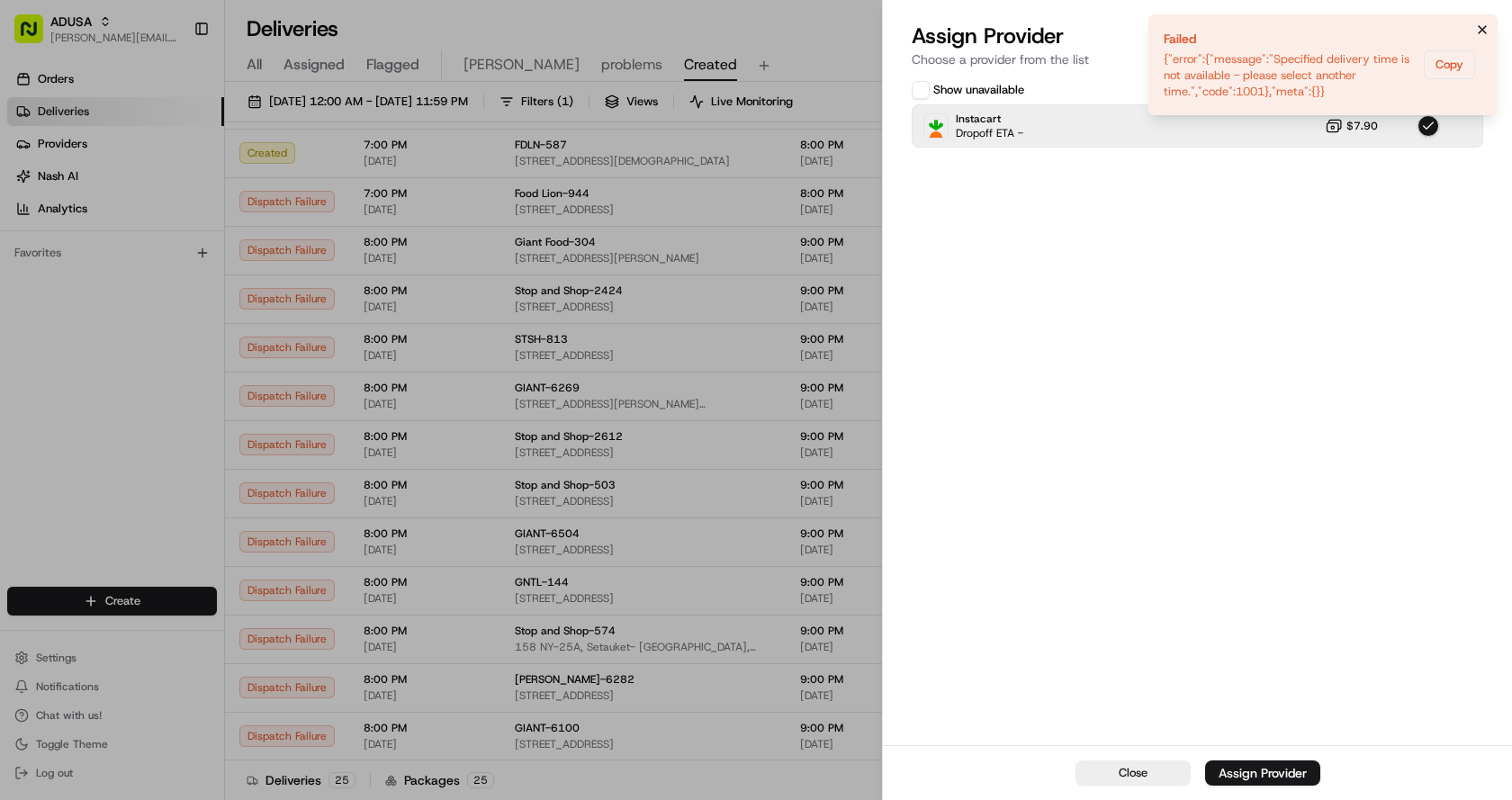
click at [1481, 29] on icon "Notifications (F8)" at bounding box center [1482, 30] width 8 height 8
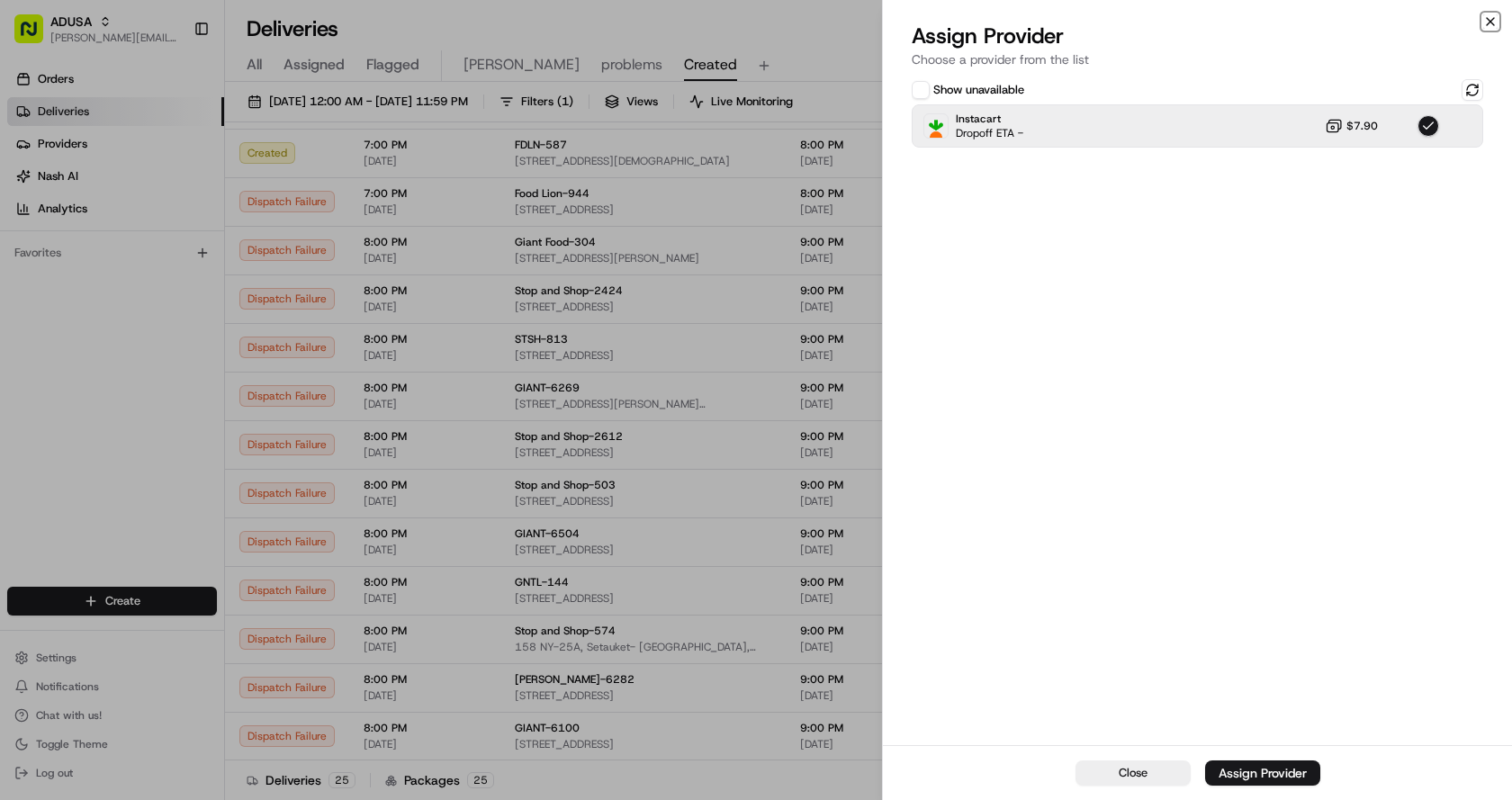
click at [1493, 15] on icon "button" at bounding box center [1489, 21] width 14 height 14
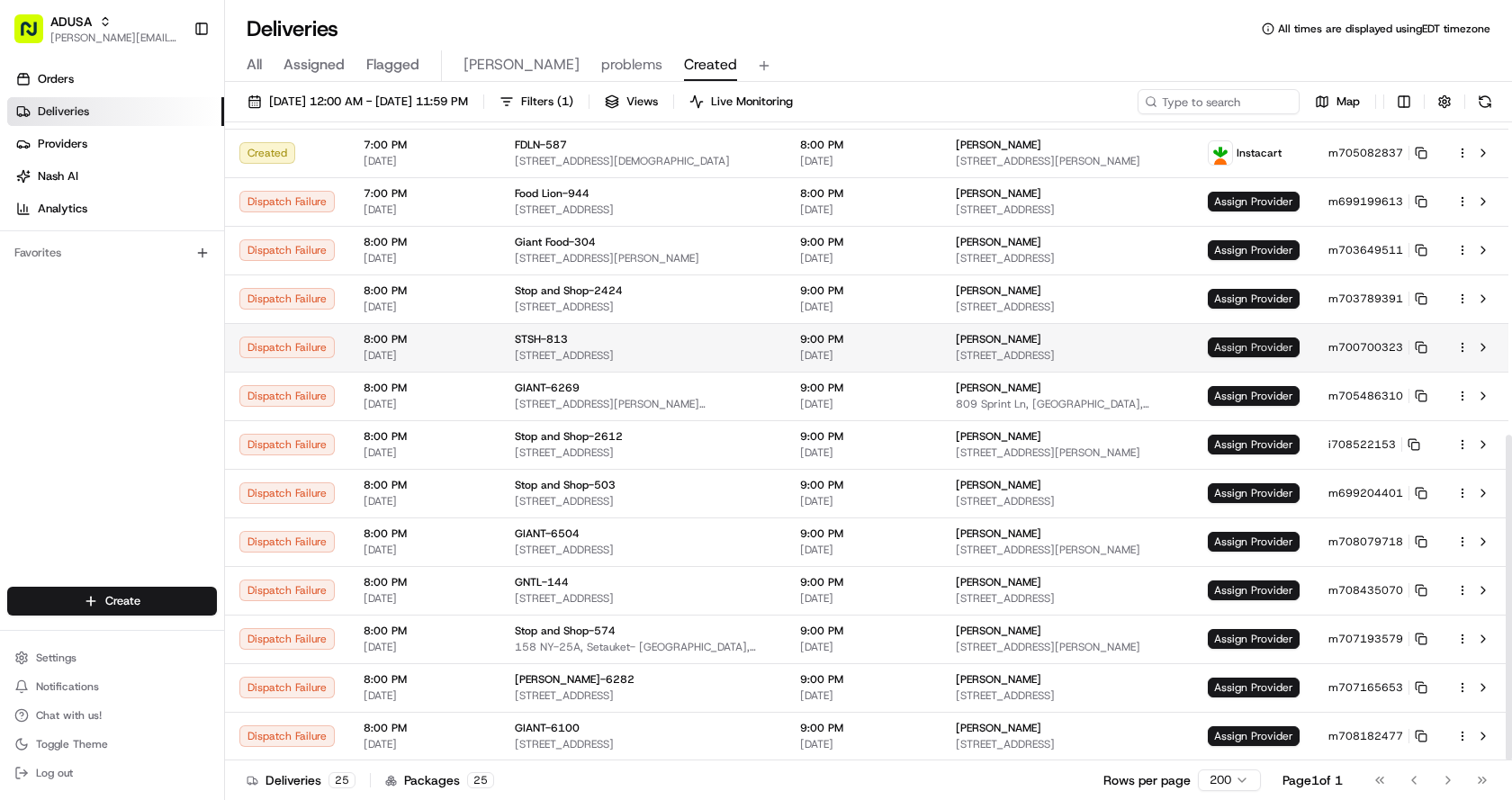
click at [1239, 346] on span "Assign Provider" at bounding box center [1253, 347] width 91 height 20
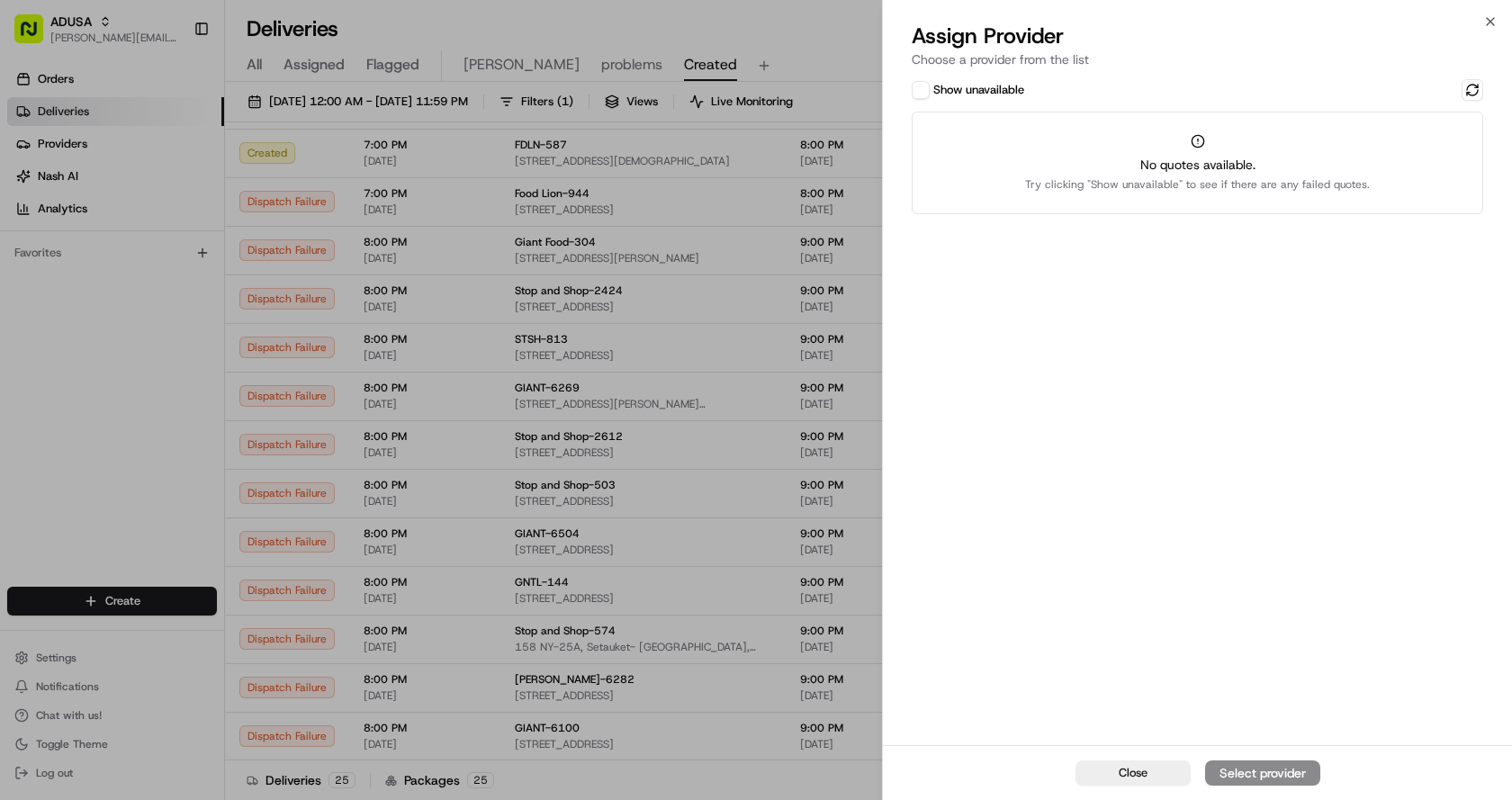
click at [925, 88] on button "Show unavailable" at bounding box center [920, 90] width 18 height 18
click at [1463, 84] on button at bounding box center [1471, 90] width 22 height 22
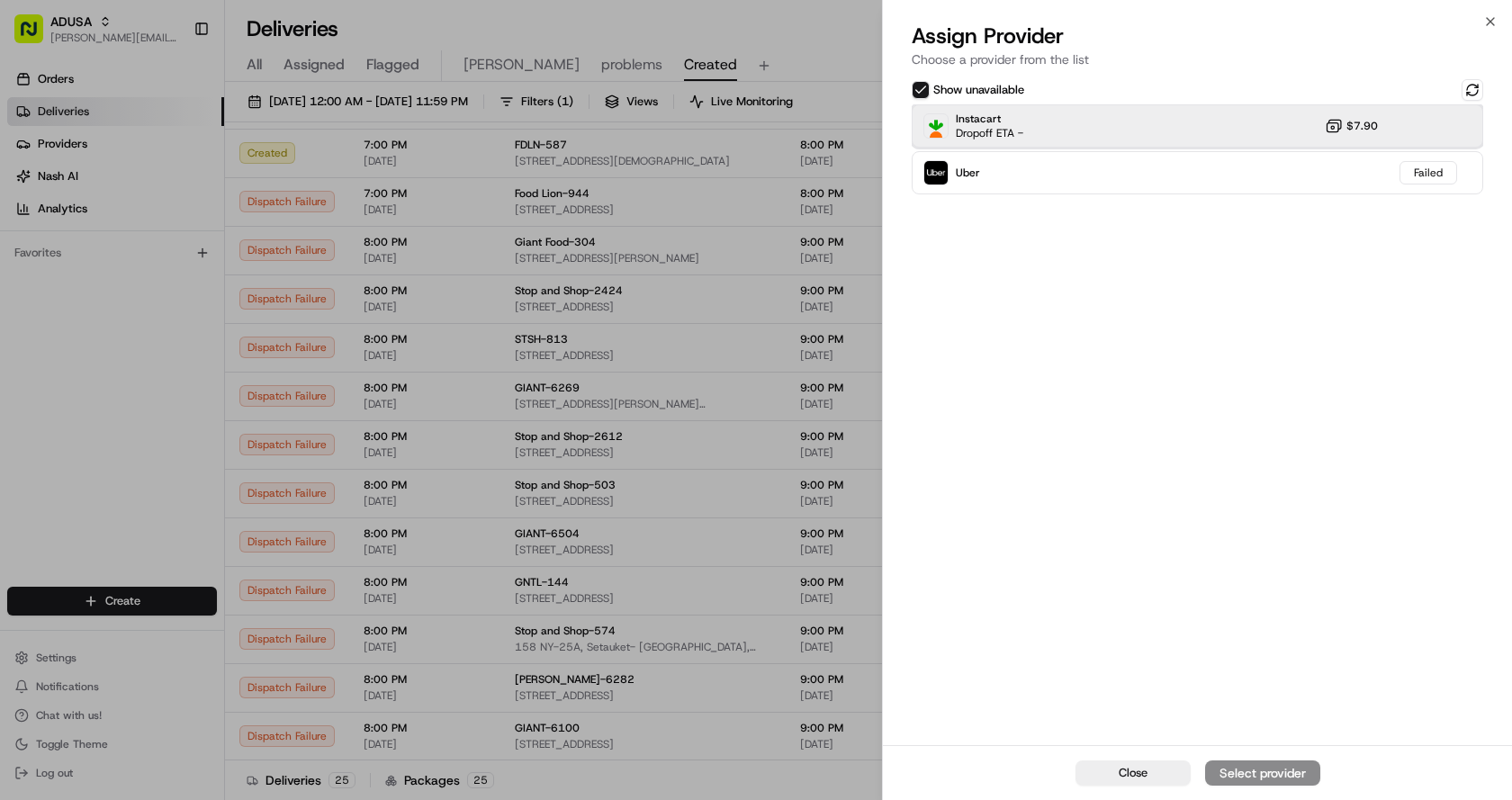
drag, startPoint x: 1162, startPoint y: 128, endPoint x: 1231, endPoint y: 219, distance: 114.2
click at [1162, 127] on div "Instacart Dropoff ETA - $7.90" at bounding box center [1197, 126] width 572 height 43
click at [1286, 774] on div "Assign Provider" at bounding box center [1262, 773] width 89 height 18
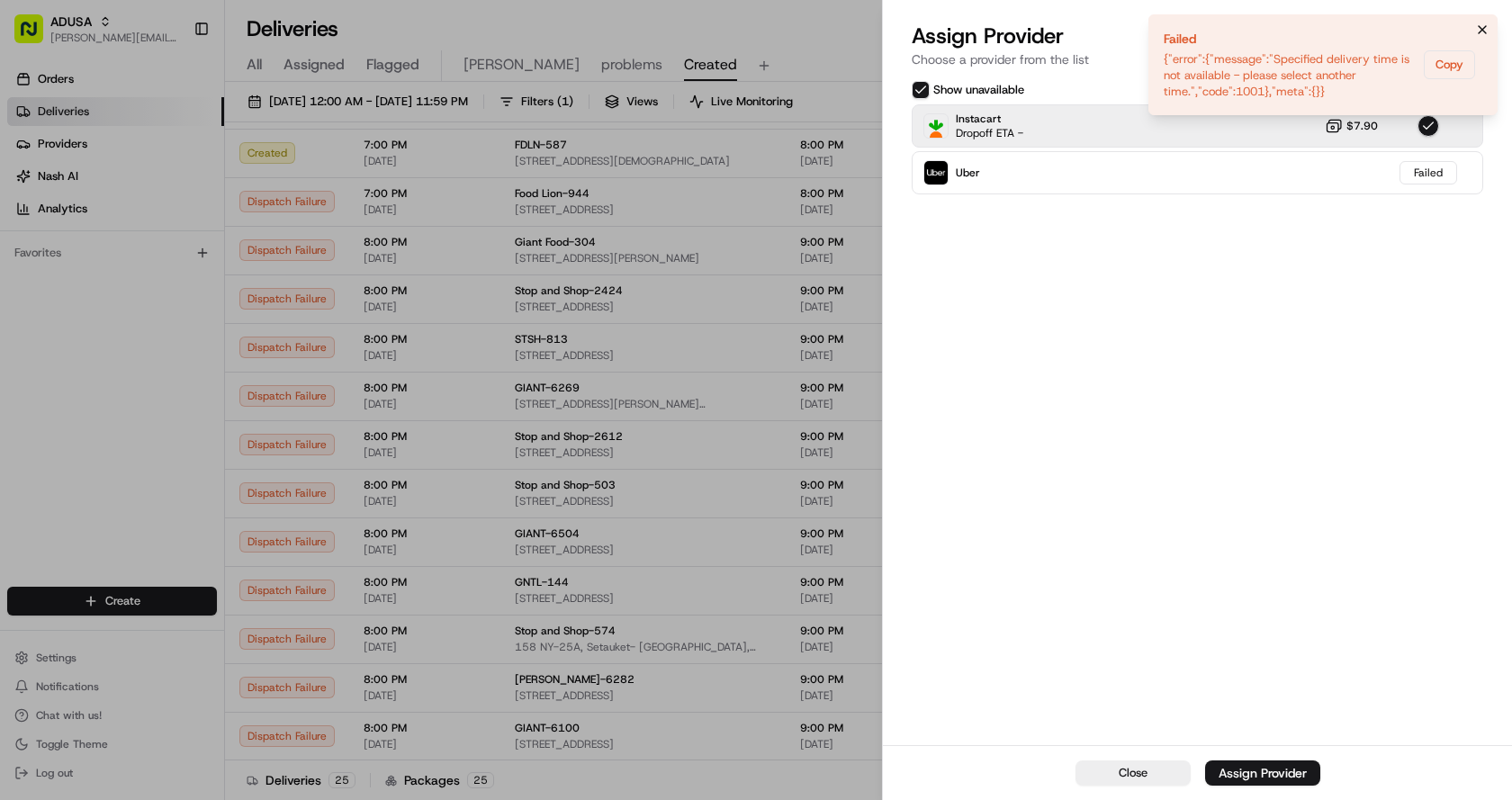
click at [1477, 30] on icon "Notifications (F8)" at bounding box center [1482, 29] width 14 height 14
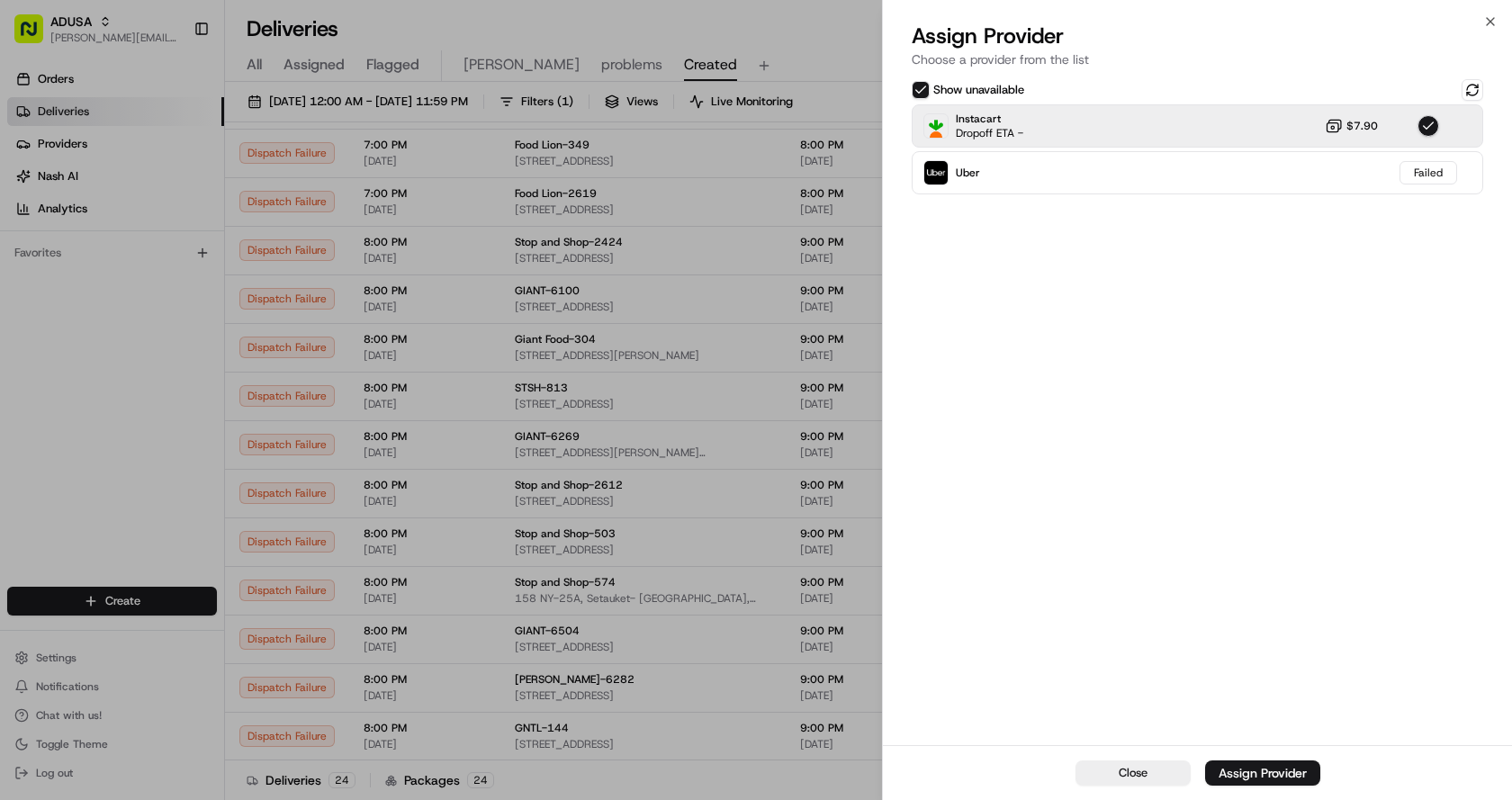
scroll to position [564, 0]
click at [1171, 341] on div "Show unavailable Instacart Dropoff ETA - $7.90 Uber Failed" at bounding box center [1197, 410] width 629 height 670
click at [1489, 19] on icon "button" at bounding box center [1489, 21] width 14 height 14
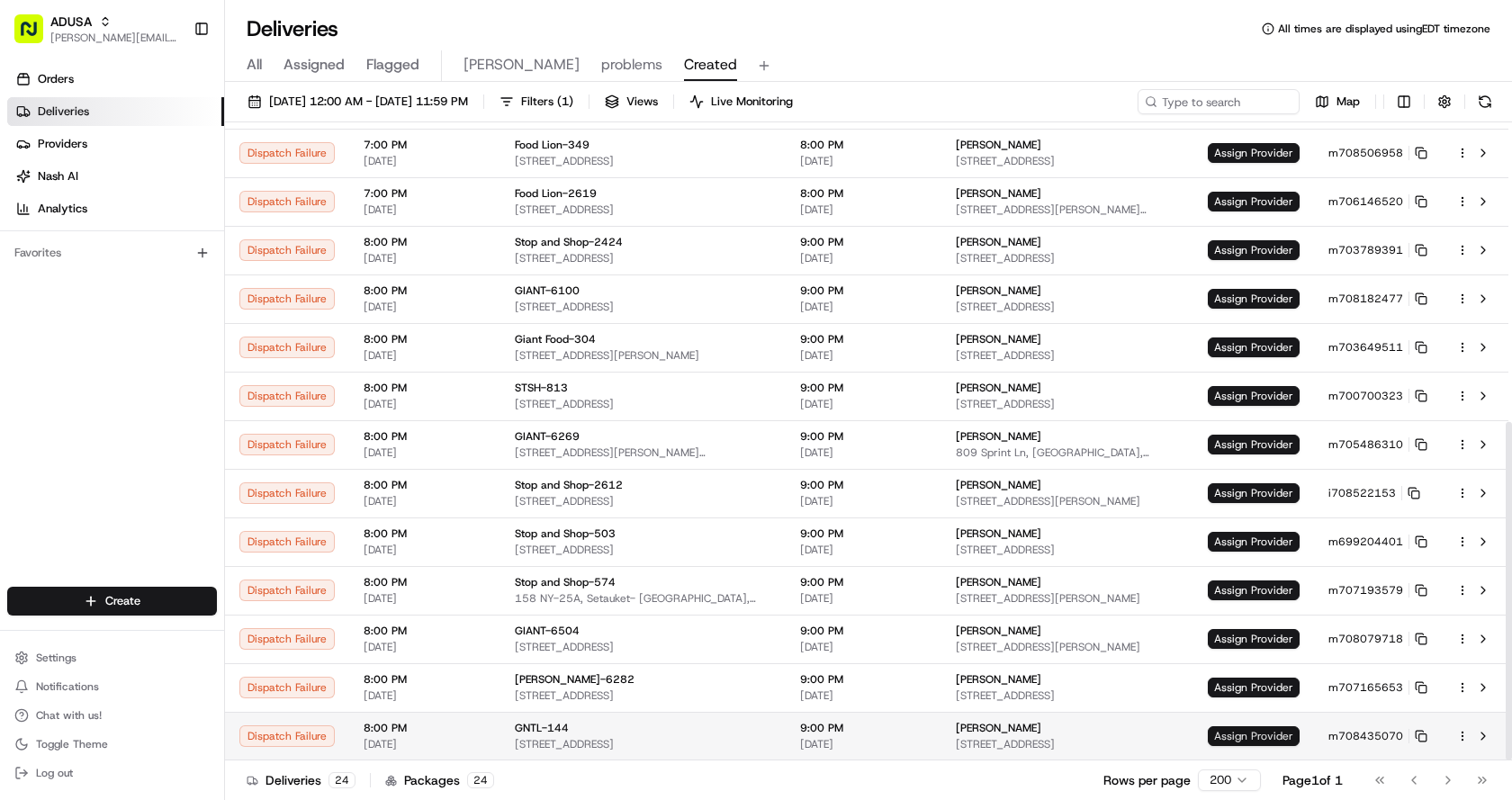
click at [1237, 729] on span "Assign Provider" at bounding box center [1253, 736] width 91 height 20
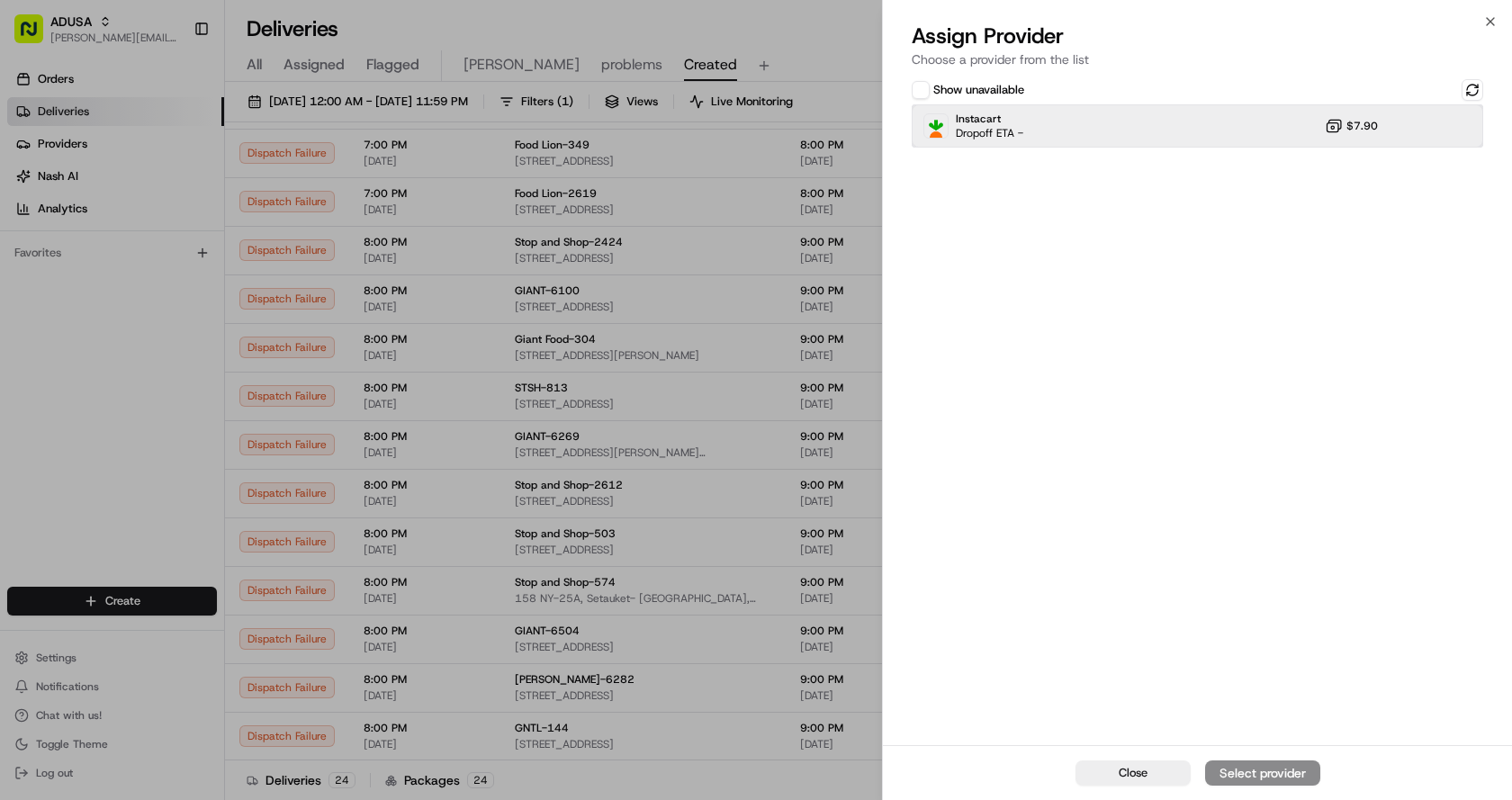
click at [1015, 140] on div "Instacart Dropoff ETA - $7.90" at bounding box center [1197, 126] width 572 height 43
click at [1244, 767] on div "Assign Provider" at bounding box center [1262, 773] width 89 height 18
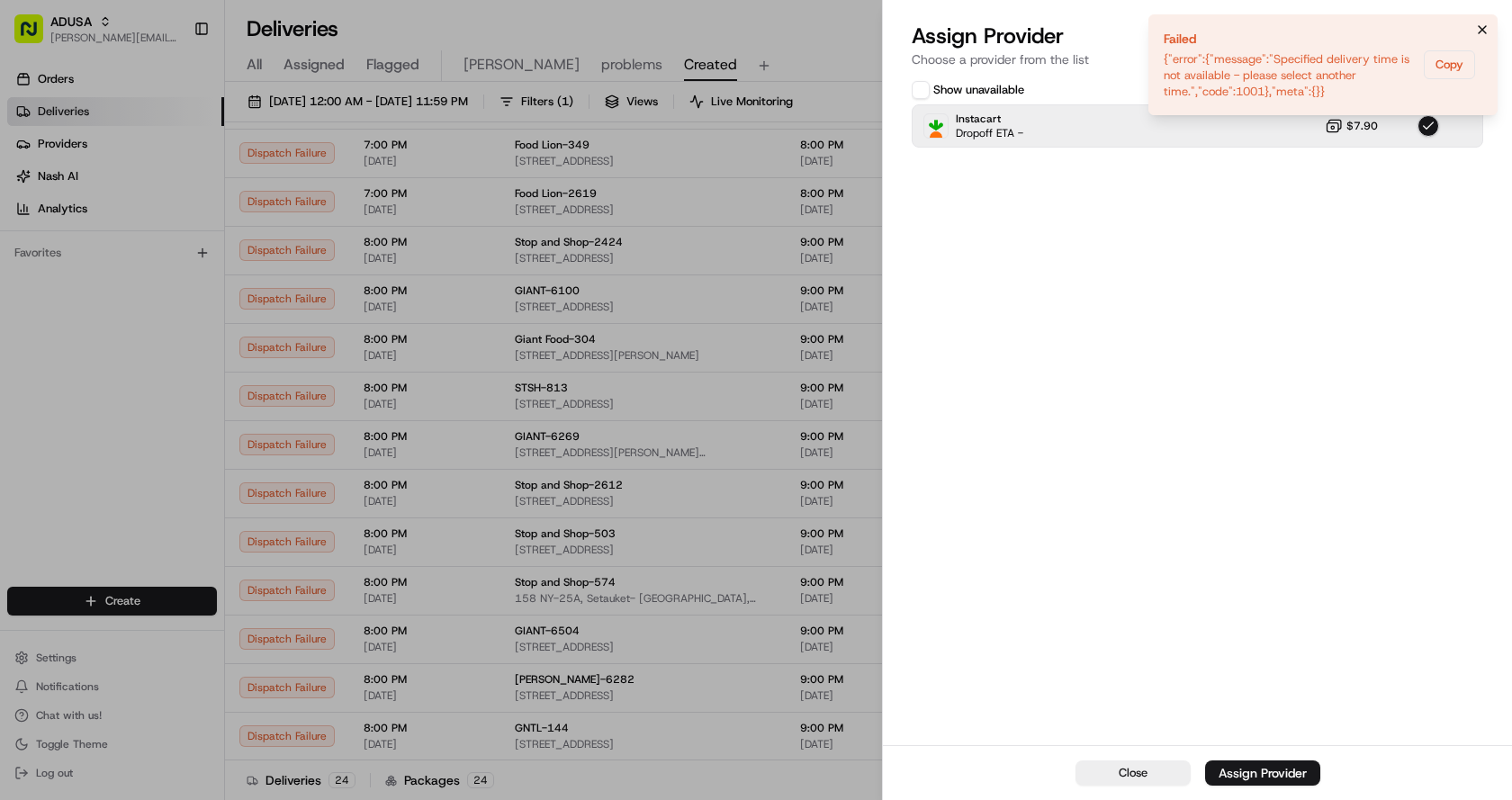
click at [1484, 31] on icon "Notifications (F8)" at bounding box center [1482, 30] width 8 height 8
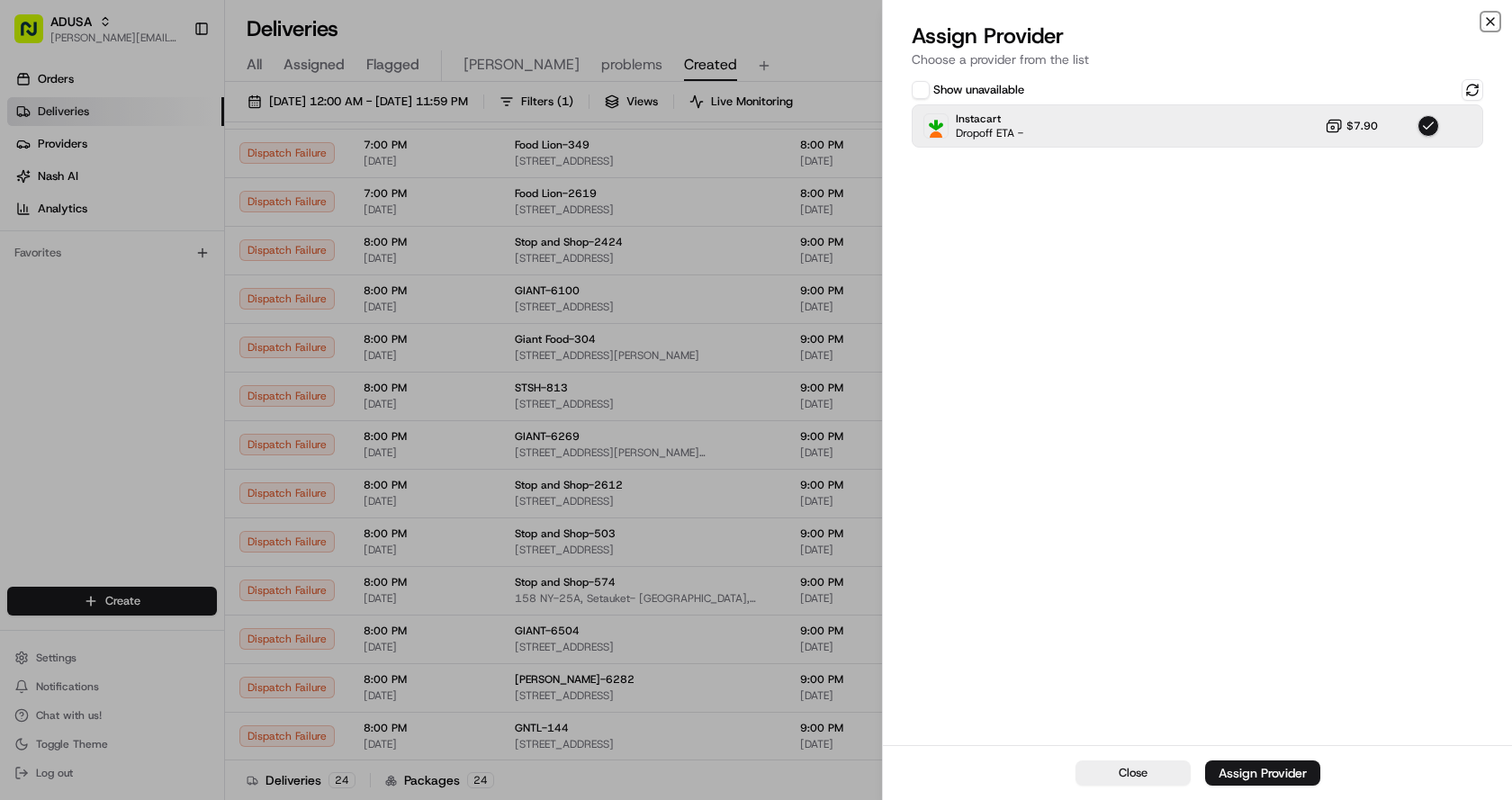
click at [1492, 19] on icon "button" at bounding box center [1489, 21] width 14 height 14
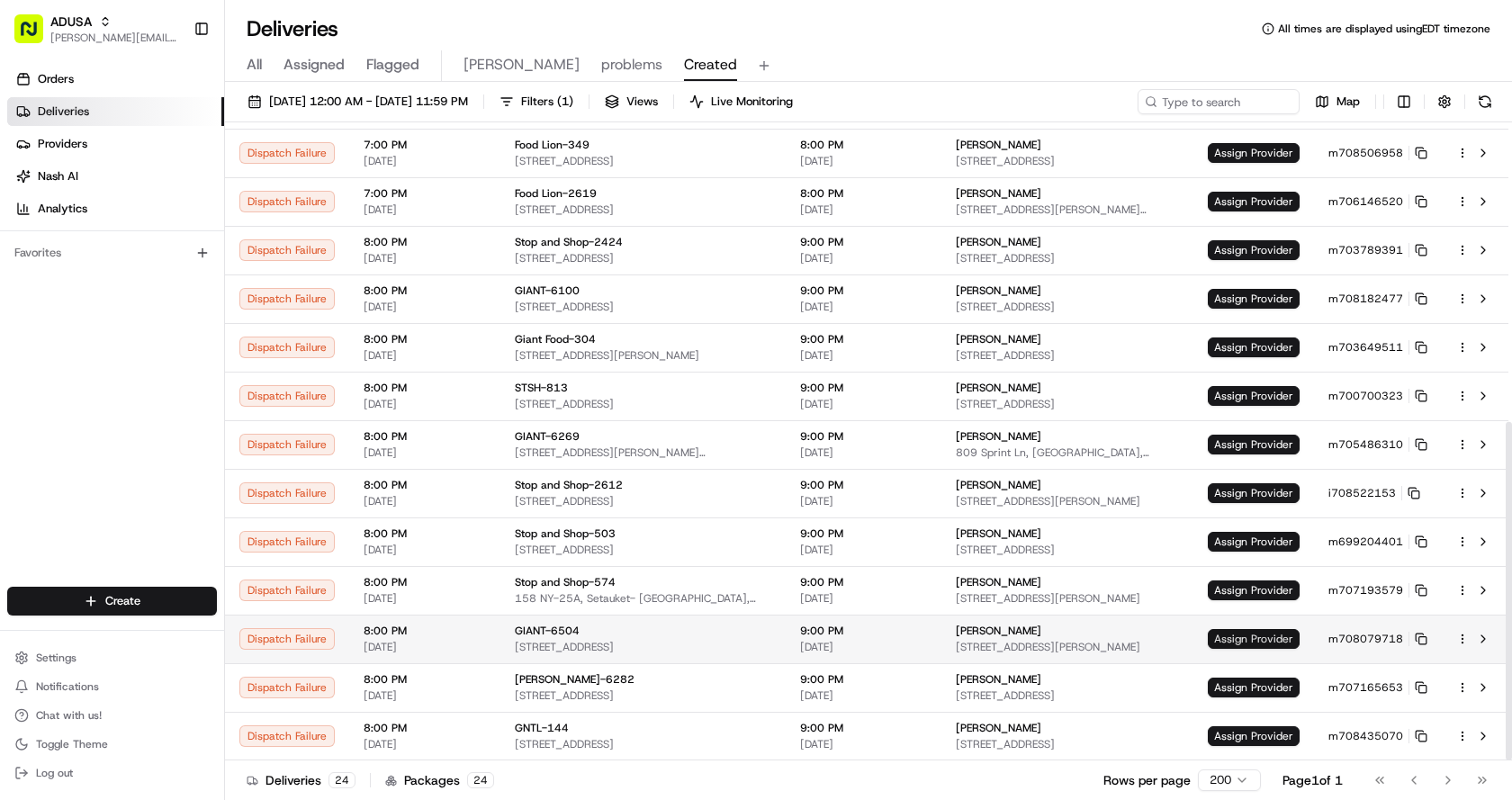
click at [1262, 636] on span "Assign Provider" at bounding box center [1253, 639] width 91 height 20
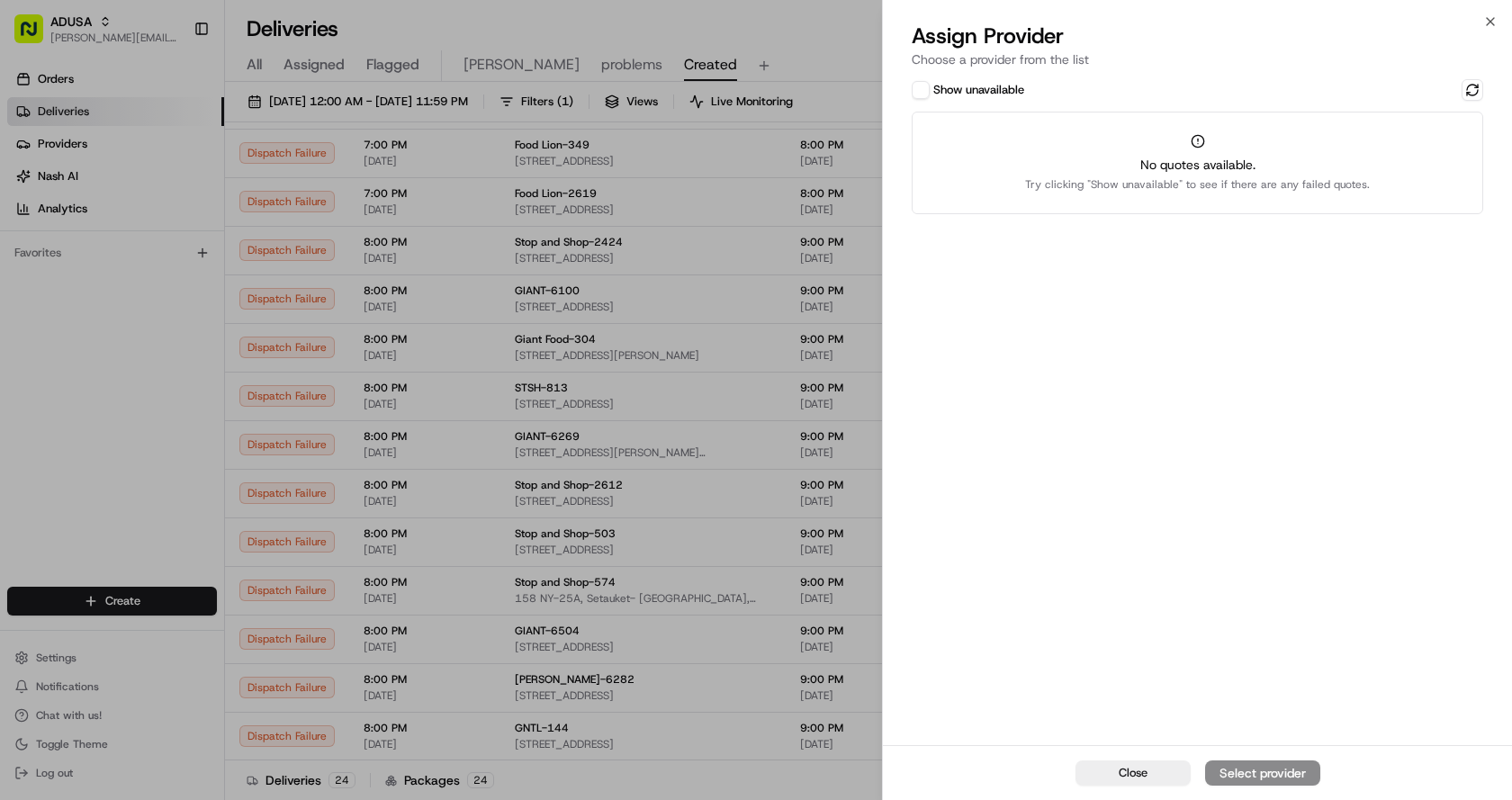
click at [924, 81] on button "Show unavailable" at bounding box center [920, 90] width 18 height 18
click at [1471, 88] on button at bounding box center [1471, 90] width 22 height 22
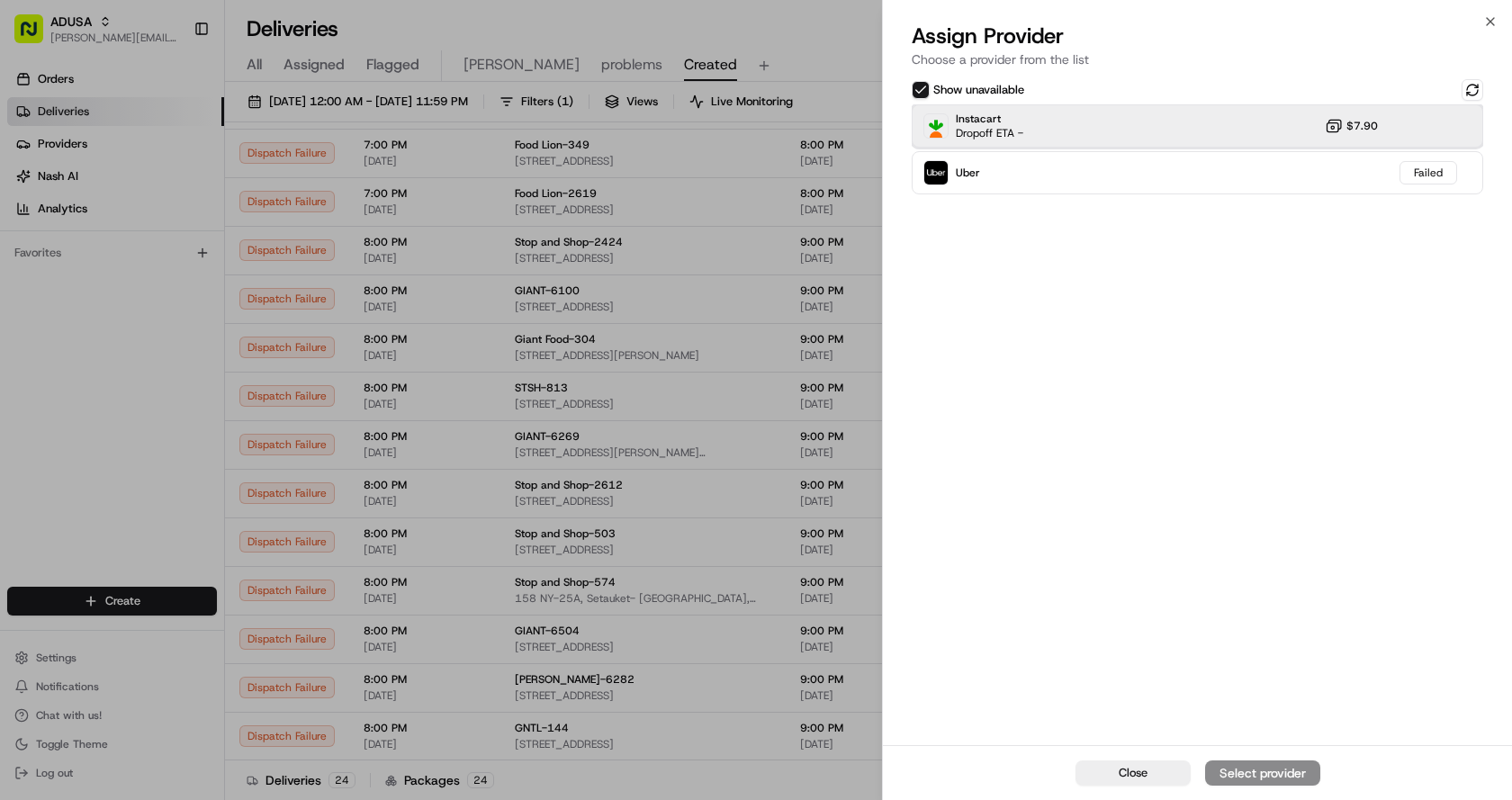
click at [1166, 128] on div "Instacart Dropoff ETA - $7.90" at bounding box center [1197, 126] width 572 height 43
click at [1302, 781] on div "Assign Provider" at bounding box center [1262, 773] width 89 height 18
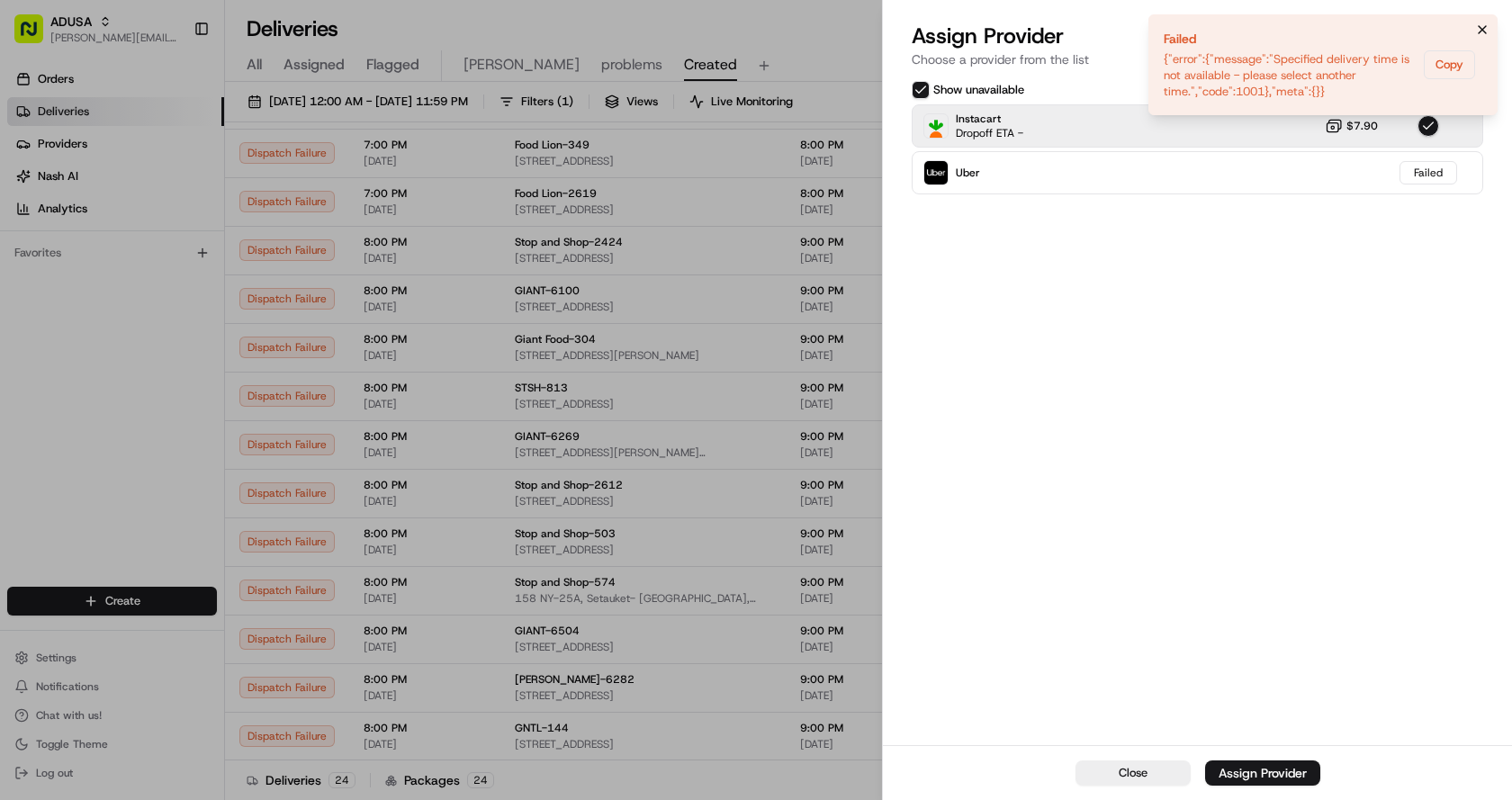
click at [1481, 26] on icon "Notifications (F8)" at bounding box center [1482, 29] width 14 height 14
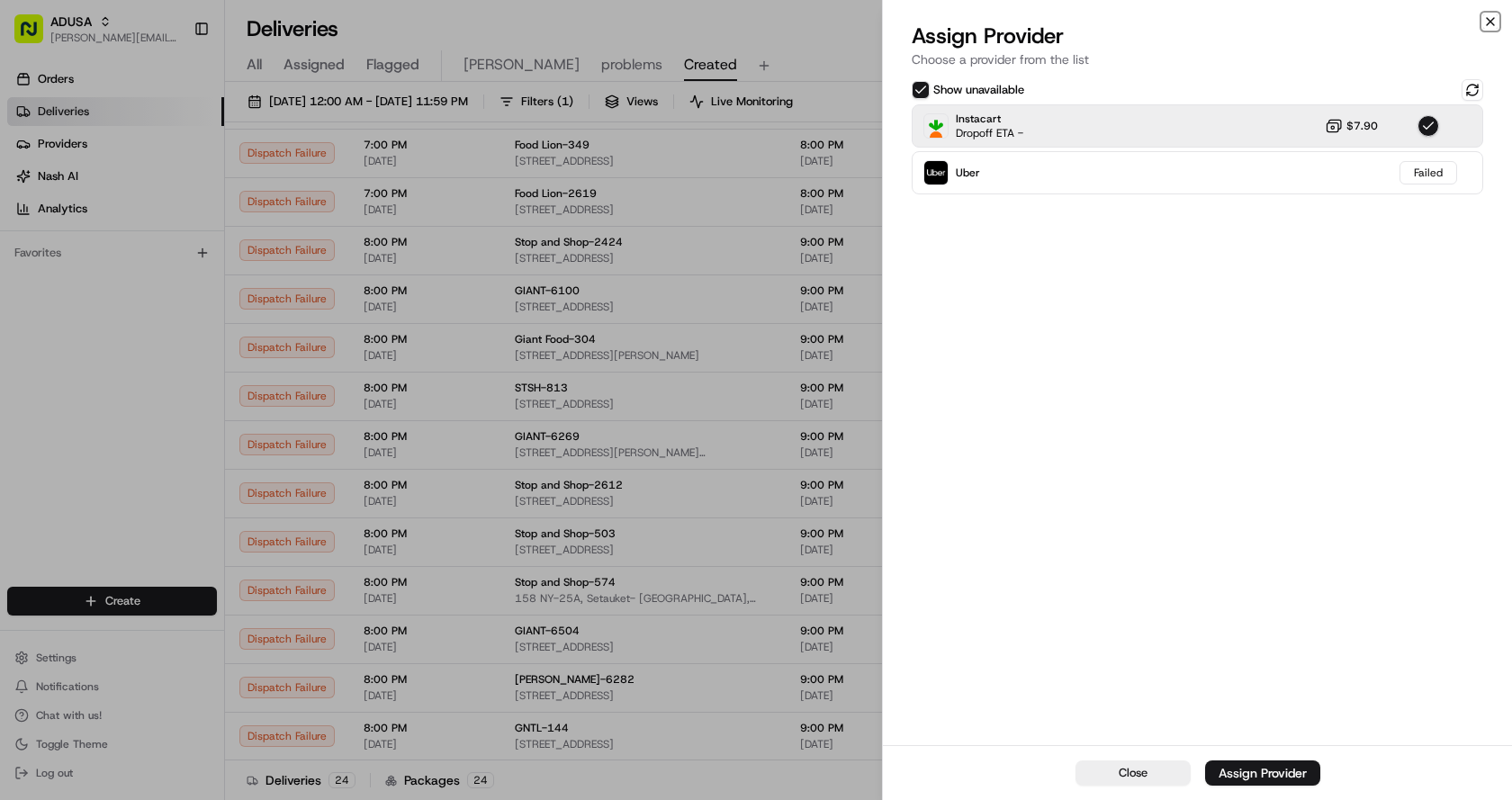
click at [1494, 19] on icon "button" at bounding box center [1489, 21] width 14 height 14
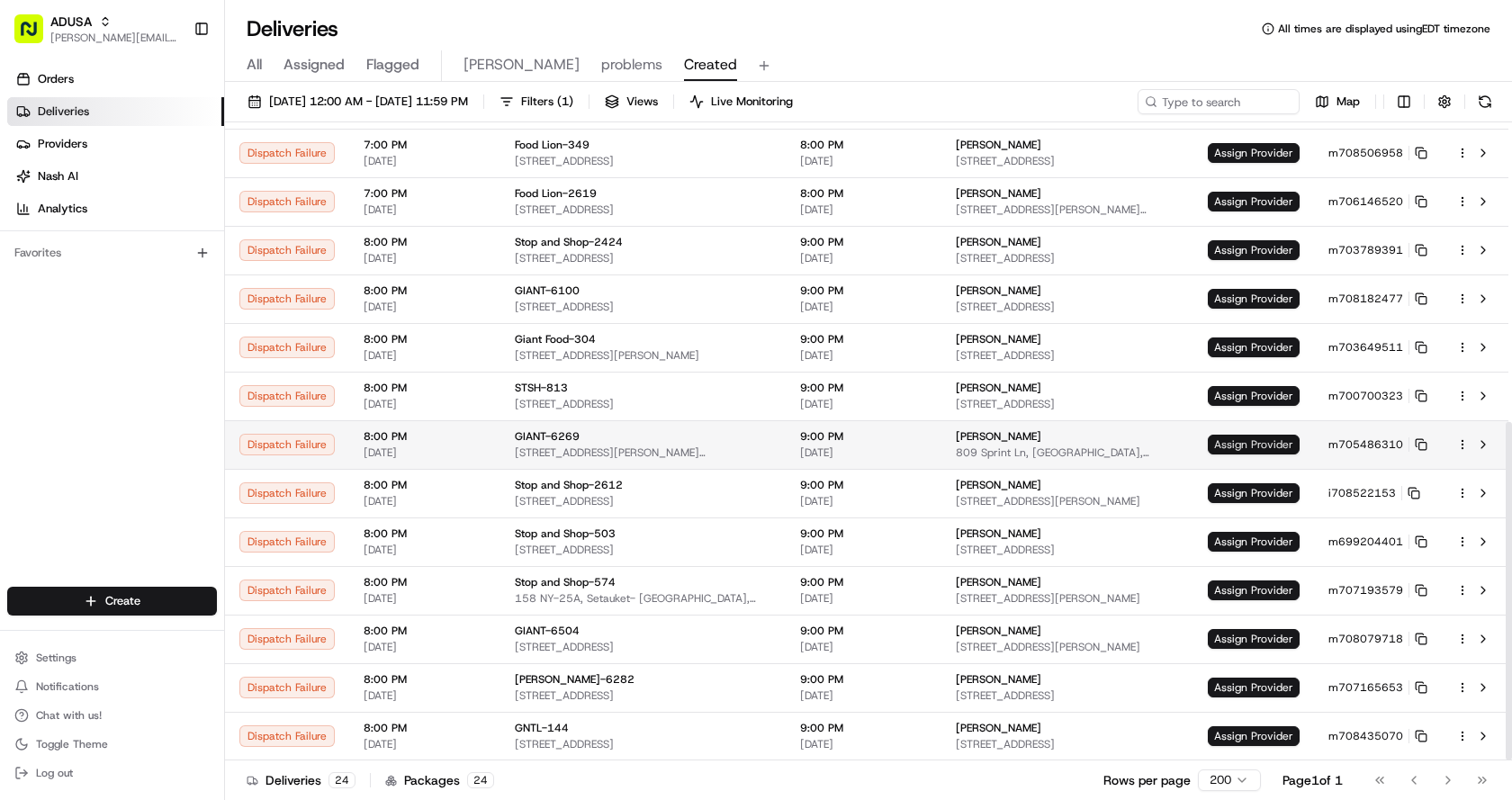
click at [1260, 445] on span "Assign Provider" at bounding box center [1253, 444] width 91 height 20
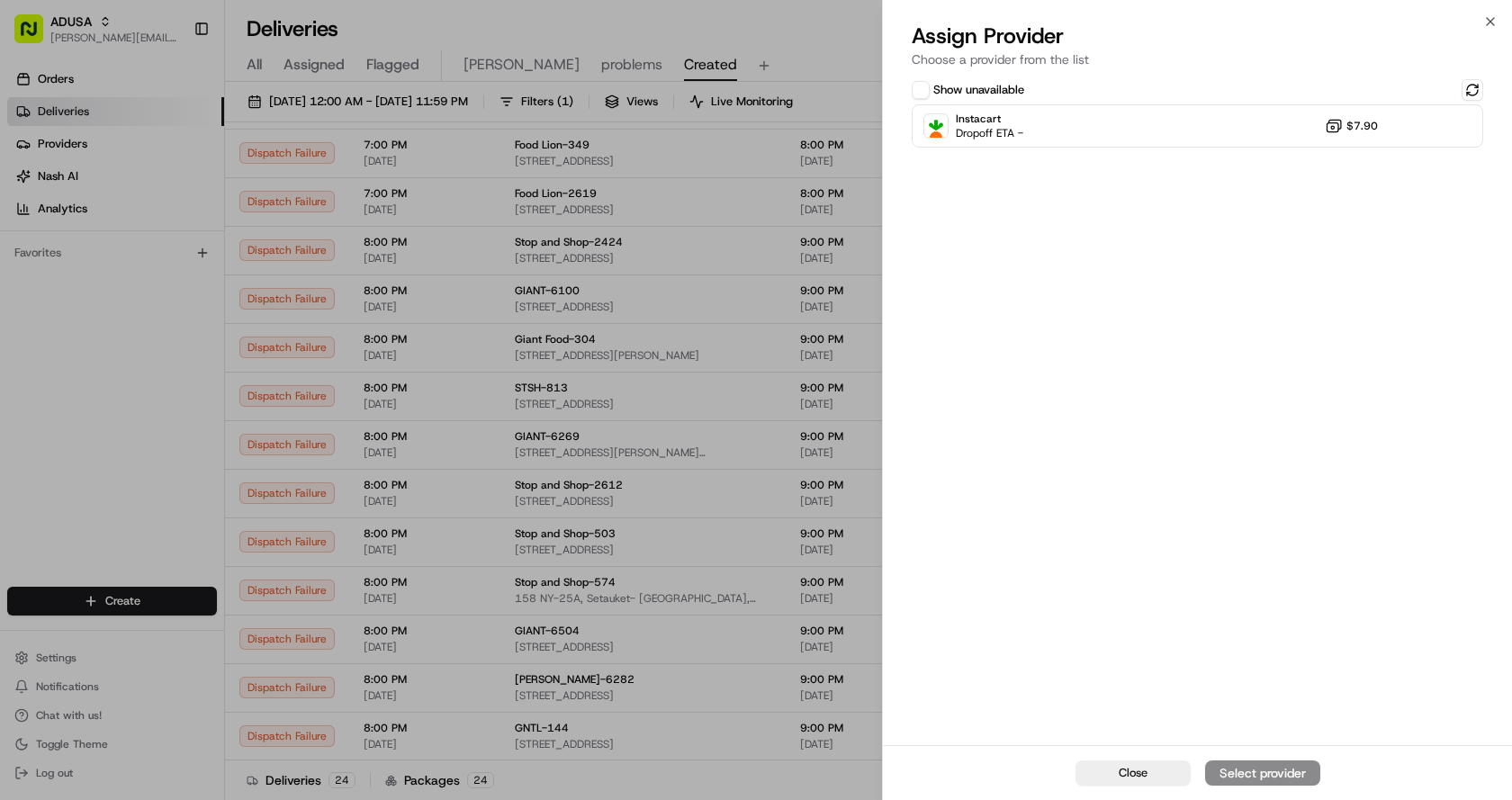
click at [1176, 151] on div "Show unavailable Instacart Dropoff ETA - $7.90" at bounding box center [1197, 410] width 629 height 670
click at [1185, 122] on div "Instacart Dropoff ETA - $7.90" at bounding box center [1197, 126] width 572 height 43
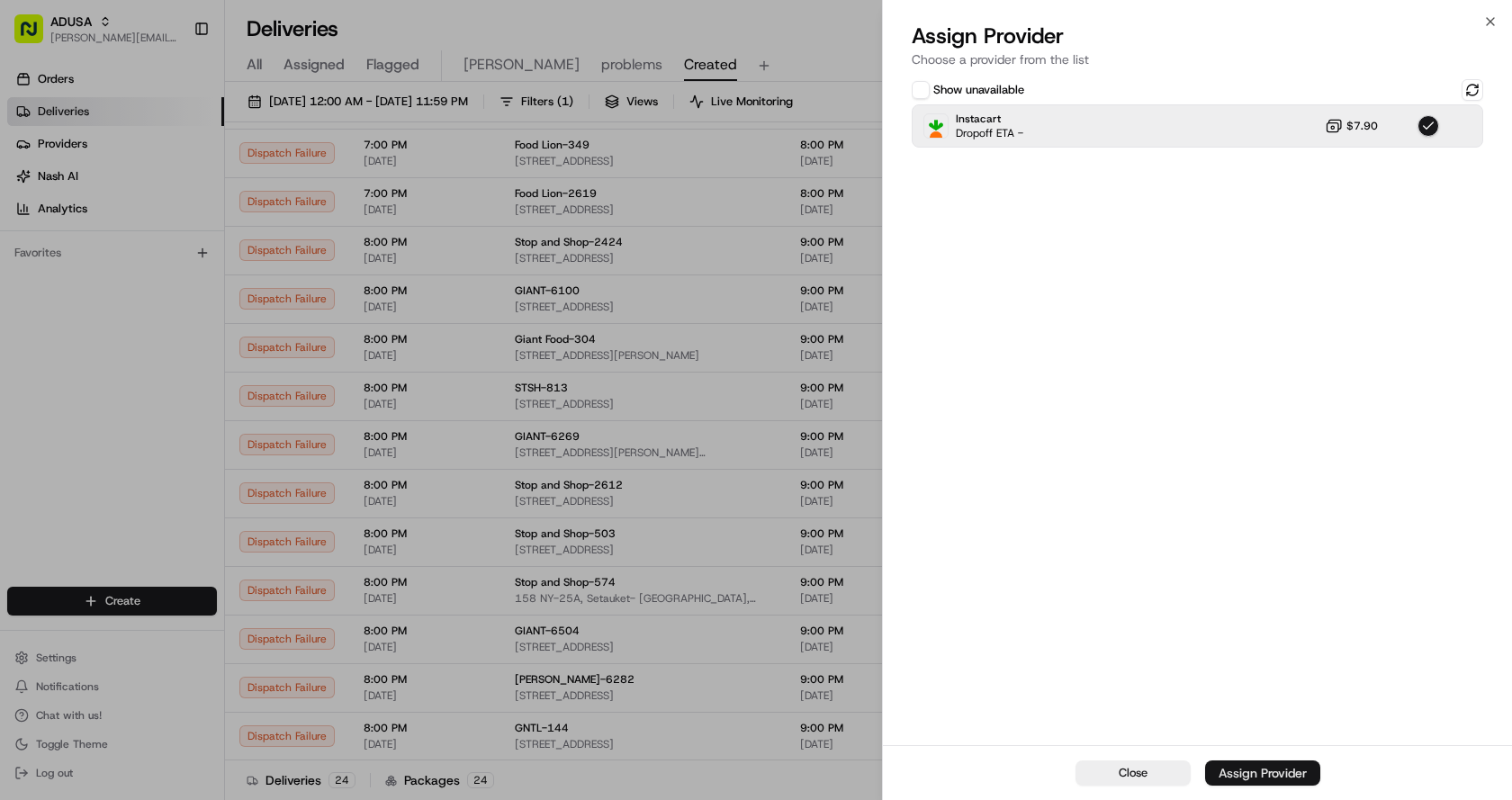
click at [1267, 773] on div "Assign Provider" at bounding box center [1262, 773] width 89 height 18
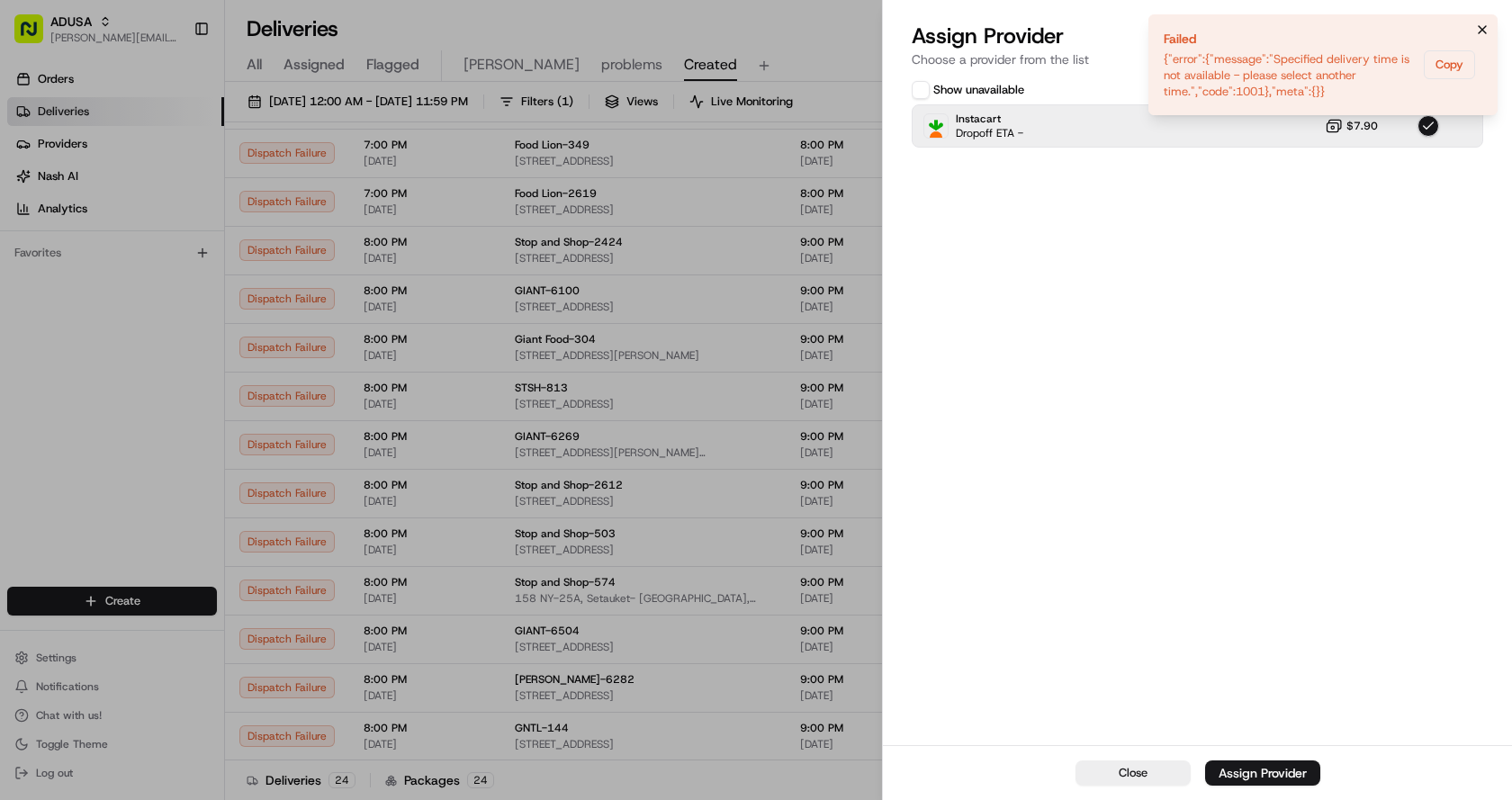
click at [1476, 26] on icon "Notifications (F8)" at bounding box center [1482, 29] width 14 height 14
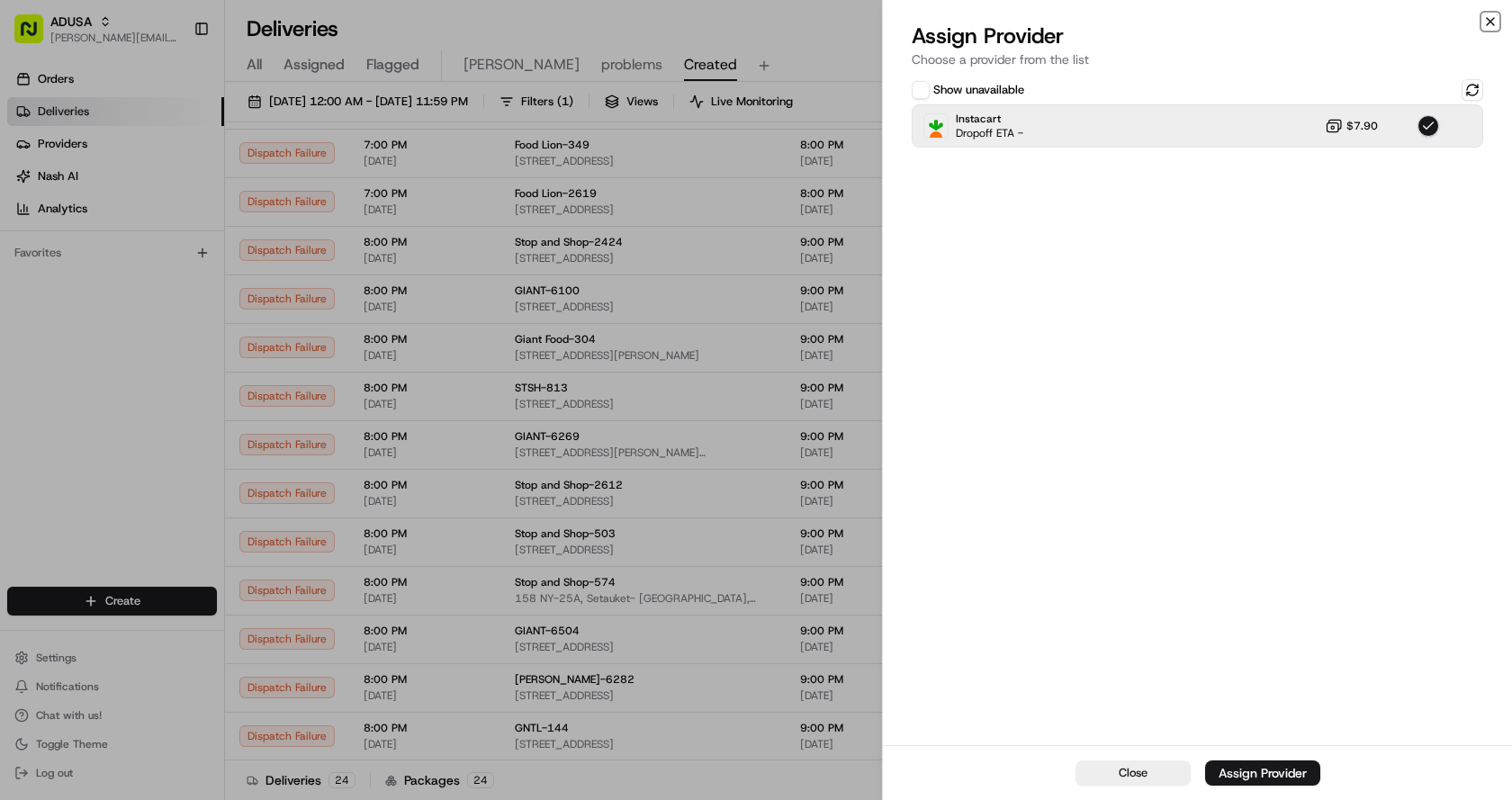
click at [1495, 14] on icon "button" at bounding box center [1489, 21] width 14 height 14
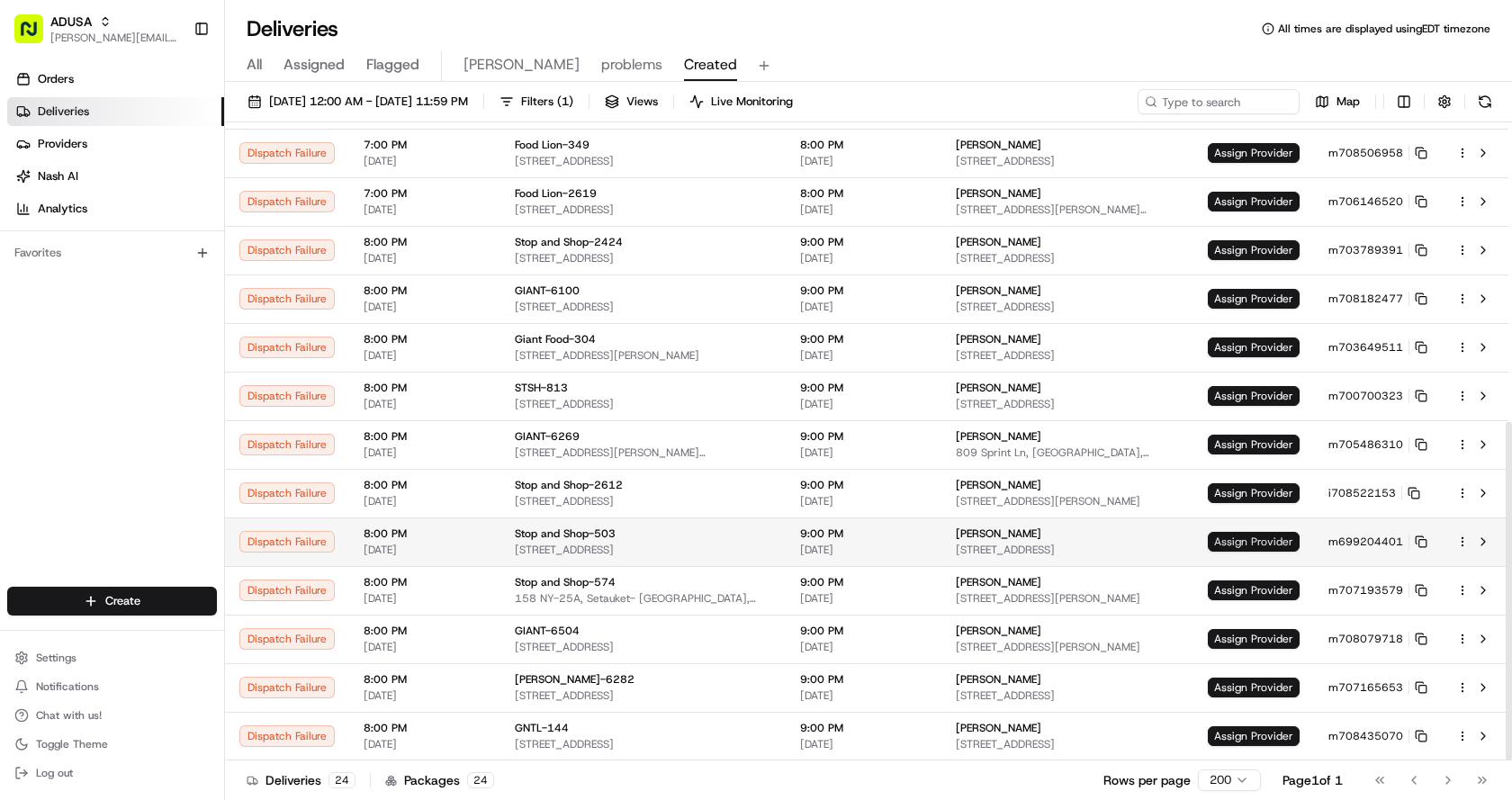
click at [1259, 543] on span "Assign Provider" at bounding box center [1253, 542] width 91 height 20
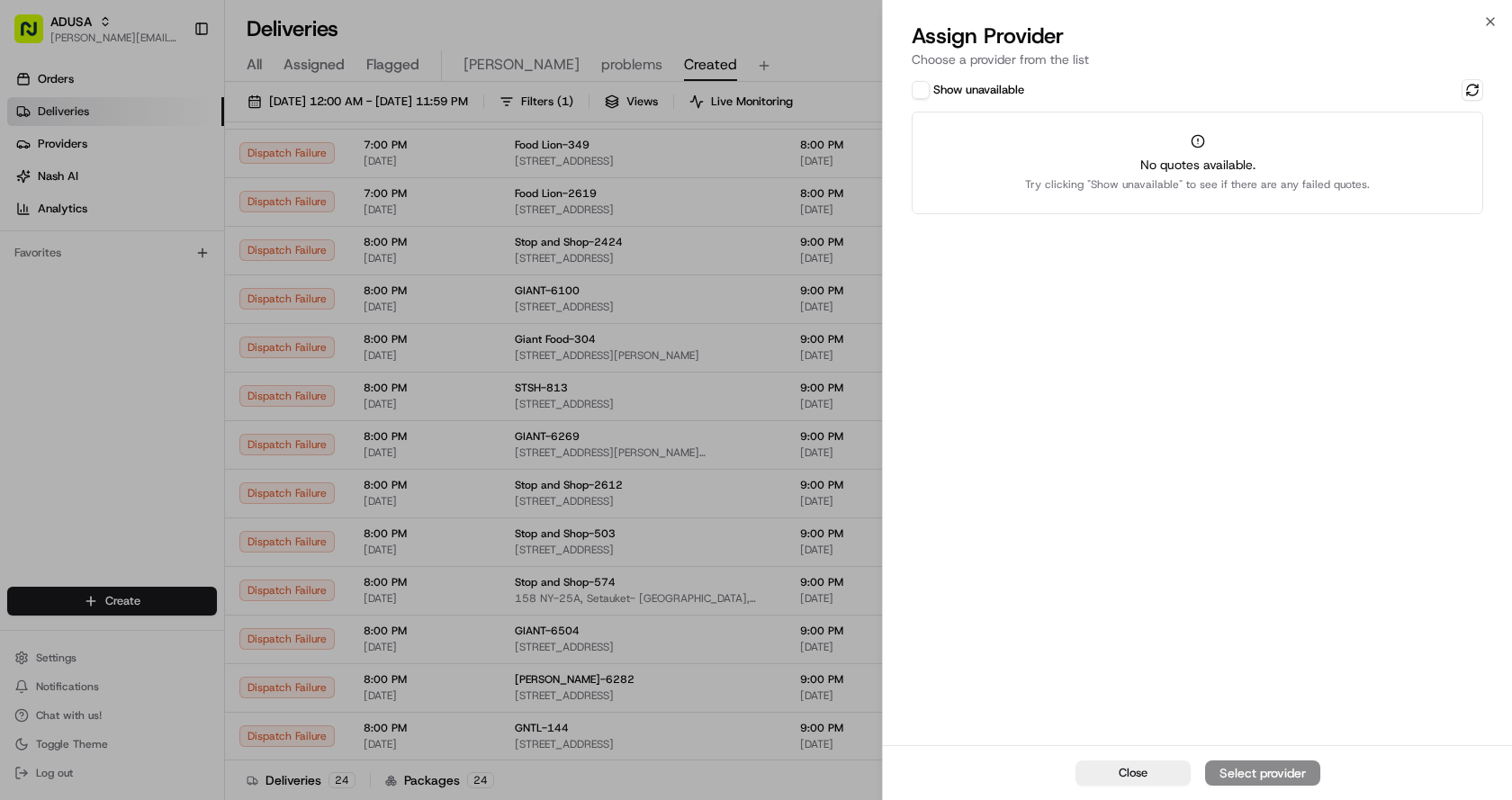
click at [922, 87] on button "Show unavailable" at bounding box center [920, 90] width 18 height 18
click at [1464, 88] on button at bounding box center [1471, 90] width 22 height 22
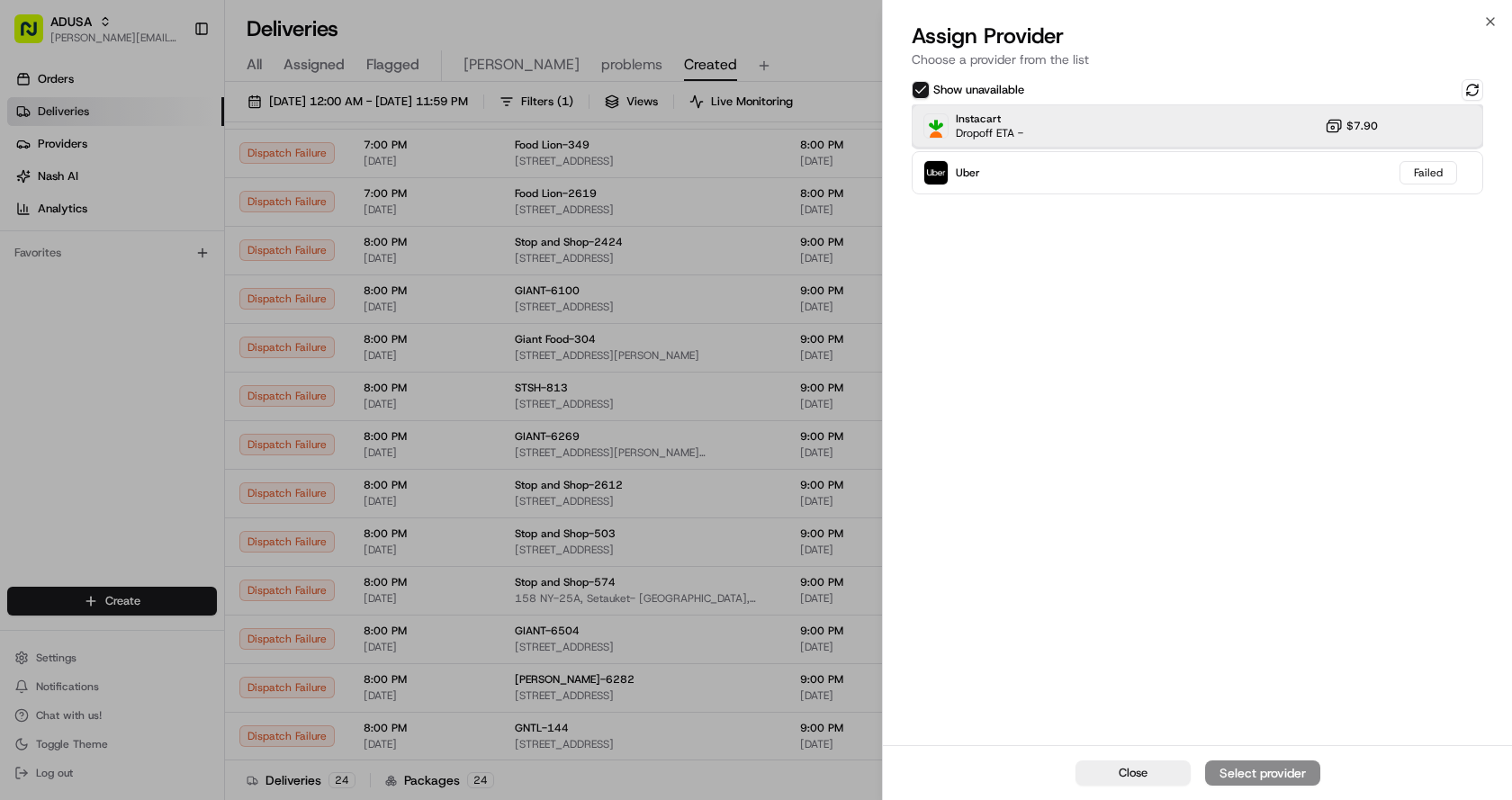
click at [1097, 116] on div "Instacart Dropoff ETA - $7.90" at bounding box center [1197, 126] width 572 height 43
click at [1260, 771] on div "Assign Provider" at bounding box center [1262, 773] width 89 height 18
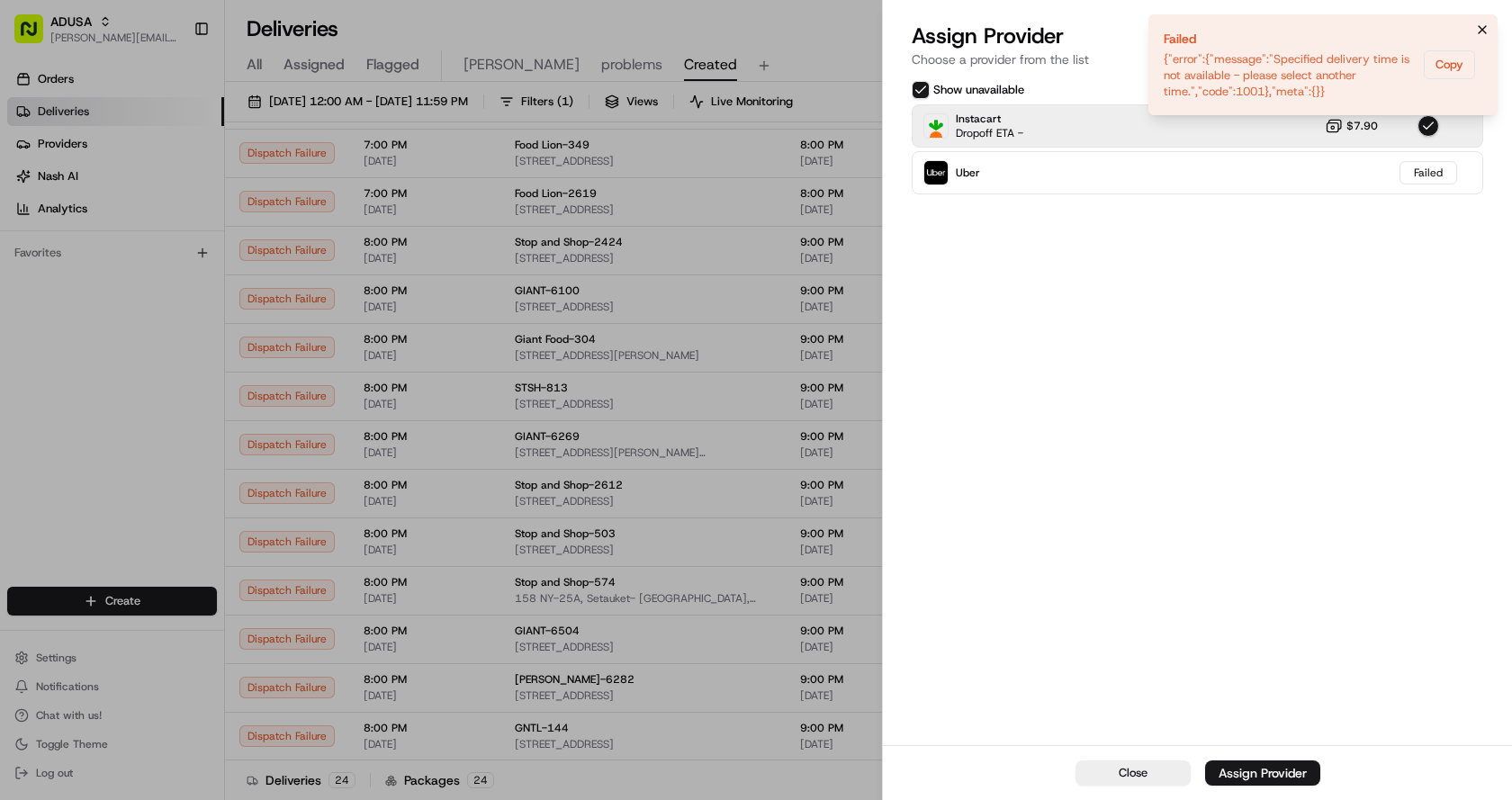
click at [1484, 23] on icon "Notifications (F8)" at bounding box center [1482, 29] width 14 height 14
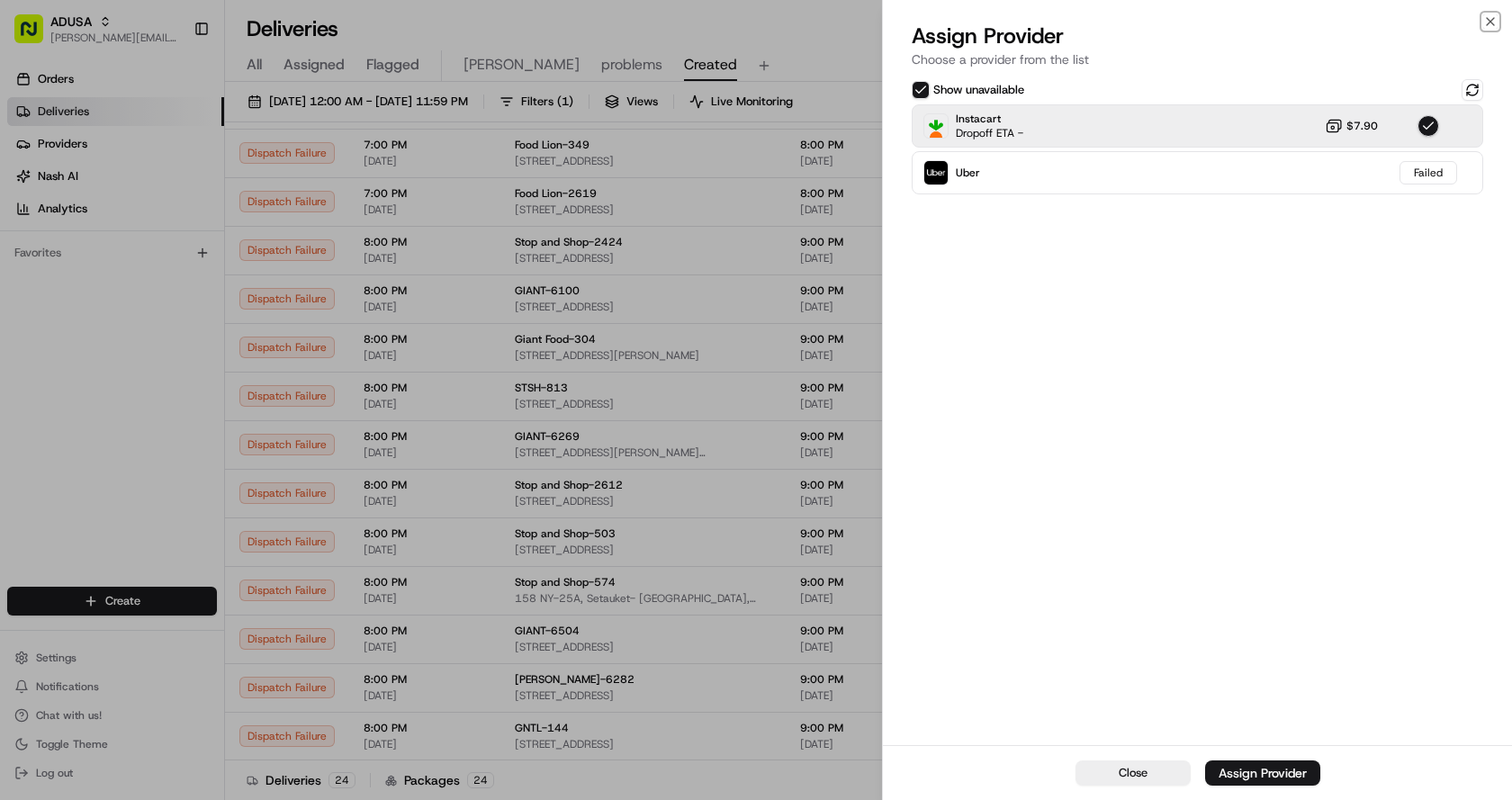
click at [1486, 17] on icon "button" at bounding box center [1489, 21] width 14 height 14
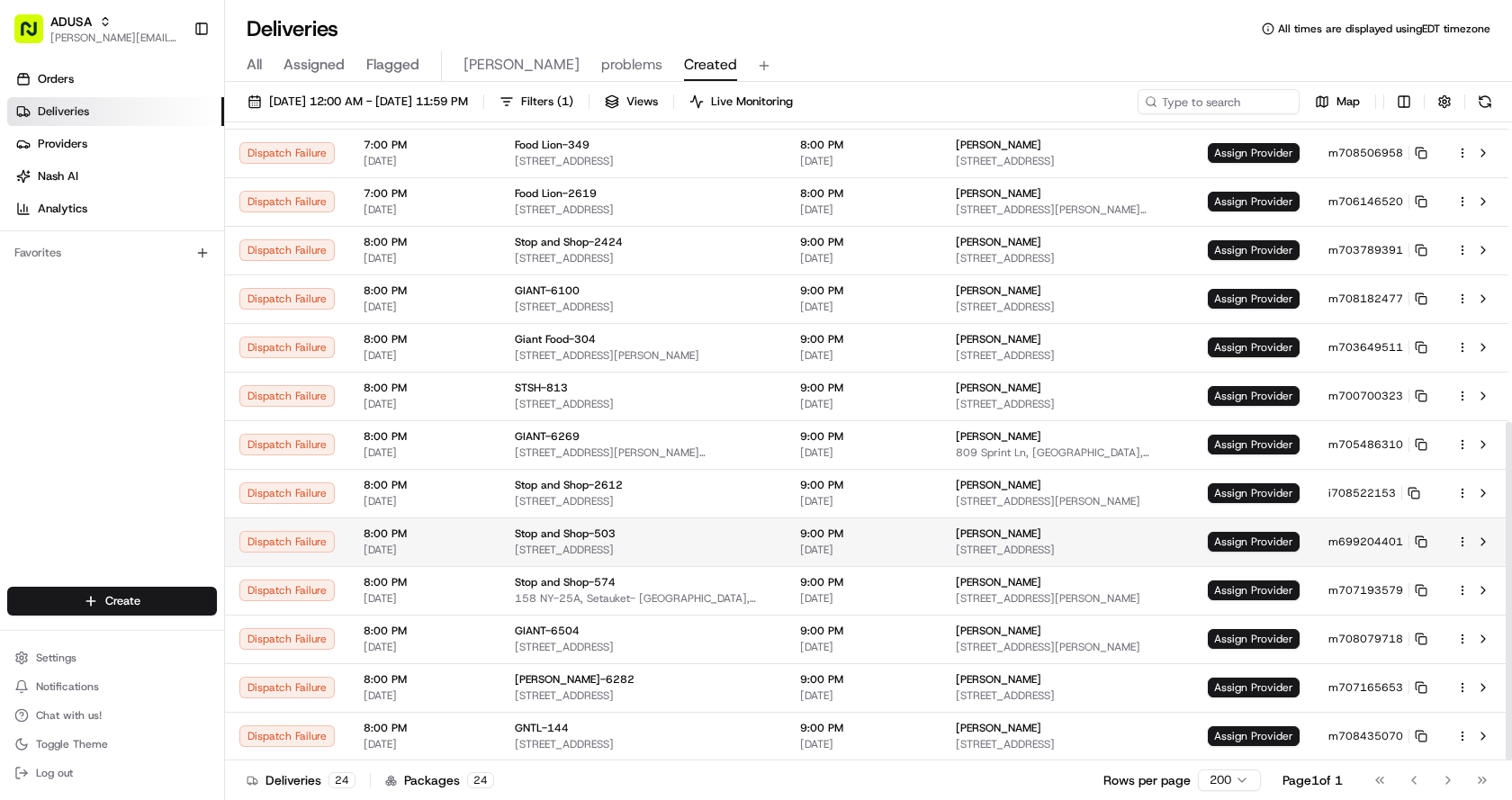
click at [1254, 531] on td "Assign Provider" at bounding box center [1254, 542] width 121 height 49
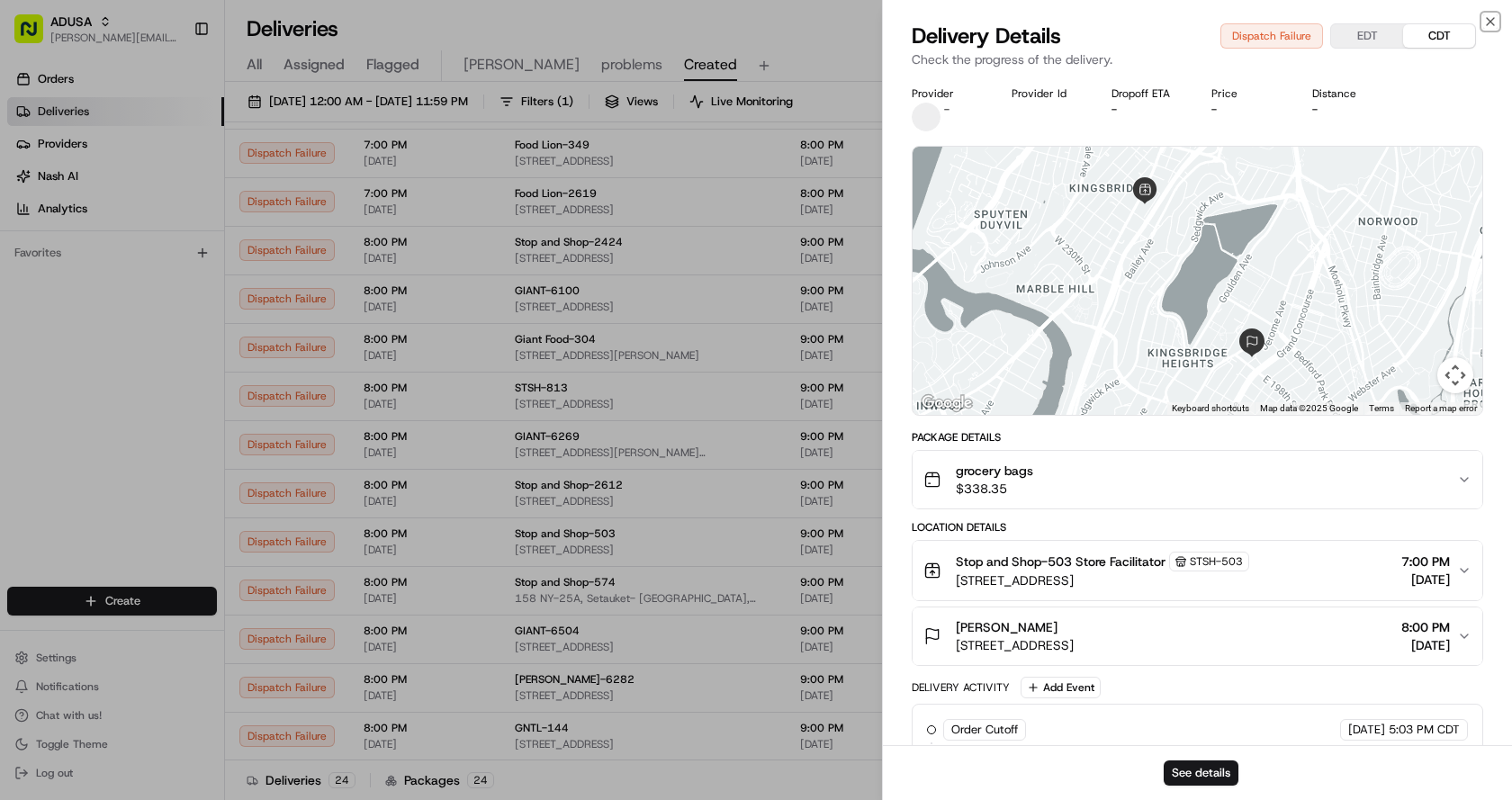
click at [1485, 21] on icon "button" at bounding box center [1489, 21] width 14 height 14
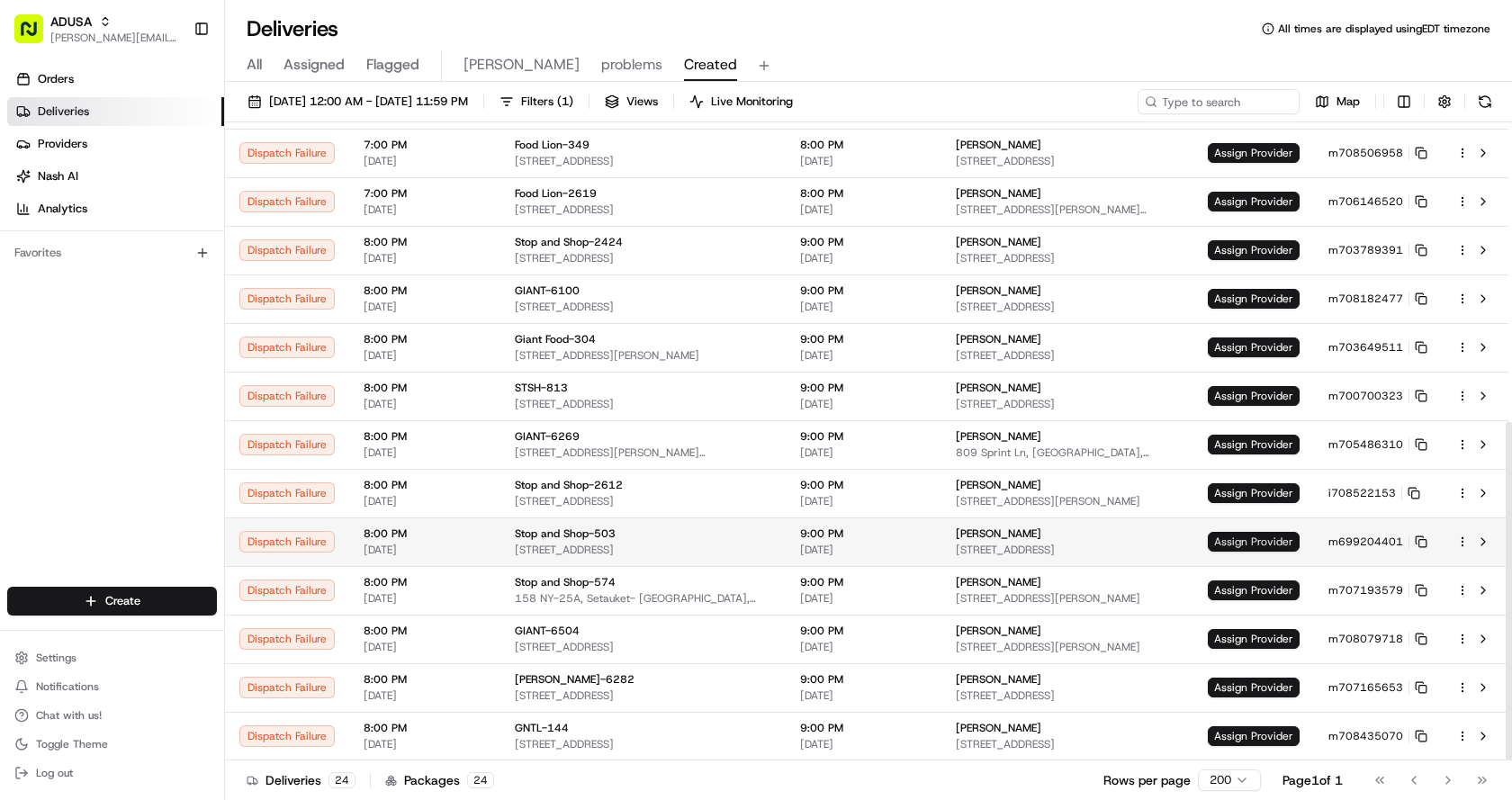
click at [1251, 532] on span "Assign Provider" at bounding box center [1253, 542] width 91 height 20
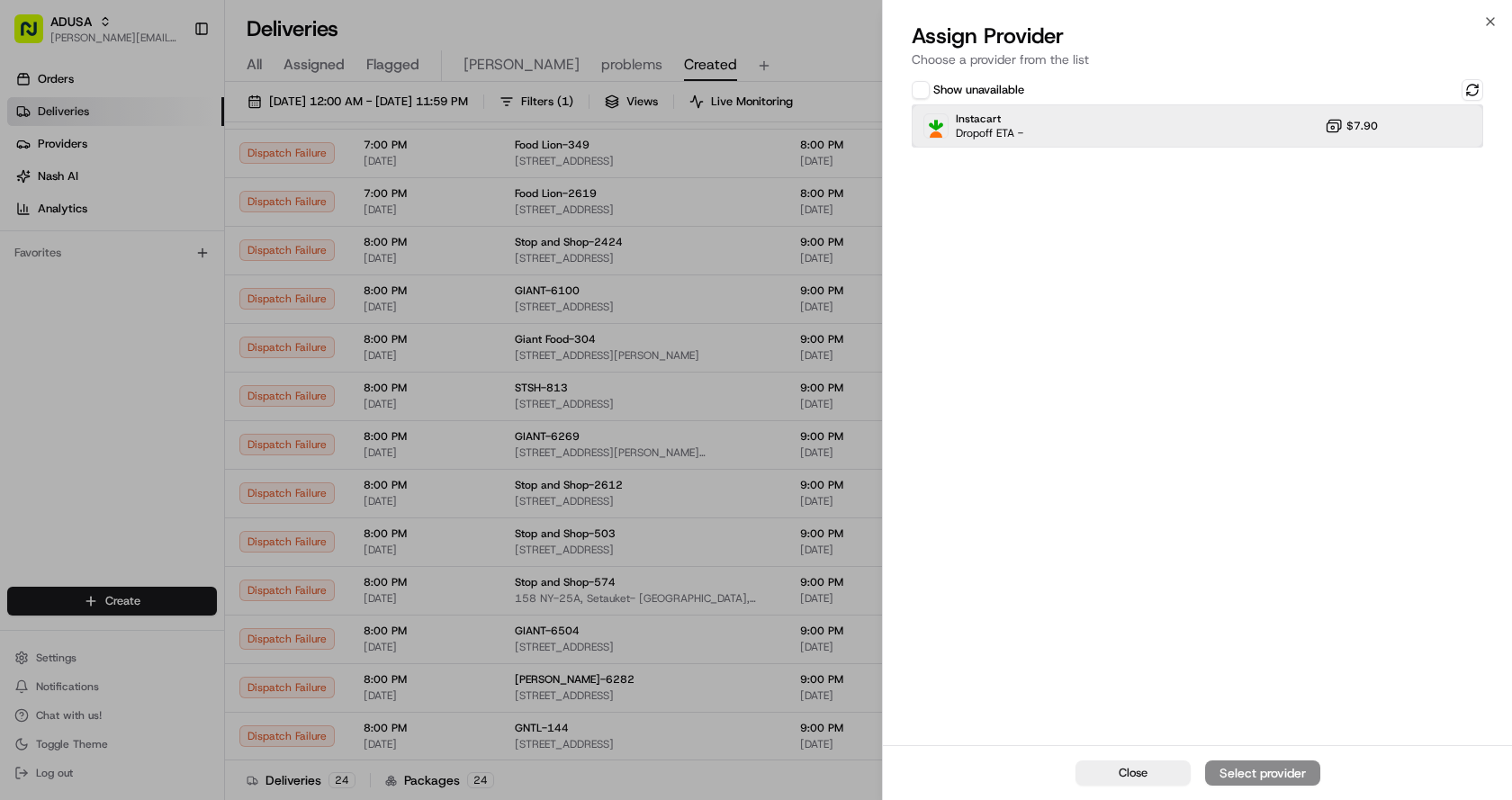
click at [1075, 130] on div "Instacart Dropoff ETA - $7.90" at bounding box center [1197, 126] width 572 height 43
click at [1291, 765] on div "Assign Provider" at bounding box center [1262, 773] width 89 height 18
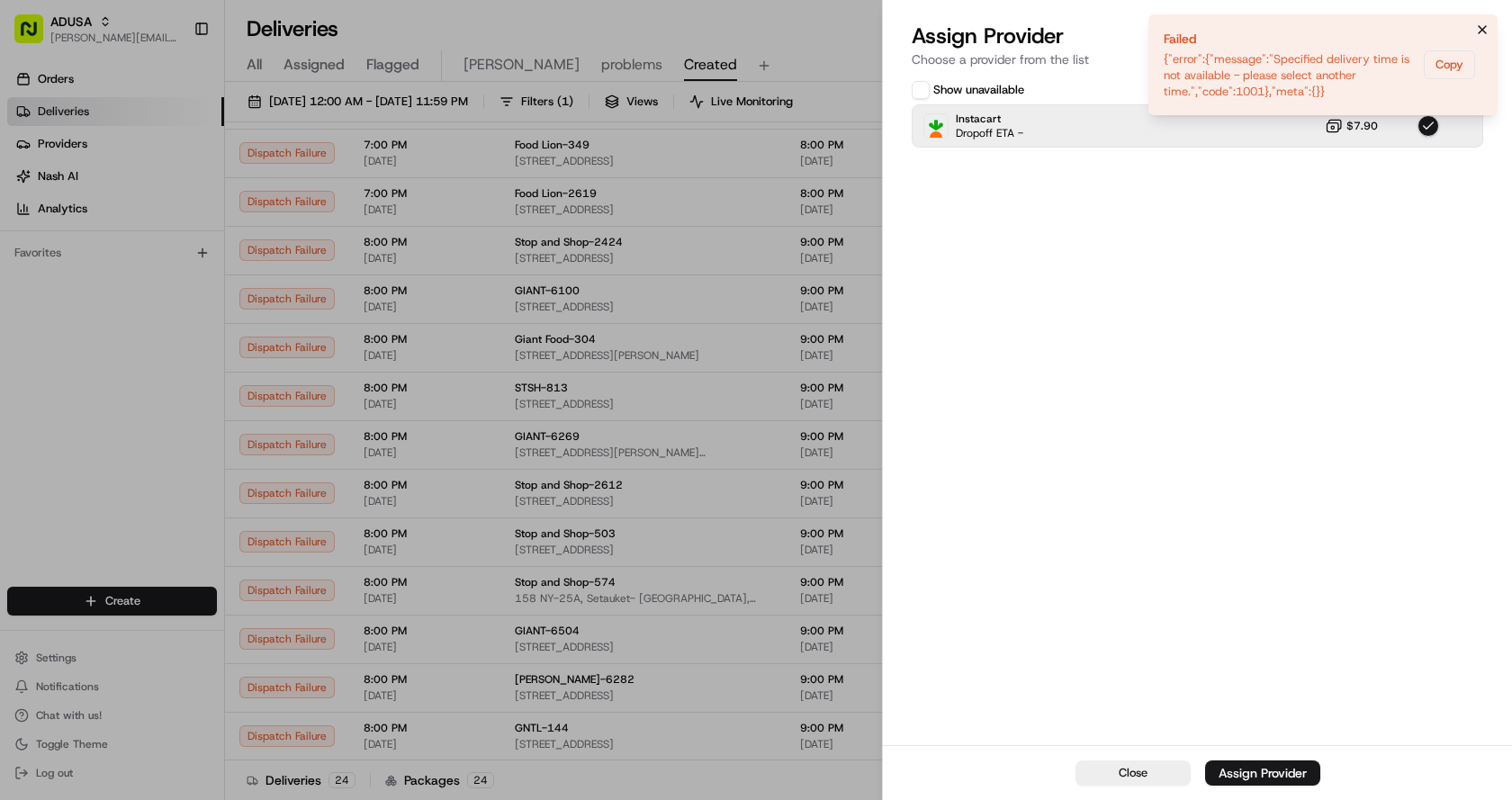
click at [1479, 31] on icon "Notifications (F8)" at bounding box center [1482, 29] width 14 height 14
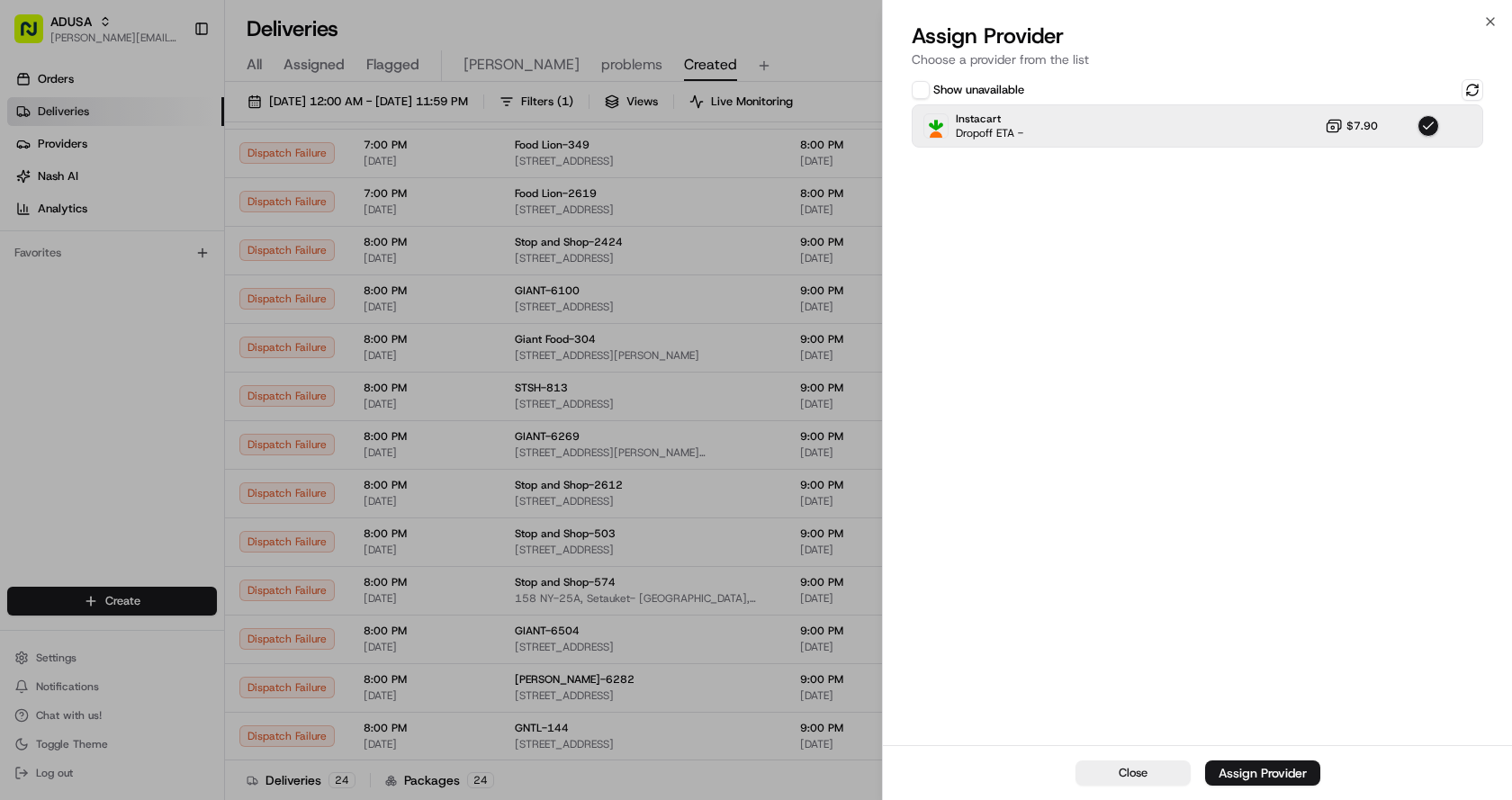
click at [1486, 12] on div "Close Assign Provider Choose a provider from the list Show unavailable Instacar…" at bounding box center [1196, 400] width 630 height 800
click at [1486, 22] on icon "button" at bounding box center [1489, 21] width 14 height 14
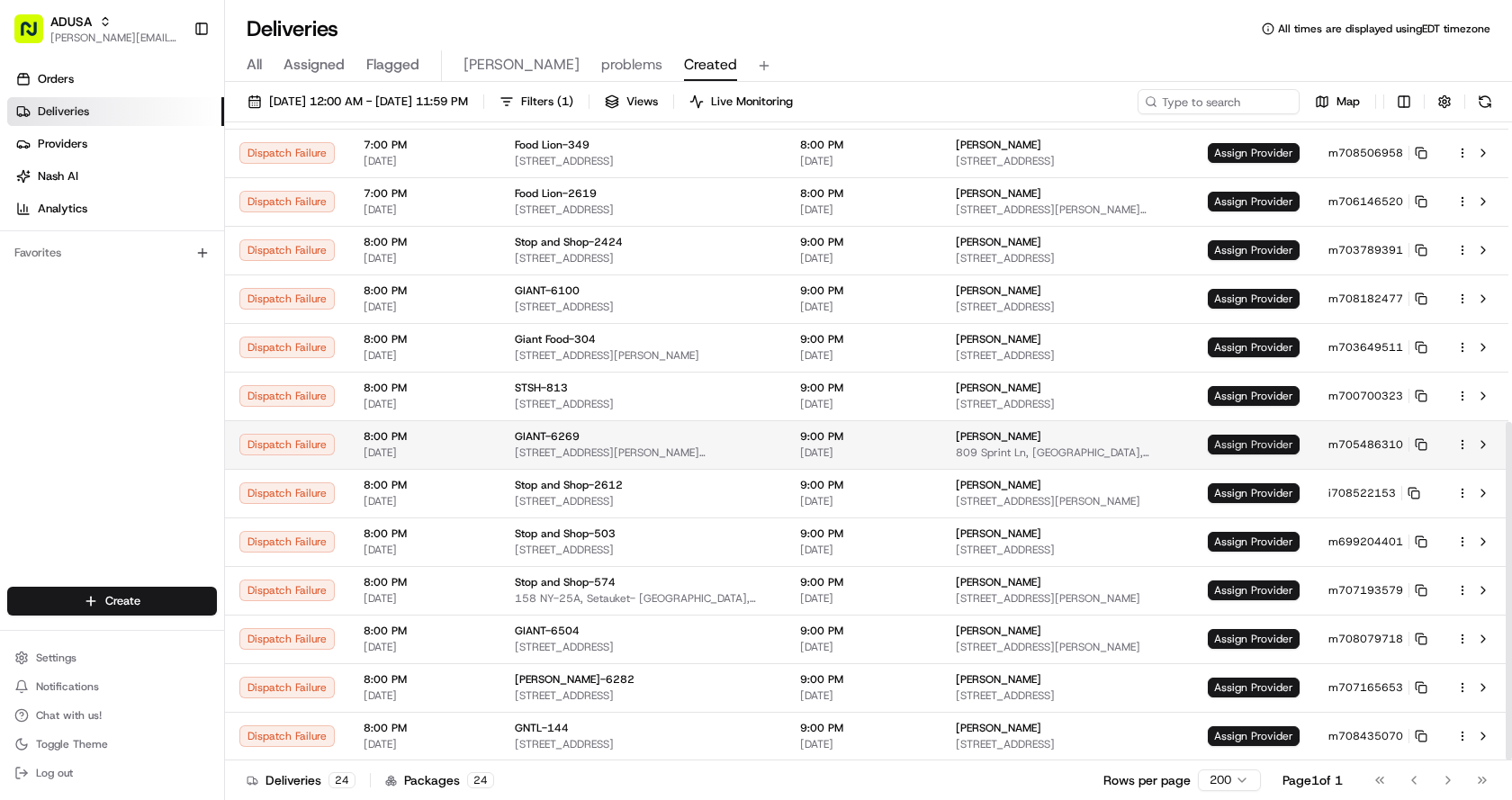
click at [1269, 434] on td "Assign Provider" at bounding box center [1254, 445] width 121 height 49
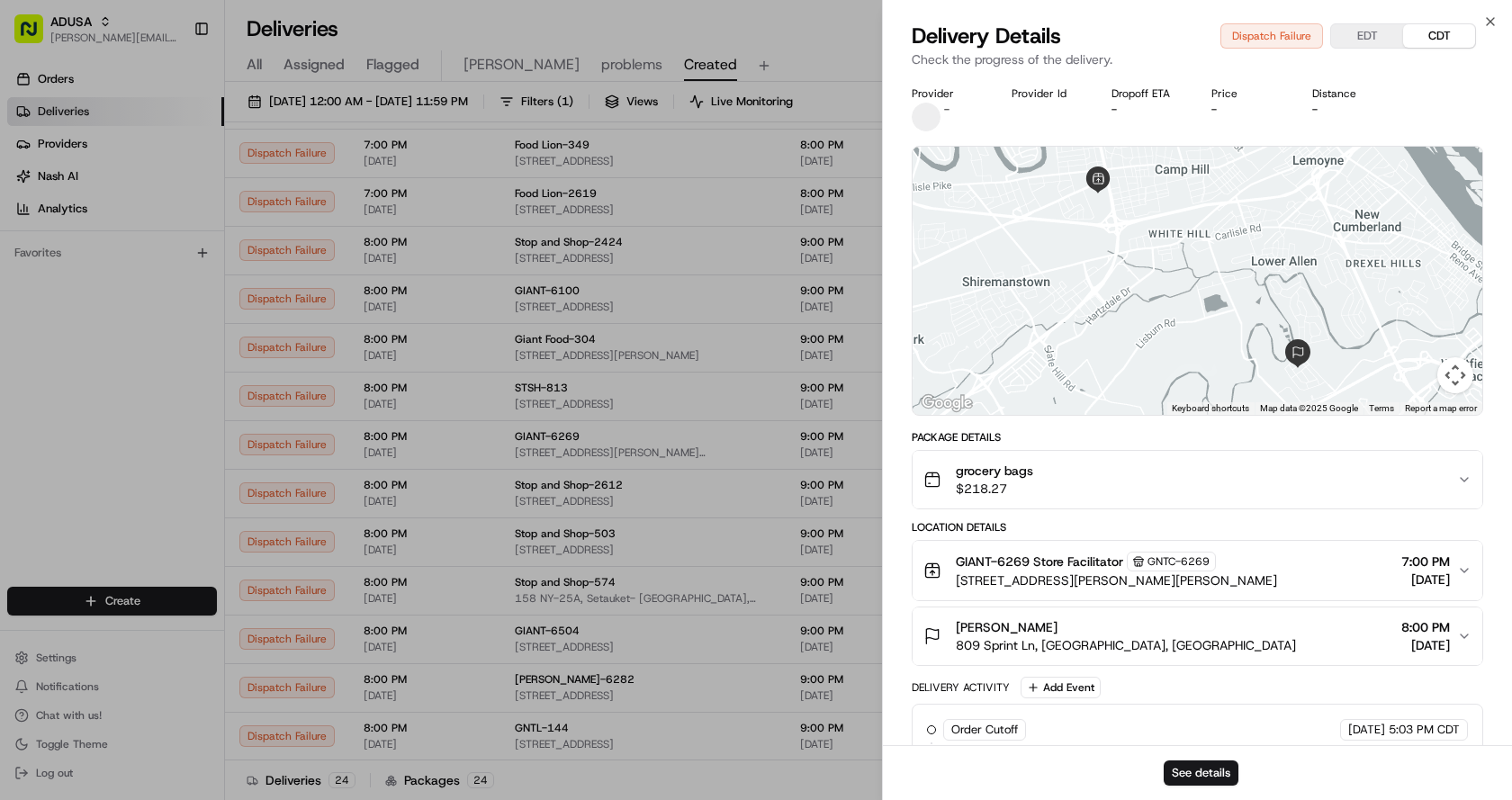
click at [1499, 21] on div "Close Delivery Details Dispatch Failure EDT CDT Check the progress of the deliv…" at bounding box center [1196, 400] width 630 height 800
click at [1496, 17] on icon "button" at bounding box center [1489, 21] width 14 height 14
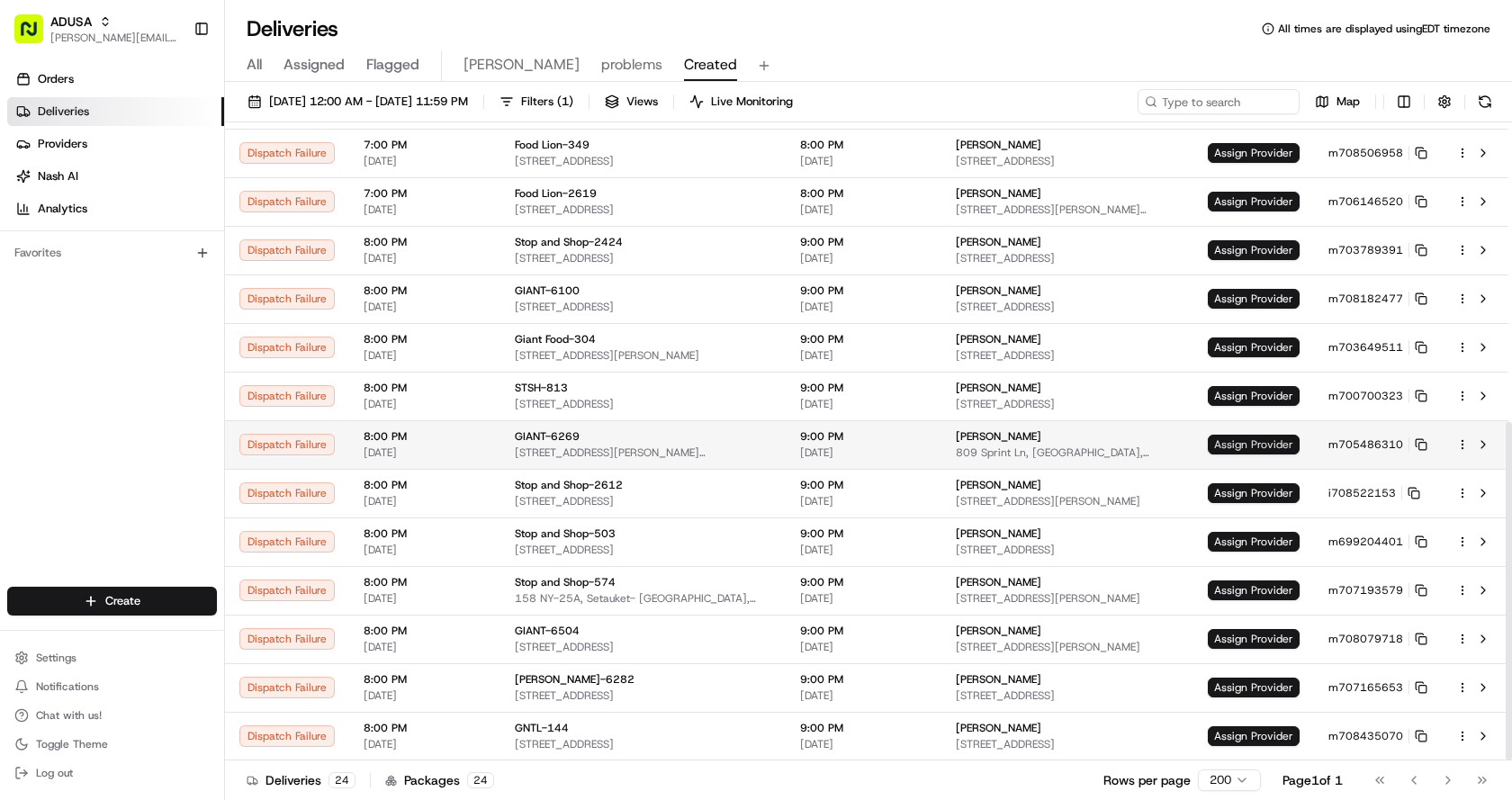
click at [1268, 447] on span "Assign Provider" at bounding box center [1253, 444] width 91 height 20
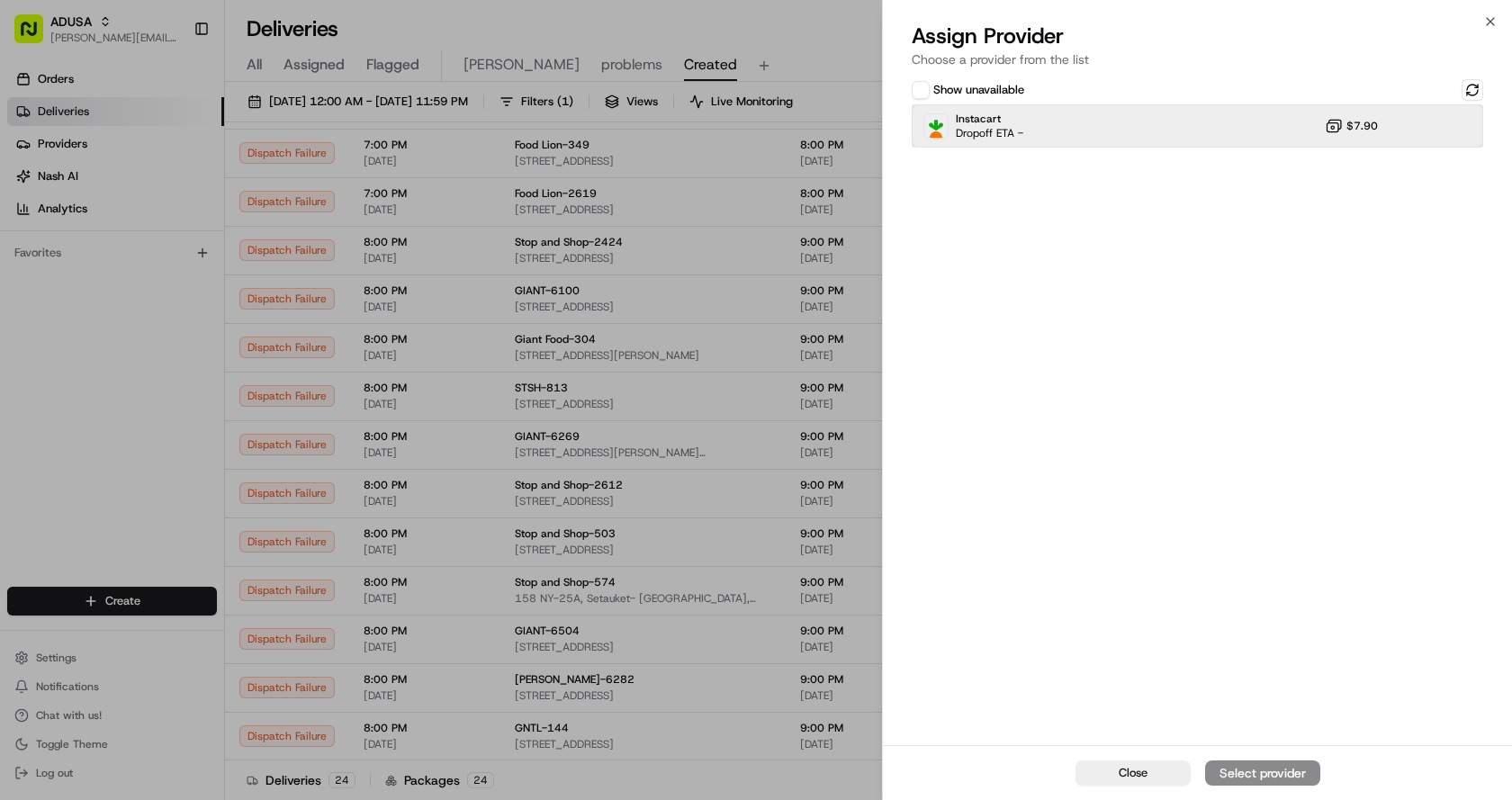
drag, startPoint x: 1066, startPoint y: 131, endPoint x: 1348, endPoint y: 453, distance: 428.0
click at [1067, 131] on div "Instacart Dropoff ETA - $7.90" at bounding box center [1197, 126] width 572 height 43
click at [1264, 776] on div "Assign Provider" at bounding box center [1262, 773] width 89 height 18
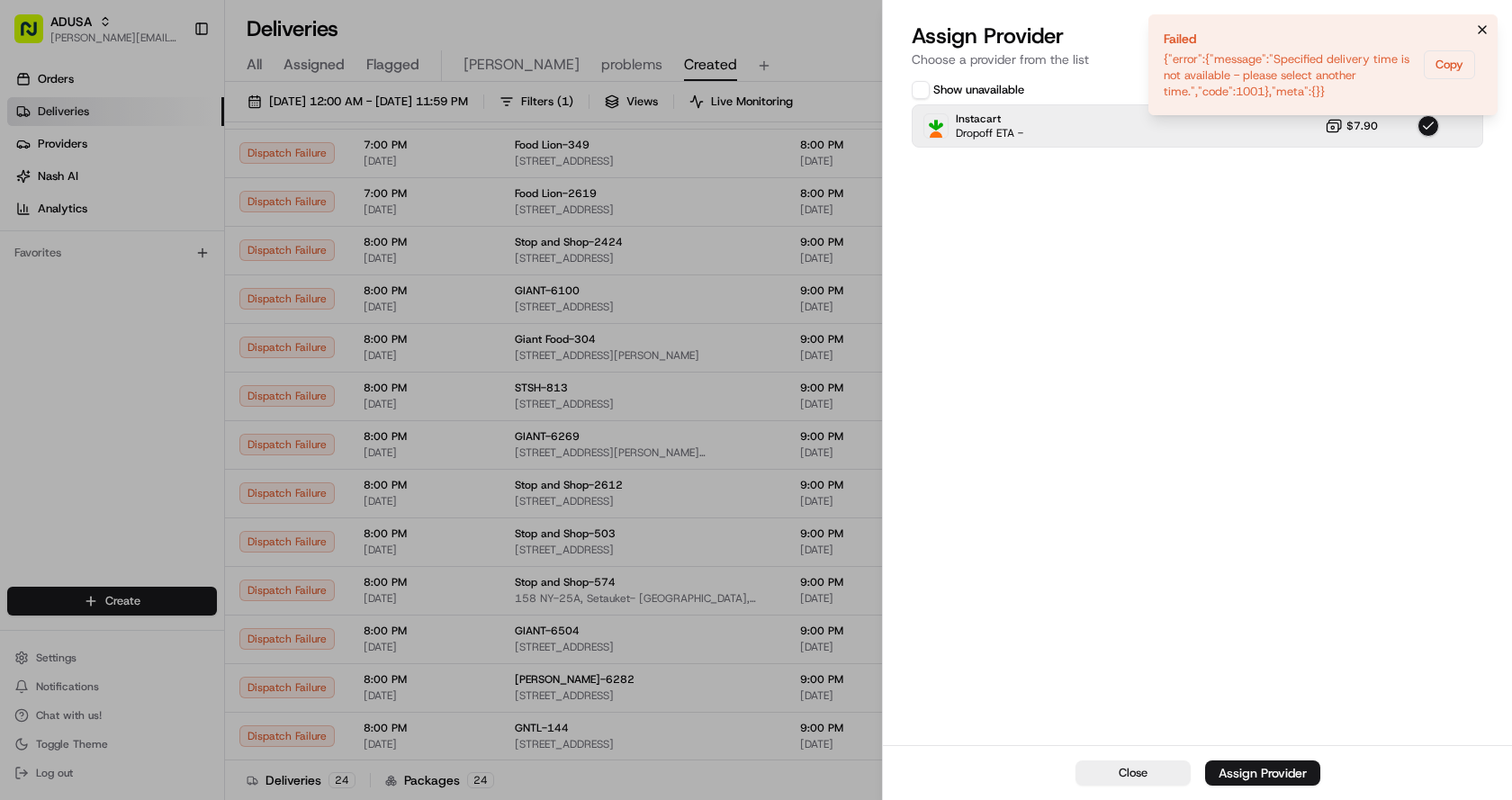
click at [1482, 28] on icon "Notifications (F8)" at bounding box center [1482, 29] width 14 height 14
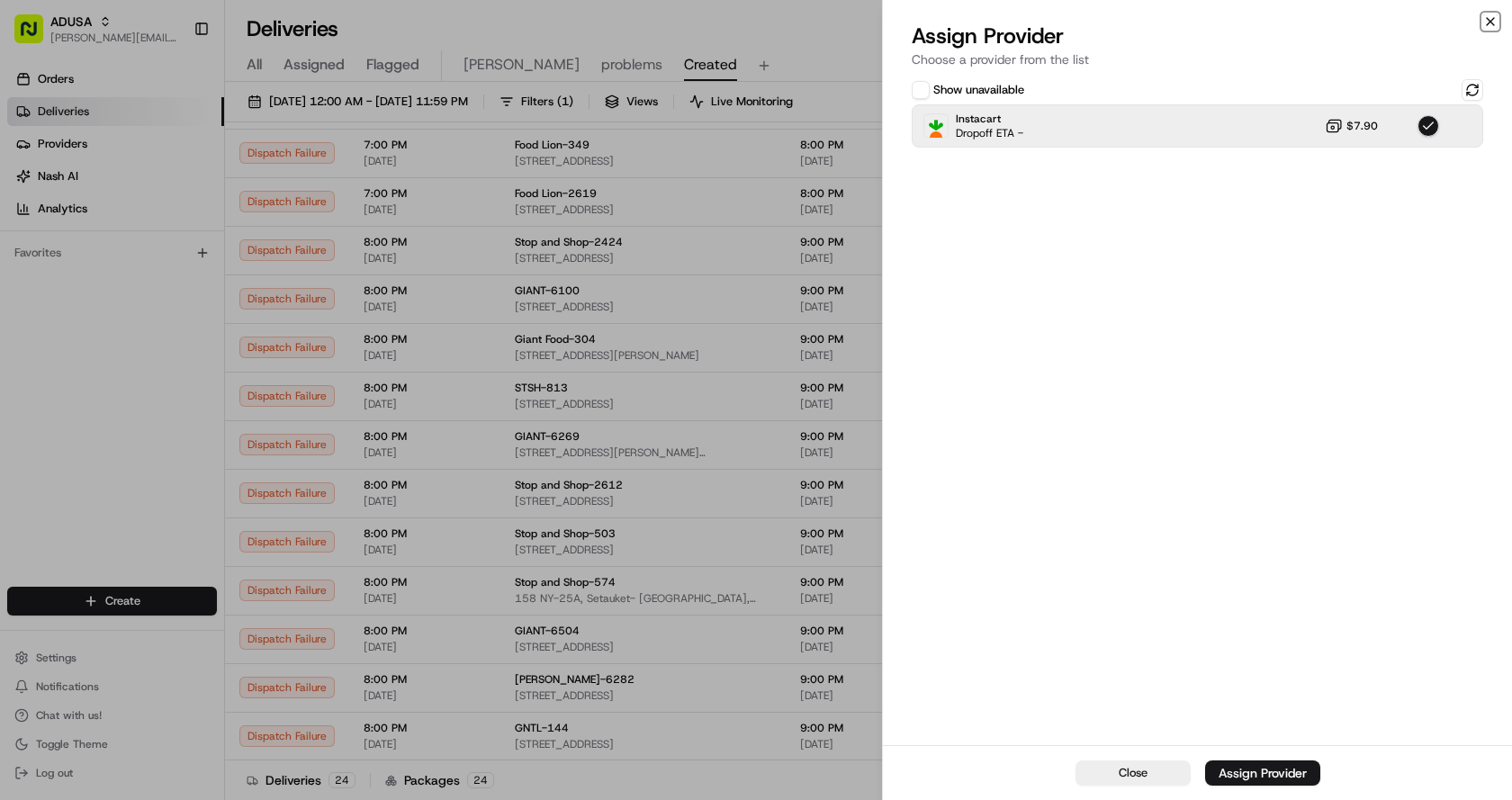
click at [1493, 22] on icon "button" at bounding box center [1489, 21] width 14 height 14
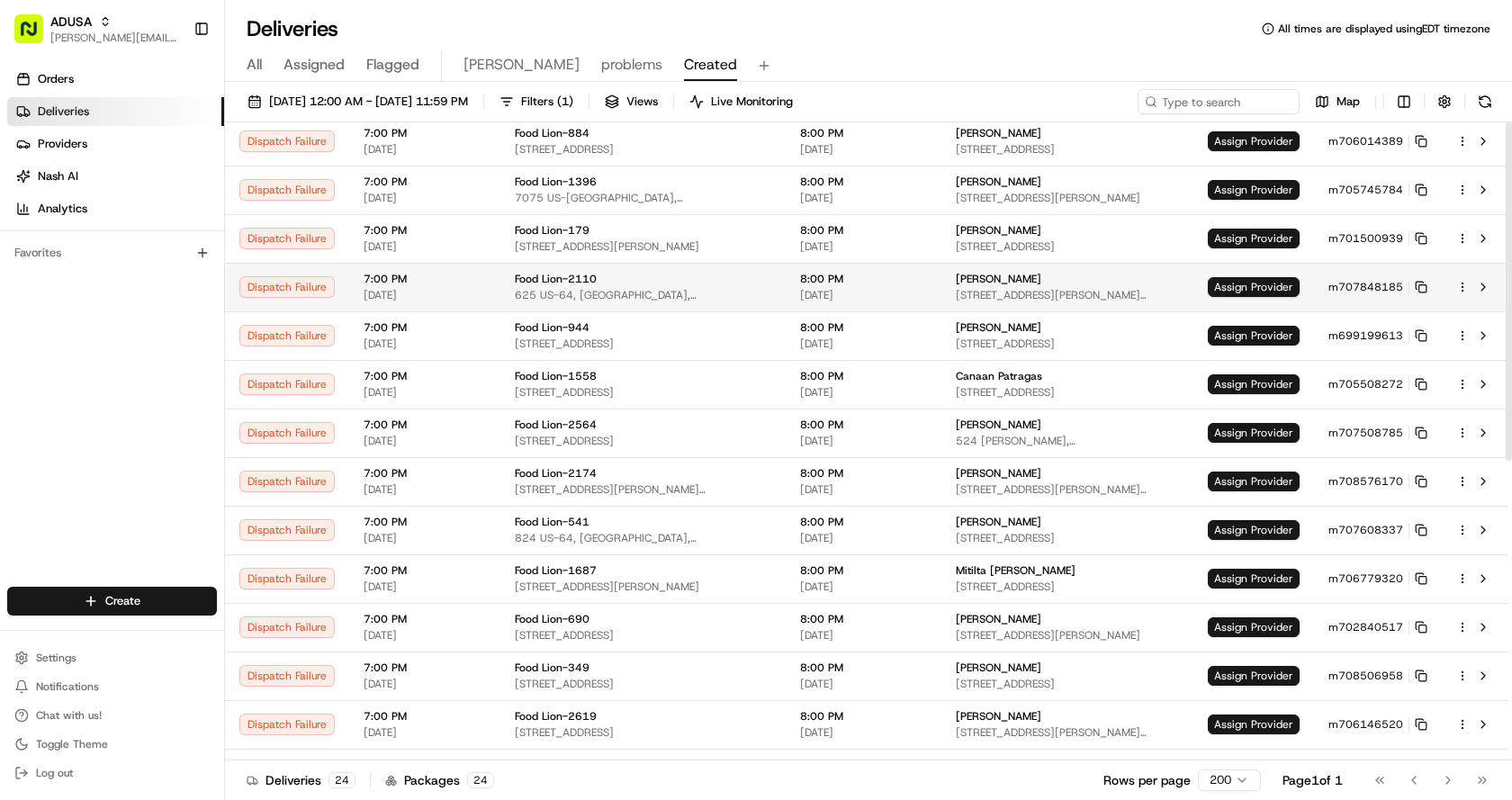
scroll to position [0, 0]
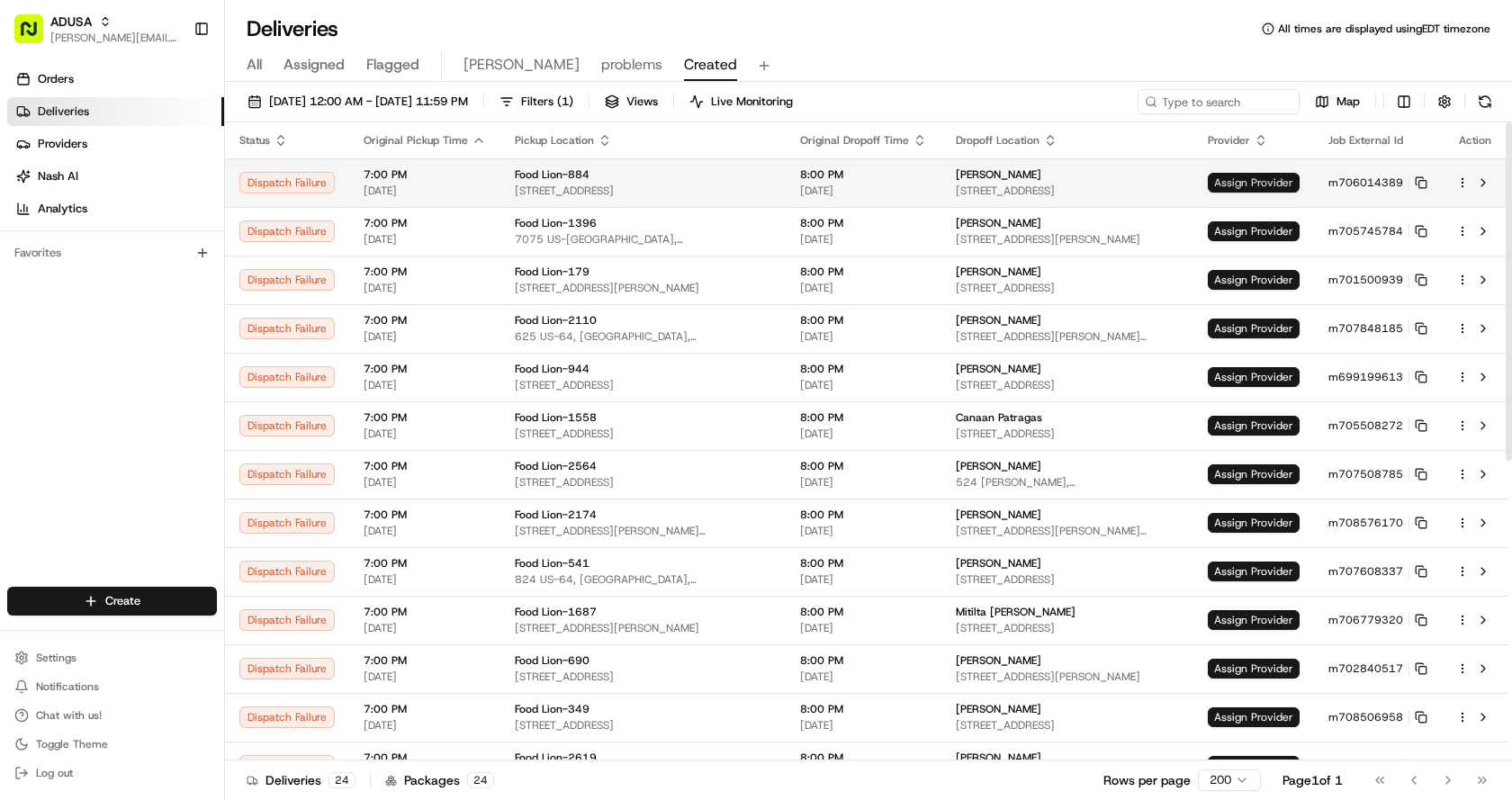
click at [1243, 172] on span "Assign Provider" at bounding box center [1253, 182] width 91 height 20
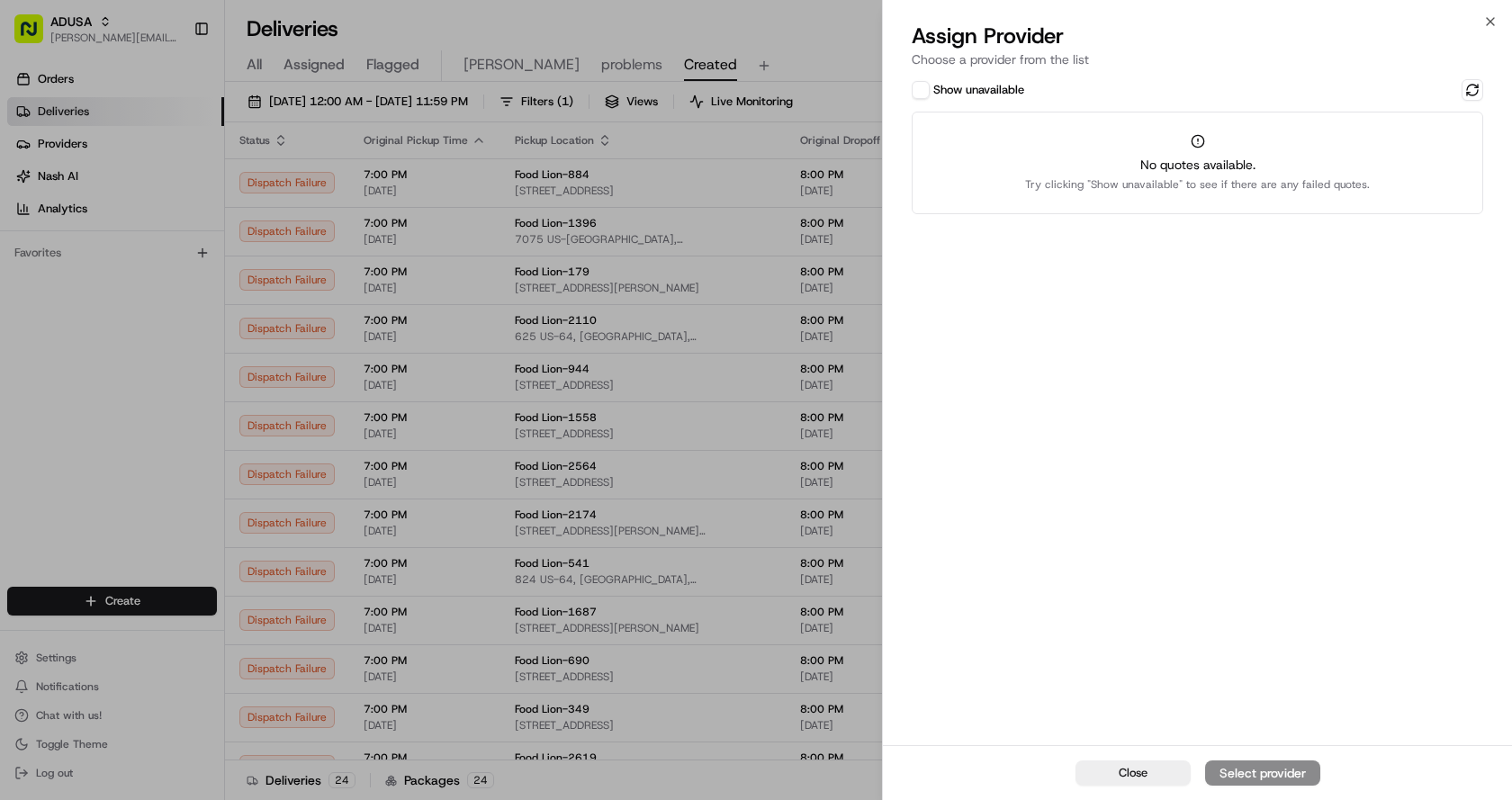
click at [931, 90] on div "Show unavailable" at bounding box center [967, 90] width 112 height 18
click at [914, 88] on button "Show unavailable" at bounding box center [920, 90] width 18 height 18
click at [1476, 91] on button at bounding box center [1471, 90] width 22 height 22
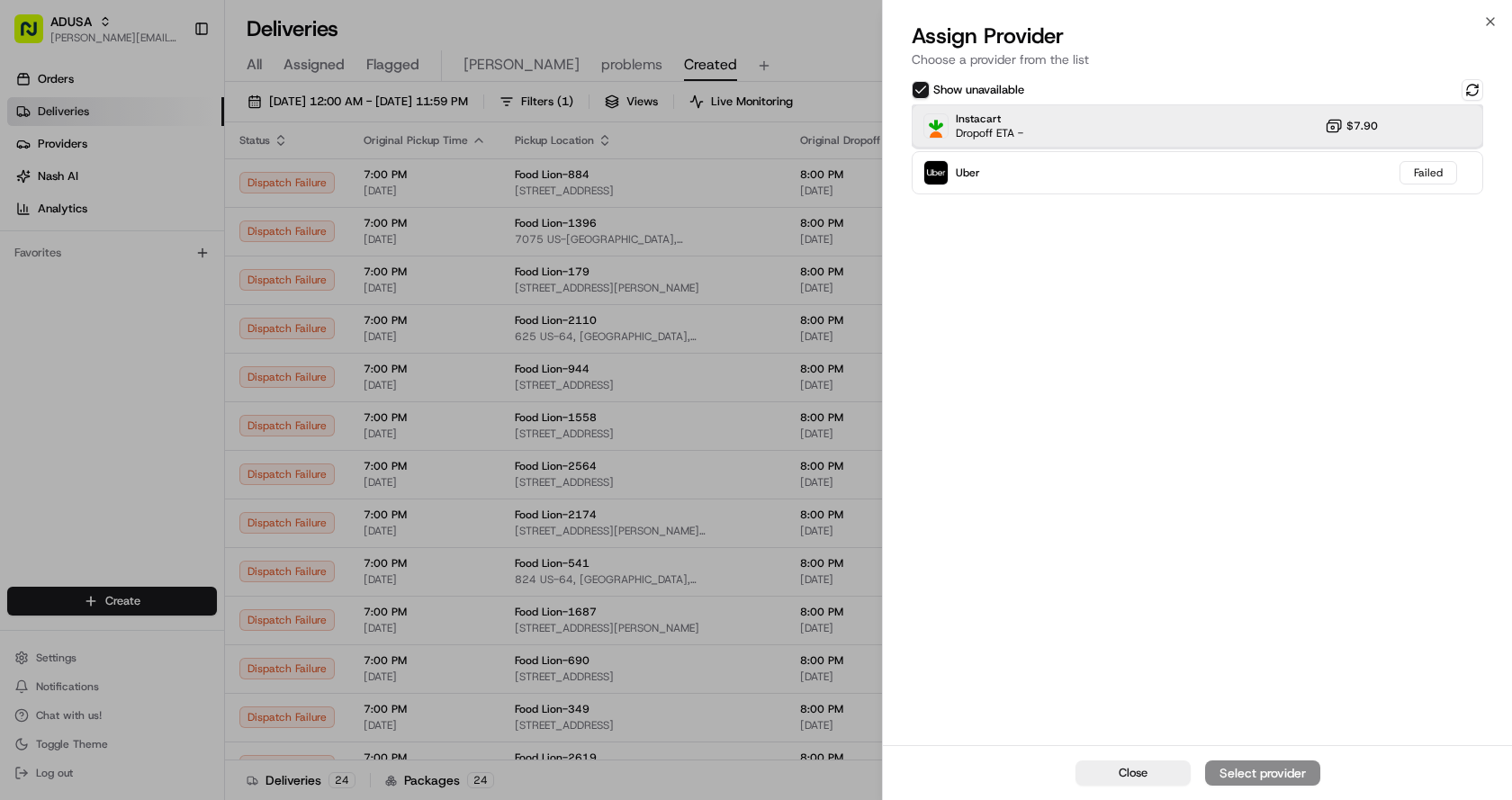
click at [1101, 116] on div "Instacart Dropoff ETA - $7.90" at bounding box center [1197, 126] width 572 height 43
click at [1246, 768] on div "Assign Provider" at bounding box center [1262, 773] width 89 height 18
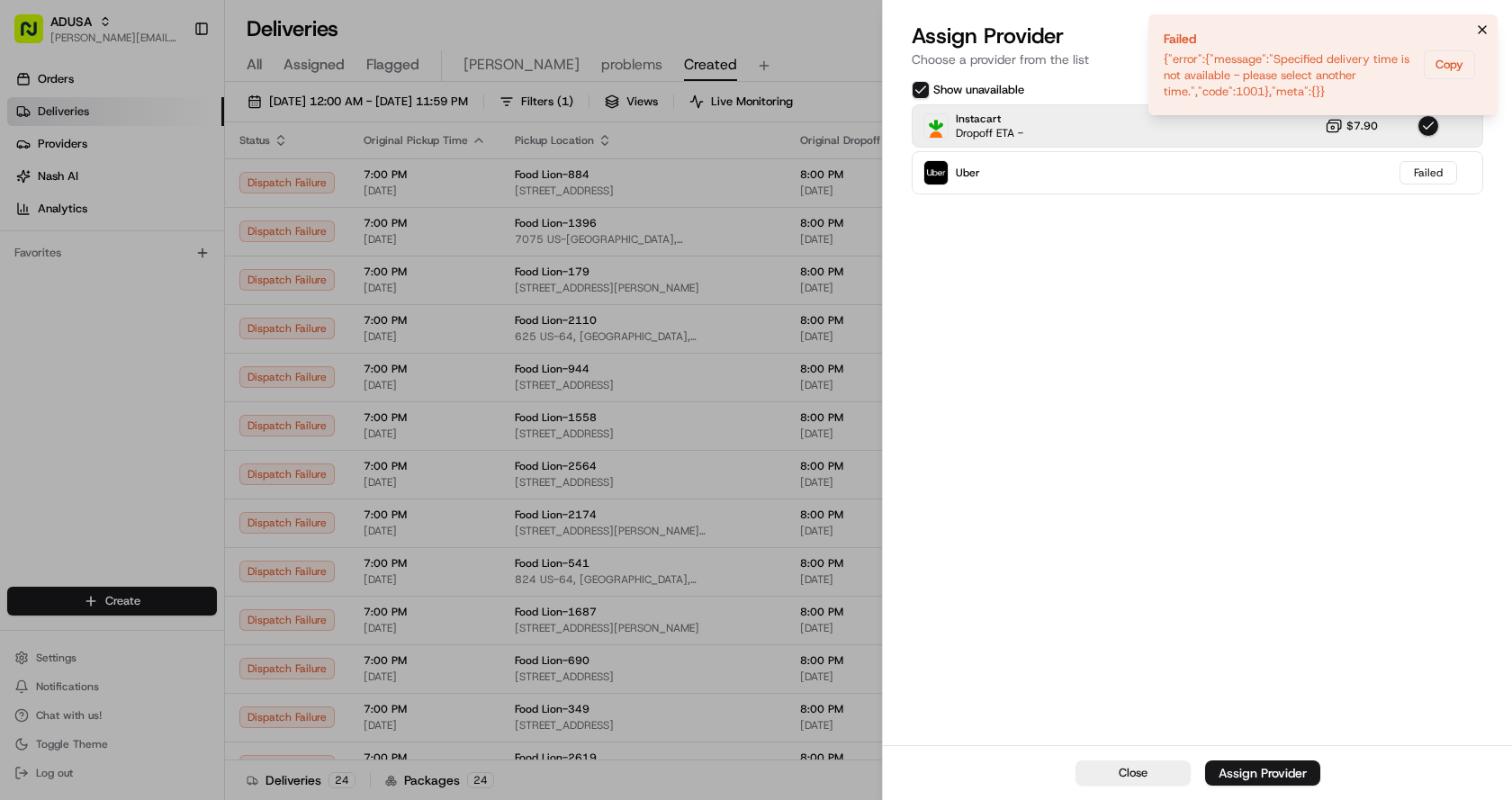
click at [1478, 30] on icon "Notifications (F8)" at bounding box center [1482, 29] width 14 height 14
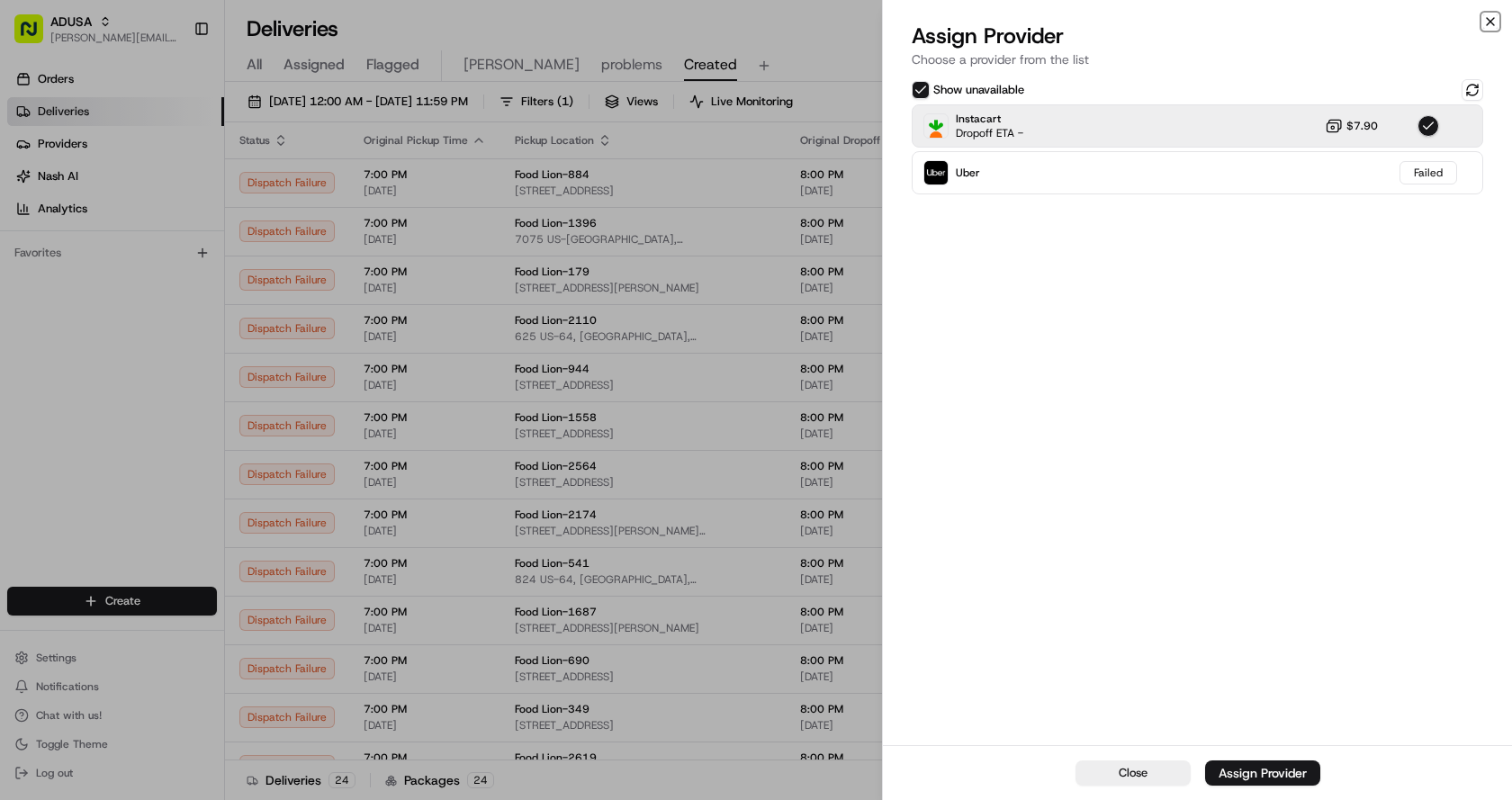
click at [1488, 15] on icon "button" at bounding box center [1489, 21] width 14 height 14
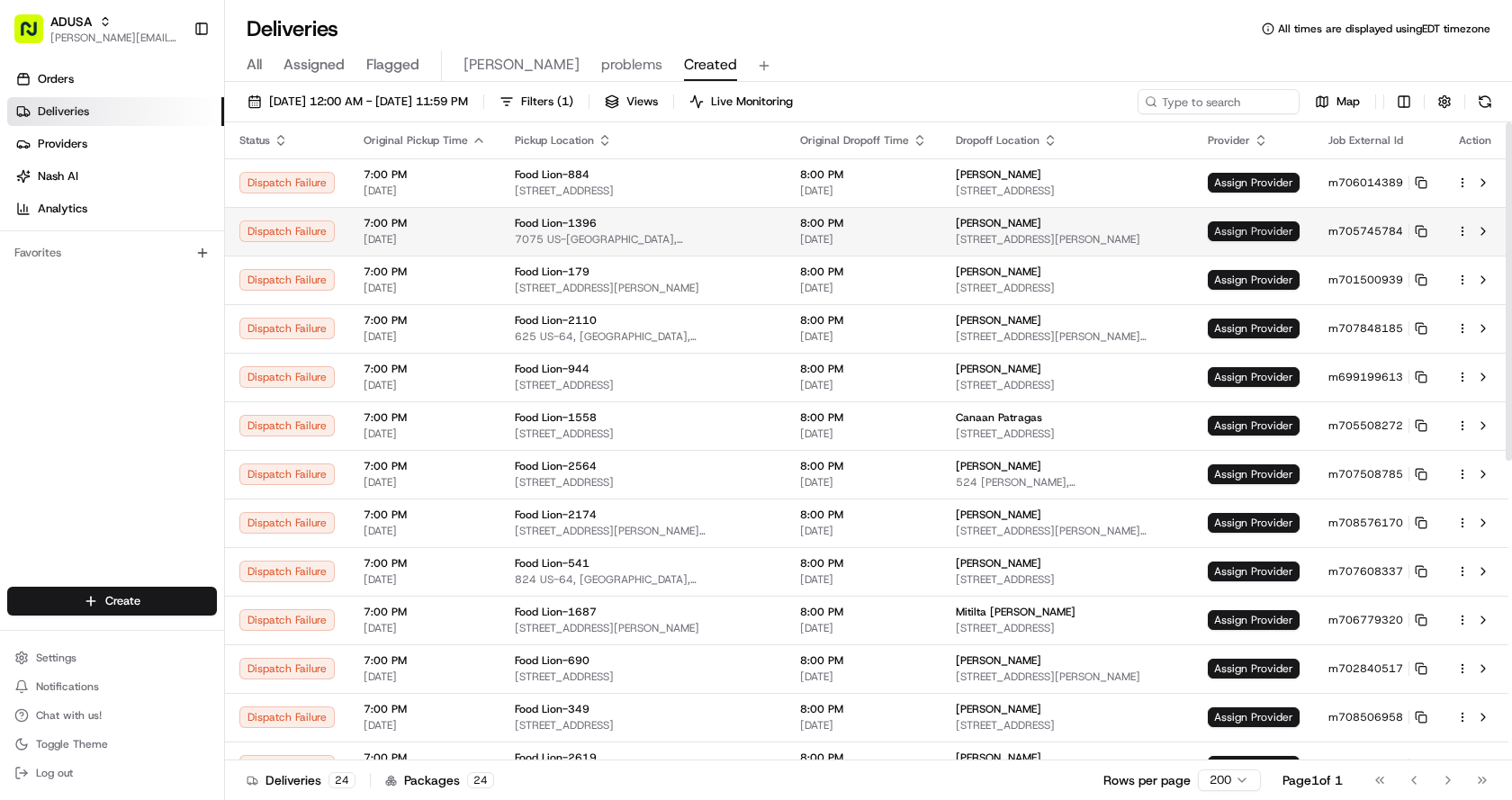
click at [1262, 225] on span "Assign Provider" at bounding box center [1253, 231] width 91 height 20
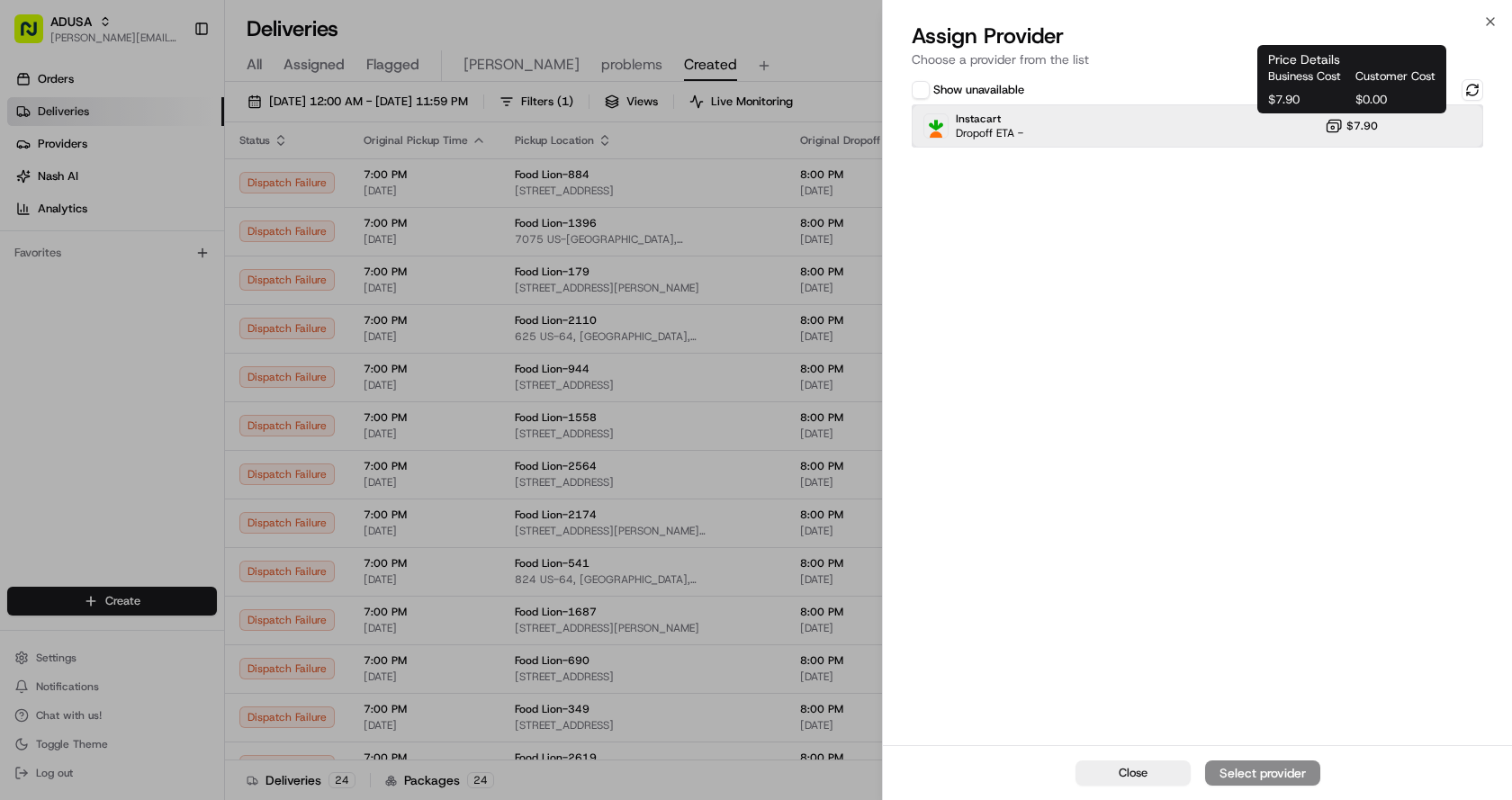
click at [1305, 129] on div "Instacart Dropoff ETA - $7.90" at bounding box center [1197, 126] width 572 height 43
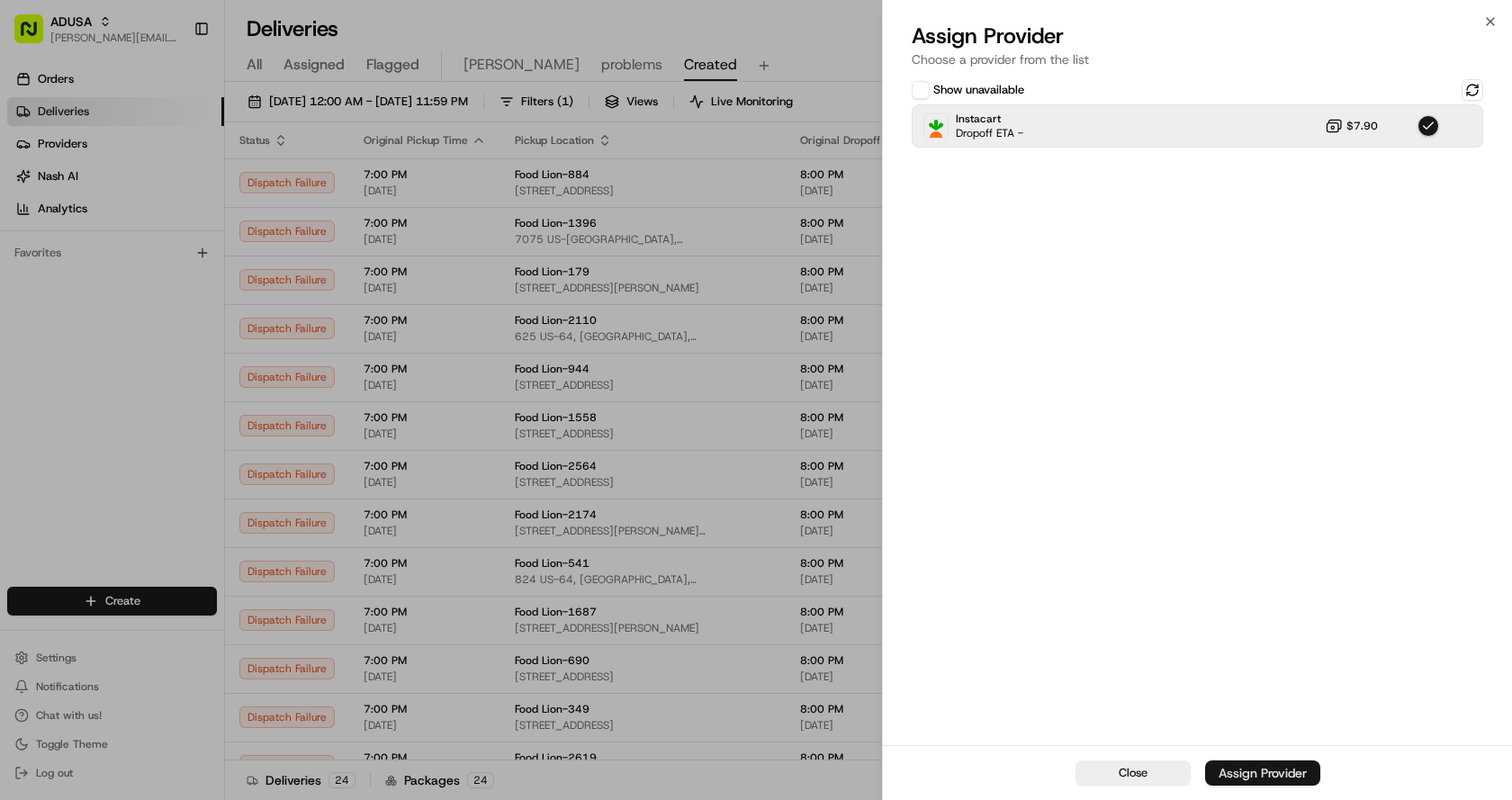
click at [1251, 770] on div "Assign Provider" at bounding box center [1262, 773] width 89 height 18
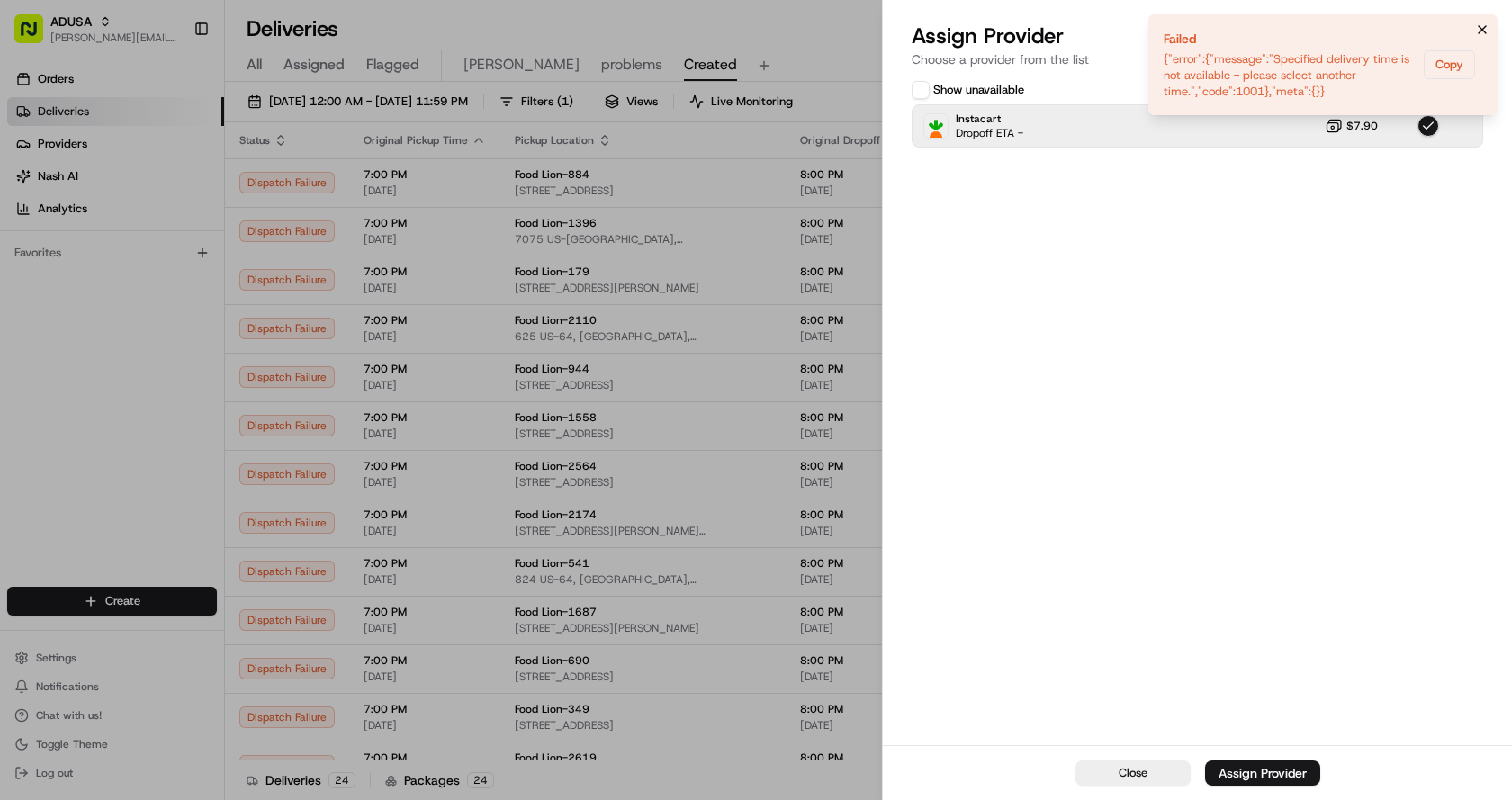
click at [1488, 26] on button "Notifications (F8)" at bounding box center [1482, 29] width 22 height 22
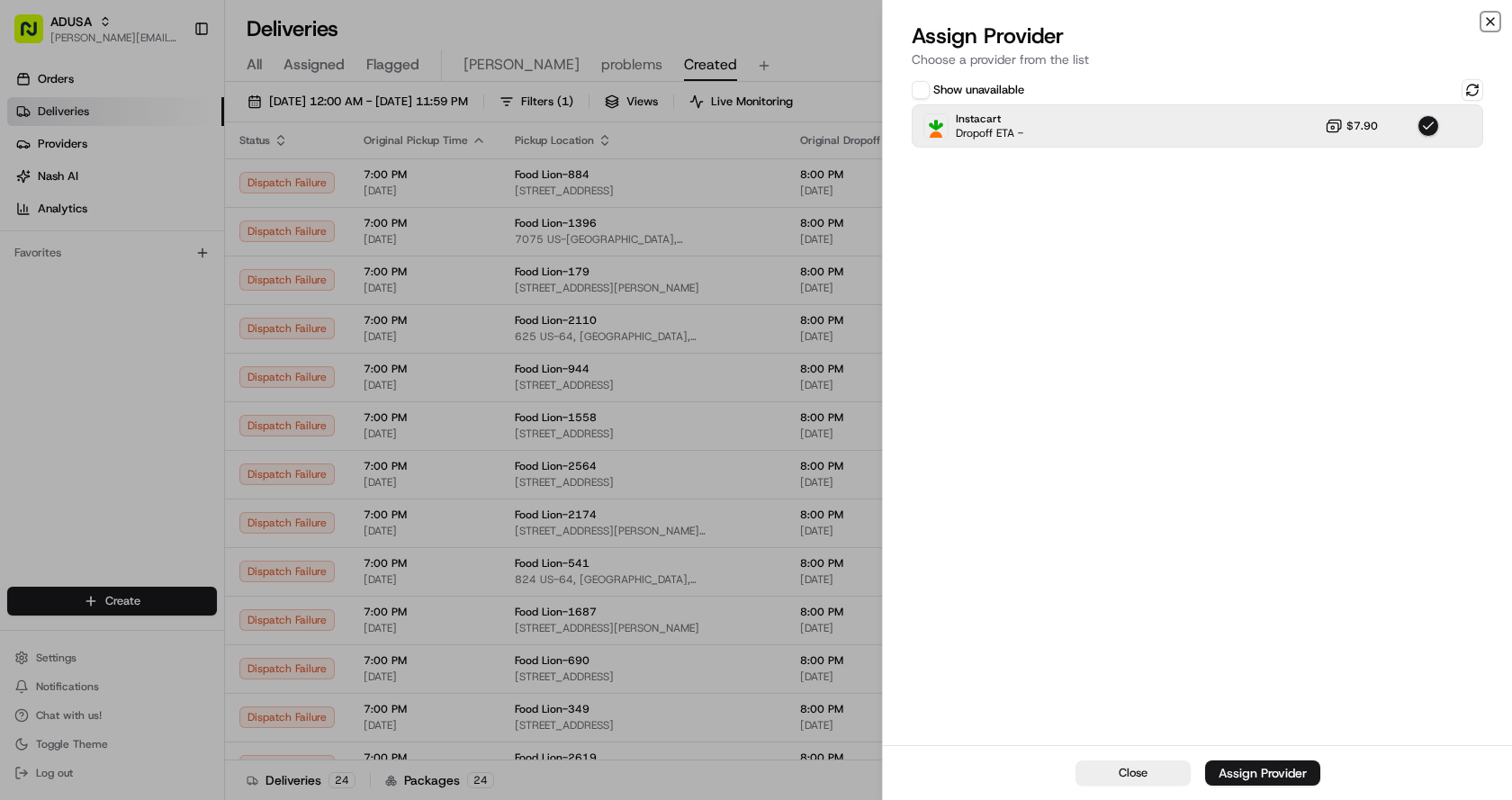
click at [1486, 23] on icon "button" at bounding box center [1489, 21] width 14 height 14
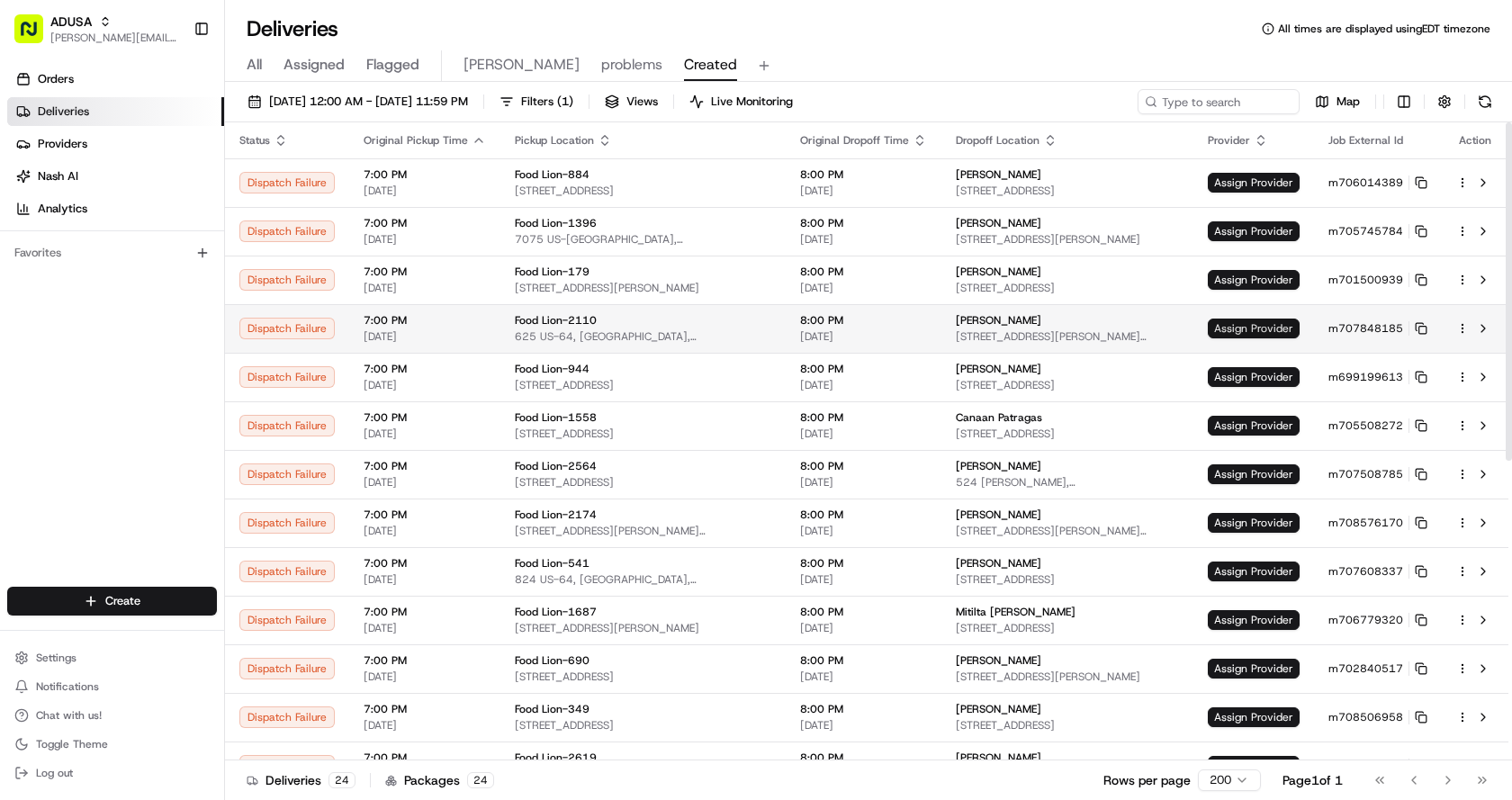
click at [1261, 321] on span "Assign Provider" at bounding box center [1253, 328] width 91 height 20
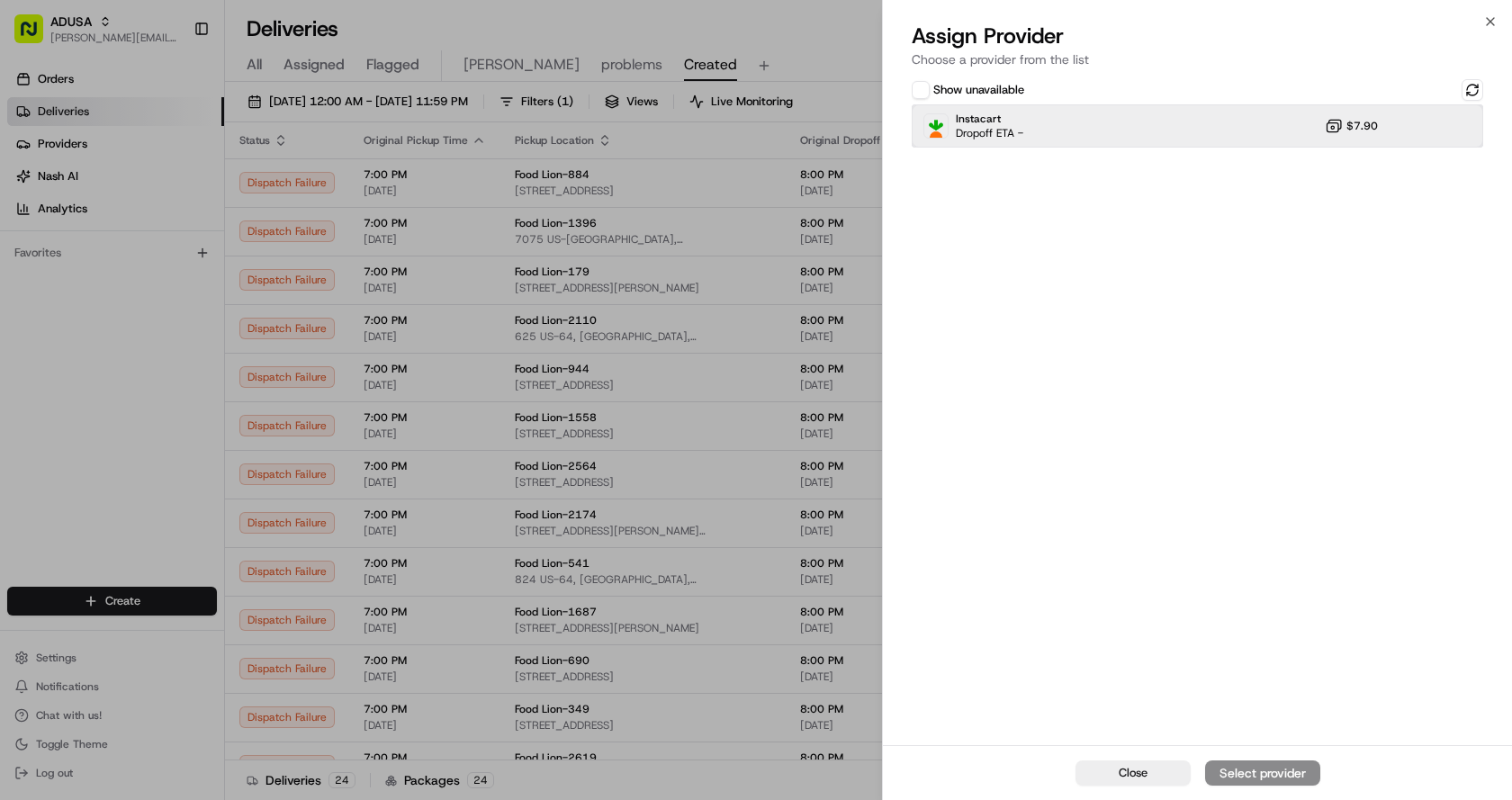
drag, startPoint x: 1109, startPoint y: 106, endPoint x: 1159, endPoint y: 265, distance: 166.7
click at [1109, 106] on div "Instacart Dropoff ETA - $7.90" at bounding box center [1197, 126] width 572 height 43
click at [1274, 777] on div "Assign Provider" at bounding box center [1262, 773] width 89 height 18
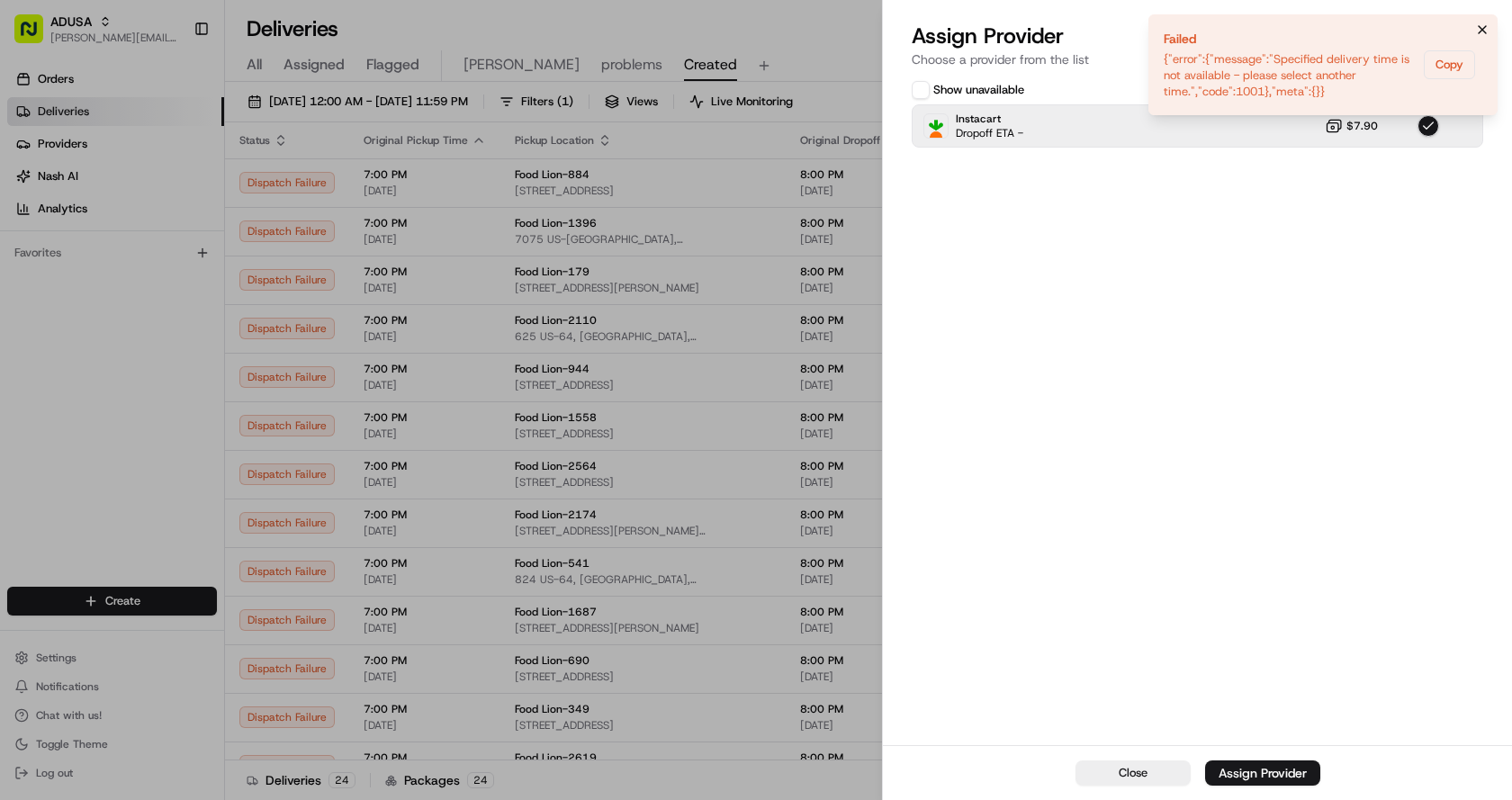
click at [1481, 33] on icon "Notifications (F8)" at bounding box center [1482, 29] width 14 height 14
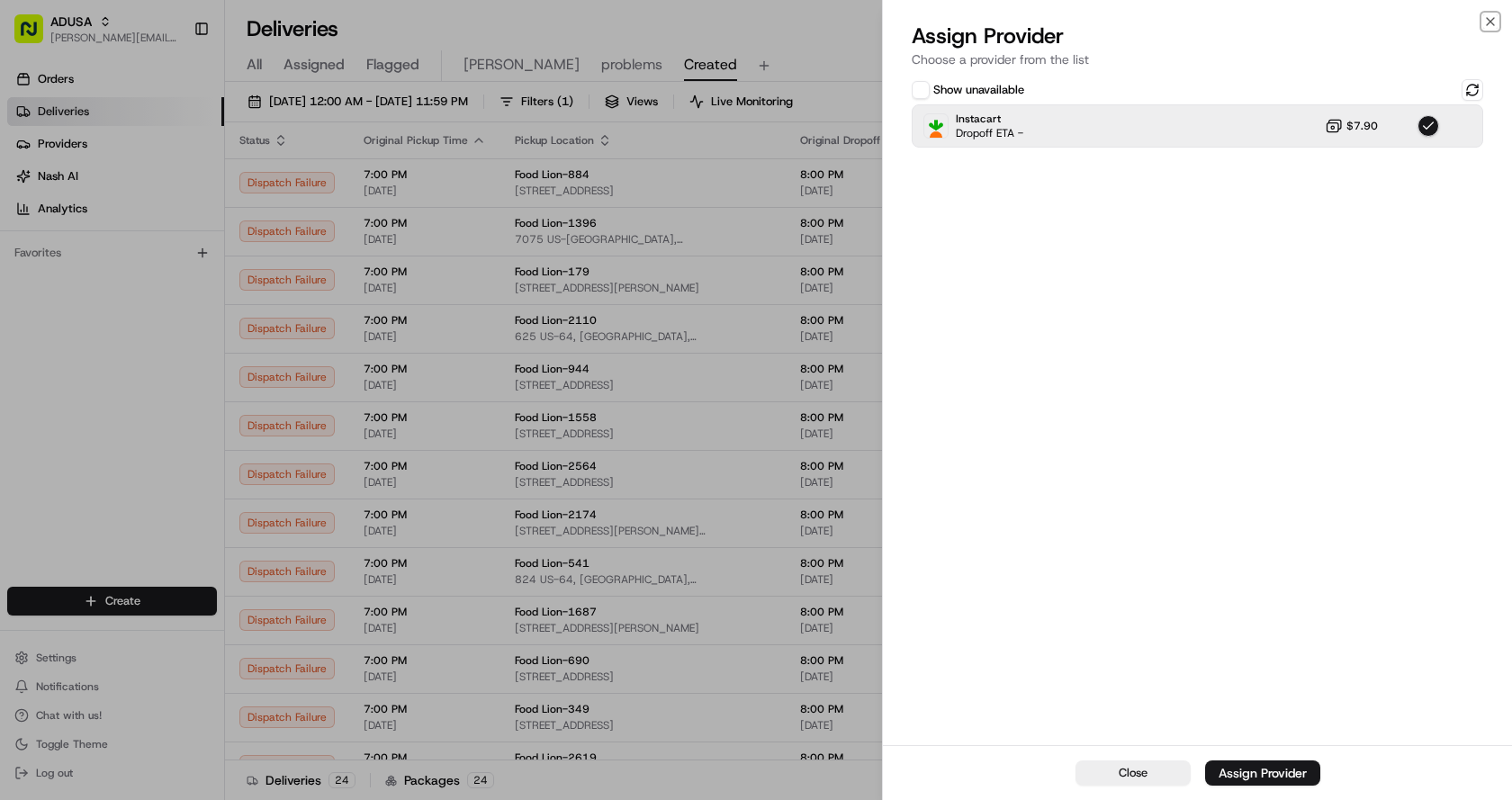
click at [1494, 16] on icon "button" at bounding box center [1489, 21] width 14 height 14
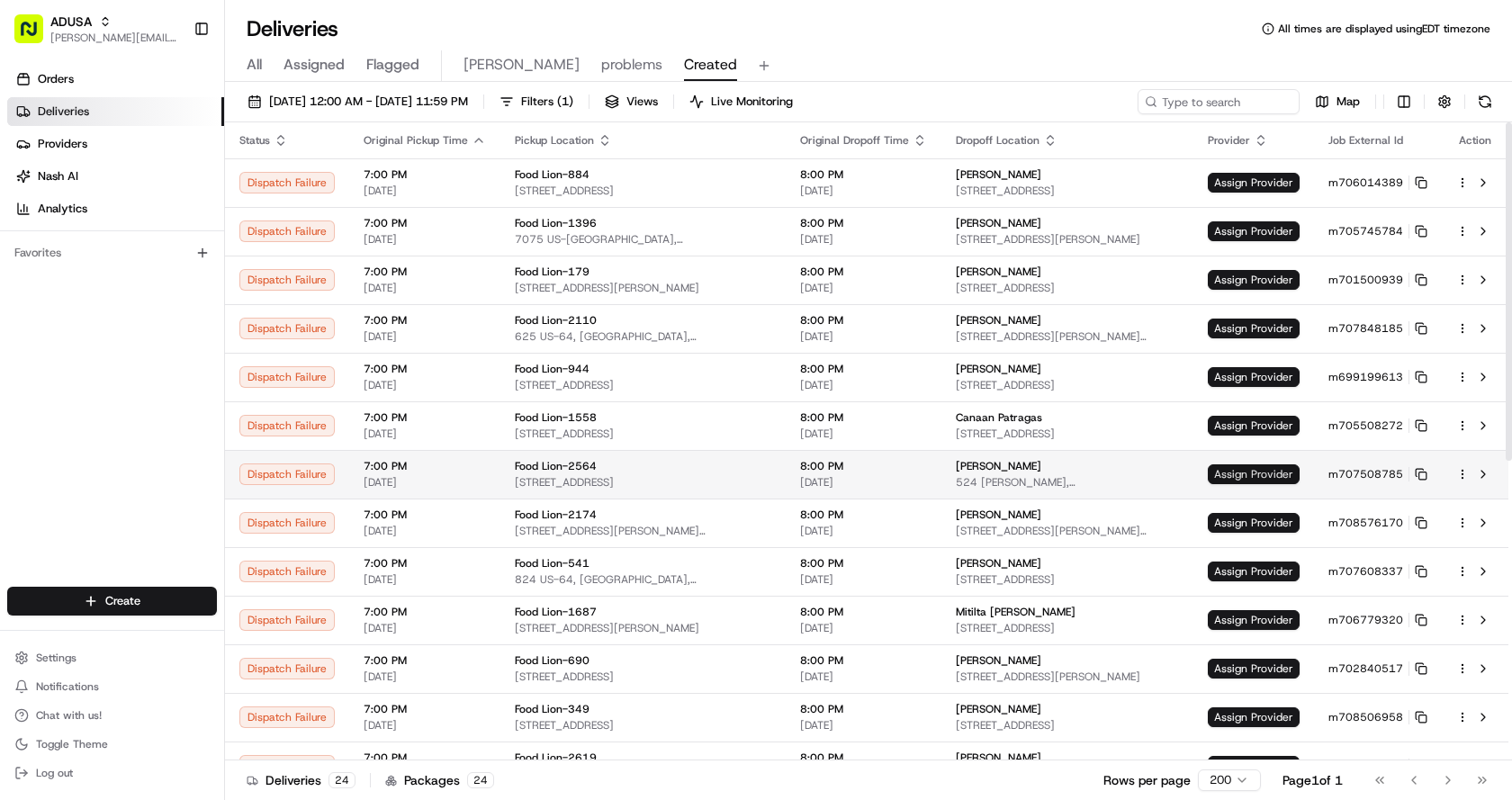
click at [1237, 467] on span "Assign Provider" at bounding box center [1253, 474] width 91 height 20
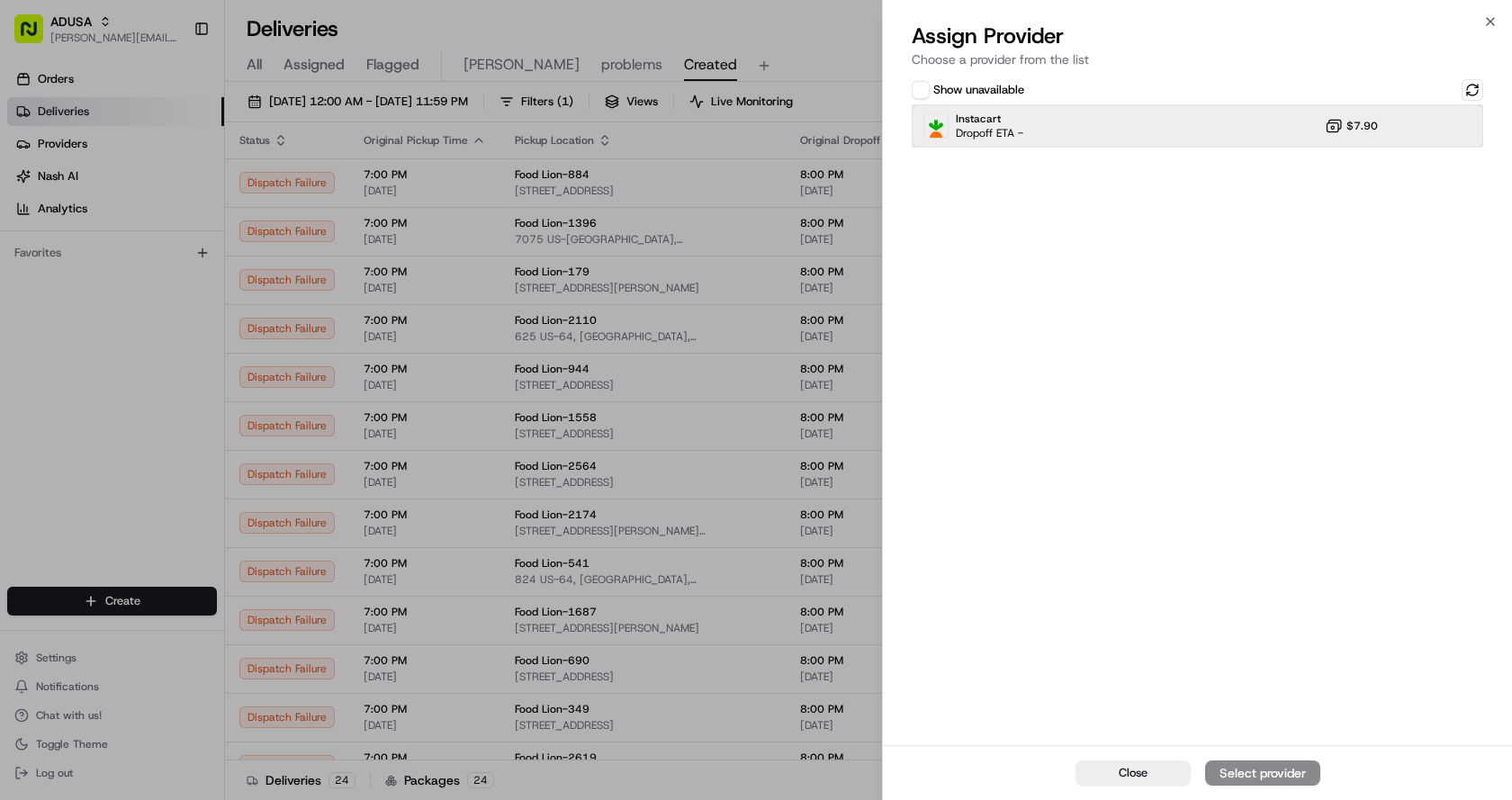
click at [1162, 126] on div "Instacart Dropoff ETA - $7.90" at bounding box center [1197, 126] width 572 height 43
click at [1310, 770] on button "Assign Provider" at bounding box center [1262, 773] width 115 height 25
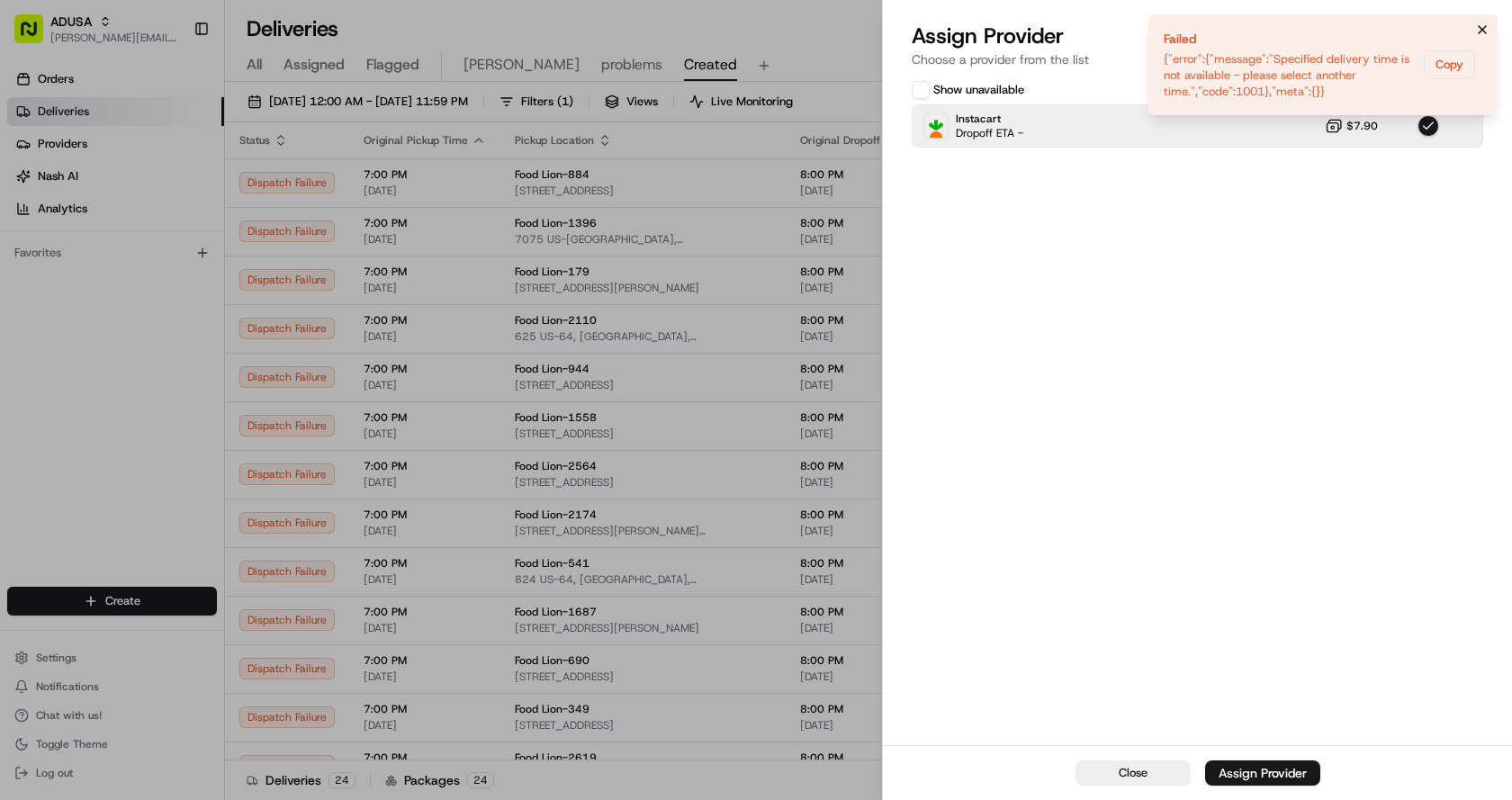
click at [1481, 30] on icon "Notifications (F8)" at bounding box center [1482, 30] width 8 height 8
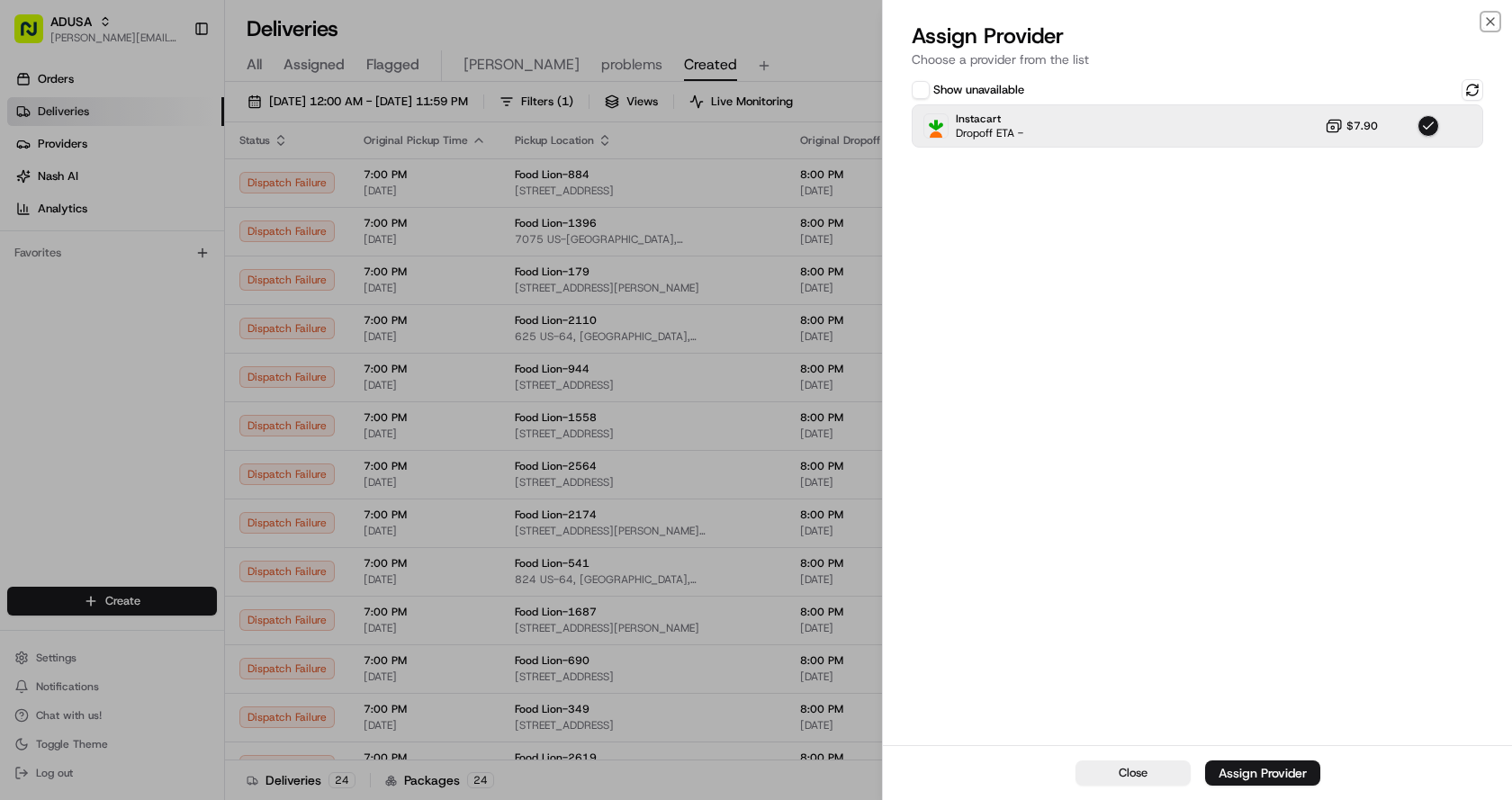
drag, startPoint x: 1487, startPoint y: 24, endPoint x: 1466, endPoint y: 61, distance: 42.5
click at [1487, 24] on icon "button" at bounding box center [1489, 21] width 14 height 14
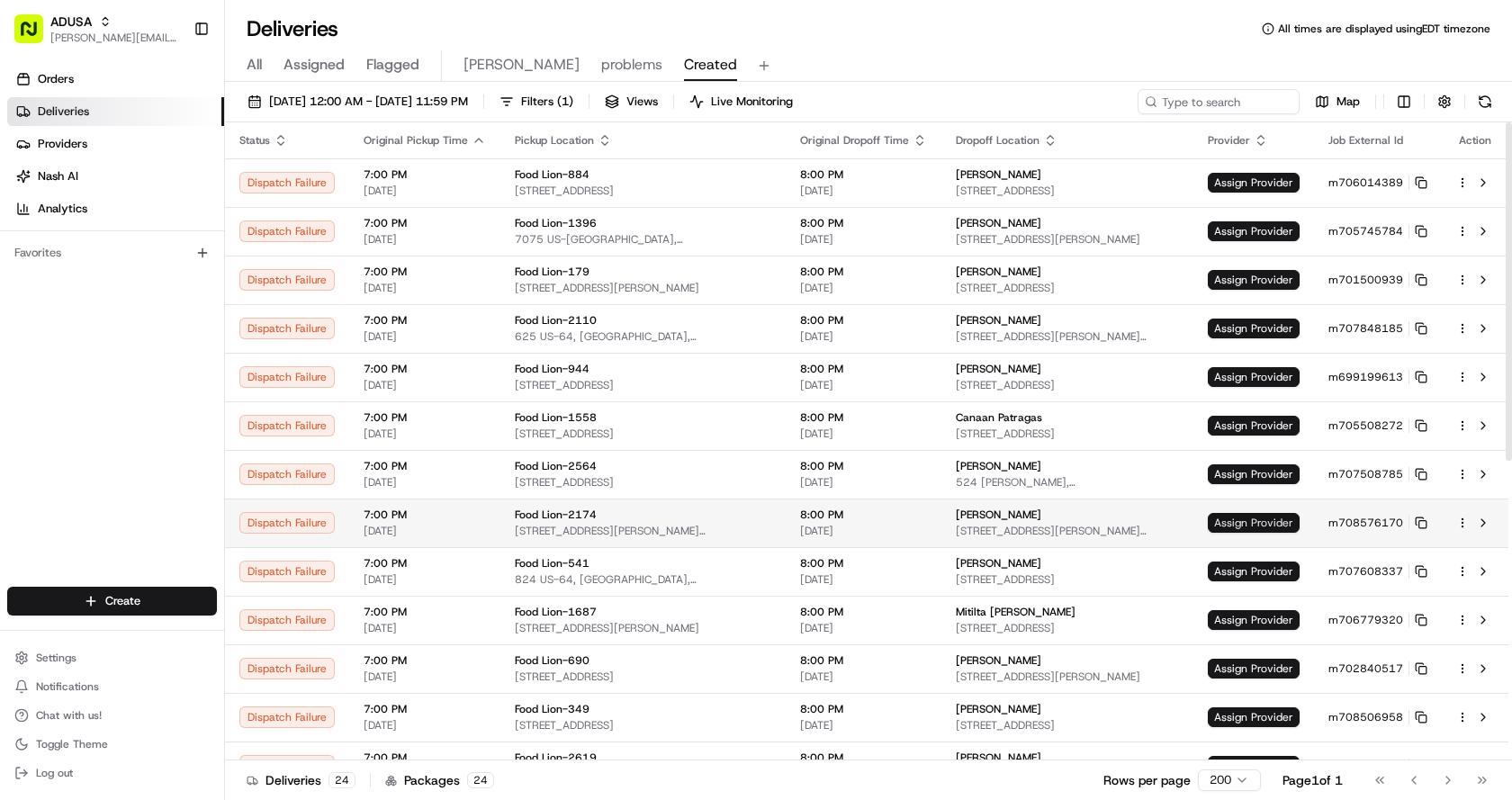
click at [1237, 518] on span "Assign Provider" at bounding box center [1253, 522] width 91 height 20
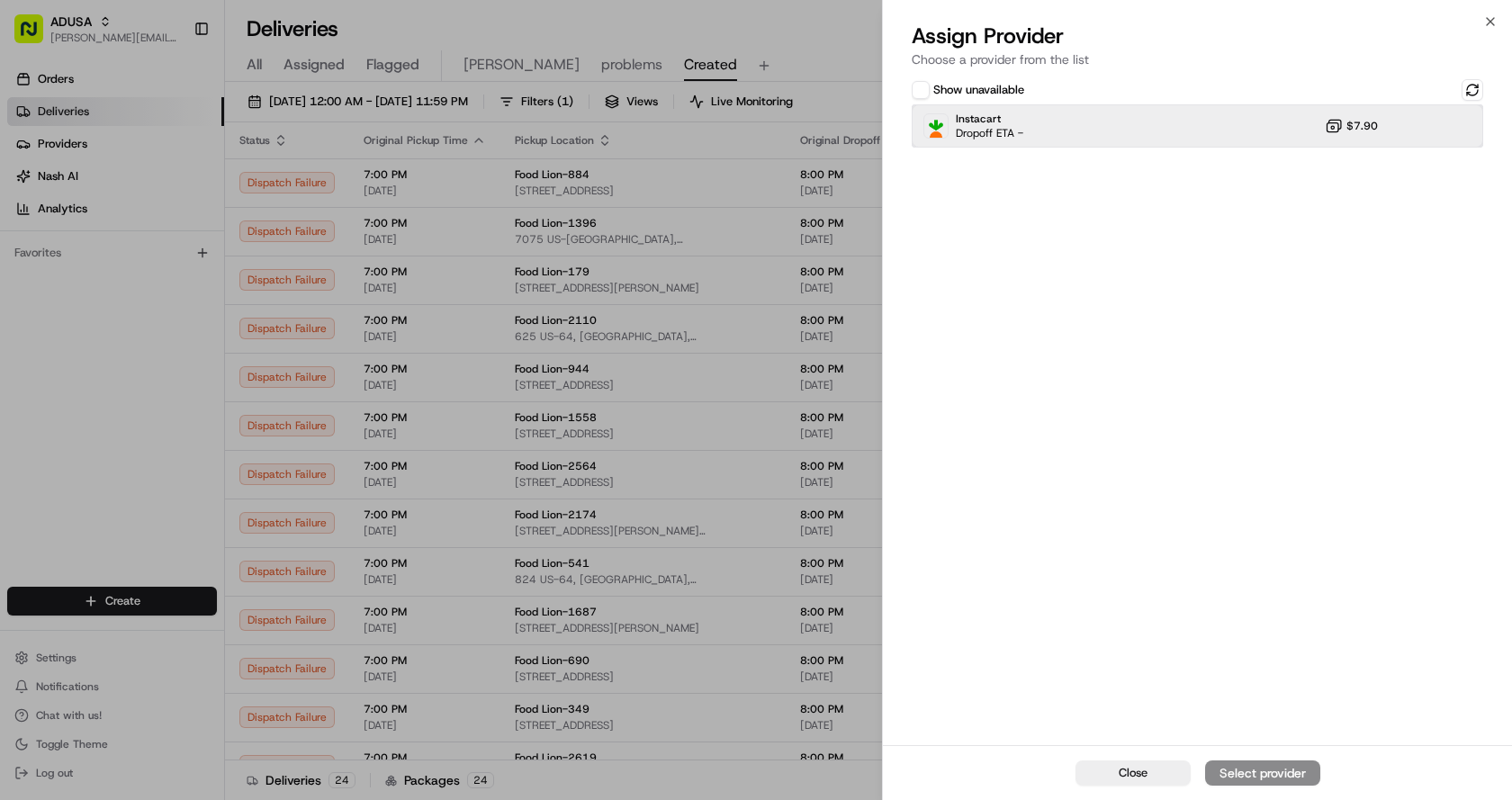
click at [1176, 120] on div "Instacart Dropoff ETA - $7.90" at bounding box center [1197, 126] width 572 height 43
click at [1276, 771] on div "Assign Provider" at bounding box center [1262, 773] width 89 height 18
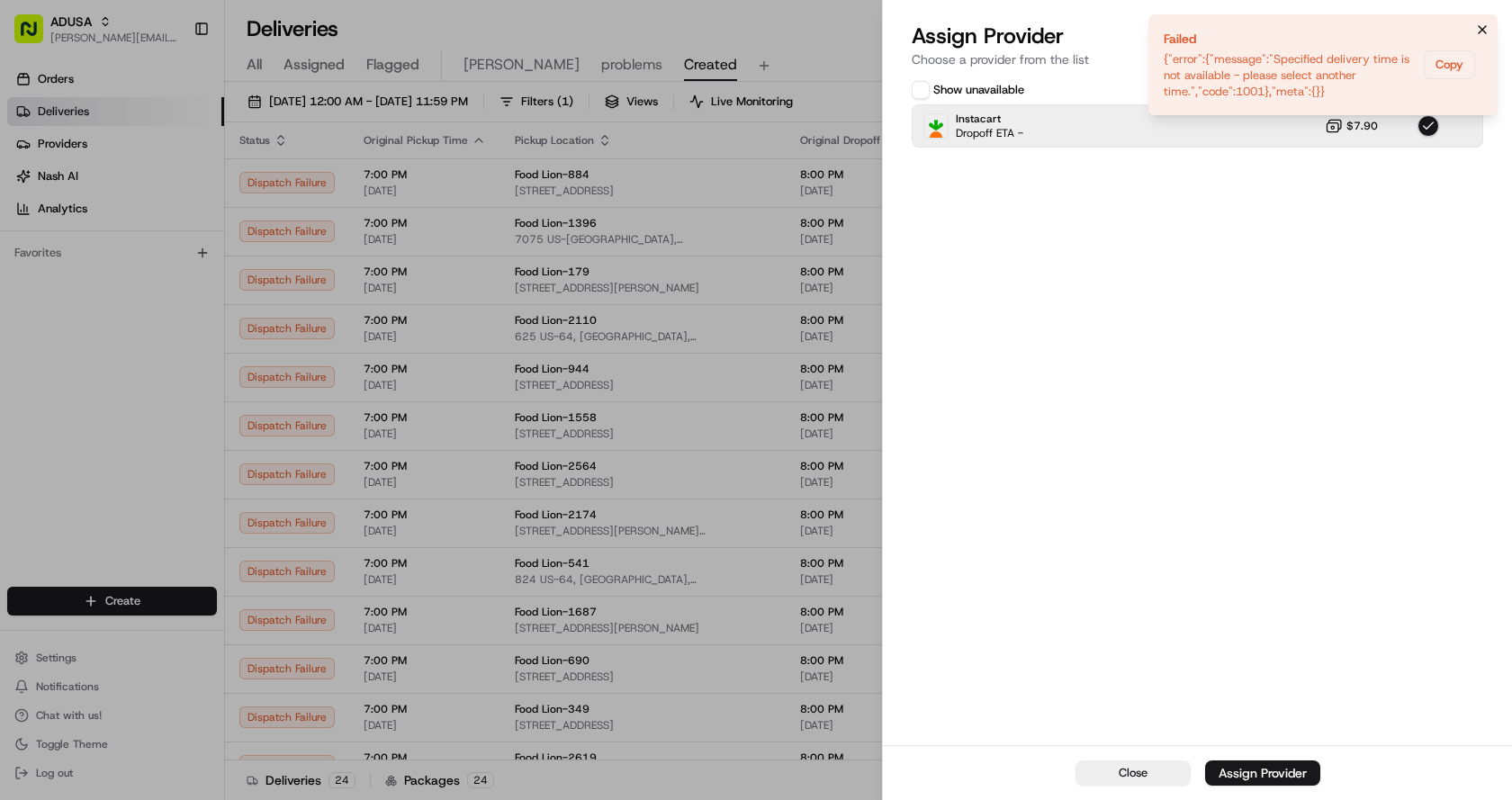
click at [1476, 28] on icon "Notifications (F8)" at bounding box center [1482, 29] width 14 height 14
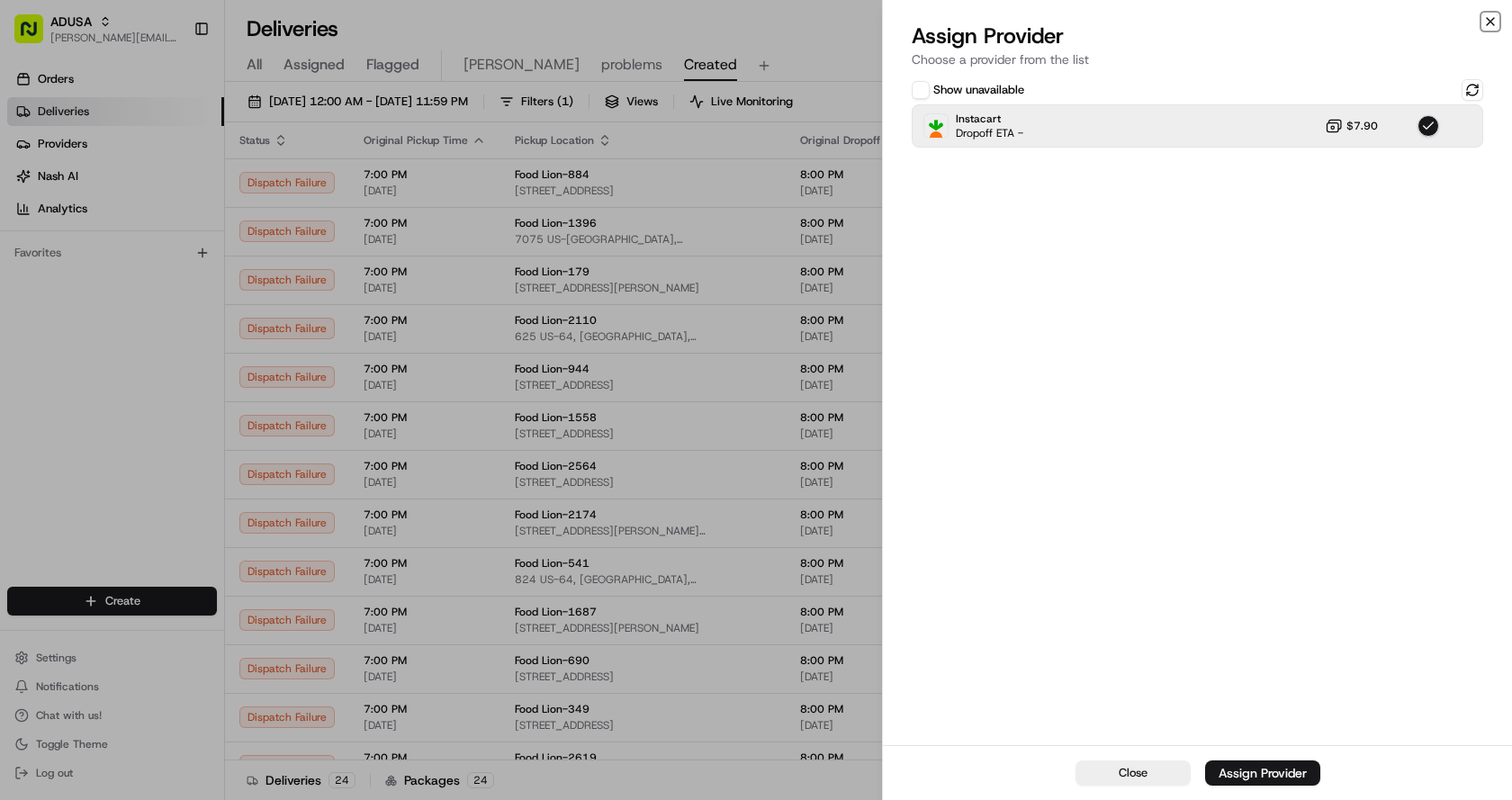
click at [1487, 23] on icon "button" at bounding box center [1489, 21] width 14 height 14
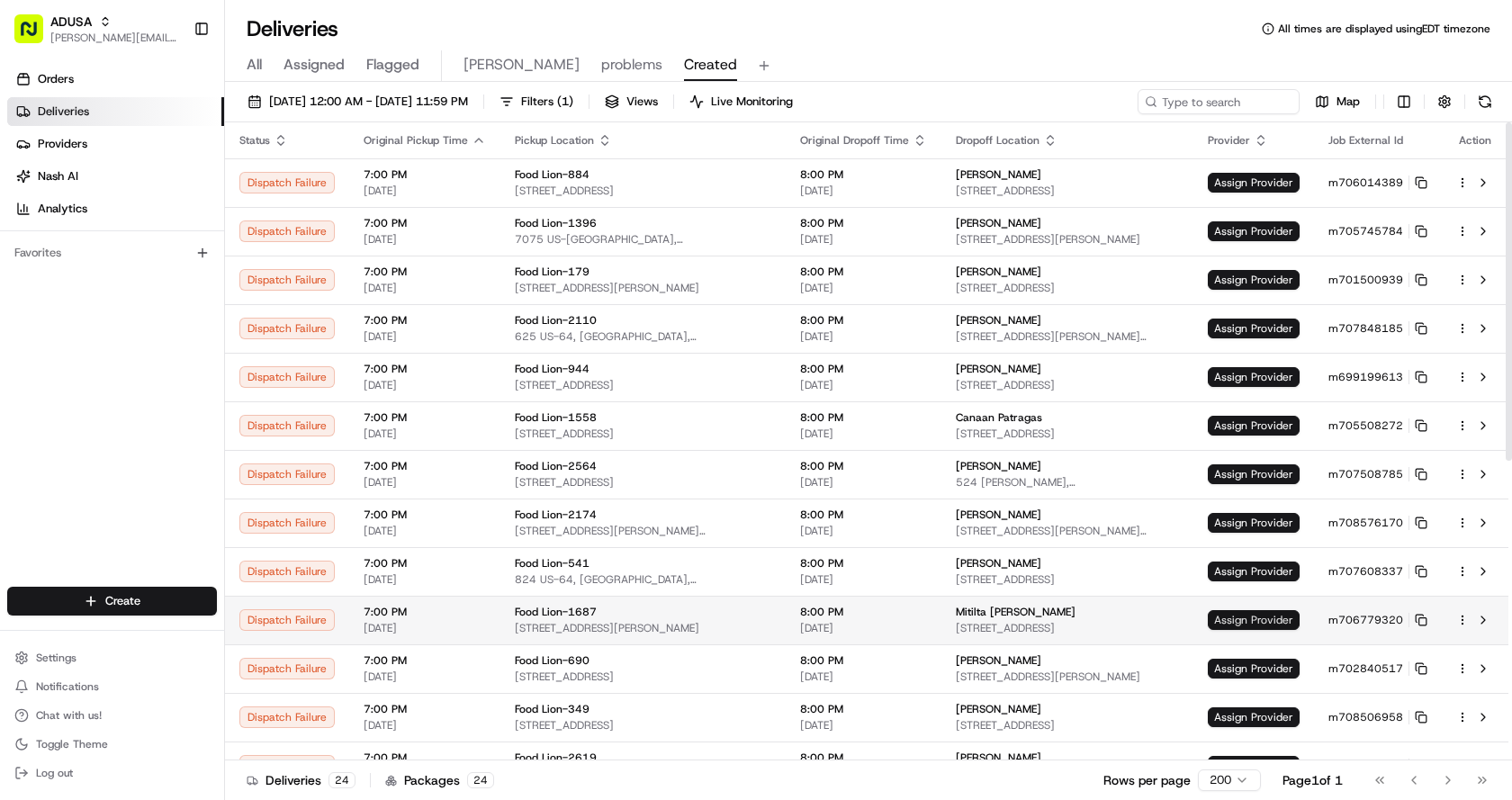
click at [1232, 621] on span "Assign Provider" at bounding box center [1253, 620] width 91 height 20
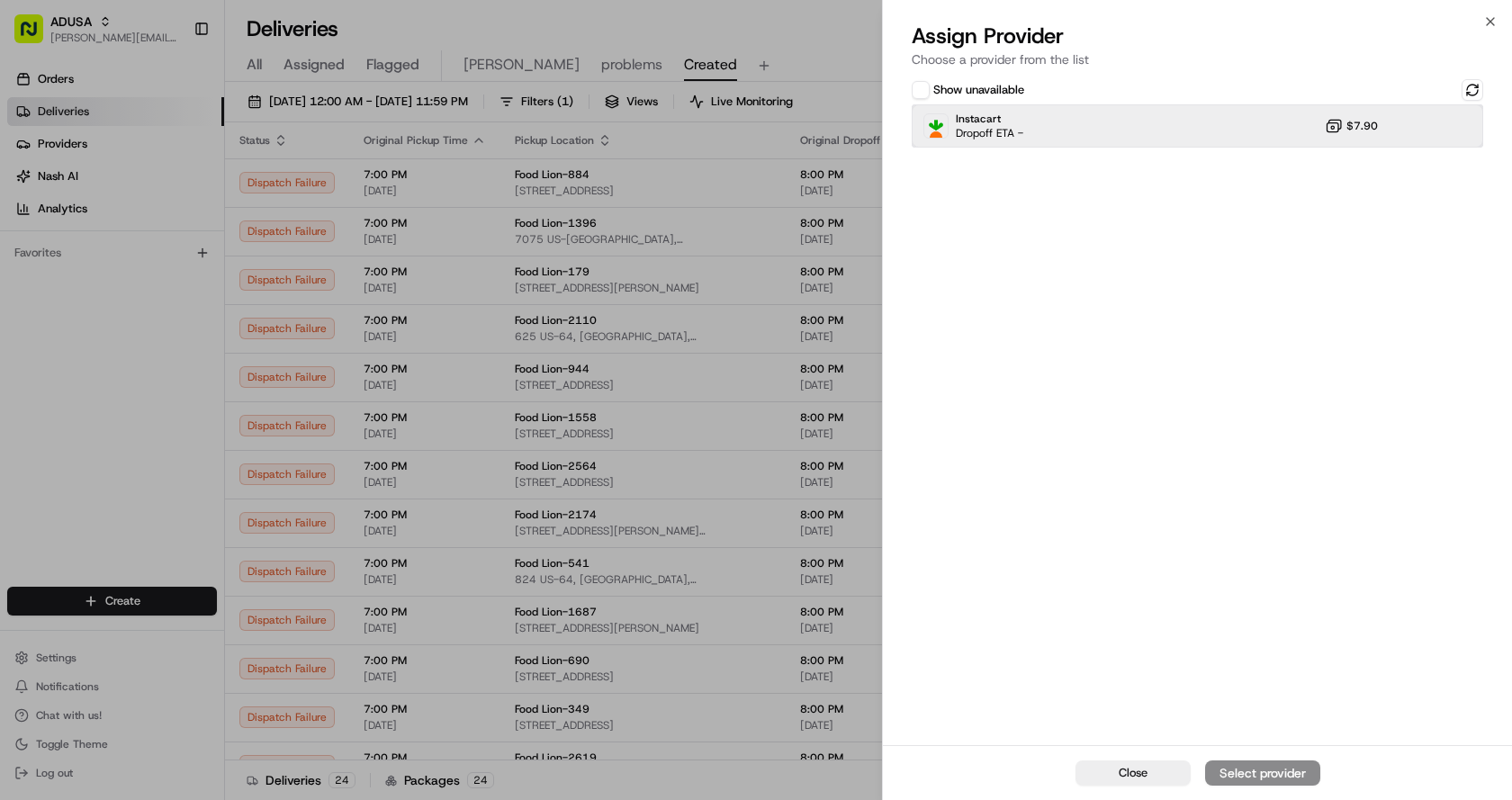
click at [1167, 122] on div "Instacart Dropoff ETA - $7.90" at bounding box center [1197, 126] width 572 height 43
click at [1295, 751] on div "Close Assign Provider" at bounding box center [1197, 773] width 629 height 55
click at [1284, 772] on div "Assign Provider" at bounding box center [1262, 773] width 89 height 18
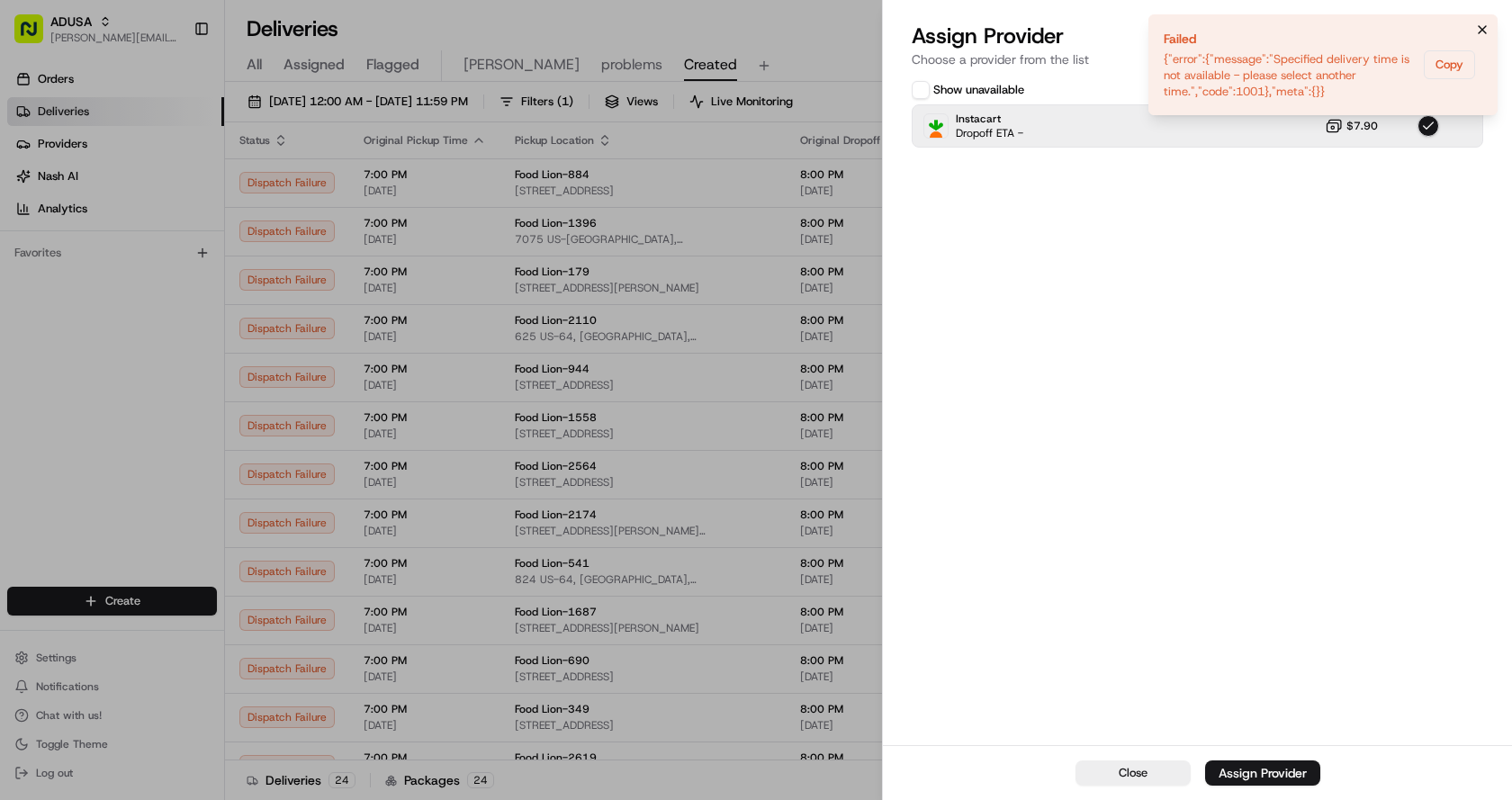
click at [1484, 30] on icon "Notifications (F8)" at bounding box center [1482, 29] width 14 height 14
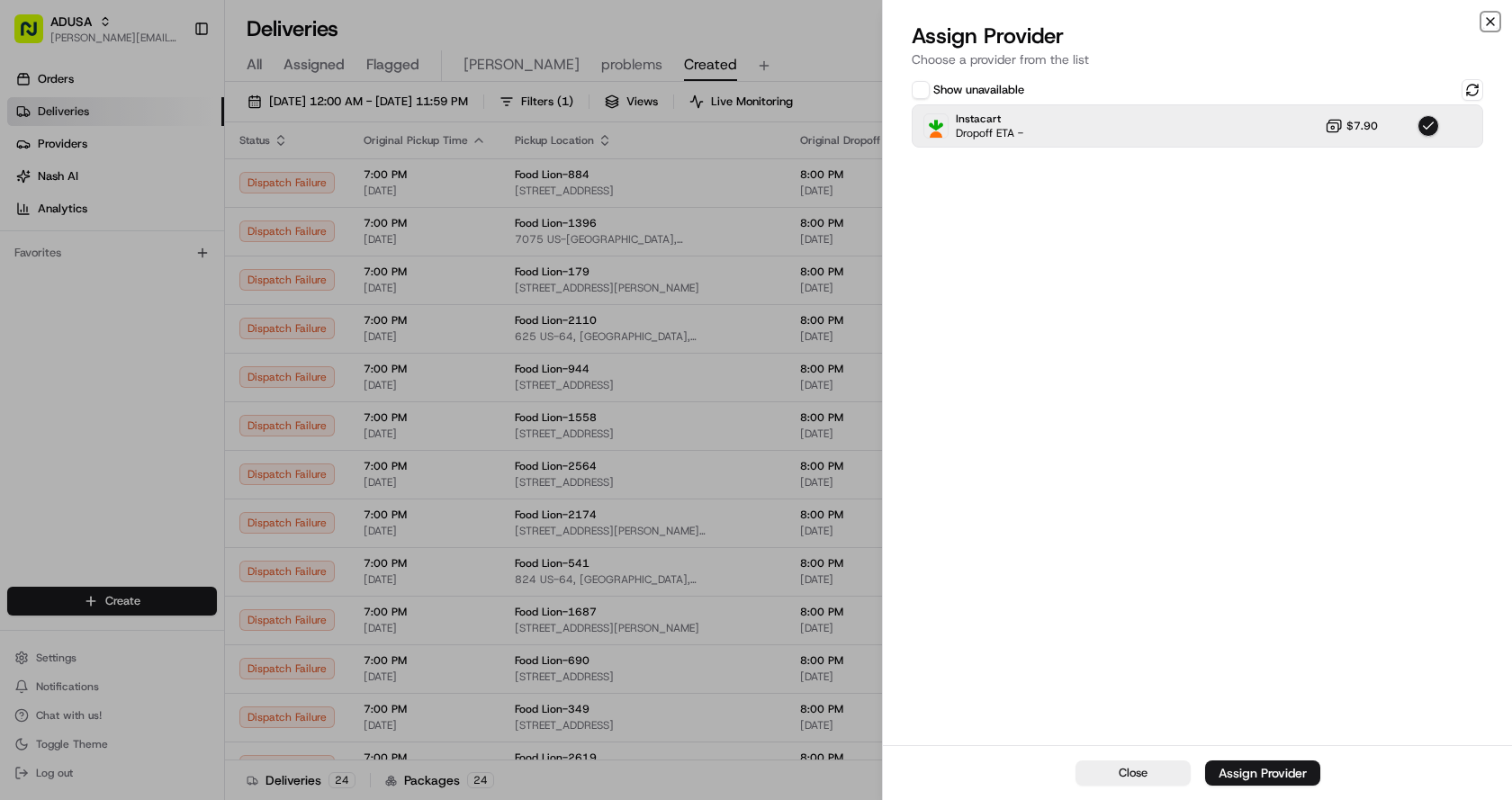
click at [1493, 24] on icon "button" at bounding box center [1489, 21] width 14 height 14
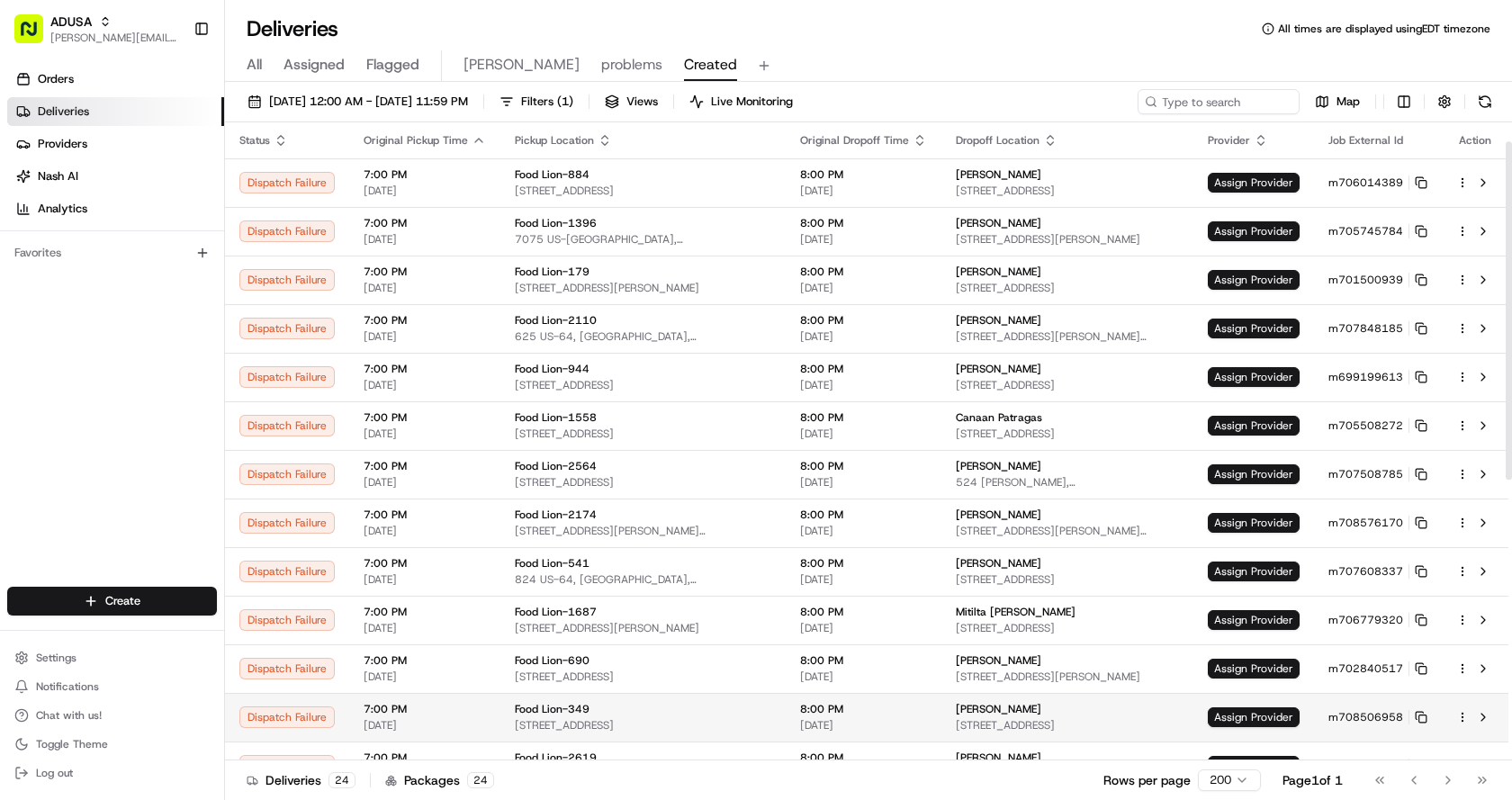
scroll to position [180, 0]
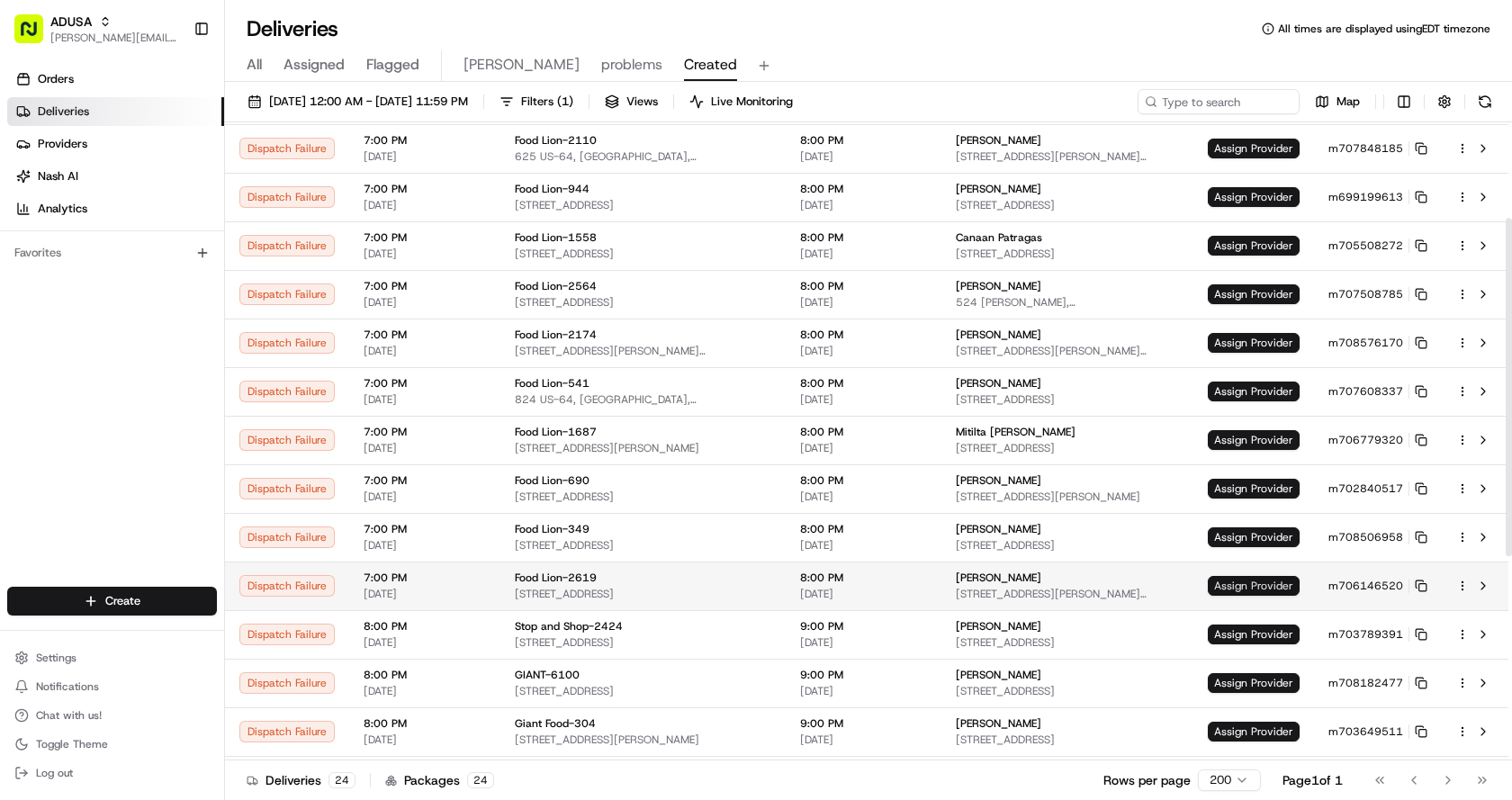
click at [1236, 576] on span "Assign Provider" at bounding box center [1253, 585] width 91 height 20
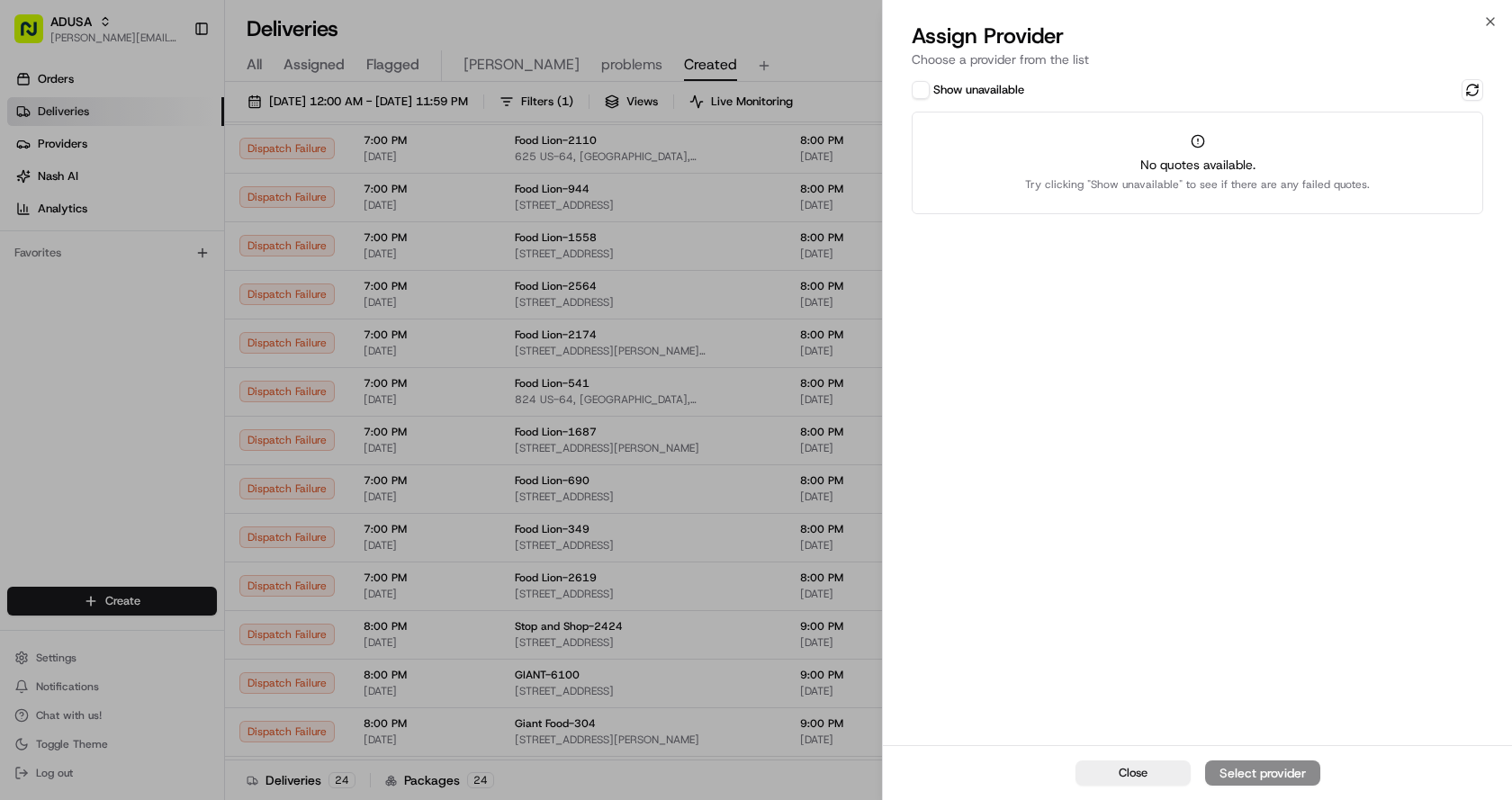
click at [904, 84] on div "Show unavailable No quotes available. Try clicking "Show unavailable" to see if…" at bounding box center [1197, 410] width 629 height 670
click at [918, 88] on button "Show unavailable" at bounding box center [920, 90] width 18 height 18
click at [1470, 91] on button at bounding box center [1471, 90] width 22 height 22
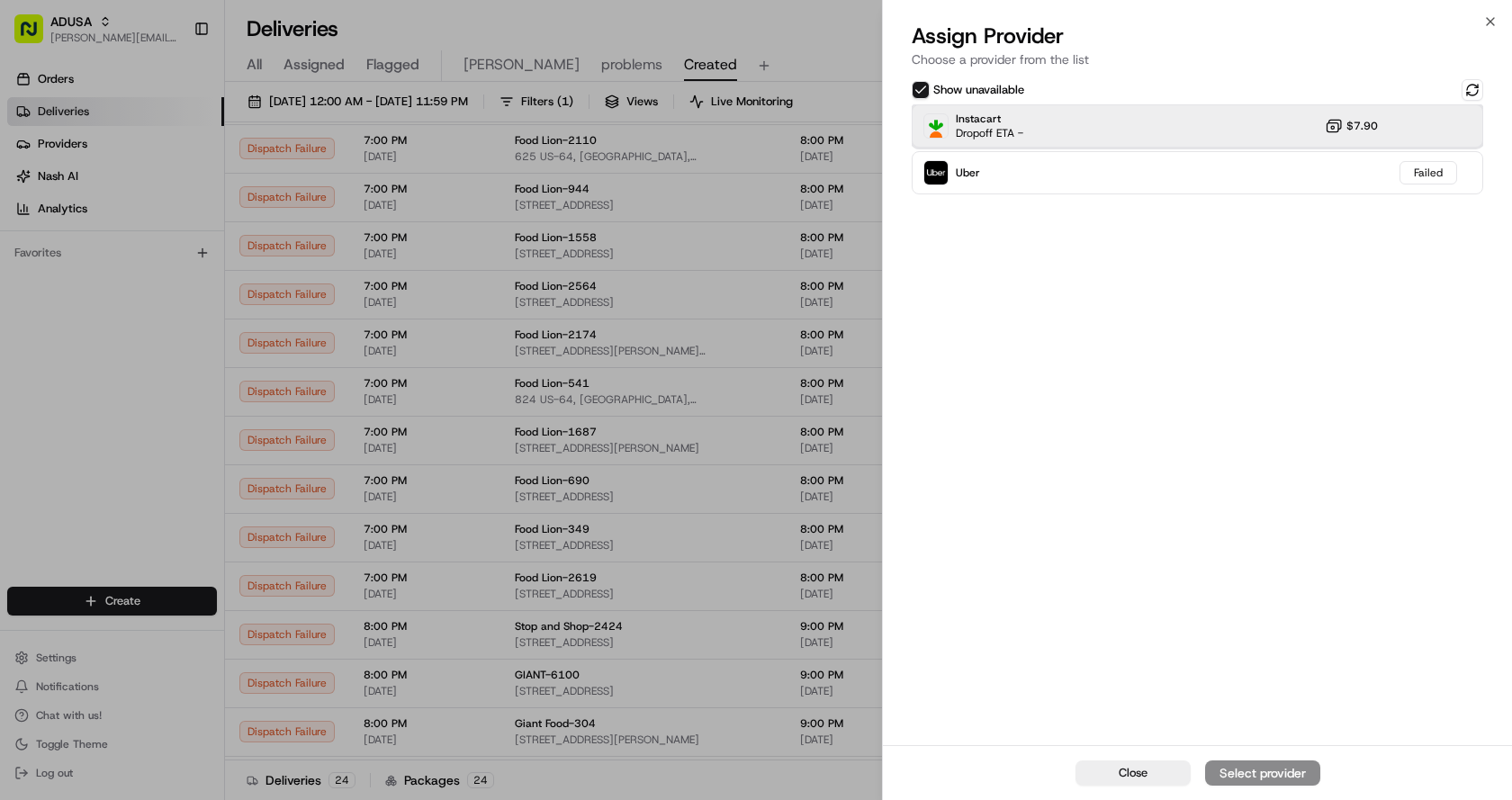
click at [1162, 123] on div "Instacart Dropoff ETA - $7.90" at bounding box center [1197, 126] width 572 height 43
click at [1266, 773] on div "Assign Provider" at bounding box center [1262, 773] width 89 height 18
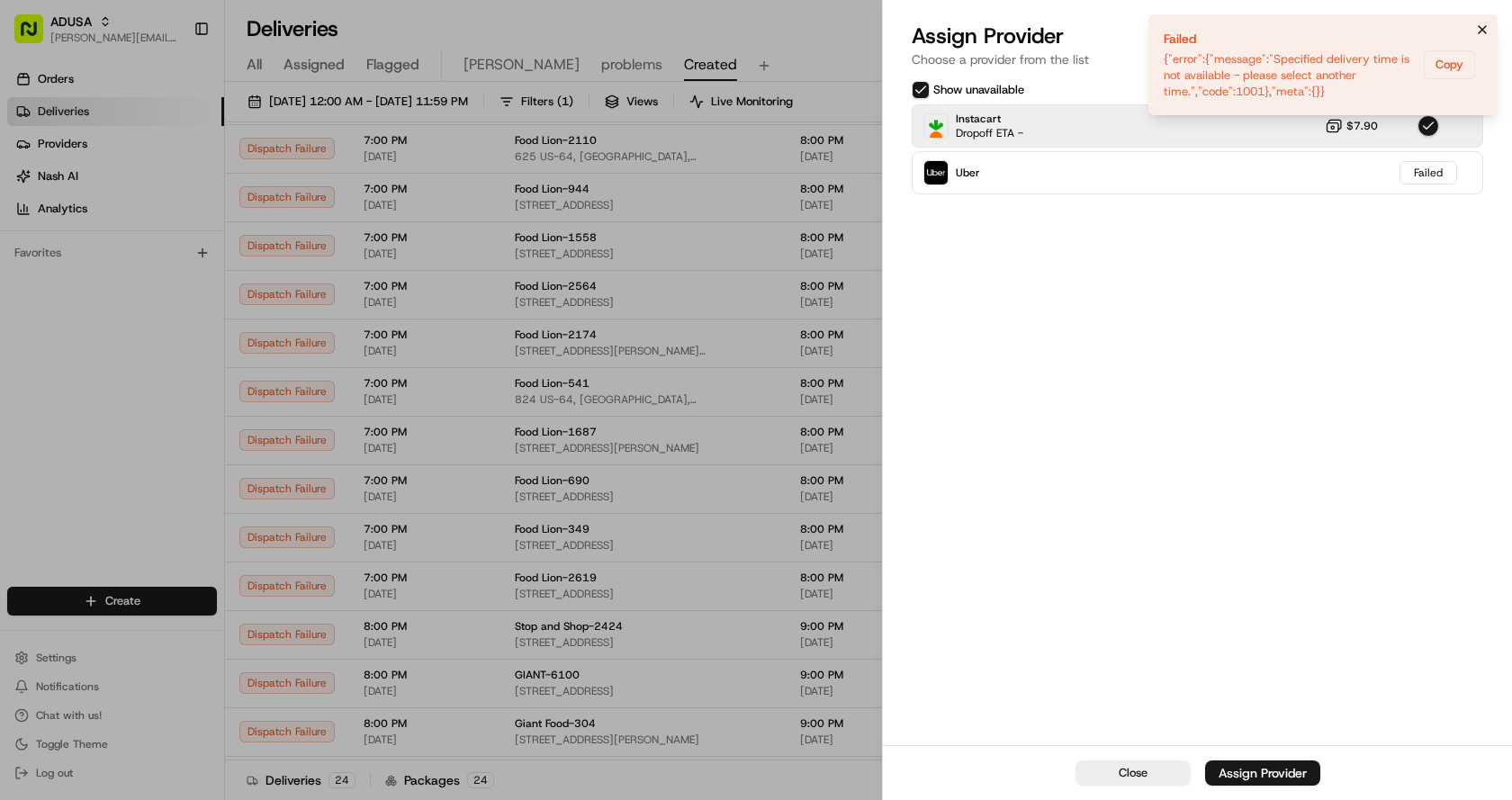
click at [1485, 28] on icon "Notifications (F8)" at bounding box center [1482, 29] width 14 height 14
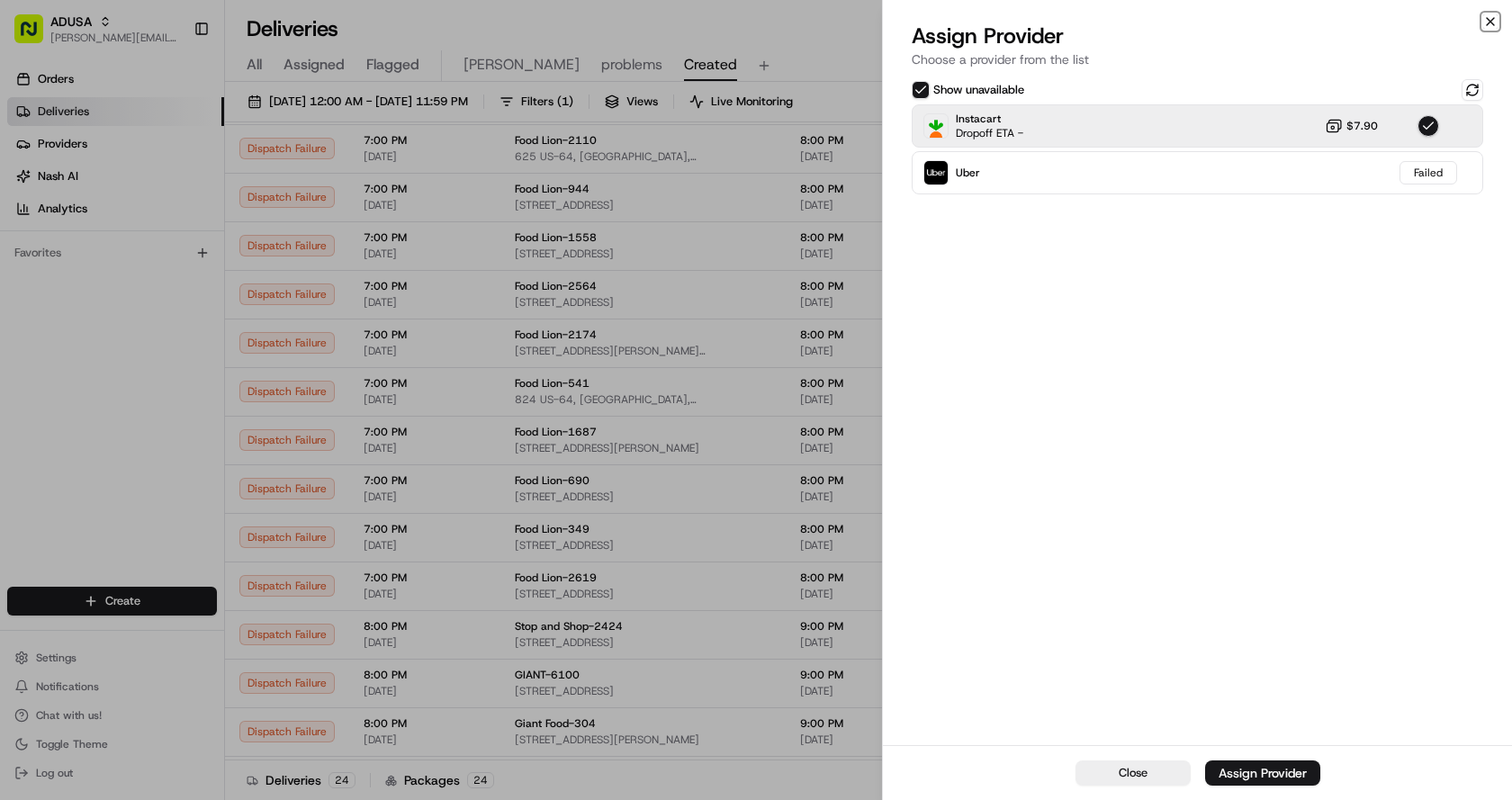
click at [1489, 21] on icon "button" at bounding box center [1490, 22] width 8 height 8
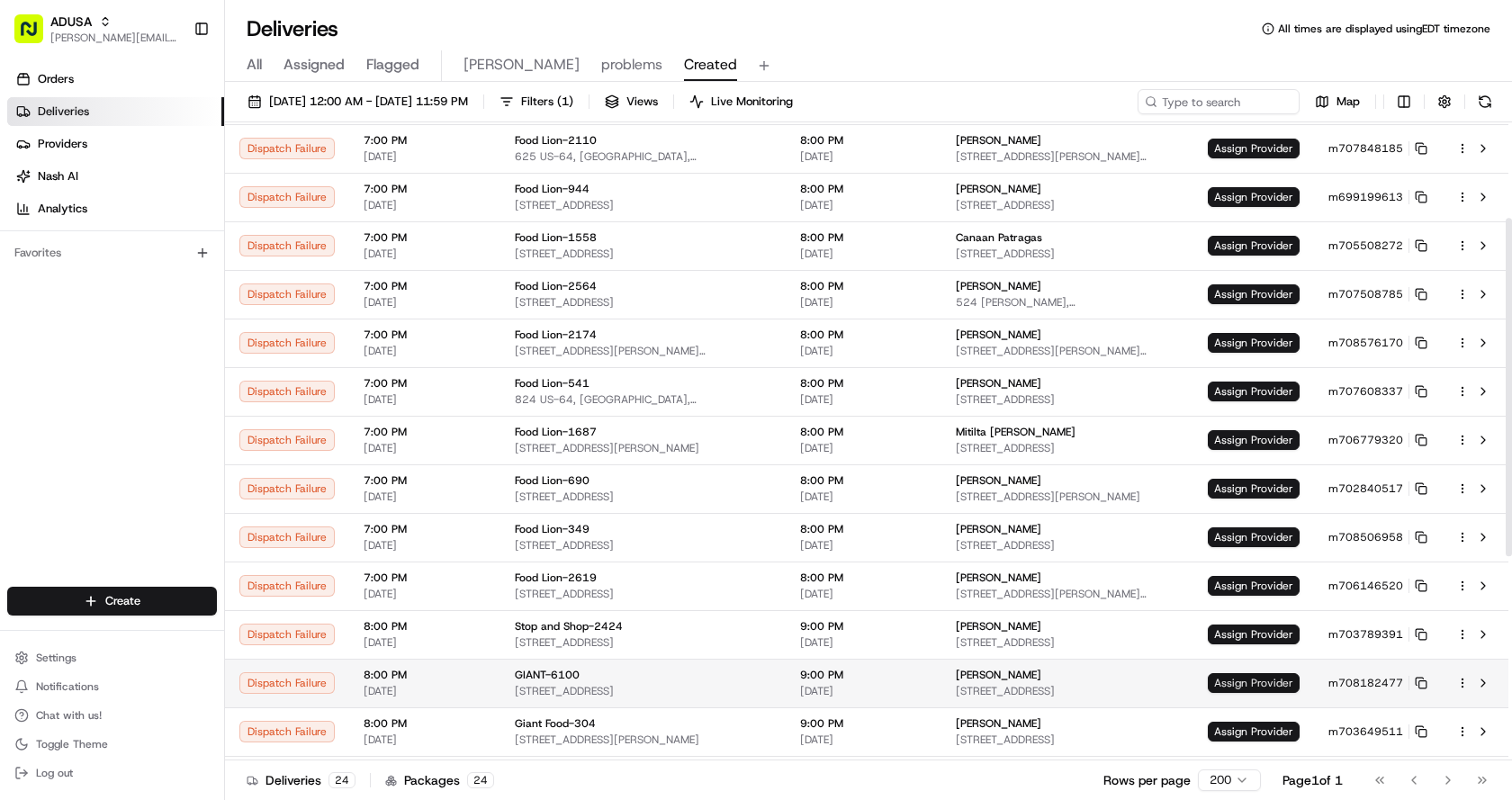
click at [1244, 681] on span "Assign Provider" at bounding box center [1253, 682] width 91 height 20
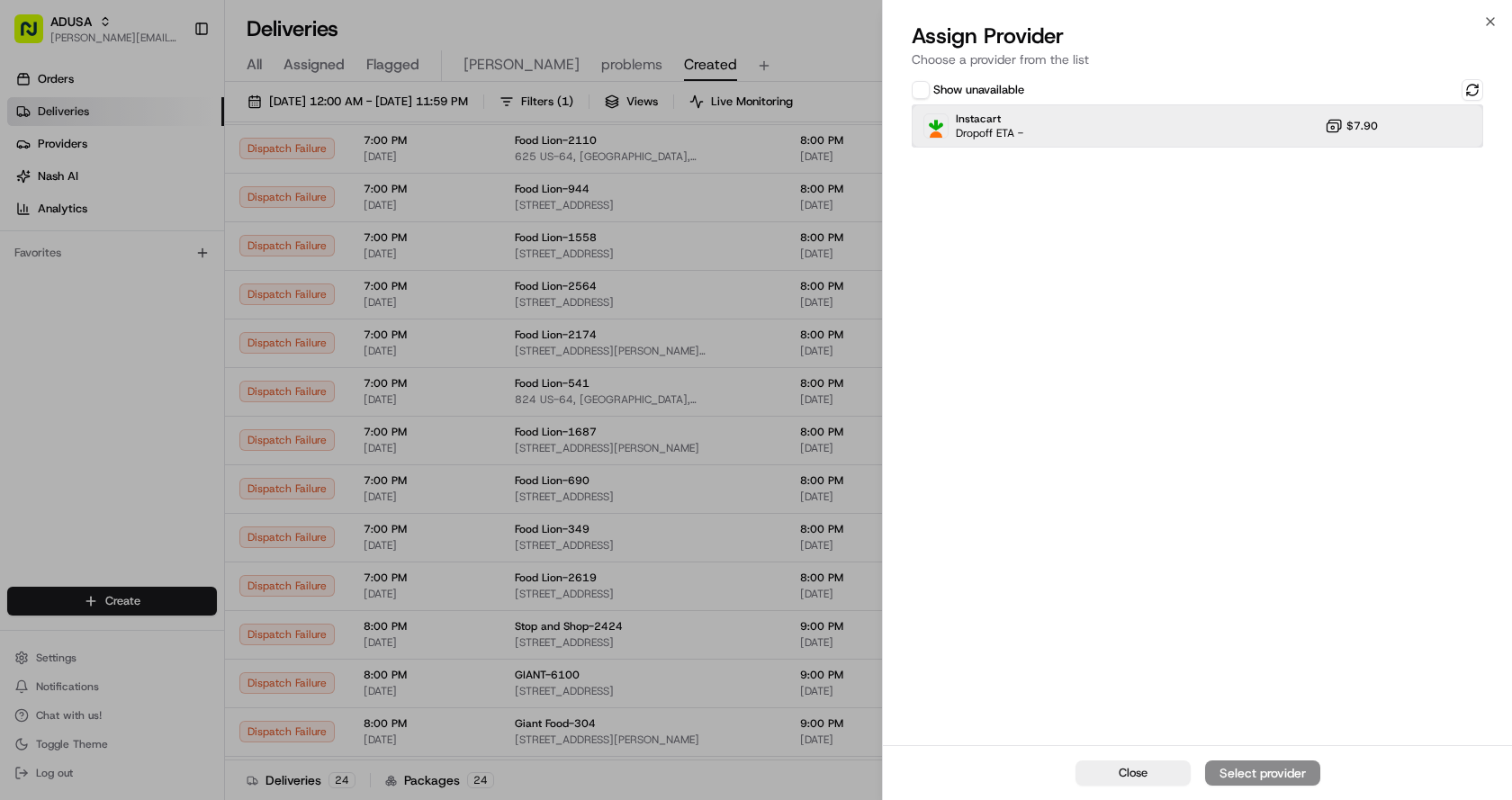
click at [1265, 118] on div "Instacart Dropoff ETA - $7.90" at bounding box center [1197, 126] width 572 height 43
click at [1238, 767] on div "Assign Provider" at bounding box center [1262, 773] width 89 height 18
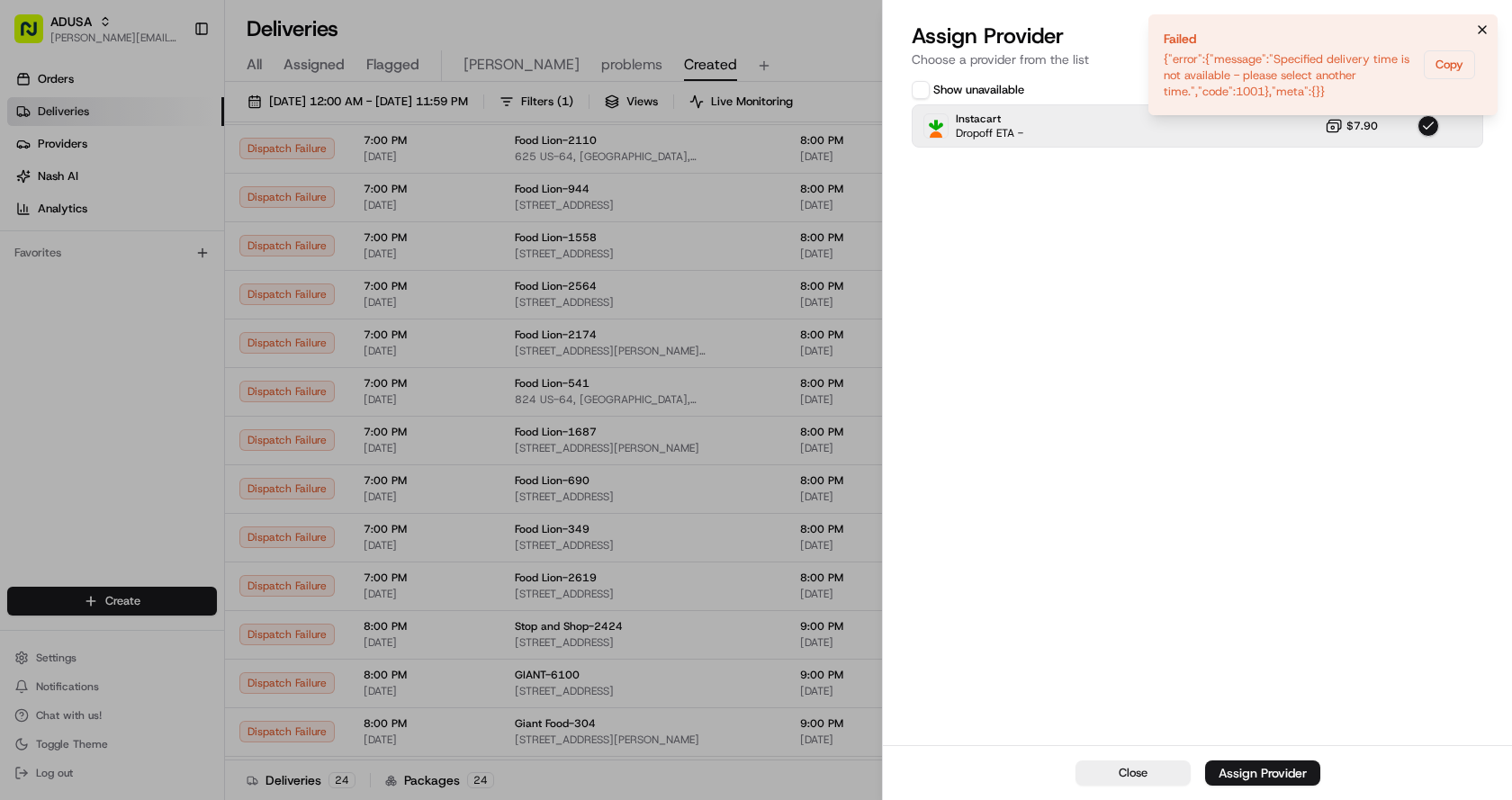
click at [1483, 31] on icon "Notifications (F8)" at bounding box center [1482, 29] width 14 height 14
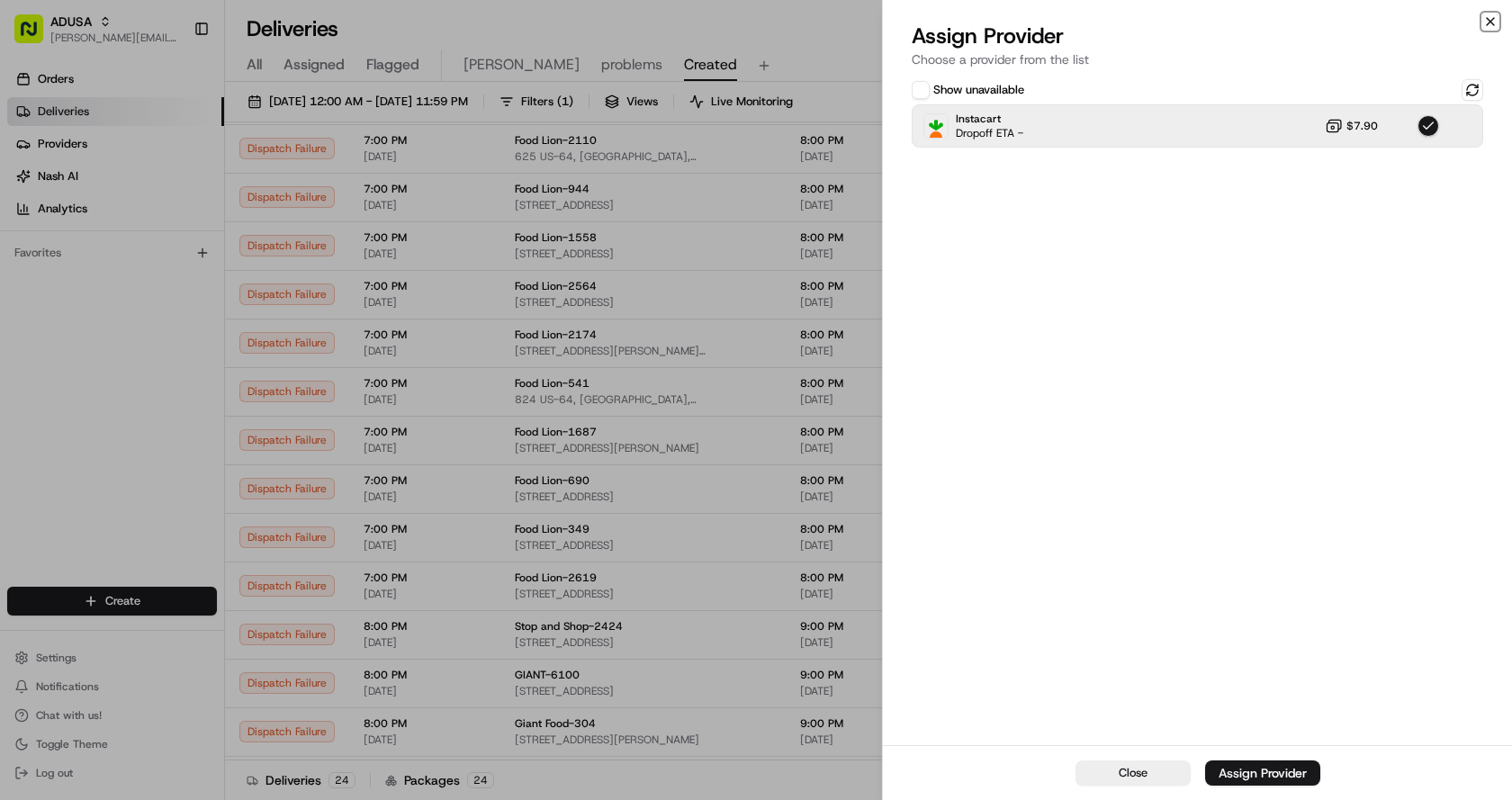
click at [1492, 19] on icon "button" at bounding box center [1489, 21] width 14 height 14
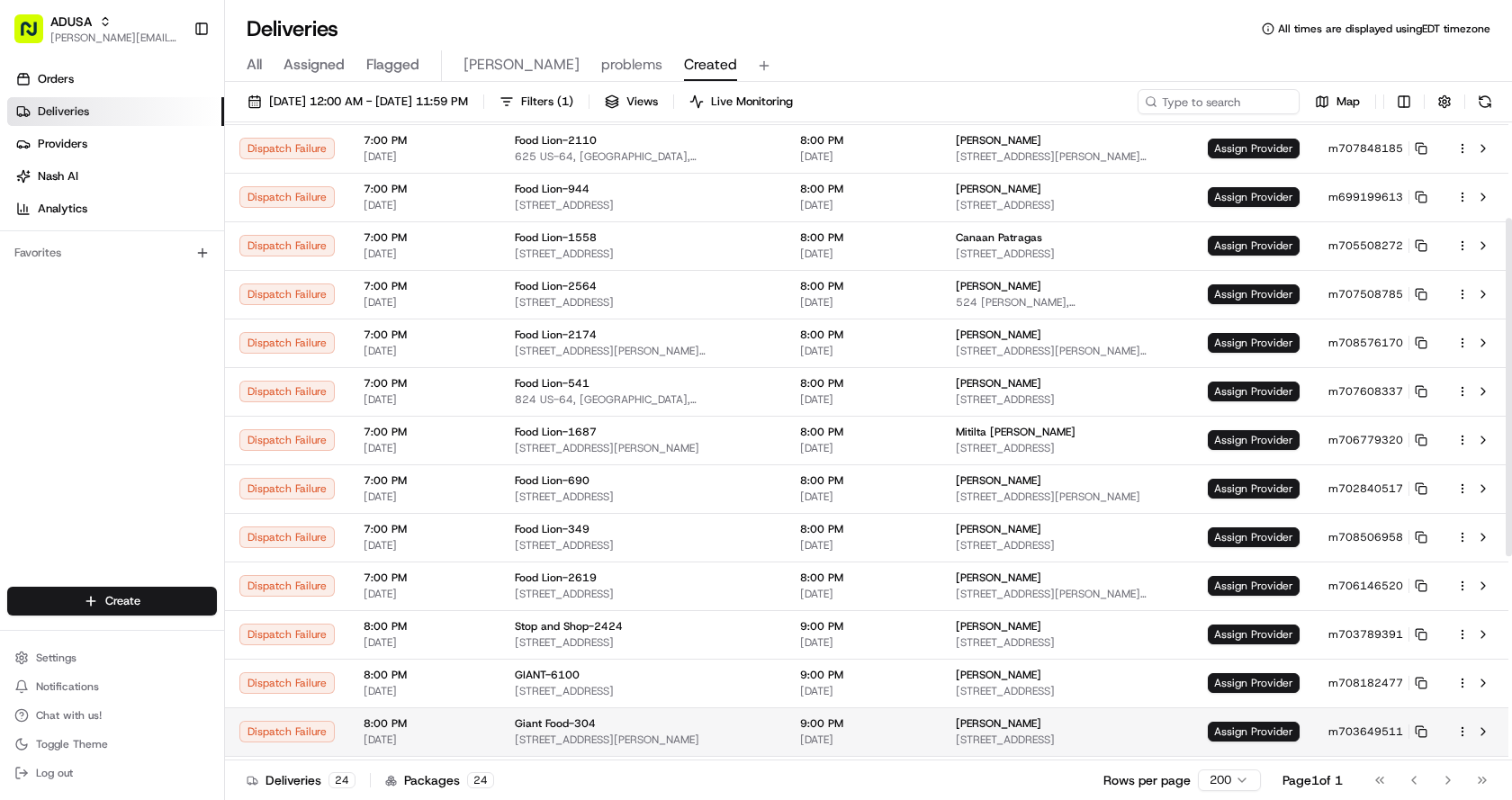
click at [1244, 719] on td "Assign Provider" at bounding box center [1254, 732] width 121 height 49
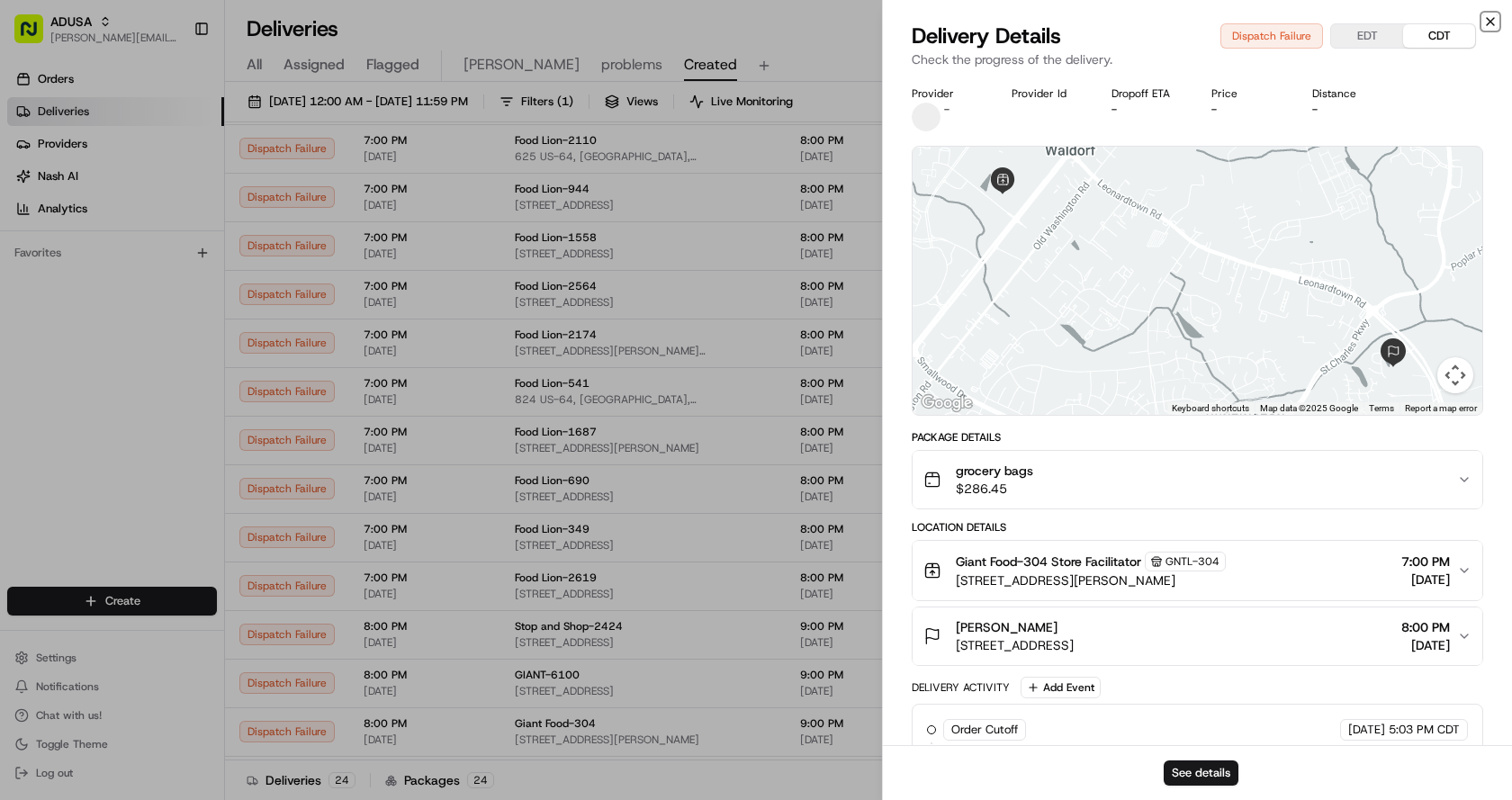
click at [1487, 17] on icon "button" at bounding box center [1489, 21] width 14 height 14
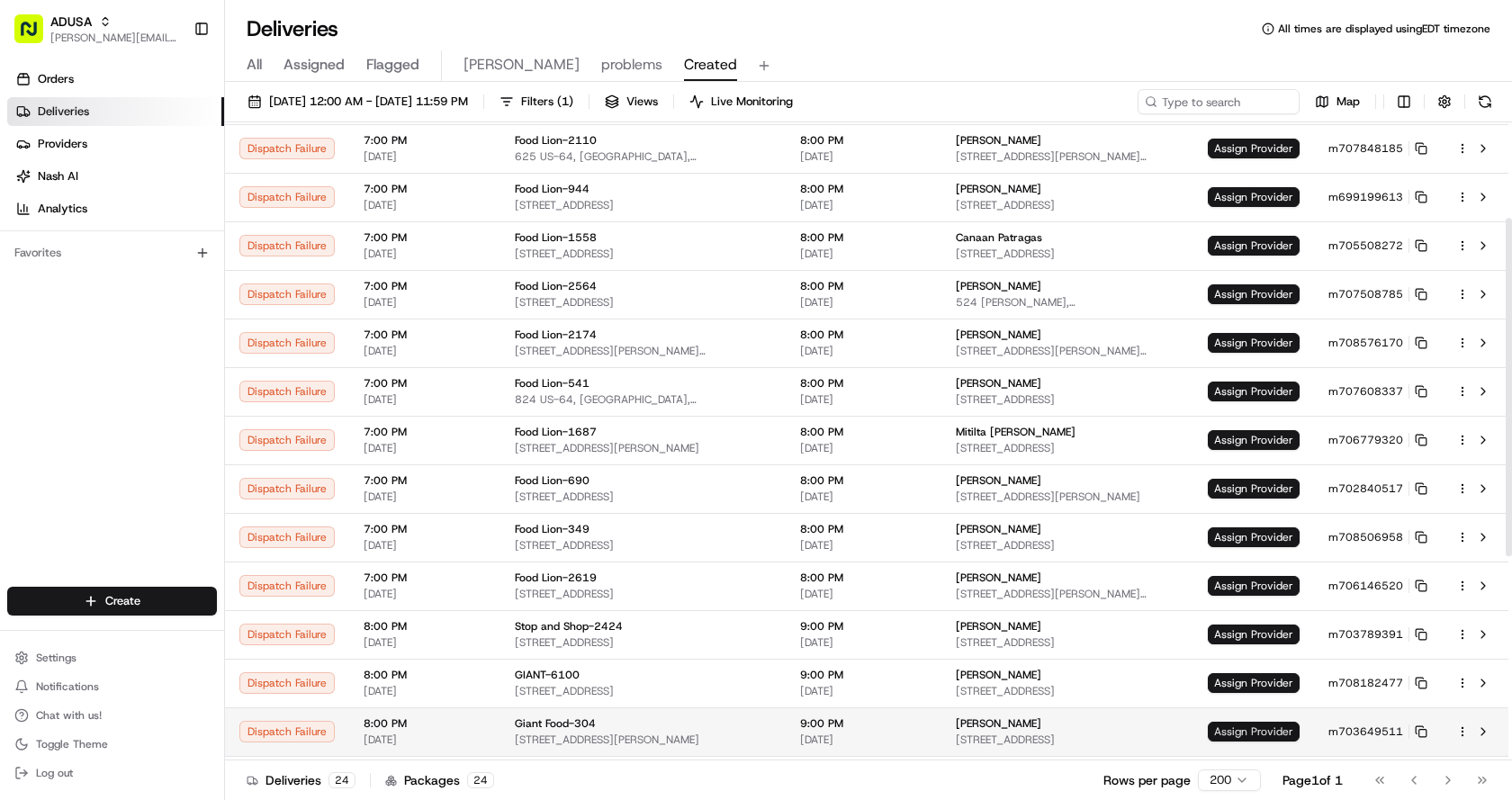
click at [1240, 722] on span "Assign Provider" at bounding box center [1253, 731] width 91 height 20
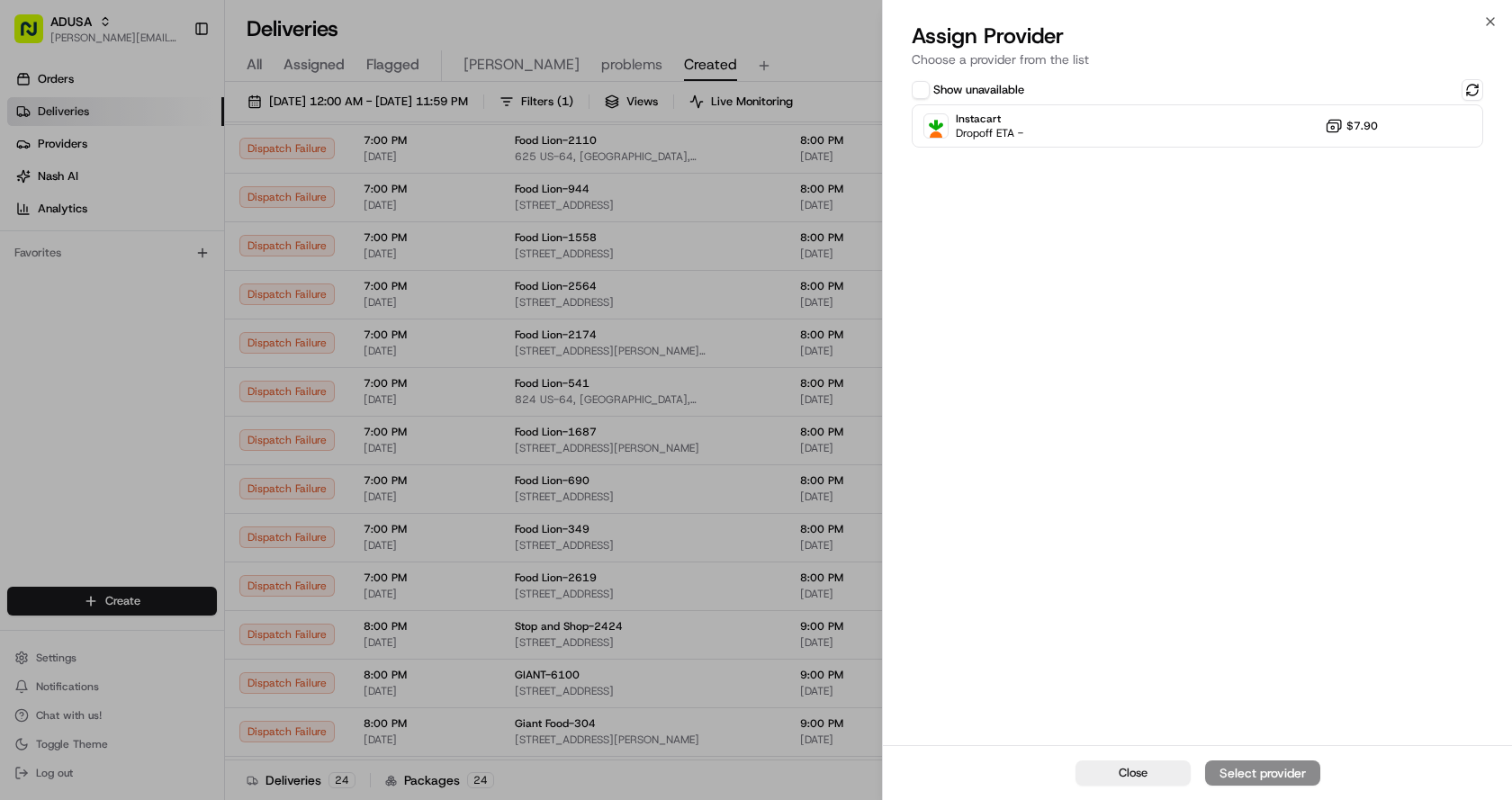
click at [996, 150] on div "Show unavailable Instacart Dropoff ETA - $7.90" at bounding box center [1197, 410] width 629 height 670
drag, startPoint x: 1155, startPoint y: 110, endPoint x: 1452, endPoint y: 710, distance: 669.5
click at [1155, 111] on div "Instacart Dropoff ETA - $7.90" at bounding box center [1197, 126] width 572 height 43
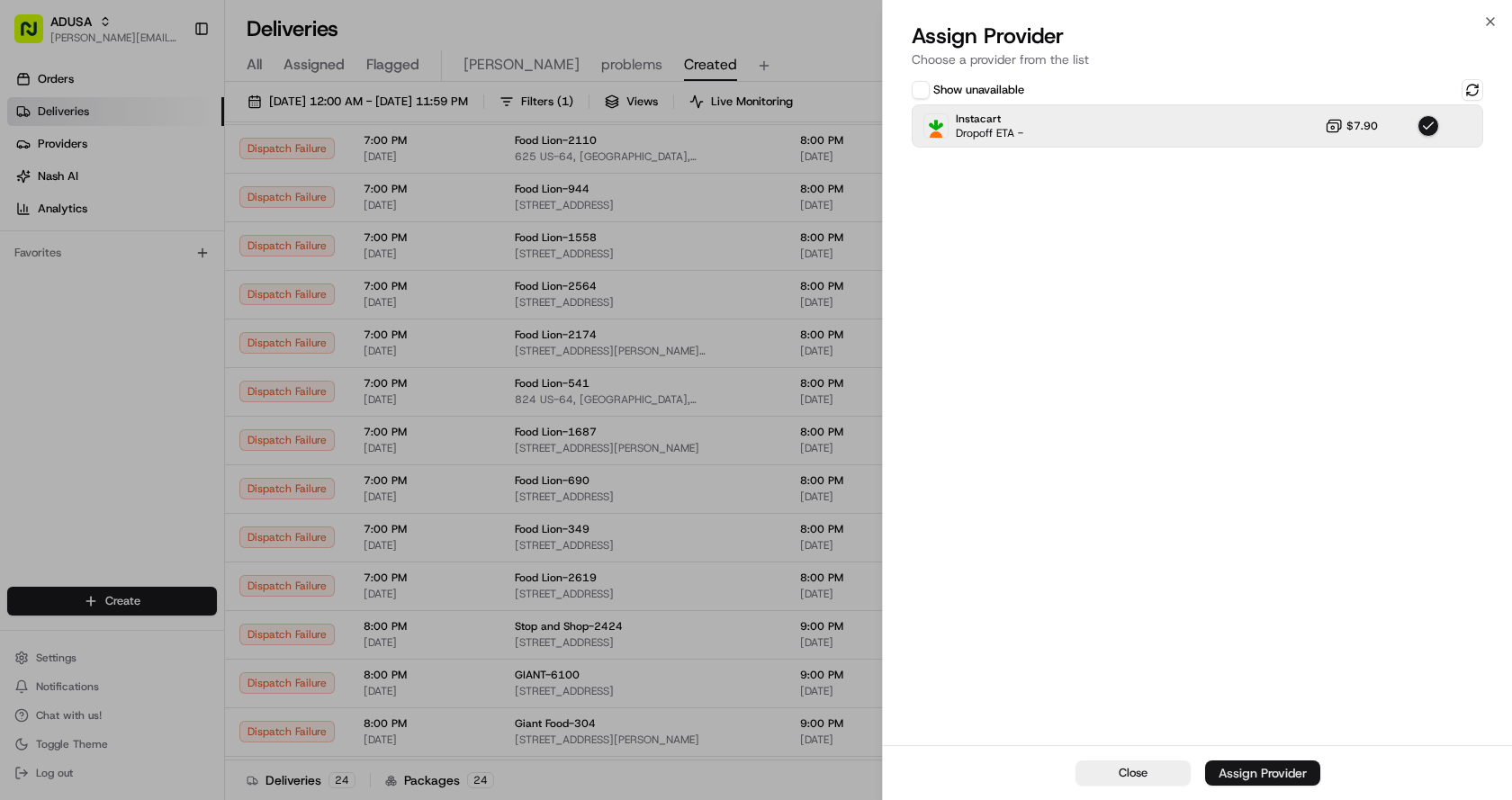
click at [1271, 779] on div "Assign Provider" at bounding box center [1262, 773] width 89 height 18
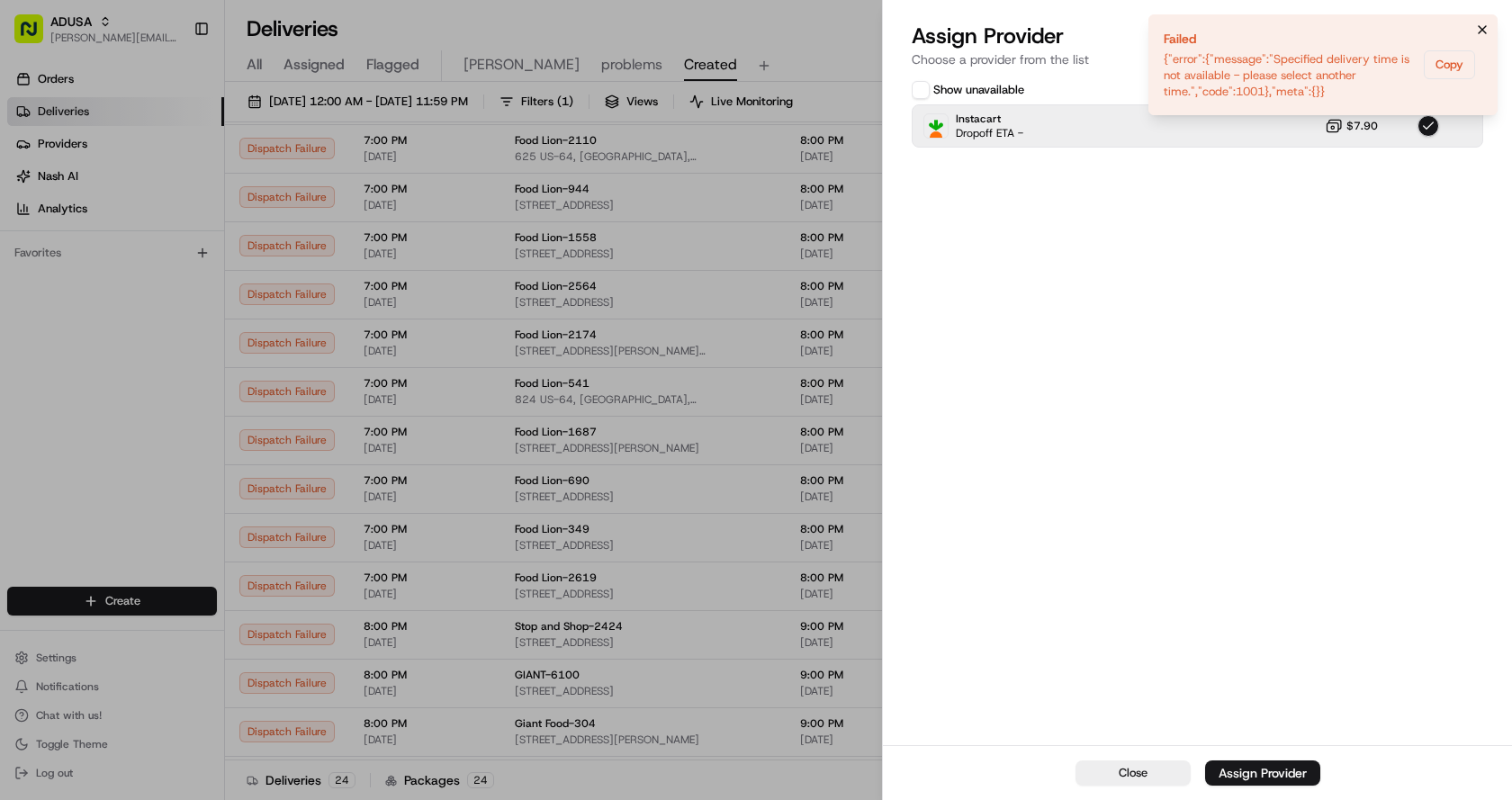
click at [1483, 29] on icon "Notifications (F8)" at bounding box center [1482, 29] width 14 height 14
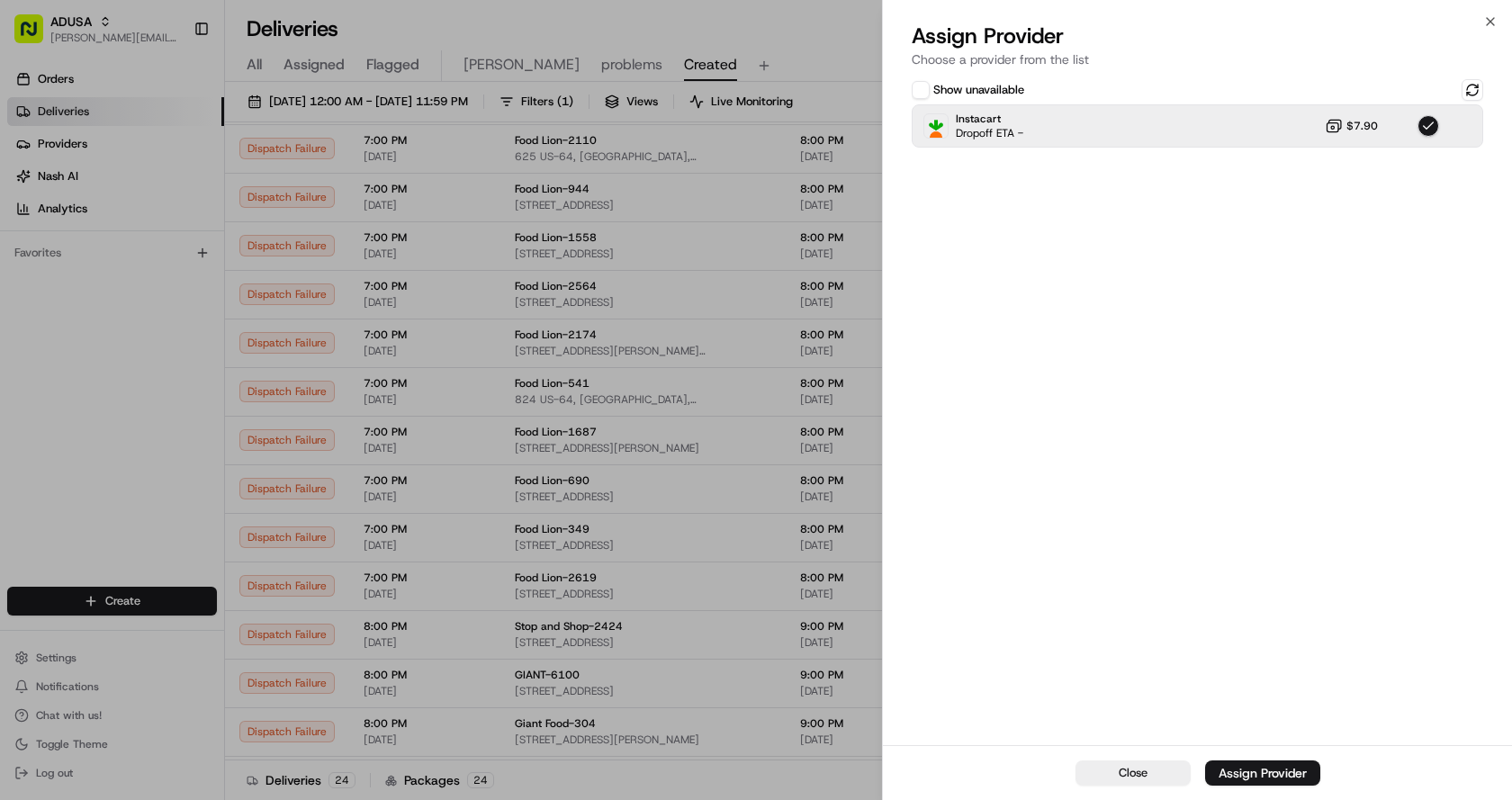
click at [1492, 11] on div "Close Assign Provider Choose a provider from the list Show unavailable Instacar…" at bounding box center [1196, 400] width 630 height 800
click at [1492, 24] on icon "button" at bounding box center [1490, 22] width 8 height 8
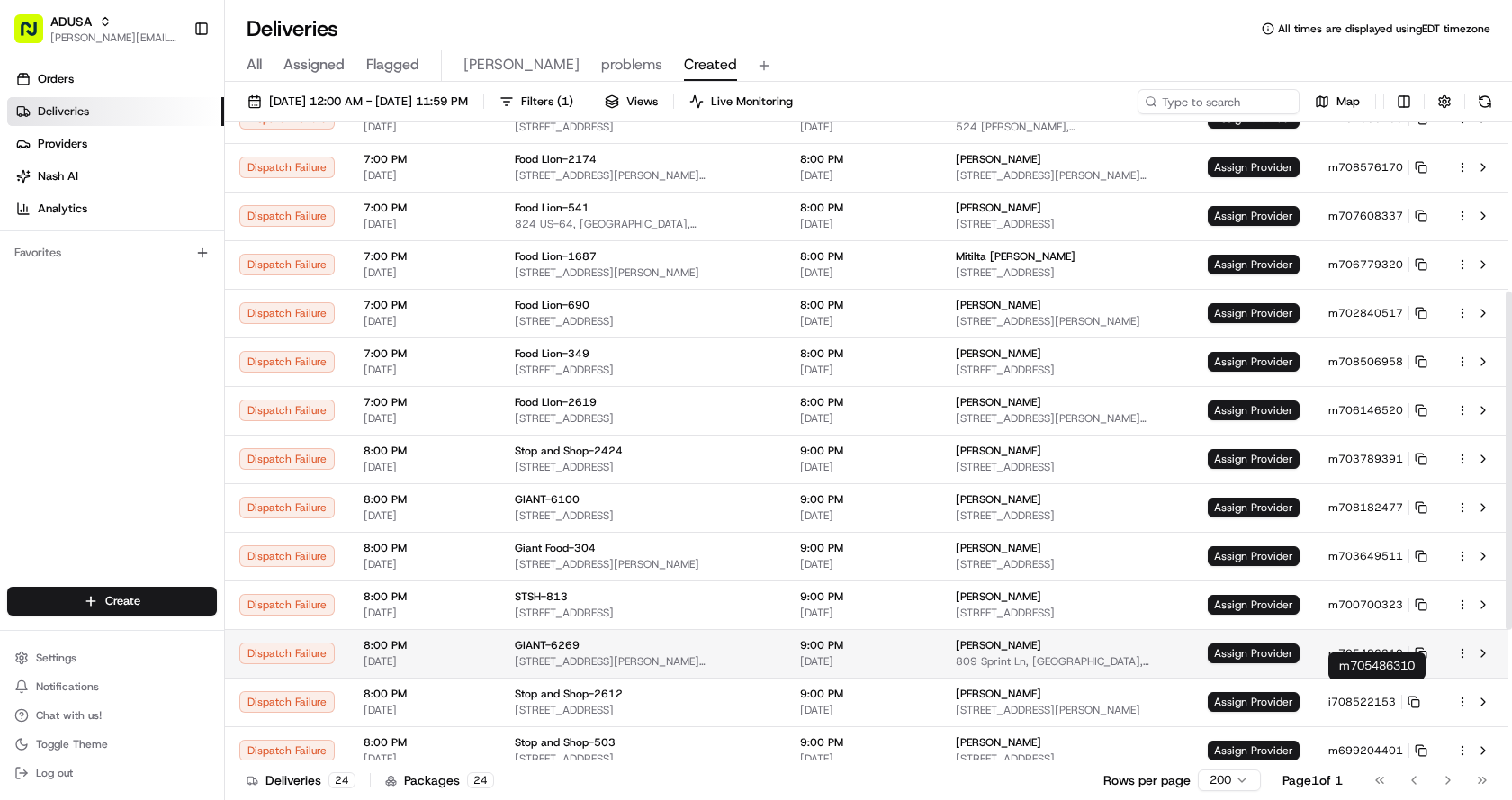
scroll to position [360, 0]
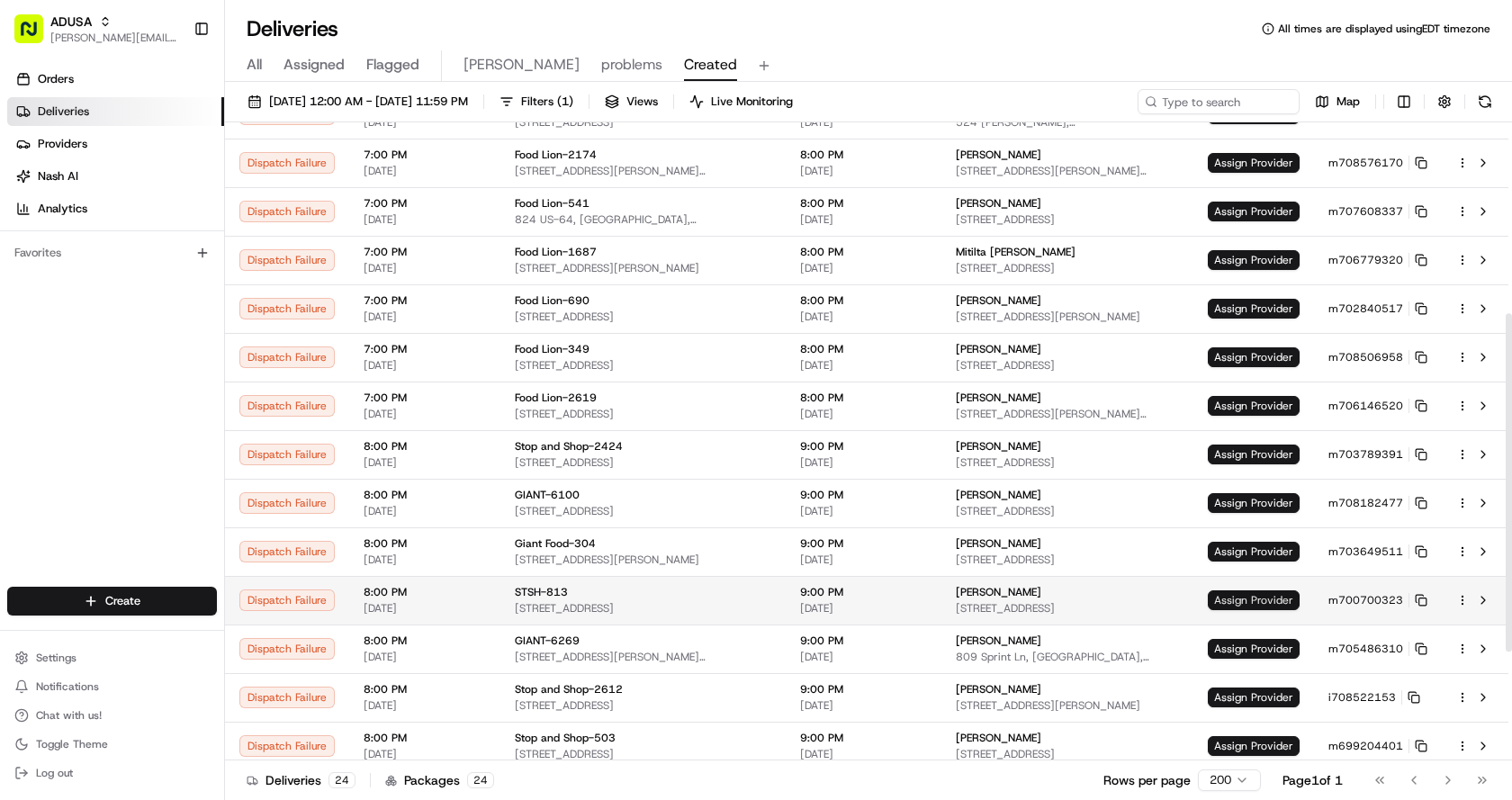
click at [1252, 601] on span "Assign Provider" at bounding box center [1253, 600] width 91 height 20
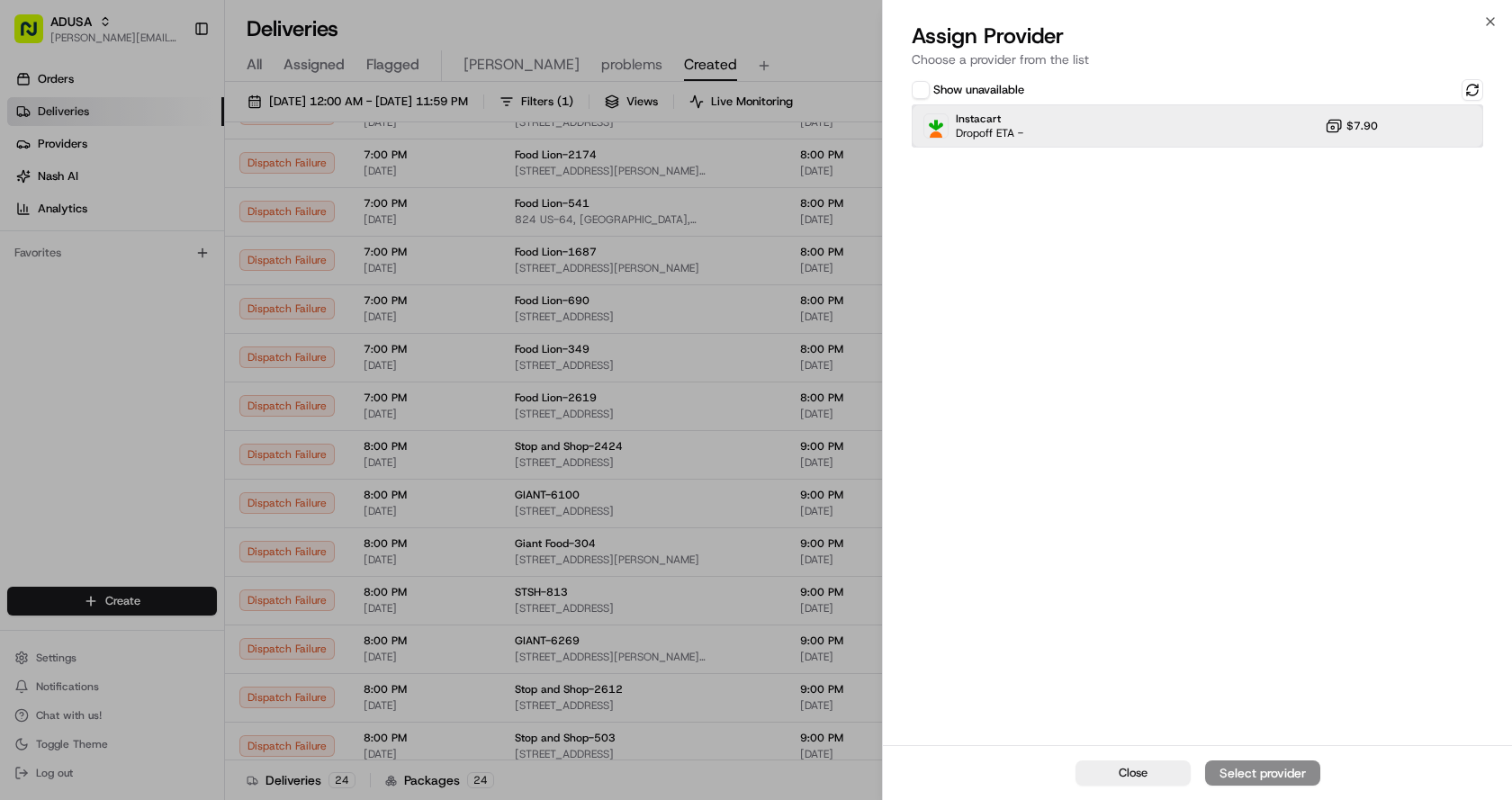
click at [1114, 122] on div "Instacart Dropoff ETA - $7.90" at bounding box center [1197, 126] width 572 height 43
click at [1286, 769] on div "Assign Provider" at bounding box center [1262, 773] width 89 height 18
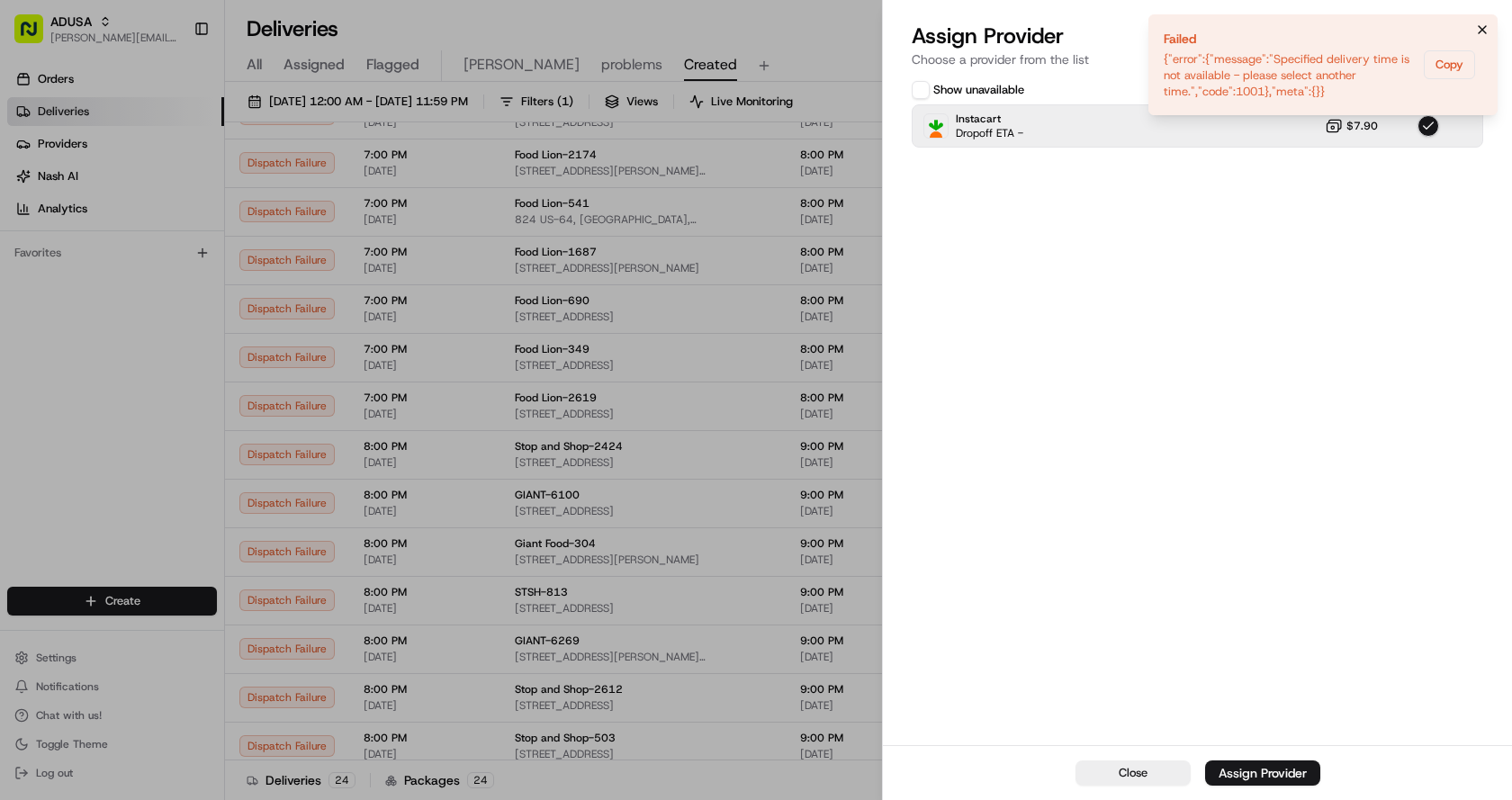
click at [1486, 29] on icon "Notifications (F8)" at bounding box center [1482, 29] width 14 height 14
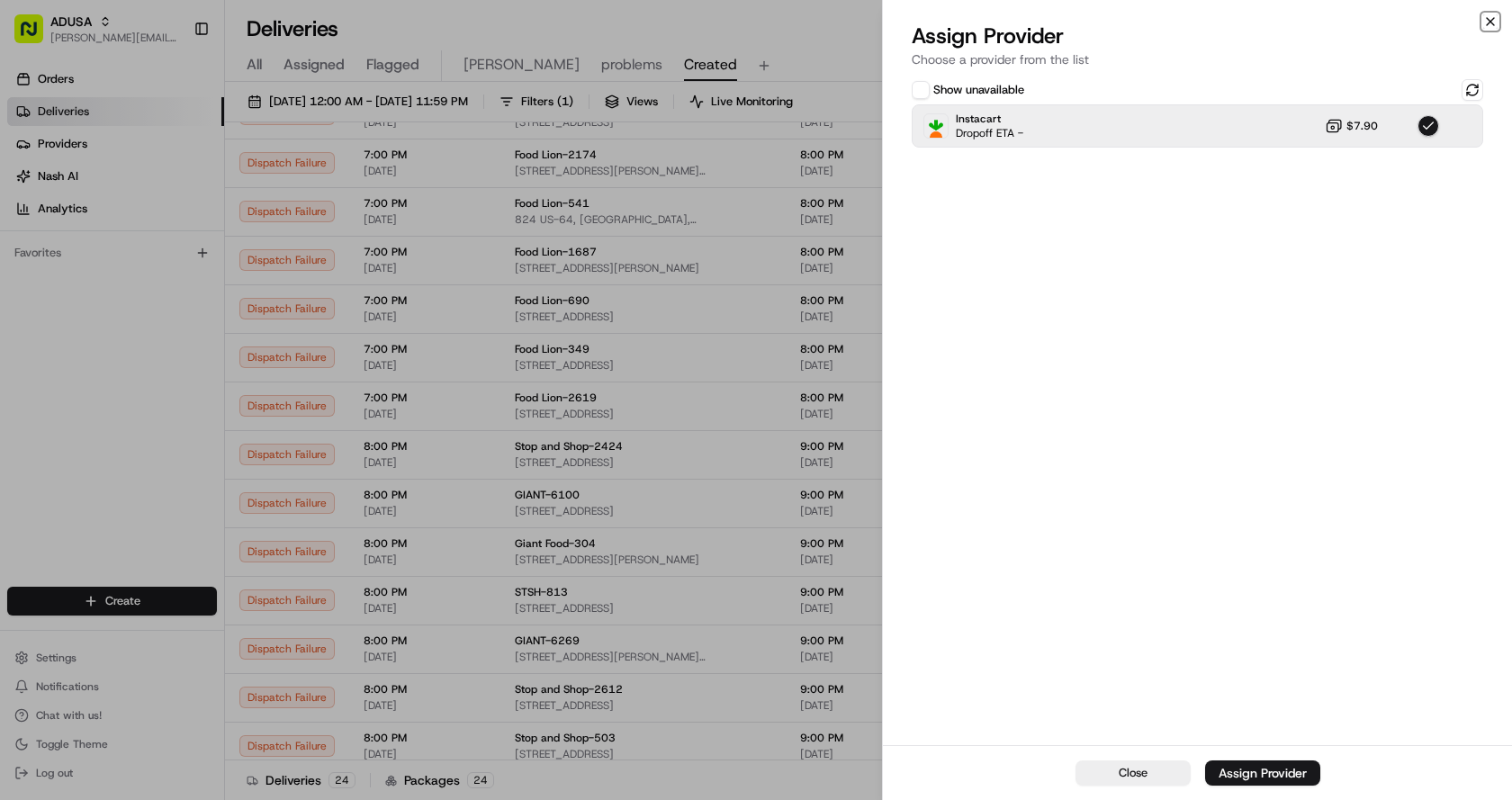
click at [1486, 22] on icon "button" at bounding box center [1489, 21] width 14 height 14
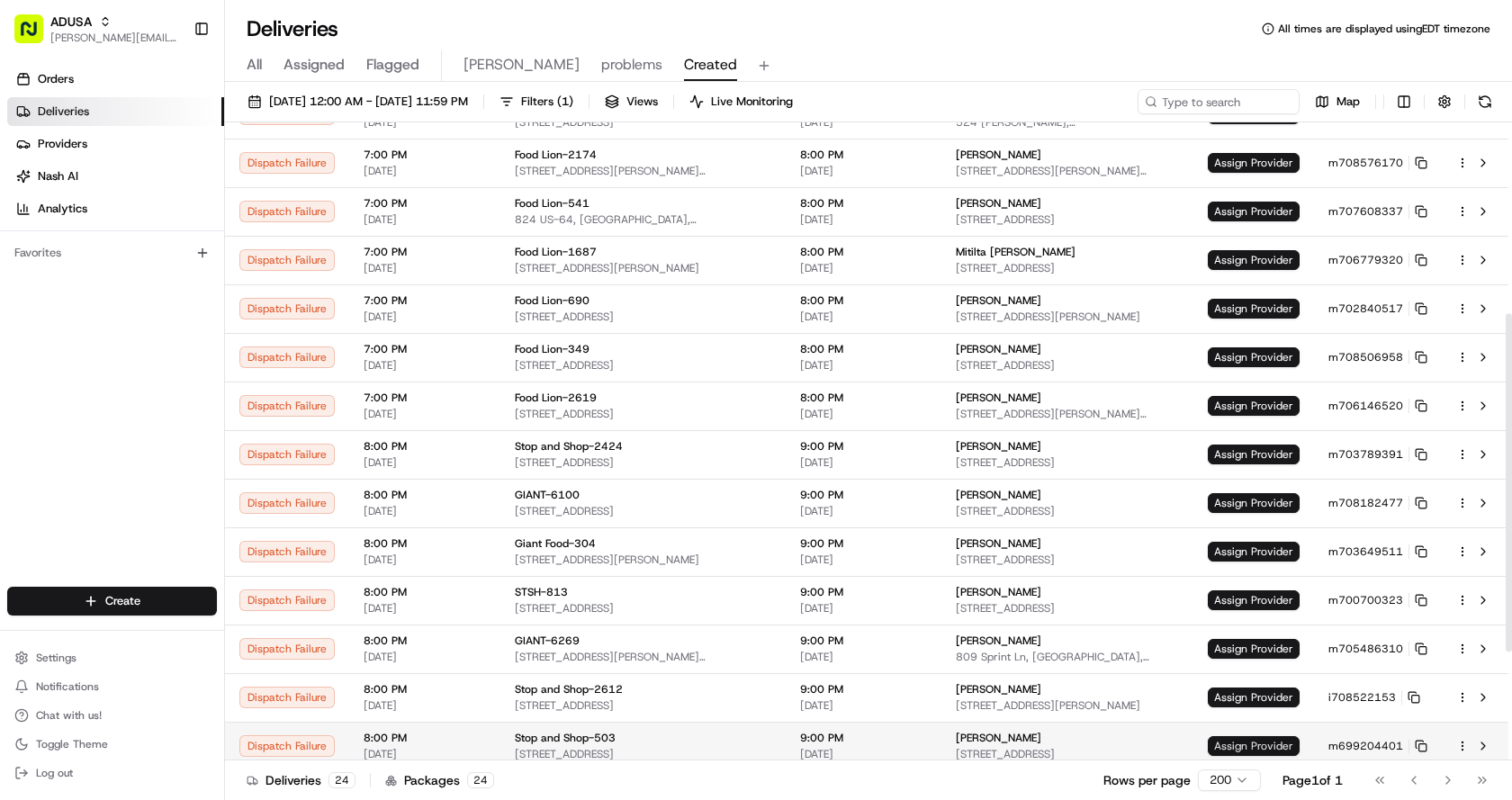
click at [1231, 751] on span "Assign Provider" at bounding box center [1253, 745] width 91 height 20
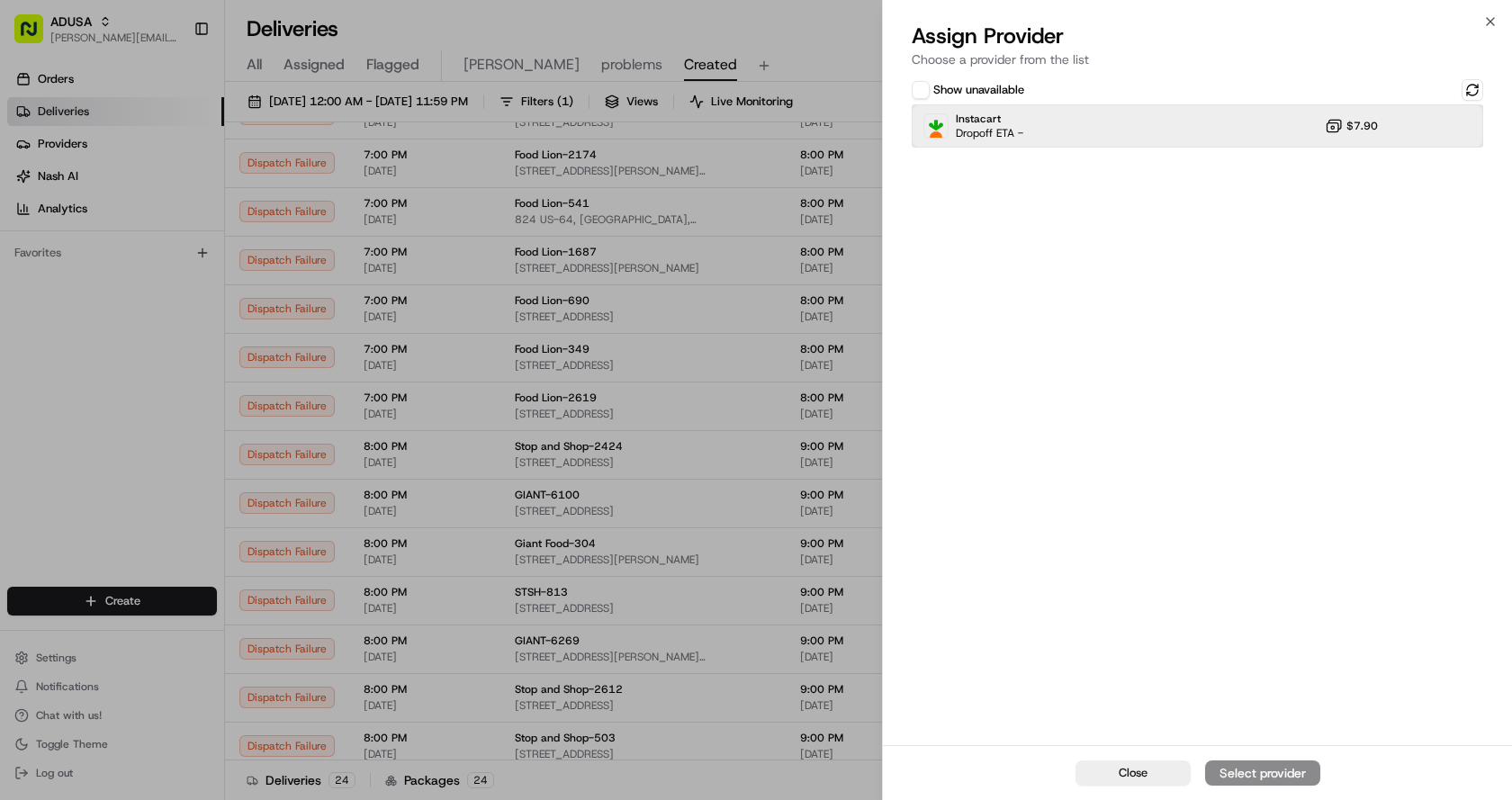
click at [1036, 122] on div "Instacart Dropoff ETA - $7.90" at bounding box center [1197, 126] width 572 height 43
click at [1303, 771] on div "Assign Provider" at bounding box center [1262, 773] width 89 height 18
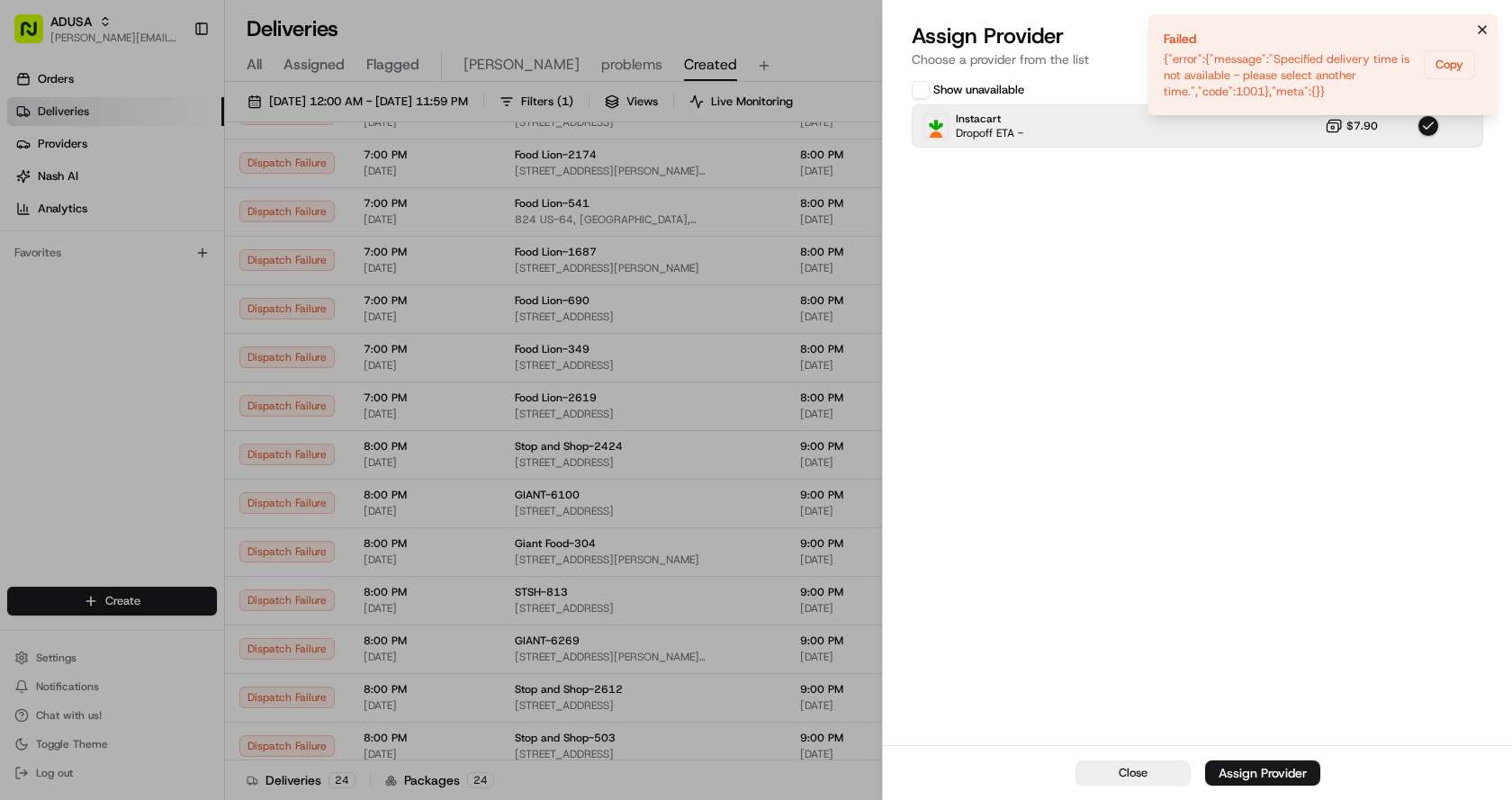
click at [1486, 18] on li "Failed {"error":{"message":"Specified delivery time is not available - please s…" at bounding box center [1323, 64] width 350 height 101
click at [1486, 25] on icon "Notifications (F8)" at bounding box center [1482, 29] width 14 height 14
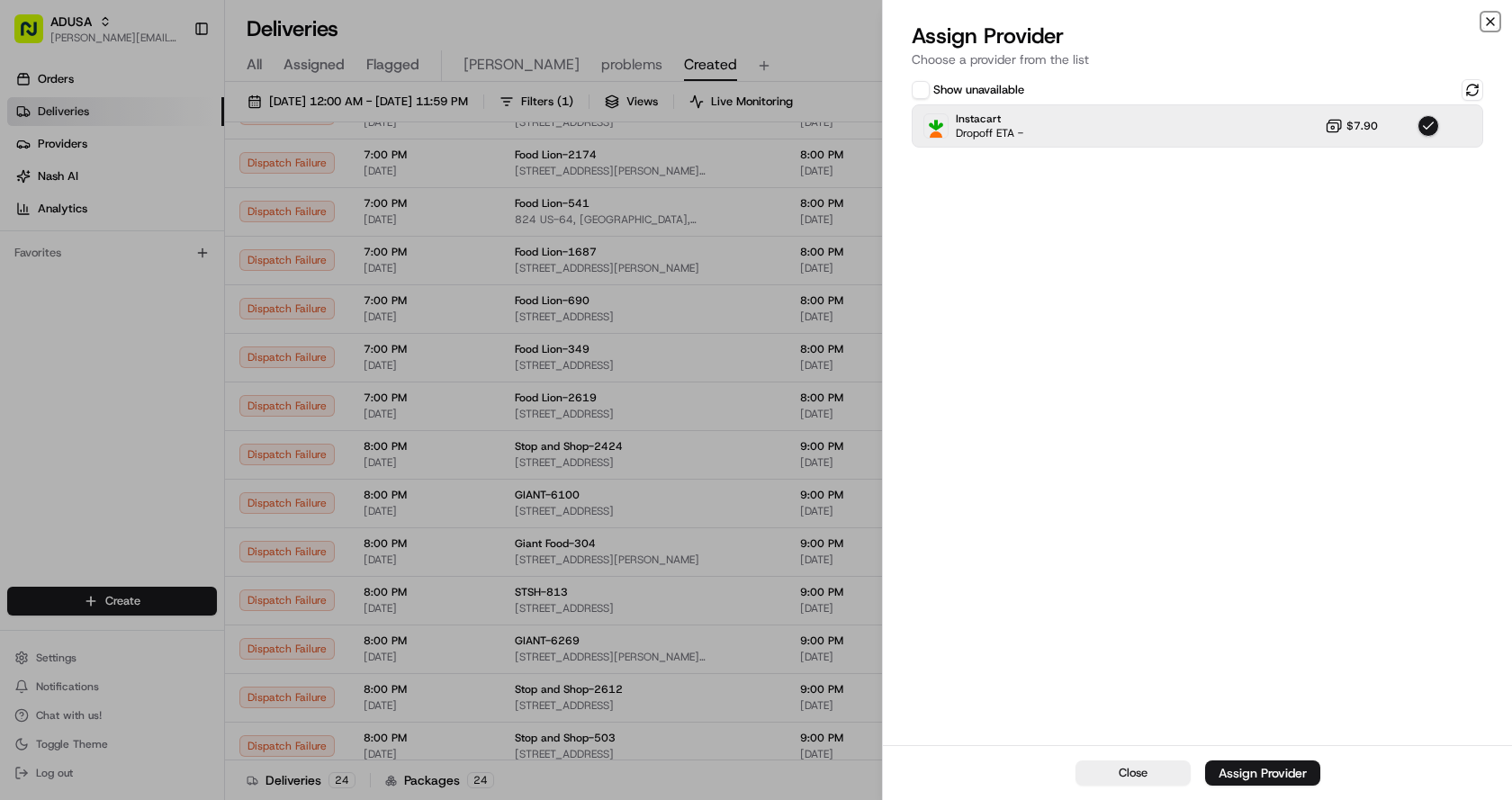
drag, startPoint x: 1494, startPoint y: 19, endPoint x: 1399, endPoint y: 329, distance: 324.2
click at [1494, 24] on icon "button" at bounding box center [1489, 21] width 14 height 14
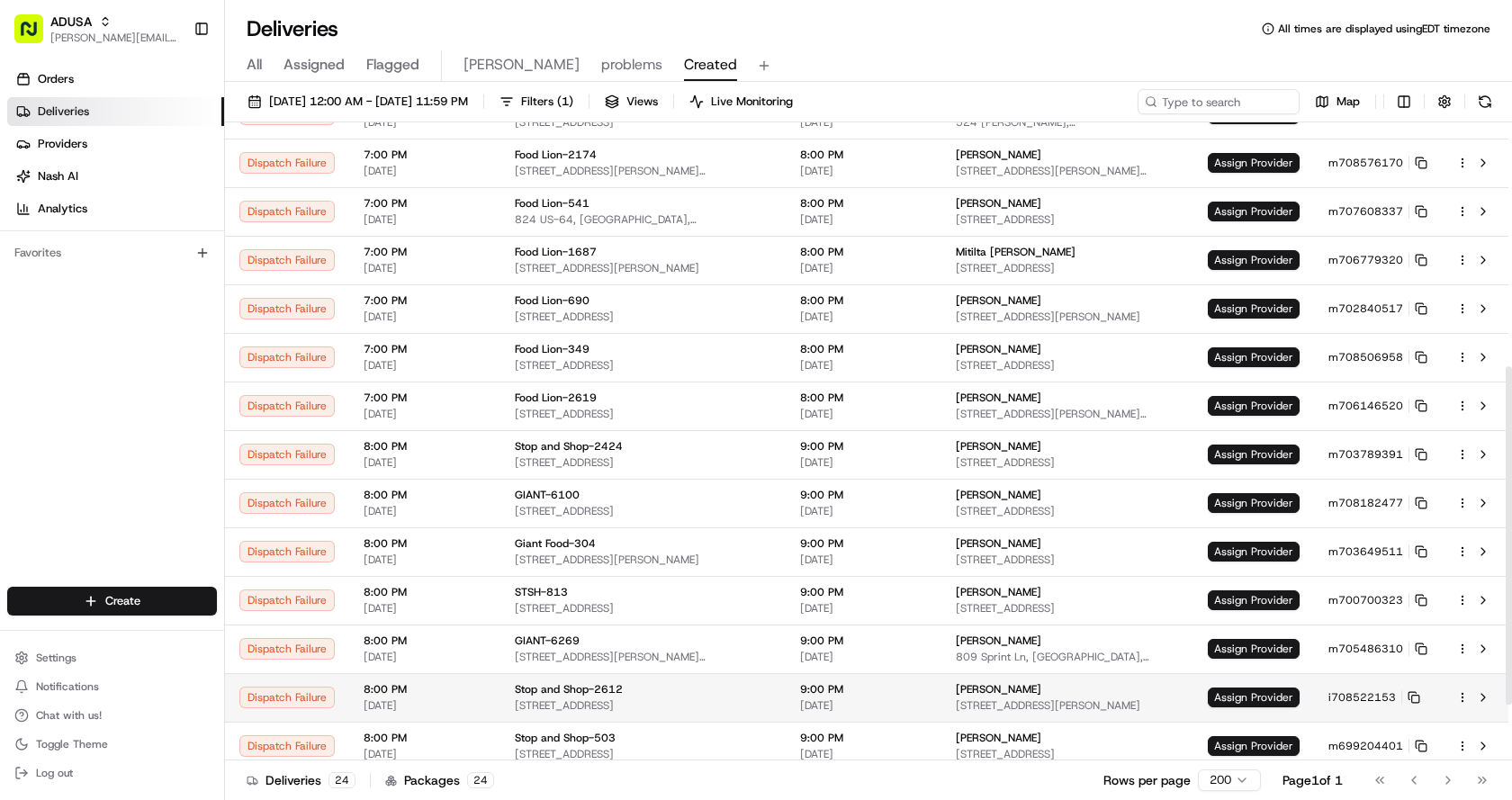
scroll to position [540, 0]
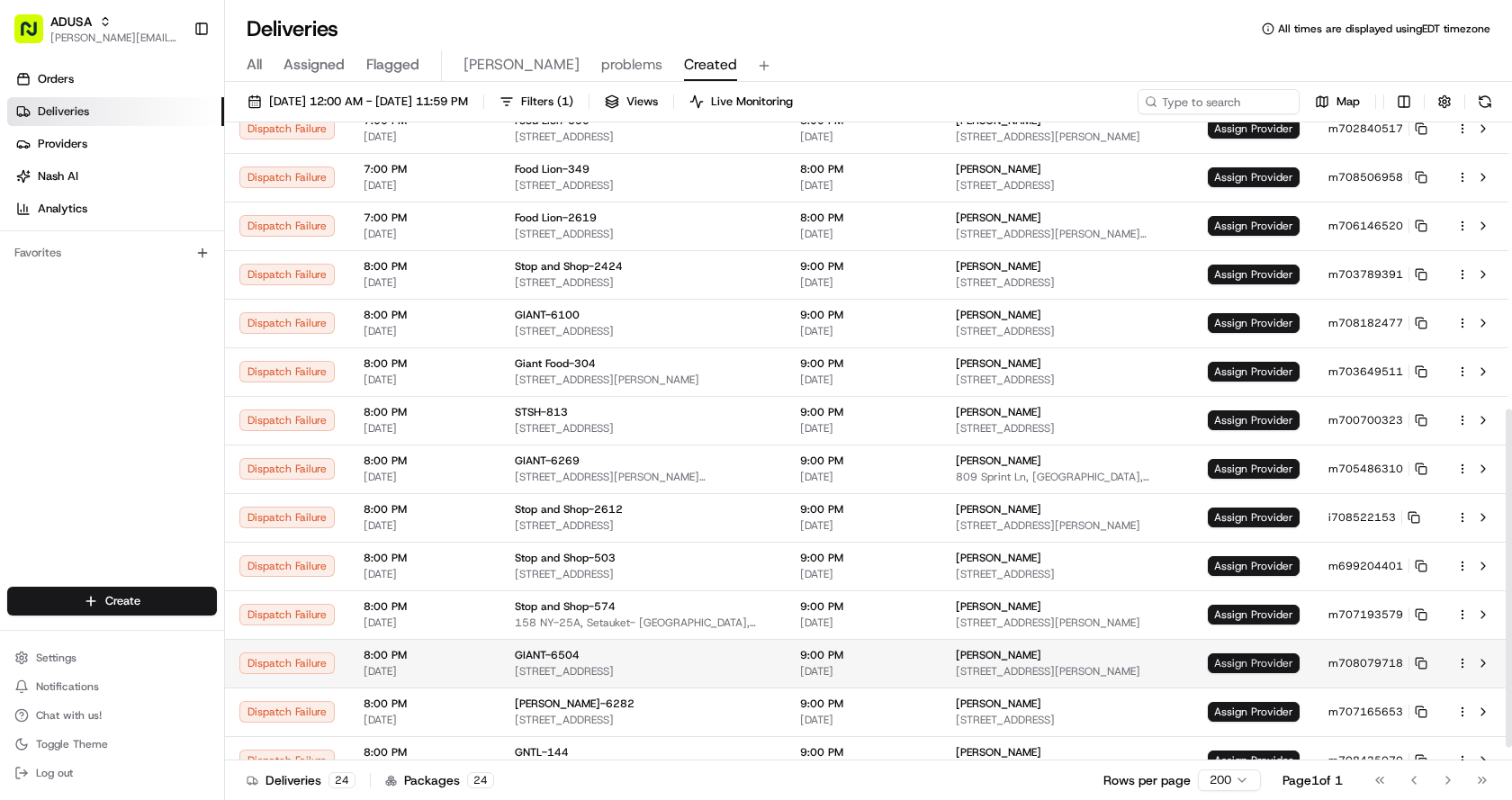
click at [1270, 654] on span "Assign Provider" at bounding box center [1253, 662] width 91 height 20
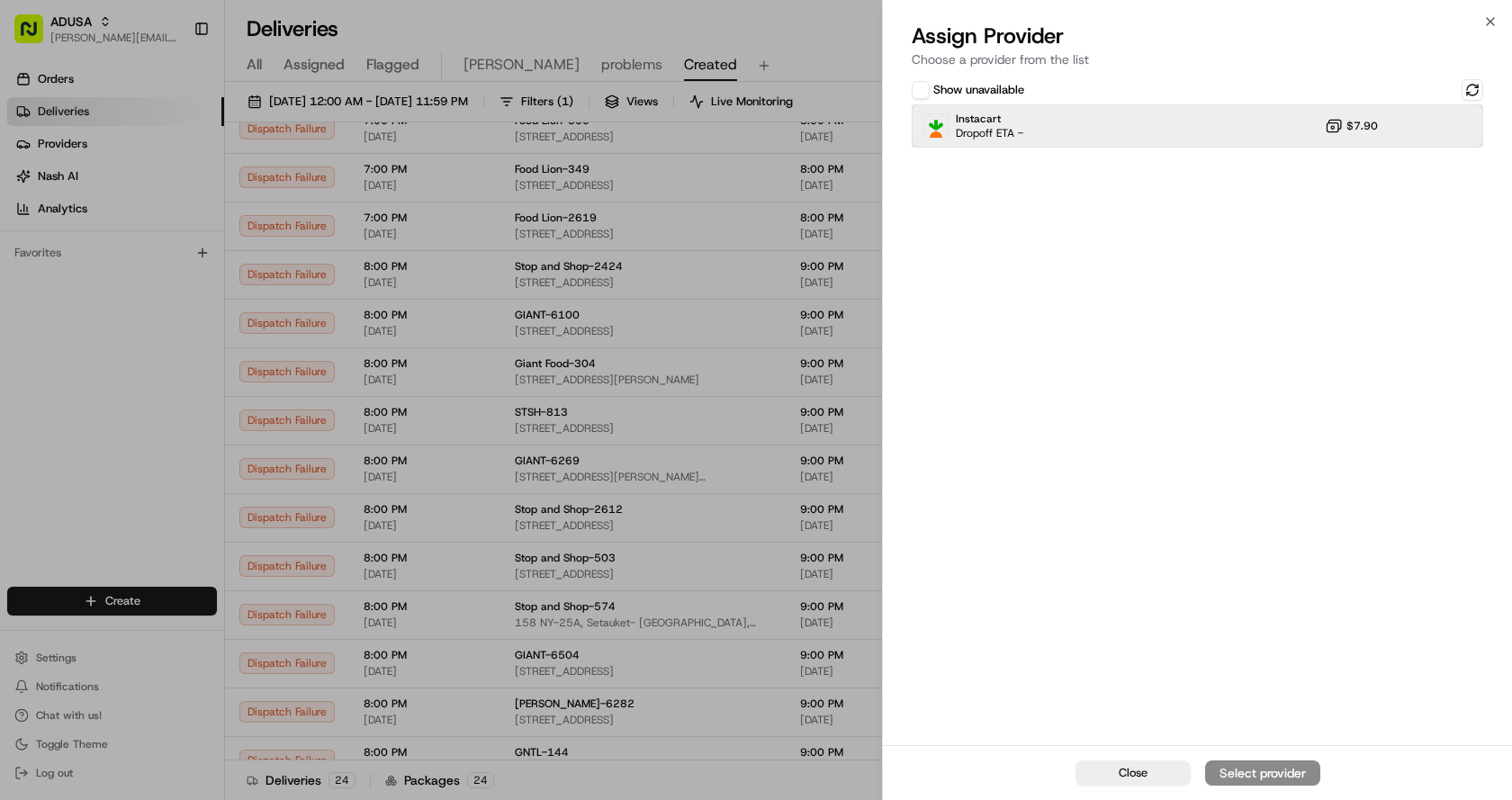
click at [1067, 122] on div "Instacart Dropoff ETA - $7.90" at bounding box center [1197, 126] width 572 height 43
click at [1274, 784] on button "Assign Provider" at bounding box center [1262, 773] width 115 height 25
click at [1271, 772] on div "Close" at bounding box center [1197, 773] width 629 height 55
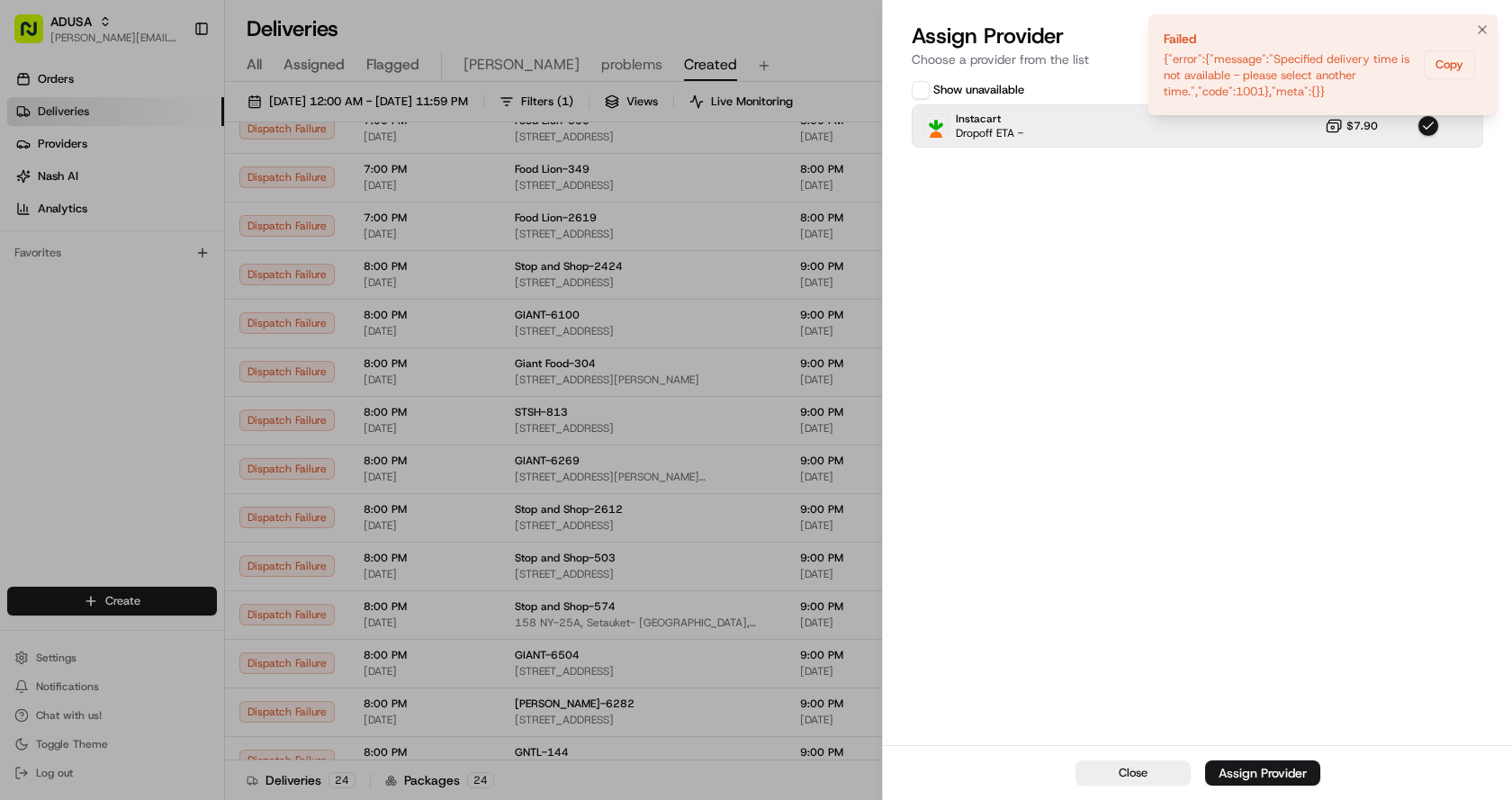
drag, startPoint x: 1480, startPoint y: 20, endPoint x: 1483, endPoint y: 40, distance: 20.2
click at [1481, 23] on button "Notifications (F8)" at bounding box center [1482, 29] width 22 height 22
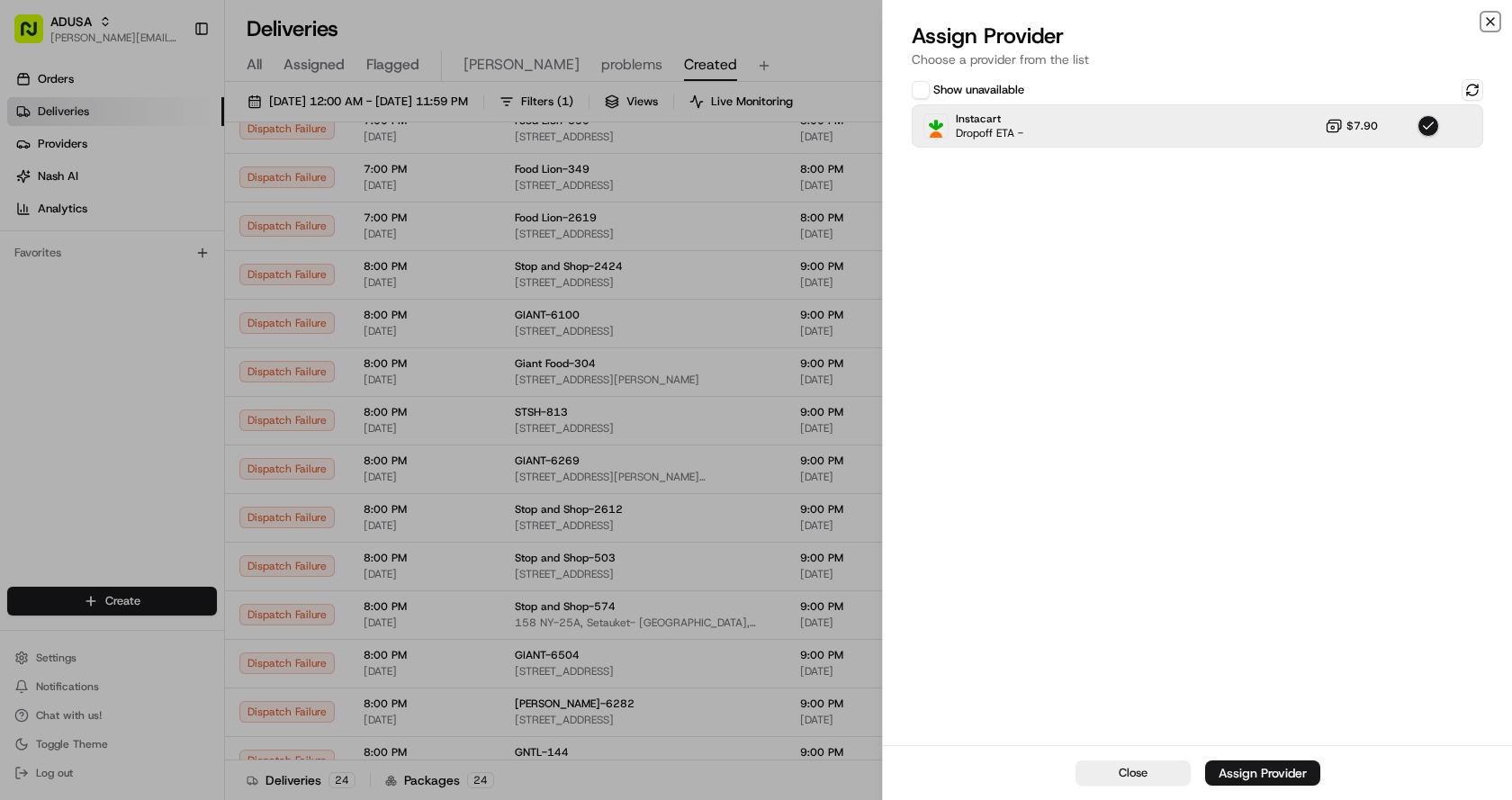
click at [1487, 25] on icon "button" at bounding box center [1490, 22] width 8 height 8
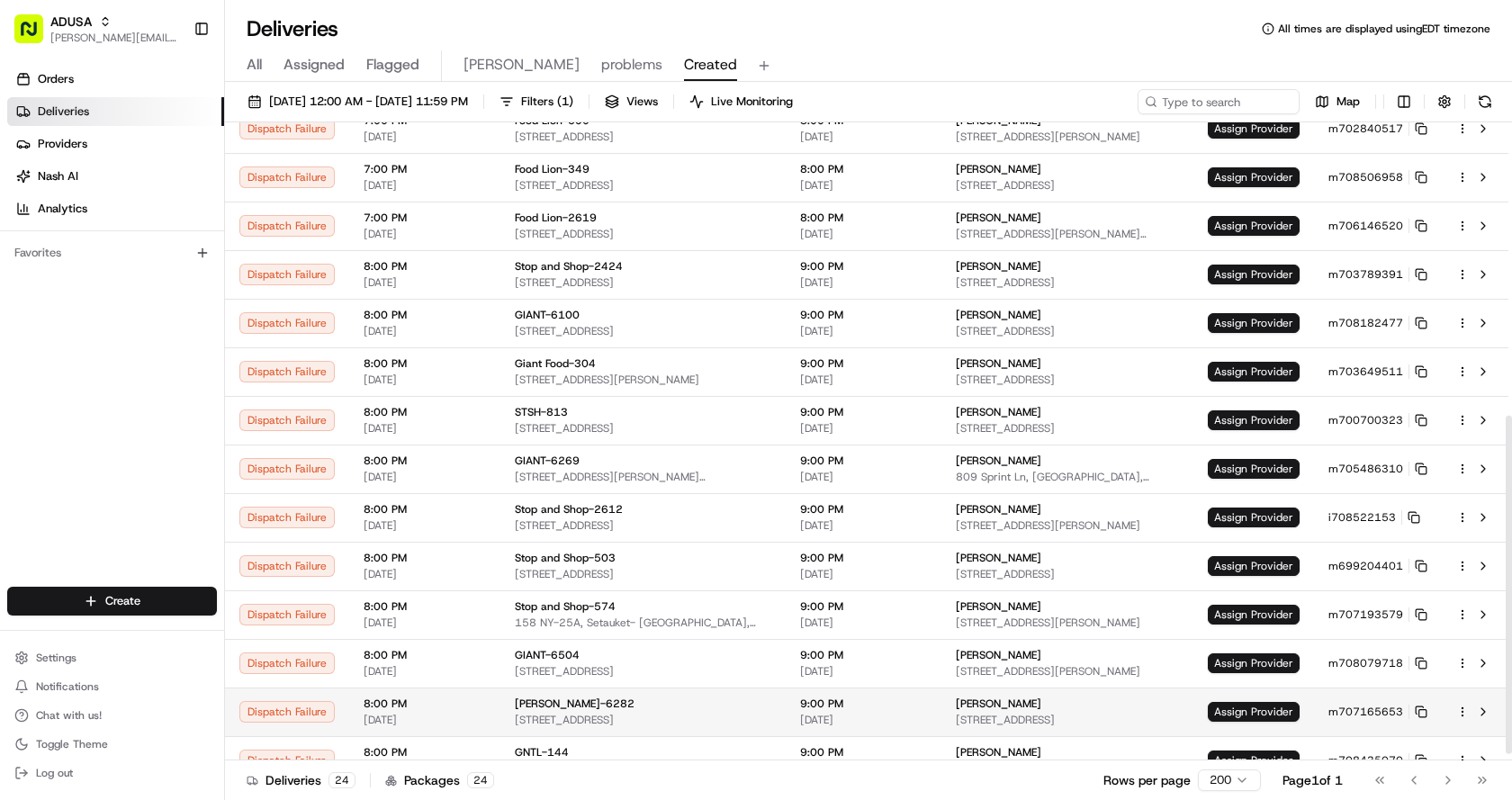
scroll to position [564, 0]
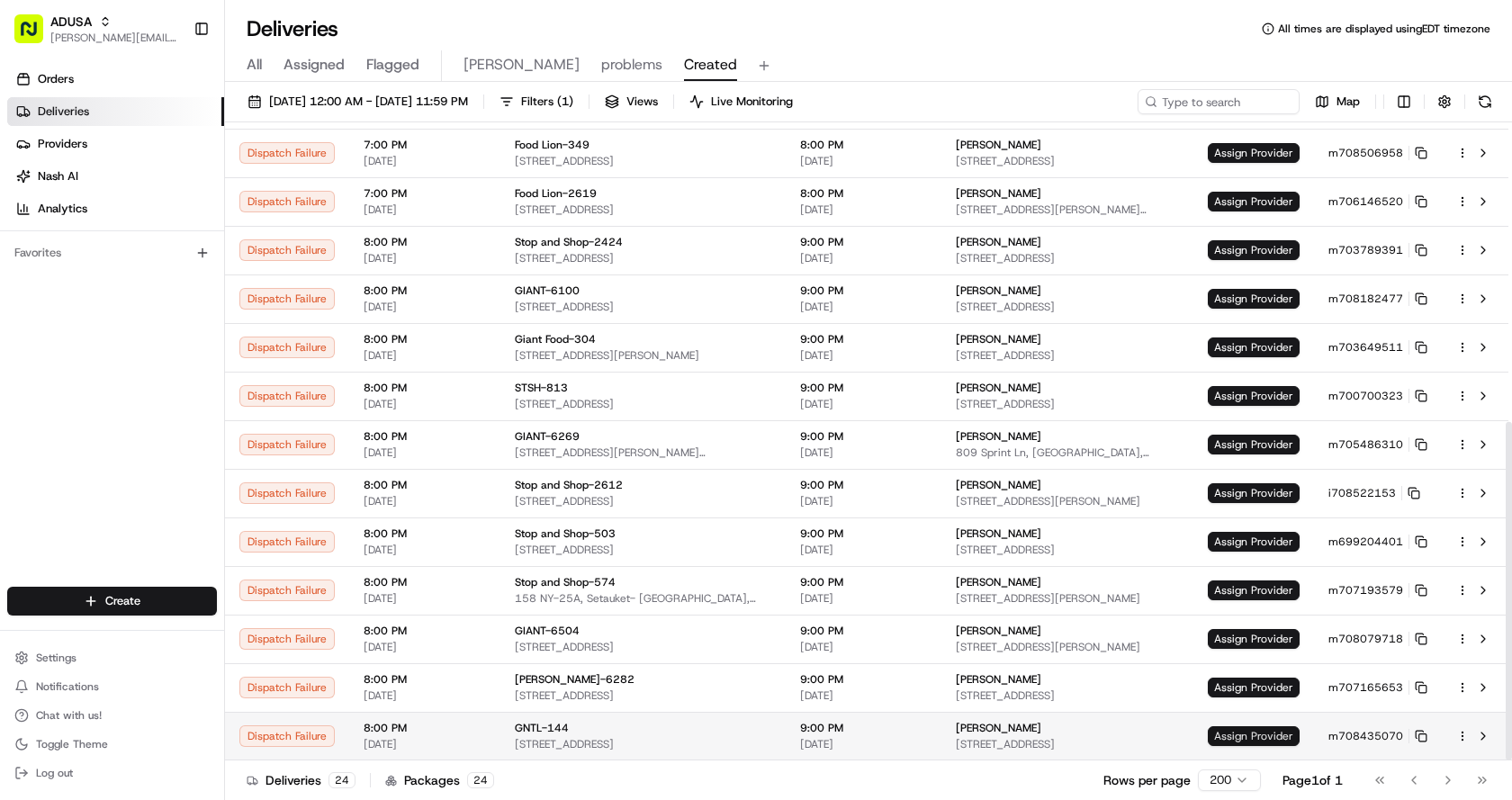
click at [1259, 736] on span "Assign Provider" at bounding box center [1253, 736] width 91 height 20
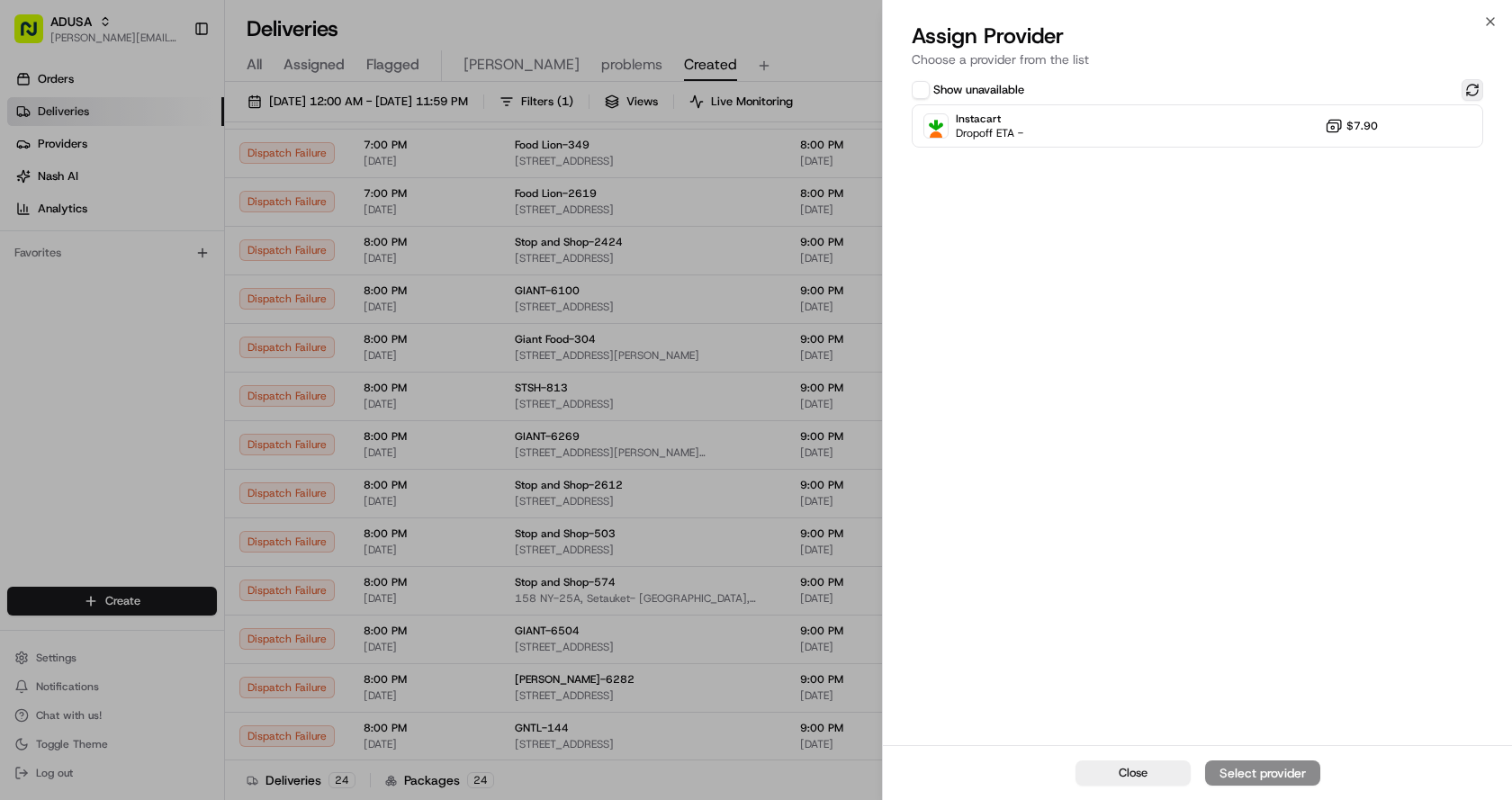
click at [1480, 90] on button at bounding box center [1471, 90] width 22 height 22
click at [1293, 111] on div "Instacart Dropoff ETA - $7.90" at bounding box center [1197, 126] width 572 height 43
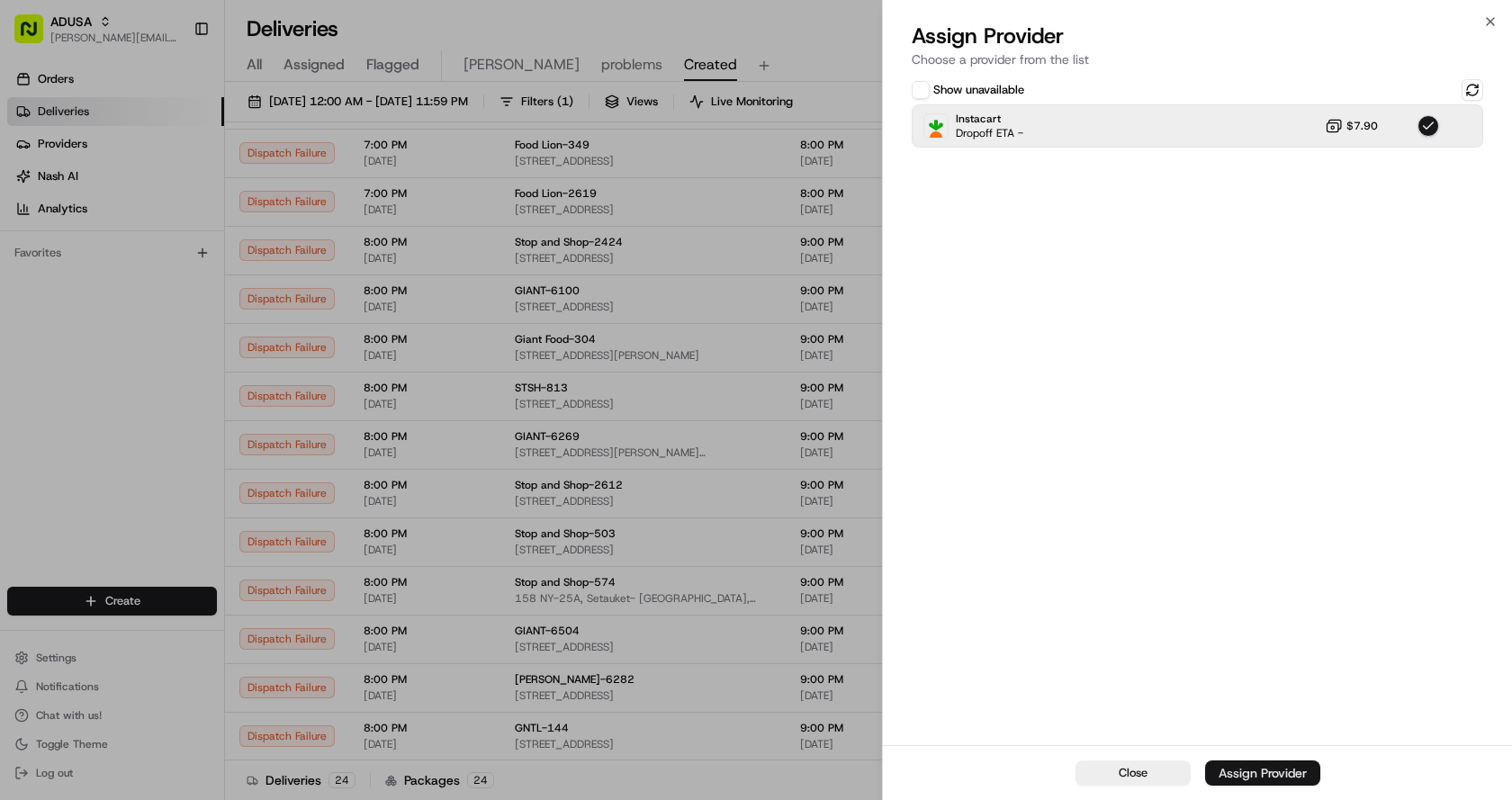
click at [1246, 777] on div "Assign Provider" at bounding box center [1262, 773] width 89 height 18
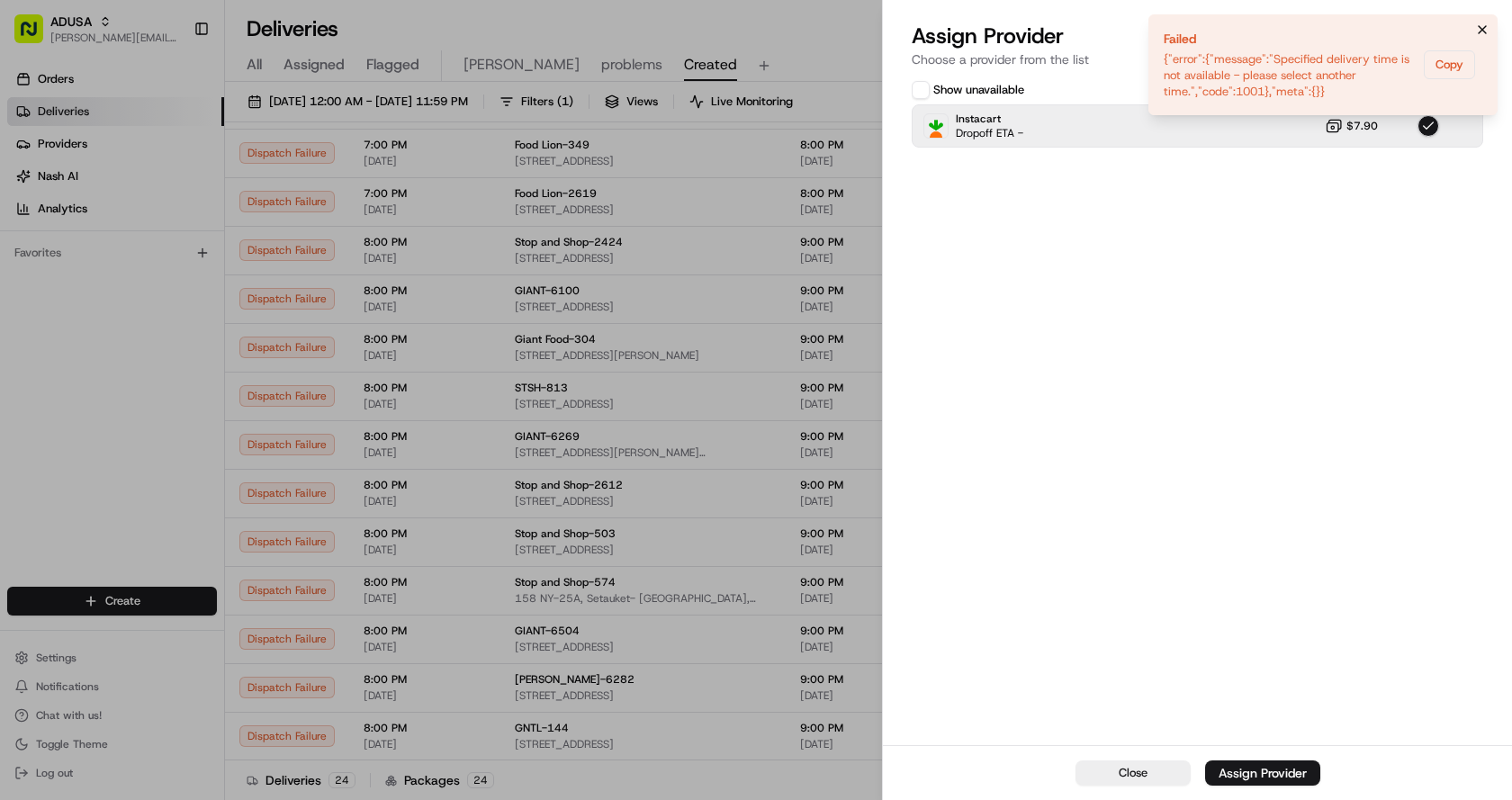
click at [1481, 28] on icon "Notifications (F8)" at bounding box center [1482, 29] width 14 height 14
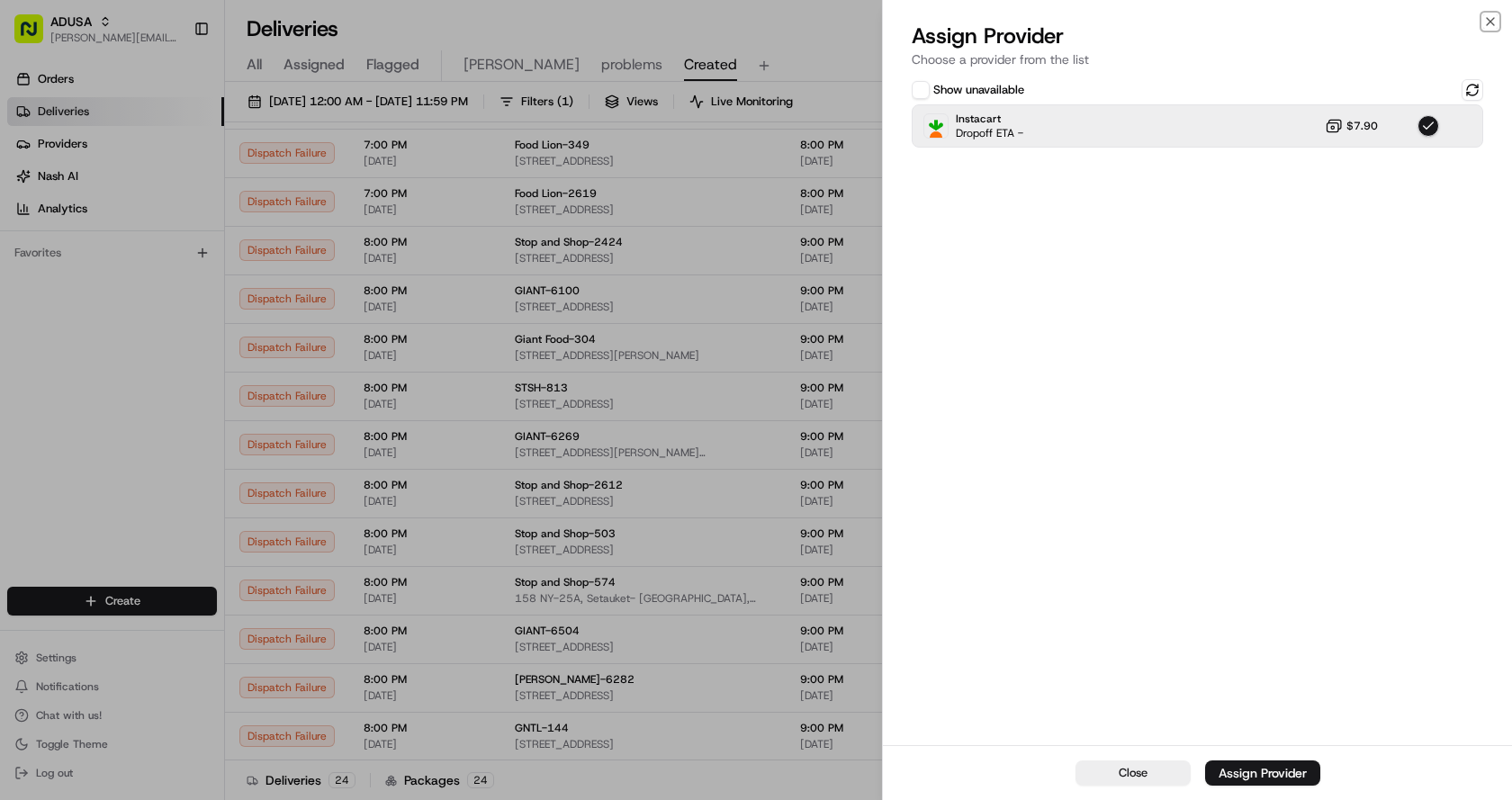
click at [1488, 22] on icon "button" at bounding box center [1489, 21] width 14 height 14
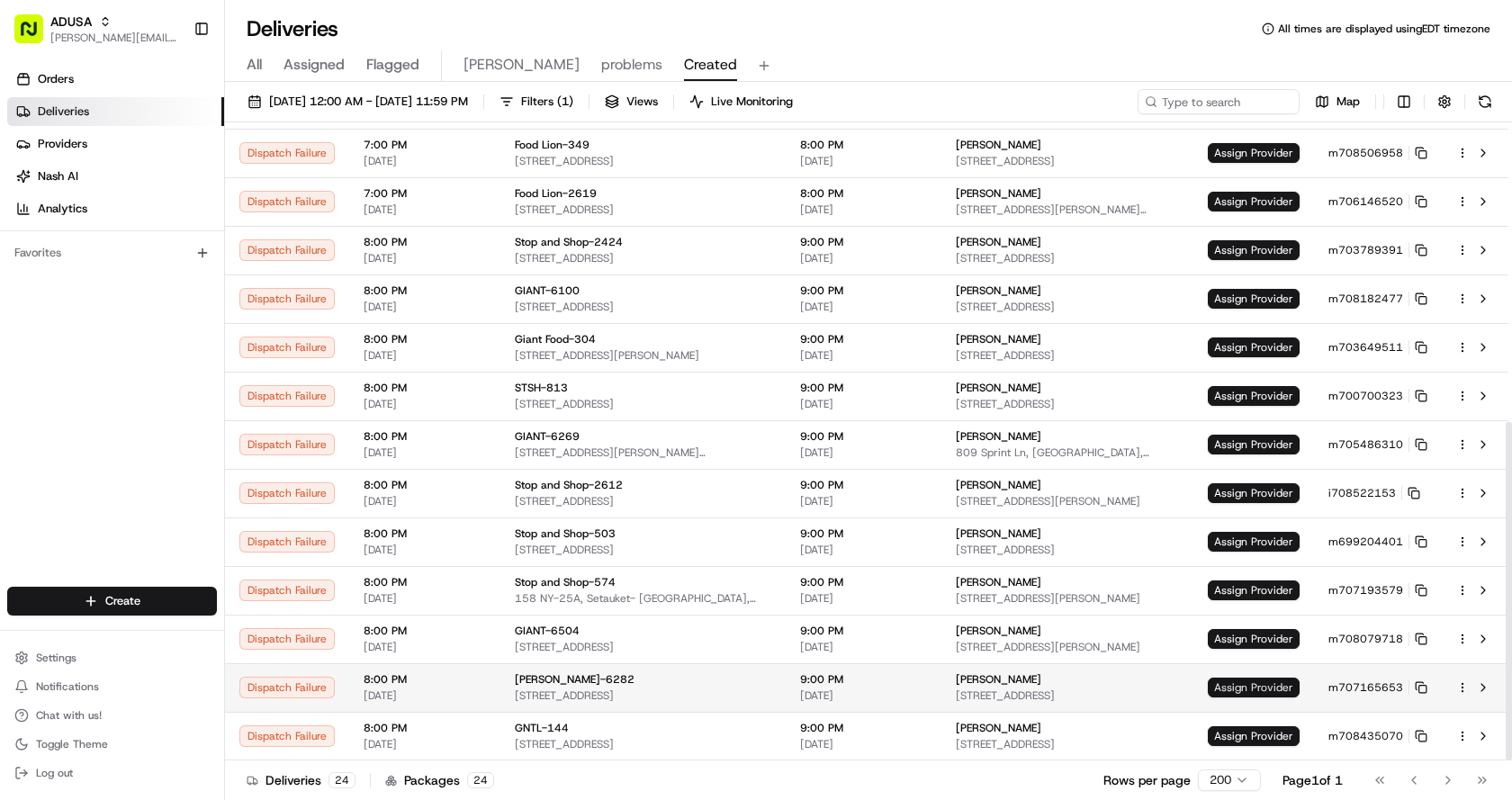
click at [1256, 679] on span "Assign Provider" at bounding box center [1253, 687] width 91 height 20
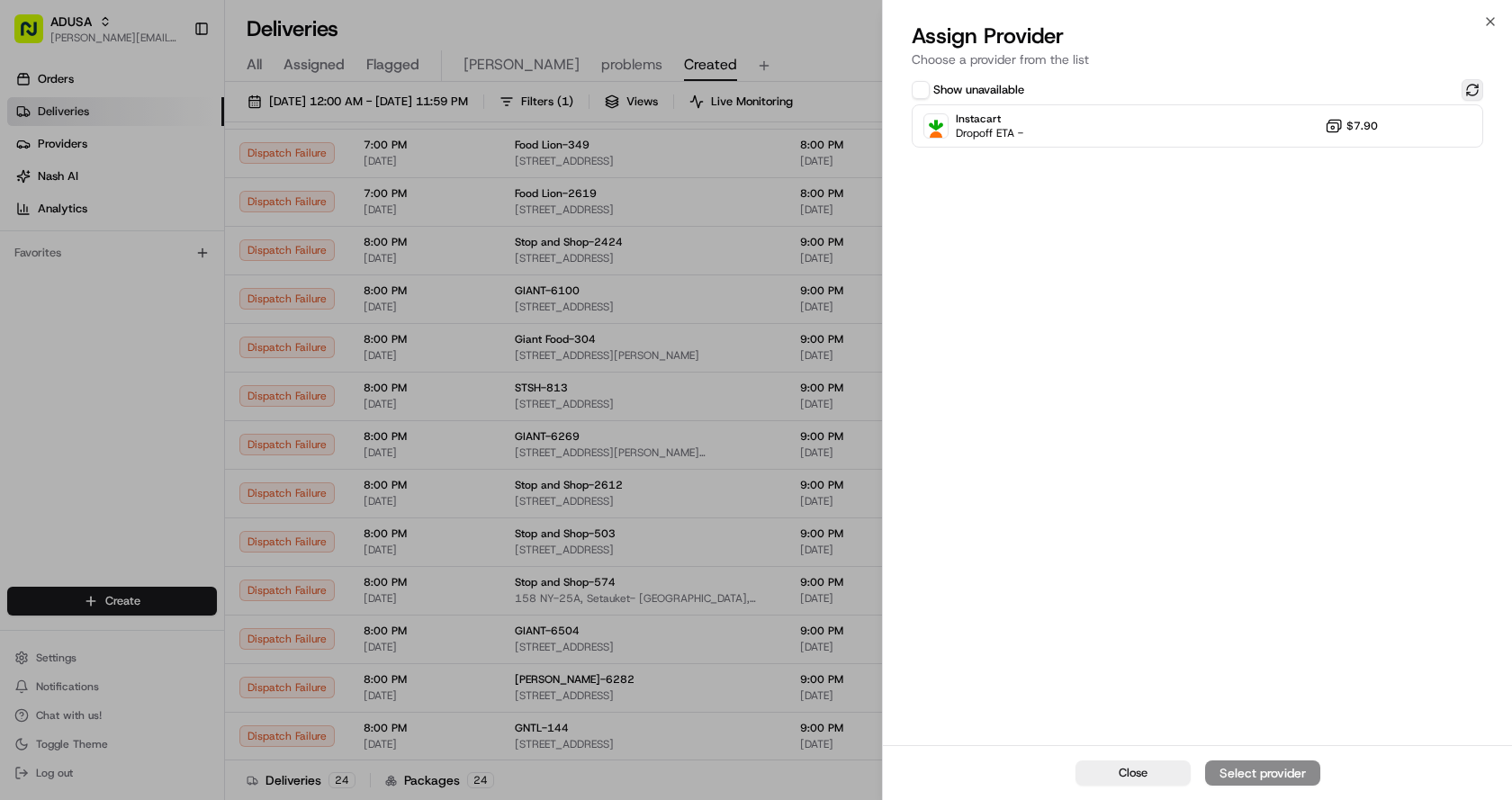
click at [1472, 91] on button at bounding box center [1471, 90] width 22 height 22
click at [1111, 120] on div "Instacart Dropoff ETA - $7.90" at bounding box center [1197, 126] width 572 height 43
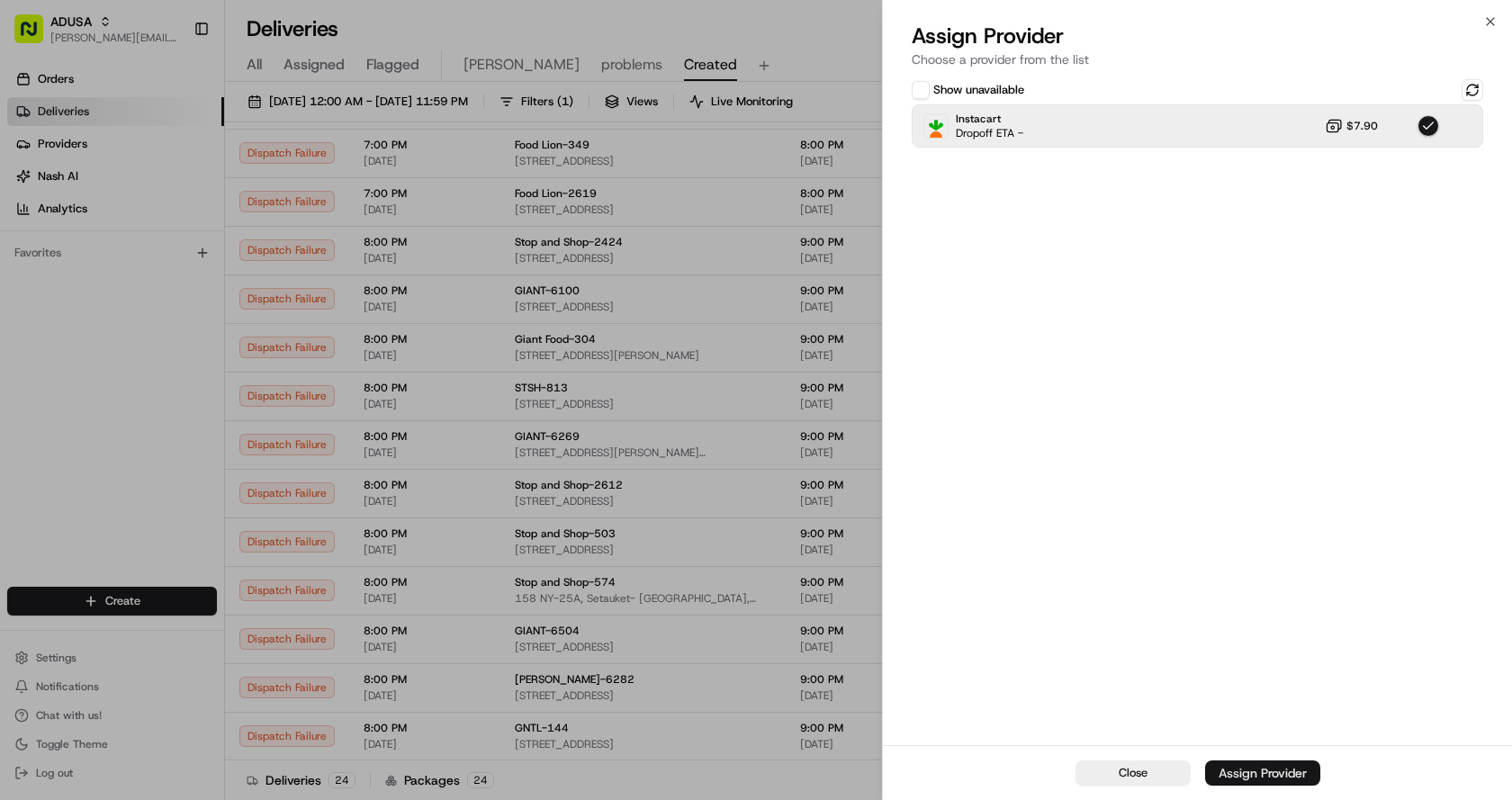
click at [1278, 777] on div "Assign Provider" at bounding box center [1262, 773] width 89 height 18
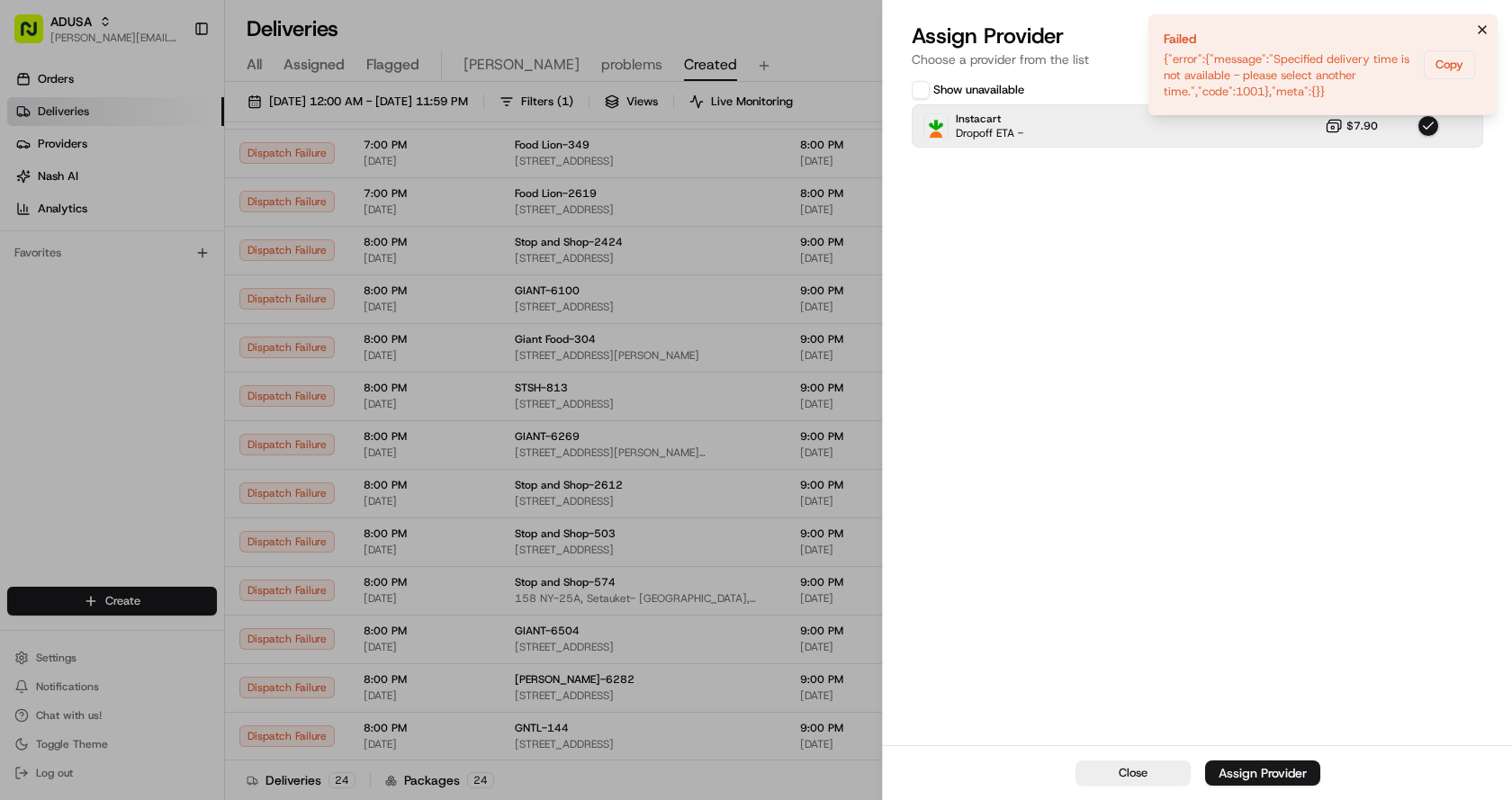
click at [1492, 29] on button "Notifications (F8)" at bounding box center [1482, 29] width 22 height 22
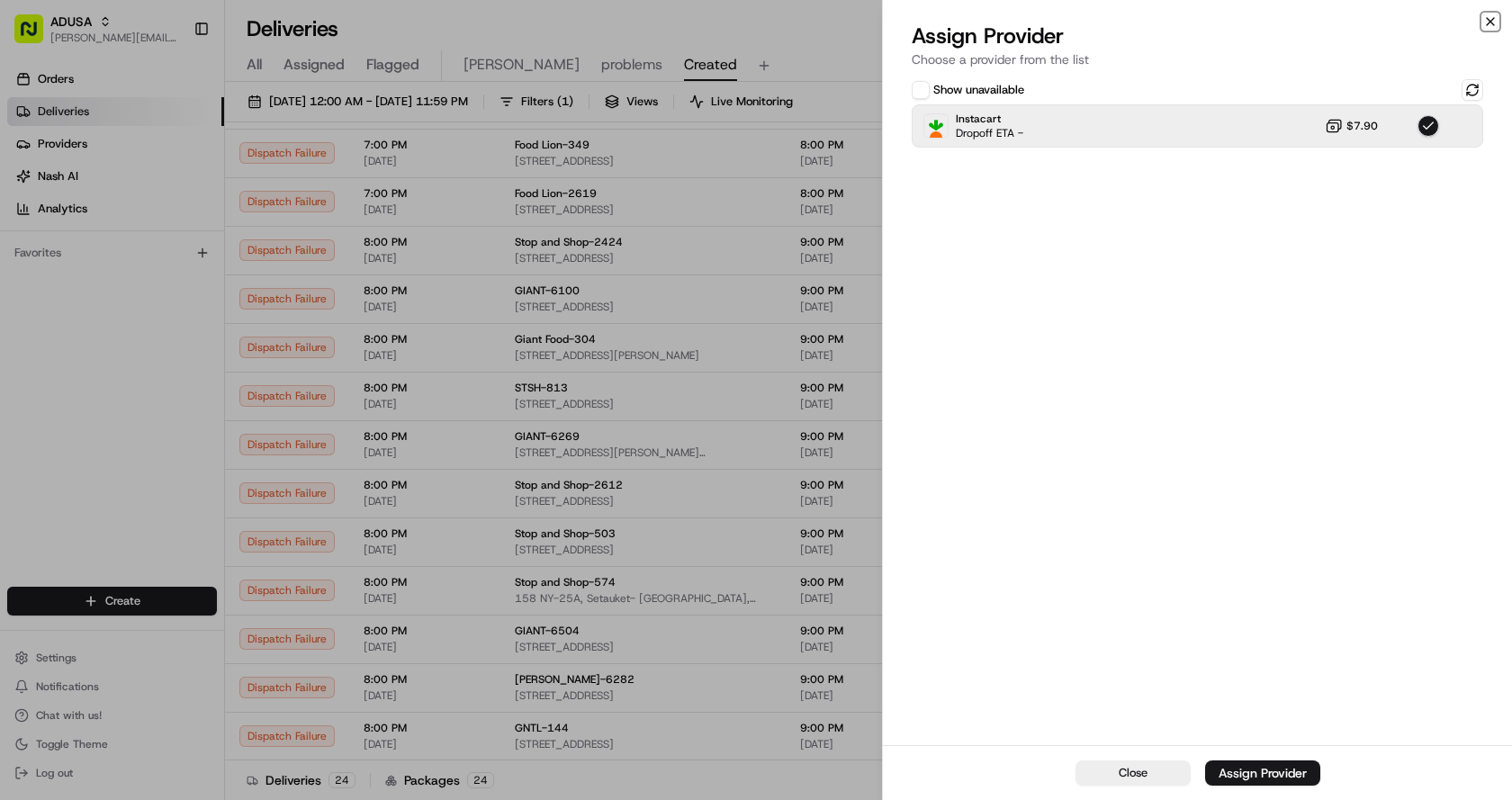
click at [1490, 16] on icon "button" at bounding box center [1489, 21] width 14 height 14
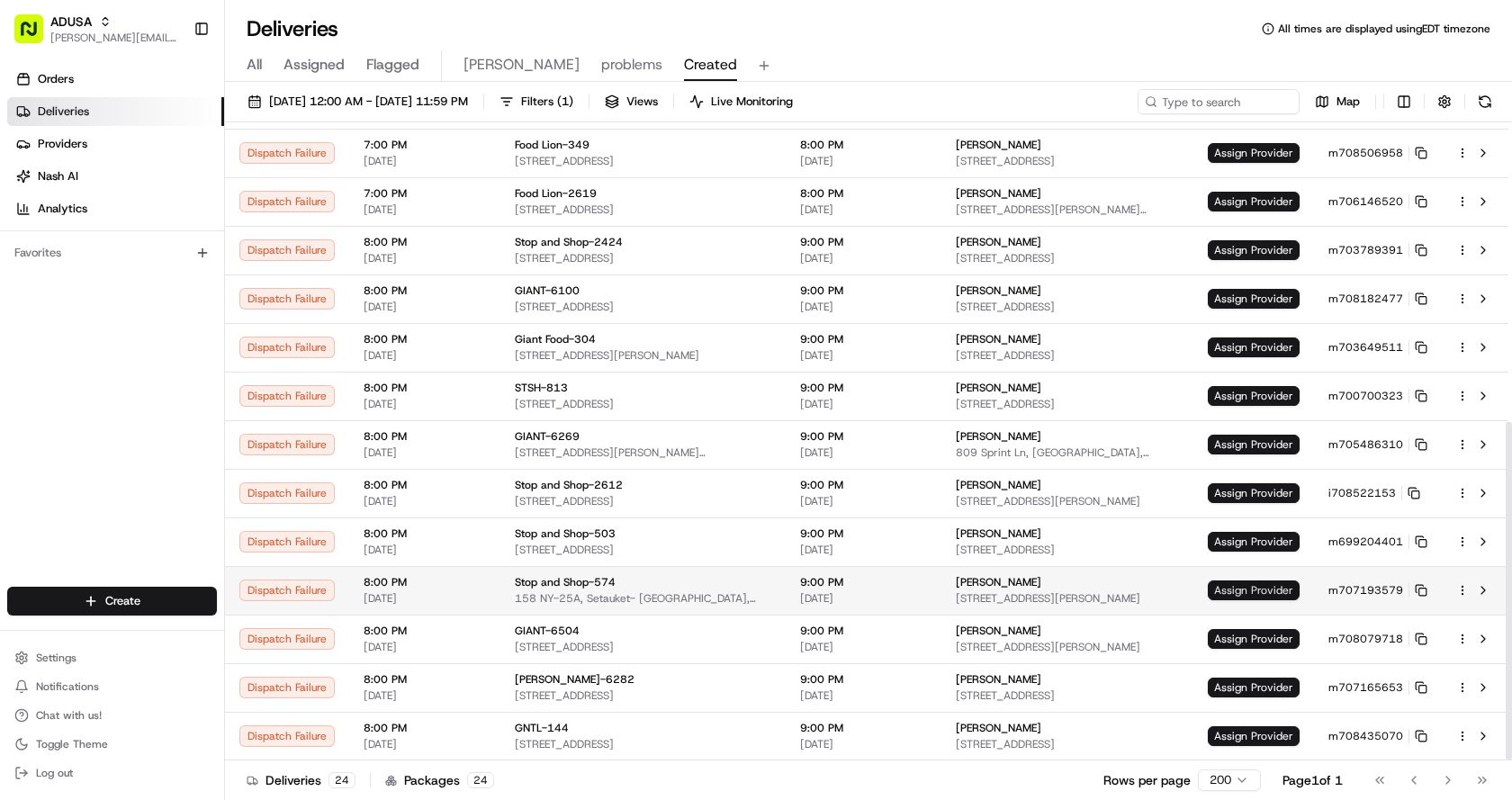
click at [1256, 584] on span "Assign Provider" at bounding box center [1253, 590] width 91 height 20
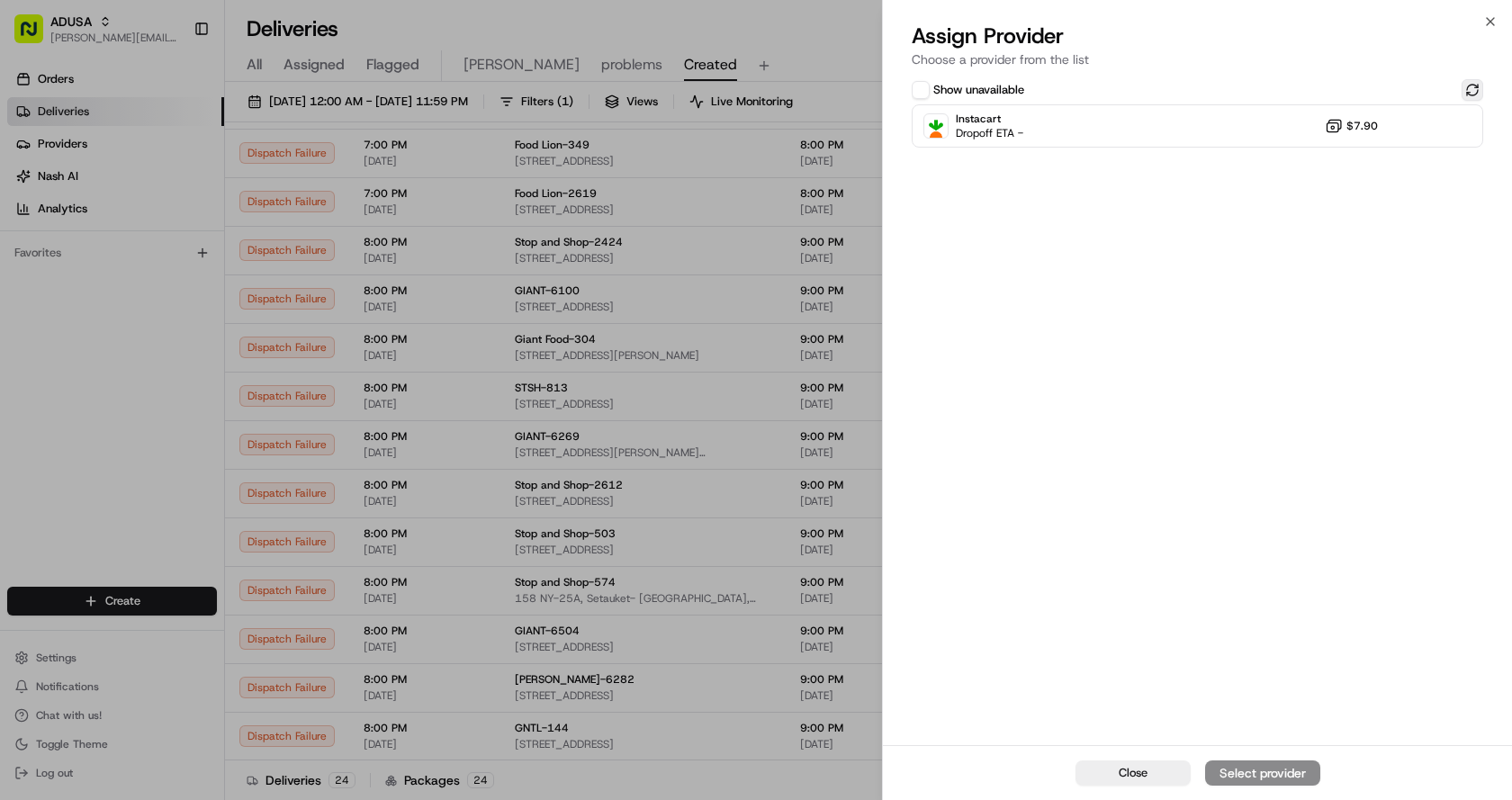
click at [1476, 89] on button at bounding box center [1471, 90] width 22 height 22
click at [1216, 122] on div "Instacart Dropoff ETA - $7.90" at bounding box center [1197, 126] width 572 height 43
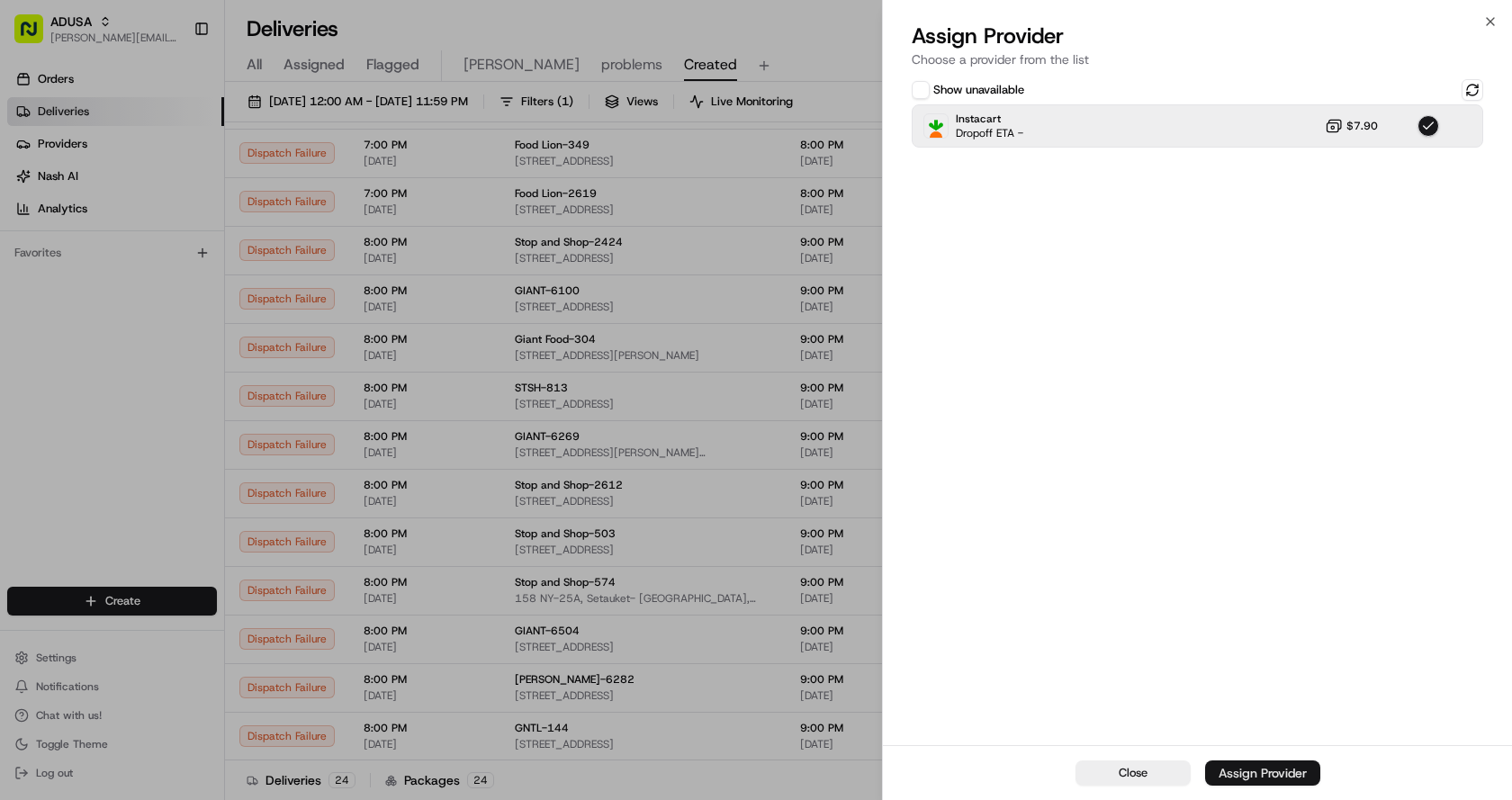
click at [1262, 763] on button "Assign Provider" at bounding box center [1262, 773] width 115 height 25
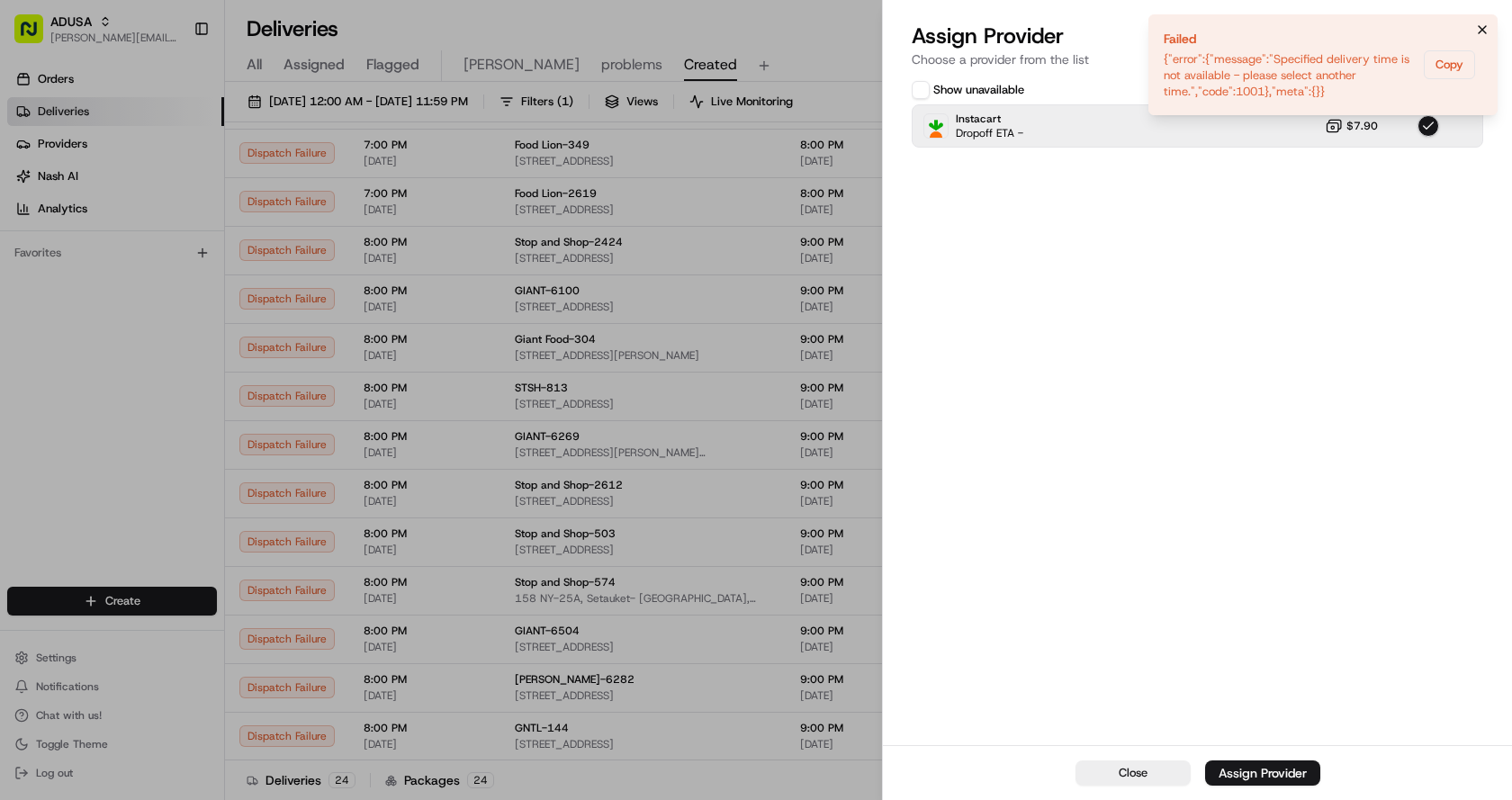
click at [1479, 31] on icon "Notifications (F8)" at bounding box center [1482, 29] width 14 height 14
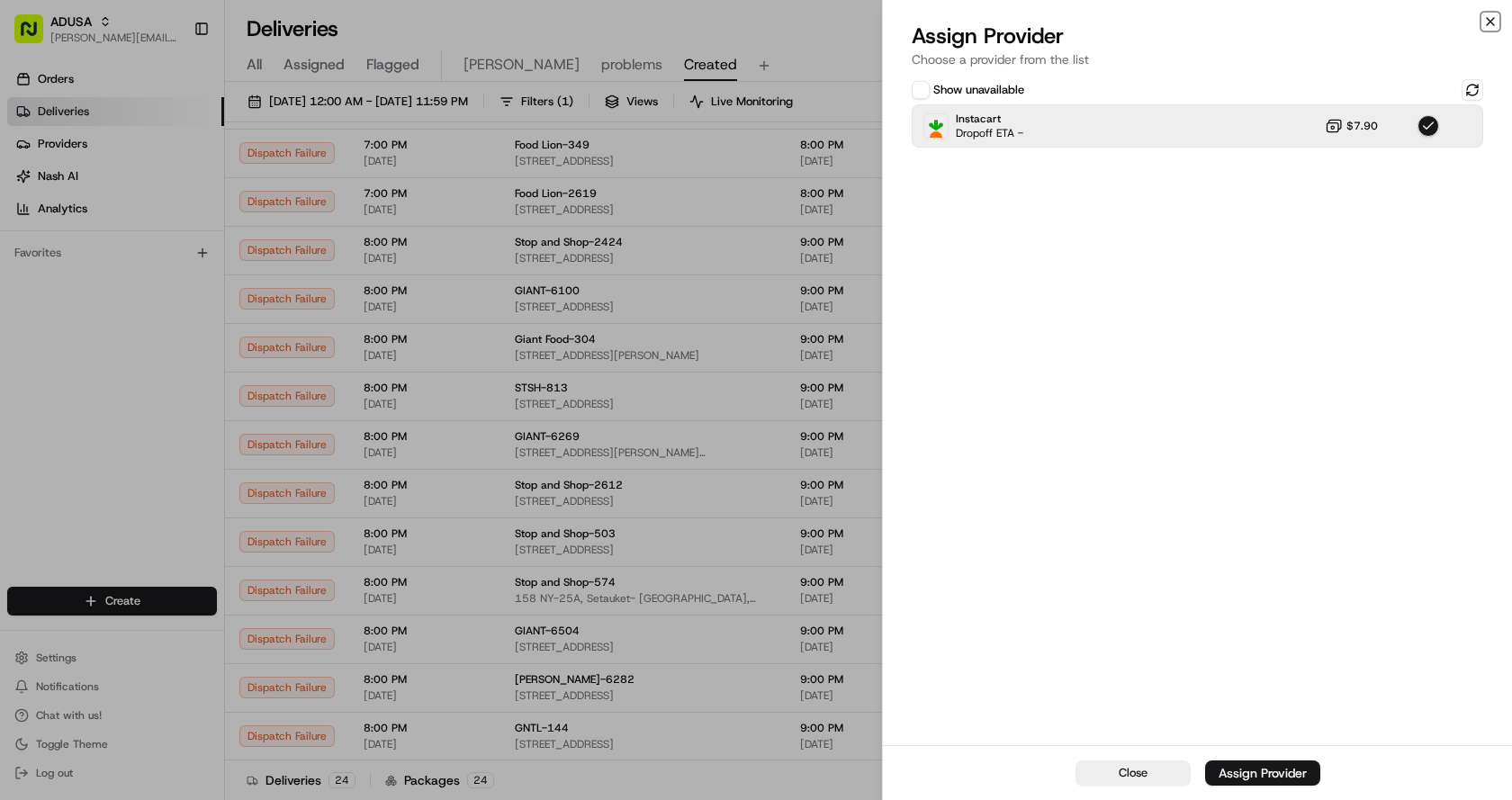
click at [1486, 24] on icon "button" at bounding box center [1489, 21] width 14 height 14
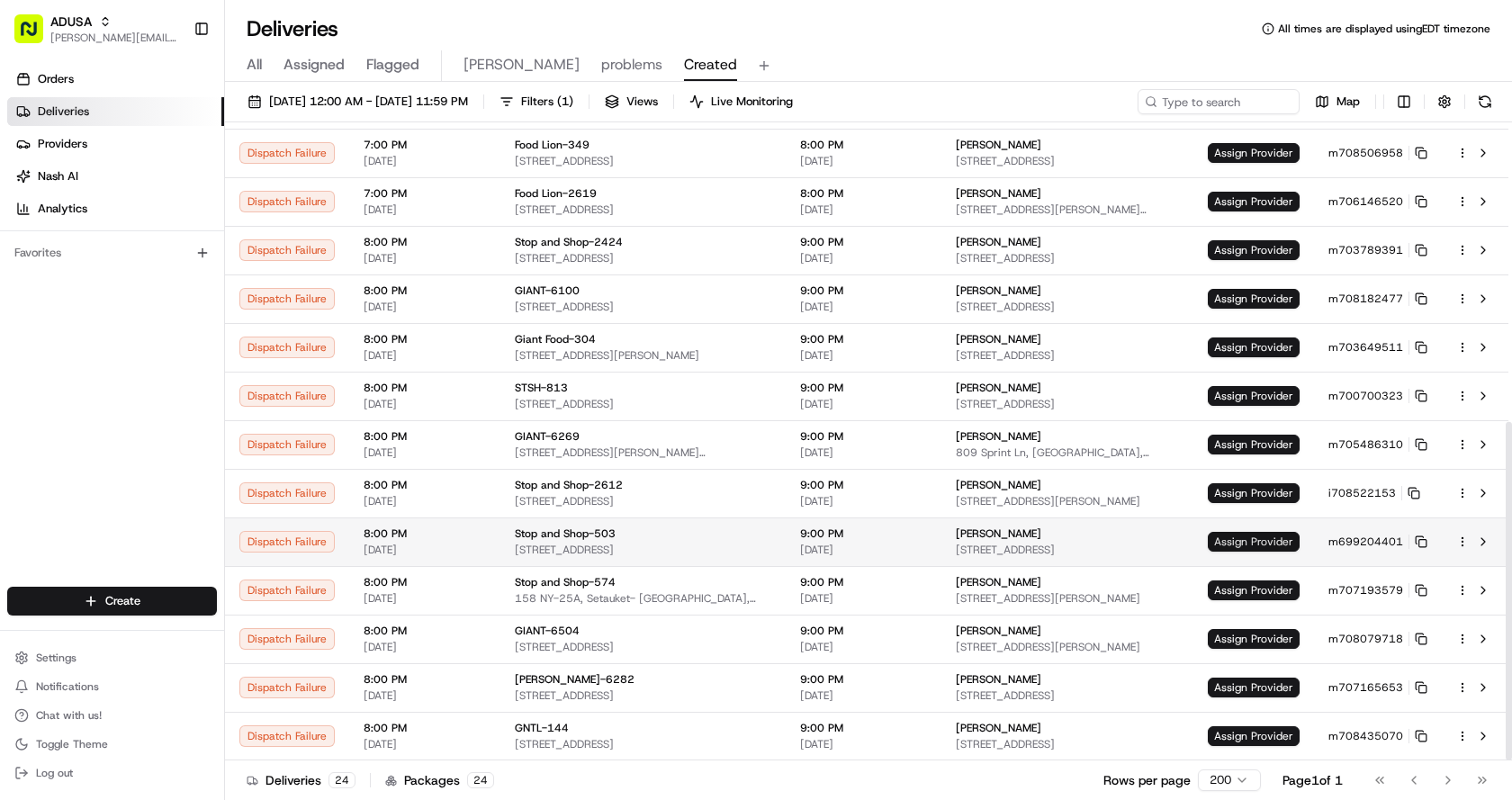
click at [1225, 543] on span "Assign Provider" at bounding box center [1253, 542] width 91 height 20
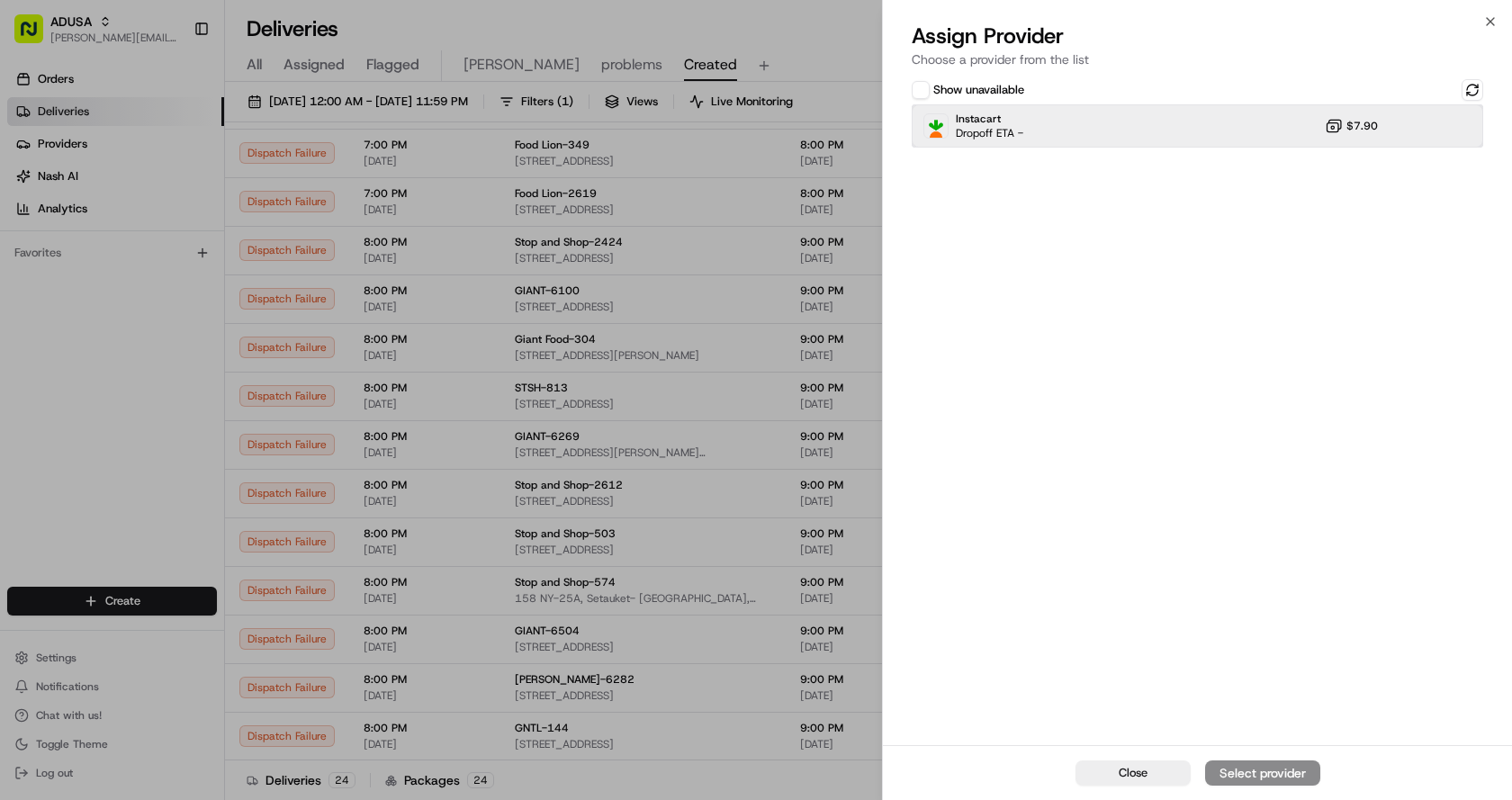
click at [1195, 128] on div "Instacart Dropoff ETA - $7.90" at bounding box center [1197, 126] width 572 height 43
click at [1277, 758] on div "Close Assign Provider" at bounding box center [1197, 773] width 629 height 55
click at [1271, 772] on div "Assign Provider" at bounding box center [1262, 773] width 89 height 18
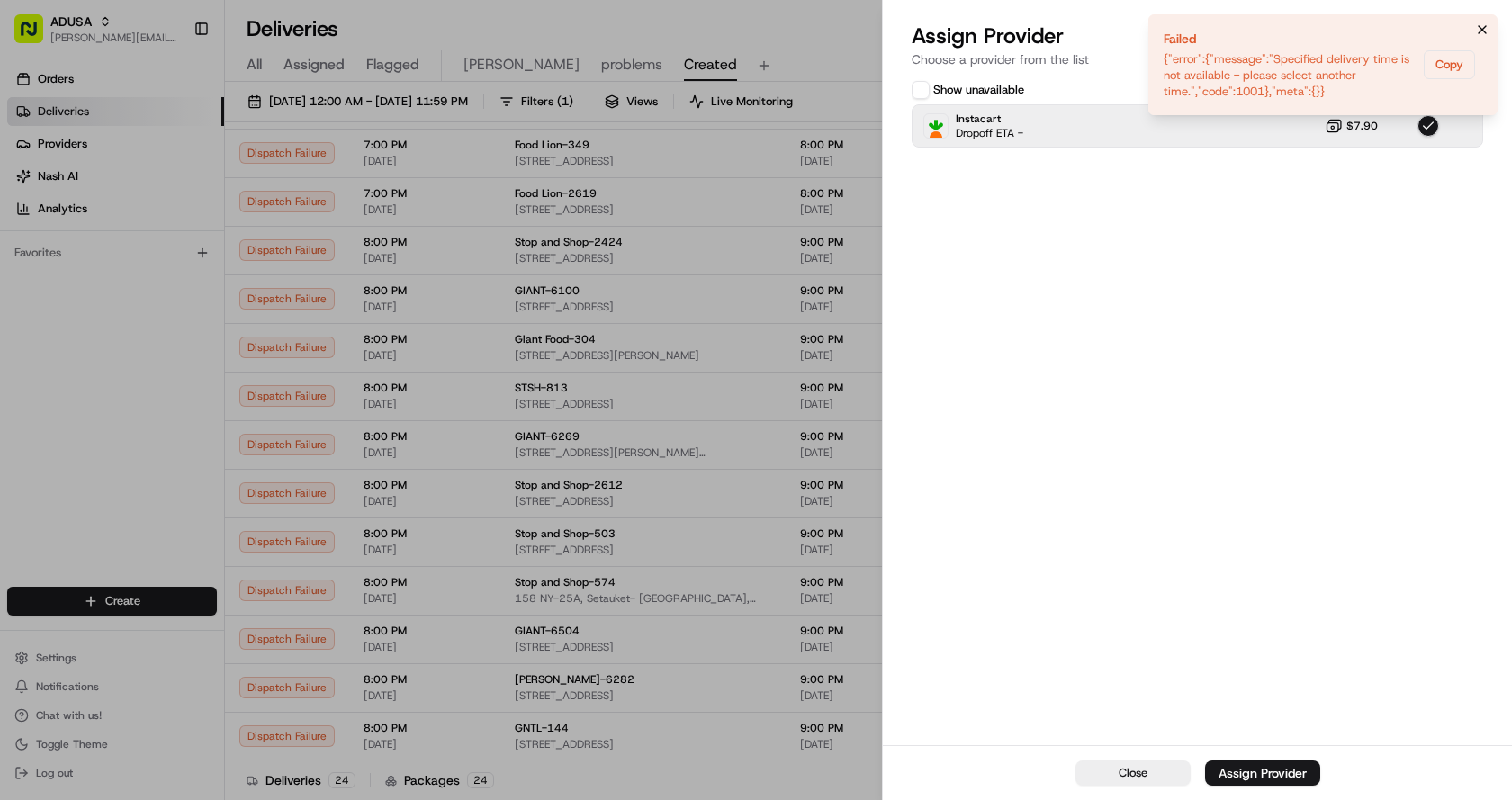
click at [1485, 26] on icon "Notifications (F8)" at bounding box center [1482, 29] width 14 height 14
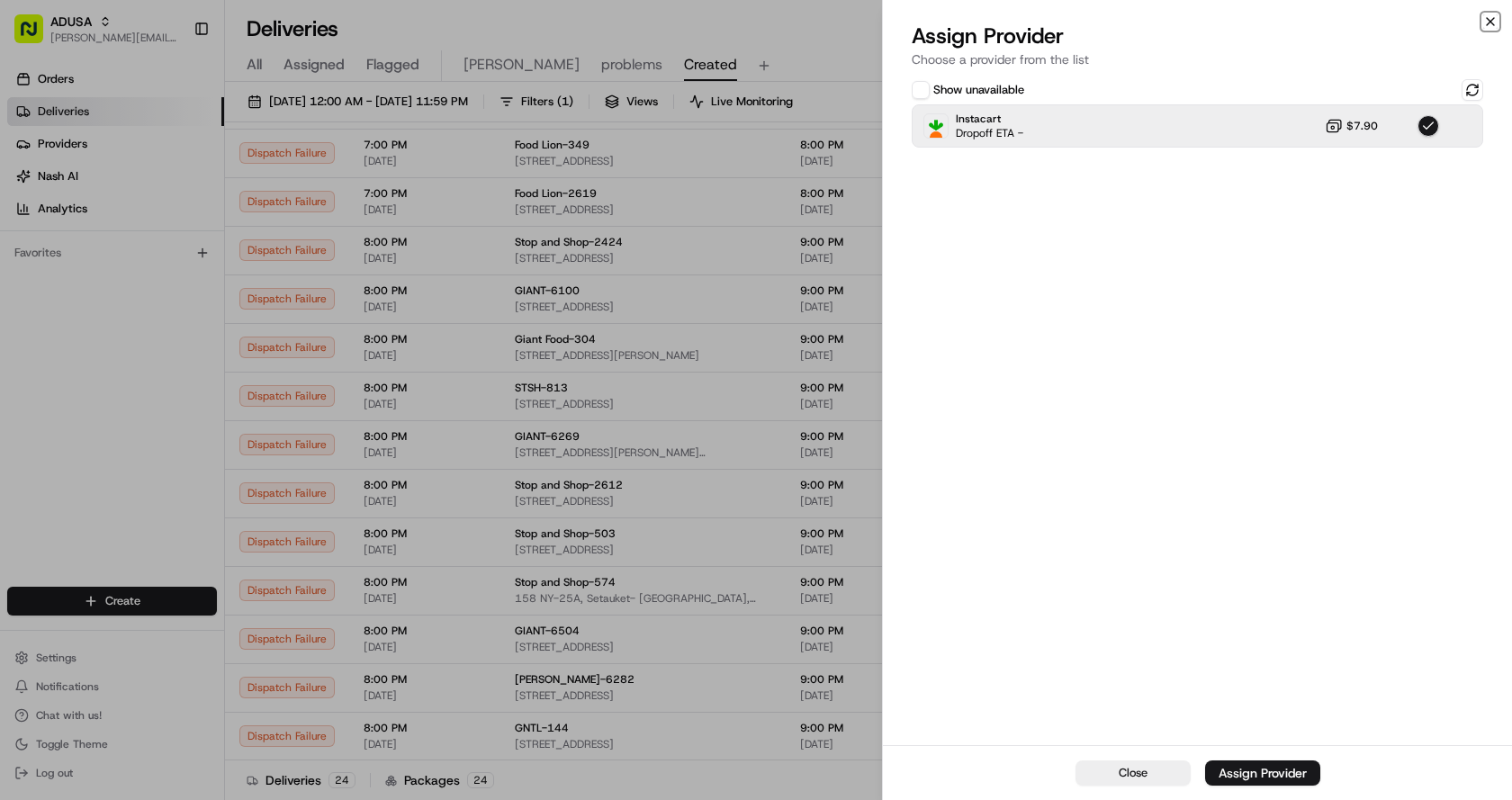
click at [1487, 19] on icon "button" at bounding box center [1489, 21] width 14 height 14
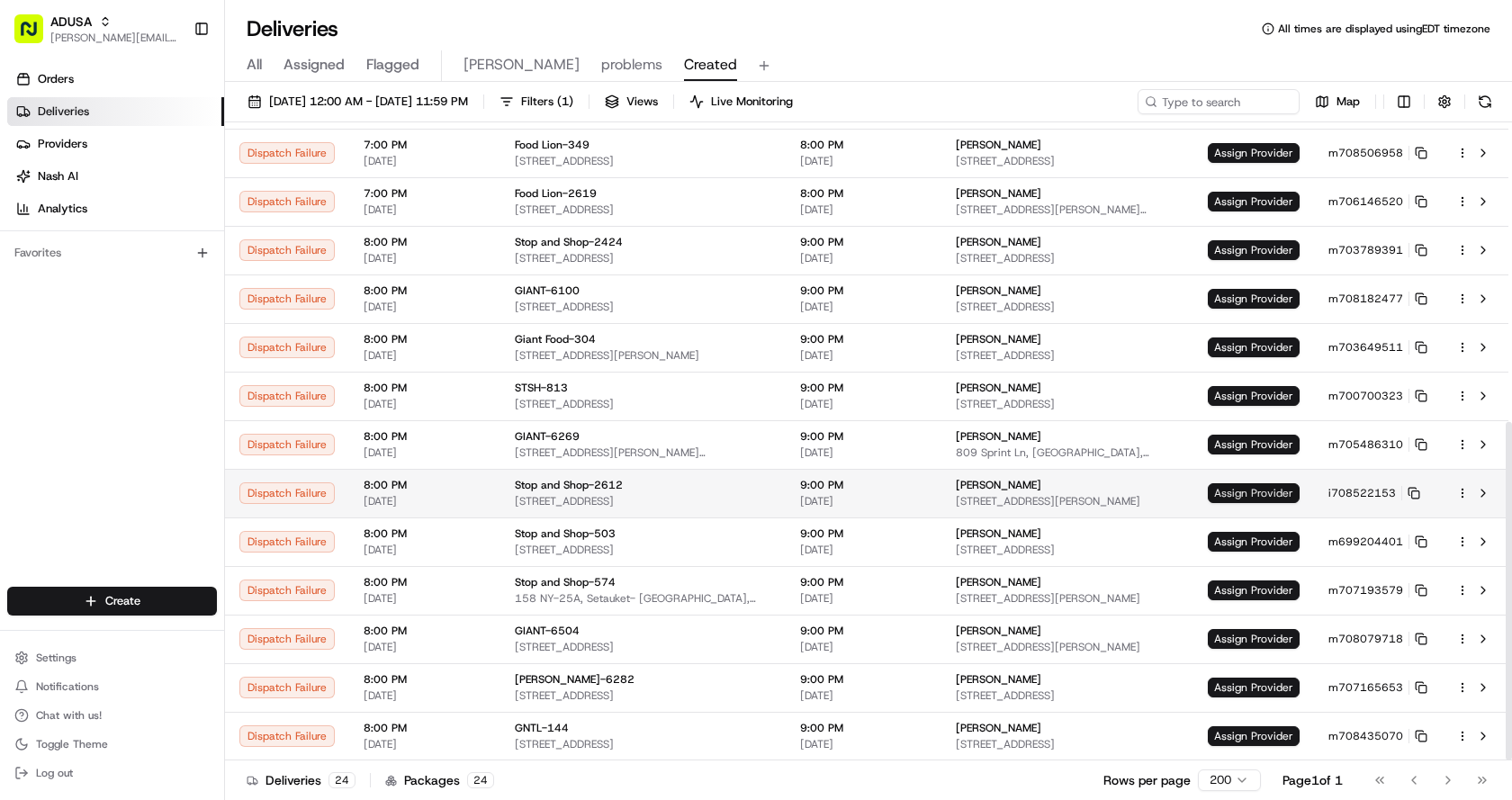
click at [1242, 495] on span "Assign Provider" at bounding box center [1253, 493] width 91 height 20
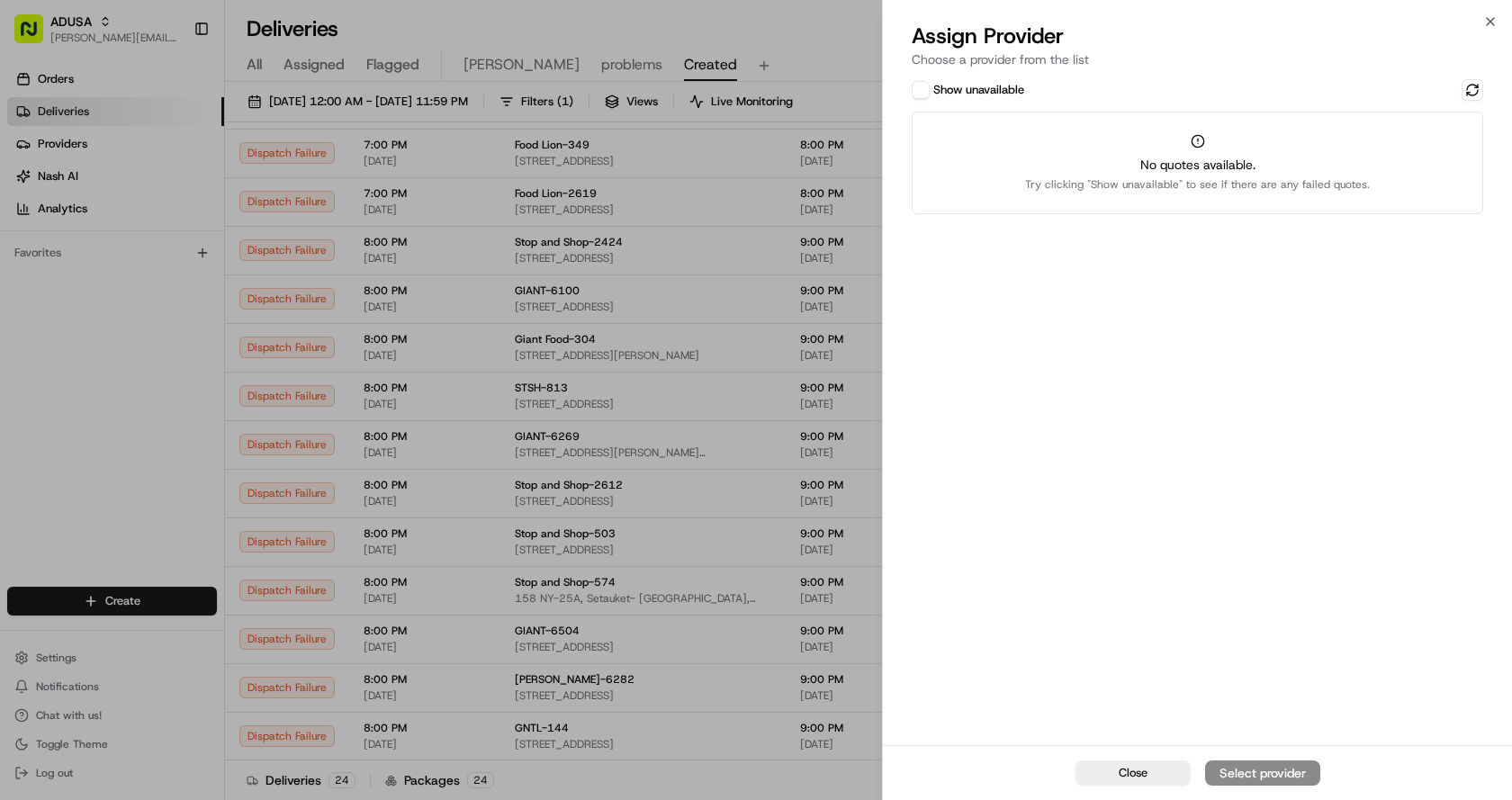
click at [918, 83] on button "Show unavailable" at bounding box center [920, 90] width 18 height 18
click at [1478, 91] on button at bounding box center [1471, 90] width 22 height 22
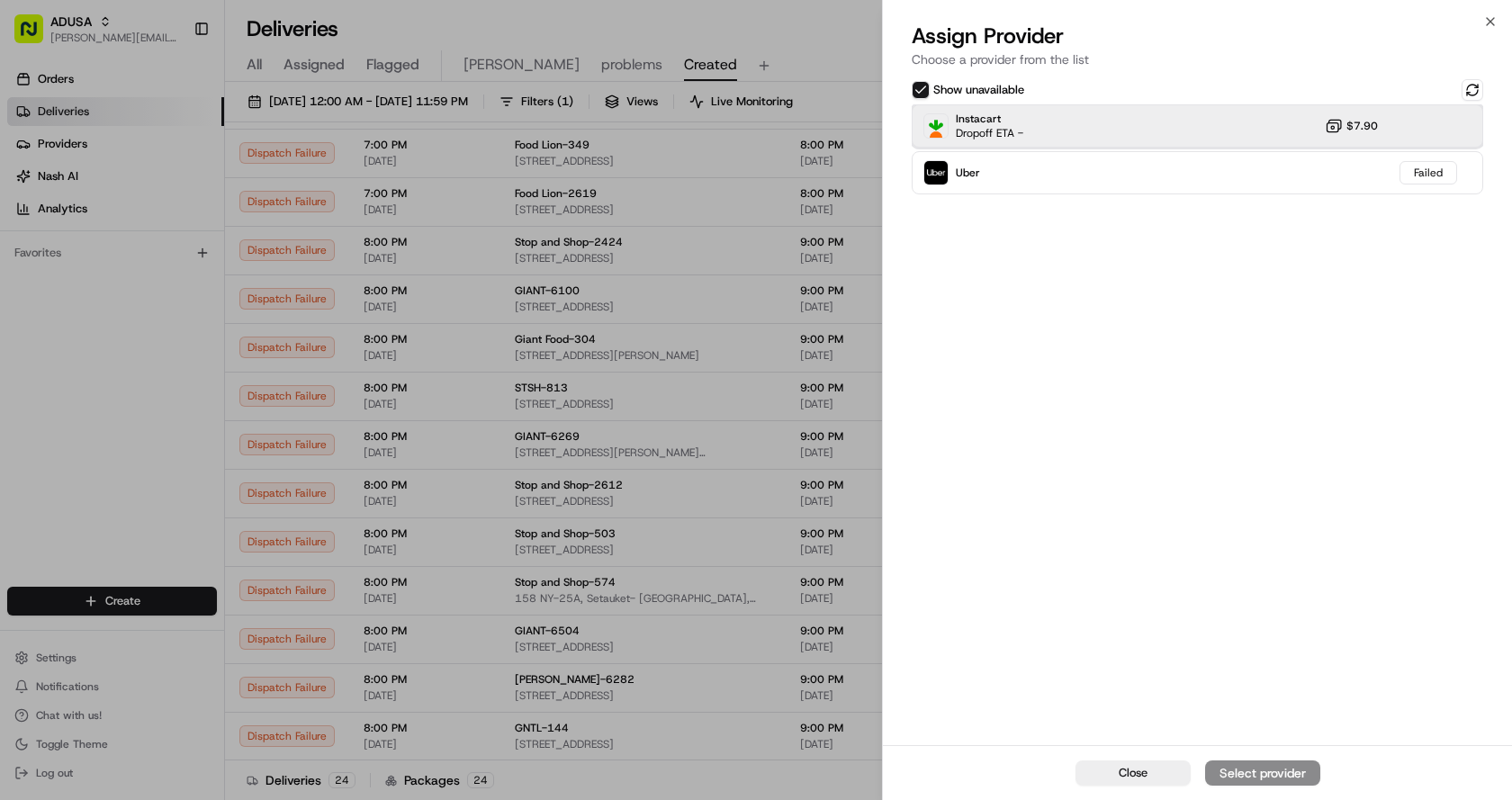
click at [1102, 127] on div "Instacart Dropoff ETA - $7.90" at bounding box center [1197, 126] width 572 height 43
click at [1240, 771] on div "Assign Provider" at bounding box center [1262, 773] width 89 height 18
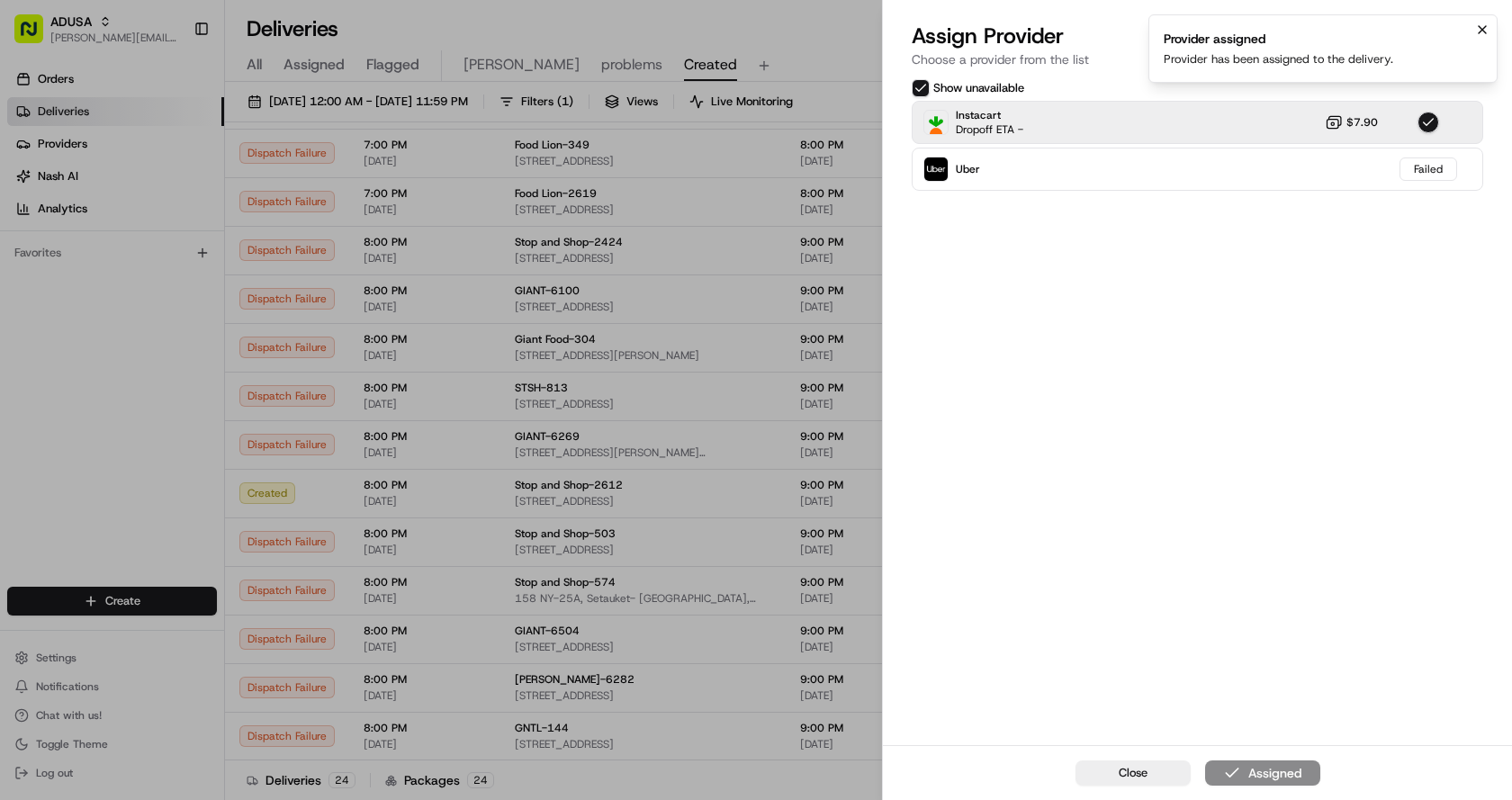
click at [1480, 30] on icon "Notifications (F8)" at bounding box center [1482, 29] width 14 height 14
click at [1492, 15] on icon "button" at bounding box center [1489, 21] width 14 height 14
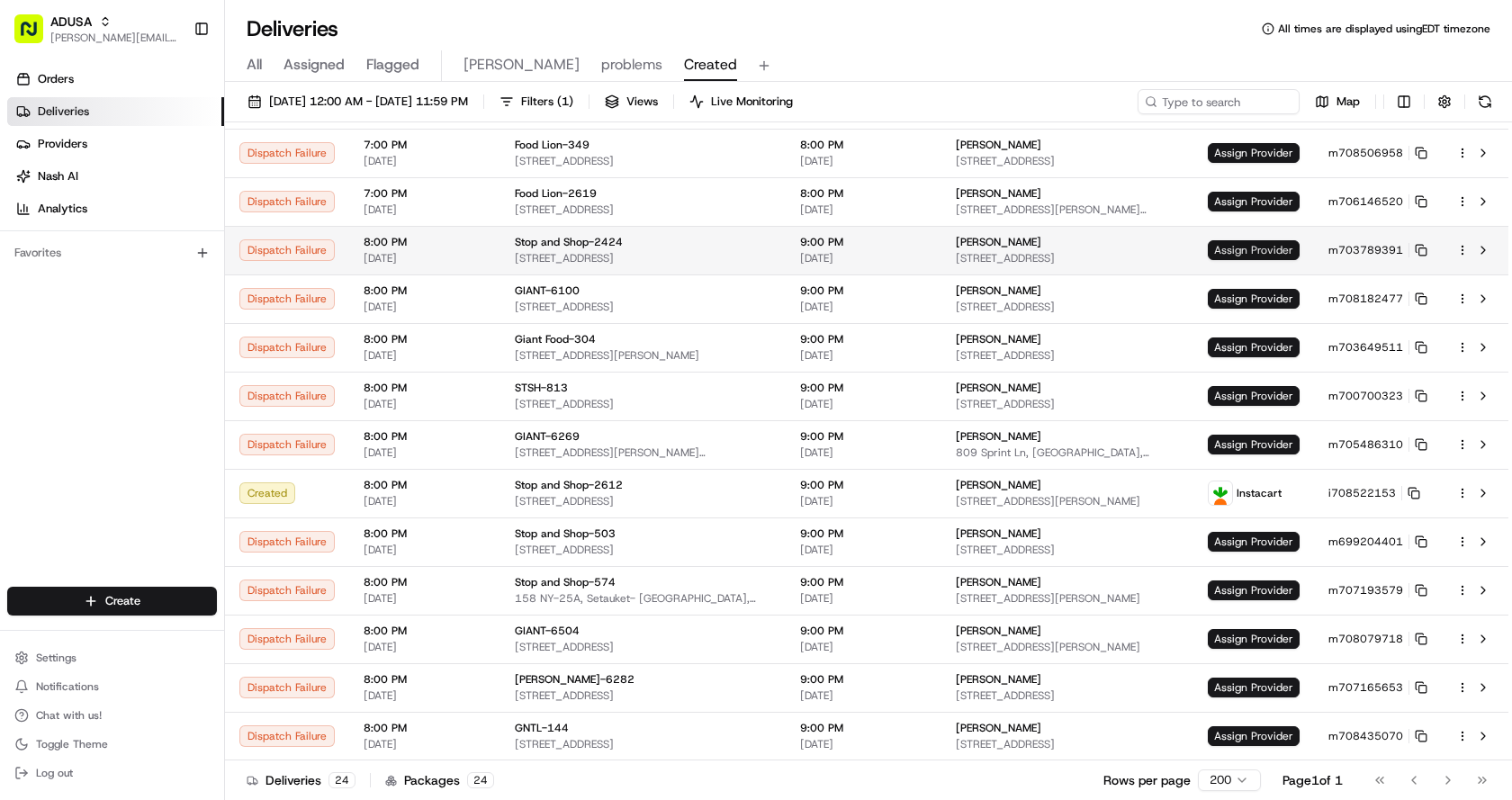
drag, startPoint x: 1161, startPoint y: 55, endPoint x: 1218, endPoint y: 254, distance: 207.0
click at [1161, 55] on div "All Assigned Flagged Chris problems Created" at bounding box center [869, 65] width 1287 height 31
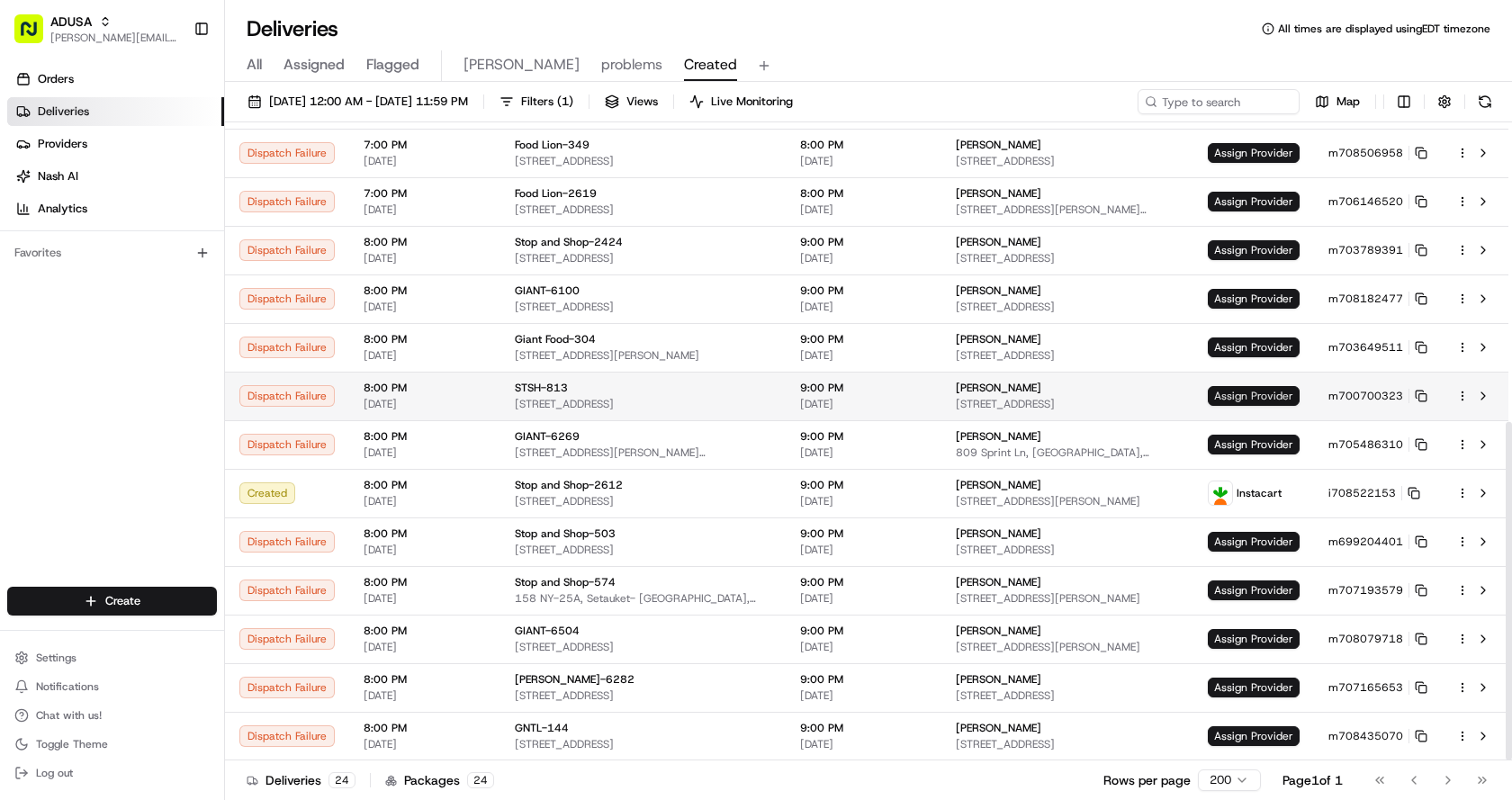
click at [1245, 404] on span "Assign Provider" at bounding box center [1253, 396] width 91 height 20
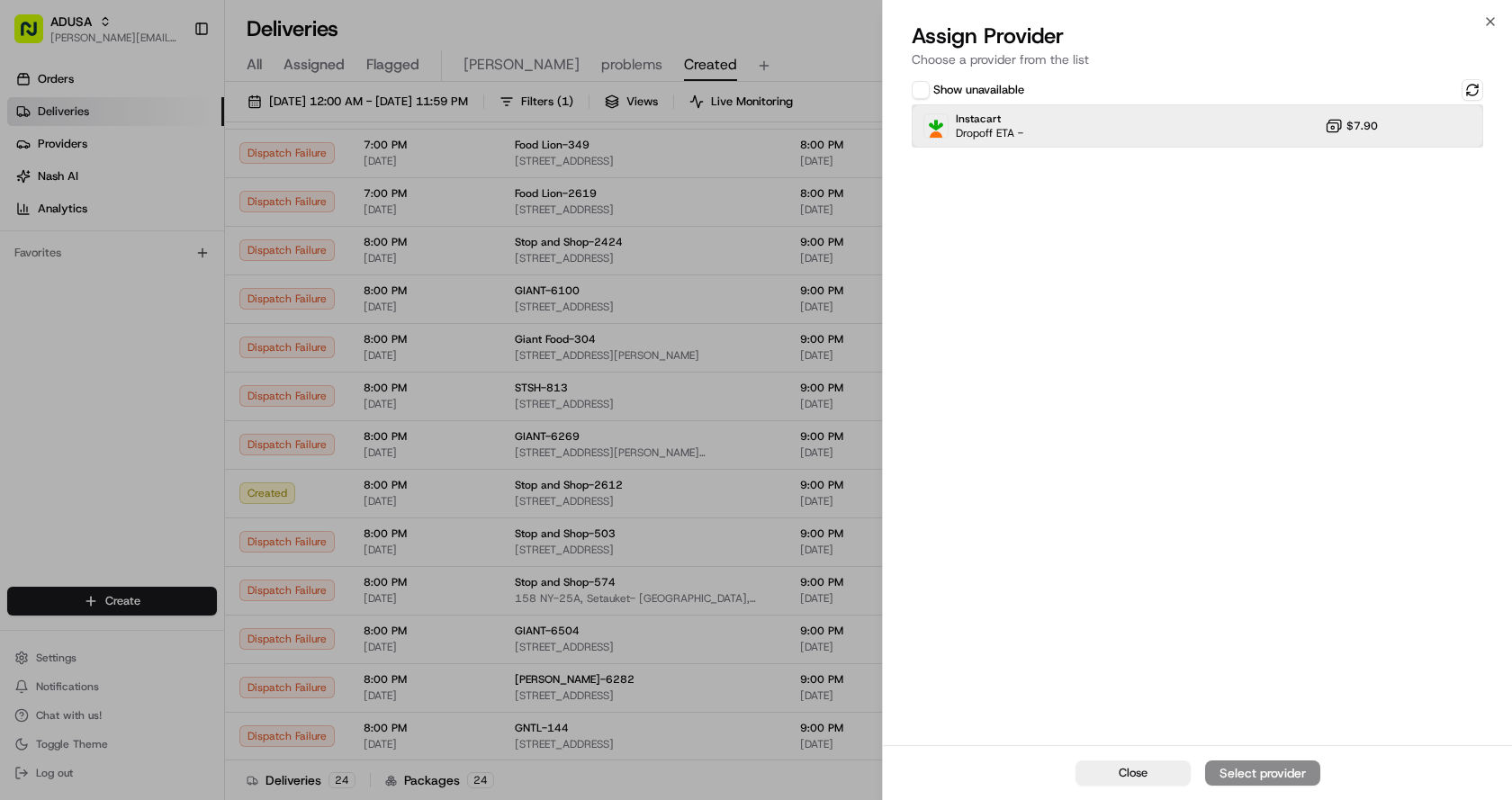
click at [1037, 122] on div "Instacart Dropoff ETA - $7.90" at bounding box center [1197, 126] width 572 height 43
click at [1221, 791] on div "Close Assign Provider" at bounding box center [1197, 773] width 629 height 55
click at [1244, 770] on div "Assign Provider" at bounding box center [1262, 773] width 89 height 18
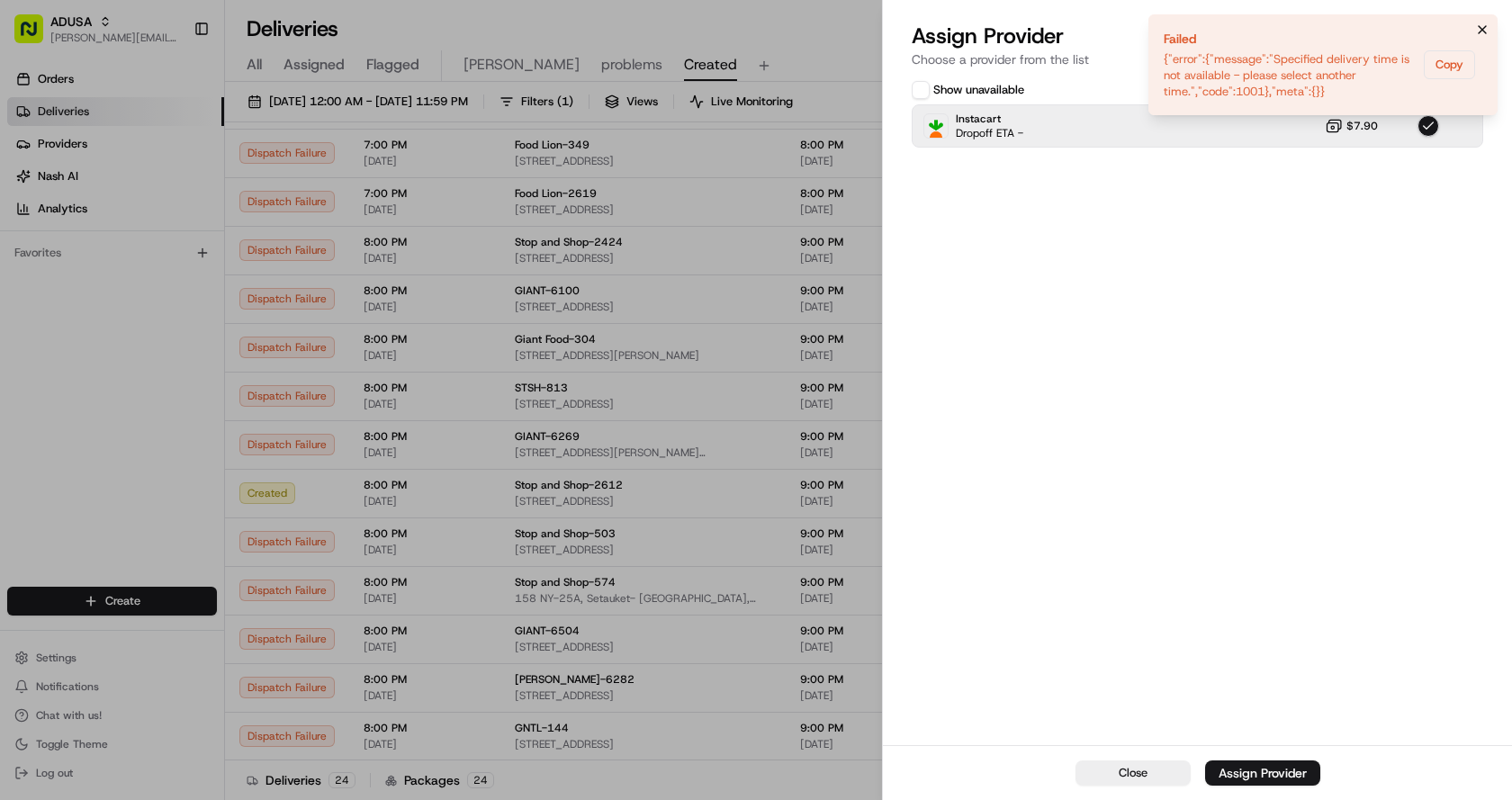
click at [1484, 28] on icon "Notifications (F8)" at bounding box center [1482, 30] width 8 height 8
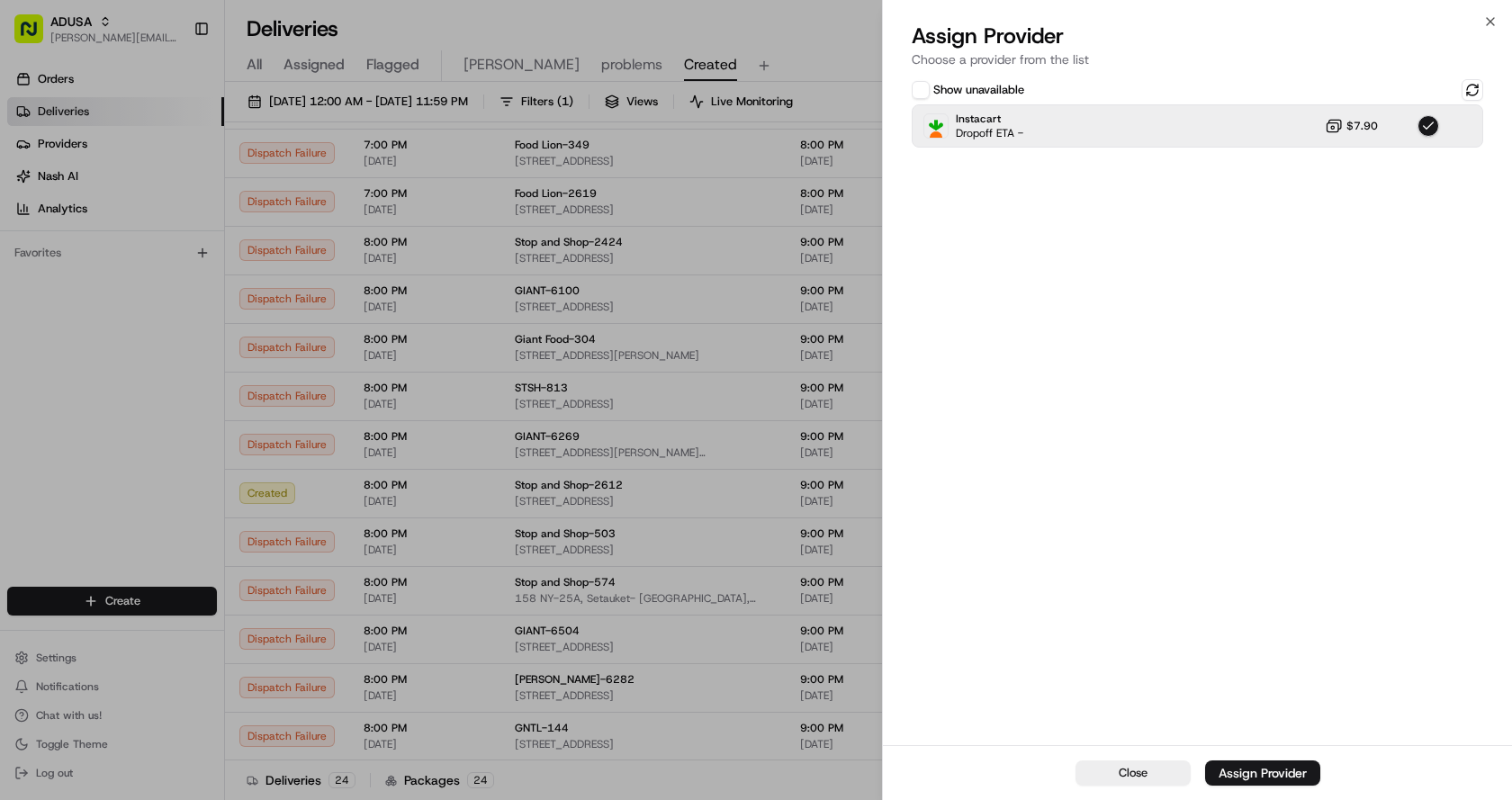
scroll to position [515, 0]
click at [1476, 89] on button at bounding box center [1471, 90] width 22 height 22
click at [1497, 17] on div "Close Assign Provider Choose a provider from the list Show unavailable Instacar…" at bounding box center [1196, 400] width 630 height 800
click at [1491, 21] on icon "button" at bounding box center [1489, 21] width 14 height 14
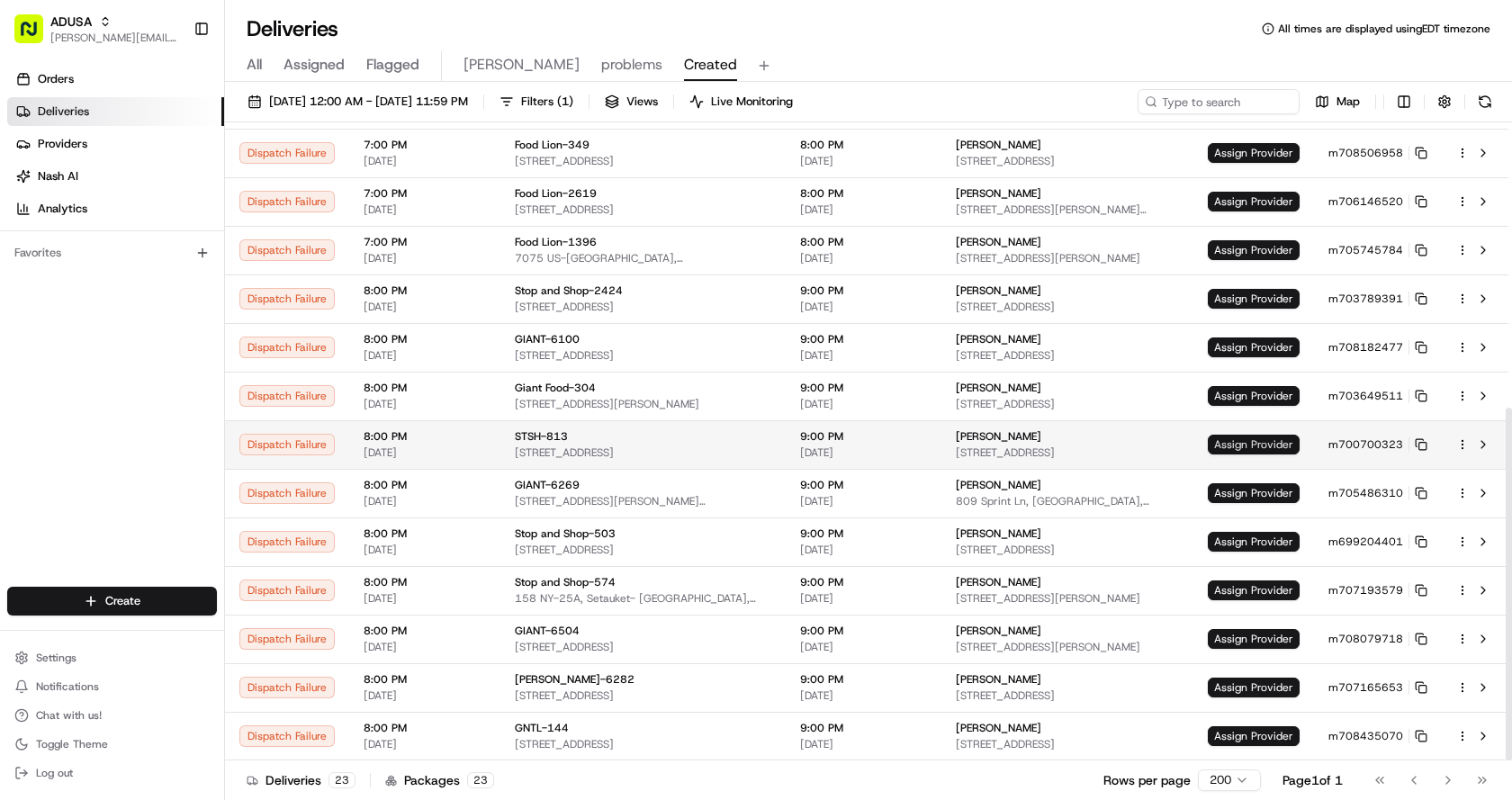
click at [1258, 442] on span "Assign Provider" at bounding box center [1253, 444] width 91 height 20
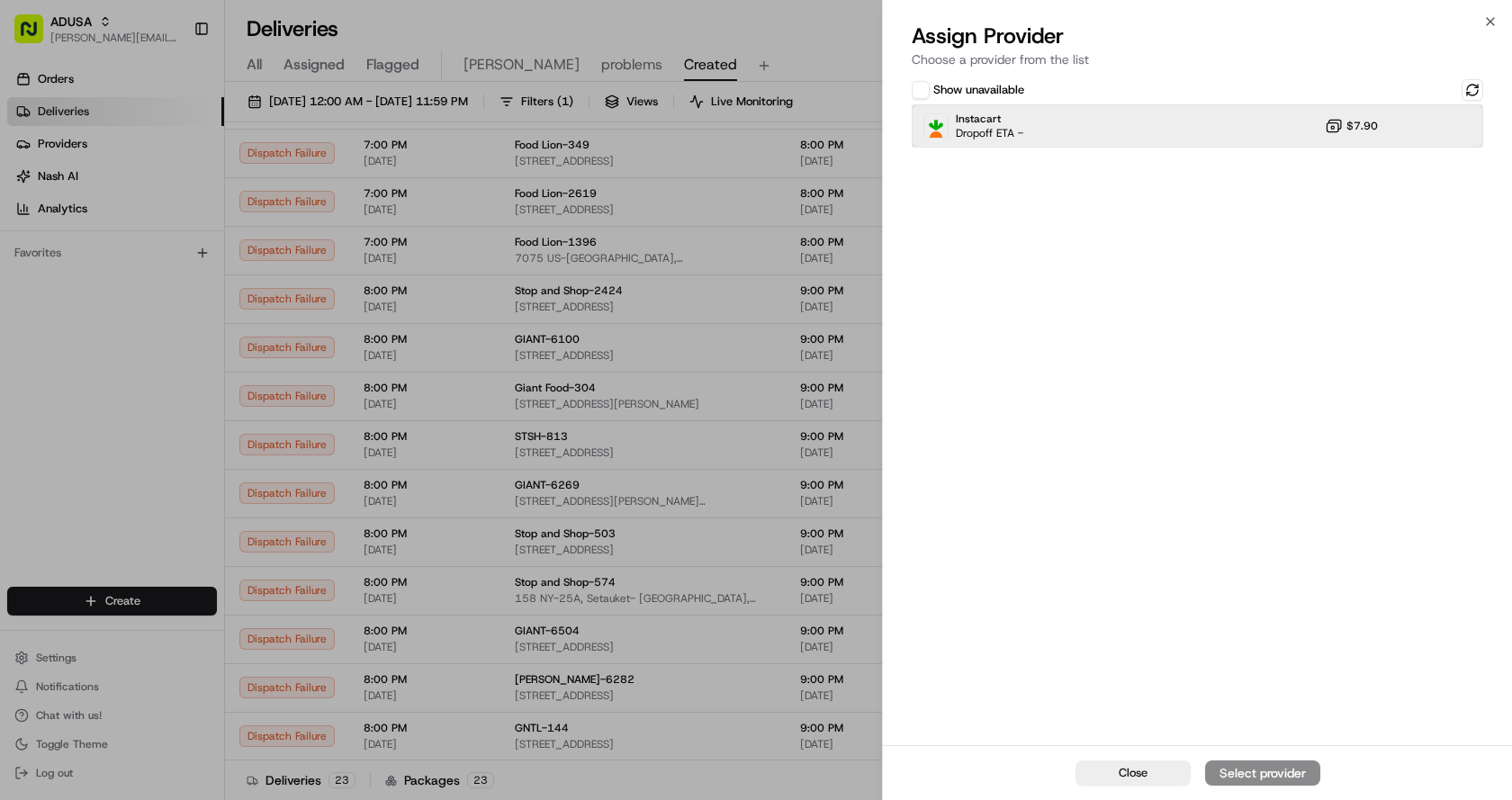
click at [1002, 130] on span "Dropoff ETA -" at bounding box center [989, 133] width 68 height 14
click at [1259, 768] on div "Assign Provider" at bounding box center [1262, 773] width 89 height 18
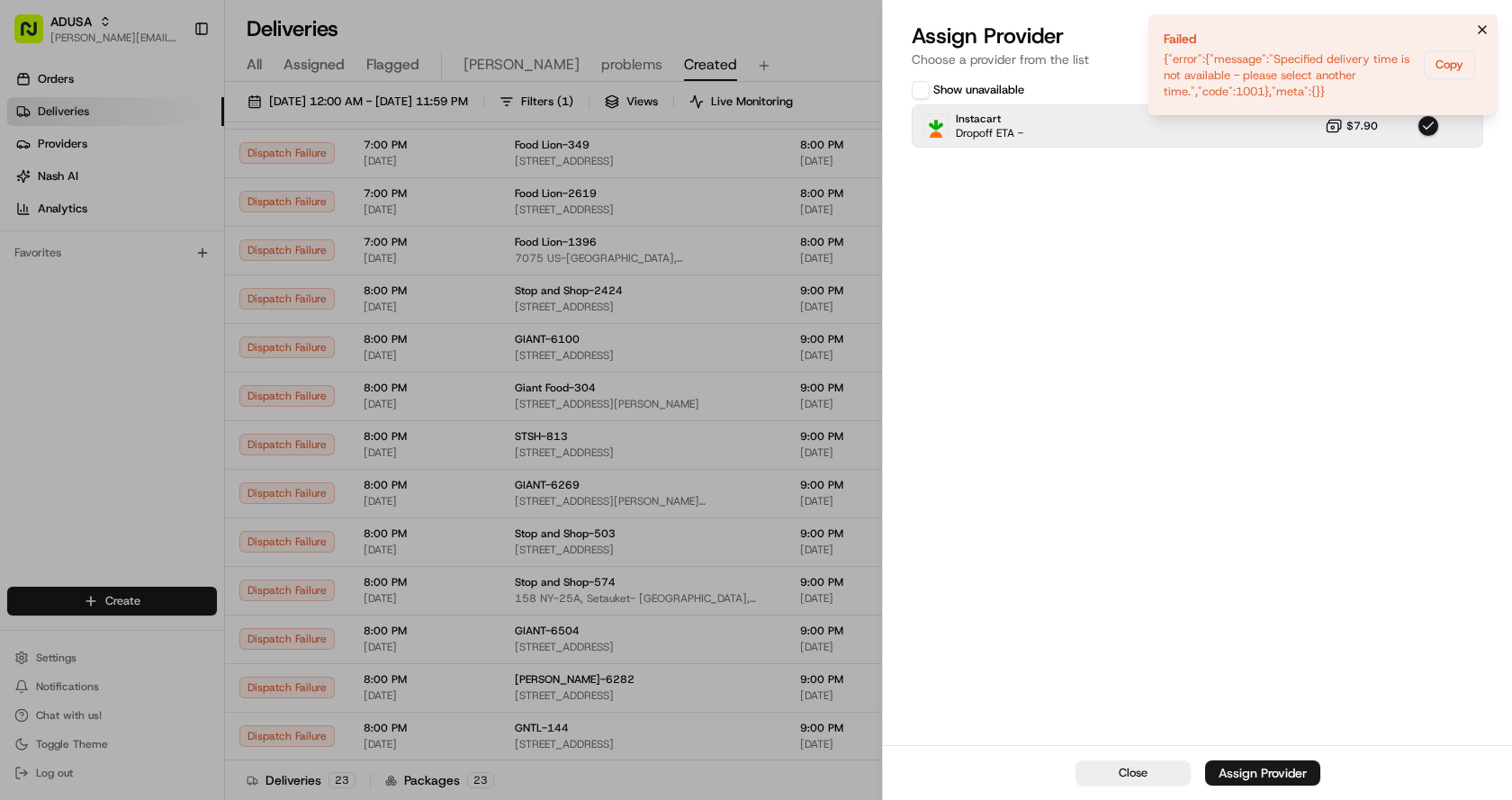
click at [1477, 26] on icon "Notifications (F8)" at bounding box center [1482, 29] width 14 height 14
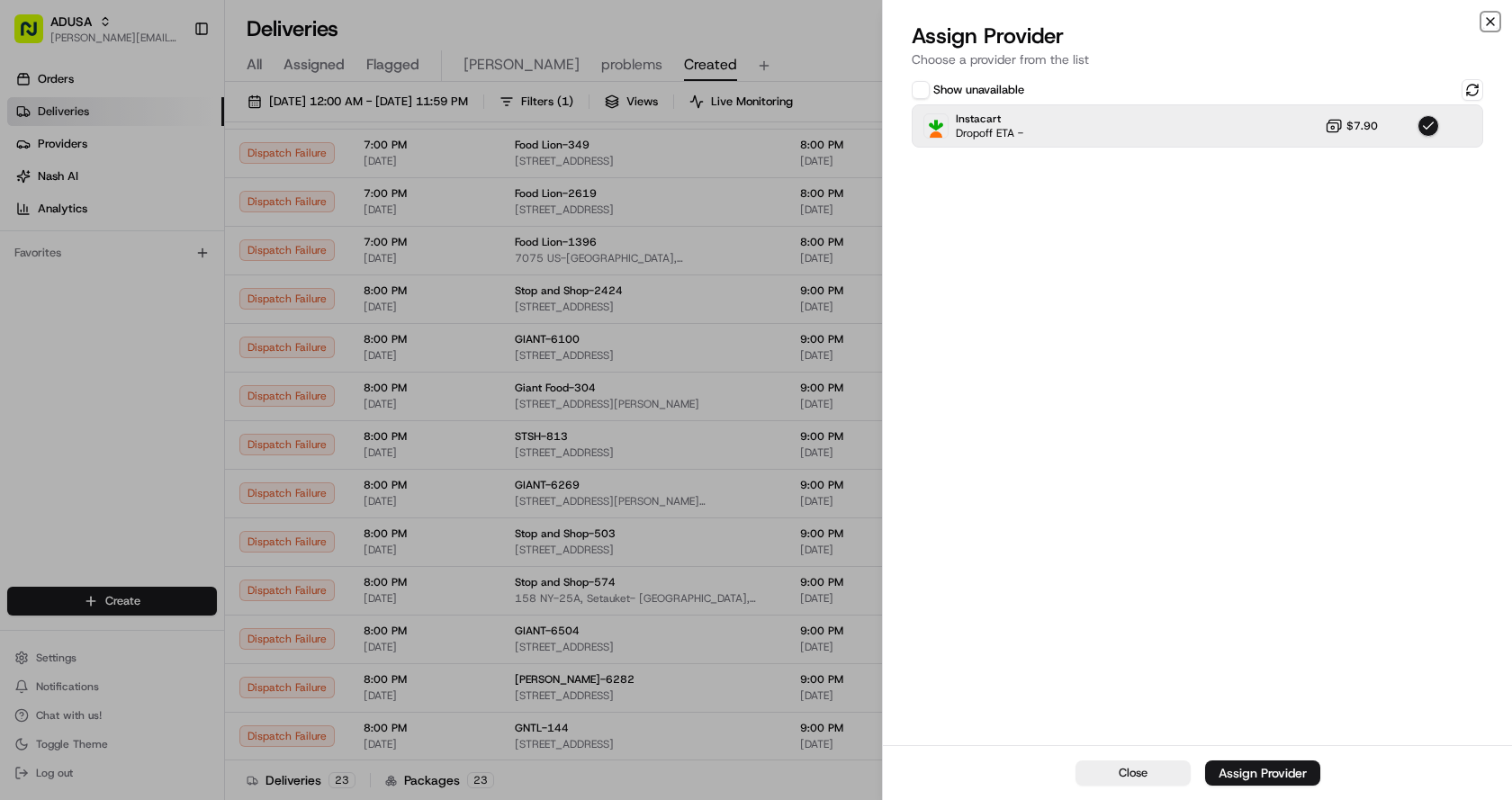
click at [1489, 18] on icon "button" at bounding box center [1489, 21] width 14 height 14
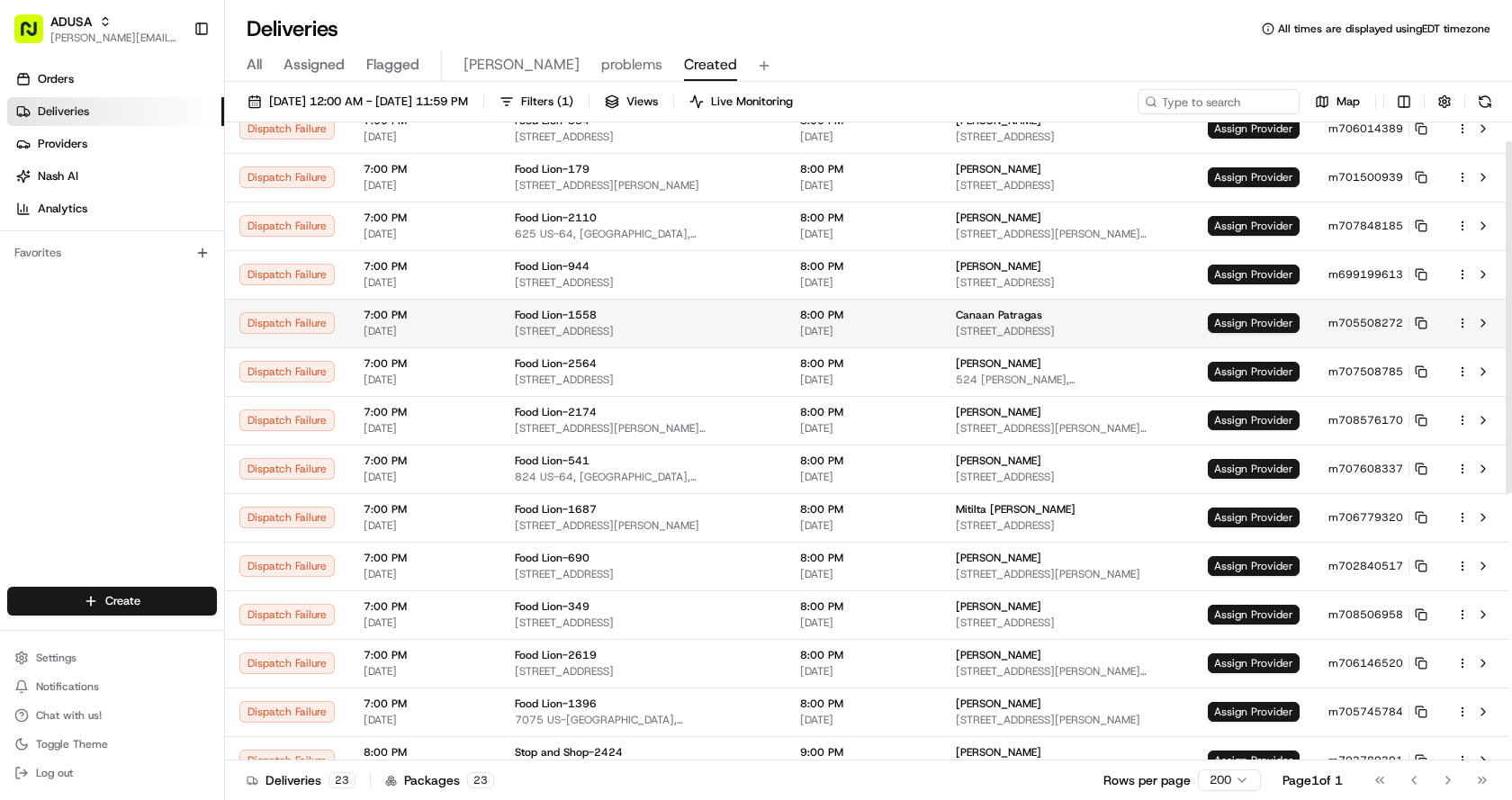
scroll to position [0, 0]
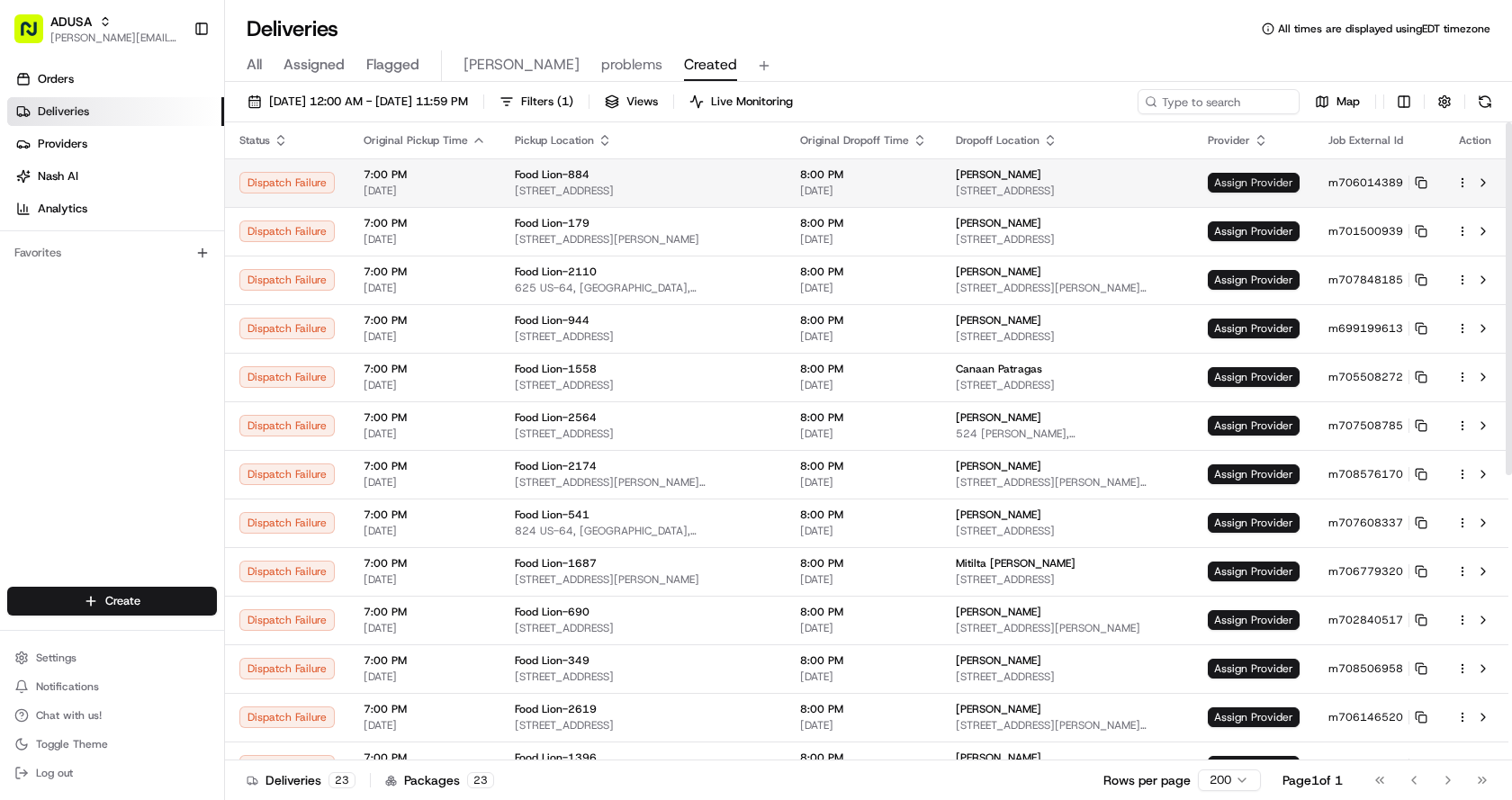
click at [1272, 179] on span "Assign Provider" at bounding box center [1253, 182] width 91 height 20
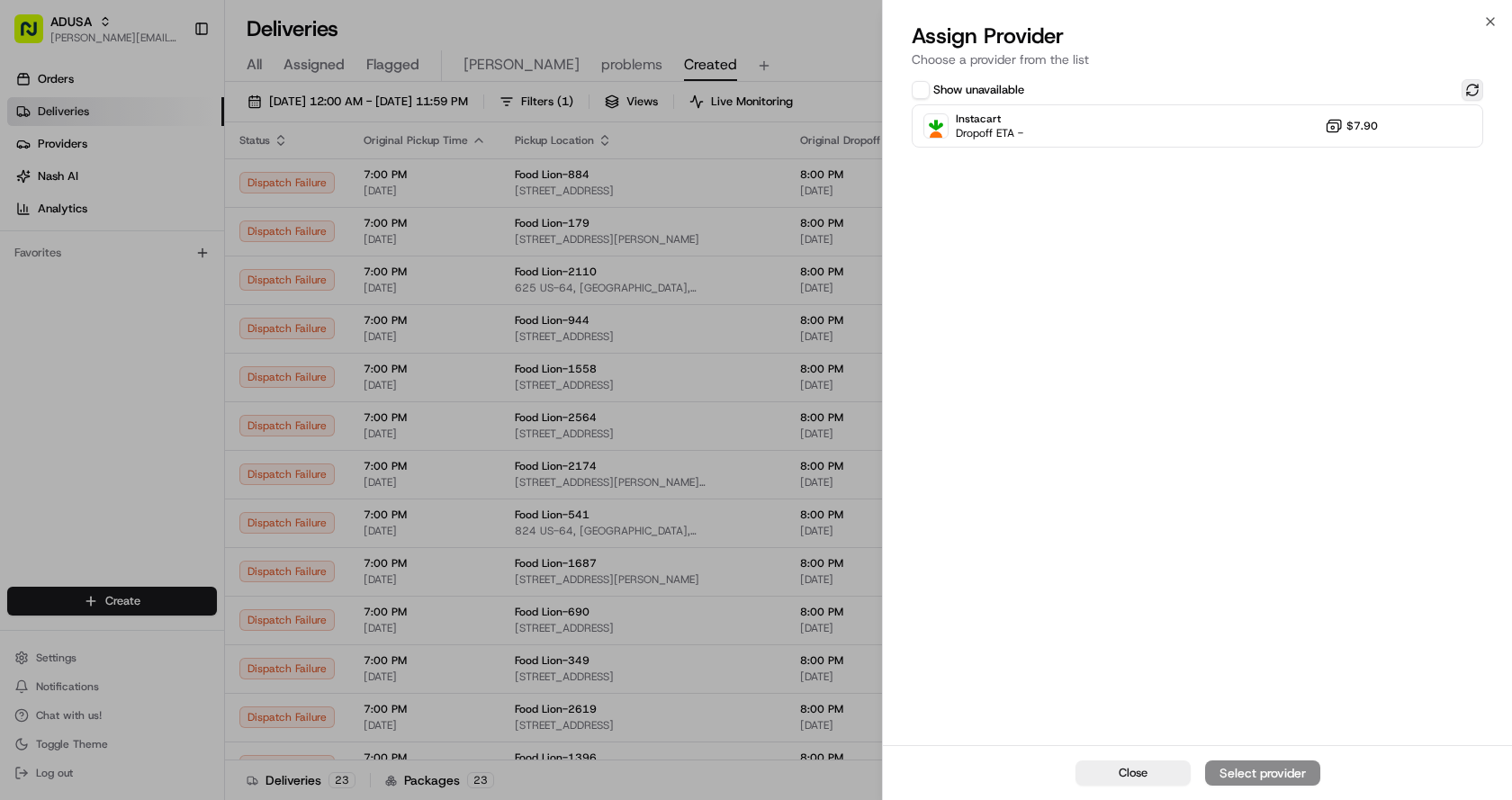
click at [1474, 88] on button at bounding box center [1471, 90] width 22 height 22
click at [1166, 119] on div "Instacart Dropoff ETA - $7.90" at bounding box center [1197, 126] width 572 height 43
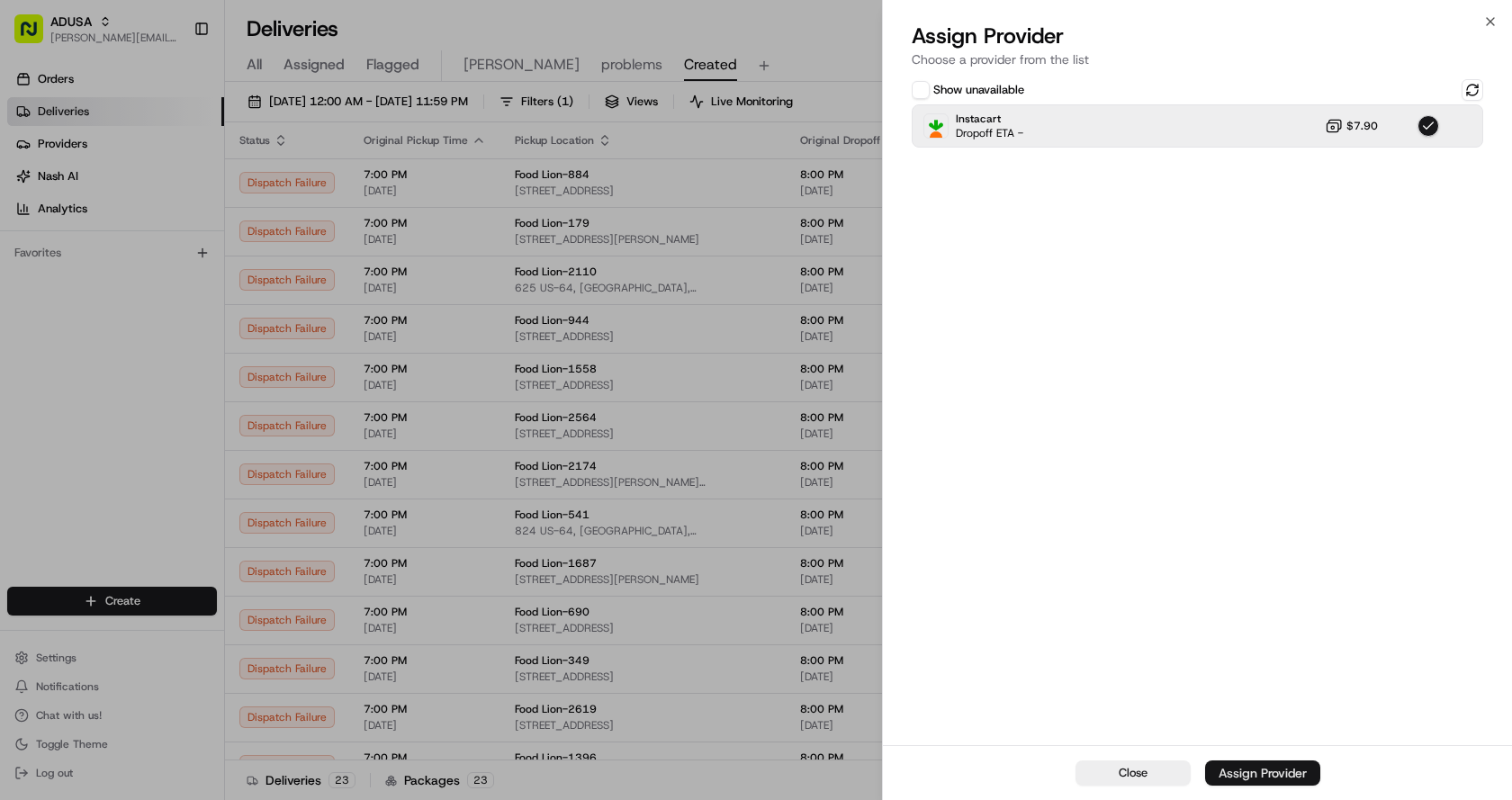
click at [1263, 778] on div "Assign Provider" at bounding box center [1262, 773] width 89 height 18
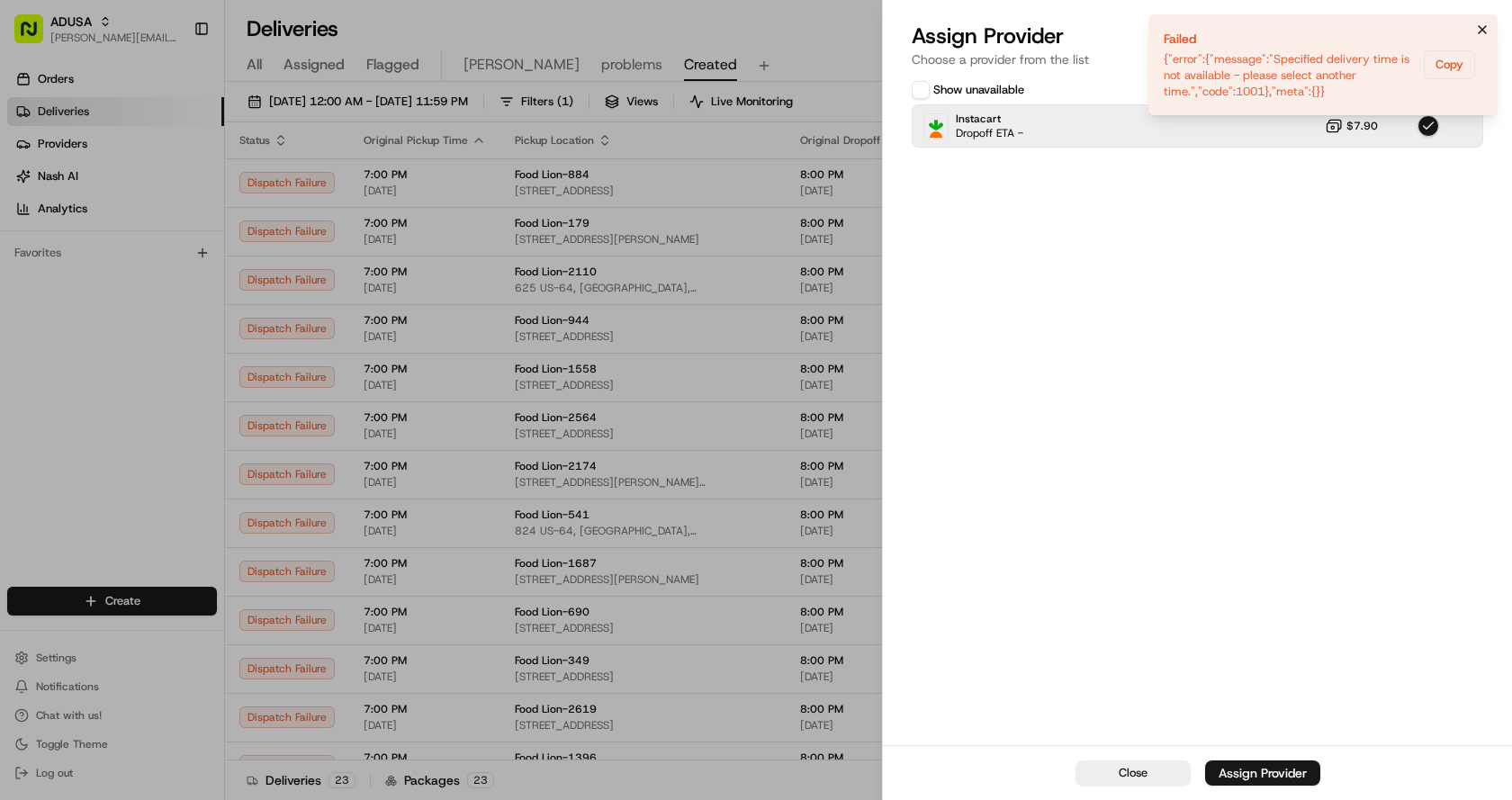
click at [1479, 26] on icon "Notifications (F8)" at bounding box center [1482, 29] width 14 height 14
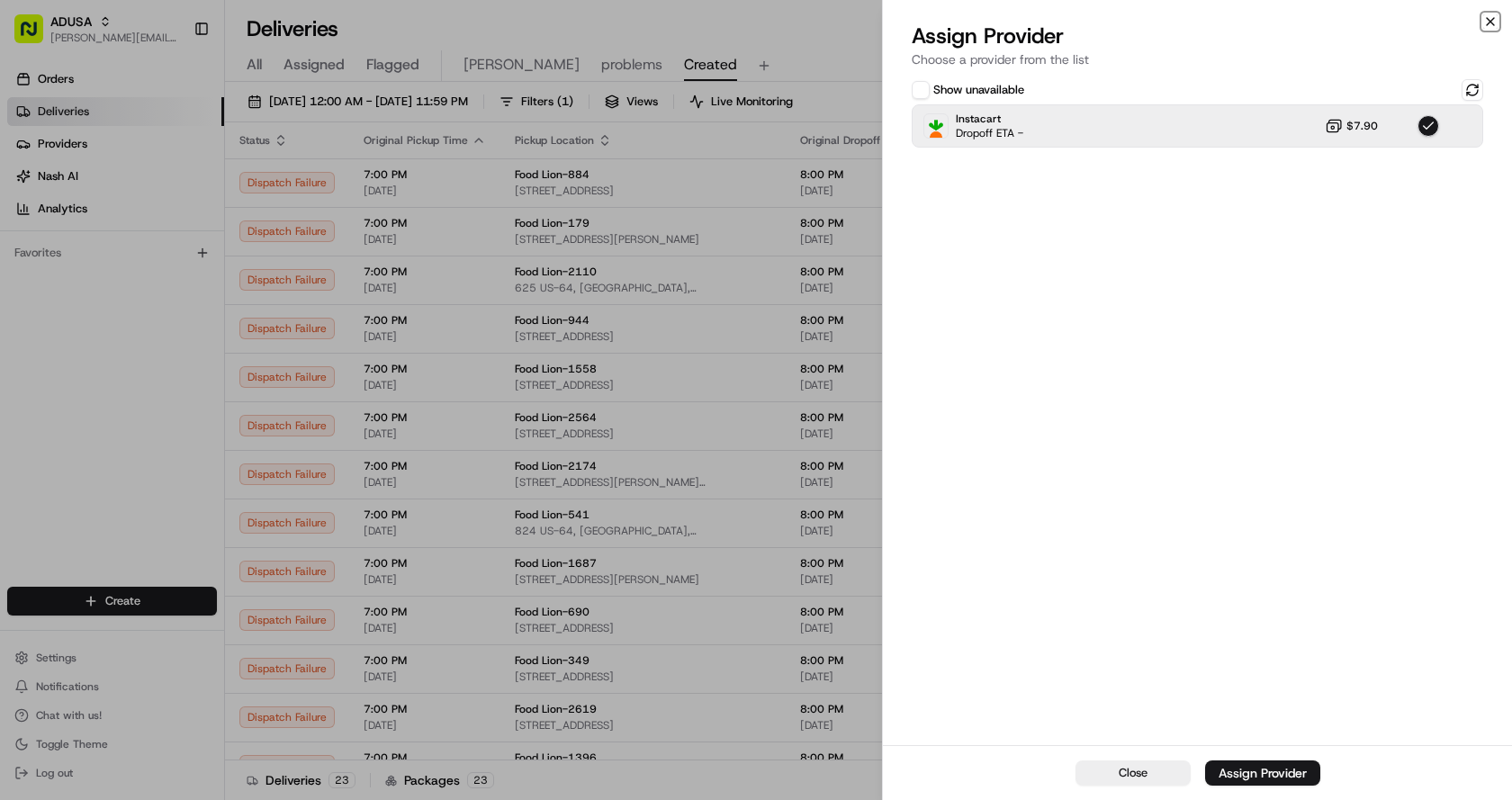
click at [1492, 19] on icon "button" at bounding box center [1489, 21] width 14 height 14
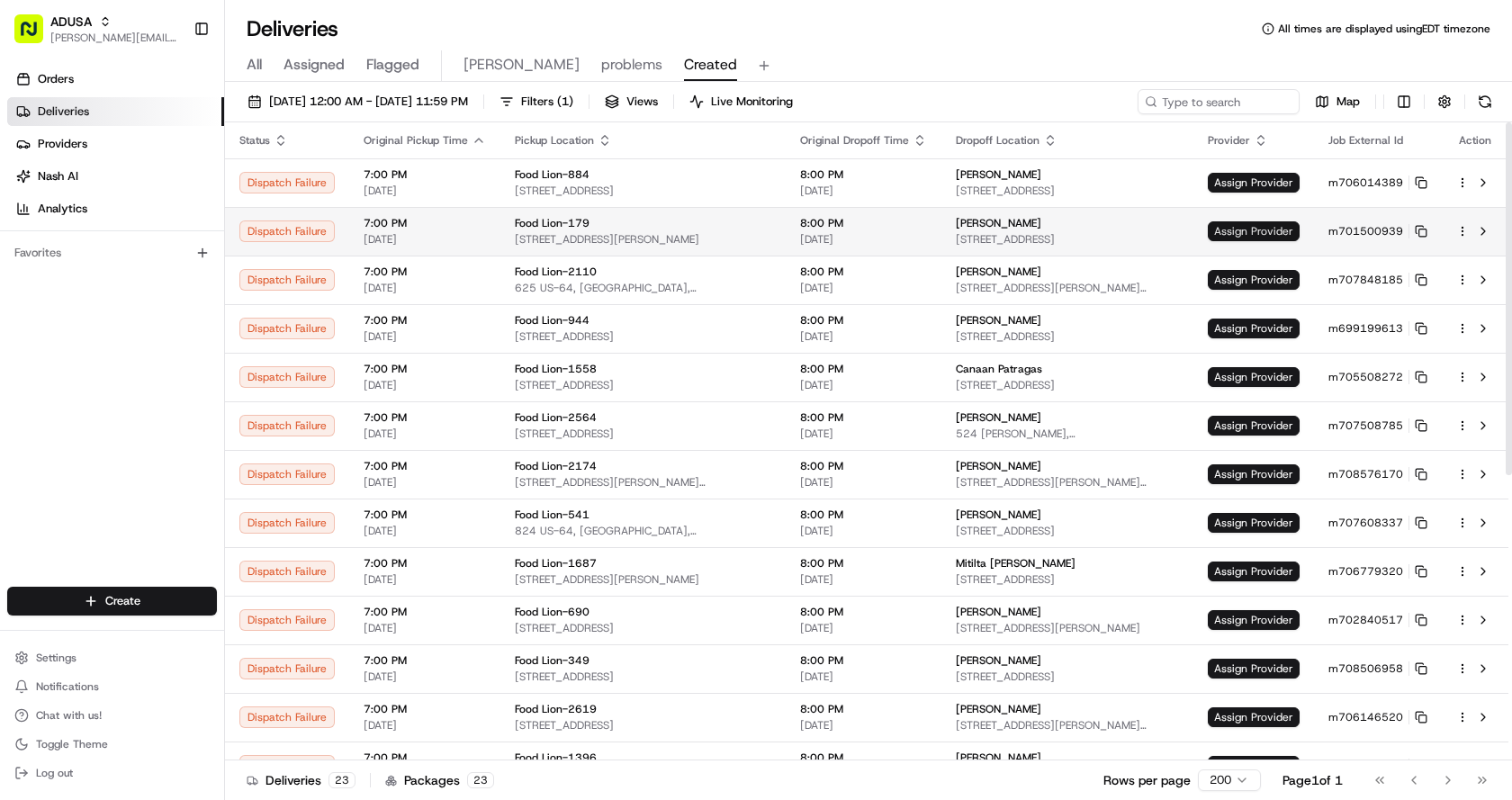
click at [1243, 223] on span "Assign Provider" at bounding box center [1253, 231] width 91 height 20
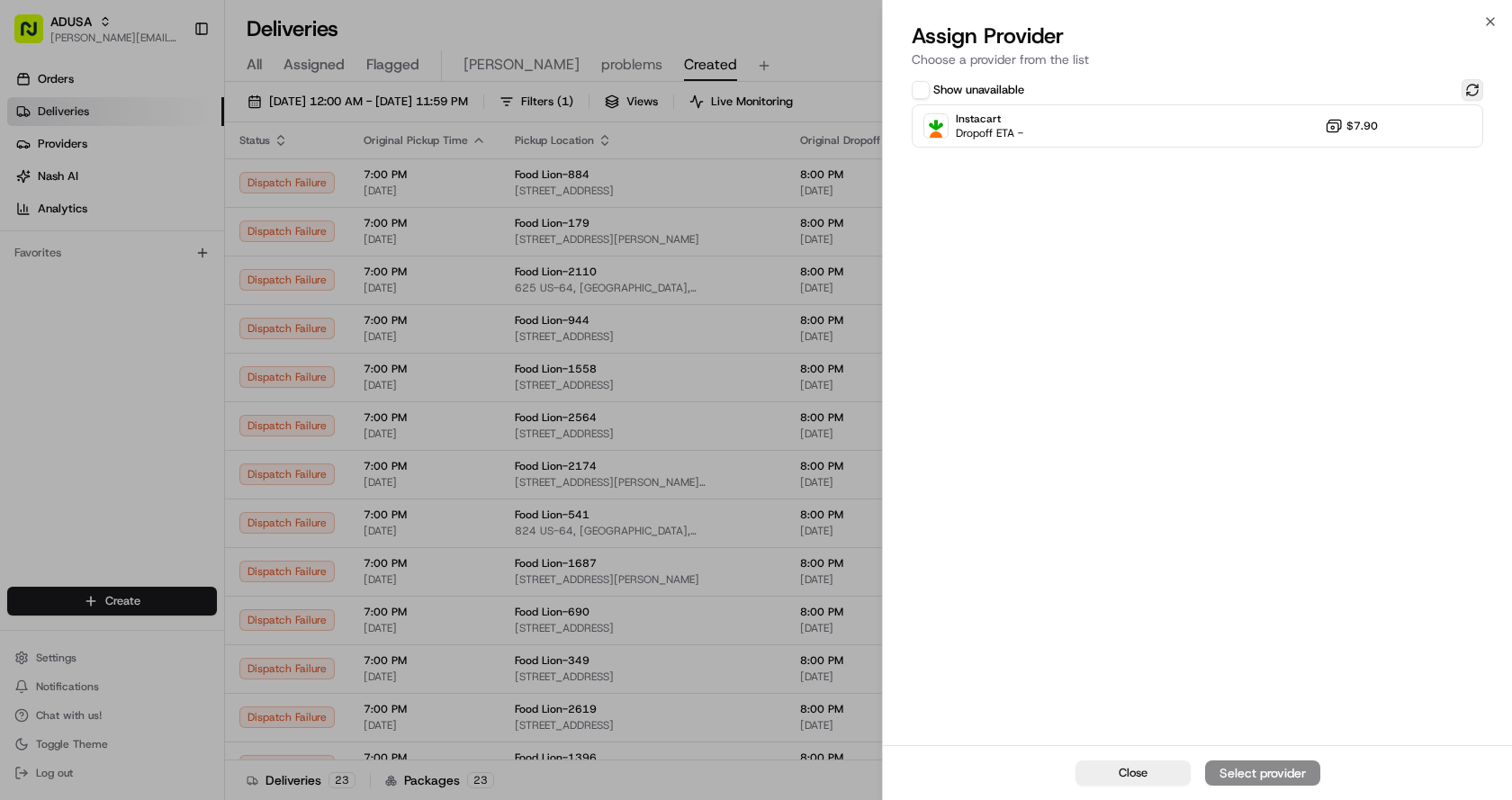
click at [1471, 93] on button at bounding box center [1471, 90] width 22 height 22
click at [1155, 122] on div "Instacart Dropoff ETA - $7.90" at bounding box center [1197, 126] width 572 height 43
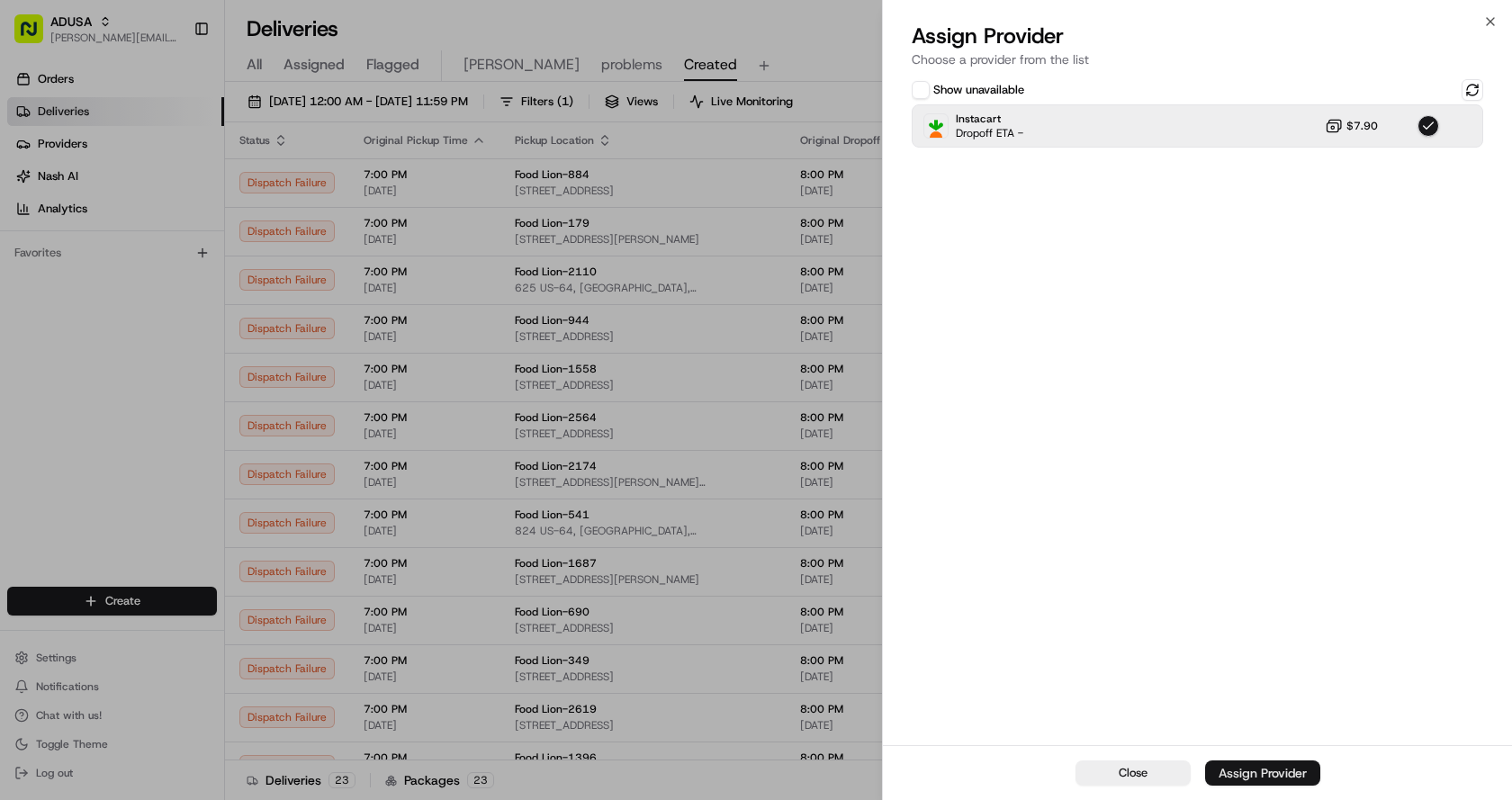
click at [1226, 774] on div "Assign Provider" at bounding box center [1262, 773] width 89 height 18
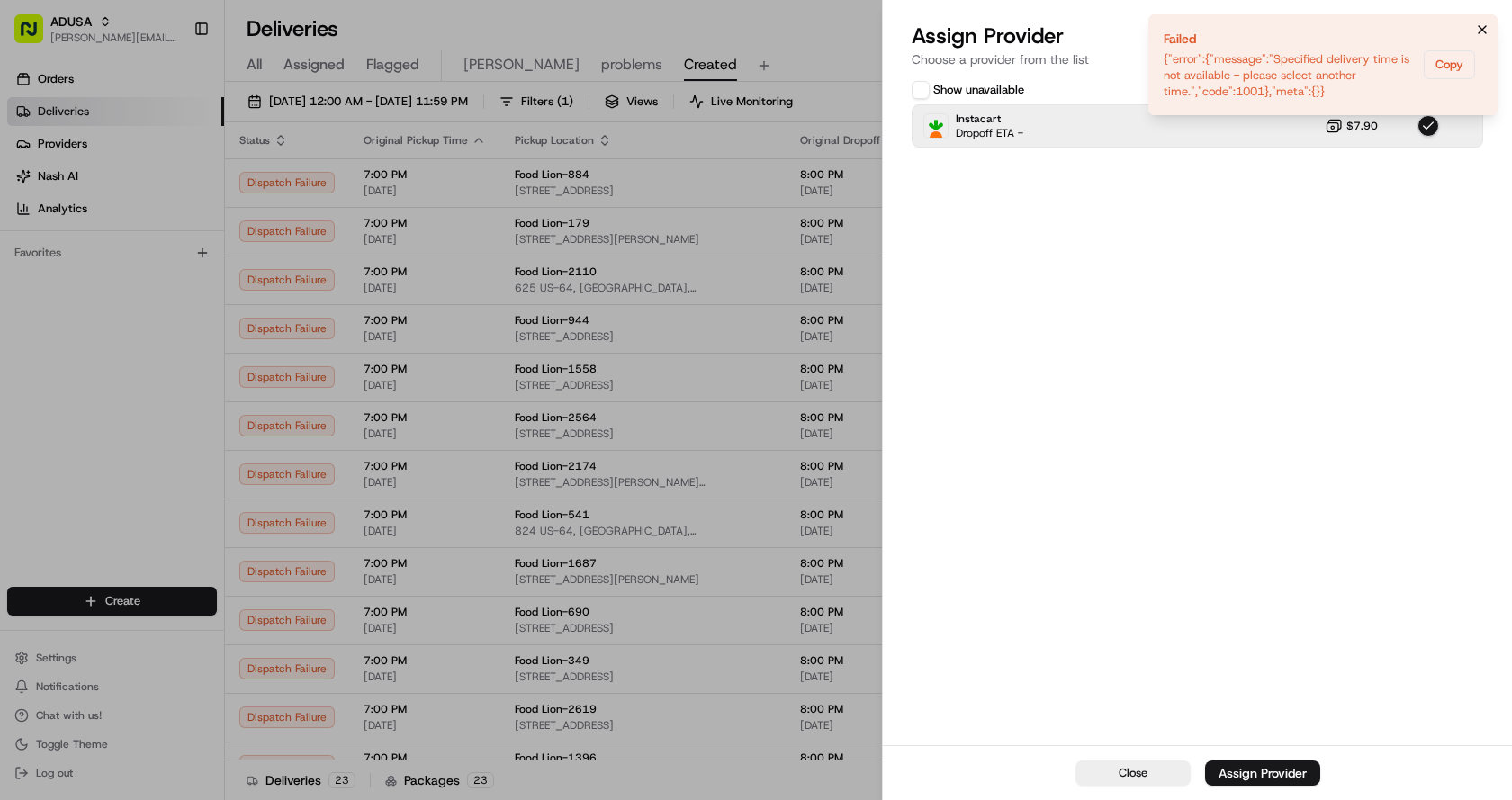
click at [1485, 26] on icon "Notifications (F8)" at bounding box center [1482, 29] width 14 height 14
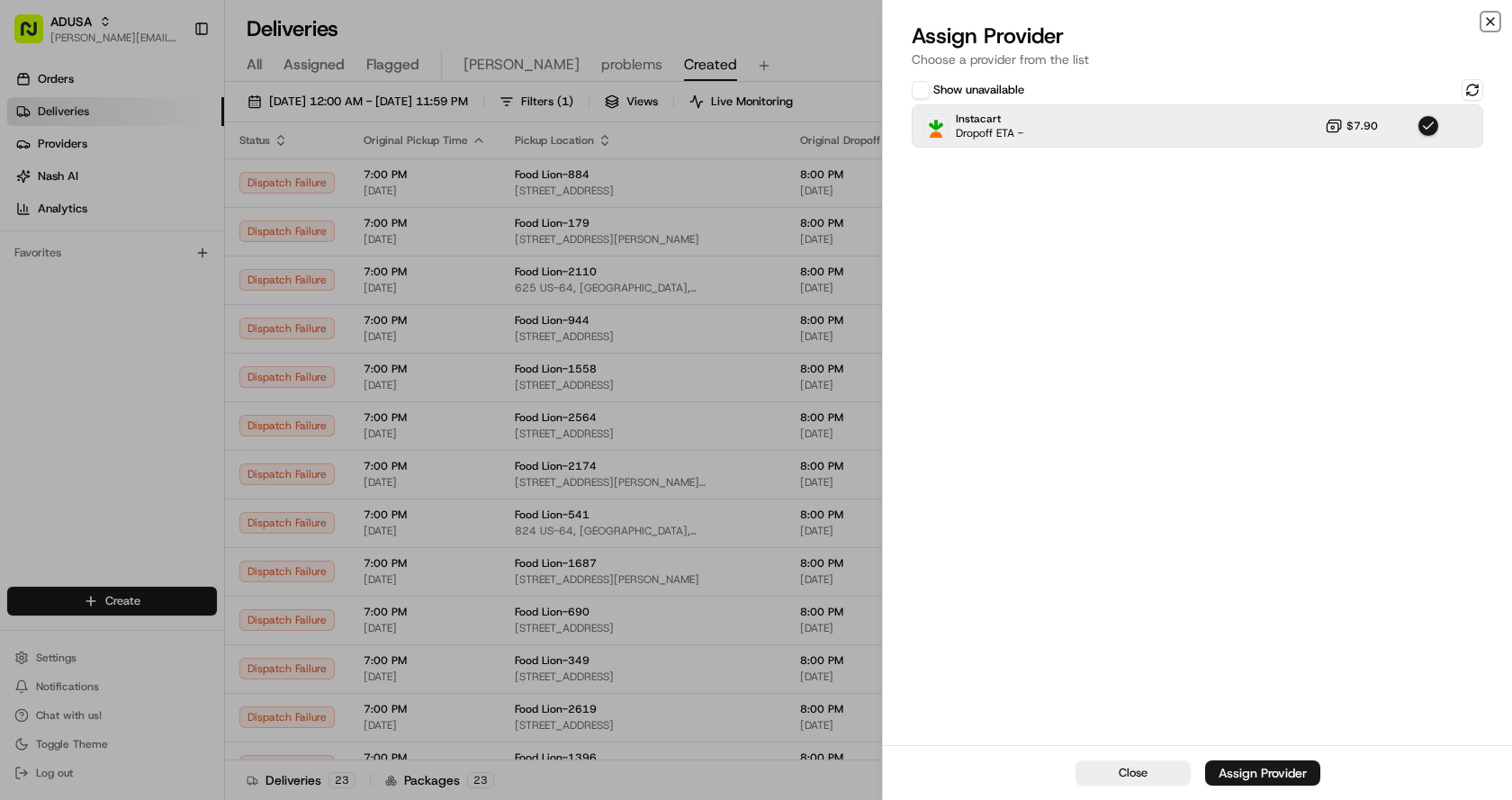
click at [1488, 20] on icon "button" at bounding box center [1490, 22] width 8 height 8
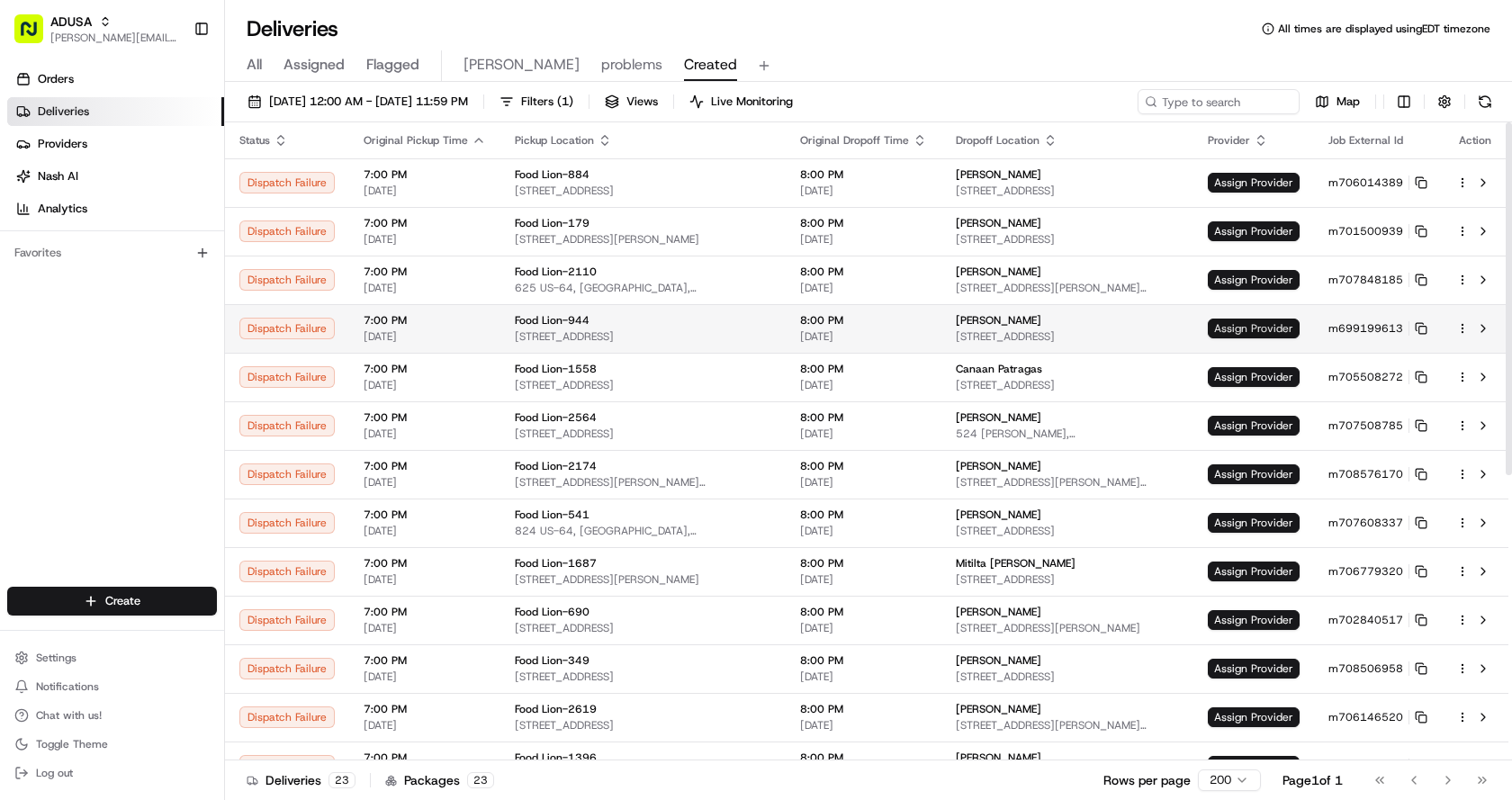
click at [1255, 326] on span "Assign Provider" at bounding box center [1253, 328] width 91 height 20
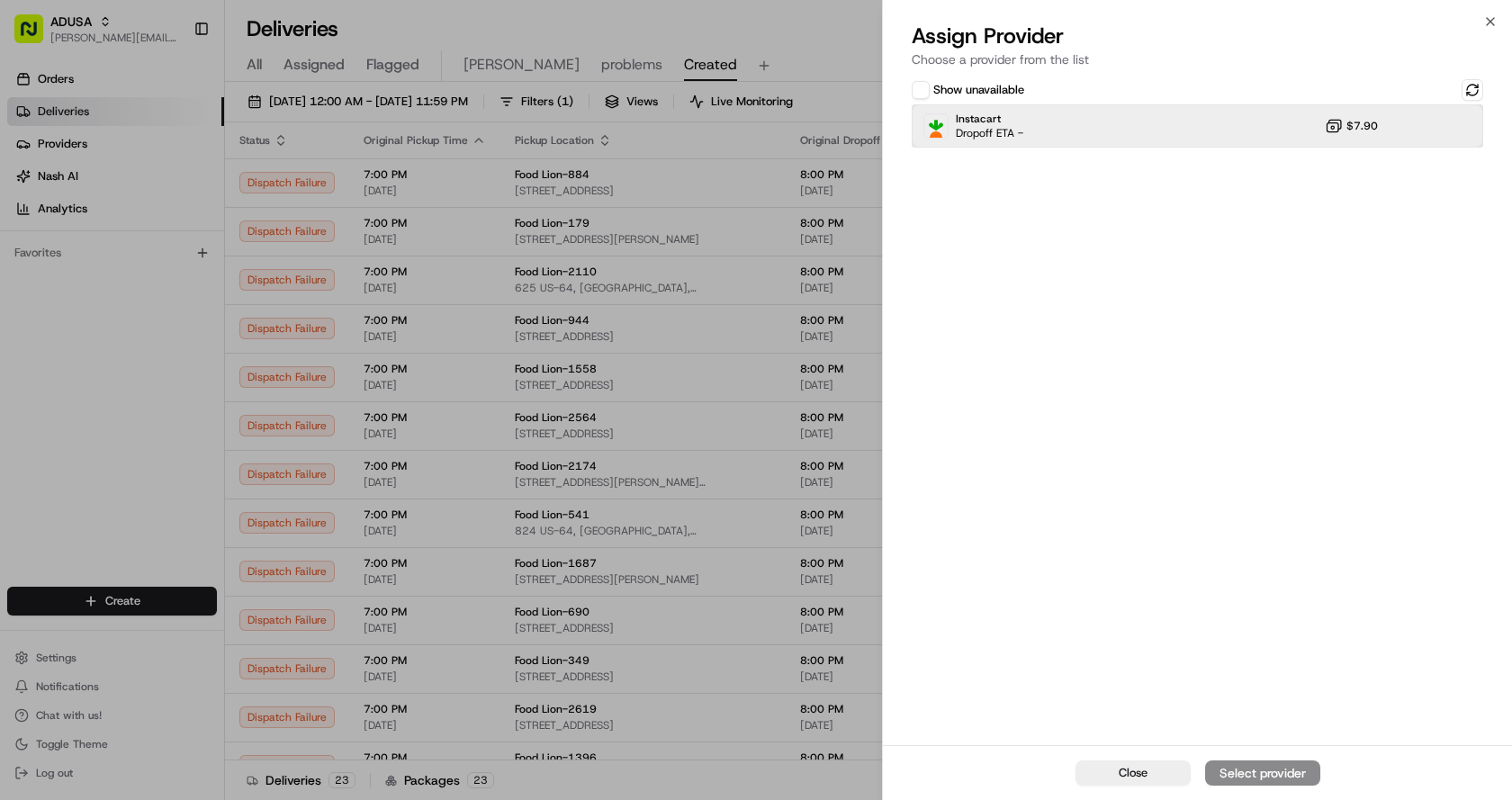
drag, startPoint x: 1077, startPoint y: 116, endPoint x: 1193, endPoint y: 196, distance: 140.9
click at [1077, 119] on div "Instacart Dropoff ETA - $7.90" at bounding box center [1197, 126] width 572 height 43
click at [1260, 773] on div "Assign Provider" at bounding box center [1262, 773] width 89 height 18
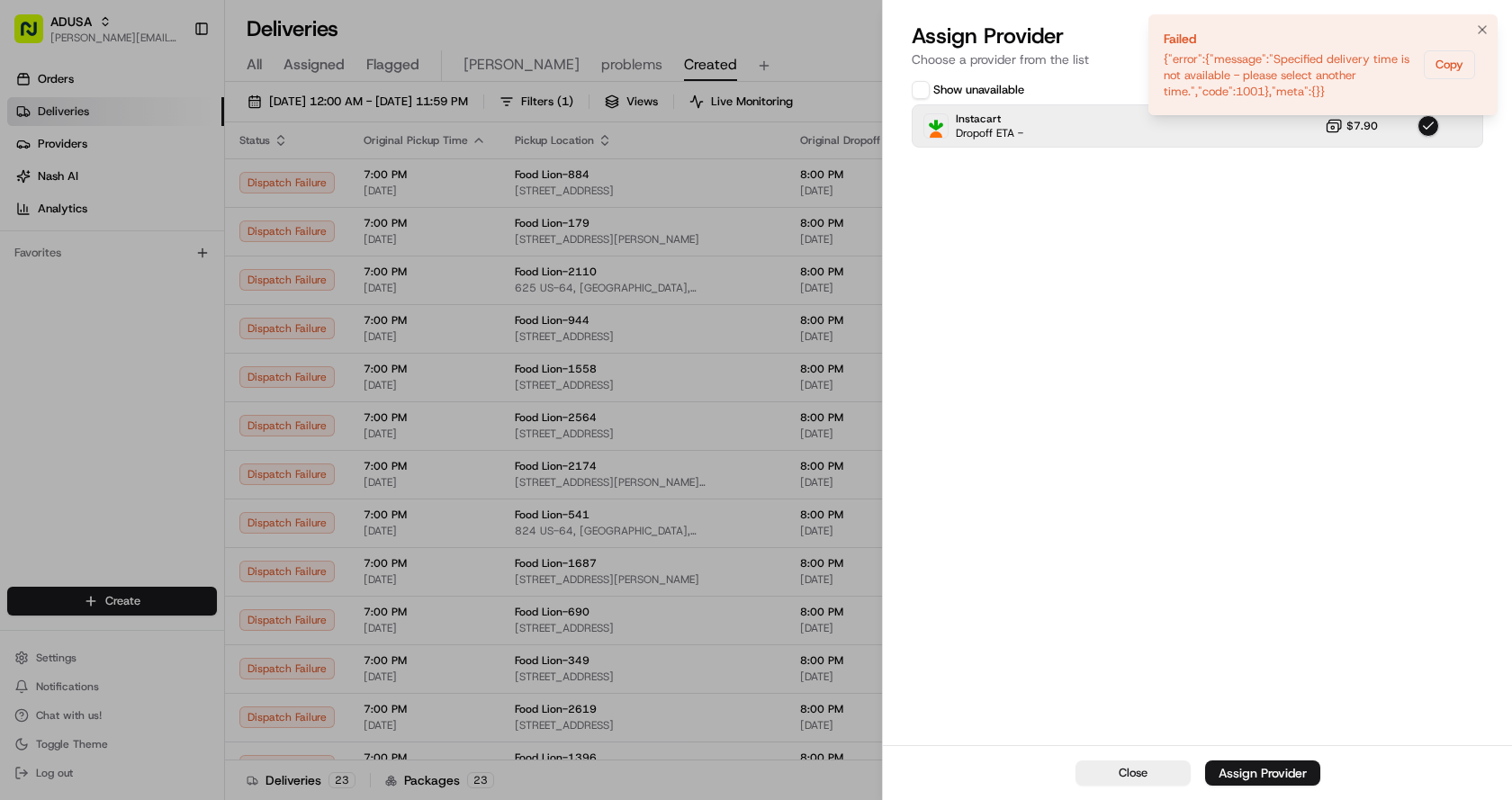
click at [1493, 26] on li "Failed {"error":{"message":"Specified delivery time is not available - please s…" at bounding box center [1323, 64] width 350 height 101
click at [1476, 26] on icon "Notifications (F8)" at bounding box center [1482, 29] width 14 height 14
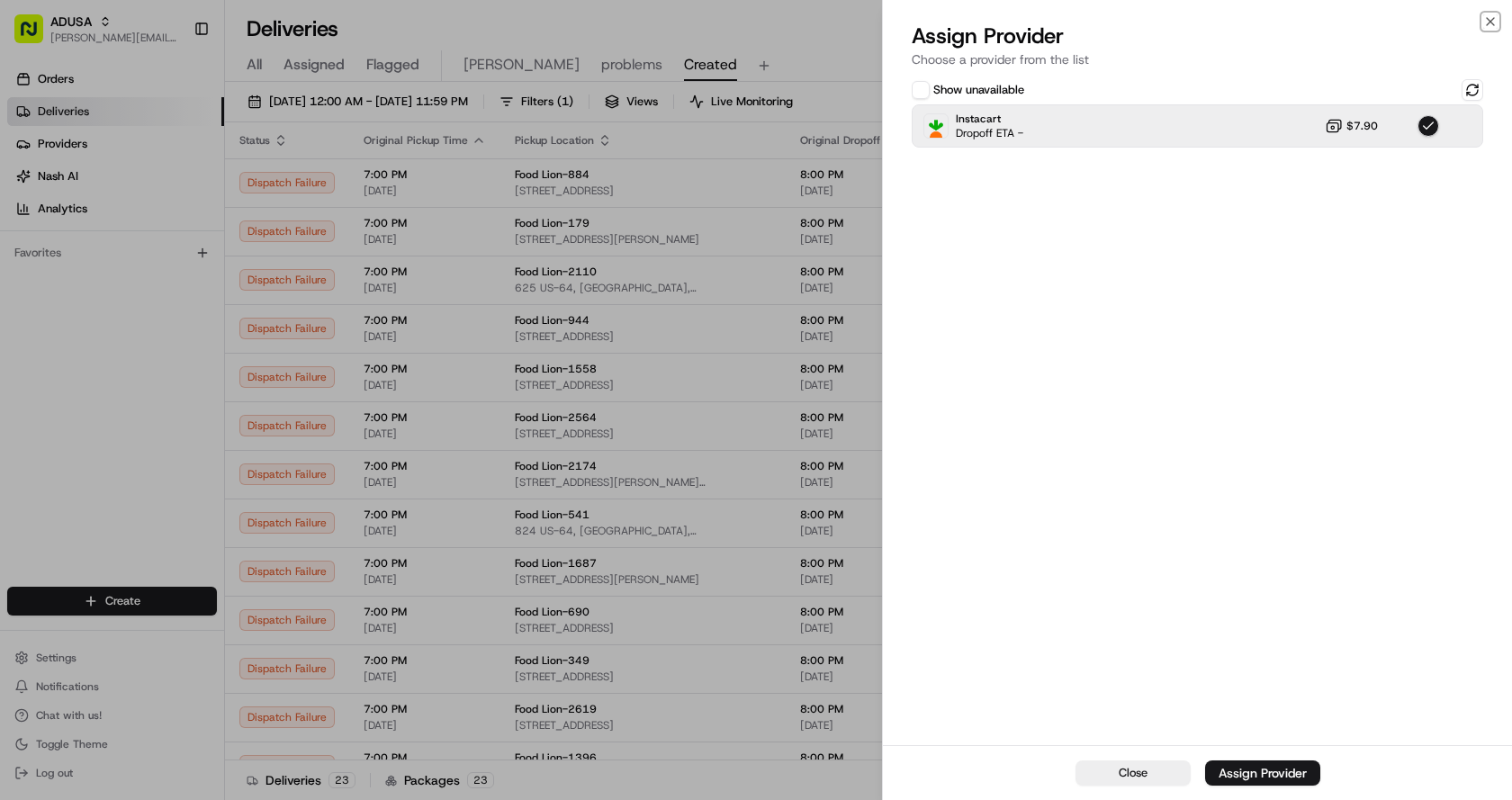
click at [1492, 23] on icon "button" at bounding box center [1489, 21] width 14 height 14
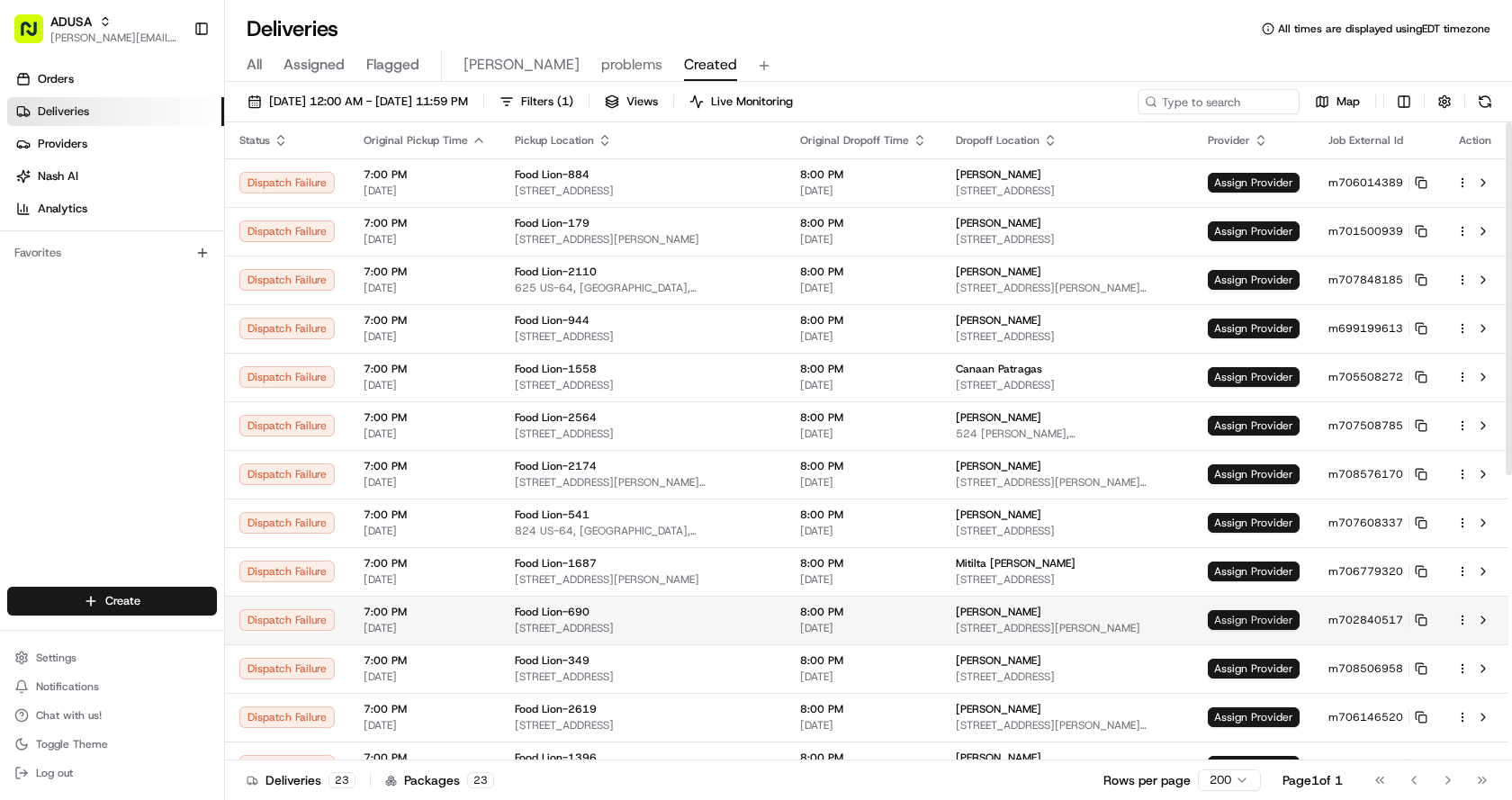
click at [1244, 611] on span "Assign Provider" at bounding box center [1253, 620] width 91 height 20
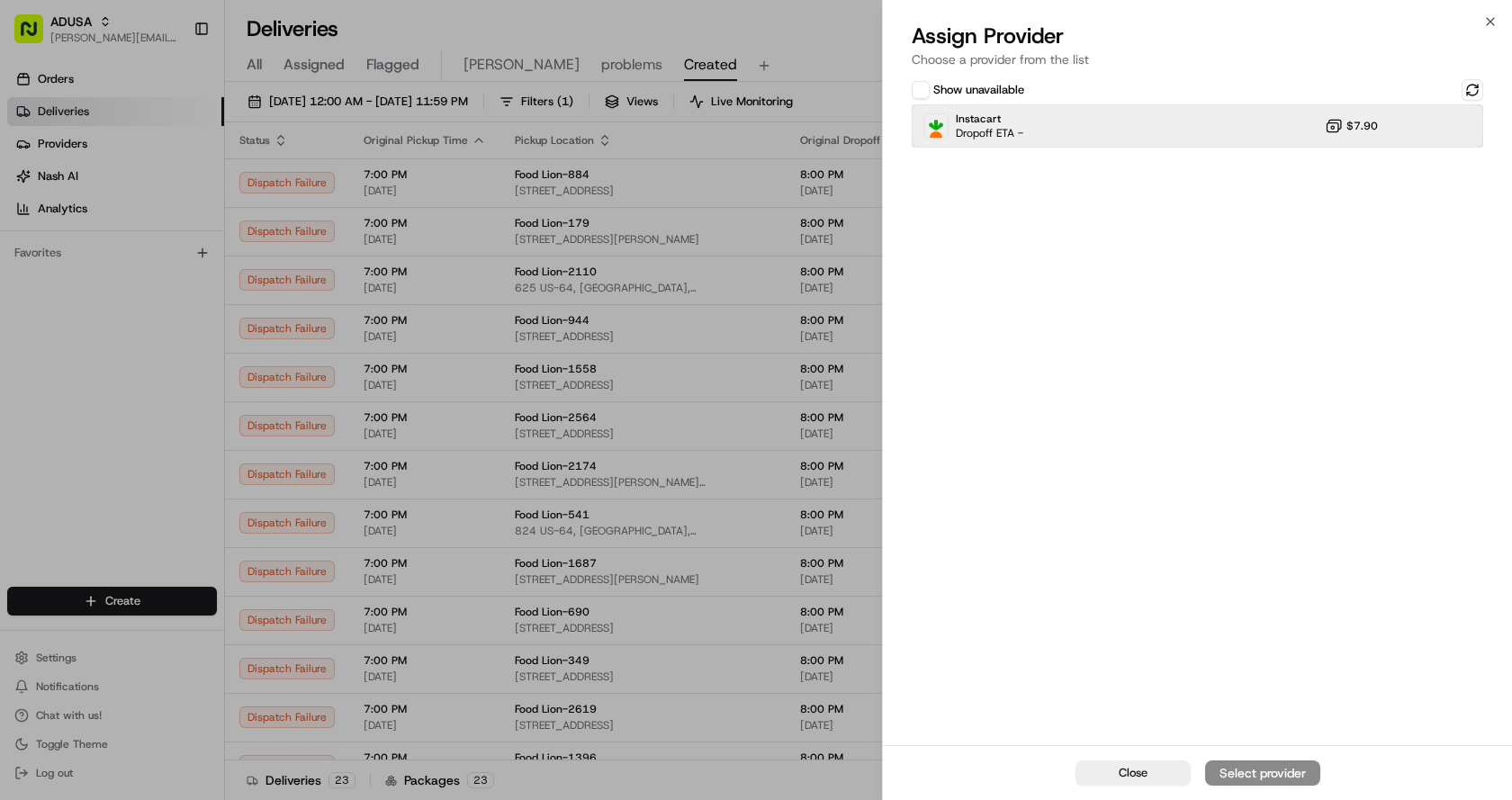
click at [1015, 128] on span "Dropoff ETA -" at bounding box center [989, 133] width 68 height 14
click at [1230, 768] on div "Assign Provider" at bounding box center [1262, 773] width 89 height 18
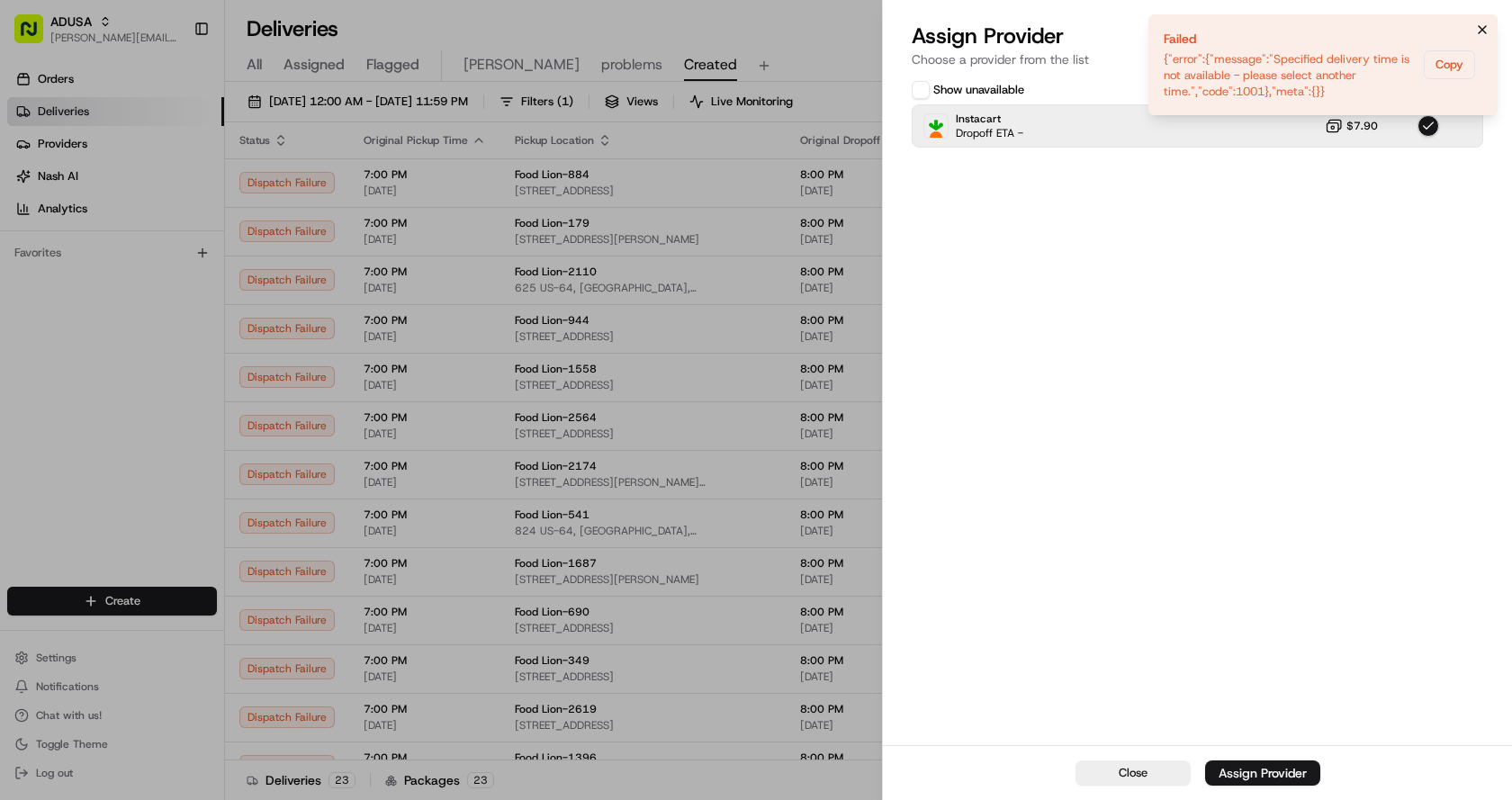
click at [1476, 28] on icon "Notifications (F8)" at bounding box center [1482, 29] width 14 height 14
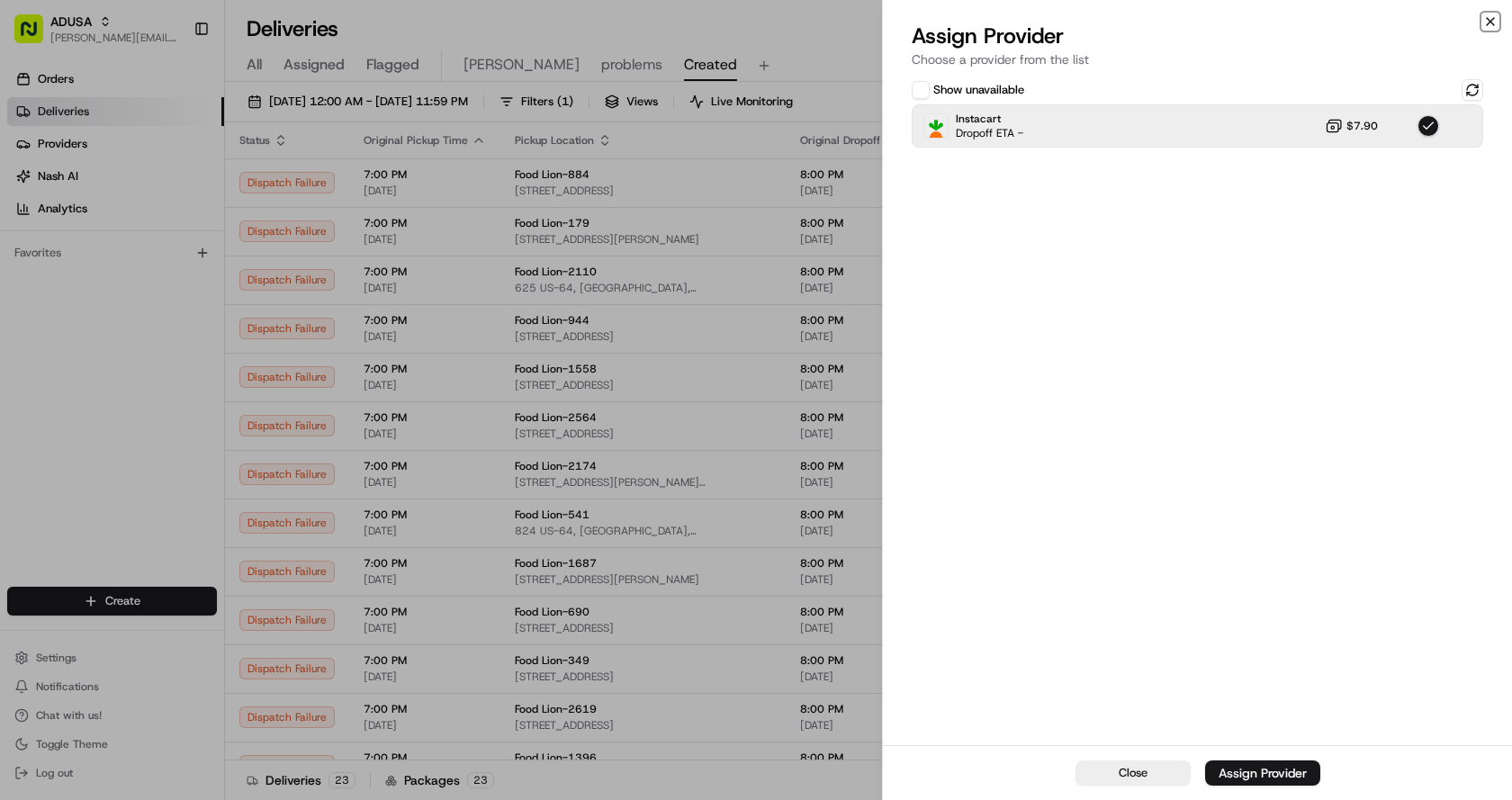
click at [1492, 24] on icon "button" at bounding box center [1490, 22] width 8 height 8
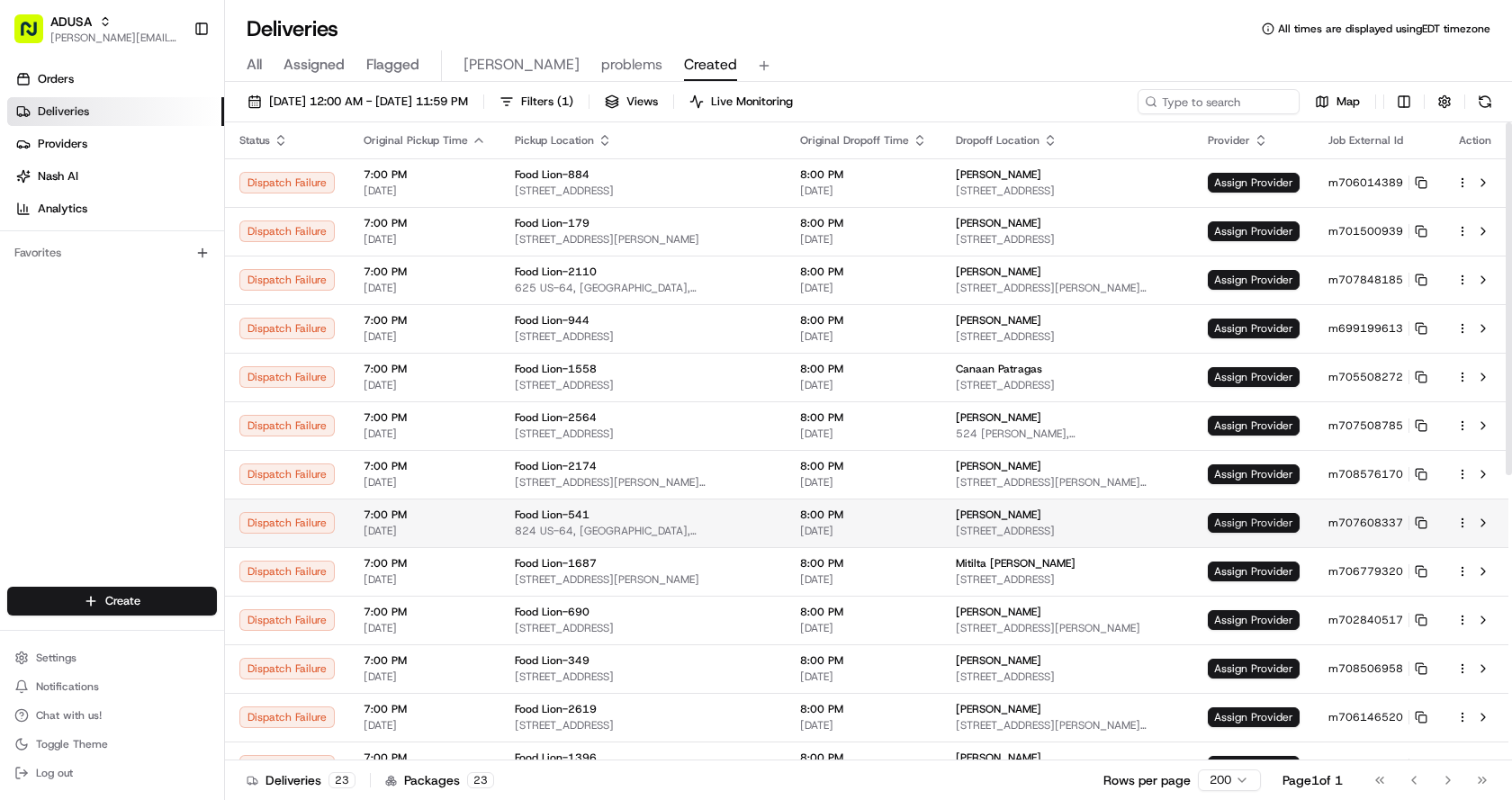
click at [1253, 527] on span "Assign Provider" at bounding box center [1253, 522] width 91 height 20
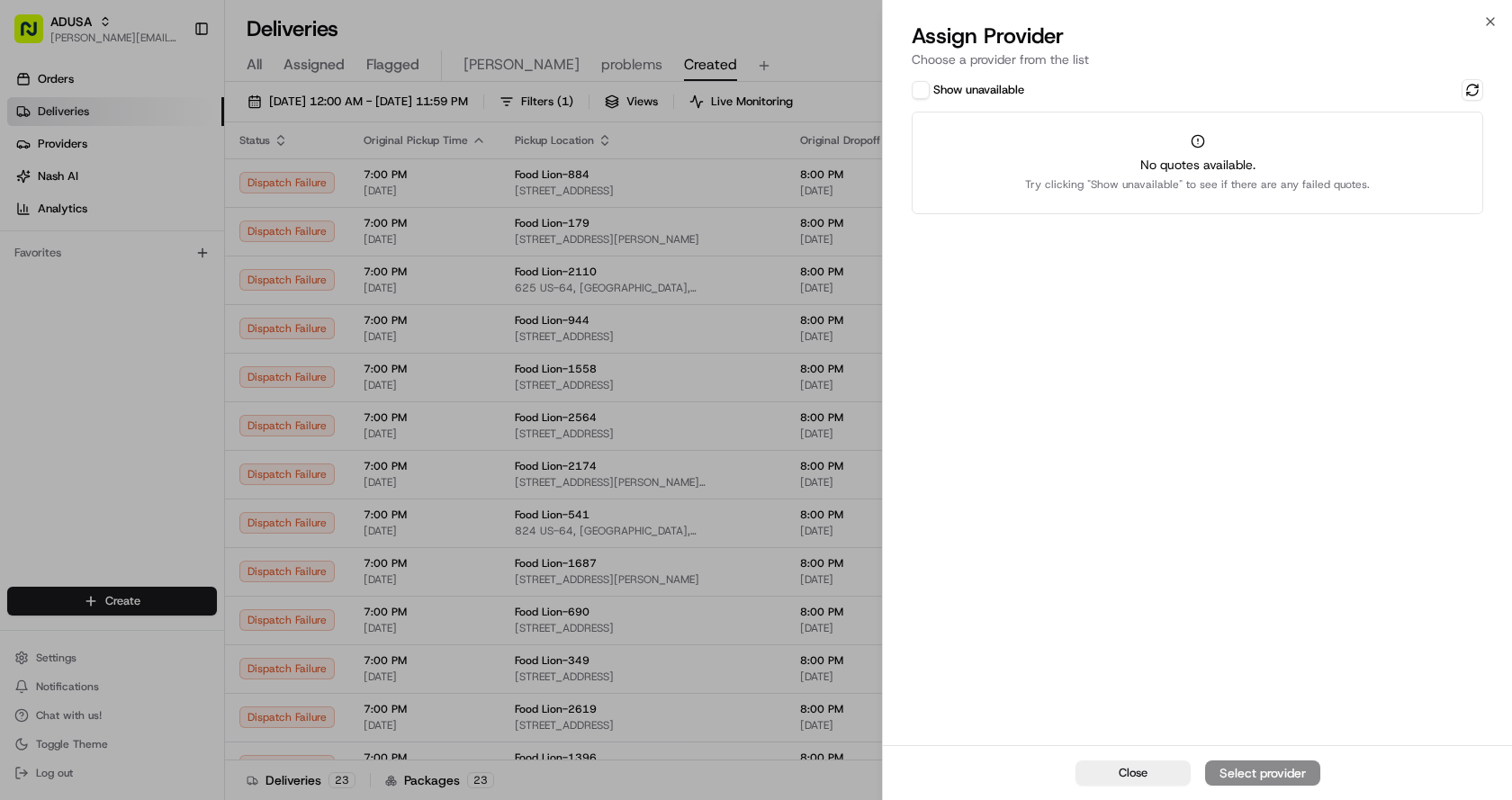
drag, startPoint x: 914, startPoint y: 81, endPoint x: 918, endPoint y: 90, distance: 9.8
click at [914, 82] on button "Show unavailable" at bounding box center [920, 90] width 18 height 18
click at [1467, 90] on button at bounding box center [1471, 90] width 22 height 22
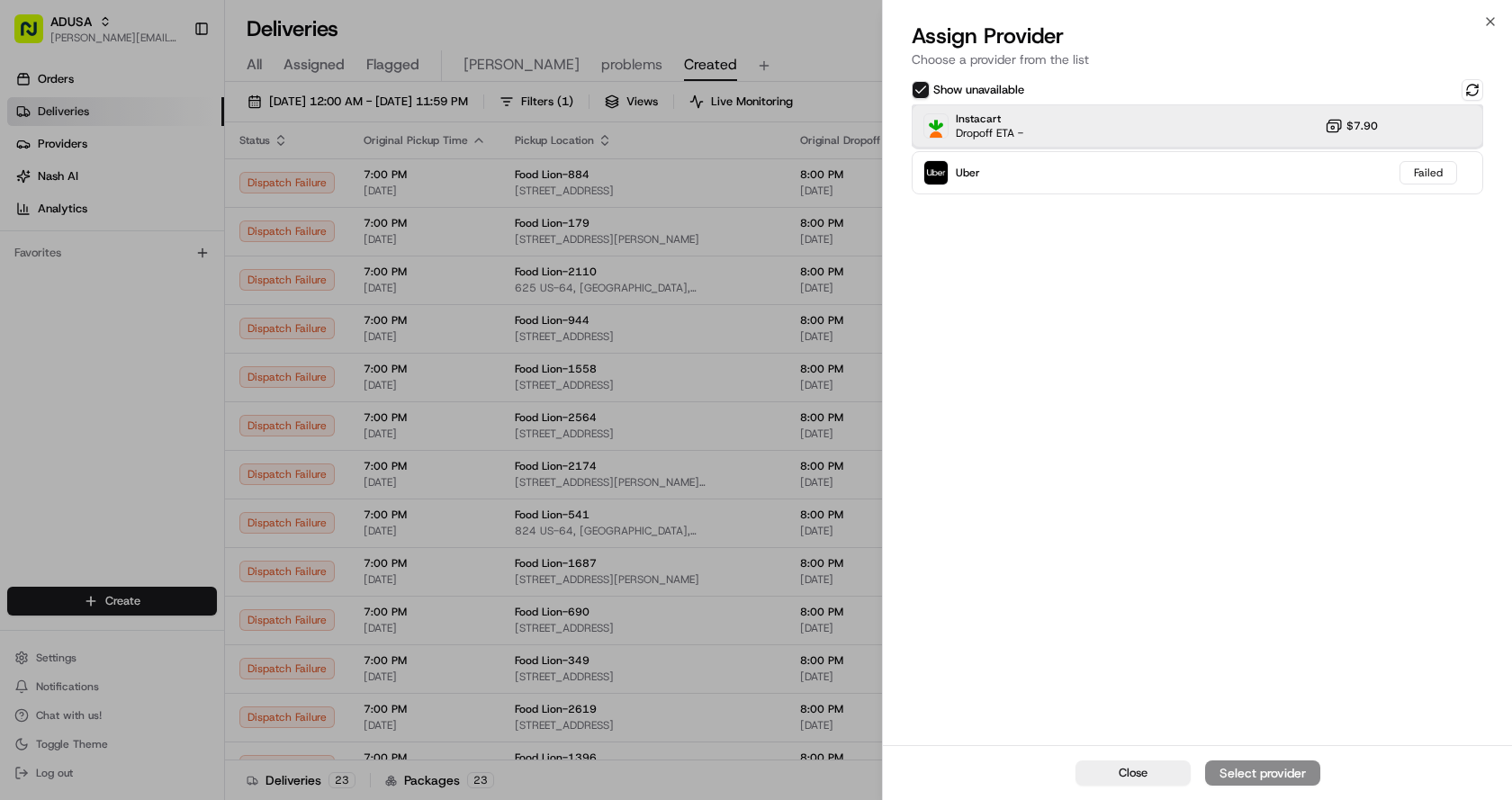
click at [1113, 116] on div "Instacart Dropoff ETA - $7.90" at bounding box center [1197, 126] width 572 height 43
click at [1254, 759] on div "Close Assign Provider" at bounding box center [1197, 773] width 629 height 55
click at [1255, 774] on div "Assign Provider" at bounding box center [1262, 773] width 89 height 18
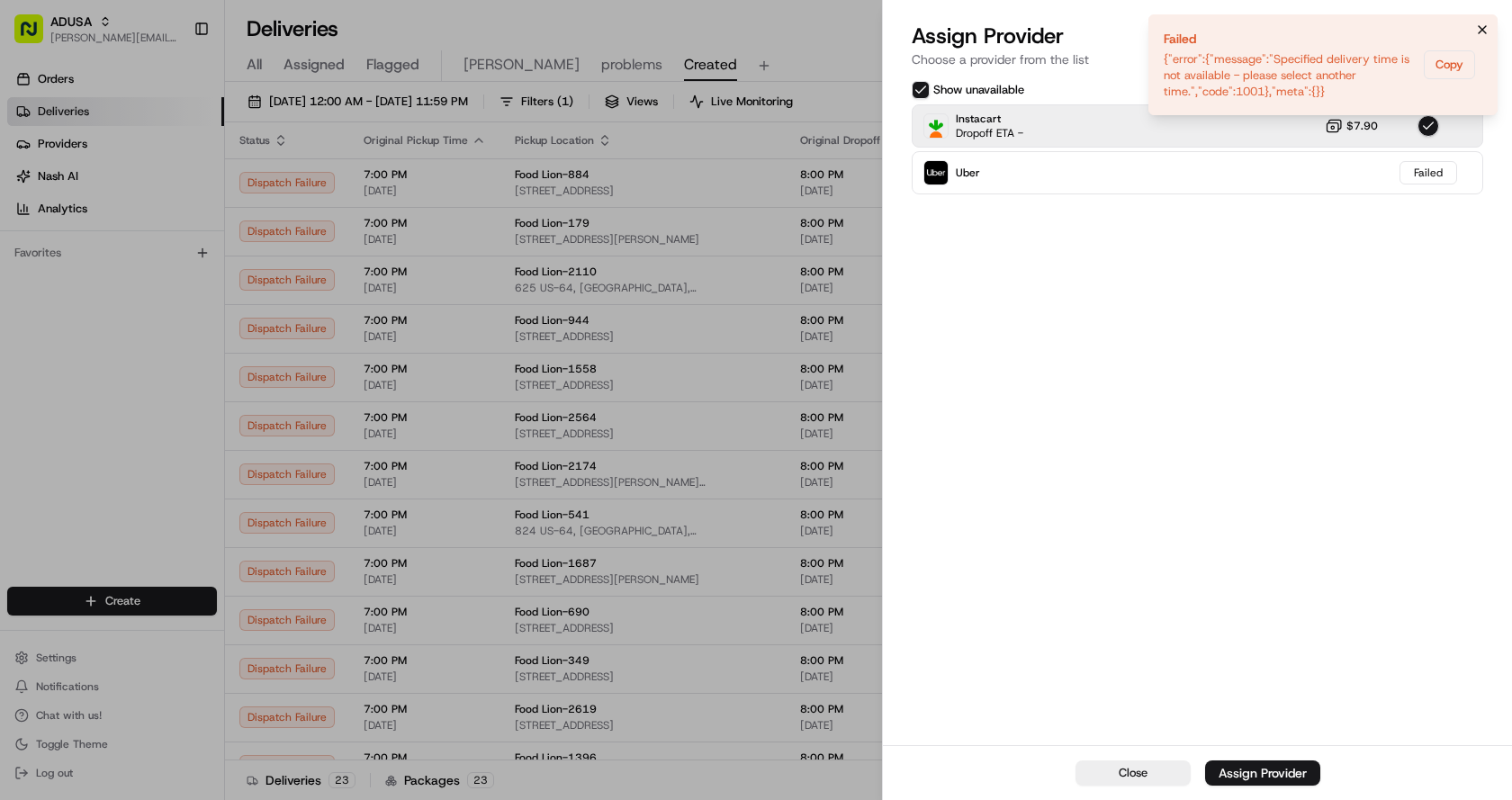
click at [1481, 30] on icon "Notifications (F8)" at bounding box center [1482, 30] width 8 height 8
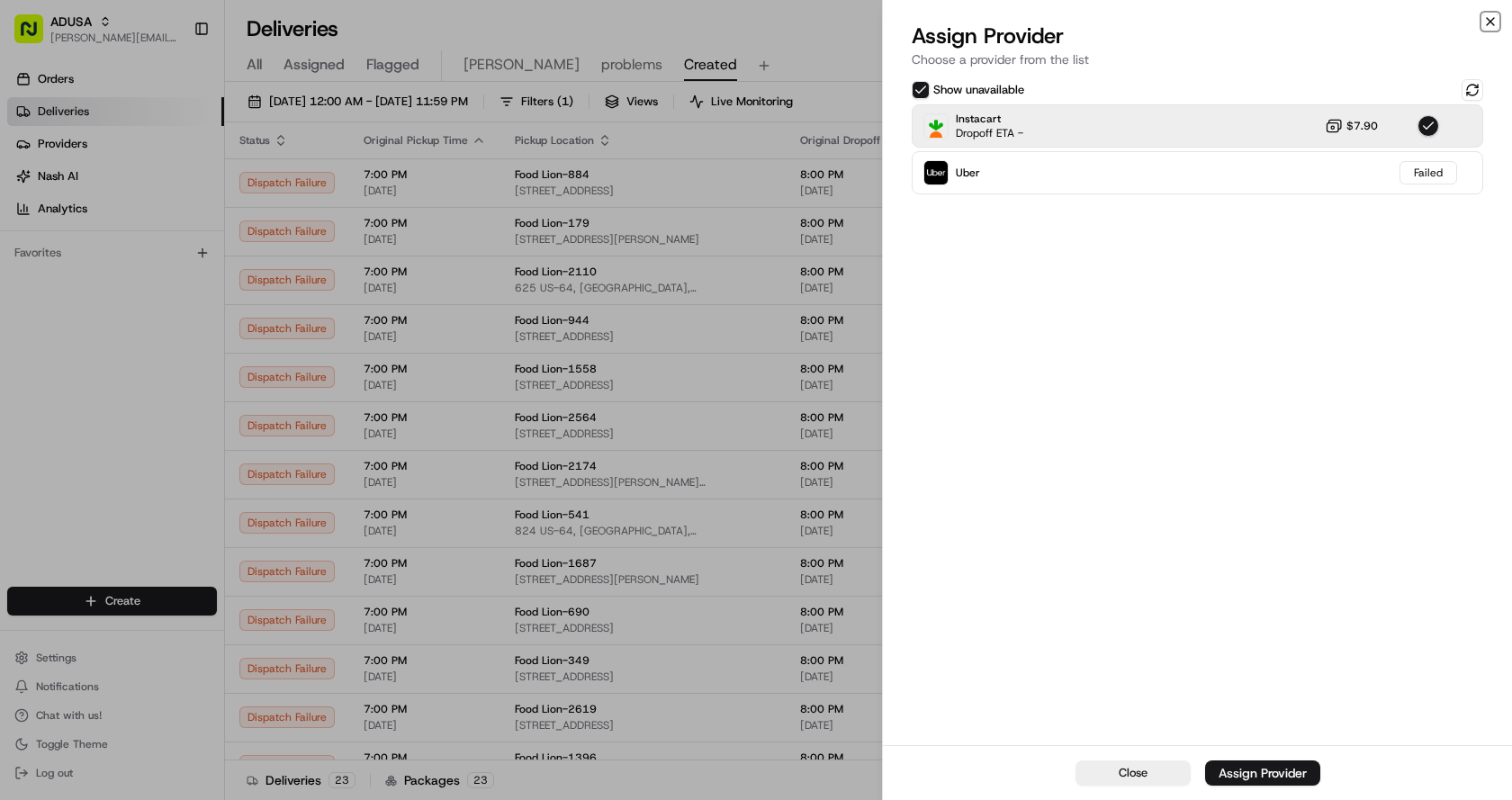
click at [1493, 17] on icon "button" at bounding box center [1489, 21] width 14 height 14
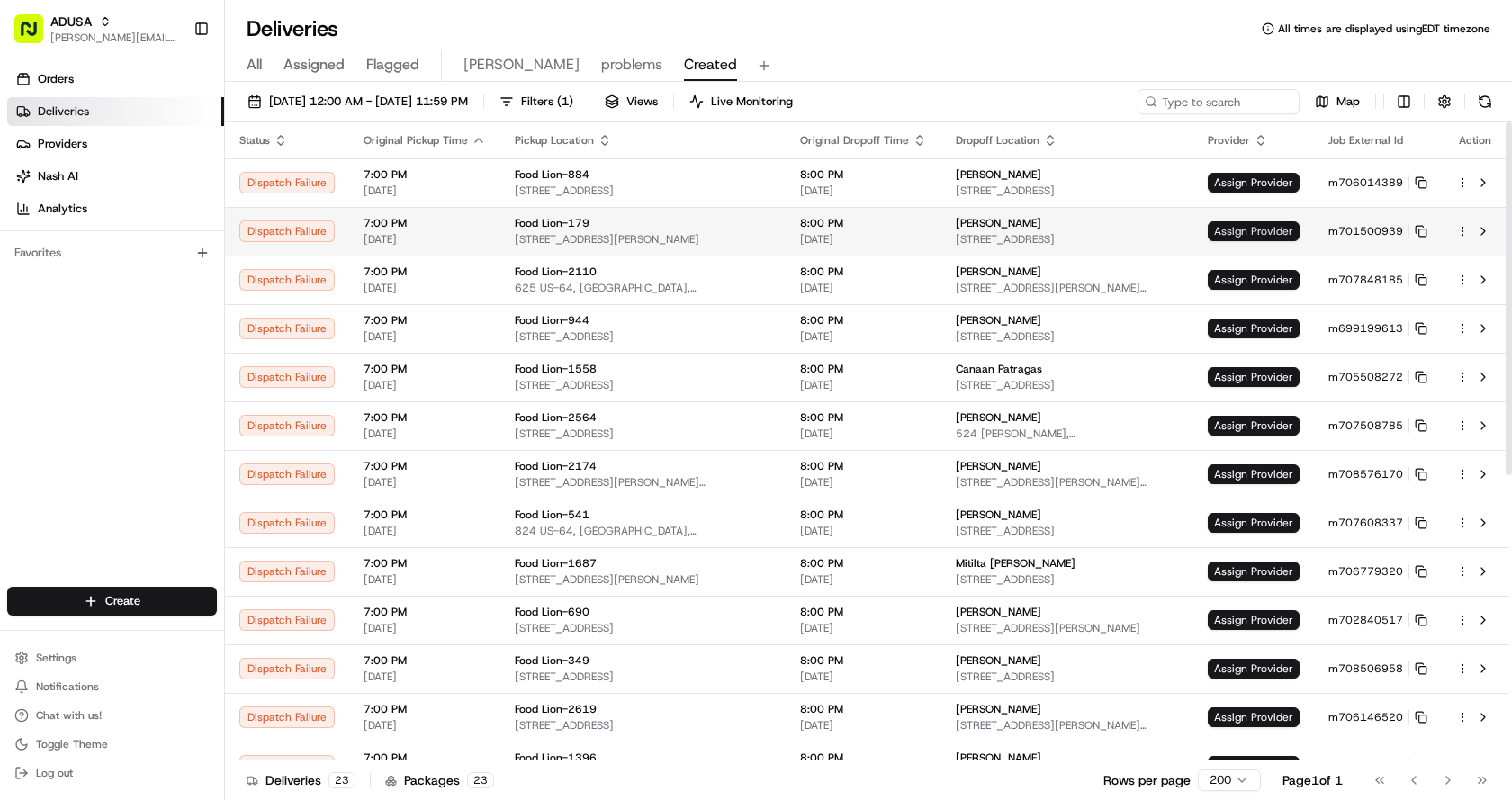
click at [1267, 223] on span "Assign Provider" at bounding box center [1253, 231] width 91 height 20
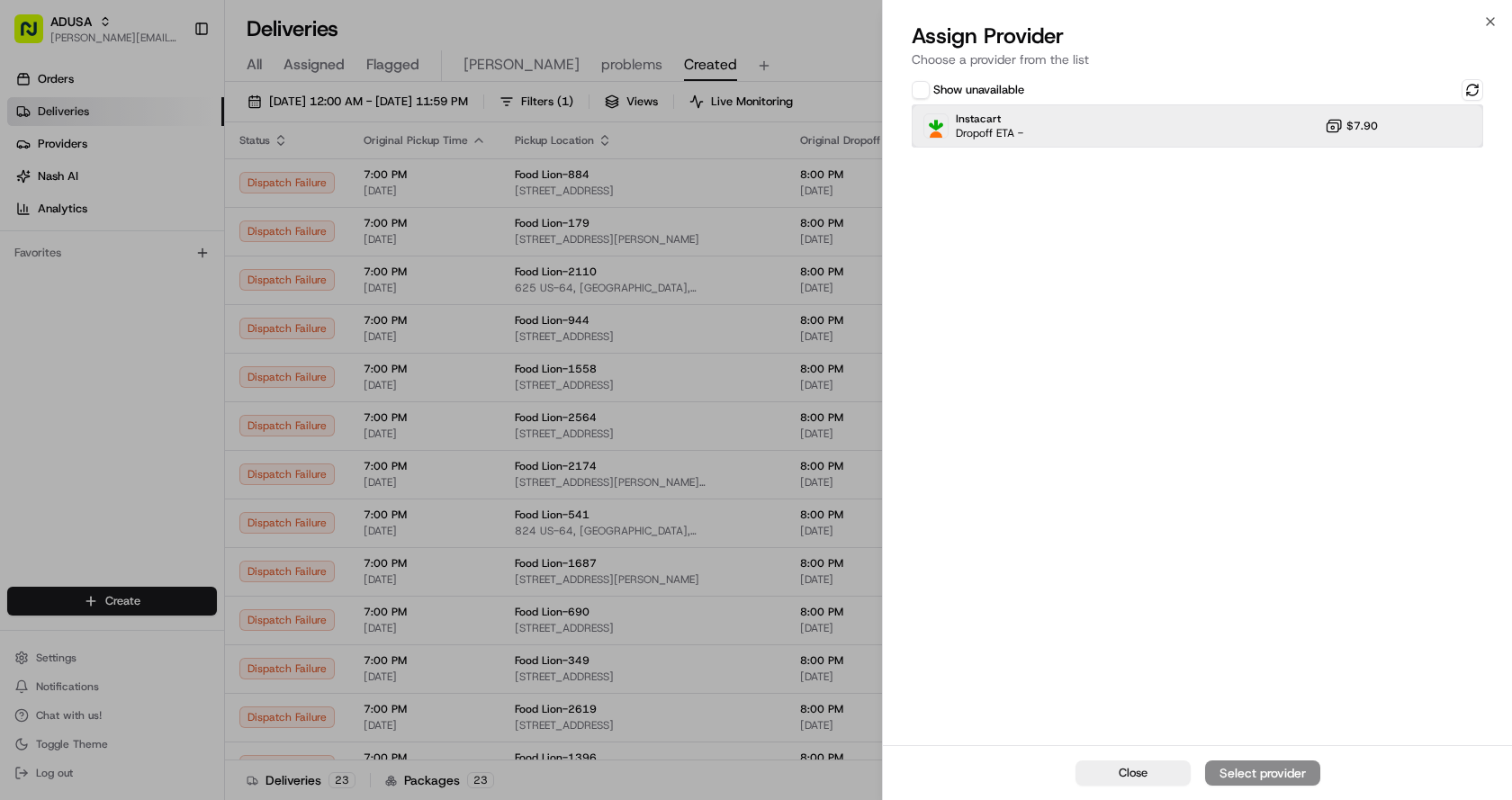
click at [1056, 130] on div "Instacart Dropoff ETA - $7.90" at bounding box center [1197, 126] width 572 height 43
click at [1280, 767] on div "Assign Provider" at bounding box center [1262, 773] width 89 height 18
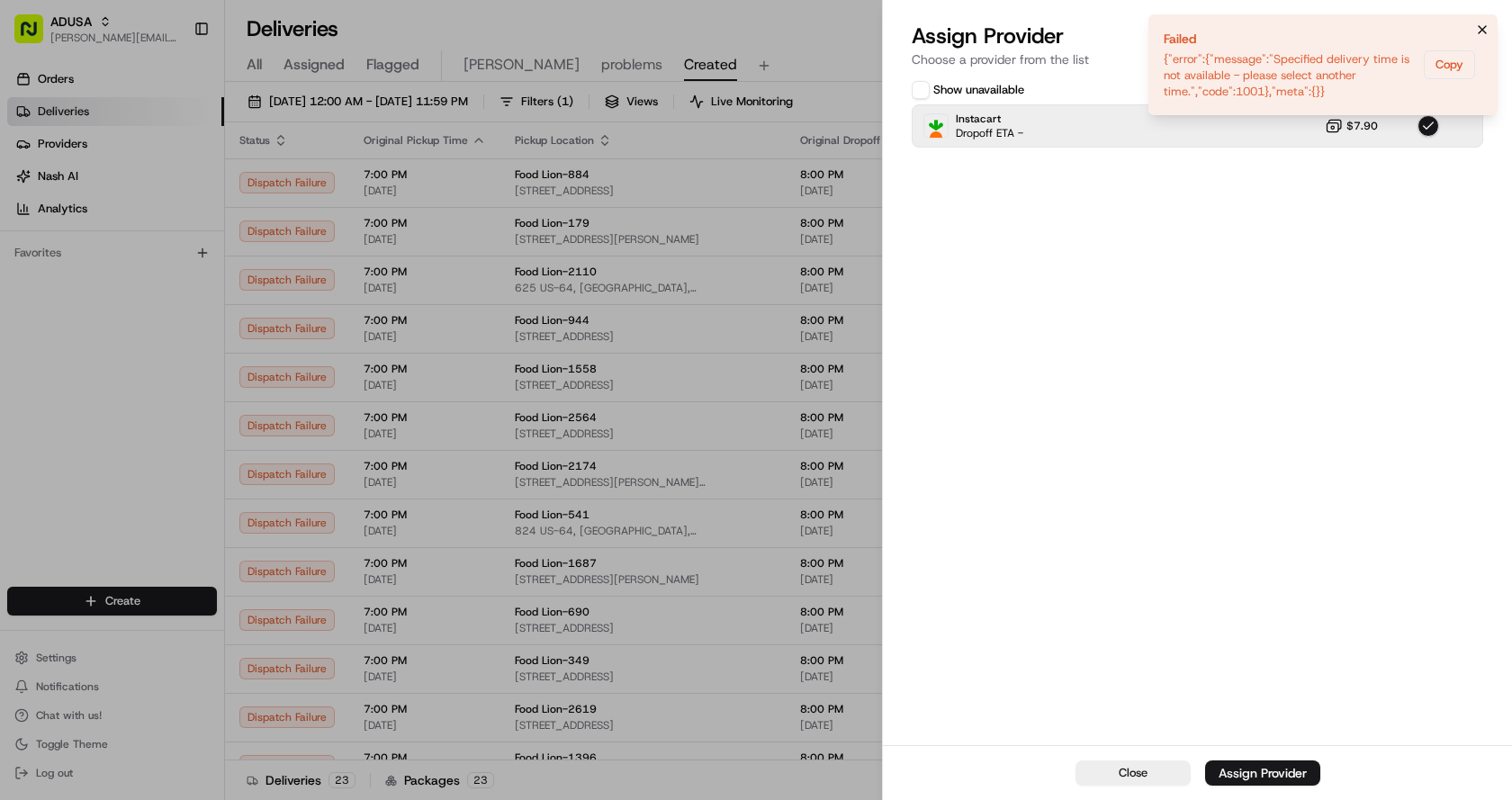
click at [1485, 30] on icon "Notifications (F8)" at bounding box center [1482, 29] width 14 height 14
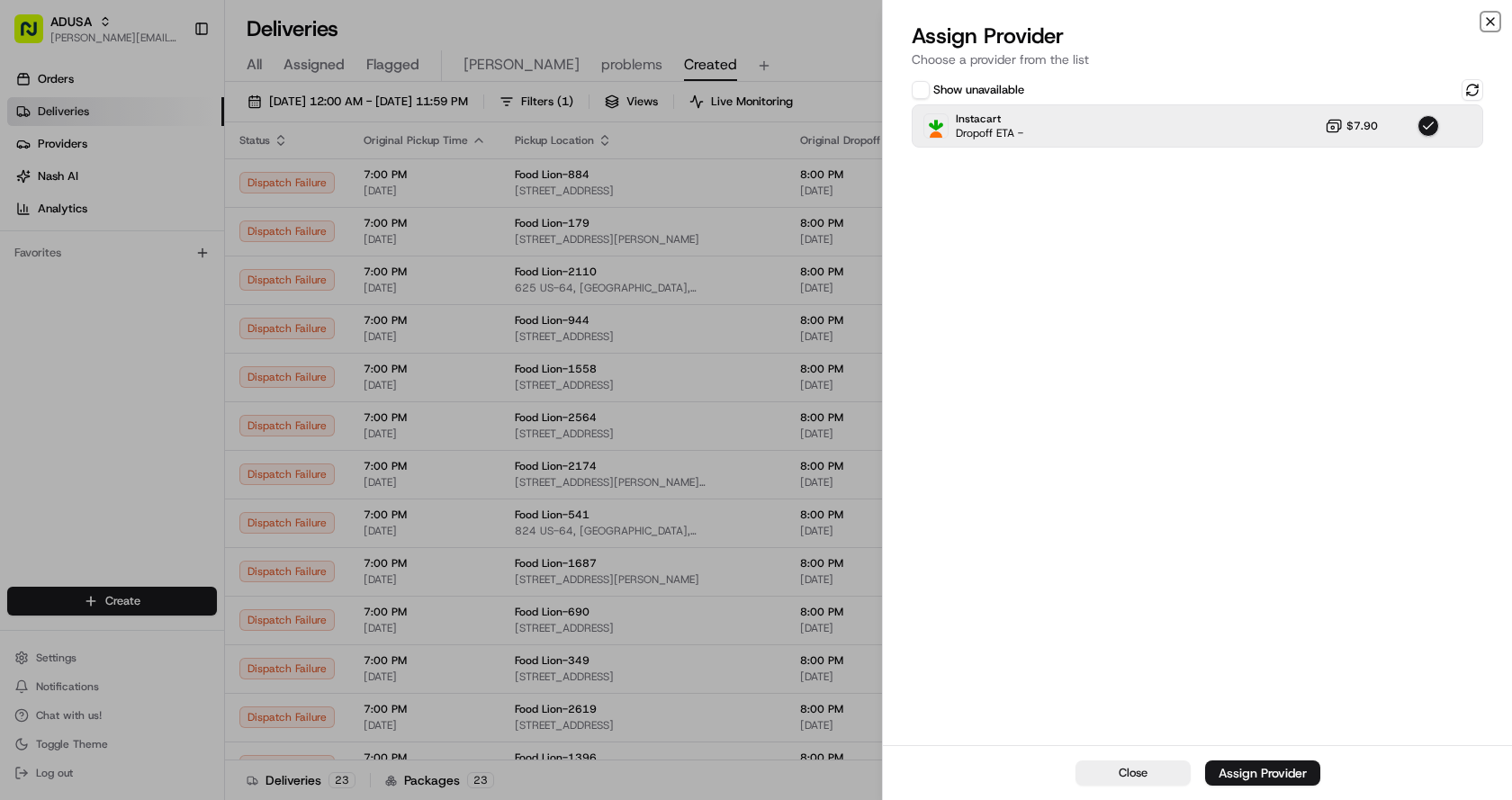
click at [1488, 22] on icon "button" at bounding box center [1489, 21] width 14 height 14
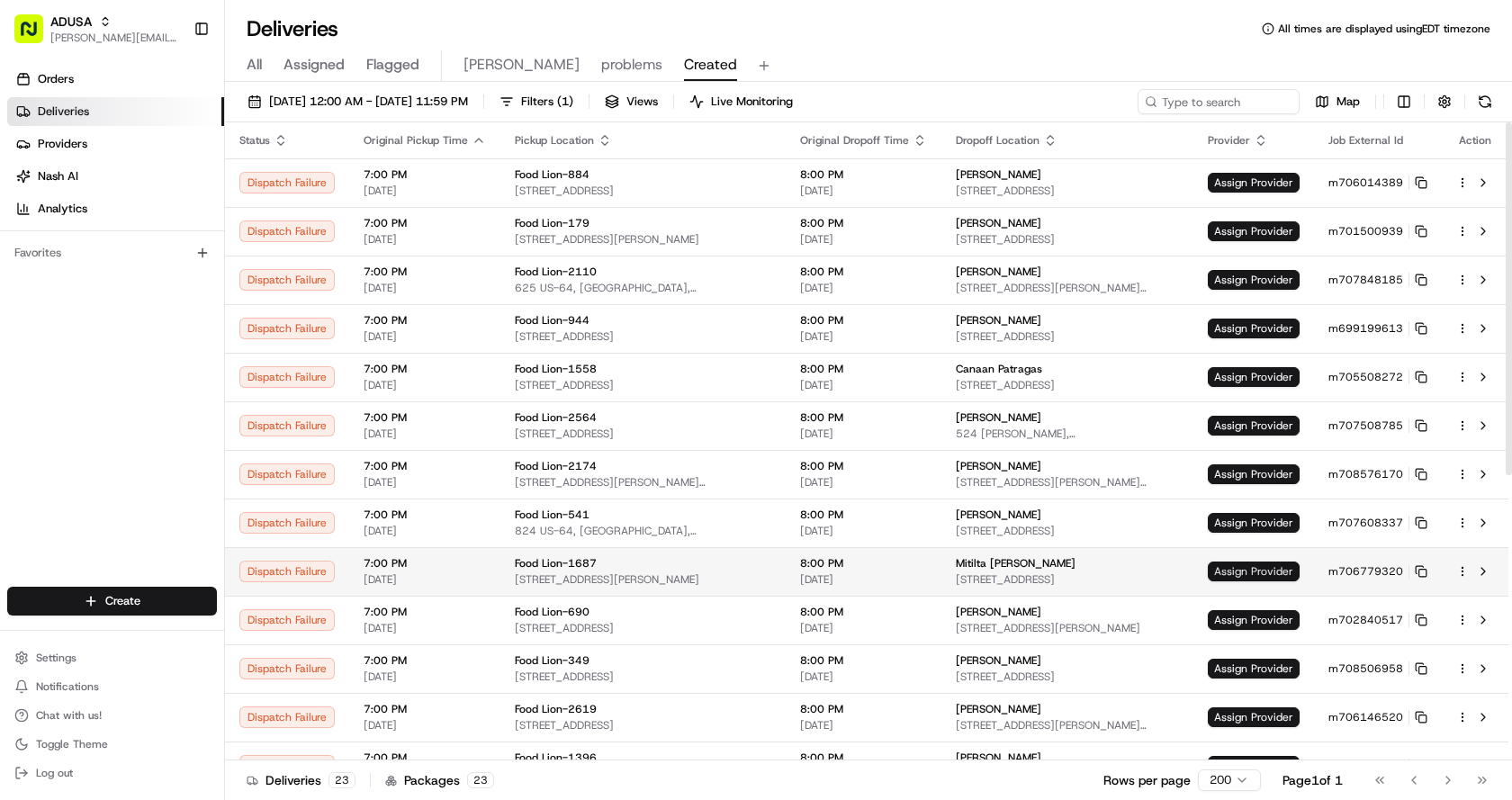
click at [1248, 565] on span "Assign Provider" at bounding box center [1253, 571] width 91 height 20
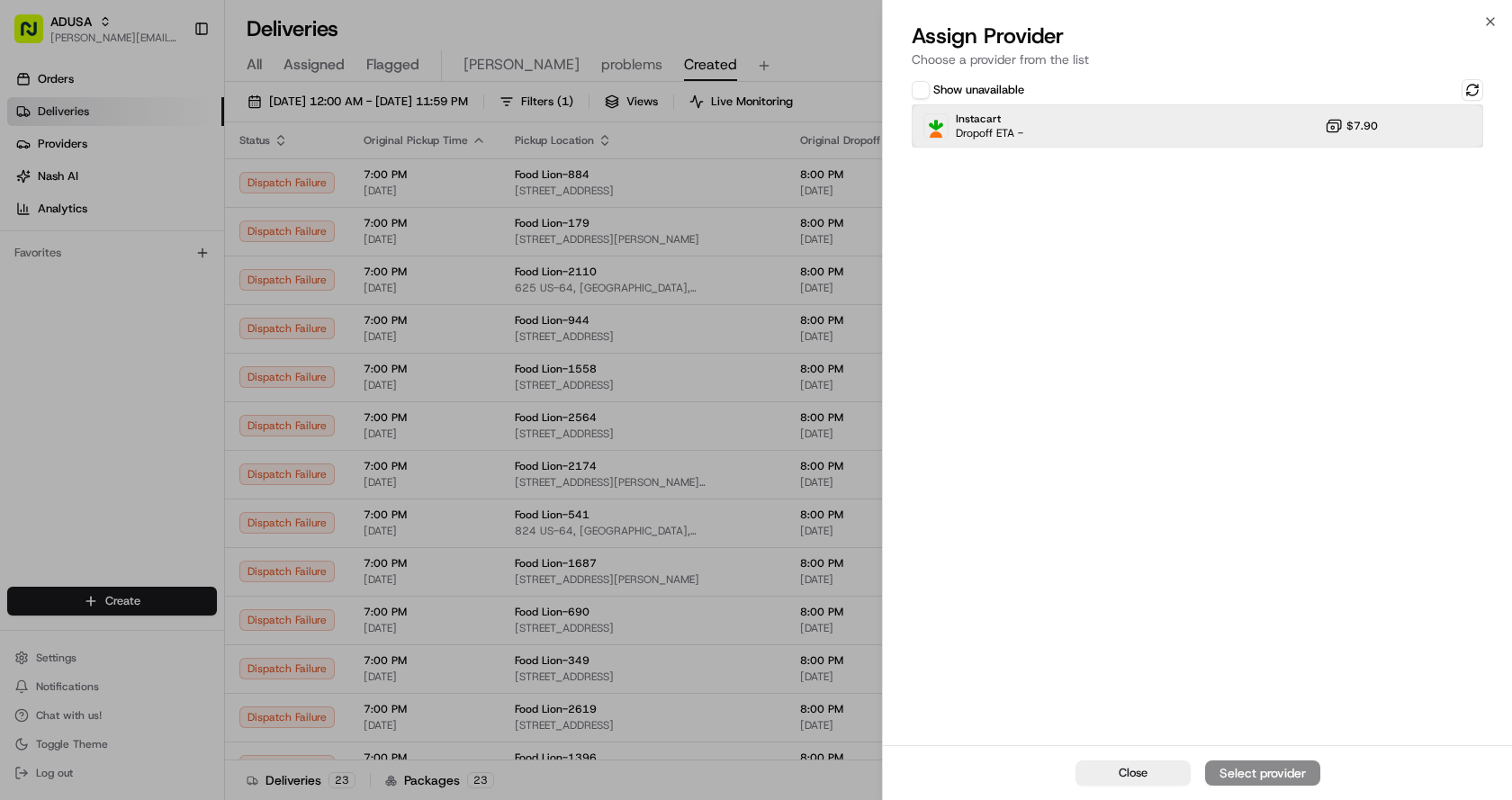
drag, startPoint x: 1097, startPoint y: 117, endPoint x: 1385, endPoint y: 534, distance: 506.8
click at [1101, 126] on div "Instacart Dropoff ETA - $7.90" at bounding box center [1197, 126] width 572 height 43
click at [1287, 764] on div "Assign Provider" at bounding box center [1262, 773] width 89 height 18
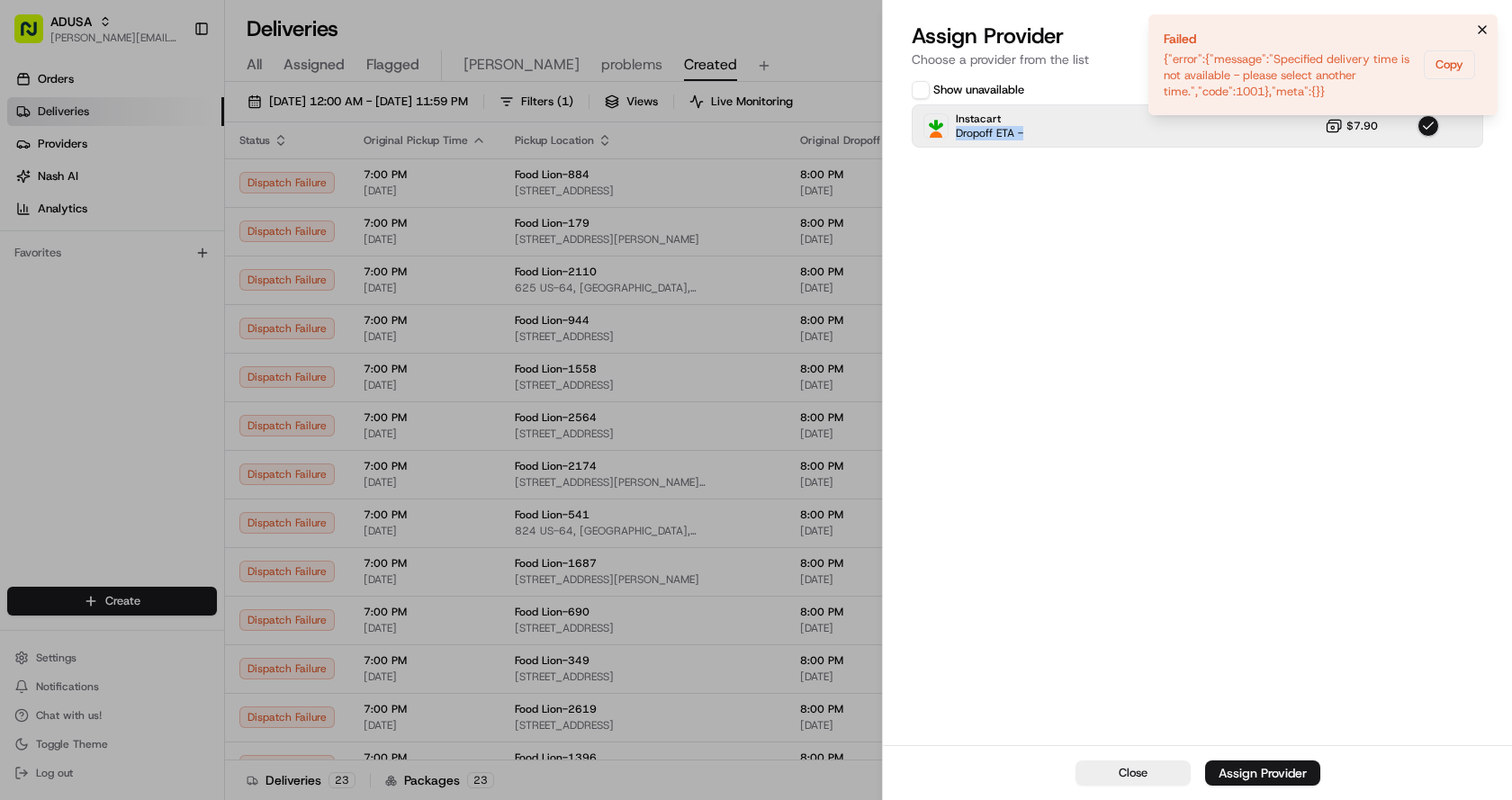
click at [1481, 30] on icon "Notifications (F8)" at bounding box center [1482, 29] width 14 height 14
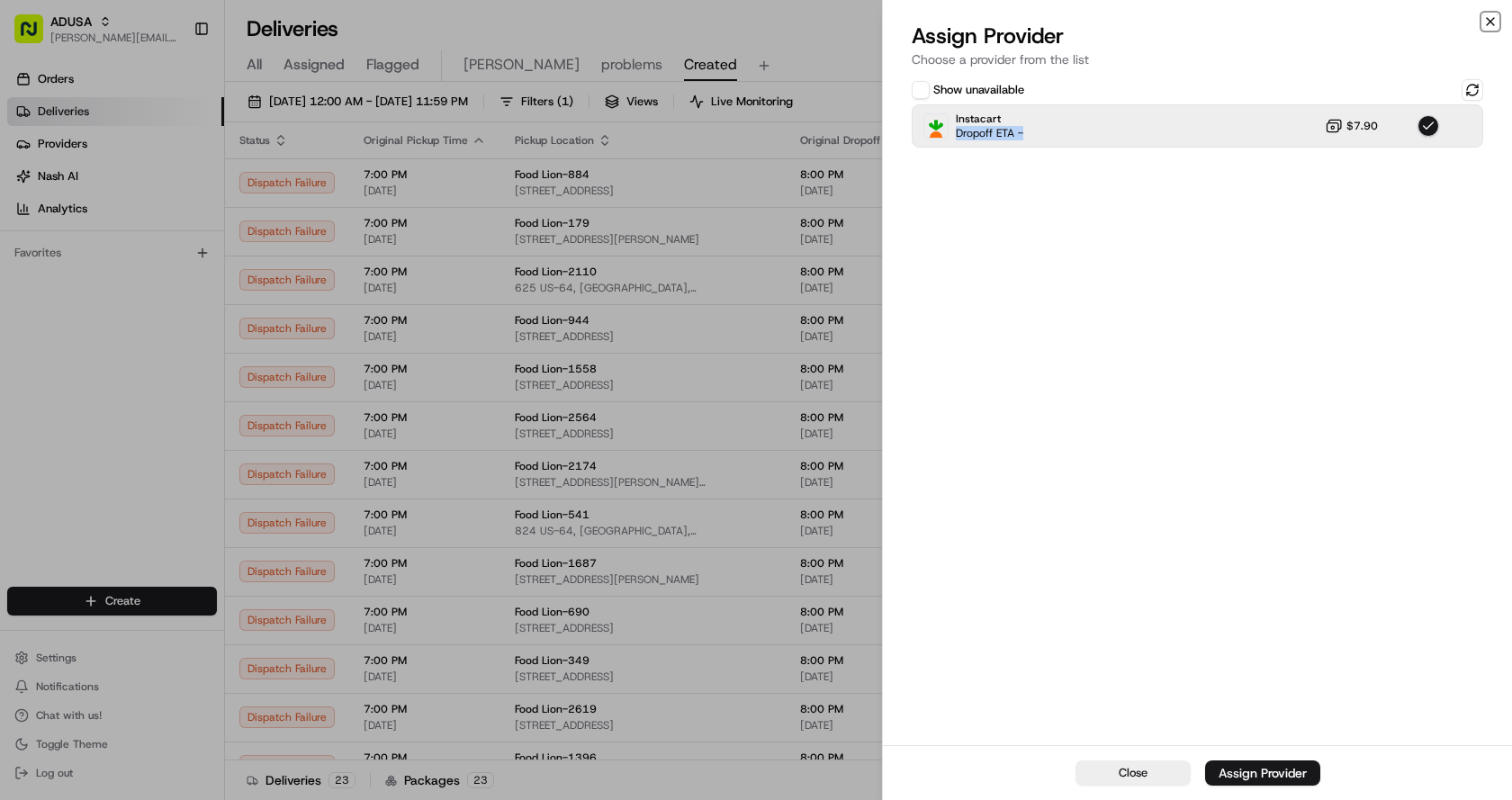
click at [1492, 17] on icon "button" at bounding box center [1489, 21] width 14 height 14
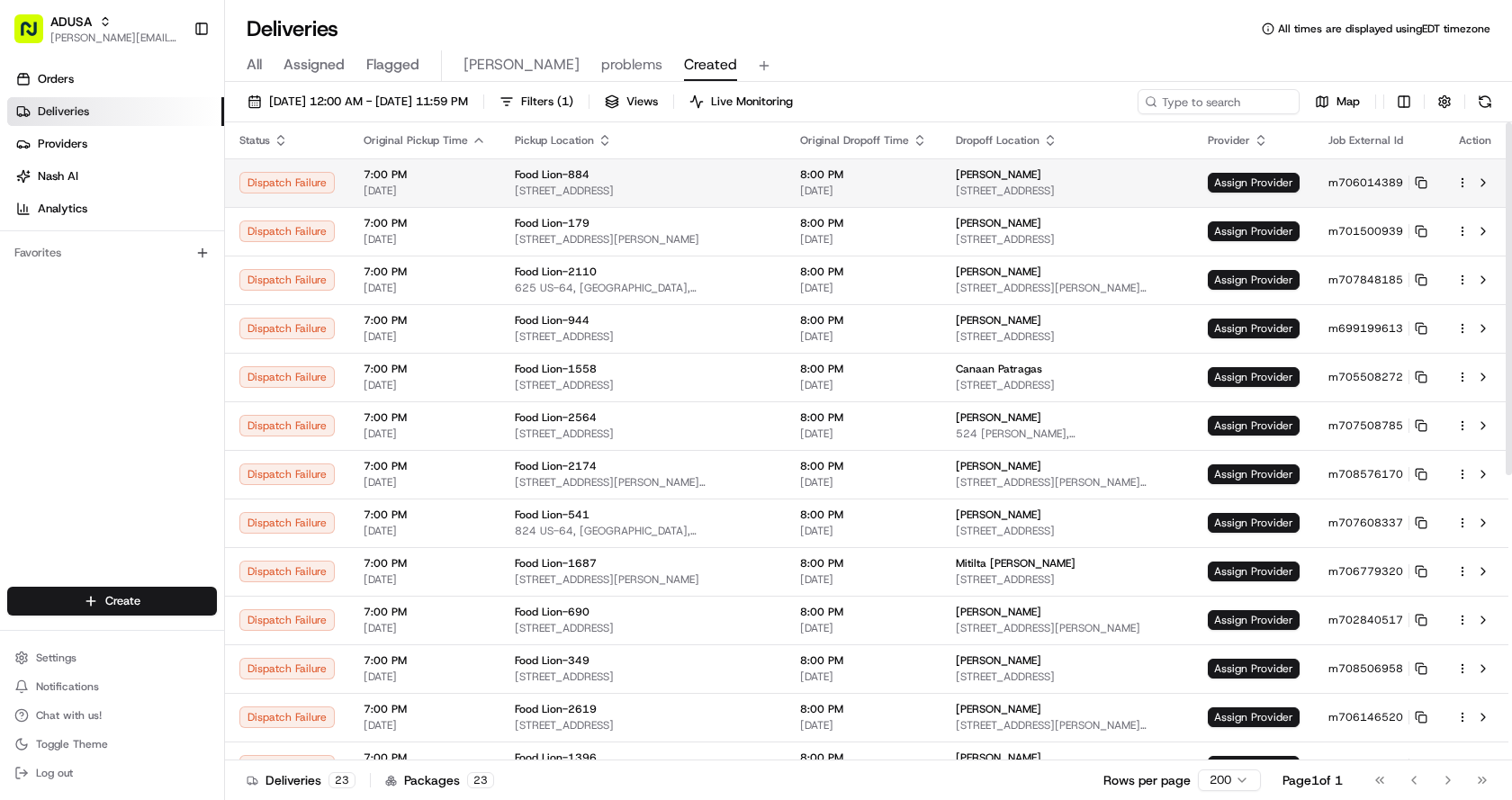
click at [1231, 171] on td "Assign Provider" at bounding box center [1254, 183] width 121 height 49
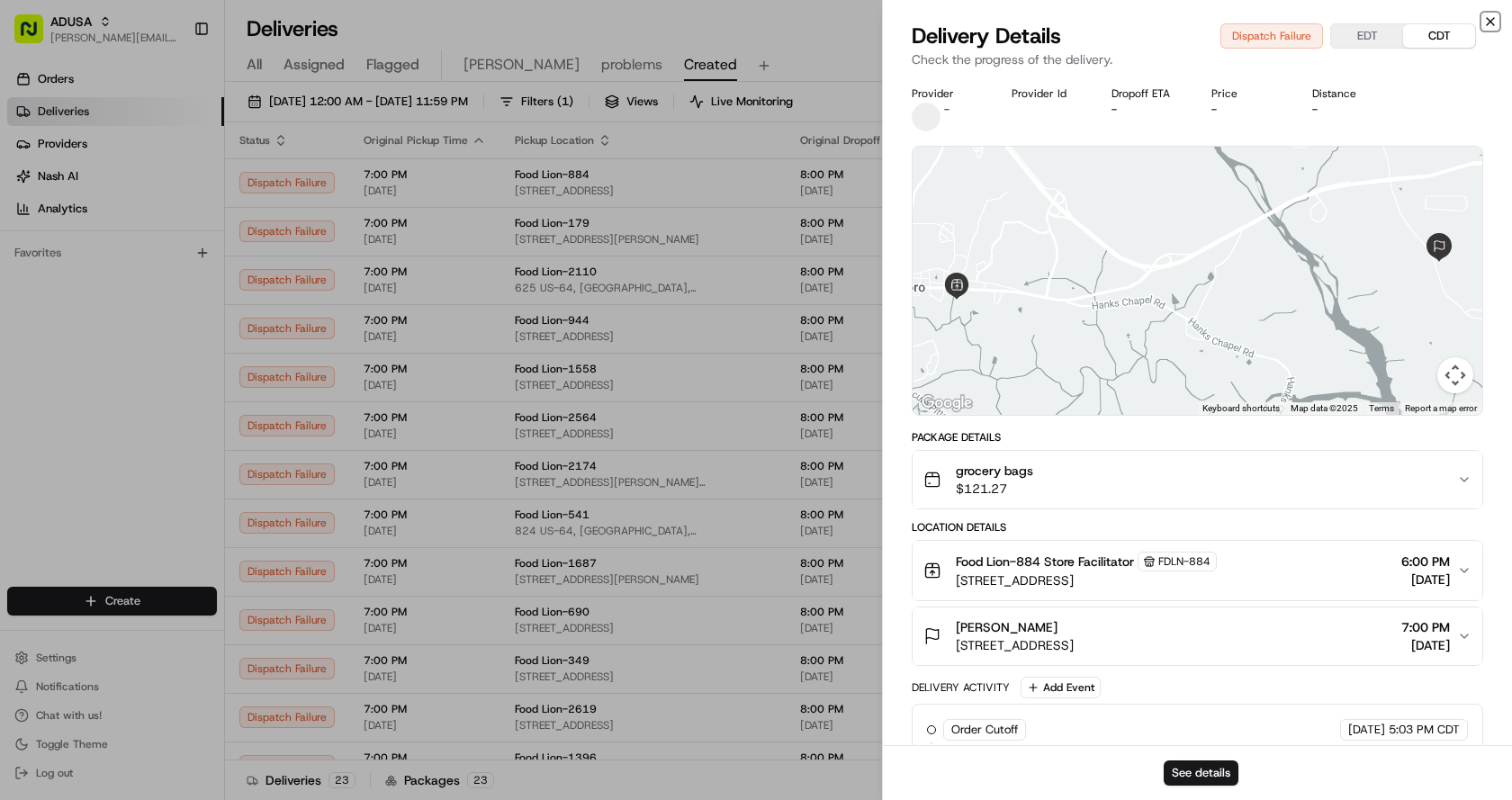
click at [1488, 17] on icon "button" at bounding box center [1489, 21] width 14 height 14
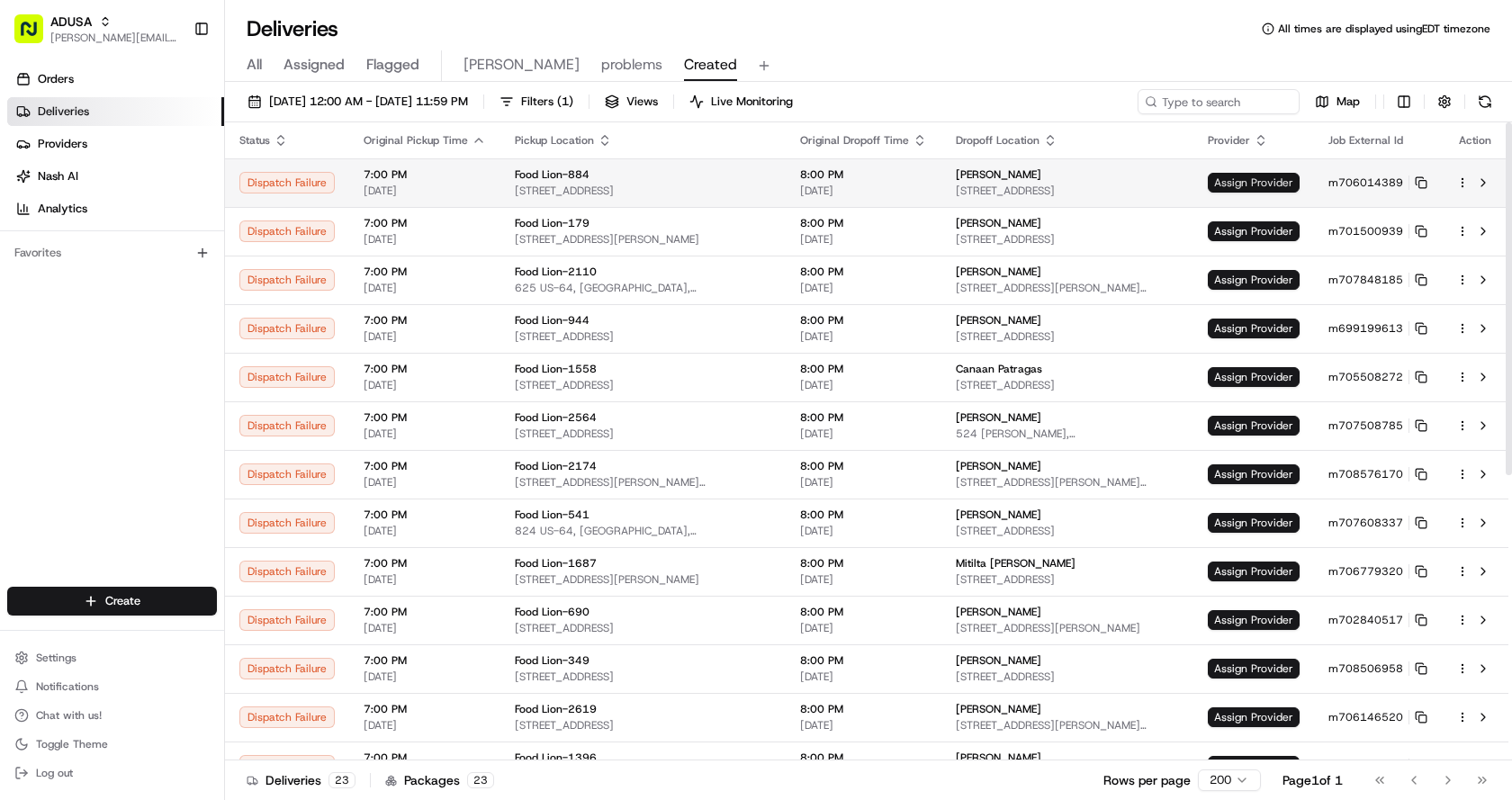
click at [1270, 176] on span "Assign Provider" at bounding box center [1253, 182] width 91 height 20
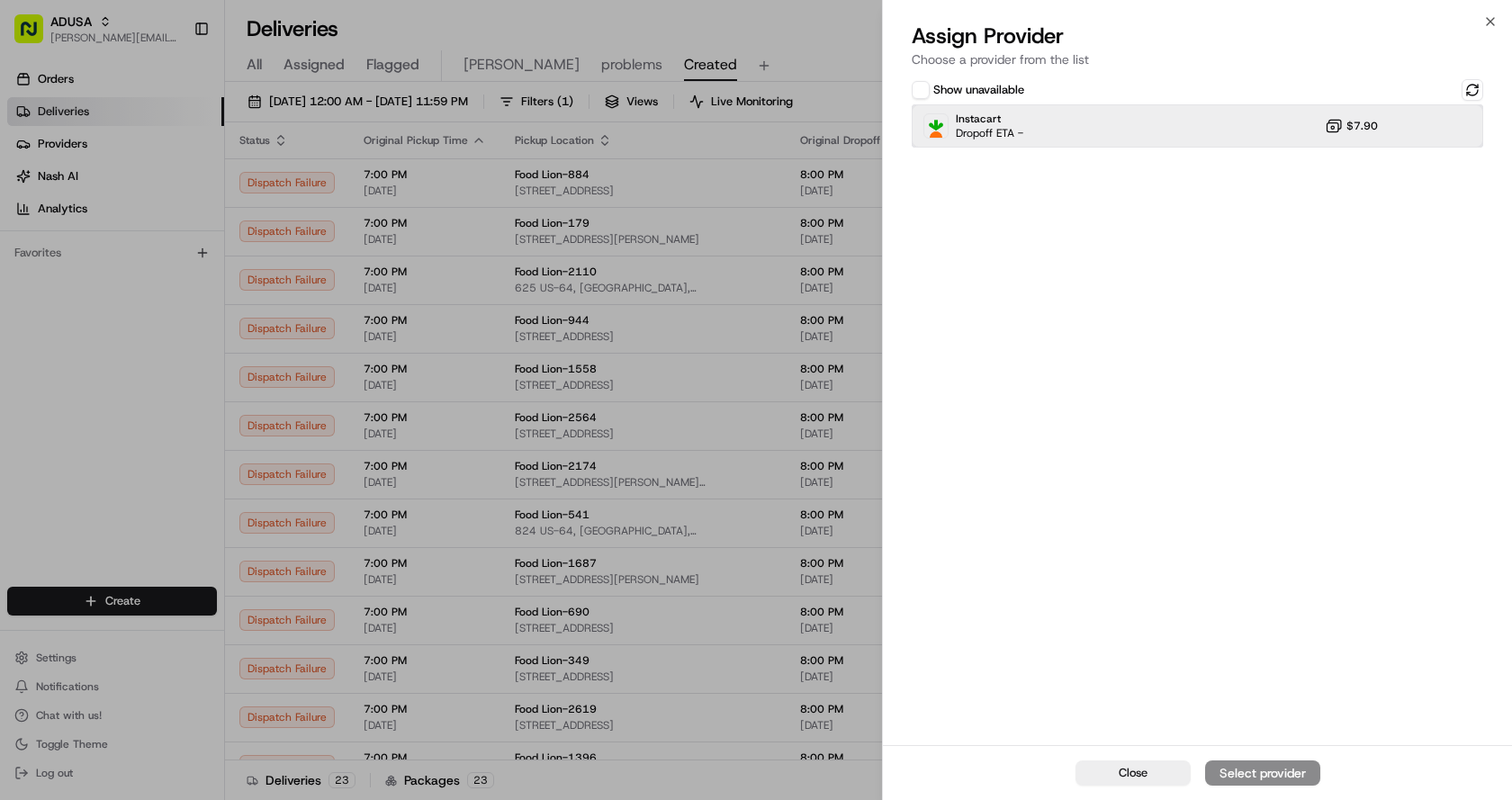
click at [1225, 126] on div "Instacart Dropoff ETA - $7.90" at bounding box center [1197, 126] width 572 height 43
click at [1253, 769] on div "Assign Provider" at bounding box center [1262, 773] width 89 height 18
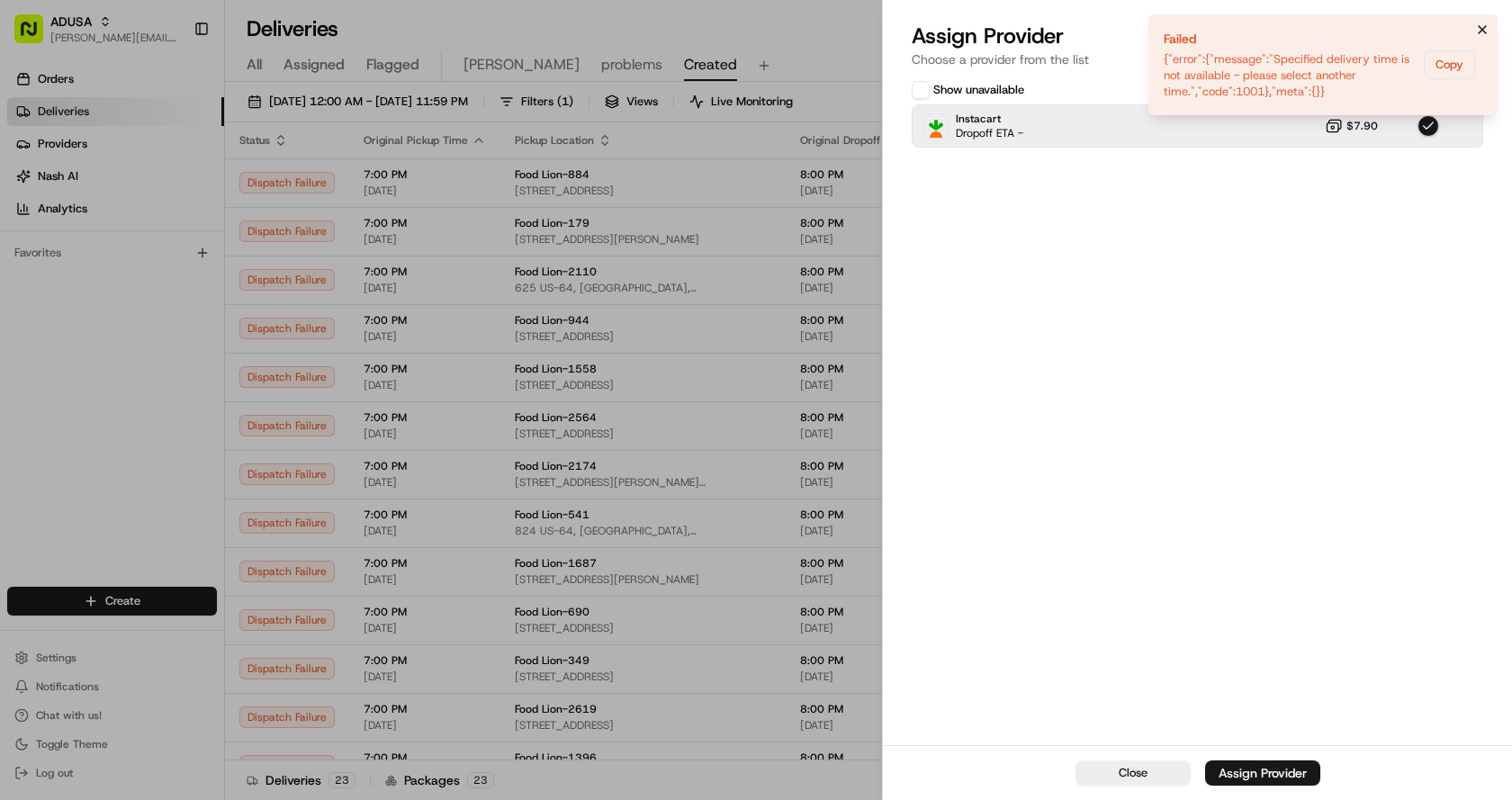
click at [1478, 27] on icon "Notifications (F8)" at bounding box center [1482, 29] width 14 height 14
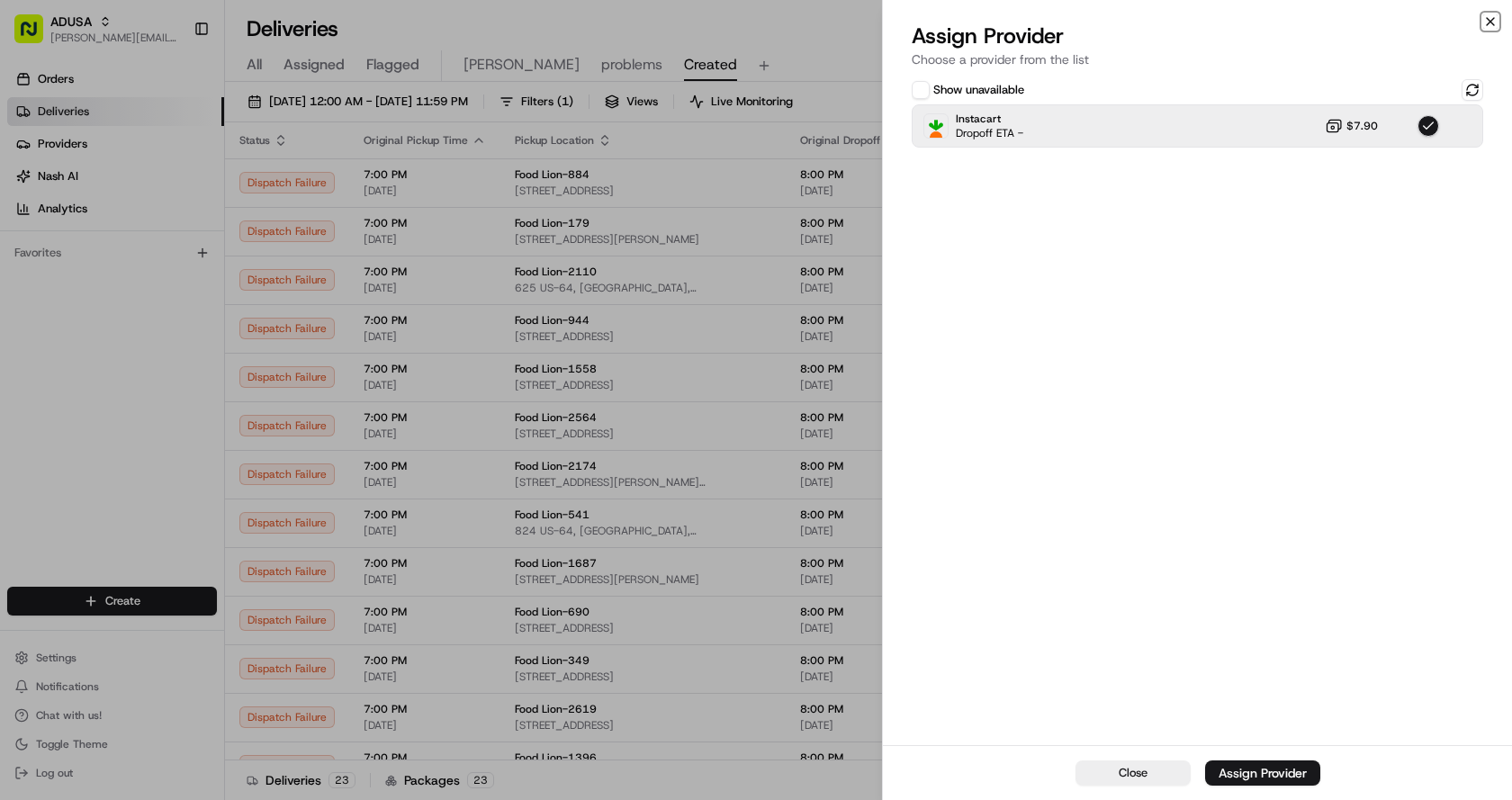
click at [1490, 14] on icon "button" at bounding box center [1489, 21] width 14 height 14
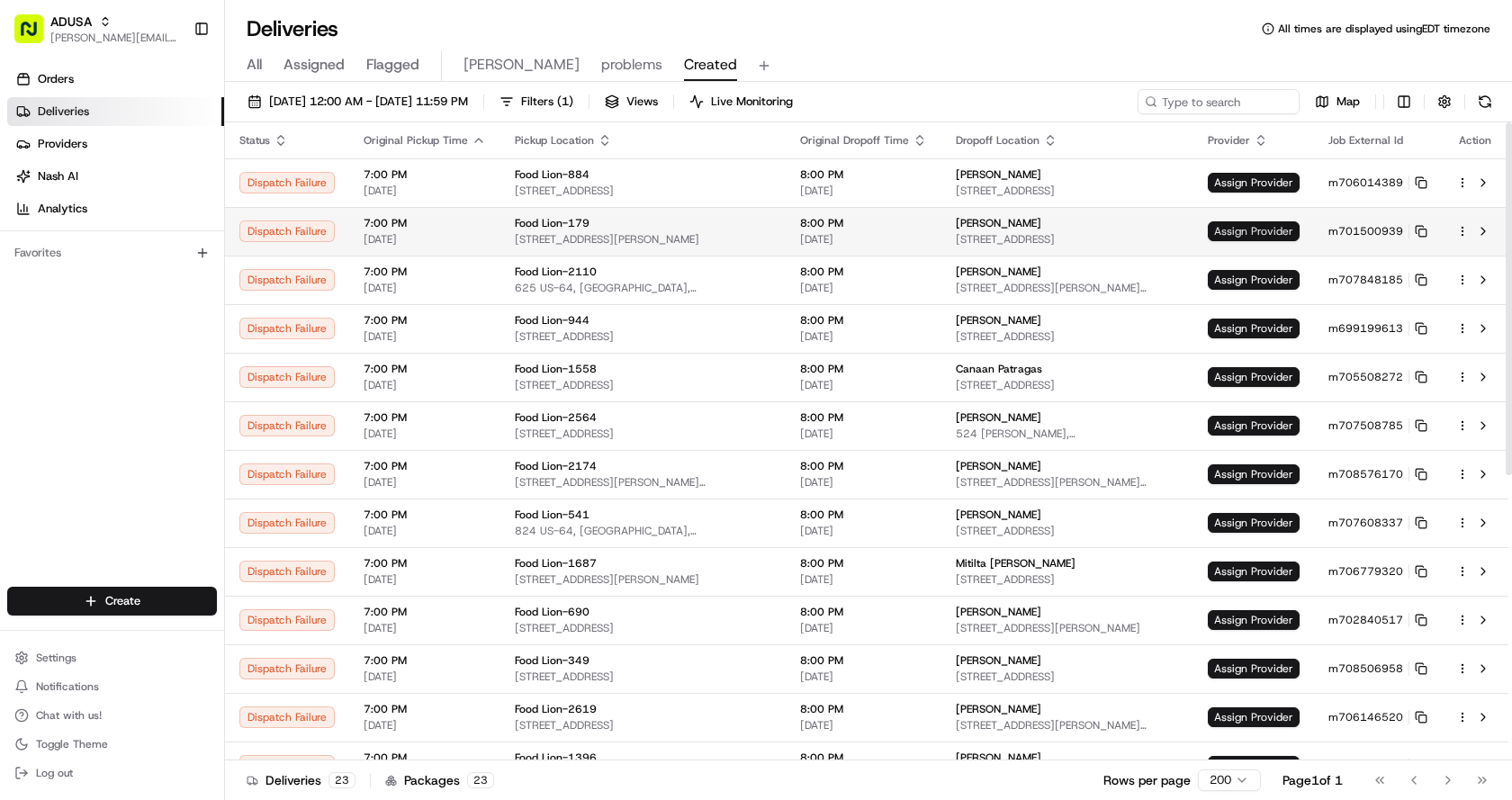
click at [1292, 224] on span "Assign Provider" at bounding box center [1253, 231] width 91 height 20
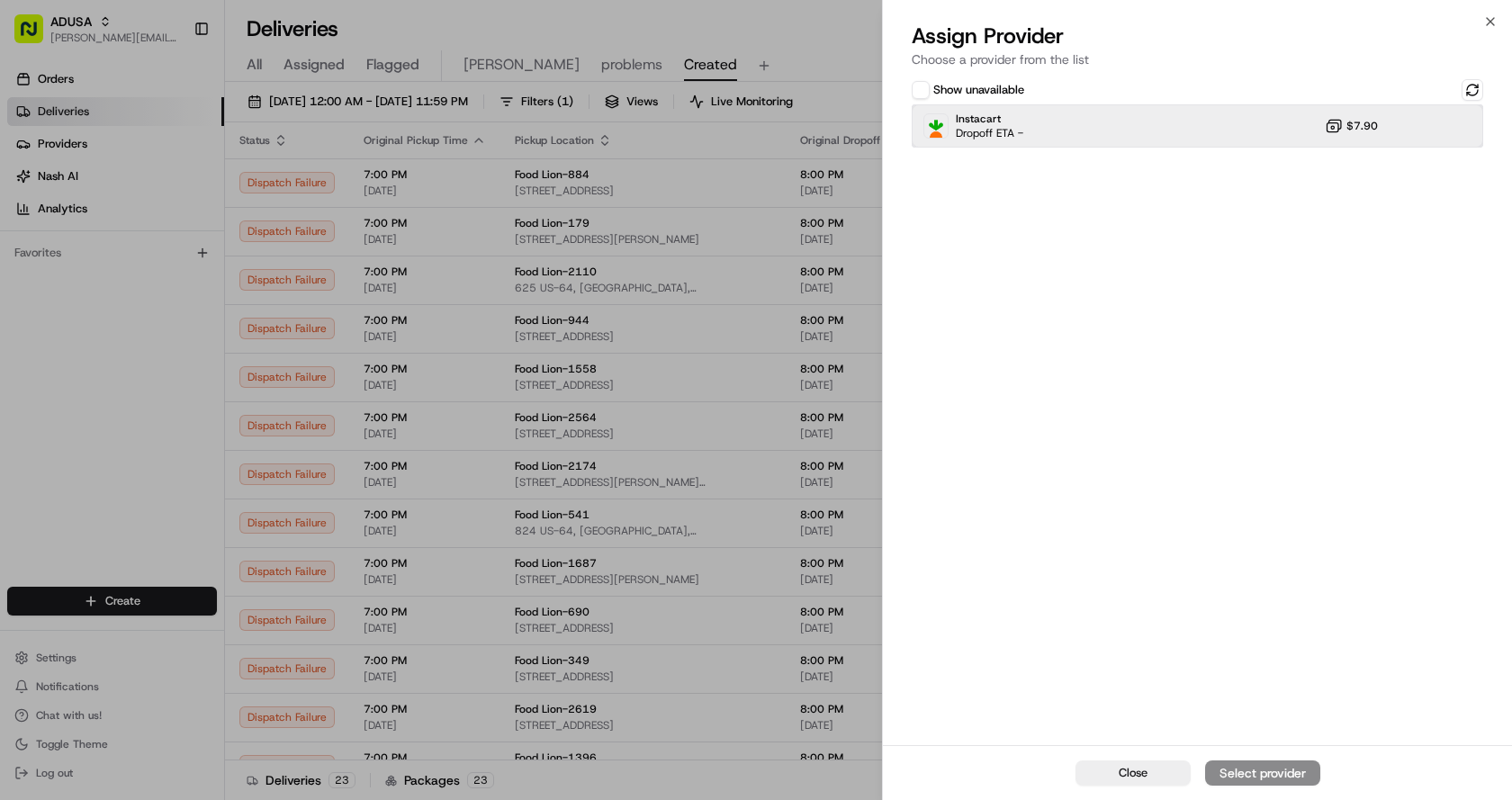
click at [1095, 143] on div "Instacart Dropoff ETA - $7.90" at bounding box center [1197, 126] width 572 height 43
click at [1235, 772] on div "Assign Provider" at bounding box center [1262, 773] width 89 height 18
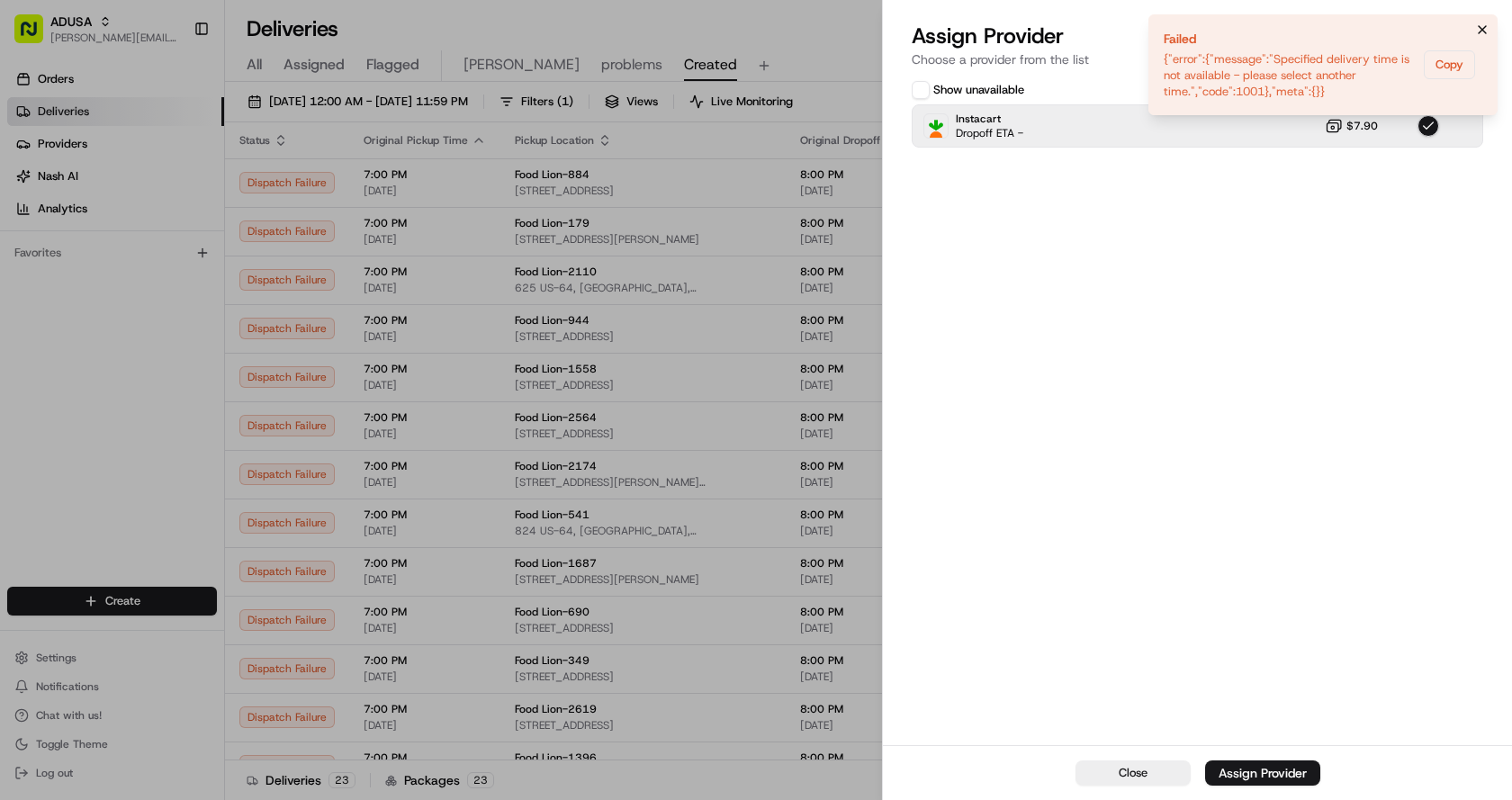
click at [1484, 26] on icon "Notifications (F8)" at bounding box center [1482, 29] width 14 height 14
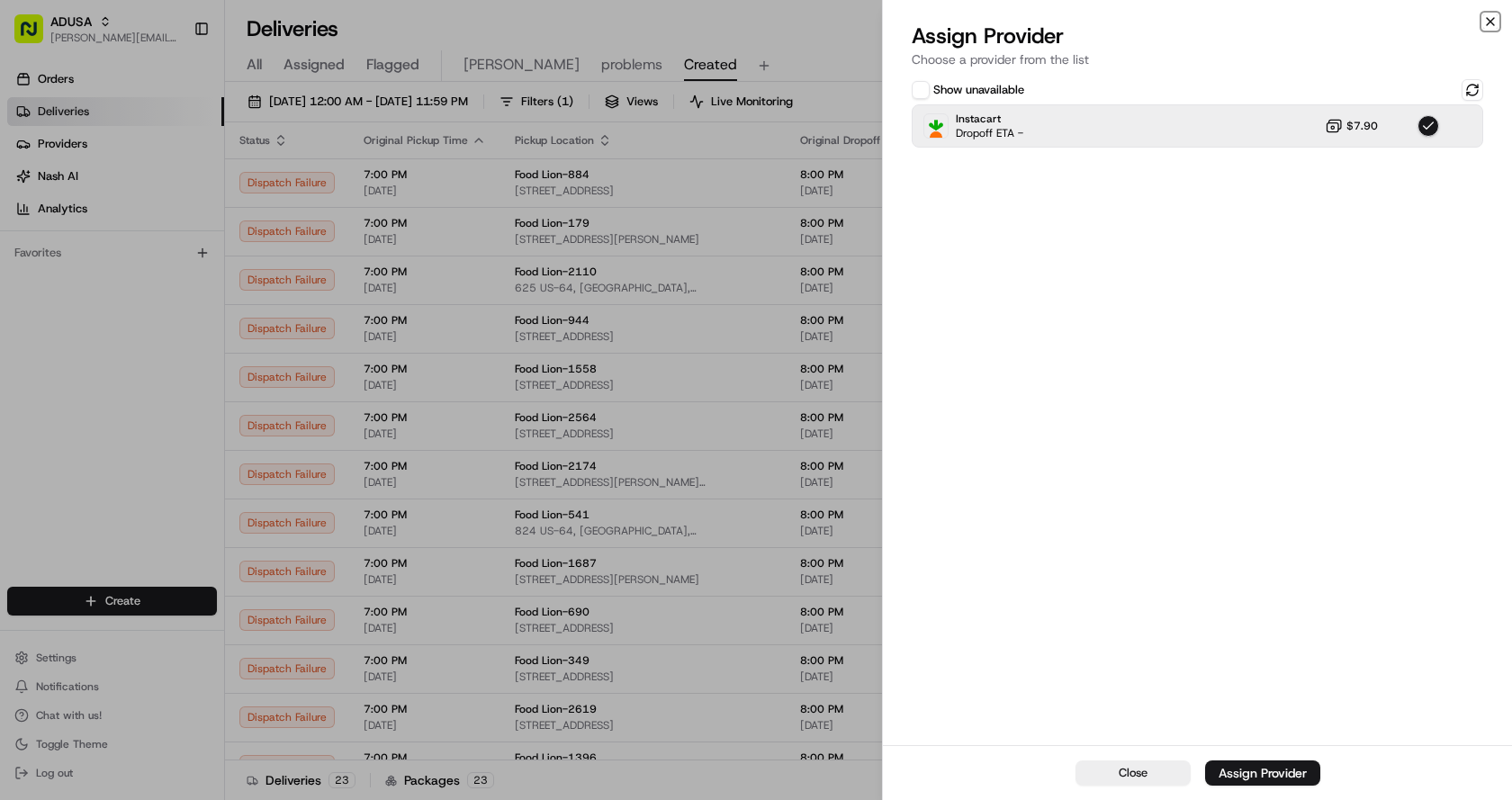
click at [1495, 23] on icon "button" at bounding box center [1489, 21] width 14 height 14
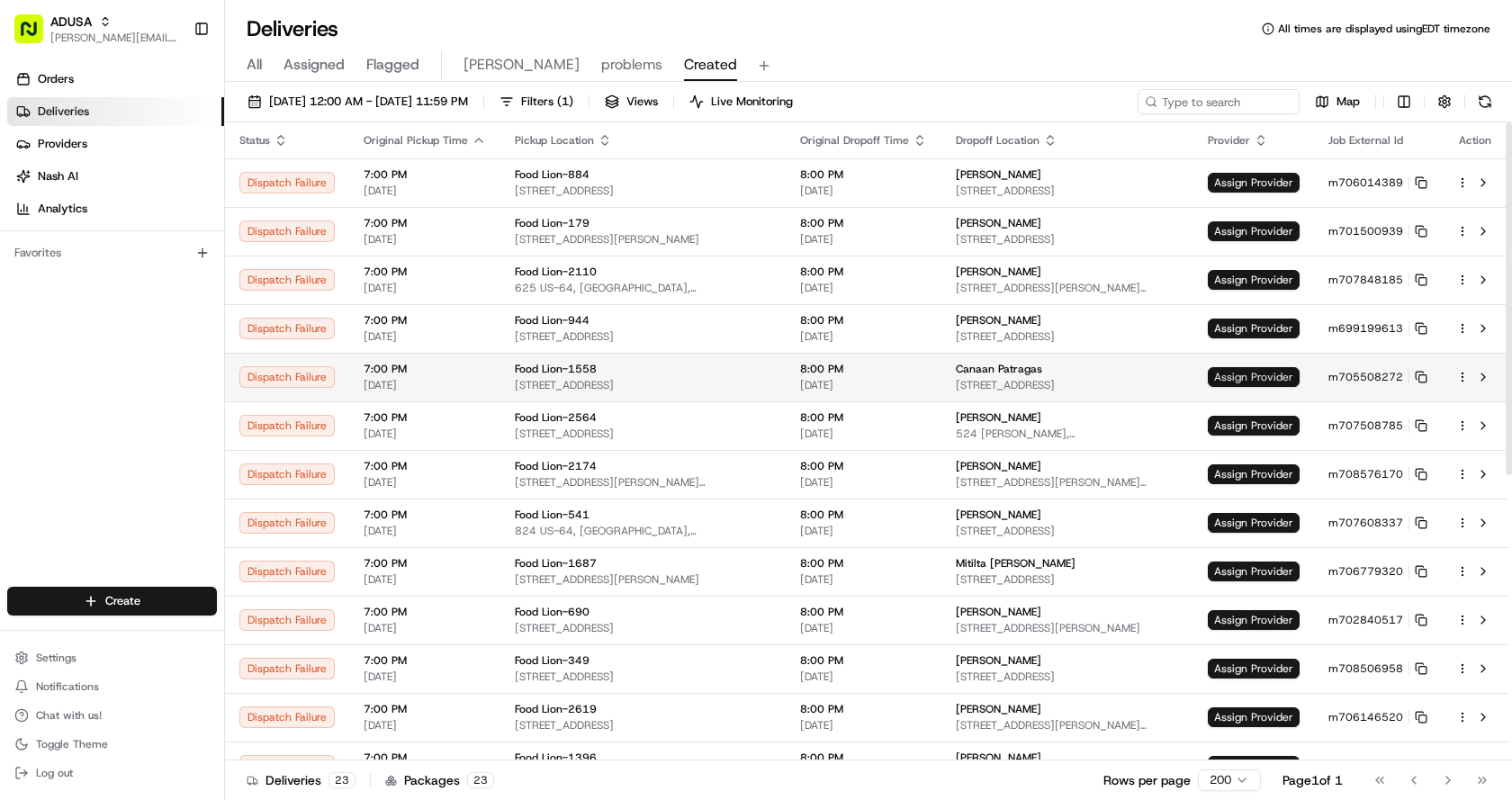
click at [1227, 379] on span "Assign Provider" at bounding box center [1253, 377] width 91 height 20
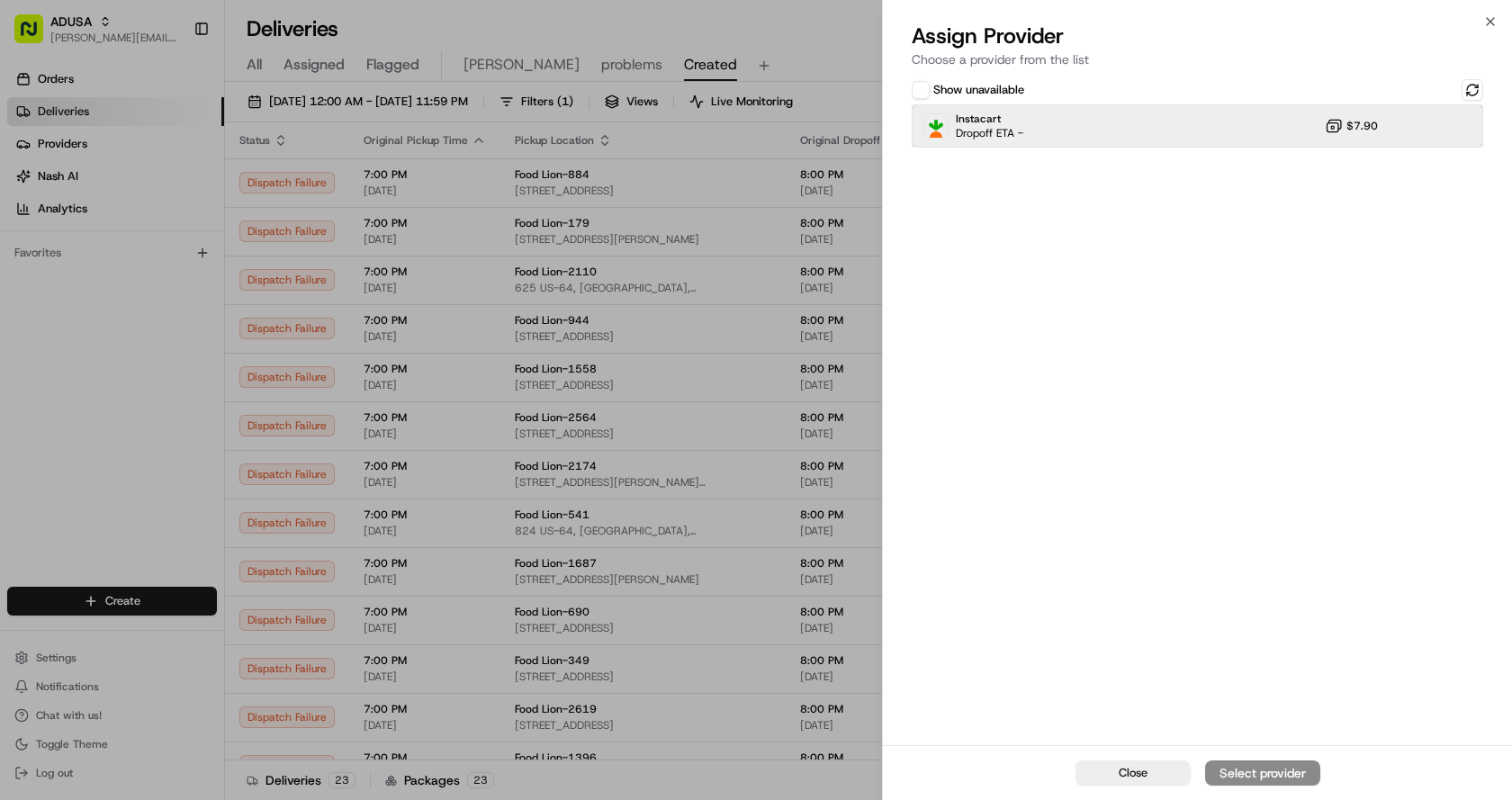
click at [1116, 131] on div "Instacart Dropoff ETA - $7.90" at bounding box center [1197, 126] width 572 height 43
click at [1260, 773] on div "Assign Provider" at bounding box center [1262, 773] width 89 height 18
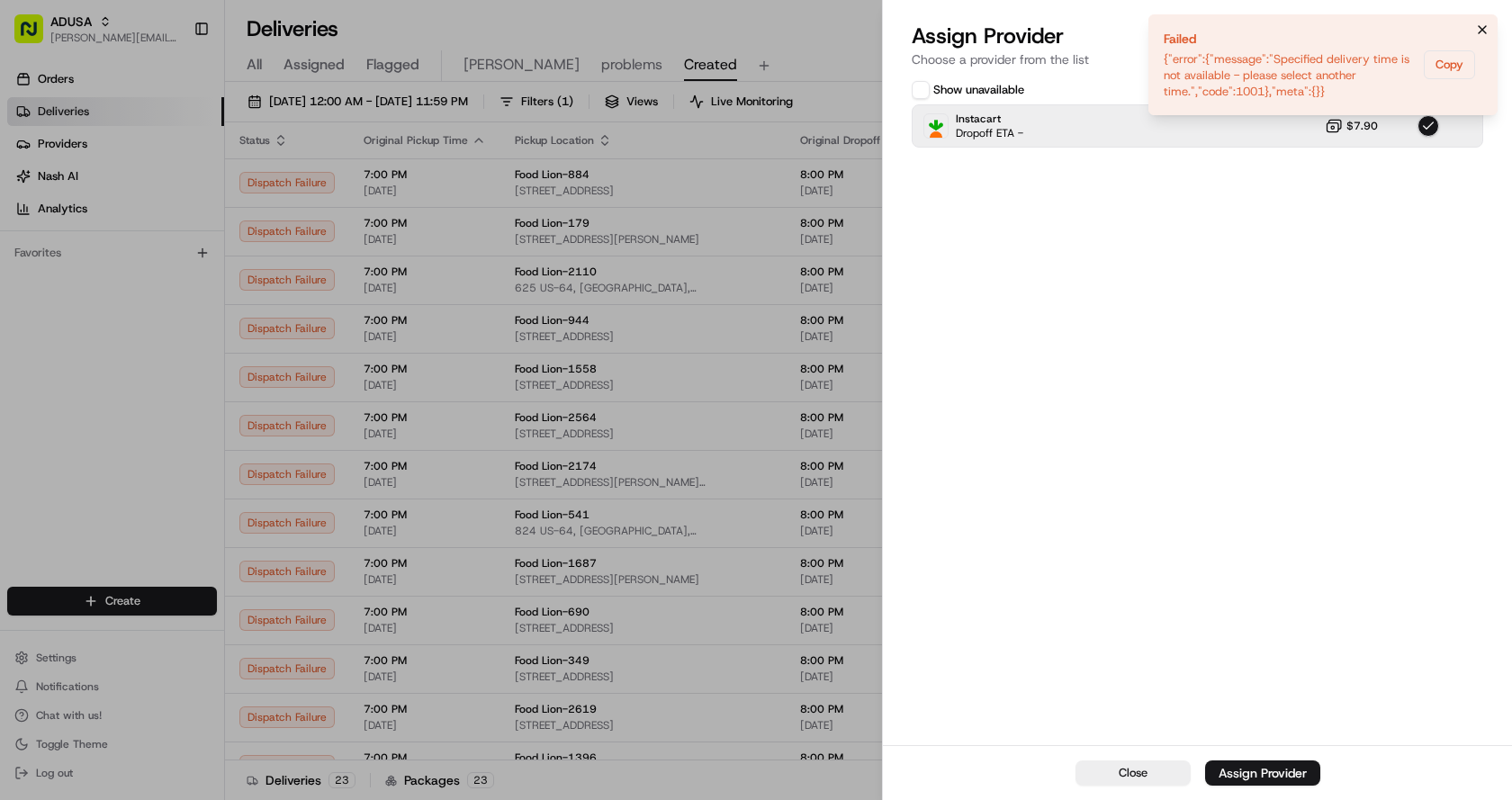
click at [1485, 26] on icon "Notifications (F8)" at bounding box center [1482, 29] width 14 height 14
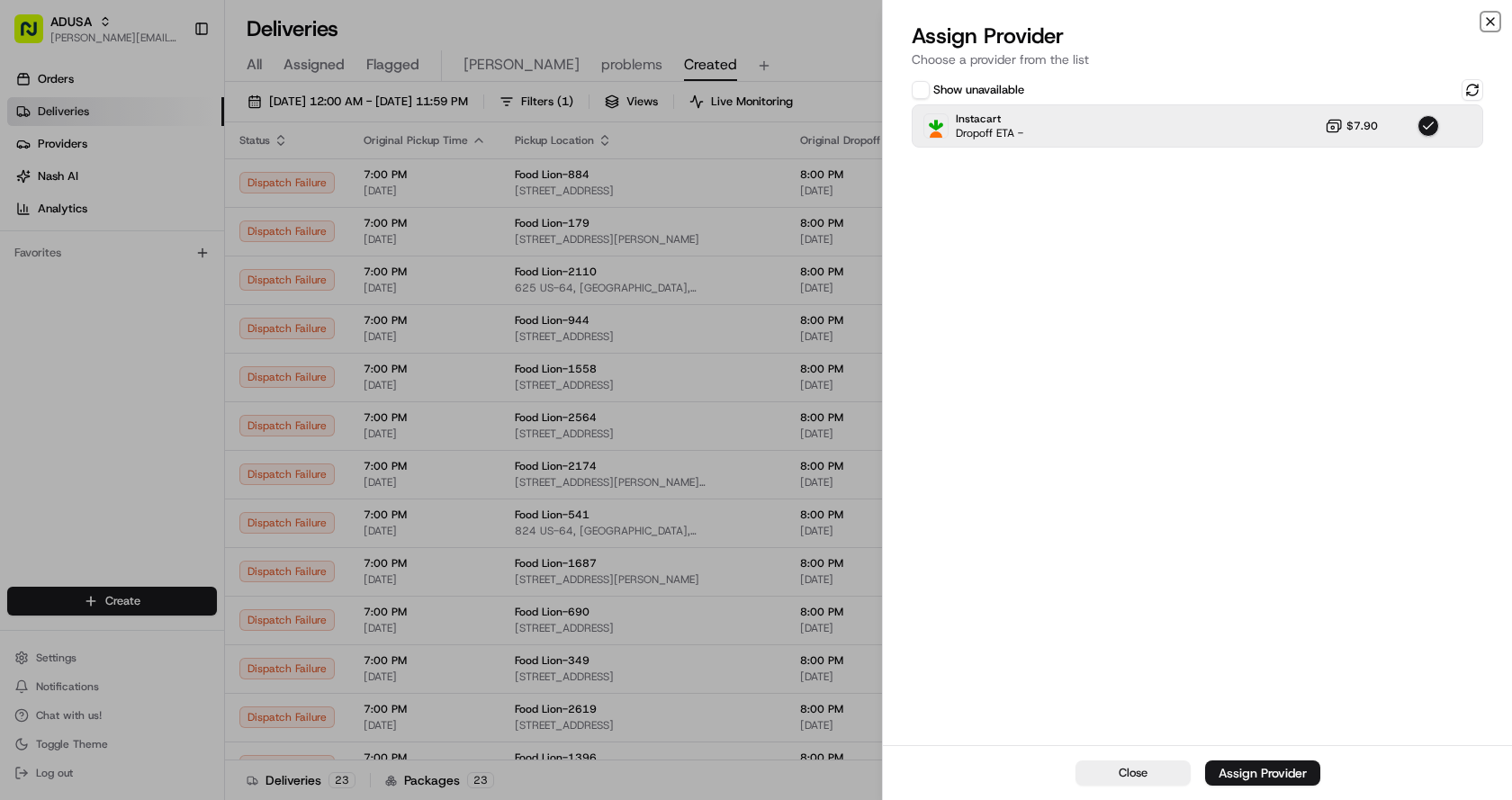
click at [1486, 17] on icon "button" at bounding box center [1489, 21] width 14 height 14
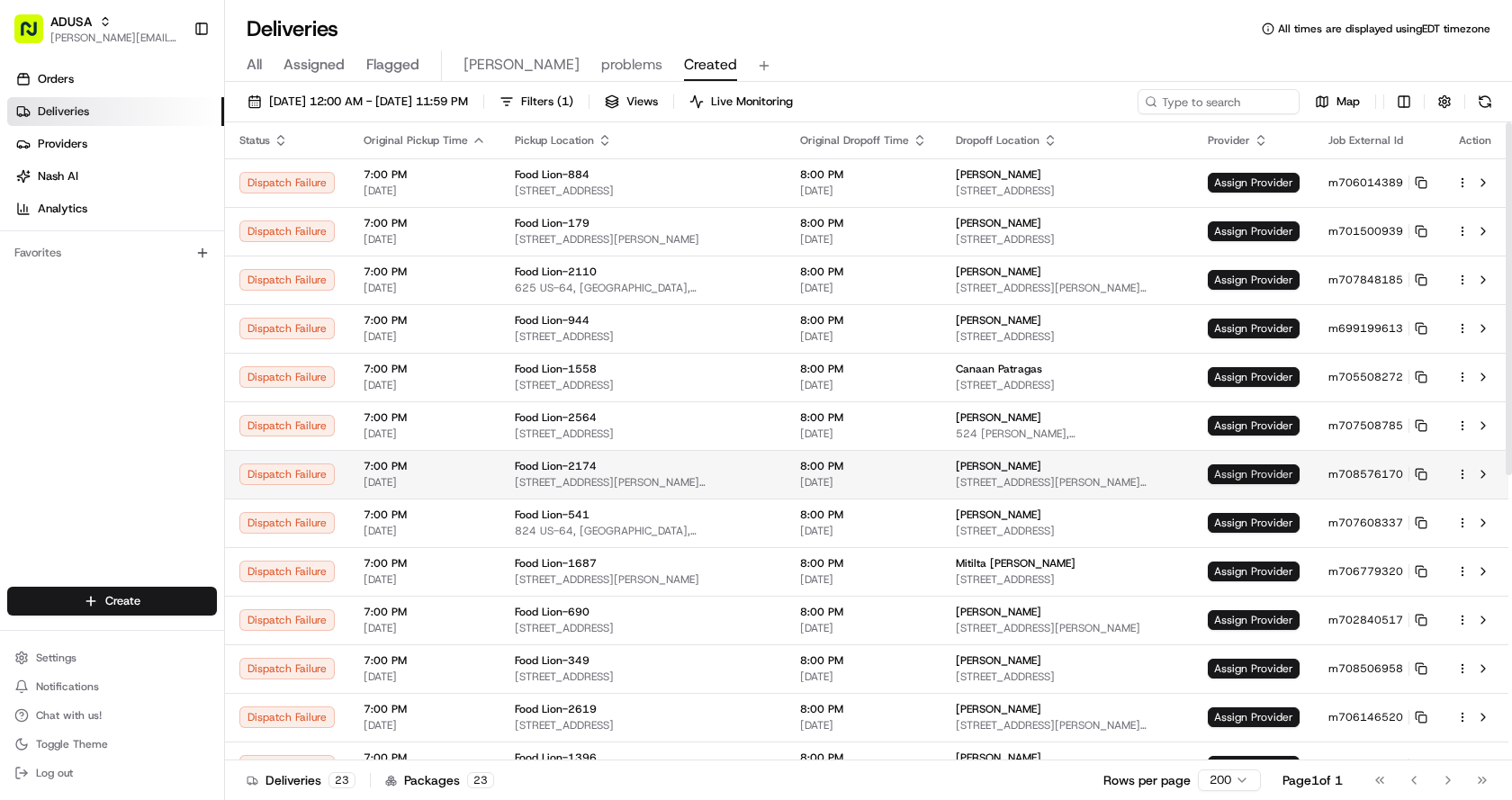
click at [1263, 472] on span "Assign Provider" at bounding box center [1253, 474] width 91 height 20
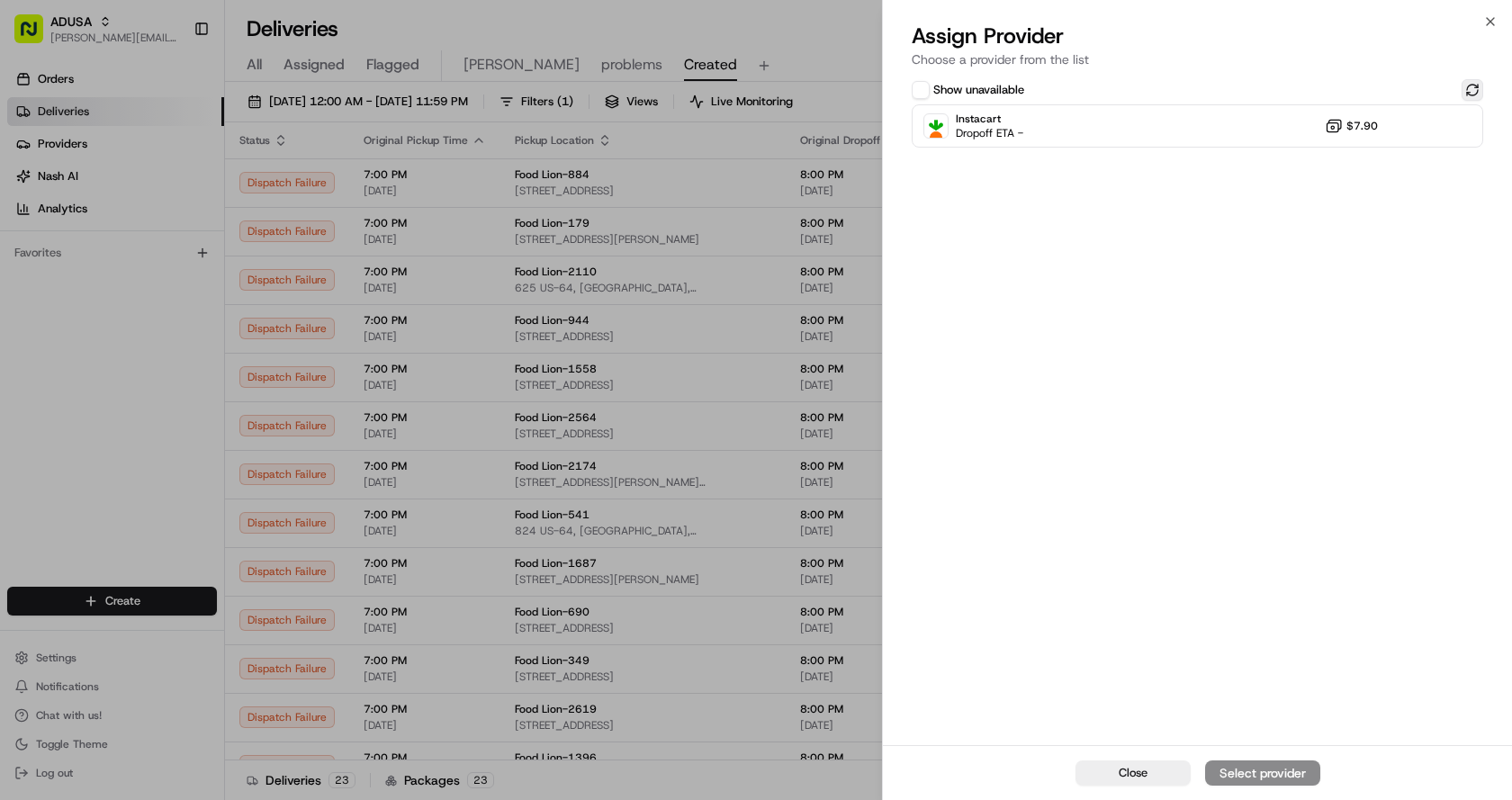
click at [1473, 88] on button at bounding box center [1471, 90] width 22 height 22
drag, startPoint x: 1229, startPoint y: 126, endPoint x: 1231, endPoint y: 144, distance: 18.1
click at [1228, 131] on div "Instacart Dropoff ETA - $7.90" at bounding box center [1197, 126] width 572 height 43
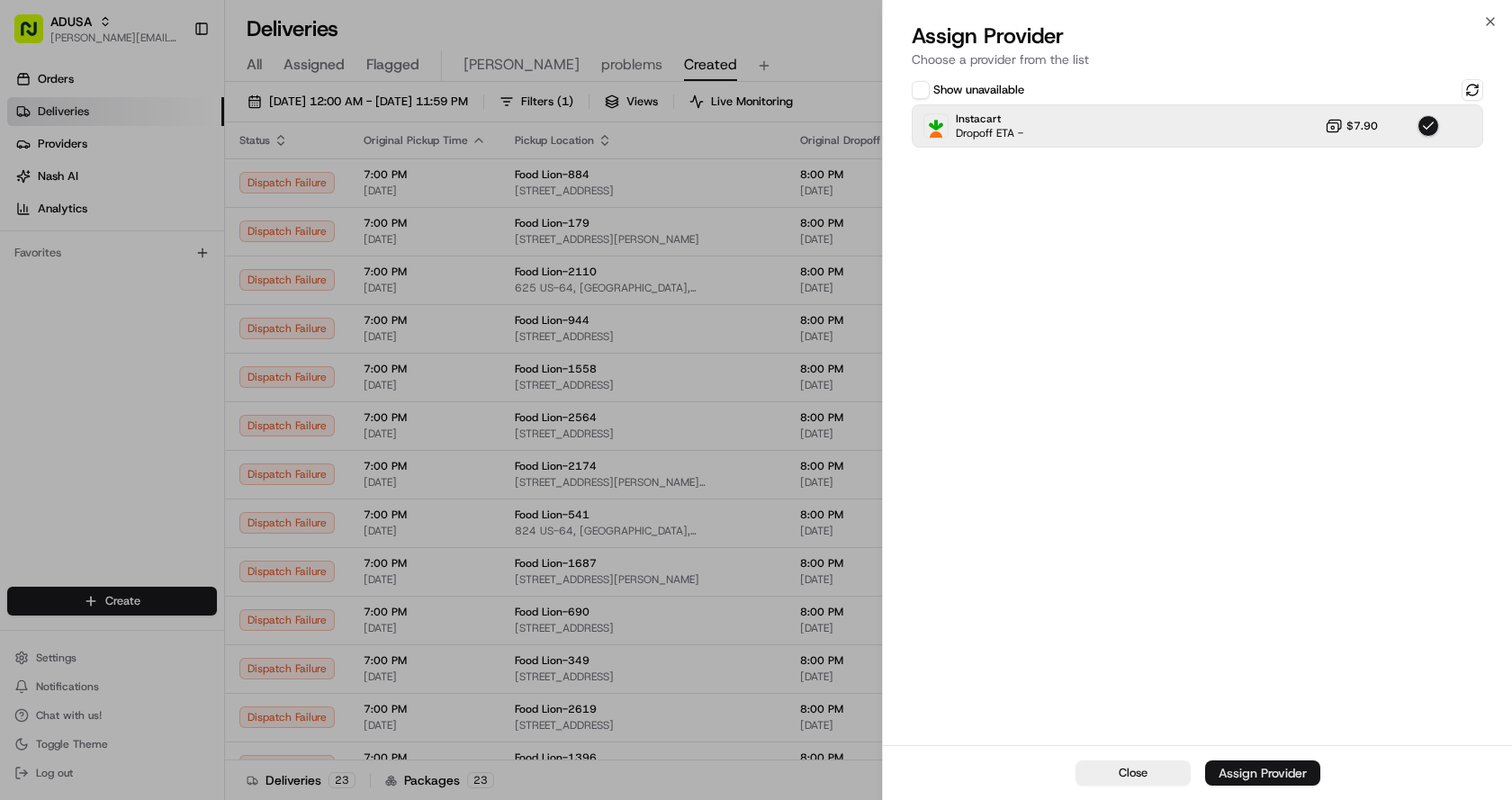
click at [1252, 767] on div "Assign Provider" at bounding box center [1262, 773] width 89 height 18
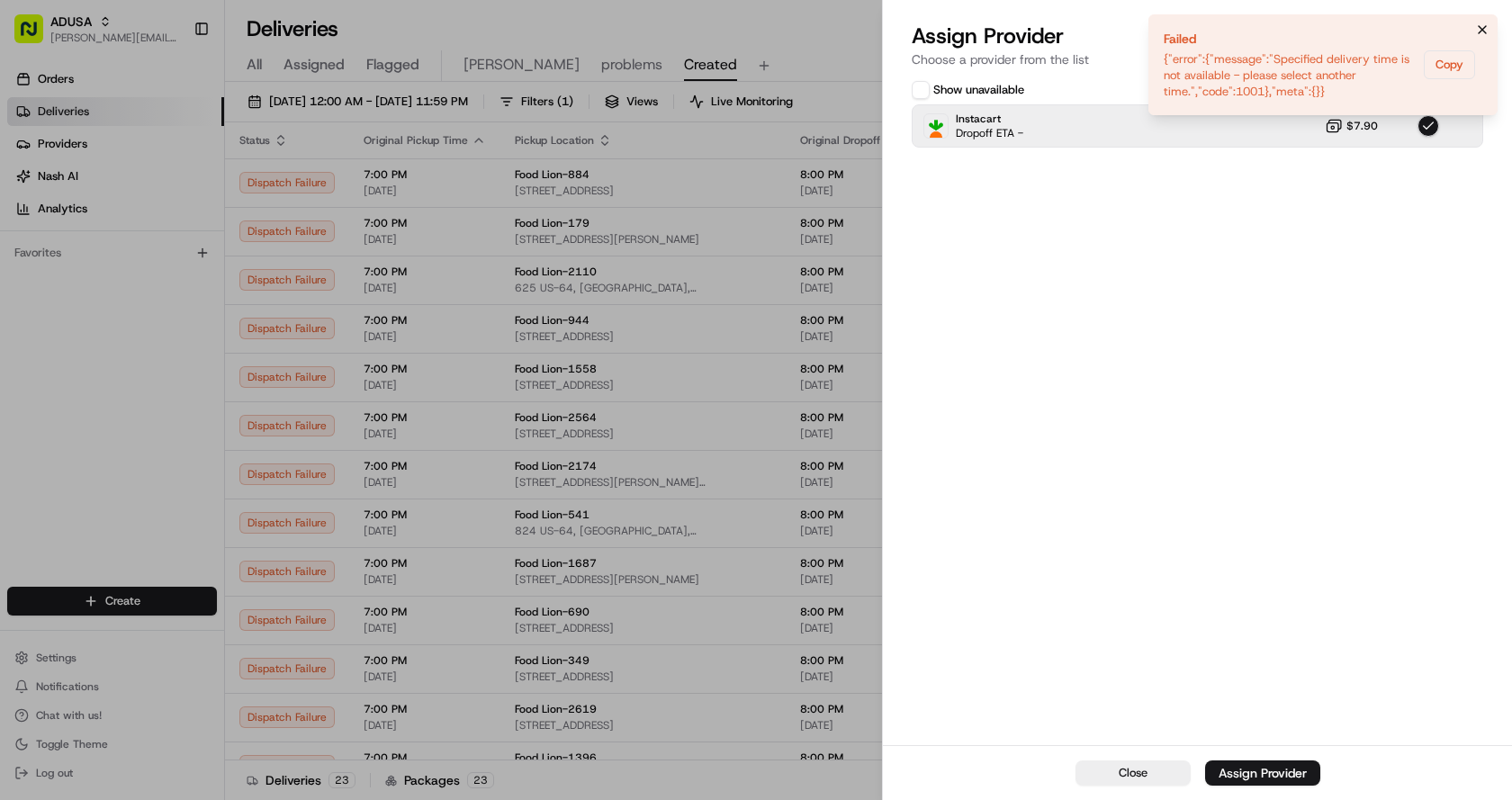
click at [1483, 25] on icon "Notifications (F8)" at bounding box center [1482, 29] width 14 height 14
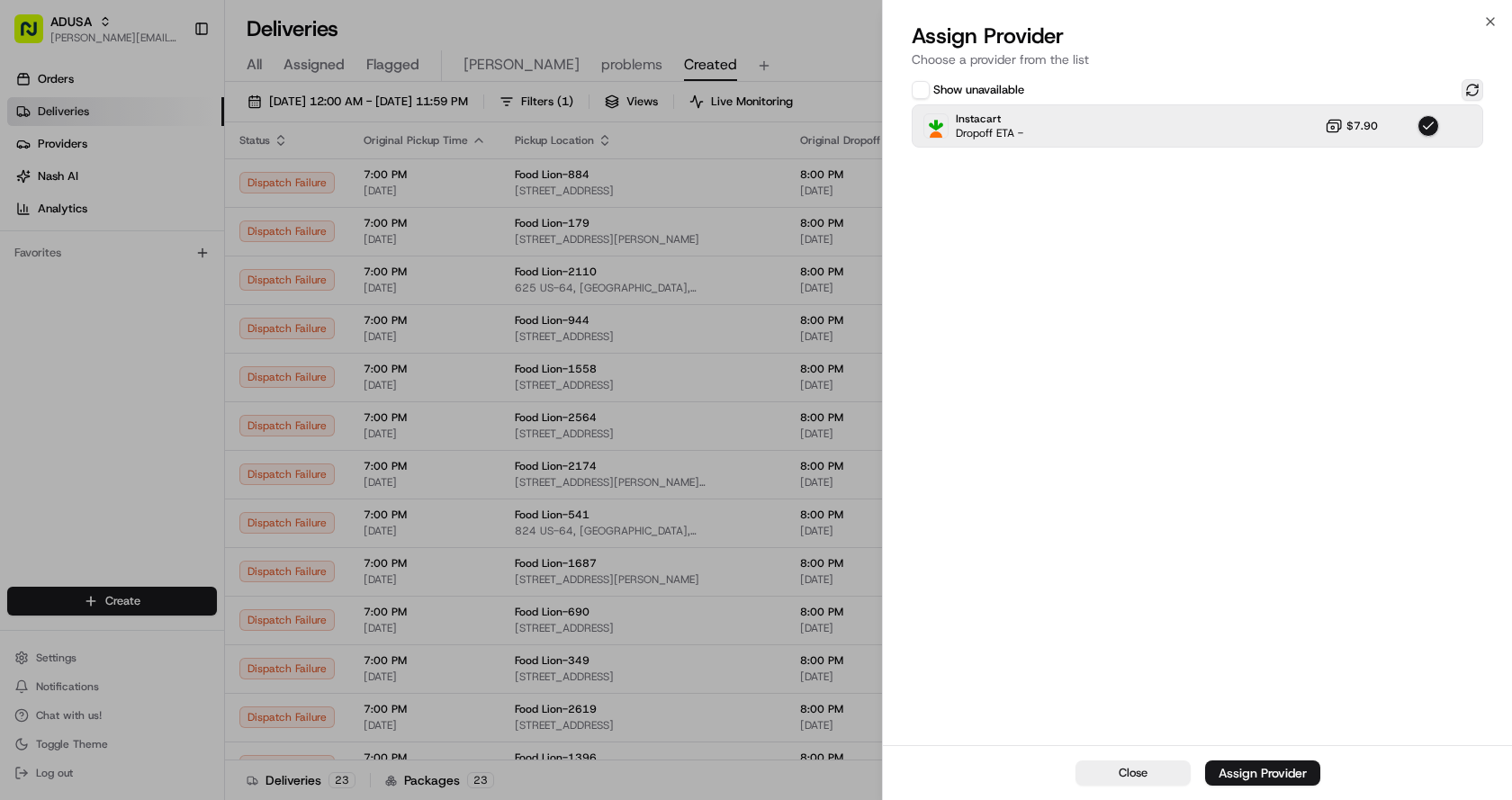
click at [1464, 92] on button at bounding box center [1471, 90] width 22 height 22
click at [1070, 122] on div "Instacart Dropoff ETA - $7.90" at bounding box center [1197, 126] width 572 height 43
click at [1232, 126] on div "Instacart Dropoff ETA - $7.90" at bounding box center [1197, 126] width 572 height 43
click at [1244, 778] on div "Assign Provider" at bounding box center [1262, 773] width 89 height 18
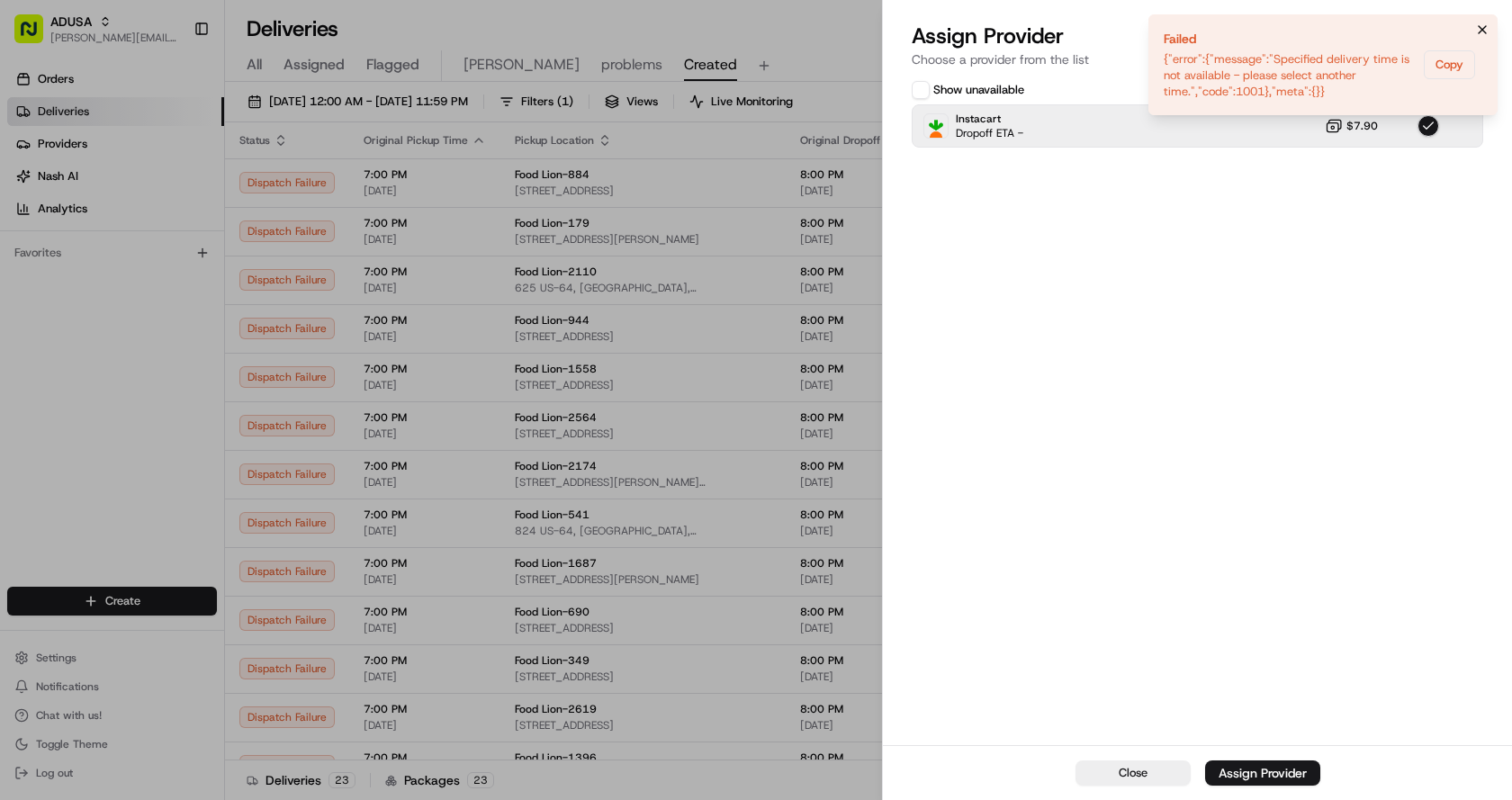
click at [1481, 27] on icon "Notifications (F8)" at bounding box center [1482, 29] width 14 height 14
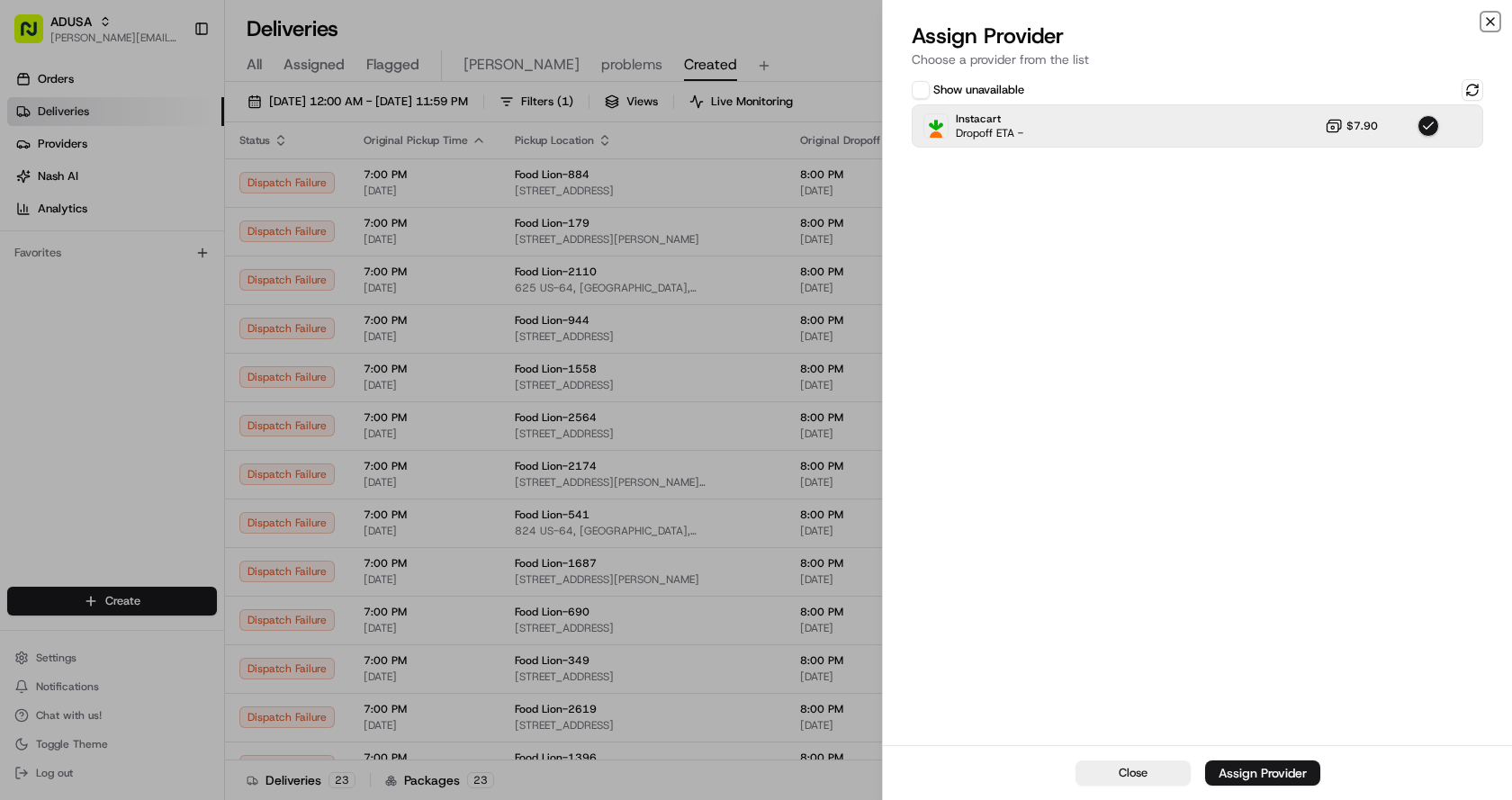
click at [1487, 20] on icon "button" at bounding box center [1489, 21] width 14 height 14
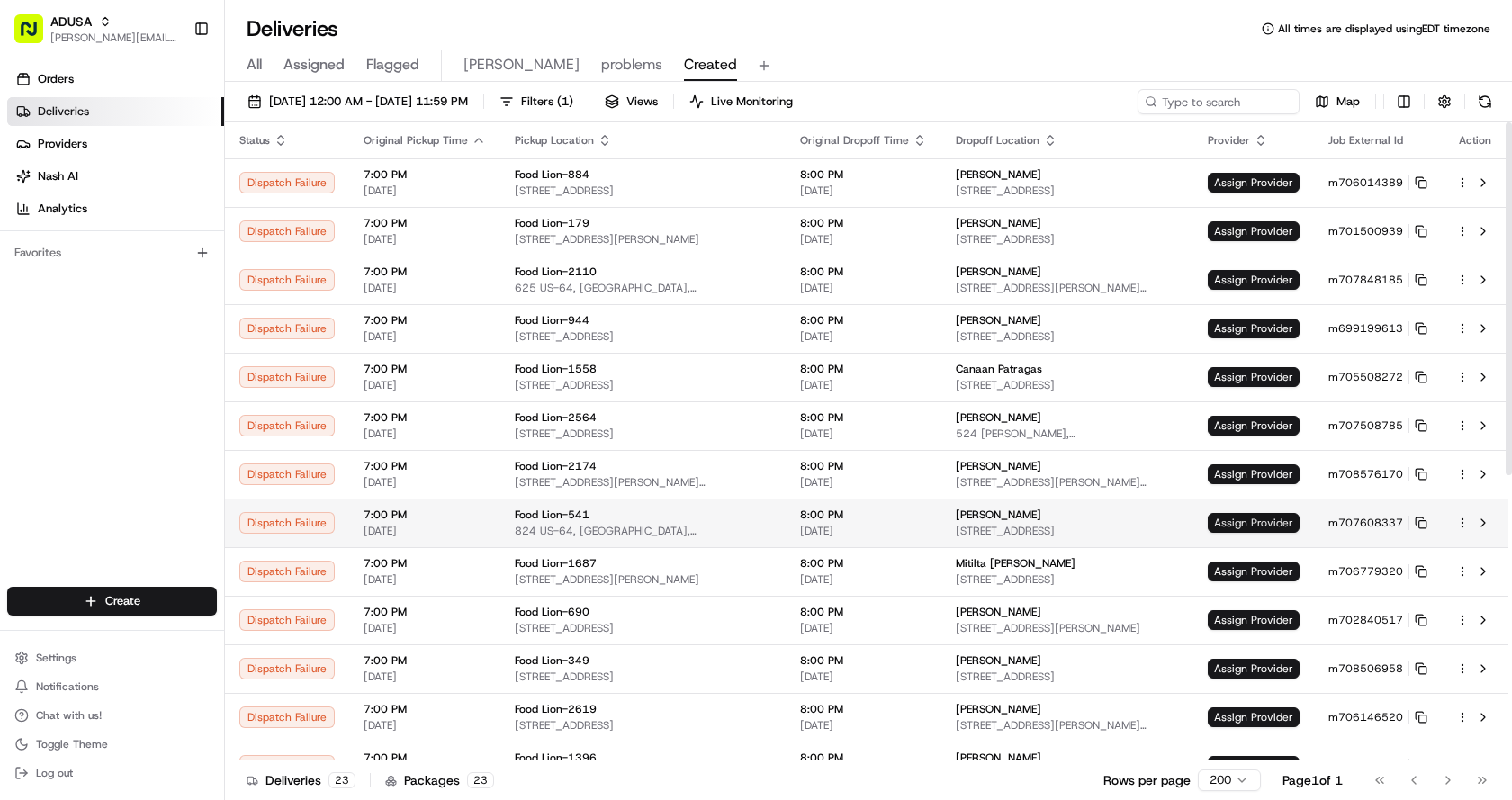
click at [1275, 527] on span "Assign Provider" at bounding box center [1253, 522] width 91 height 20
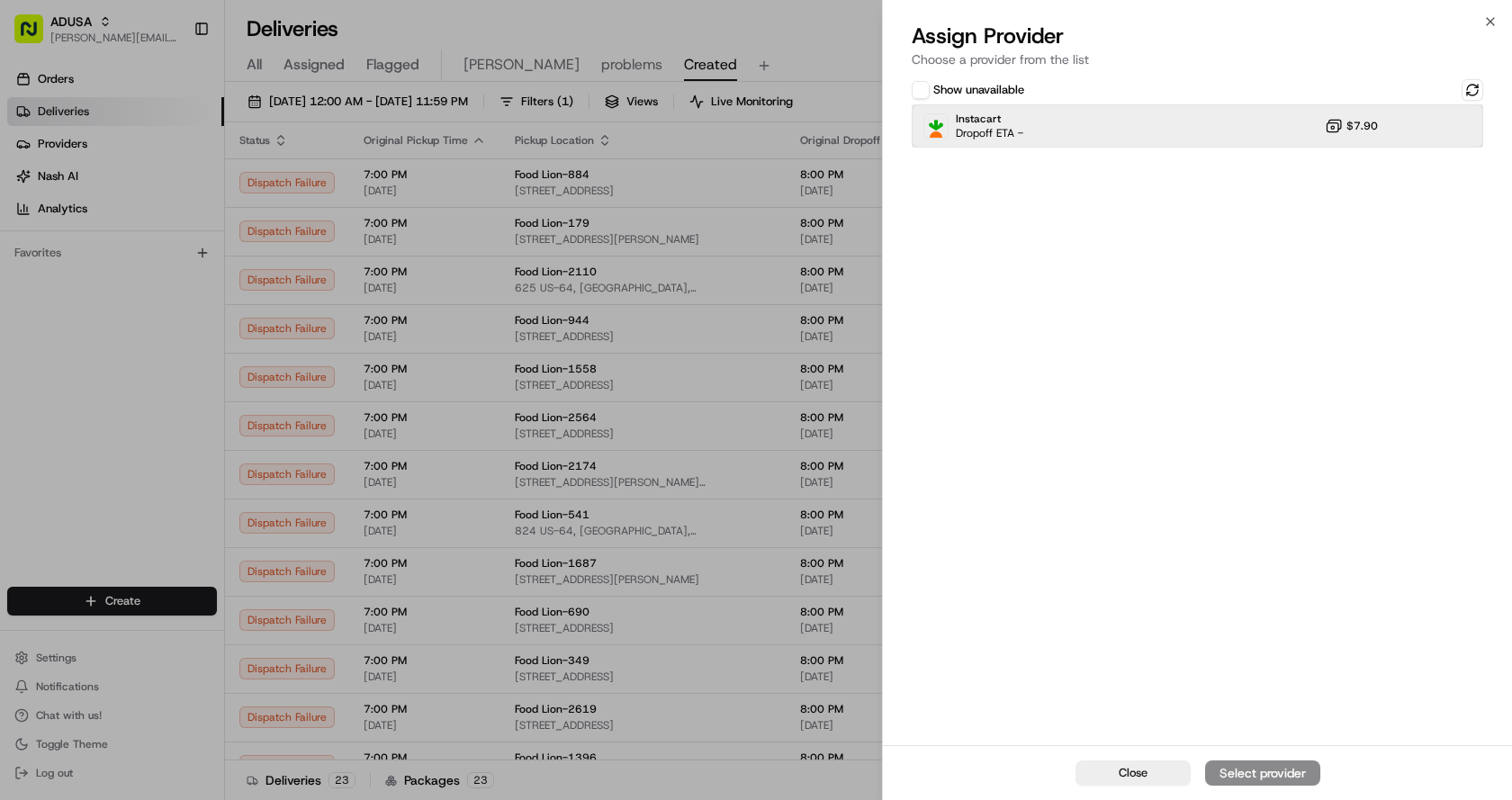
click at [1101, 122] on div "Instacart Dropoff ETA - $7.90" at bounding box center [1197, 126] width 572 height 43
click at [1248, 775] on div "Assign Provider" at bounding box center [1262, 773] width 89 height 18
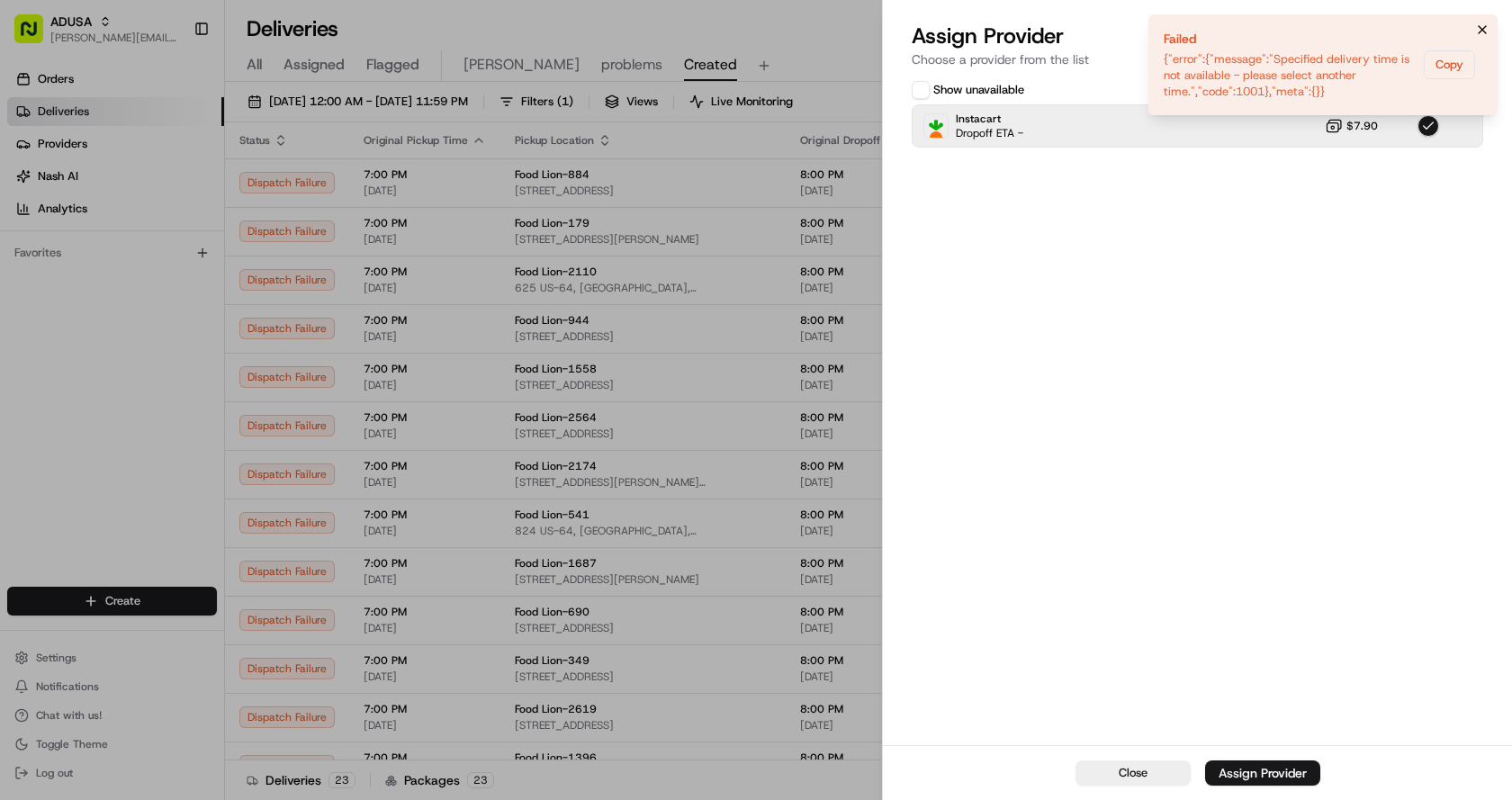
click at [1482, 28] on icon "Notifications (F8)" at bounding box center [1482, 29] width 14 height 14
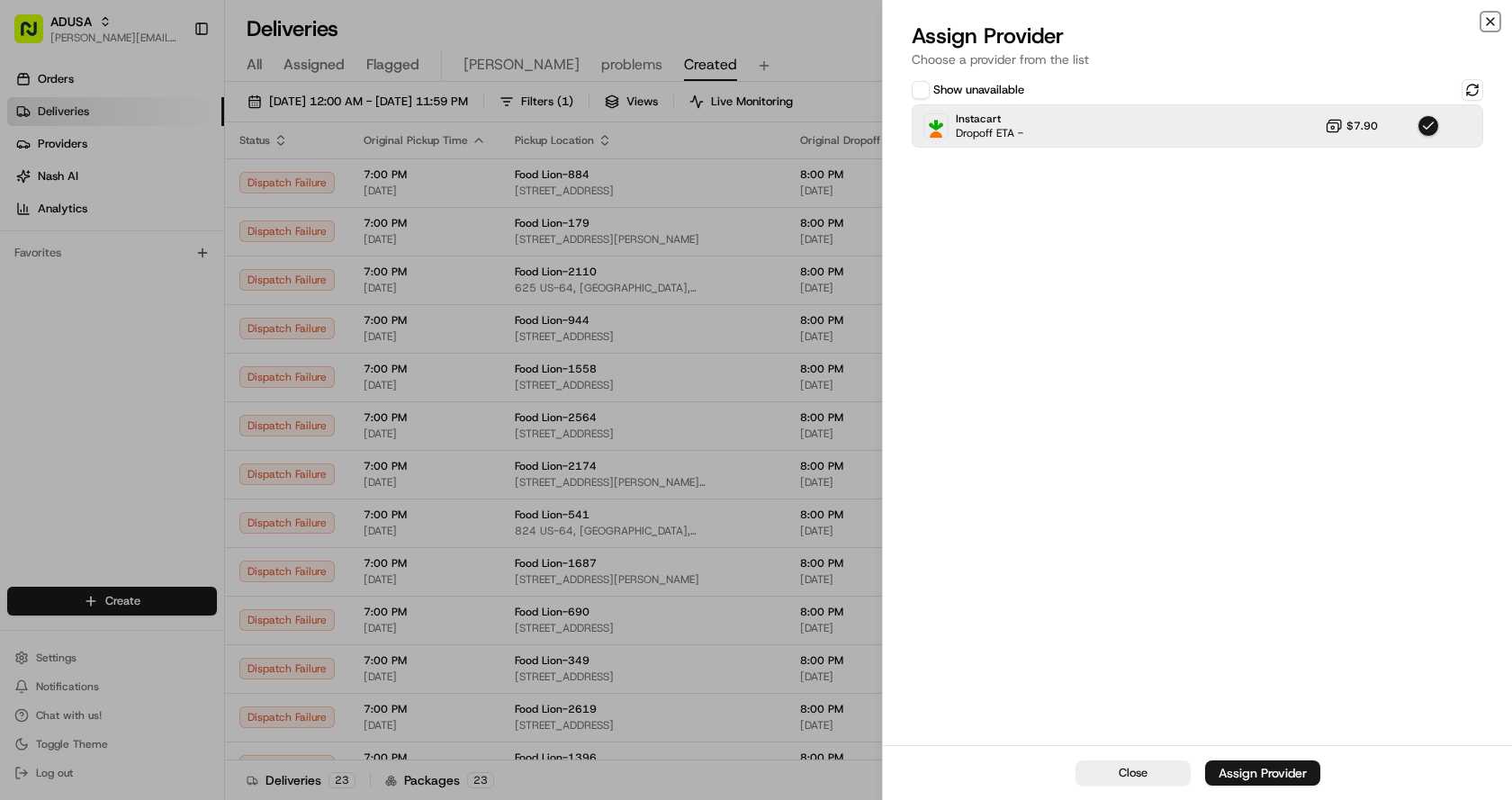
click at [1491, 15] on icon "button" at bounding box center [1489, 21] width 14 height 14
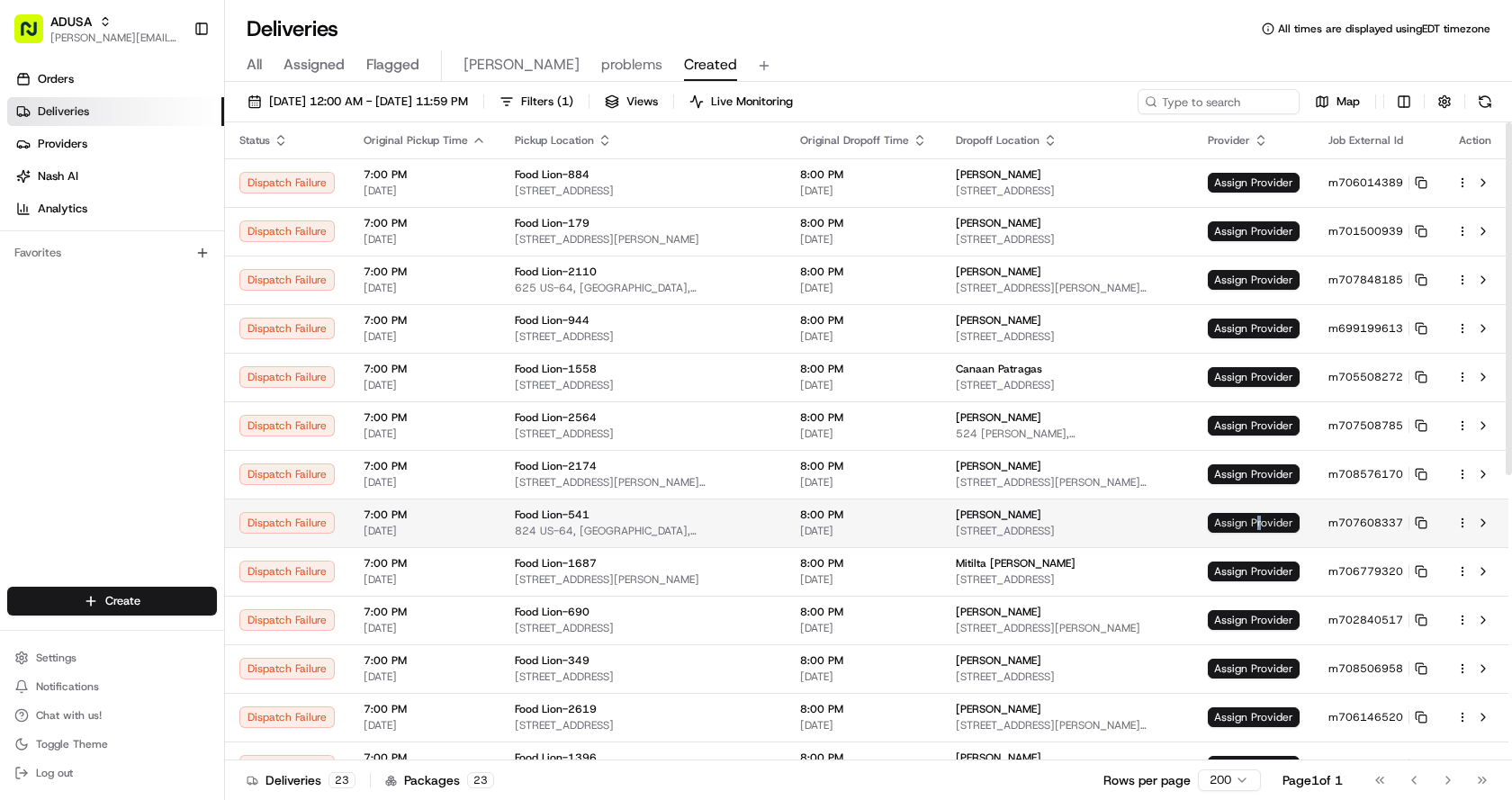
click at [1262, 524] on span "Assign Provider" at bounding box center [1253, 522] width 91 height 20
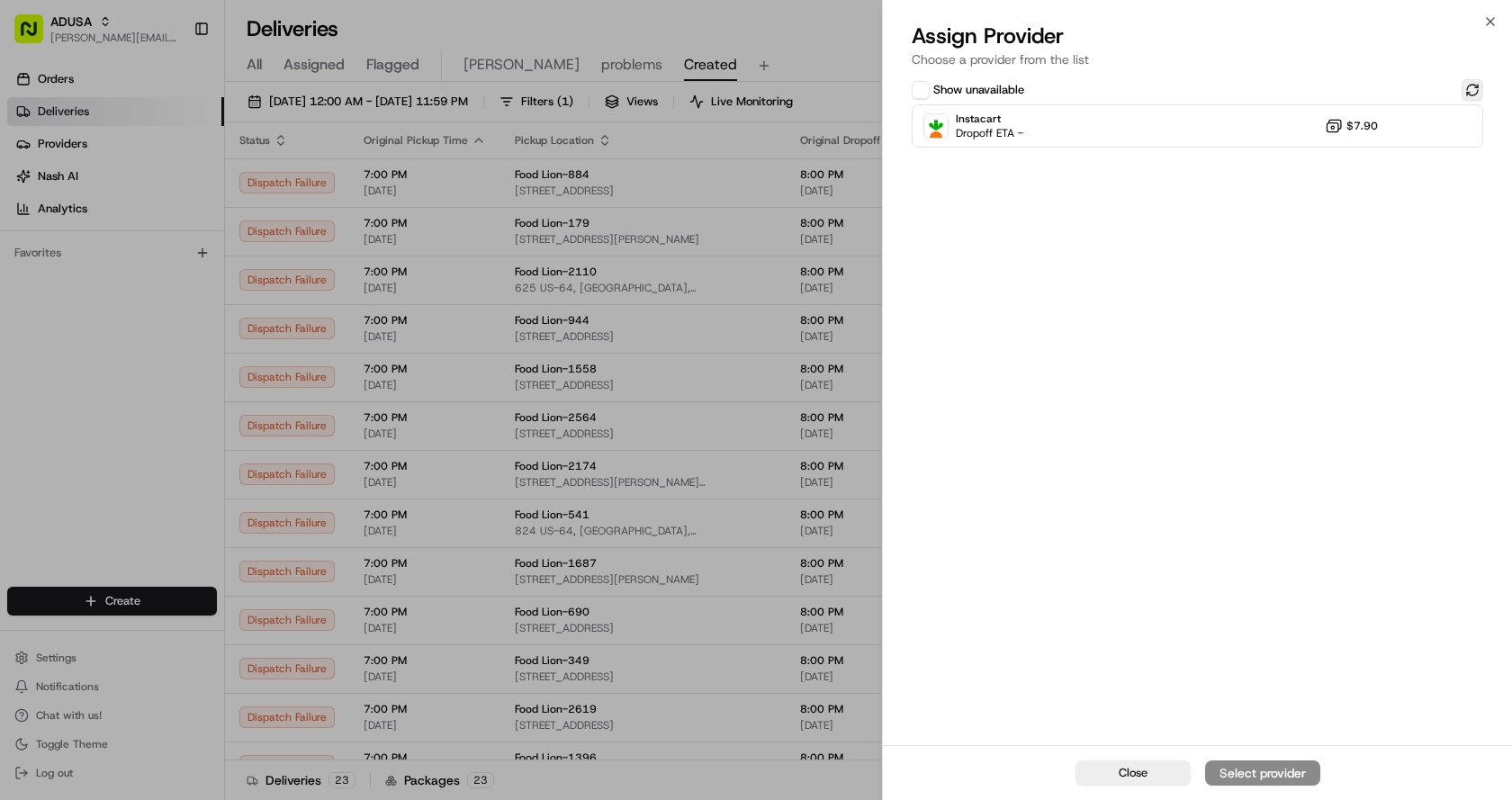
click at [1467, 90] on button at bounding box center [1471, 90] width 22 height 22
click at [1135, 123] on div "Instacart Dropoff ETA - $7.90" at bounding box center [1197, 126] width 572 height 43
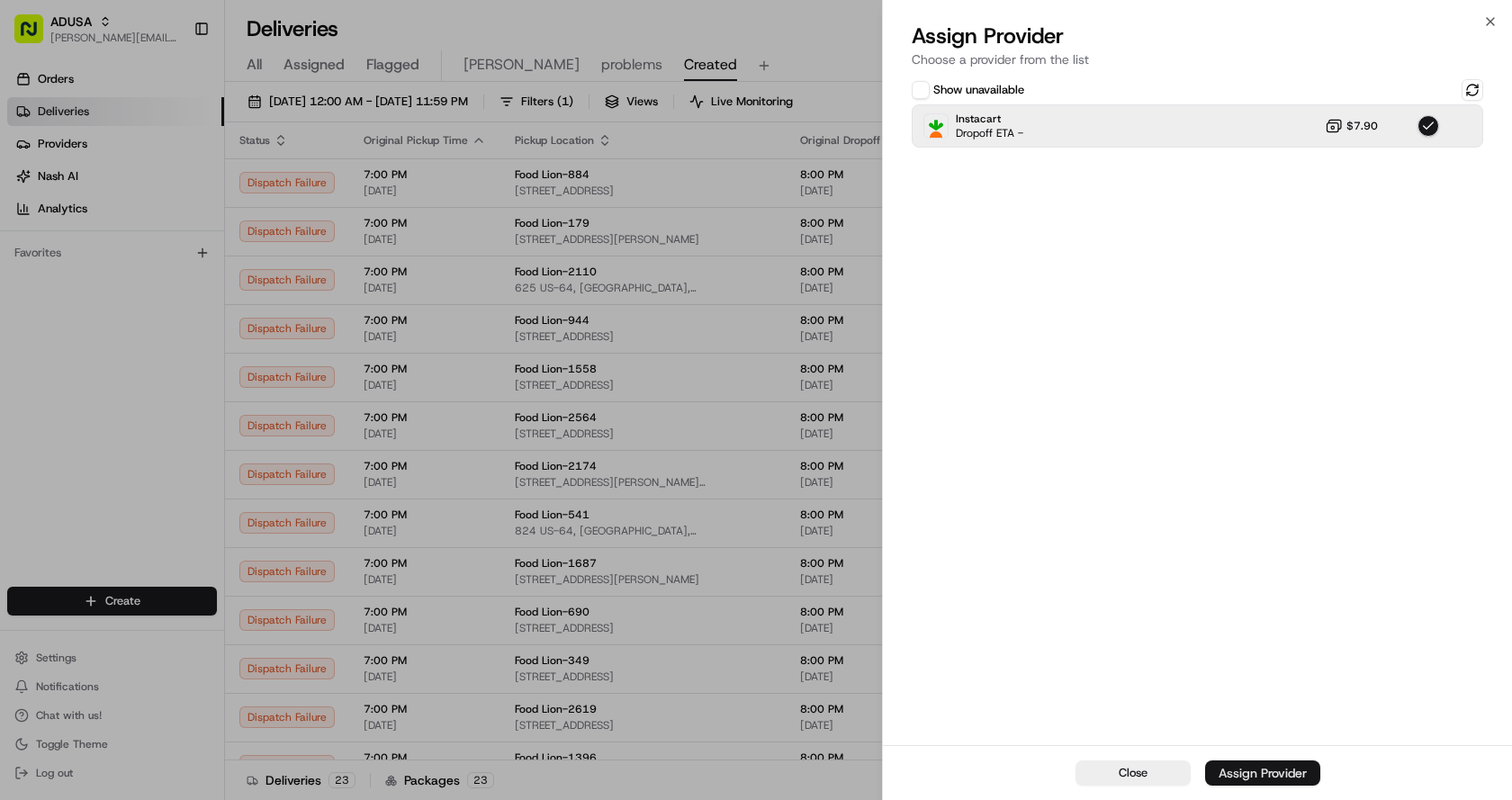
click at [1310, 775] on button "Assign Provider" at bounding box center [1262, 773] width 115 height 25
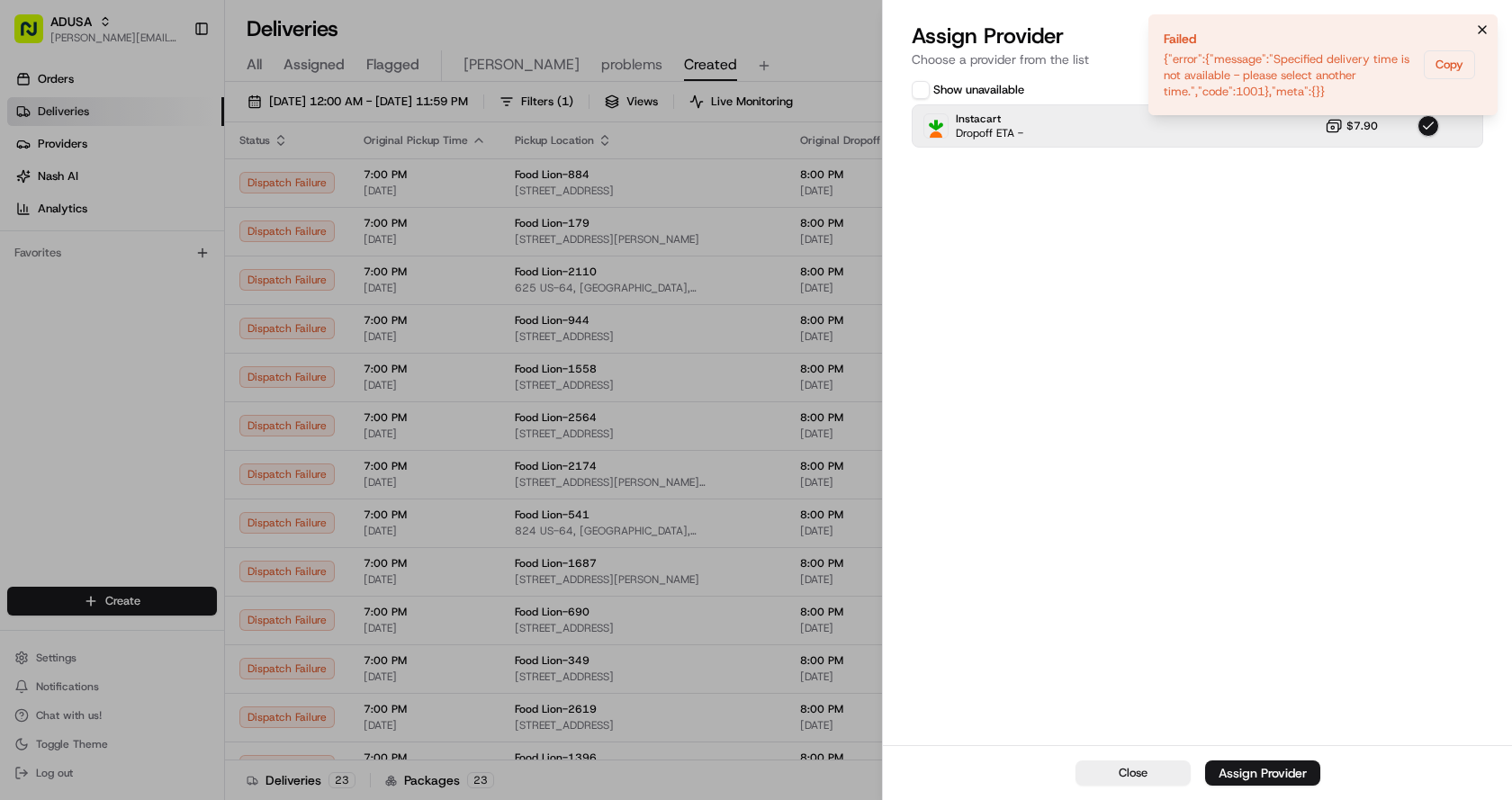
click at [1483, 21] on button "Notifications (F8)" at bounding box center [1482, 29] width 22 height 22
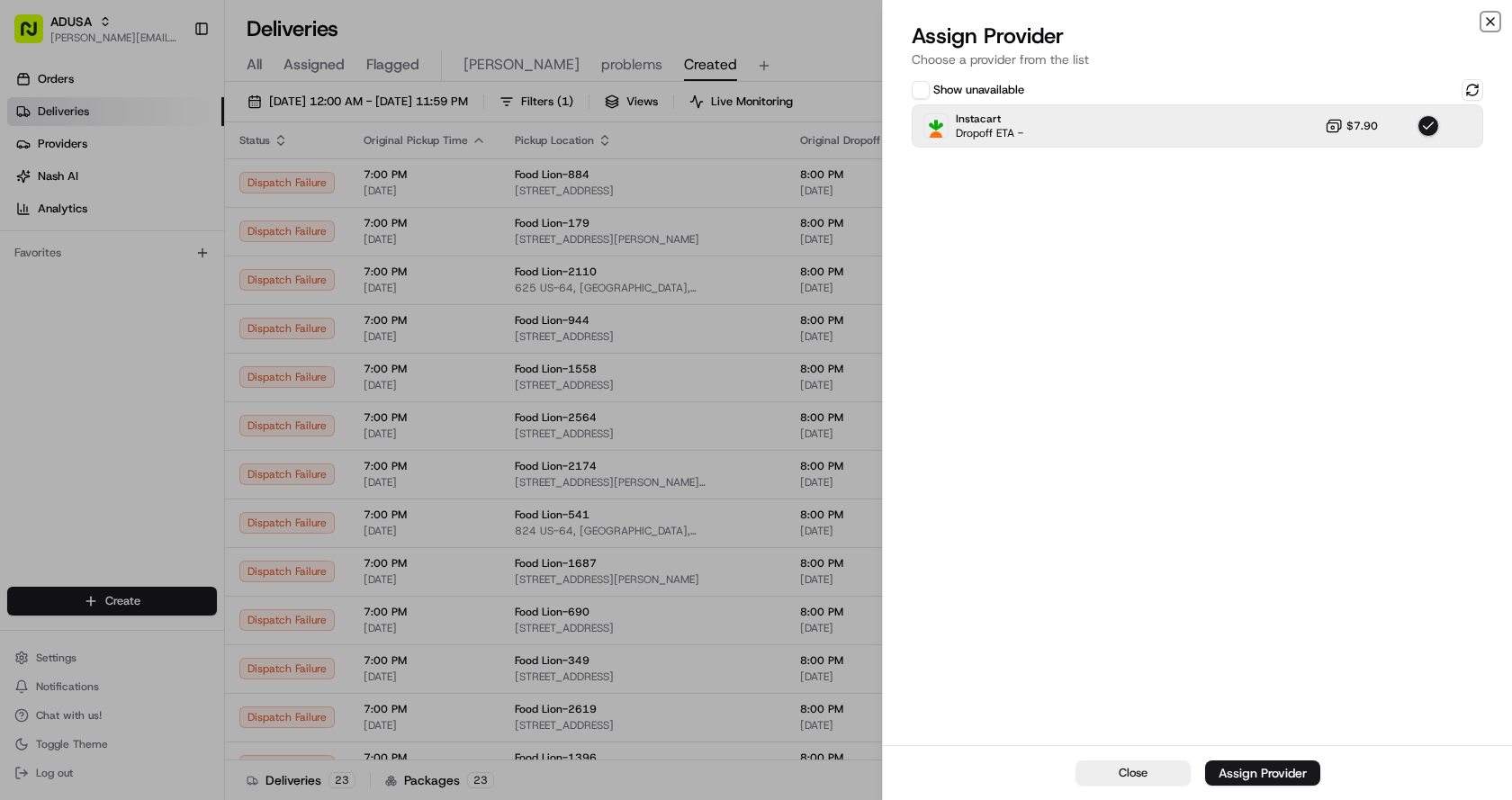
click at [1488, 22] on icon "button" at bounding box center [1489, 21] width 14 height 14
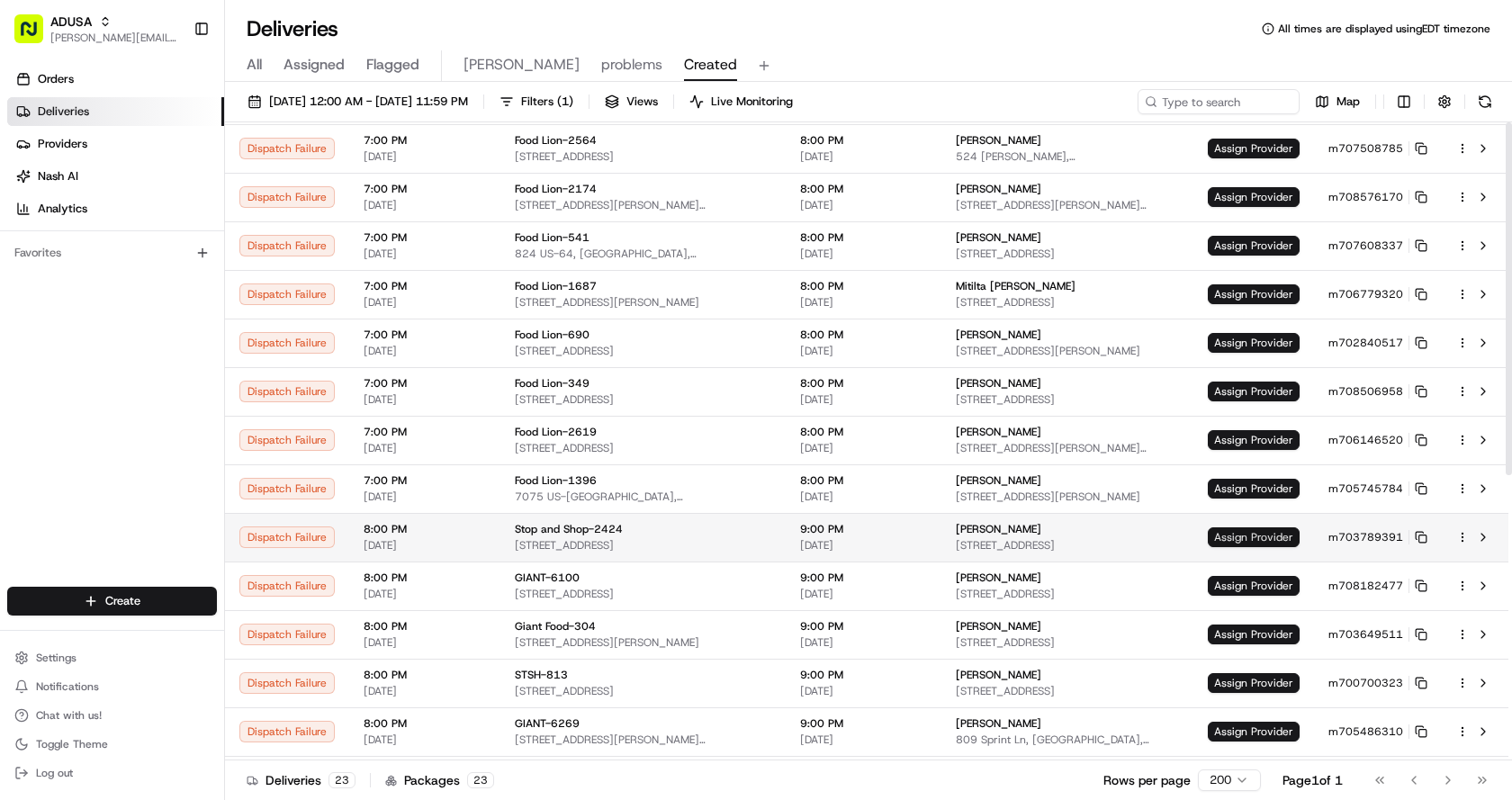
scroll to position [515, 0]
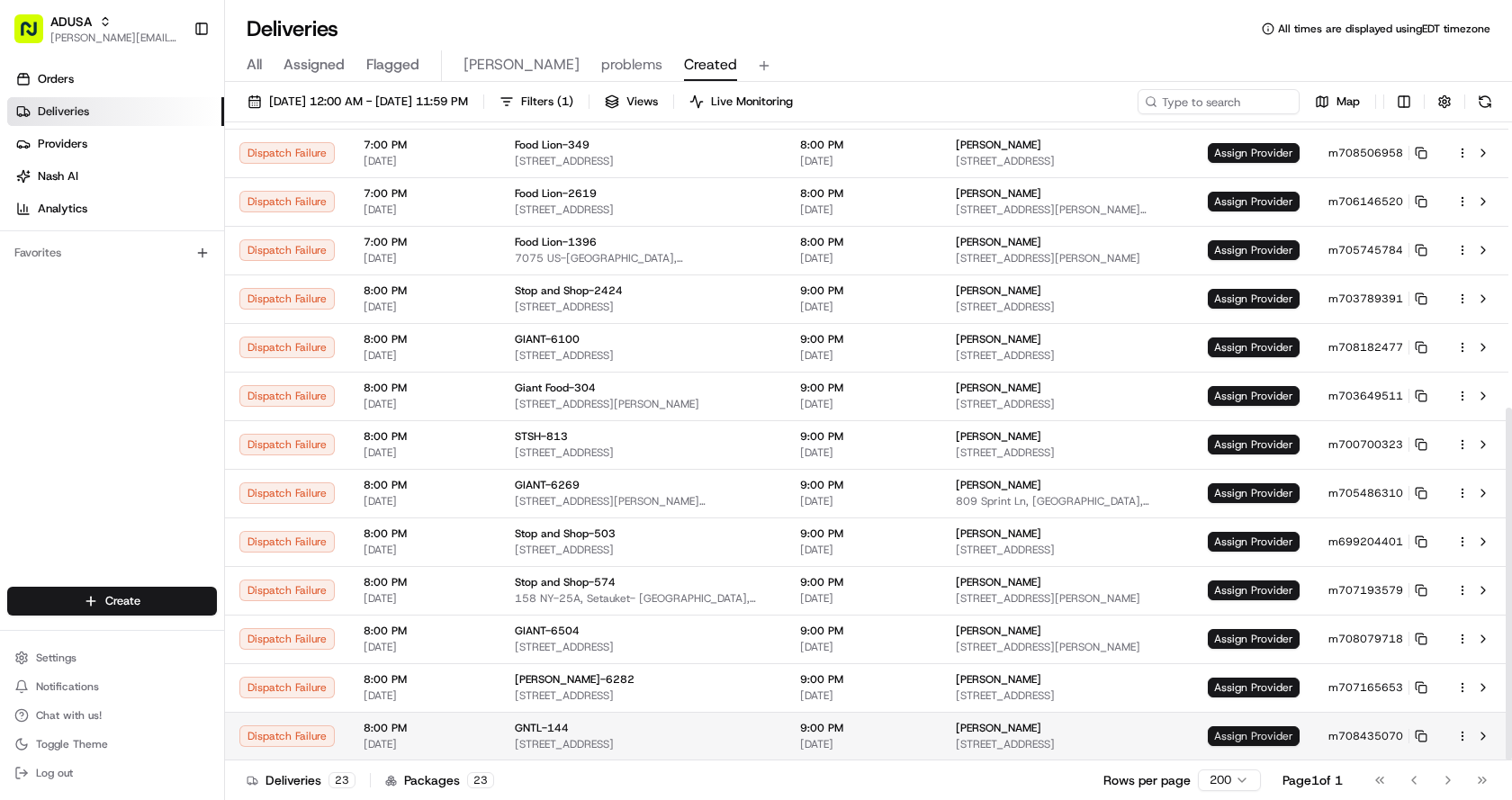
click at [1220, 734] on span "Assign Provider" at bounding box center [1253, 736] width 91 height 20
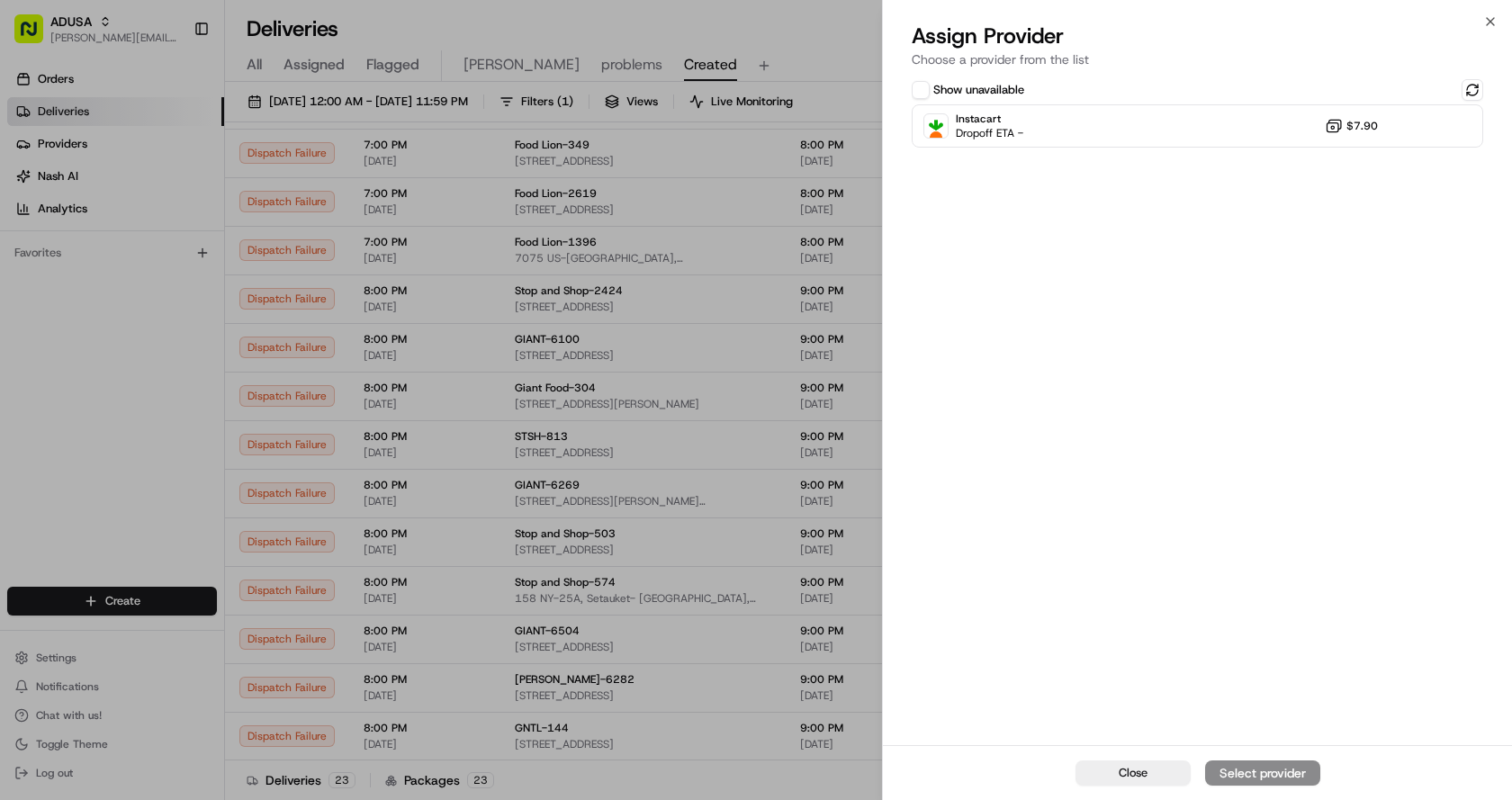
drag, startPoint x: 1471, startPoint y: 93, endPoint x: 1460, endPoint y: 98, distance: 12.1
click at [1471, 92] on button at bounding box center [1471, 90] width 22 height 22
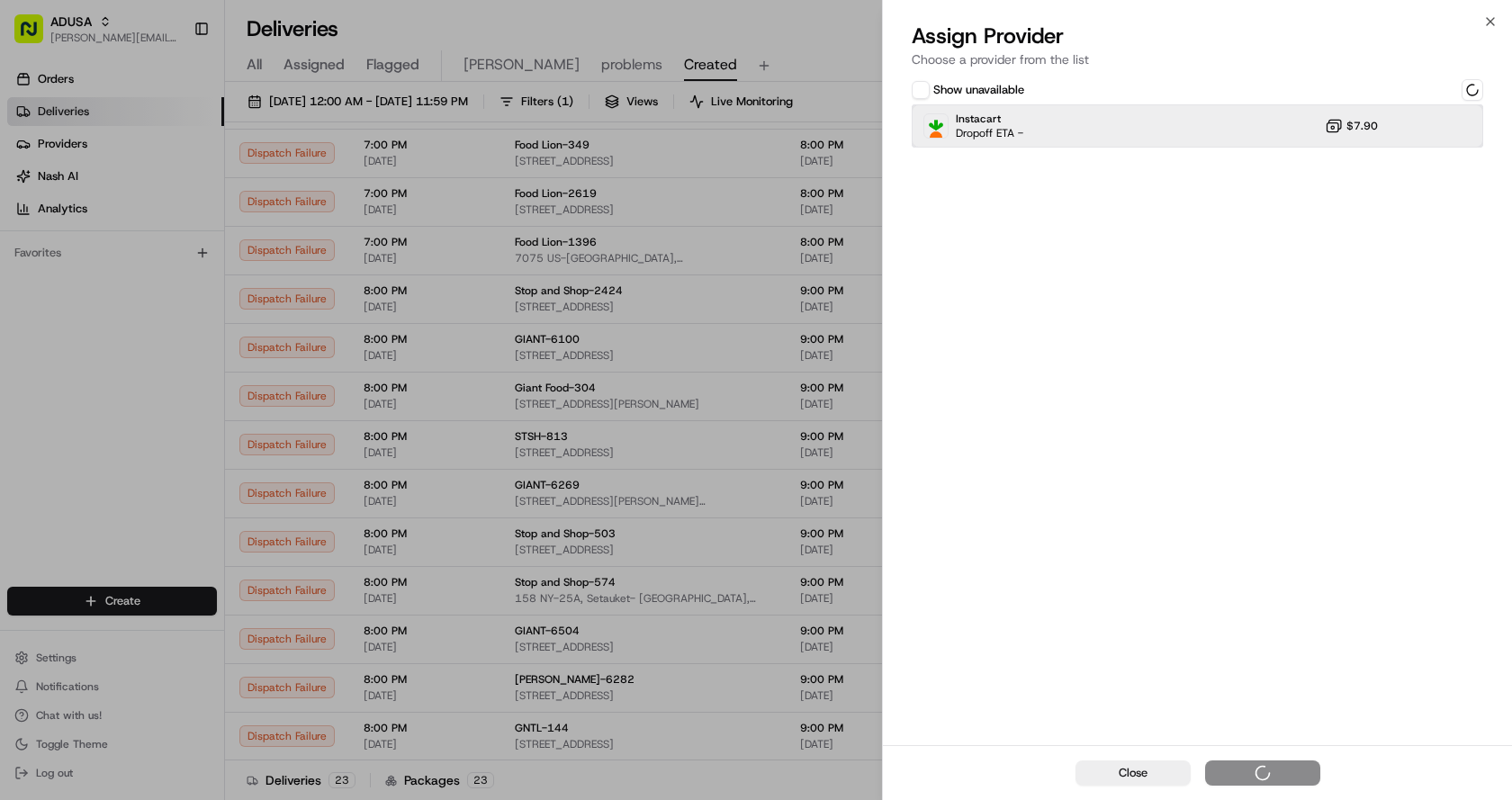
drag, startPoint x: 1255, startPoint y: 129, endPoint x: 1244, endPoint y: 152, distance: 25.5
click at [1252, 131] on div "Instacart Dropoff ETA - $7.90" at bounding box center [1197, 126] width 572 height 43
click at [1075, 125] on div "Instacart Dropoff ETA - $7.90" at bounding box center [1197, 126] width 572 height 43
click at [1174, 124] on div "Instacart Dropoff ETA - $7.90" at bounding box center [1197, 126] width 572 height 43
click at [1288, 784] on button "Assign Provider" at bounding box center [1262, 773] width 115 height 25
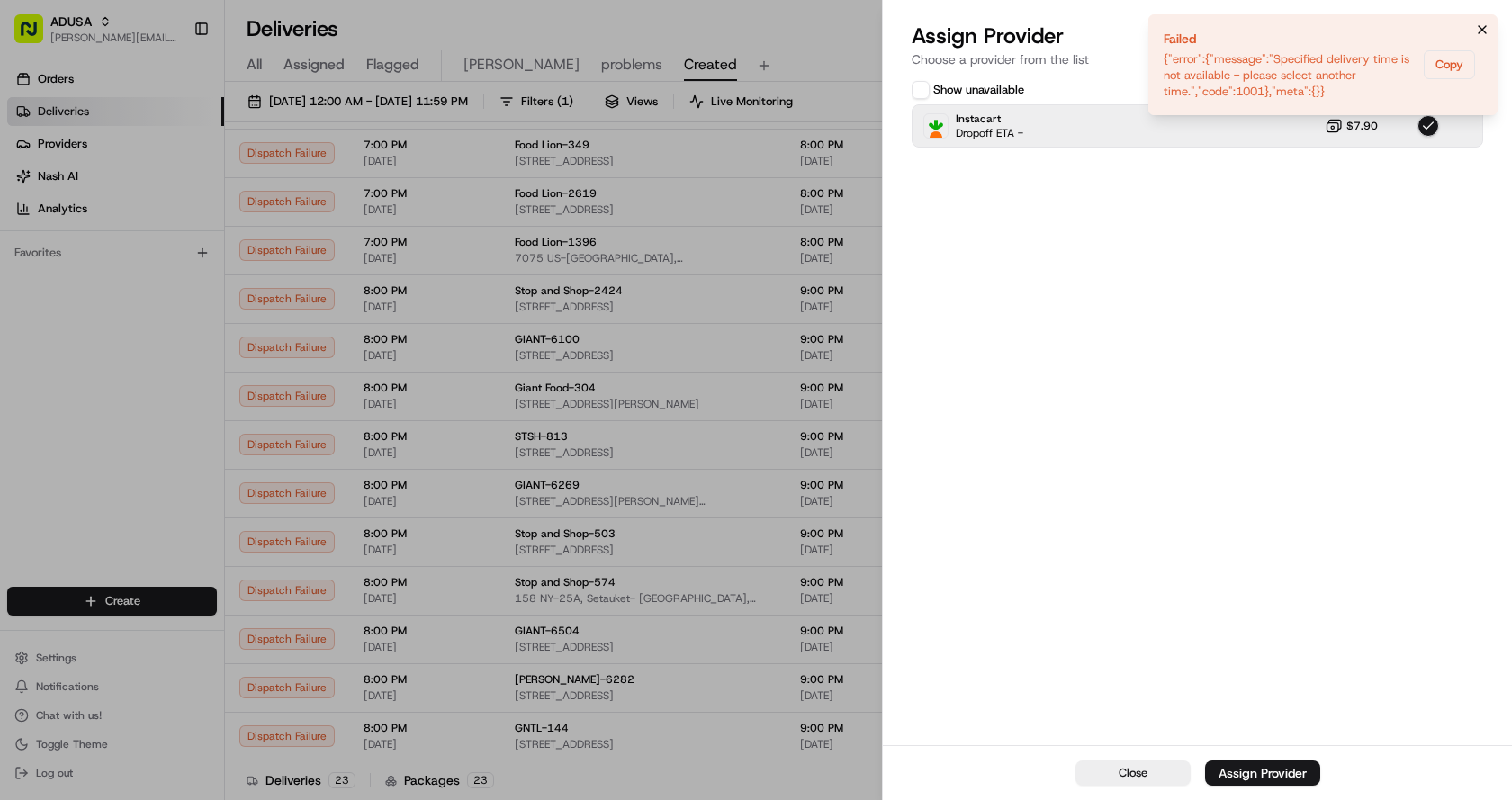
click at [1488, 26] on icon "Notifications (F8)" at bounding box center [1482, 29] width 14 height 14
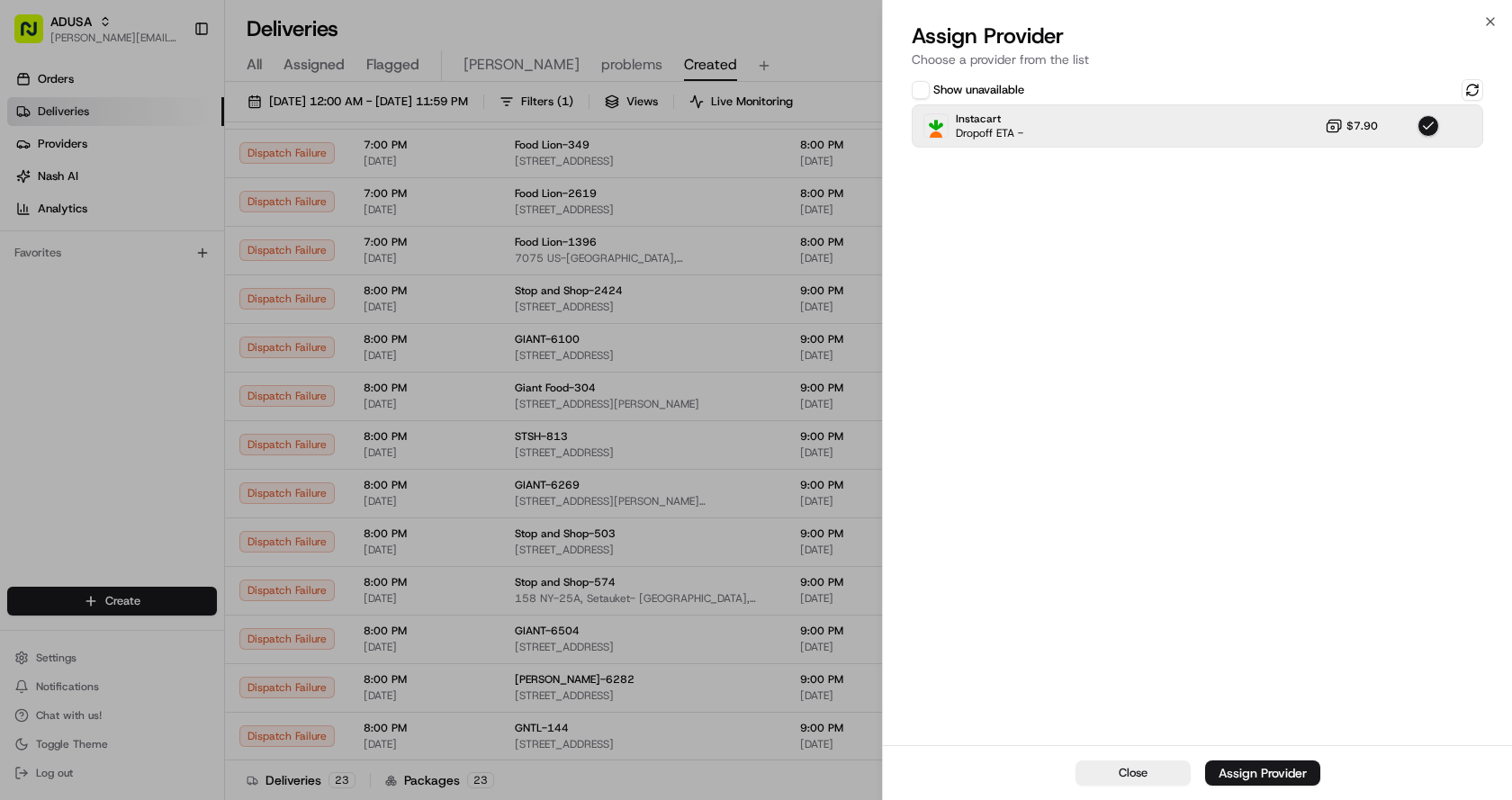
click at [1496, 11] on div "Close Assign Provider Choose a provider from the list Show unavailable Instacar…" at bounding box center [1196, 400] width 630 height 800
click at [1486, 20] on icon "button" at bounding box center [1489, 21] width 14 height 14
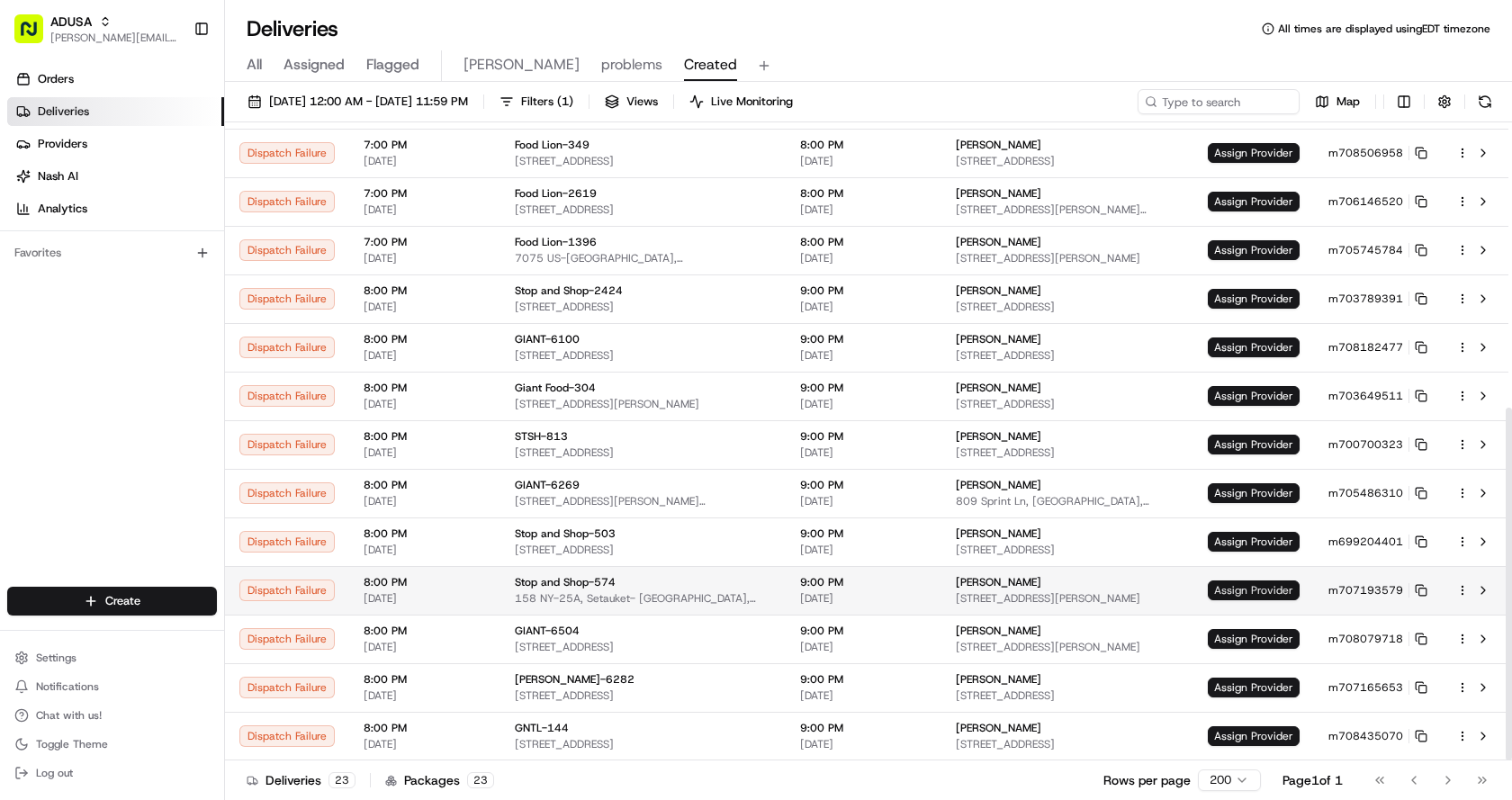
click at [1227, 593] on span "Assign Provider" at bounding box center [1253, 590] width 91 height 20
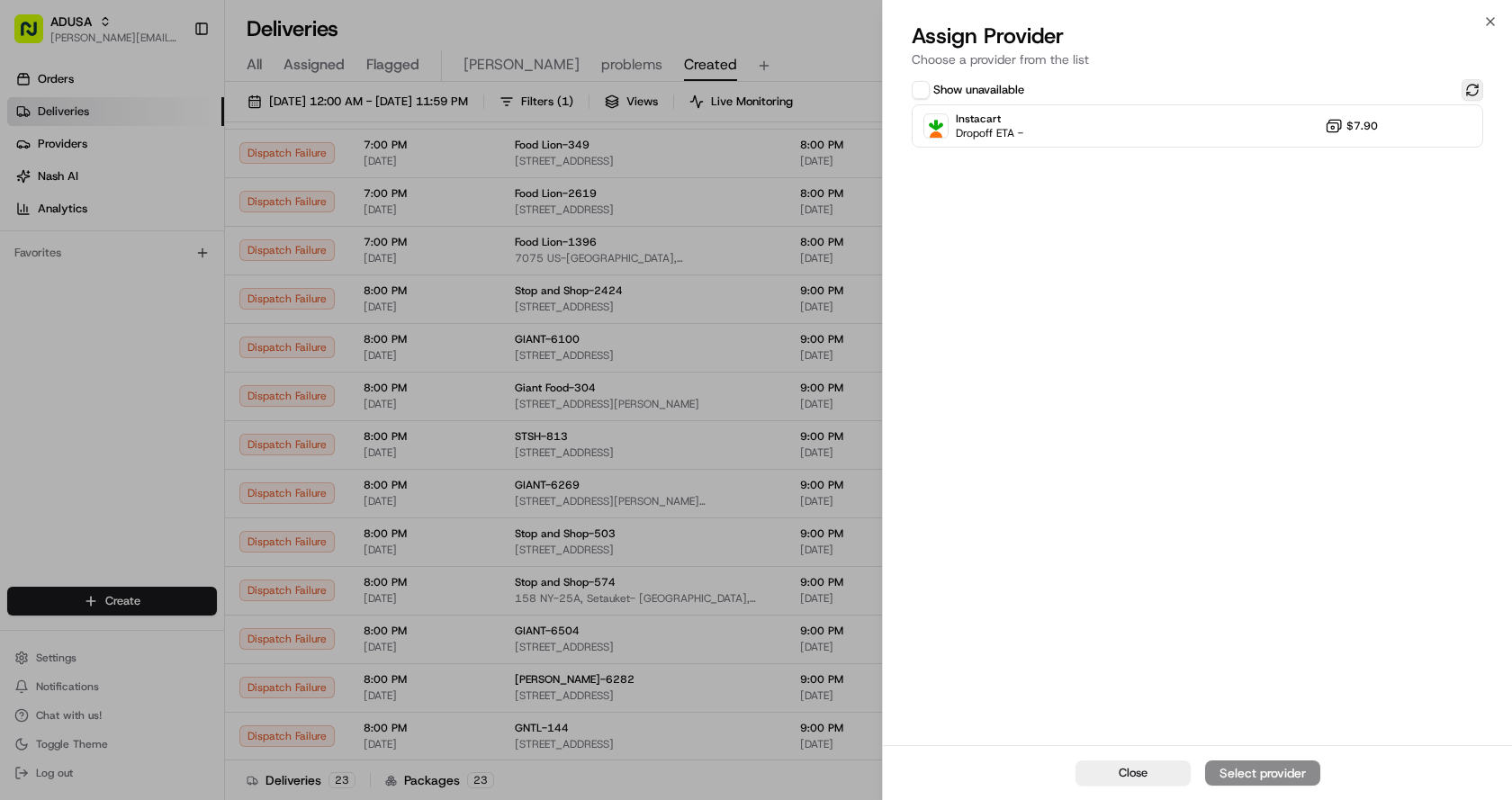
click at [1475, 86] on button at bounding box center [1471, 90] width 22 height 22
click at [1275, 127] on div "Instacart Dropoff ETA - $7.90" at bounding box center [1197, 126] width 572 height 43
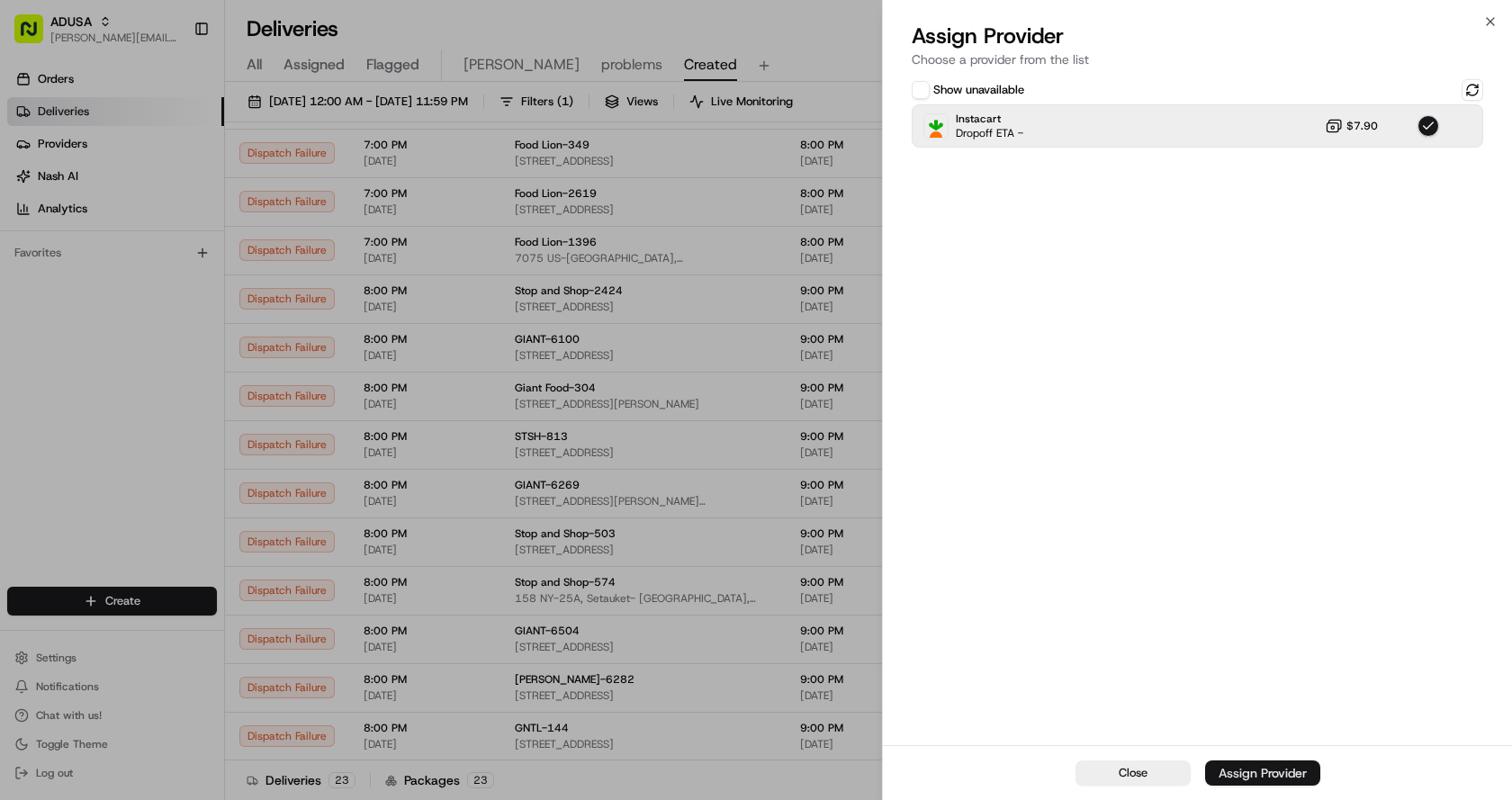
click at [1266, 774] on div "Assign Provider" at bounding box center [1262, 773] width 89 height 18
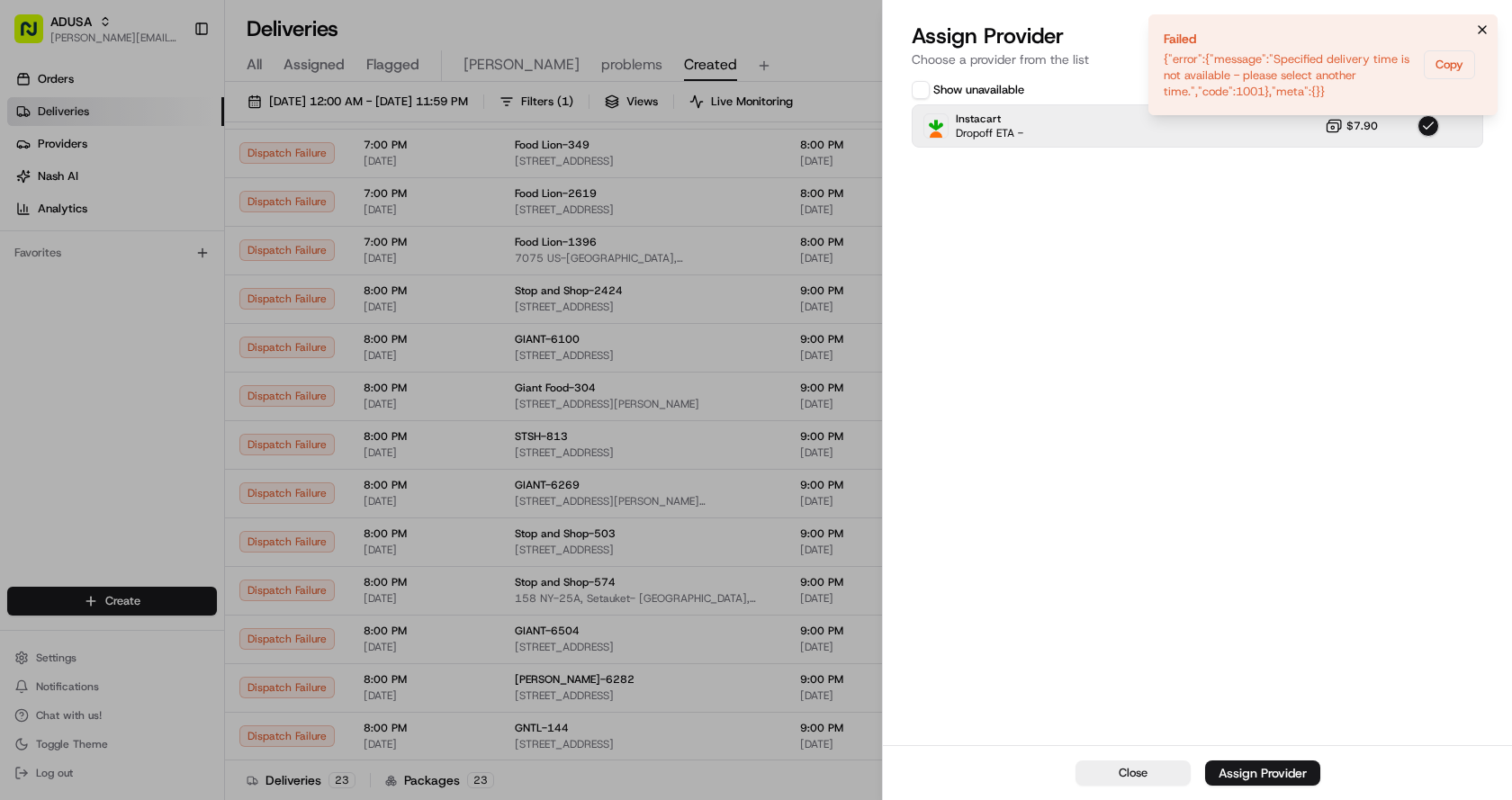
click at [1480, 28] on icon "Notifications (F8)" at bounding box center [1482, 30] width 8 height 8
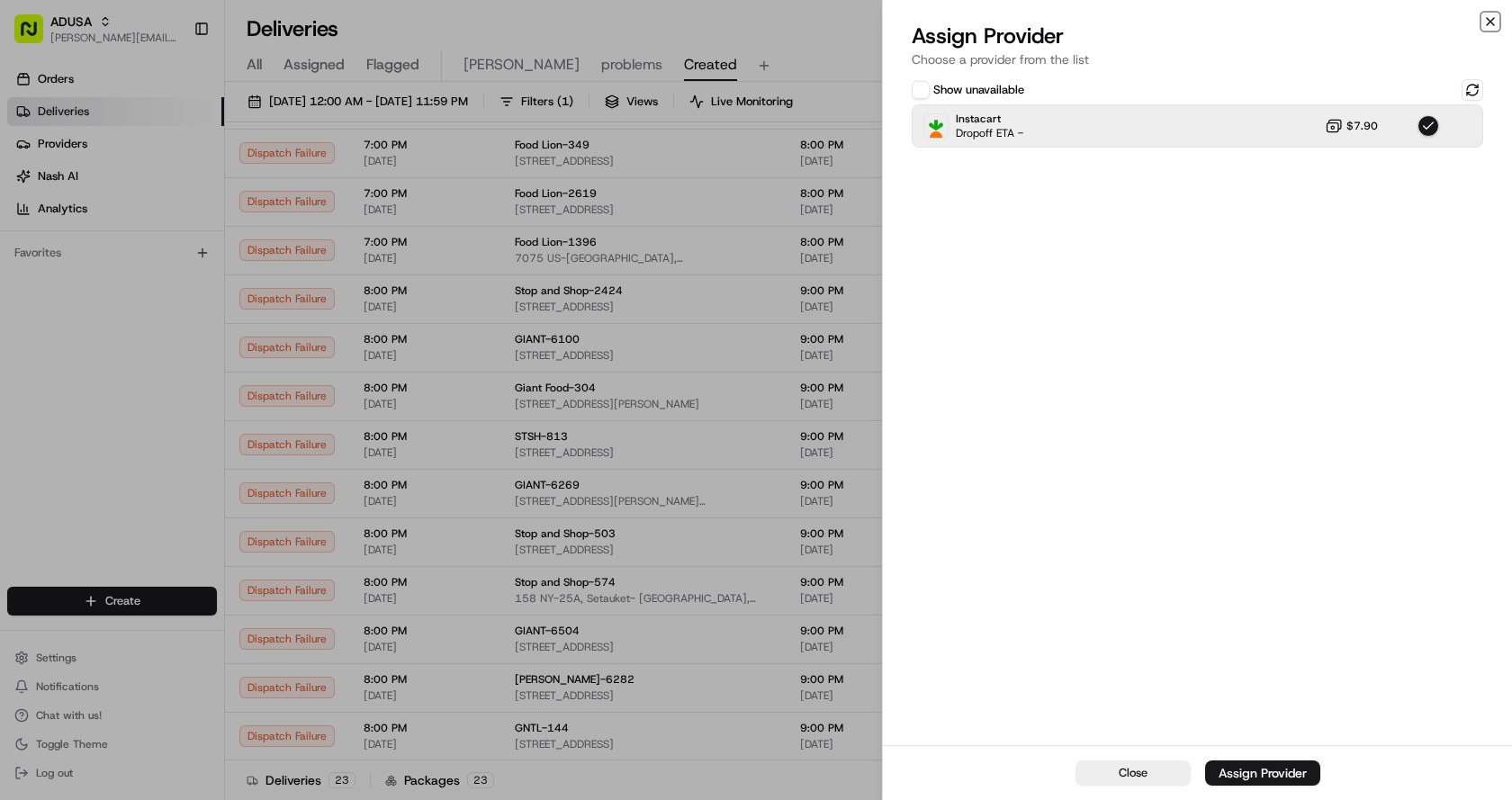
click at [1495, 18] on icon "button" at bounding box center [1489, 21] width 14 height 14
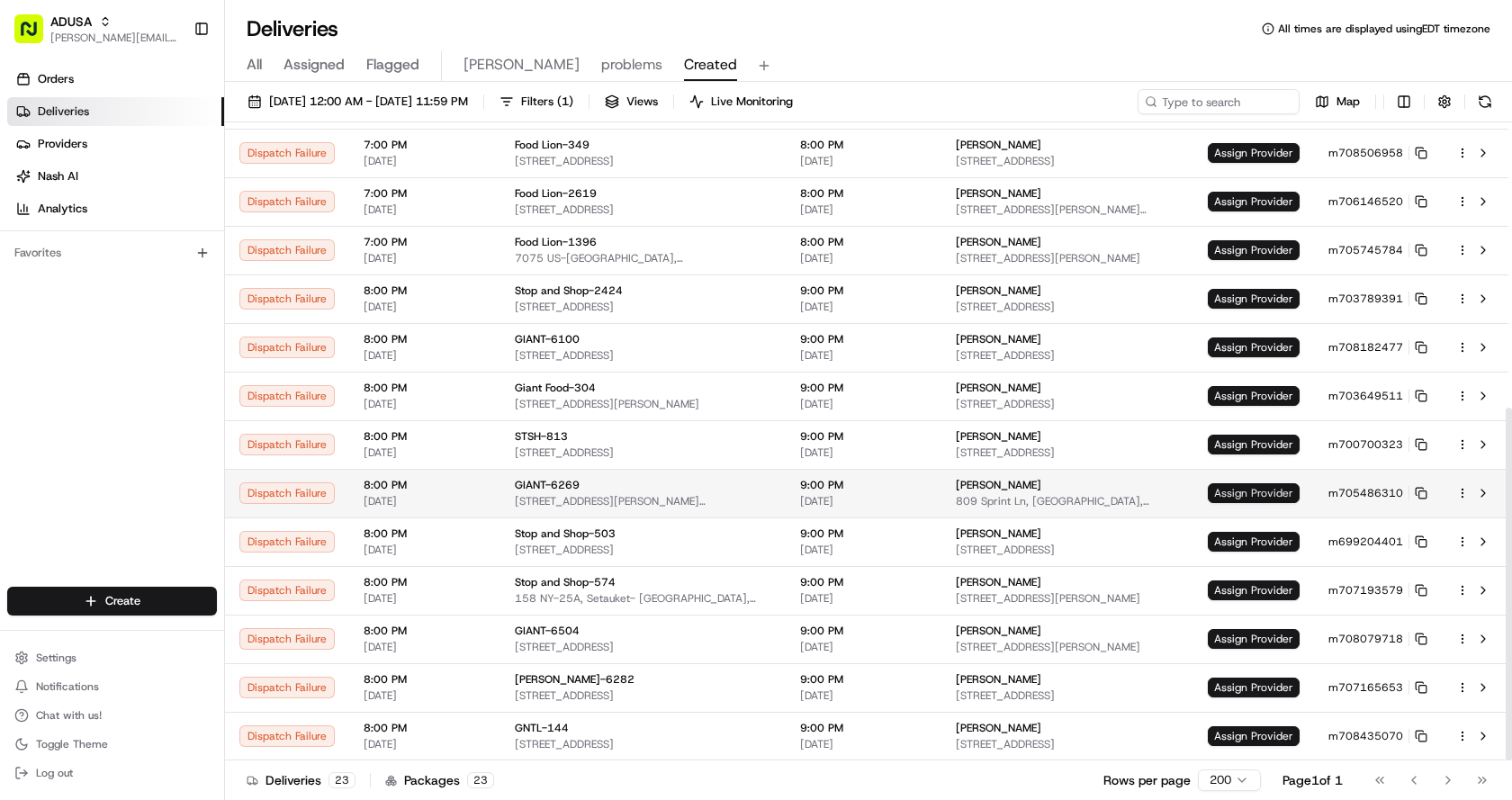
click at [1263, 492] on span "Assign Provider" at bounding box center [1253, 493] width 91 height 20
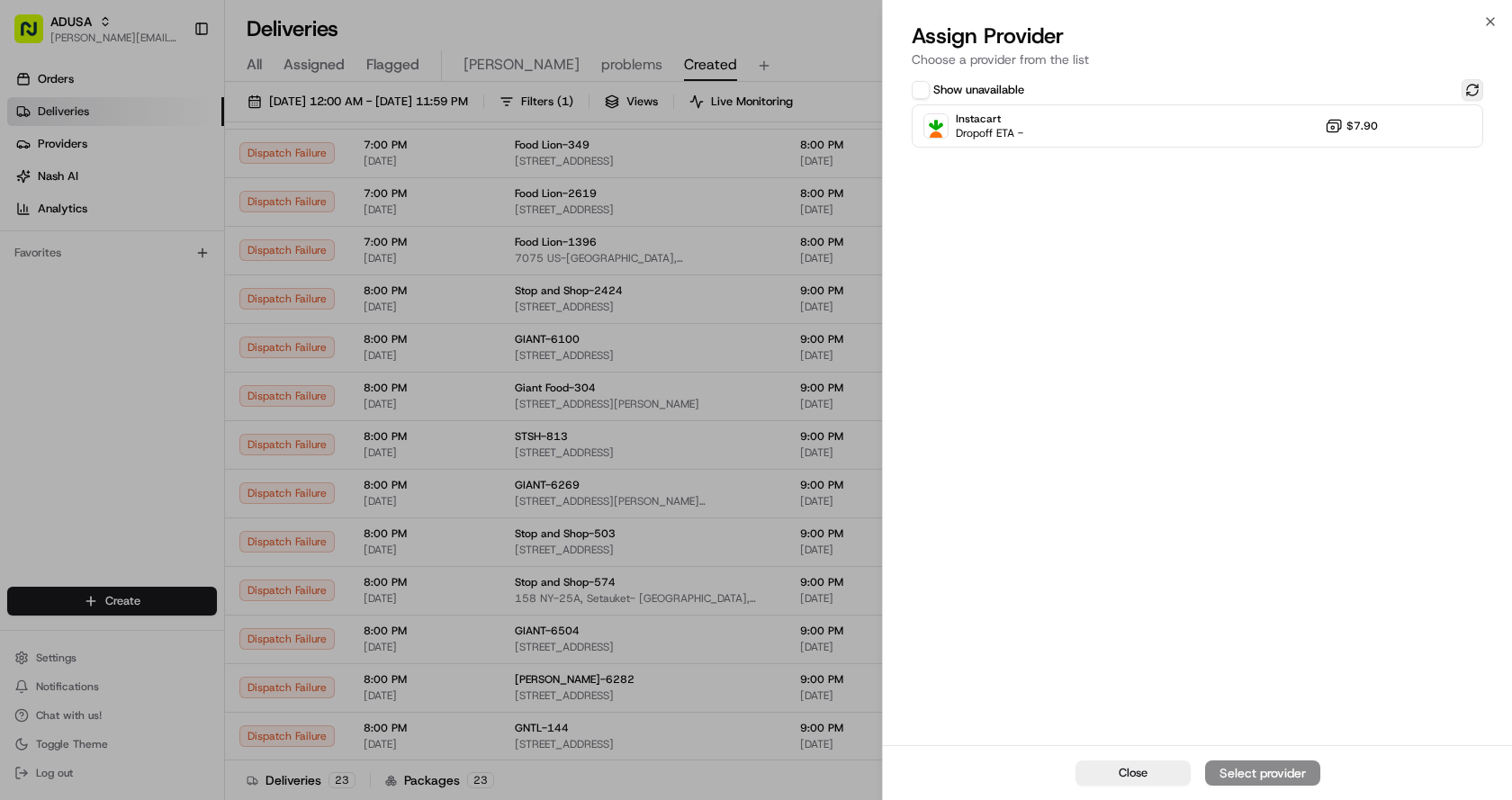
click at [1476, 91] on button at bounding box center [1471, 90] width 22 height 22
drag, startPoint x: 1202, startPoint y: 126, endPoint x: 1246, endPoint y: 249, distance: 130.6
click at [1200, 128] on div "Instacart Dropoff ETA - $7.90" at bounding box center [1197, 126] width 572 height 43
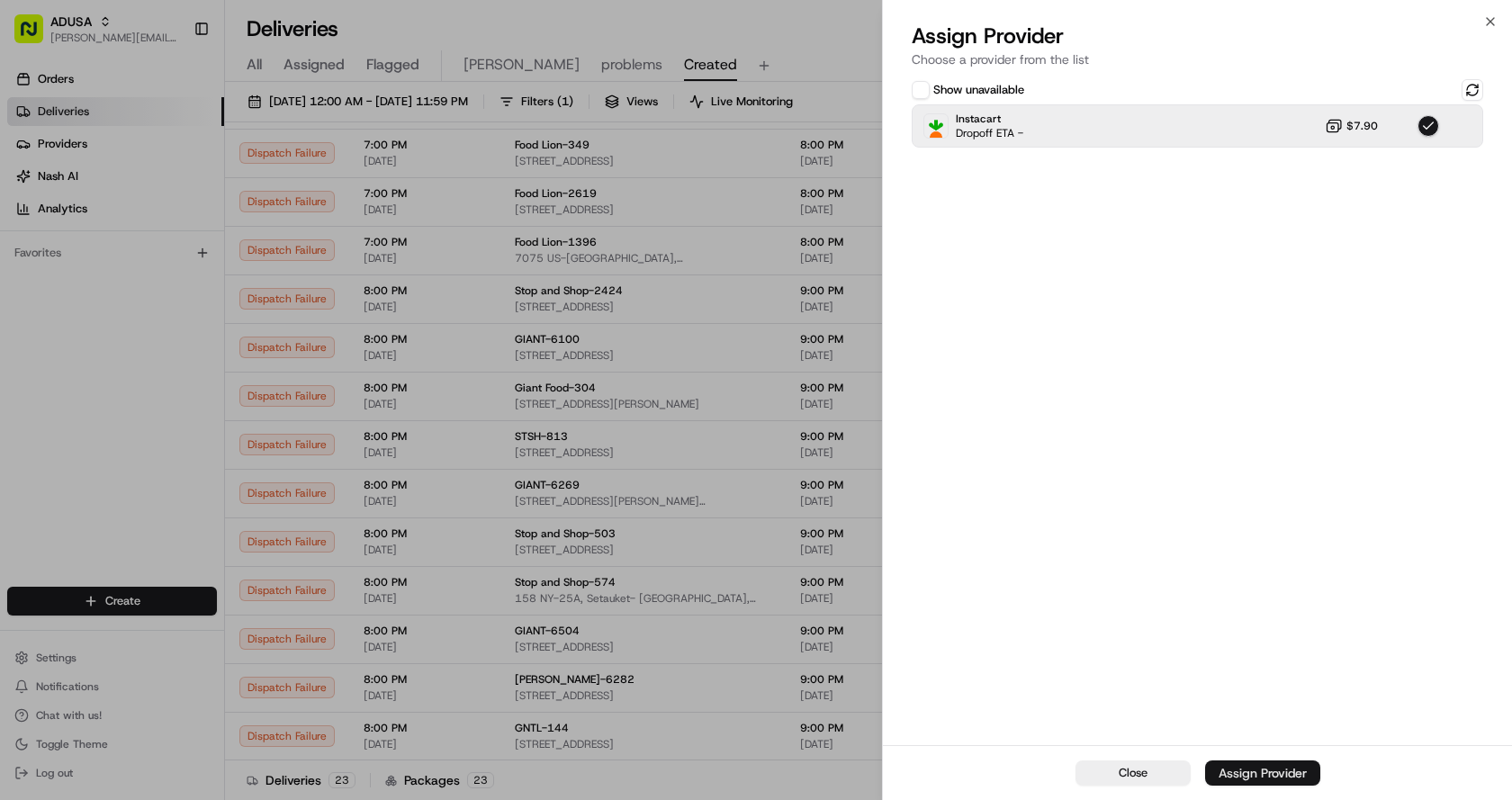
click at [1274, 775] on div "Assign Provider" at bounding box center [1262, 773] width 89 height 18
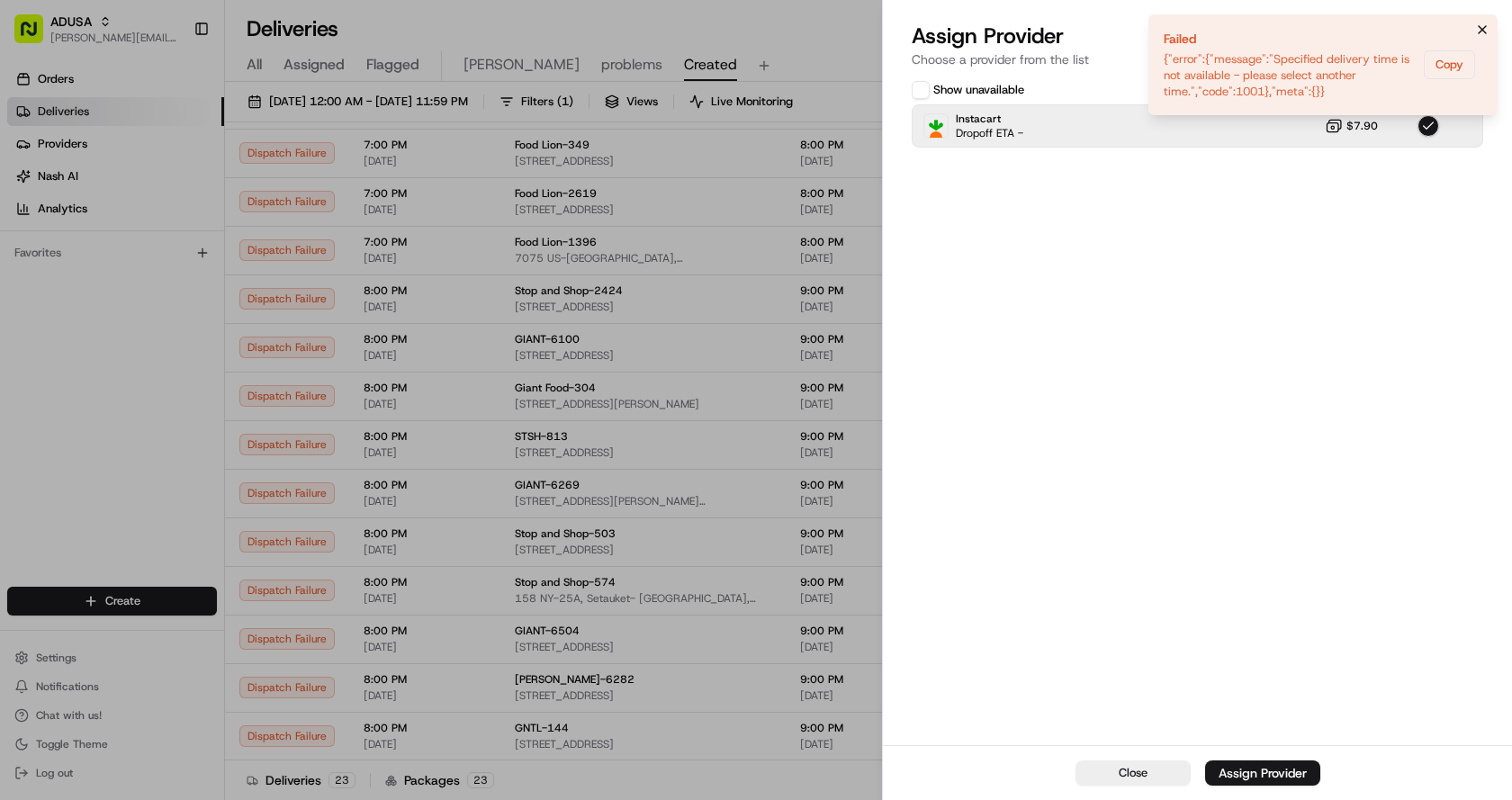
click at [1490, 30] on button "Notifications (F8)" at bounding box center [1482, 29] width 22 height 22
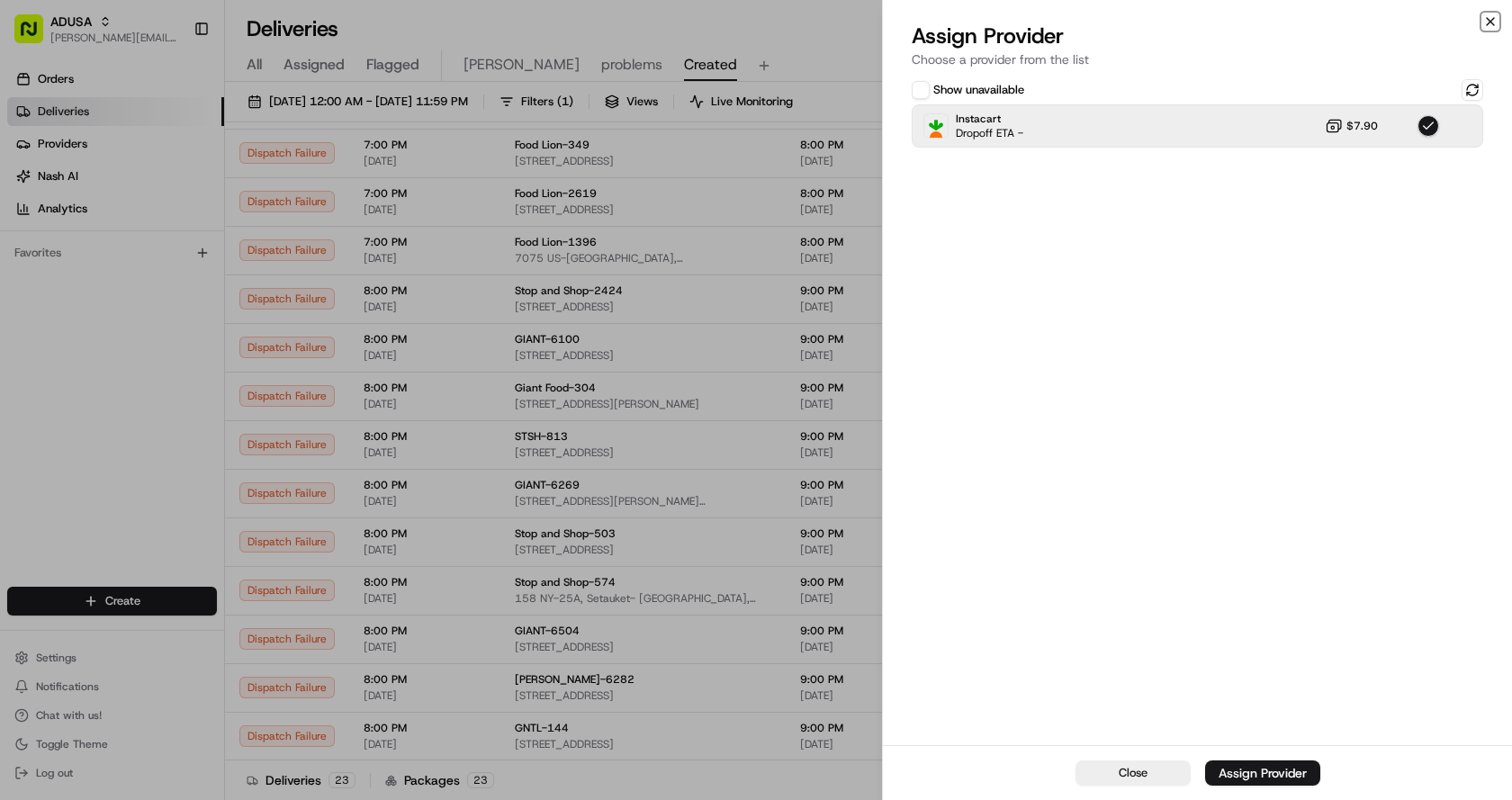
click at [1485, 20] on icon "button" at bounding box center [1489, 21] width 14 height 14
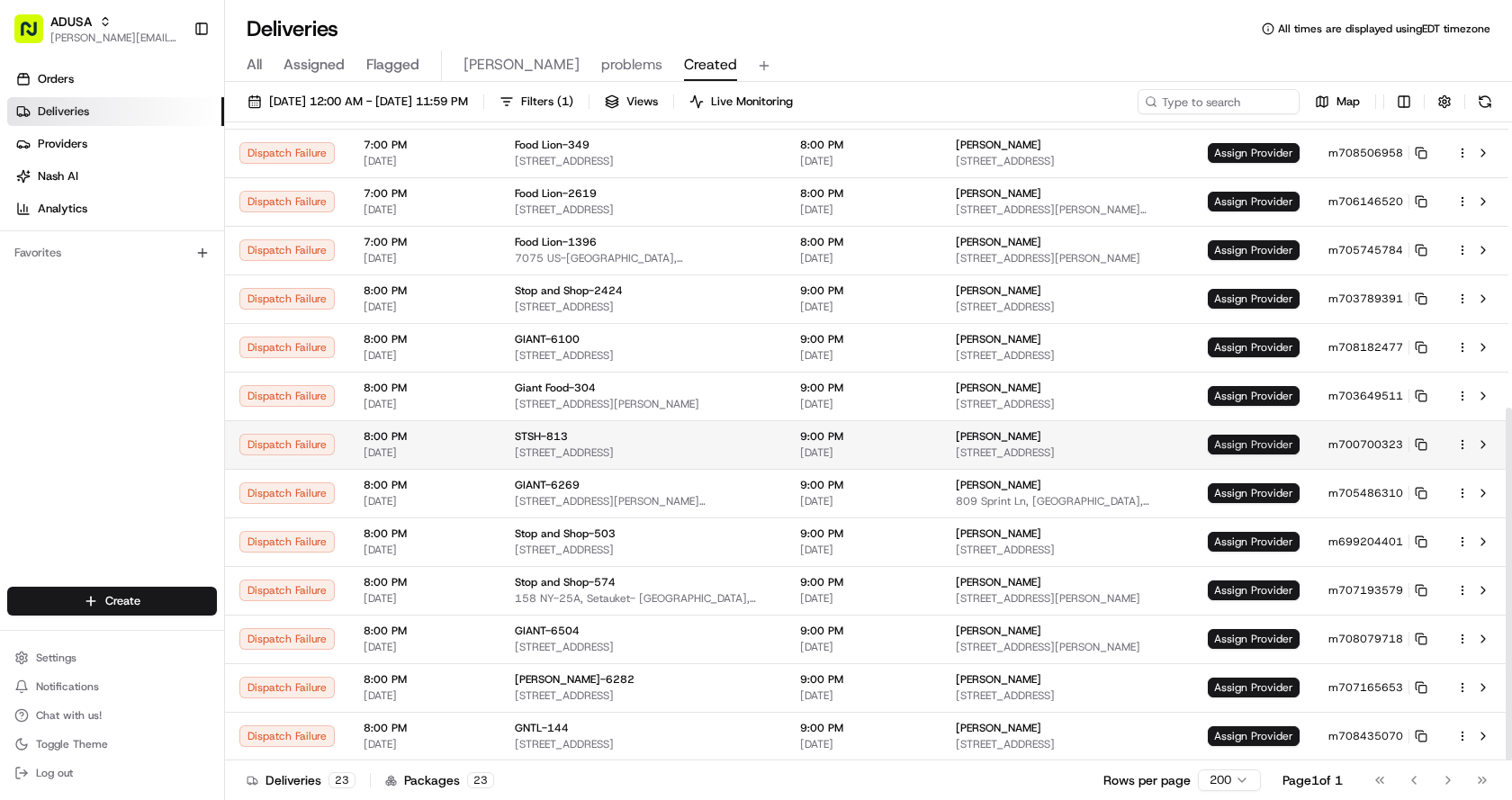
click at [1243, 448] on span "Assign Provider" at bounding box center [1253, 444] width 91 height 20
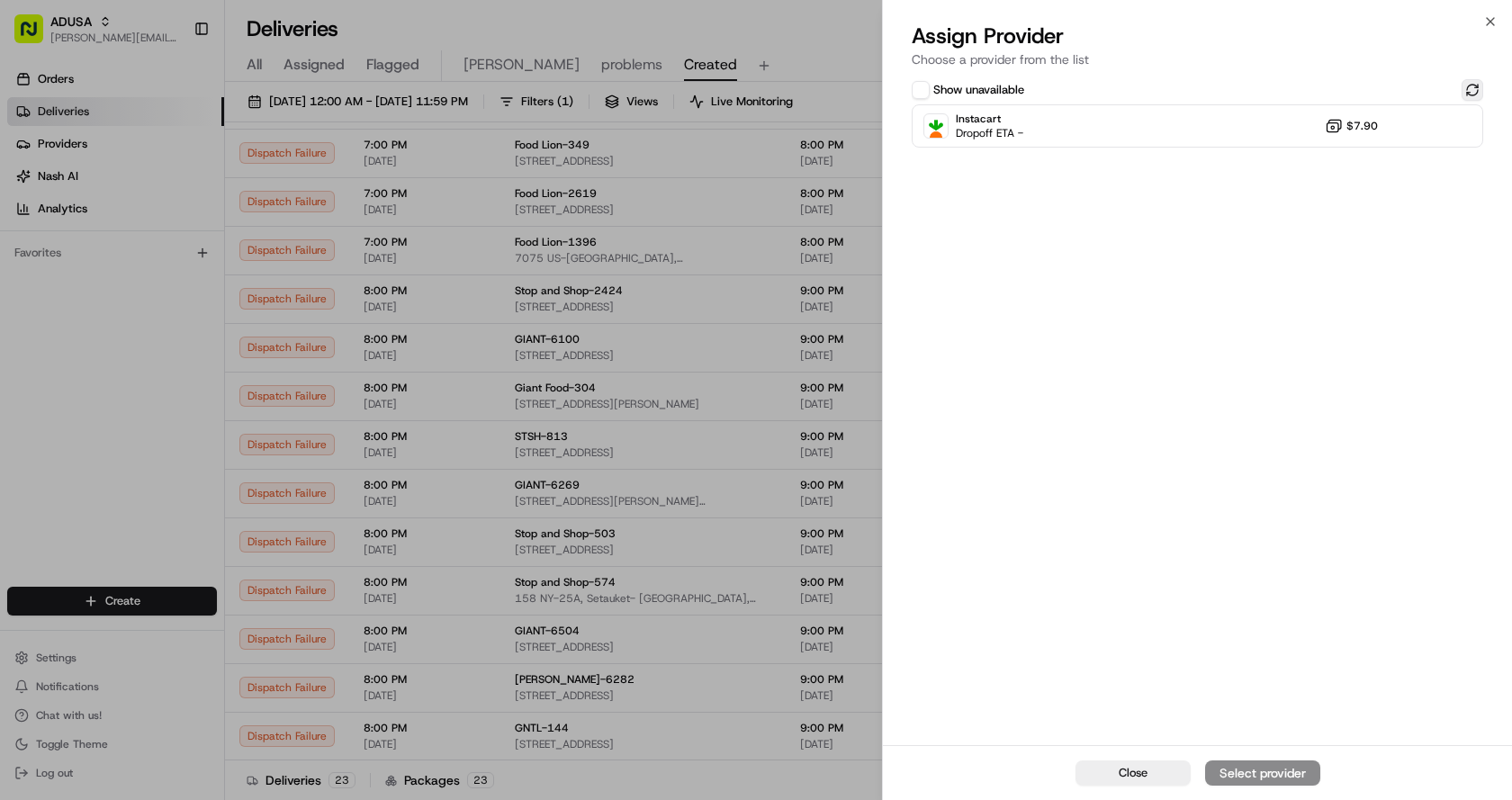
click at [1476, 88] on button at bounding box center [1471, 90] width 22 height 22
click at [1175, 136] on div "Instacart Dropoff ETA - $7.90" at bounding box center [1197, 126] width 572 height 43
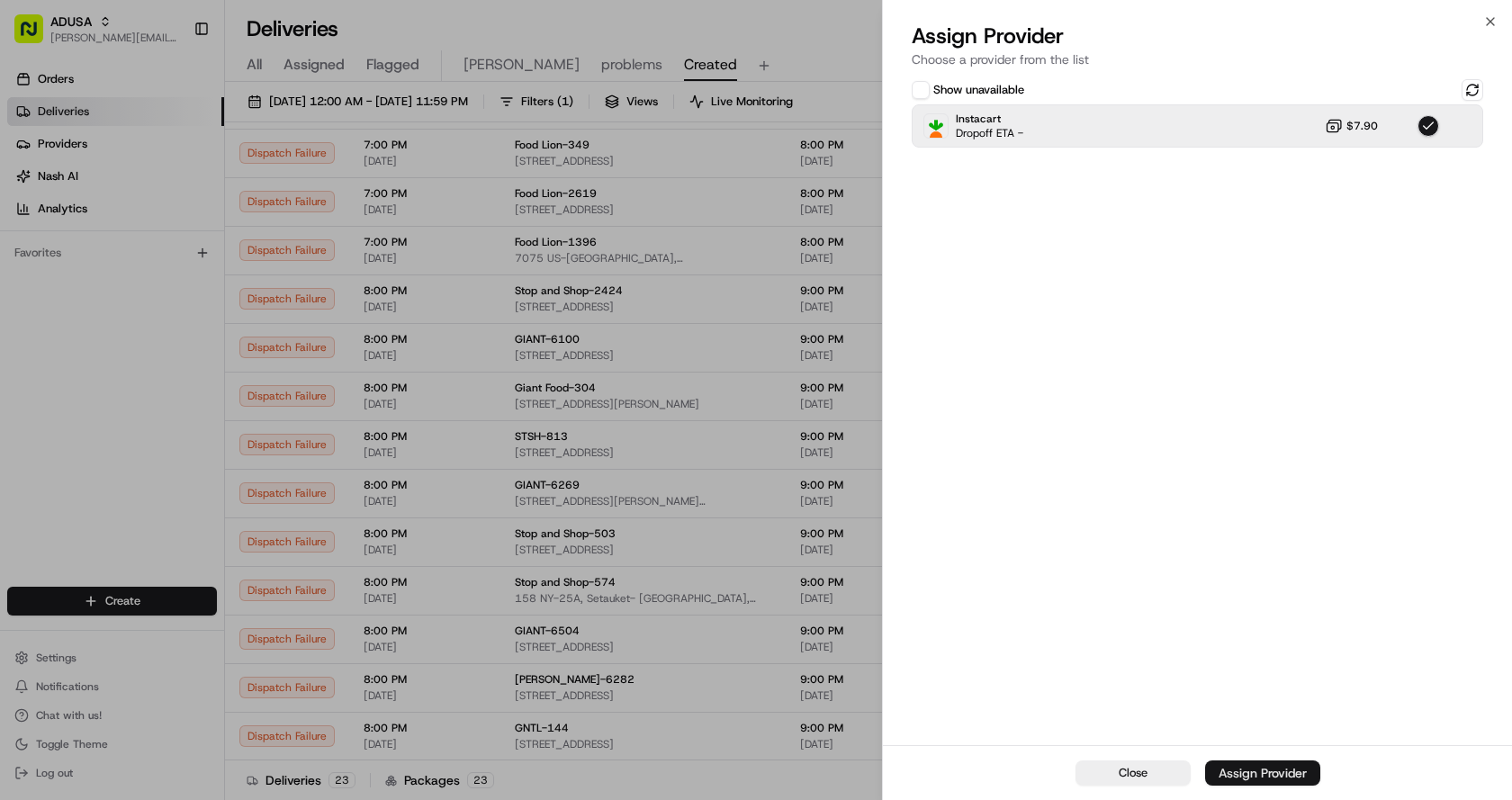
click at [1265, 779] on div "Assign Provider" at bounding box center [1262, 773] width 89 height 18
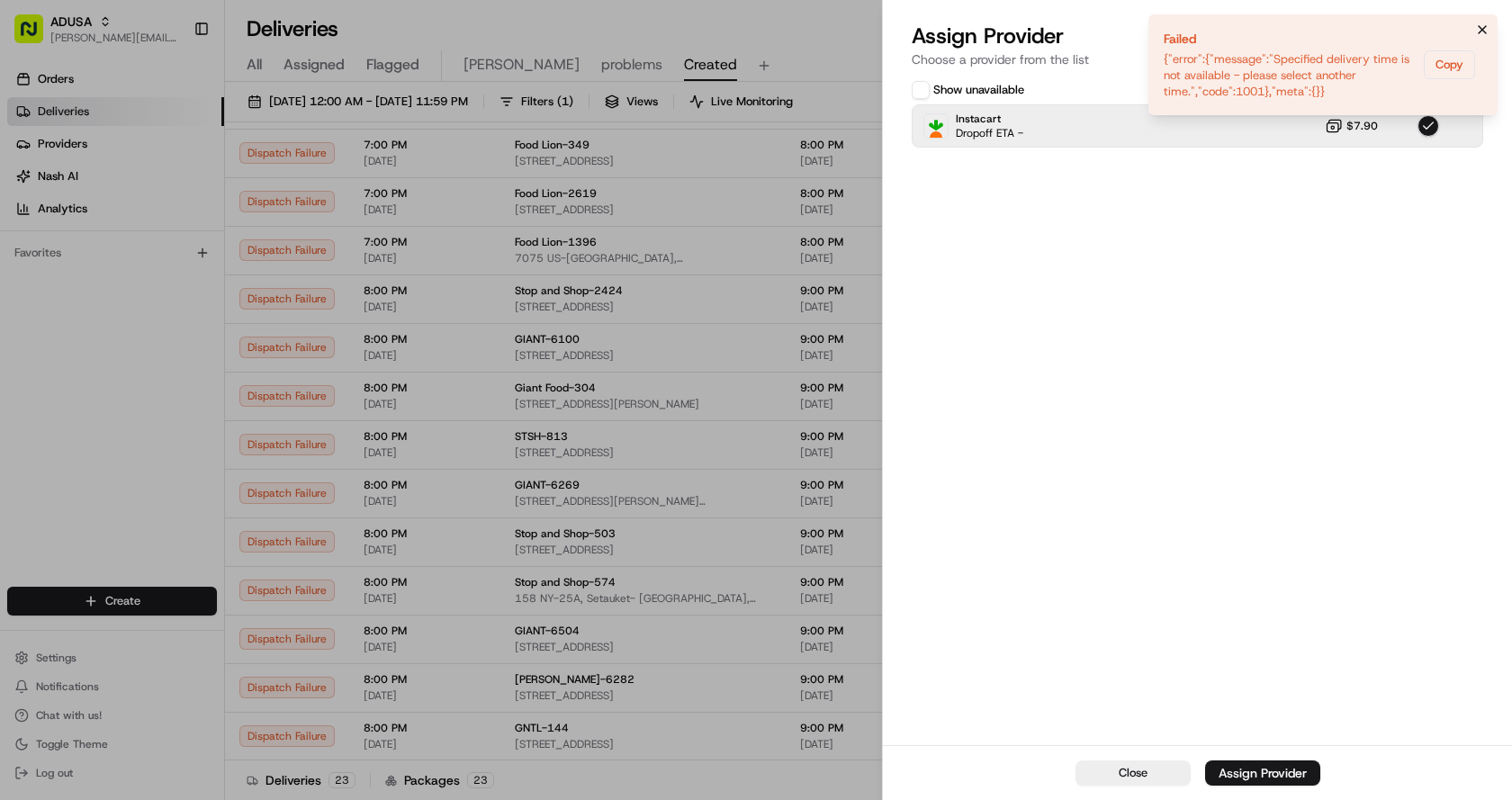
click at [1483, 35] on icon "Notifications (F8)" at bounding box center [1482, 29] width 14 height 14
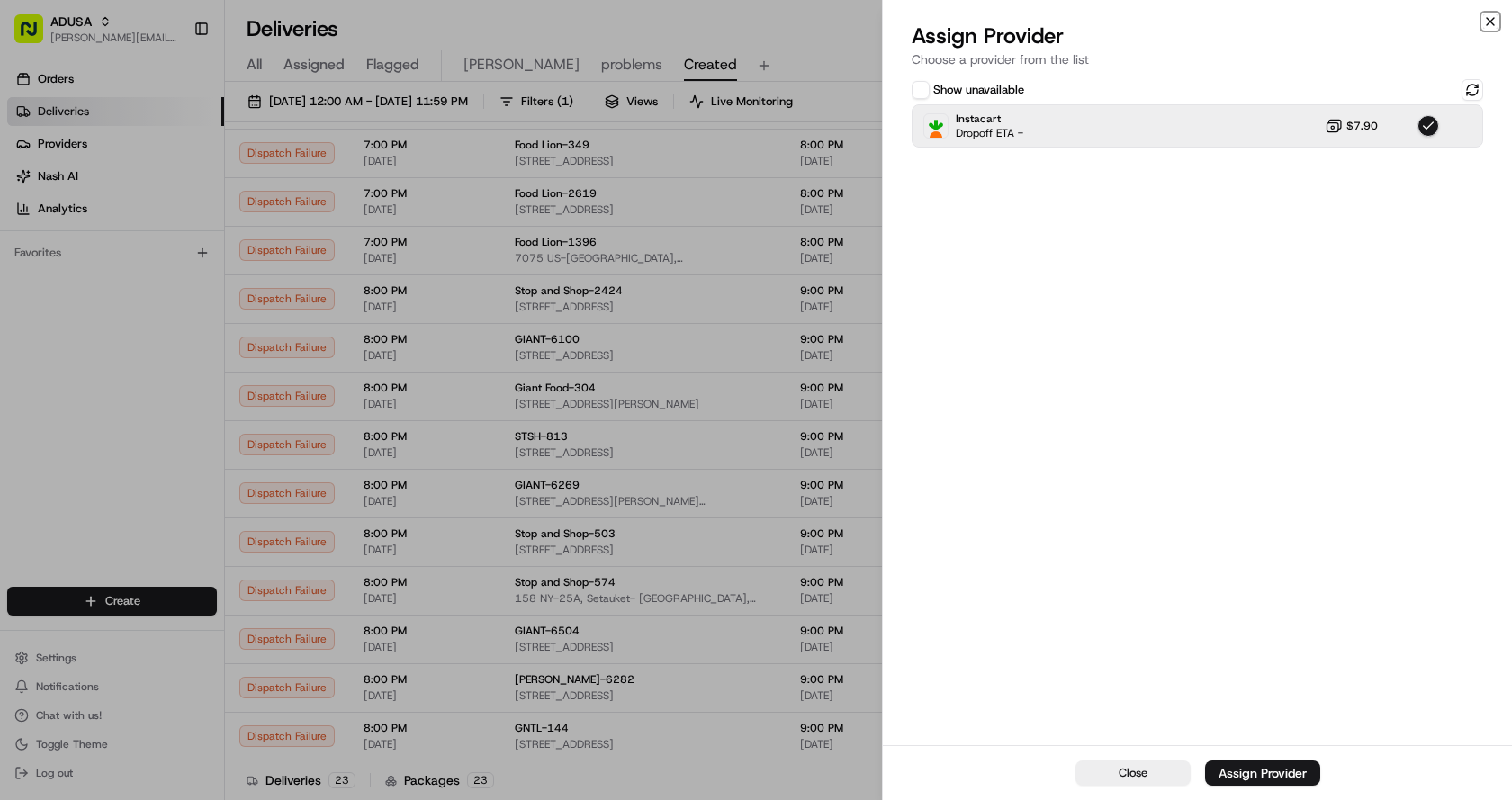
click at [1488, 16] on icon "button" at bounding box center [1489, 21] width 14 height 14
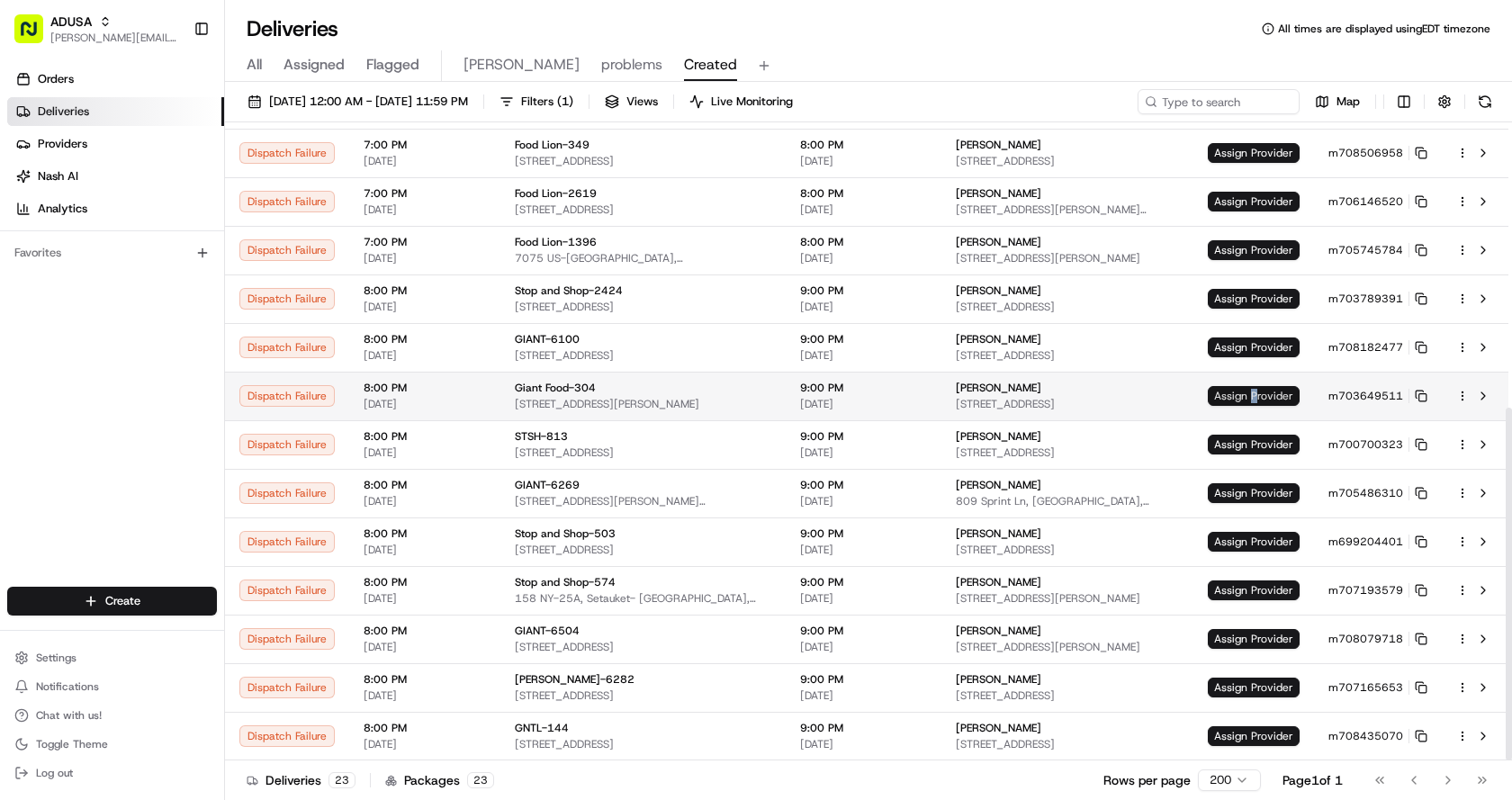
click at [1259, 392] on span "Assign Provider" at bounding box center [1253, 396] width 91 height 20
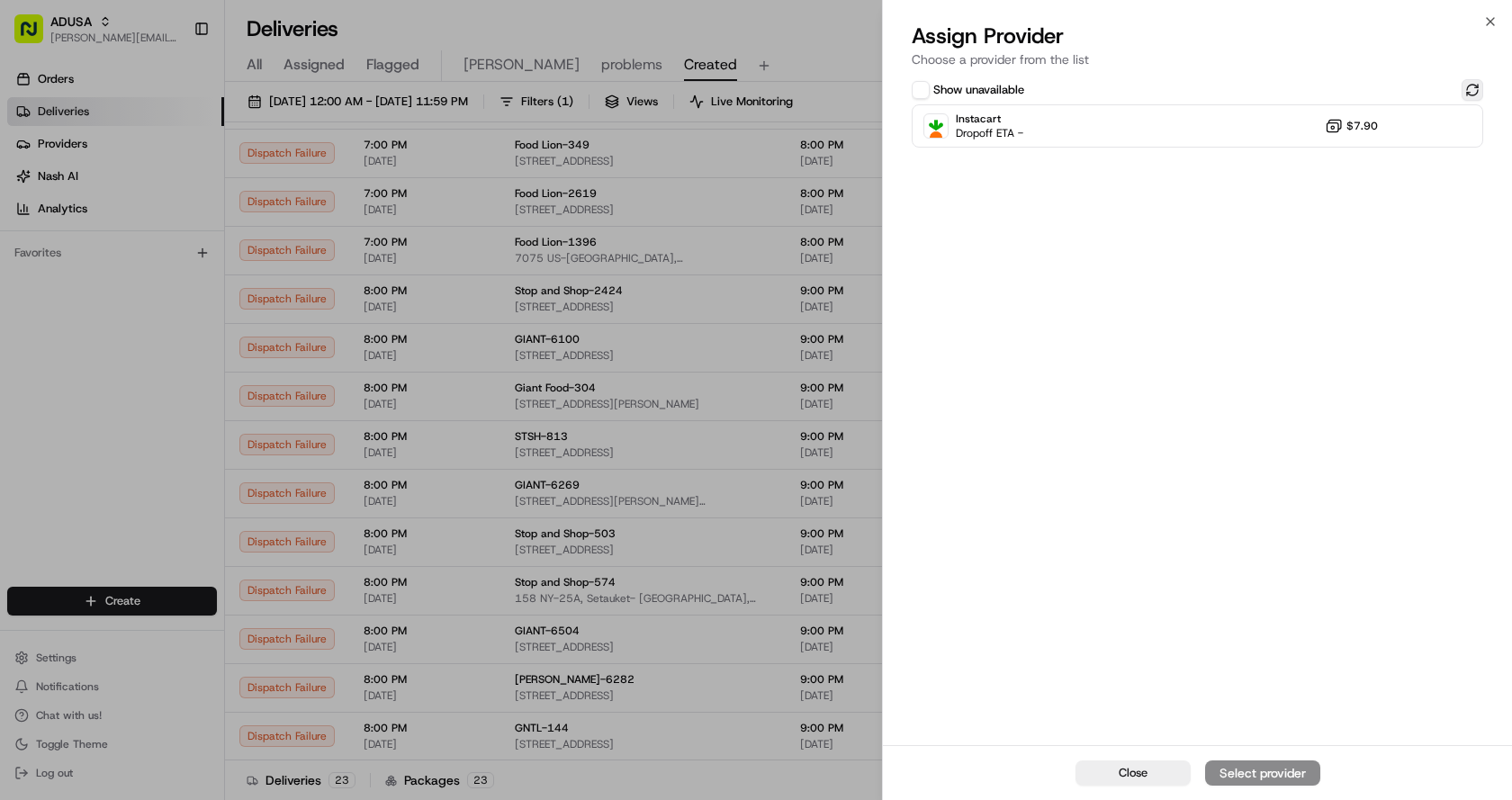
click at [1480, 89] on button at bounding box center [1471, 90] width 22 height 22
click at [1270, 129] on div "Instacart Dropoff ETA - $7.90" at bounding box center [1197, 126] width 572 height 43
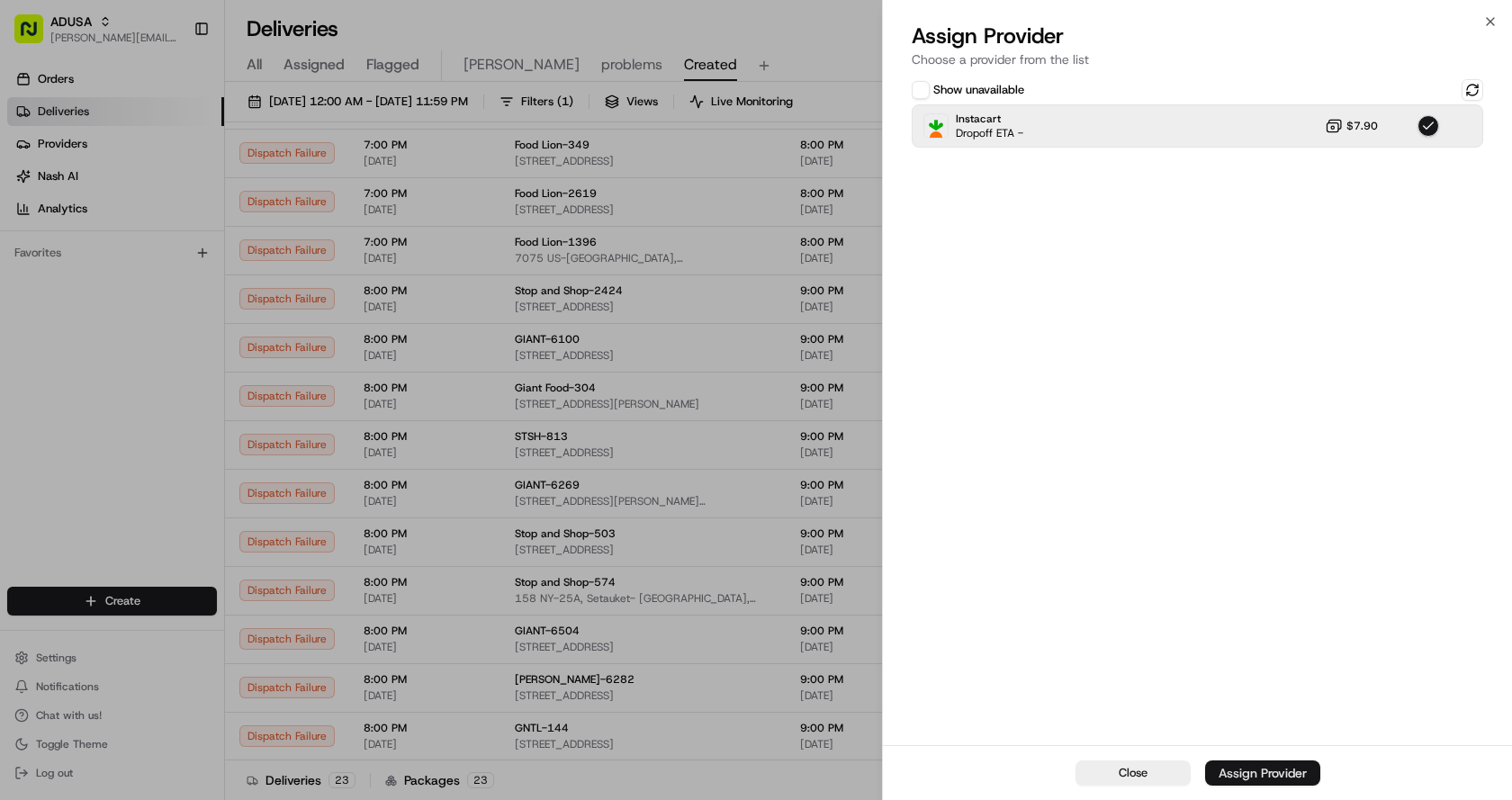
click at [1262, 778] on div "Assign Provider" at bounding box center [1262, 773] width 89 height 18
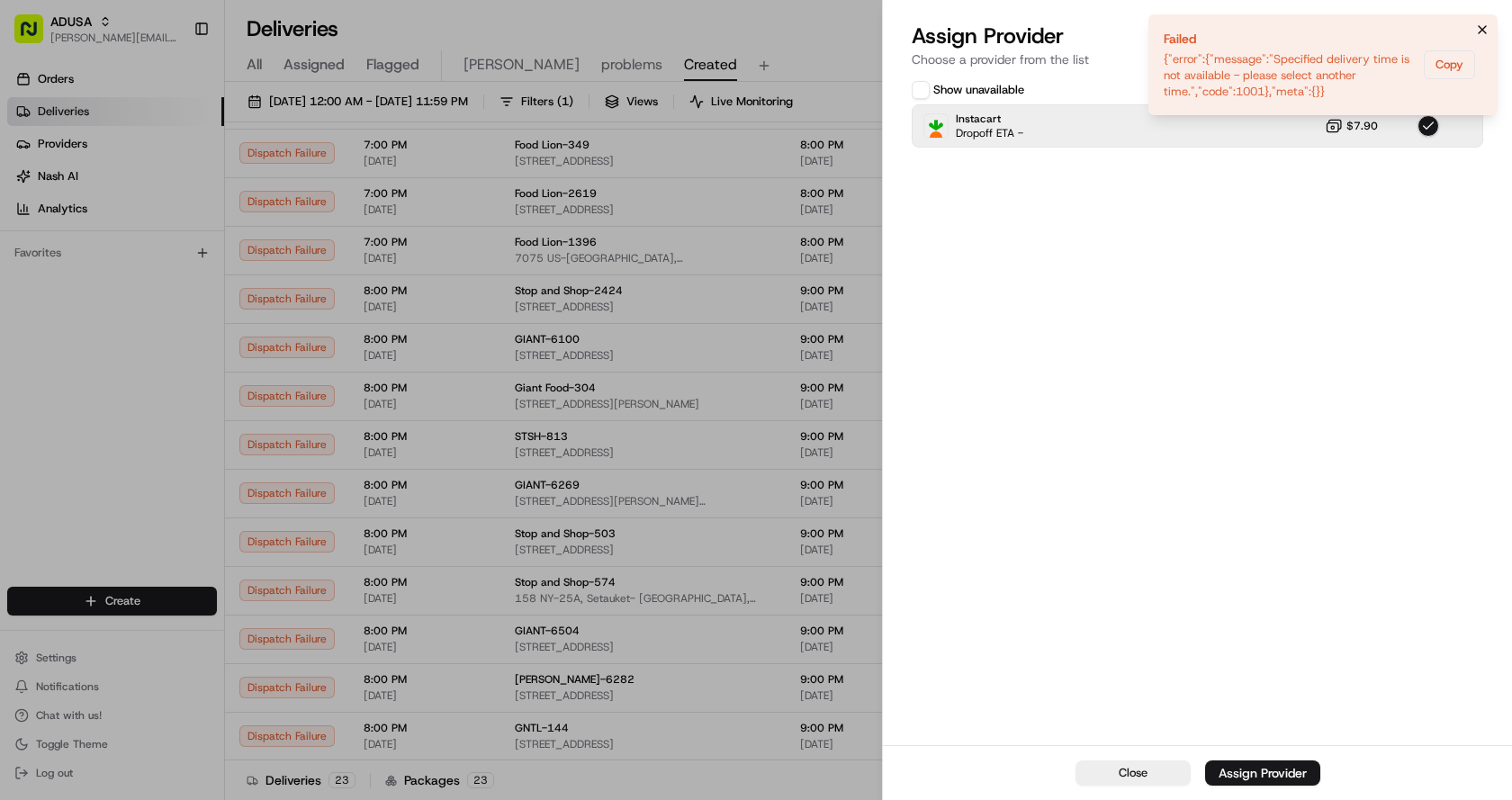
click at [1476, 25] on icon "Notifications (F8)" at bounding box center [1482, 29] width 14 height 14
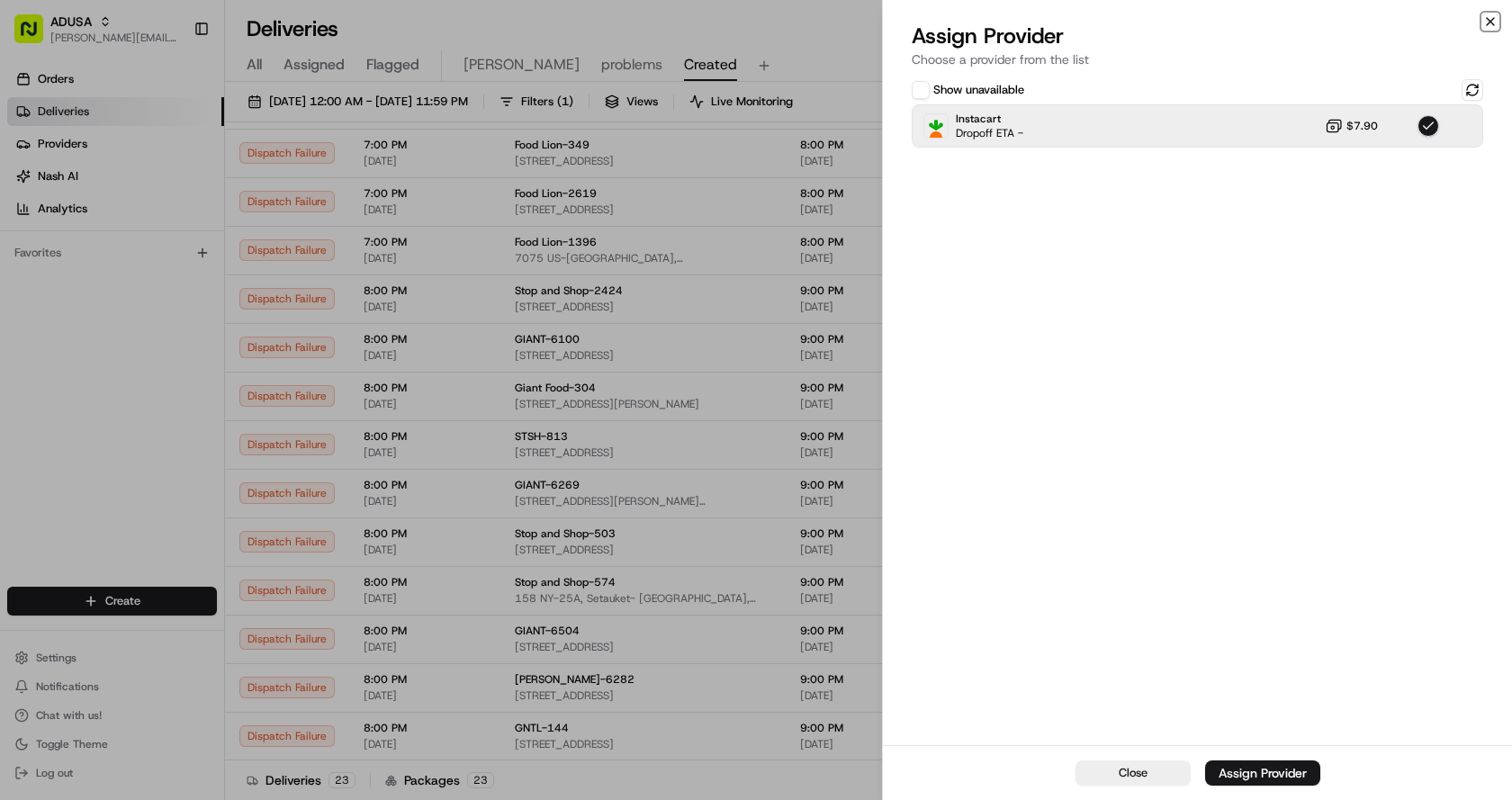
click at [1496, 21] on icon "button" at bounding box center [1489, 21] width 14 height 14
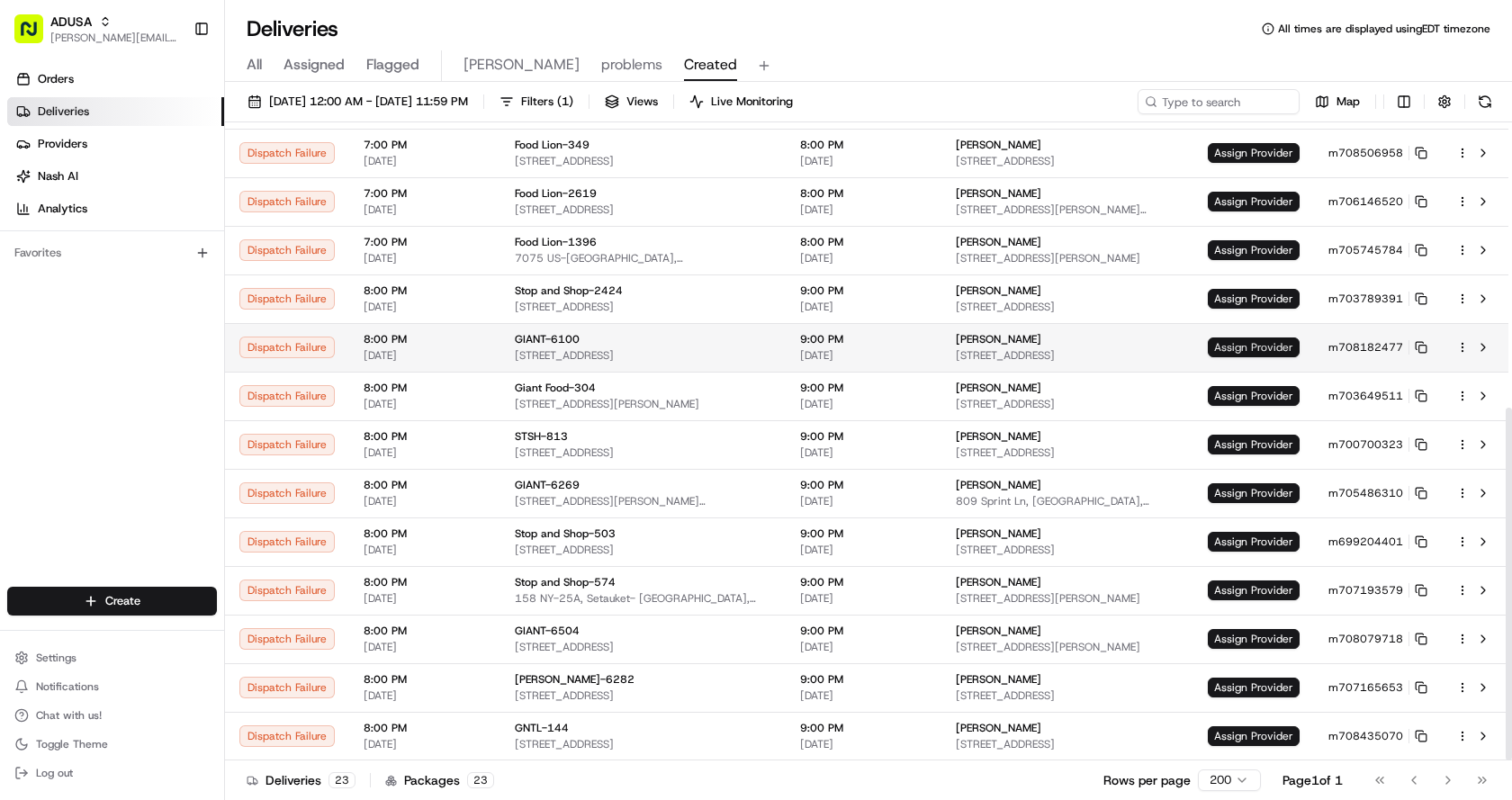
click at [1248, 349] on span "Assign Provider" at bounding box center [1253, 347] width 91 height 20
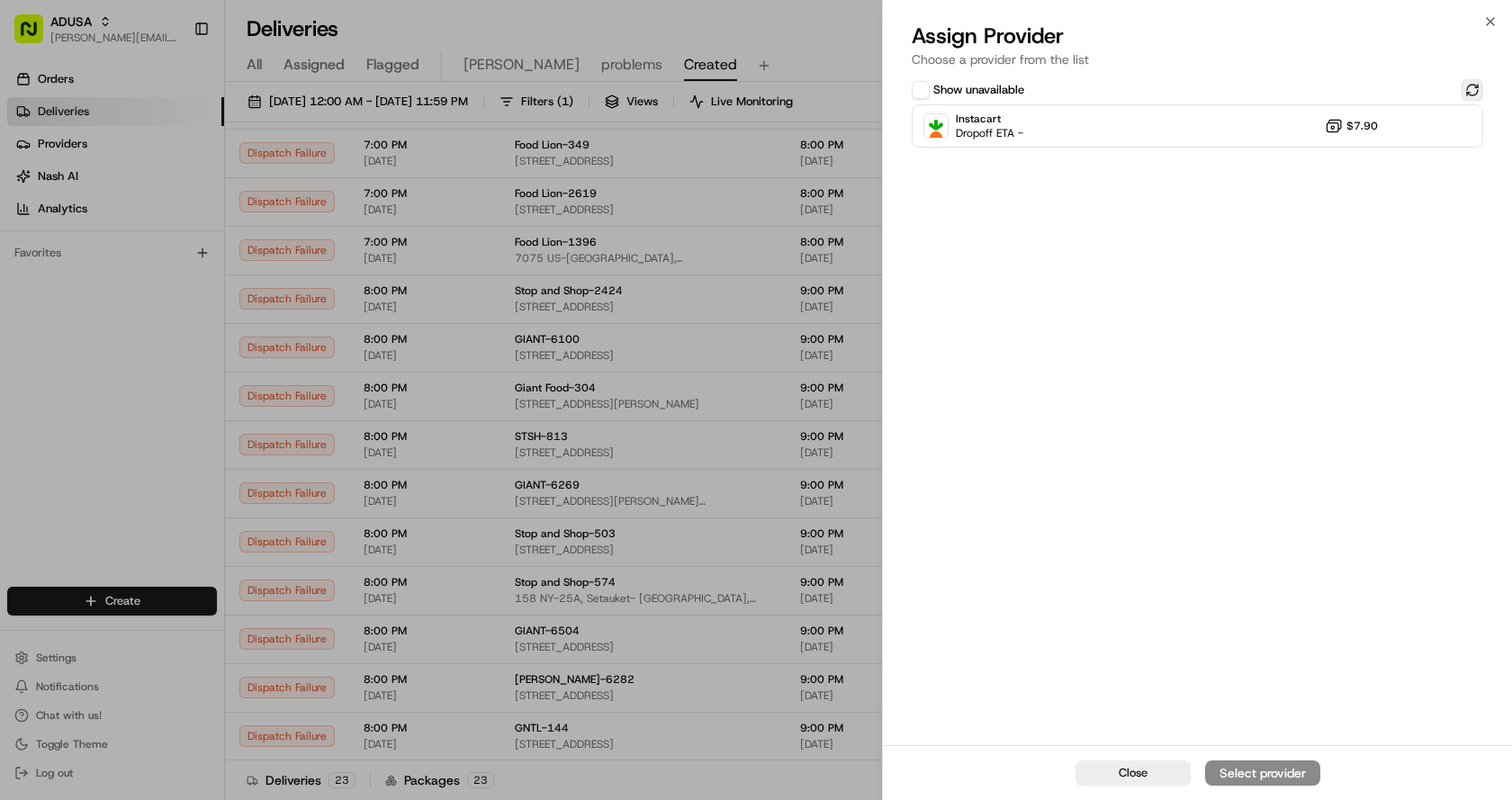
click at [1477, 91] on button at bounding box center [1471, 90] width 22 height 22
drag, startPoint x: 1255, startPoint y: 123, endPoint x: 1255, endPoint y: 159, distance: 36.0
click at [1253, 123] on div "Instacart Dropoff ETA - $7.90" at bounding box center [1197, 126] width 572 height 43
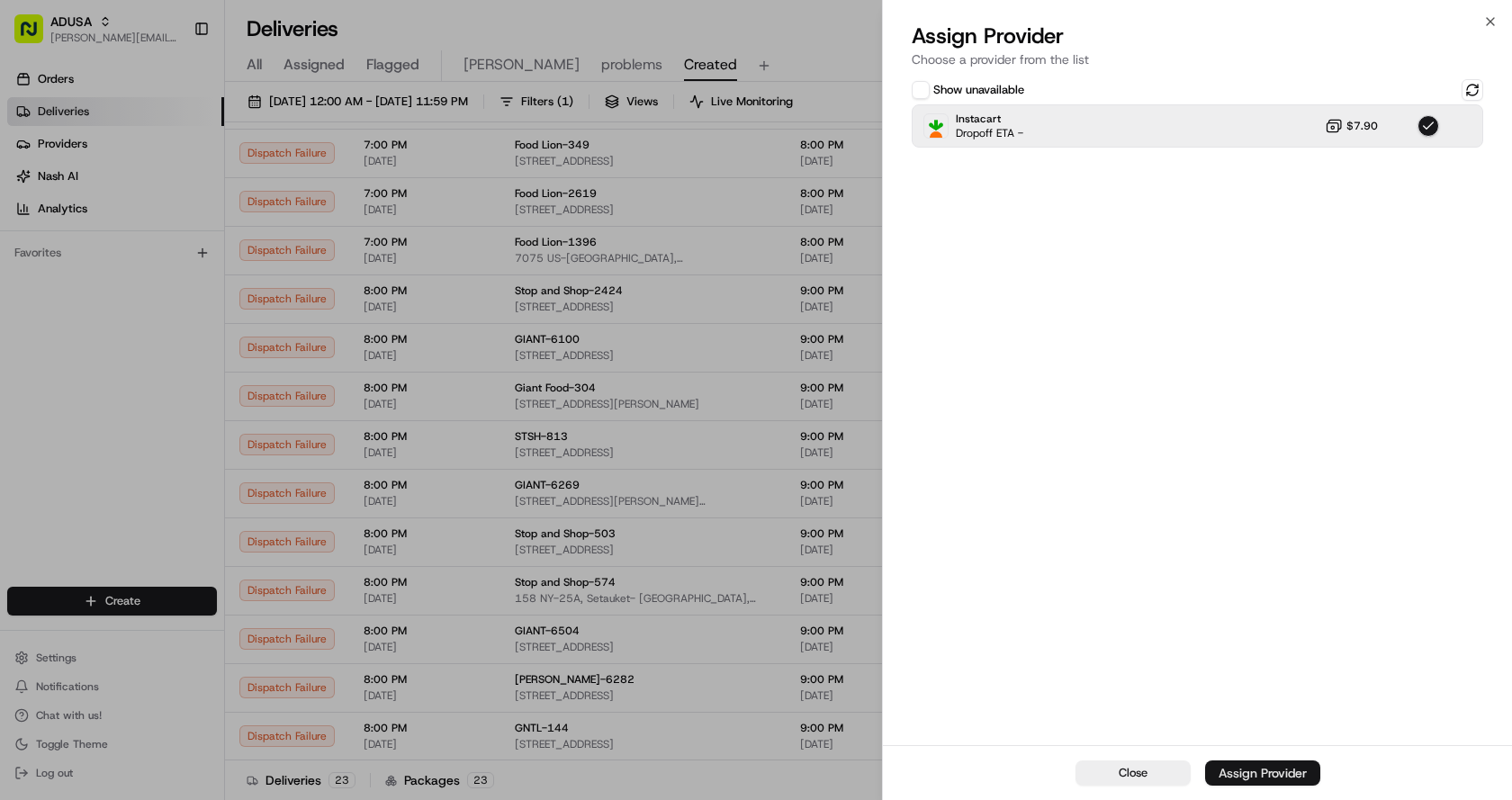
click at [1260, 778] on div "Assign Provider" at bounding box center [1262, 773] width 89 height 18
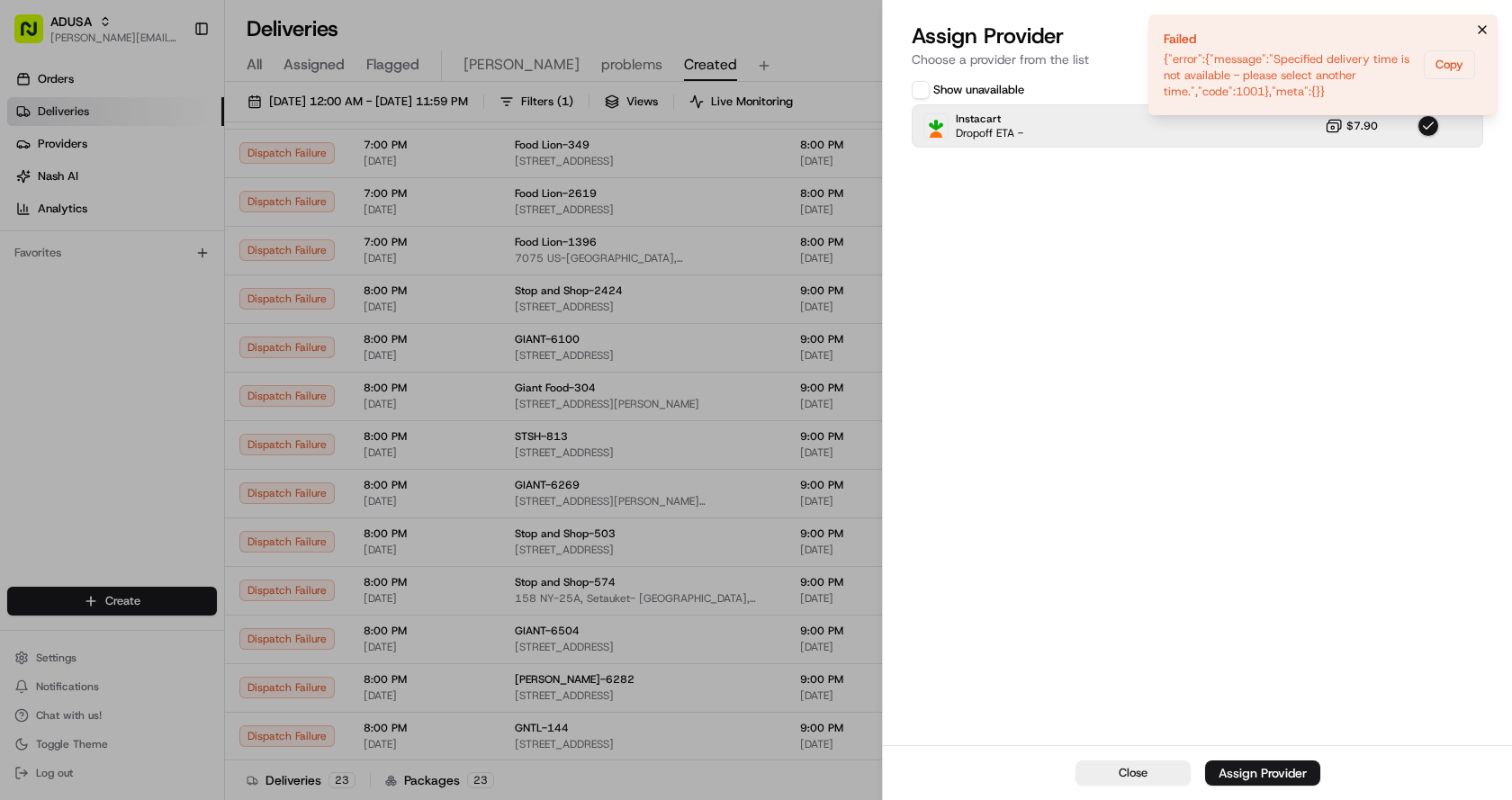
click at [1485, 26] on icon "Notifications (F8)" at bounding box center [1482, 29] width 14 height 14
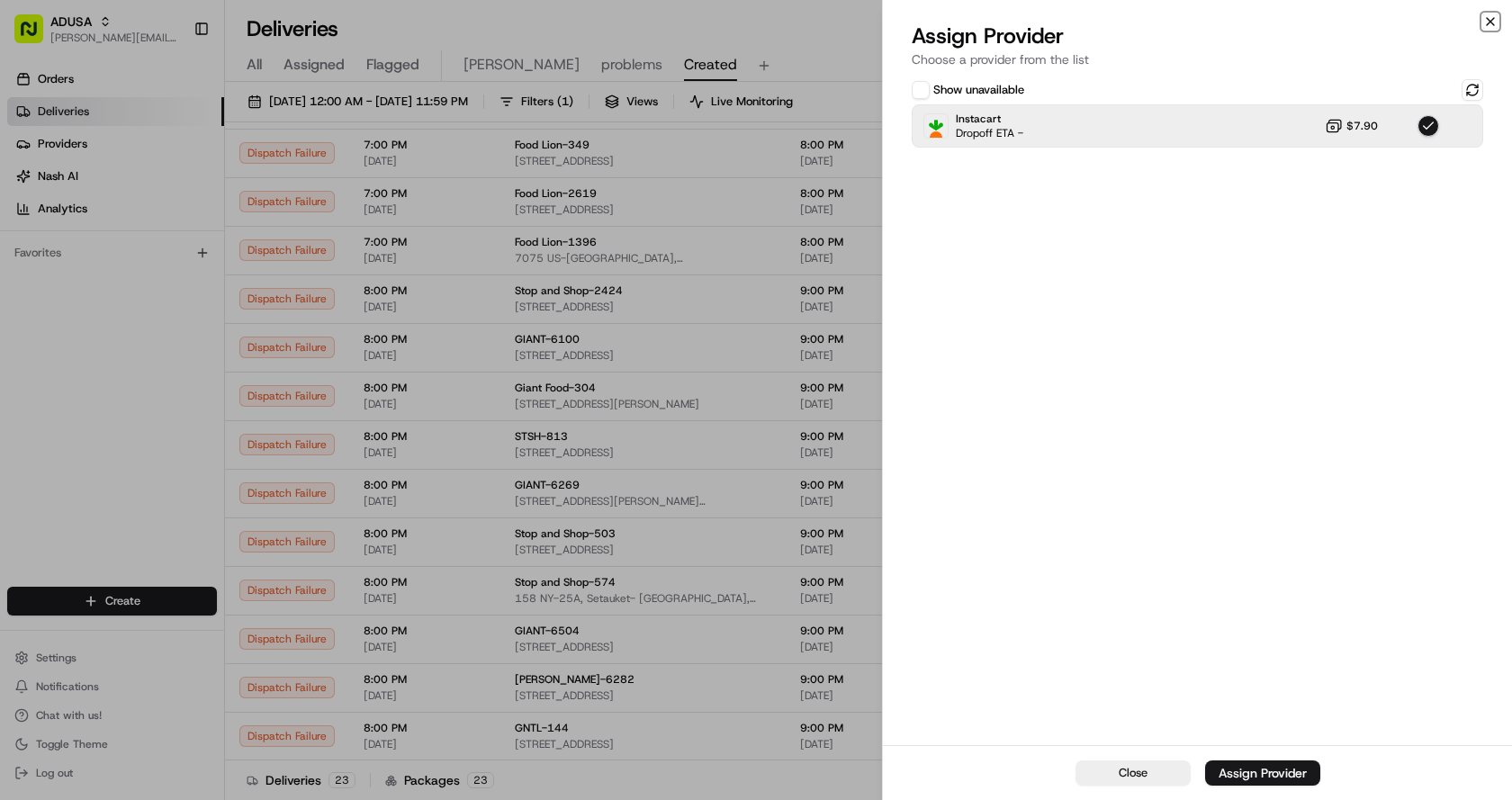
click at [1490, 22] on icon "button" at bounding box center [1490, 22] width 8 height 8
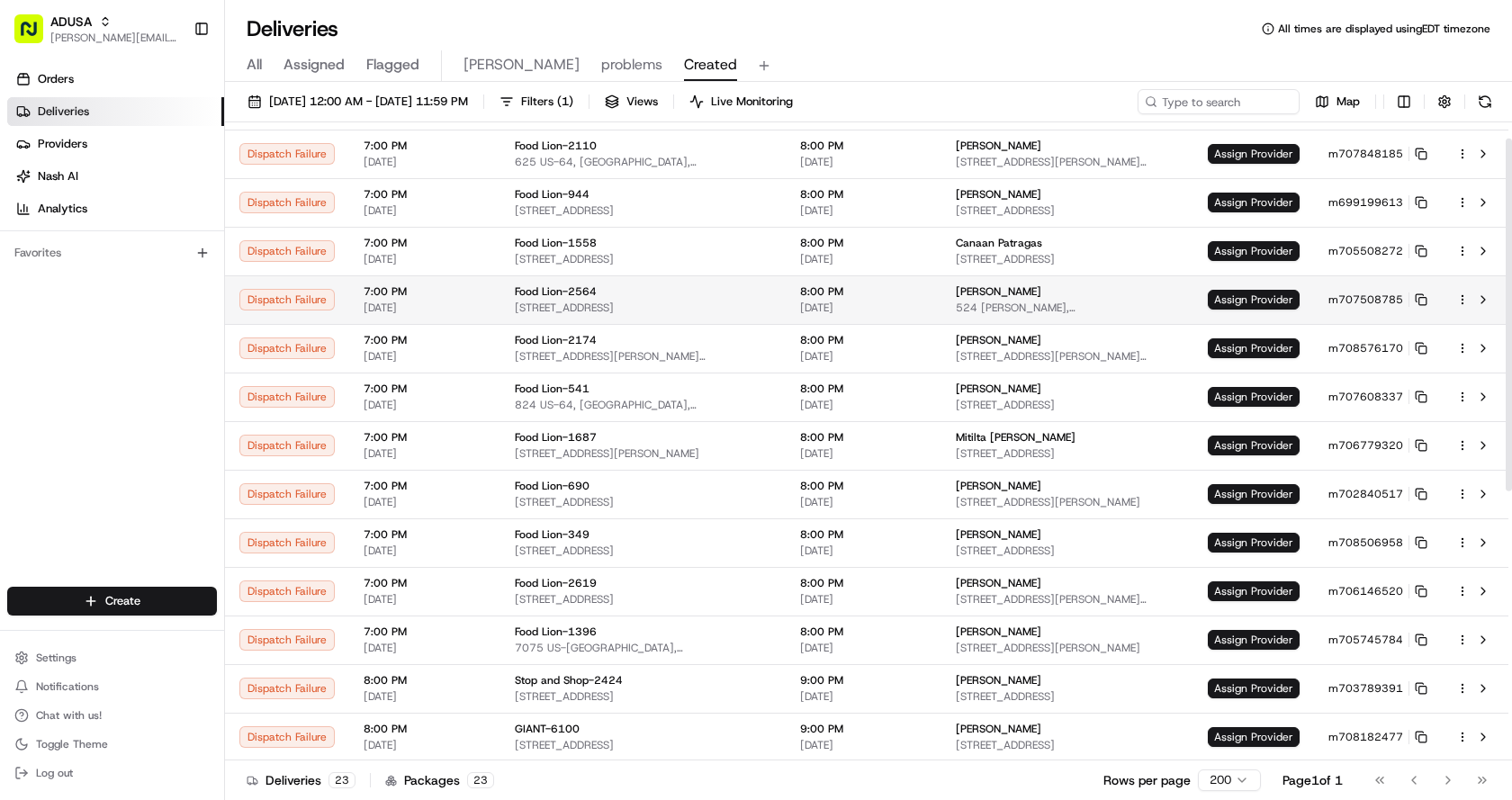
scroll to position [0, 0]
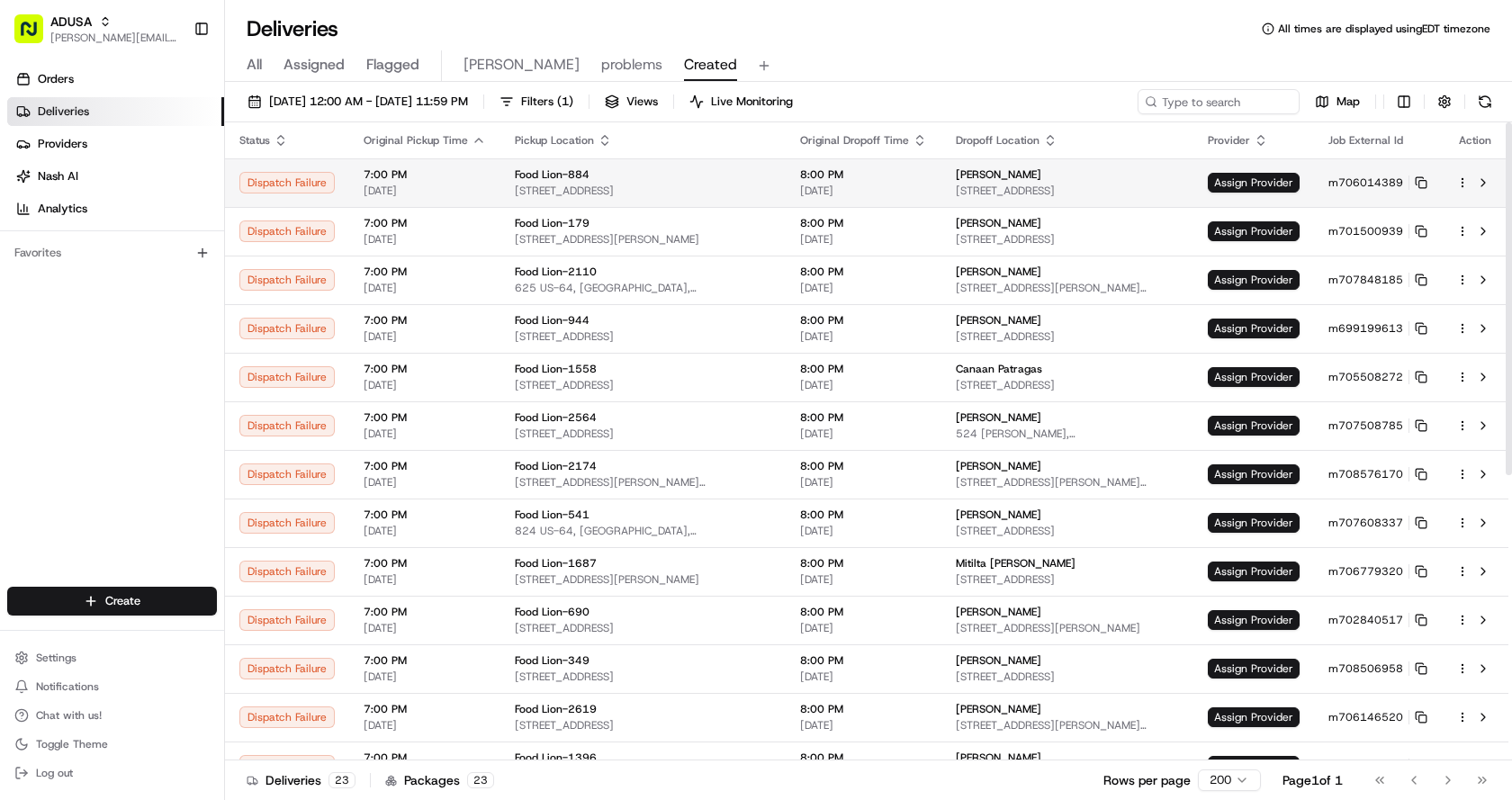
click at [1229, 169] on td "Assign Provider" at bounding box center [1254, 183] width 121 height 49
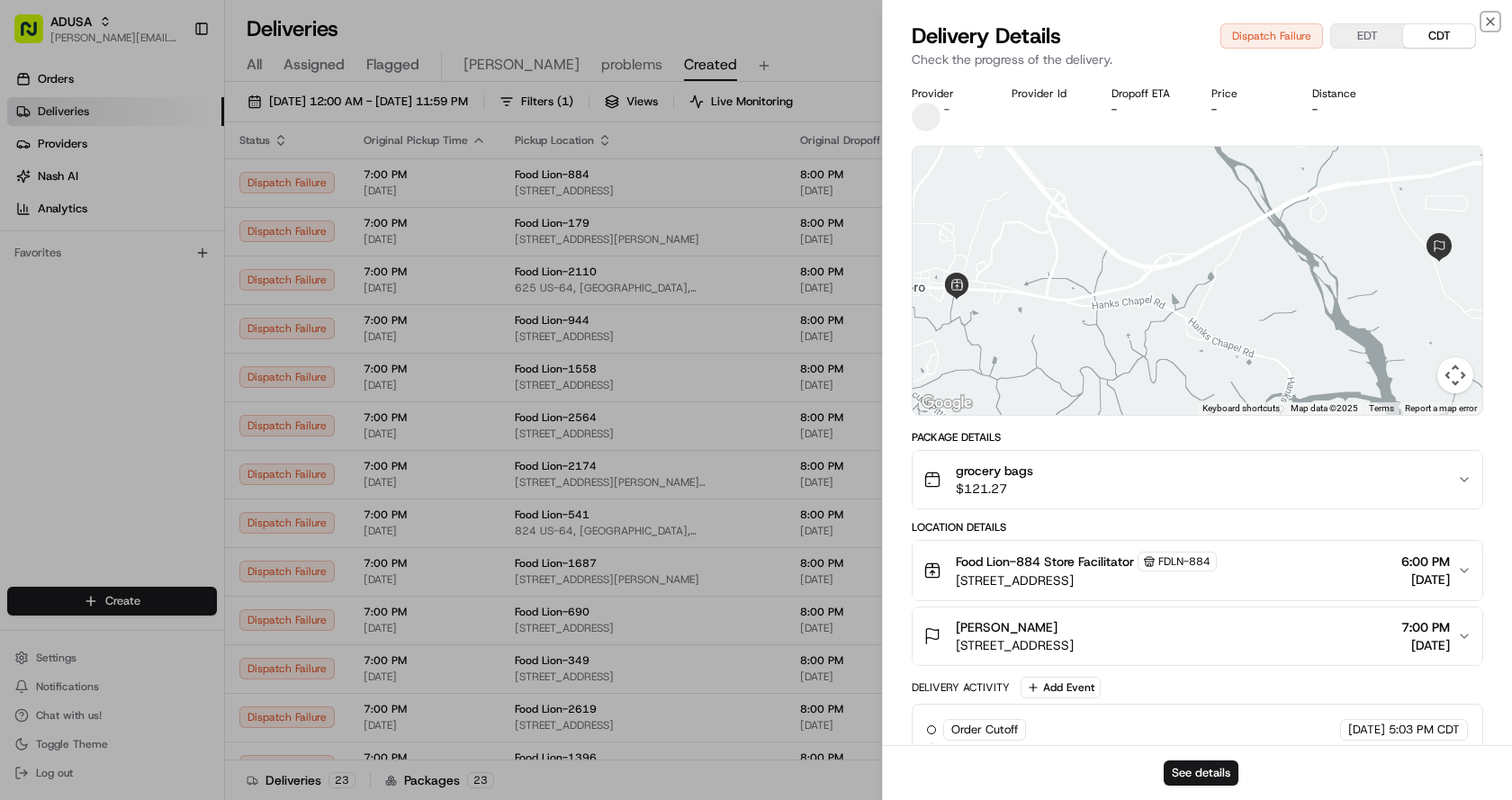
click at [1488, 19] on icon "button" at bounding box center [1489, 21] width 14 height 14
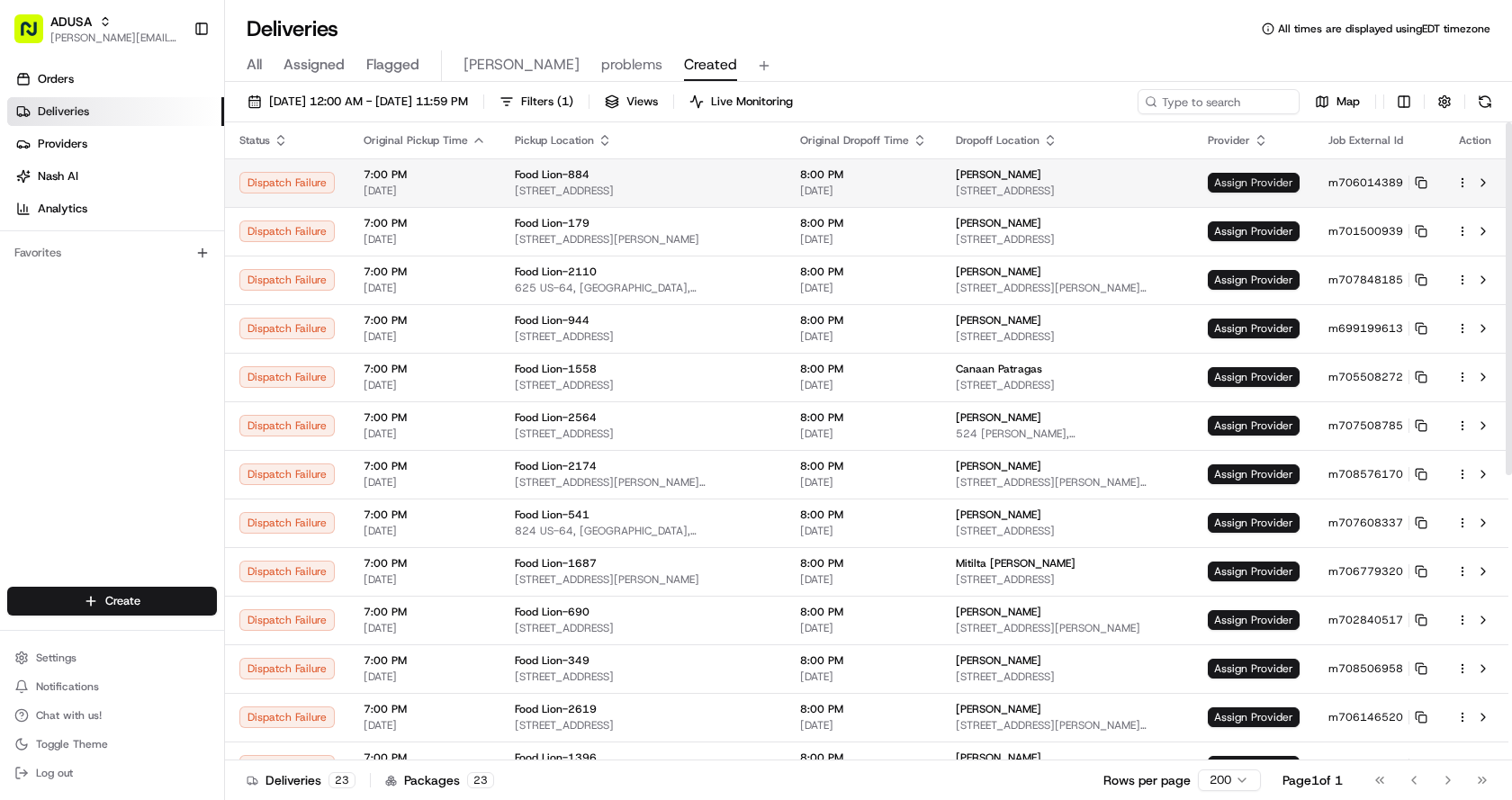
click at [1265, 179] on span "Assign Provider" at bounding box center [1253, 182] width 91 height 20
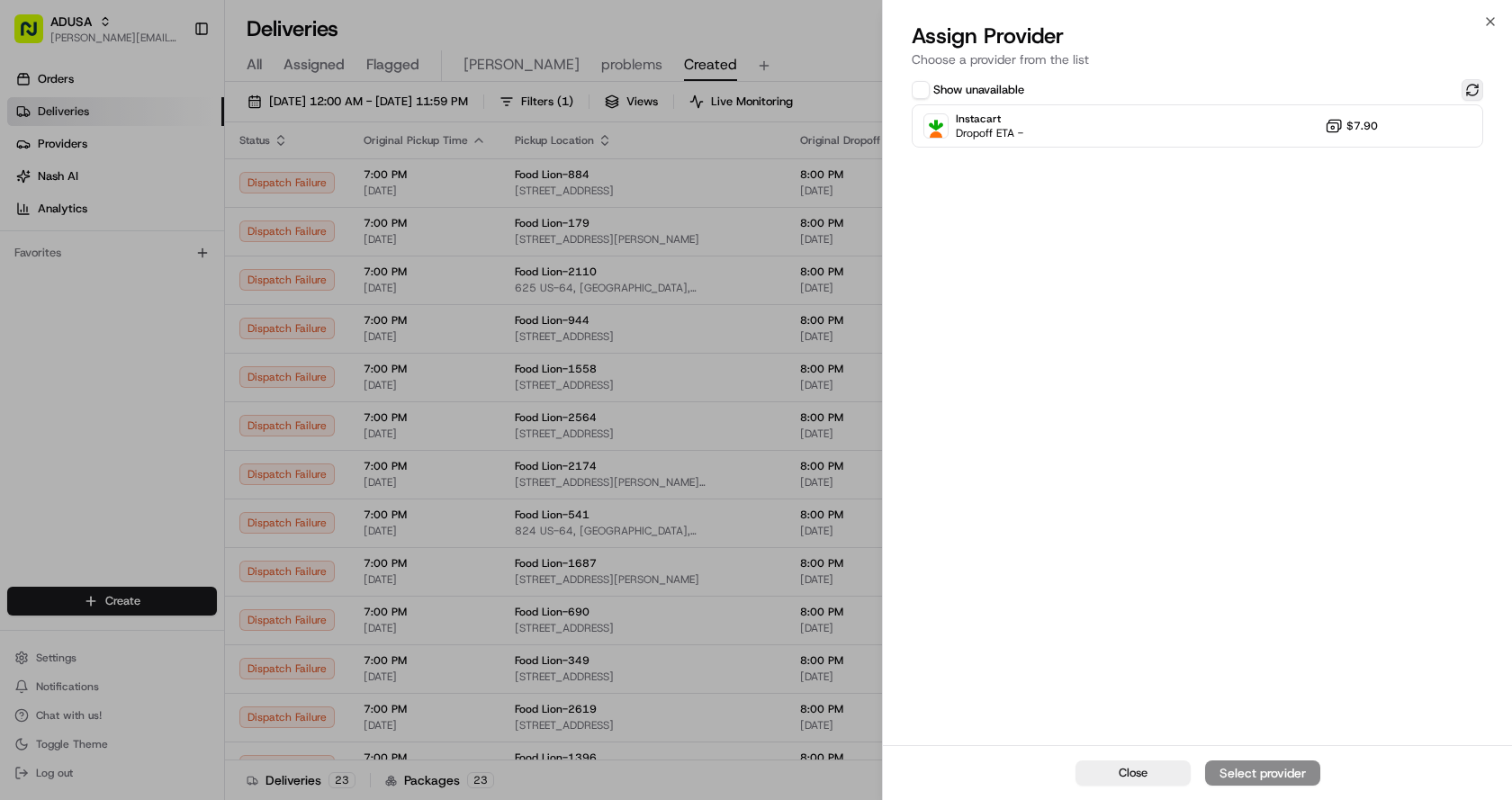
click at [1465, 91] on button at bounding box center [1471, 90] width 22 height 22
click at [1052, 137] on div "Instacart Dropoff ETA - $7.90" at bounding box center [1197, 126] width 572 height 43
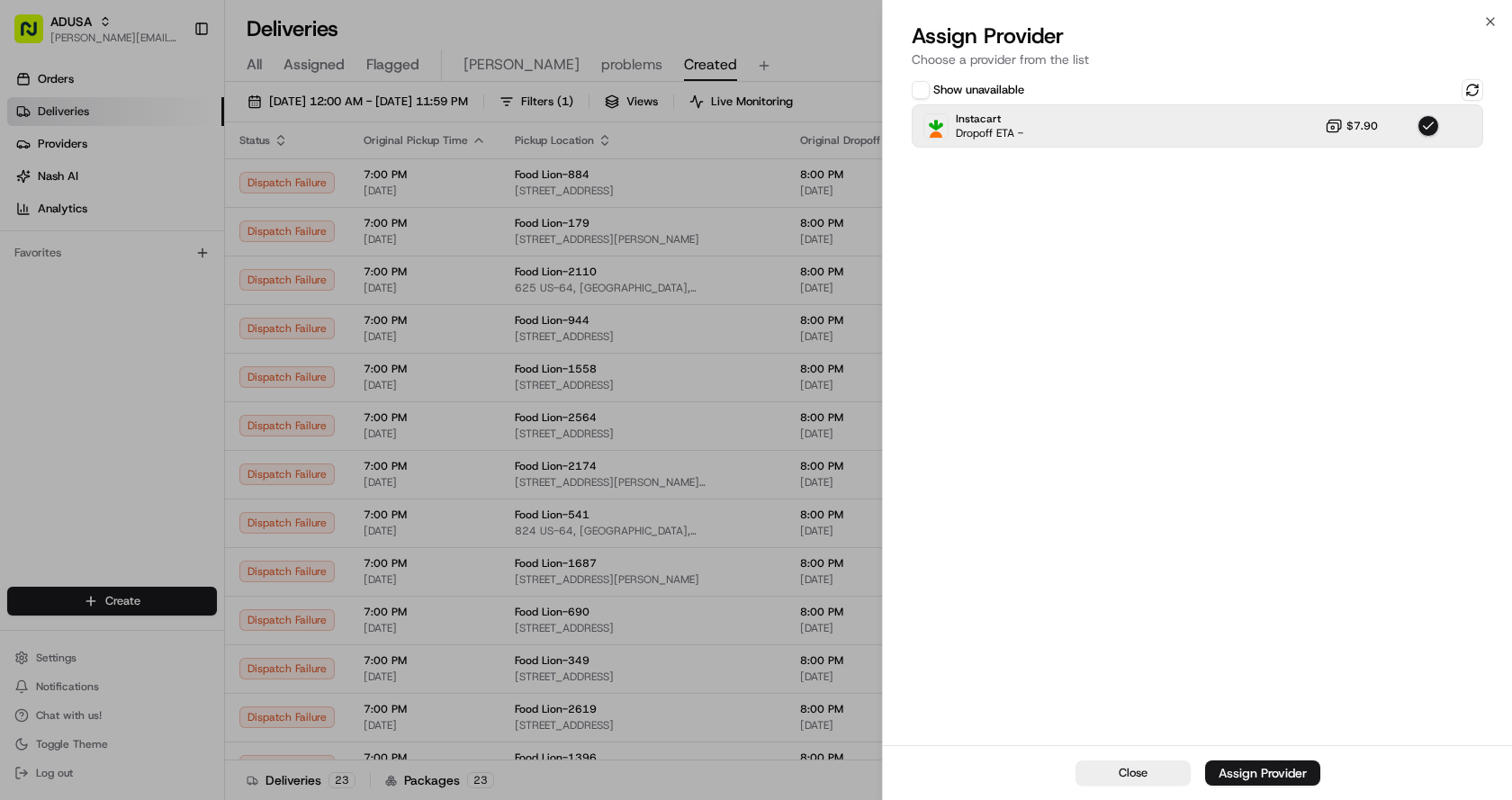
click at [1279, 767] on div "Assign Provider" at bounding box center [1262, 773] width 89 height 18
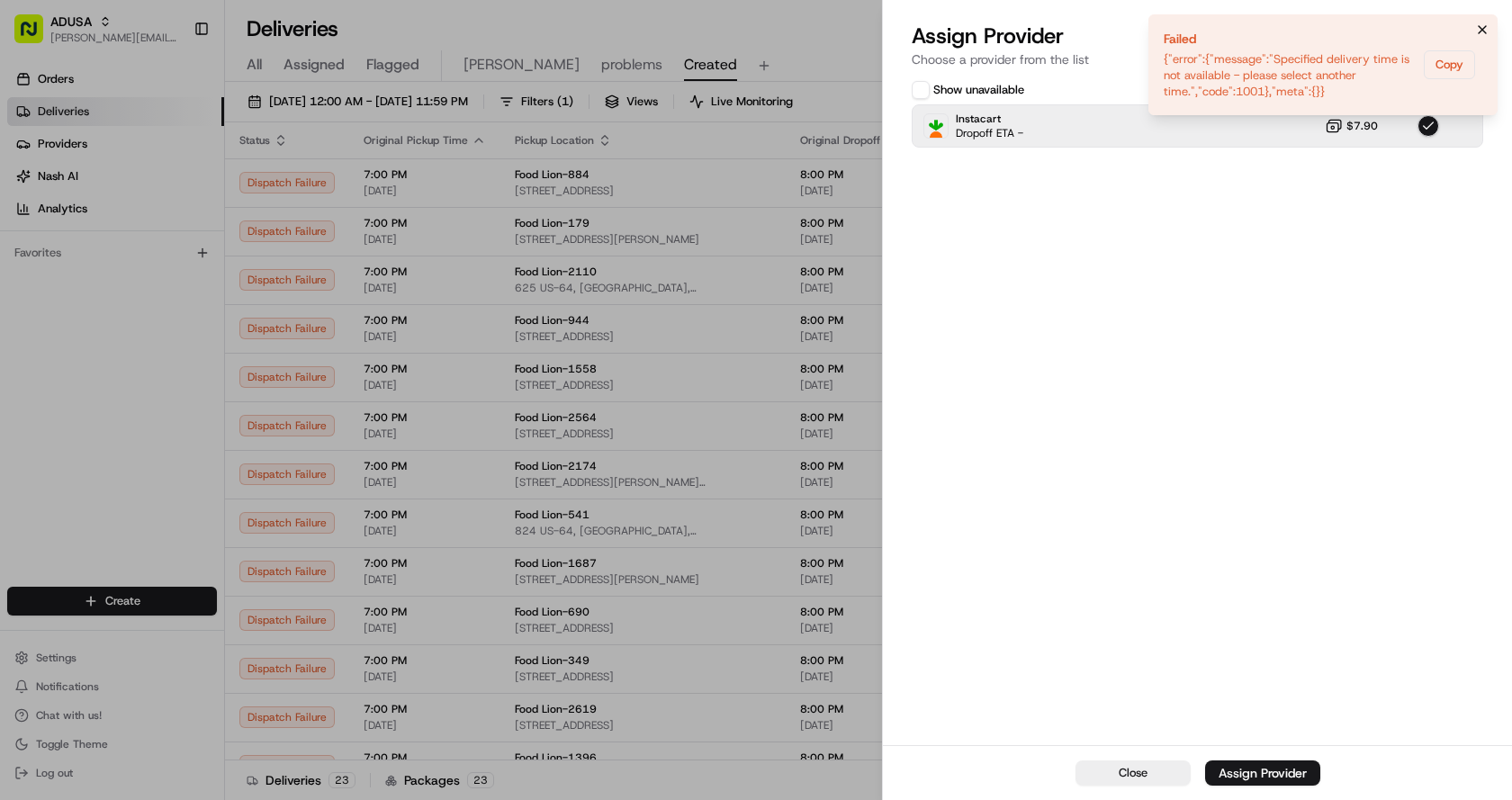
click at [1486, 19] on li "Failed {"error":{"message":"Specified delivery time is not available - please s…" at bounding box center [1323, 64] width 350 height 101
click at [1479, 34] on icon "Notifications (F8)" at bounding box center [1482, 29] width 14 height 14
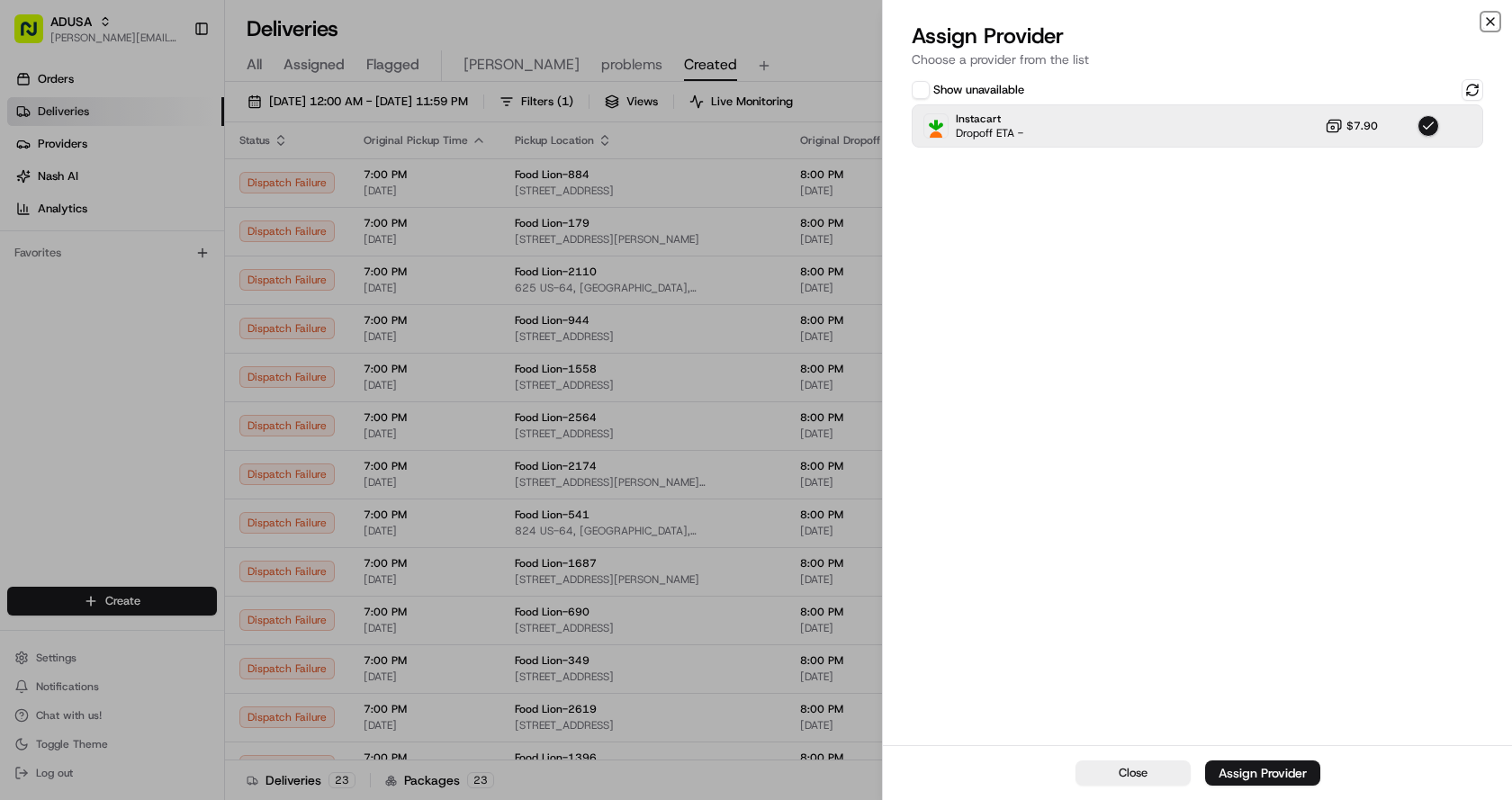
click at [1493, 23] on icon "button" at bounding box center [1489, 21] width 14 height 14
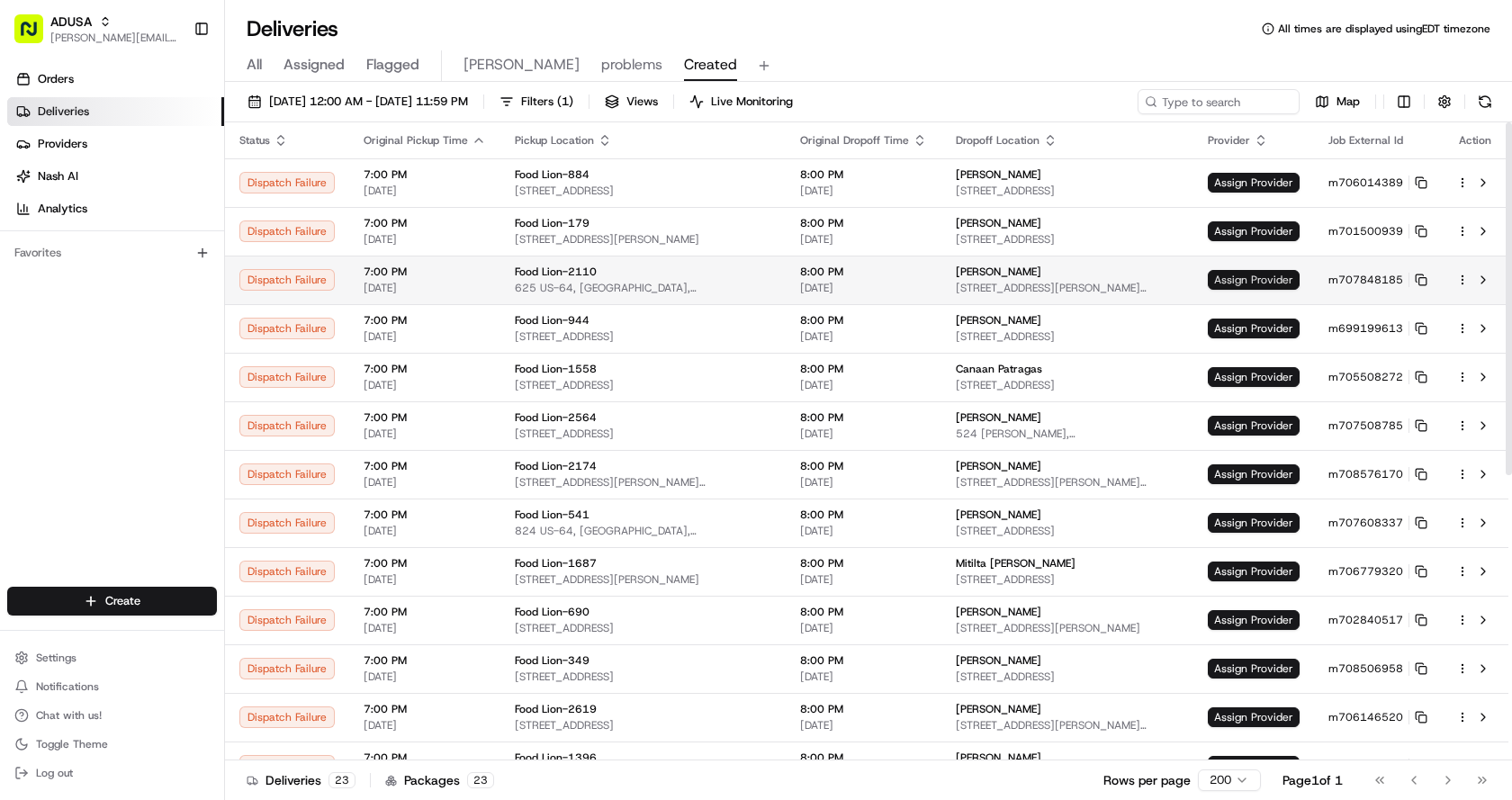
click at [1260, 279] on span "Assign Provider" at bounding box center [1253, 280] width 91 height 20
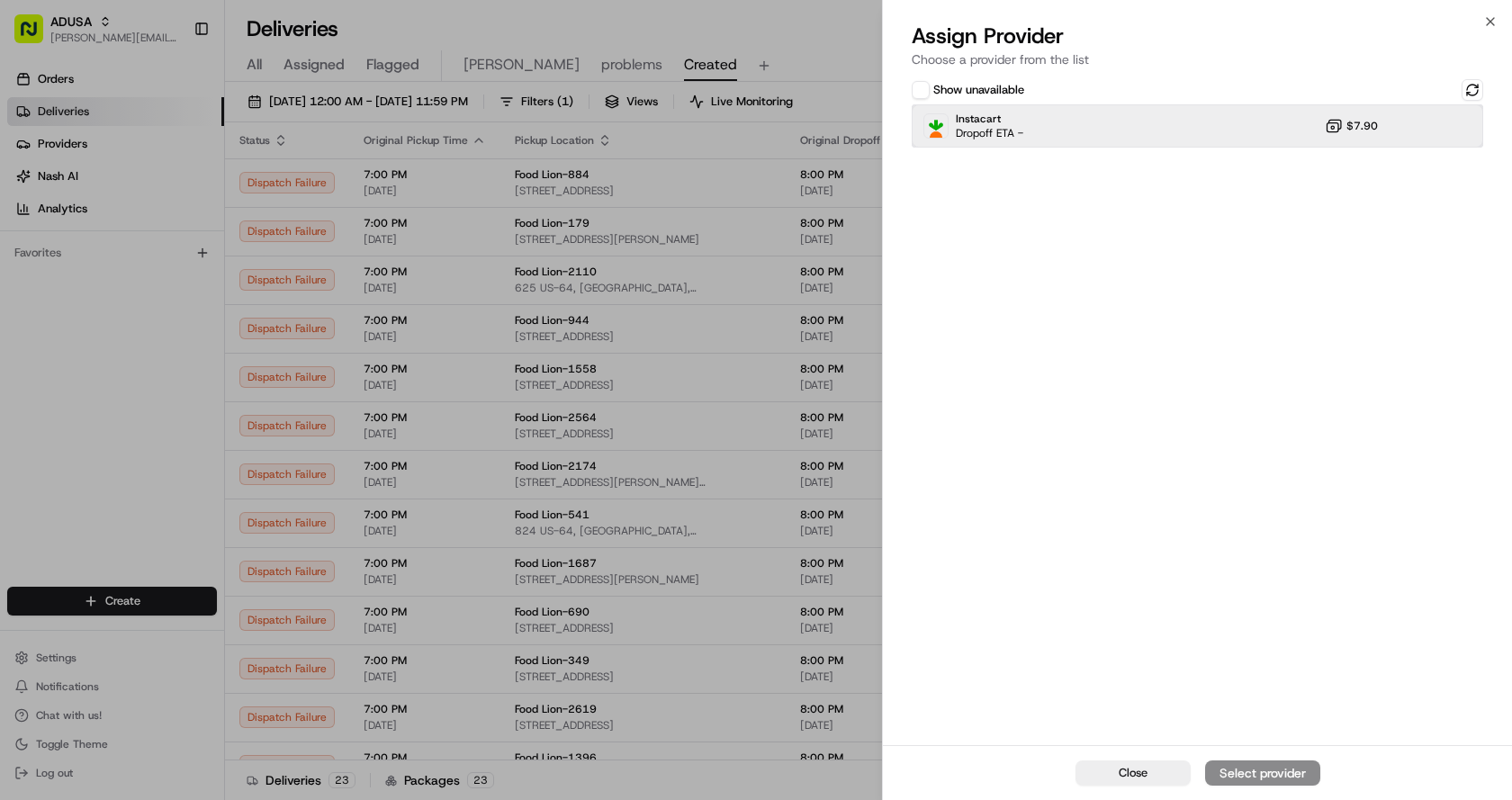
click at [1139, 131] on div "Instacart Dropoff ETA - $7.90" at bounding box center [1197, 126] width 572 height 43
click at [1253, 766] on div "Assign Provider" at bounding box center [1262, 773] width 89 height 18
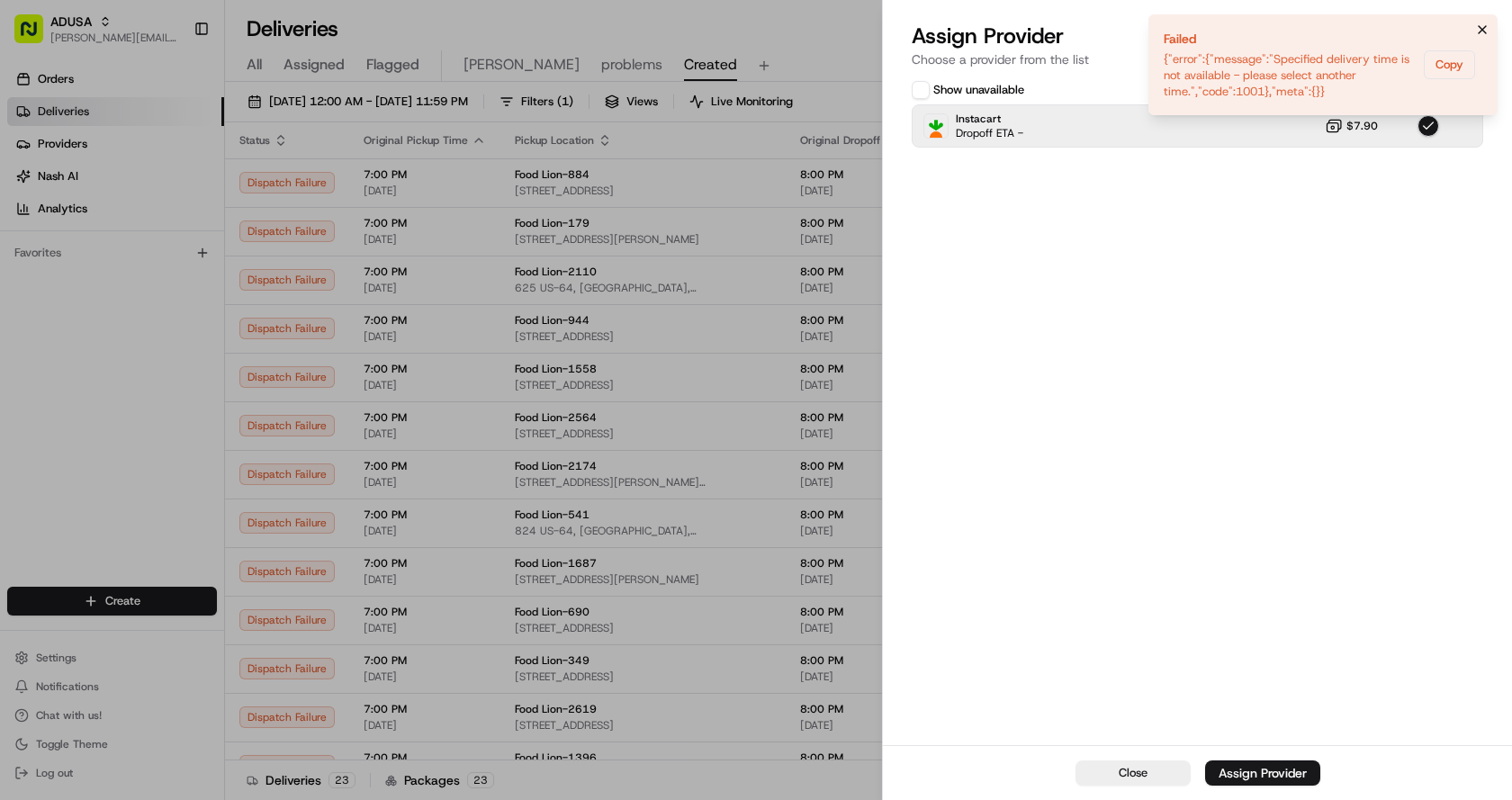
click at [1486, 27] on icon "Notifications (F8)" at bounding box center [1482, 29] width 14 height 14
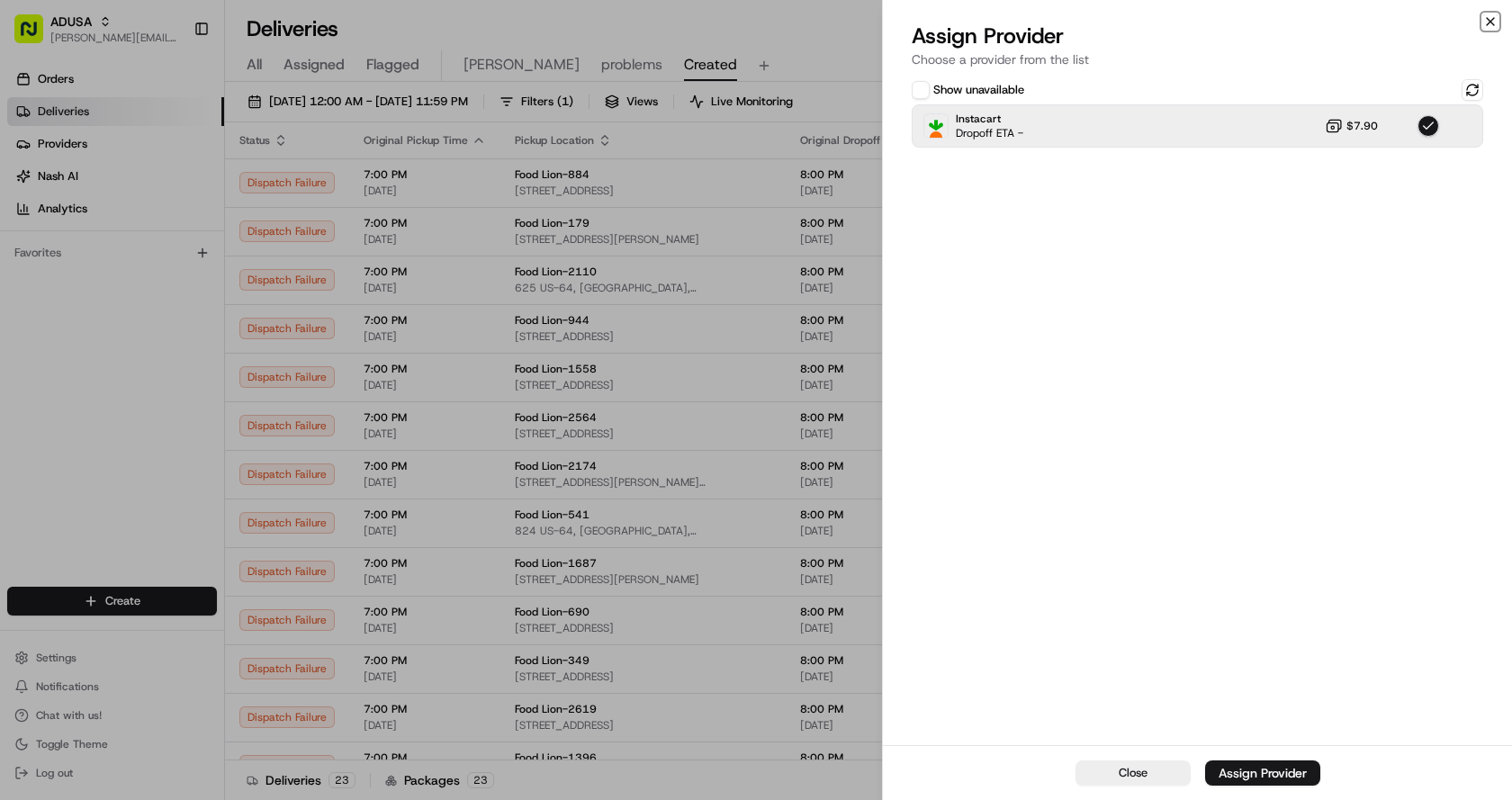
click at [1488, 24] on icon "button" at bounding box center [1490, 22] width 8 height 8
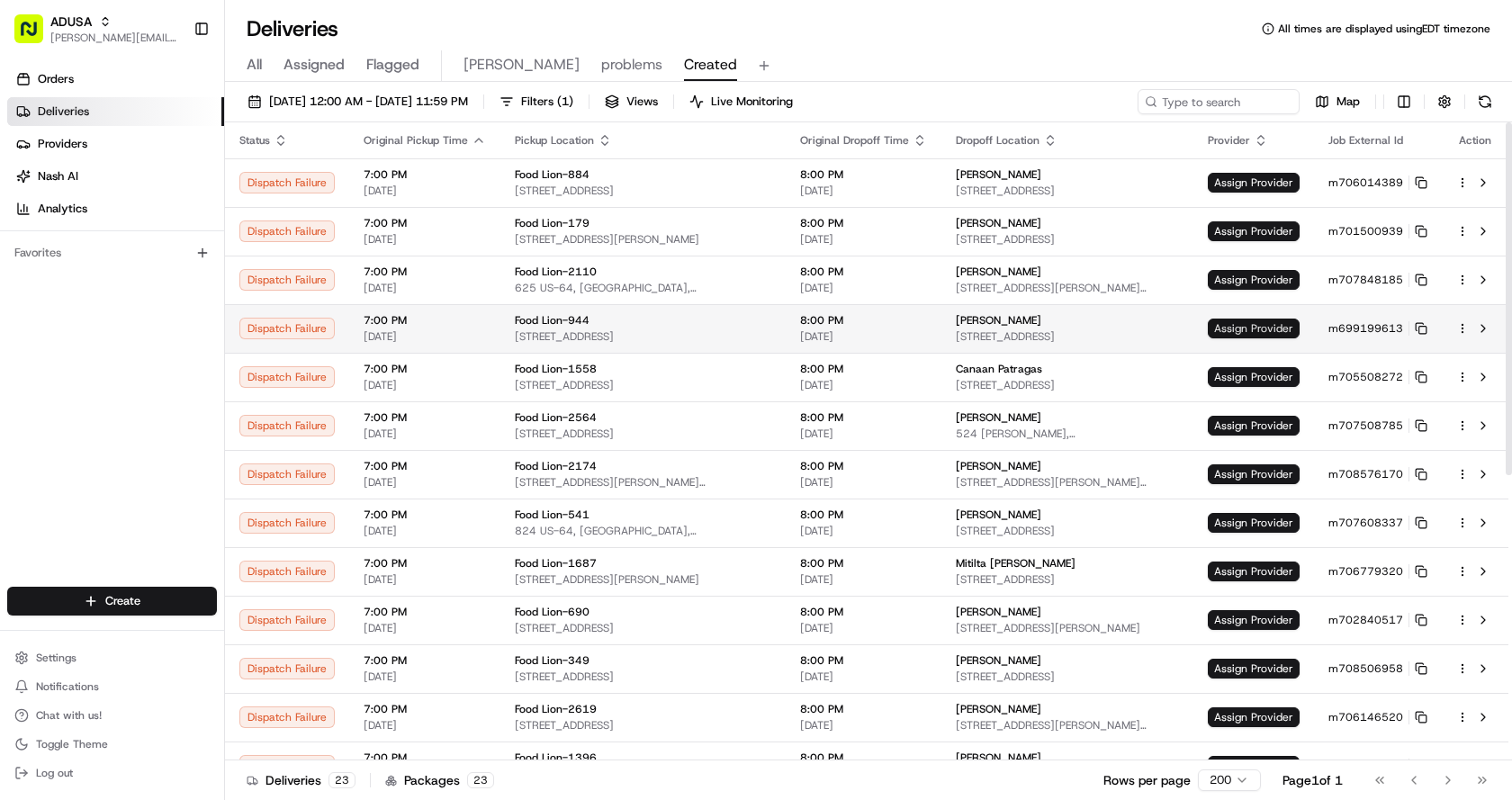
click at [1268, 322] on span "Assign Provider" at bounding box center [1253, 328] width 91 height 20
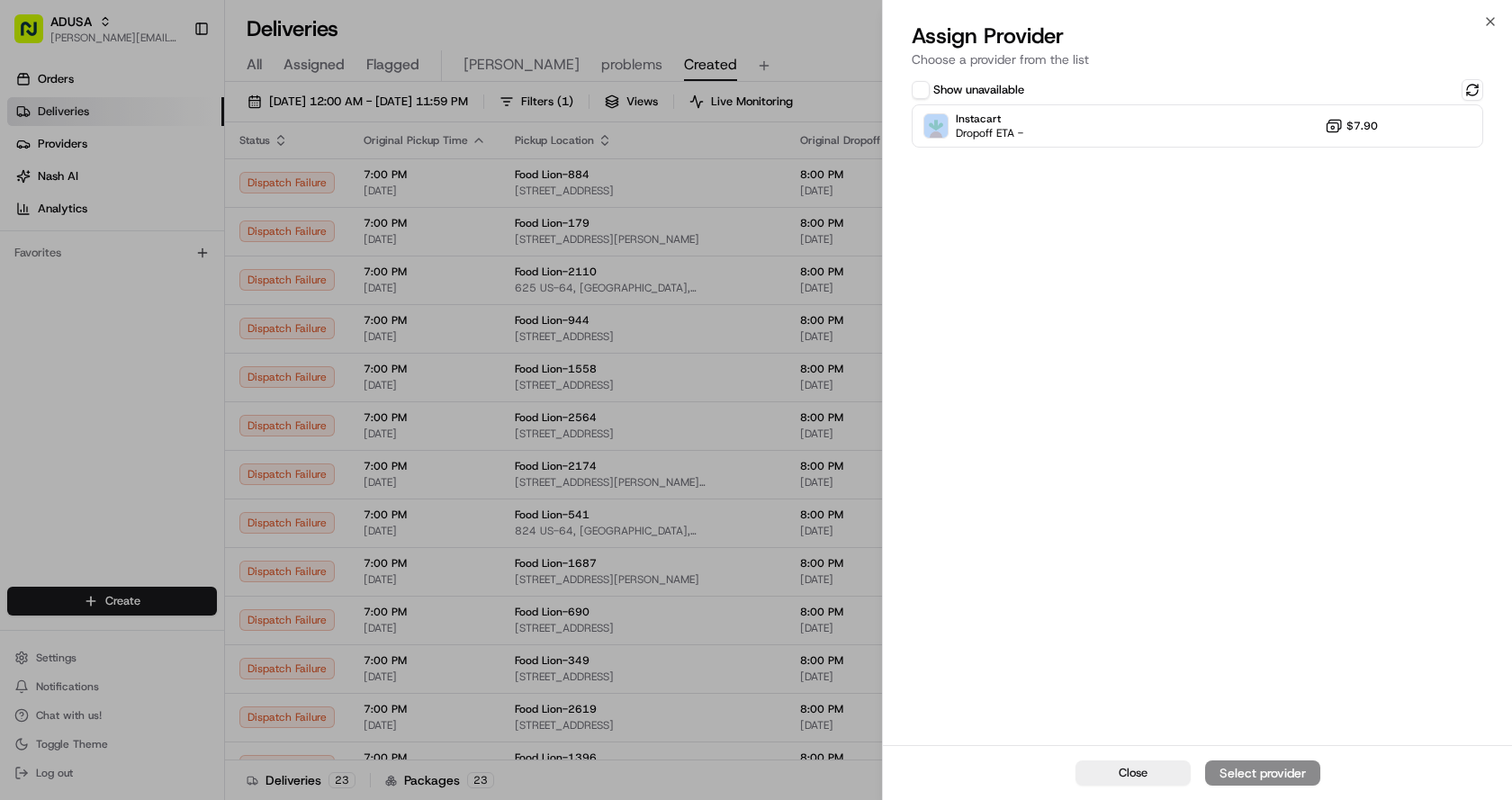
drag, startPoint x: 1114, startPoint y: 102, endPoint x: 1249, endPoint y: 268, distance: 214.0
click at [1114, 107] on div "Show unavailable Instacart Dropoff ETA - $7.90" at bounding box center [1197, 113] width 572 height 69
click at [1471, 90] on button at bounding box center [1471, 90] width 22 height 22
click at [1175, 120] on div "Instacart Dropoff ETA - $7.90" at bounding box center [1197, 126] width 572 height 43
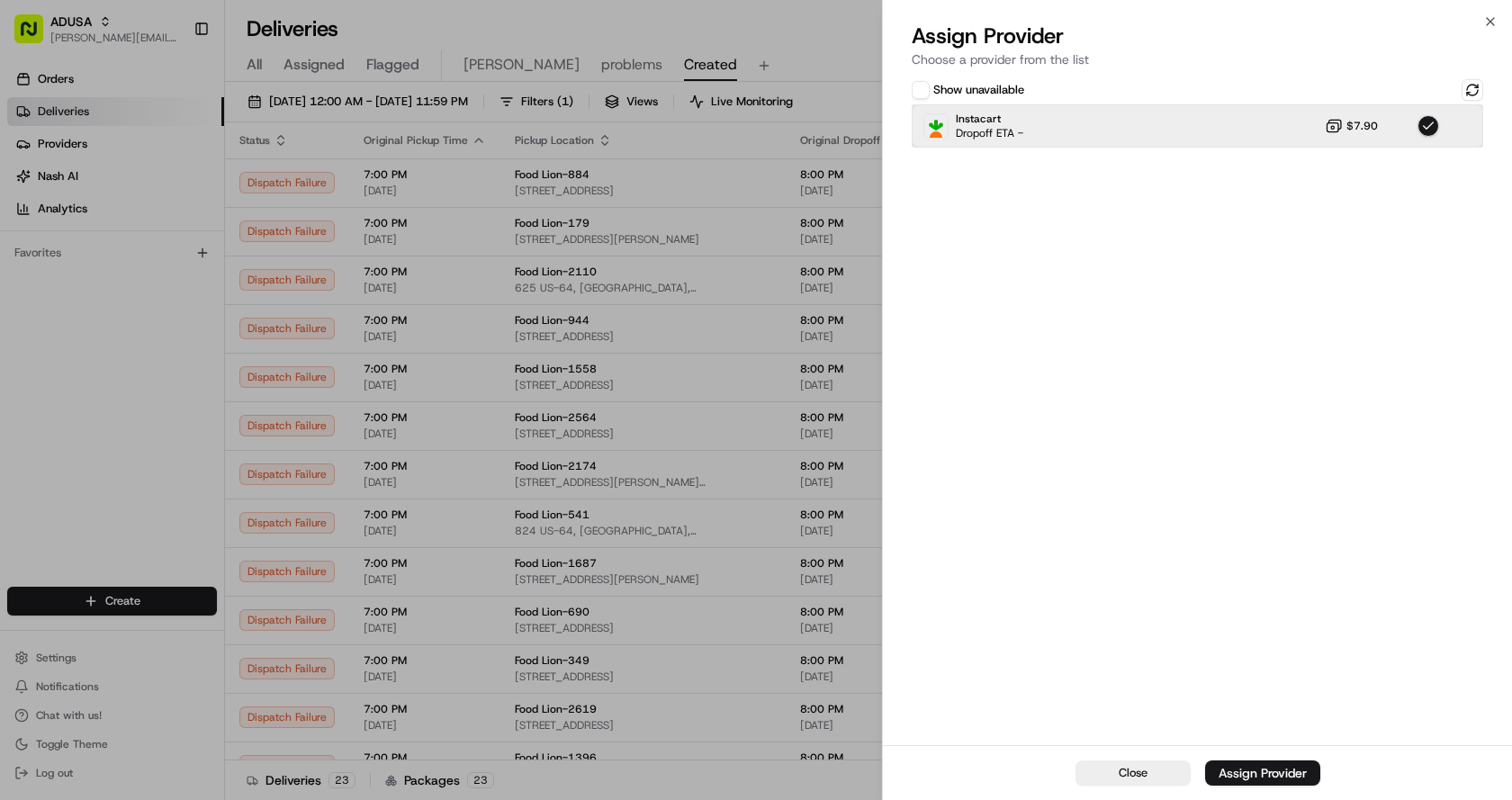
click at [1176, 128] on div "Instacart Dropoff ETA - $7.90" at bounding box center [1197, 126] width 572 height 43
click at [1203, 113] on div "Instacart Dropoff ETA - $7.90" at bounding box center [1197, 126] width 572 height 43
click at [1292, 765] on div "Assign Provider" at bounding box center [1262, 773] width 89 height 18
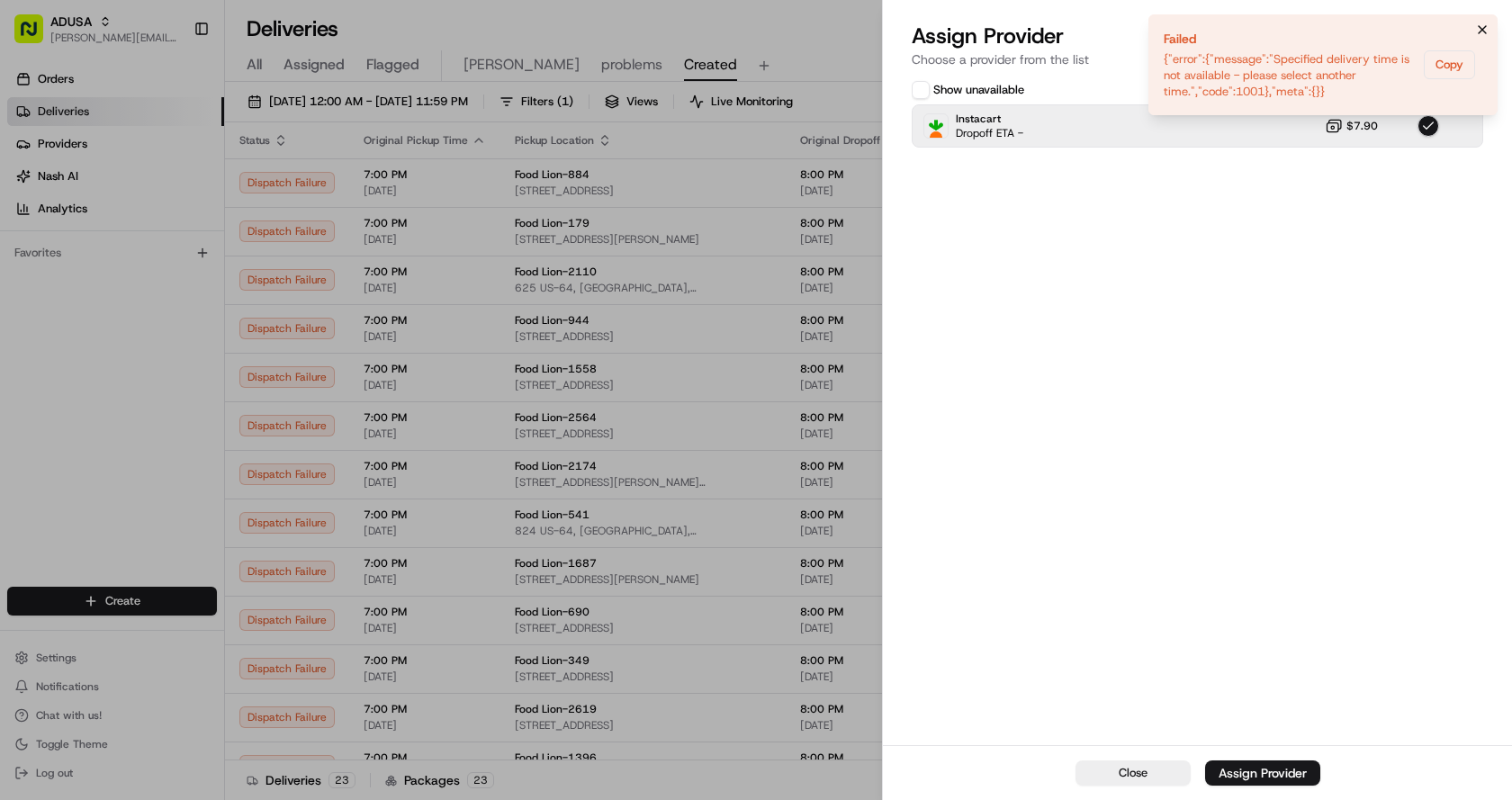
click at [1483, 28] on icon "Notifications (F8)" at bounding box center [1482, 29] width 14 height 14
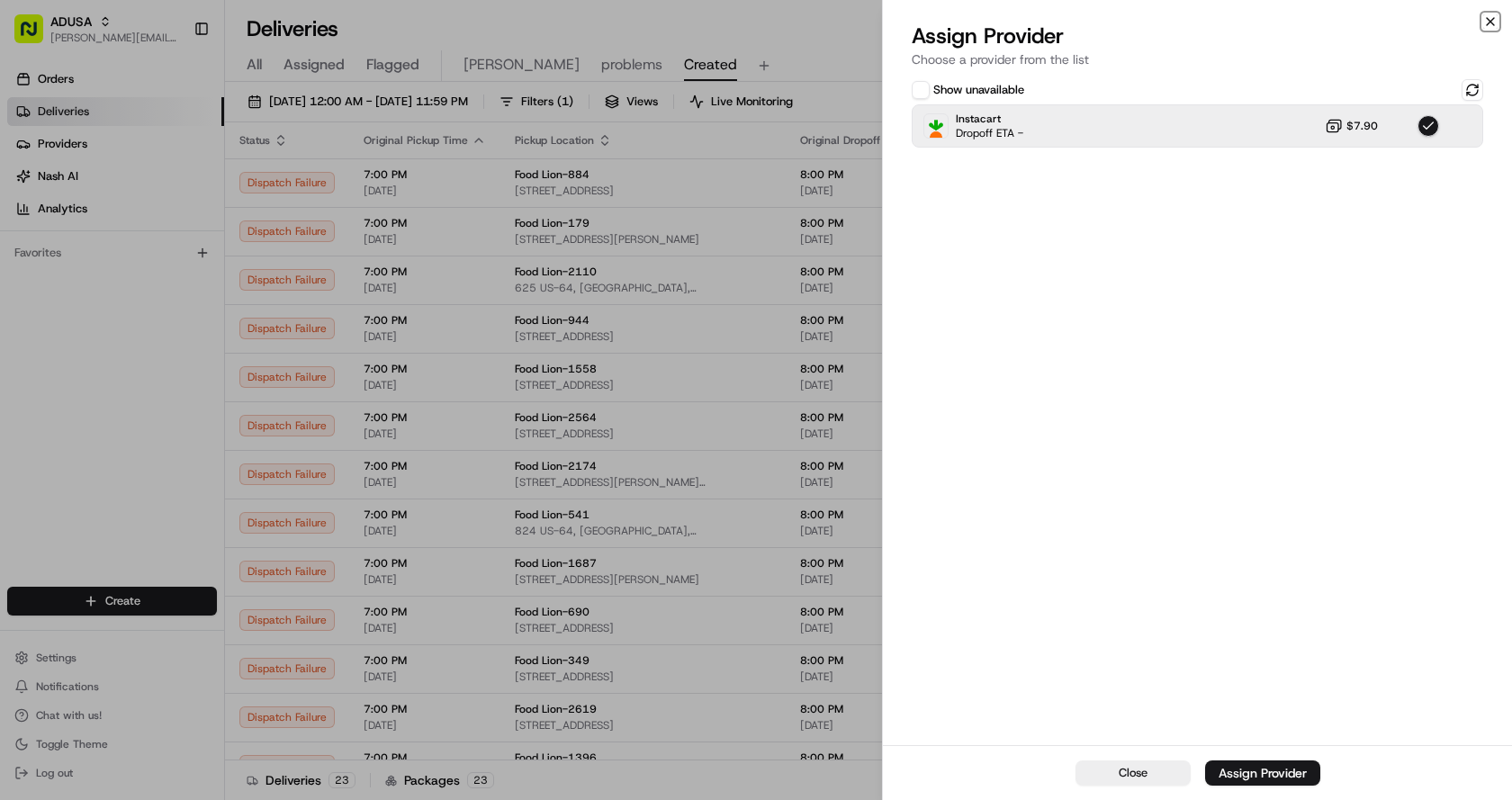
click at [1488, 20] on icon "button" at bounding box center [1490, 22] width 8 height 8
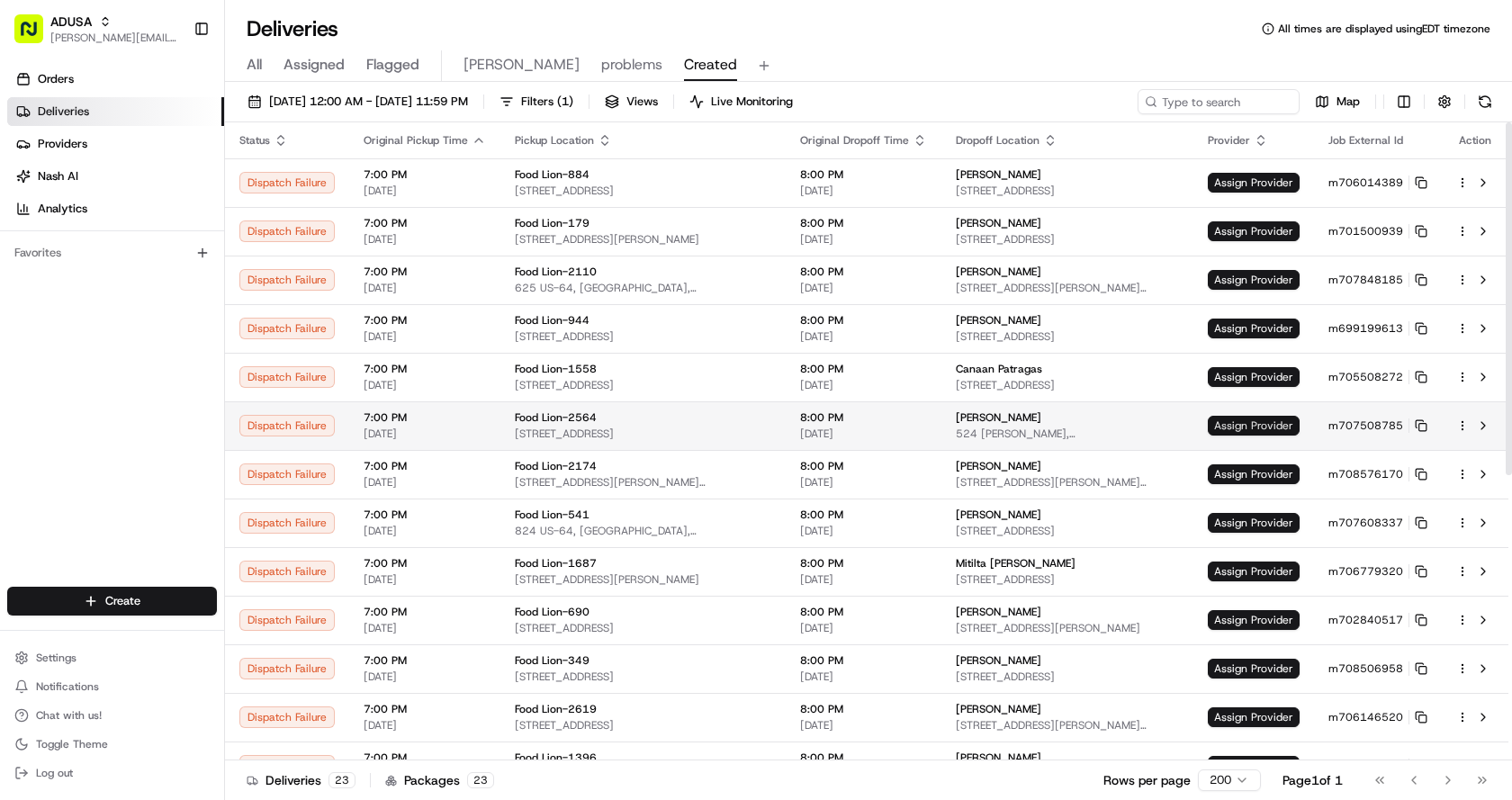
click at [1260, 427] on span "Assign Provider" at bounding box center [1253, 425] width 91 height 20
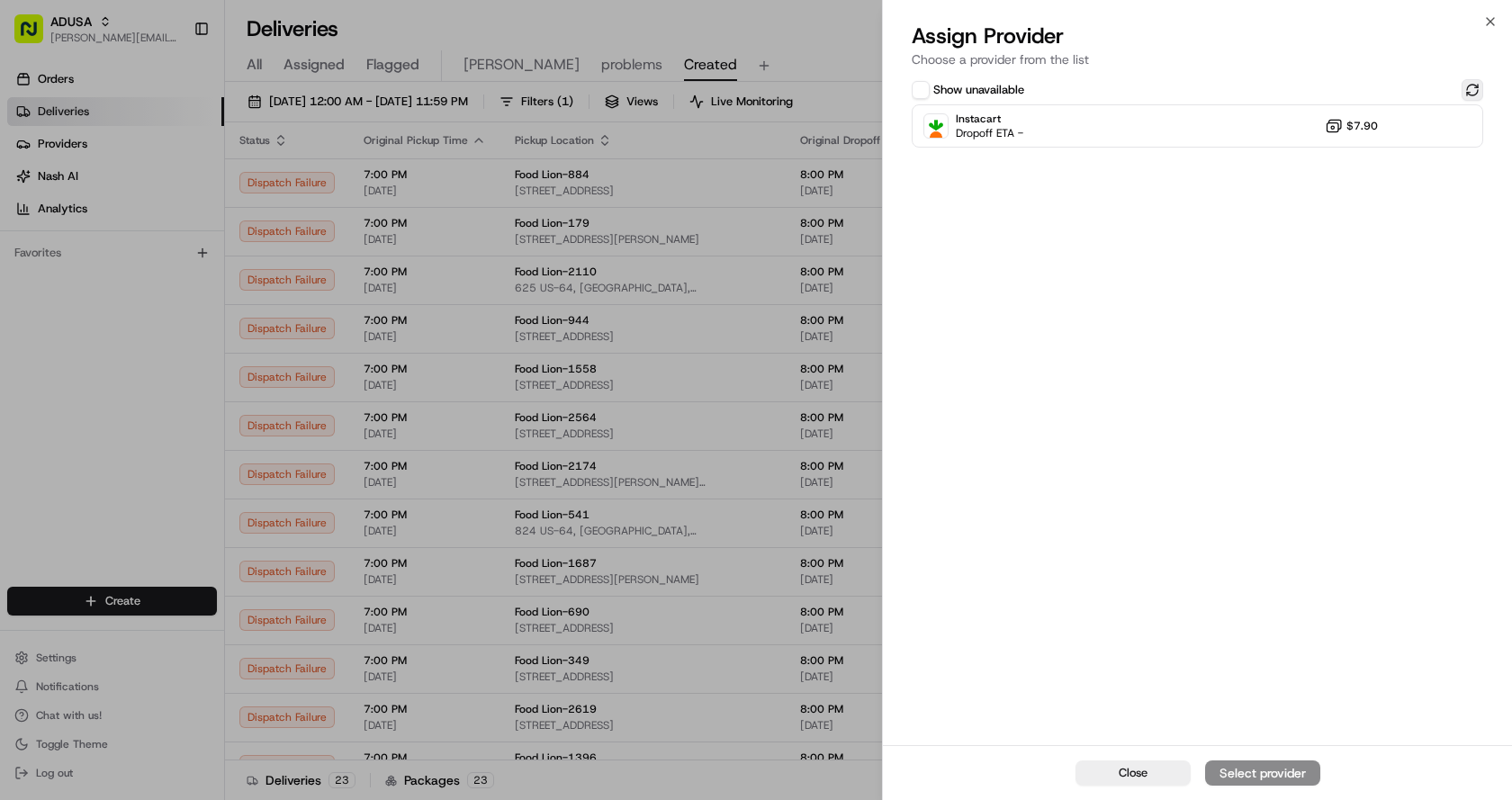
click at [1467, 90] on button at bounding box center [1471, 90] width 22 height 22
click at [1207, 131] on div "Instacart Dropoff ETA - $7.90" at bounding box center [1197, 126] width 572 height 43
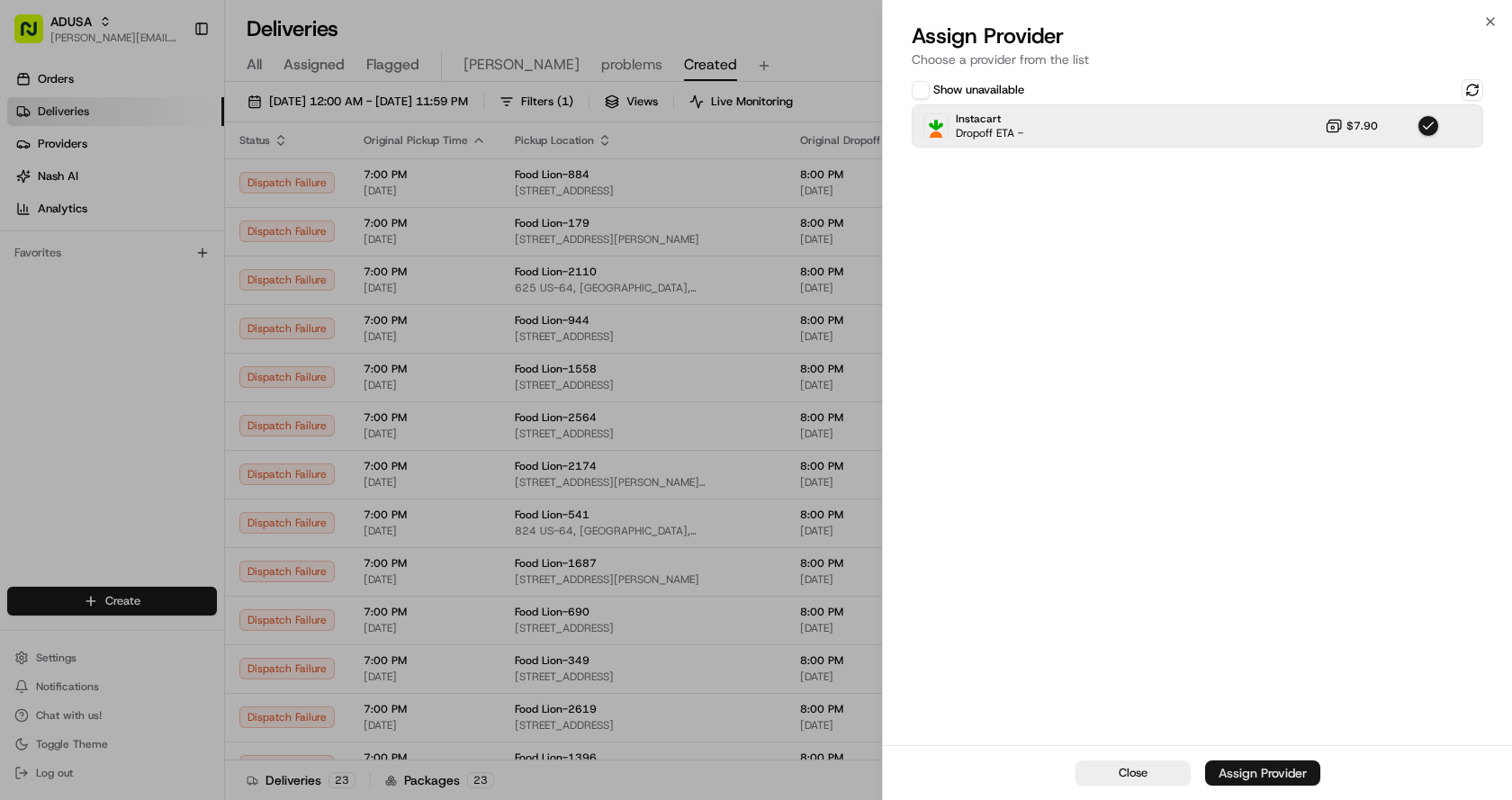
click at [1262, 772] on div "Assign Provider" at bounding box center [1262, 773] width 89 height 18
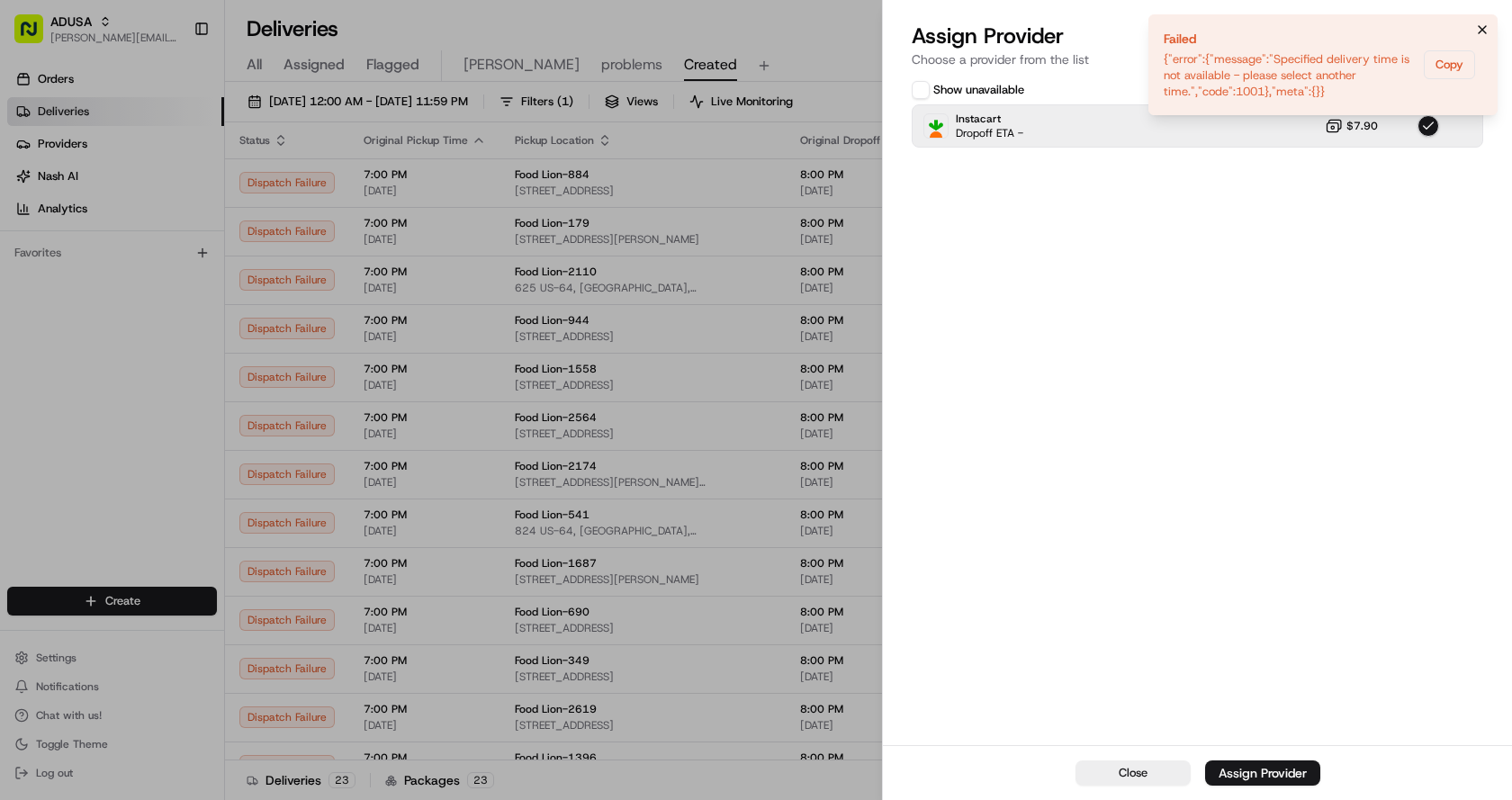
click at [1477, 27] on icon "Notifications (F8)" at bounding box center [1482, 29] width 14 height 14
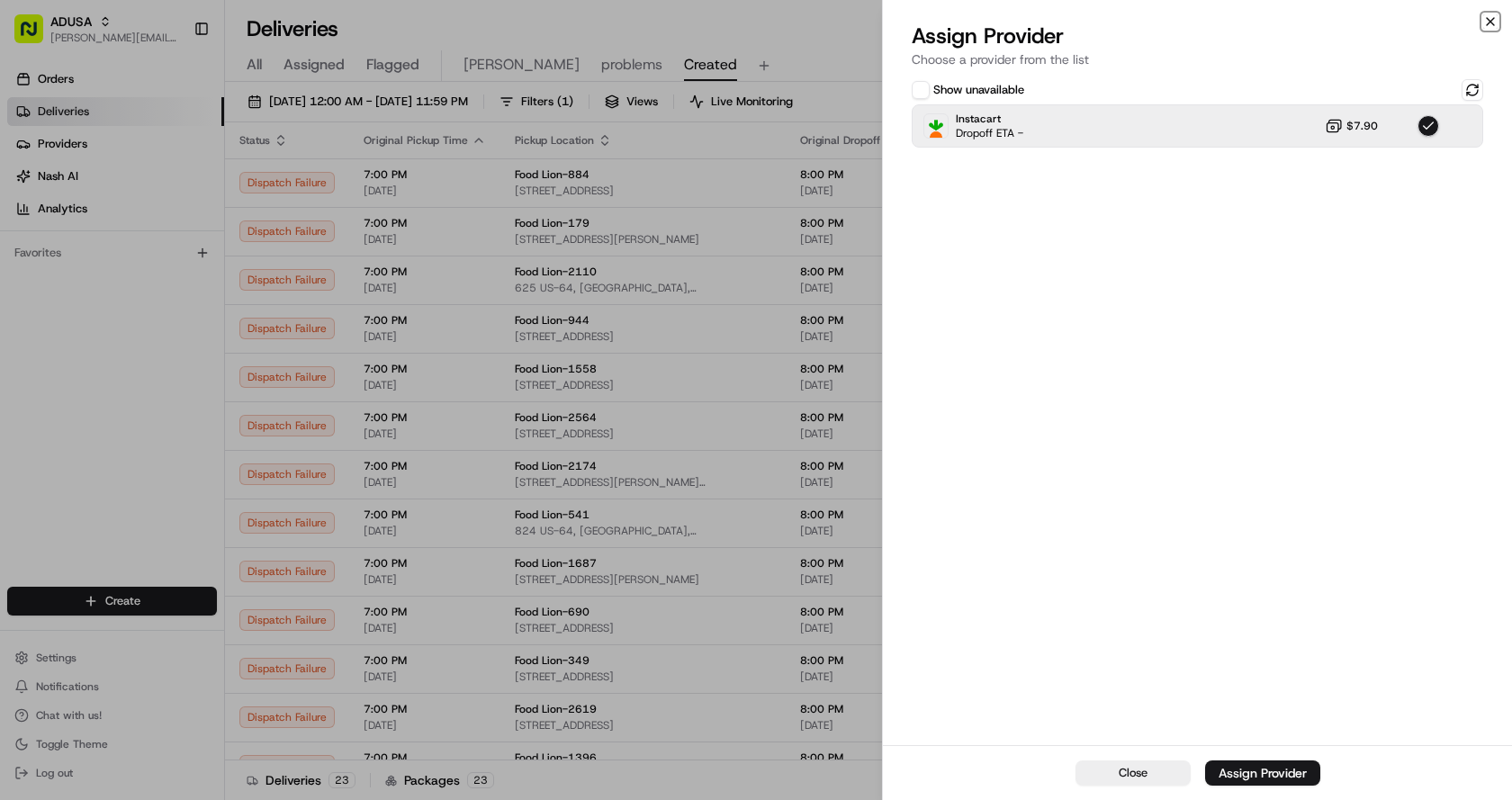
click at [1488, 19] on icon "button" at bounding box center [1490, 22] width 8 height 8
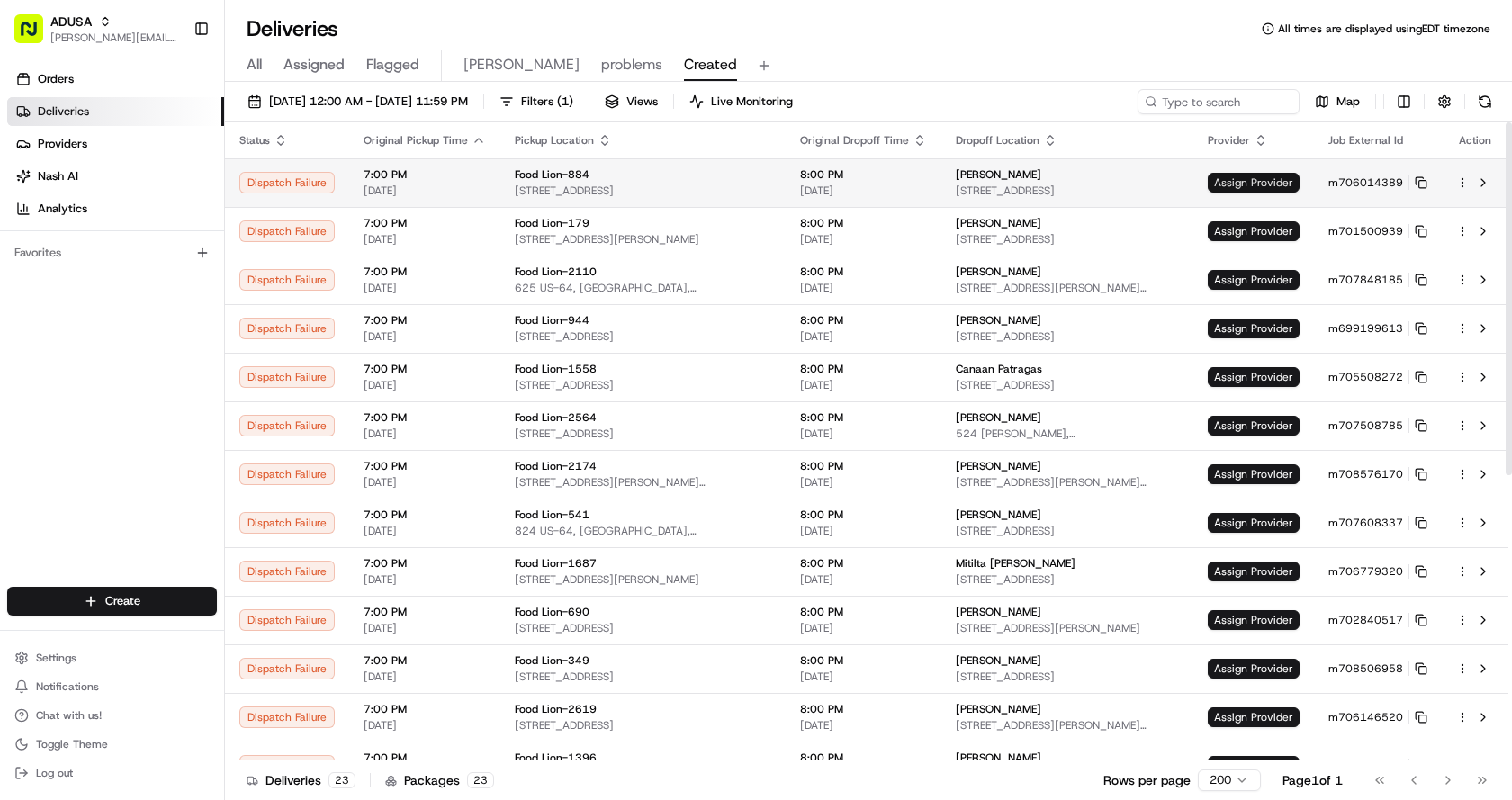
click at [1247, 182] on span "Assign Provider" at bounding box center [1253, 182] width 91 height 20
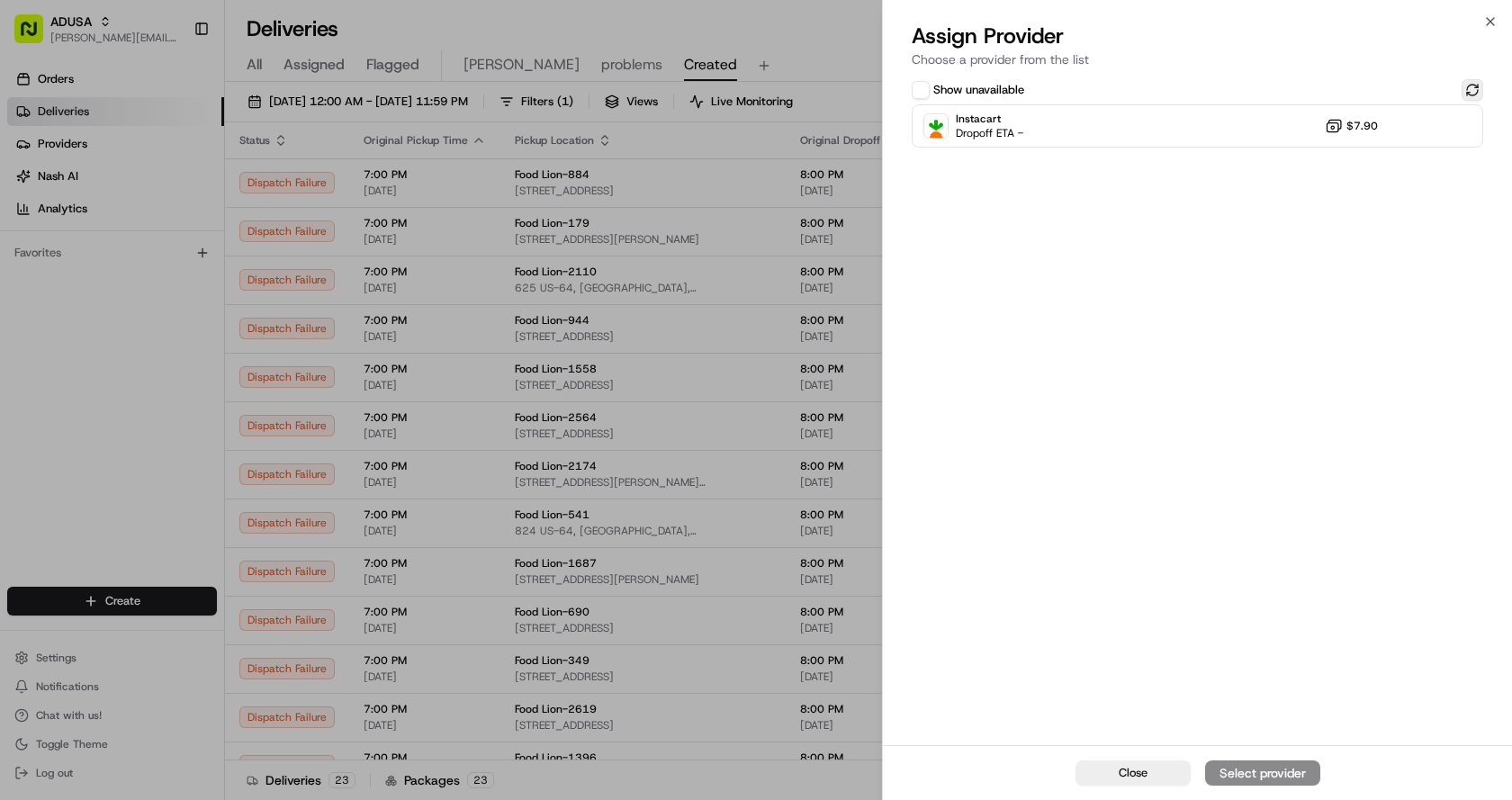
click at [1473, 87] on button at bounding box center [1471, 90] width 22 height 22
click at [1211, 128] on div "Instacart Dropoff ETA - $7.90" at bounding box center [1197, 126] width 572 height 43
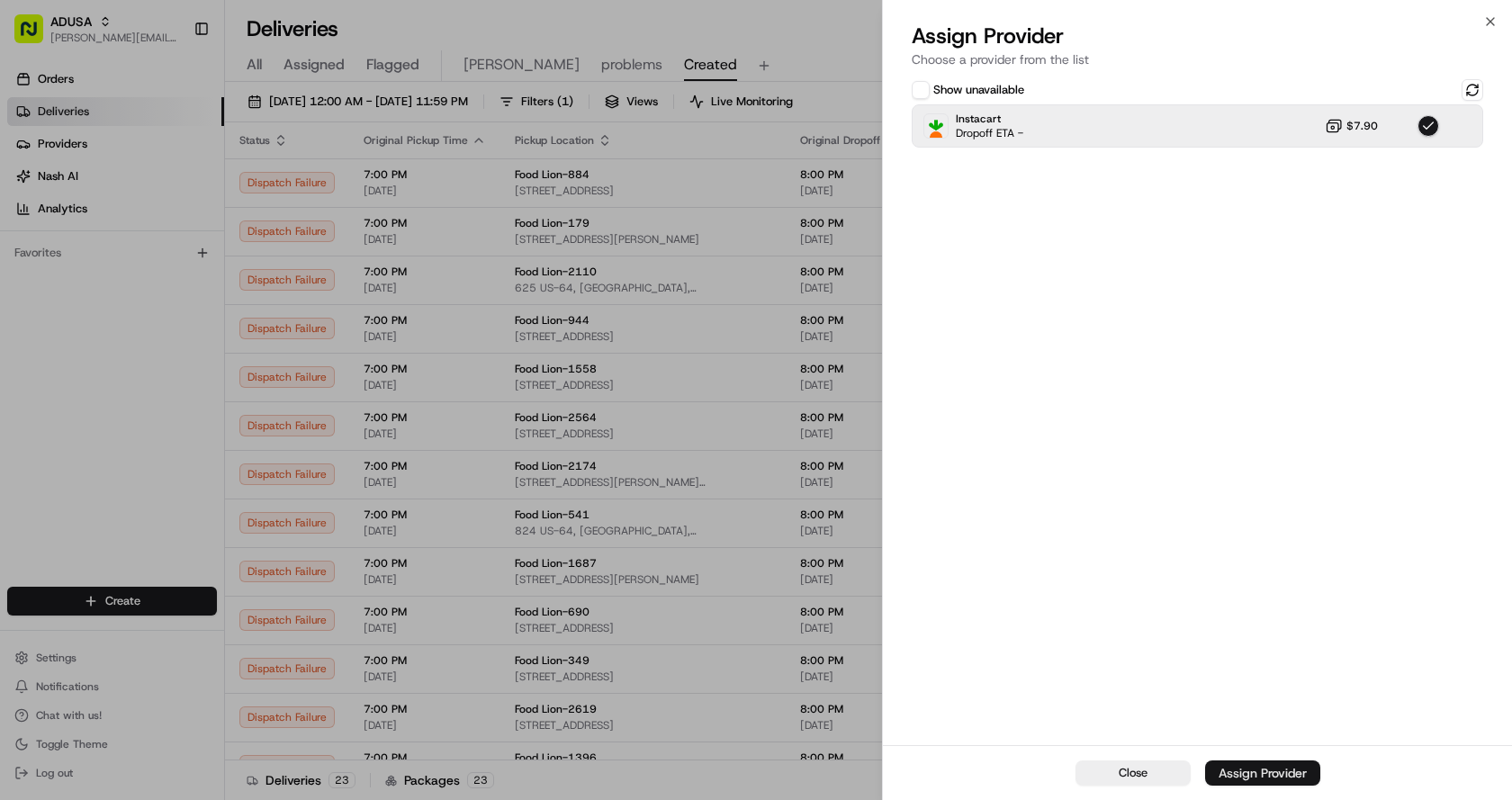
click at [1235, 773] on div "Assign Provider" at bounding box center [1262, 773] width 89 height 18
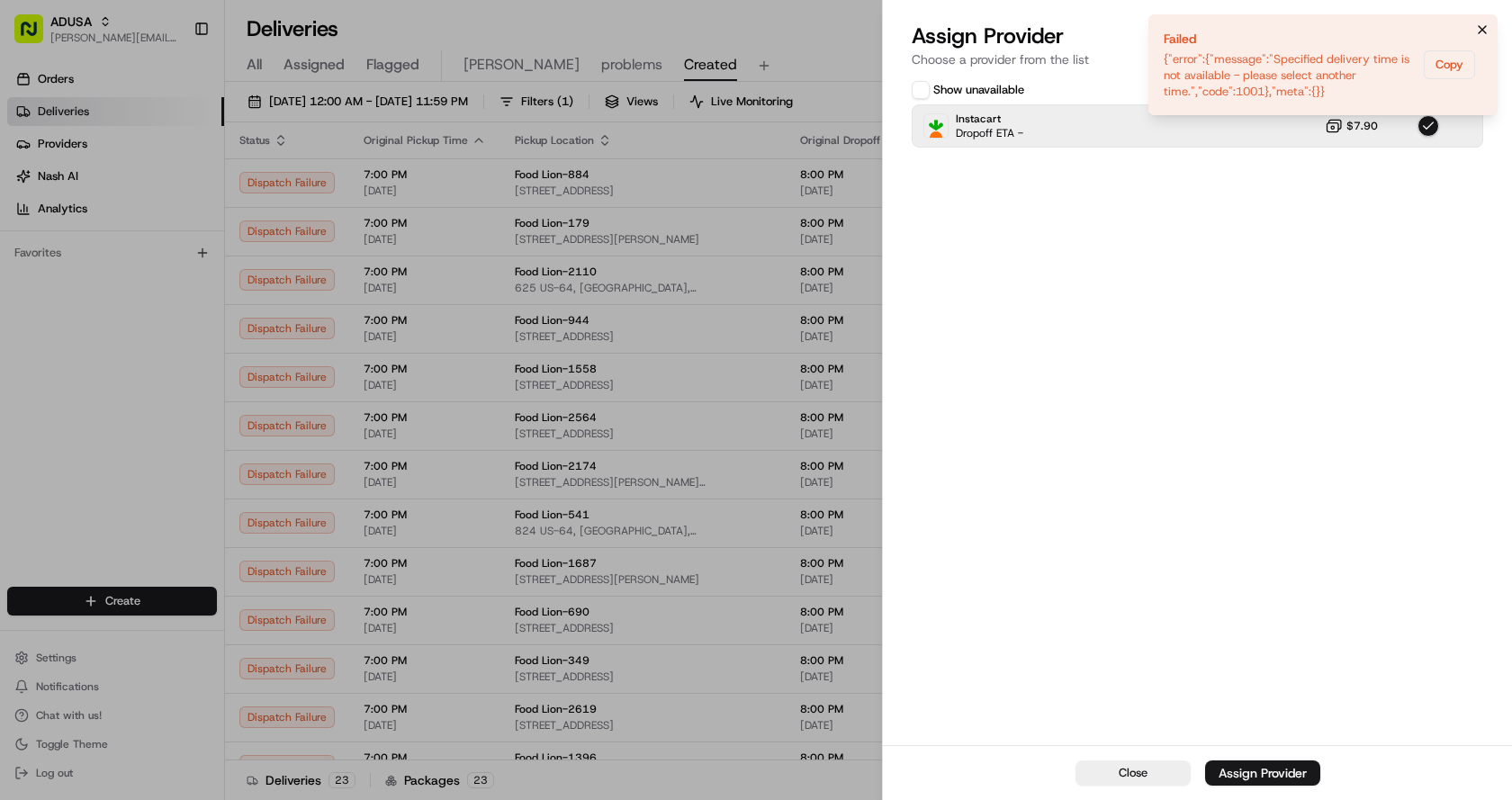
click at [1483, 26] on icon "Notifications (F8)" at bounding box center [1482, 29] width 14 height 14
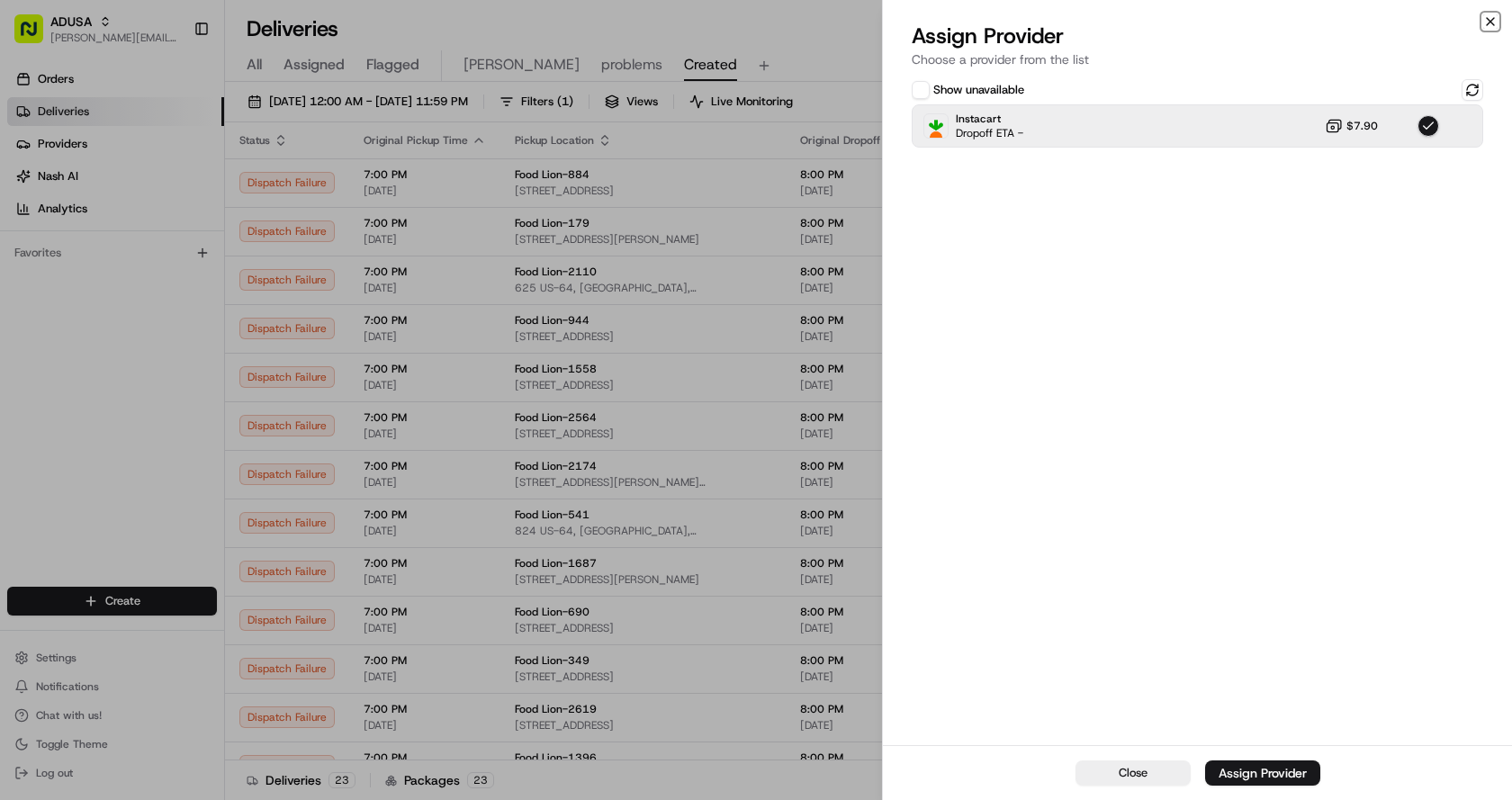
click at [1488, 25] on icon "button" at bounding box center [1489, 21] width 14 height 14
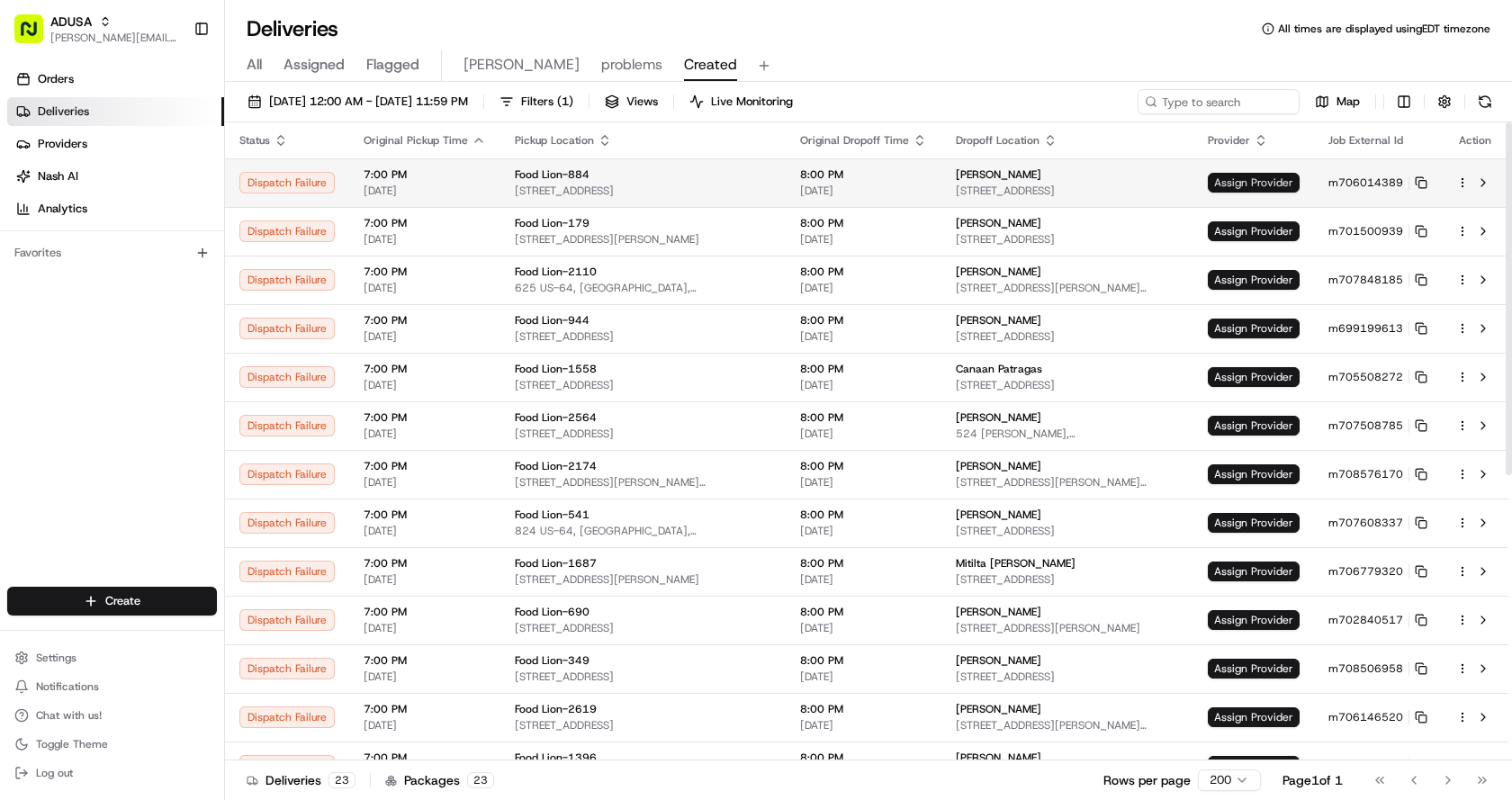
click at [1252, 183] on span "Assign Provider" at bounding box center [1253, 182] width 91 height 20
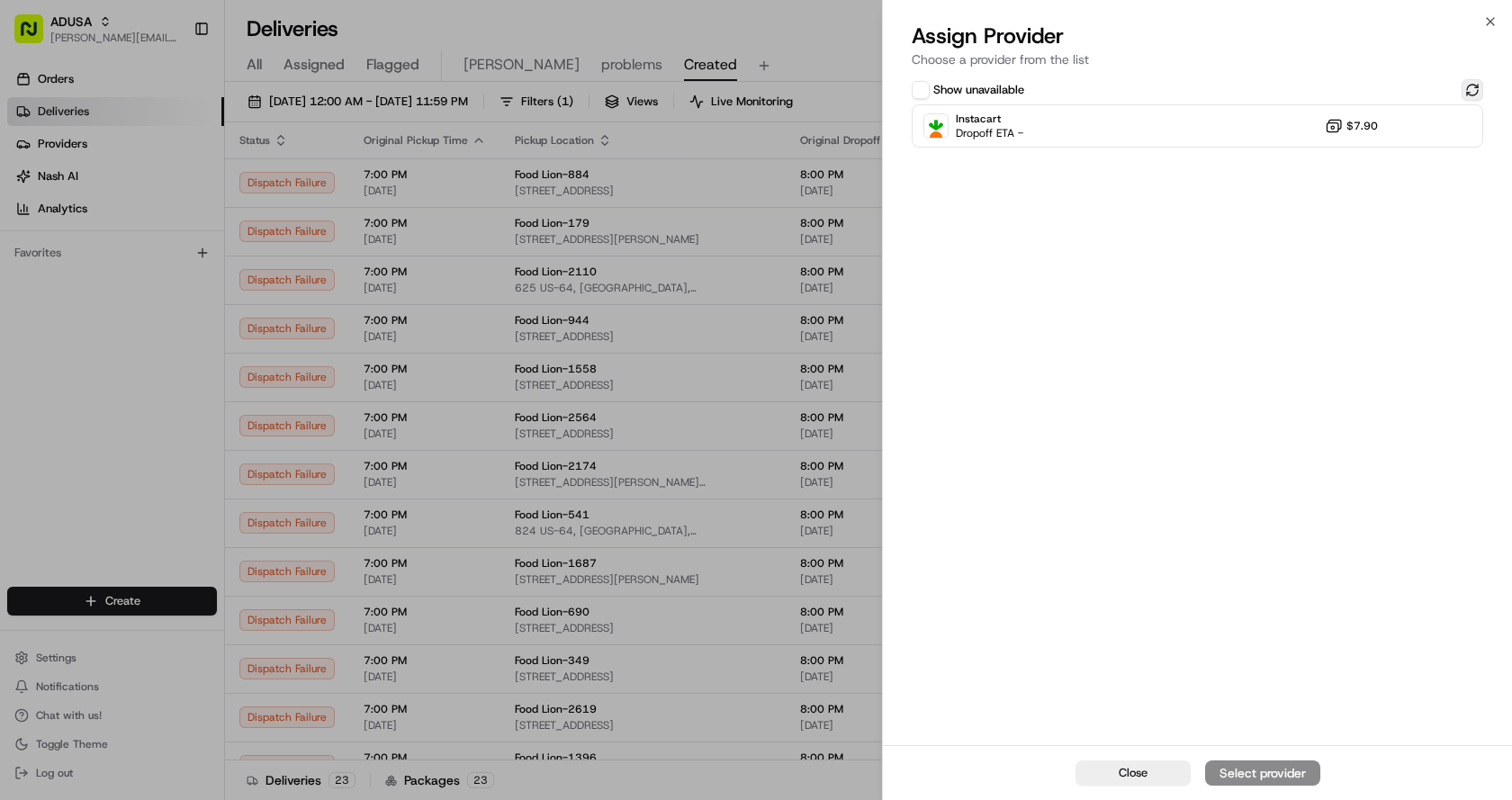
click at [1468, 86] on button at bounding box center [1471, 90] width 22 height 22
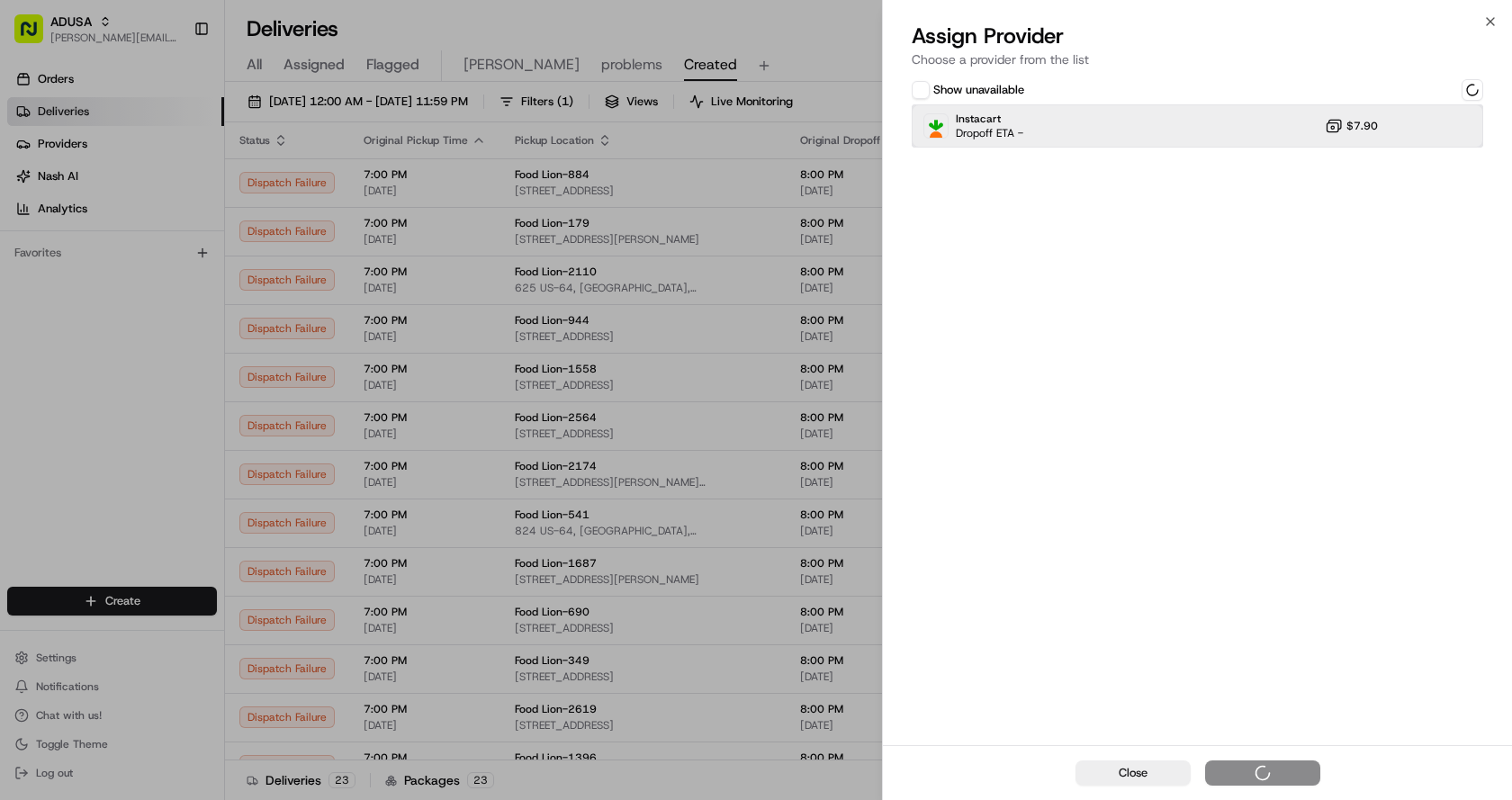
click at [1170, 132] on div "Instacart Dropoff ETA - $7.90" at bounding box center [1197, 126] width 572 height 43
click at [1219, 777] on div "Assign Provider" at bounding box center [1262, 773] width 89 height 18
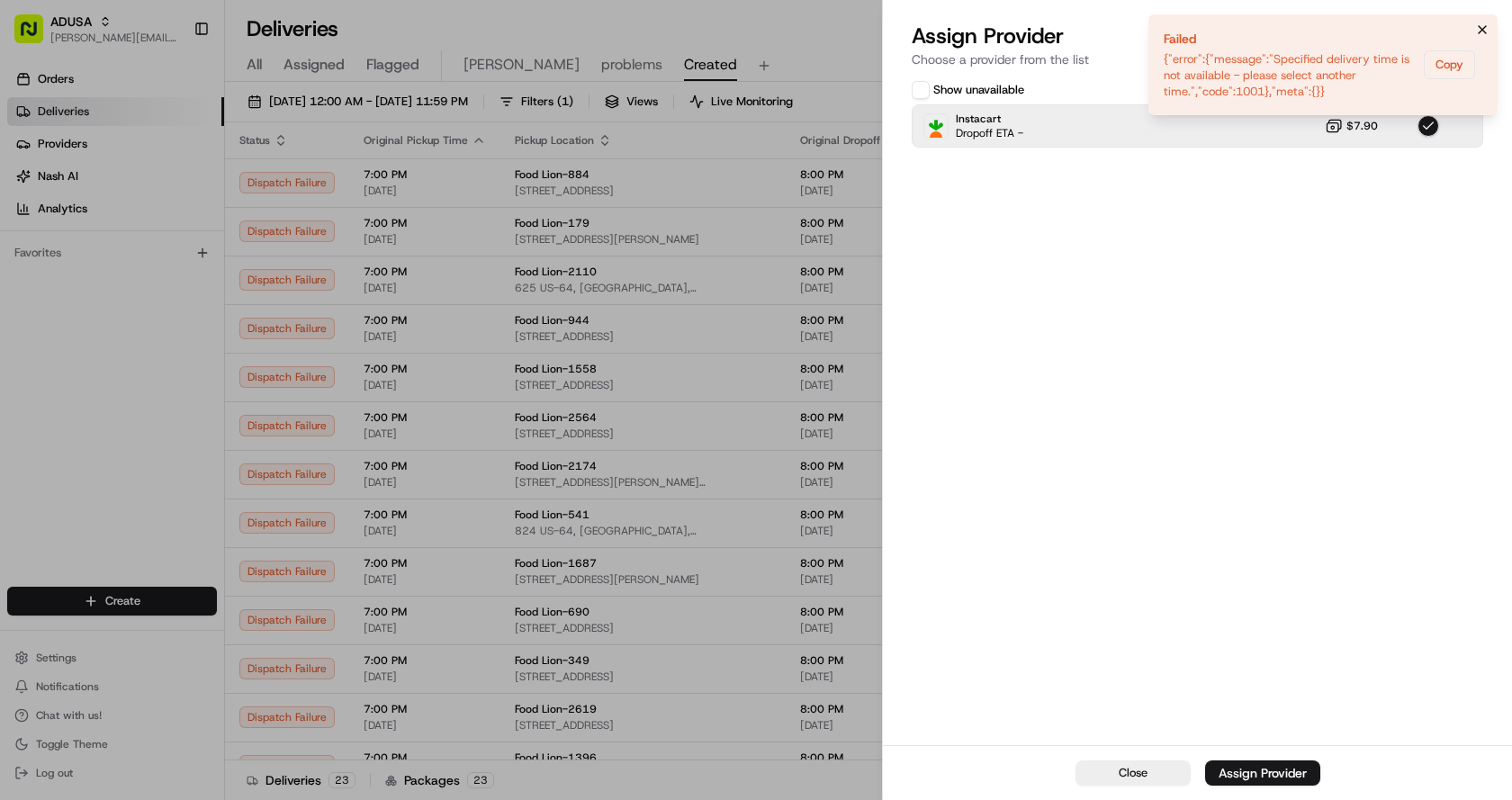
click at [1485, 29] on icon "Notifications (F8)" at bounding box center [1482, 29] width 14 height 14
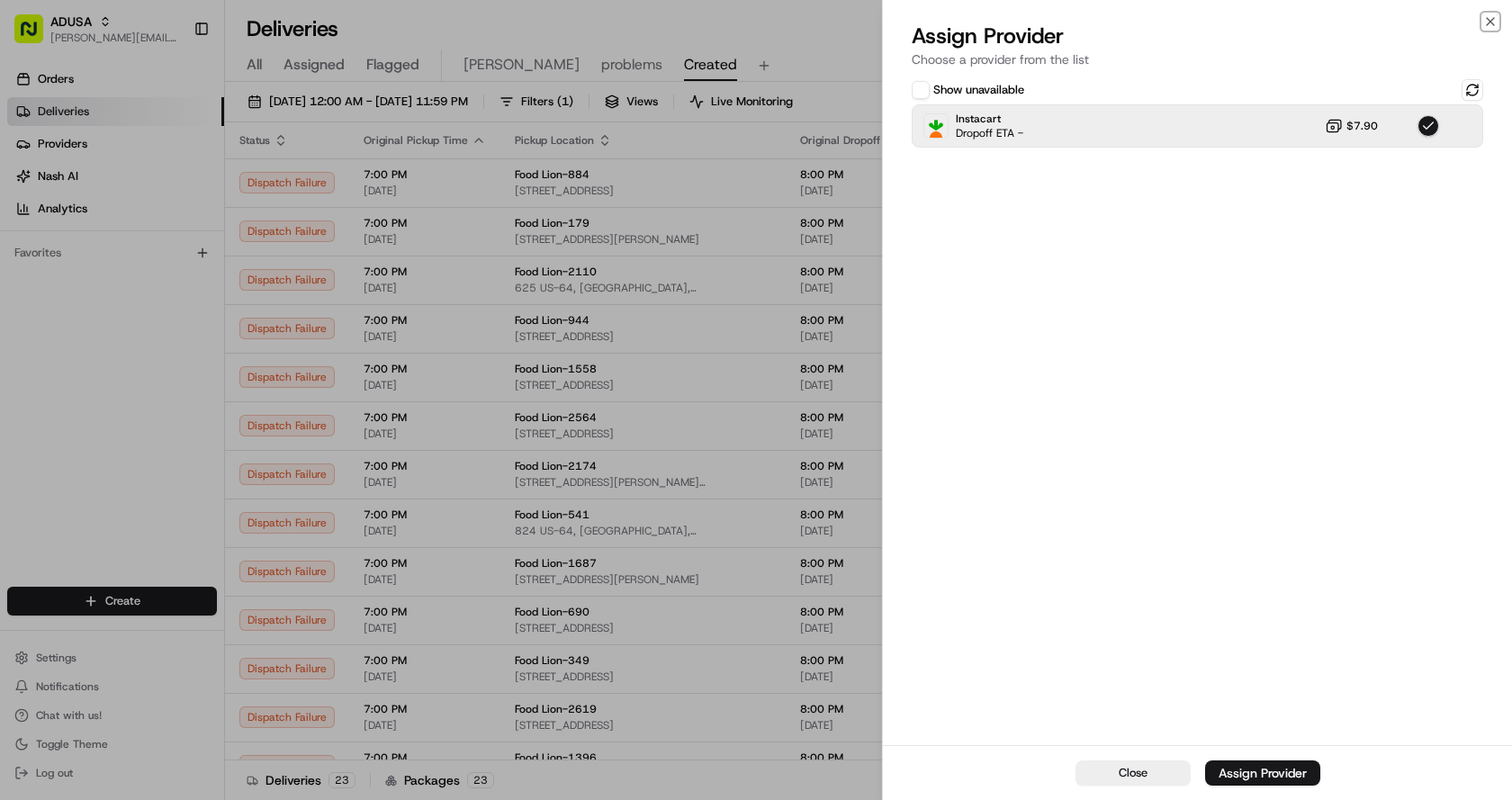
click at [1490, 21] on icon "button" at bounding box center [1489, 21] width 14 height 14
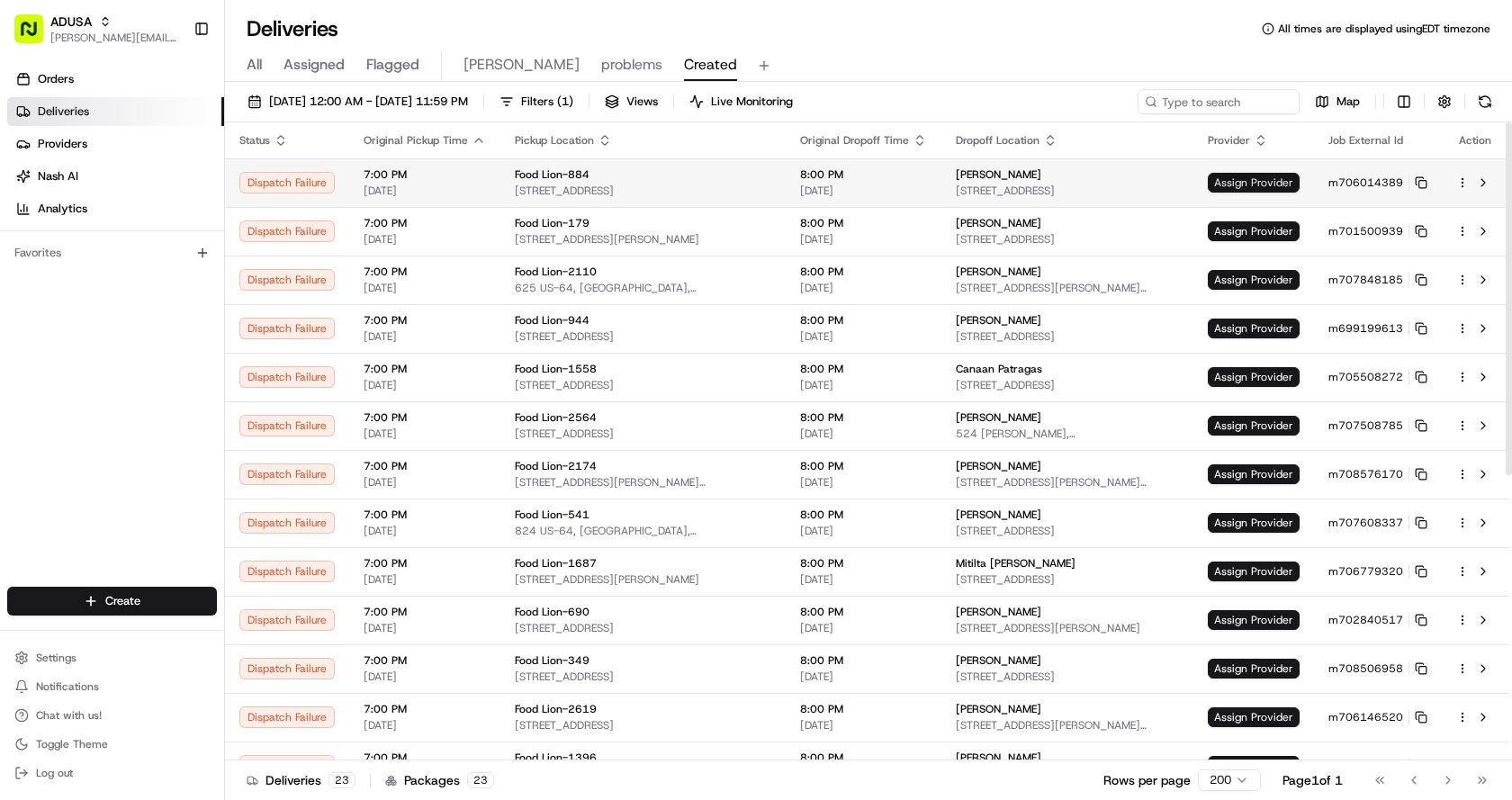
click at [1250, 180] on span "Assign Provider" at bounding box center [1253, 182] width 91 height 20
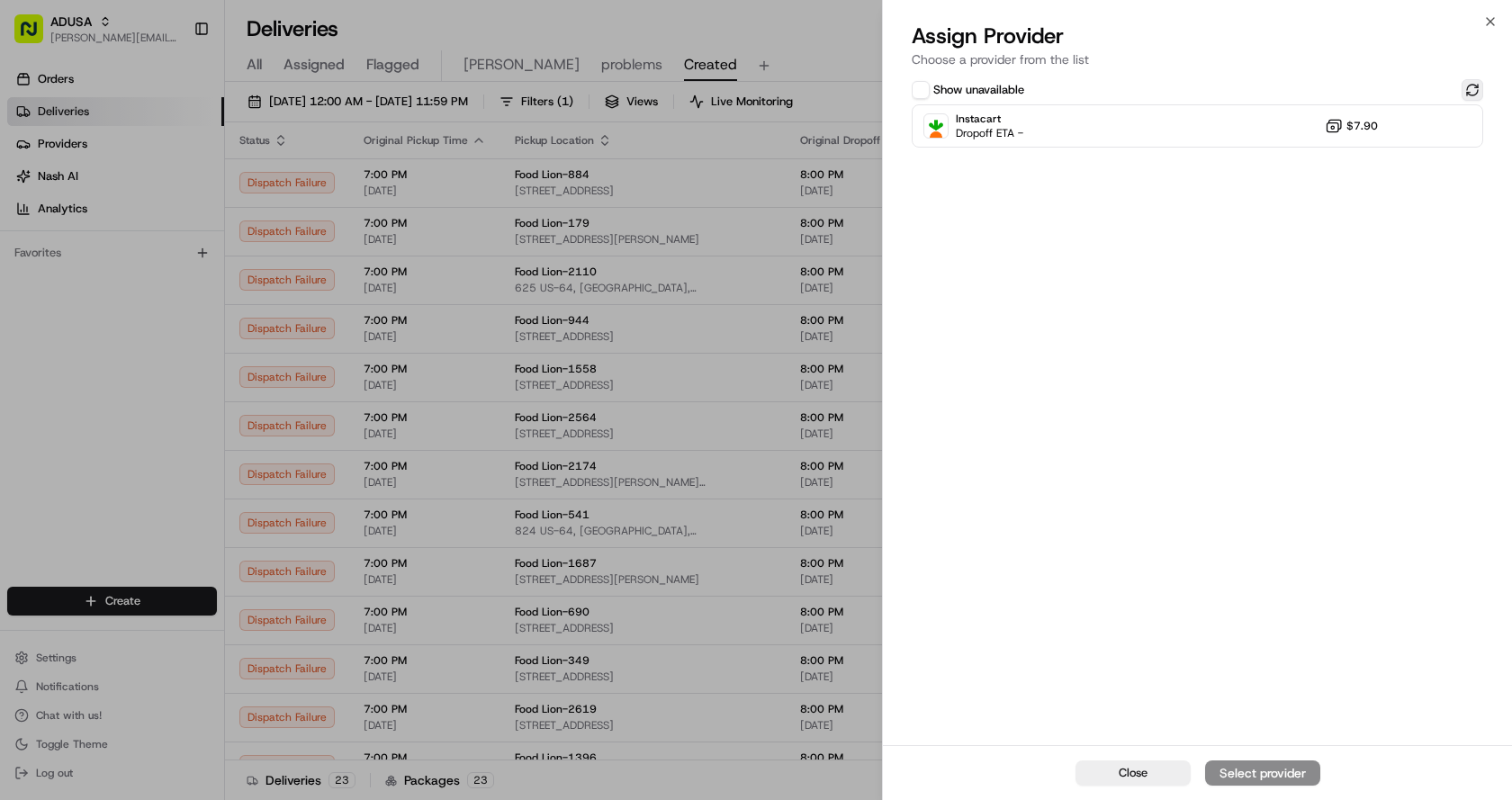
click at [1468, 88] on button at bounding box center [1471, 90] width 22 height 22
click at [1152, 126] on div "Instacart Dropoff ETA - $7.90" at bounding box center [1197, 126] width 572 height 43
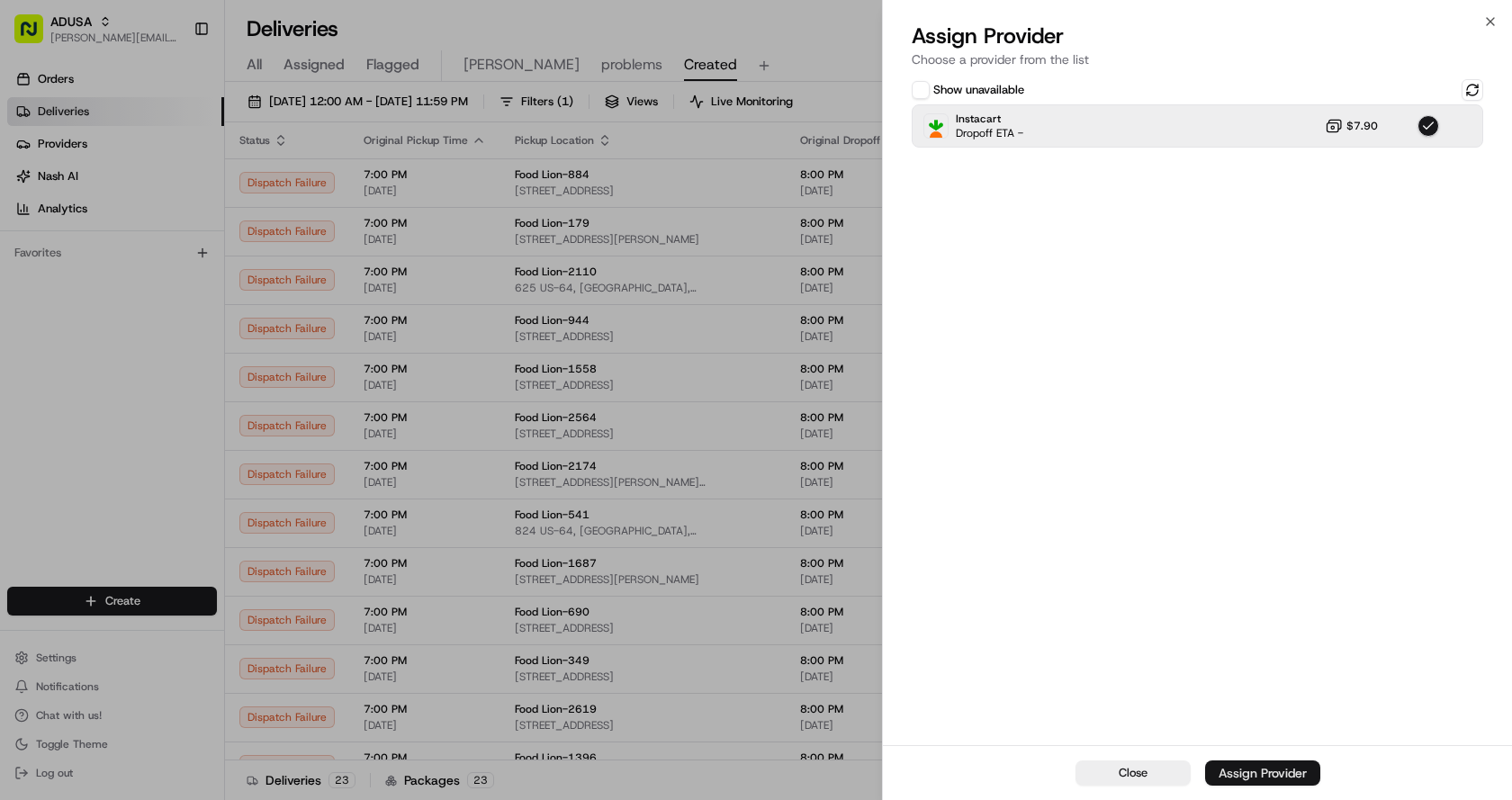
click at [1287, 765] on div "Assign Provider" at bounding box center [1262, 773] width 89 height 18
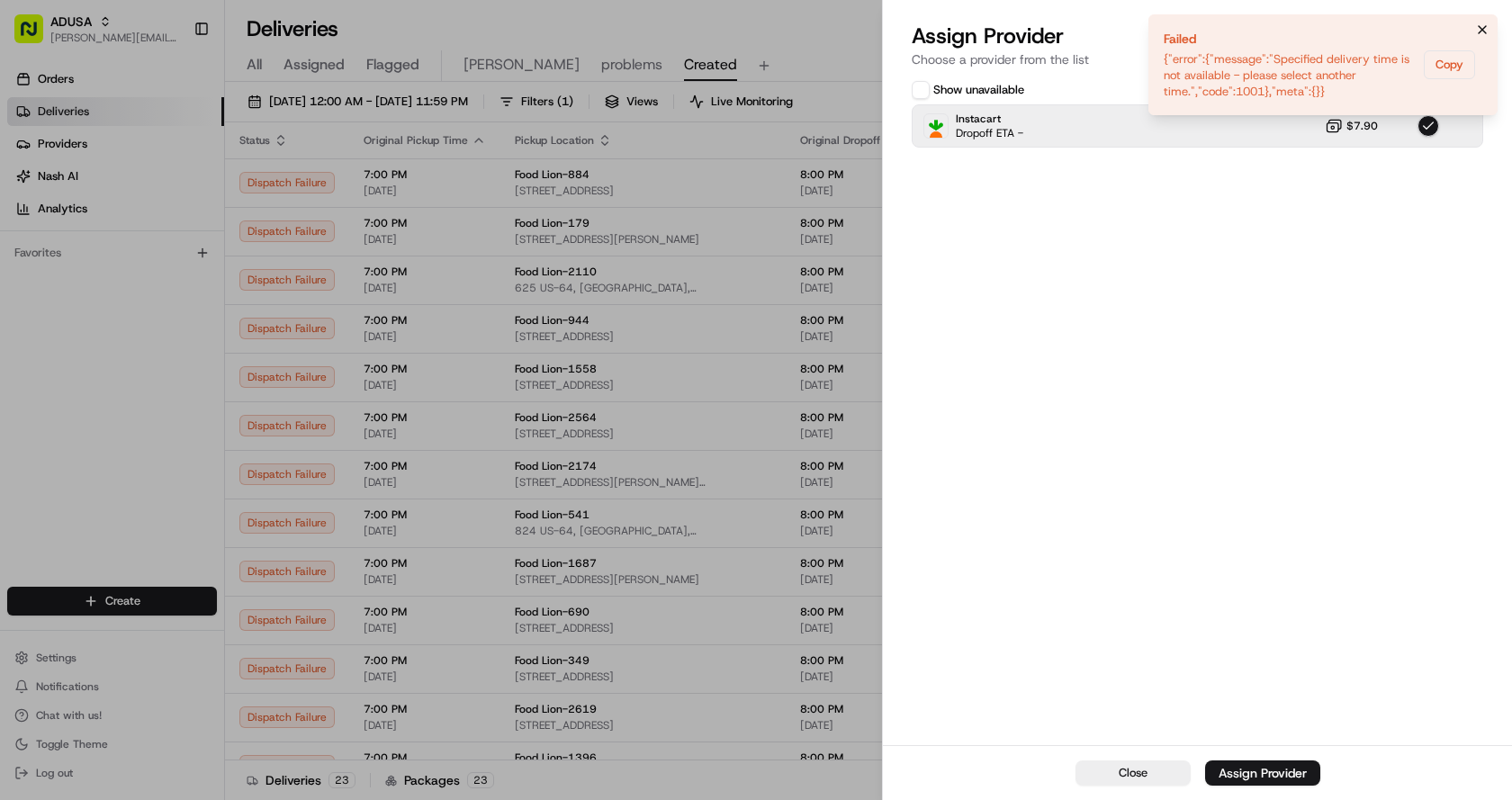
click at [1485, 27] on icon "Notifications (F8)" at bounding box center [1482, 29] width 14 height 14
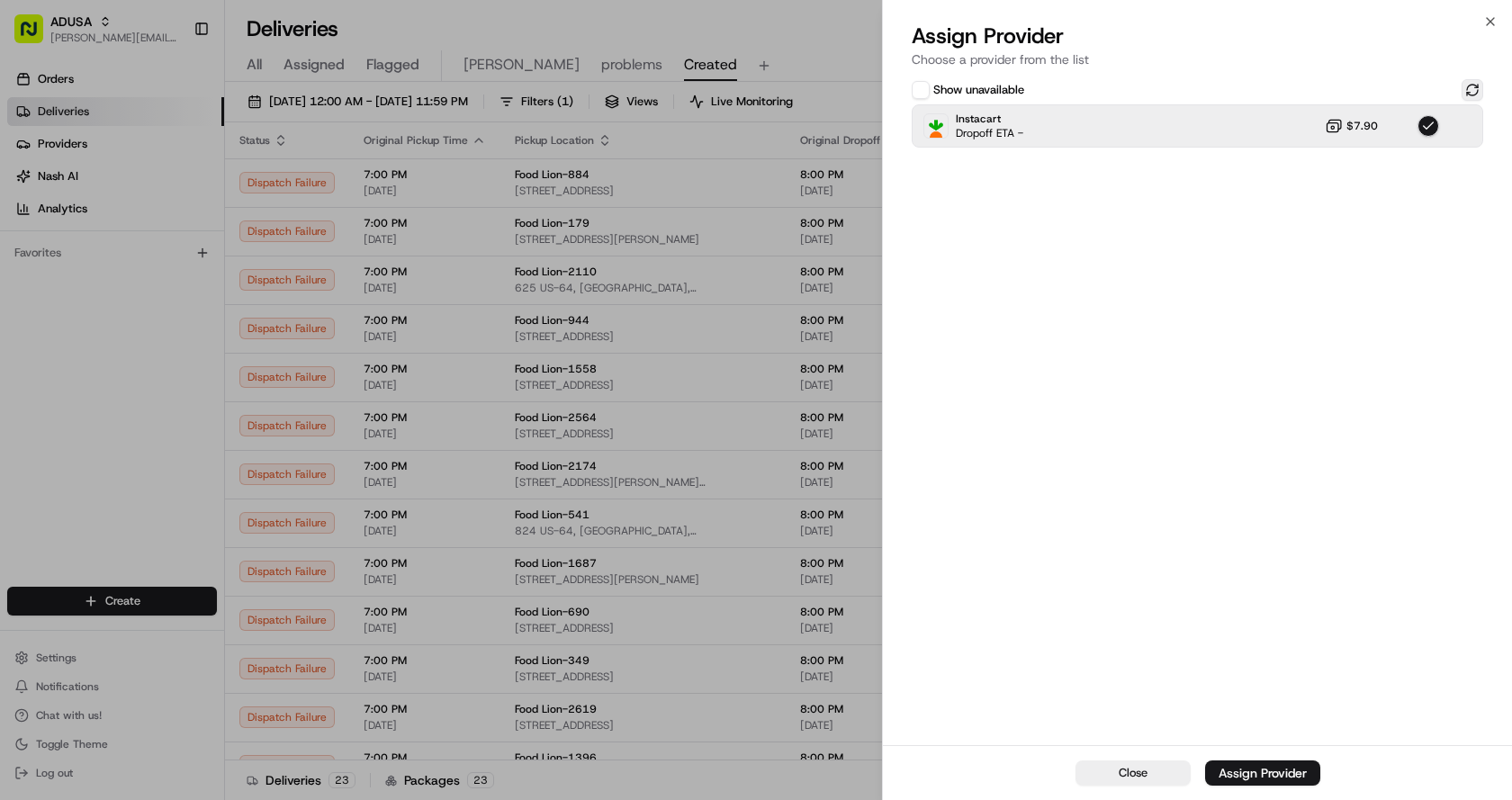
click at [1476, 87] on button at bounding box center [1471, 90] width 22 height 22
click at [1225, 140] on div "Instacart Dropoff ETA - $7.90" at bounding box center [1197, 126] width 572 height 43
click at [1232, 122] on div "Instacart Dropoff ETA - $7.90" at bounding box center [1197, 126] width 572 height 43
click at [1288, 778] on div "Assign Provider" at bounding box center [1262, 773] width 89 height 18
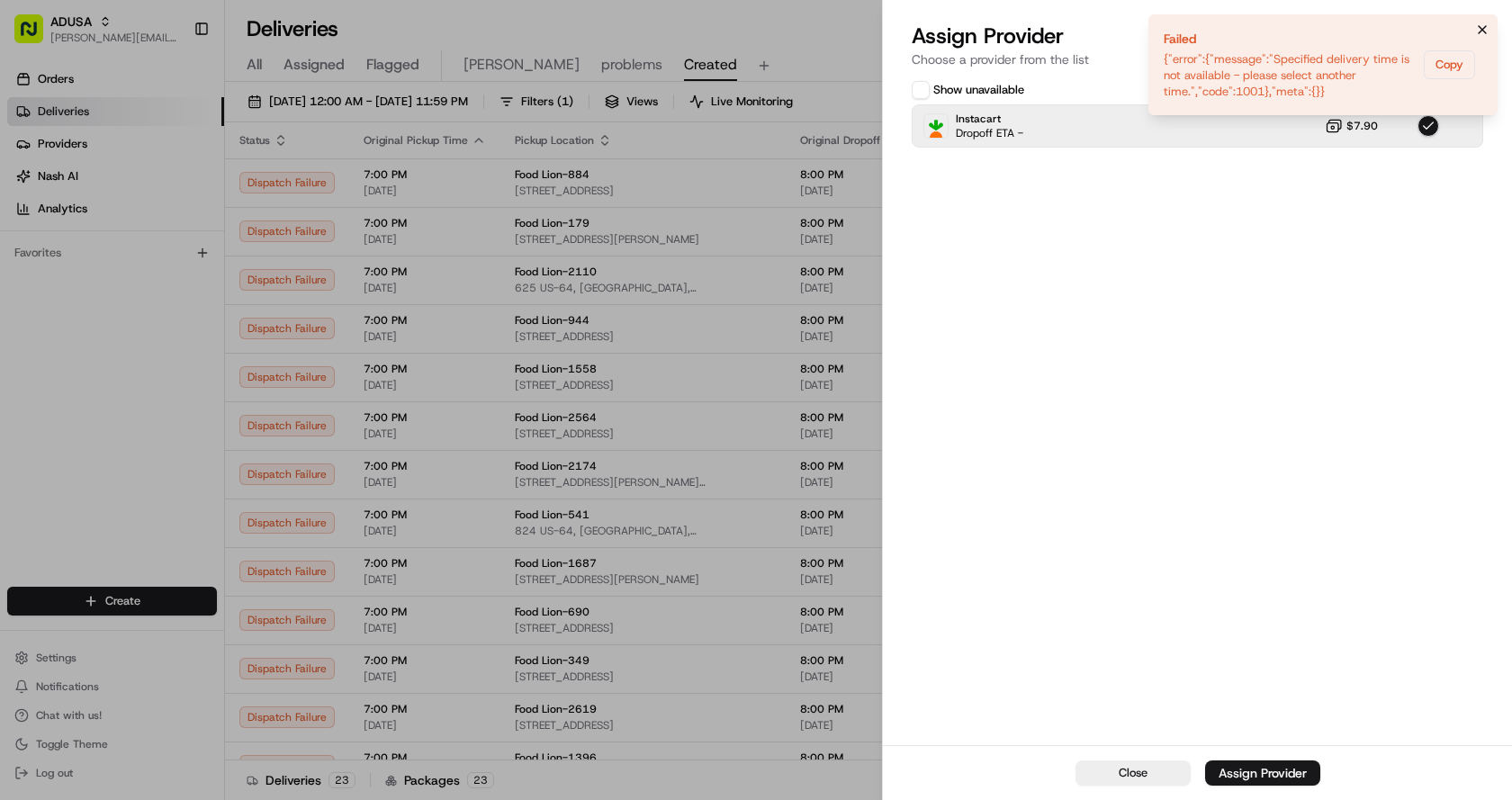
click at [1475, 28] on icon "Notifications (F8)" at bounding box center [1482, 29] width 14 height 14
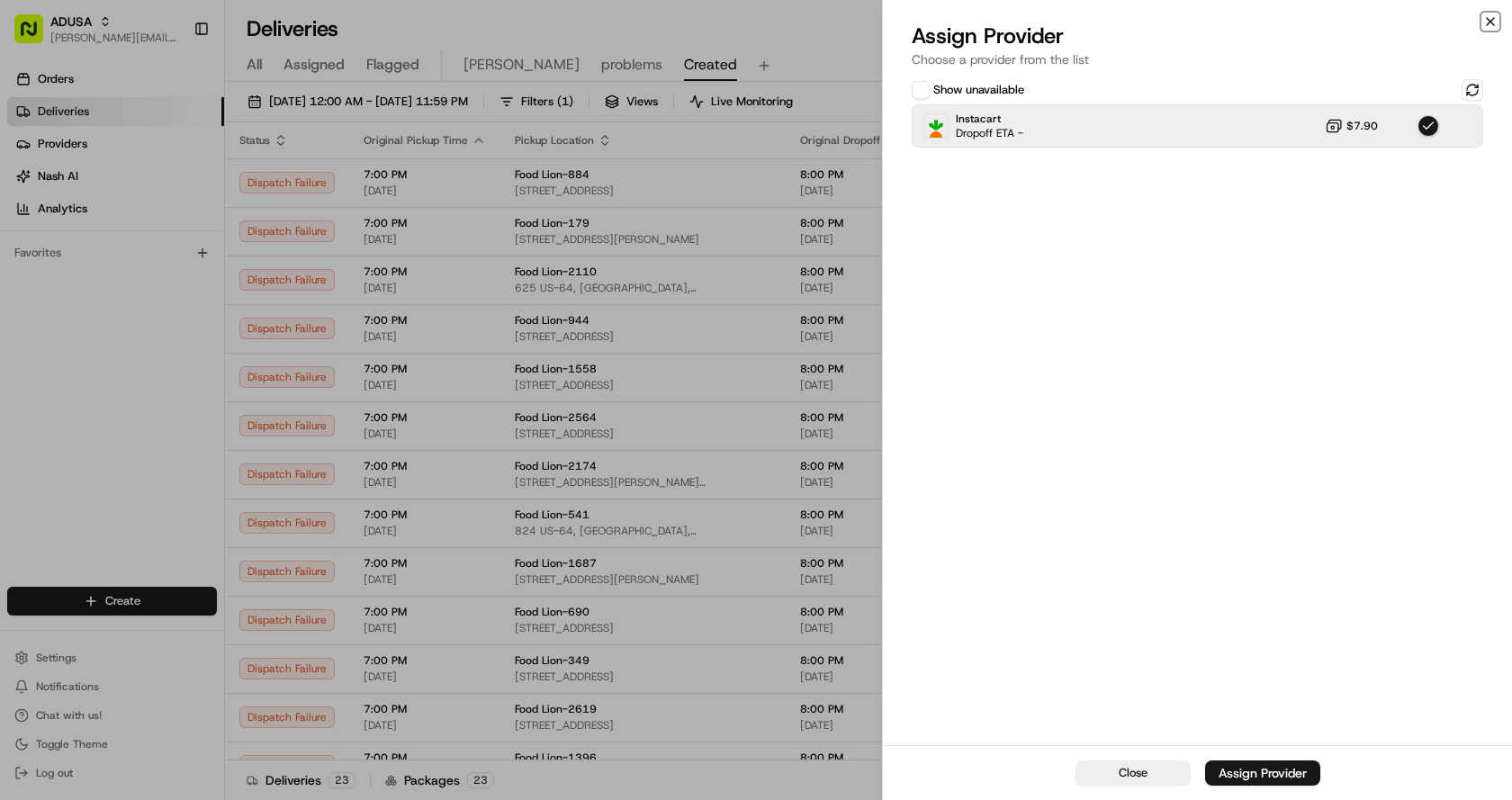
click at [1496, 24] on icon "button" at bounding box center [1489, 21] width 14 height 14
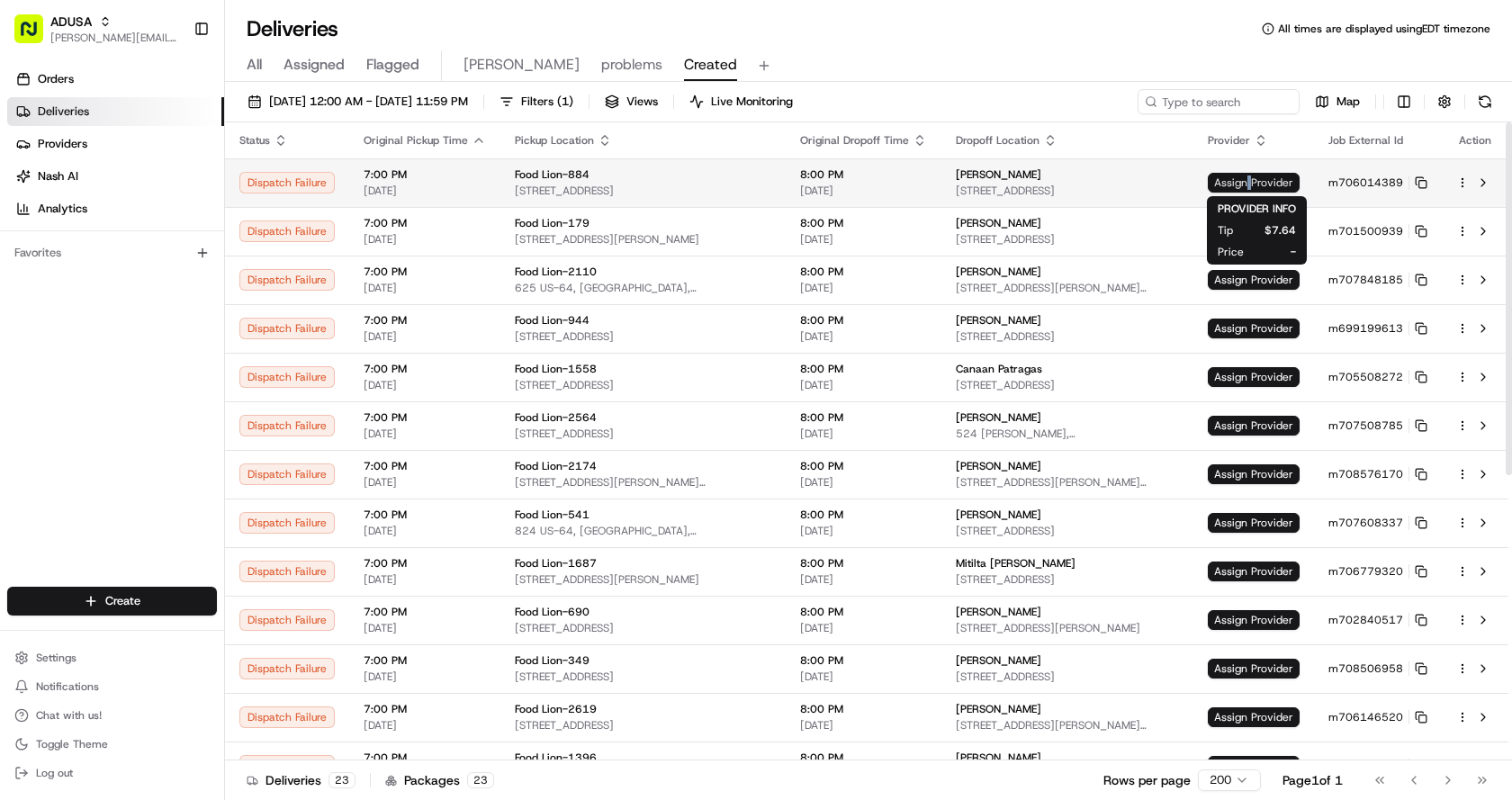
click at [1253, 184] on span "Assign Provider" at bounding box center [1253, 182] width 91 height 20
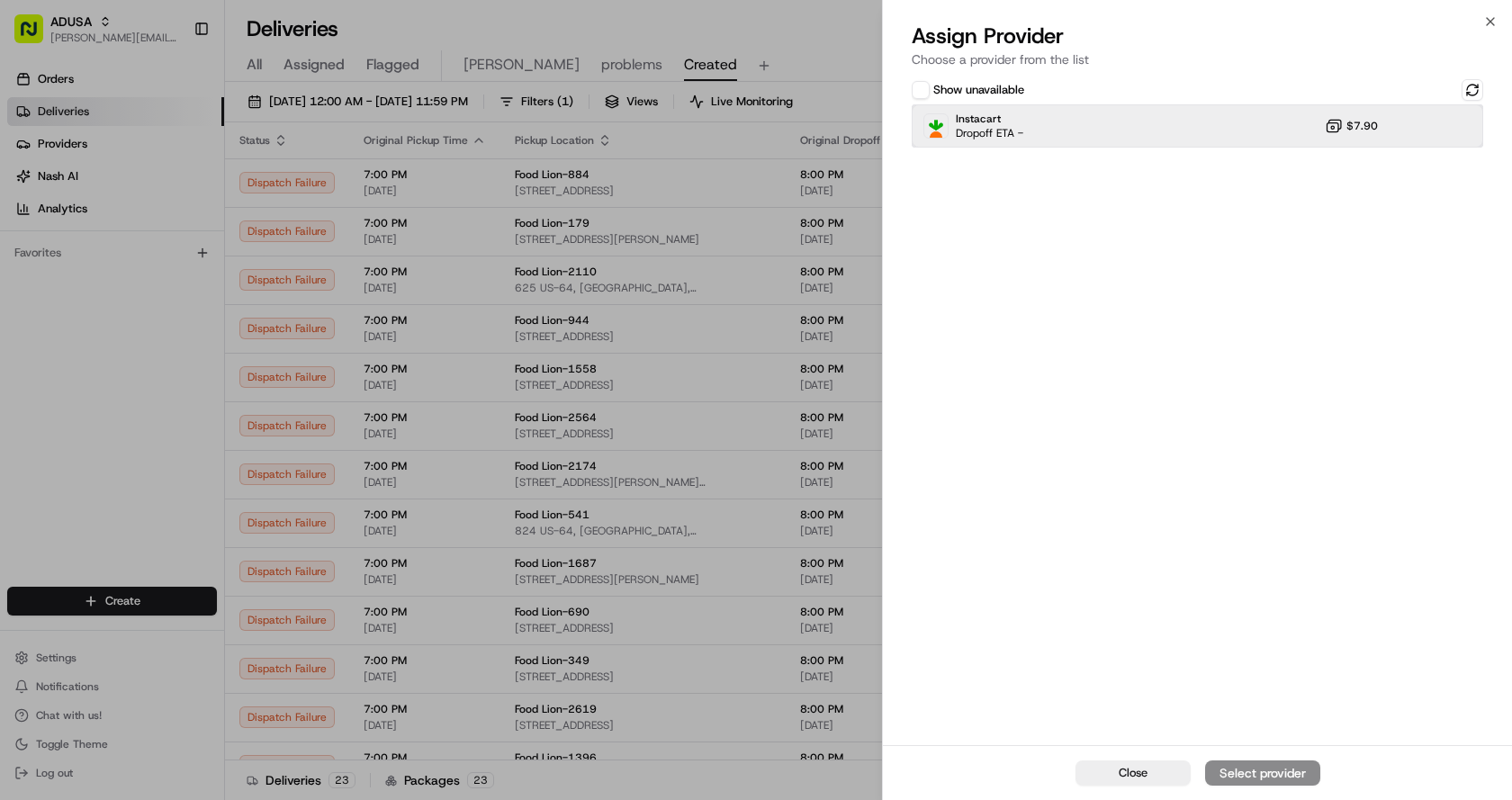
click at [1116, 117] on div "Instacart Dropoff ETA - $7.90" at bounding box center [1197, 126] width 572 height 43
click at [1240, 769] on div "Assign Provider" at bounding box center [1262, 773] width 89 height 18
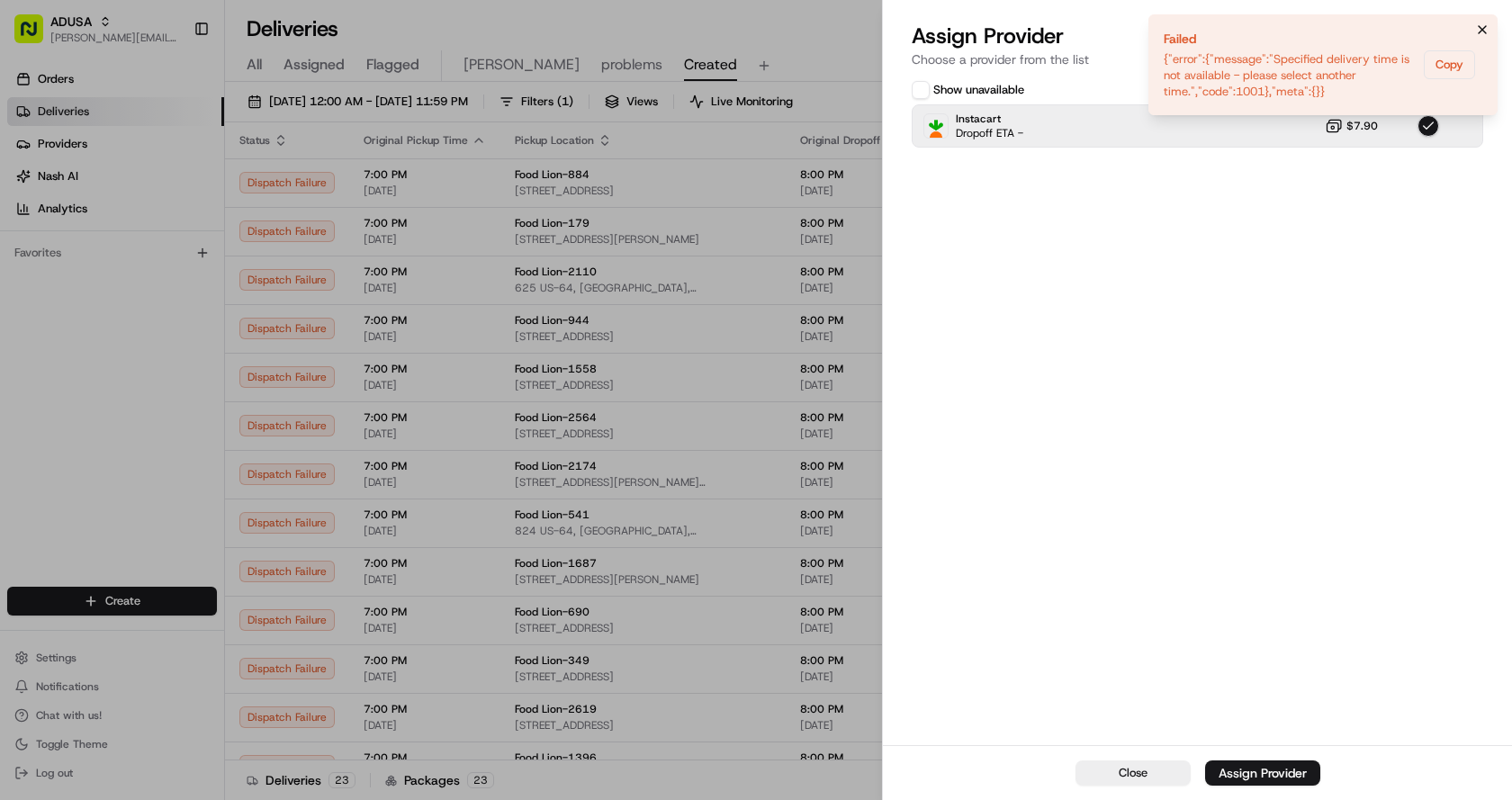
click at [1480, 28] on icon "Notifications (F8)" at bounding box center [1482, 30] width 8 height 8
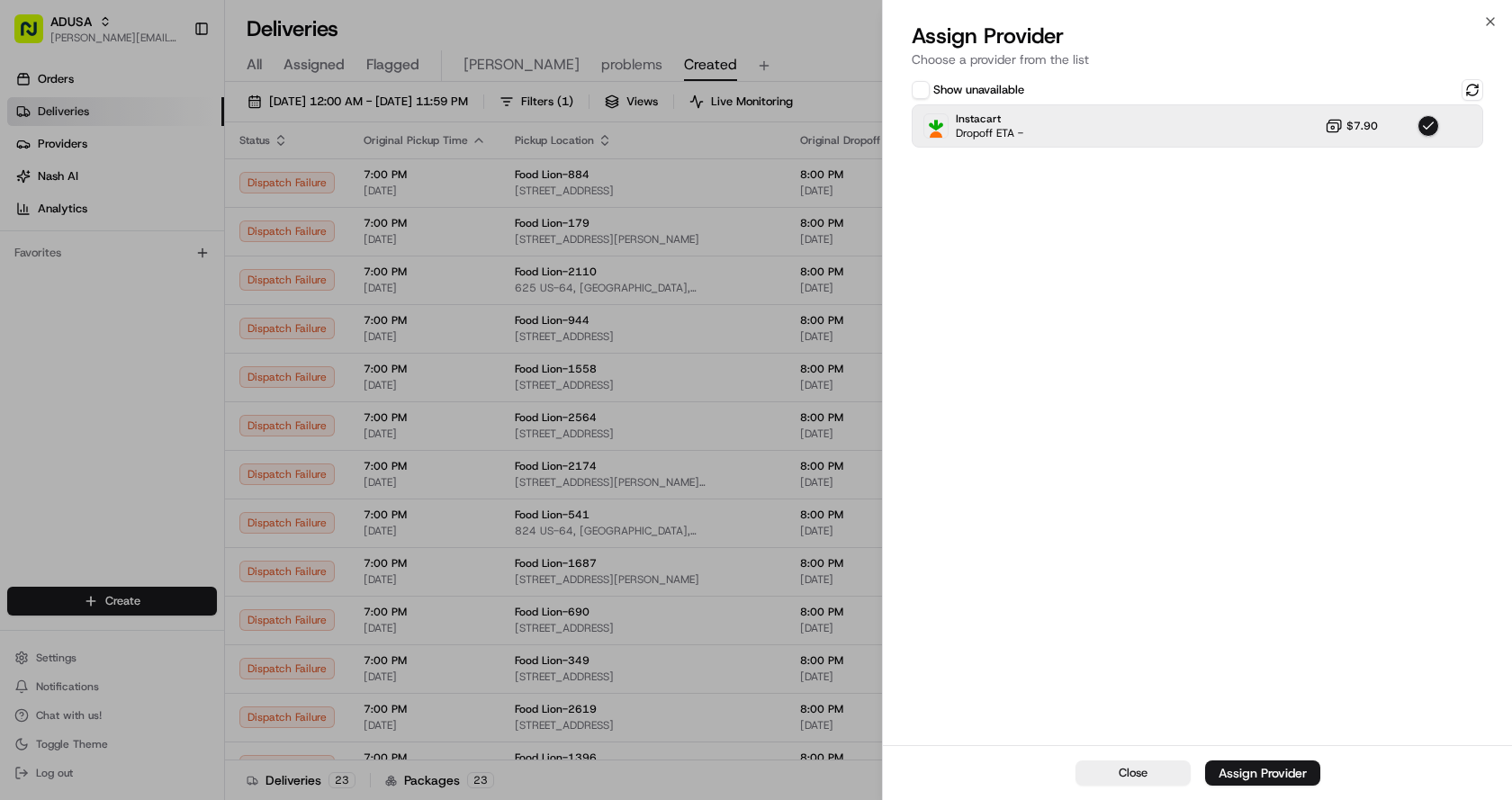
drag, startPoint x: 1475, startPoint y: 83, endPoint x: 1494, endPoint y: 38, distance: 48.8
click at [1475, 84] on button at bounding box center [1471, 90] width 22 height 22
click at [1484, 20] on icon "button" at bounding box center [1489, 21] width 14 height 14
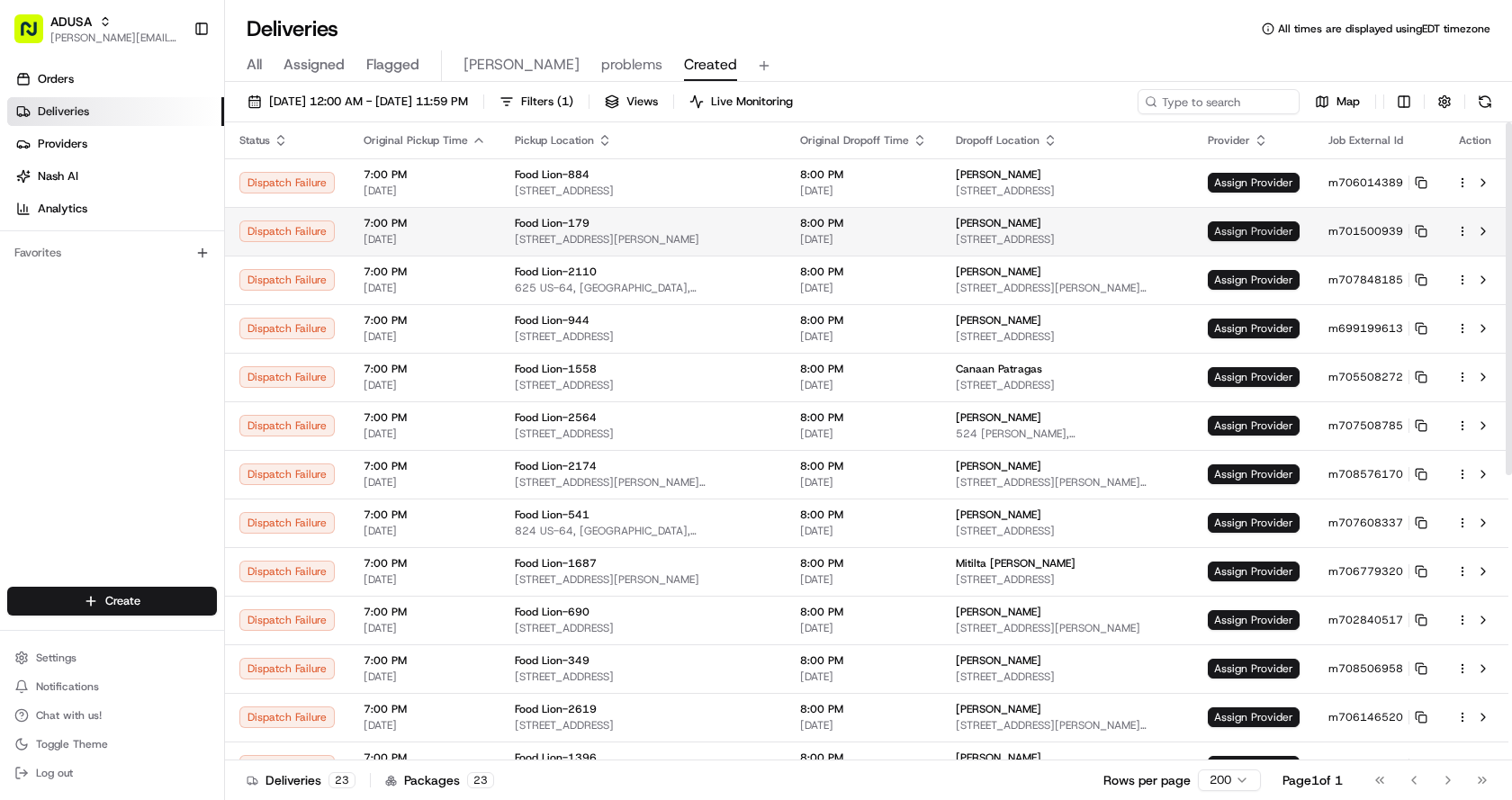
click at [1285, 225] on span "Assign Provider" at bounding box center [1253, 231] width 91 height 20
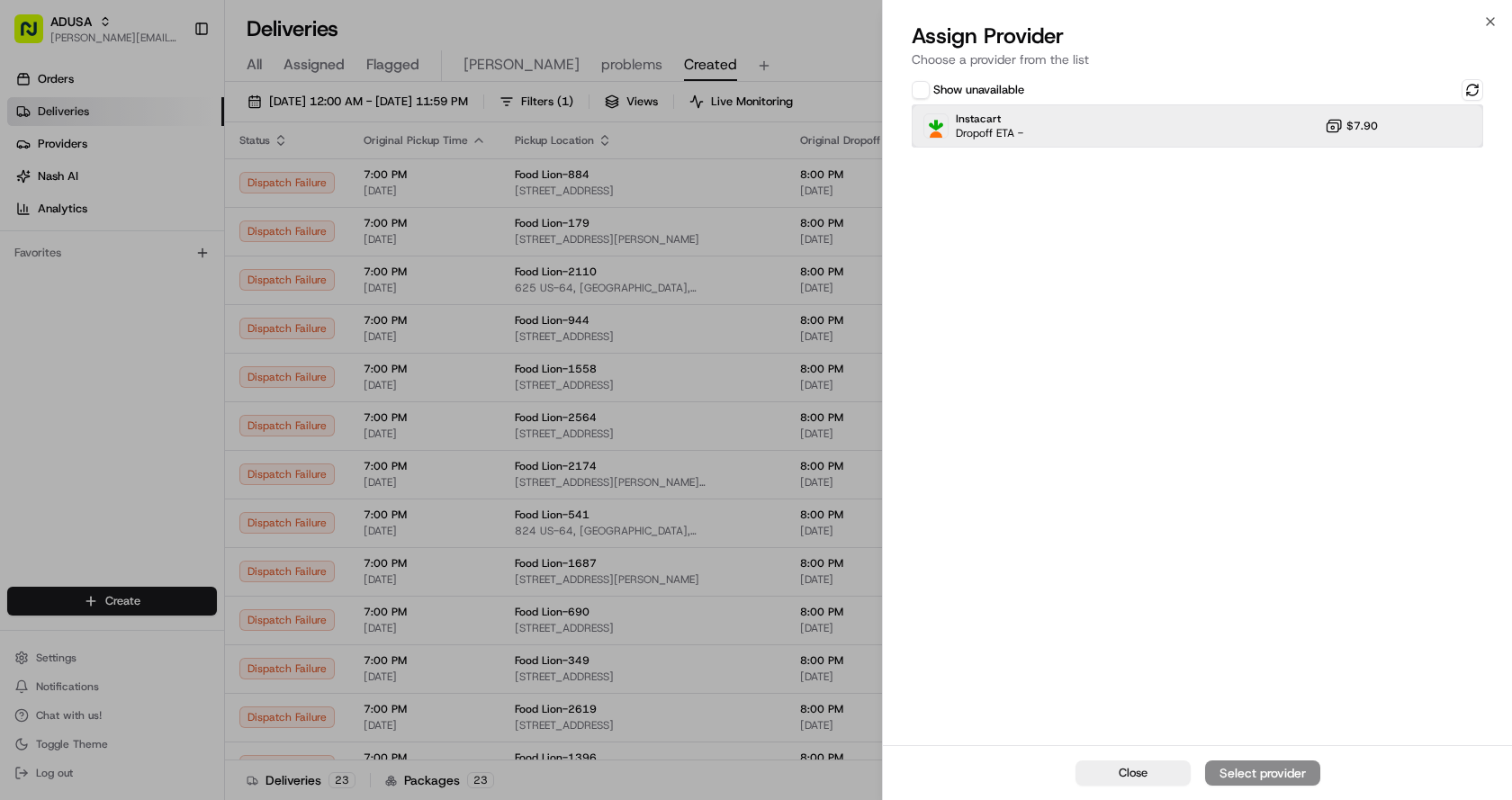
click at [1091, 122] on div "Instacart Dropoff ETA - $7.90" at bounding box center [1197, 126] width 572 height 43
click at [1225, 774] on div "Assign Provider" at bounding box center [1262, 773] width 89 height 18
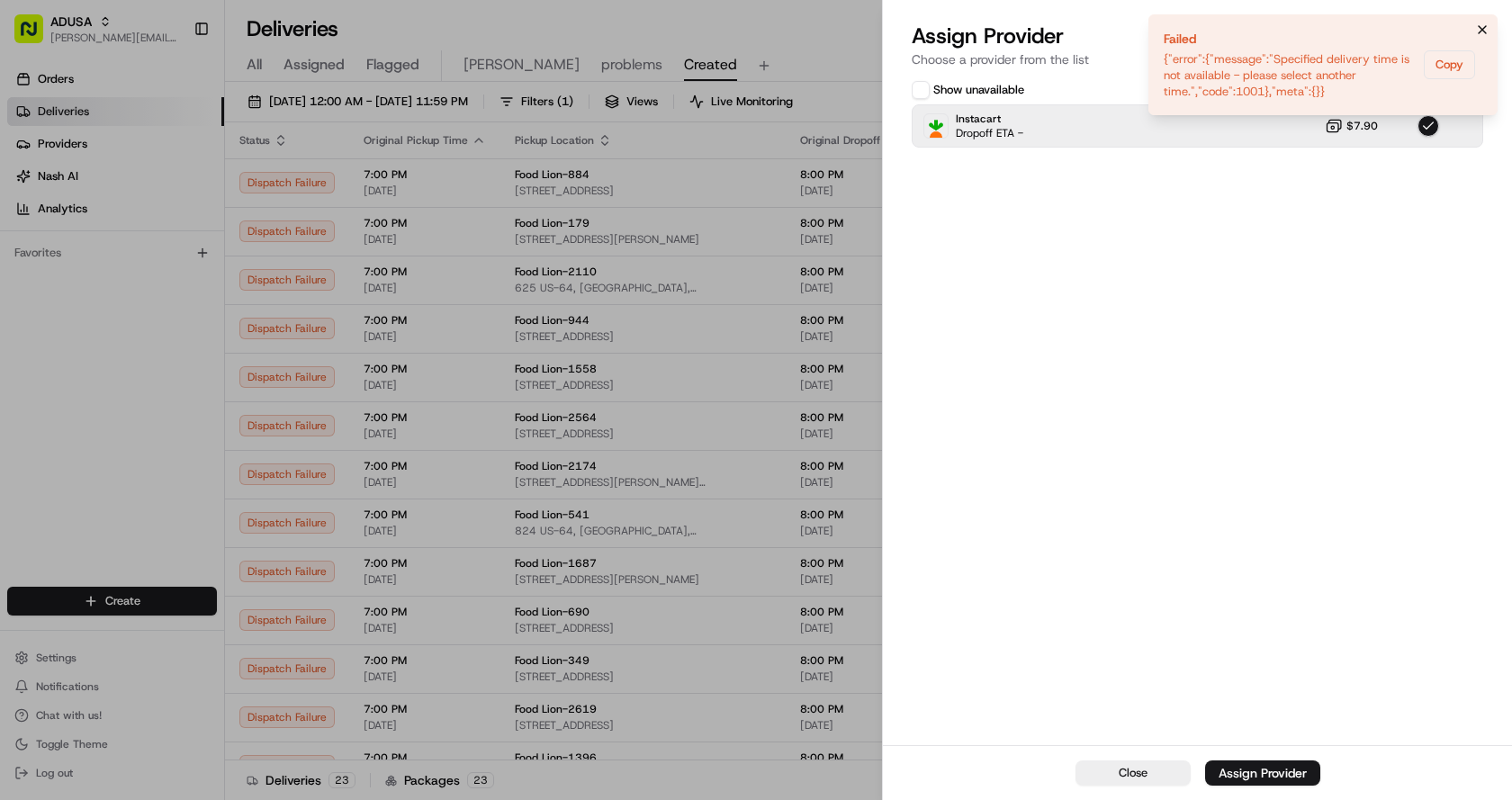
click at [1476, 27] on icon "Notifications (F8)" at bounding box center [1482, 29] width 14 height 14
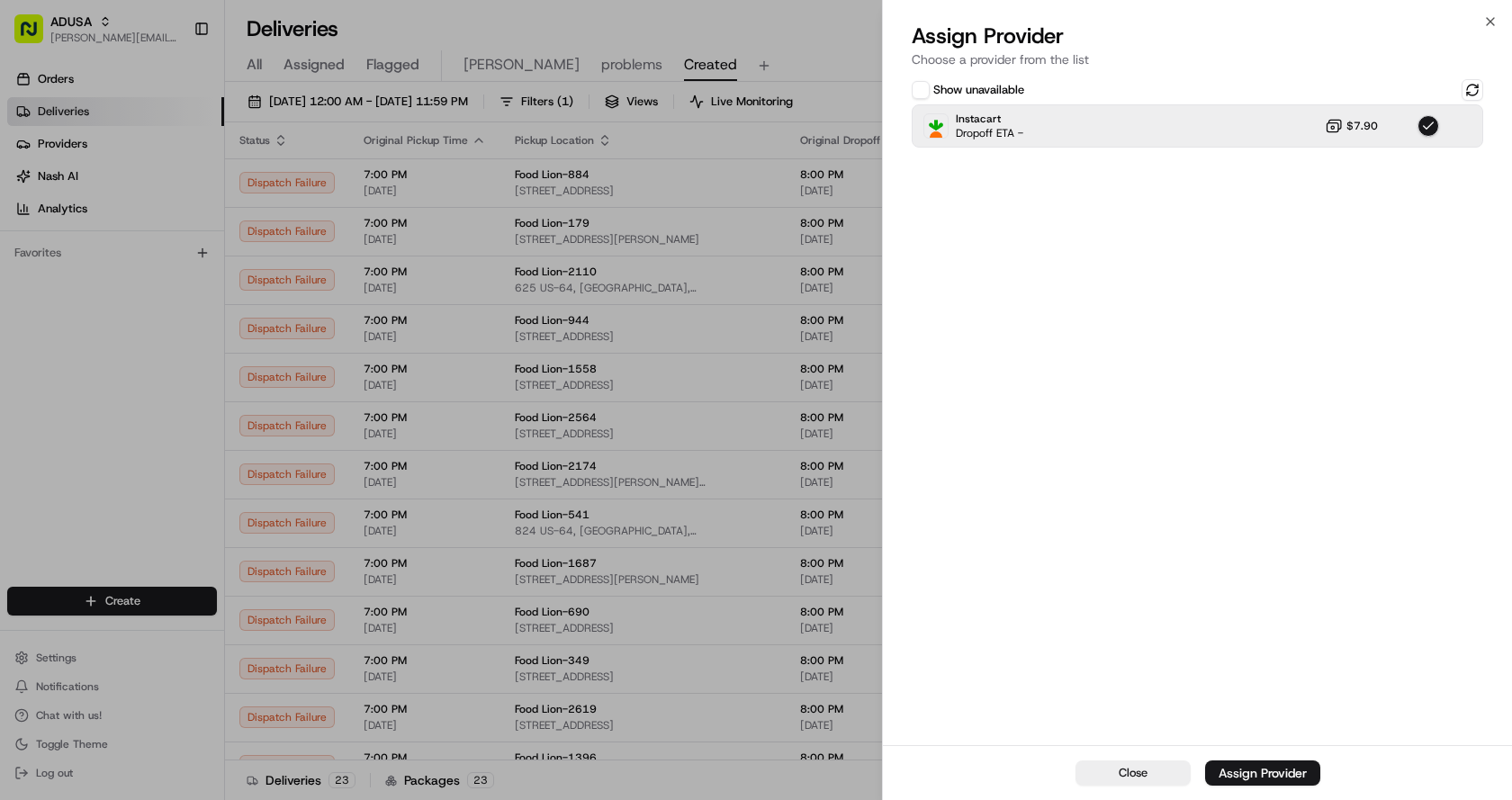
click at [1482, 20] on div "Close Assign Provider Choose a provider from the list Show unavailable Instacar…" at bounding box center [1196, 400] width 630 height 800
click at [1489, 23] on icon "button" at bounding box center [1490, 22] width 8 height 8
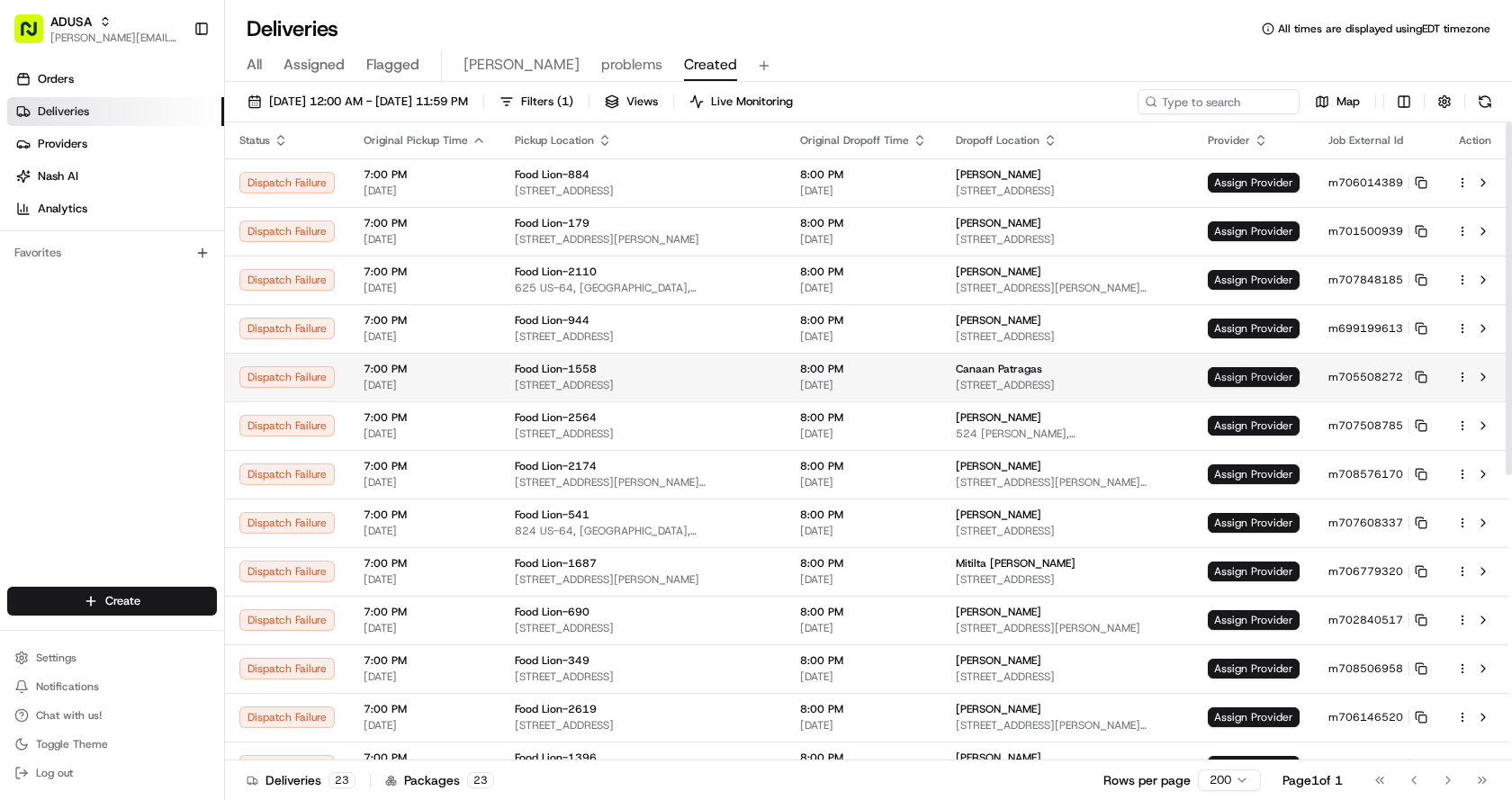
click at [1257, 375] on span "Assign Provider" at bounding box center [1253, 377] width 91 height 20
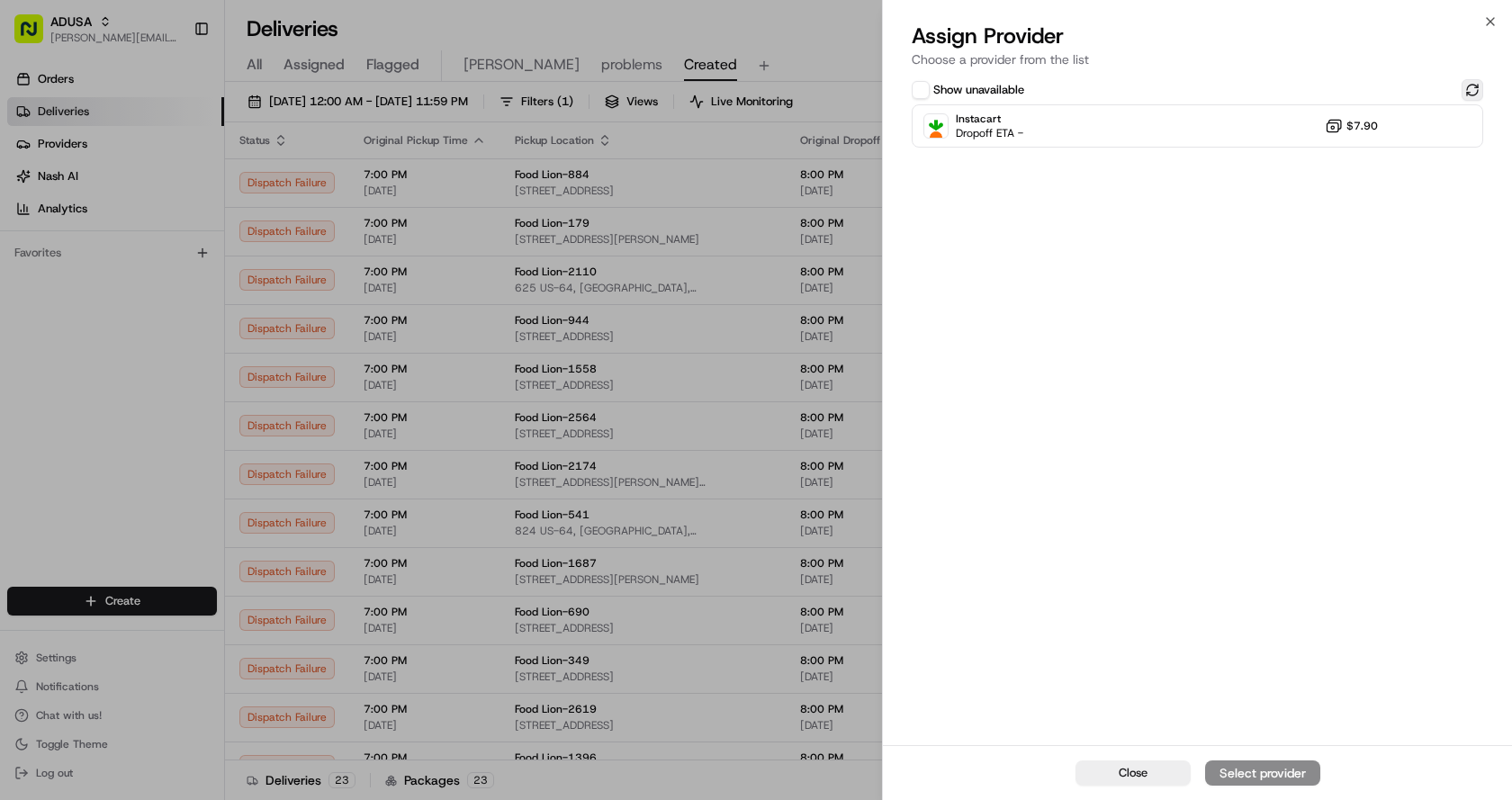
click at [1476, 88] on button at bounding box center [1471, 90] width 22 height 22
click at [1187, 122] on div "Instacart Dropoff ETA - $7.90" at bounding box center [1197, 126] width 572 height 43
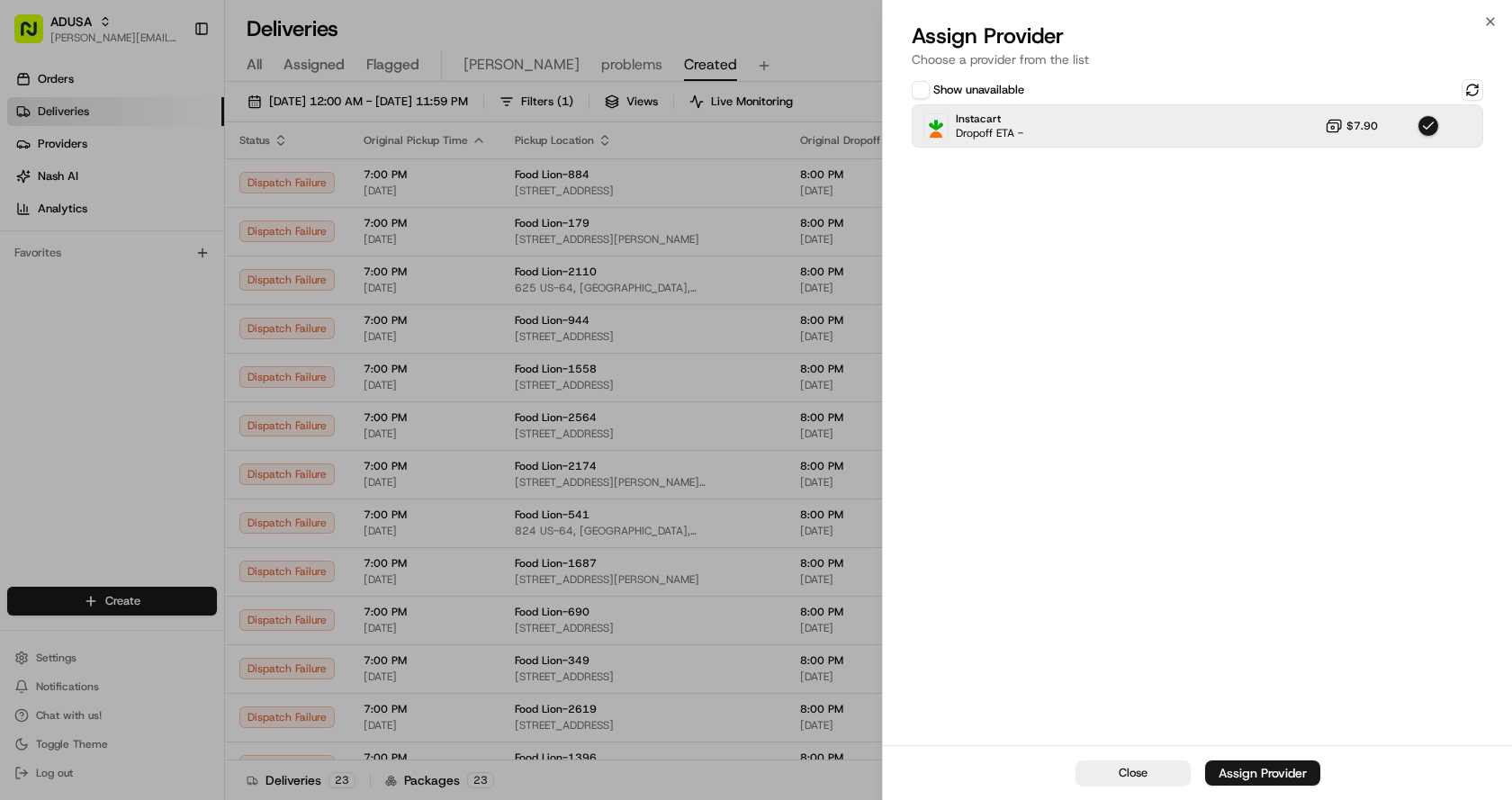
click at [1262, 763] on button "Assign Provider" at bounding box center [1262, 773] width 115 height 25
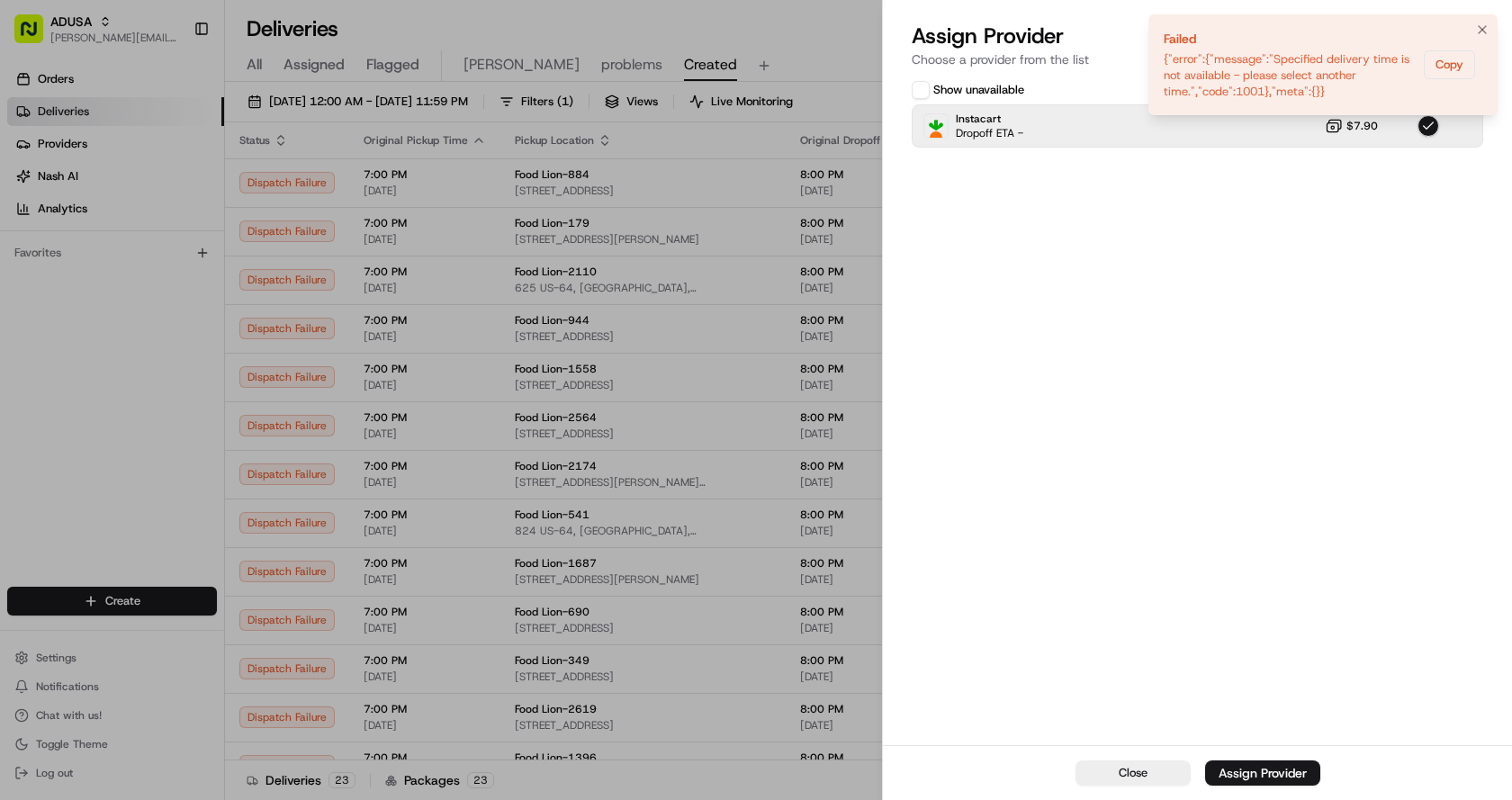
click at [1478, 25] on icon "Notifications (F8)" at bounding box center [1482, 29] width 14 height 14
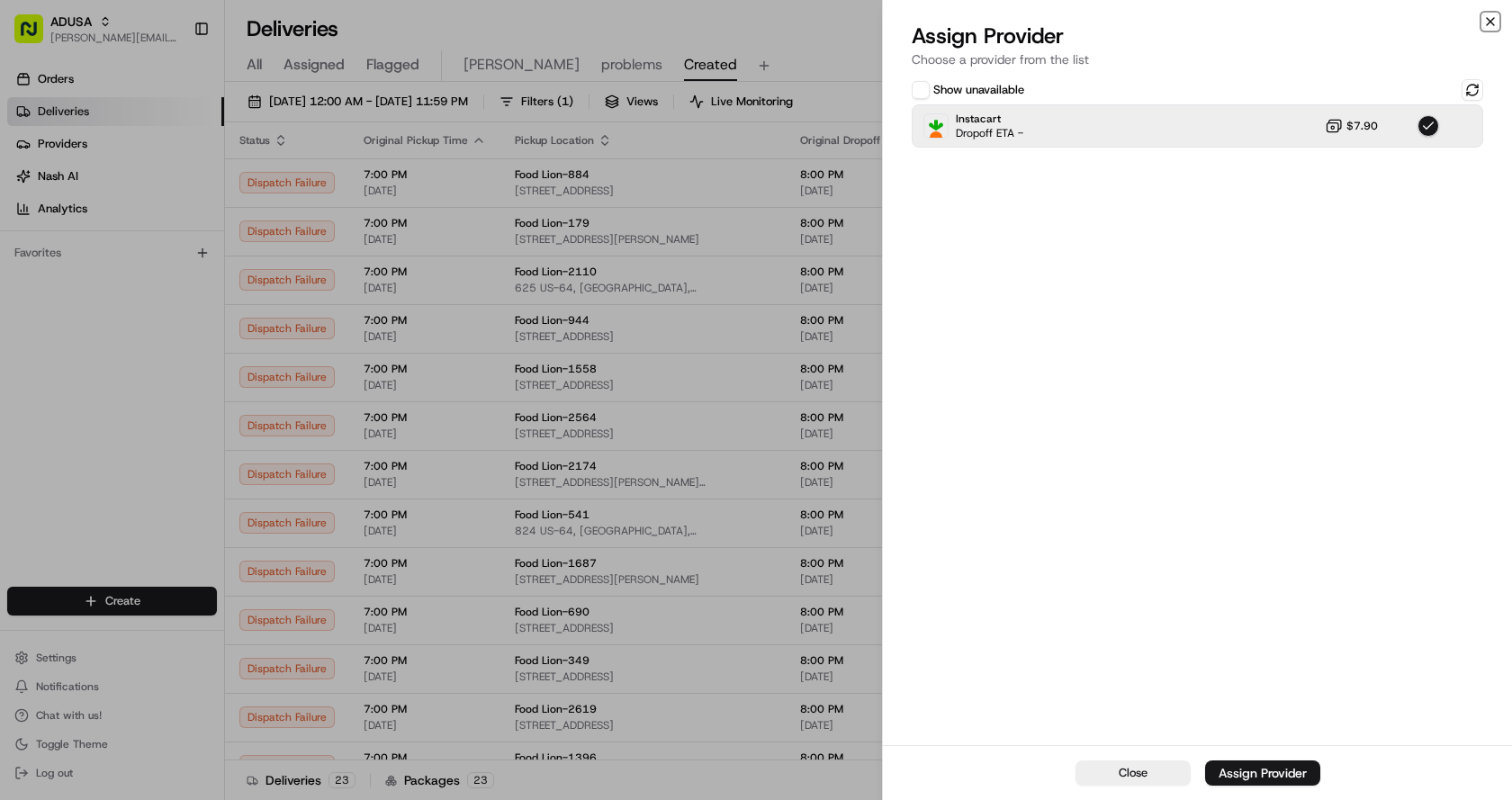
click at [1492, 19] on icon "button" at bounding box center [1489, 21] width 14 height 14
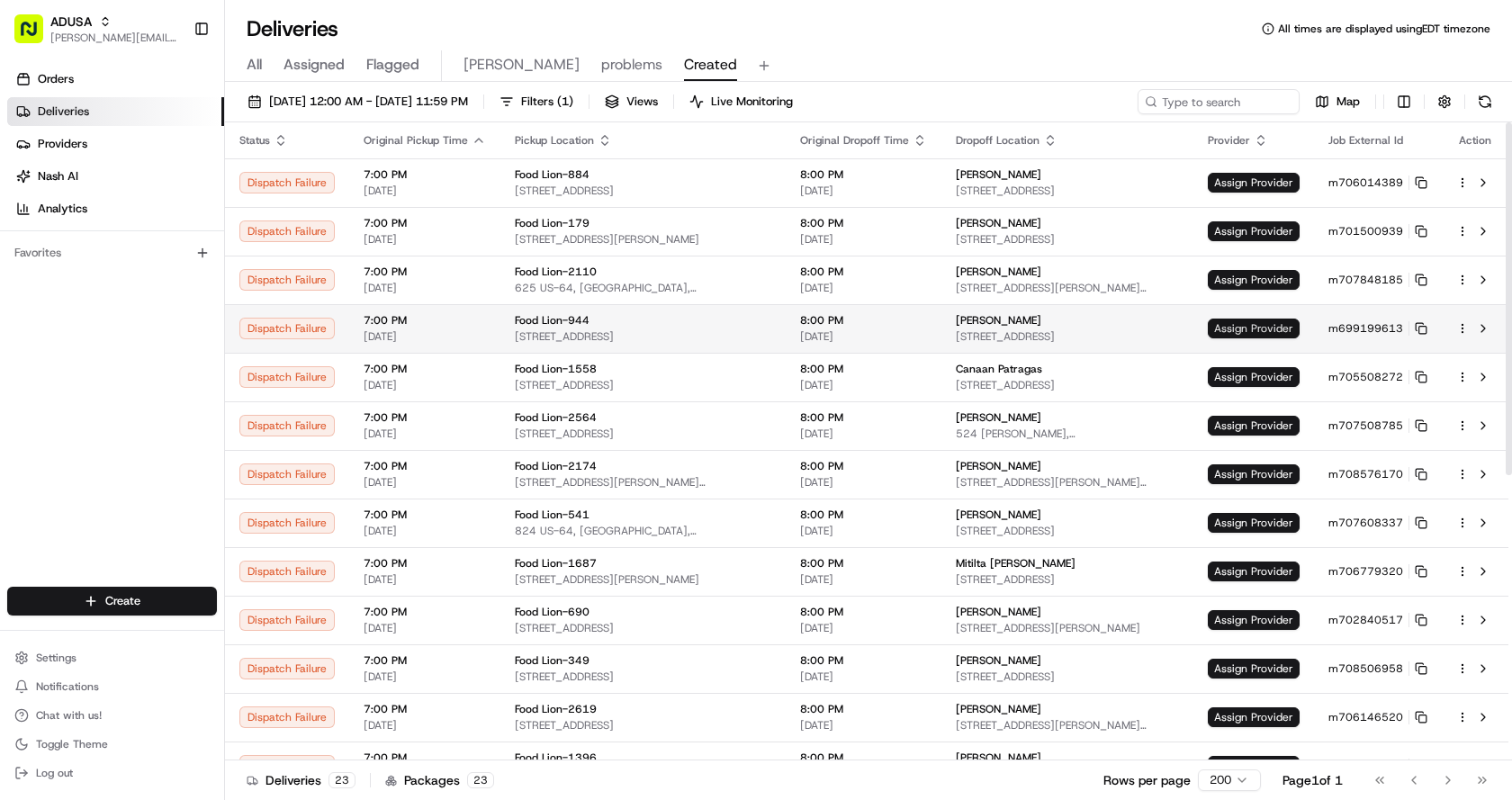
click at [1287, 332] on span "Assign Provider" at bounding box center [1253, 328] width 91 height 20
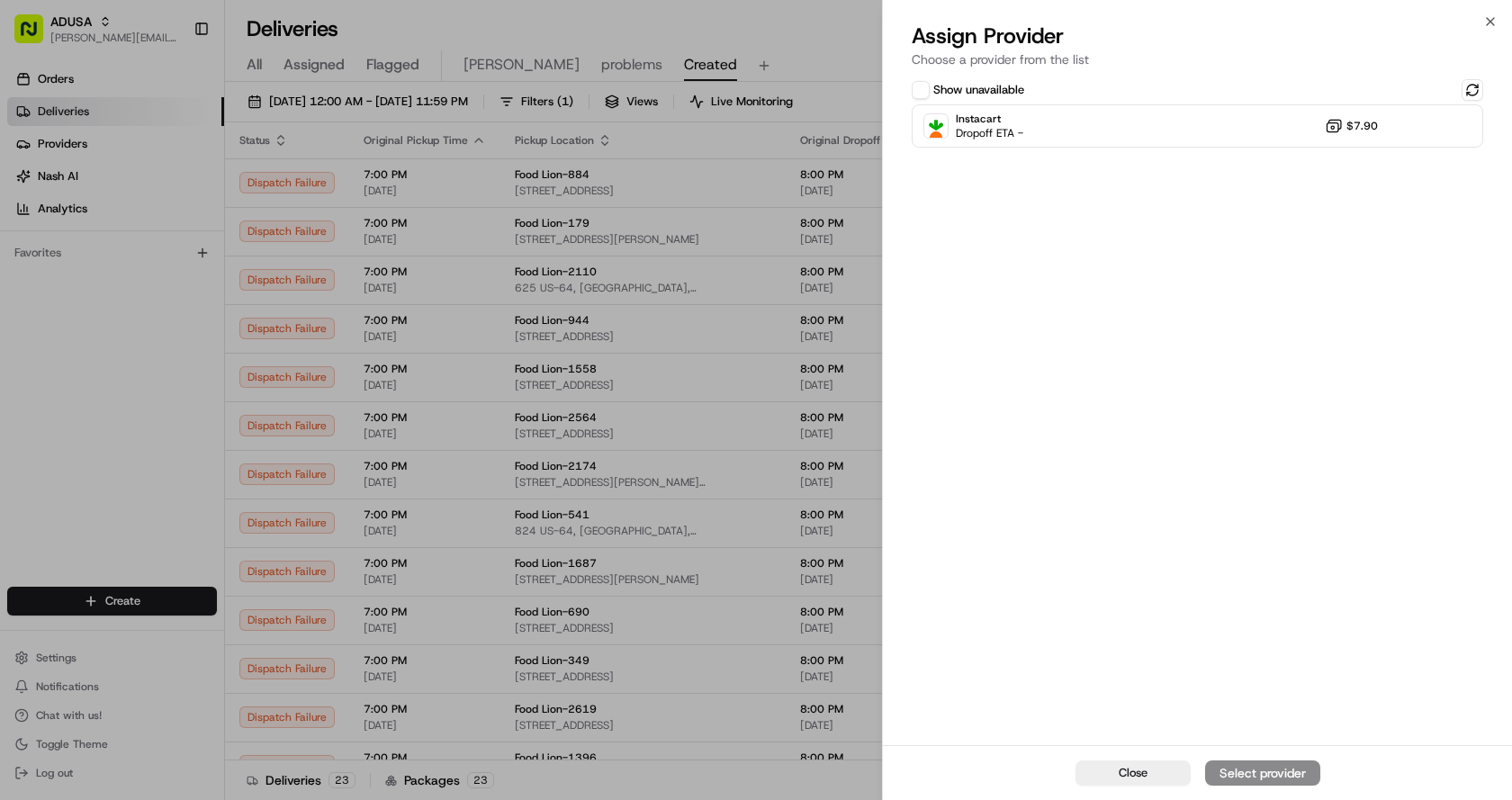
click at [1184, 95] on div "Show unavailable" at bounding box center [1197, 90] width 572 height 22
click at [1183, 114] on div "Instacart Dropoff ETA - $7.90" at bounding box center [1197, 126] width 572 height 43
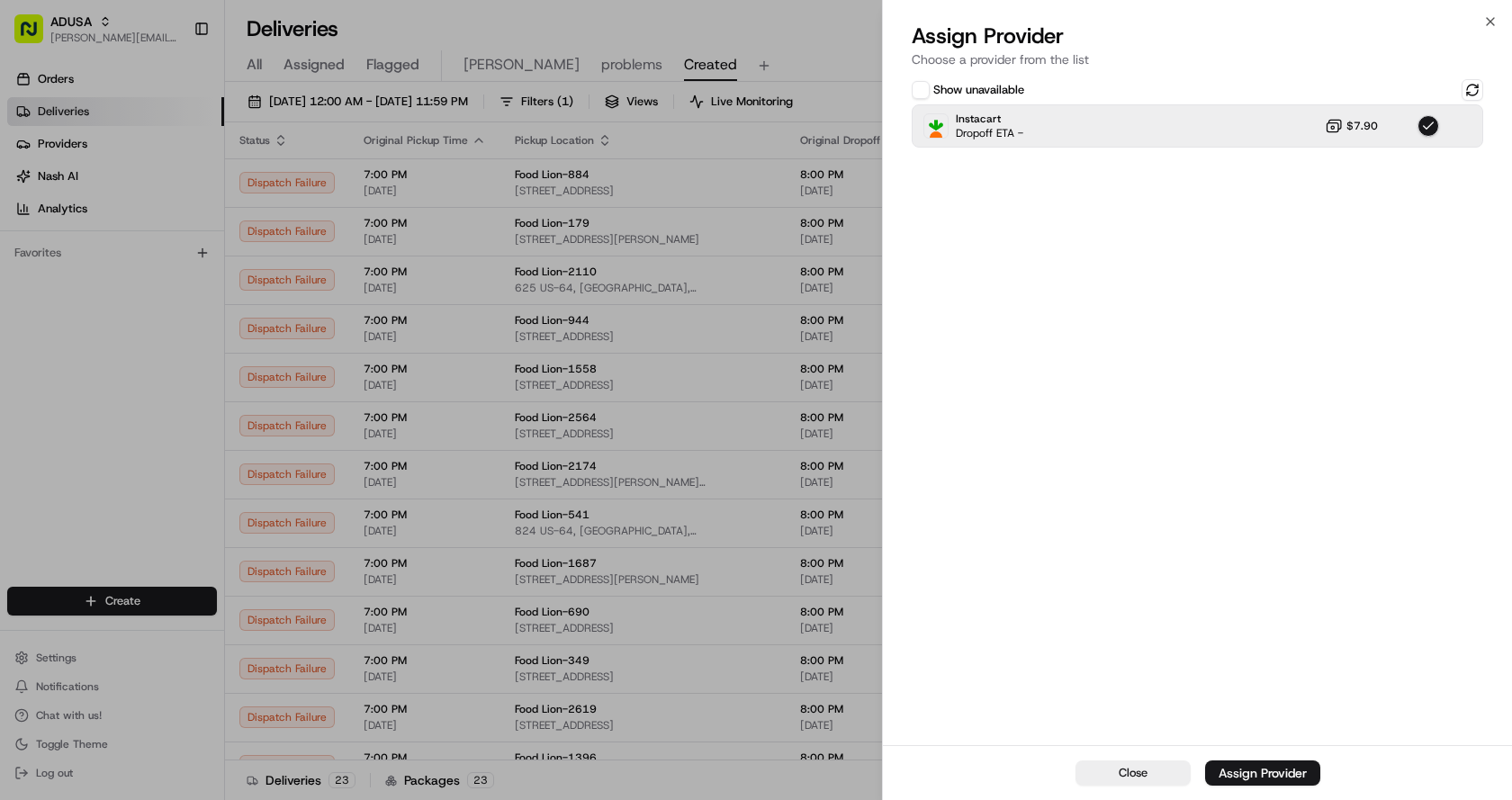
click at [1243, 766] on div "Assign Provider" at bounding box center [1262, 773] width 89 height 18
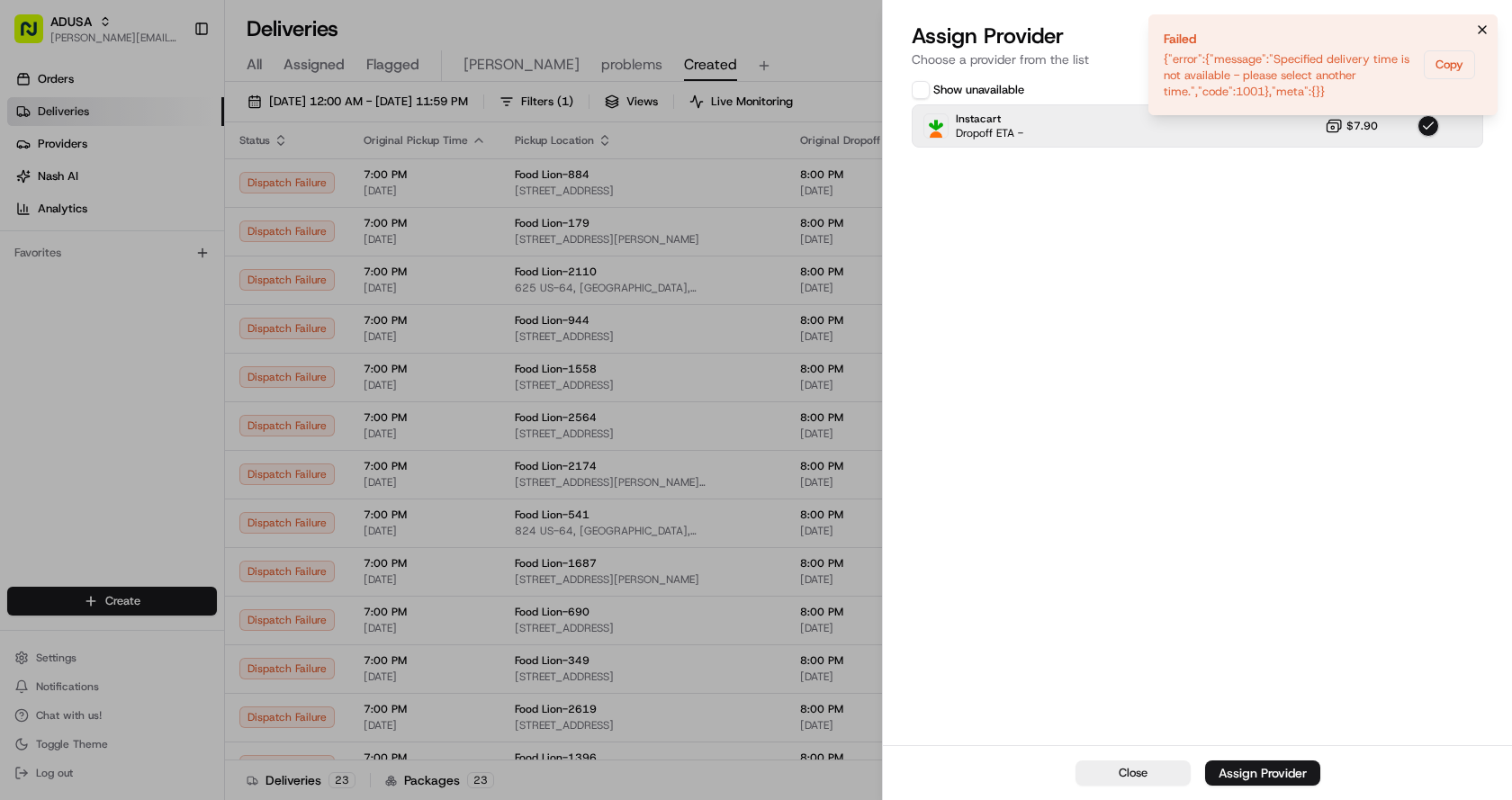
click at [1487, 21] on button "Notifications (F8)" at bounding box center [1482, 29] width 22 height 22
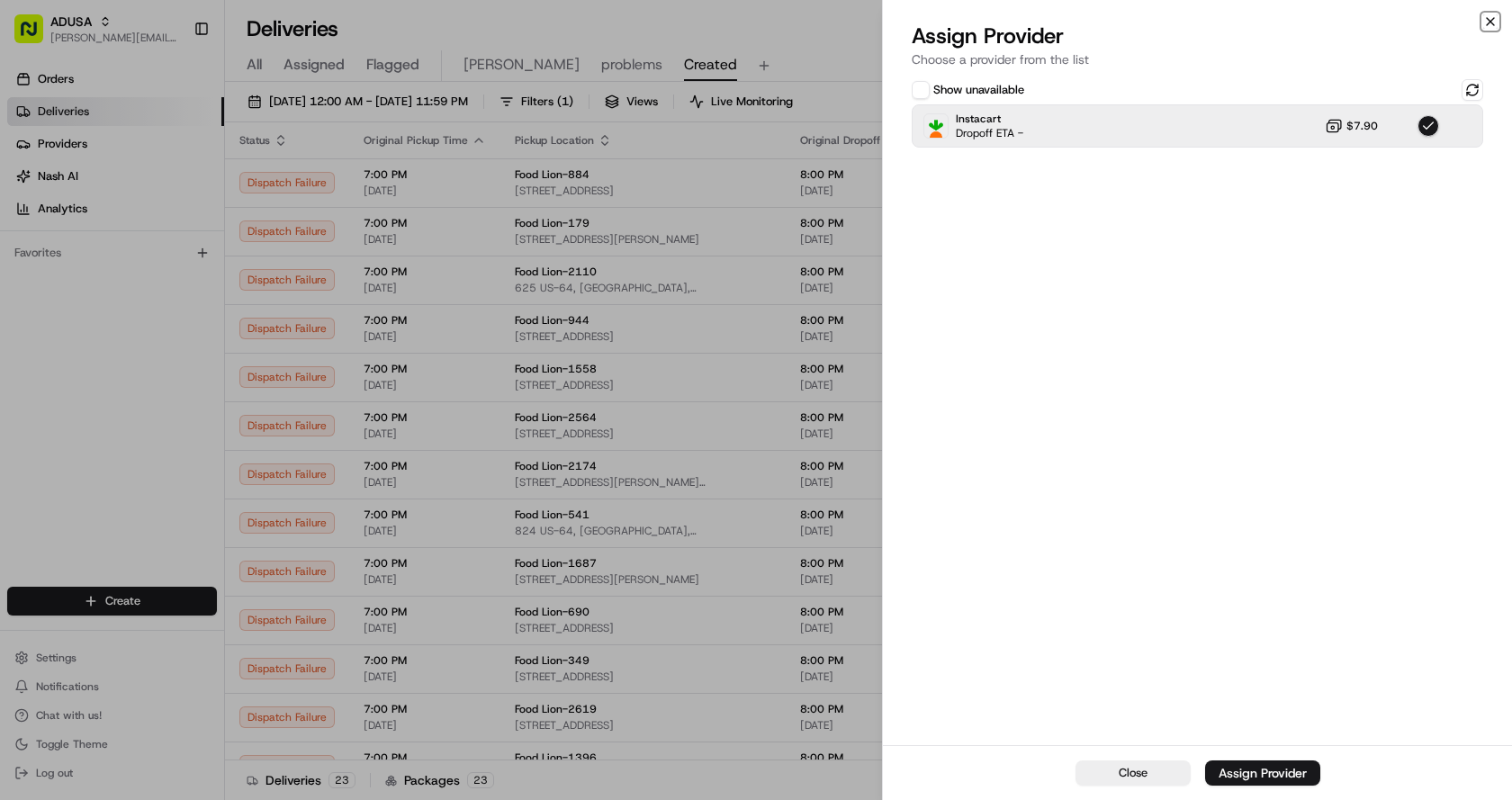
click at [1488, 22] on icon "button" at bounding box center [1489, 21] width 14 height 14
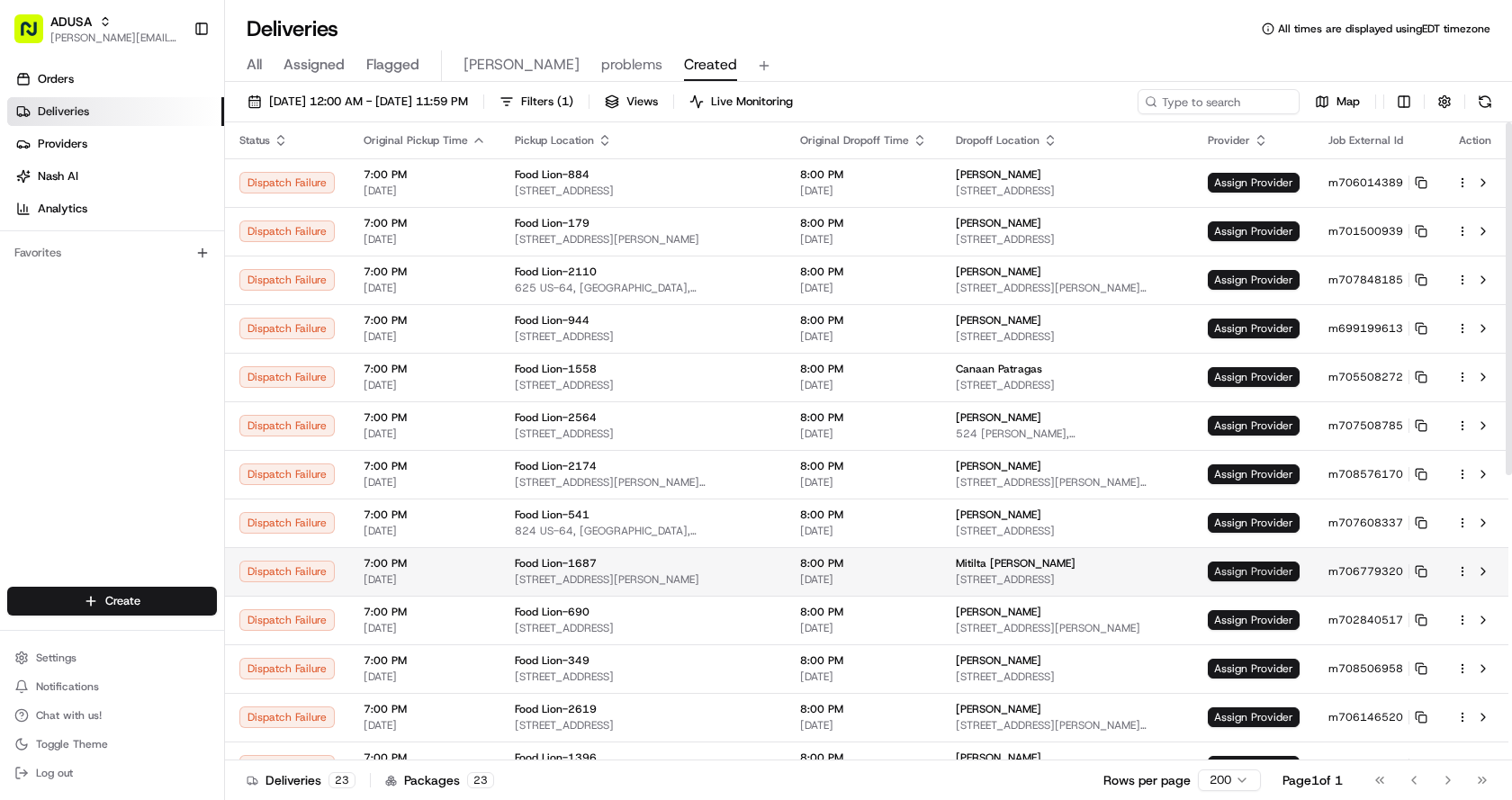
click at [1255, 573] on span "Assign Provider" at bounding box center [1253, 571] width 91 height 20
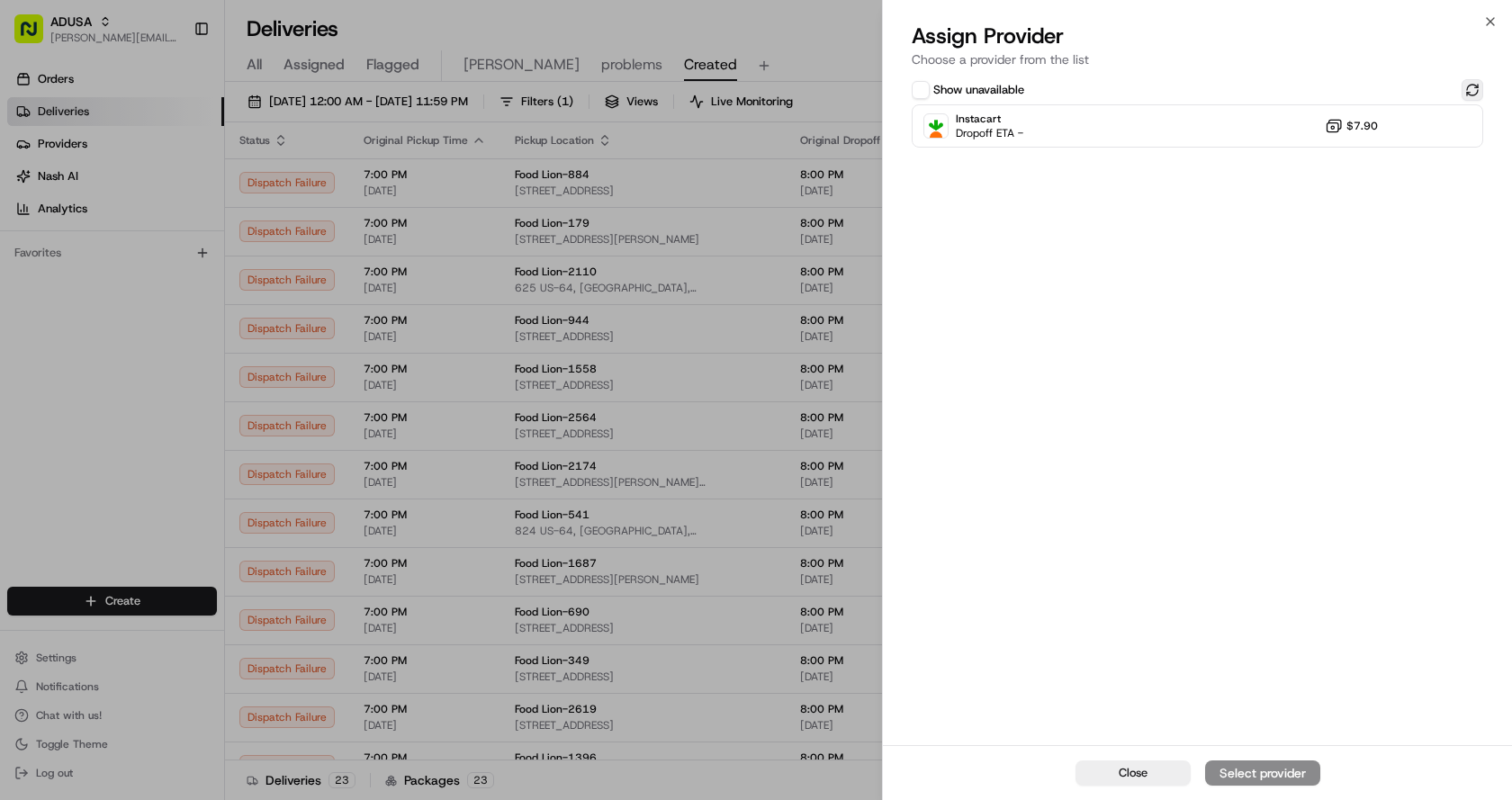
click at [1474, 82] on button at bounding box center [1471, 90] width 22 height 22
click at [1220, 134] on div "Instacart Dropoff ETA - $7.90" at bounding box center [1197, 126] width 572 height 43
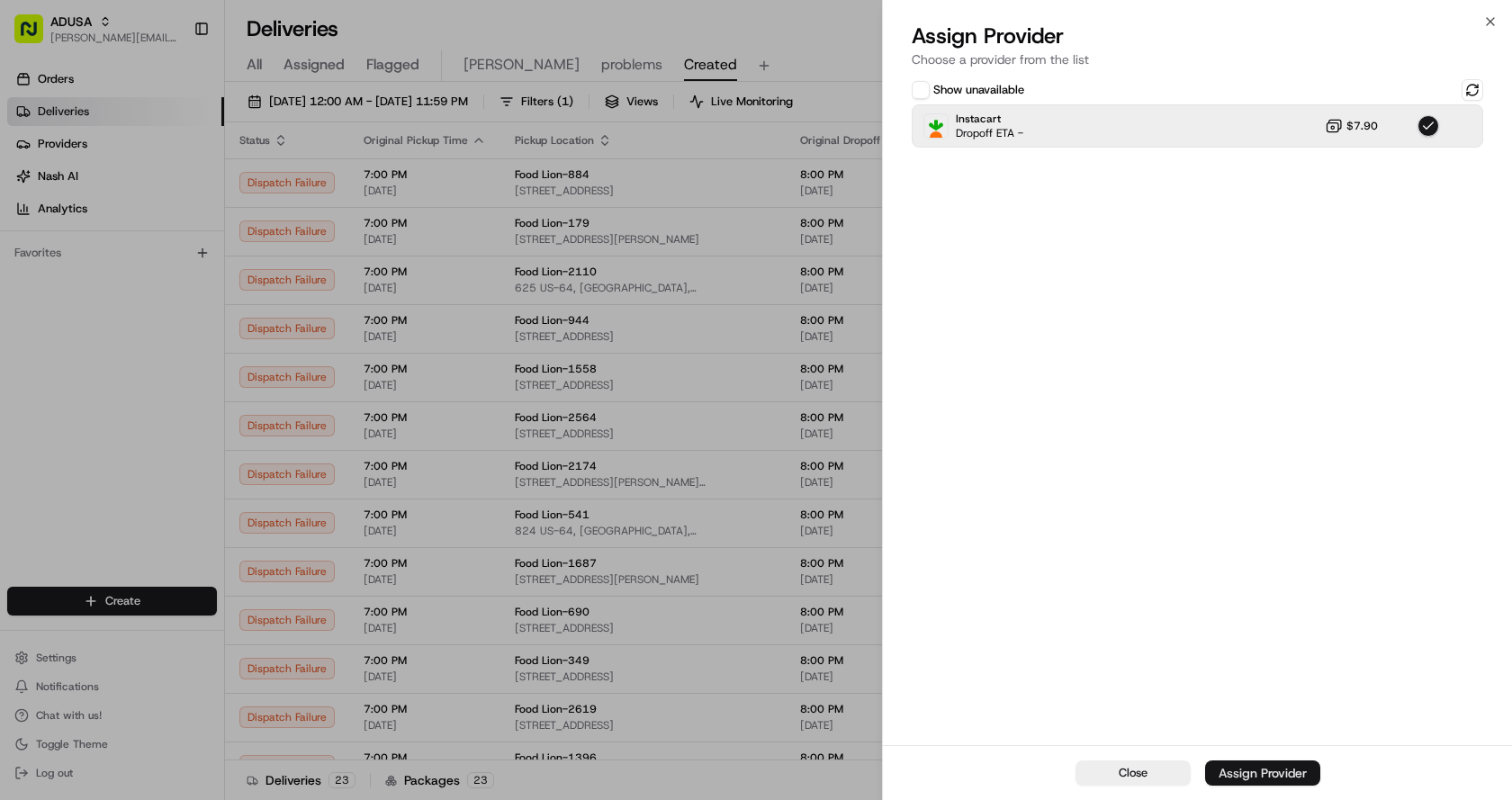
click at [1263, 767] on div "Assign Provider" at bounding box center [1262, 773] width 89 height 18
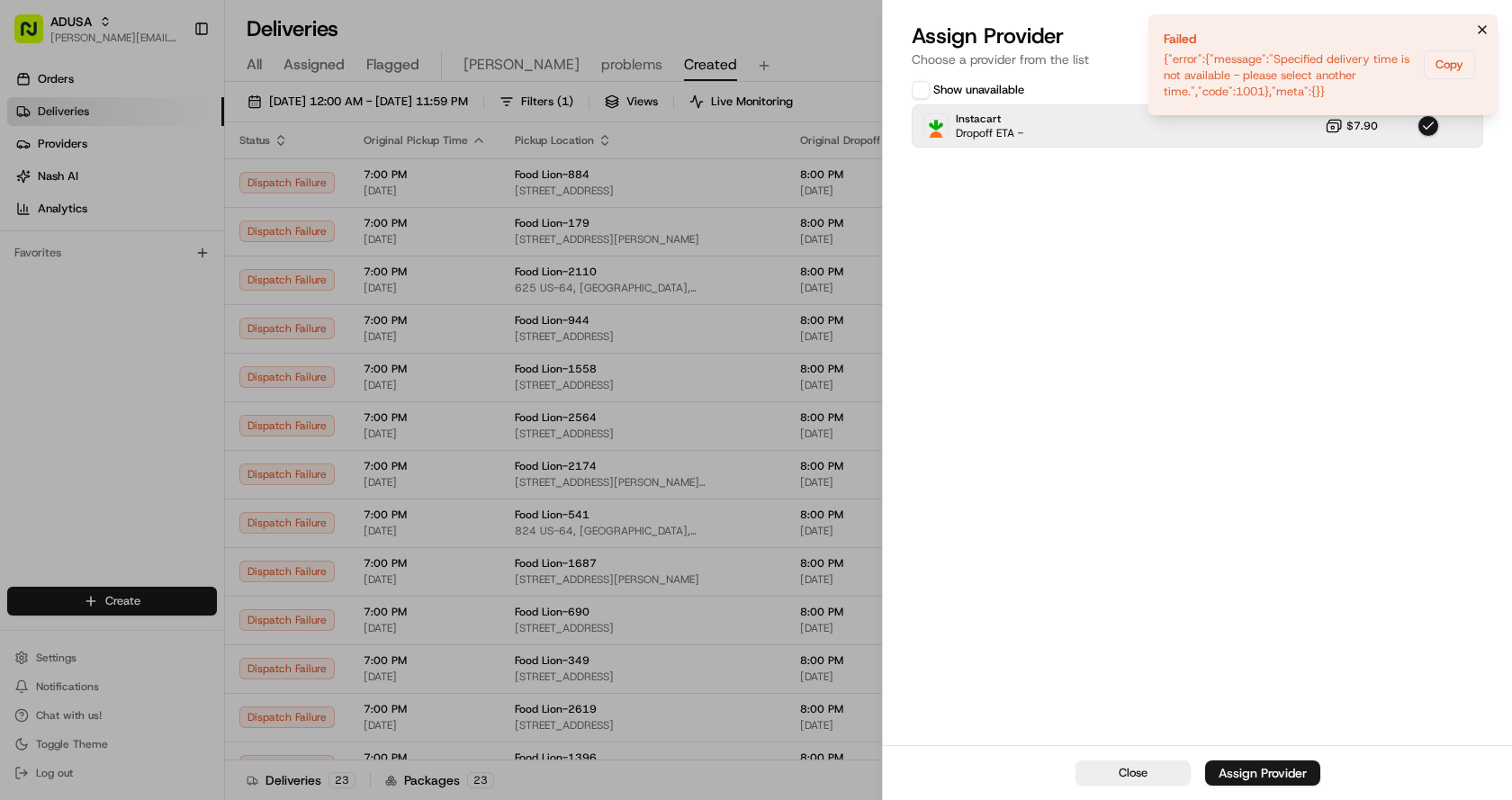
click at [1484, 25] on icon "Notifications (F8)" at bounding box center [1482, 29] width 14 height 14
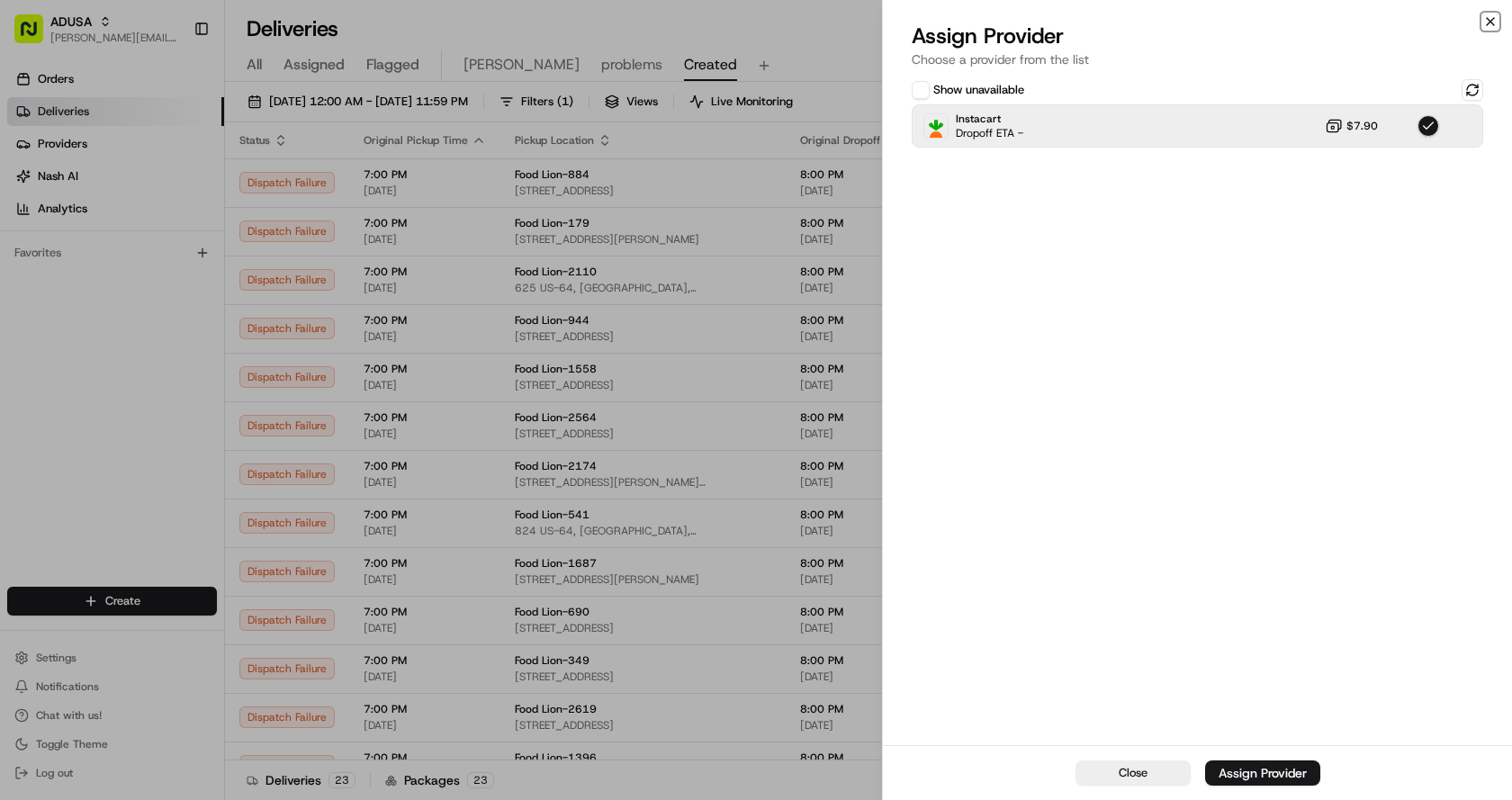
click at [1489, 18] on icon "button" at bounding box center [1489, 21] width 14 height 14
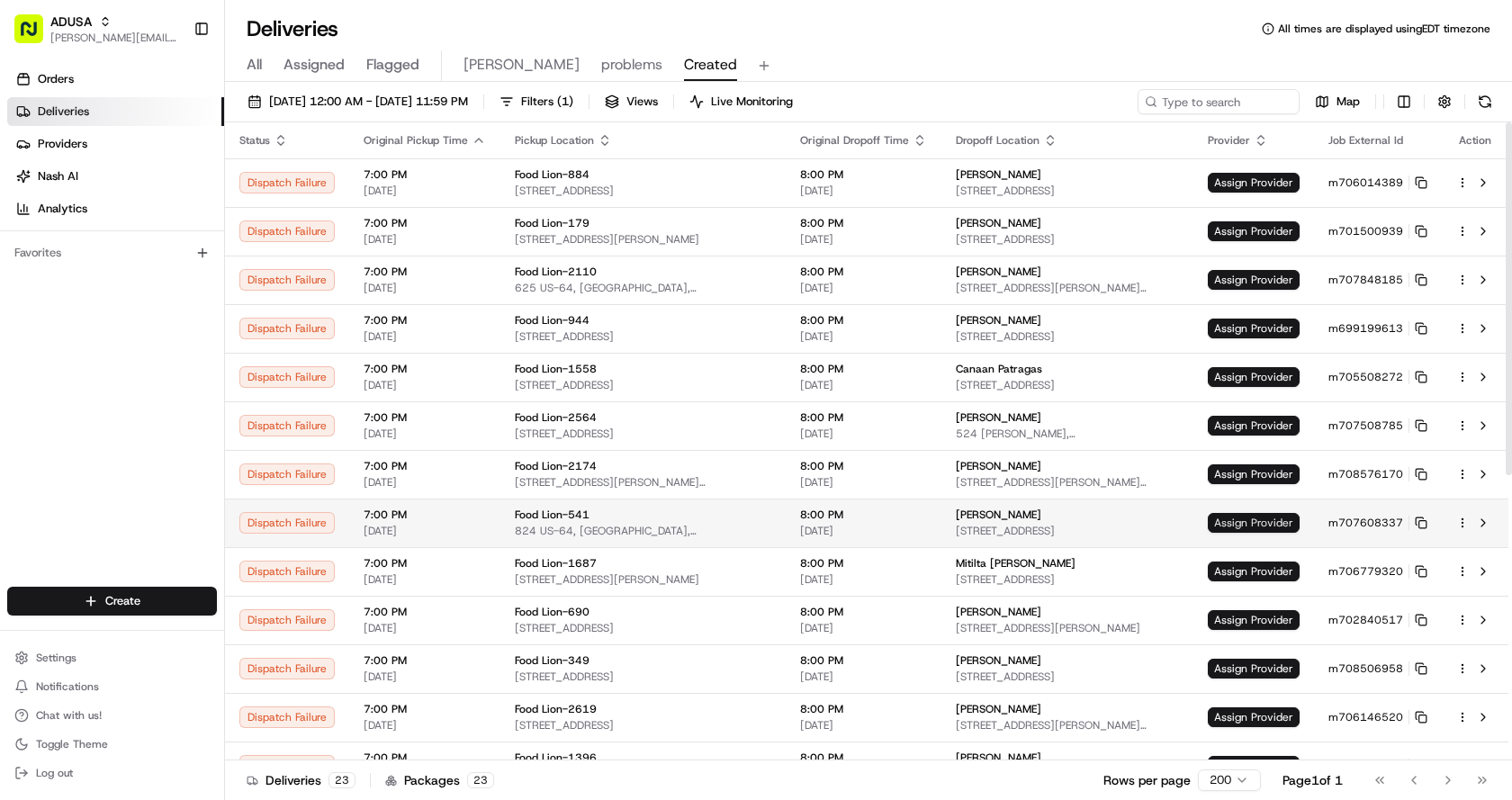
click at [1251, 526] on span "Assign Provider" at bounding box center [1253, 522] width 91 height 20
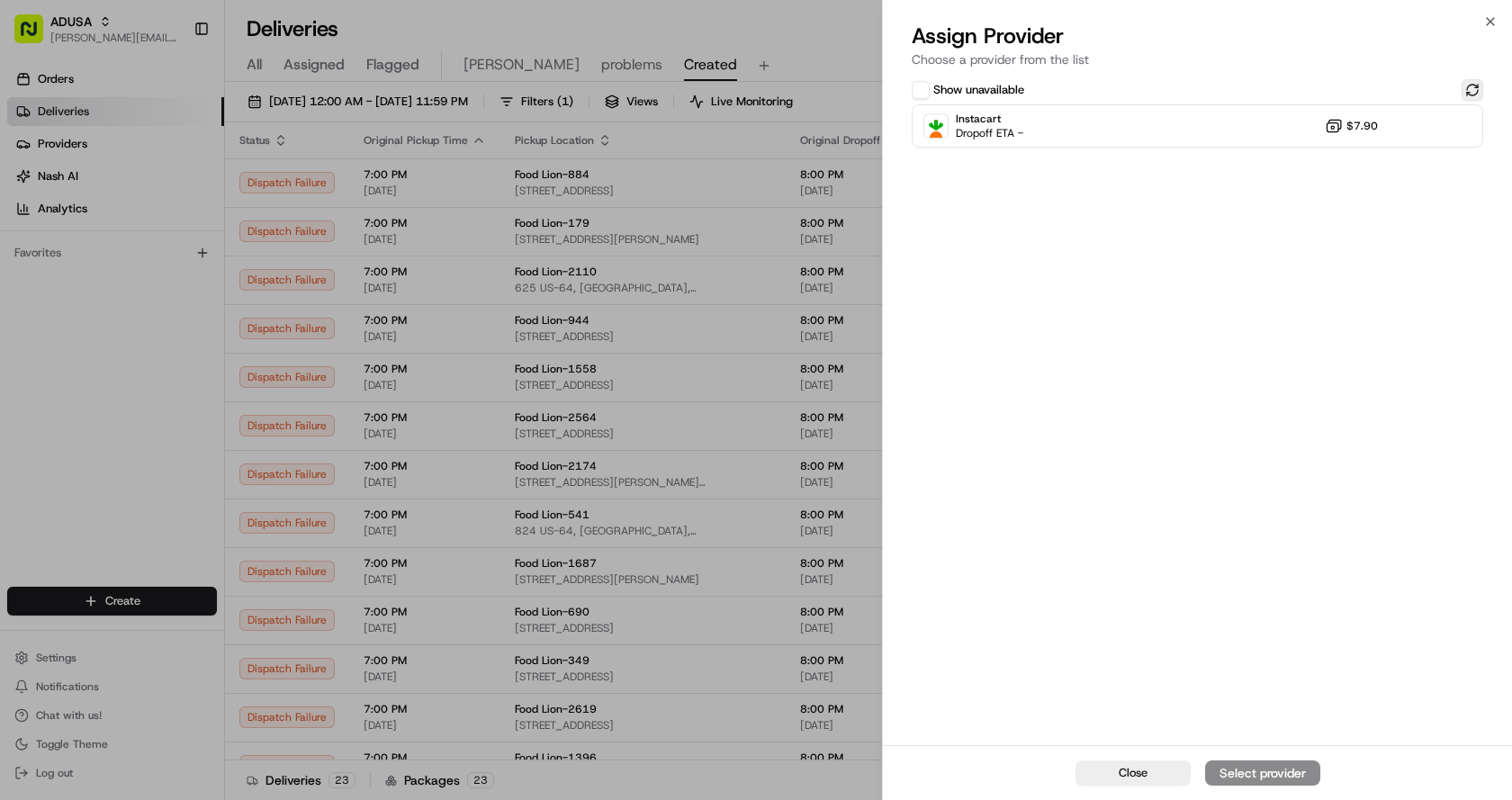
click at [1476, 90] on button at bounding box center [1471, 90] width 22 height 22
click at [1134, 148] on div "Show unavailable Instacart Dropoff ETA - $7.90" at bounding box center [1197, 410] width 629 height 670
click at [1187, 125] on div "Instacart Dropoff ETA - $7.90" at bounding box center [1197, 126] width 572 height 43
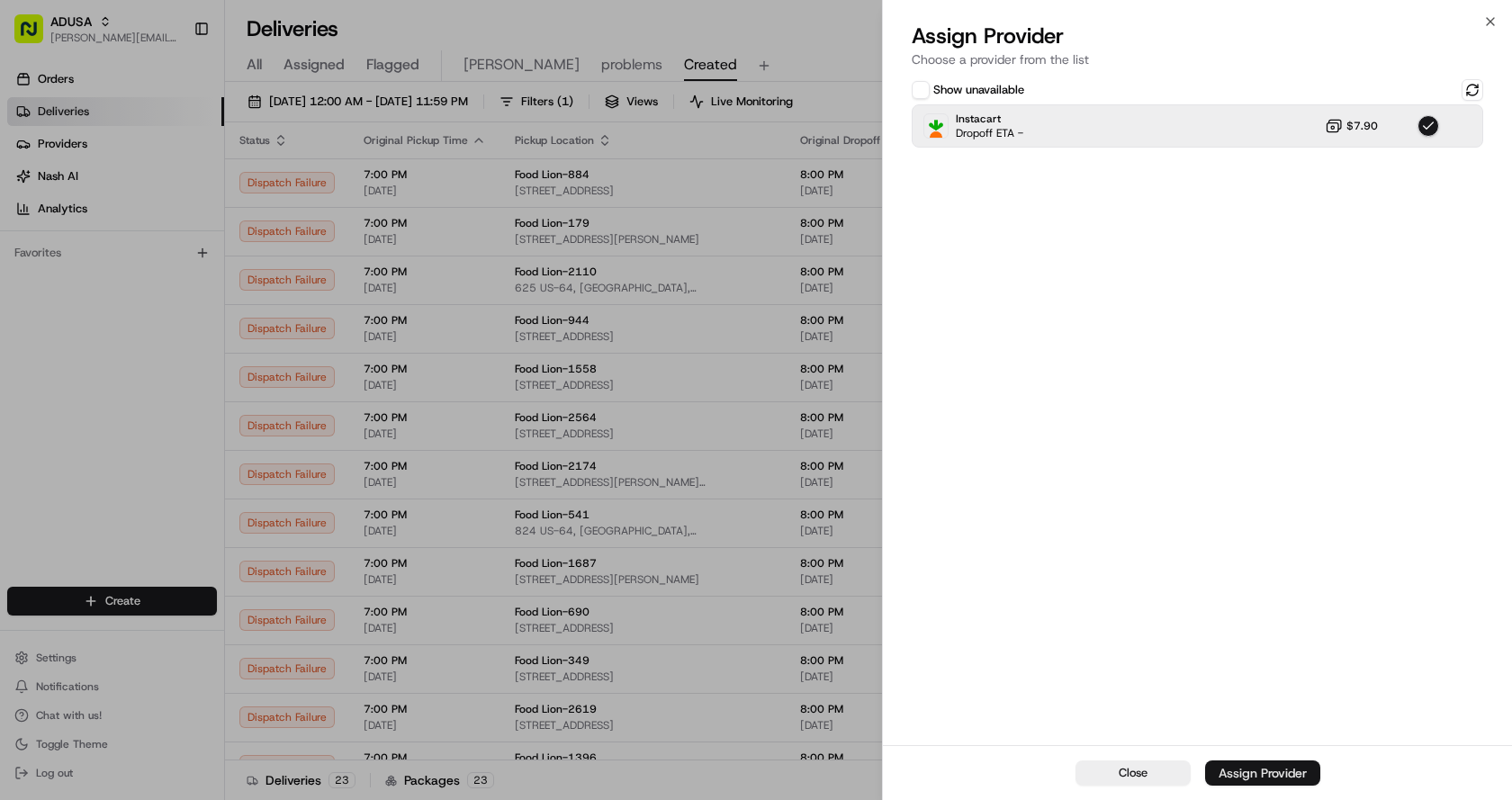
click at [1267, 774] on div "Assign Provider" at bounding box center [1262, 773] width 89 height 18
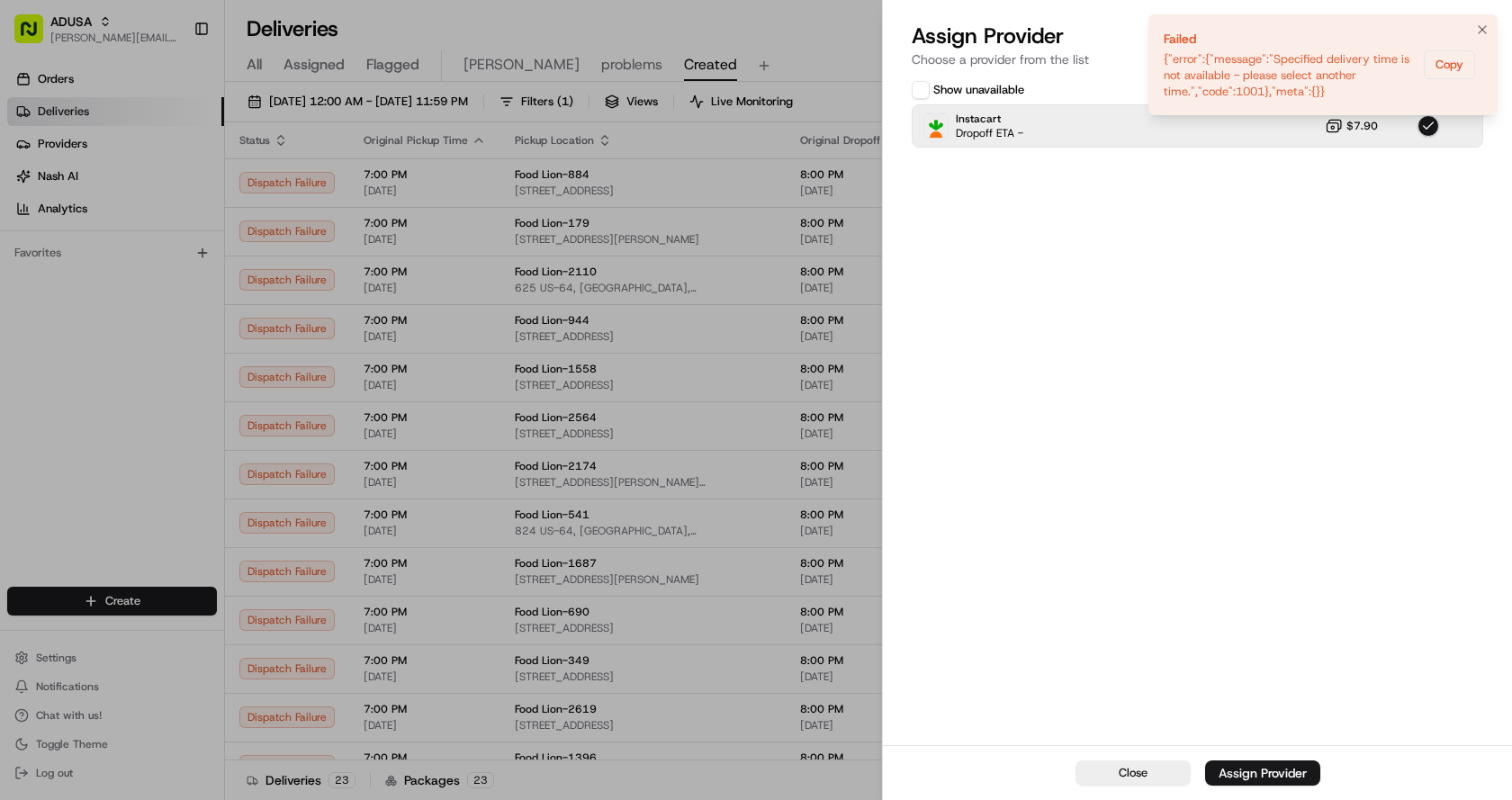
click at [1468, 35] on li "Failed {"error":{"message":"Specified delivery time is not available - please s…" at bounding box center [1323, 64] width 350 height 101
click at [1477, 27] on icon "Notifications (F8)" at bounding box center [1482, 29] width 14 height 14
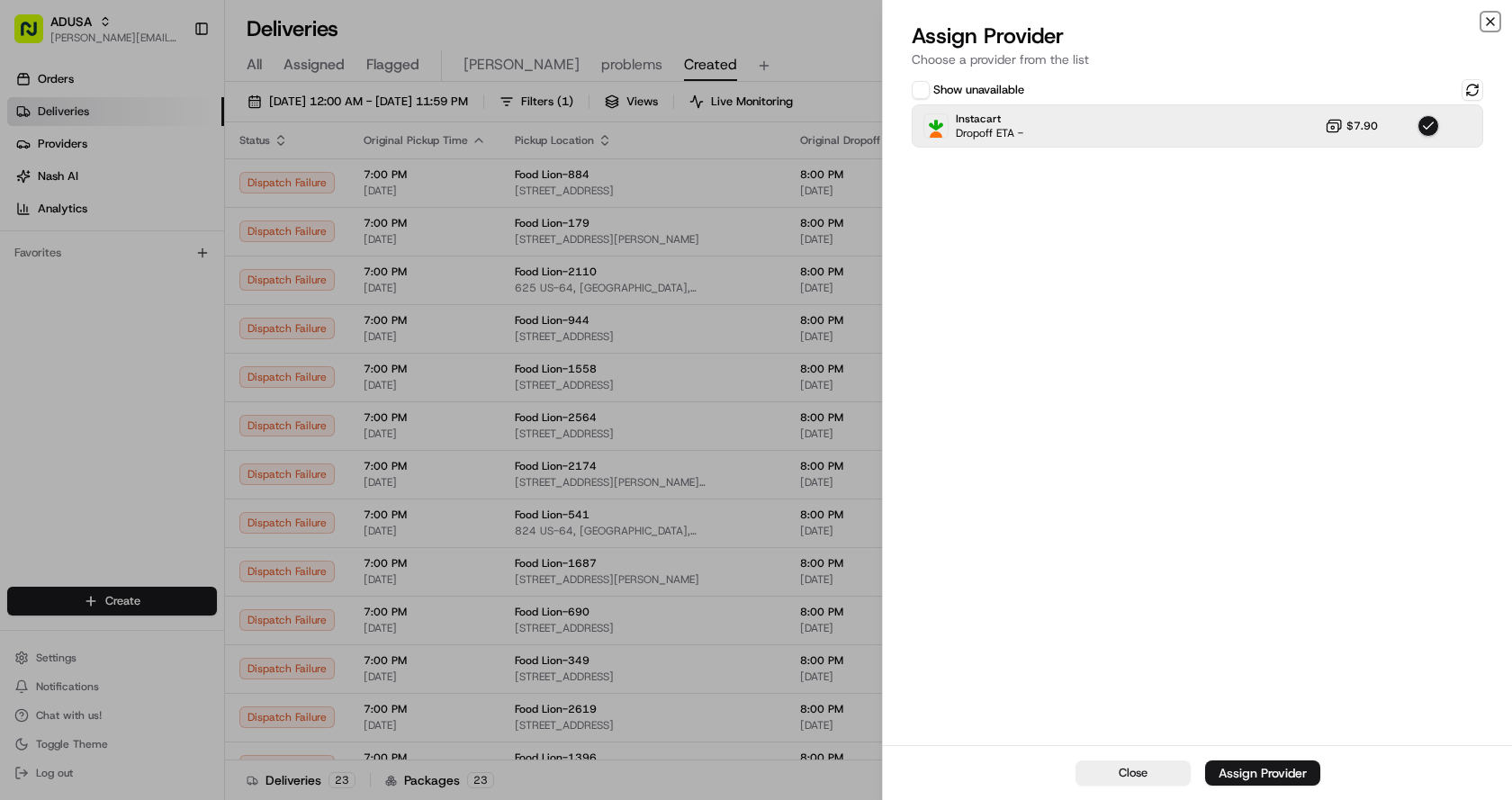
click at [1494, 20] on icon "button" at bounding box center [1489, 21] width 14 height 14
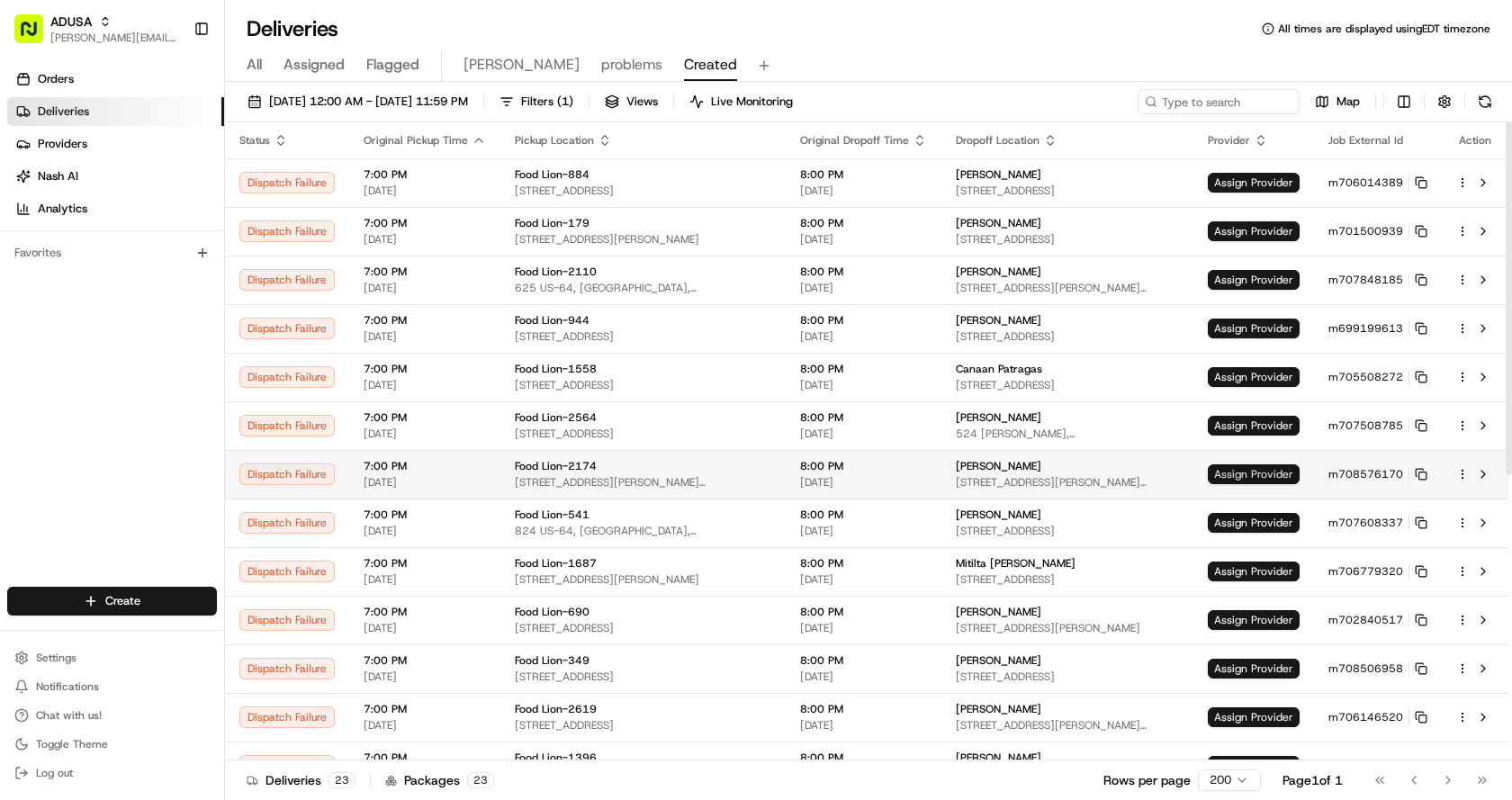
click at [1245, 474] on span "Assign Provider" at bounding box center [1253, 474] width 91 height 20
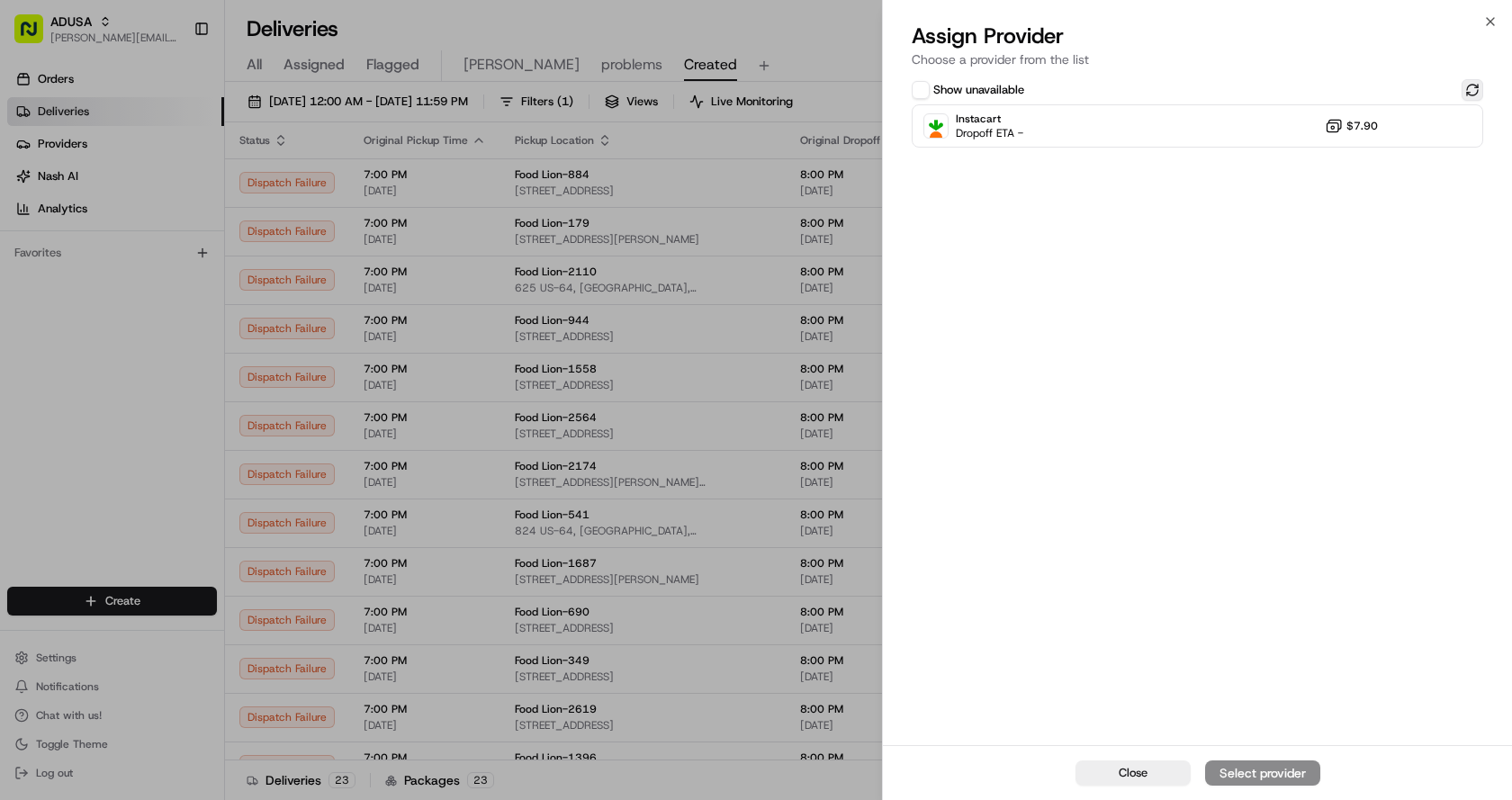
click at [1465, 88] on button at bounding box center [1471, 90] width 22 height 22
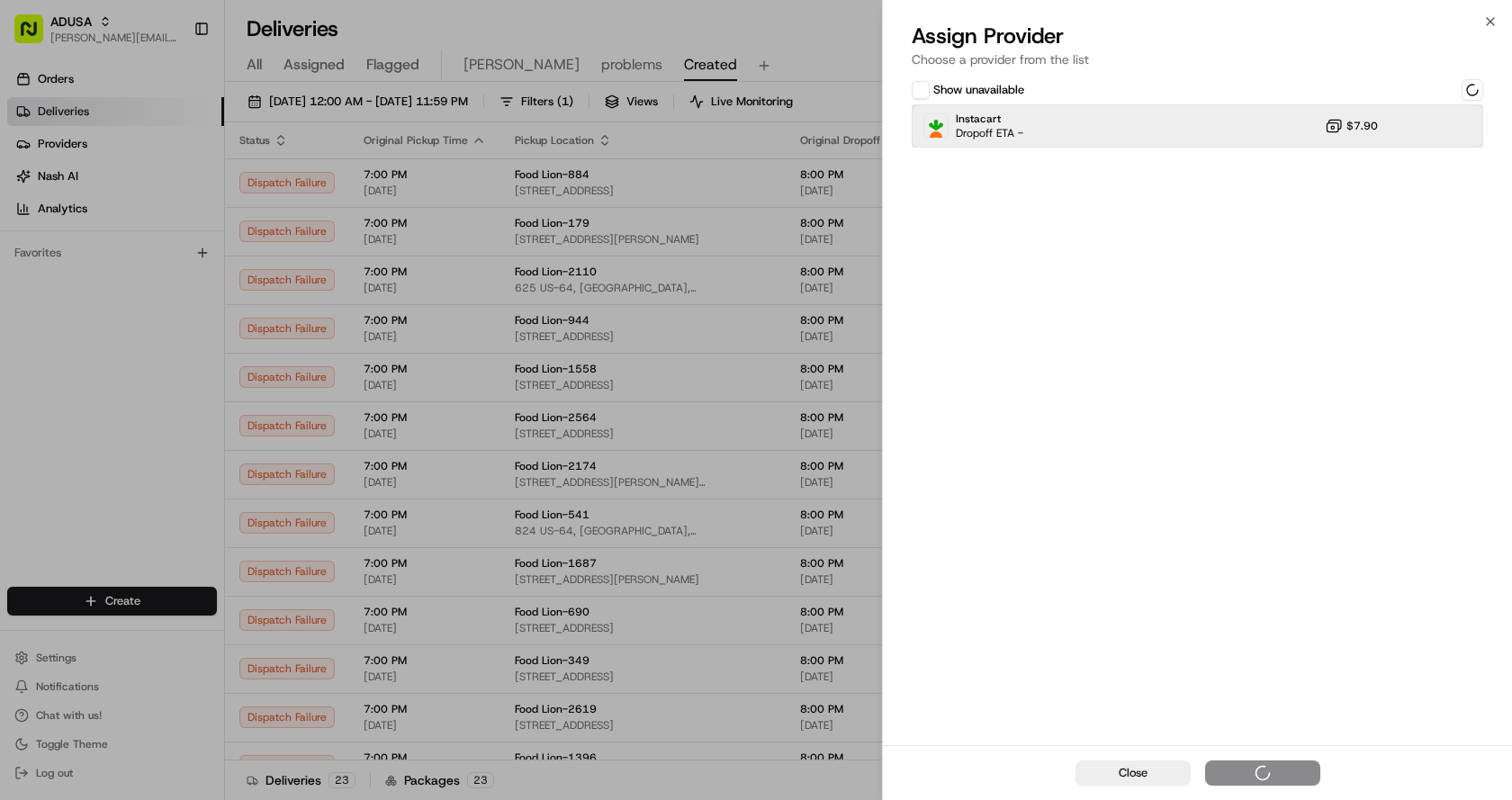
click at [1207, 131] on div "Instacart Dropoff ETA - $7.90" at bounding box center [1197, 126] width 572 height 43
click at [1196, 131] on div "Instacart Dropoff ETA - $7.90" at bounding box center [1197, 126] width 572 height 43
click at [1207, 118] on div "Instacart Dropoff ETA - $7.90" at bounding box center [1197, 126] width 572 height 43
click at [1270, 776] on div "Assign Provider" at bounding box center [1262, 773] width 89 height 18
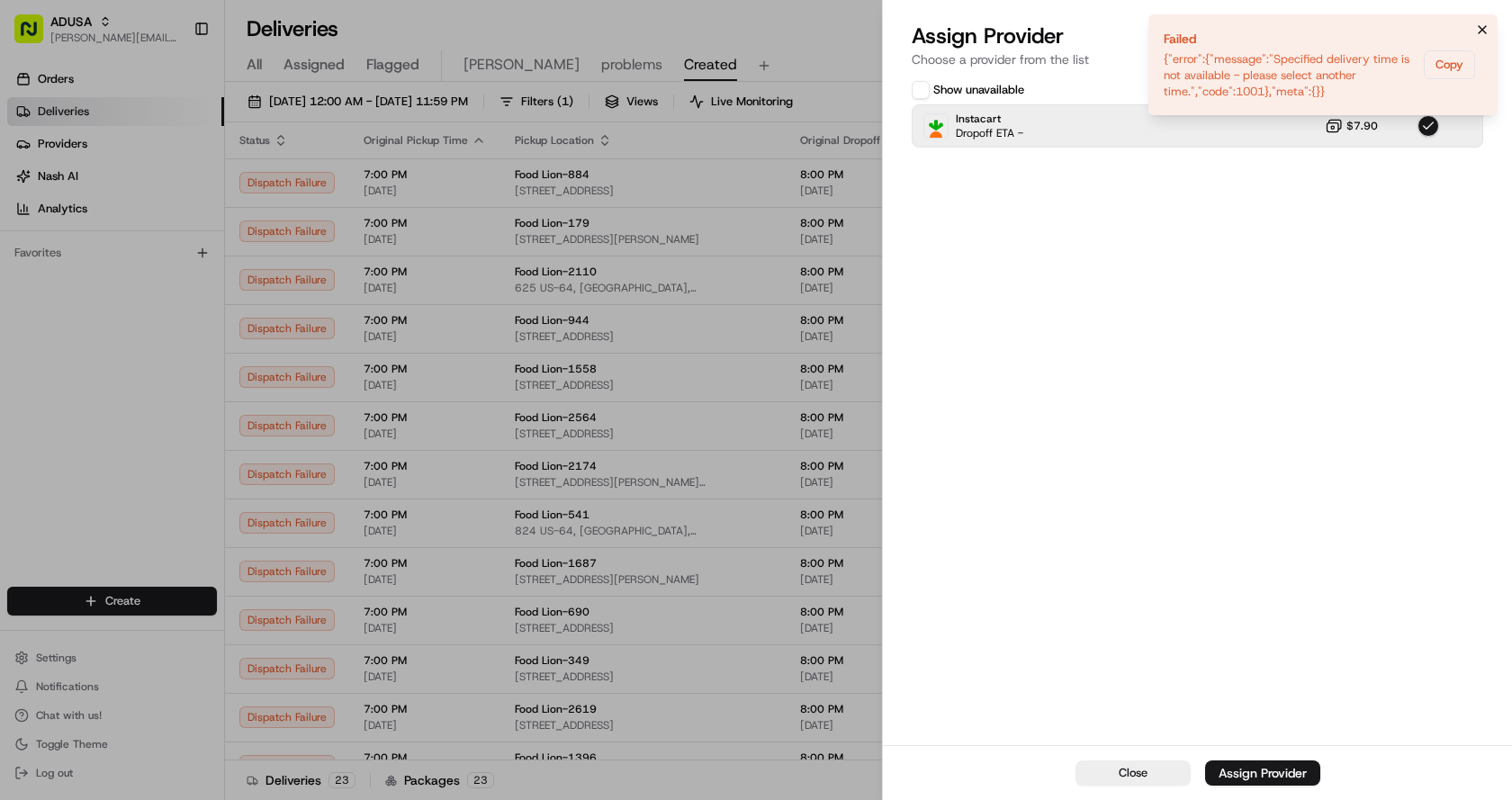
click at [1473, 20] on button "Notifications (F8)" at bounding box center [1482, 29] width 22 height 22
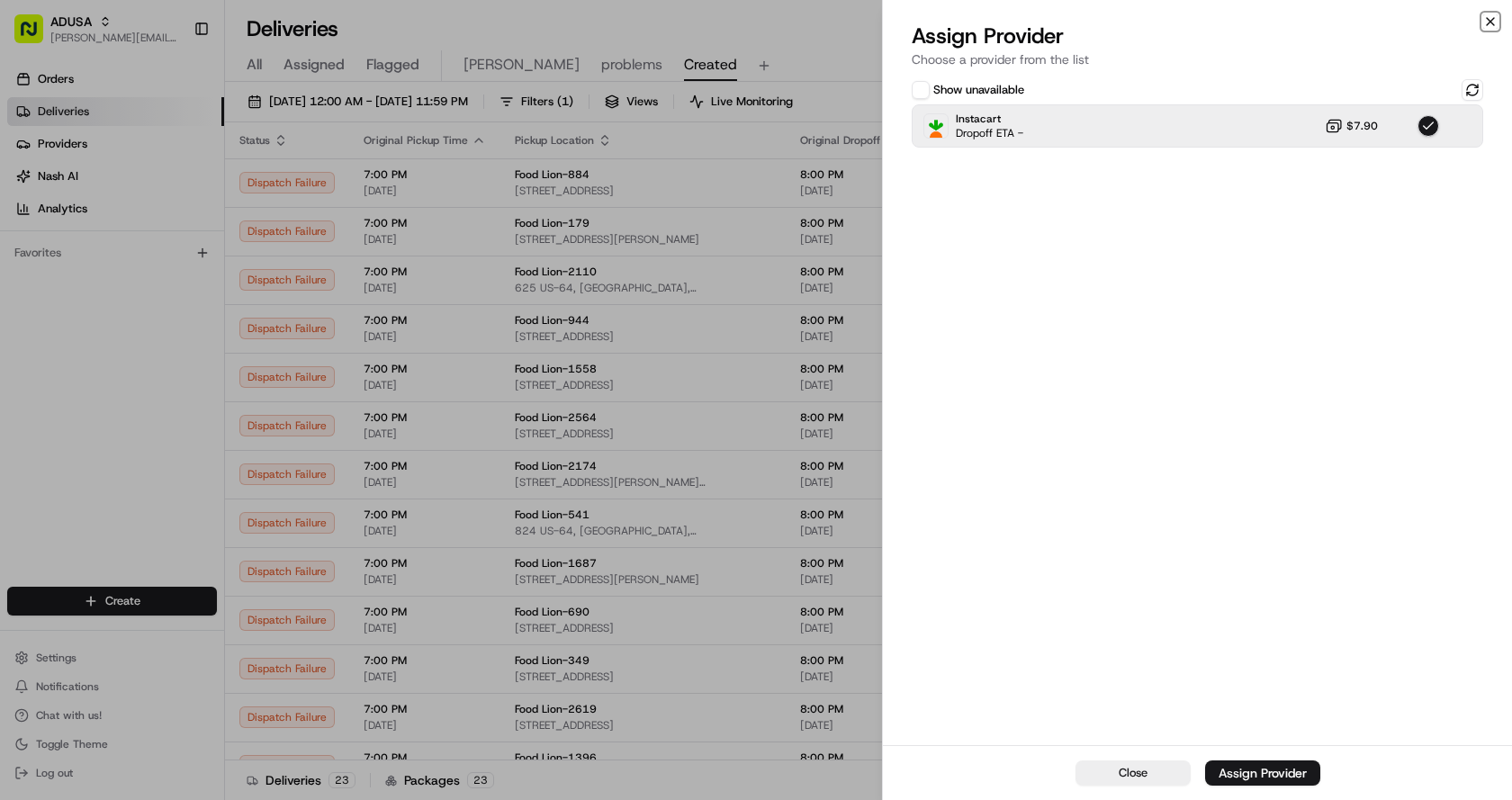
click at [1483, 19] on icon "button" at bounding box center [1489, 21] width 14 height 14
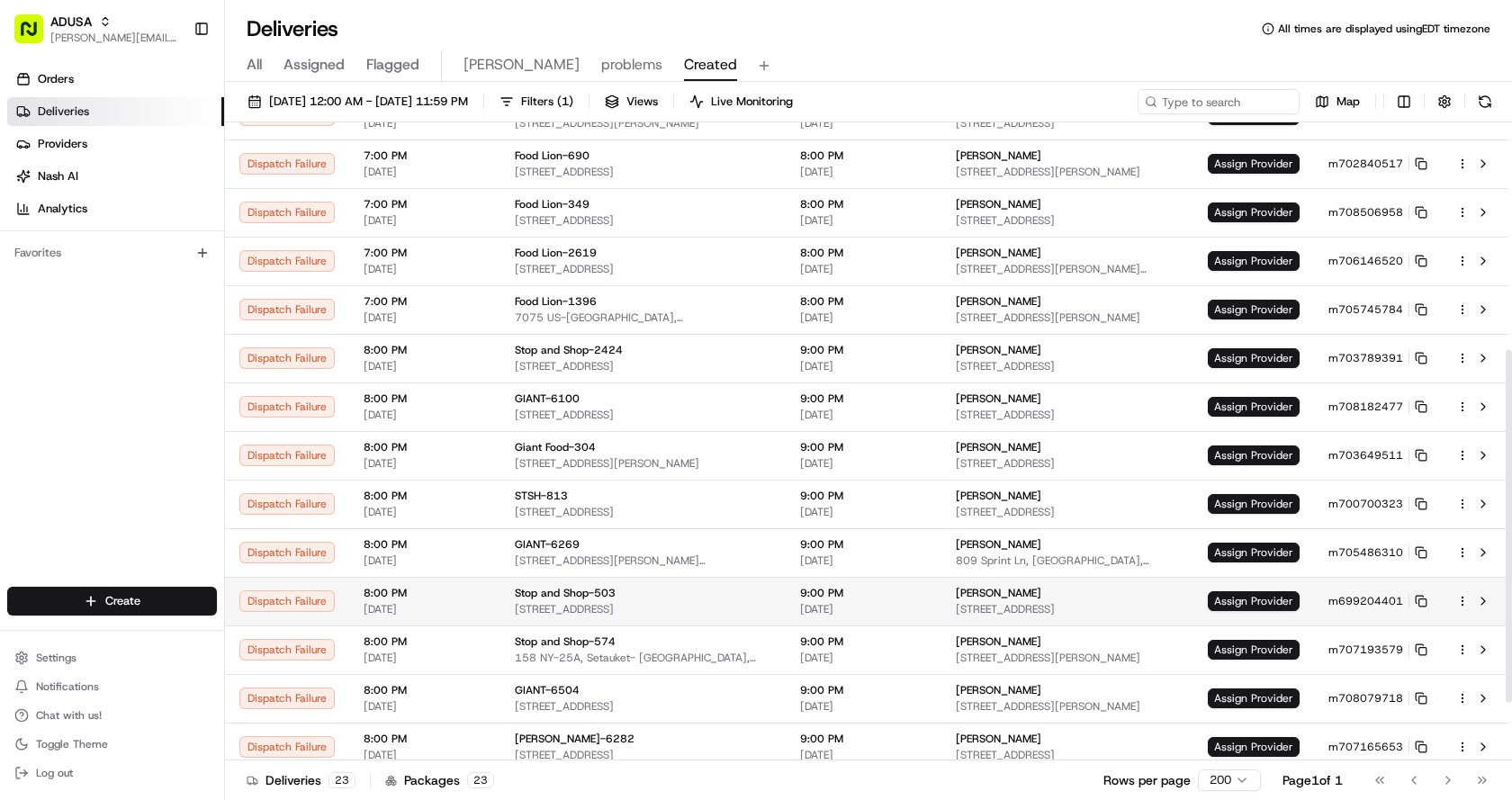
scroll to position [515, 0]
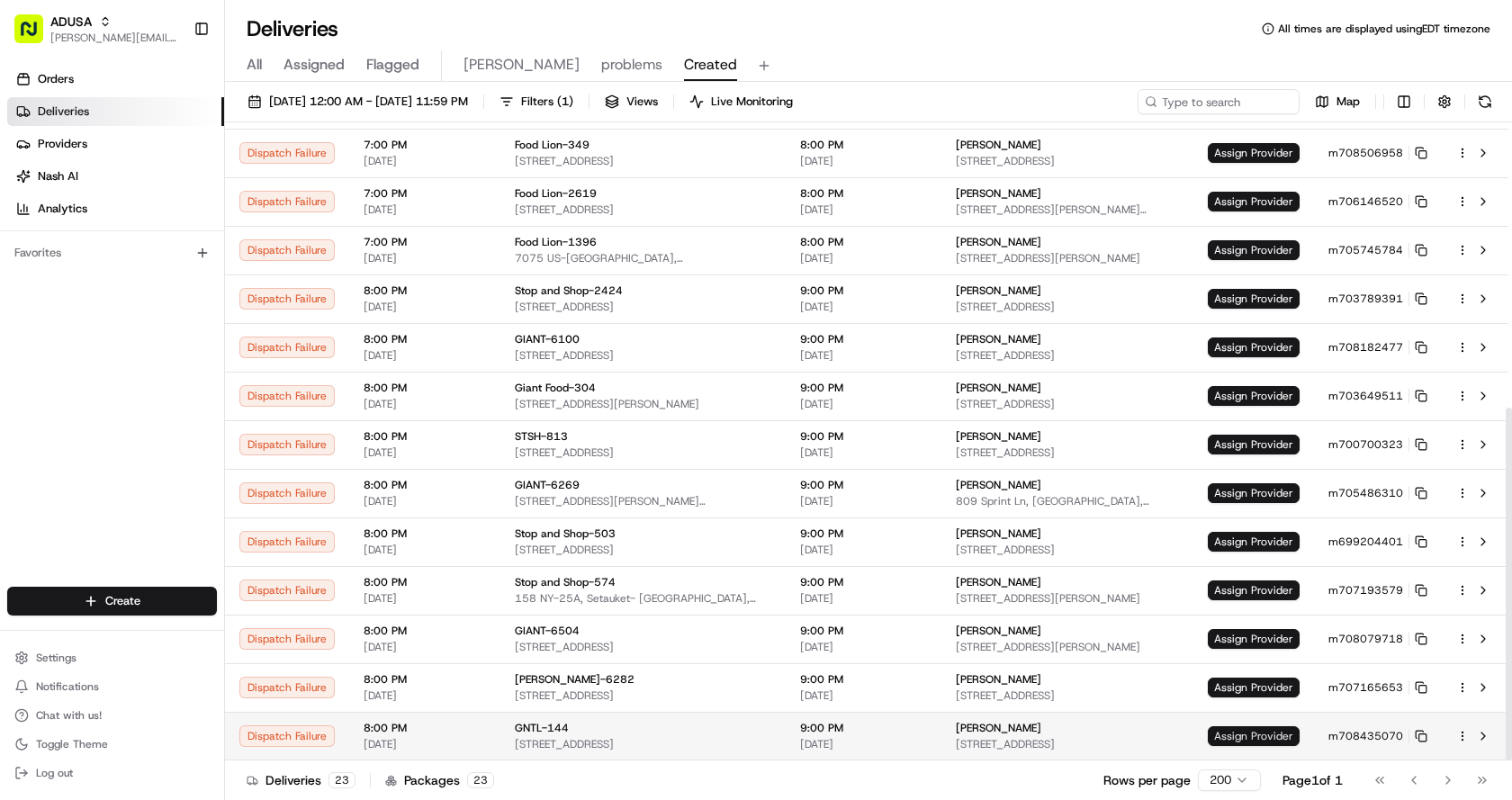
click at [1264, 738] on span "Assign Provider" at bounding box center [1253, 736] width 91 height 20
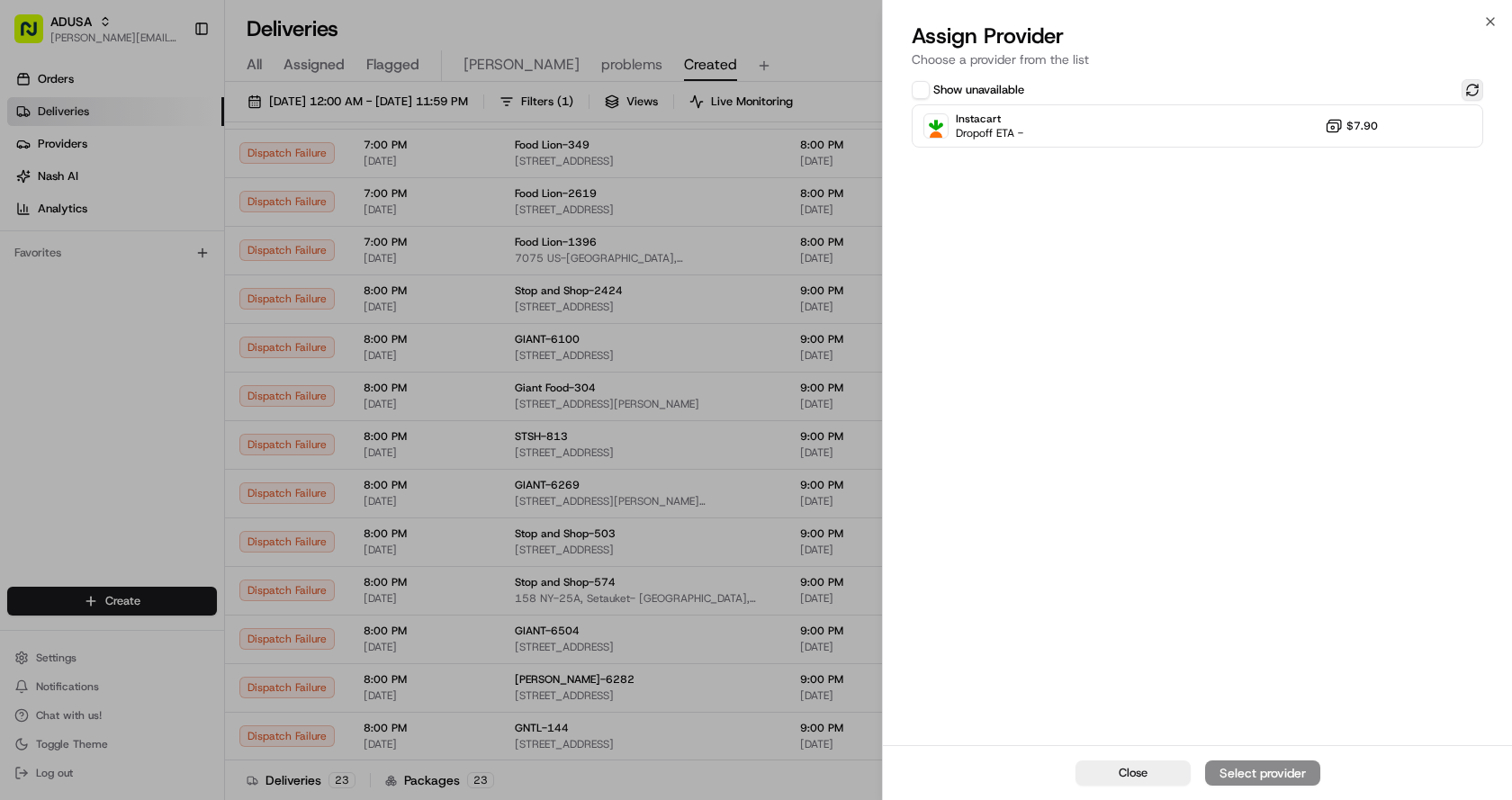
drag, startPoint x: 1472, startPoint y: 86, endPoint x: 1255, endPoint y: 160, distance: 229.3
click at [1472, 87] on button at bounding box center [1471, 90] width 22 height 22
click at [1217, 142] on div "Instacart Dropoff ETA - $7.90" at bounding box center [1197, 126] width 572 height 43
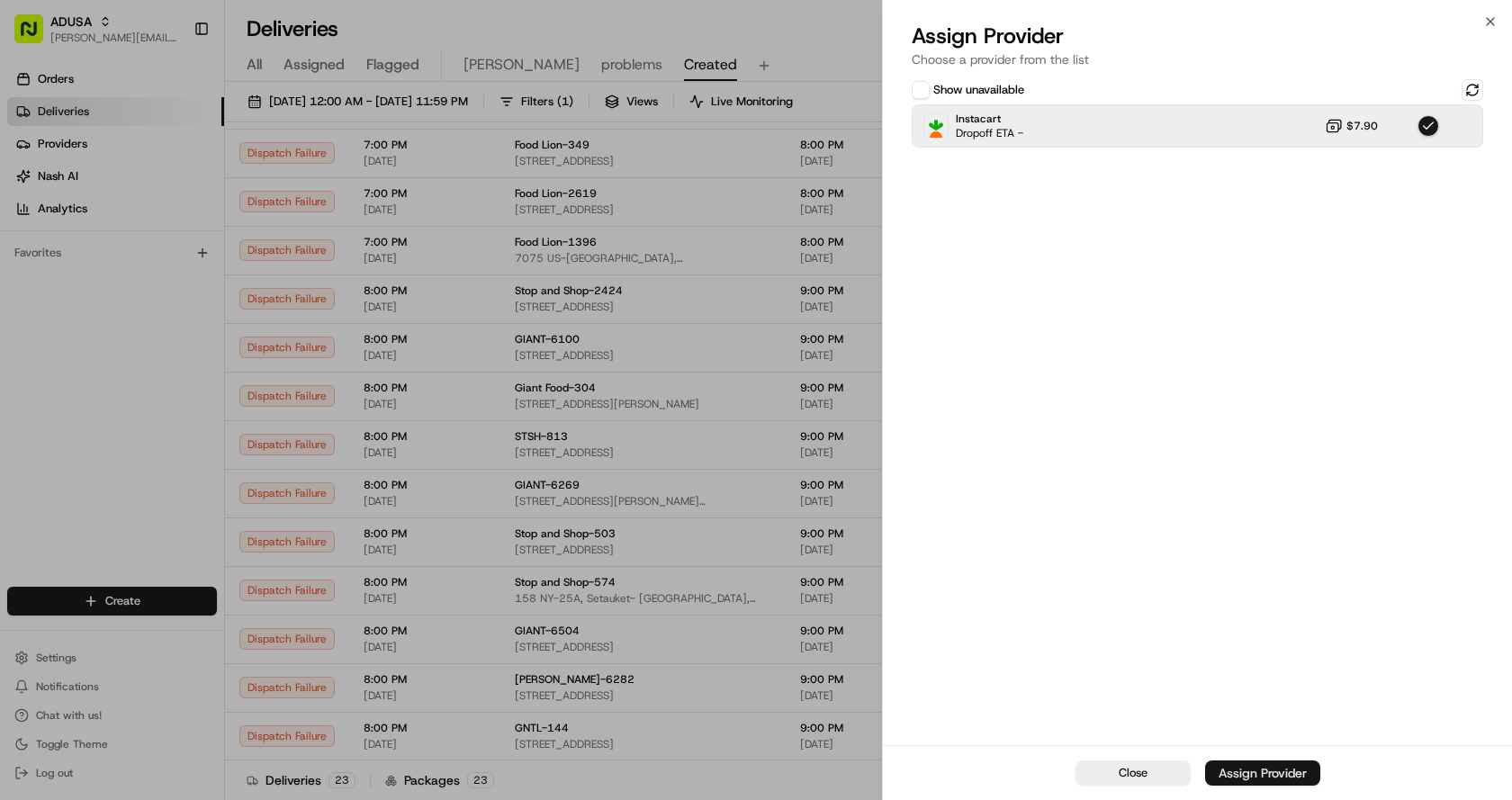
click at [1264, 767] on div "Assign Provider" at bounding box center [1262, 773] width 89 height 18
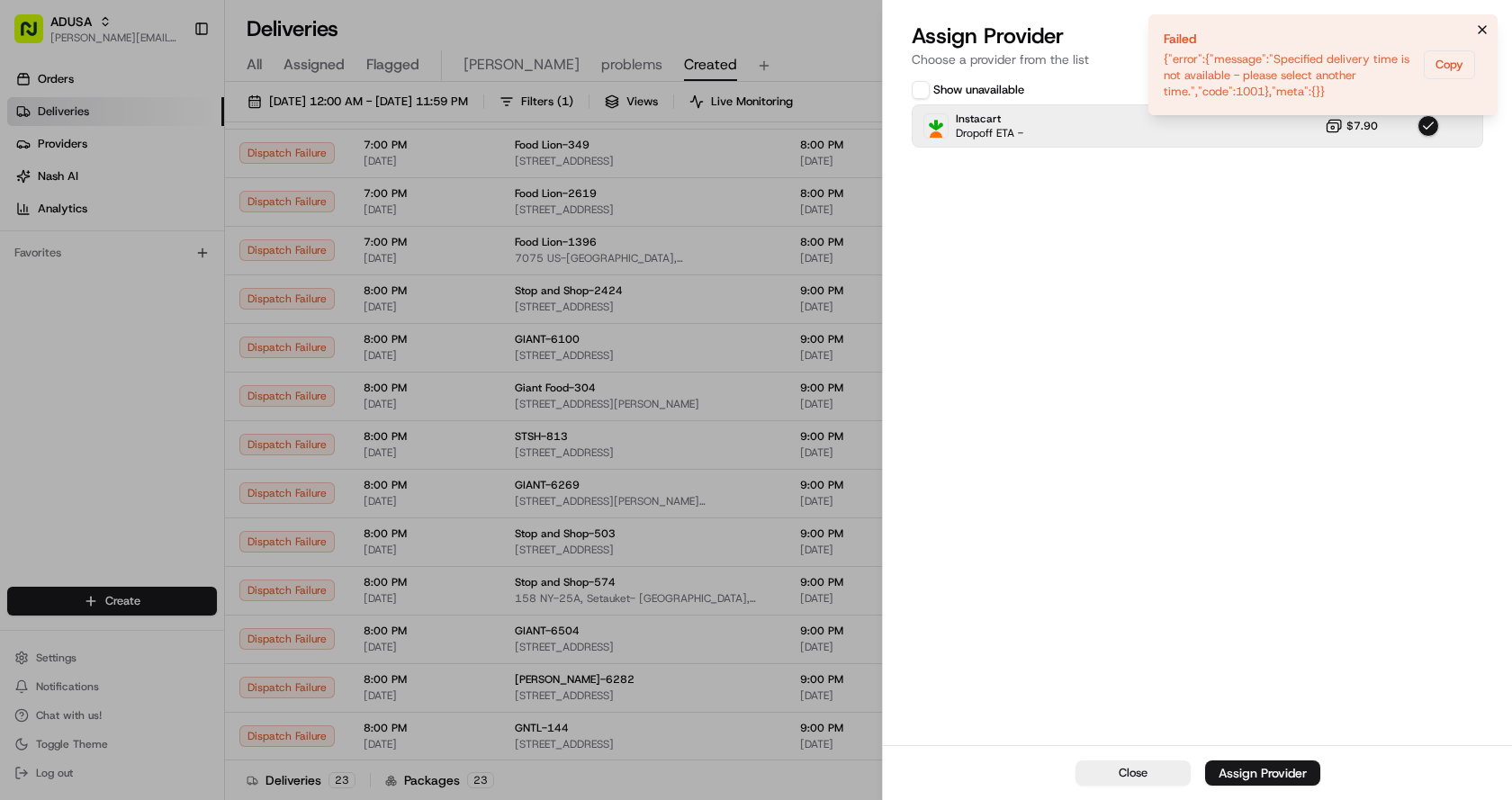
click at [1481, 26] on icon "Notifications (F8)" at bounding box center [1482, 29] width 14 height 14
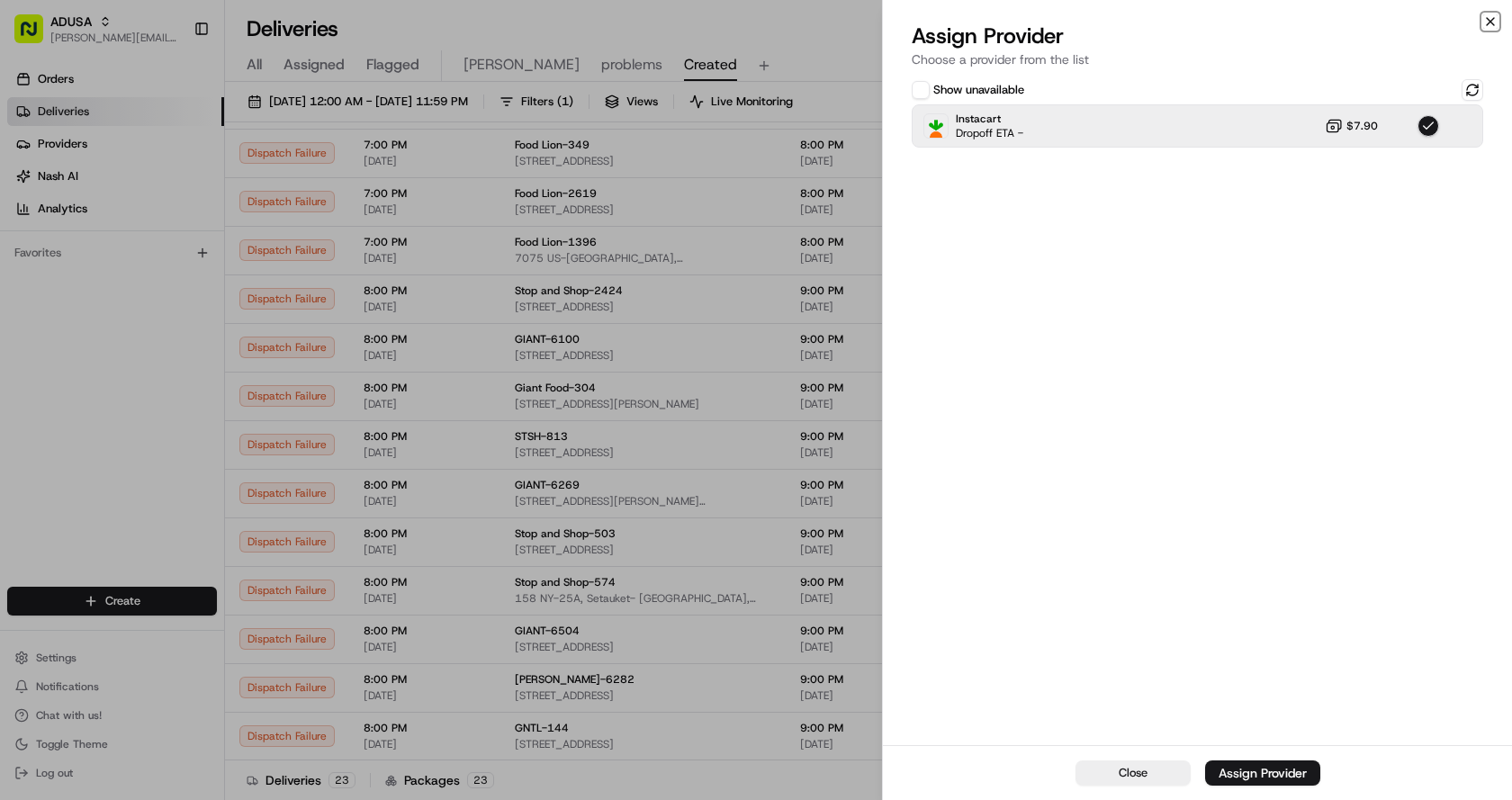
click at [1490, 19] on icon "button" at bounding box center [1489, 21] width 14 height 14
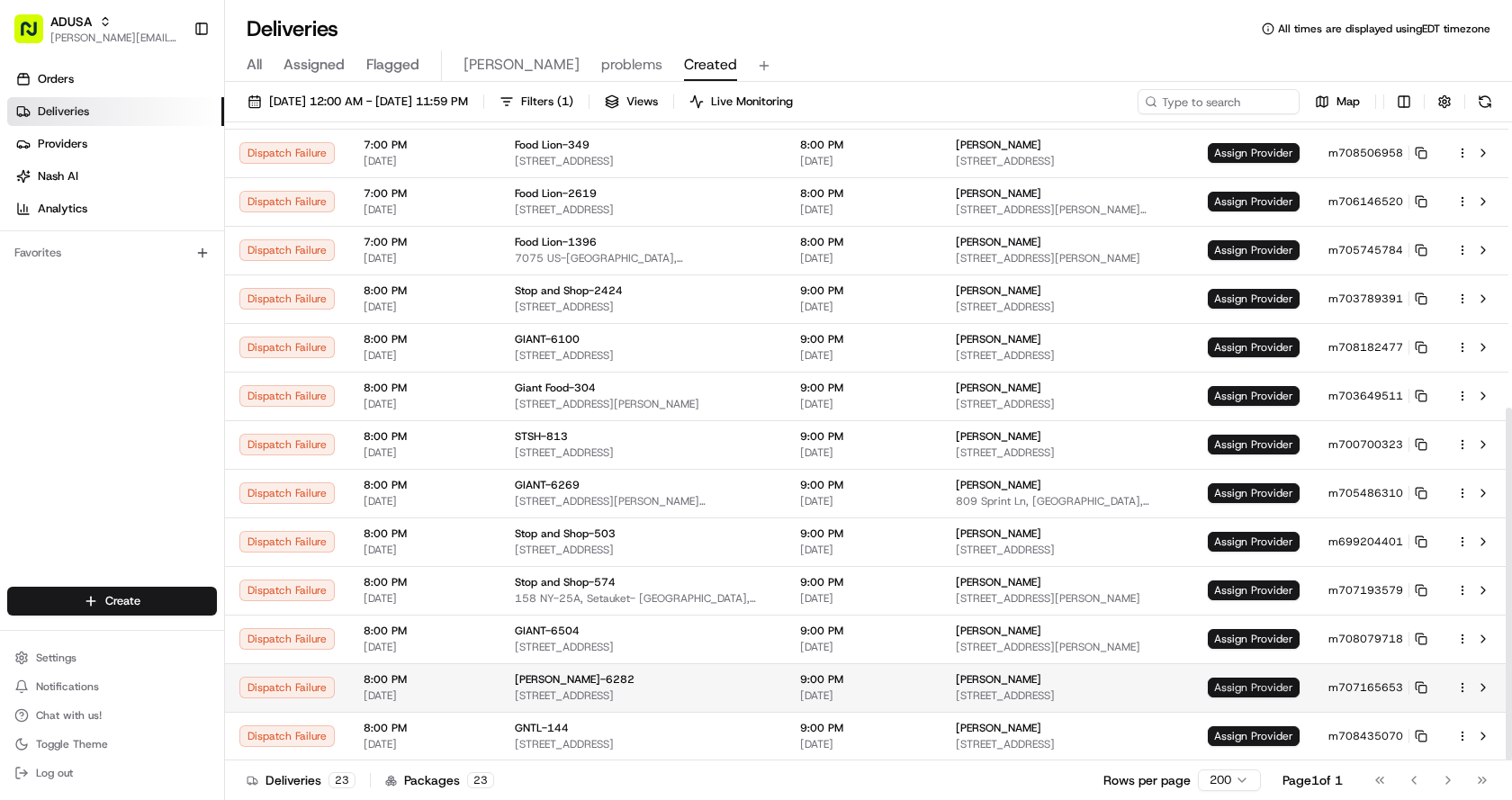
click at [1255, 684] on span "Assign Provider" at bounding box center [1253, 687] width 91 height 20
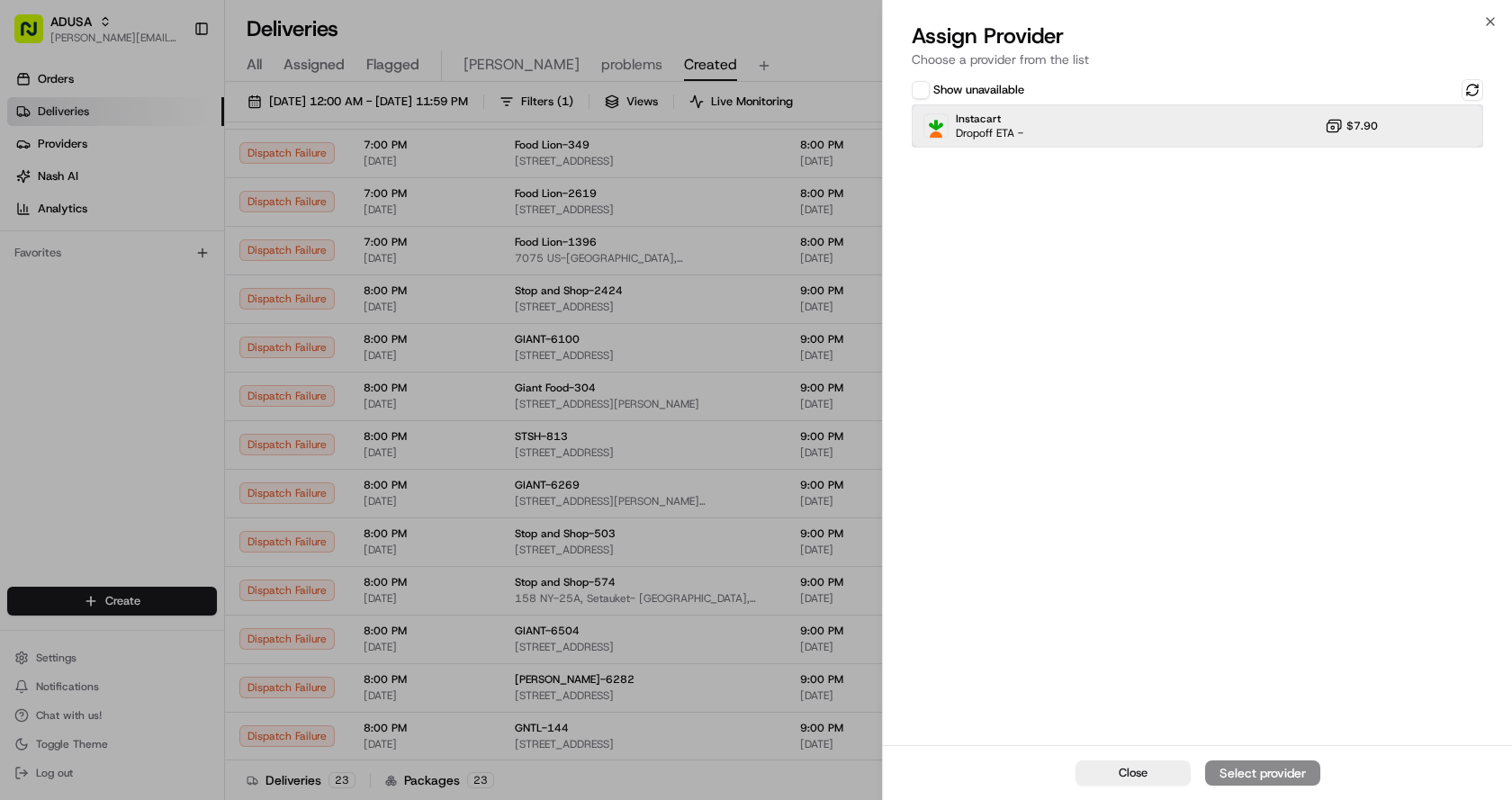
click at [1133, 129] on div "Instacart Dropoff ETA - $7.90" at bounding box center [1197, 126] width 572 height 43
click at [1269, 774] on div "Assign Provider" at bounding box center [1262, 773] width 89 height 18
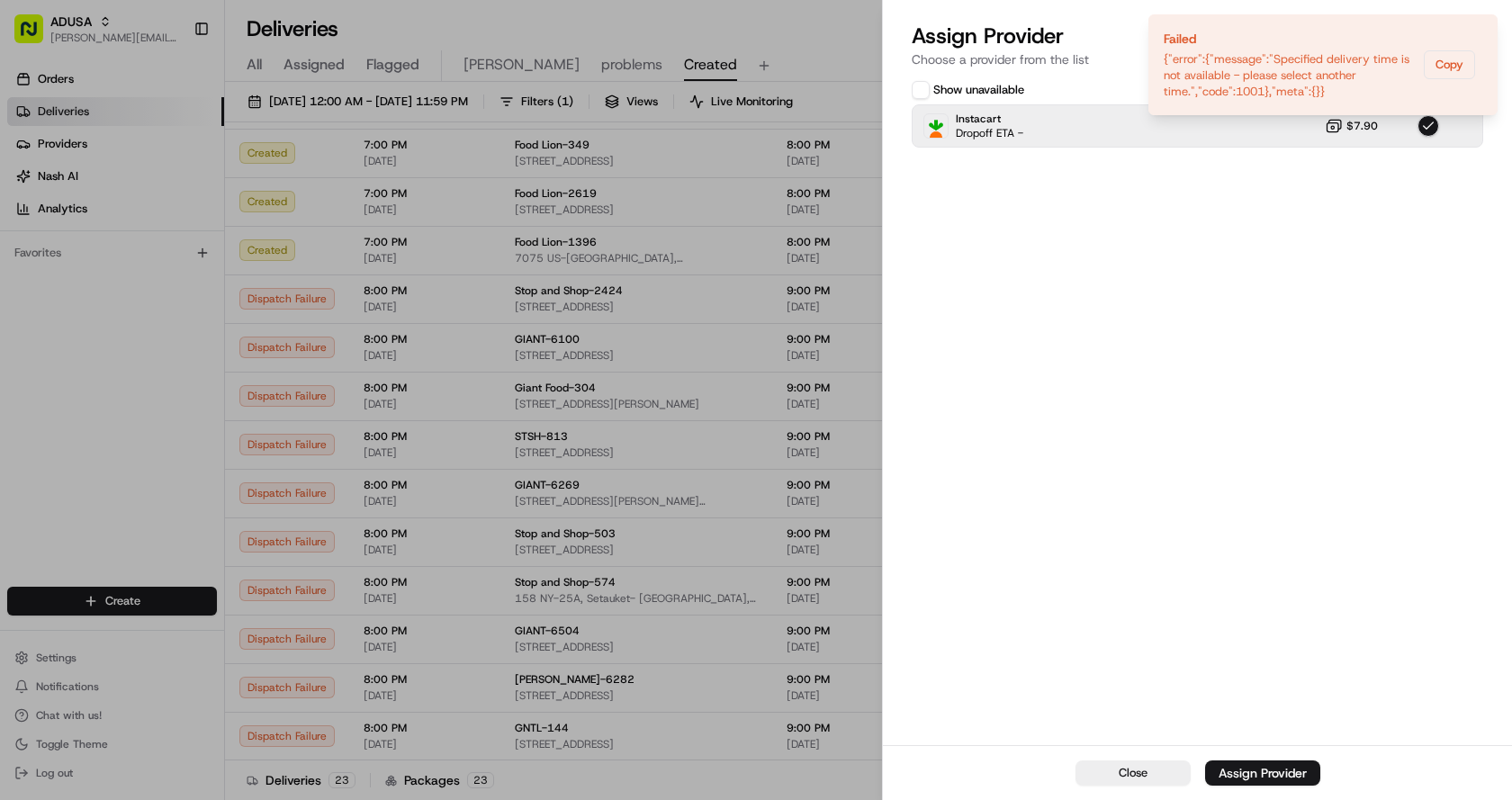
click at [1093, 275] on div "Show unavailable Instacart Dropoff ETA - $7.90" at bounding box center [1197, 410] width 629 height 670
click at [1483, 26] on icon "Notifications (F8)" at bounding box center [1482, 29] width 14 height 14
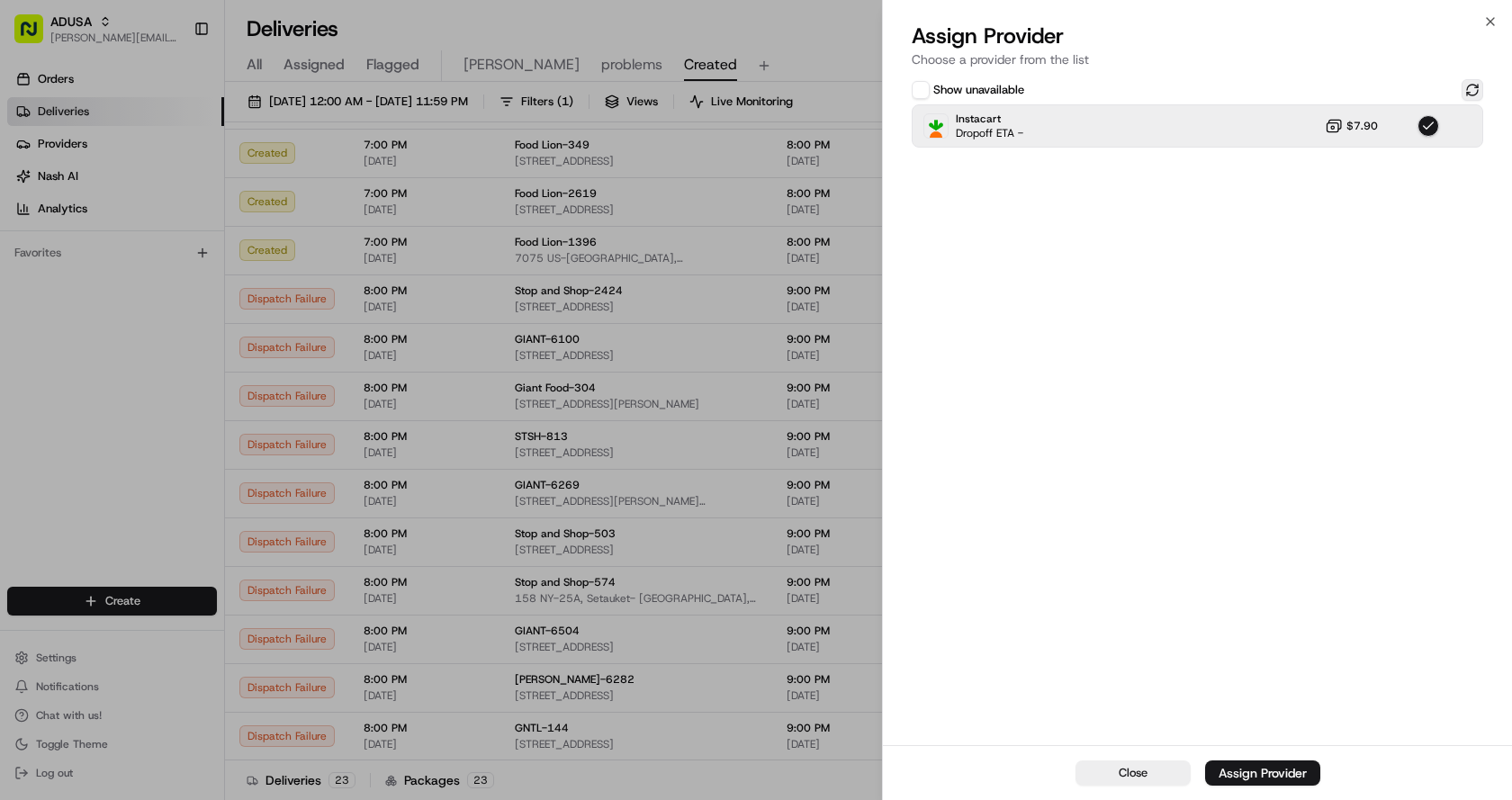
click at [1472, 87] on button at bounding box center [1471, 90] width 22 height 22
click at [1496, 21] on icon "button" at bounding box center [1489, 21] width 14 height 14
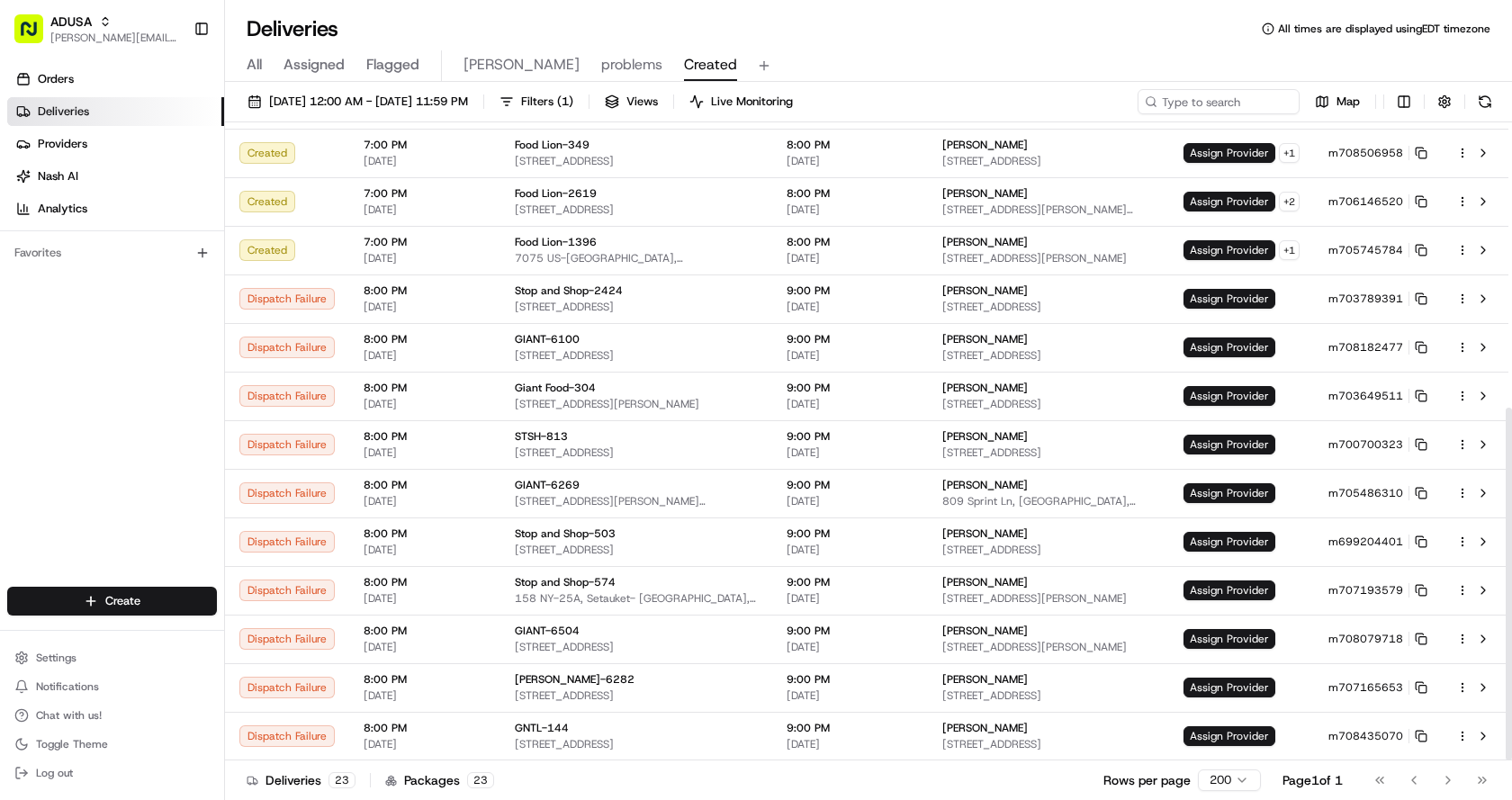
click at [1168, 53] on div "All Assigned Flagged Chris problems Created" at bounding box center [869, 65] width 1287 height 31
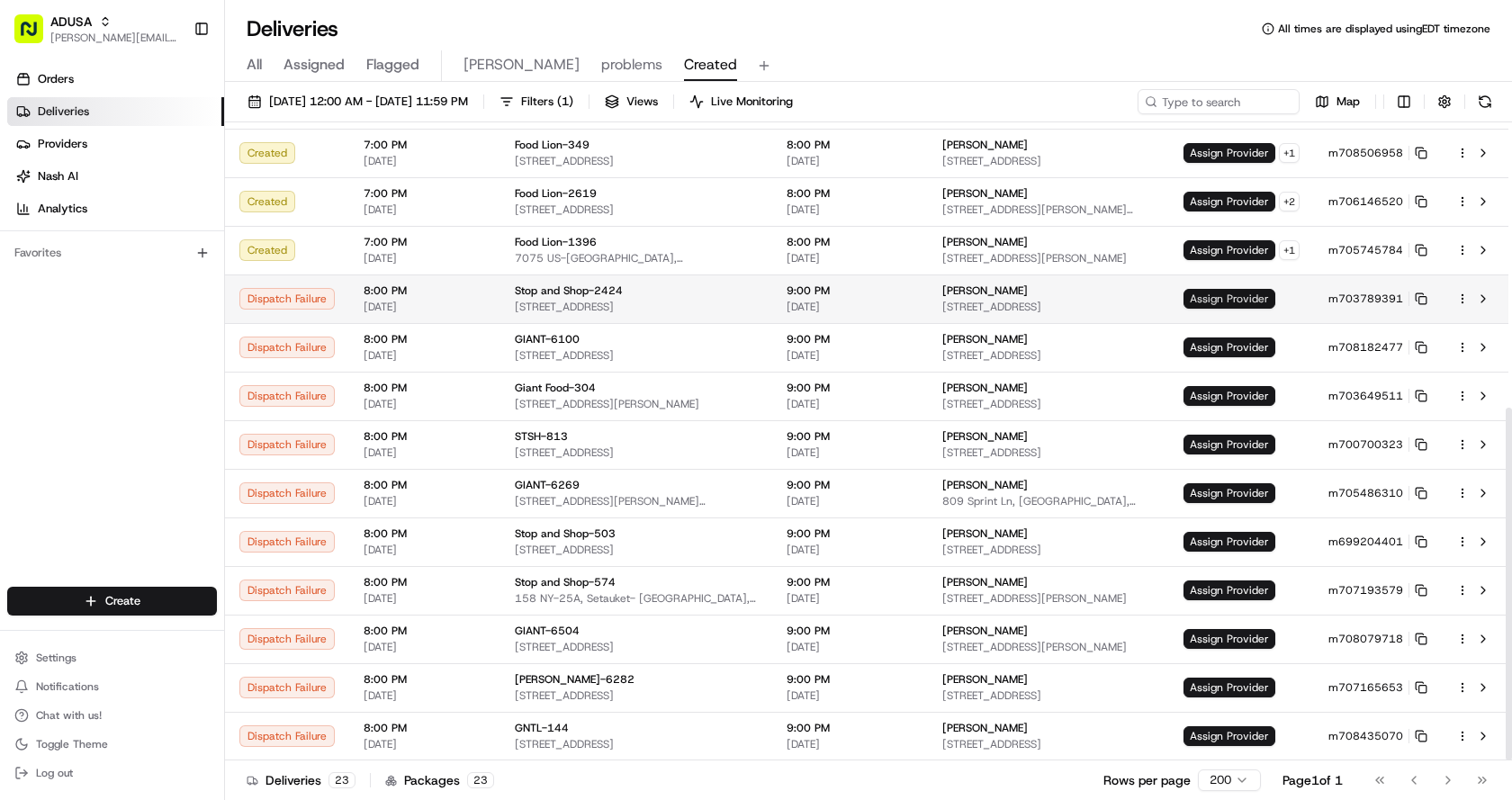
click at [1225, 295] on span "Assign Provider" at bounding box center [1228, 299] width 91 height 20
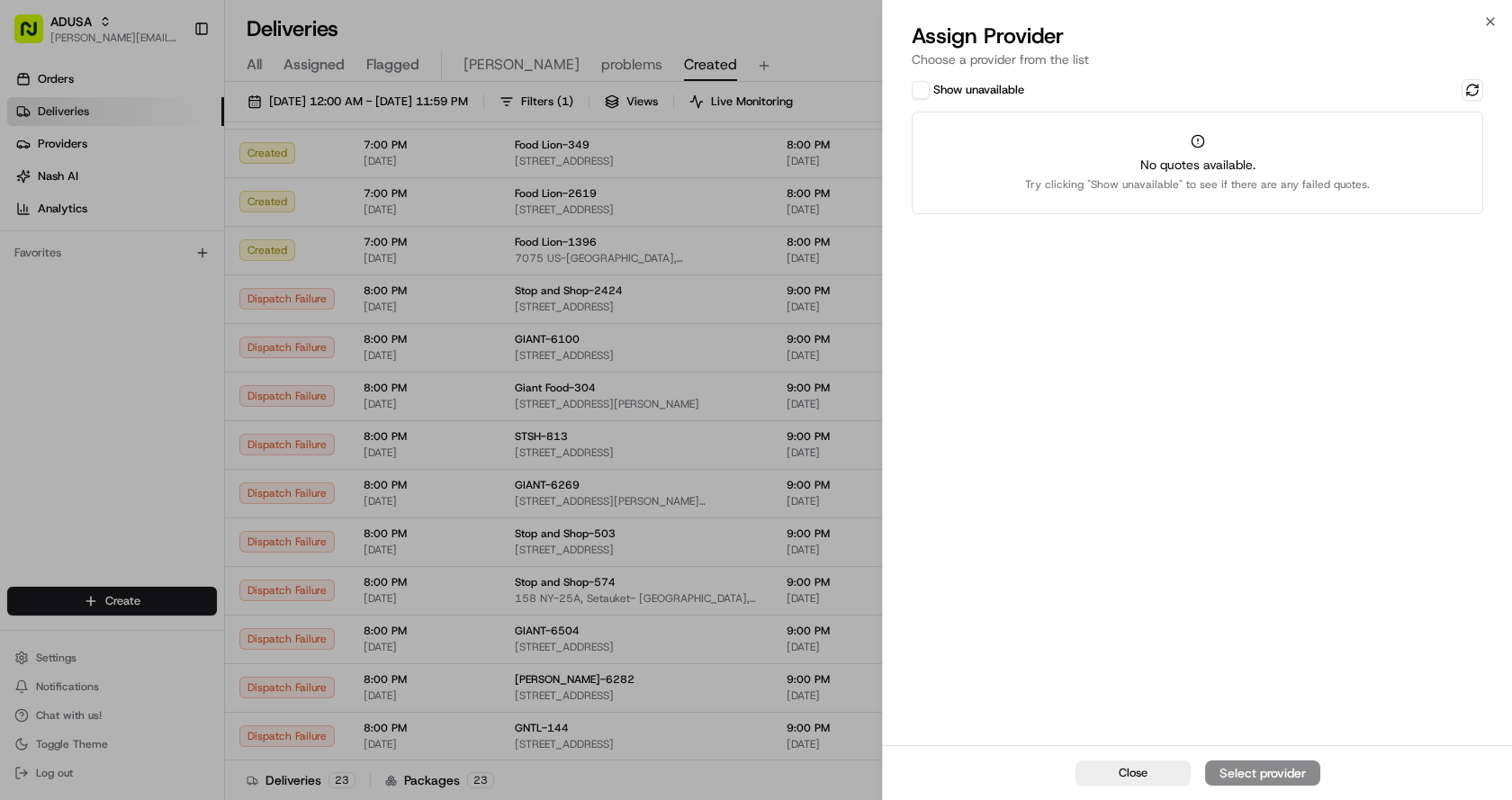
click at [910, 90] on div "Show unavailable No quotes available. Try clicking "Show unavailable" to see if…" at bounding box center [1197, 410] width 629 height 670
click at [927, 89] on button "Show unavailable" at bounding box center [920, 90] width 18 height 18
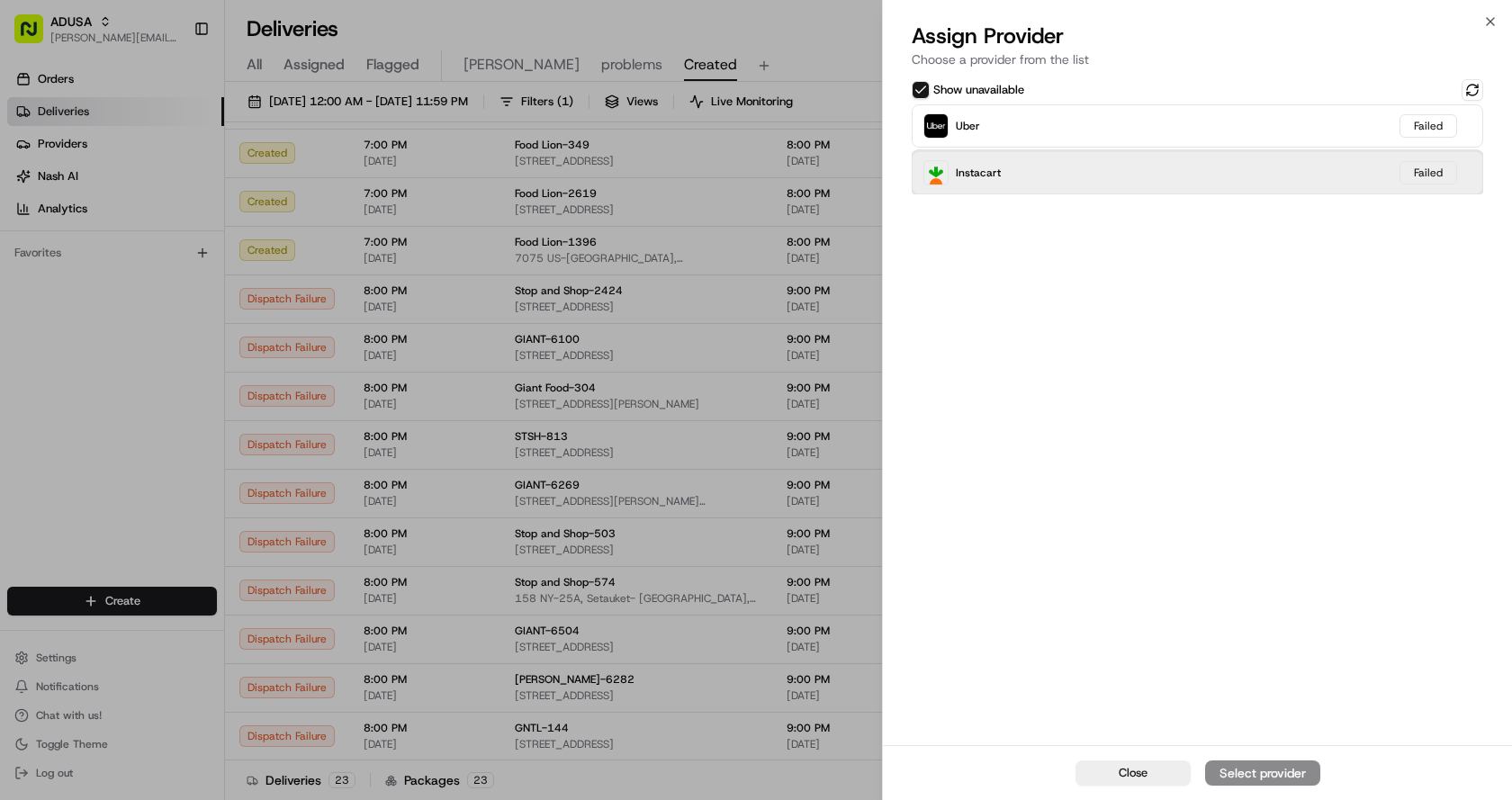
click at [1008, 183] on div "Instacart Failed" at bounding box center [1197, 172] width 572 height 43
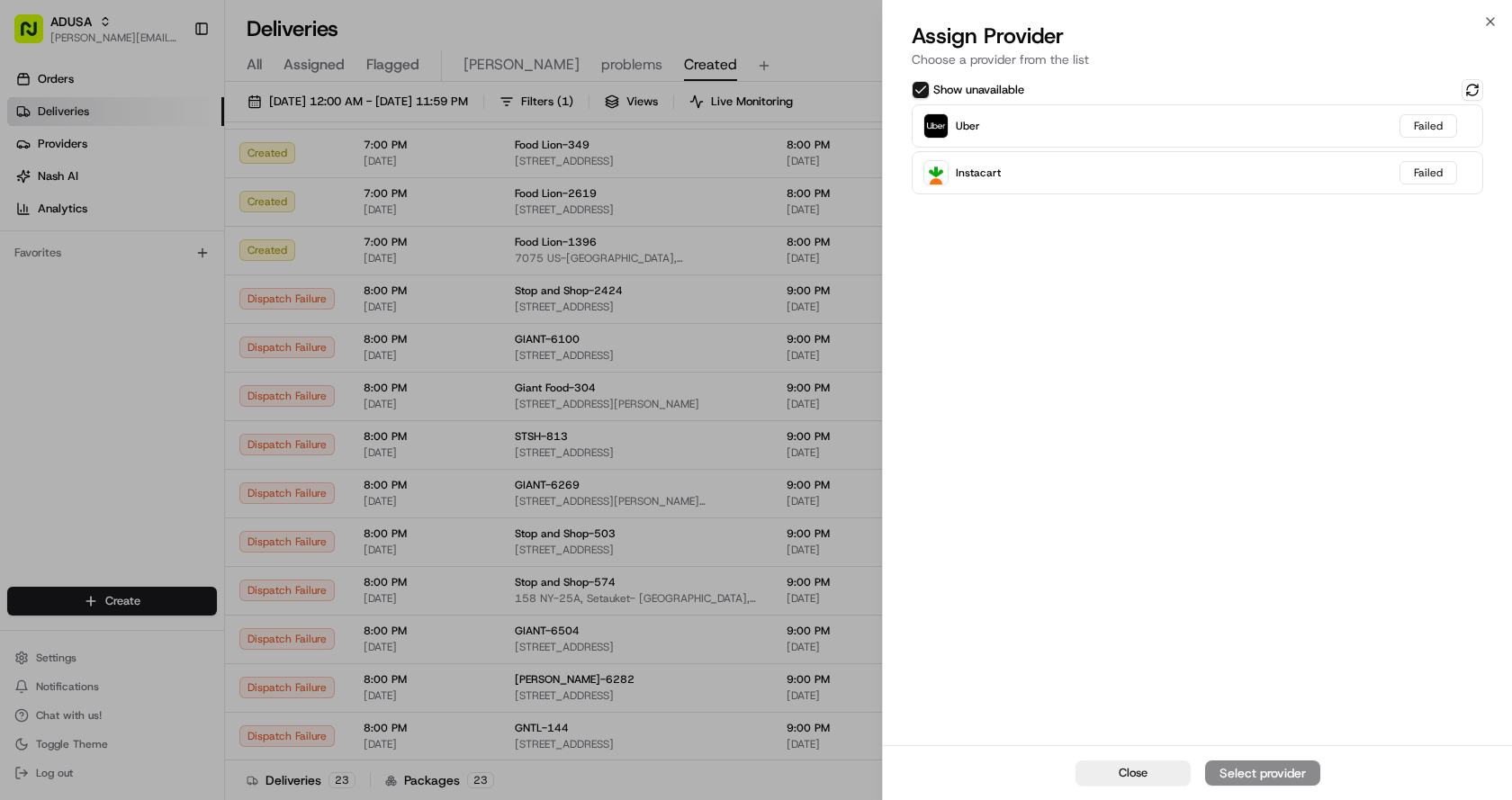
click at [916, 91] on button "Show unavailable" at bounding box center [920, 90] width 18 height 18
click at [923, 85] on button "Show unavailable" at bounding box center [920, 90] width 18 height 18
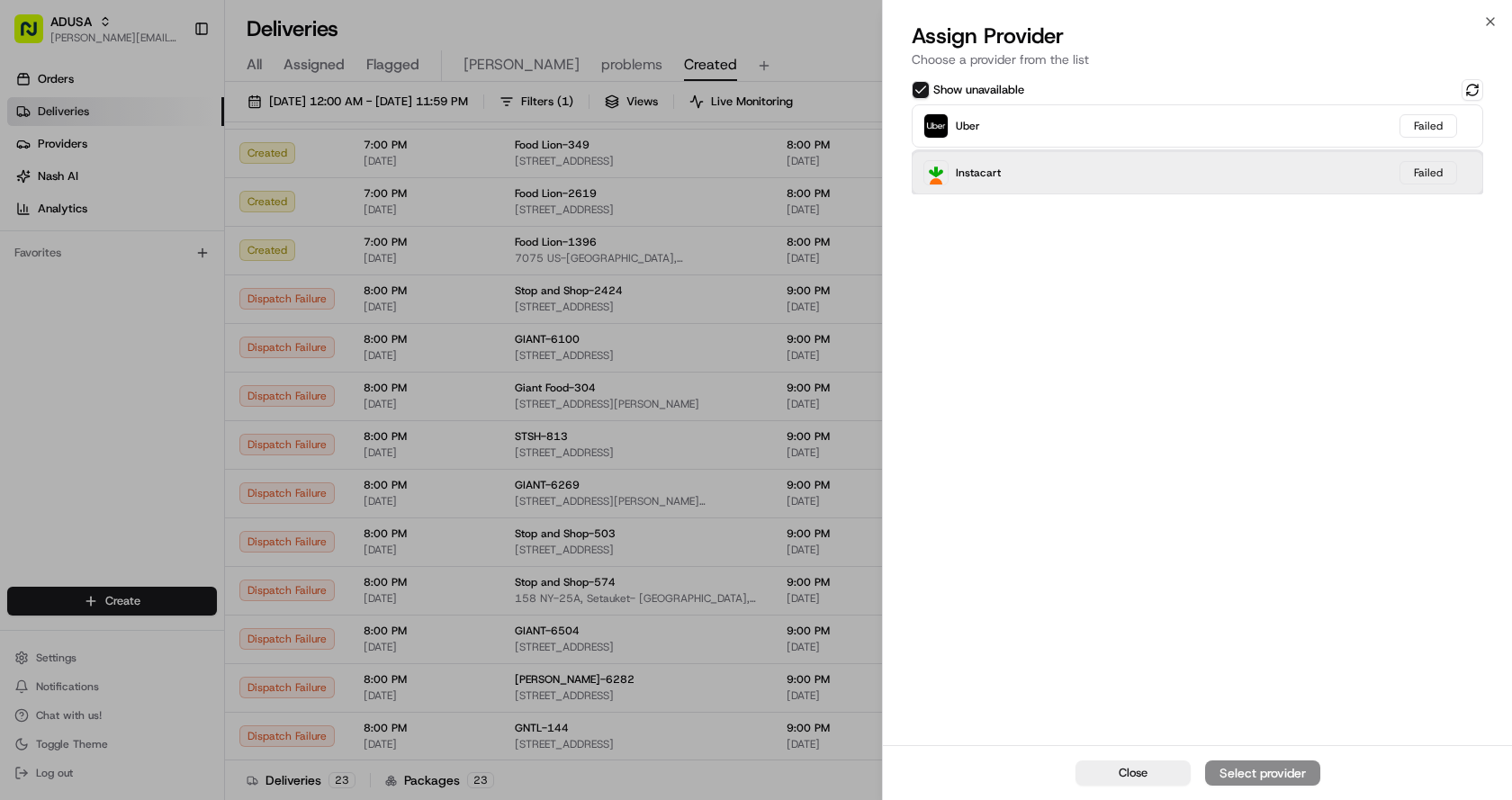
click at [1002, 165] on div "Instacart Failed" at bounding box center [1197, 172] width 572 height 43
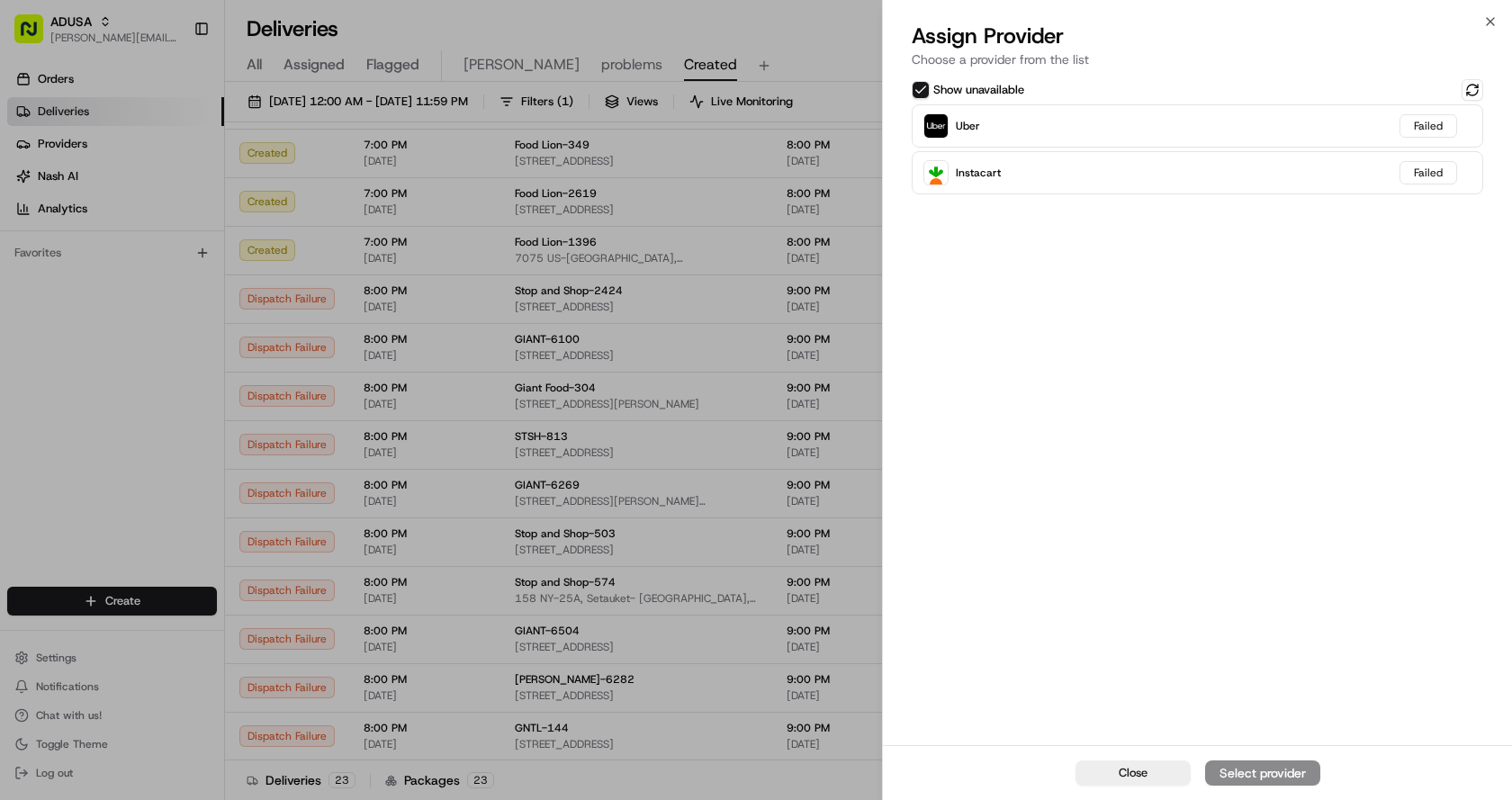
click at [923, 81] on div "Show unavailable" at bounding box center [1197, 90] width 572 height 22
click at [919, 90] on button "Show unavailable" at bounding box center [920, 90] width 18 height 18
click at [915, 90] on button "Show unavailable" at bounding box center [920, 90] width 18 height 18
click at [921, 88] on button "Show unavailable" at bounding box center [920, 90] width 18 height 18
click at [922, 82] on button "Show unavailable" at bounding box center [920, 90] width 18 height 18
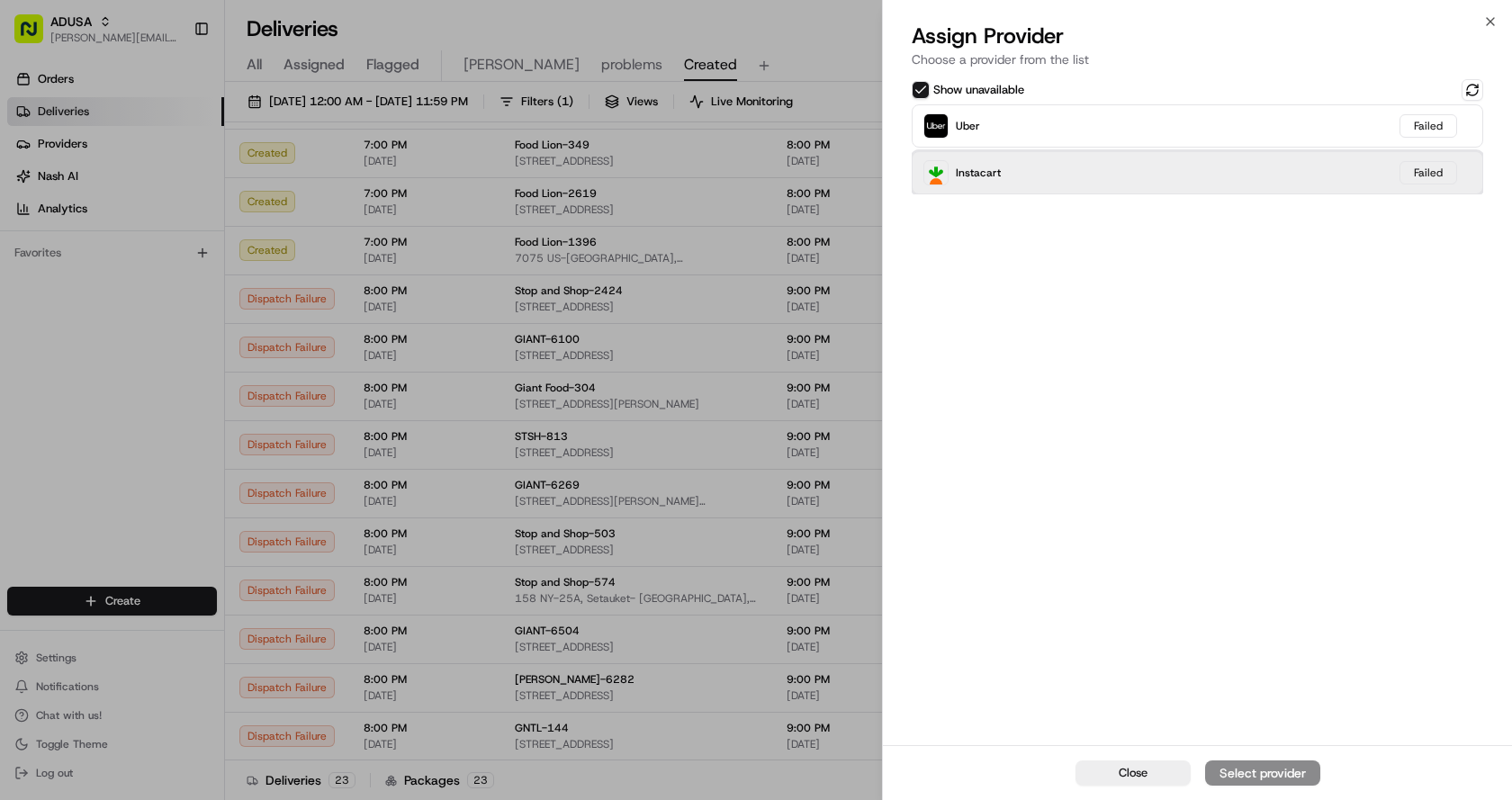
click at [1032, 185] on div "Instacart Failed" at bounding box center [1197, 172] width 572 height 43
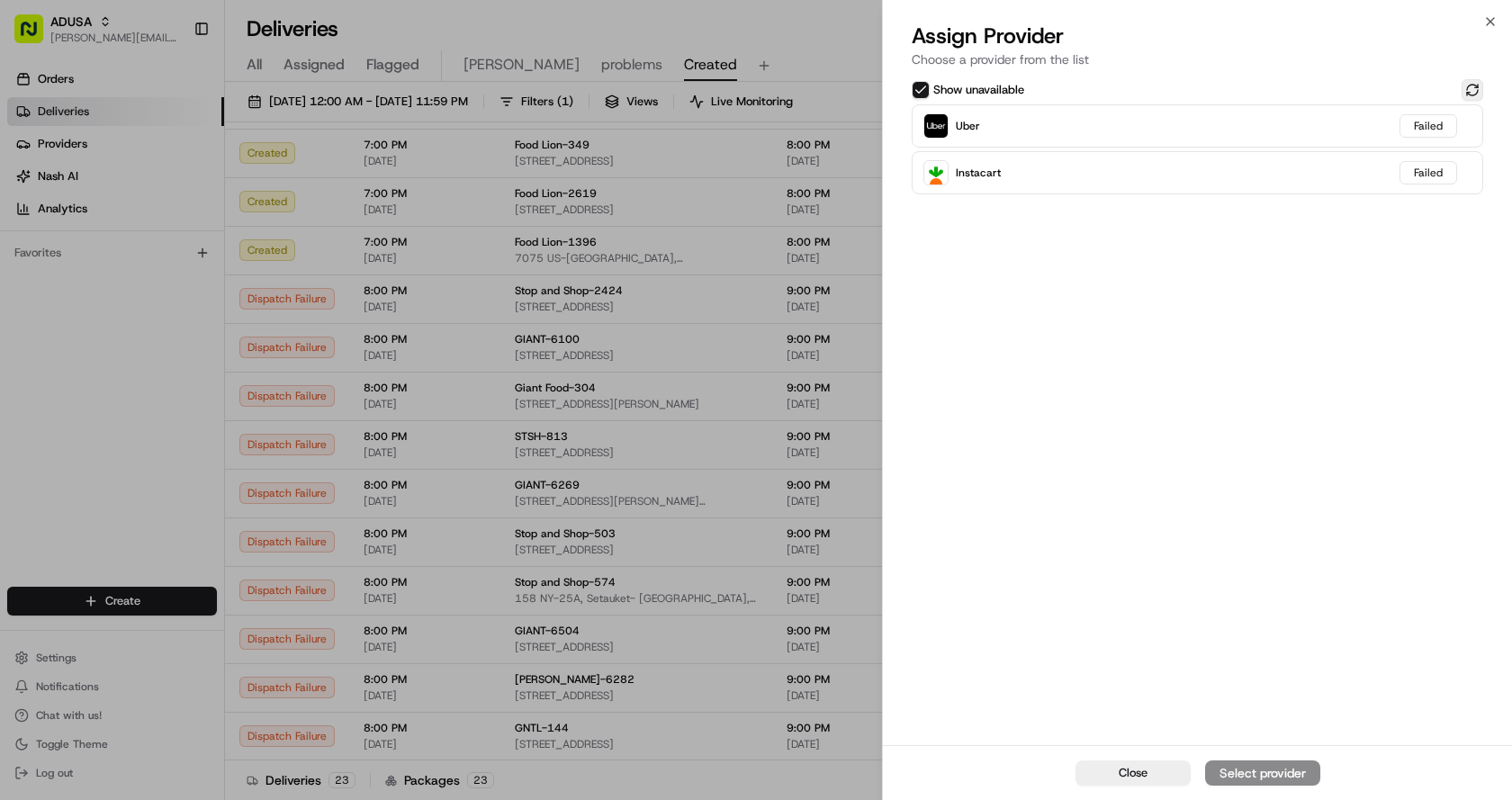
click at [1476, 96] on button at bounding box center [1471, 90] width 22 height 22
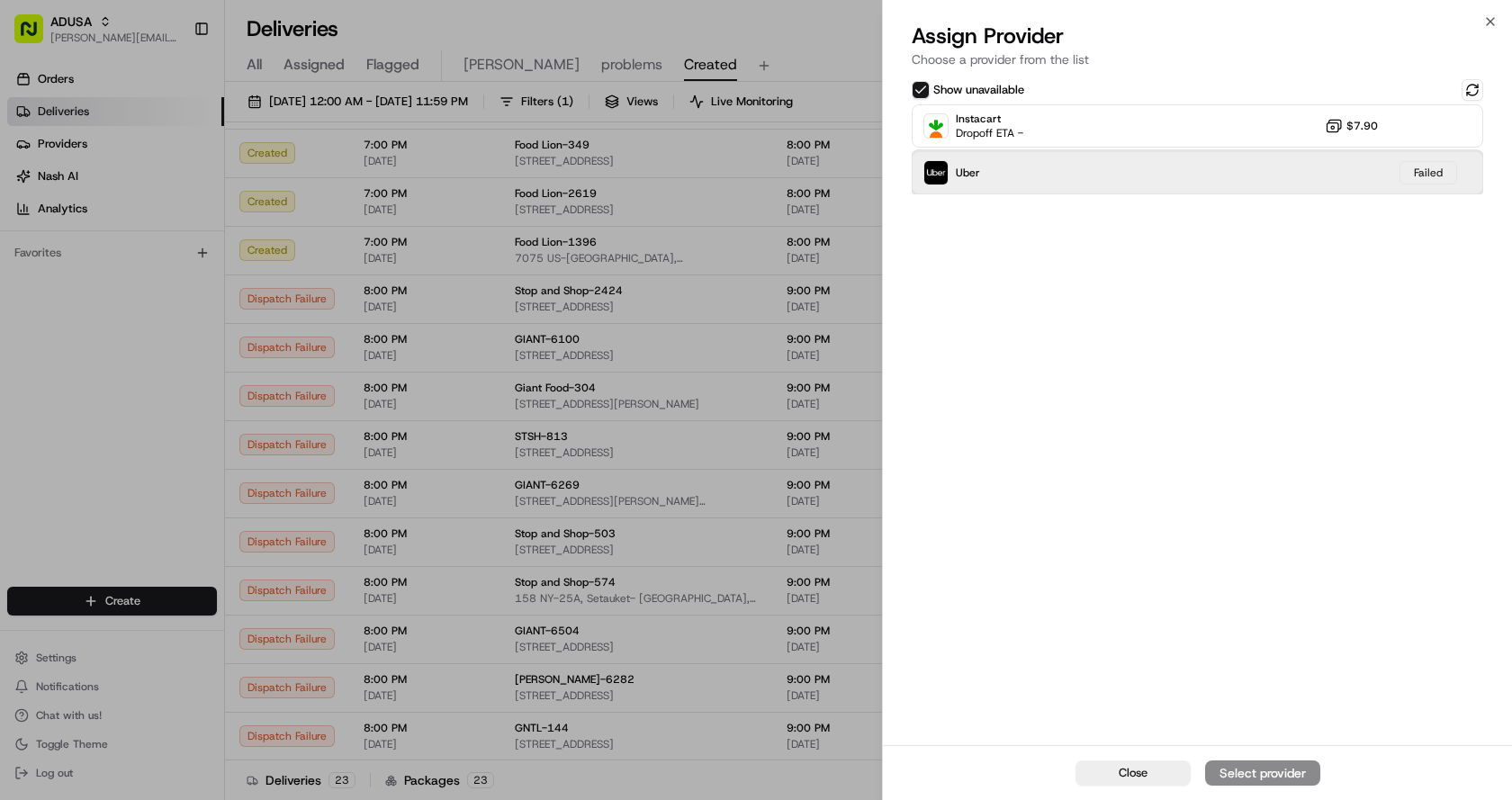
click at [1284, 191] on div "Uber Failed" at bounding box center [1197, 172] width 572 height 43
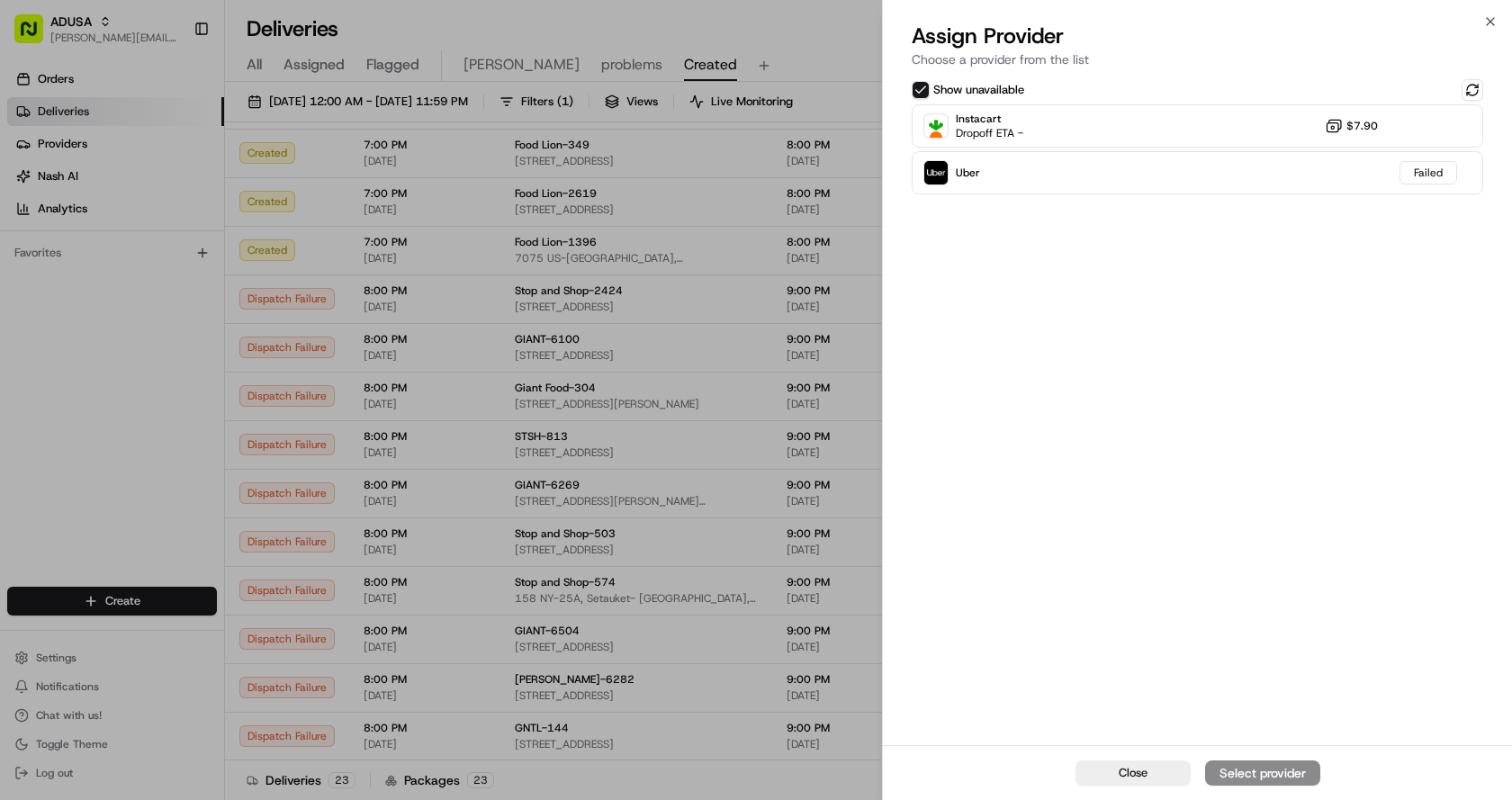
drag, startPoint x: 1137, startPoint y: 302, endPoint x: 1174, endPoint y: 168, distance: 139.0
click at [1137, 301] on div "Show unavailable Instacart Dropoff ETA - $7.90 Uber Failed" at bounding box center [1197, 410] width 629 height 670
click at [1488, 21] on icon "button" at bounding box center [1489, 21] width 14 height 14
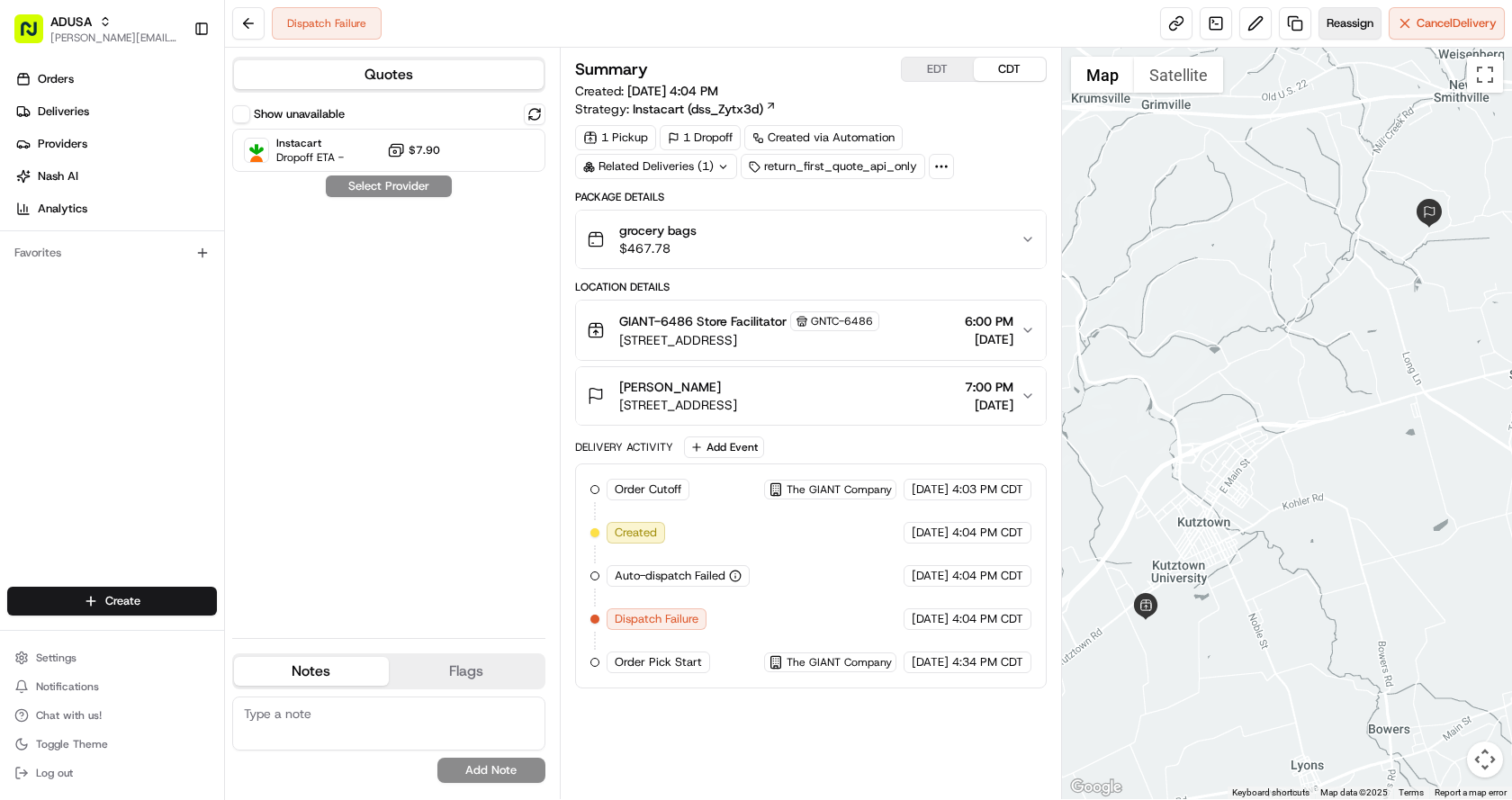
click at [1347, 24] on span "Reassign" at bounding box center [1350, 23] width 47 height 16
click at [1336, 37] on button "Reassign" at bounding box center [1349, 24] width 63 height 32
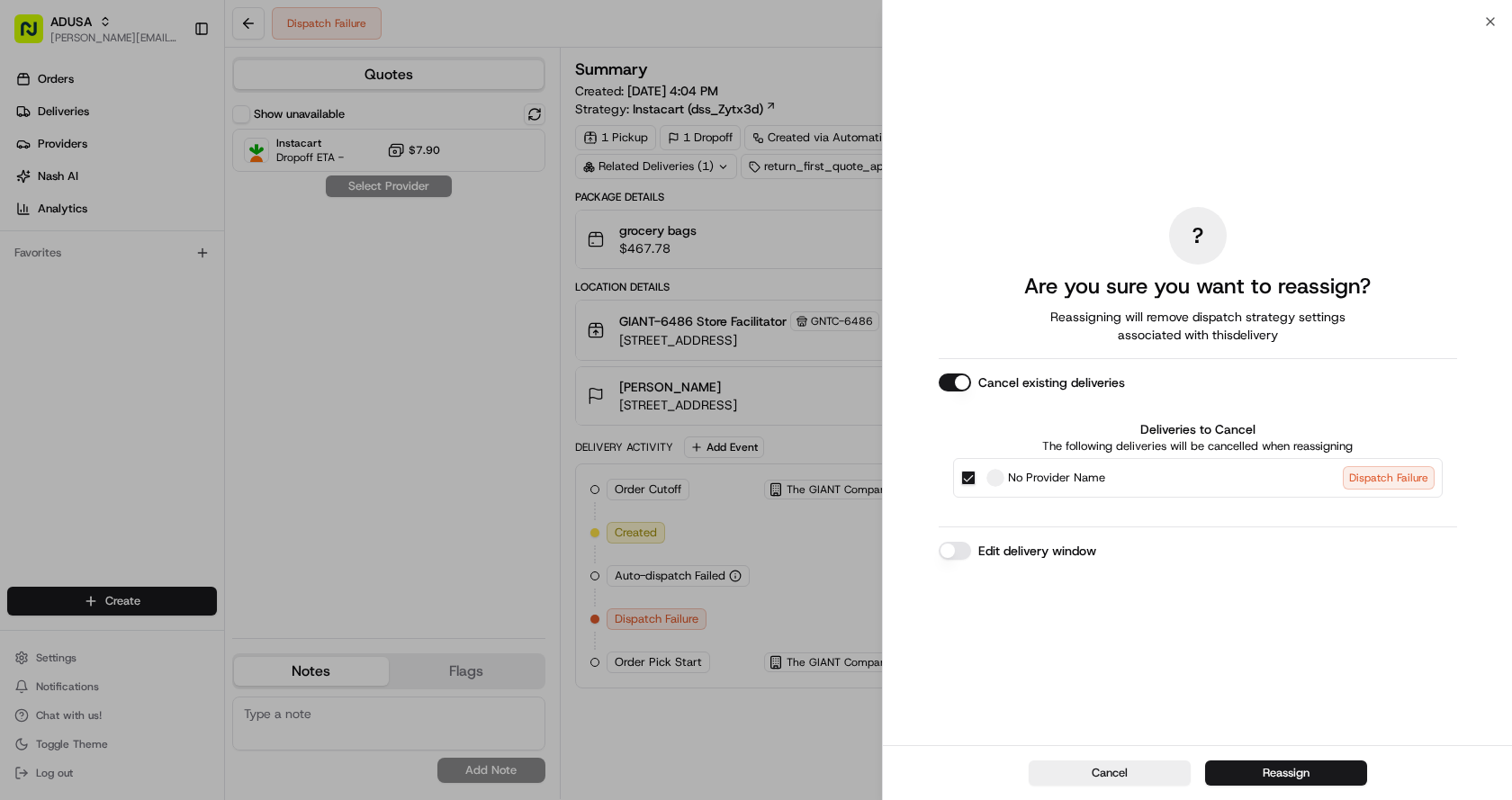
click at [955, 552] on button "Edit delivery window" at bounding box center [954, 550] width 32 height 18
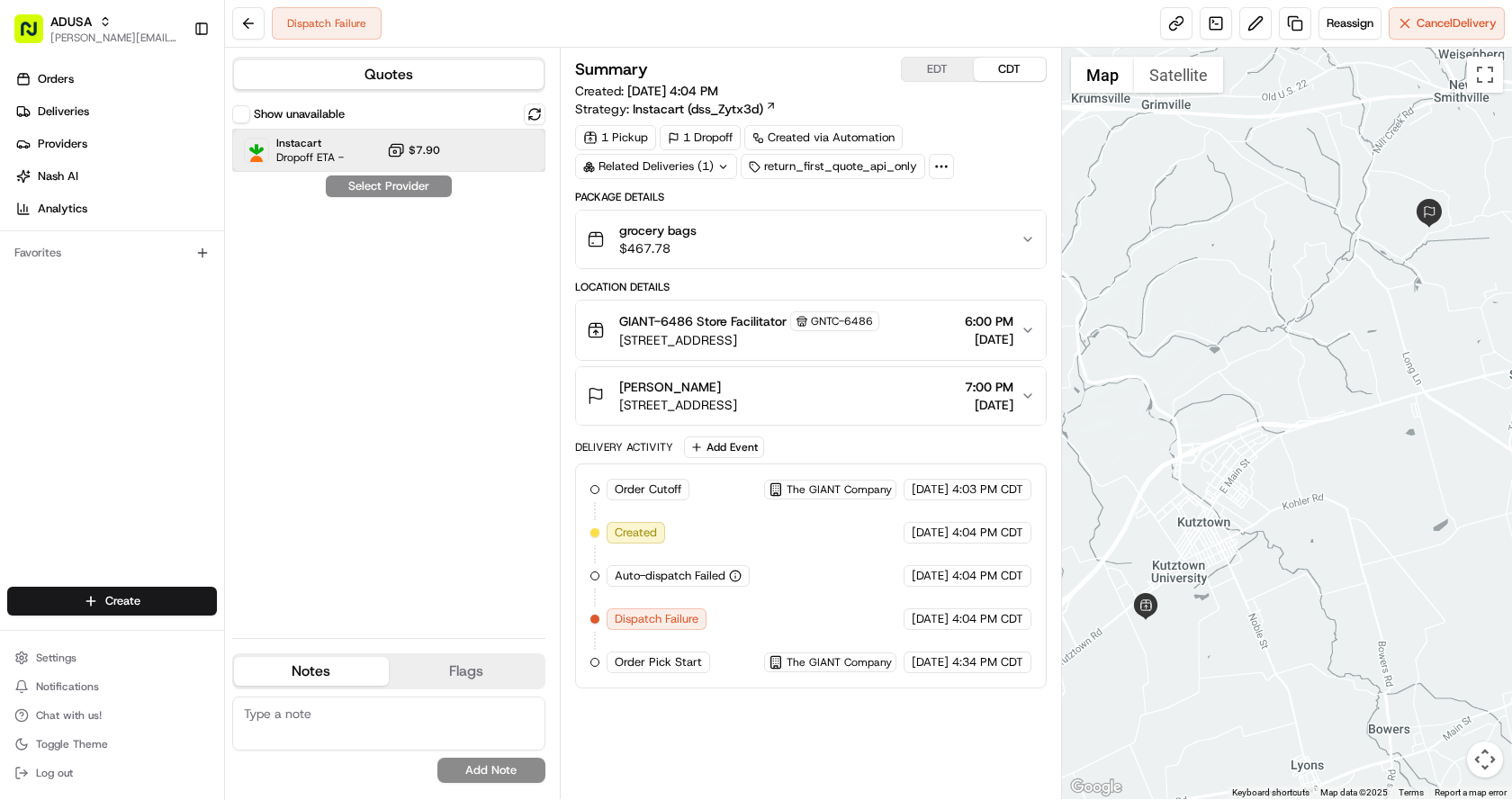
click at [345, 146] on div "Instacart Dropoff ETA - $7.90" at bounding box center [388, 151] width 313 height 43
click at [345, 181] on button "Assign Provider" at bounding box center [389, 186] width 128 height 22
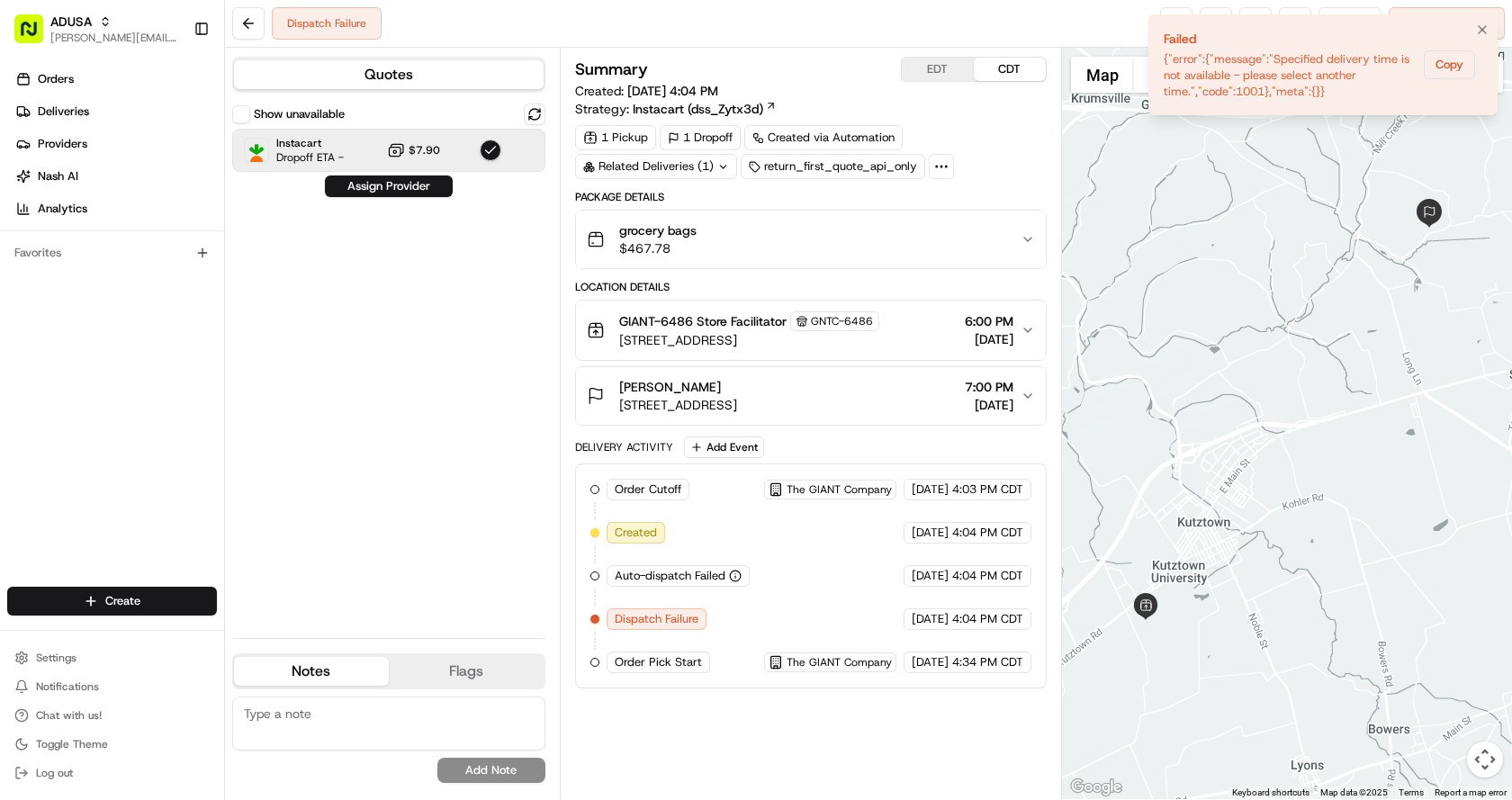
click at [1469, 29] on li "Failed {"error":{"message":"Specified delivery time is not available - please s…" at bounding box center [1323, 64] width 350 height 101
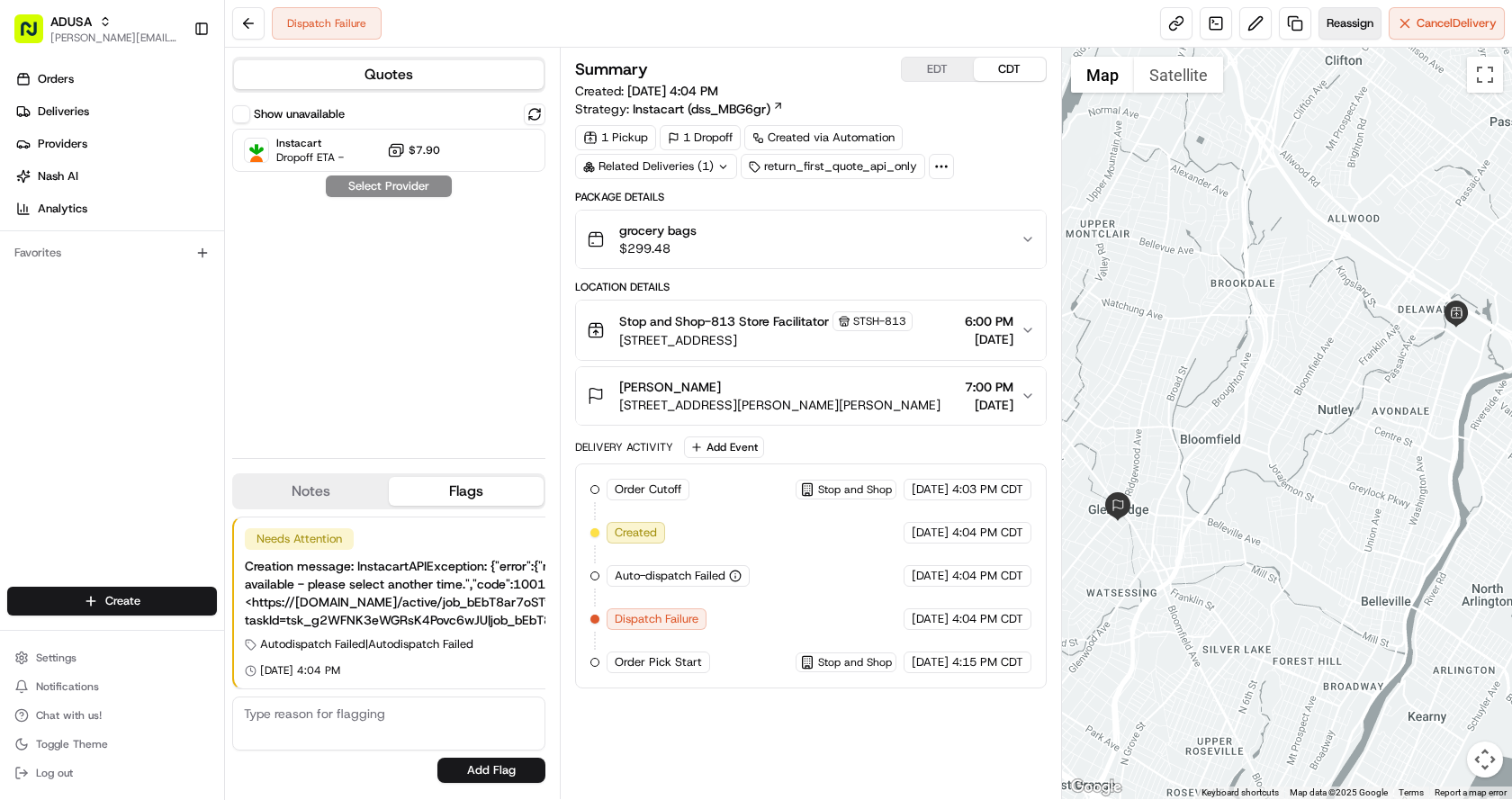
click at [1355, 34] on button "Reassign" at bounding box center [1349, 24] width 63 height 32
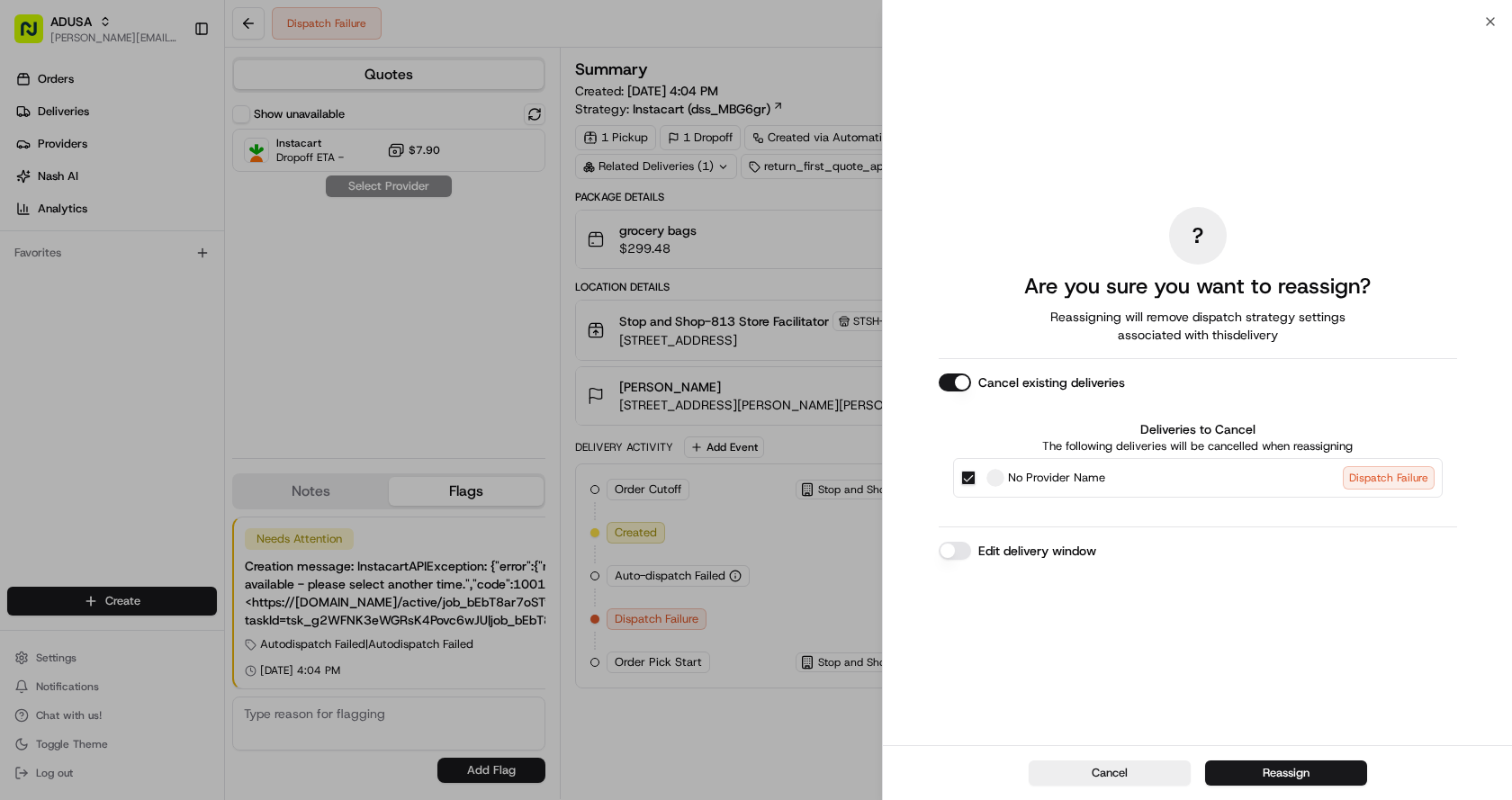
click at [948, 545] on button "Edit delivery window" at bounding box center [954, 550] width 32 height 18
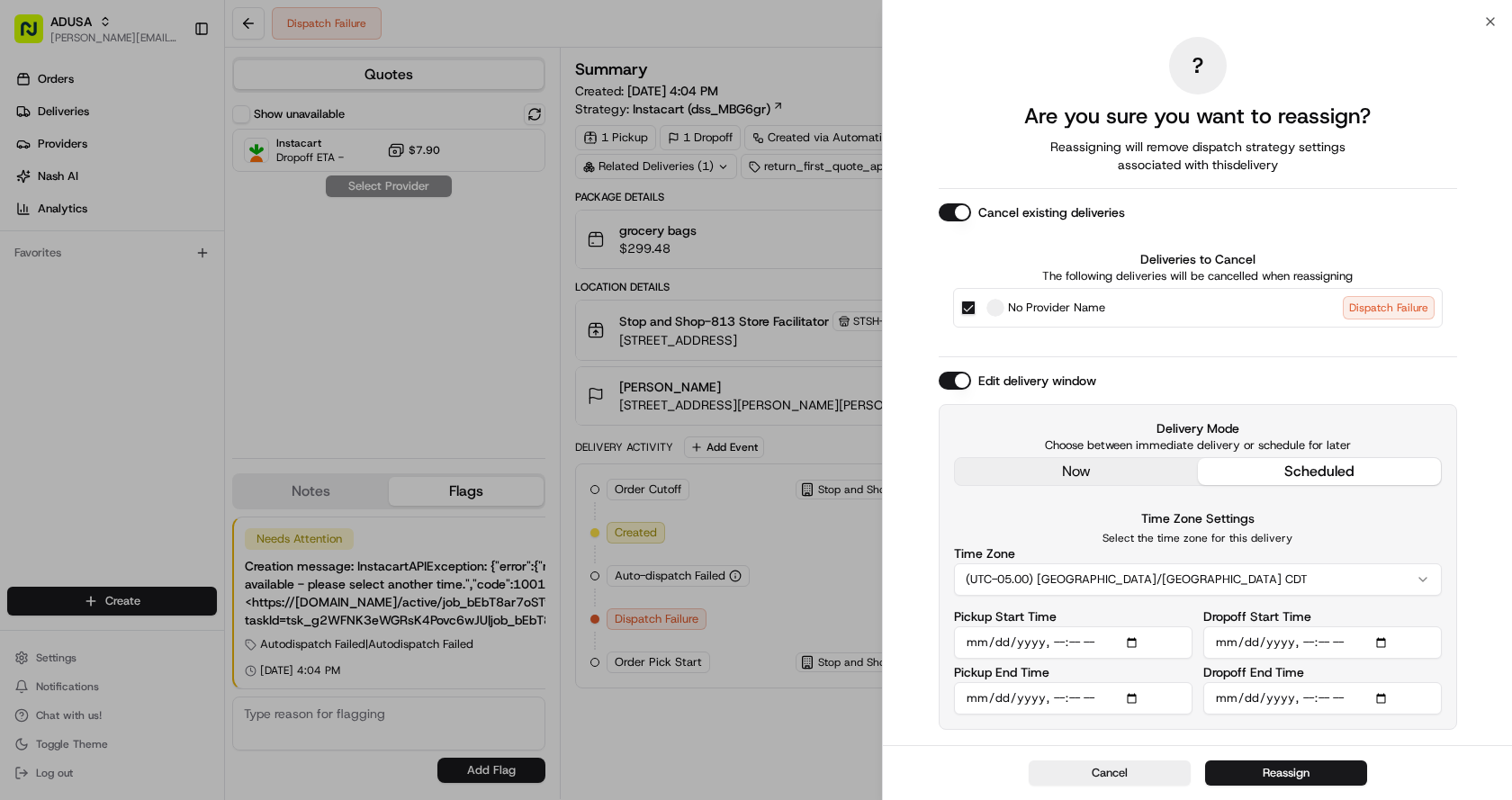
click at [1078, 641] on input "Pickup Start Time" at bounding box center [1073, 643] width 238 height 32
type input "[DATE]T18:30"
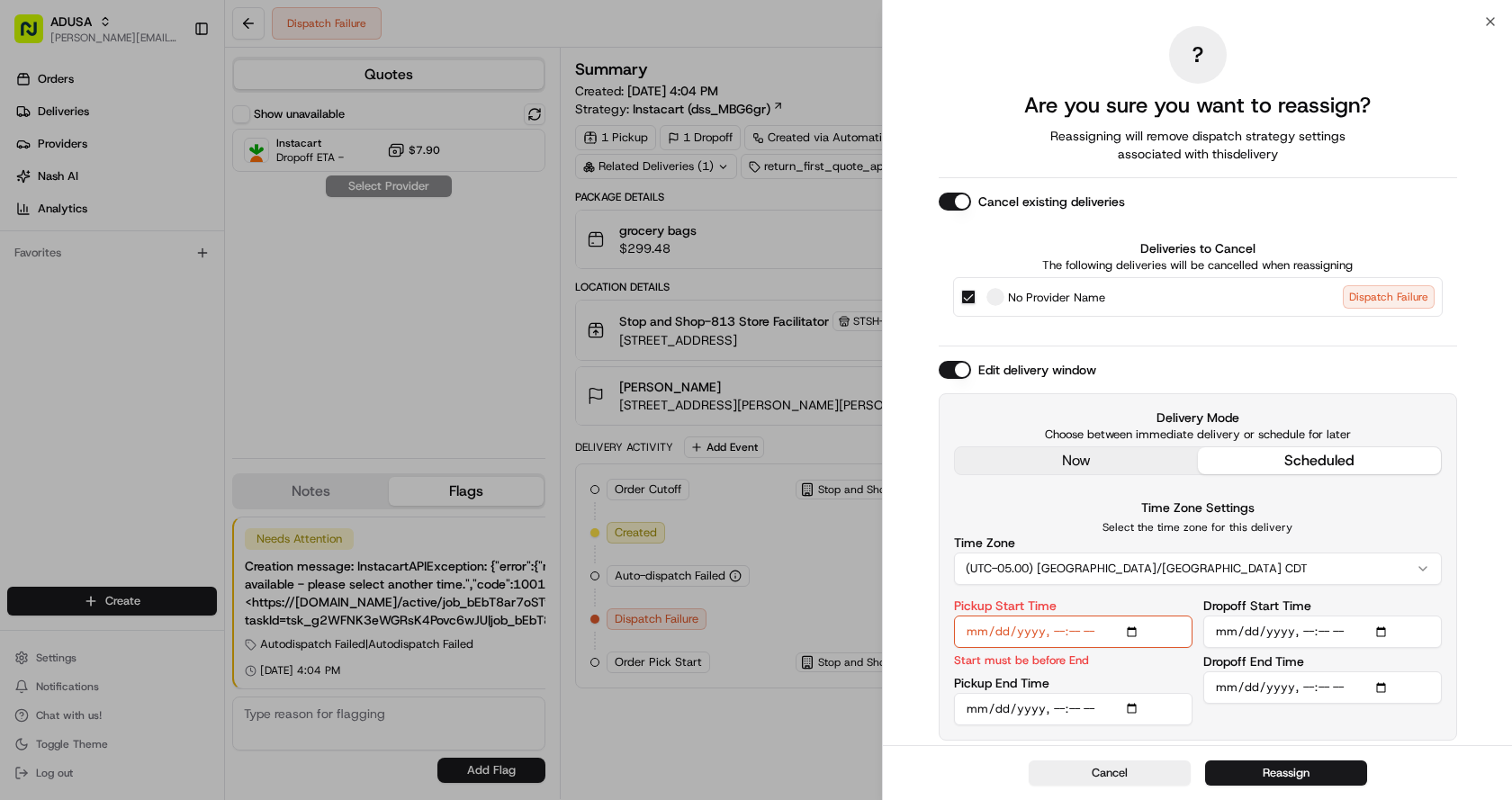
click at [1058, 709] on input "Pickup End Time" at bounding box center [1073, 709] width 238 height 32
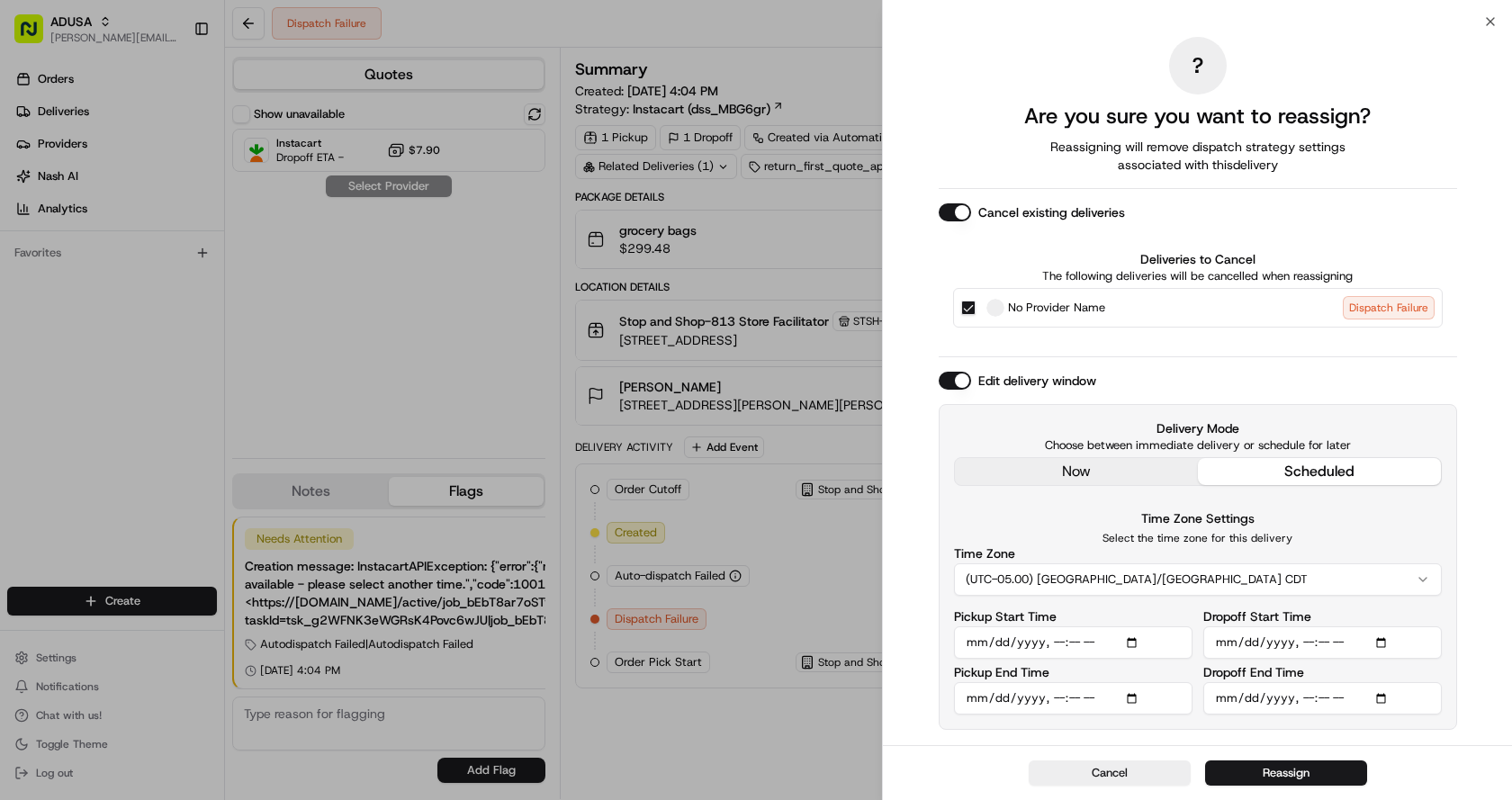
type input "[DATE]T19:00"
click at [1307, 642] on input "Dropoff Start Time" at bounding box center [1322, 643] width 238 height 32
type input "[DATE]T19:00"
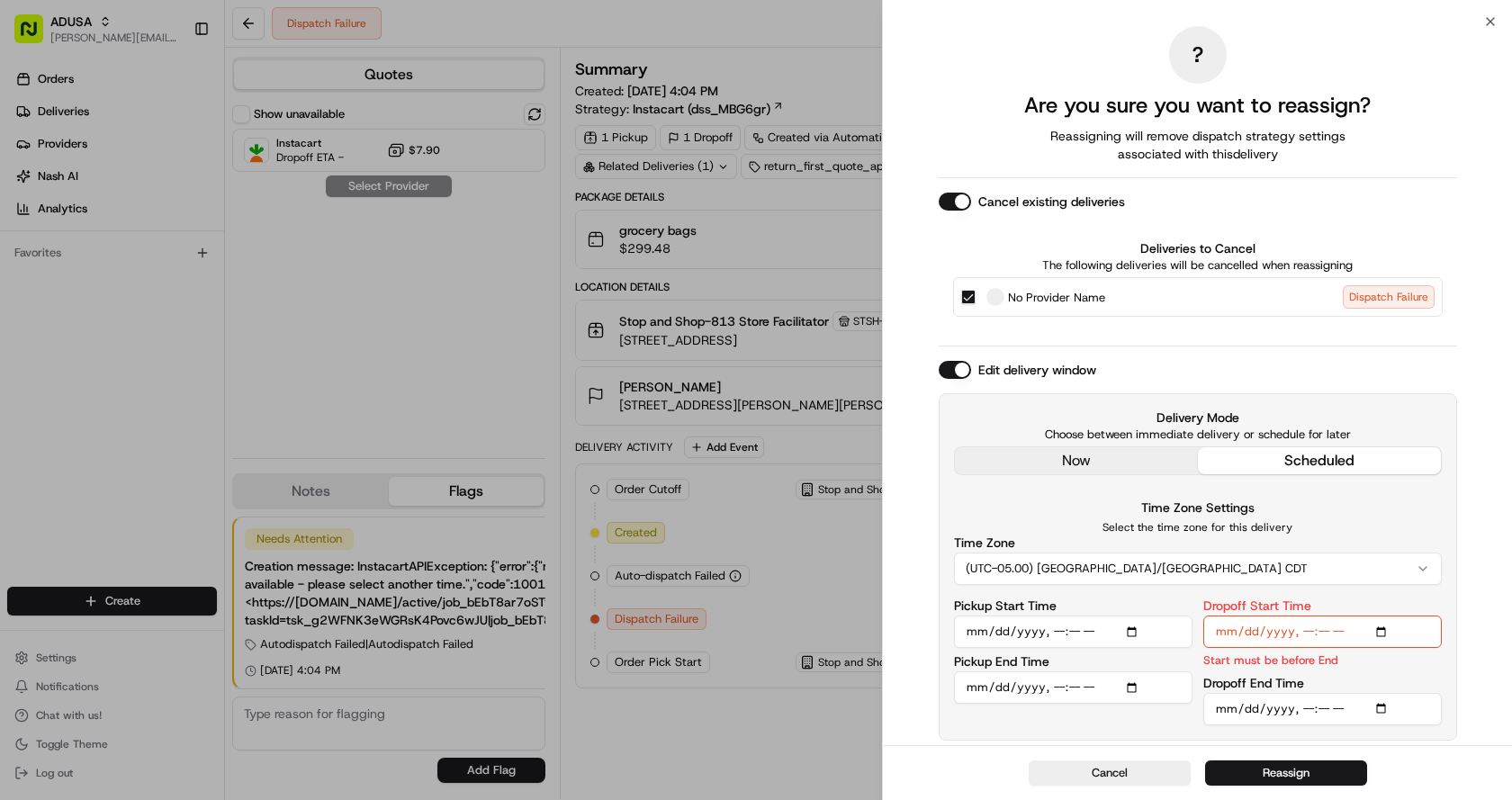
click at [1303, 707] on input "Dropoff End Time" at bounding box center [1322, 709] width 238 height 32
type input "[DATE]T20:00"
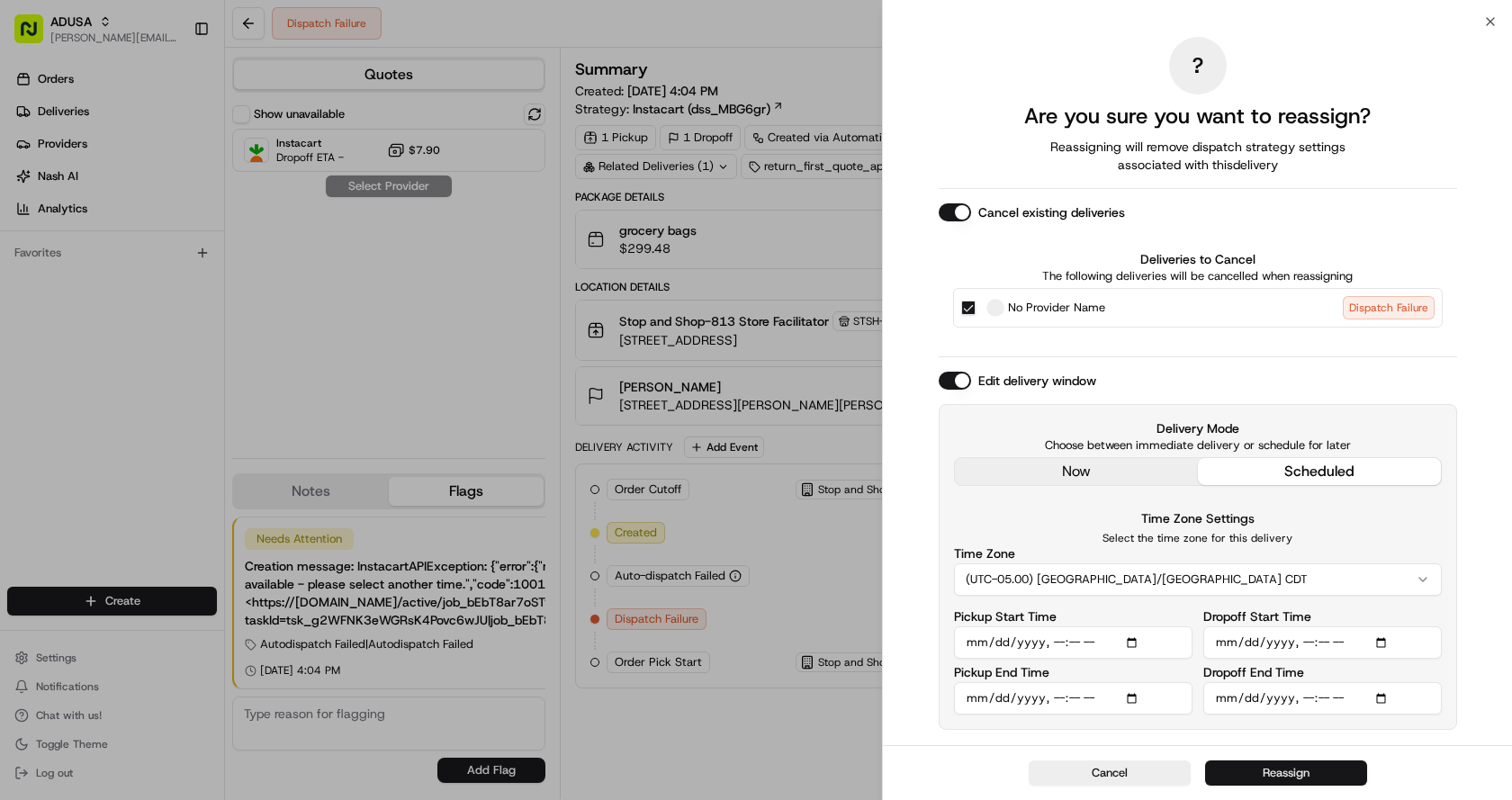
click at [1293, 771] on button "Reassign" at bounding box center [1286, 773] width 162 height 25
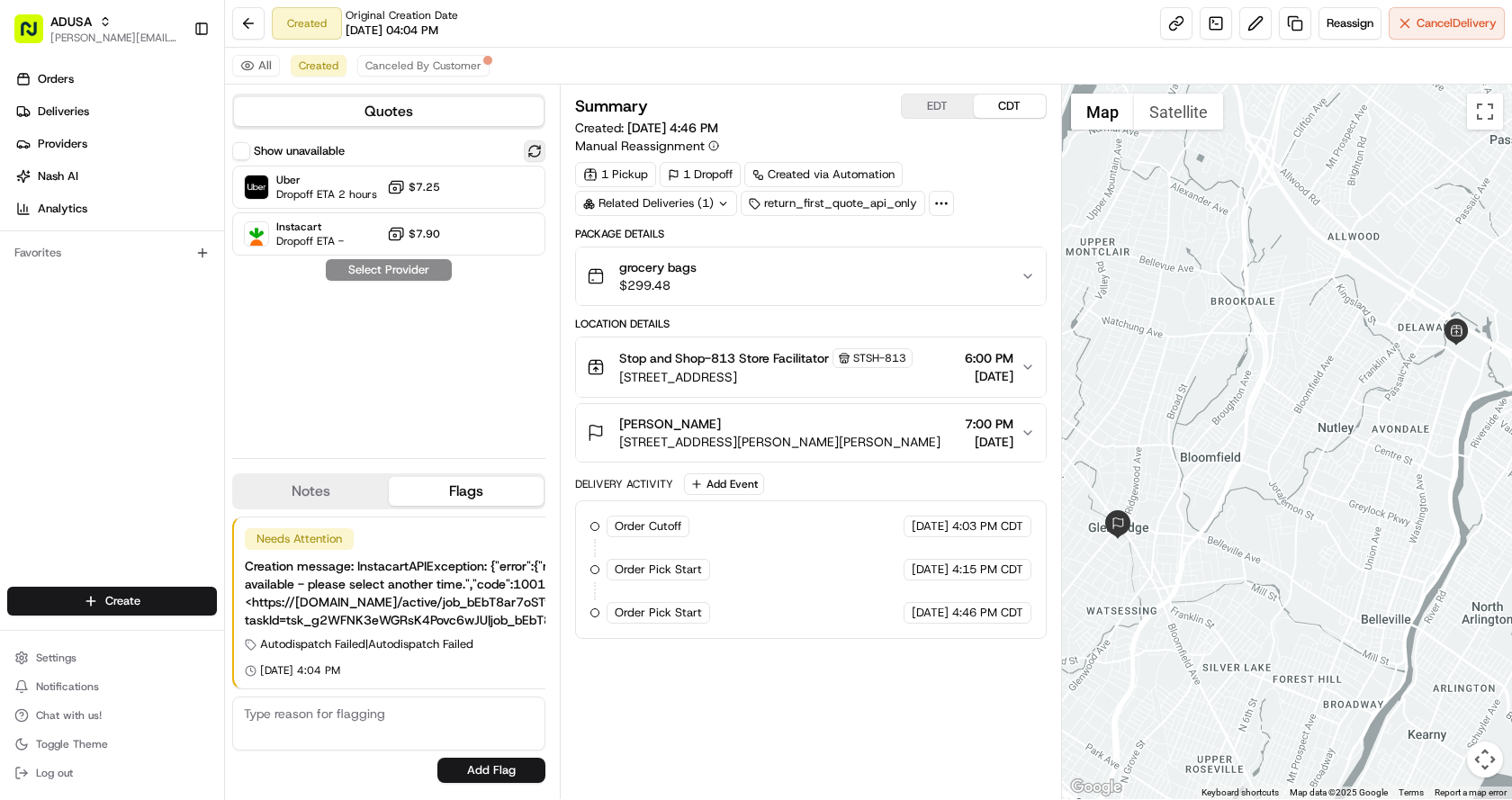
click at [536, 155] on button at bounding box center [534, 151] width 22 height 22
click at [354, 186] on span "Uber" at bounding box center [326, 179] width 101 height 14
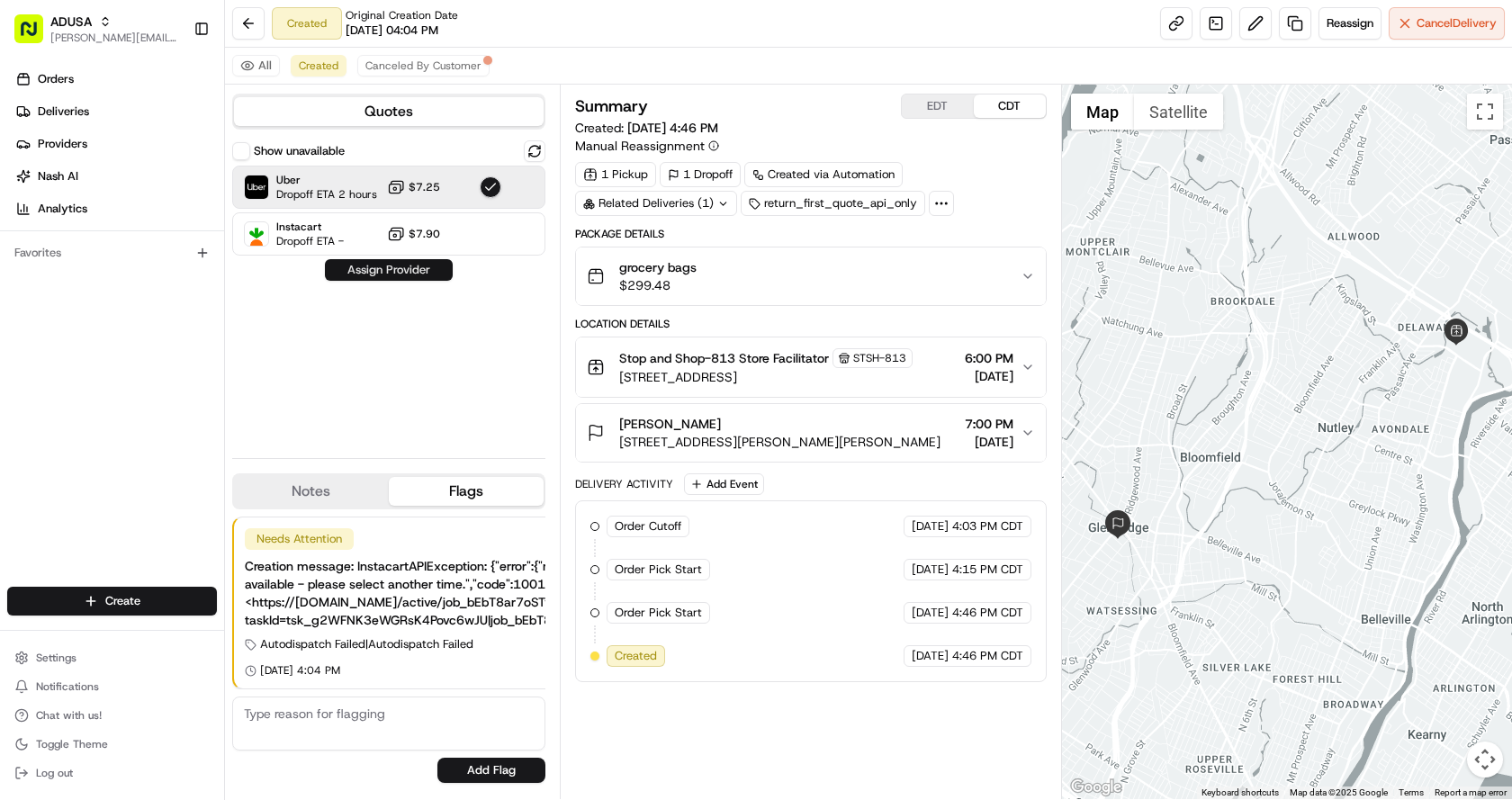
click at [408, 269] on button "Assign Provider" at bounding box center [389, 269] width 128 height 22
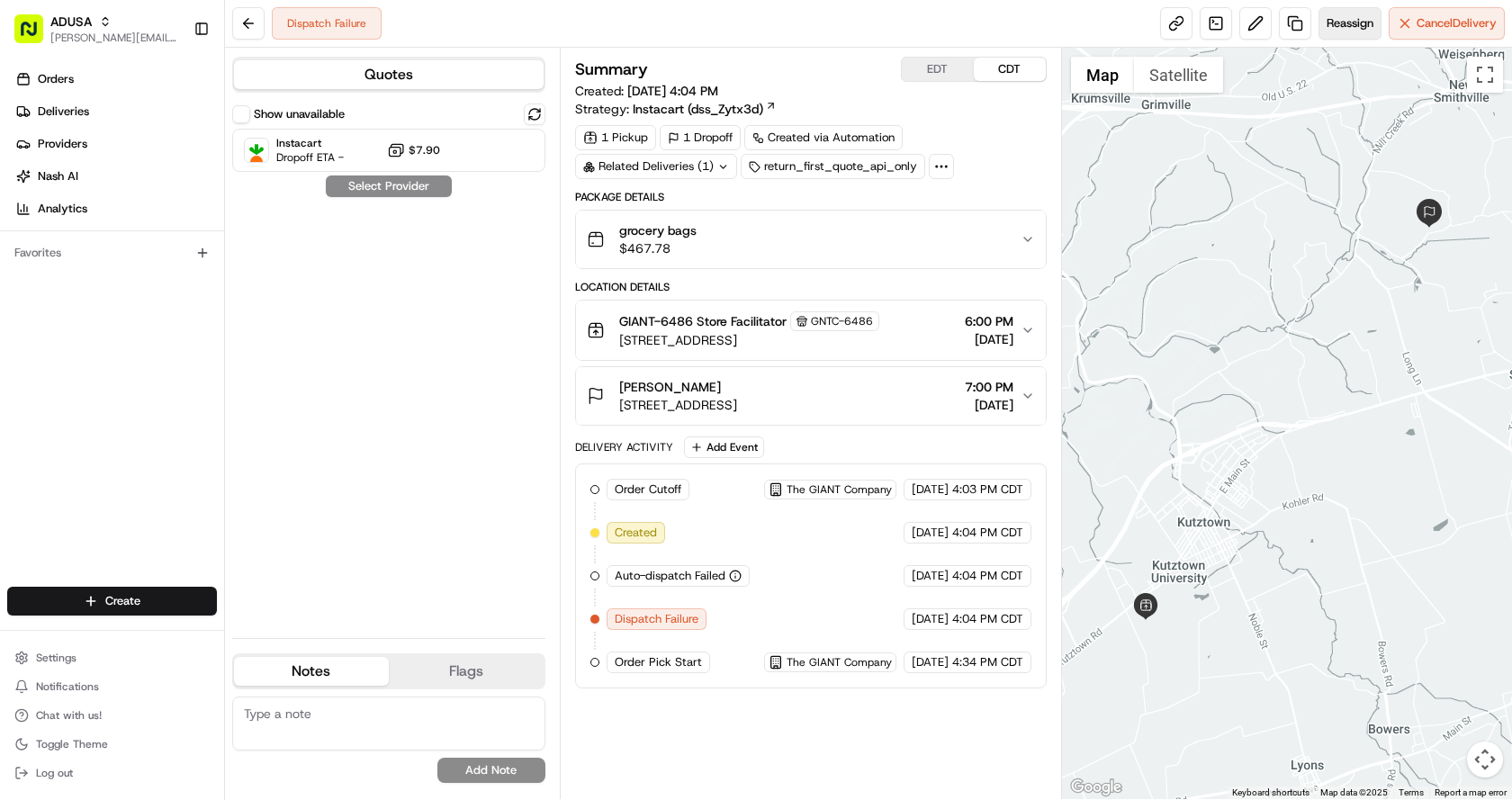
click at [1349, 25] on span "Reassign" at bounding box center [1350, 23] width 47 height 16
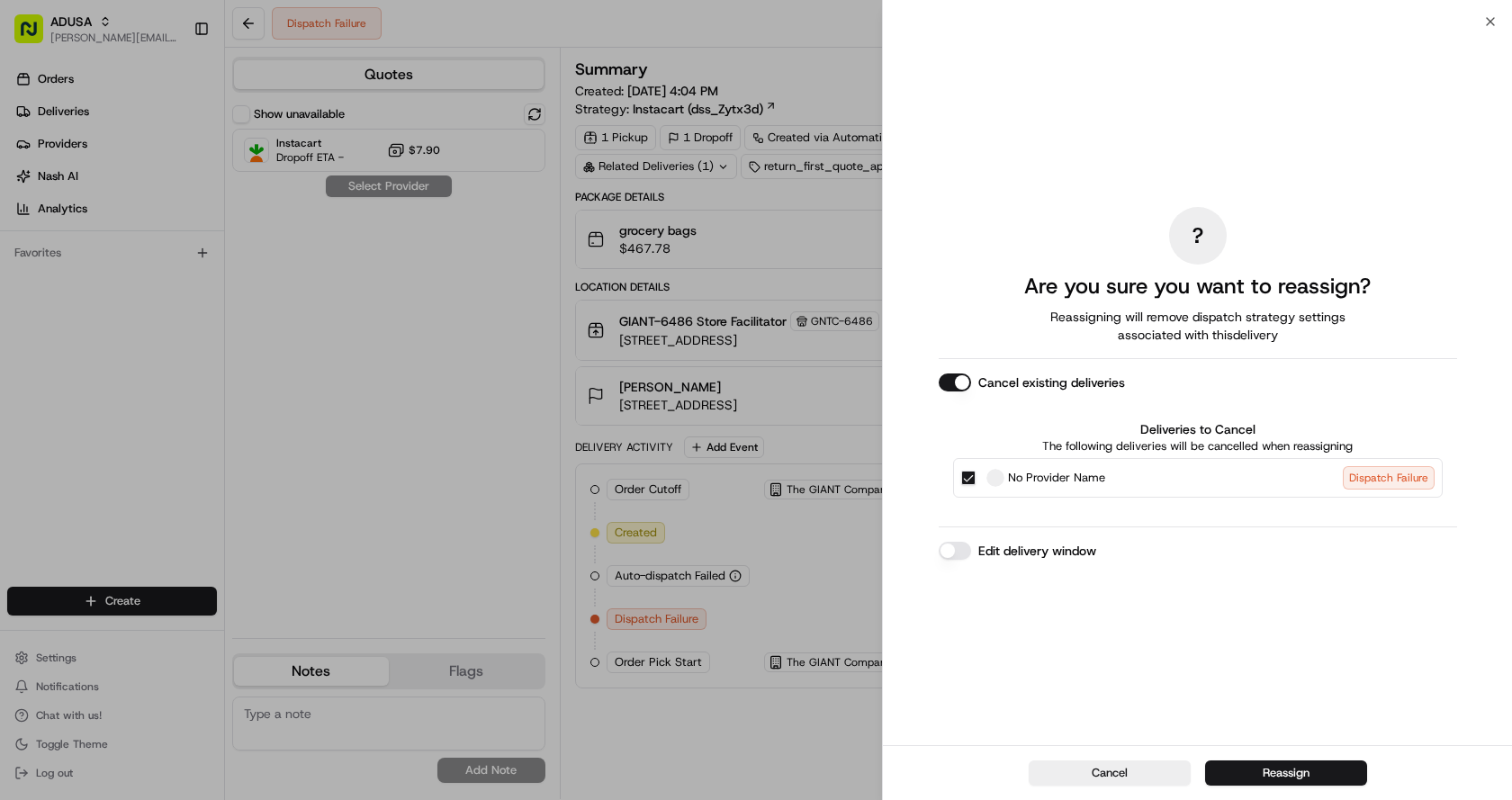
click at [954, 549] on button "Edit delivery window" at bounding box center [954, 550] width 32 height 18
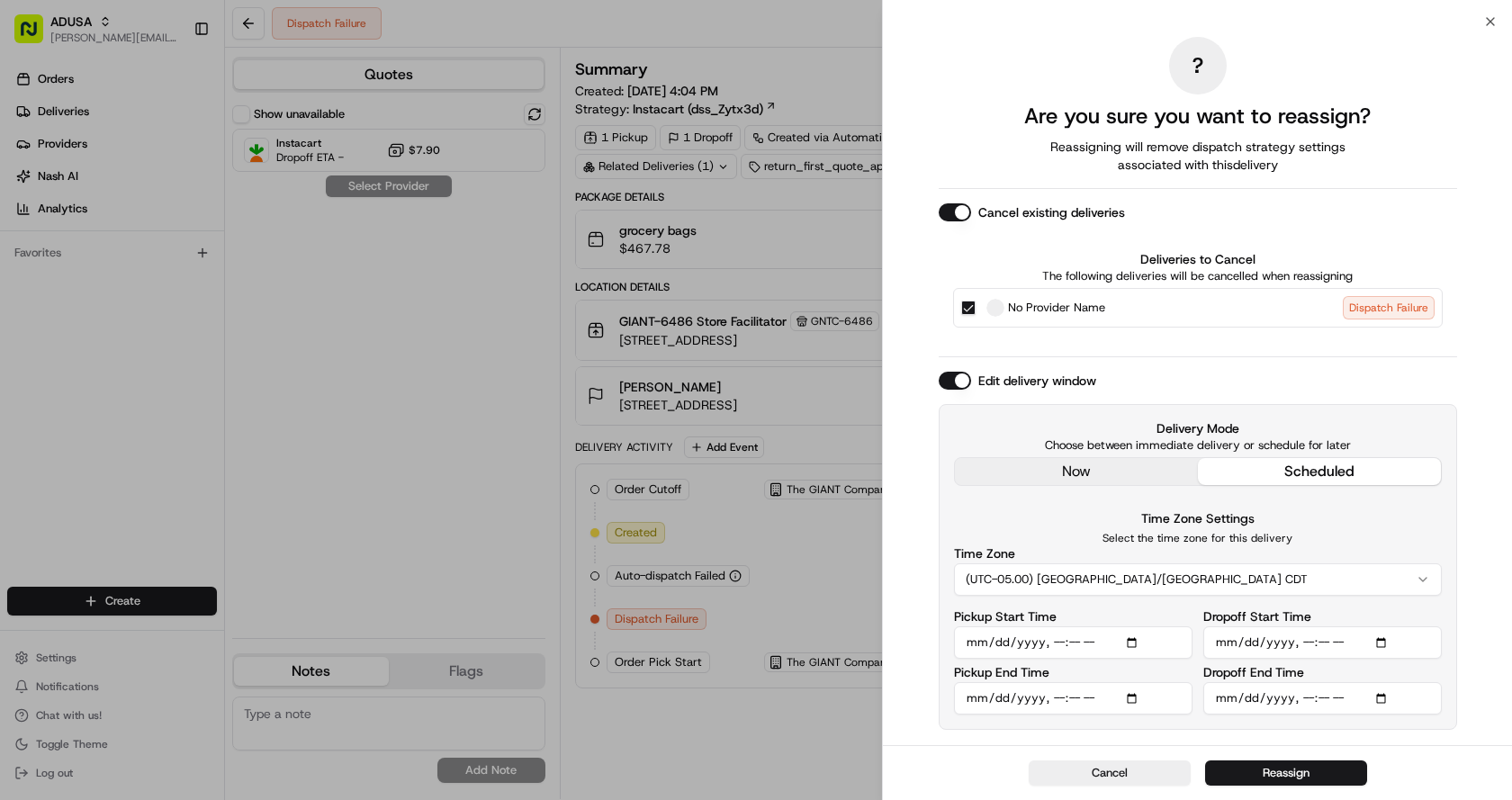
click at [1075, 643] on input "Pickup Start Time" at bounding box center [1073, 643] width 238 height 32
type input "2025-08-18T18:30"
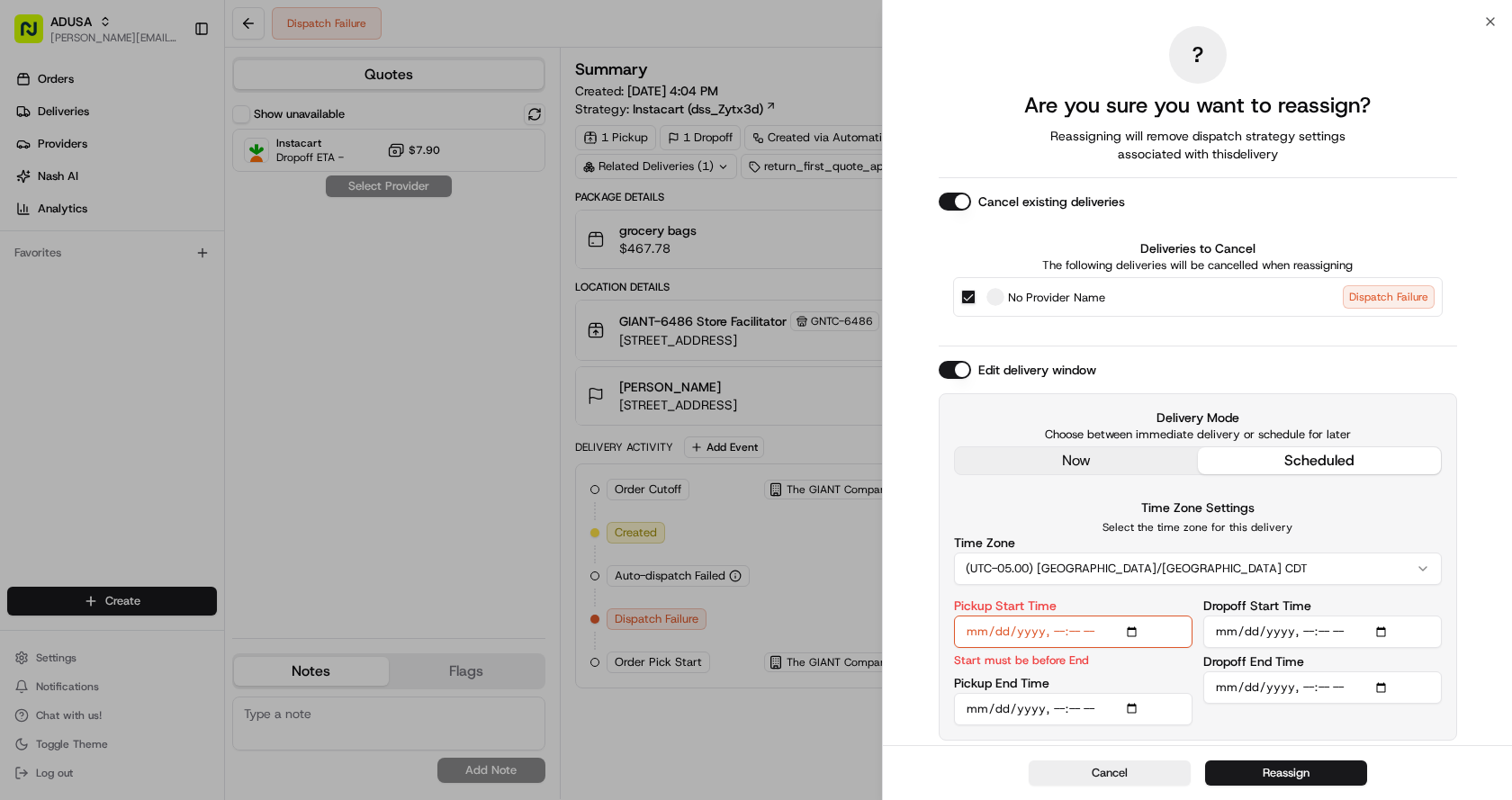
click at [1057, 710] on input "Pickup End Time" at bounding box center [1073, 709] width 238 height 32
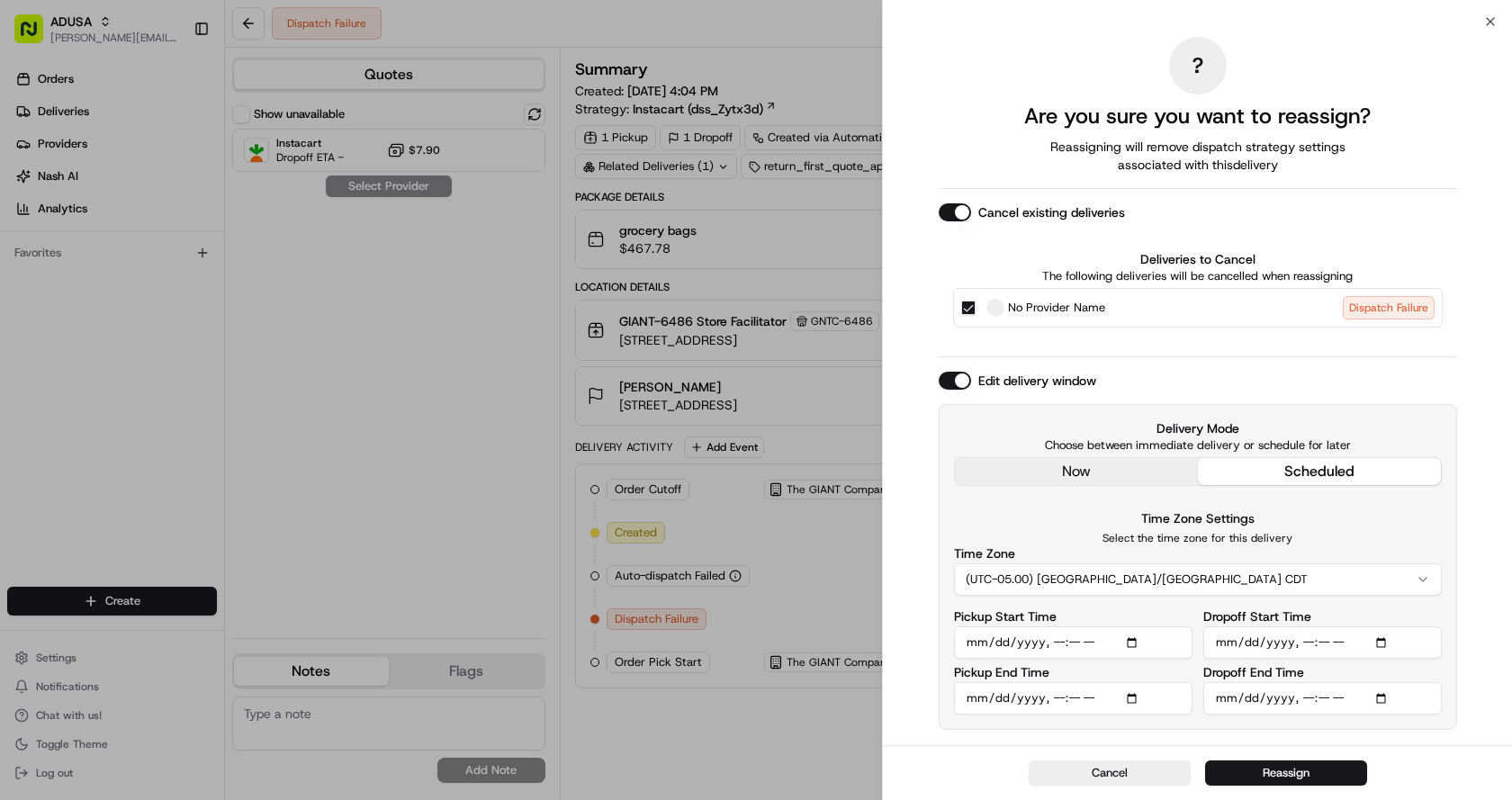
type input "2025-08-18T19:00"
click at [1306, 641] on input "Dropoff Start Time" at bounding box center [1322, 643] width 238 height 32
type input "2025-08-18T19:00"
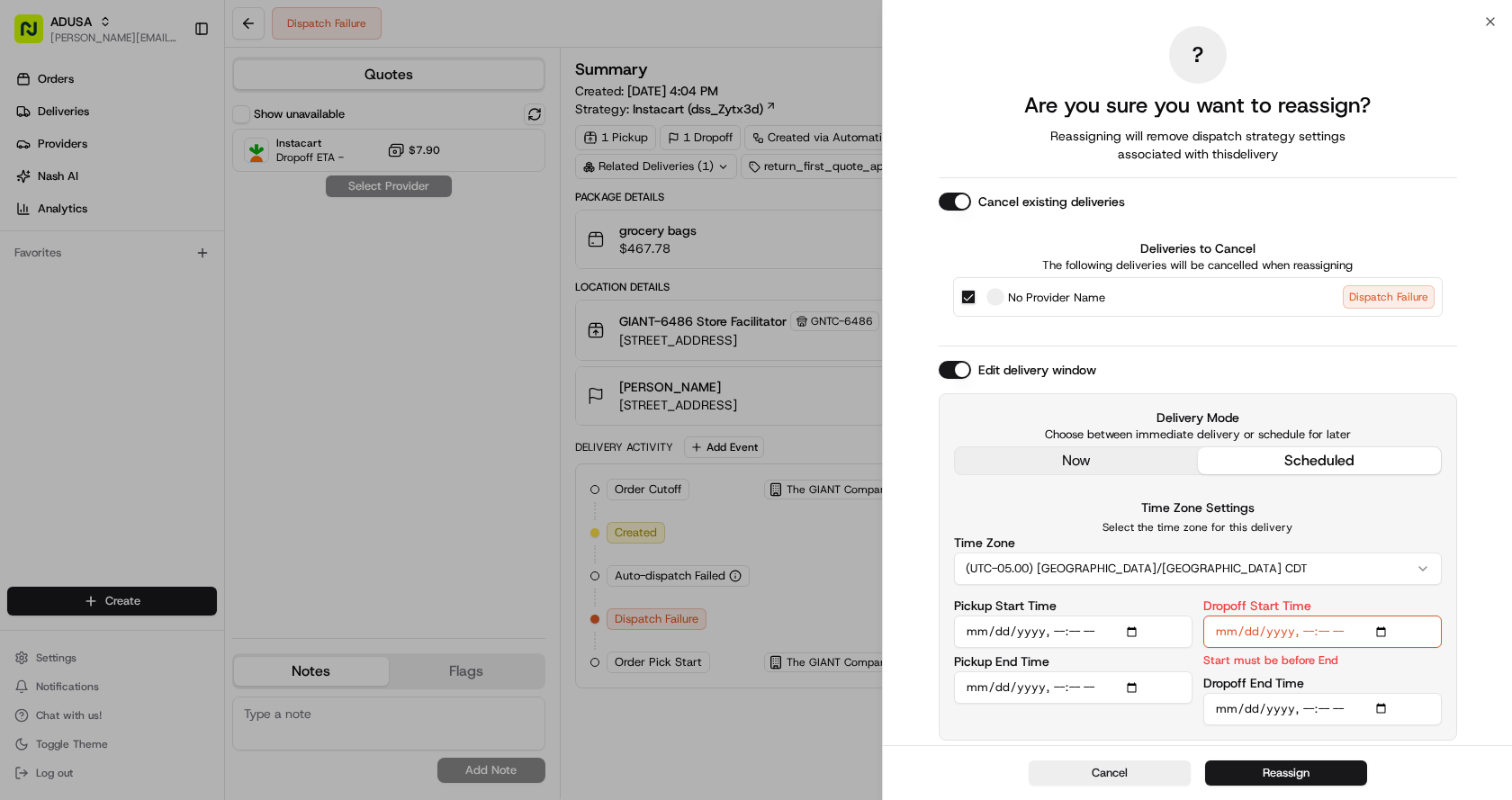
click at [1305, 710] on input "Dropoff End Time" at bounding box center [1322, 709] width 238 height 32
type input "2025-08-18T20:00"
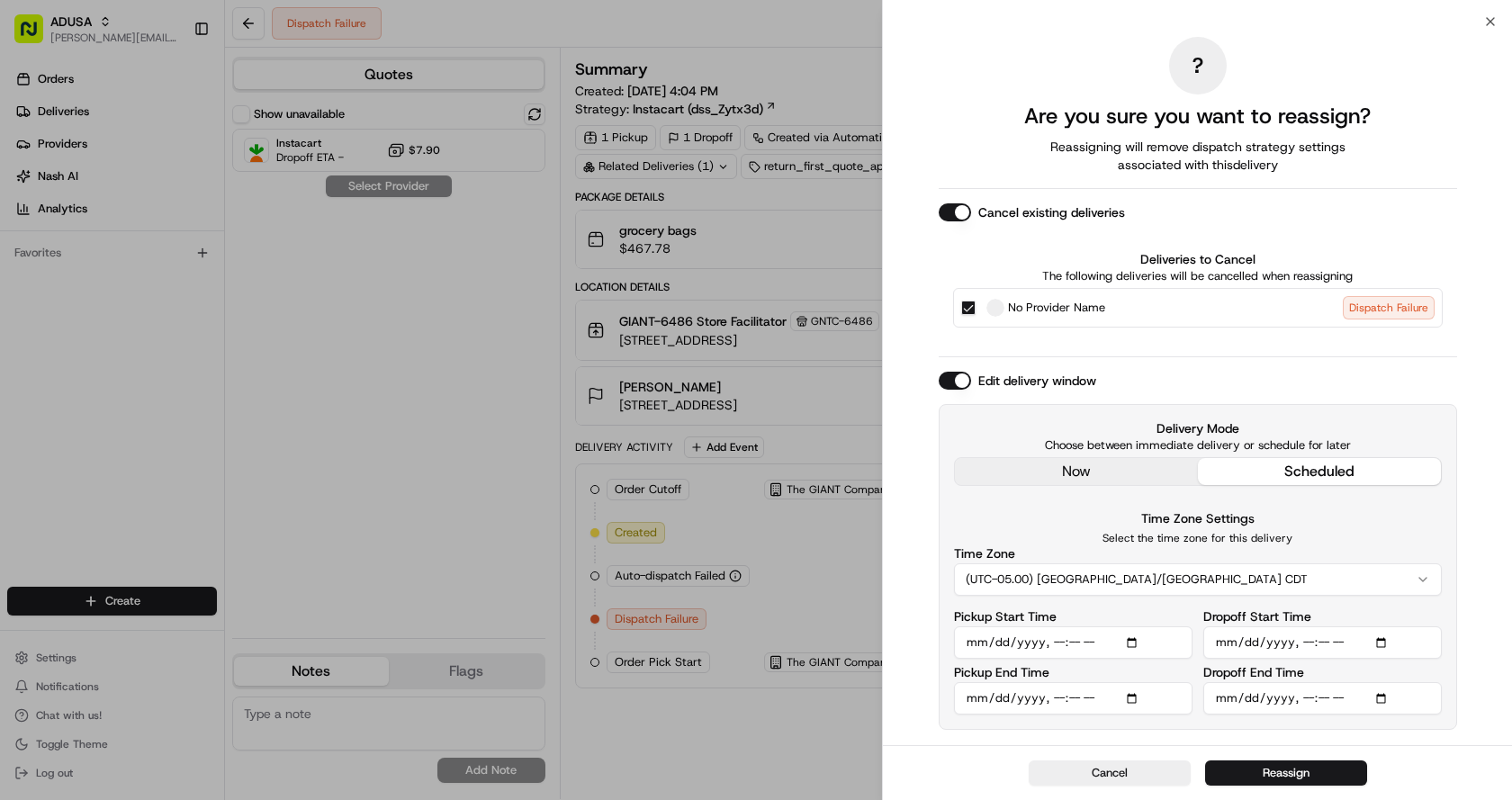
click at [1073, 585] on button "(UTC-05.00) America/Chicago CDT" at bounding box center [1198, 580] width 488 height 32
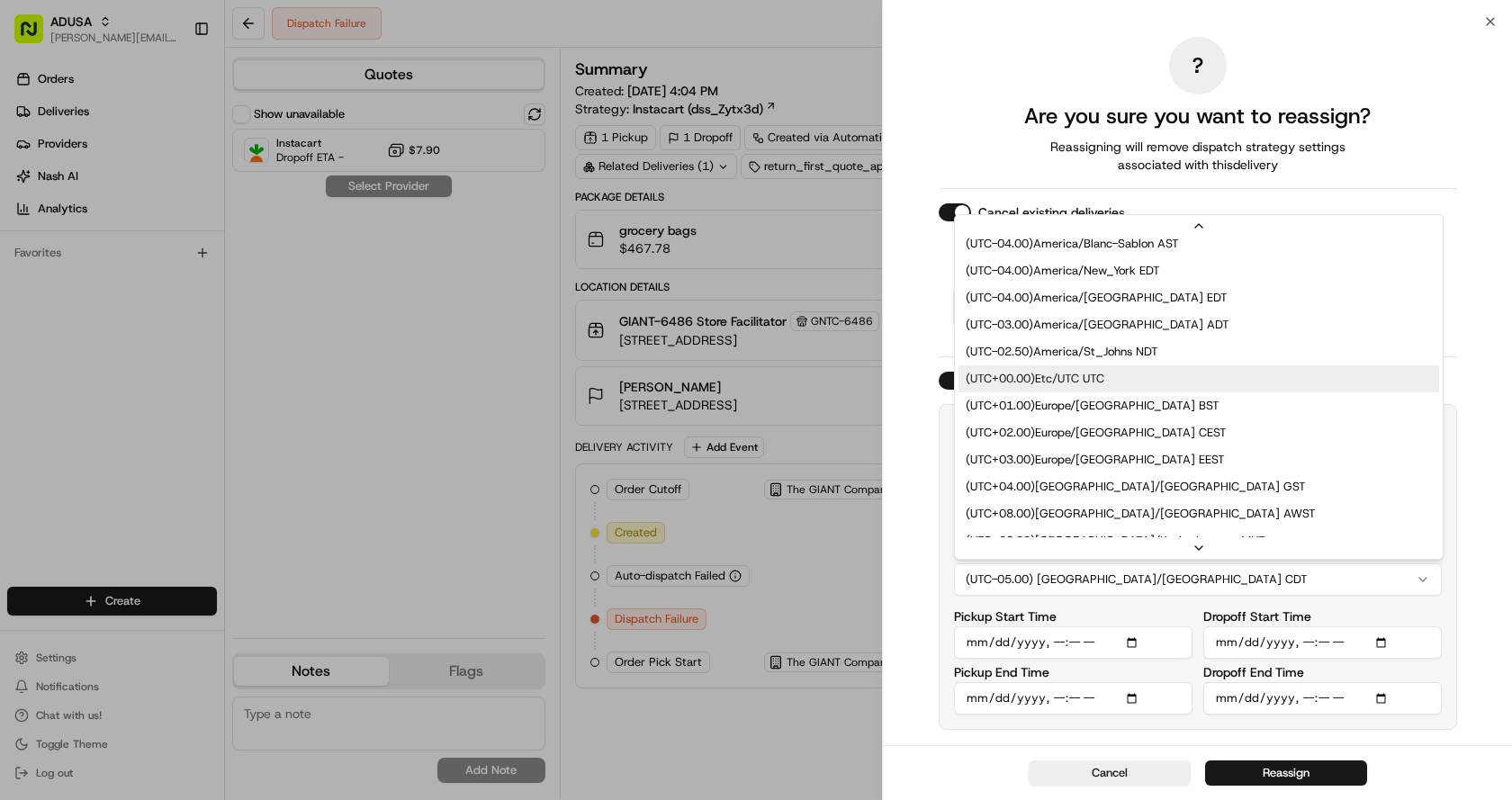
scroll to position [360, 0]
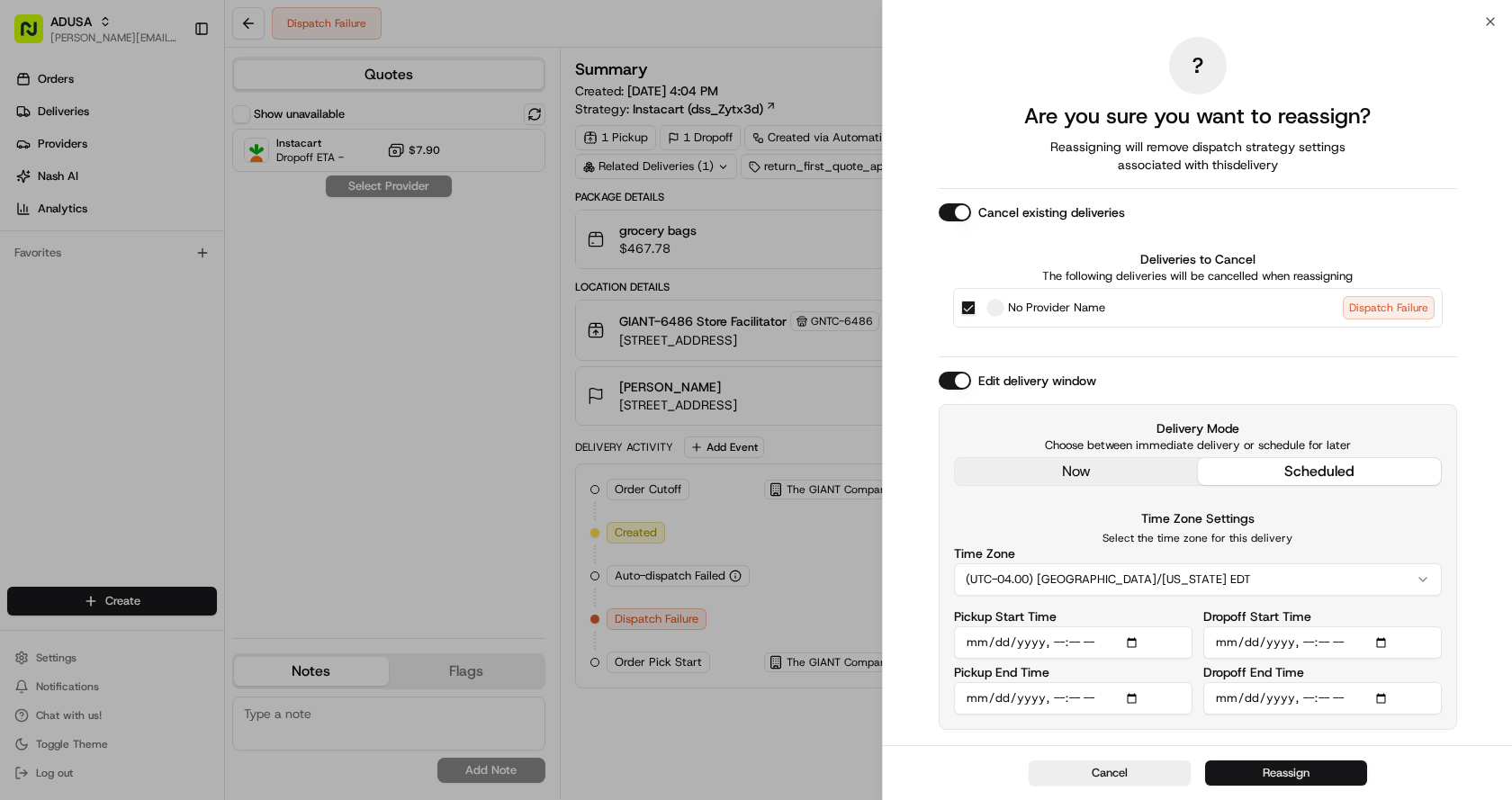
click at [1272, 771] on button "Reassign" at bounding box center [1286, 773] width 162 height 25
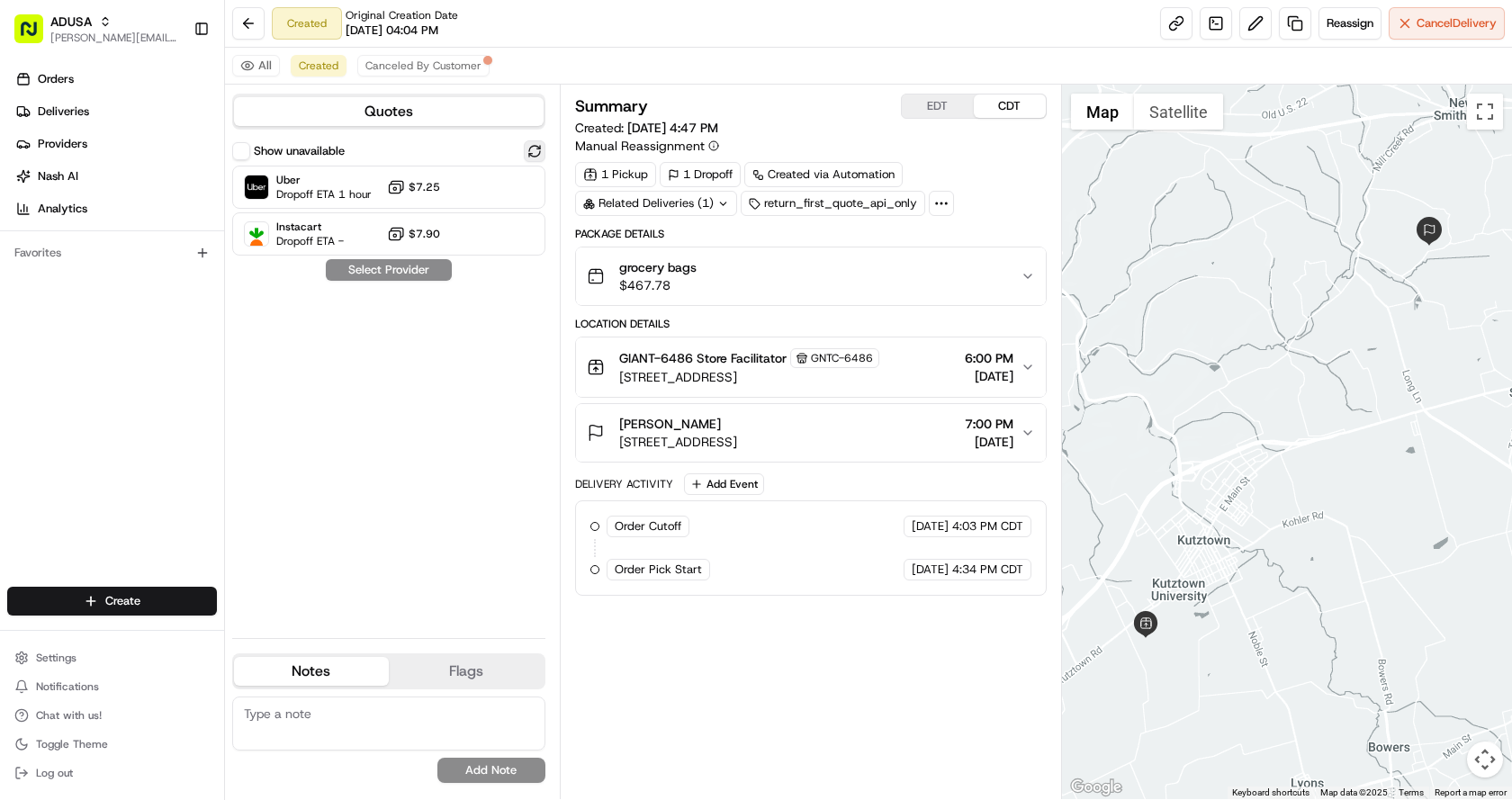
click at [530, 146] on button at bounding box center [534, 151] width 22 height 22
click at [351, 182] on span "Uber" at bounding box center [323, 179] width 95 height 14
click at [407, 266] on button "Assign Provider" at bounding box center [389, 269] width 128 height 22
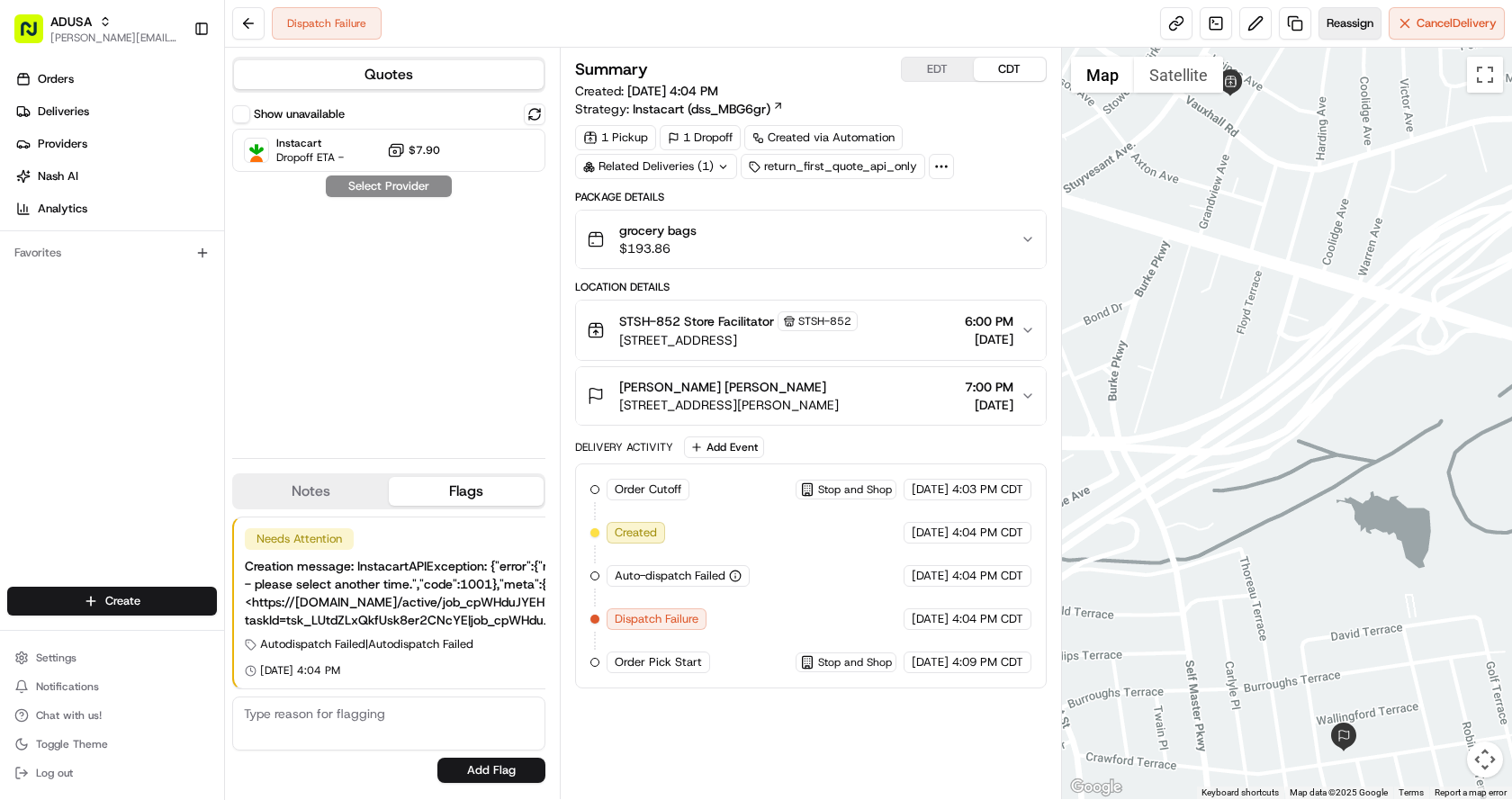
click at [1332, 25] on span "Reassign" at bounding box center [1350, 23] width 47 height 16
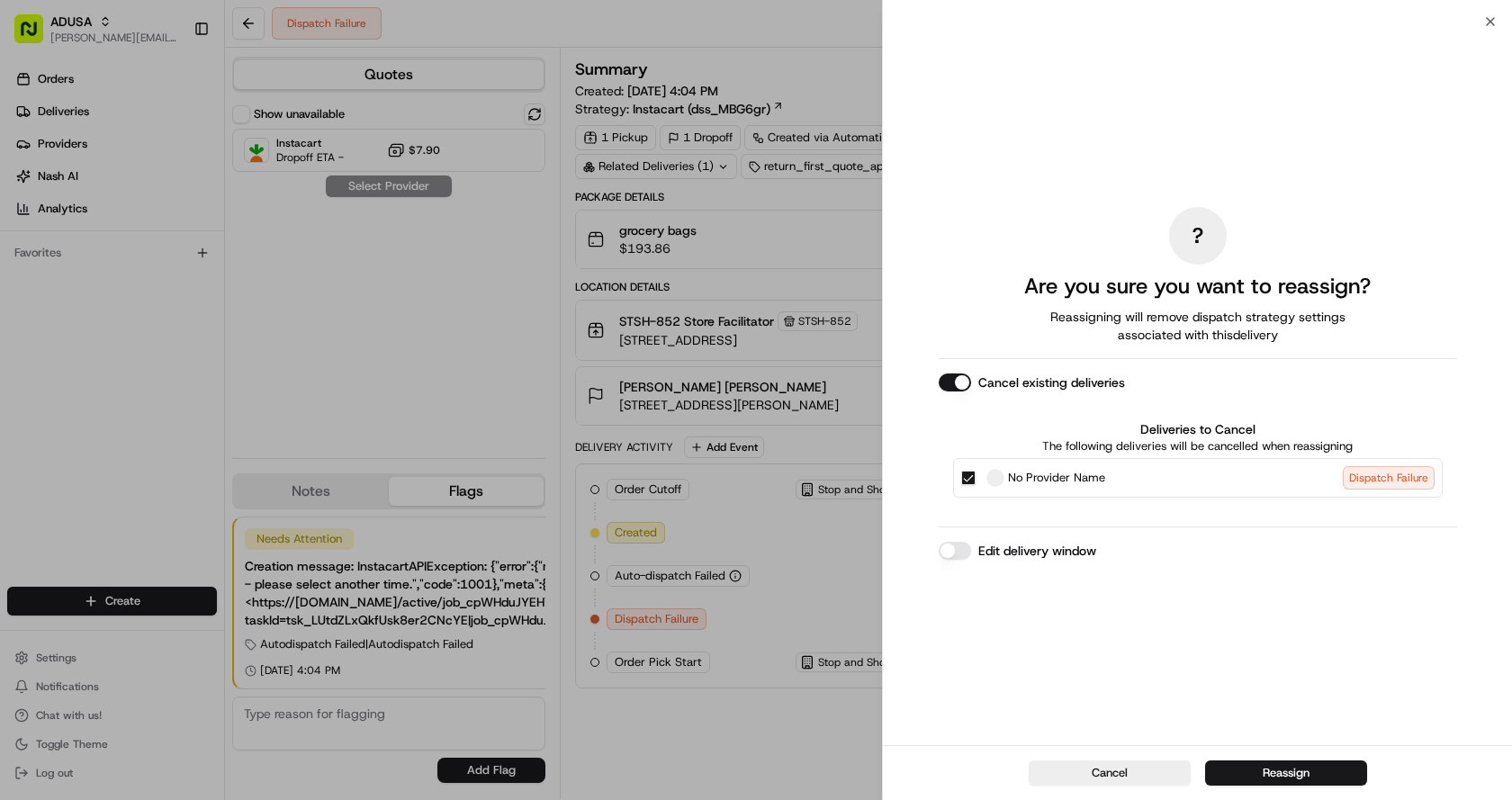
click at [954, 548] on button "Edit delivery window" at bounding box center [954, 550] width 32 height 18
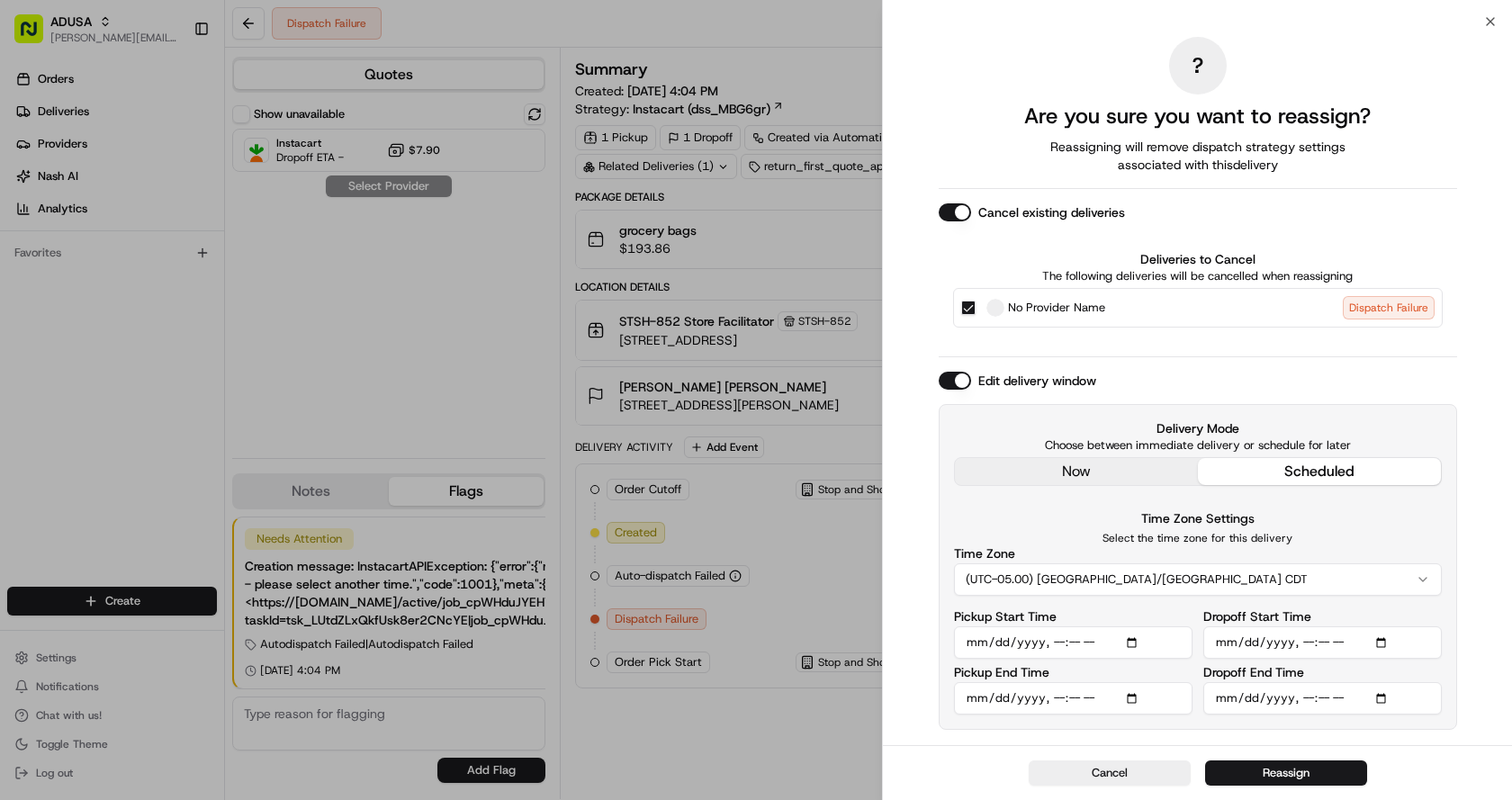
click at [1164, 586] on button "(UTC-05.00) [GEOGRAPHIC_DATA]/[GEOGRAPHIC_DATA] CDT" at bounding box center [1198, 580] width 488 height 32
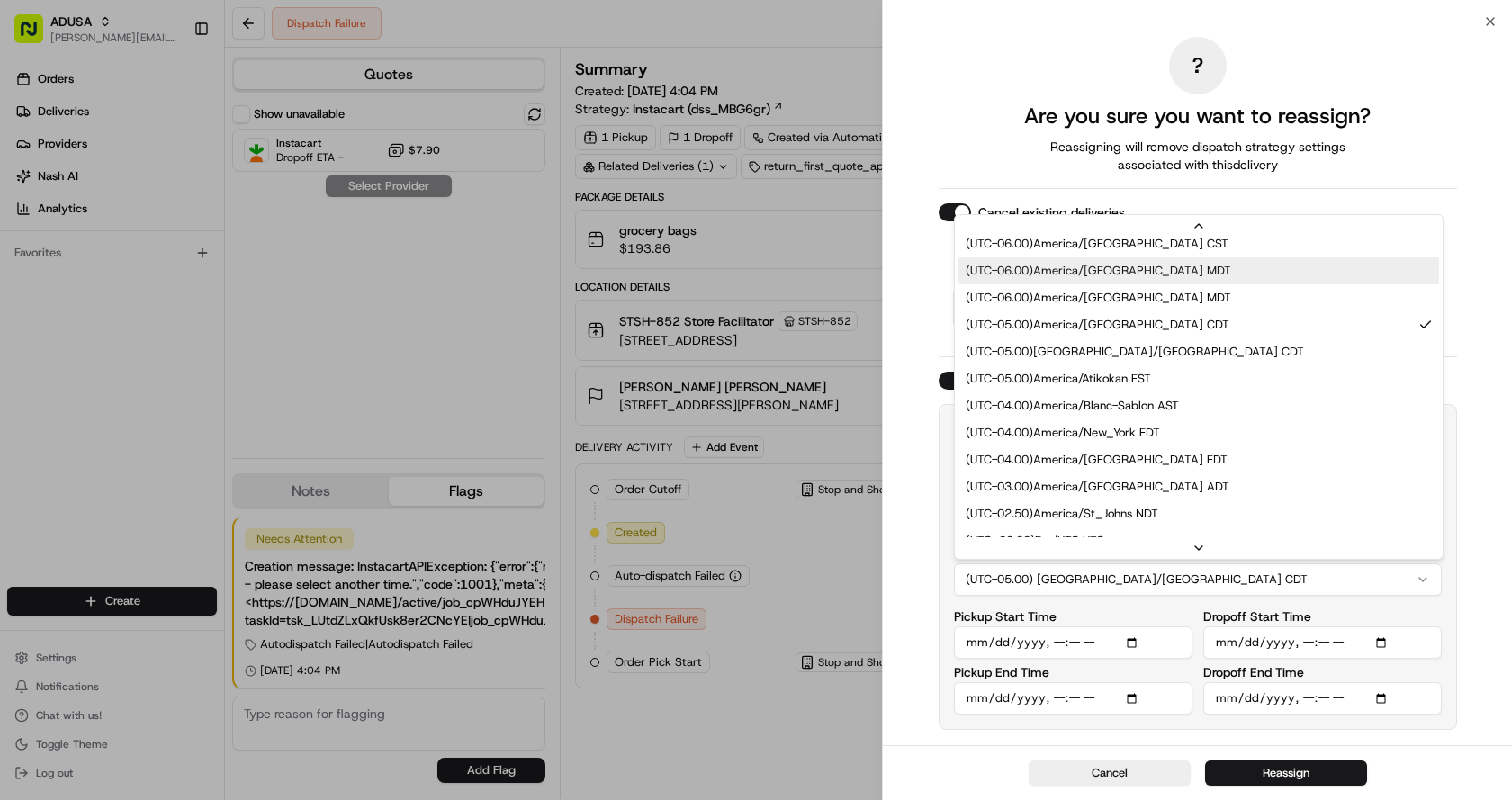
scroll to position [270, 0]
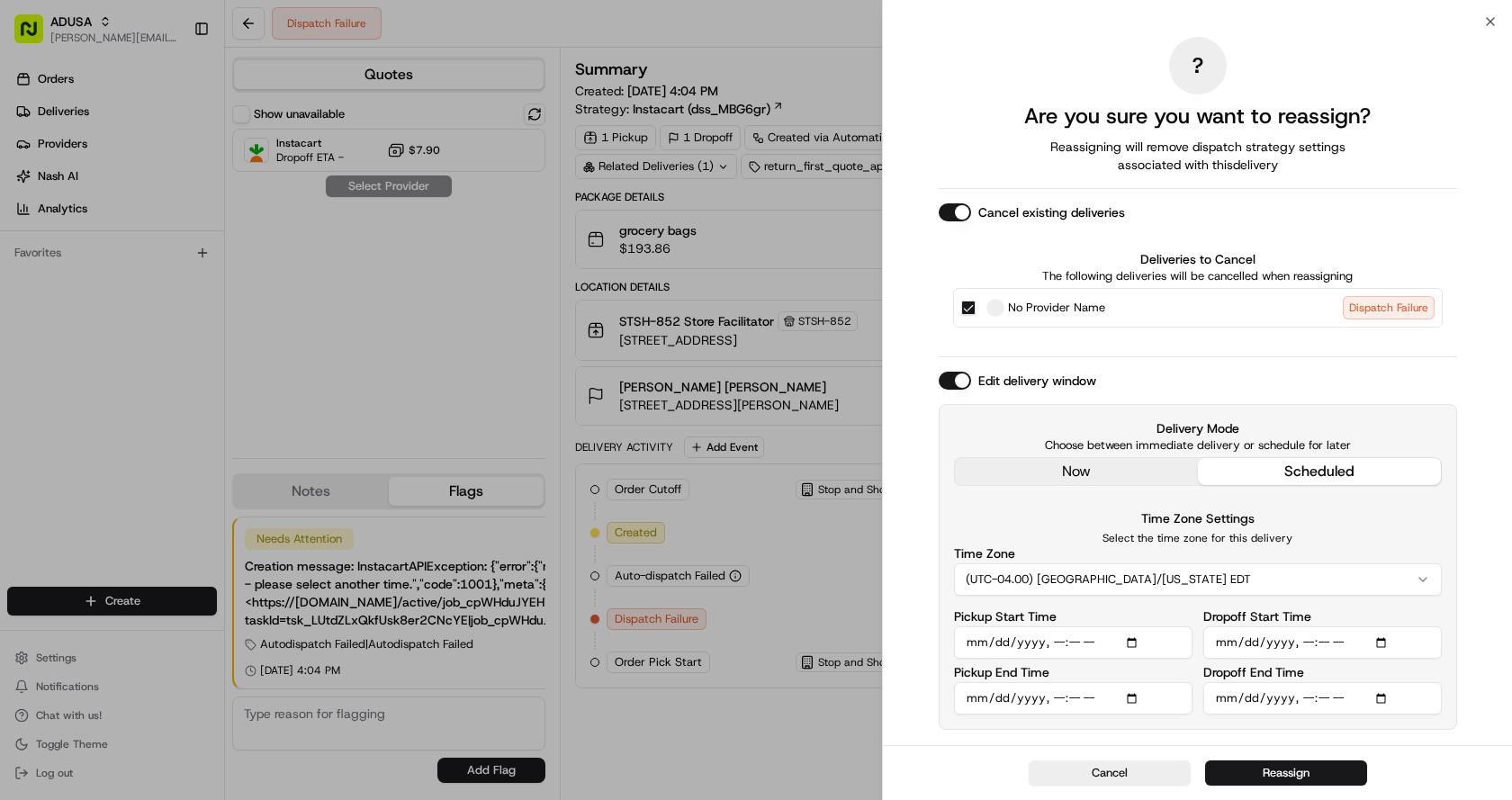
click at [1075, 640] on input "Pickup Start Time" at bounding box center [1073, 643] width 238 height 32
type input "[DATE]T18:30"
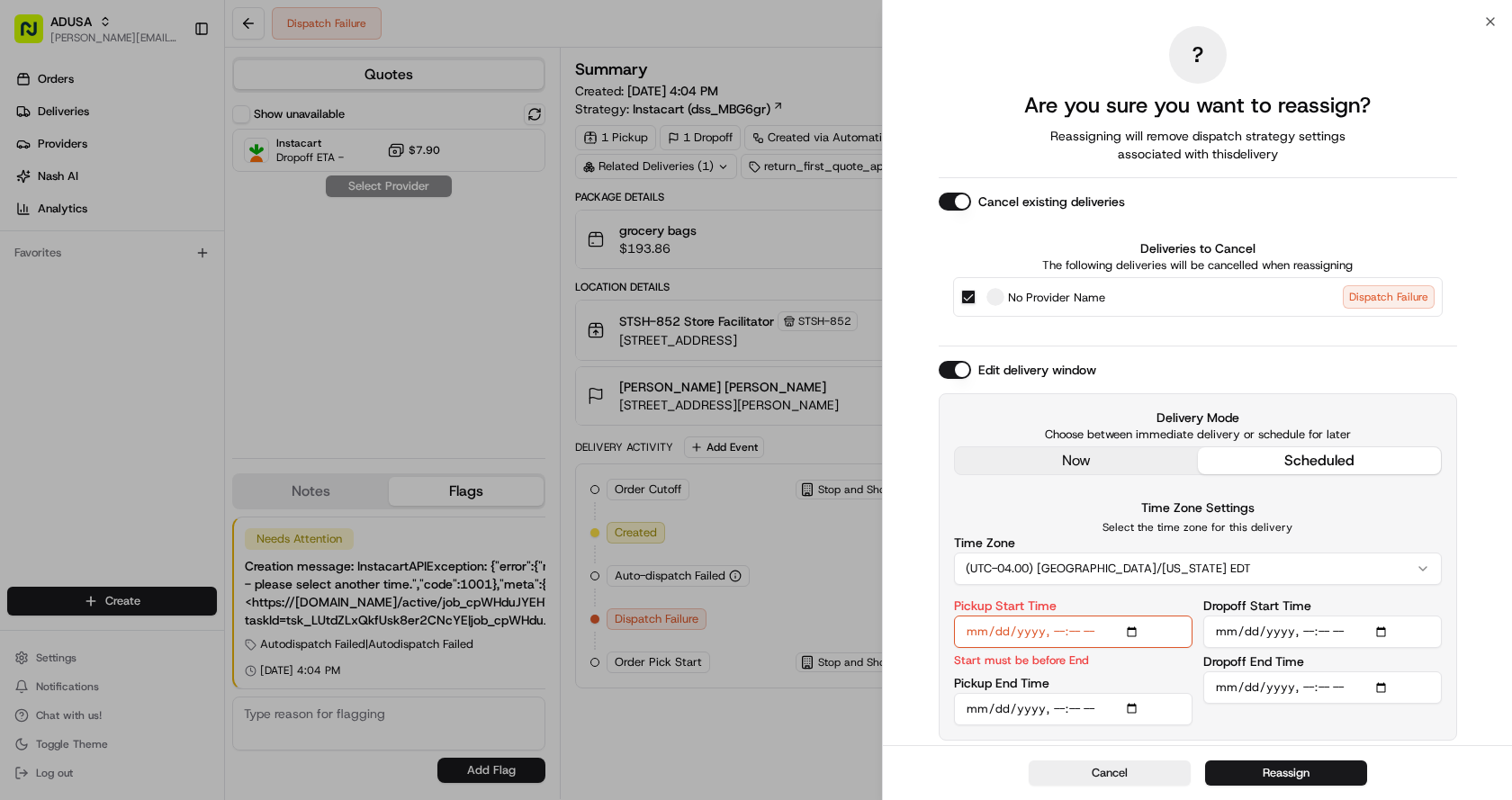
click at [1056, 713] on input "Pickup End Time" at bounding box center [1073, 709] width 238 height 32
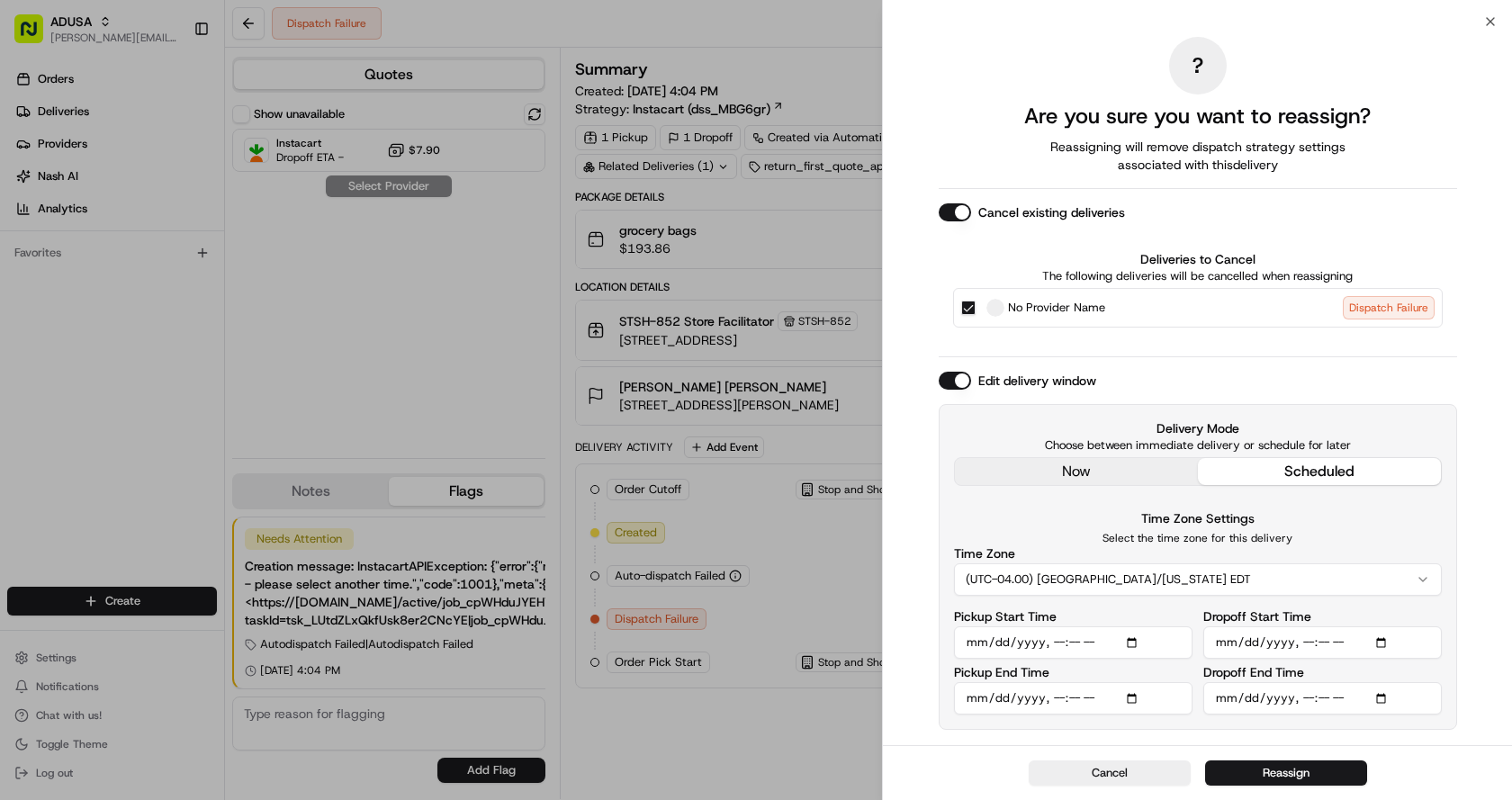
type input "[DATE]T19:00"
click at [1312, 640] on input "Dropoff Start Time" at bounding box center [1322, 643] width 238 height 32
click at [1304, 643] on input "Dropoff Start Time" at bounding box center [1322, 643] width 238 height 32
type input "[DATE]T19:00"
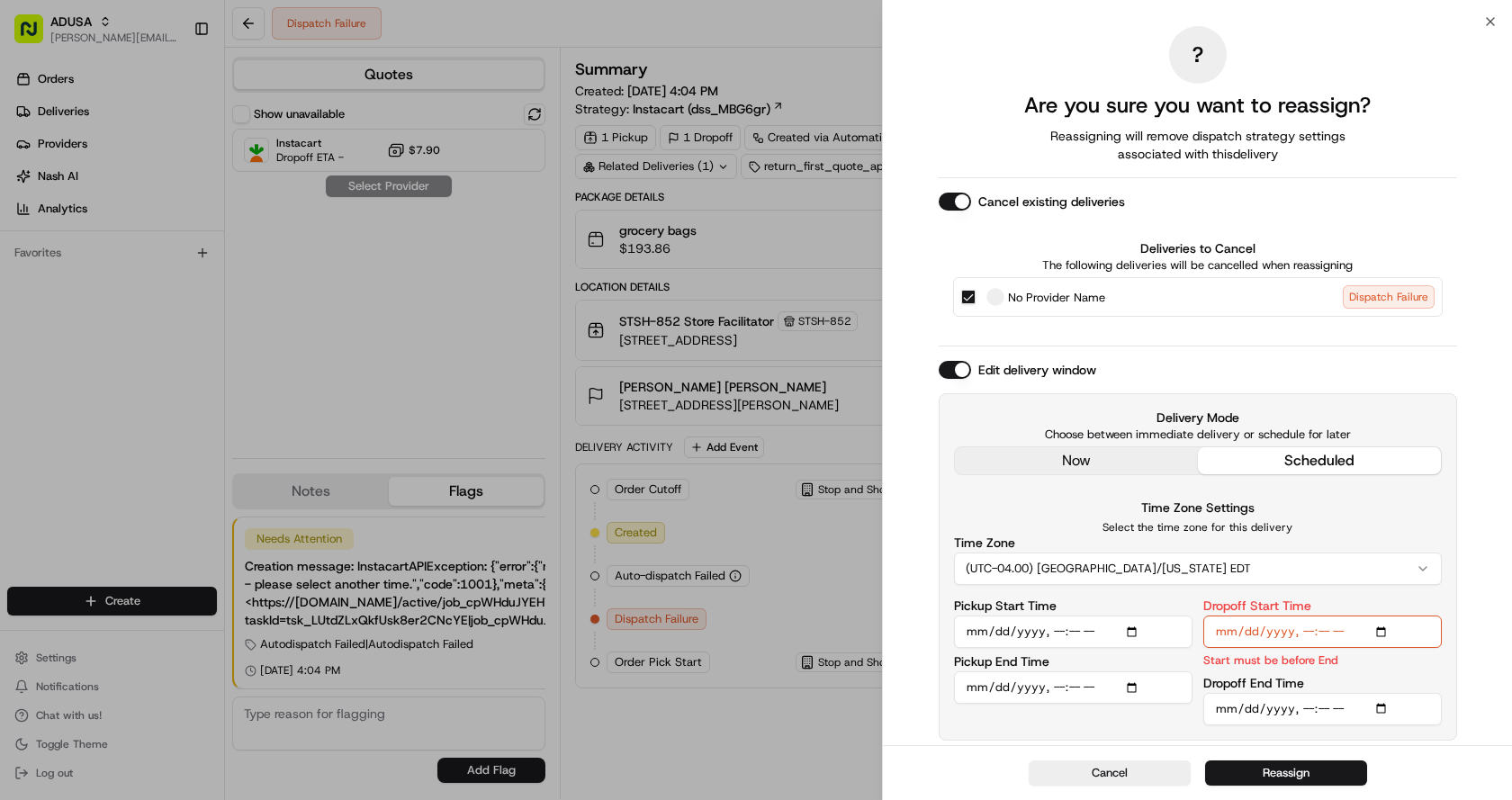
click at [1313, 703] on input "Dropoff End Time" at bounding box center [1322, 709] width 238 height 32
click at [1306, 709] on input "Dropoff End Time" at bounding box center [1322, 709] width 238 height 32
type input "[DATE]T20:00"
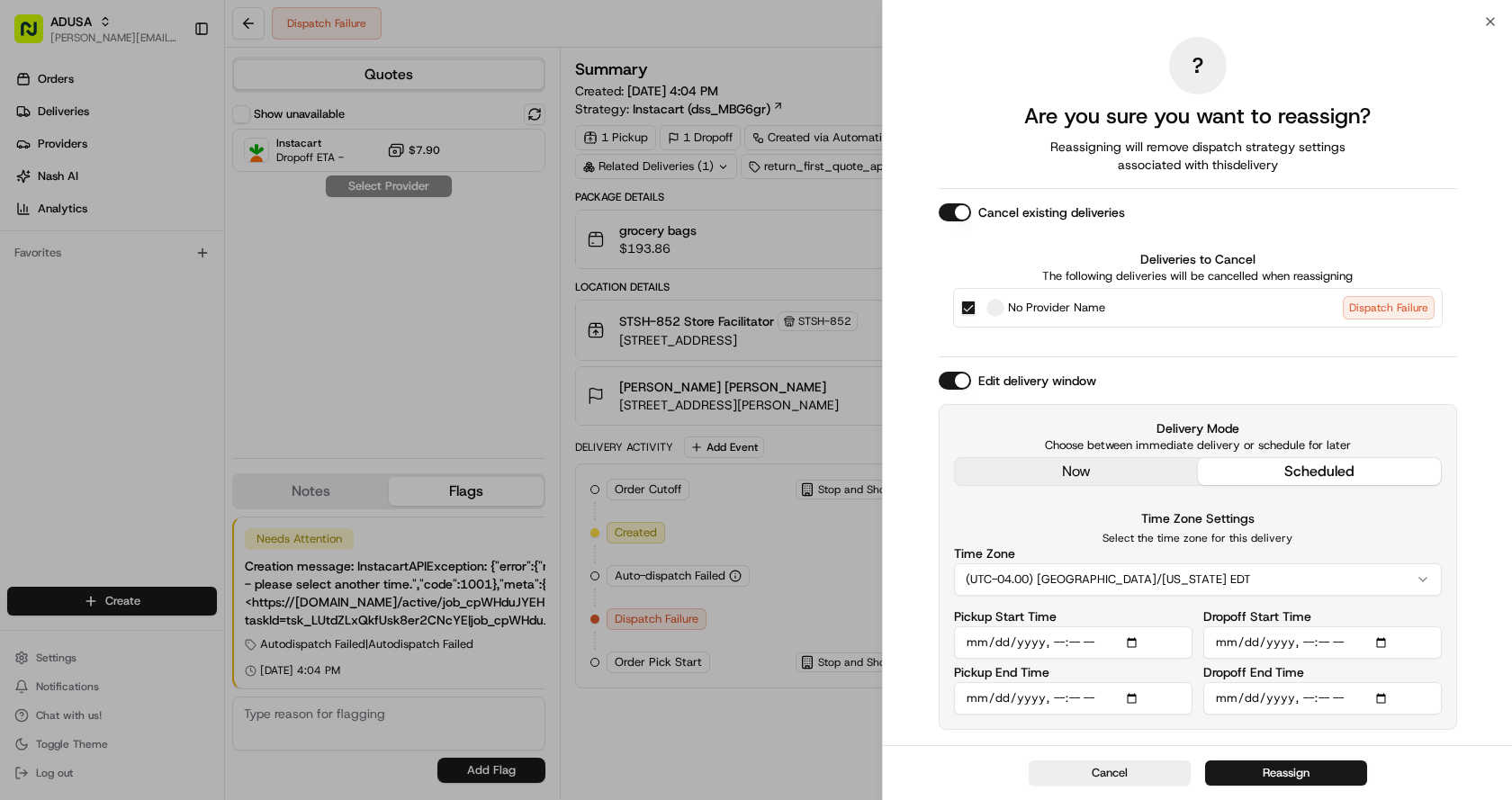
click at [1301, 777] on button "Reassign" at bounding box center [1286, 773] width 162 height 25
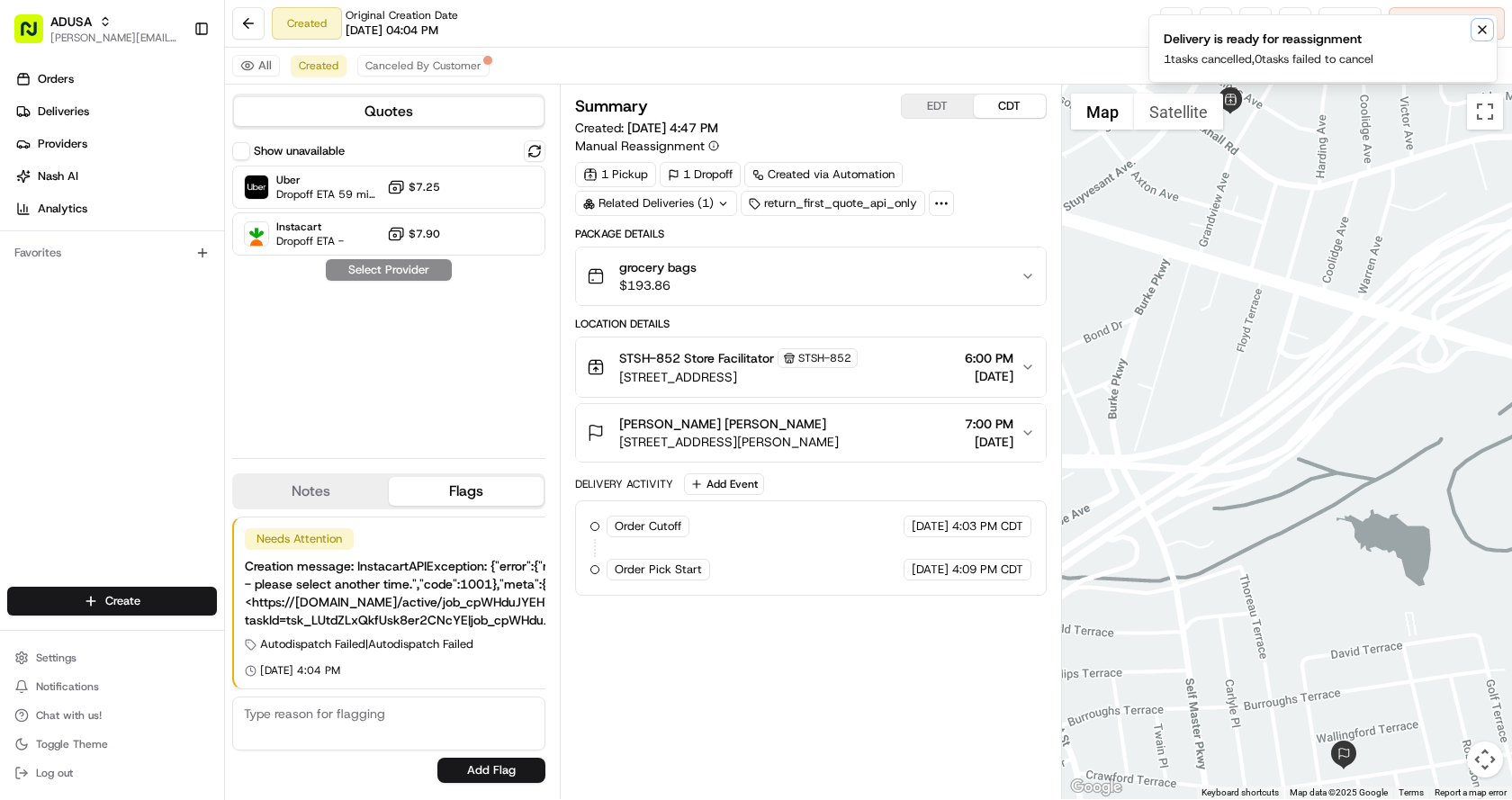
click at [1475, 27] on icon "Notifications (F8)" at bounding box center [1482, 29] width 14 height 14
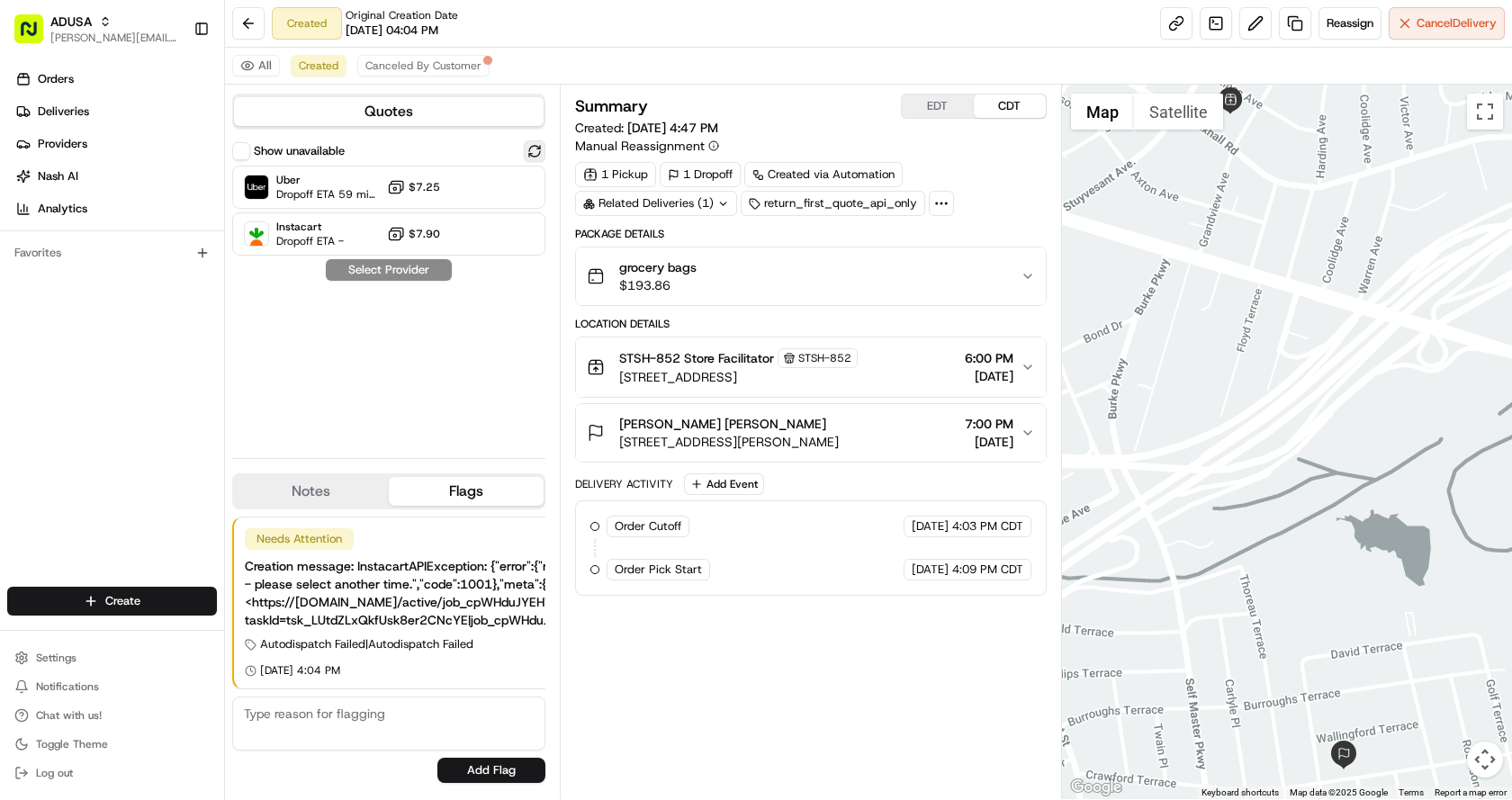
click at [532, 150] on button at bounding box center [534, 151] width 22 height 22
click at [386, 175] on div "Uber Dropoff ETA 59 minutes $7.25" at bounding box center [388, 188] width 313 height 43
click at [400, 272] on button "Assign Provider" at bounding box center [389, 269] width 128 height 22
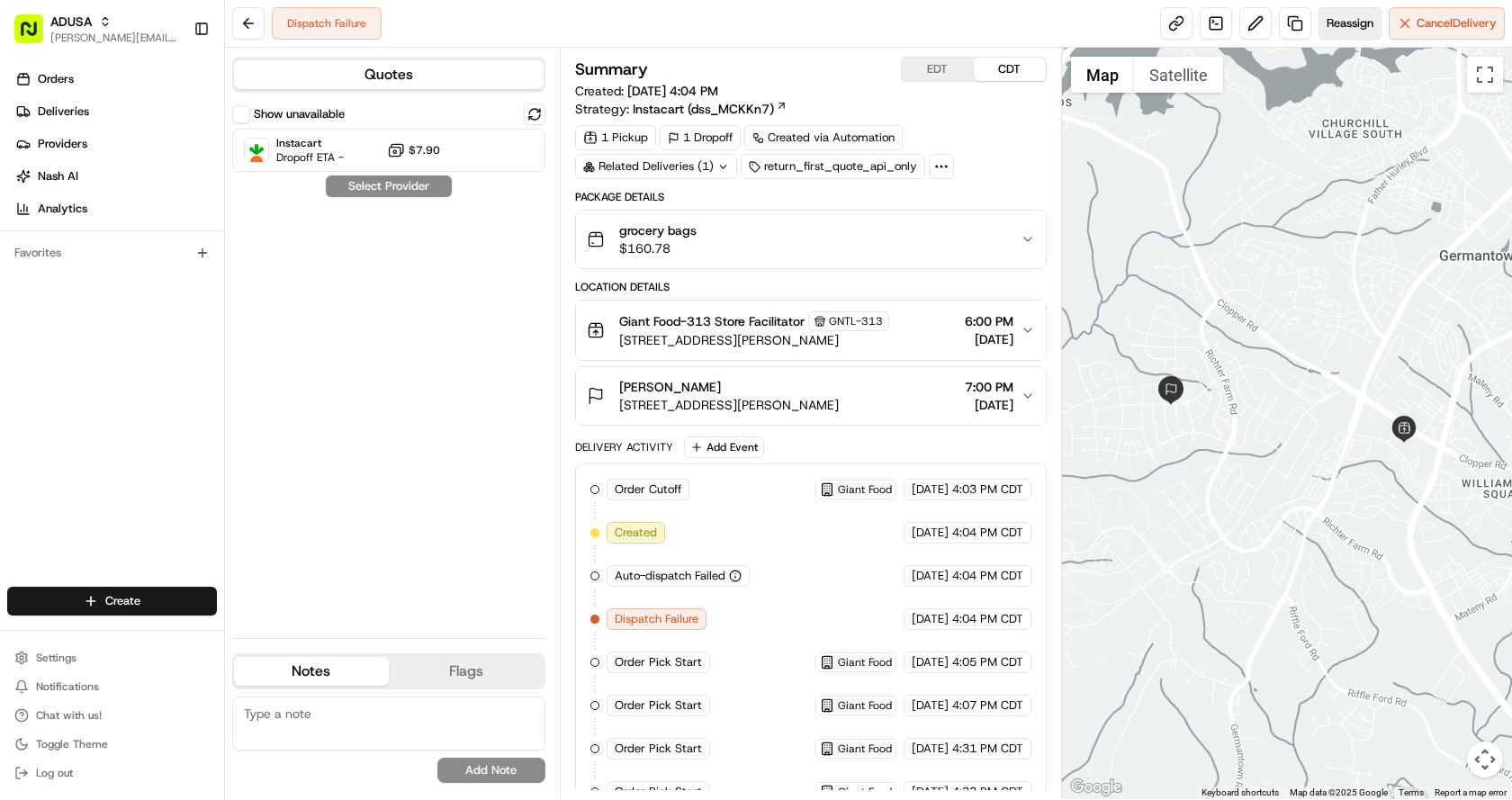
click at [1345, 28] on span "Reassign" at bounding box center [1350, 23] width 47 height 16
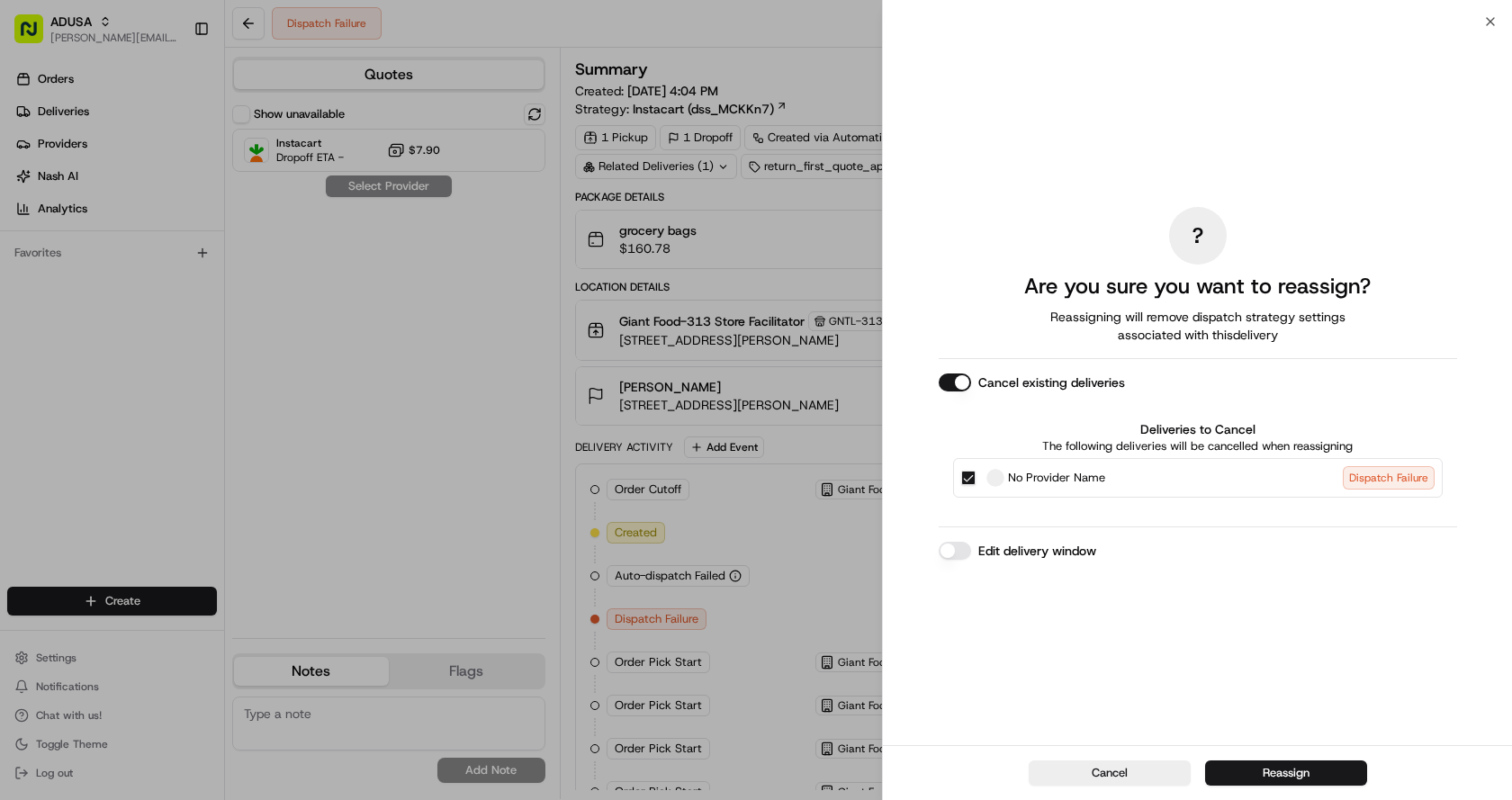
click at [955, 550] on button "Edit delivery window" at bounding box center [954, 550] width 32 height 18
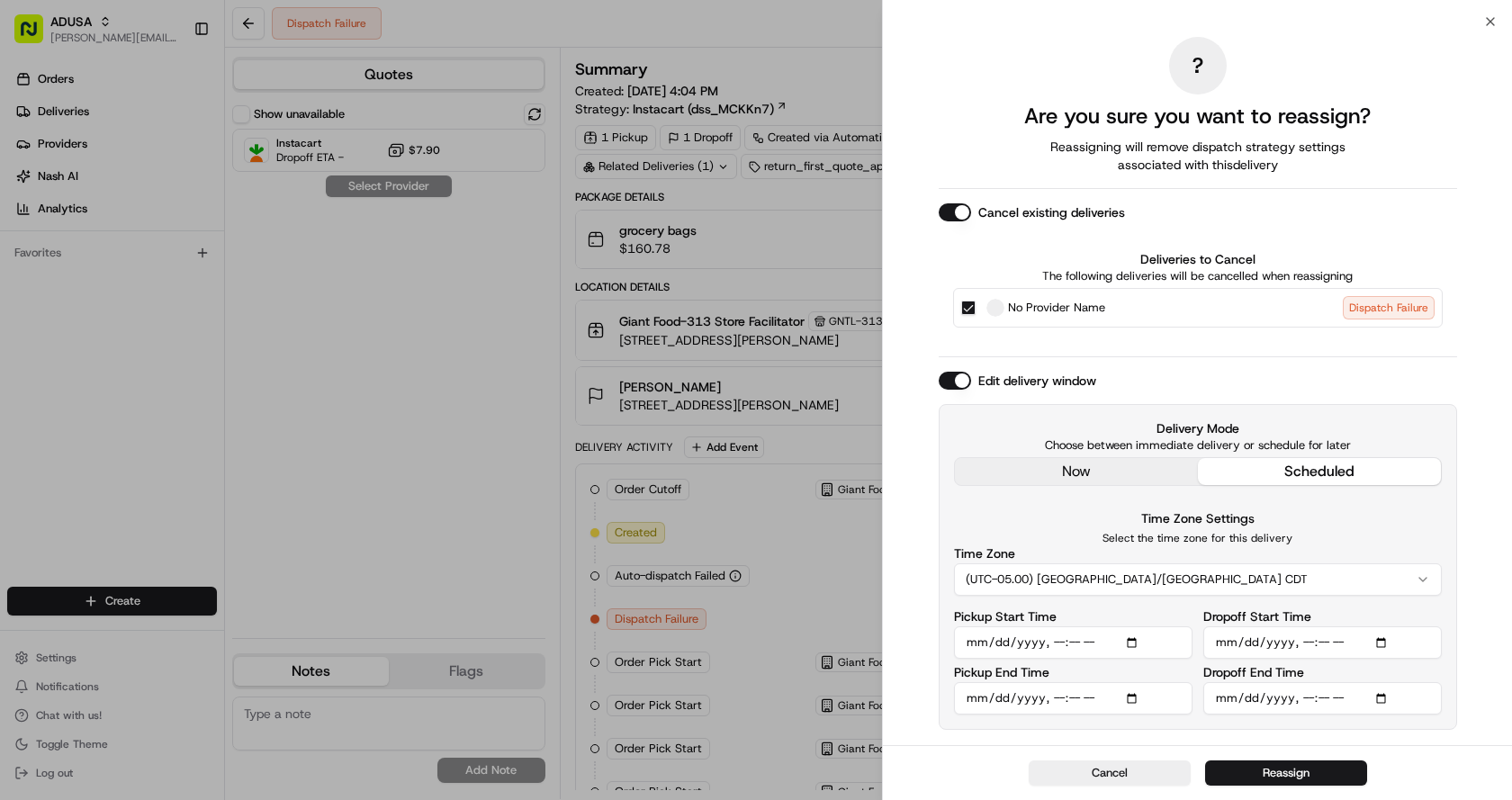
click at [1070, 642] on input "Pickup Start Time" at bounding box center [1073, 643] width 238 height 32
type input "[DATE]T18:30"
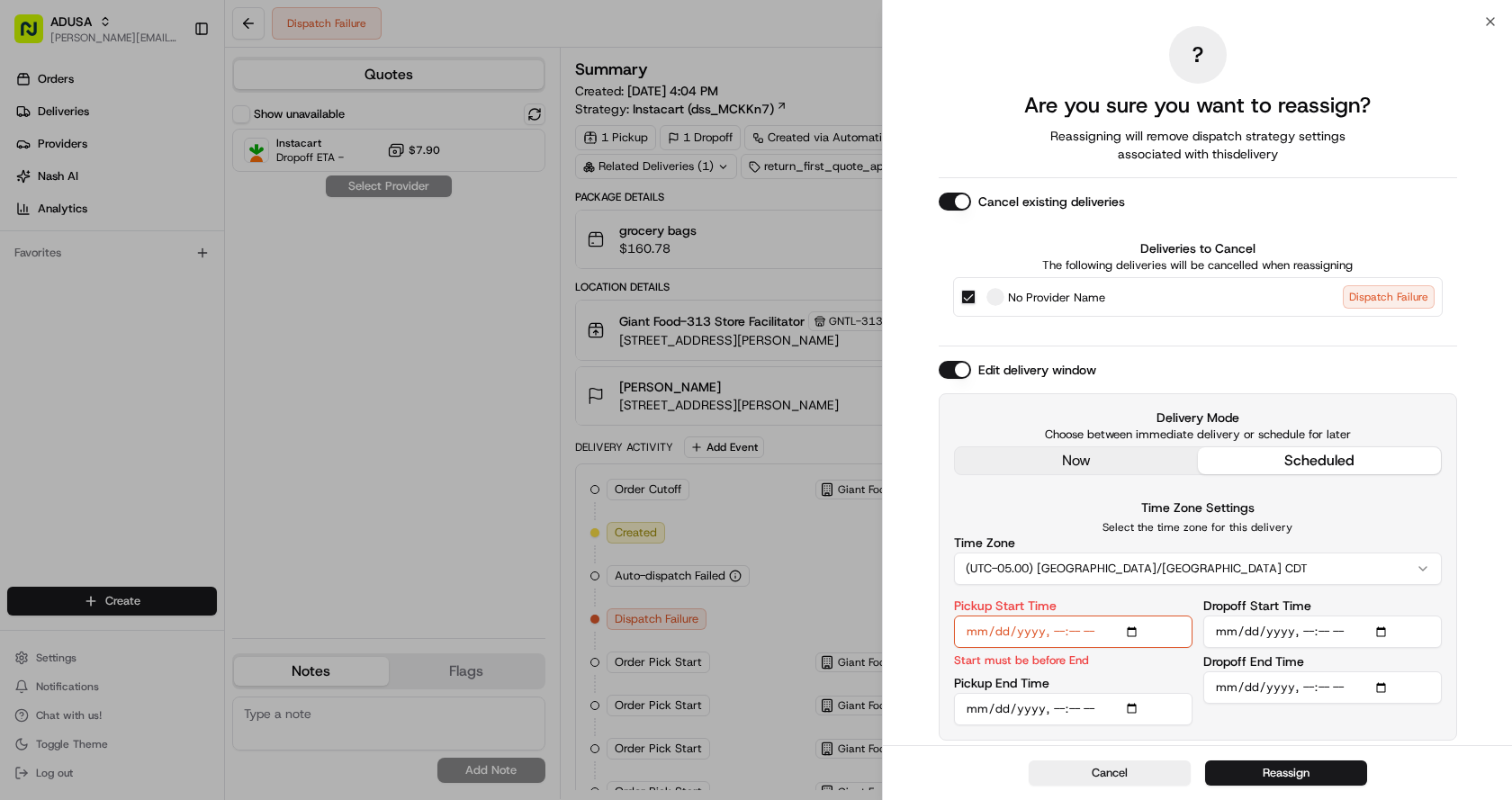
click at [1053, 711] on input "Pickup End Time" at bounding box center [1073, 709] width 238 height 32
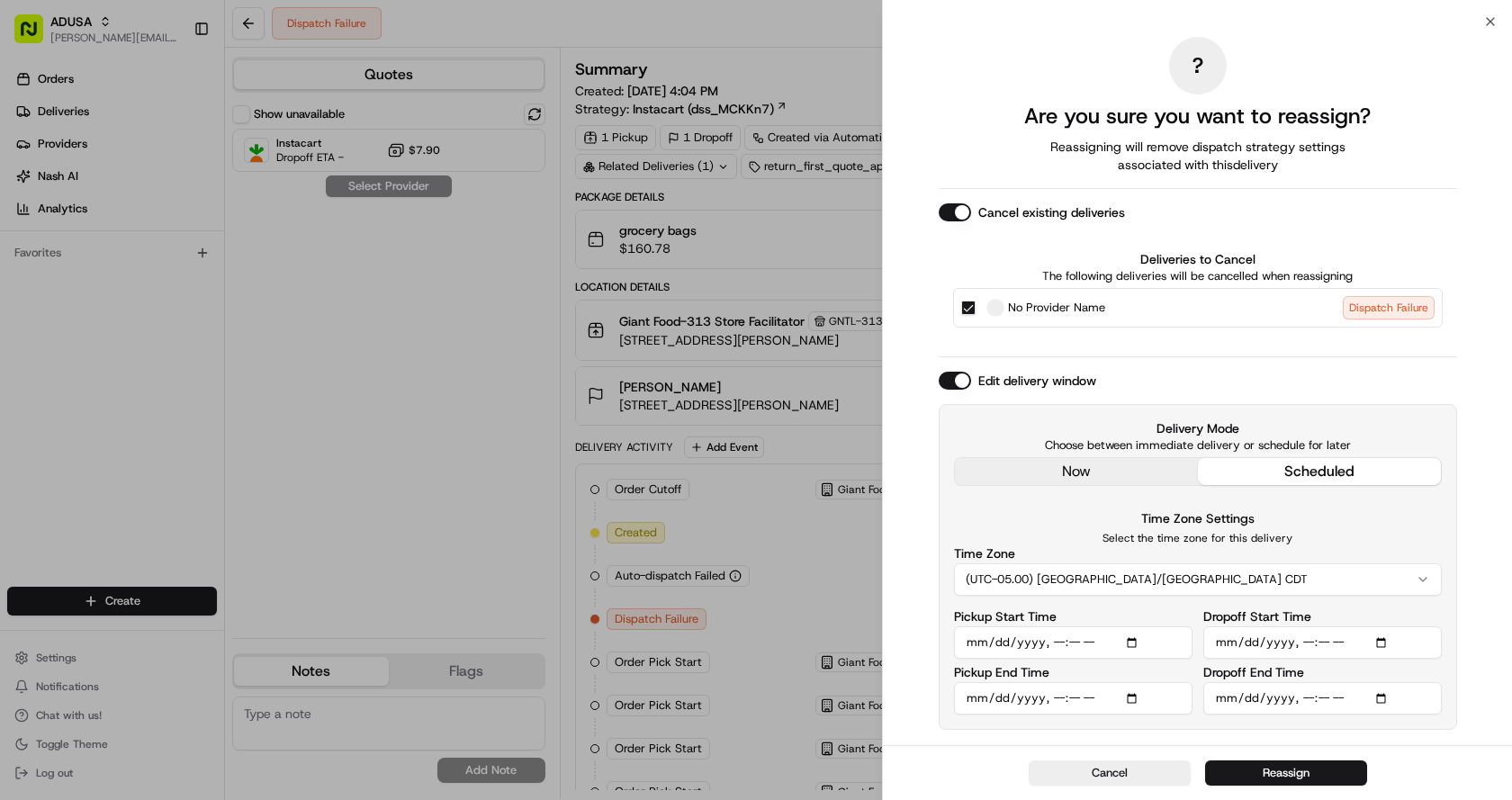
type input "[DATE]T19:00"
click at [1305, 644] on input "Dropoff Start Time" at bounding box center [1322, 643] width 238 height 32
type input "[DATE]T19:00"
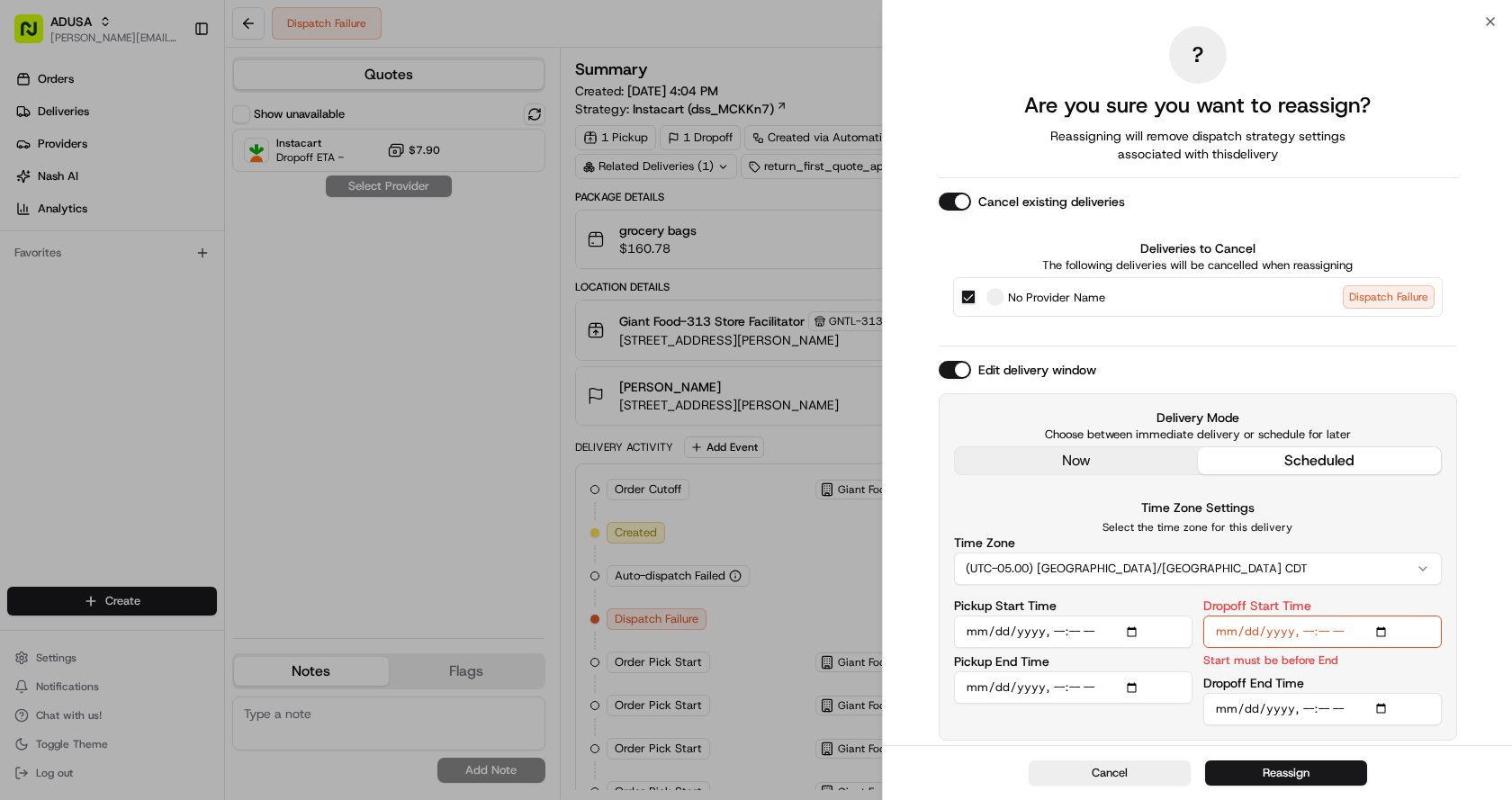
click at [1309, 704] on input "Dropoff End Time" at bounding box center [1322, 709] width 238 height 32
type input "[DATE]T20:00"
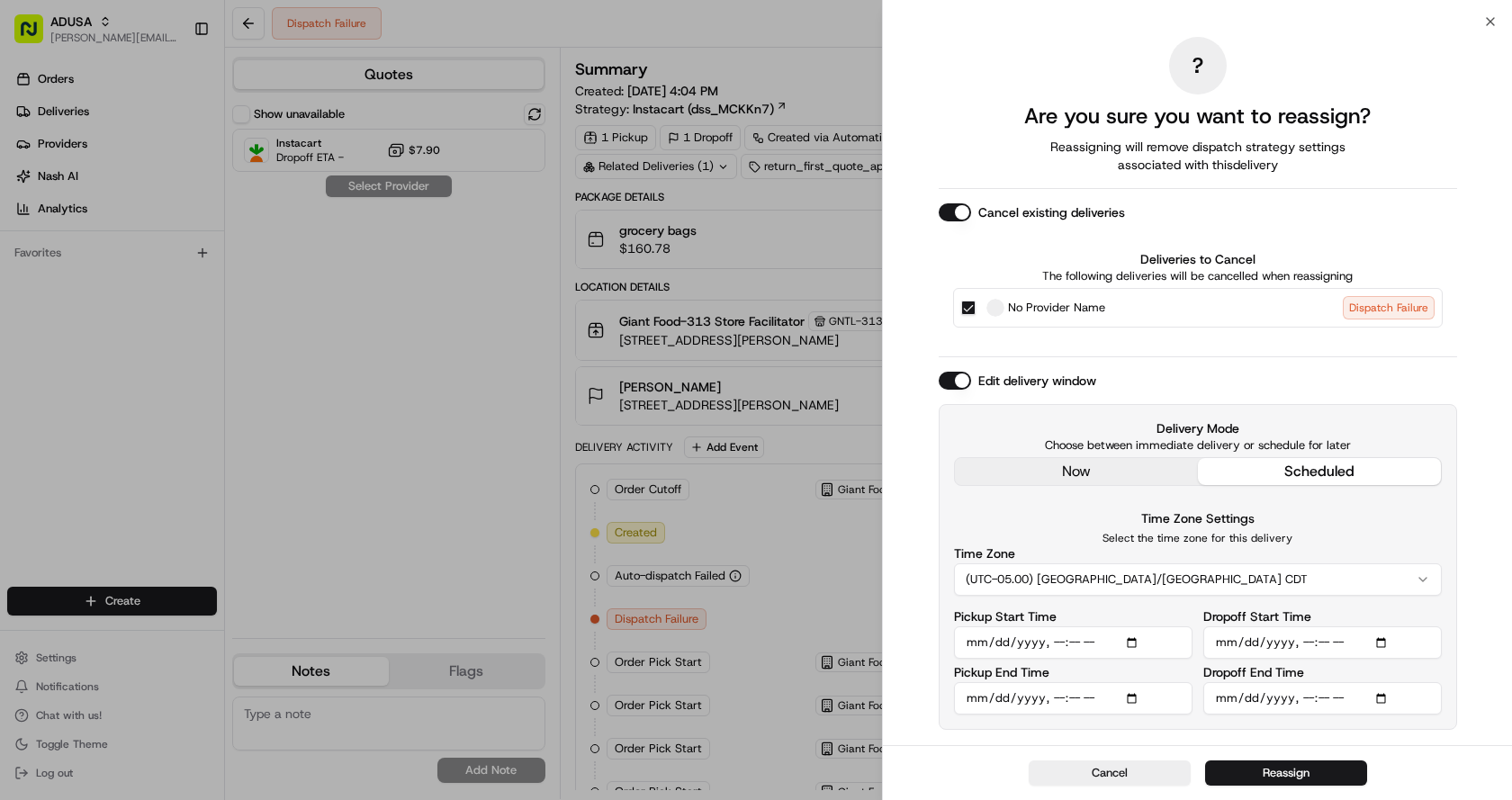
click at [1174, 557] on div "Time Zone (UTC-05.00) America/Chicago CDT" at bounding box center [1198, 572] width 488 height 49
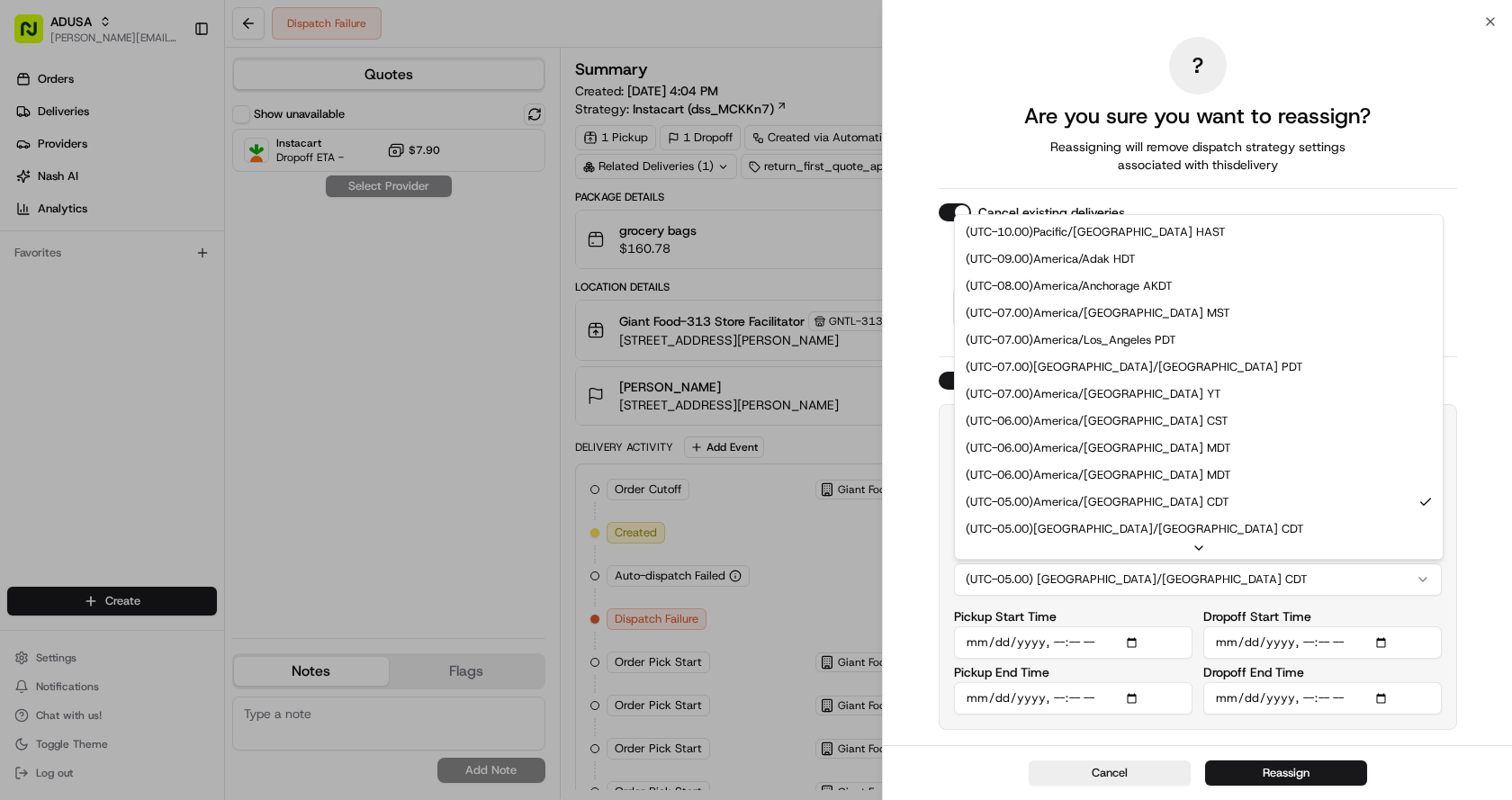
click at [1161, 576] on button "(UTC-05.00) [GEOGRAPHIC_DATA]/[GEOGRAPHIC_DATA] CDT" at bounding box center [1198, 580] width 488 height 32
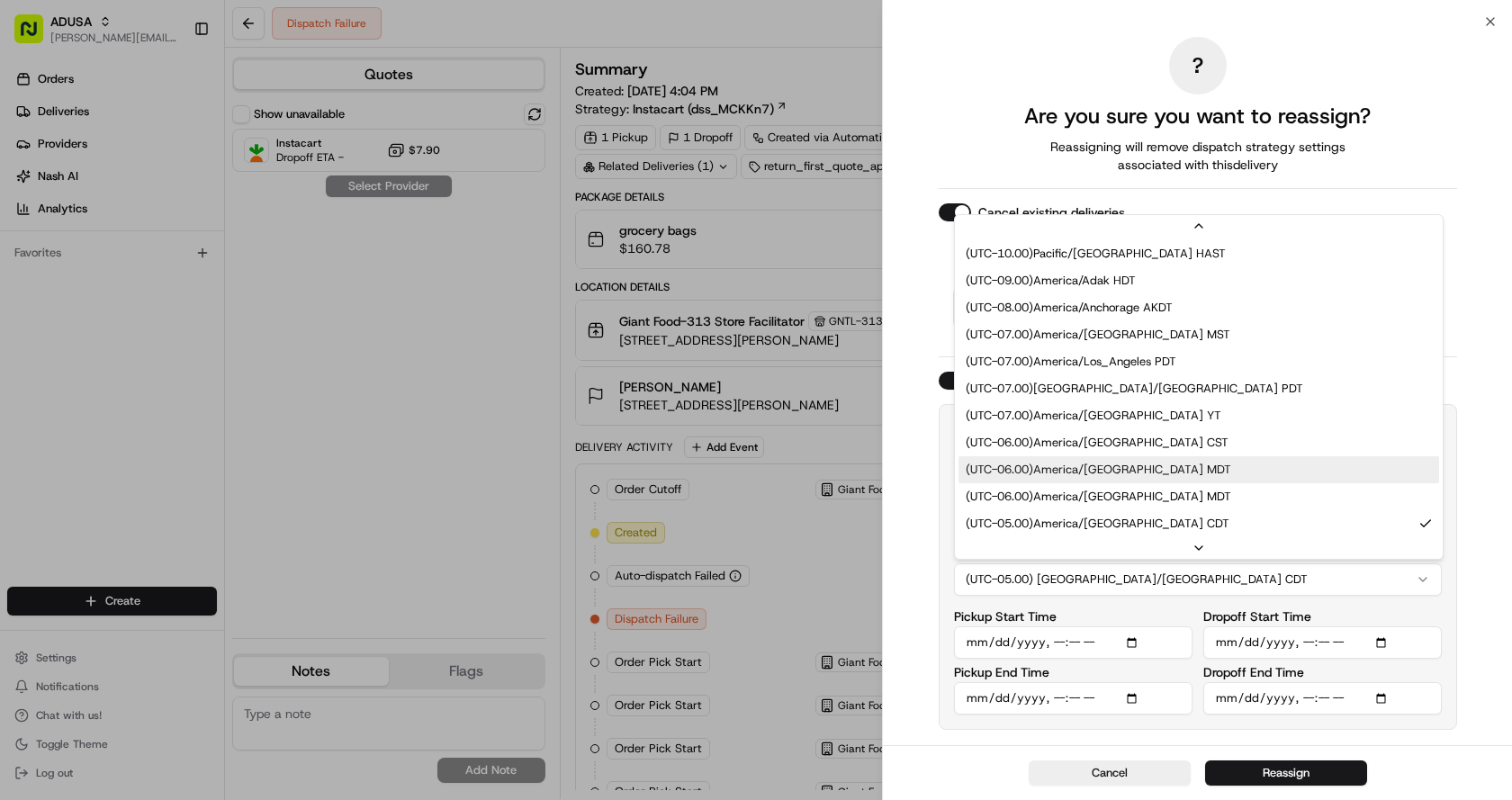
scroll to position [180, 0]
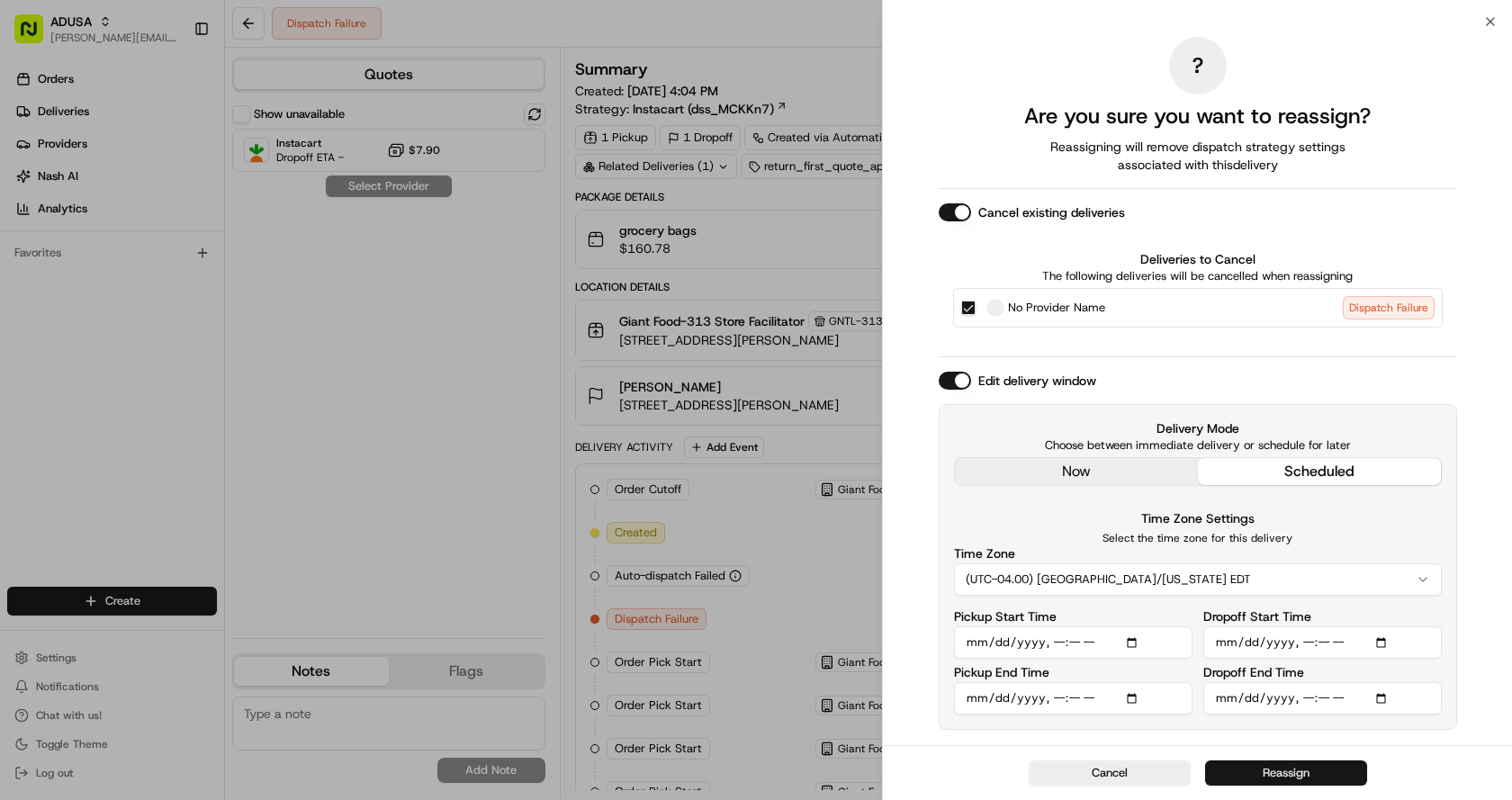
click at [1255, 770] on button "Reassign" at bounding box center [1286, 773] width 162 height 25
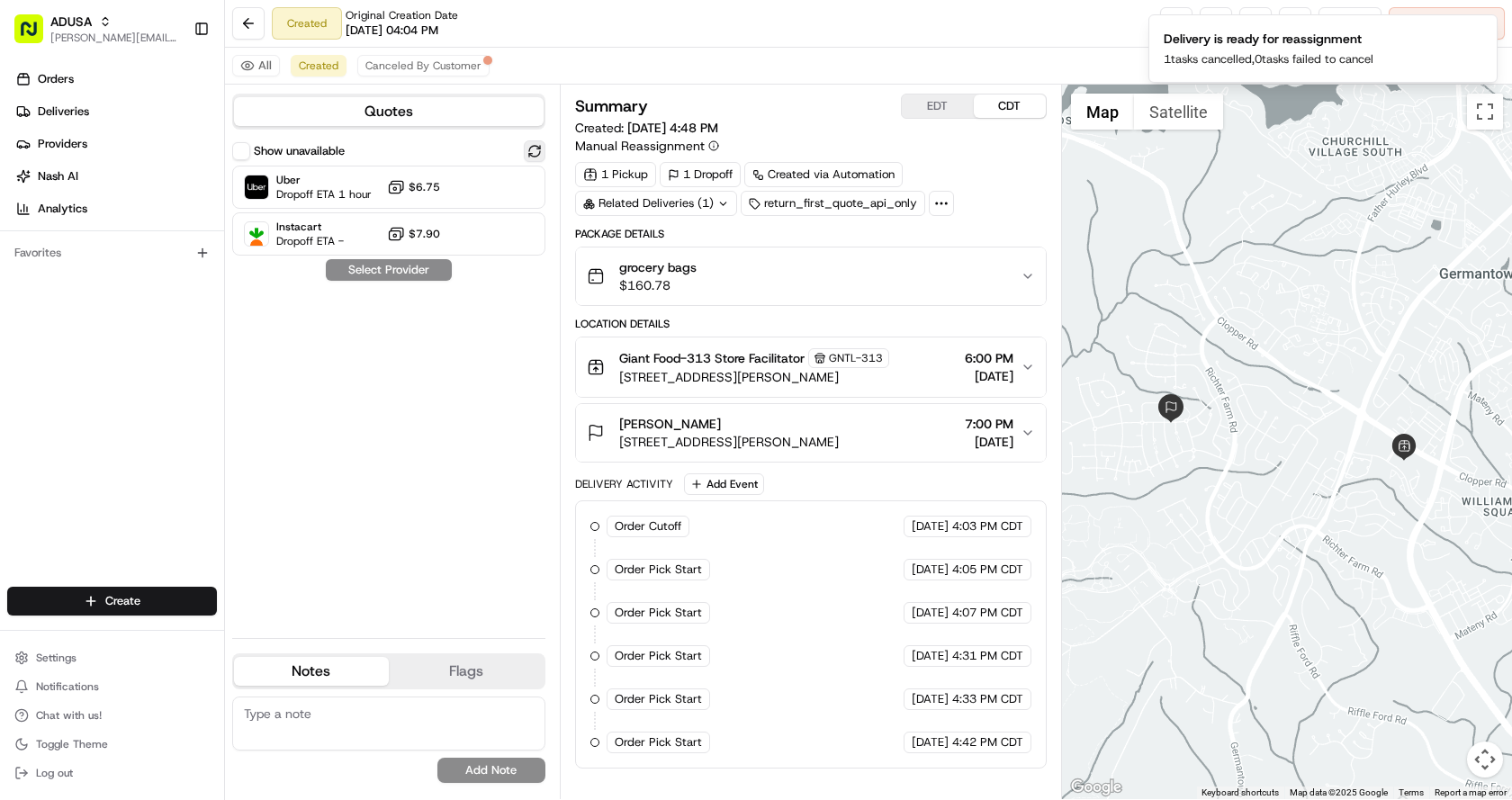
click at [535, 148] on button at bounding box center [534, 151] width 22 height 22
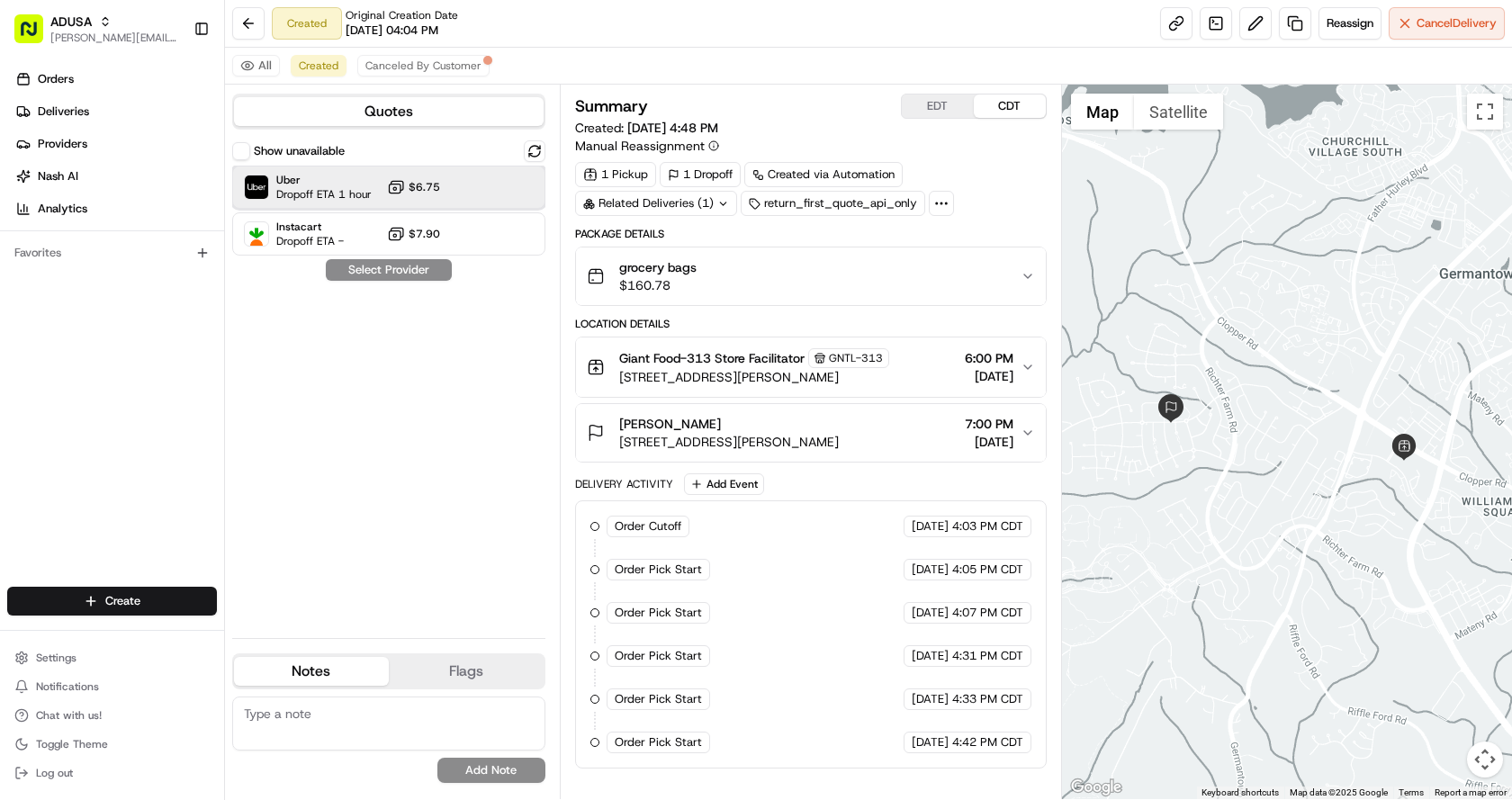
click at [487, 192] on div at bounding box center [490, 187] width 22 height 22
click at [417, 271] on button "Assign Provider" at bounding box center [389, 269] width 128 height 22
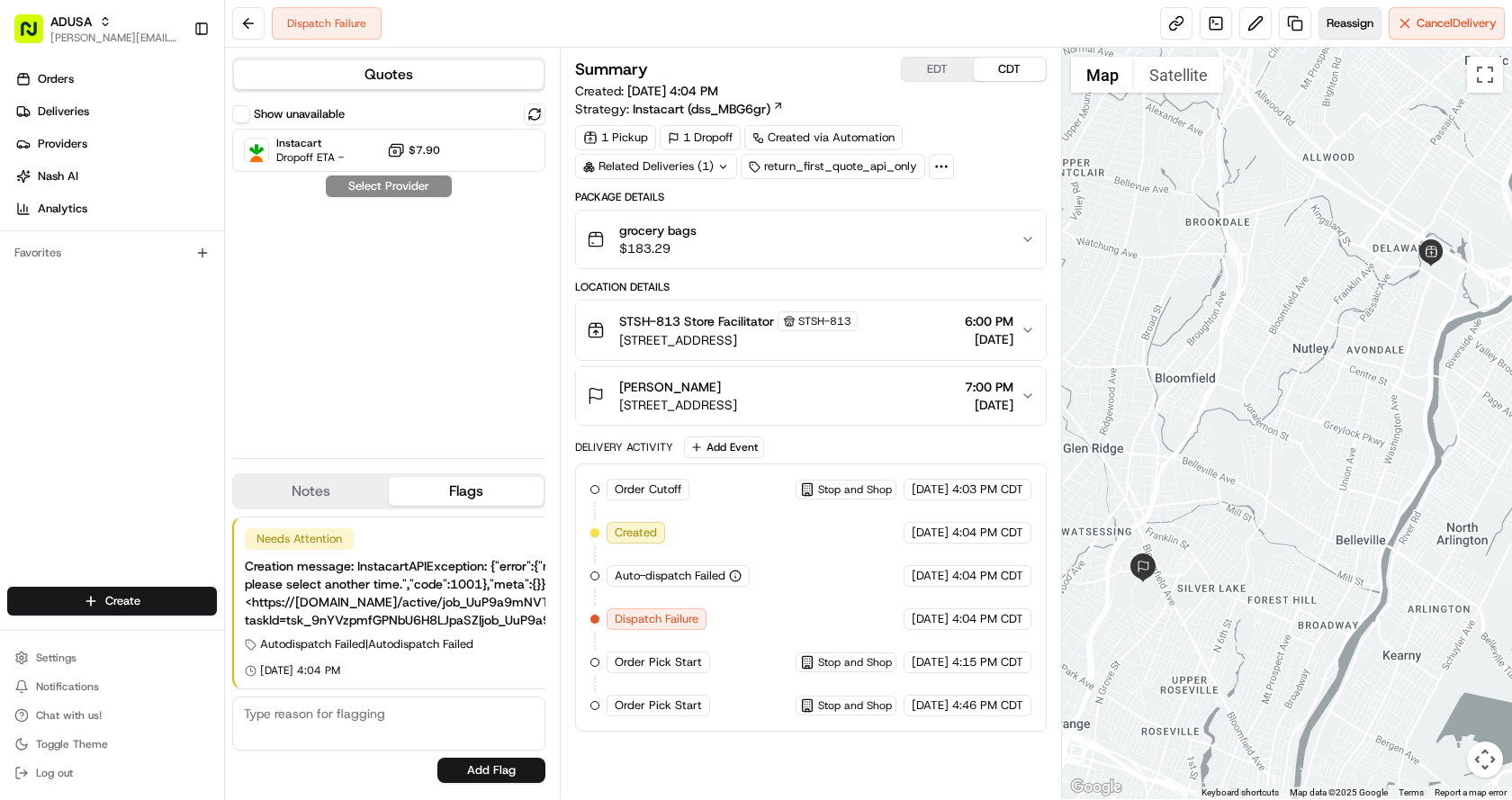
click at [1353, 33] on button "Reassign" at bounding box center [1349, 24] width 63 height 32
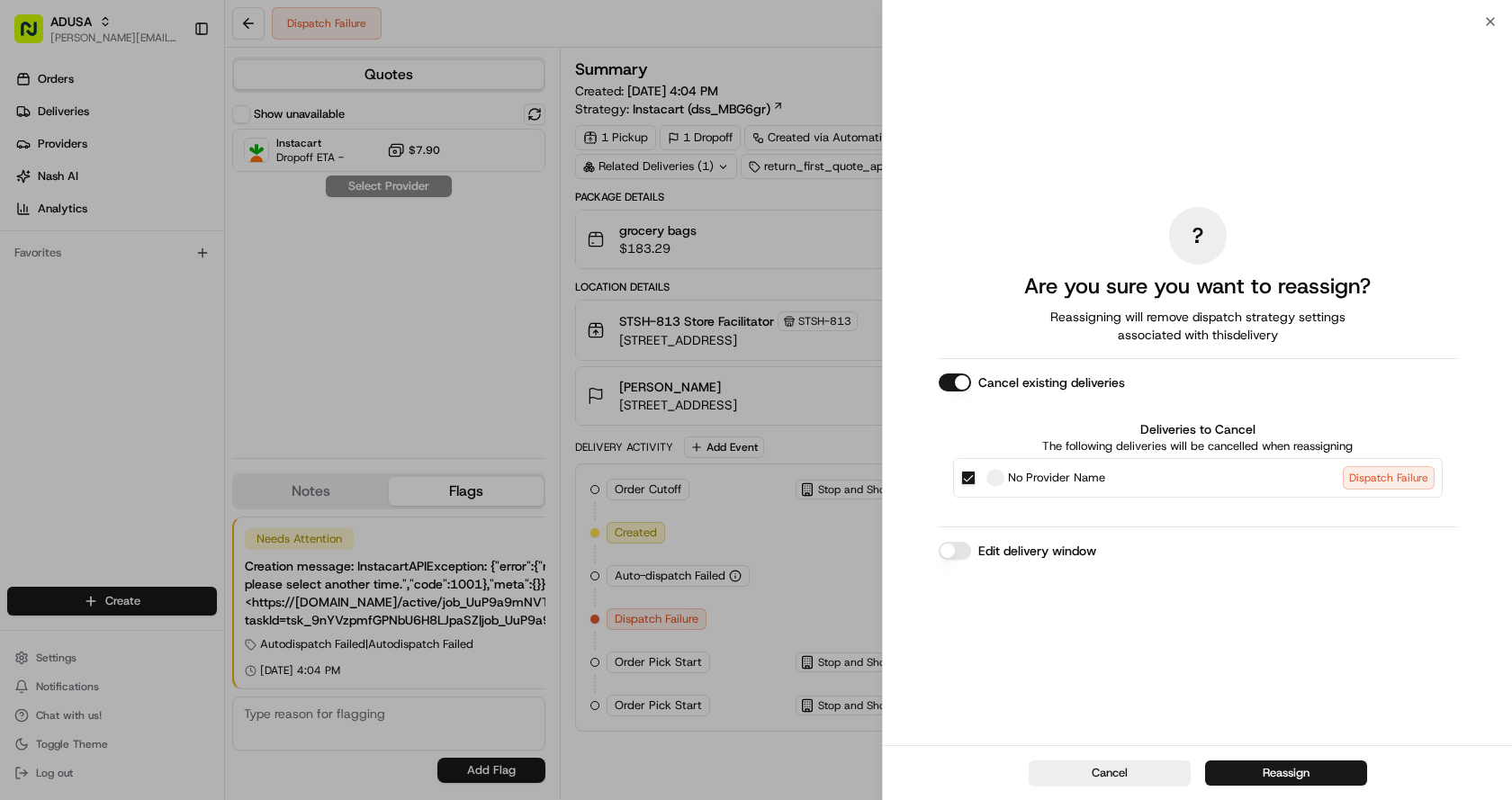
click at [950, 551] on button "Edit delivery window" at bounding box center [954, 550] width 32 height 18
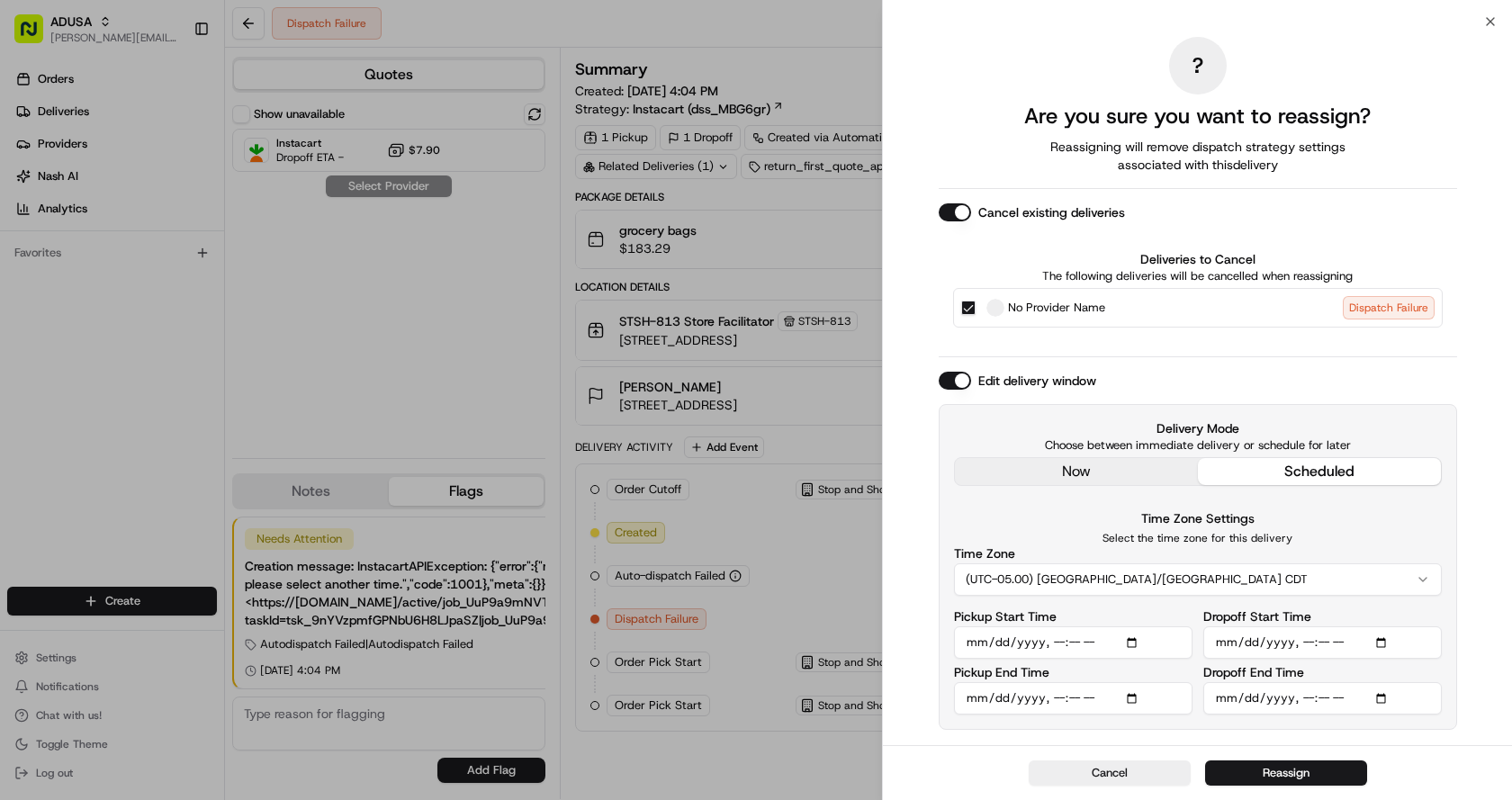
click at [1066, 640] on input "Pickup Start Time" at bounding box center [1073, 643] width 238 height 32
type input "[DATE]T18:30"
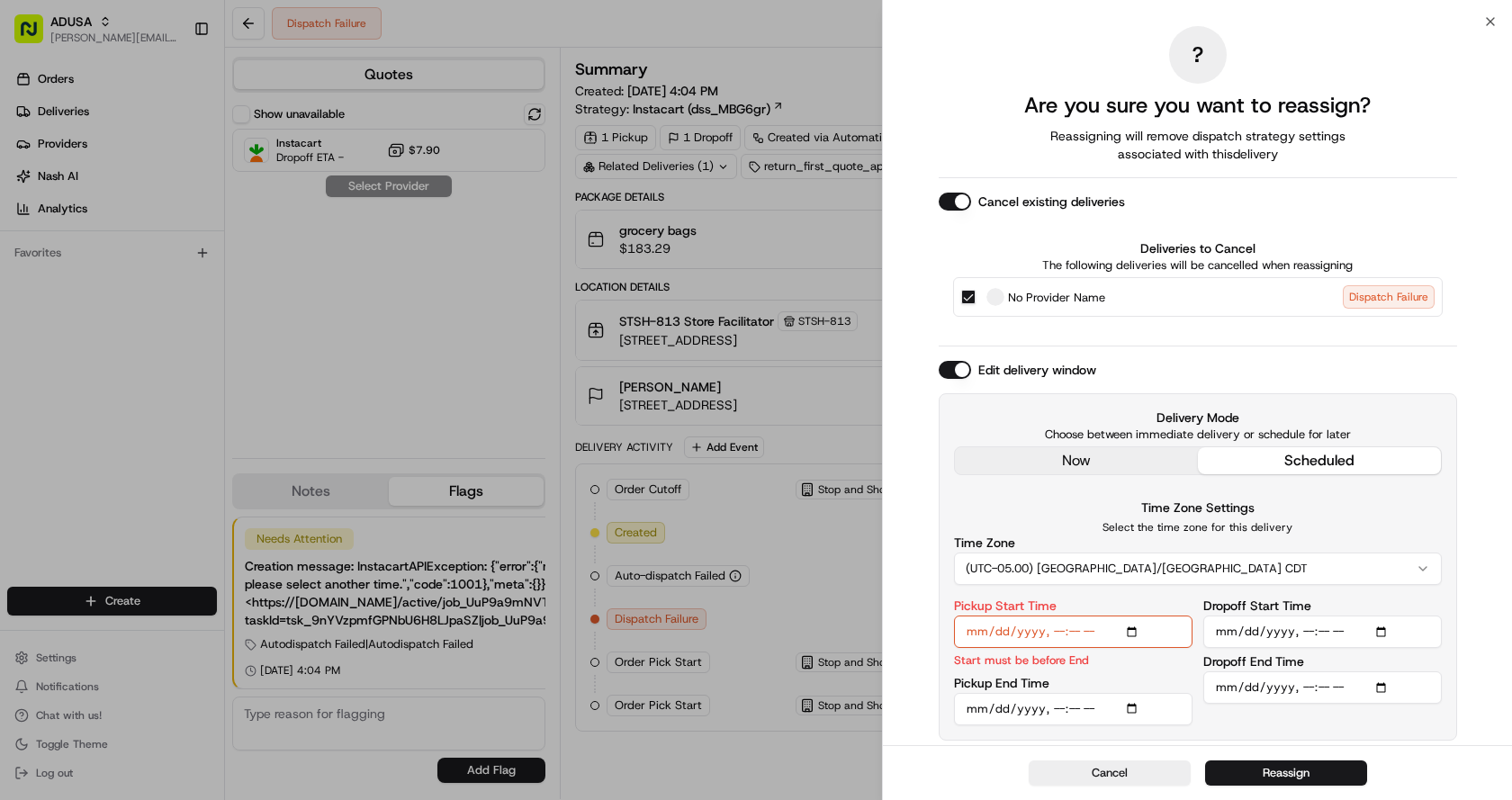
click at [1056, 704] on input "Pickup End Time" at bounding box center [1073, 709] width 238 height 32
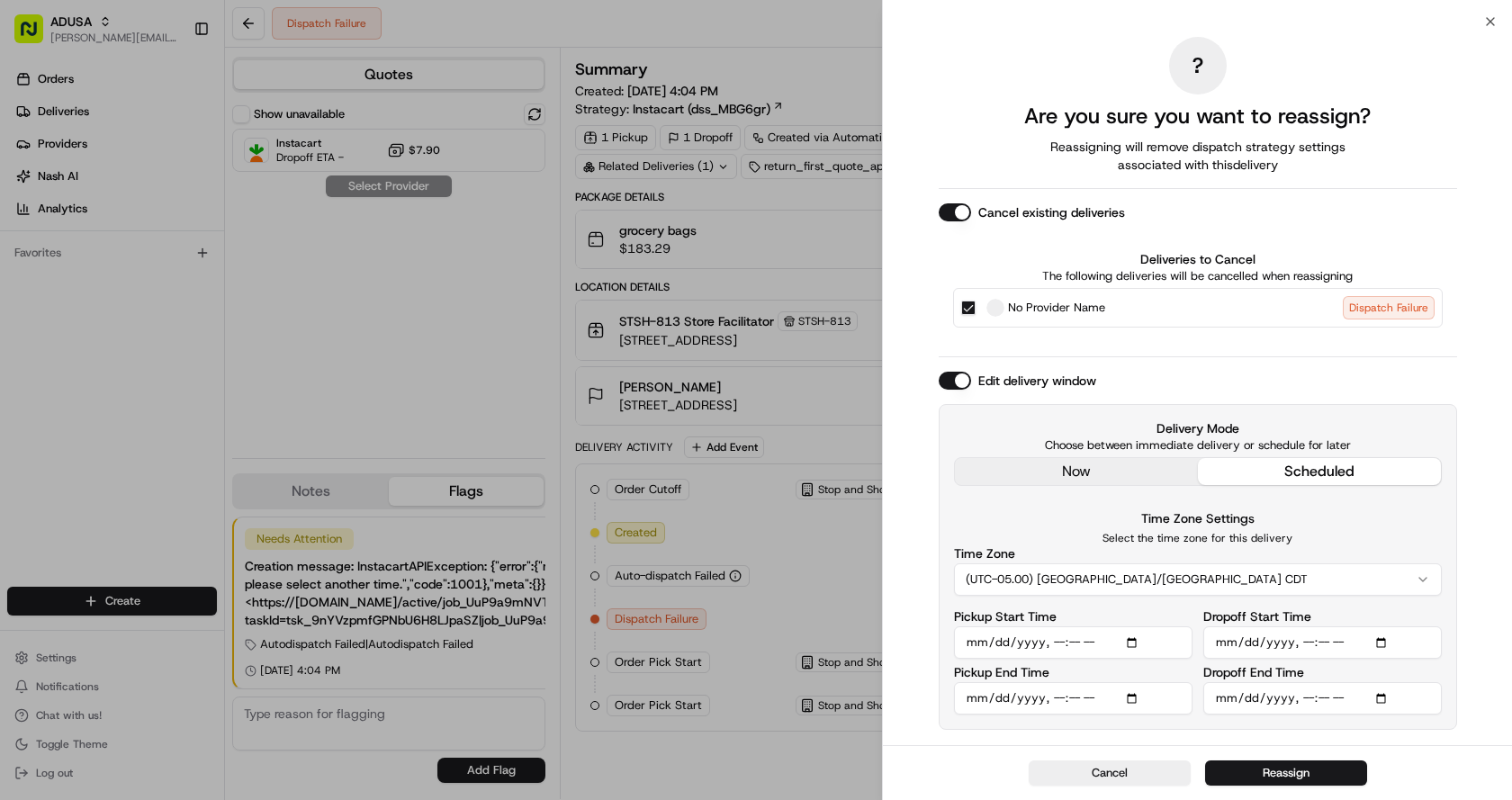
type input "[DATE]T19:00"
click at [1306, 645] on input "Dropoff Start Time" at bounding box center [1322, 643] width 238 height 32
type input "[DATE]T19:00"
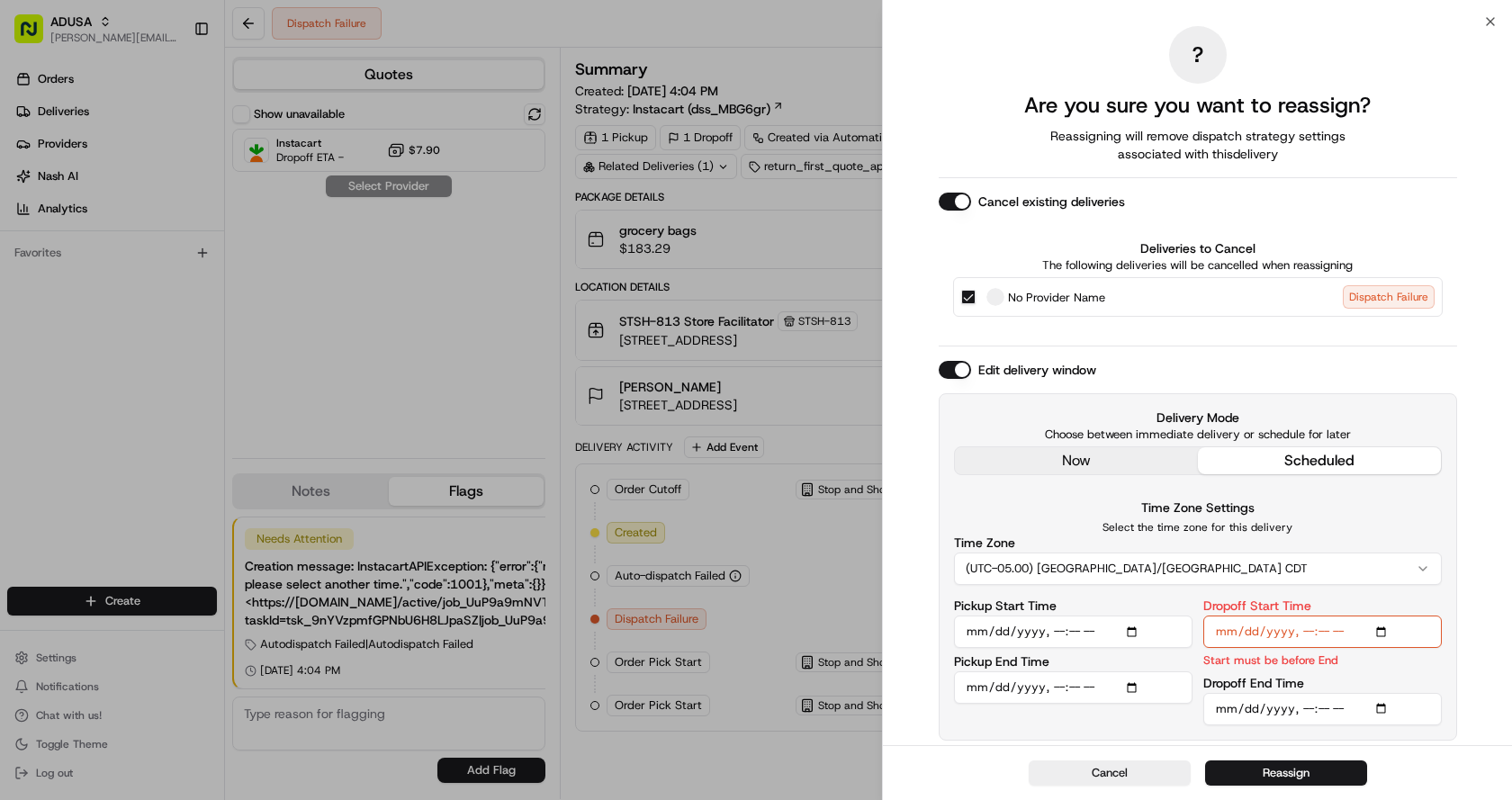
click at [1309, 708] on input "Dropoff End Time" at bounding box center [1322, 709] width 238 height 32
type input "[DATE]T20:00"
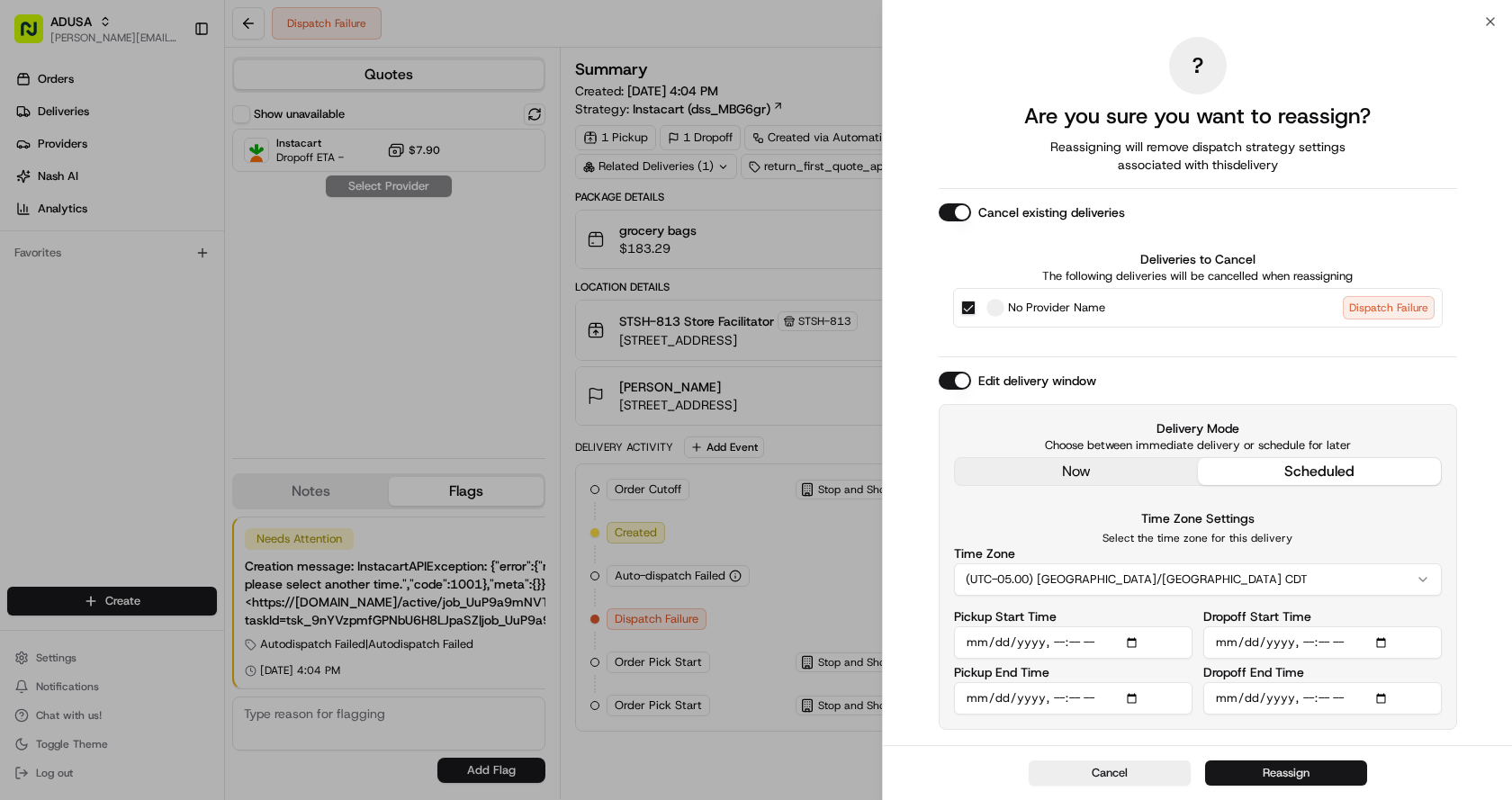
click at [1282, 772] on button "Reassign" at bounding box center [1286, 773] width 162 height 25
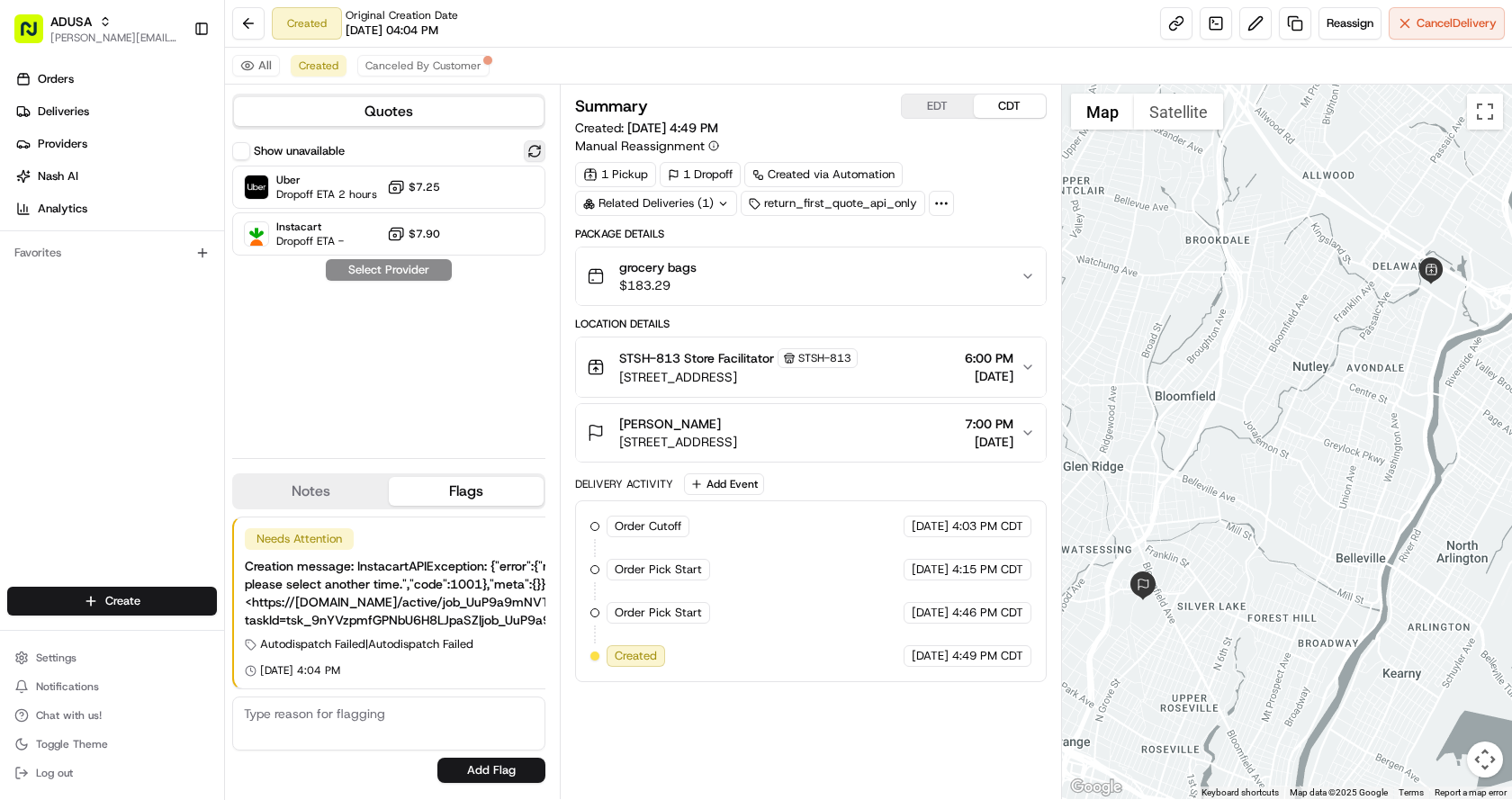
click at [538, 144] on button at bounding box center [534, 151] width 22 height 22
drag, startPoint x: 467, startPoint y: 188, endPoint x: 468, endPoint y: 201, distance: 13.0
click at [468, 188] on div "Uber Dropoff ETA 2 hours $7.25" at bounding box center [388, 188] width 313 height 43
click at [402, 261] on button "Assign Provider" at bounding box center [389, 269] width 128 height 22
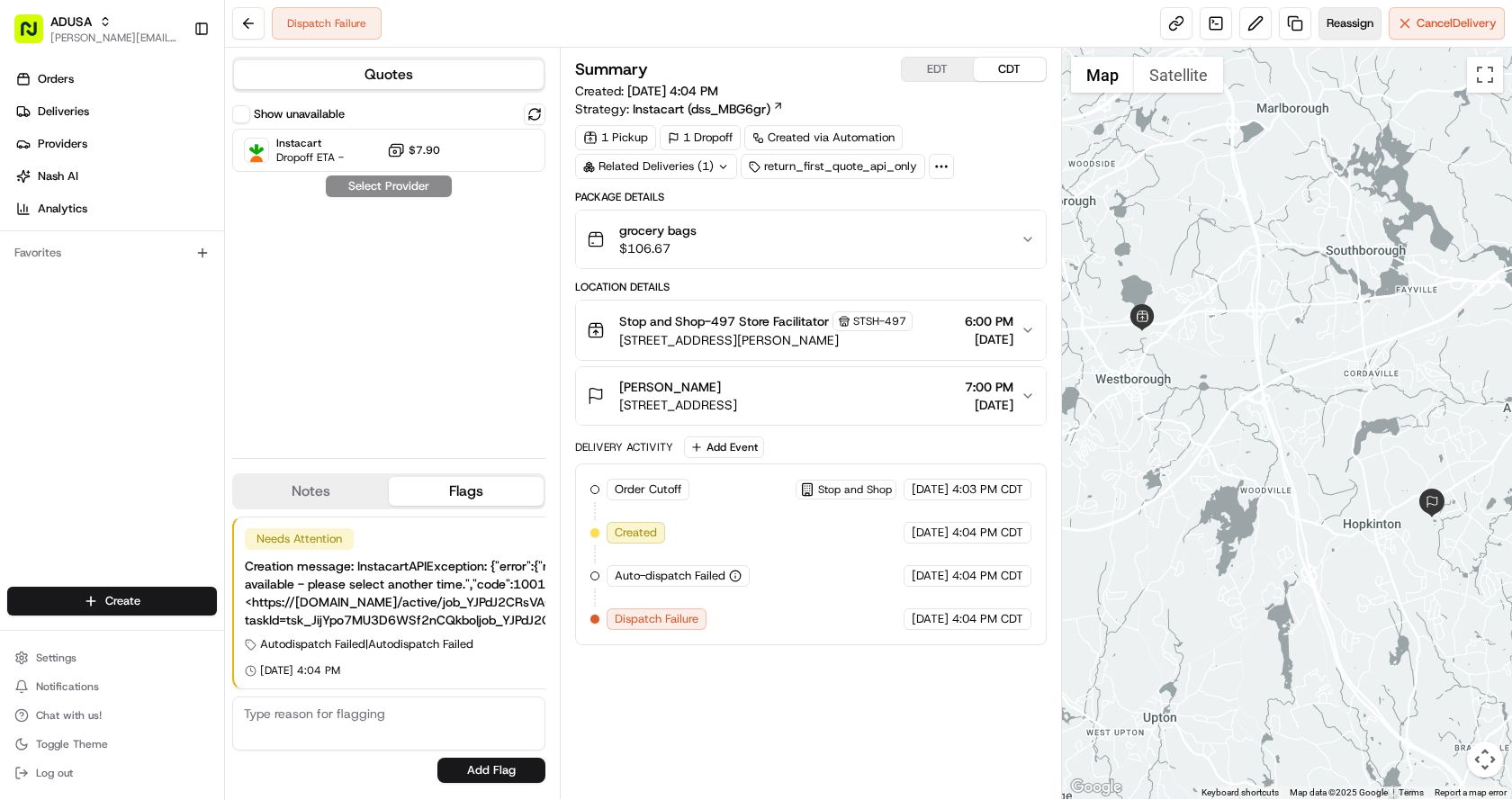
click at [1354, 30] on span "Reassign" at bounding box center [1350, 23] width 47 height 16
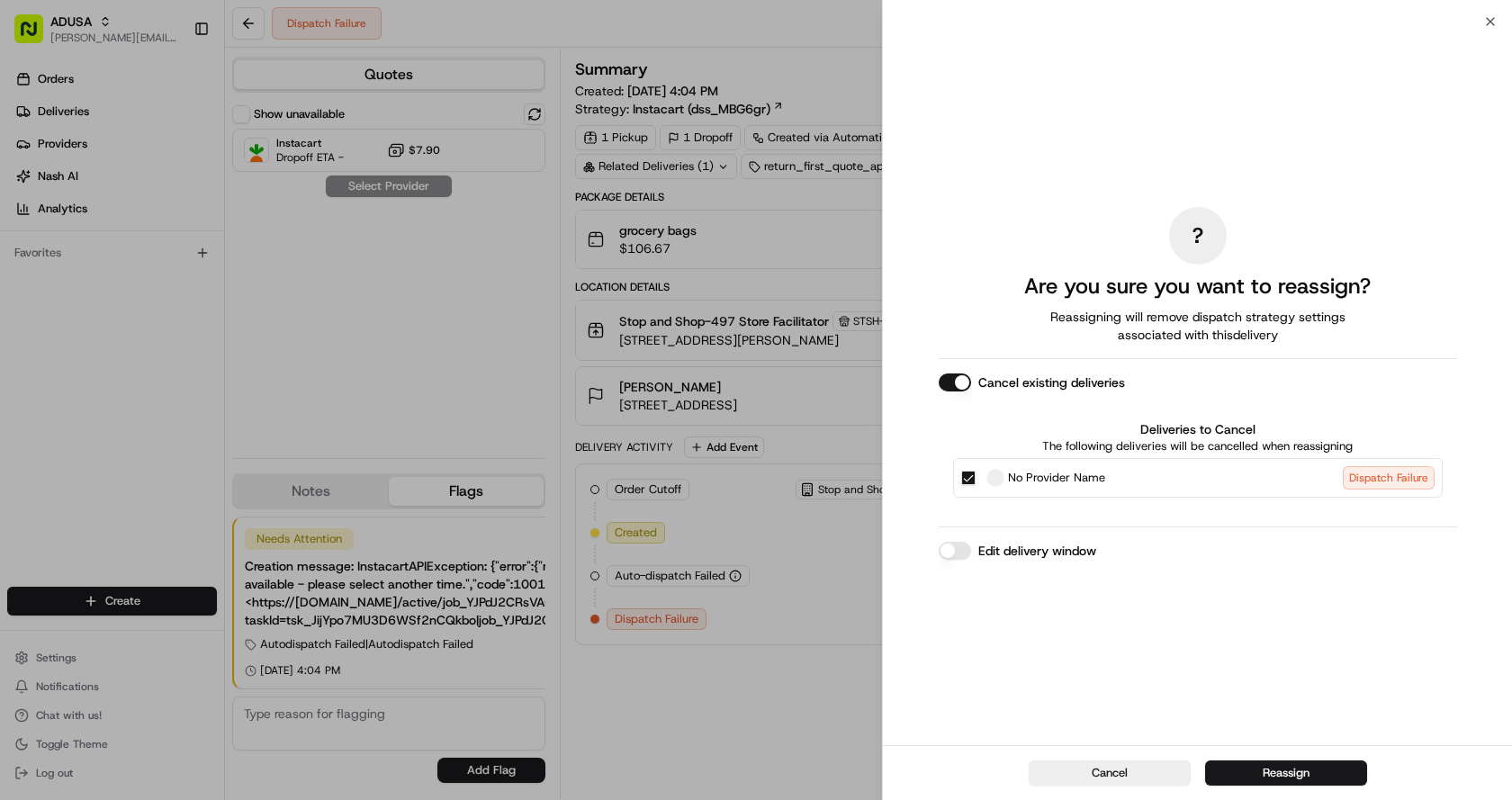
click at [953, 554] on button "Edit delivery window" at bounding box center [954, 550] width 32 height 18
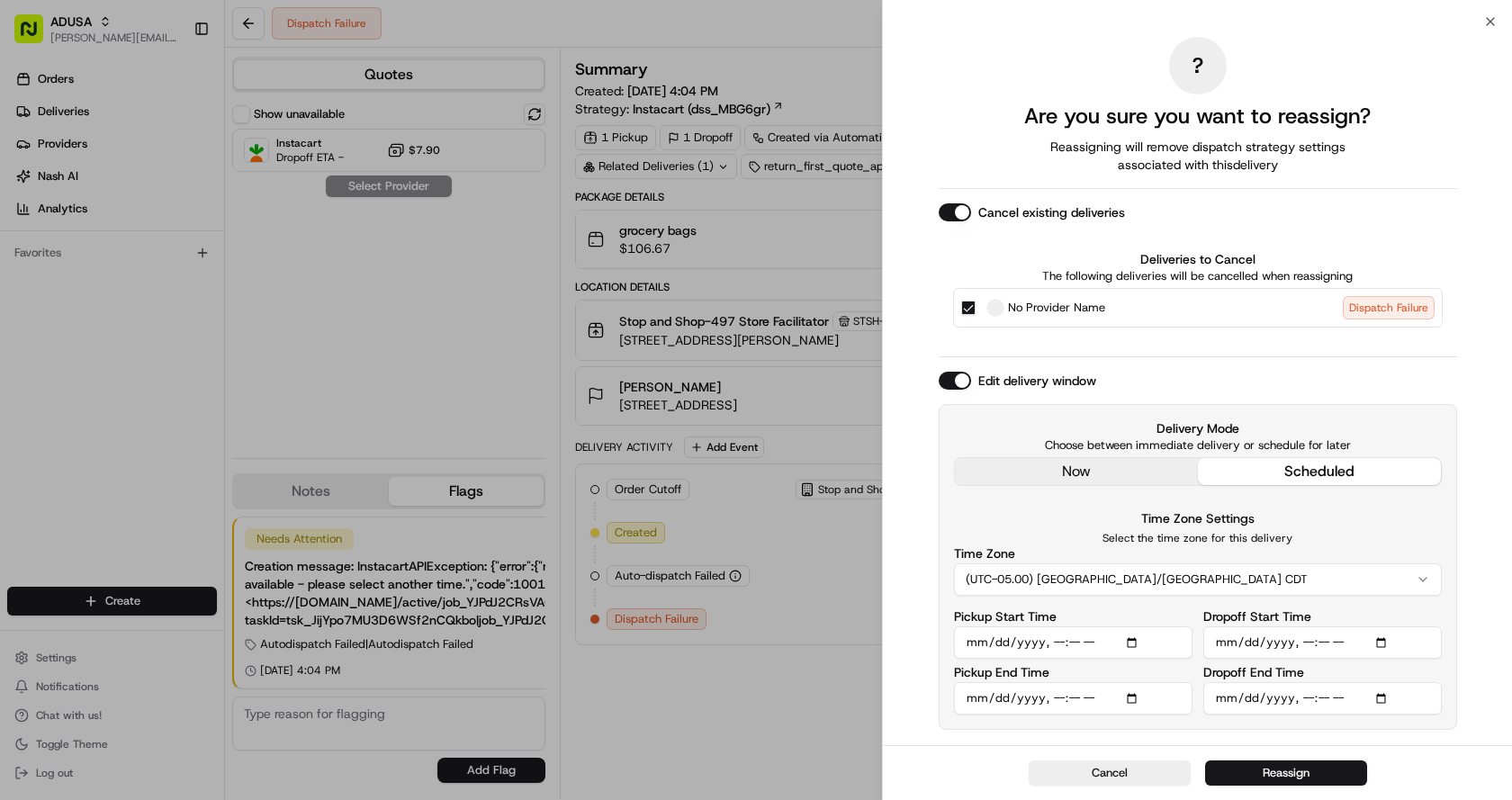
click at [1071, 640] on input "Pickup Start Time" at bounding box center [1073, 643] width 238 height 32
type input "[DATE]T18:30"
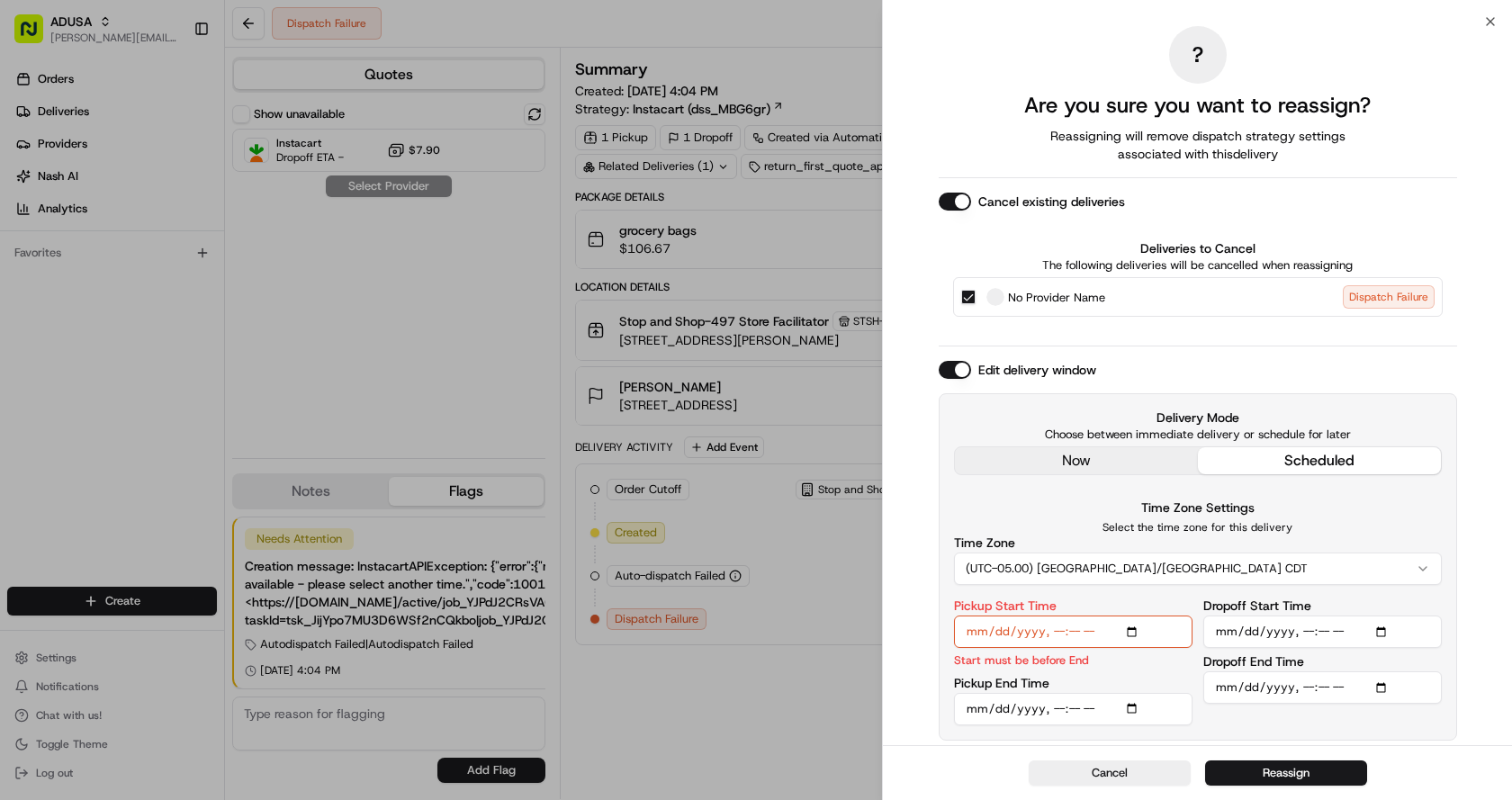
click at [1056, 708] on input "Pickup End Time" at bounding box center [1073, 709] width 238 height 32
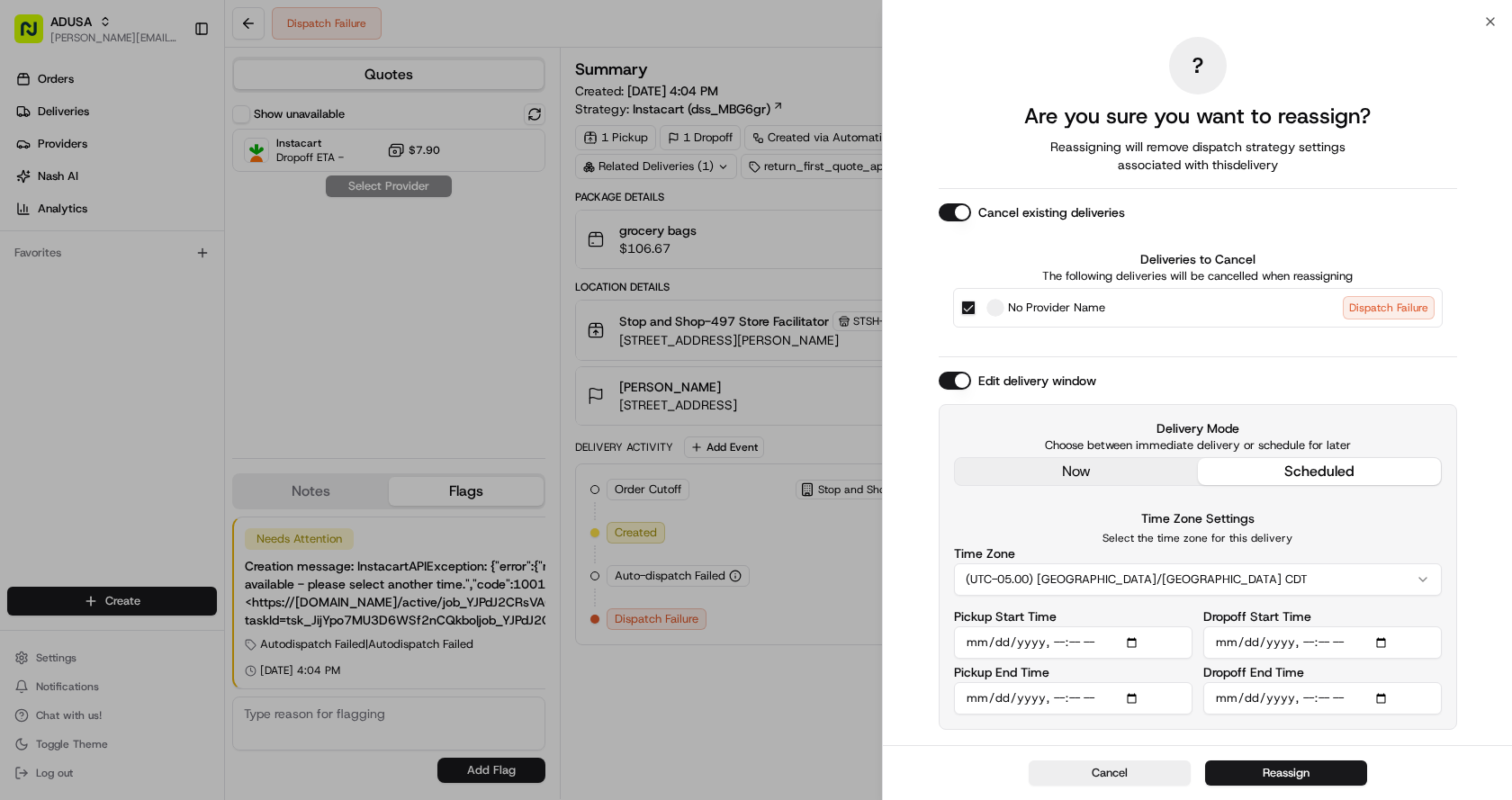
type input "[DATE]T19:00"
click at [1305, 644] on input "Dropoff Start Time" at bounding box center [1322, 643] width 238 height 32
type input "[DATE]T19:00"
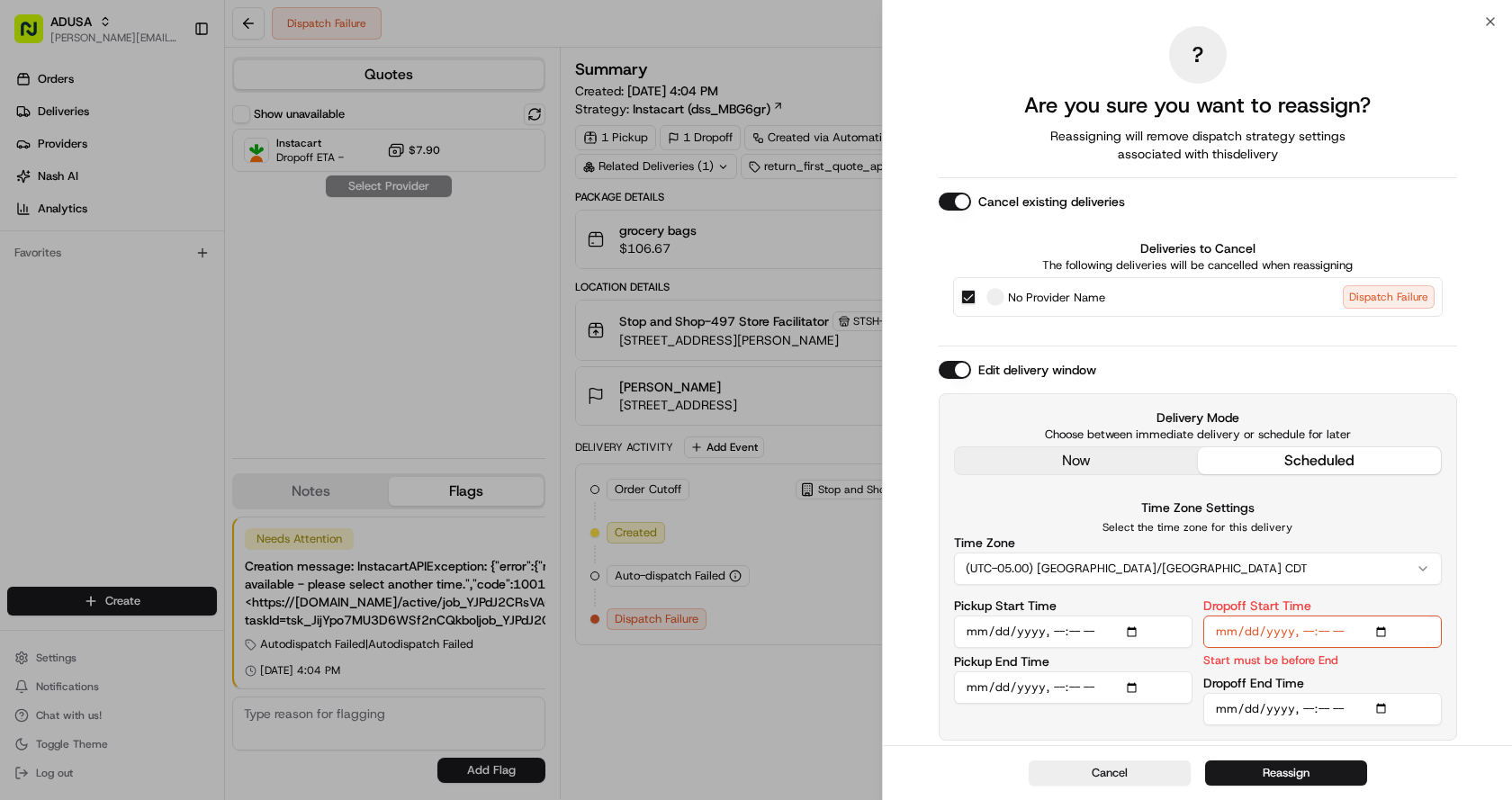
click at [1309, 708] on input "Dropoff End Time" at bounding box center [1322, 709] width 238 height 32
type input "[DATE]T20:00"
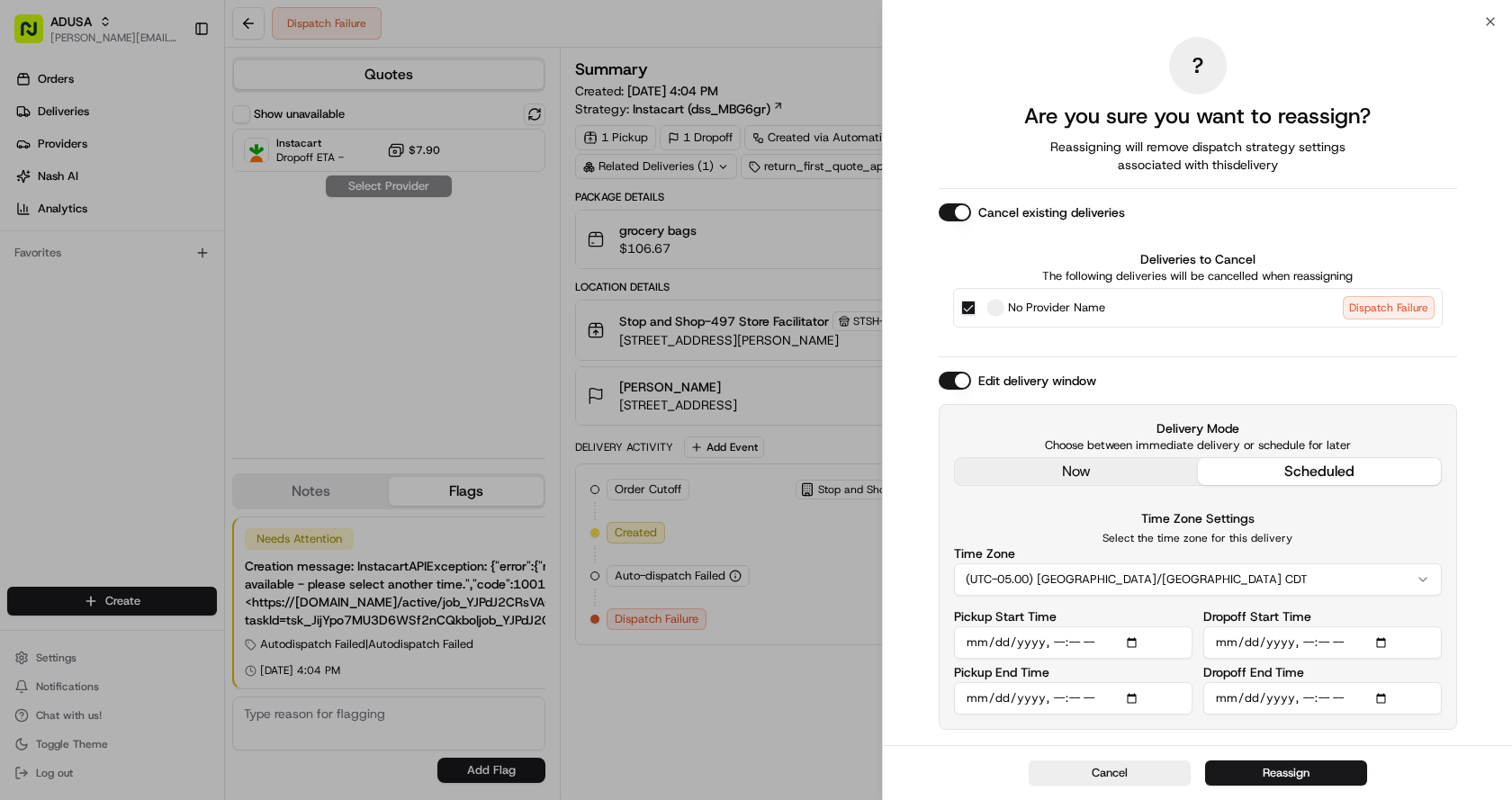
click at [1309, 766] on button "Reassign" at bounding box center [1286, 773] width 162 height 25
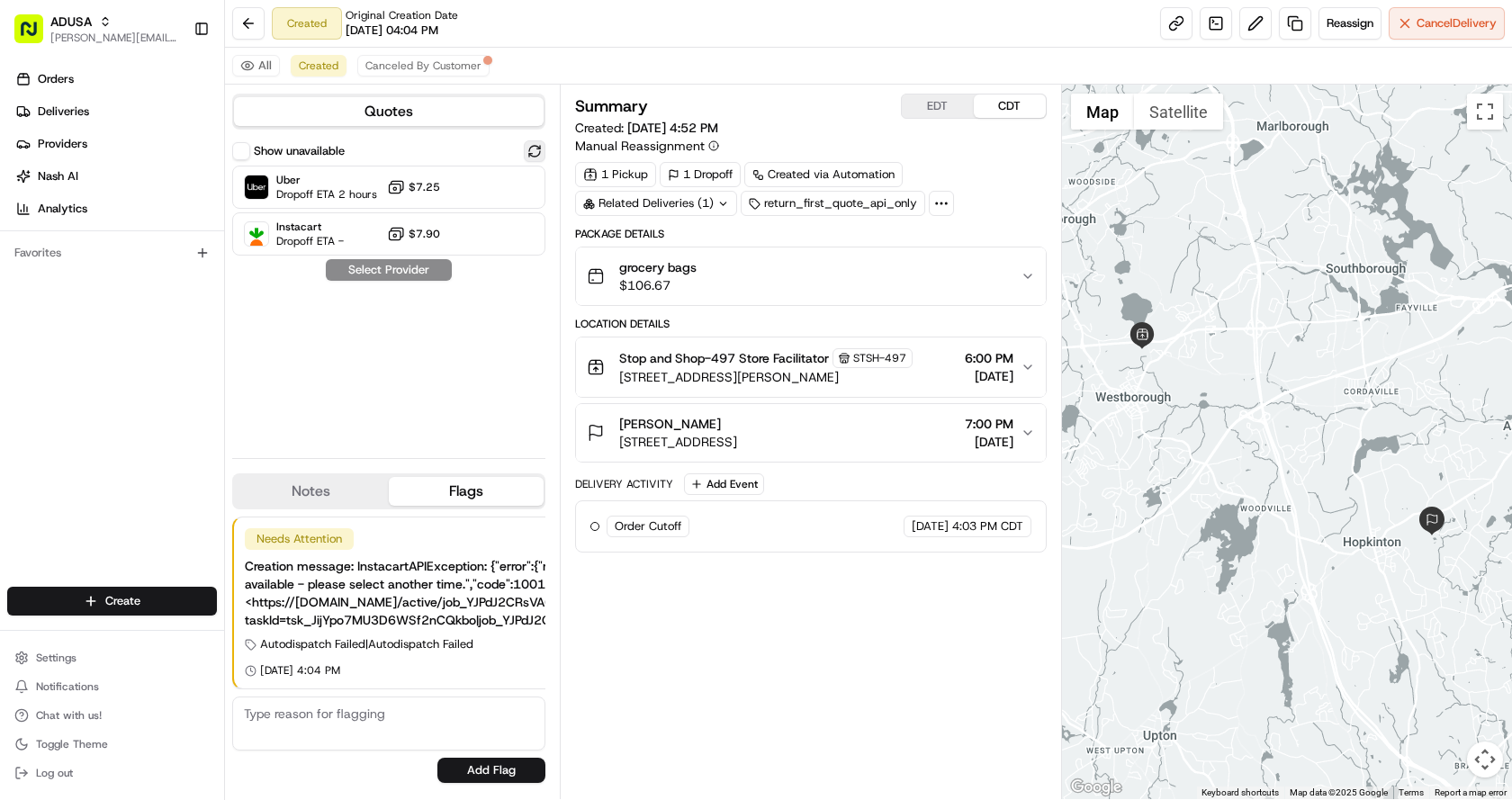
click at [537, 153] on button at bounding box center [534, 151] width 22 height 22
click at [492, 179] on div at bounding box center [490, 187] width 22 height 22
click at [415, 271] on button "Assign Provider" at bounding box center [389, 269] width 128 height 22
